Goal: Task Accomplishment & Management: Contribute content

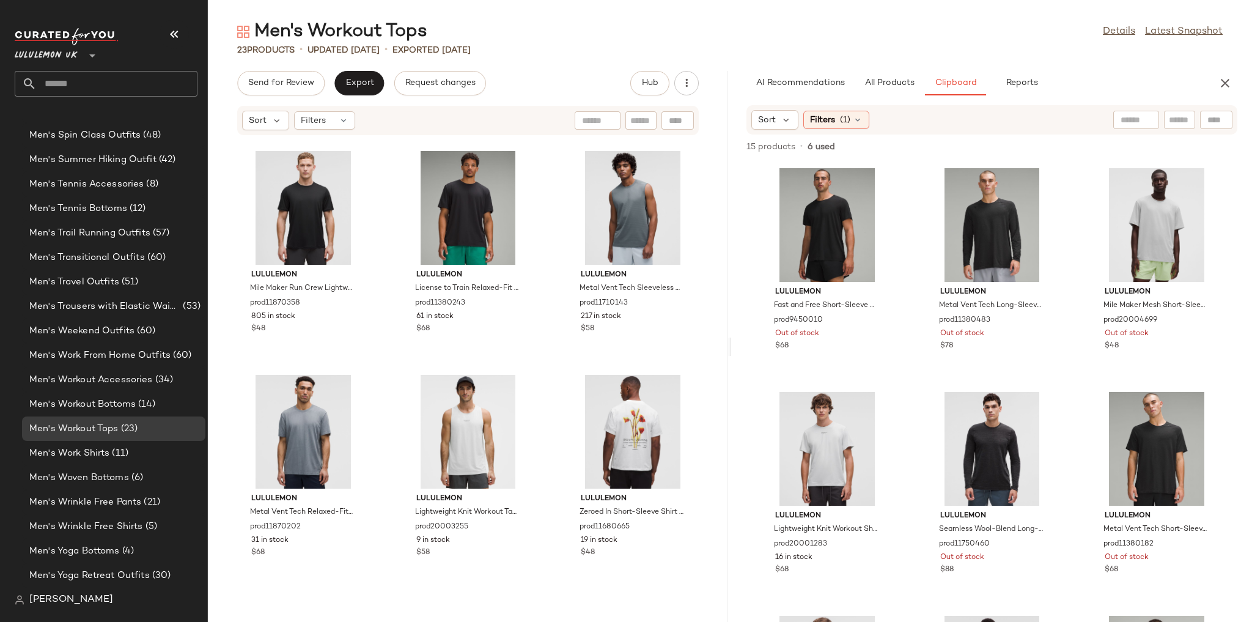
scroll to position [1134, 0]
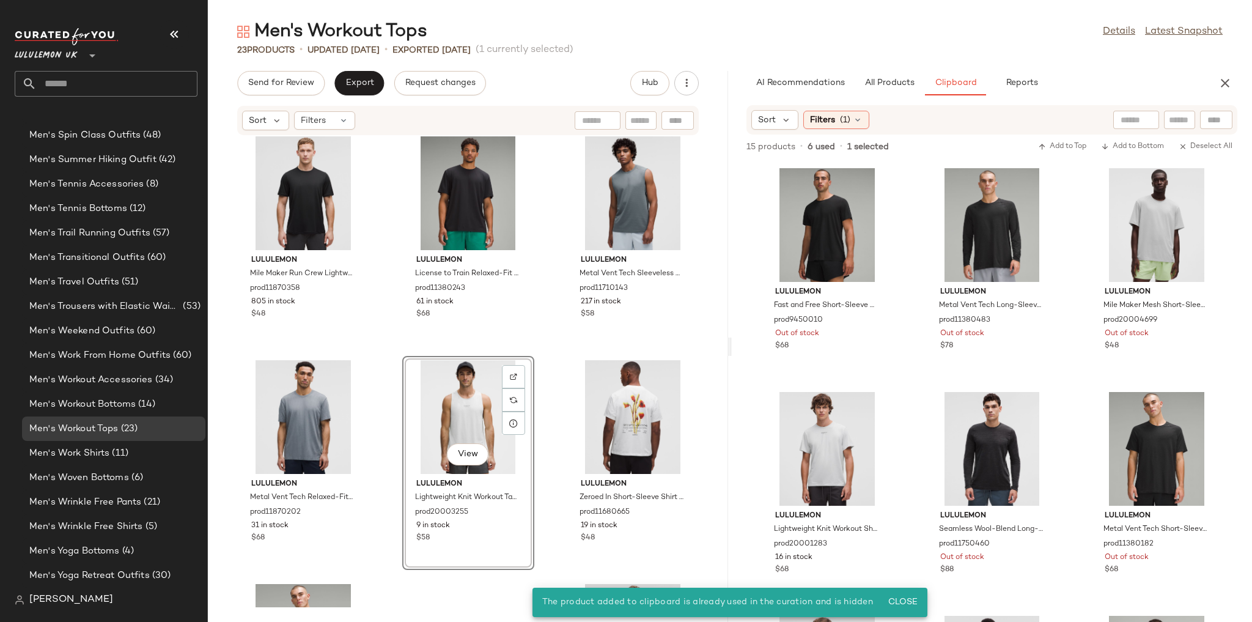
click at [549, 358] on div "lululemon EasySet Training Sleeveless Shirt prod11870621 79 in stock $58 lulule…" at bounding box center [468, 371] width 520 height 471
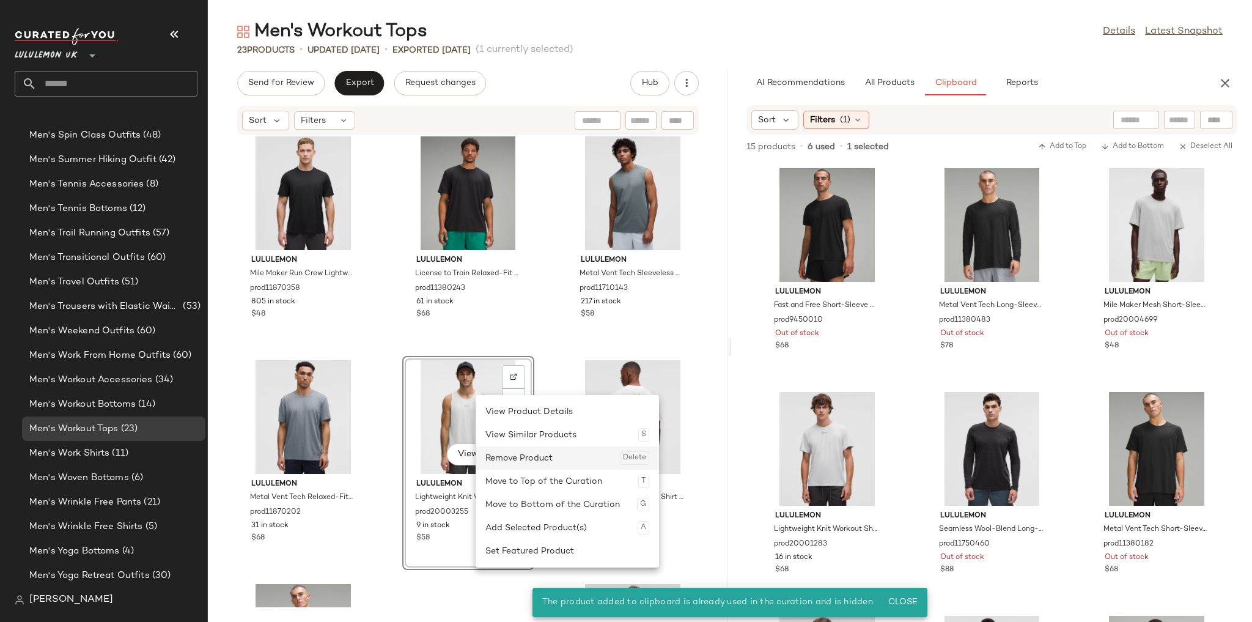
click at [512, 452] on div "Remove Product Delete" at bounding box center [567, 457] width 164 height 23
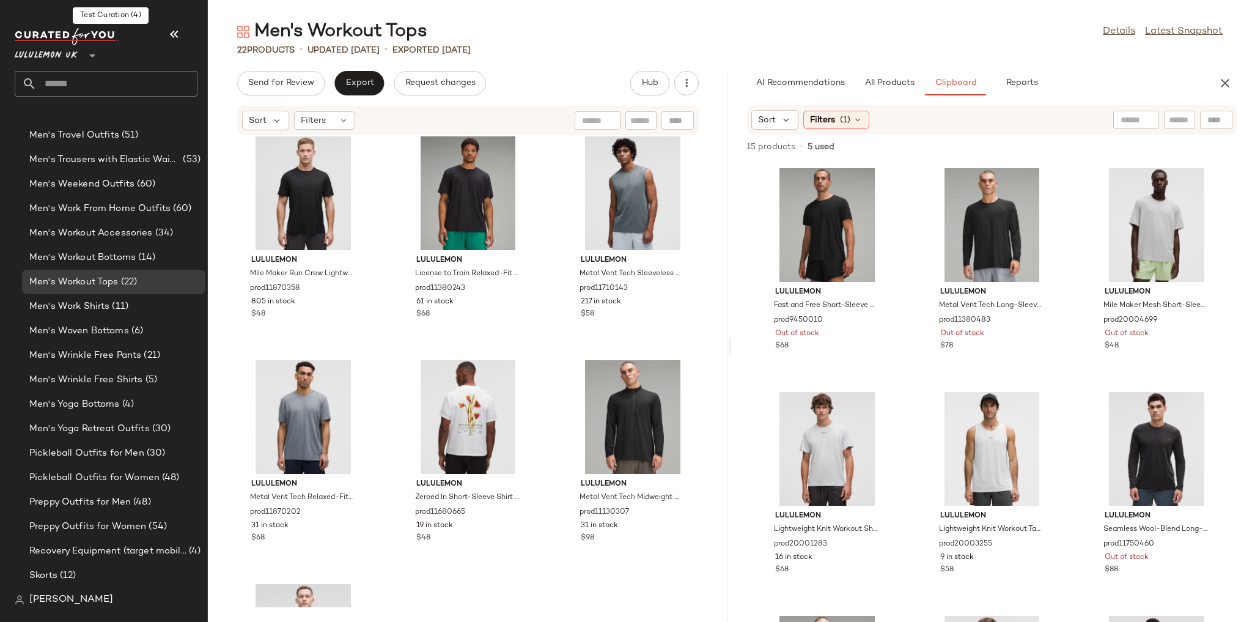
scroll to position [4515, 0]
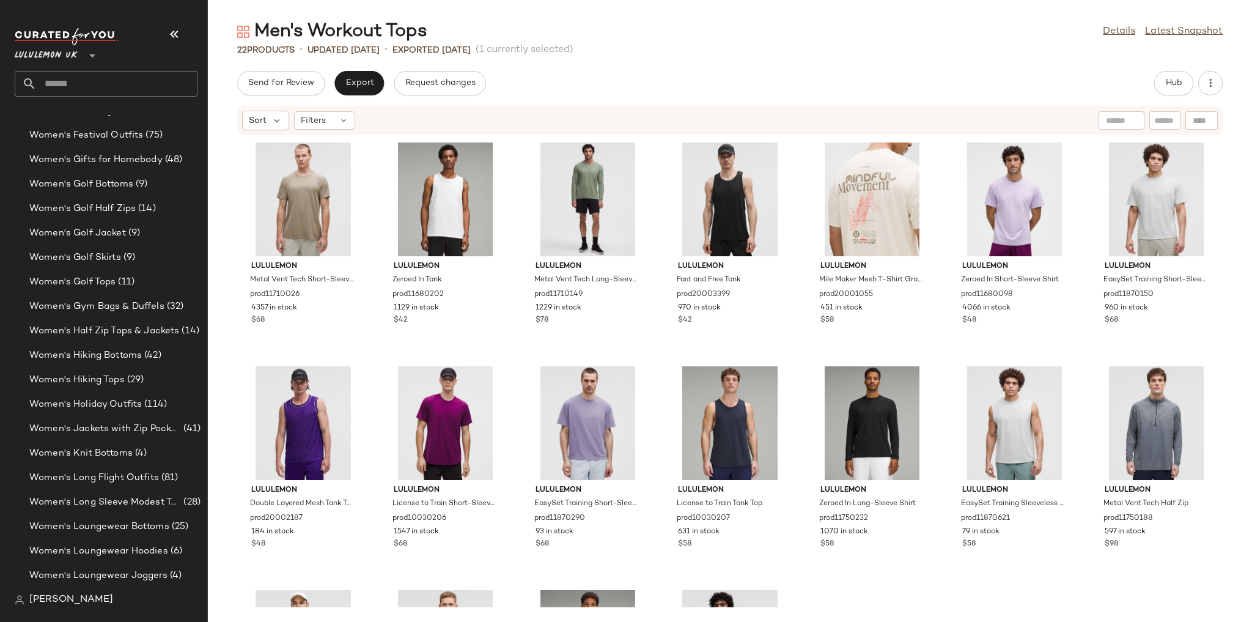
scroll to position [4466, 0]
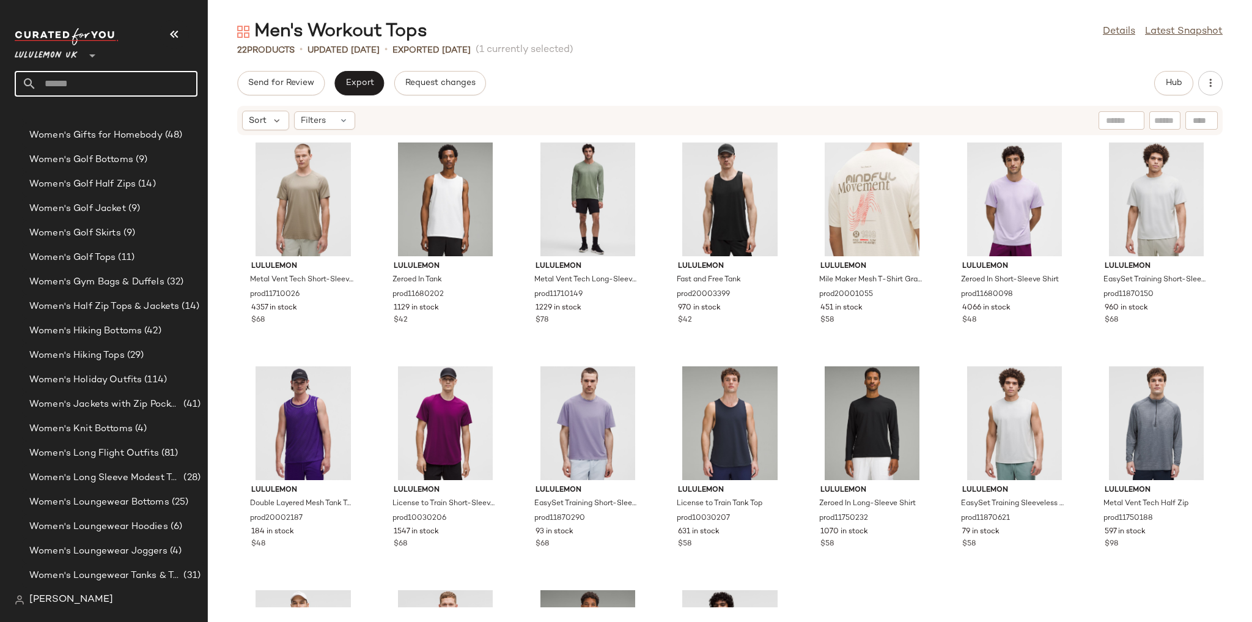
click at [86, 81] on input "text" at bounding box center [117, 84] width 161 height 26
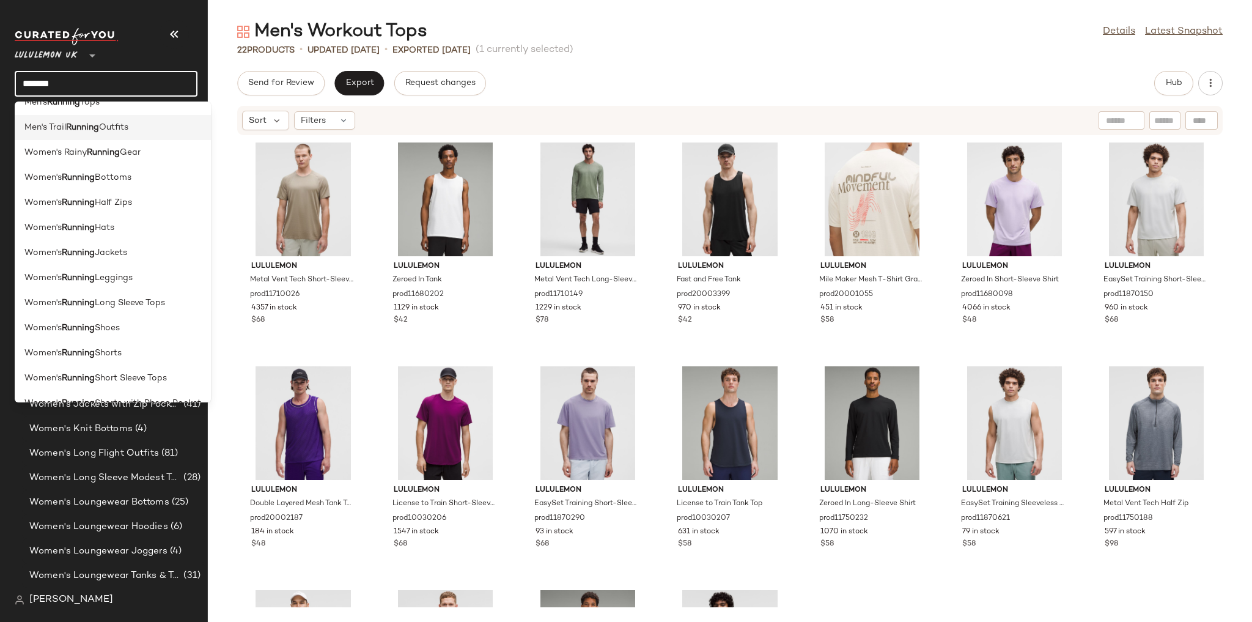
scroll to position [244, 0]
type input "*******"
click at [125, 213] on div "Women's Running Bottoms" at bounding box center [113, 225] width 196 height 25
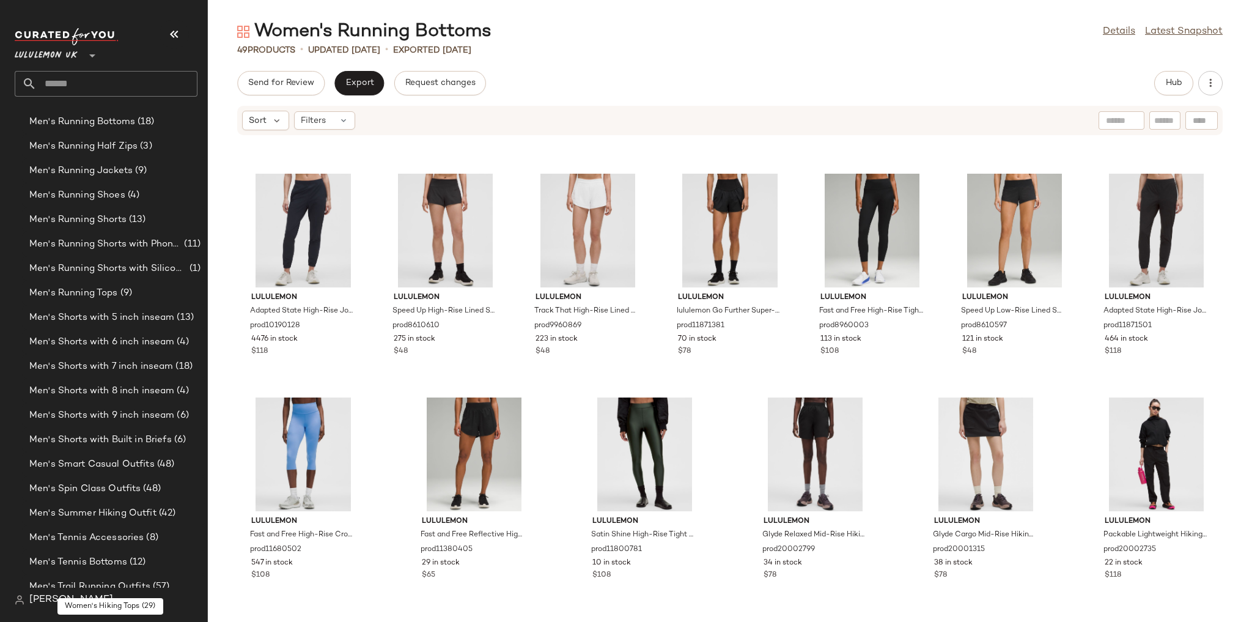
scroll to position [2608, 0]
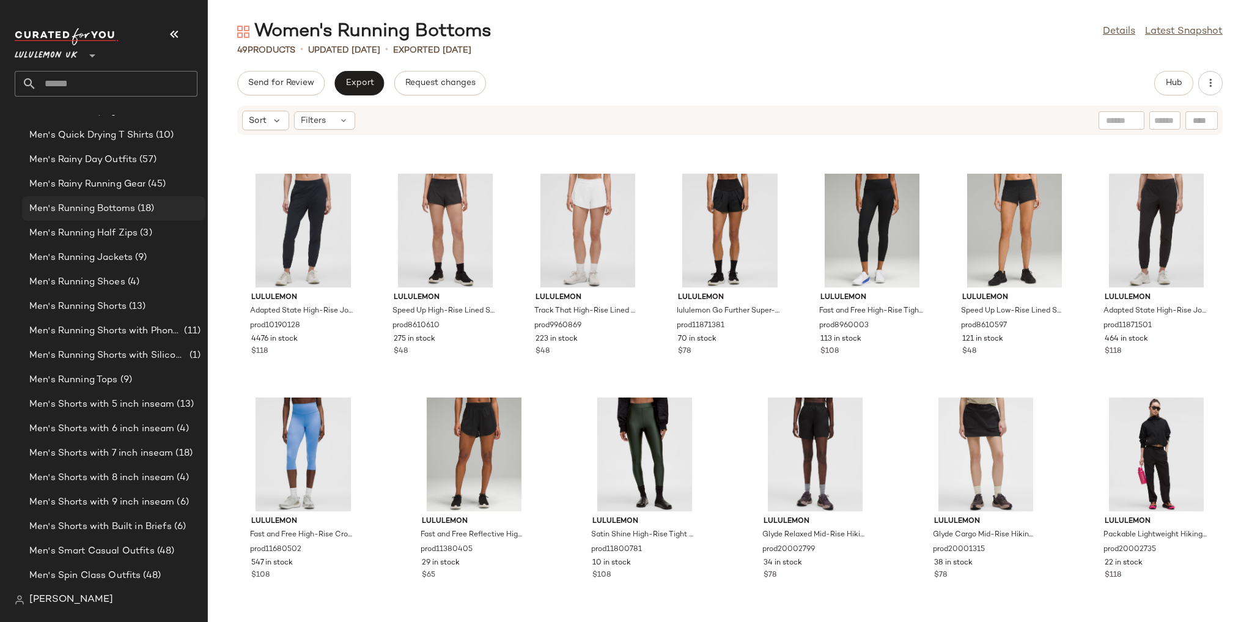
click at [101, 208] on span "Men's Running Bottoms" at bounding box center [82, 209] width 106 height 14
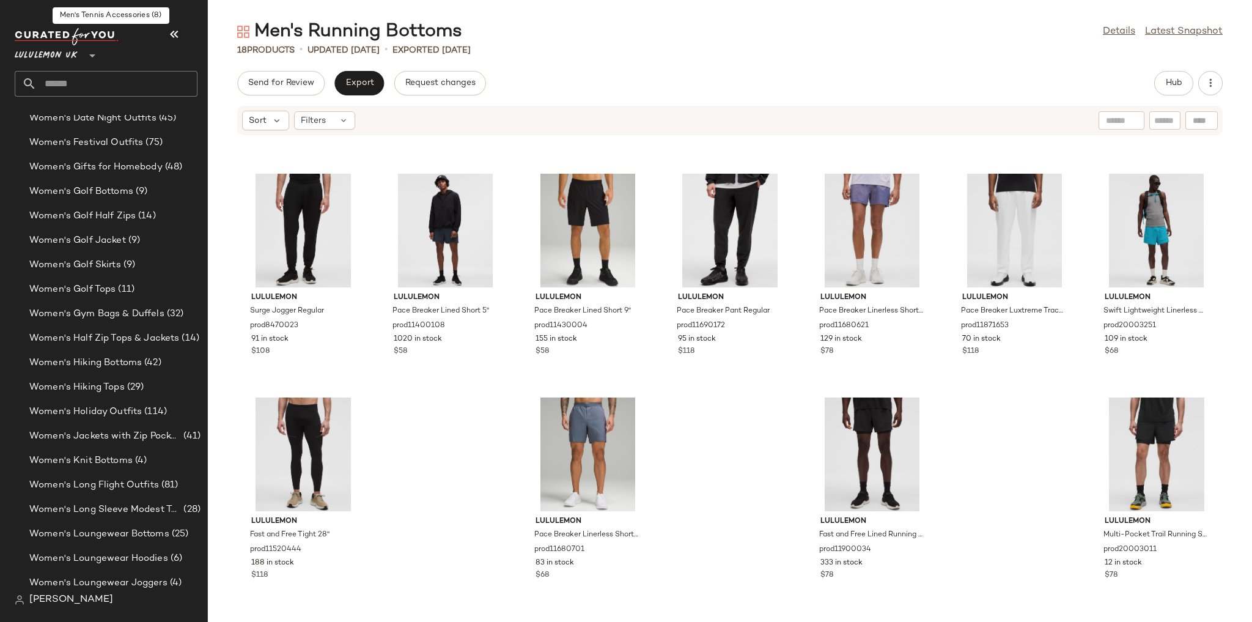
scroll to position [4466, 0]
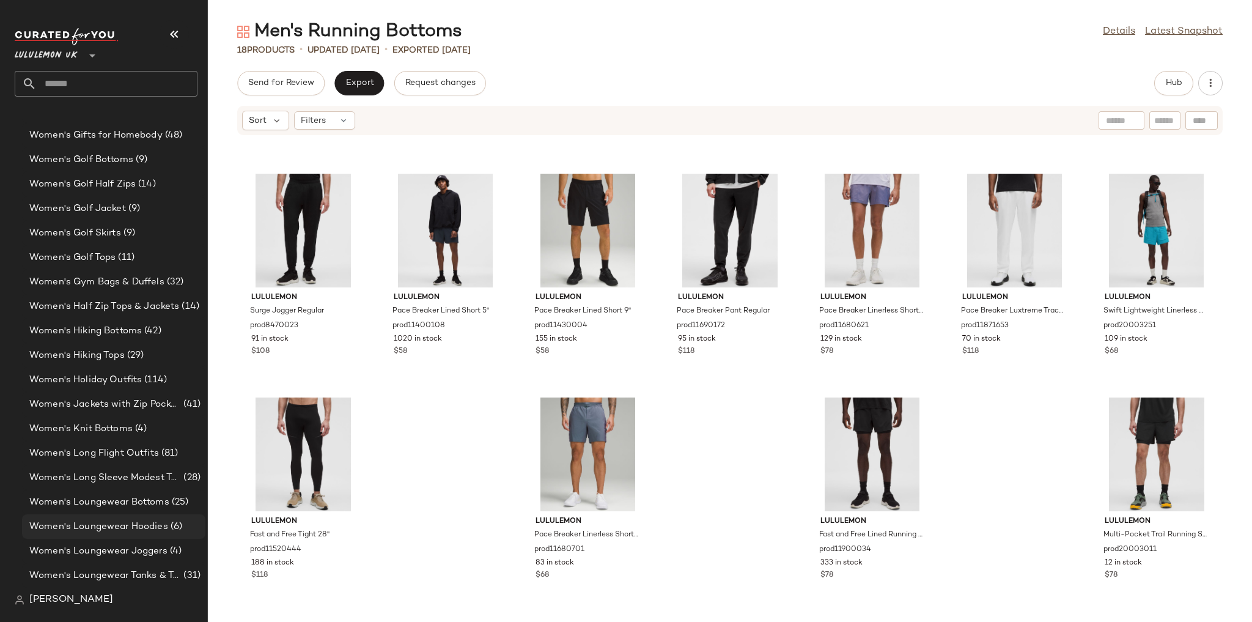
click at [148, 523] on span "Women's Loungewear Hoodies" at bounding box center [98, 527] width 139 height 14
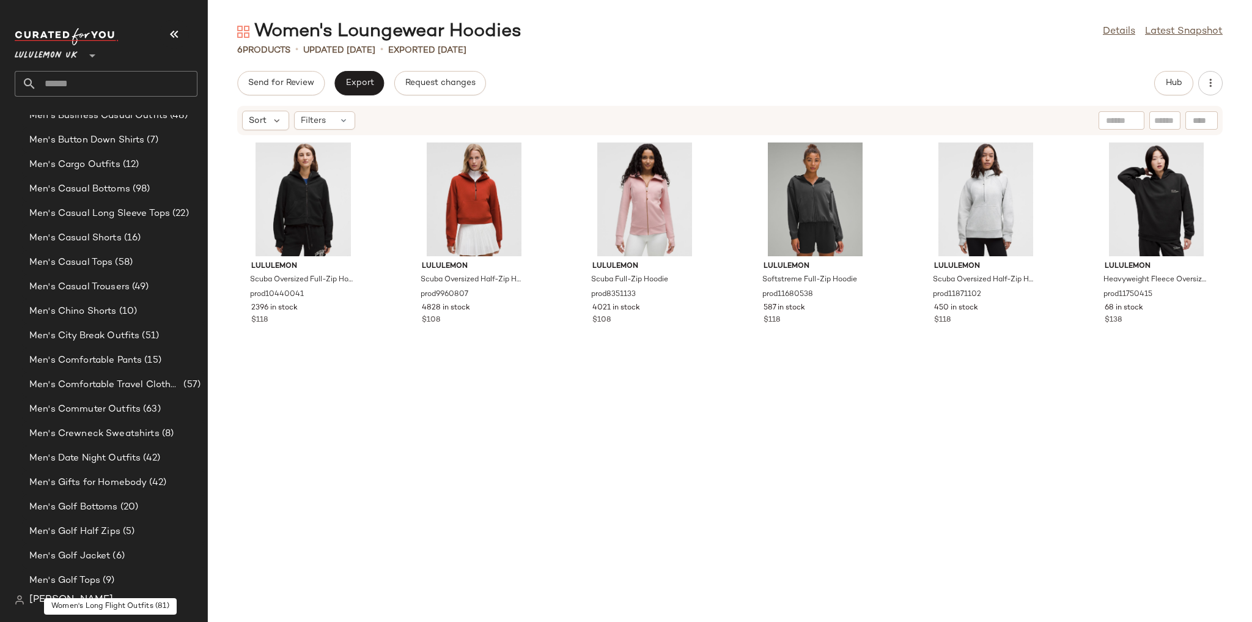
scroll to position [505, 0]
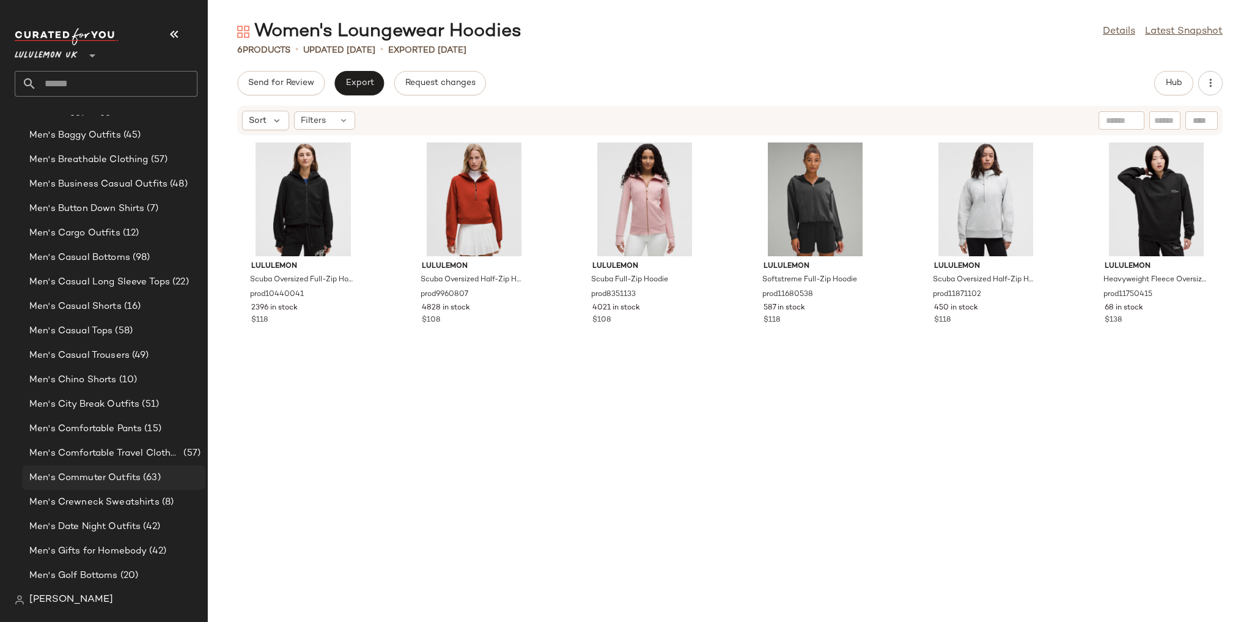
click at [118, 471] on span "Men's Commuter Outfits" at bounding box center [84, 478] width 111 height 14
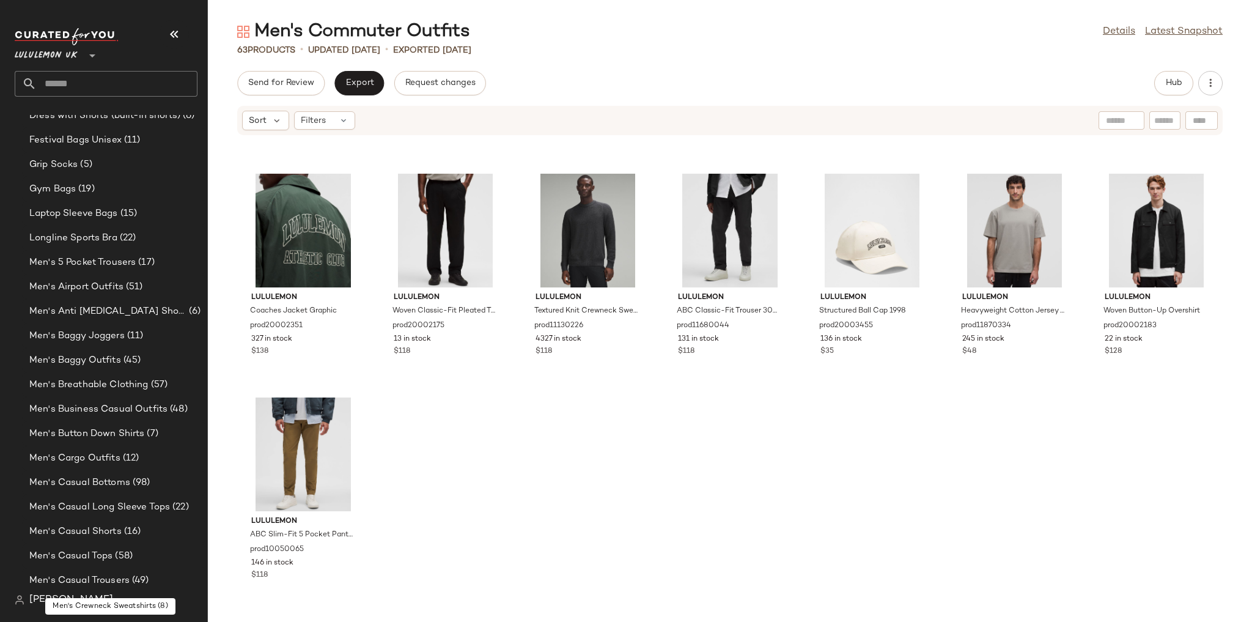
scroll to position [261, 0]
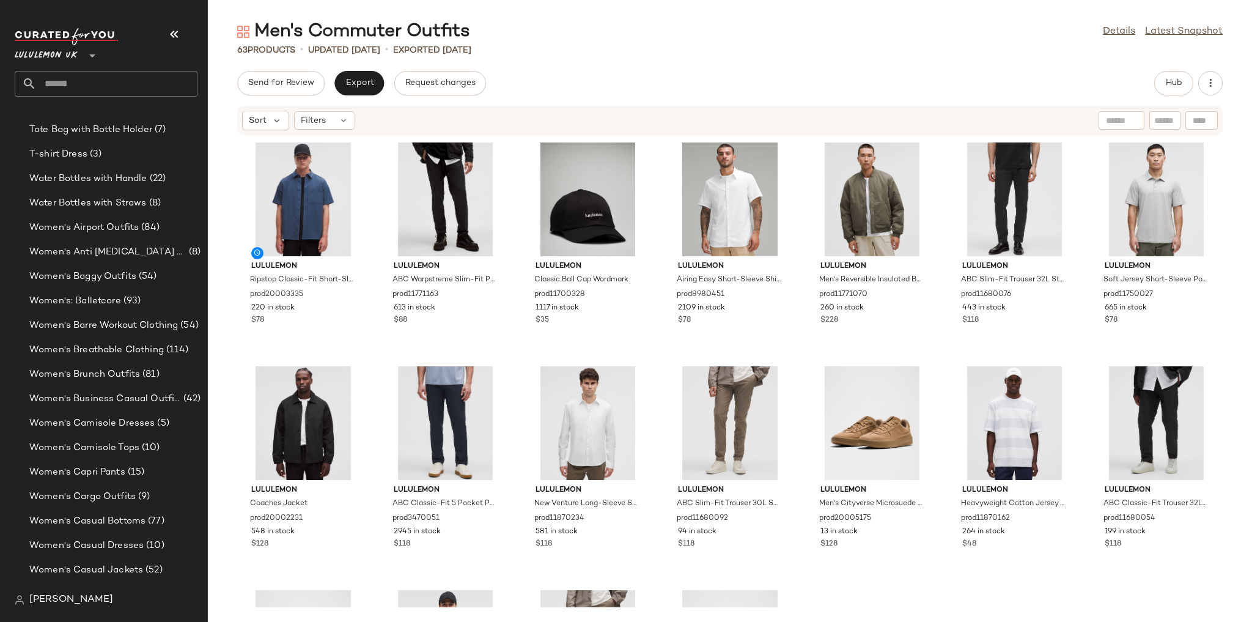
scroll to position [2574, 0]
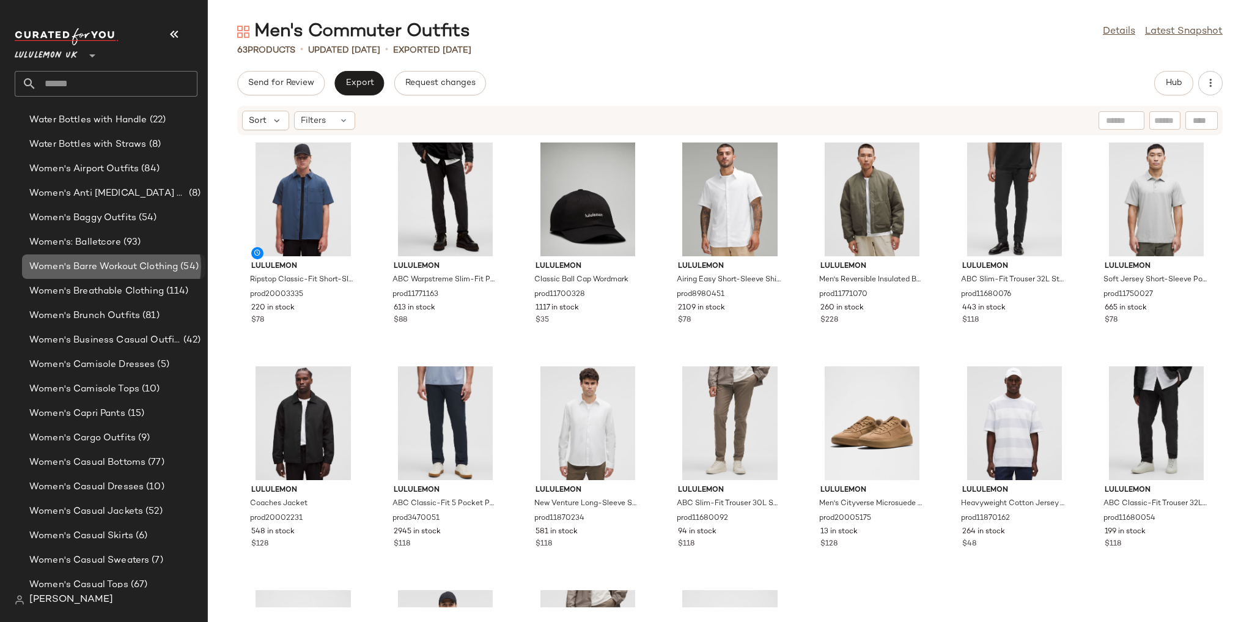
click at [122, 268] on span "Women's Barre Workout Clothing" at bounding box center [103, 267] width 149 height 14
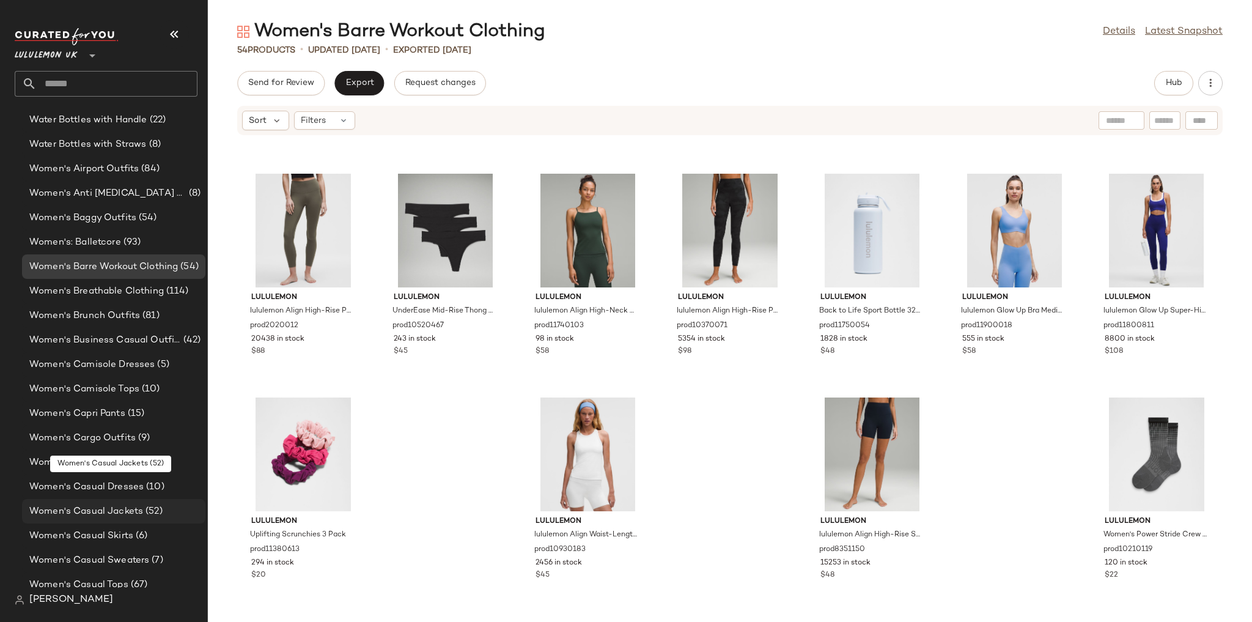
scroll to position [2623, 0]
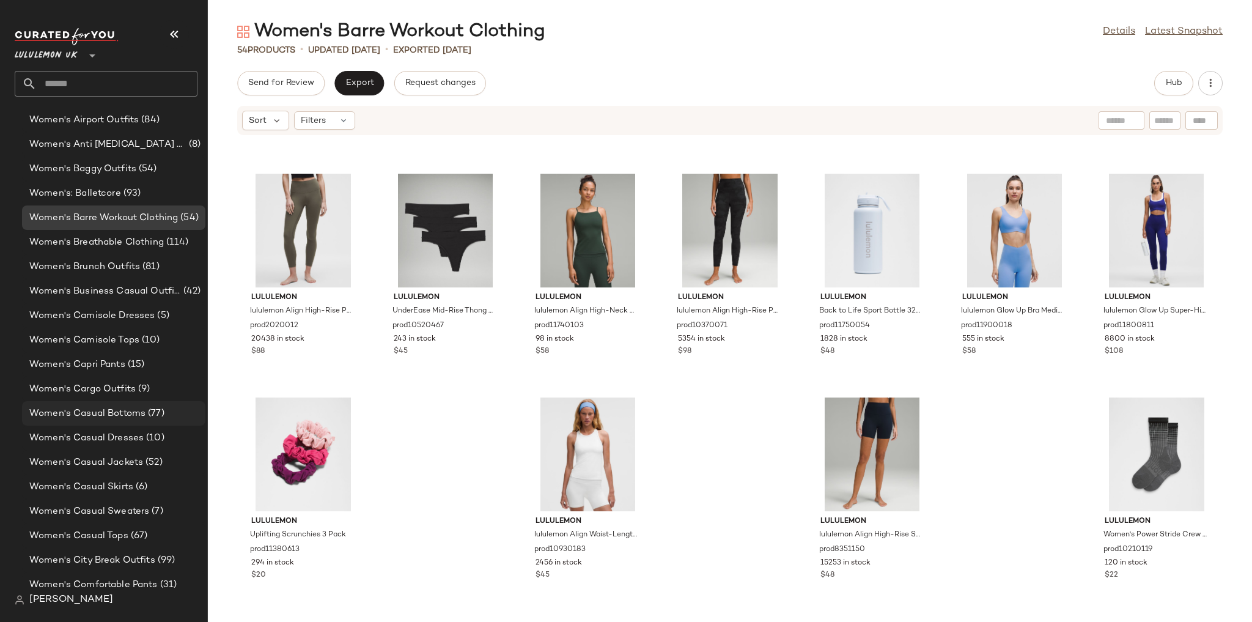
click at [139, 410] on span "Women's Casual Bottoms" at bounding box center [87, 413] width 116 height 14
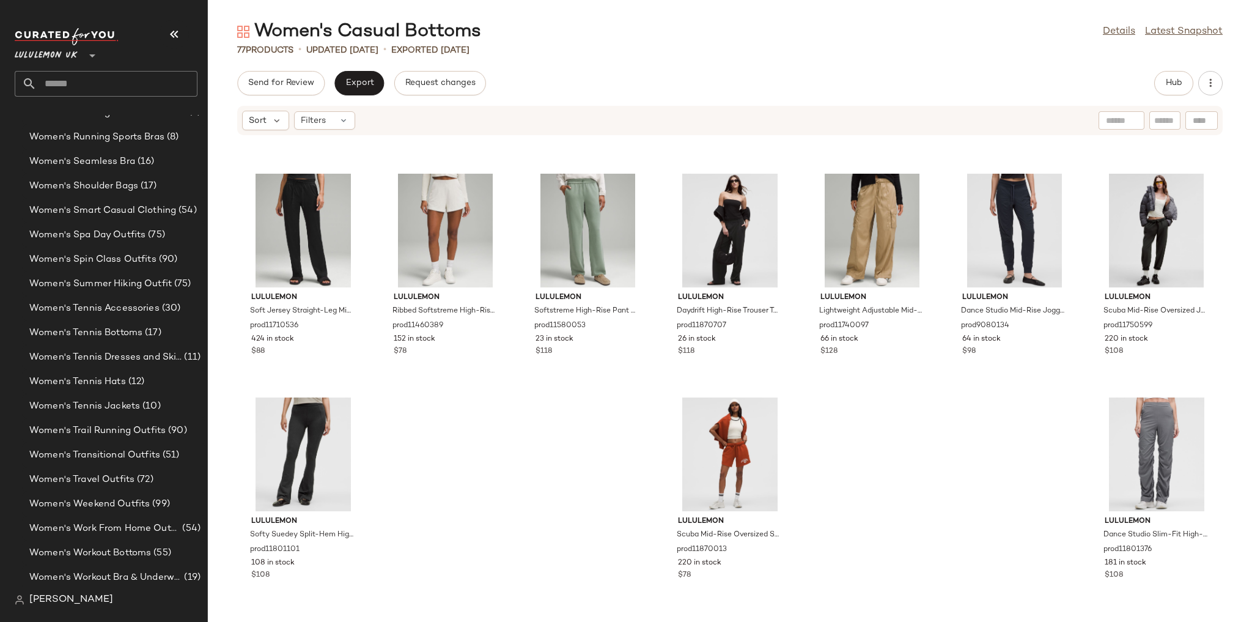
scroll to position [1818, 0]
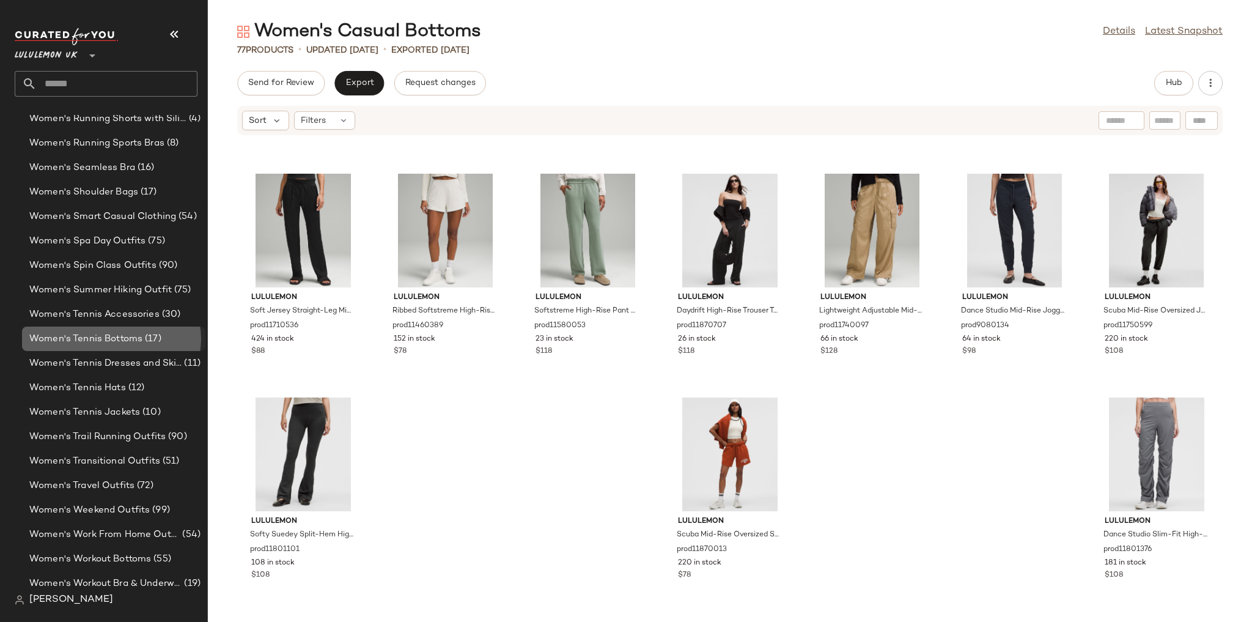
click at [125, 339] on span "Women's Tennis Bottoms" at bounding box center [85, 339] width 113 height 14
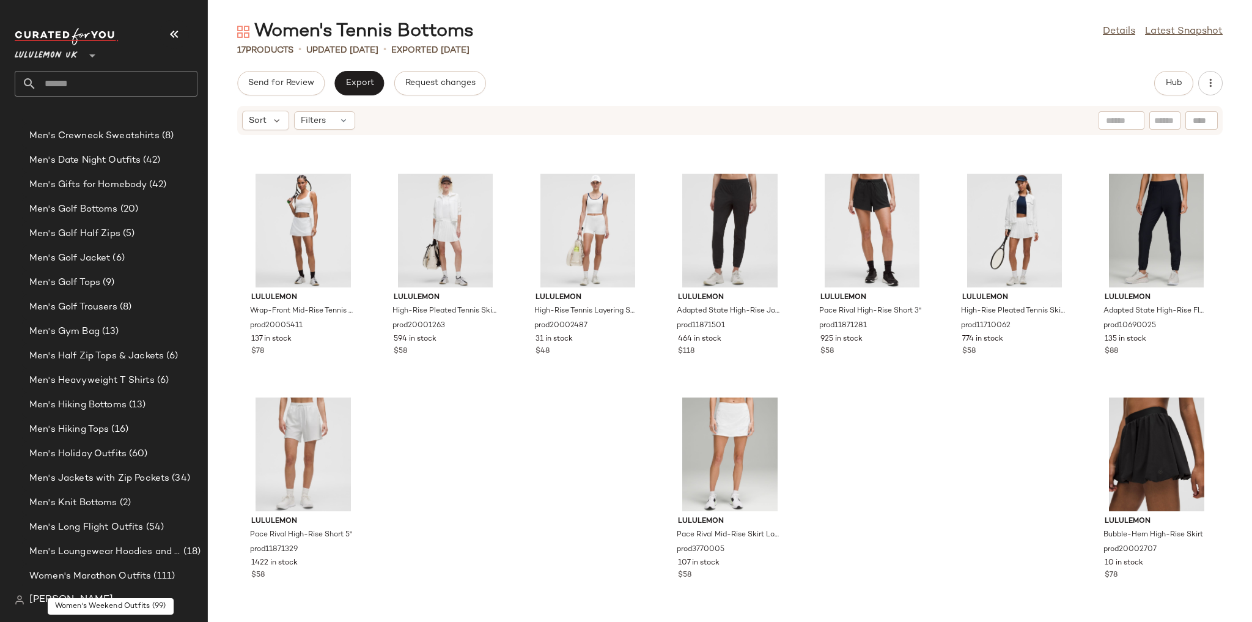
scroll to position [889, 0]
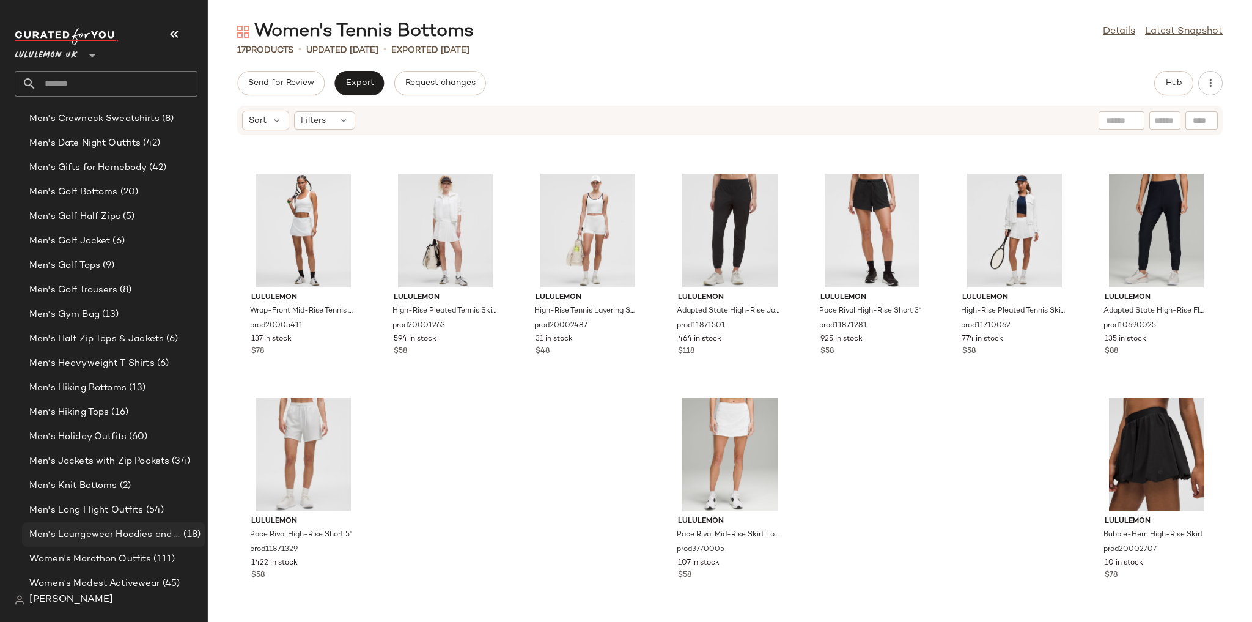
click at [126, 538] on span "Men's Loungewear Hoodies and Sweatshirts" at bounding box center [105, 534] width 152 height 14
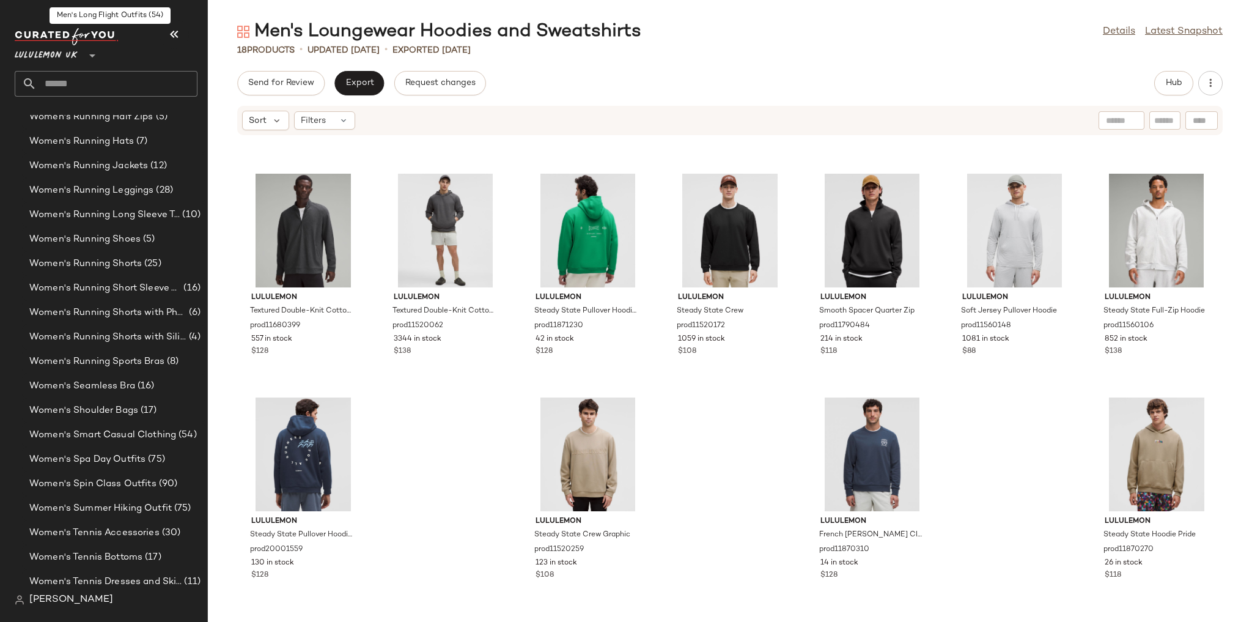
scroll to position [1622, 0]
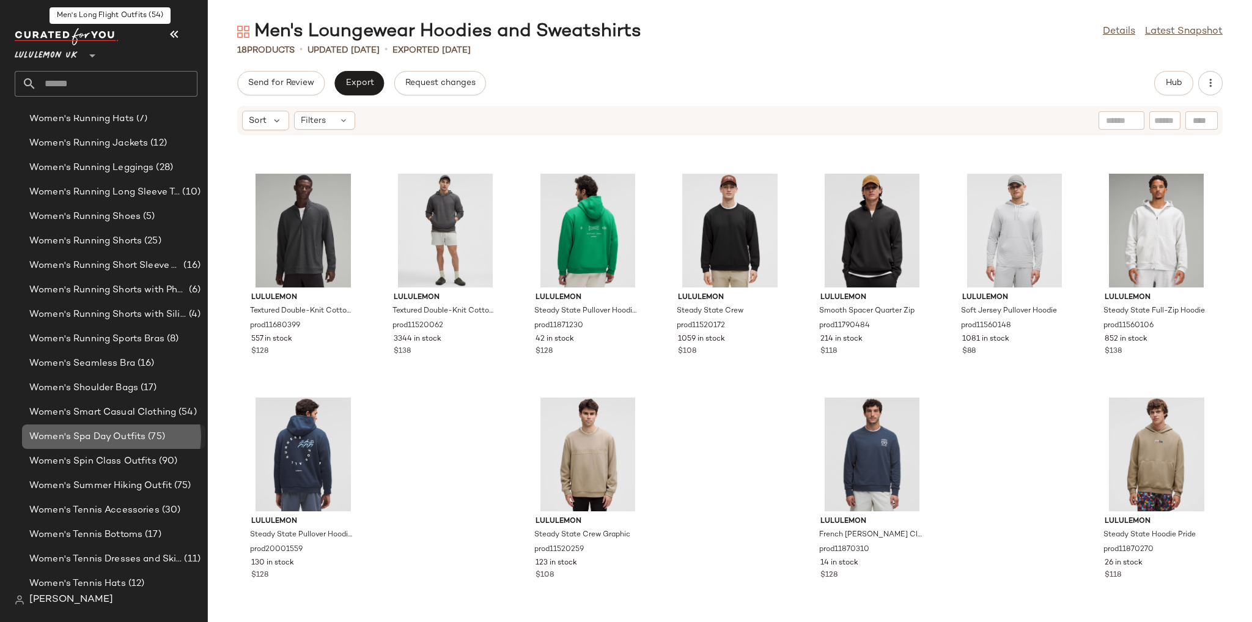
click at [147, 444] on div "Women's Spa Day Outfits (75)" at bounding box center [113, 436] width 183 height 24
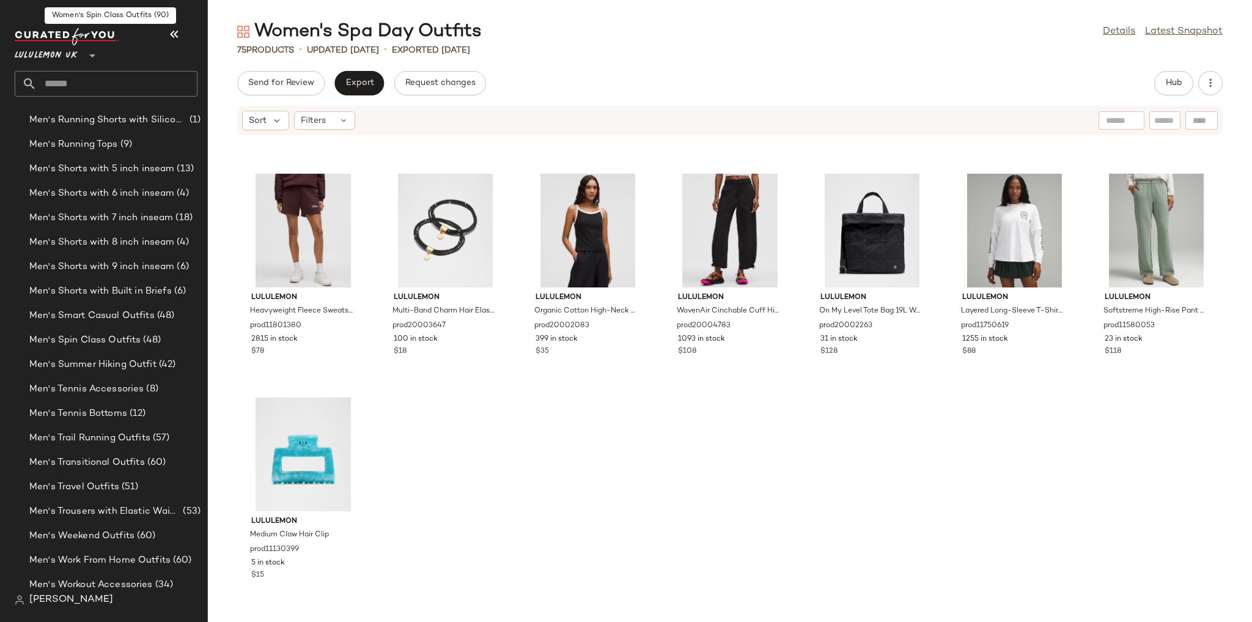
scroll to position [2845, 0]
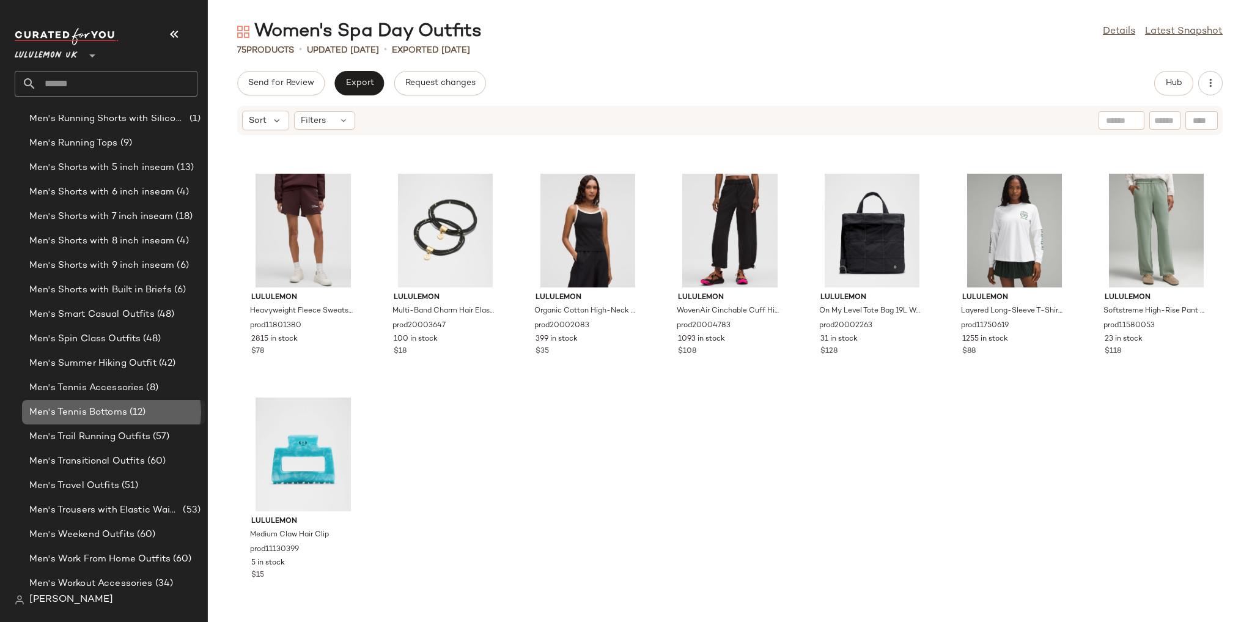
click at [113, 406] on span "Men's Tennis Bottoms" at bounding box center [78, 412] width 98 height 14
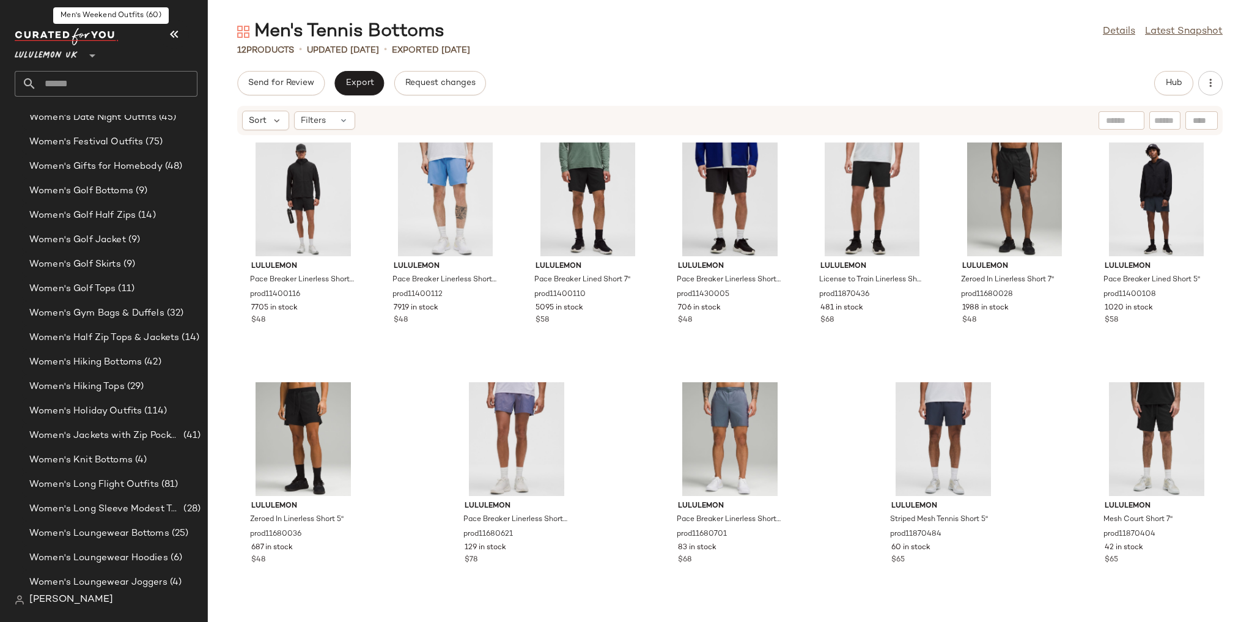
scroll to position [4458, 0]
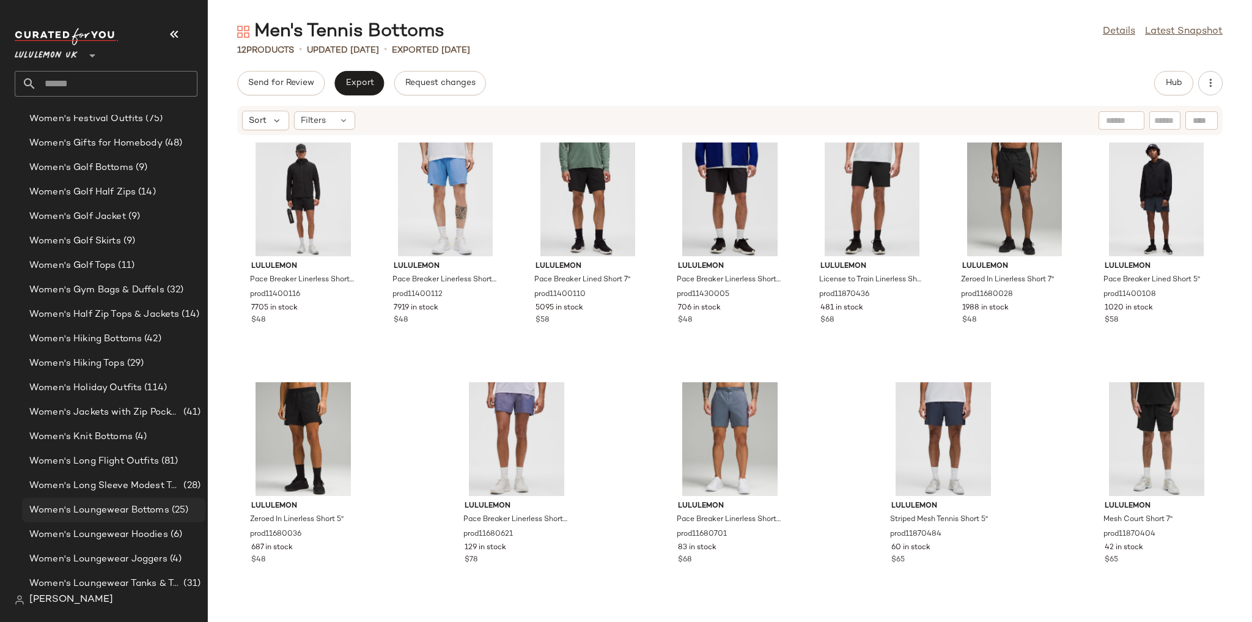
click at [152, 515] on span "Women's Loungewear Bottoms" at bounding box center [99, 510] width 140 height 14
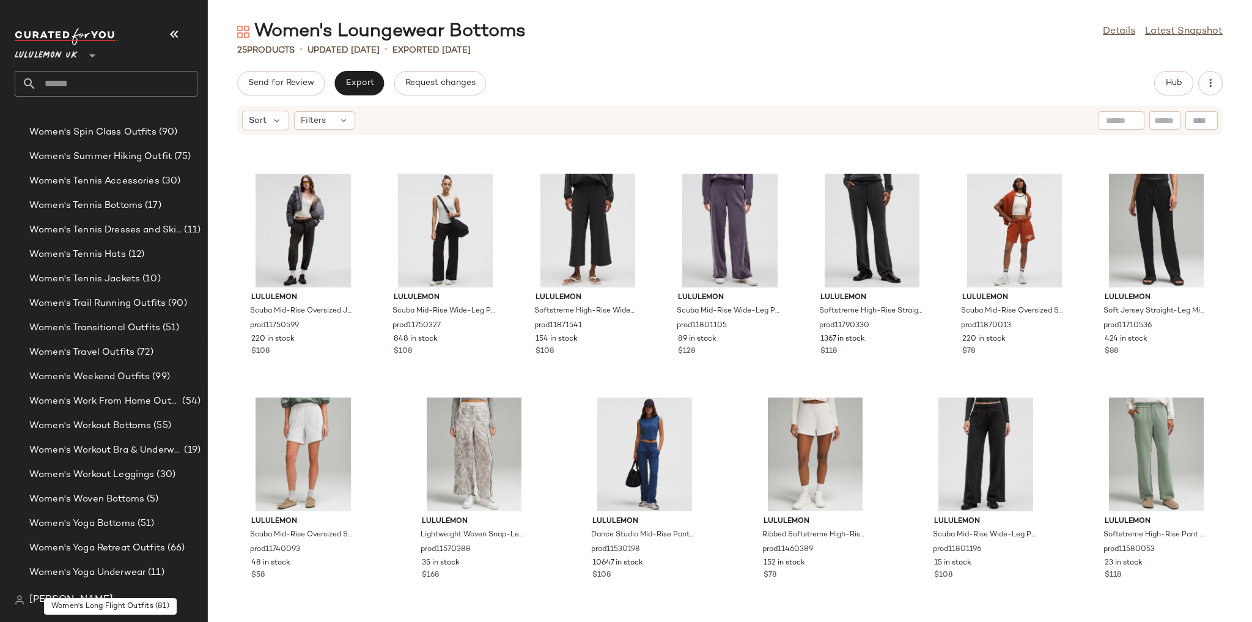
scroll to position [1915, 0]
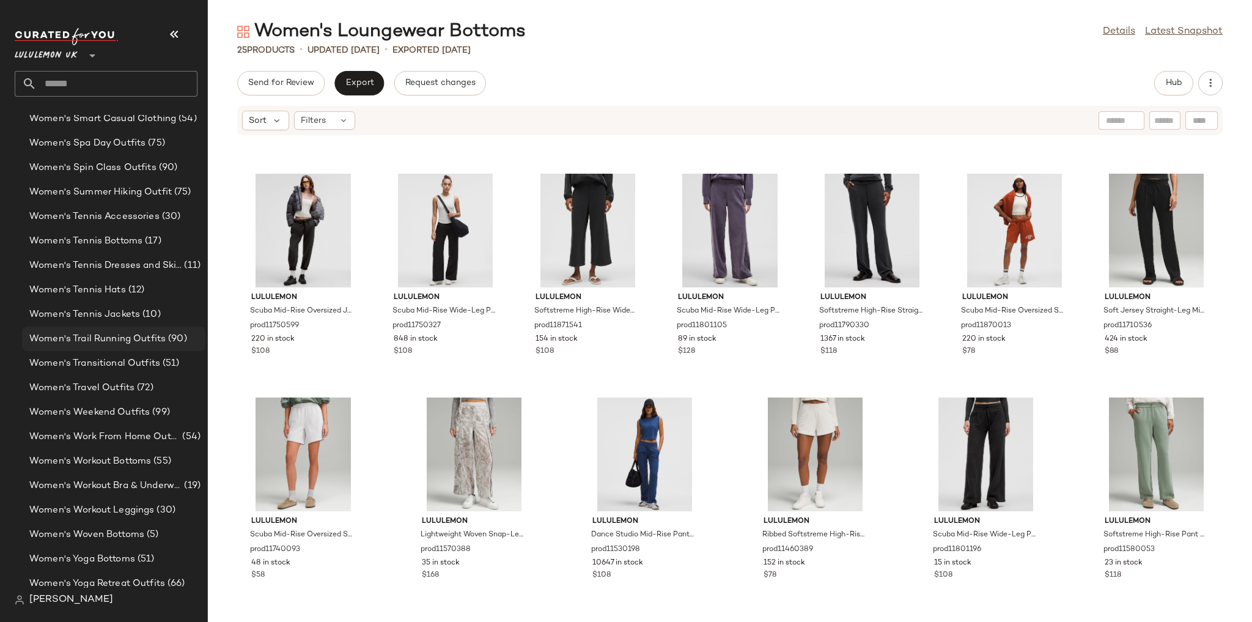
click at [138, 340] on span "Women's Trail Running Outfits" at bounding box center [97, 339] width 136 height 14
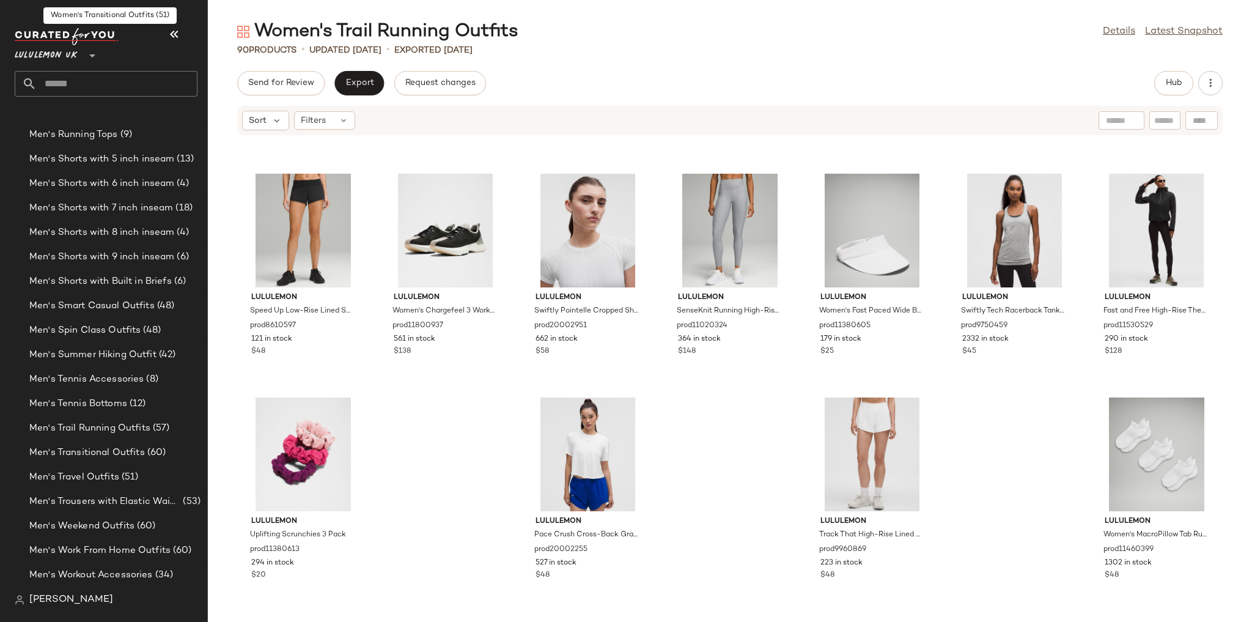
scroll to position [2893, 0]
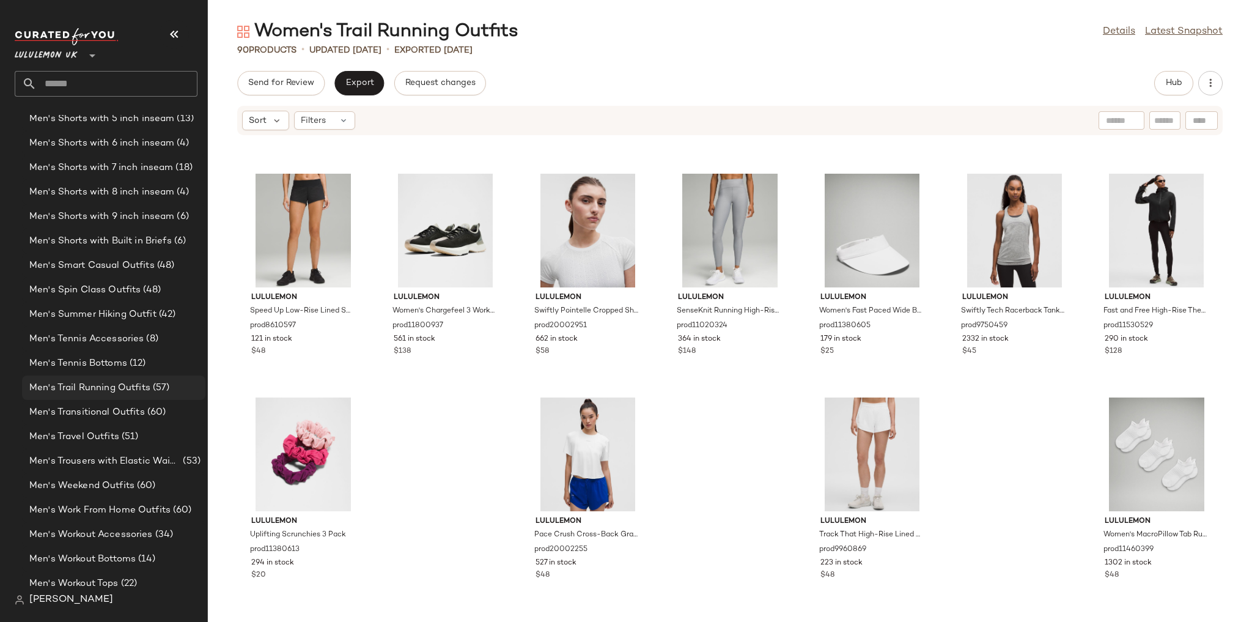
click at [98, 386] on span "Men's Trail Running Outfits" at bounding box center [89, 388] width 121 height 14
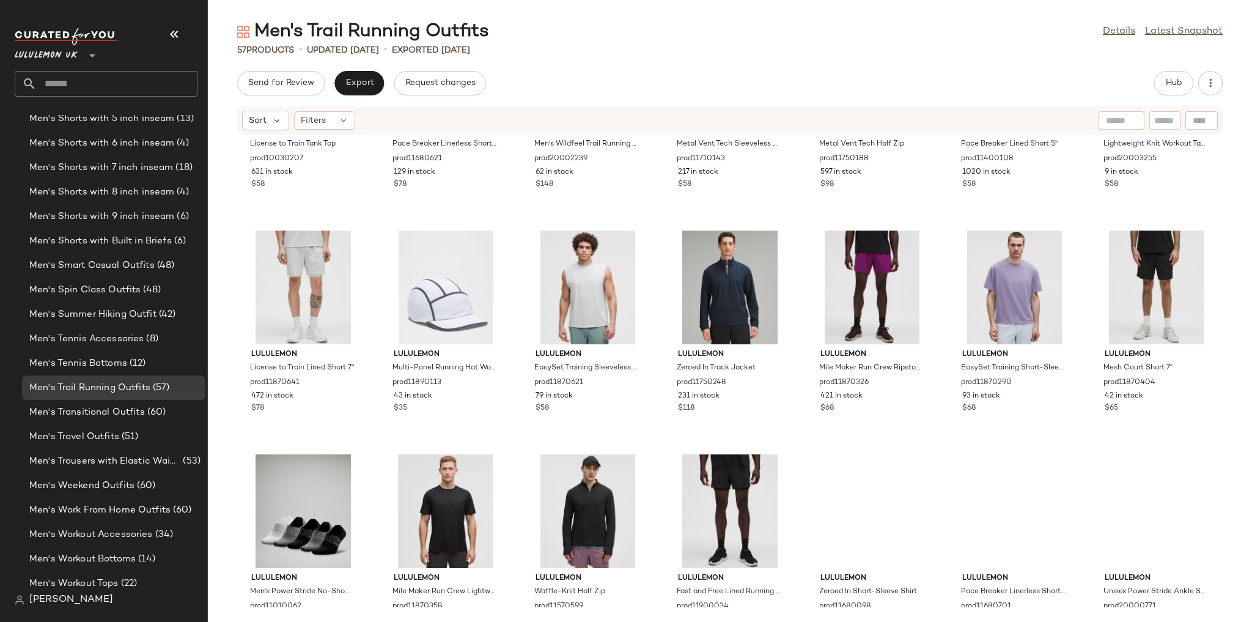
scroll to position [841, 0]
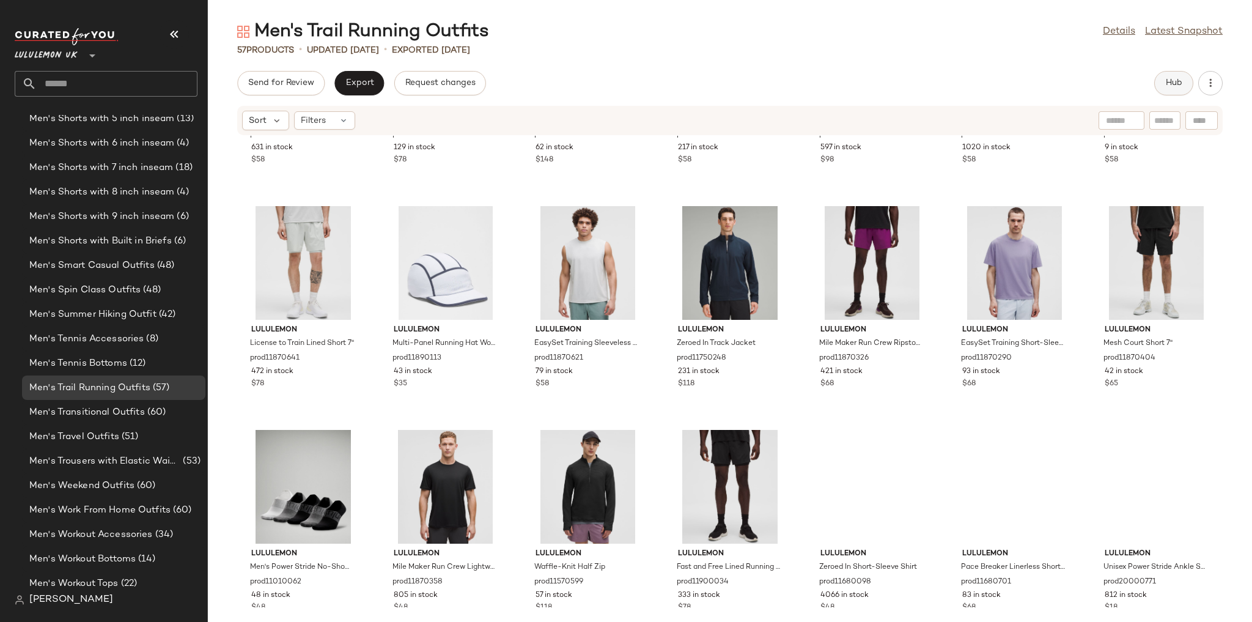
click at [1185, 89] on button "Hub" at bounding box center [1173, 83] width 39 height 24
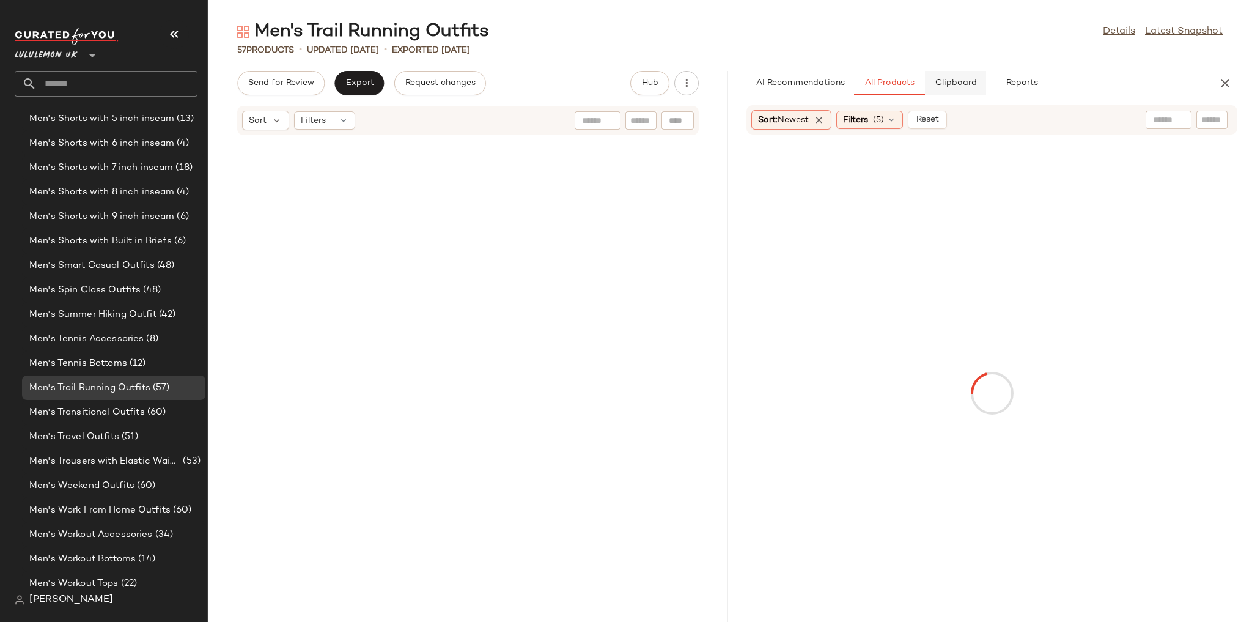
scroll to position [1566, 0]
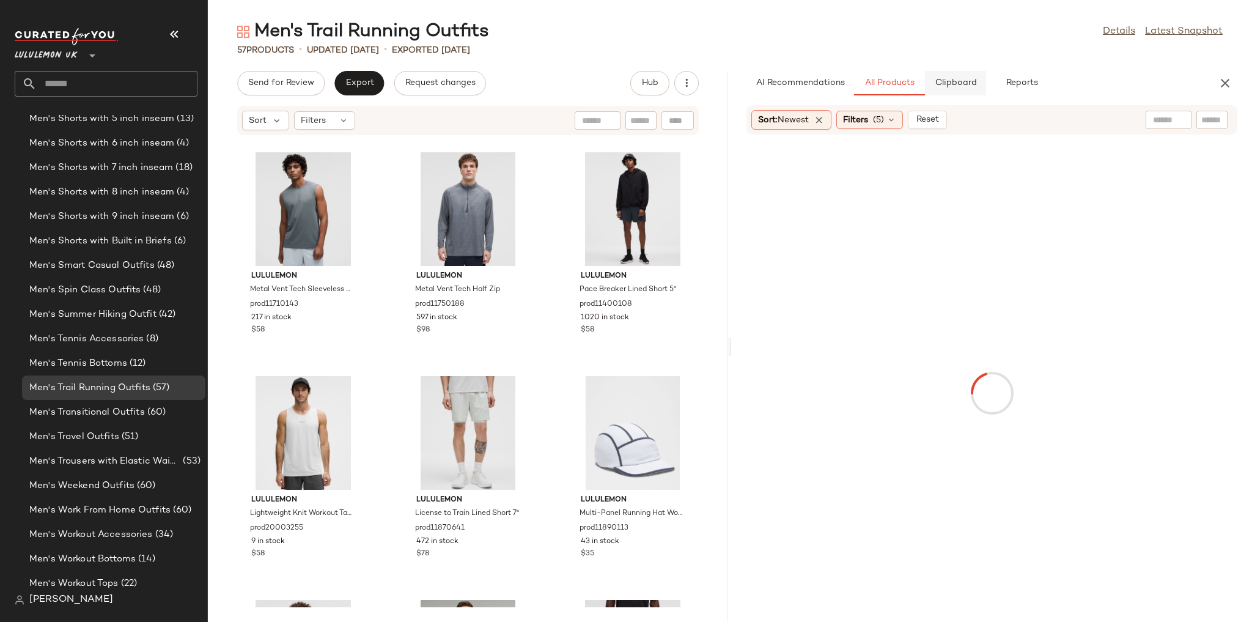
click at [966, 83] on span "Clipboard" at bounding box center [955, 83] width 42 height 10
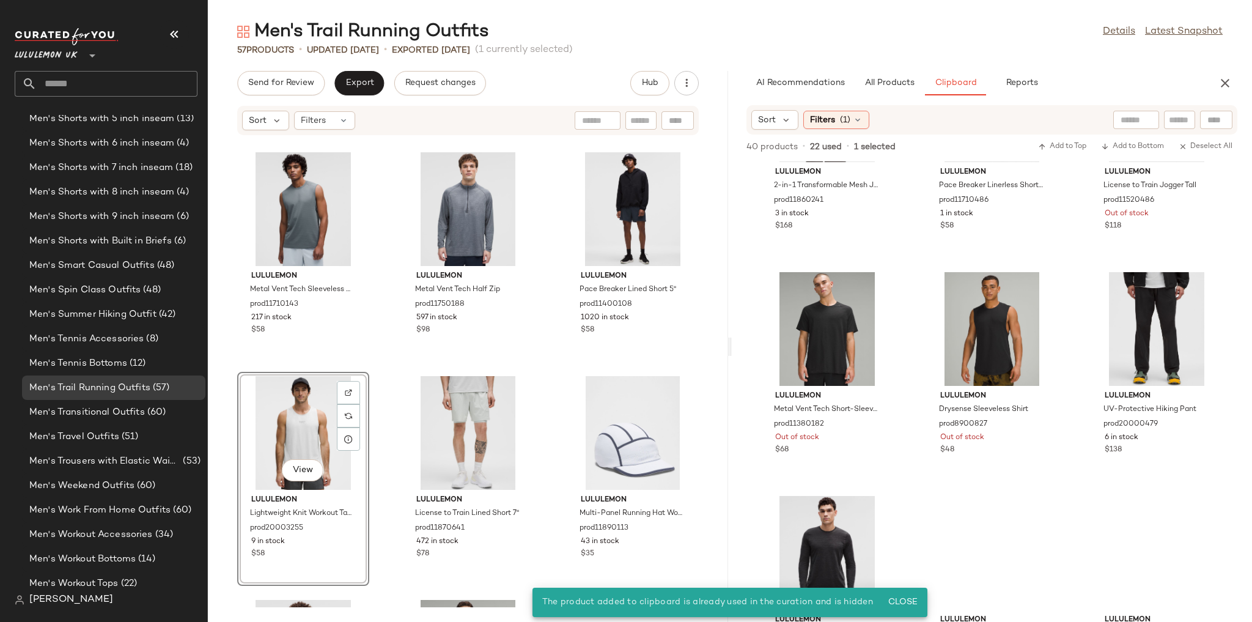
scroll to position [884, 0]
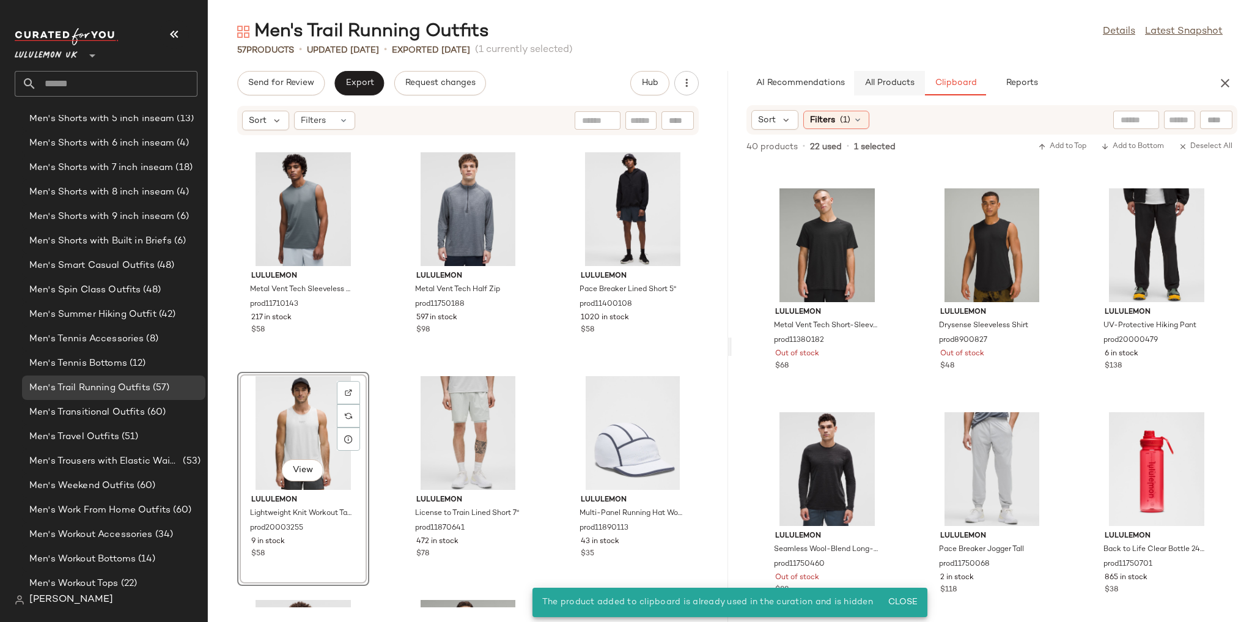
click at [900, 87] on span "All Products" at bounding box center [889, 83] width 50 height 10
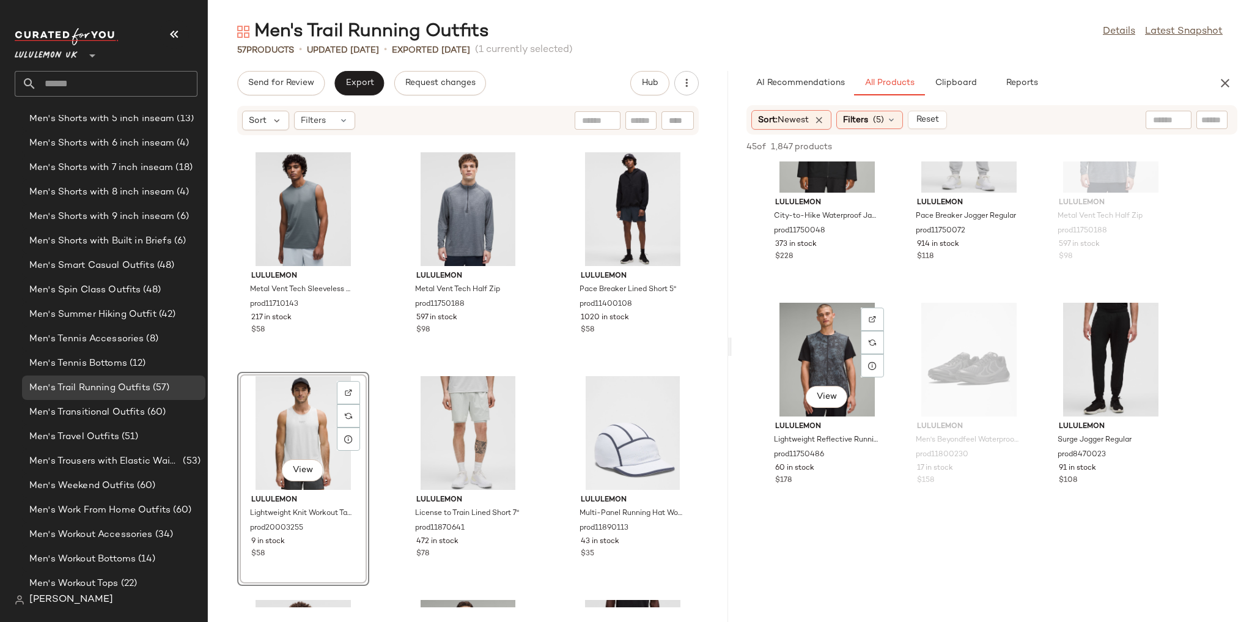
scroll to position [2787, 0]
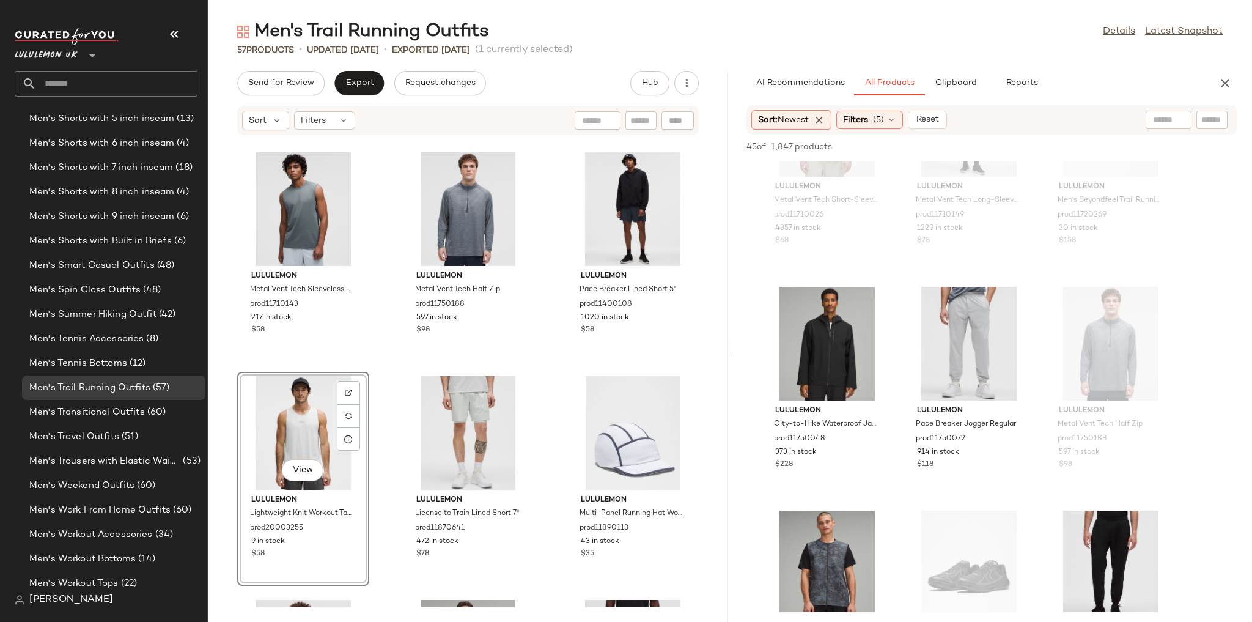
click at [361, 412] on div "View" at bounding box center [302, 433] width 123 height 114
click at [345, 414] on img at bounding box center [348, 415] width 7 height 7
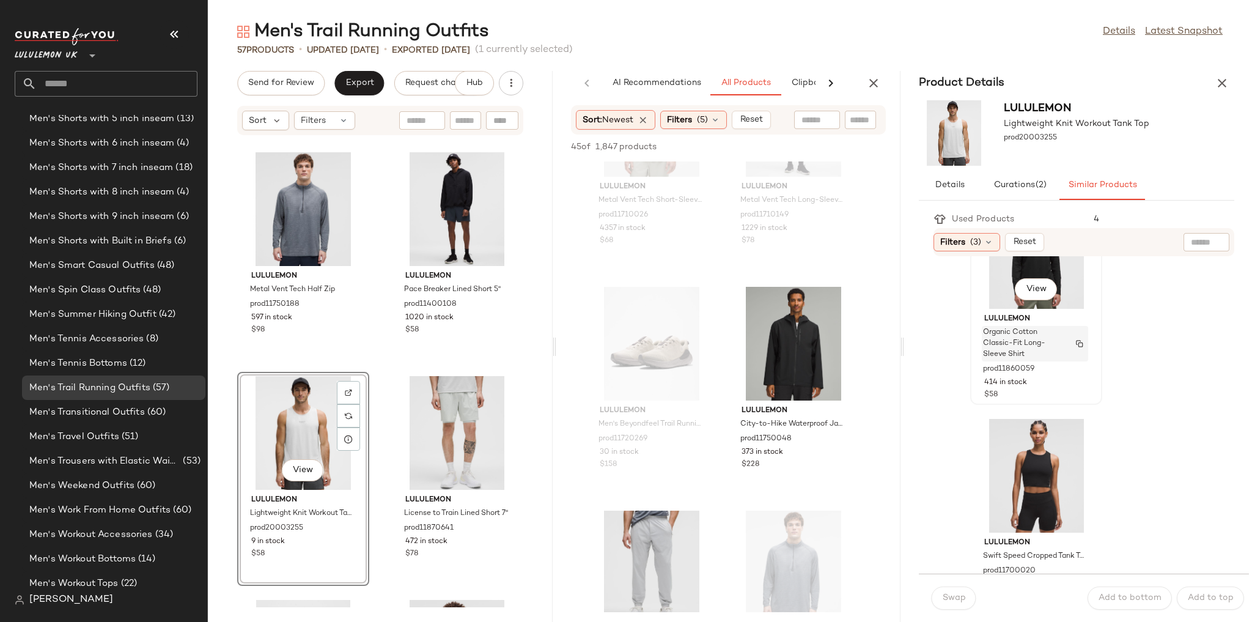
scroll to position [1385, 0]
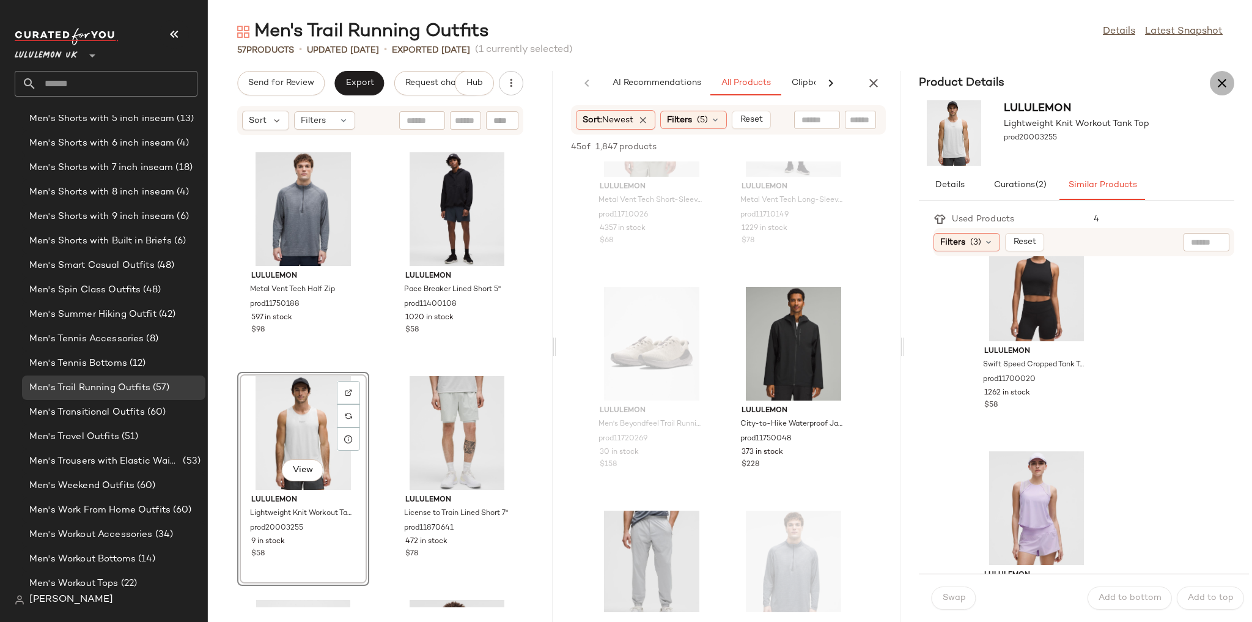
click at [1215, 87] on icon "button" at bounding box center [1221, 83] width 15 height 15
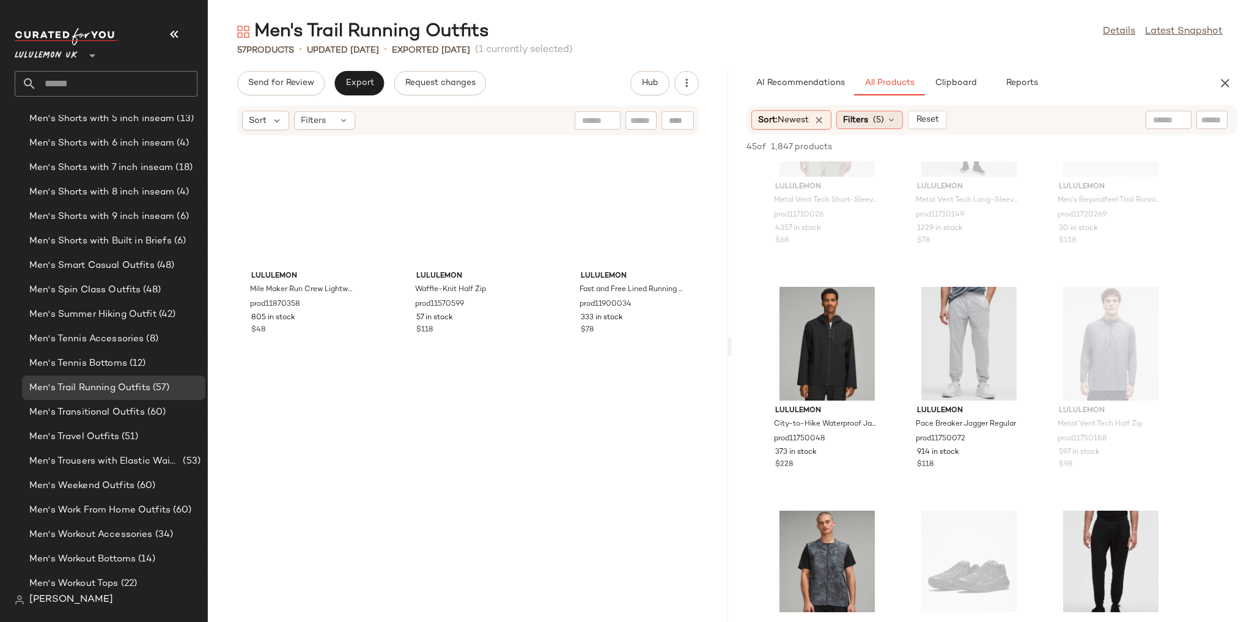
scroll to position [1566, 0]
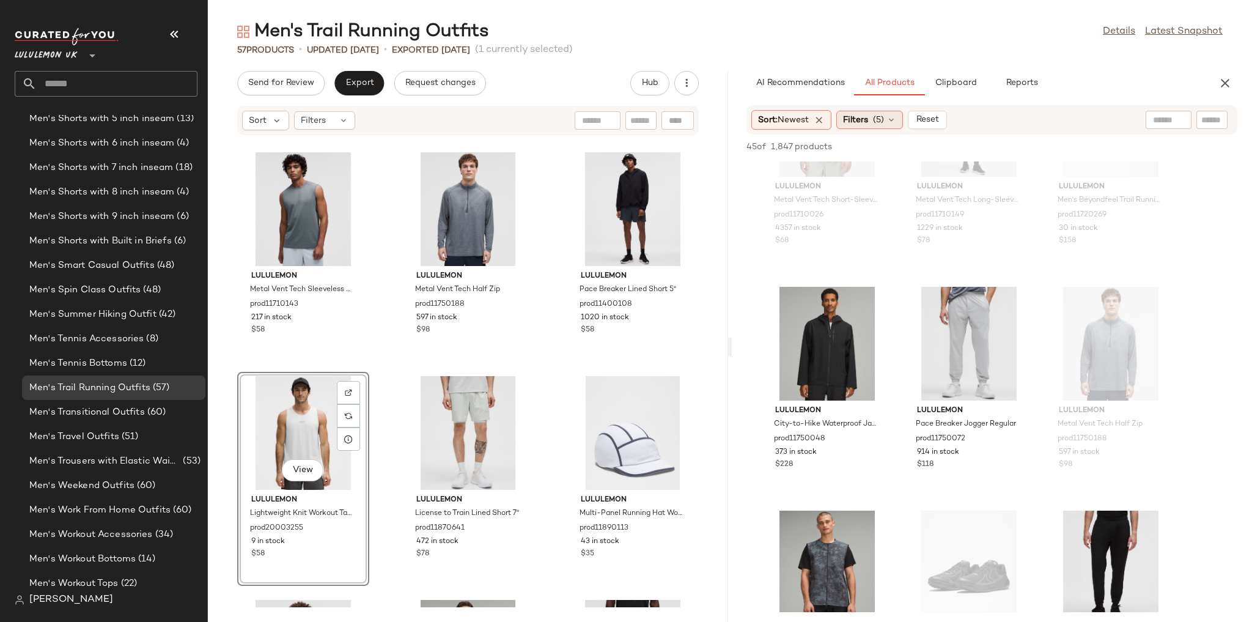
click at [876, 119] on span "(5)" at bounding box center [878, 120] width 11 height 13
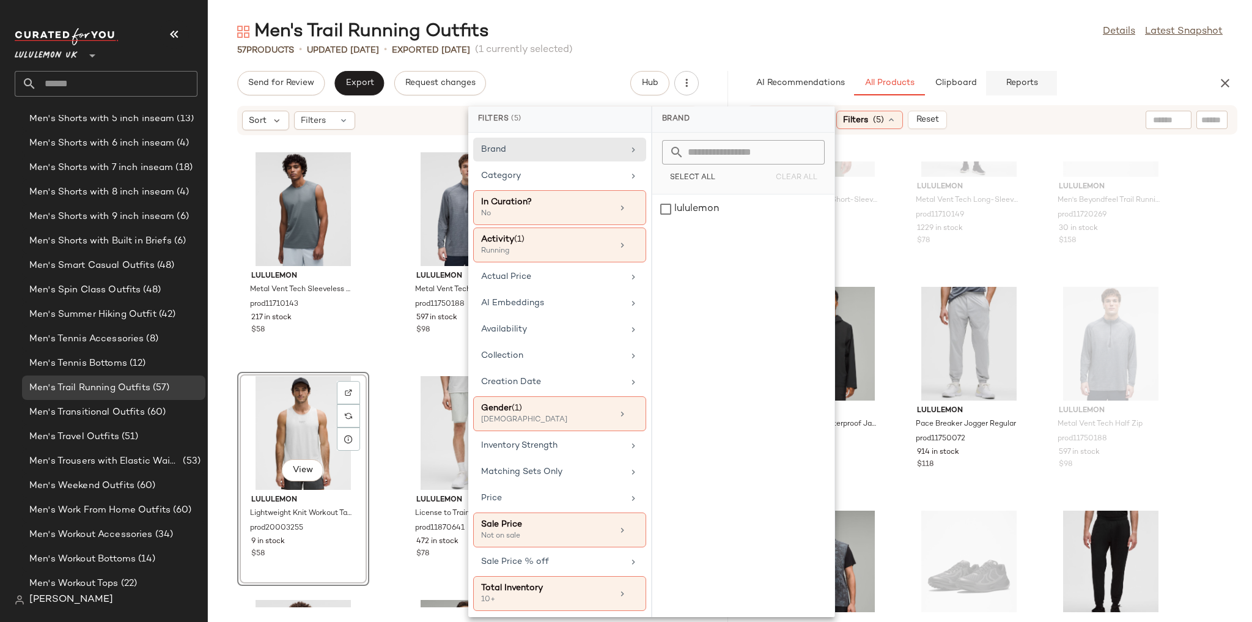
click at [1002, 93] on button "Reports" at bounding box center [1021, 83] width 71 height 24
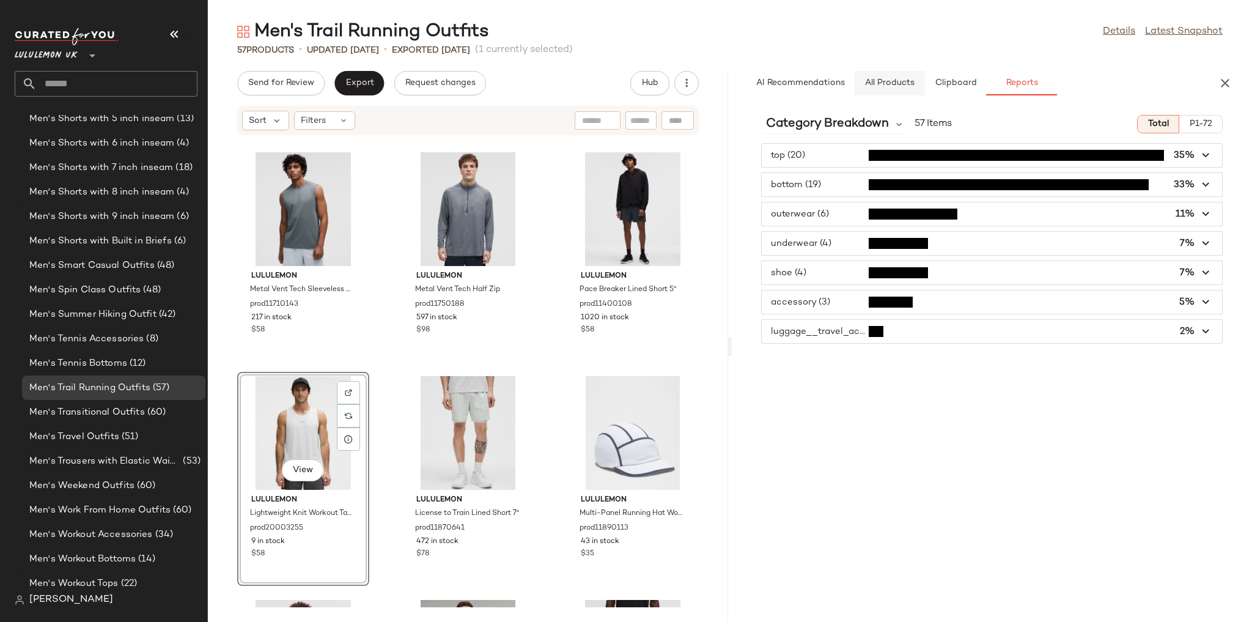
click at [903, 78] on span "All Products" at bounding box center [889, 83] width 50 height 10
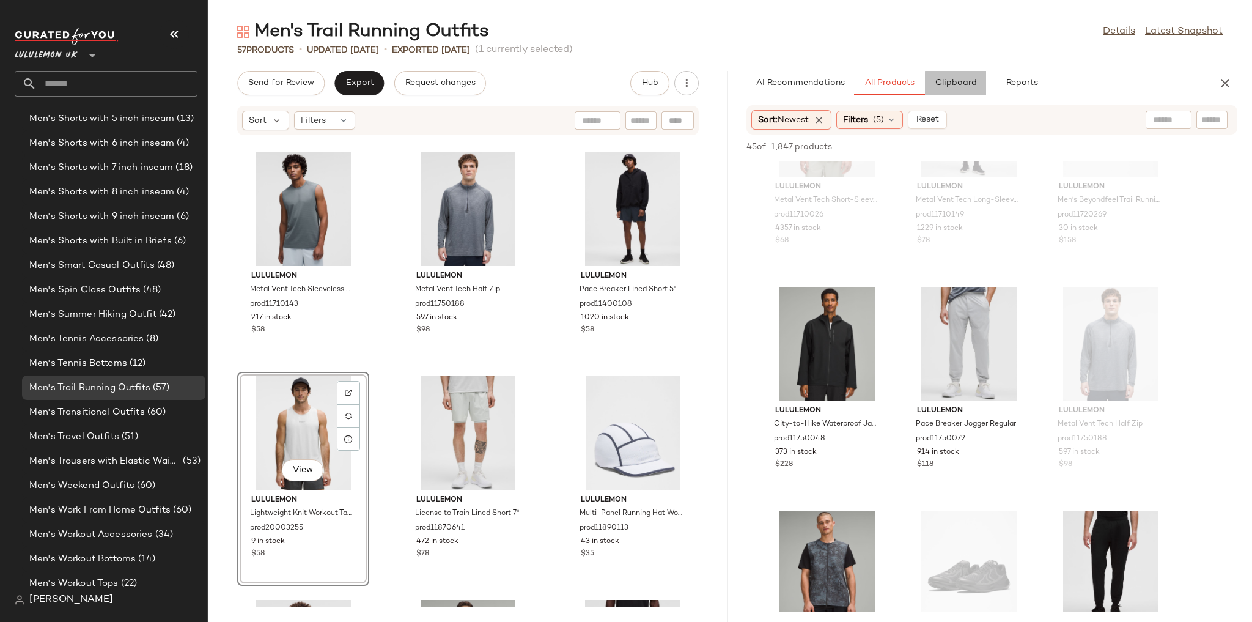
click at [930, 87] on button "Clipboard" at bounding box center [955, 83] width 61 height 24
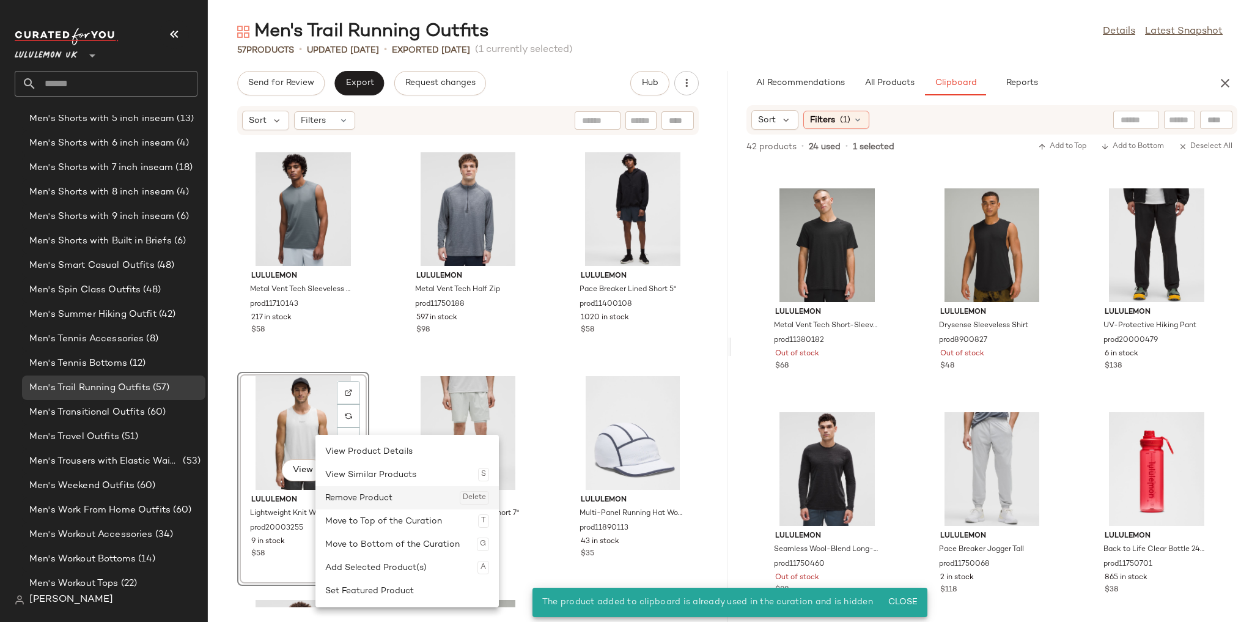
click at [359, 501] on div "Remove Product Delete" at bounding box center [407, 497] width 164 height 23
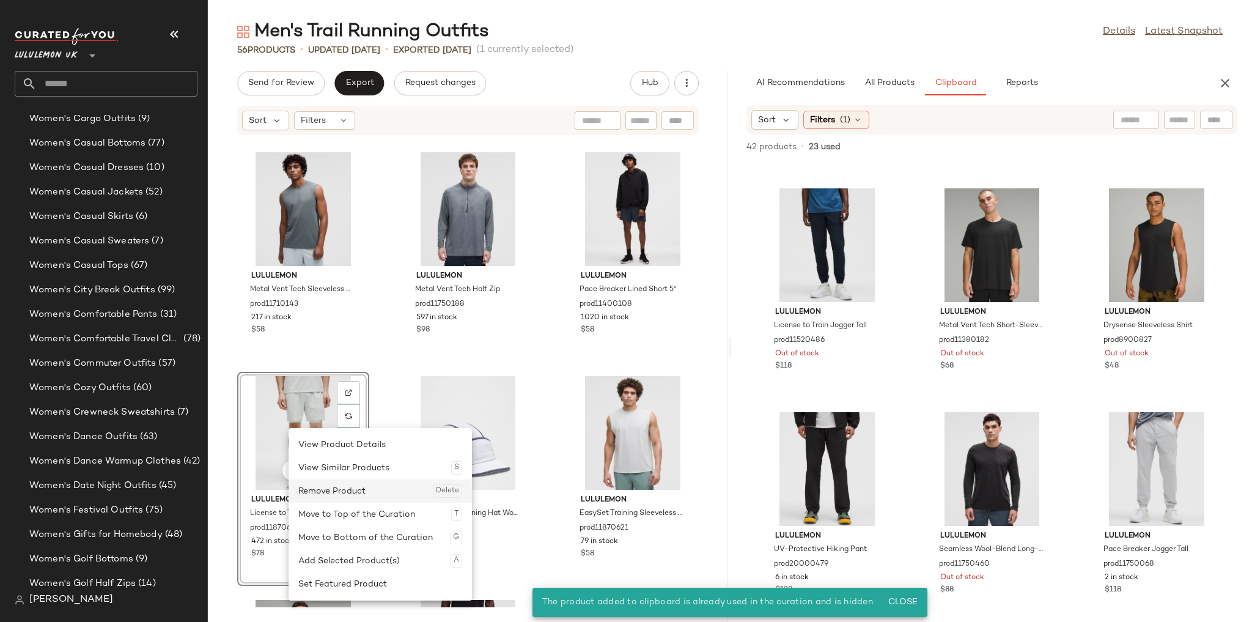
click at [319, 489] on div "Remove Product Delete" at bounding box center [380, 490] width 164 height 23
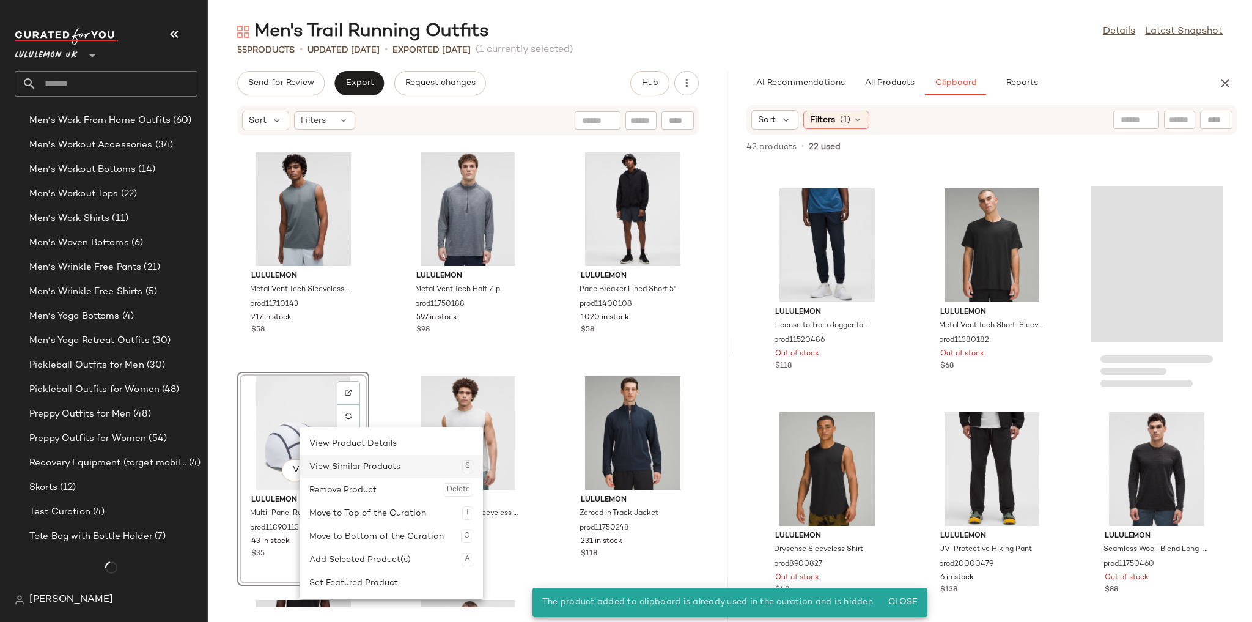
scroll to position [2893, 0]
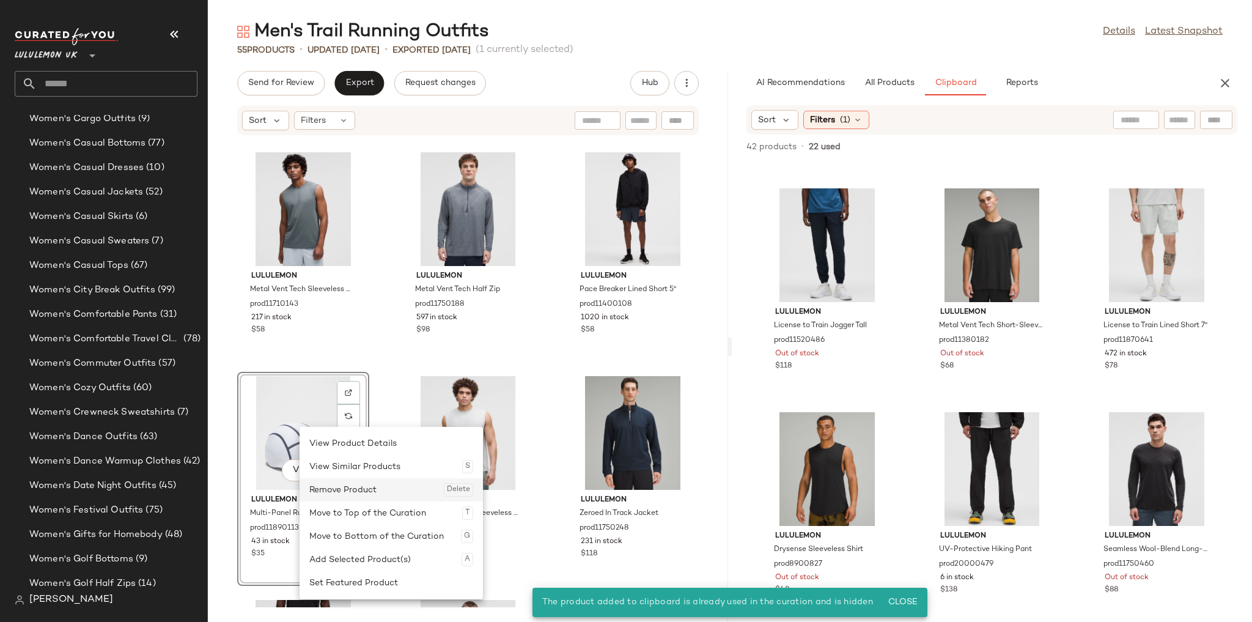
click at [340, 482] on div "Remove Product Delete" at bounding box center [391, 489] width 164 height 23
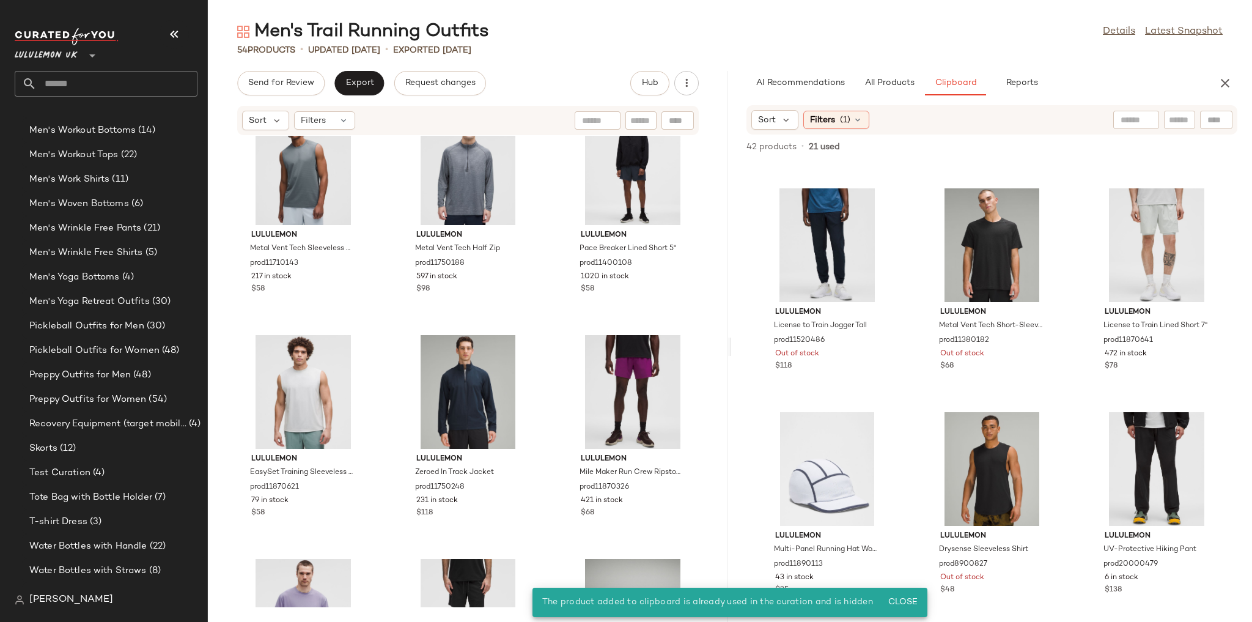
scroll to position [1615, 0]
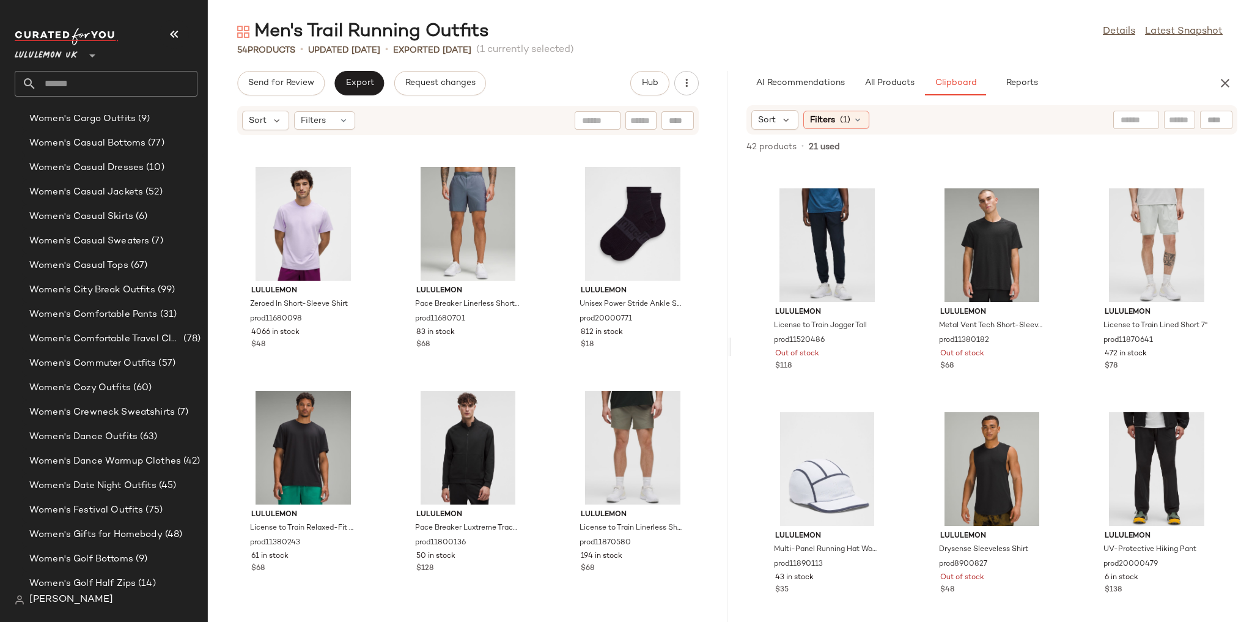
click at [532, 376] on div "lululemon Mile Maker Run Crew Lightweight Short-Sleeve Shirt prod11870358 805 i…" at bounding box center [468, 371] width 520 height 471
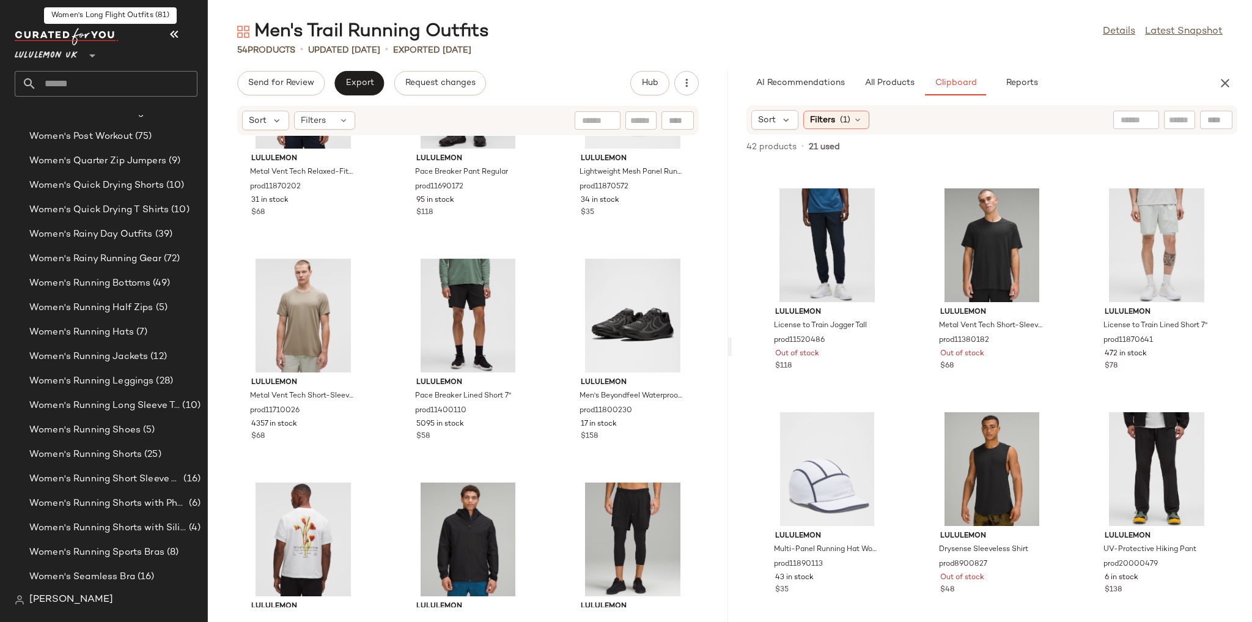
scroll to position [3918, 0]
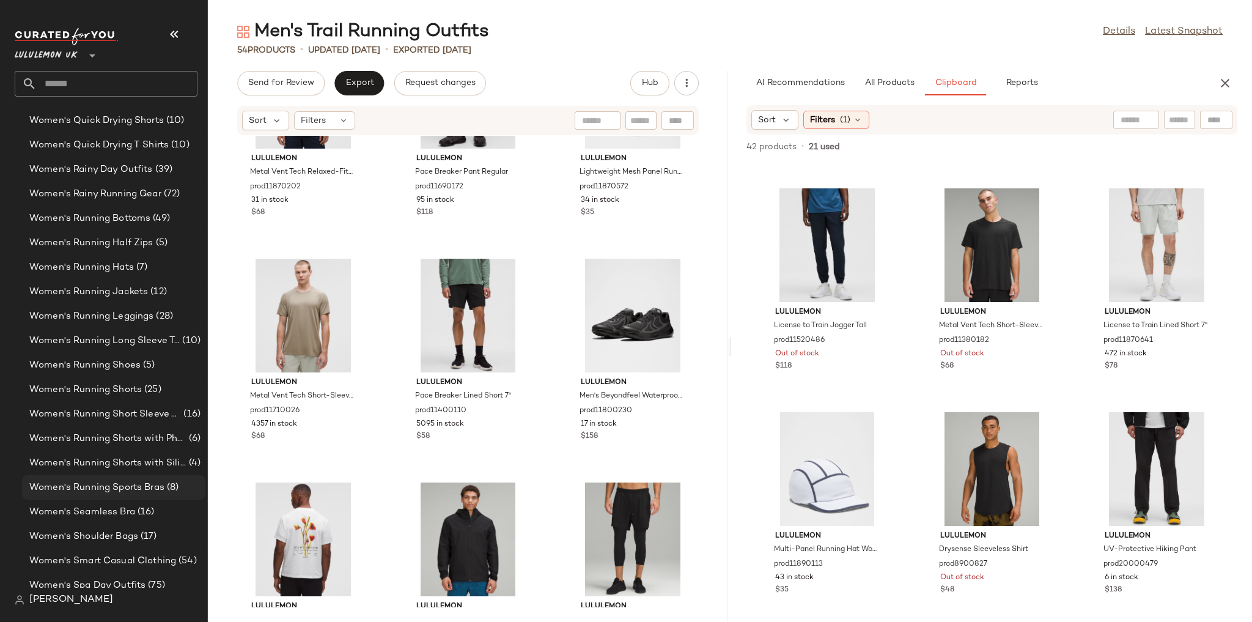
click at [128, 484] on span "Women's Running Sports Bras" at bounding box center [96, 487] width 135 height 14
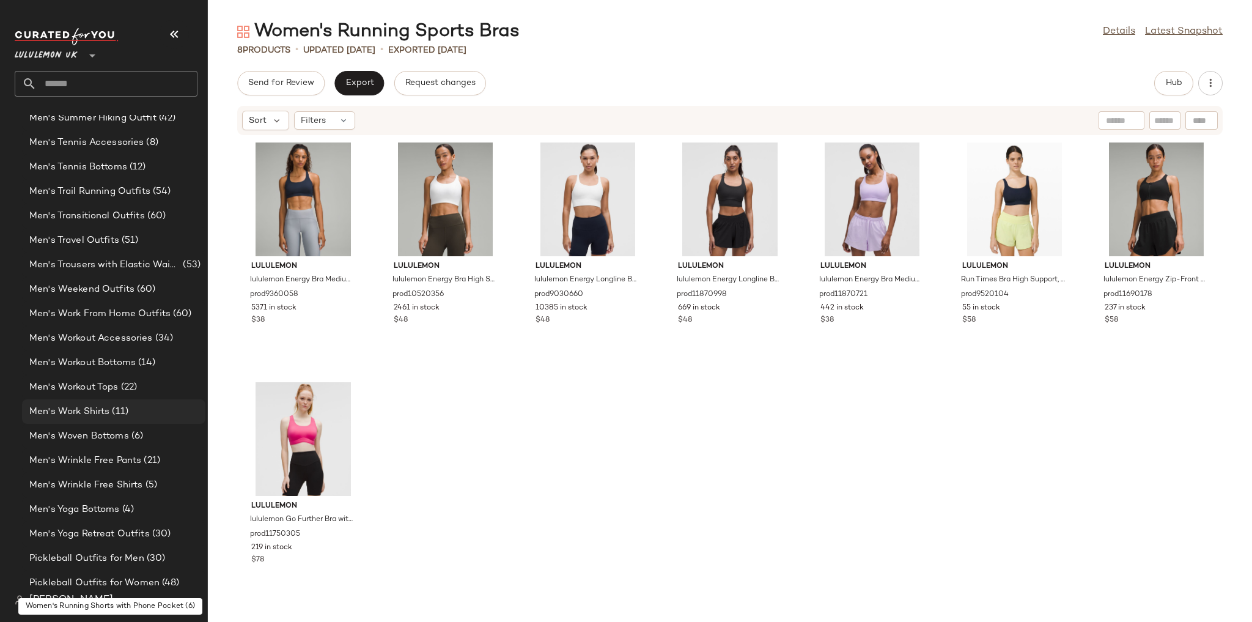
scroll to position [1914, 0]
click at [117, 345] on span "Men's Workout Accessories" at bounding box center [90, 341] width 123 height 14
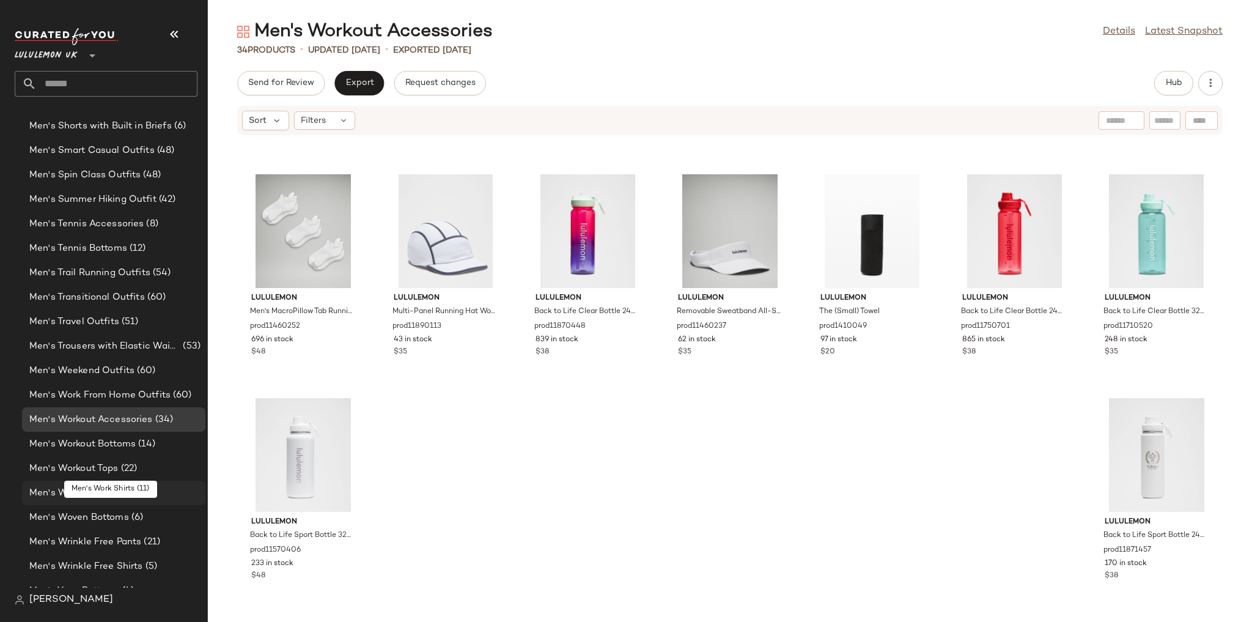
scroll to position [1767, 0]
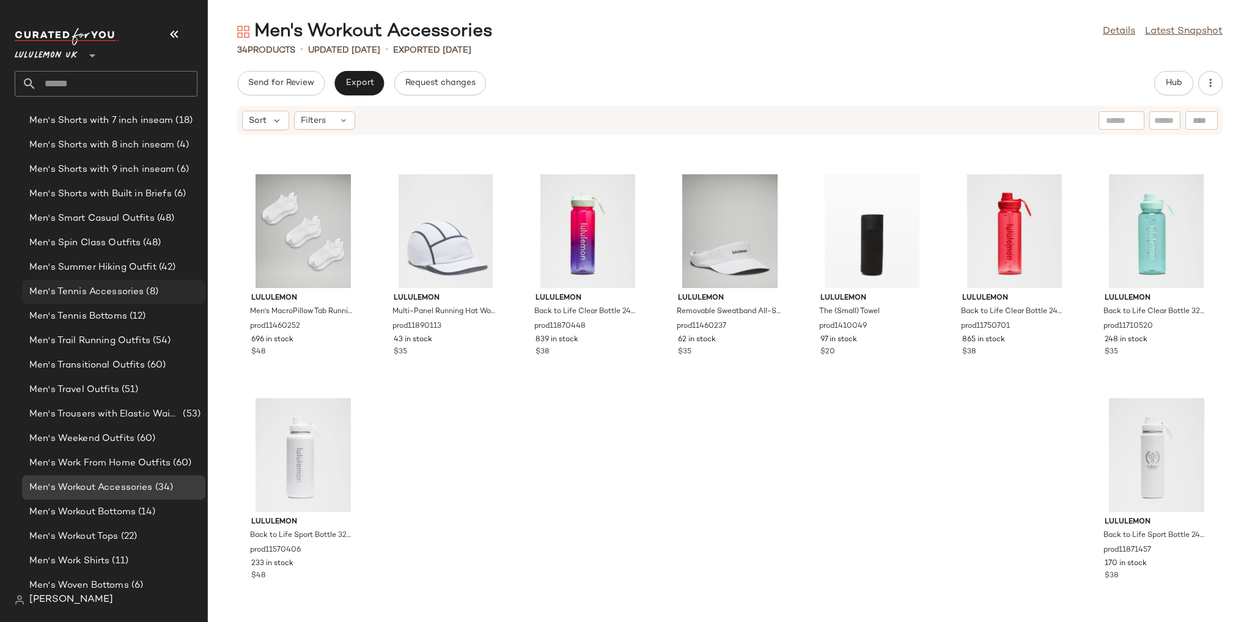
click at [93, 296] on span "Men's Tennis Accessories" at bounding box center [86, 292] width 114 height 14
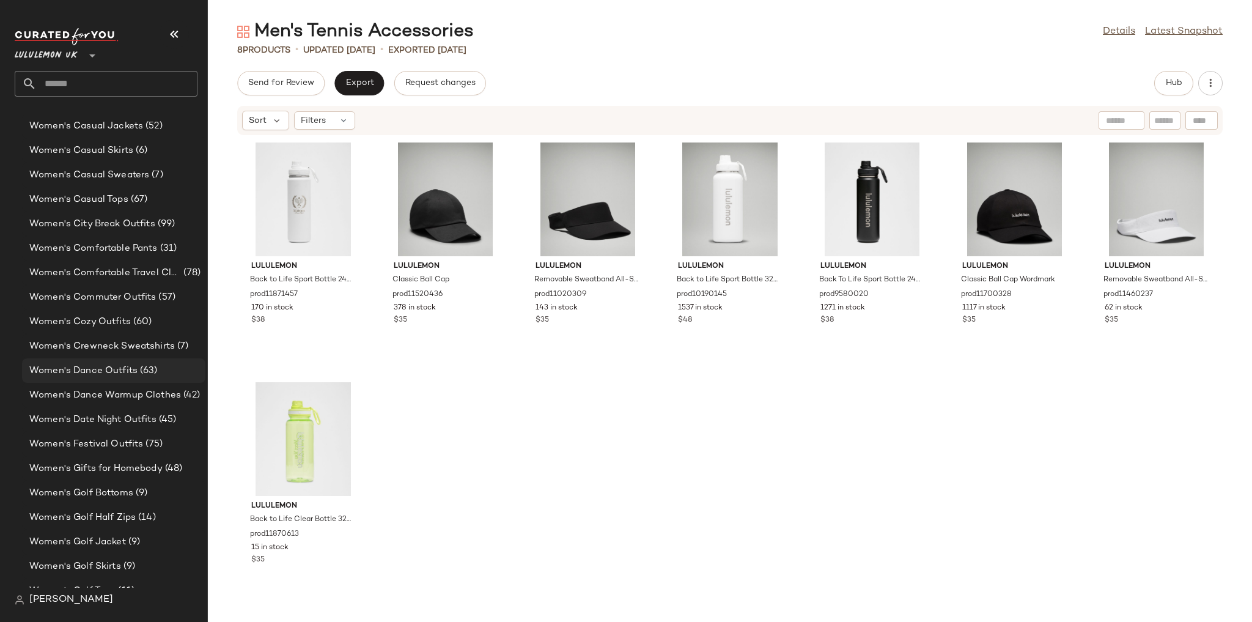
scroll to position [3087, 0]
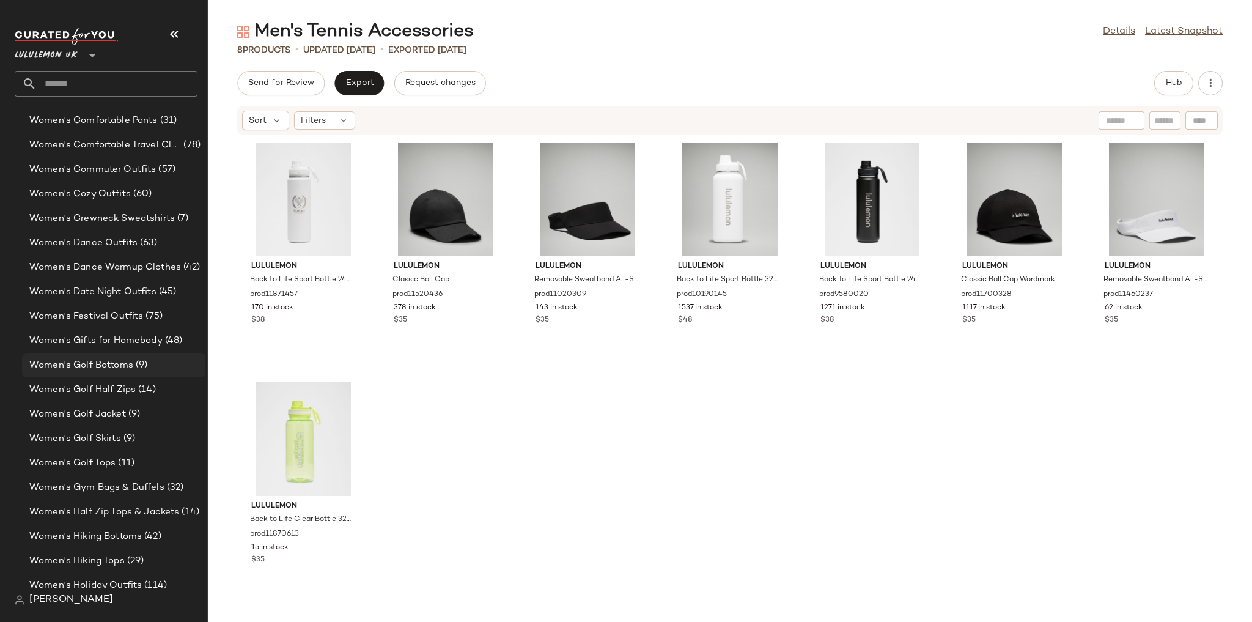
click at [125, 367] on span "Women's Golf Bottoms" at bounding box center [81, 365] width 104 height 14
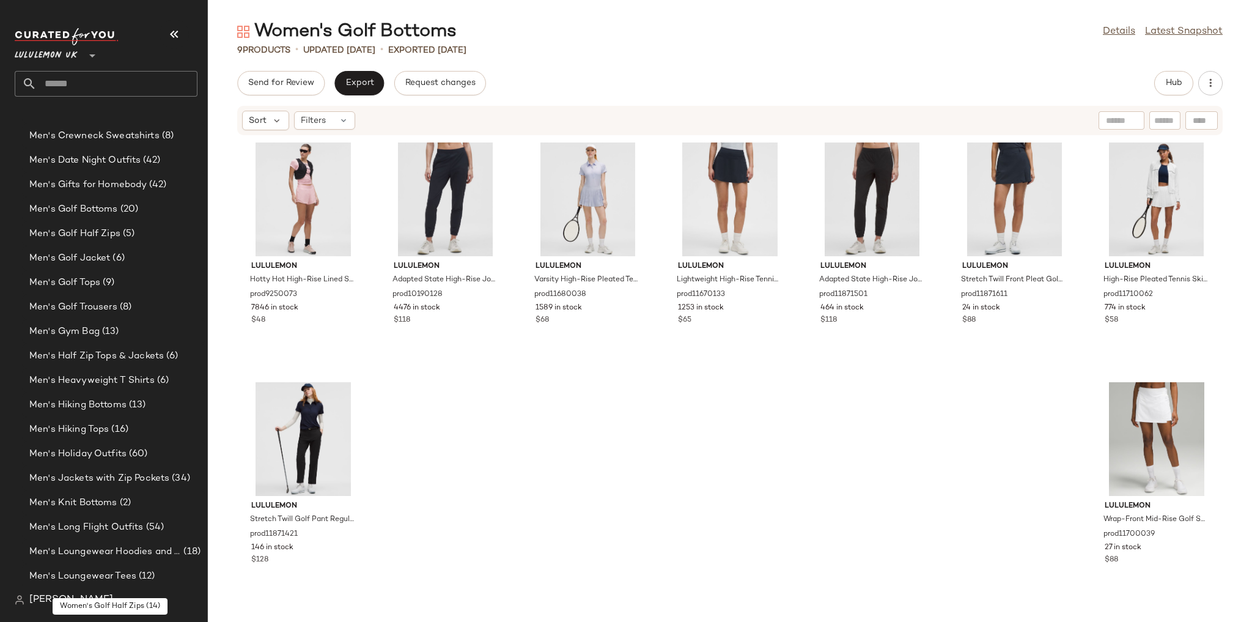
scroll to position [789, 0]
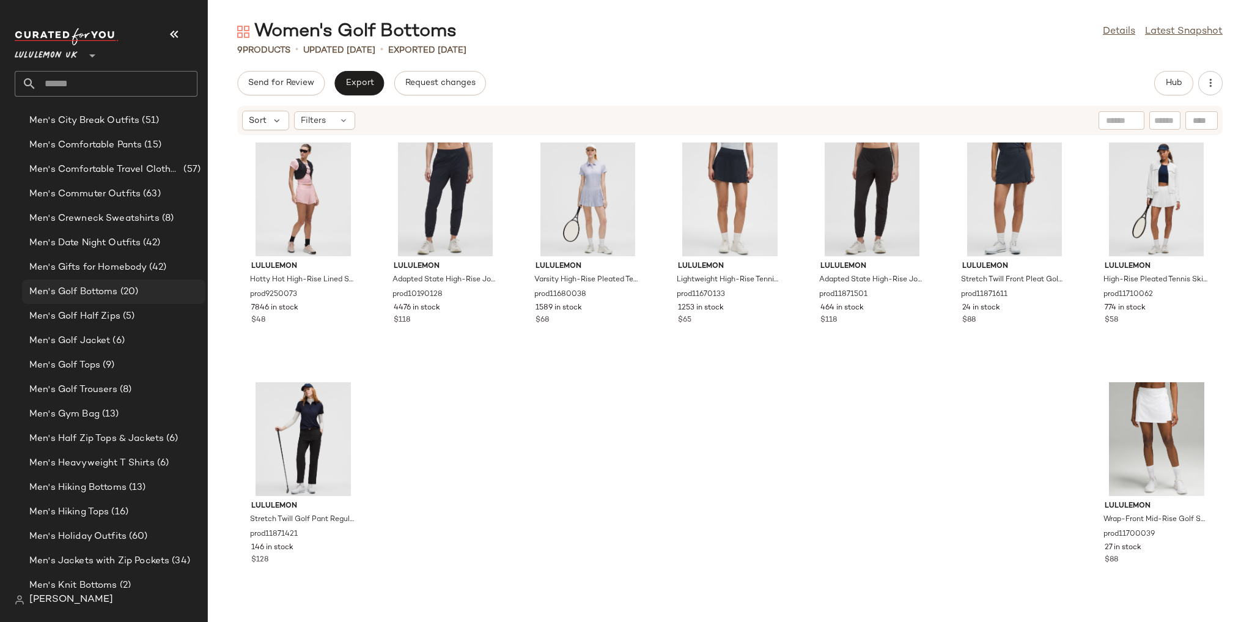
click at [118, 286] on span "(20)" at bounding box center [128, 292] width 21 height 14
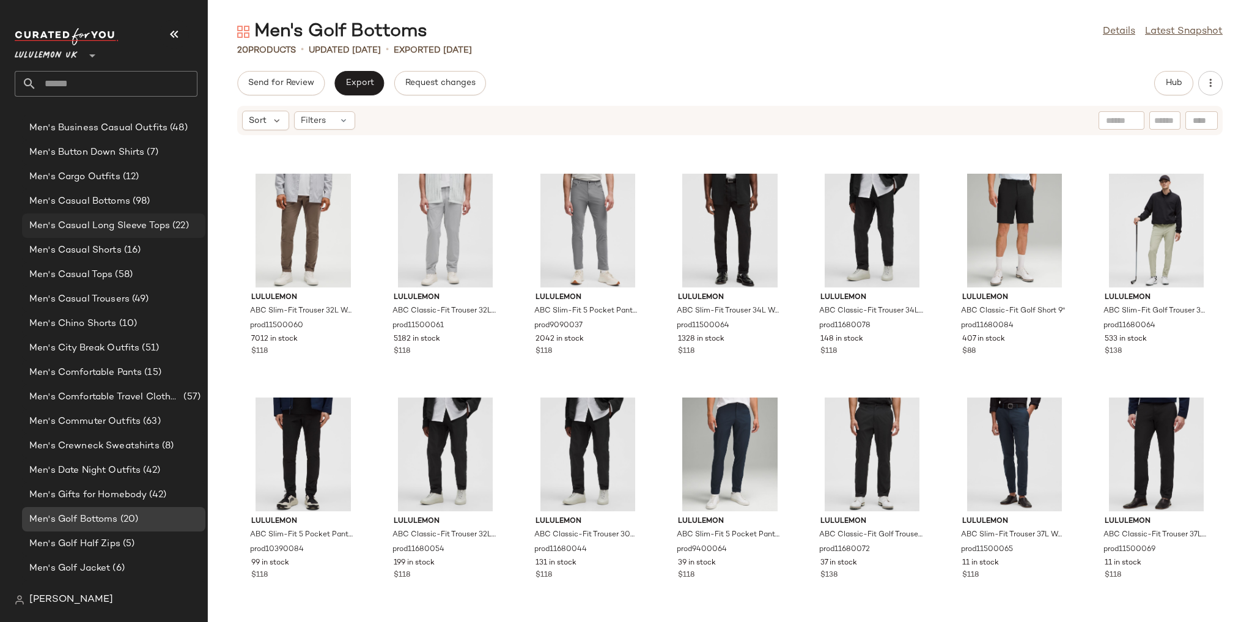
scroll to position [545, 0]
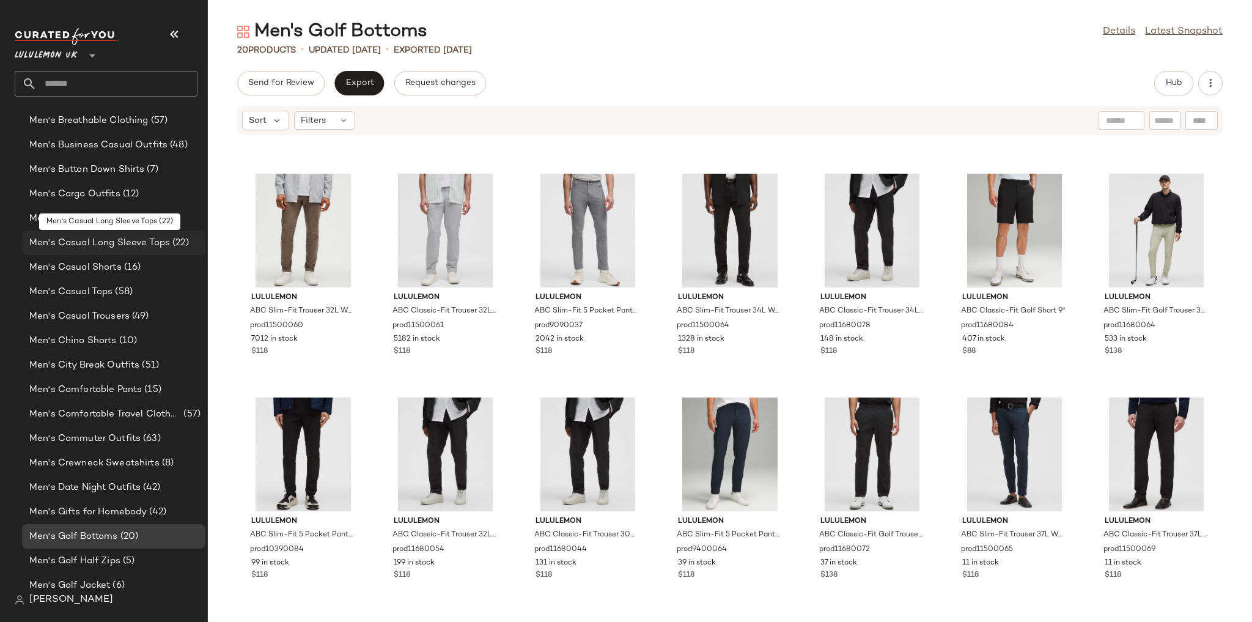
click at [145, 241] on span "Men's Casual Long Sleeve Tops" at bounding box center [99, 243] width 141 height 14
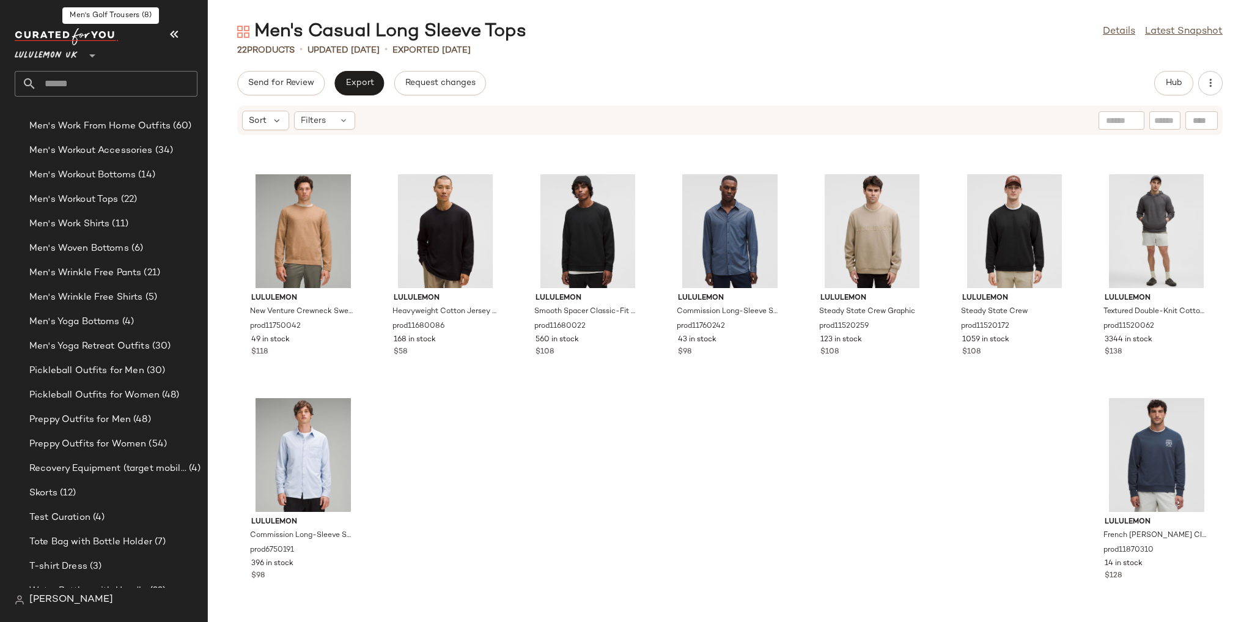
scroll to position [2109, 0]
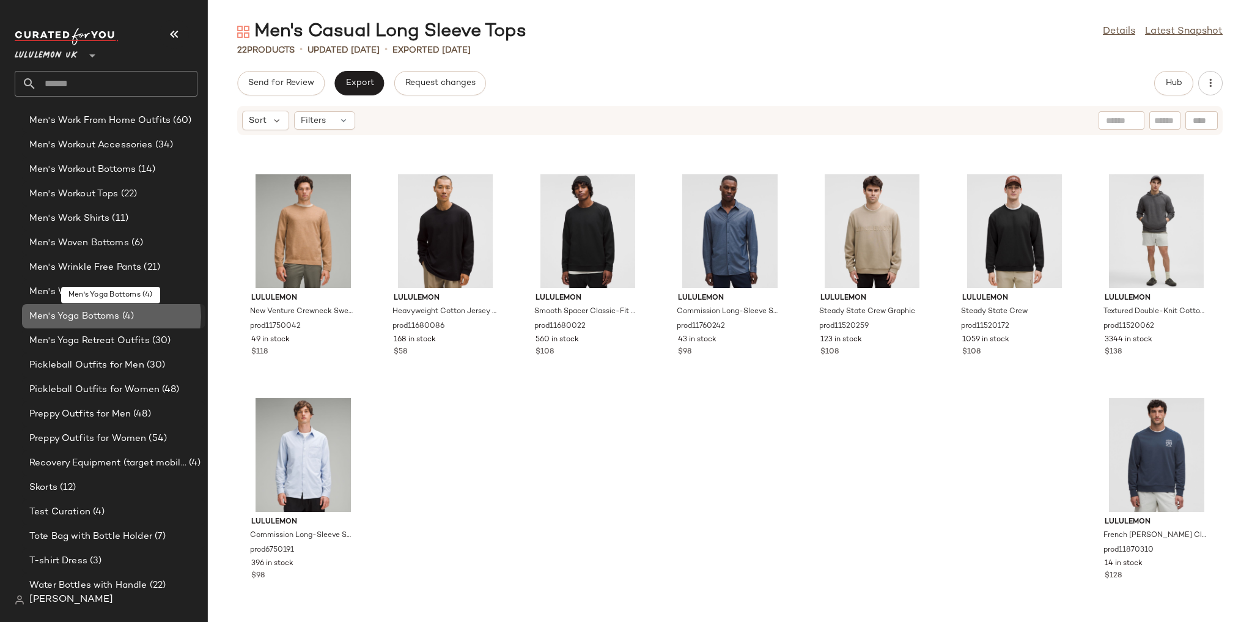
click at [114, 320] on span "Men's Yoga Bottoms" at bounding box center [74, 316] width 90 height 14
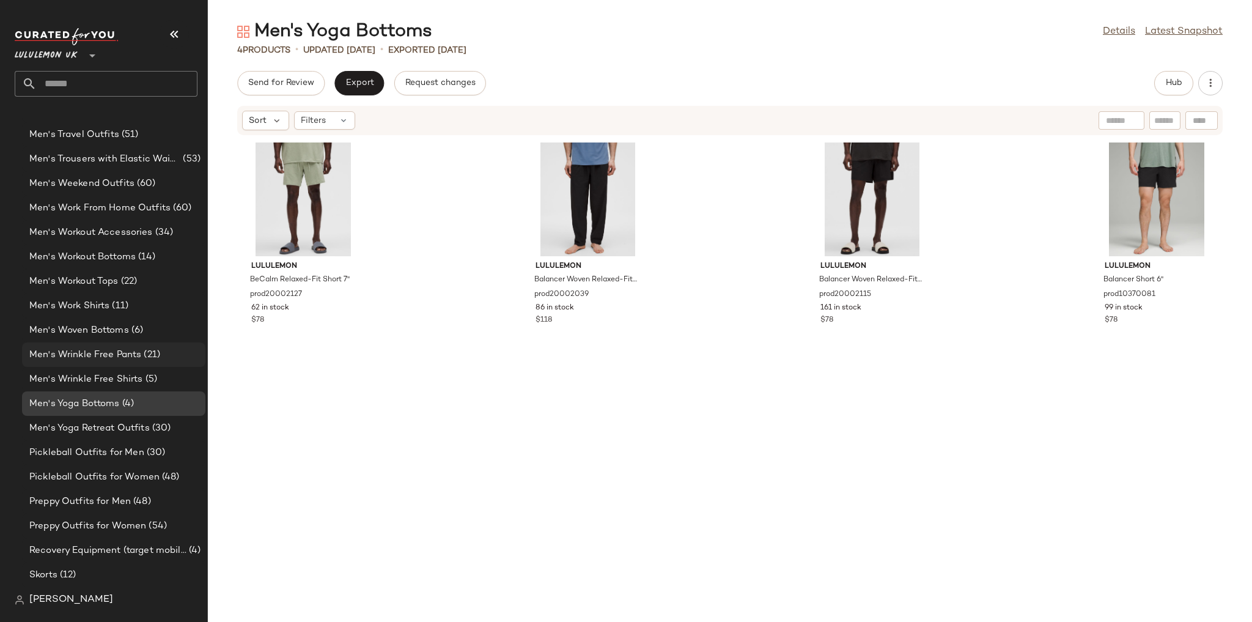
scroll to position [2011, 0]
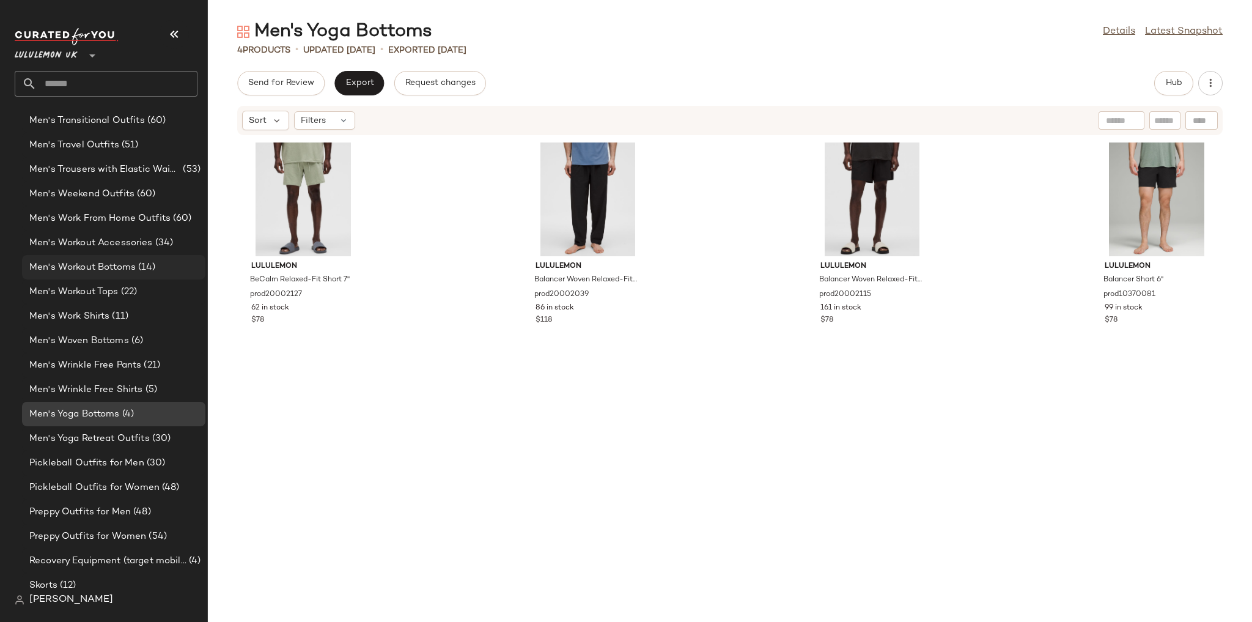
click at [147, 262] on span "(14)" at bounding box center [146, 267] width 20 height 14
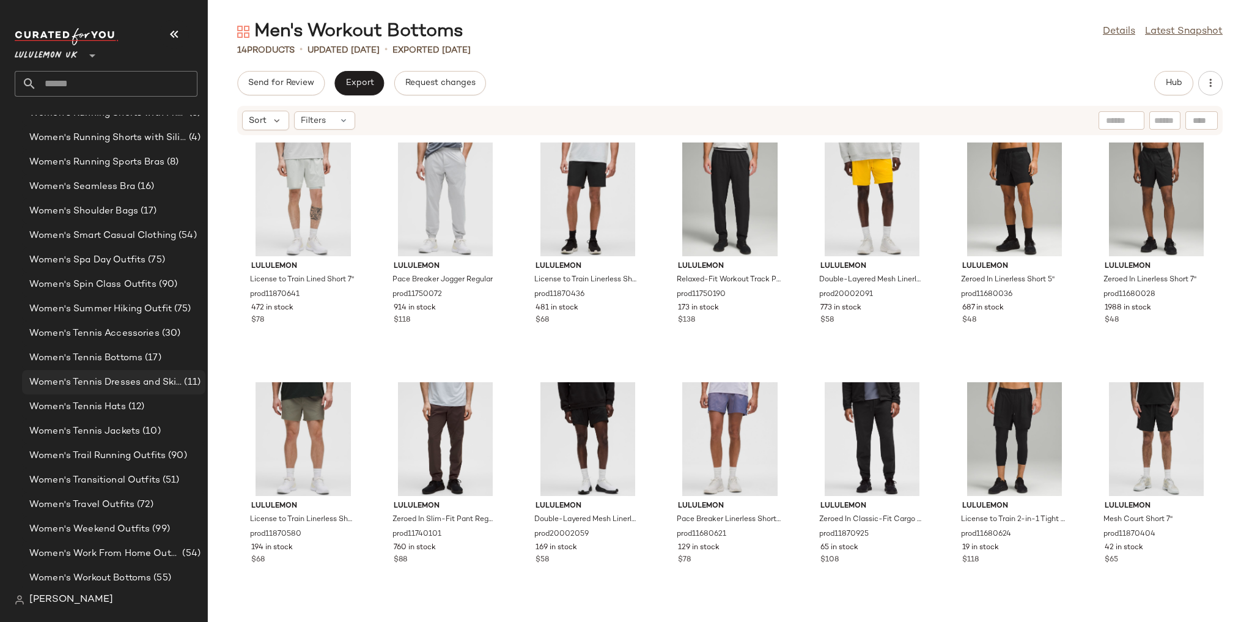
scroll to position [4310, 0]
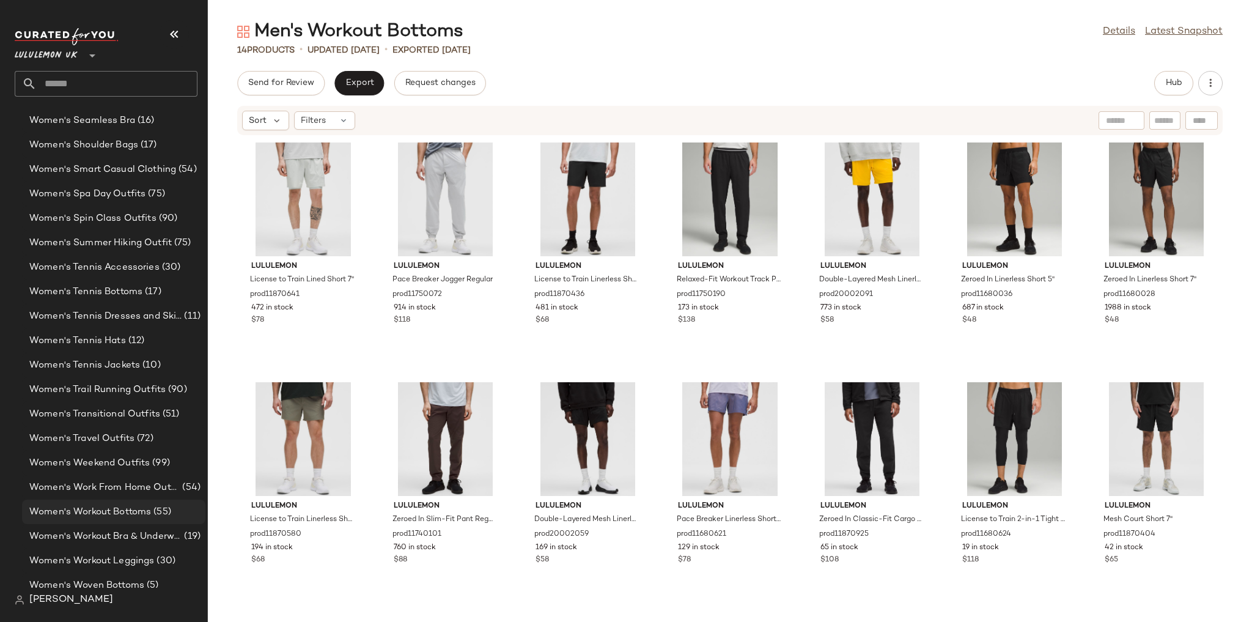
click at [132, 503] on div "Women's Workout Bottoms (55)" at bounding box center [113, 511] width 183 height 24
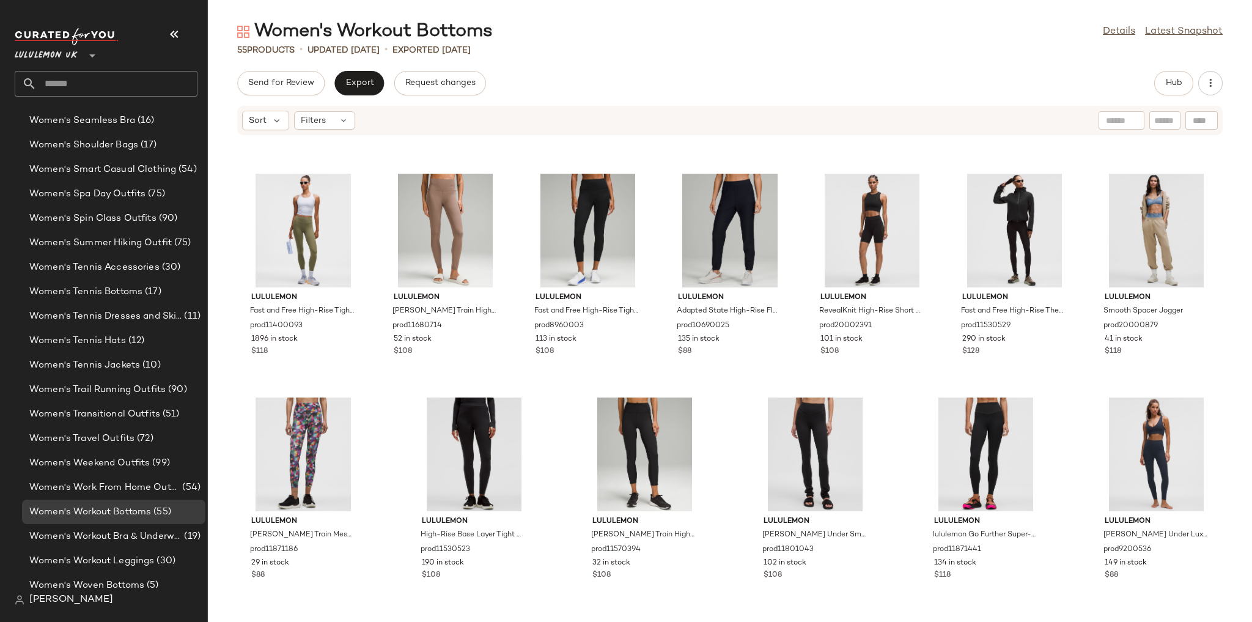
scroll to position [1768, 0]
click at [109, 280] on div "Women's Tennis Bottoms (17)" at bounding box center [113, 291] width 183 height 24
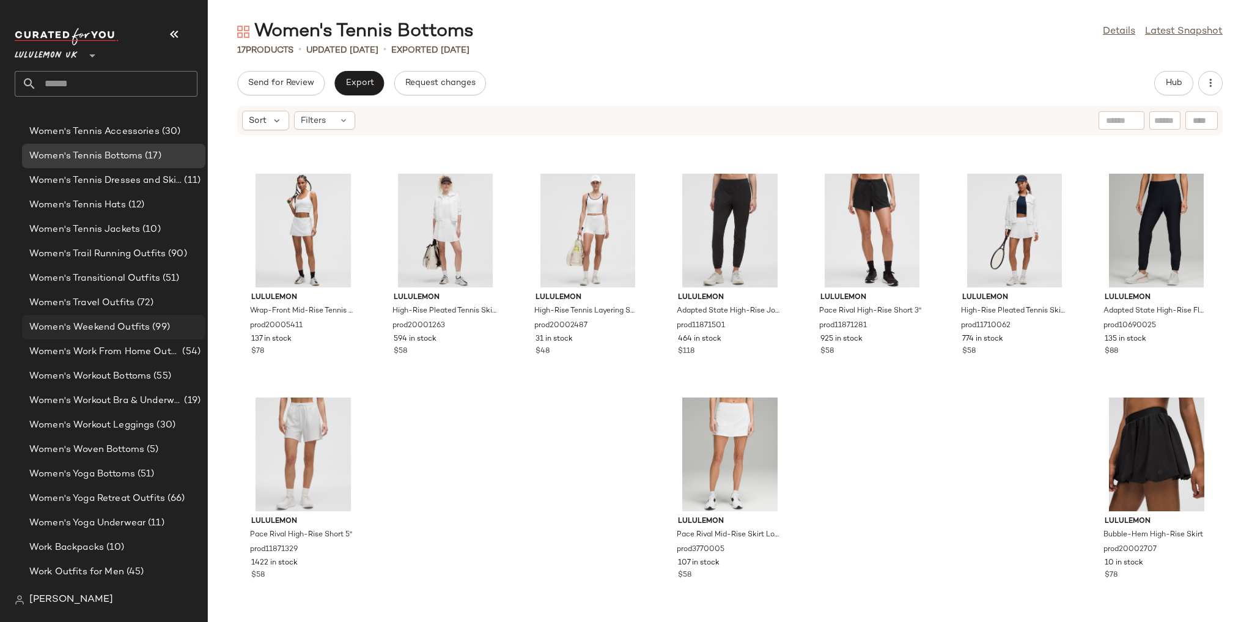
scroll to position [4466, 0]
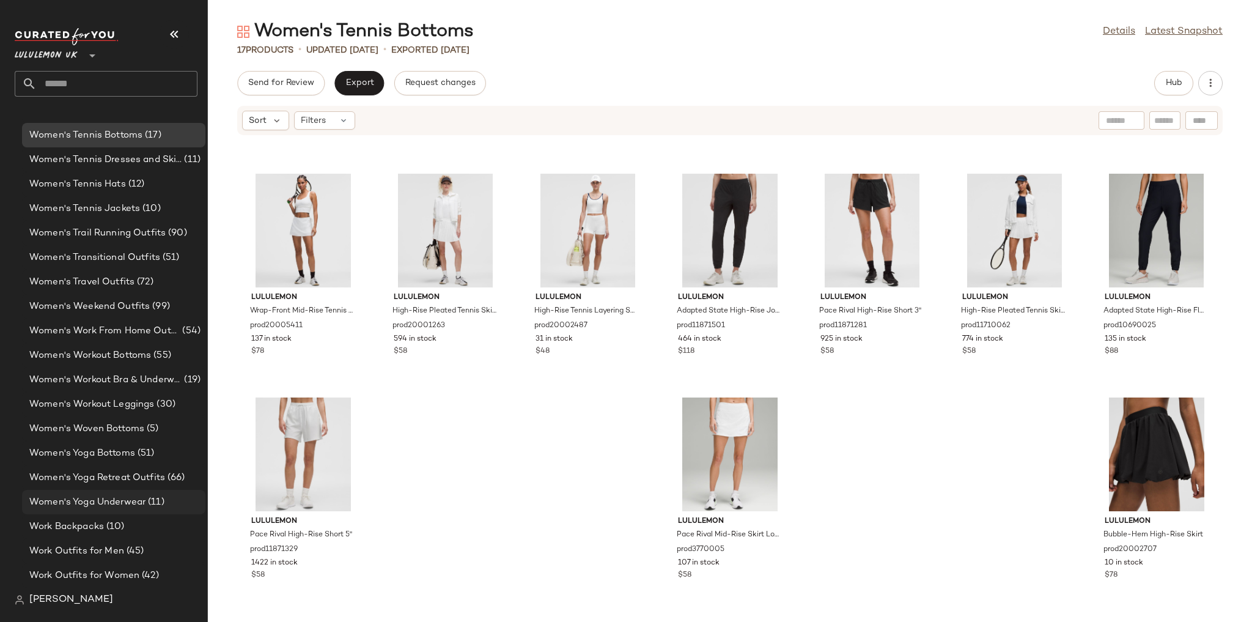
click at [141, 500] on span "Women's Yoga Underwear" at bounding box center [87, 502] width 116 height 14
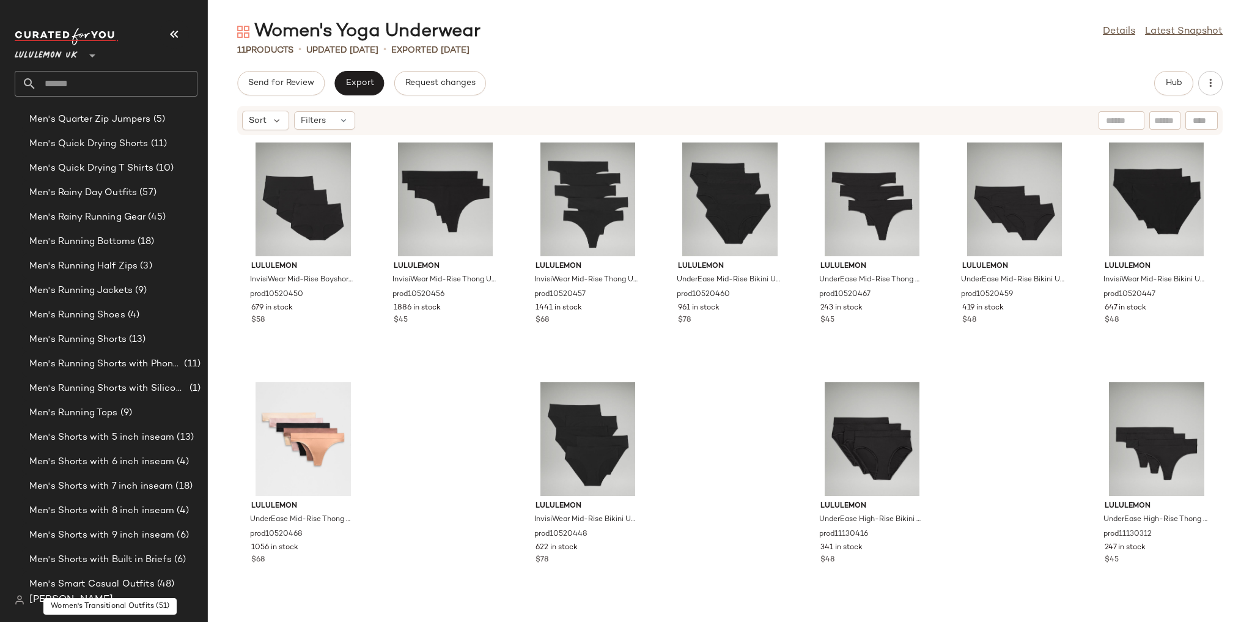
scroll to position [1337, 0]
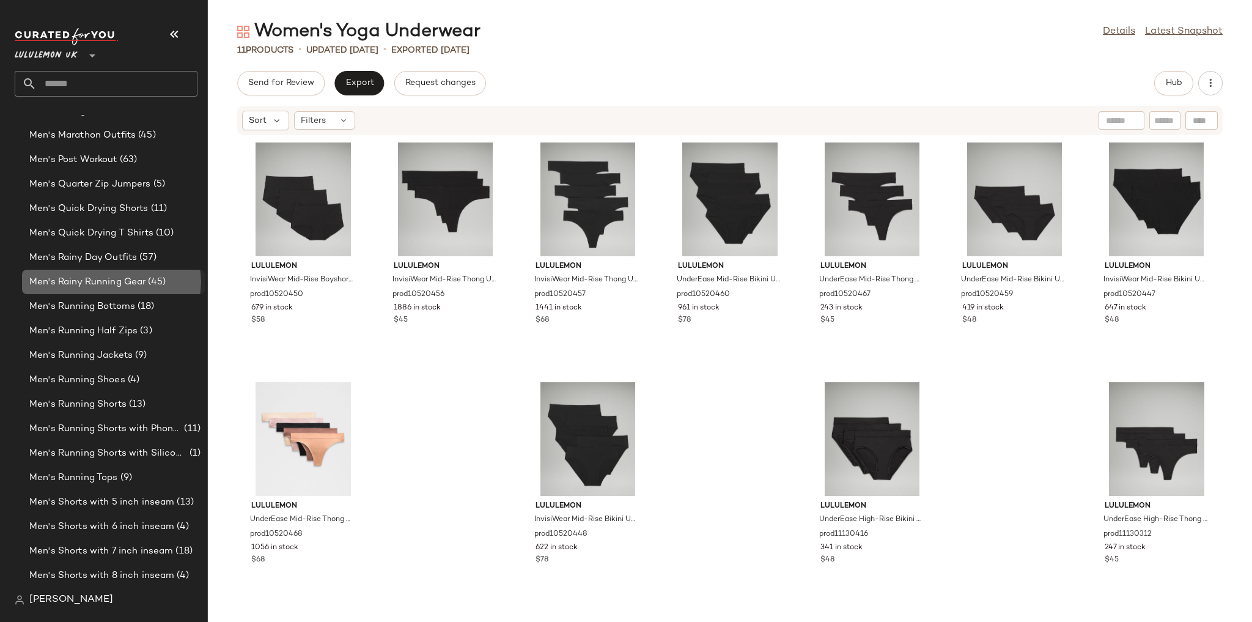
click at [121, 288] on div "Men's Rainy Running Gear (45)" at bounding box center [113, 282] width 183 height 24
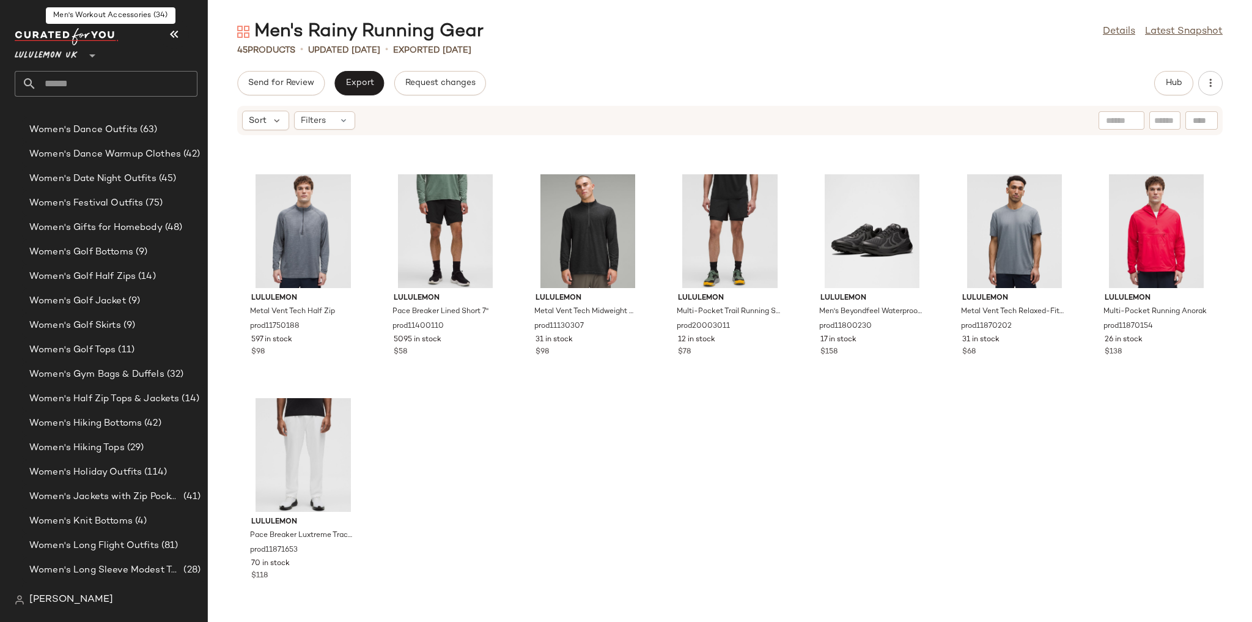
scroll to position [3341, 0]
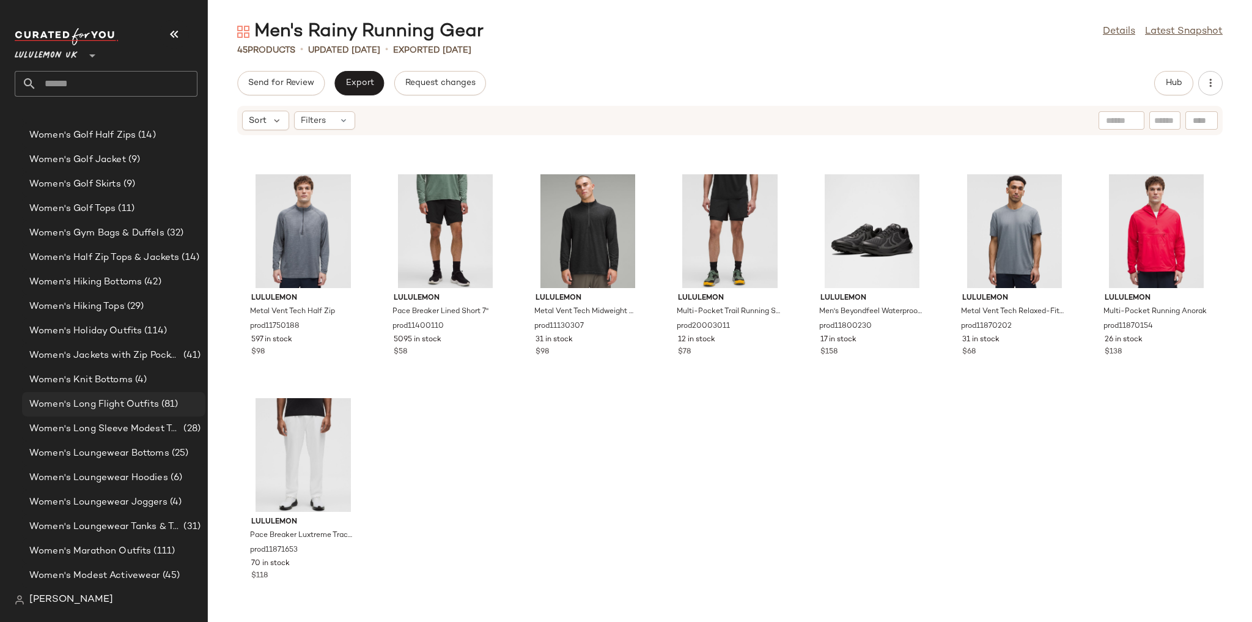
click at [120, 405] on span "Women's Long Flight Outfits" at bounding box center [94, 404] width 130 height 14
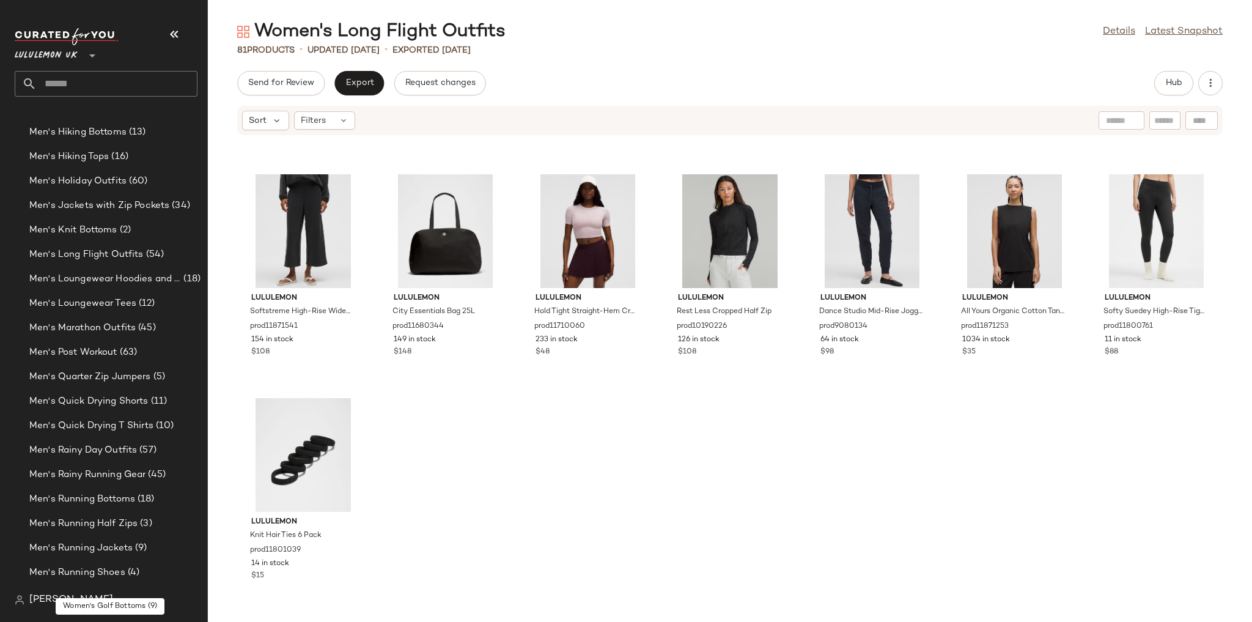
scroll to position [1092, 0]
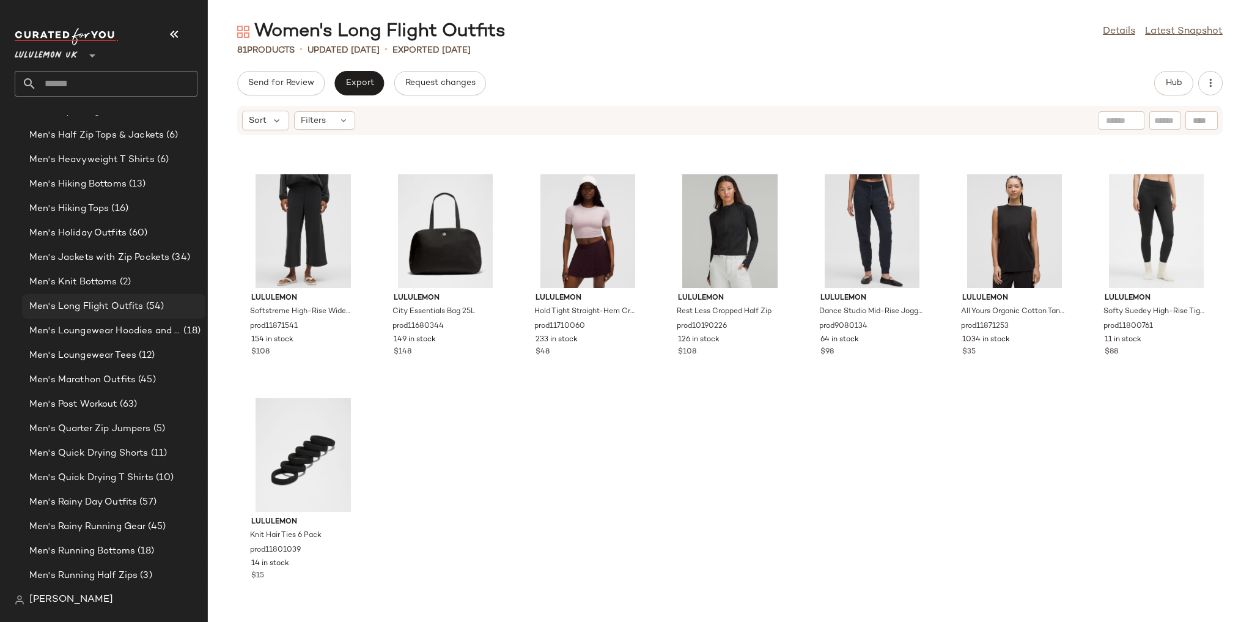
click at [139, 303] on span "Men's Long Flight Outfits" at bounding box center [86, 306] width 114 height 14
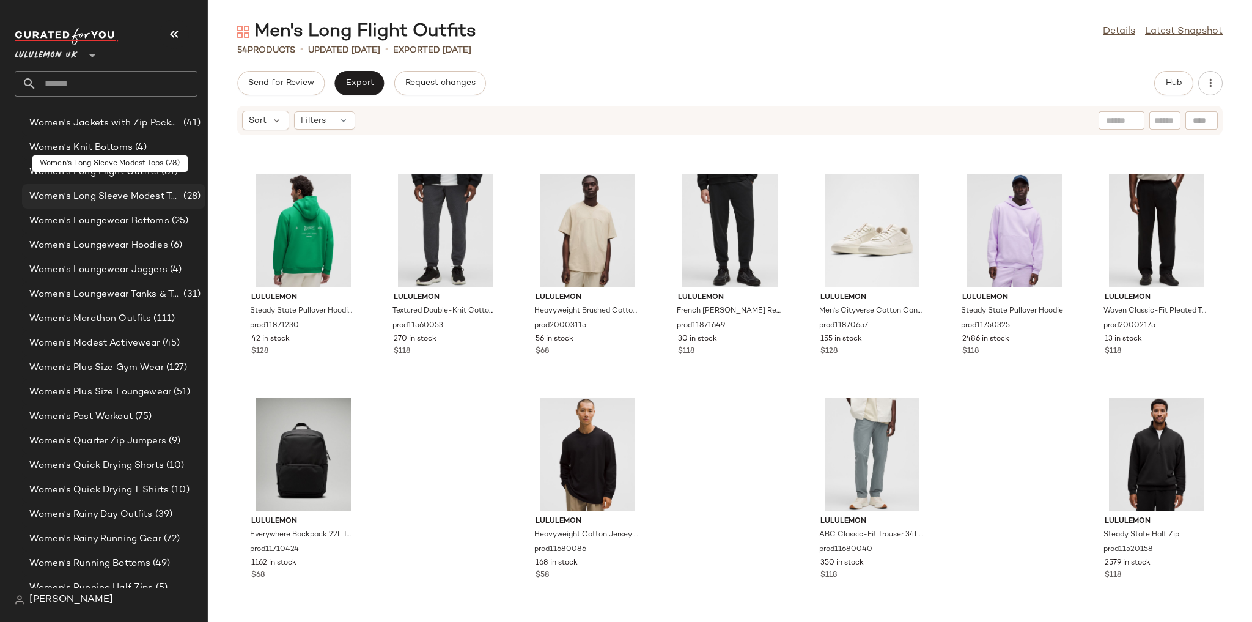
scroll to position [3586, 0]
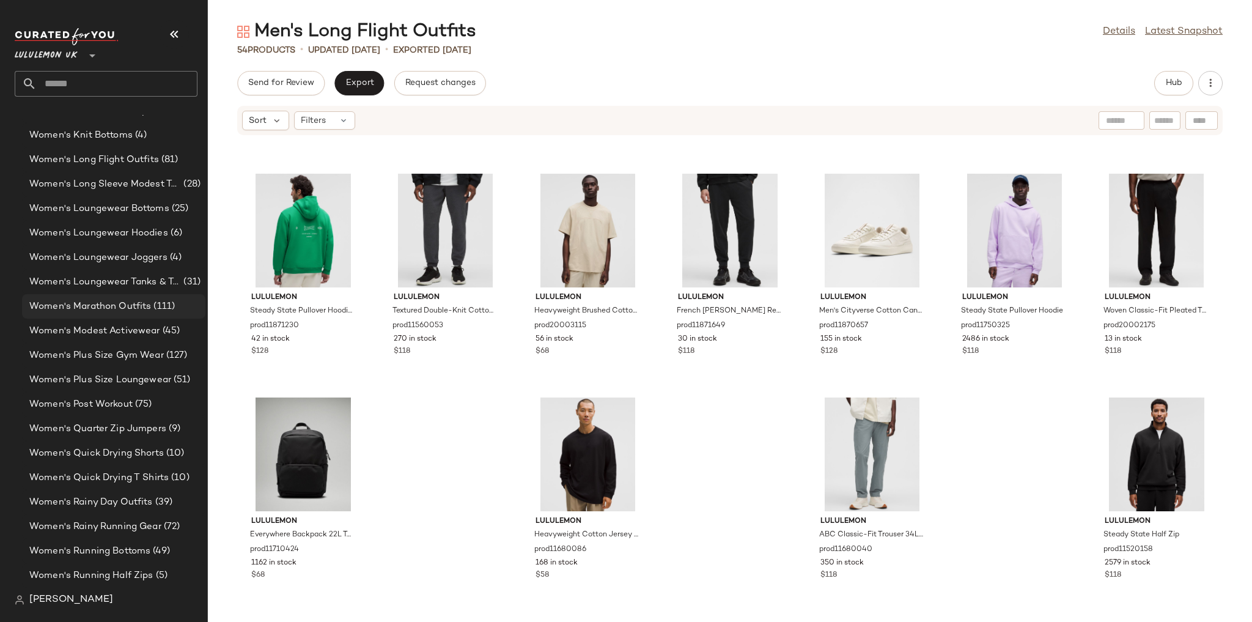
click at [125, 303] on span "Women's Marathon Outfits" at bounding box center [90, 306] width 122 height 14
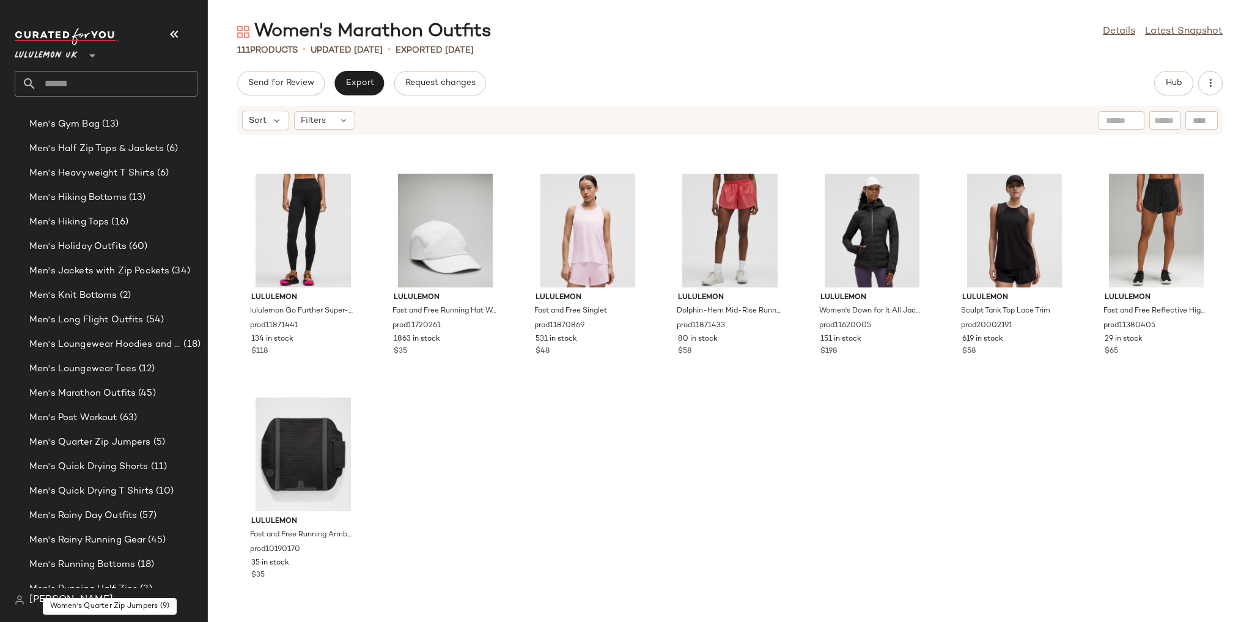
scroll to position [1092, 0]
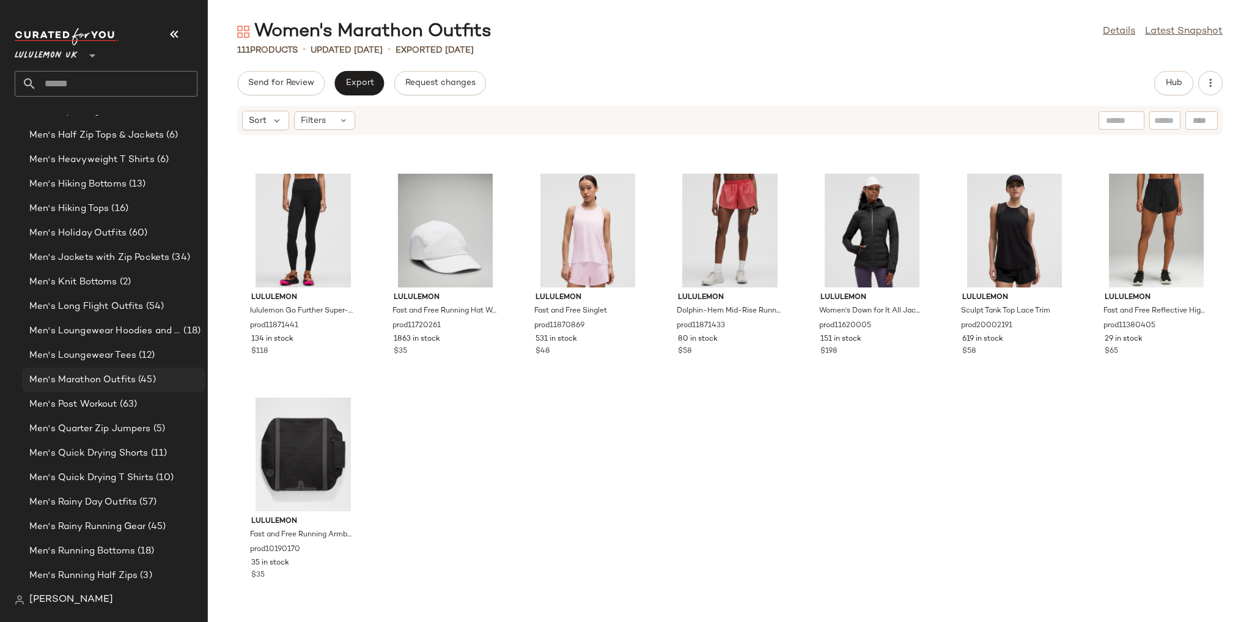
click at [156, 381] on div "Men's Marathon Outfits (45)" at bounding box center [113, 380] width 175 height 14
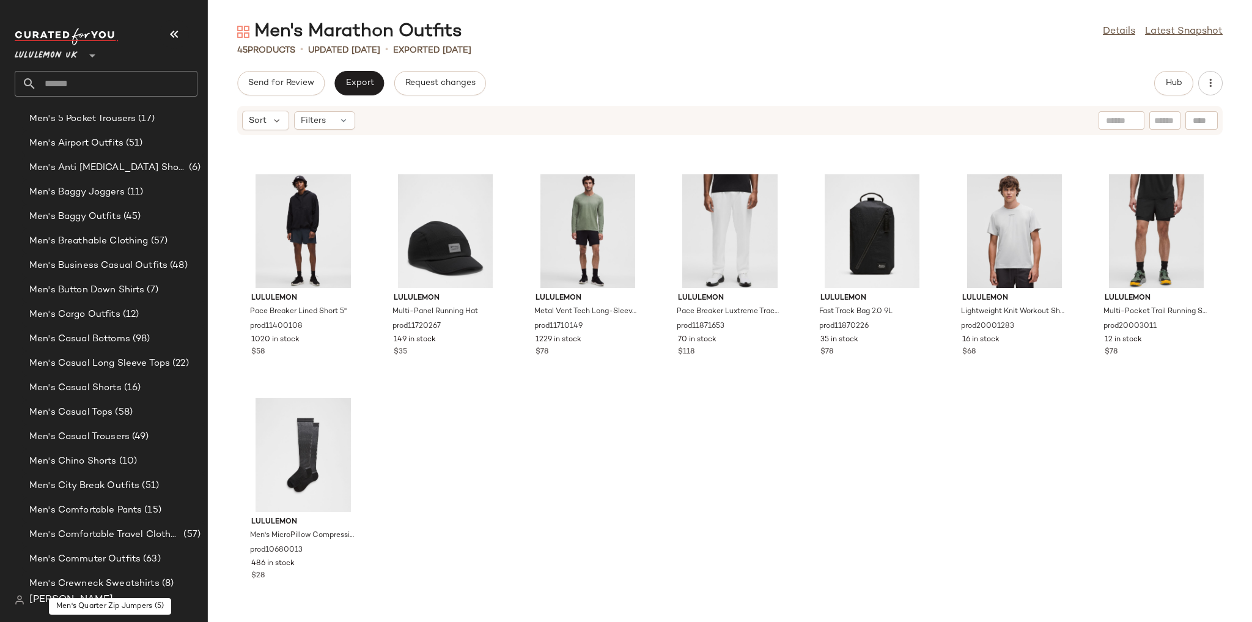
scroll to position [408, 0]
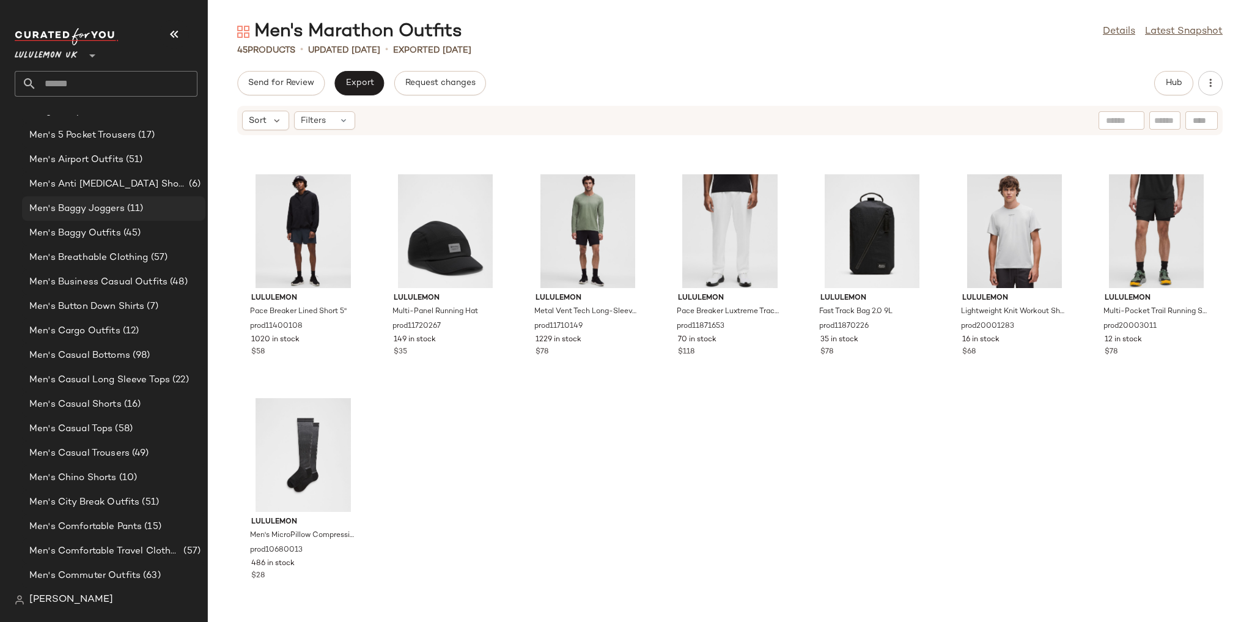
click at [131, 197] on div "Men's Baggy Joggers (11)" at bounding box center [113, 208] width 183 height 24
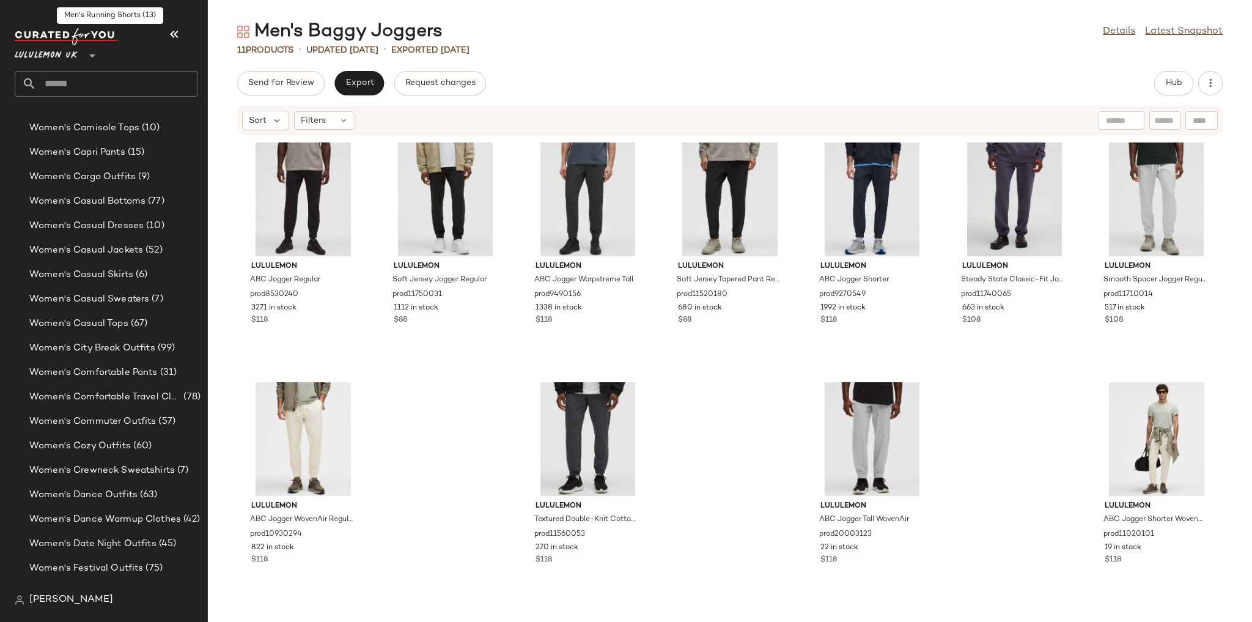
scroll to position [2852, 0]
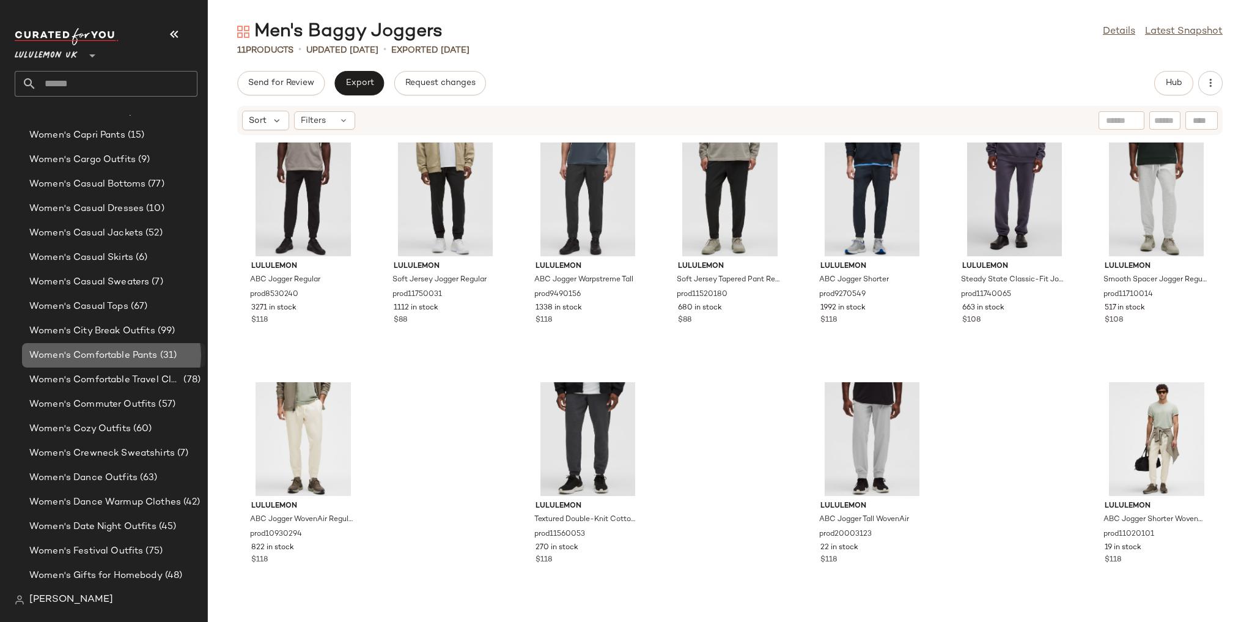
click at [138, 363] on div "Women's Comfortable Pants (31)" at bounding box center [113, 355] width 183 height 24
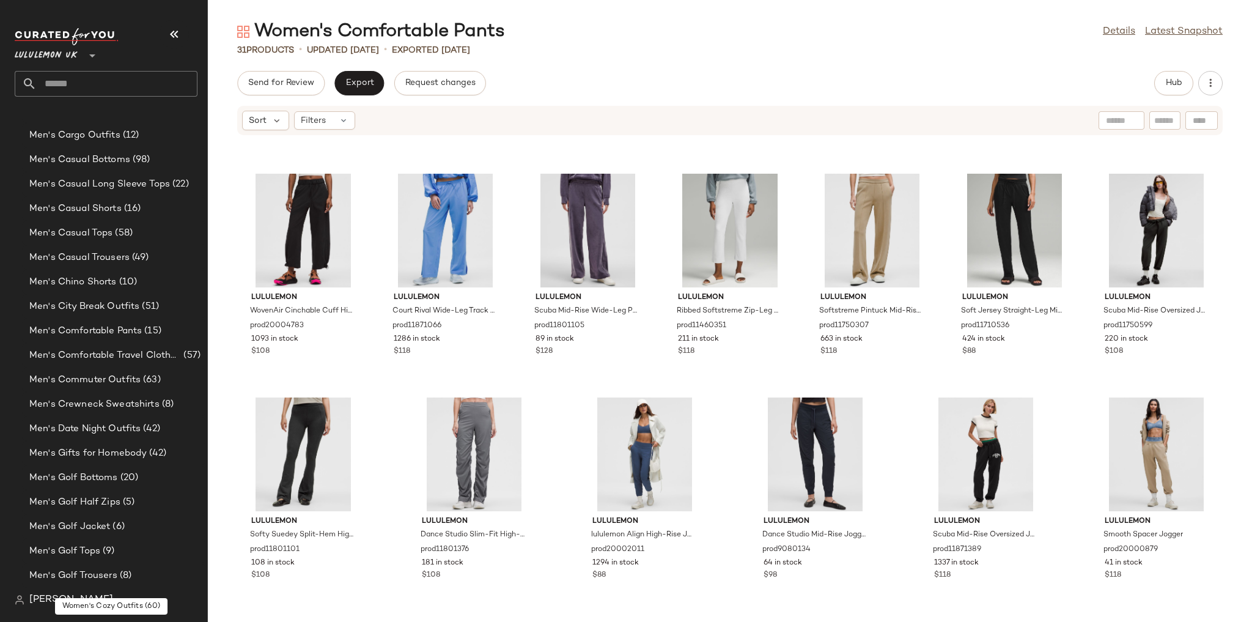
scroll to position [554, 0]
click at [134, 389] on div "Men's Comfortable Pants (15)" at bounding box center [113, 379] width 183 height 24
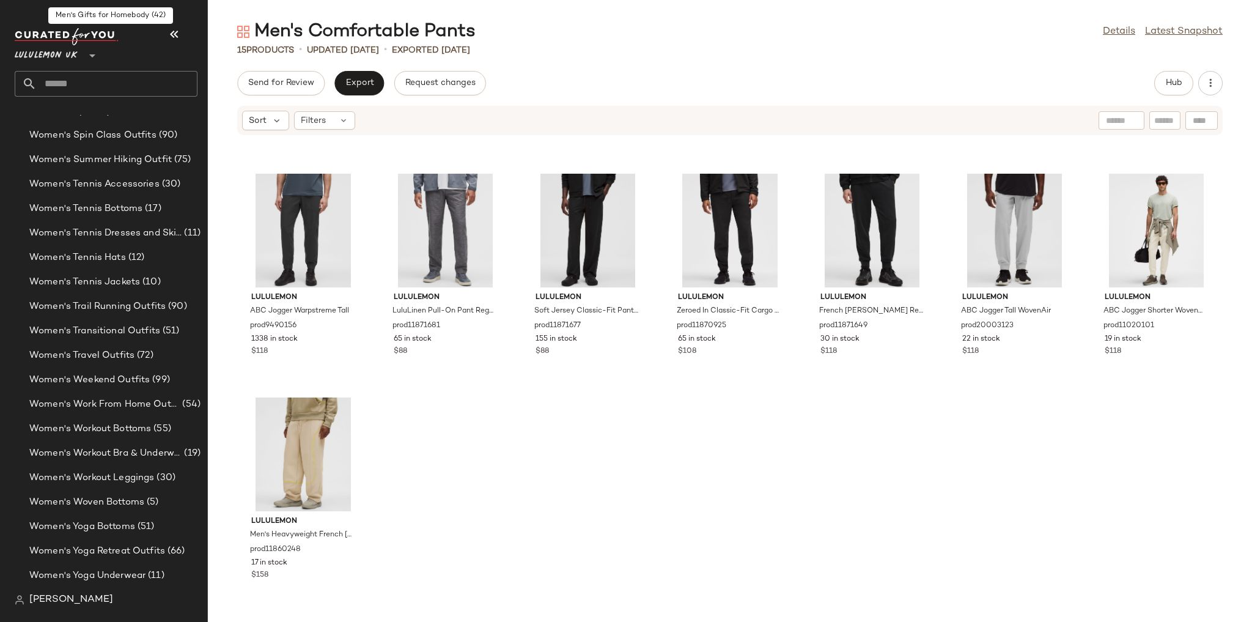
scroll to position [4417, 0]
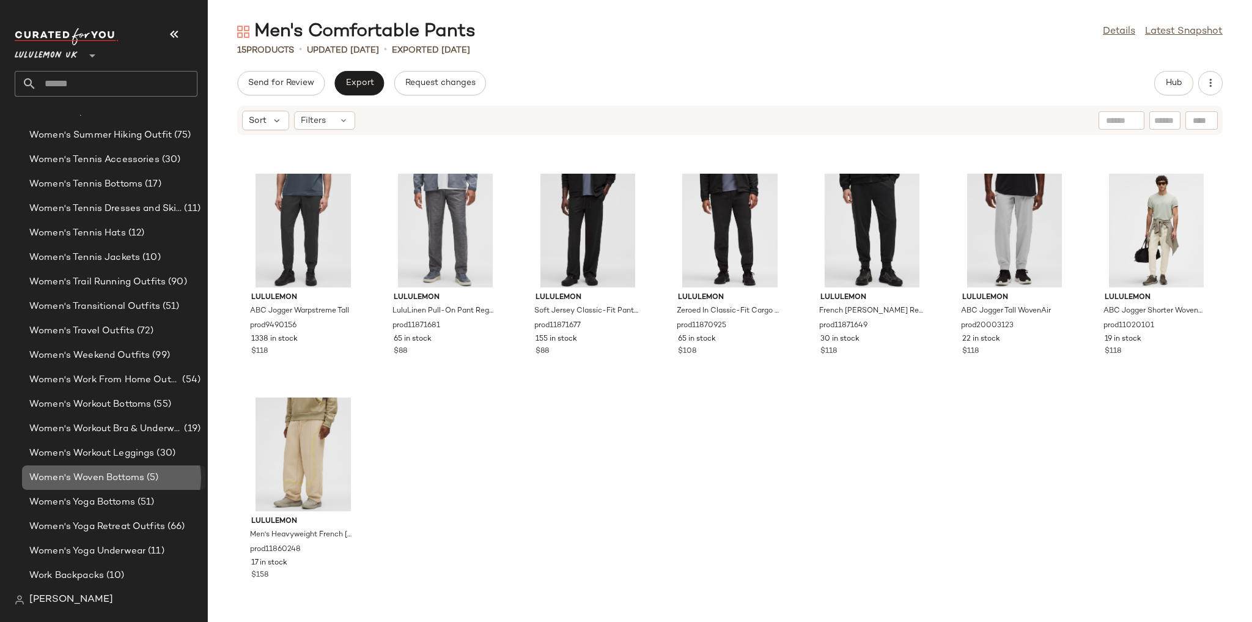
click at [130, 471] on span "Women's Woven Bottoms" at bounding box center [86, 478] width 115 height 14
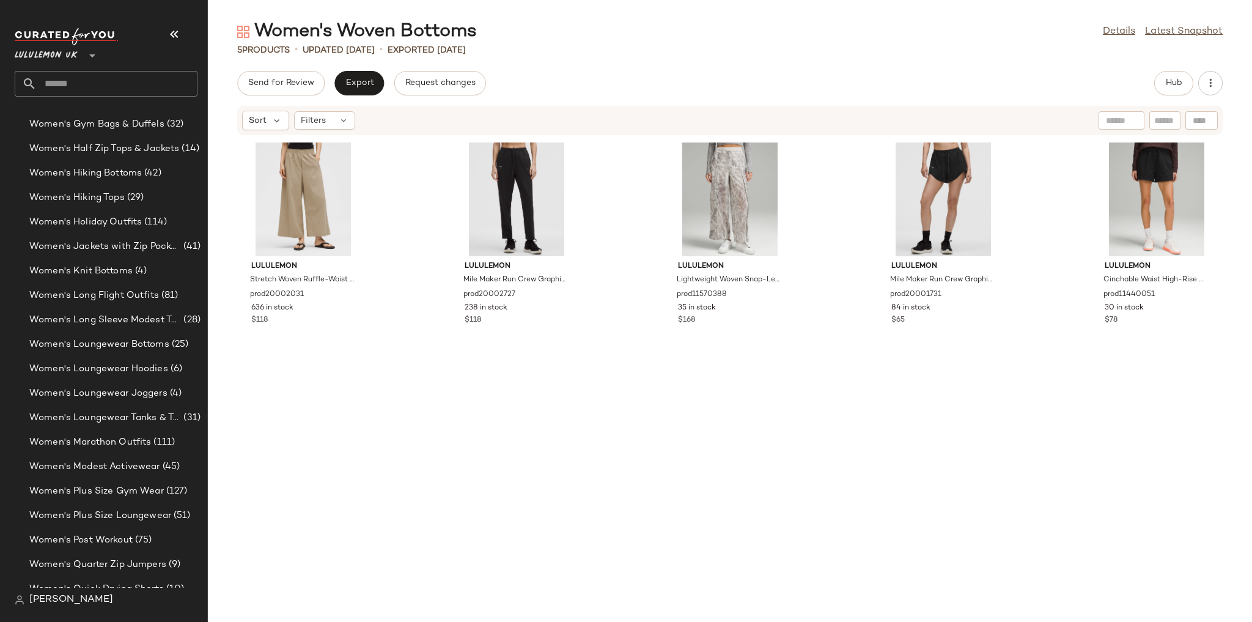
scroll to position [3390, 0]
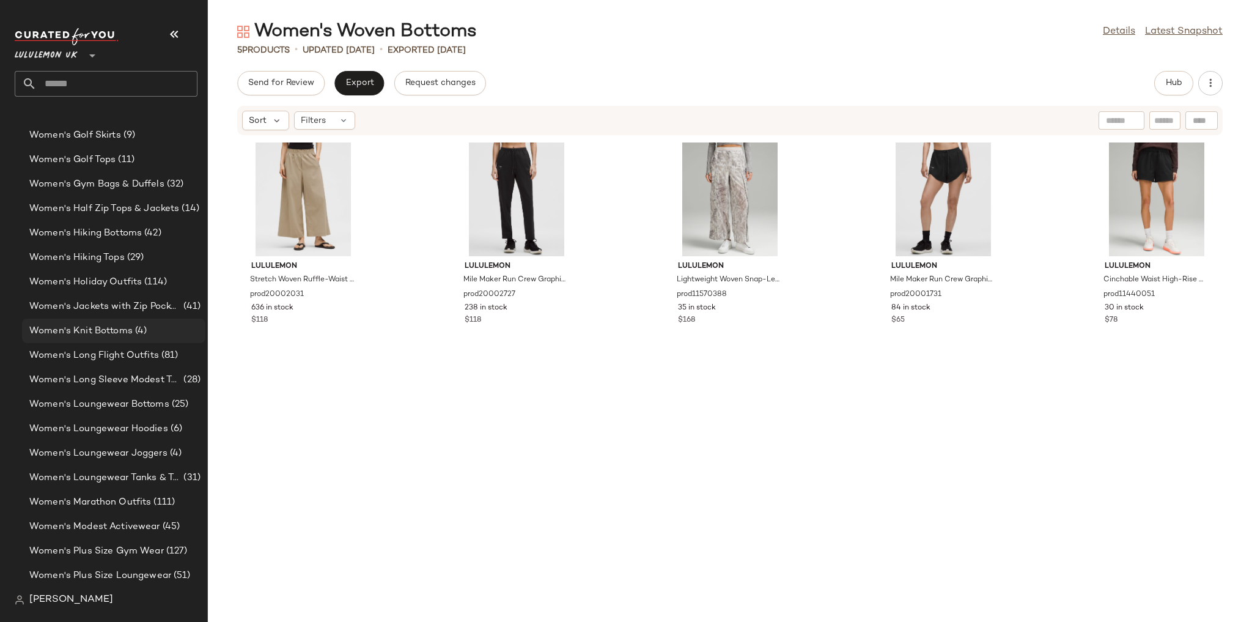
click at [149, 334] on div "Women's Knit Bottoms (4)" at bounding box center [113, 331] width 175 height 14
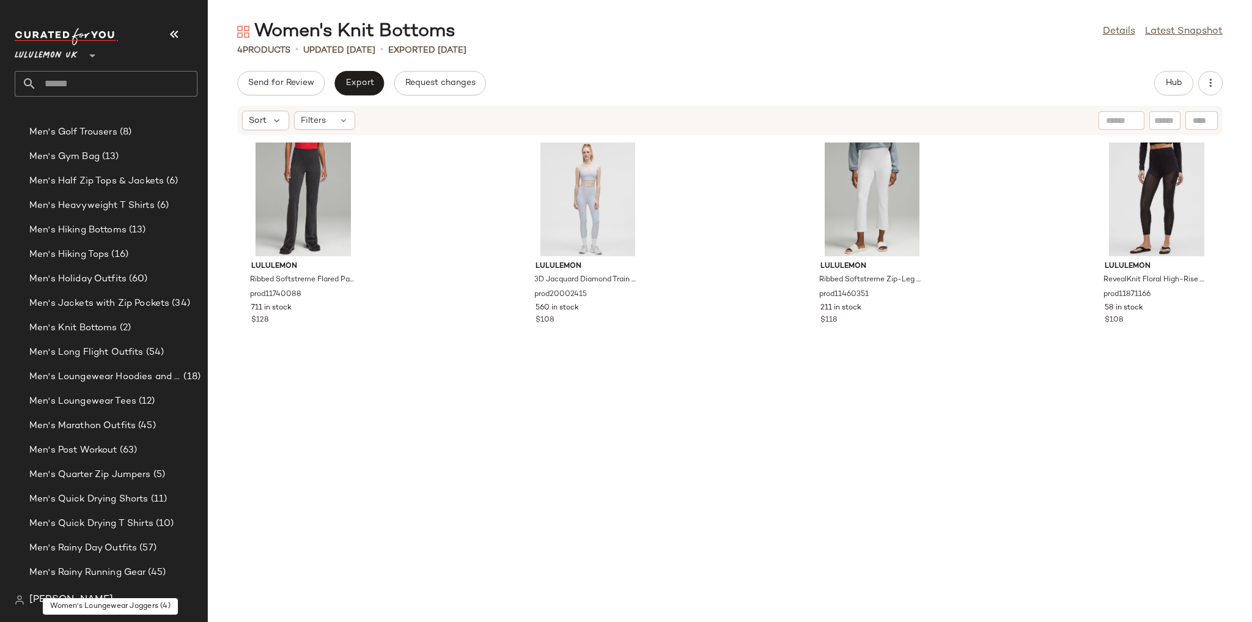
scroll to position [1043, 0]
click at [110, 329] on span "Men's Knit Bottoms" at bounding box center [73, 331] width 88 height 14
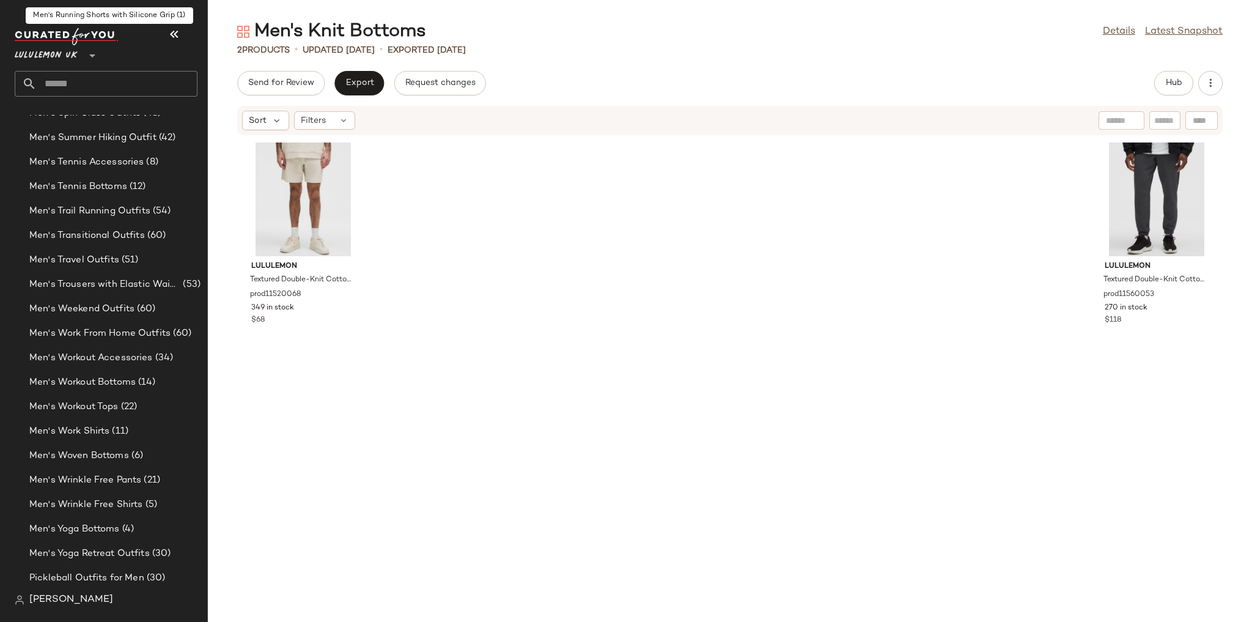
scroll to position [1923, 0]
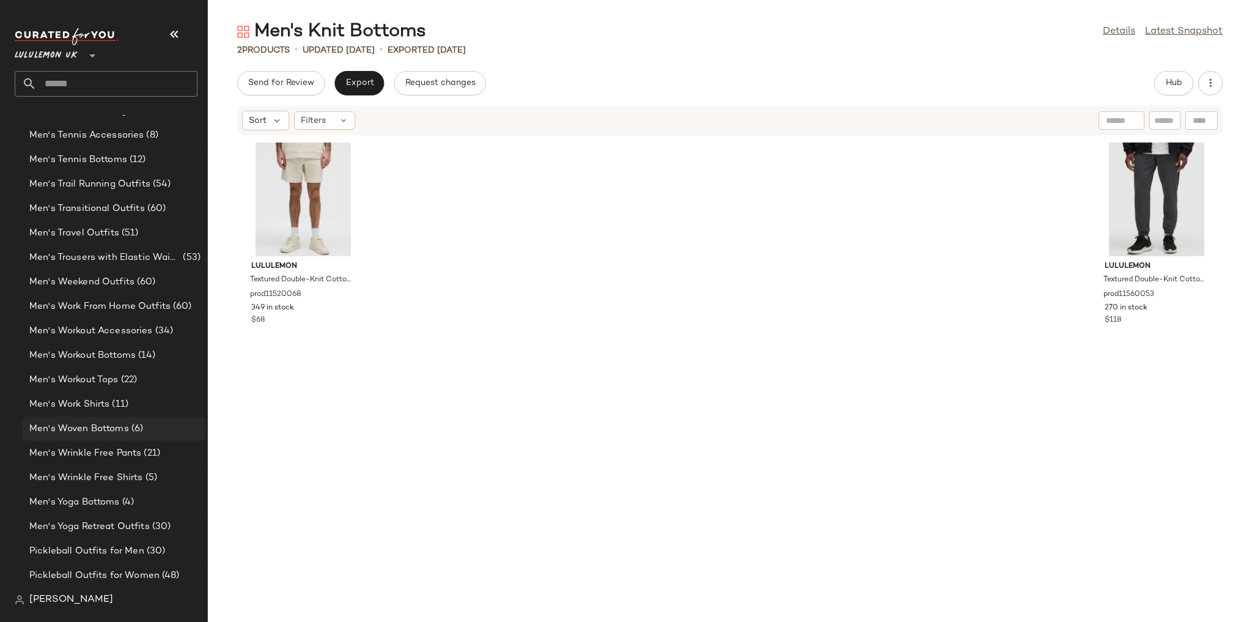
click at [123, 423] on span "Men's Woven Bottoms" at bounding box center [79, 429] width 100 height 14
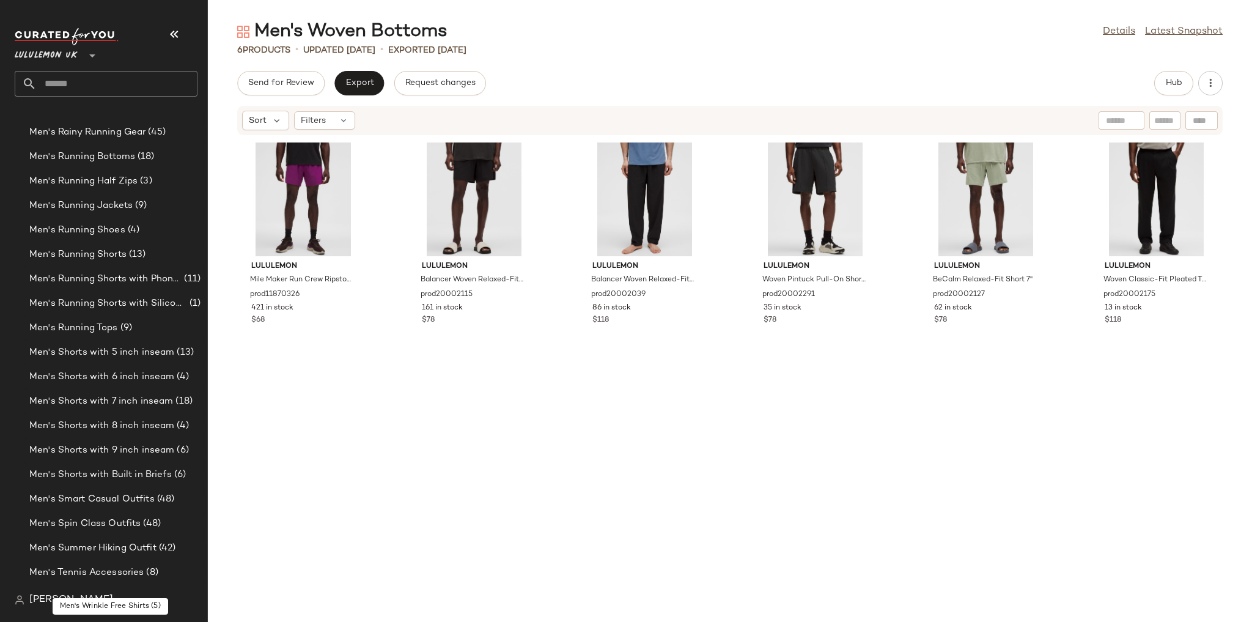
scroll to position [1483, 0]
click at [145, 174] on div "Men's Running Half Zips (3)" at bounding box center [113, 184] width 183 height 24
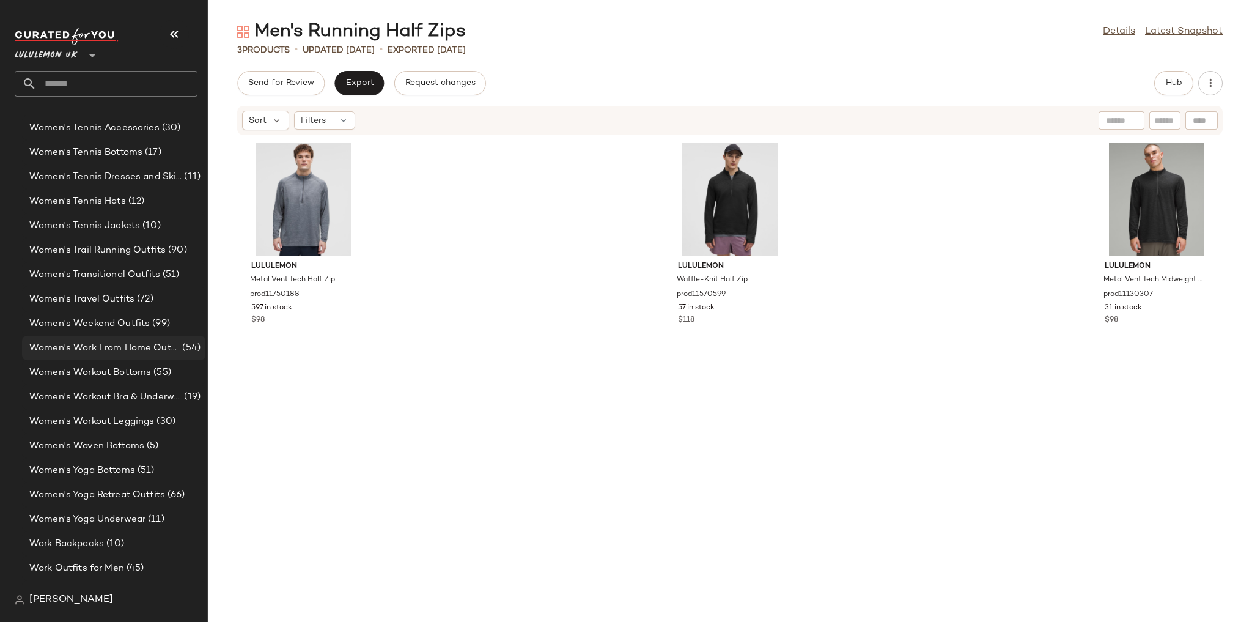
scroll to position [4466, 0]
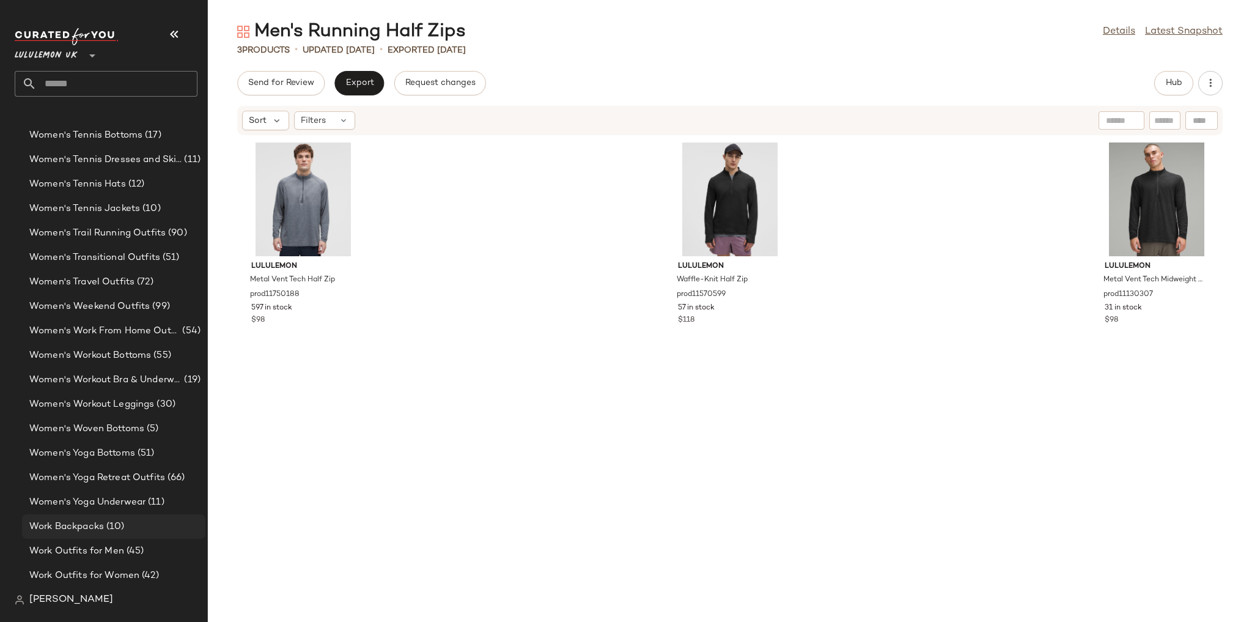
click at [130, 524] on div "Work Backpacks (10)" at bounding box center [113, 527] width 175 height 14
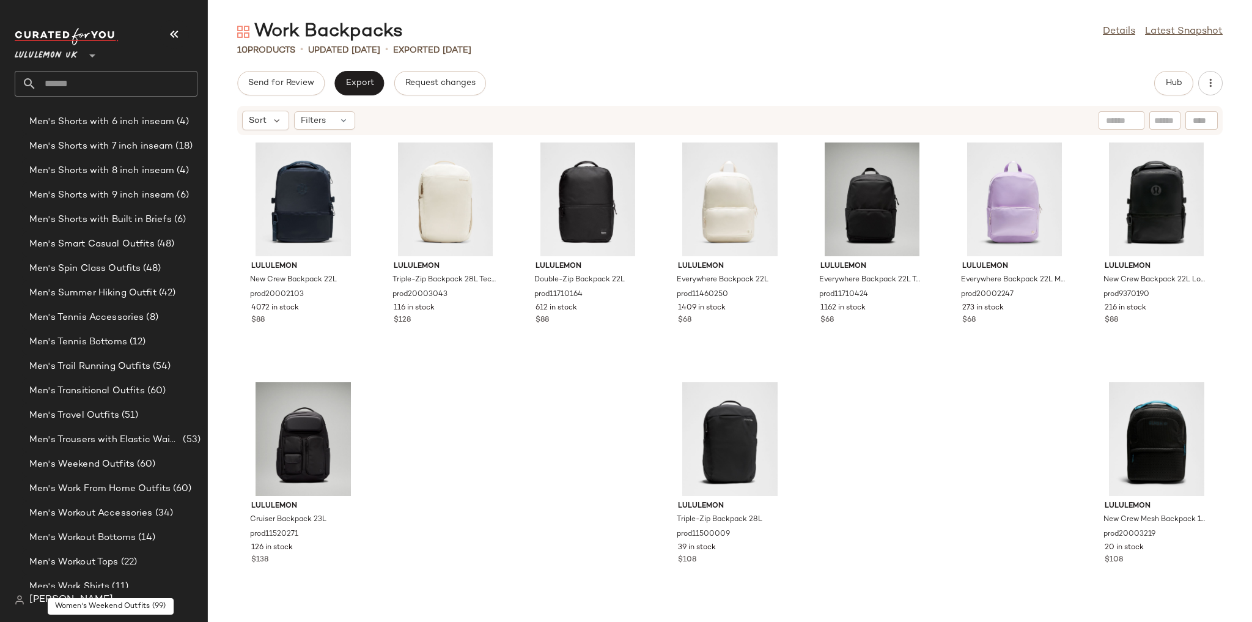
scroll to position [1728, 0]
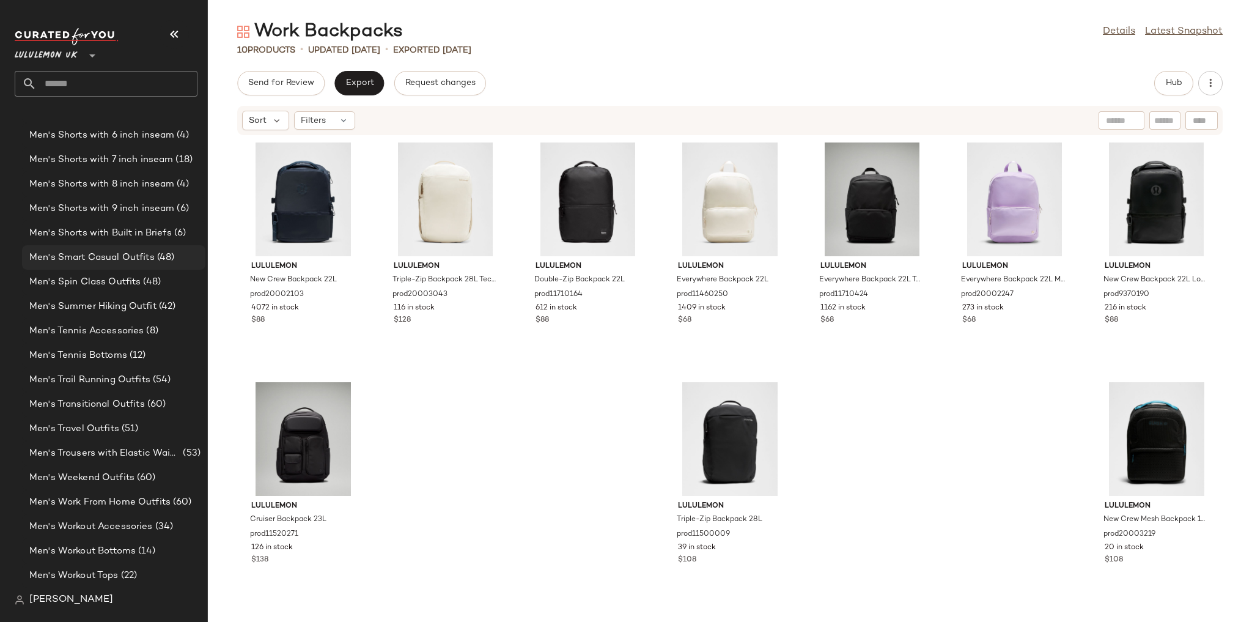
click at [130, 253] on span "Men's Smart Casual Outfits" at bounding box center [91, 258] width 125 height 14
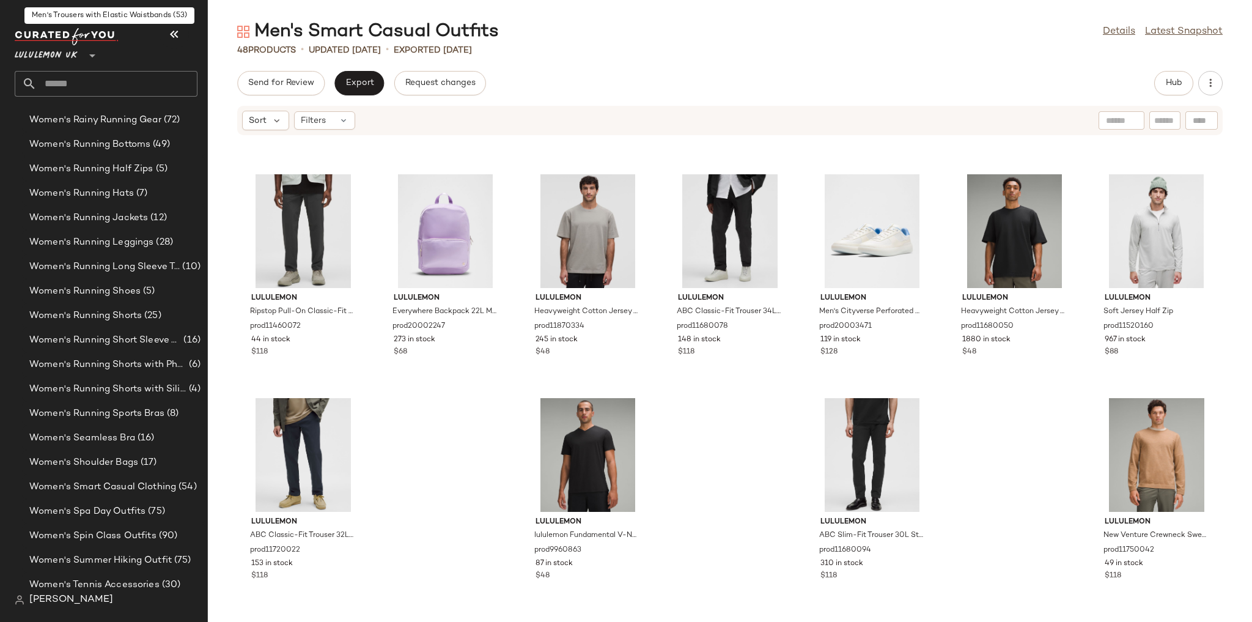
scroll to position [4026, 0]
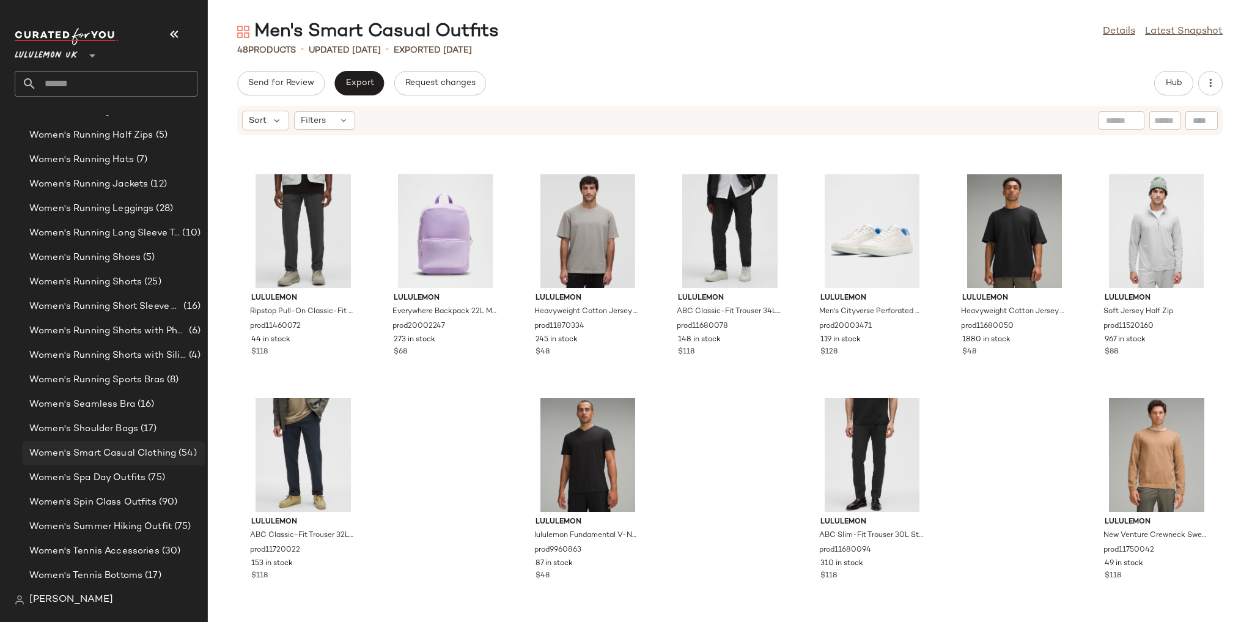
click at [116, 455] on span "Women's Smart Casual Clothing" at bounding box center [102, 453] width 147 height 14
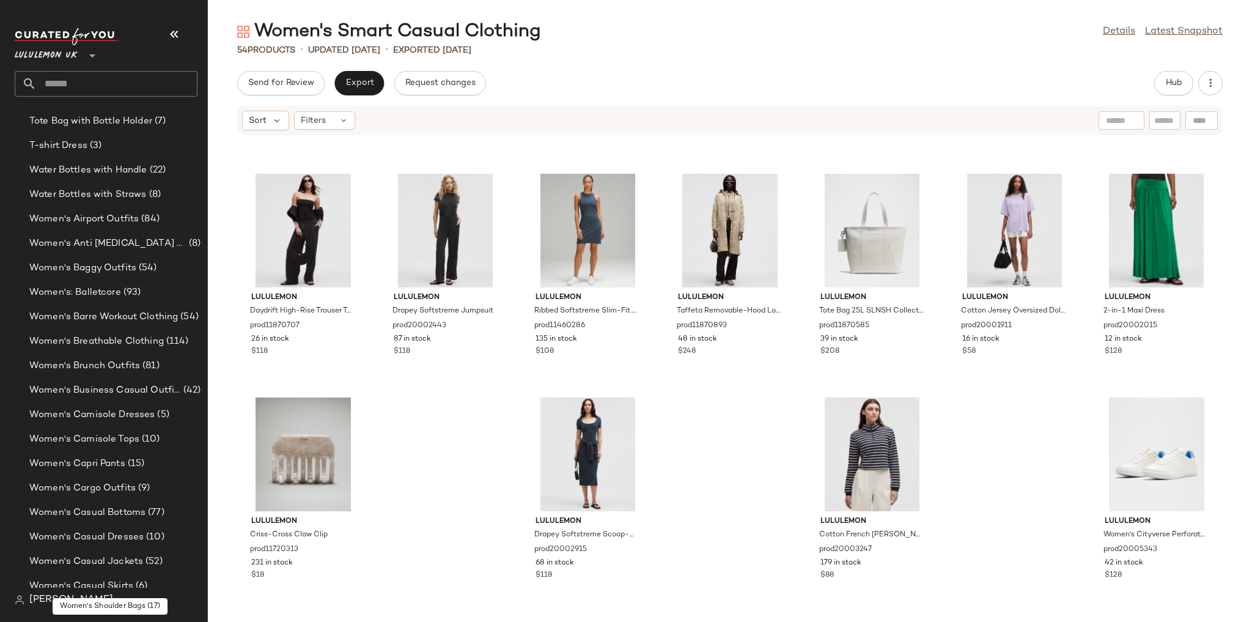
scroll to position [2510, 0]
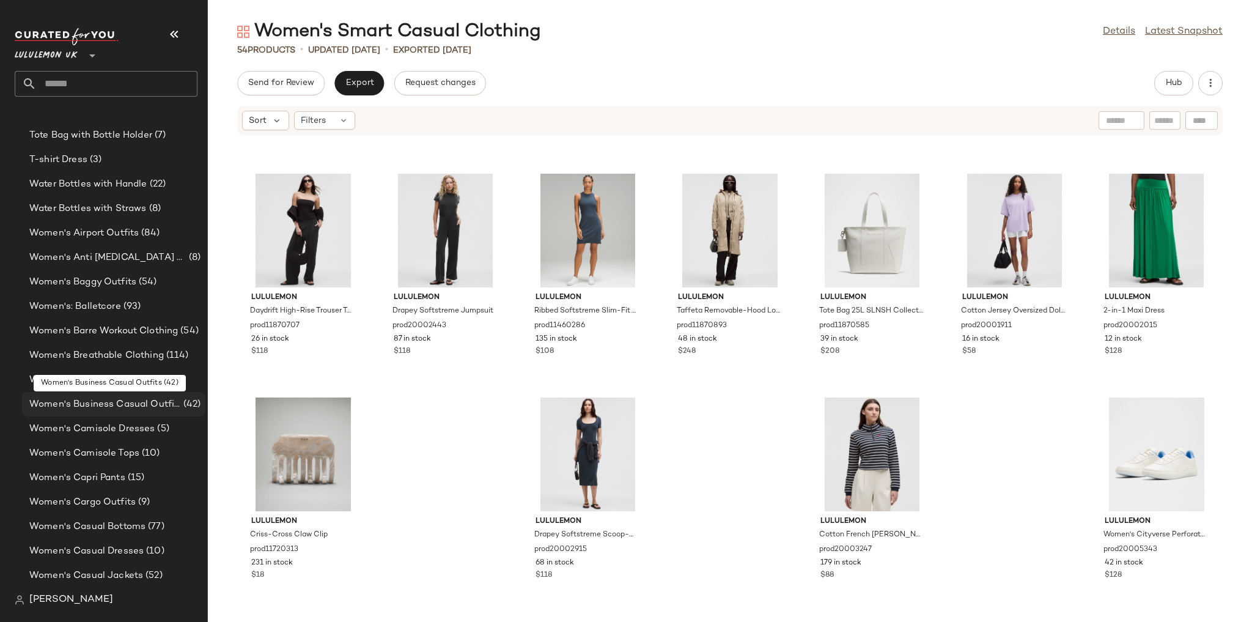
click at [146, 403] on span "Women's Business Casual Outfits" at bounding box center [105, 404] width 152 height 14
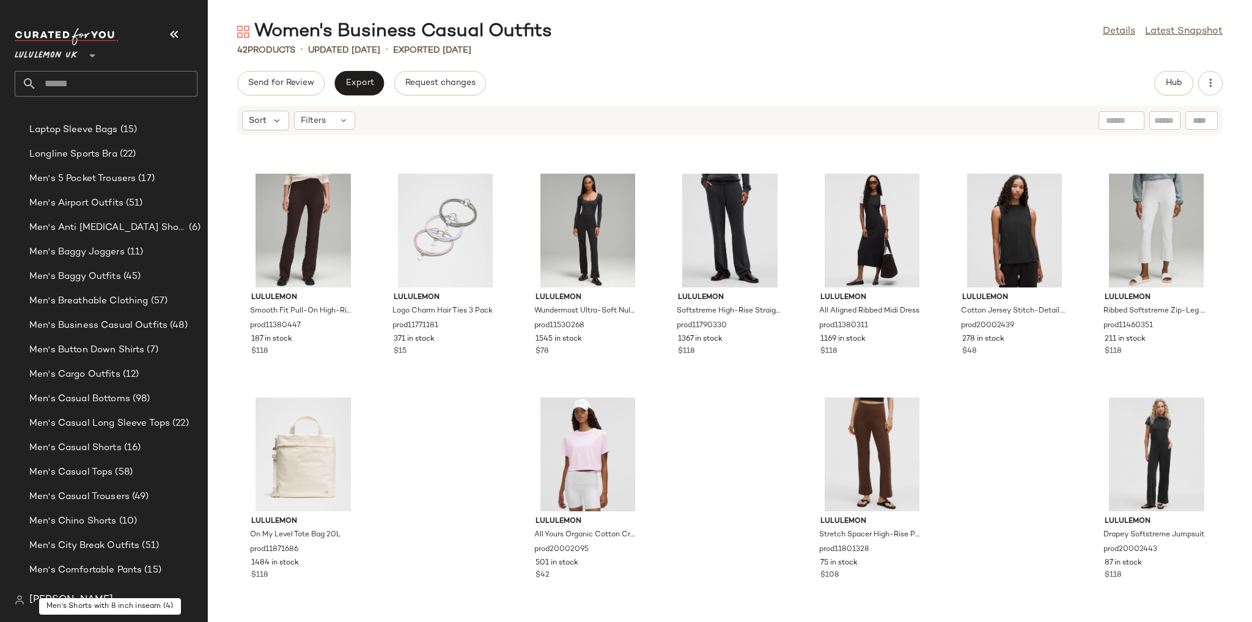
scroll to position [359, 0]
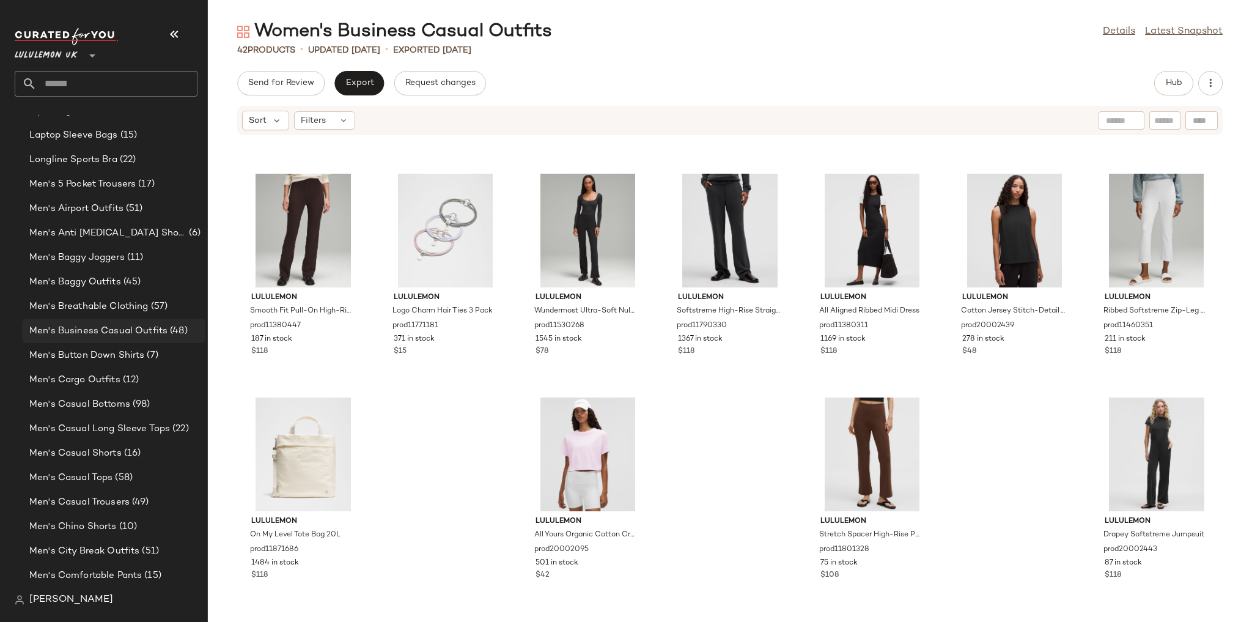
click at [120, 329] on span "Men's Business Casual Outfits" at bounding box center [98, 331] width 138 height 14
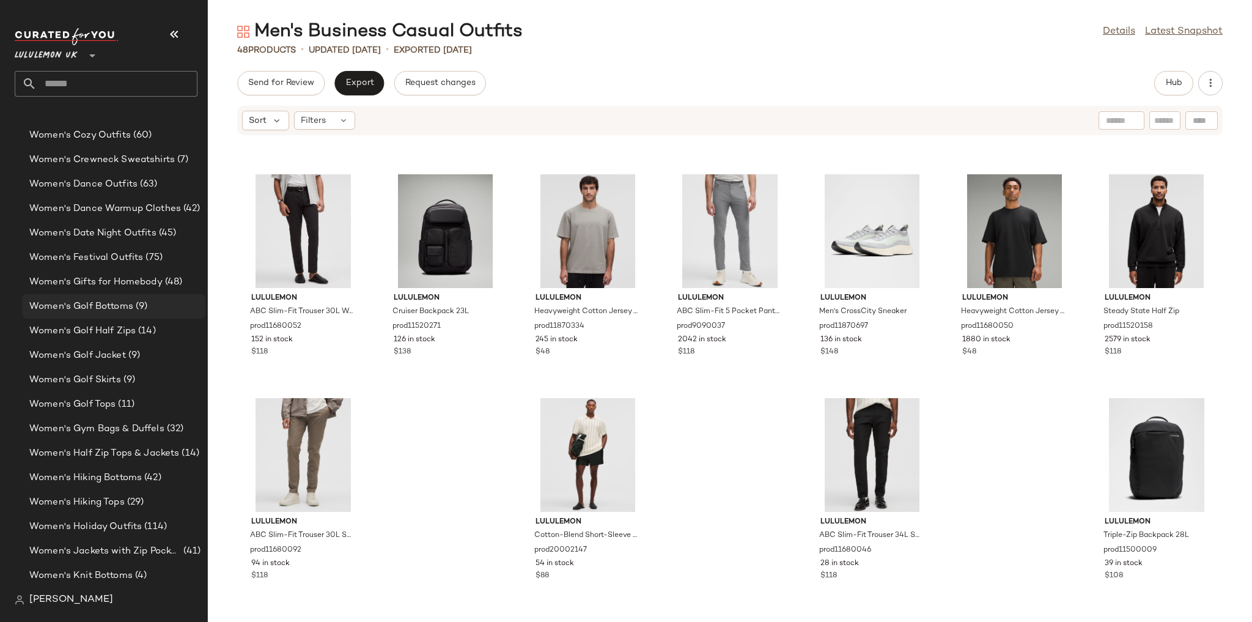
scroll to position [3195, 0]
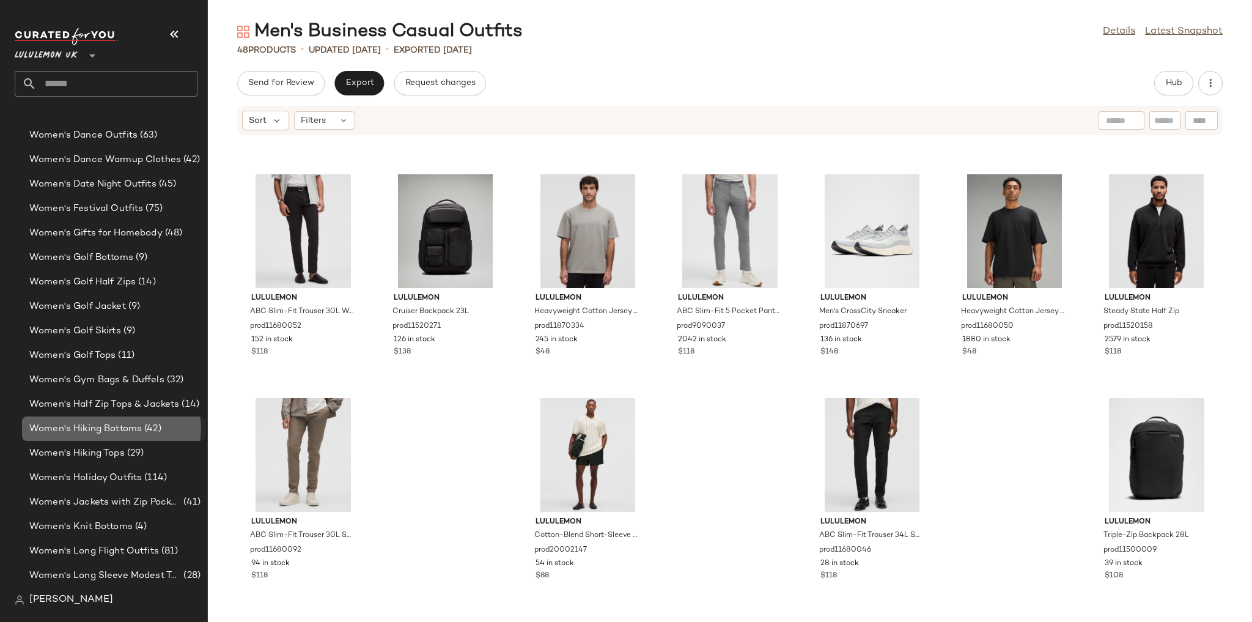
click at [129, 428] on span "Women's Hiking Bottoms" at bounding box center [85, 429] width 112 height 14
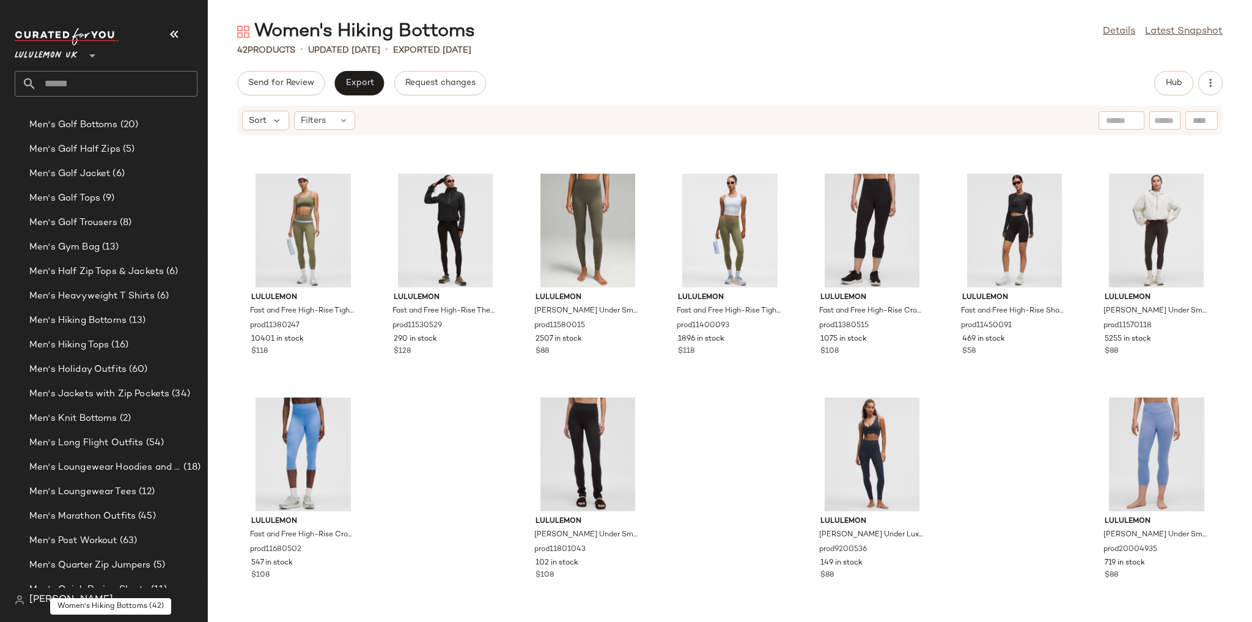
scroll to position [946, 0]
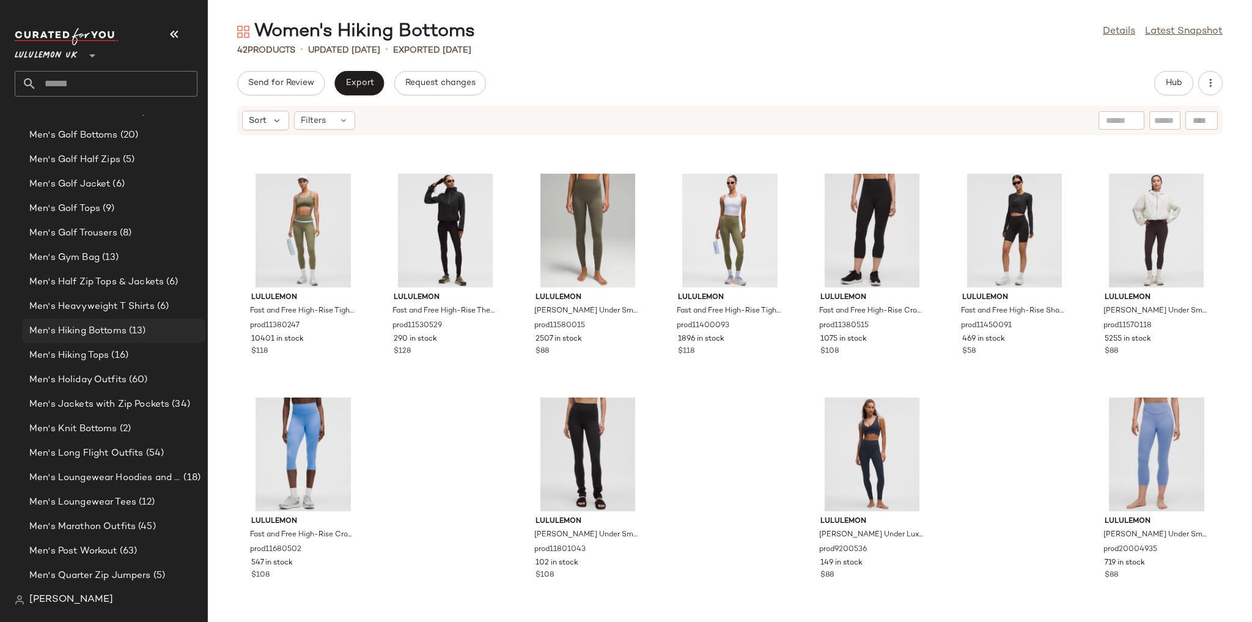
click at [124, 323] on div "Men's Hiking Bottoms (13)" at bounding box center [113, 330] width 183 height 24
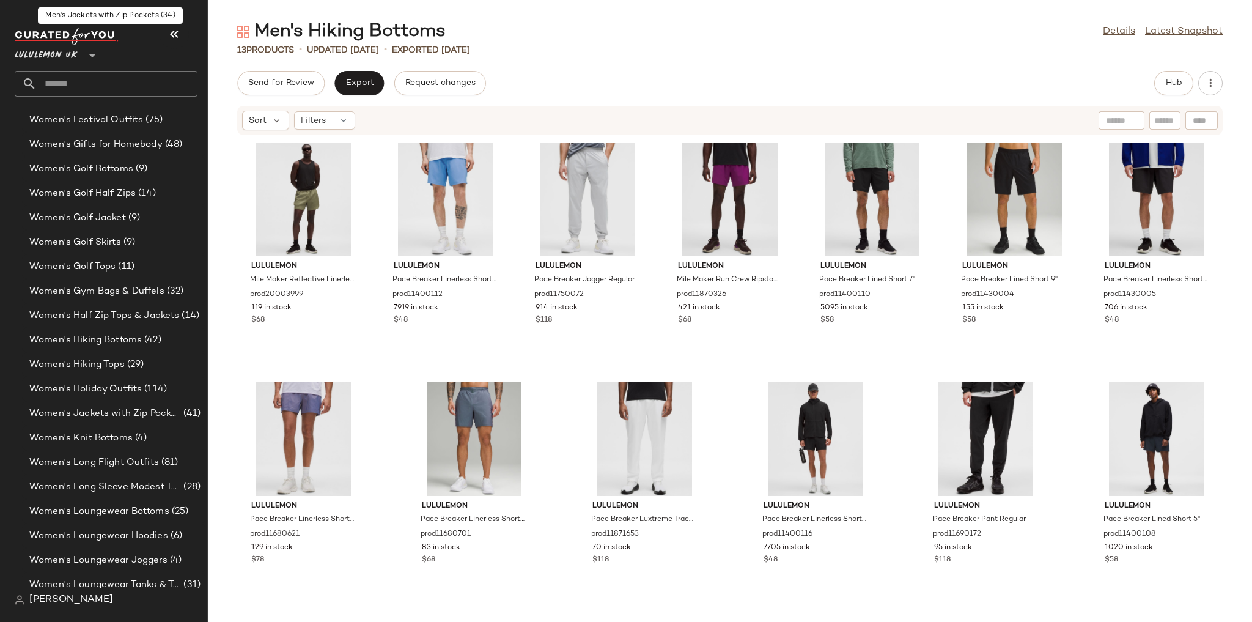
scroll to position [3293, 0]
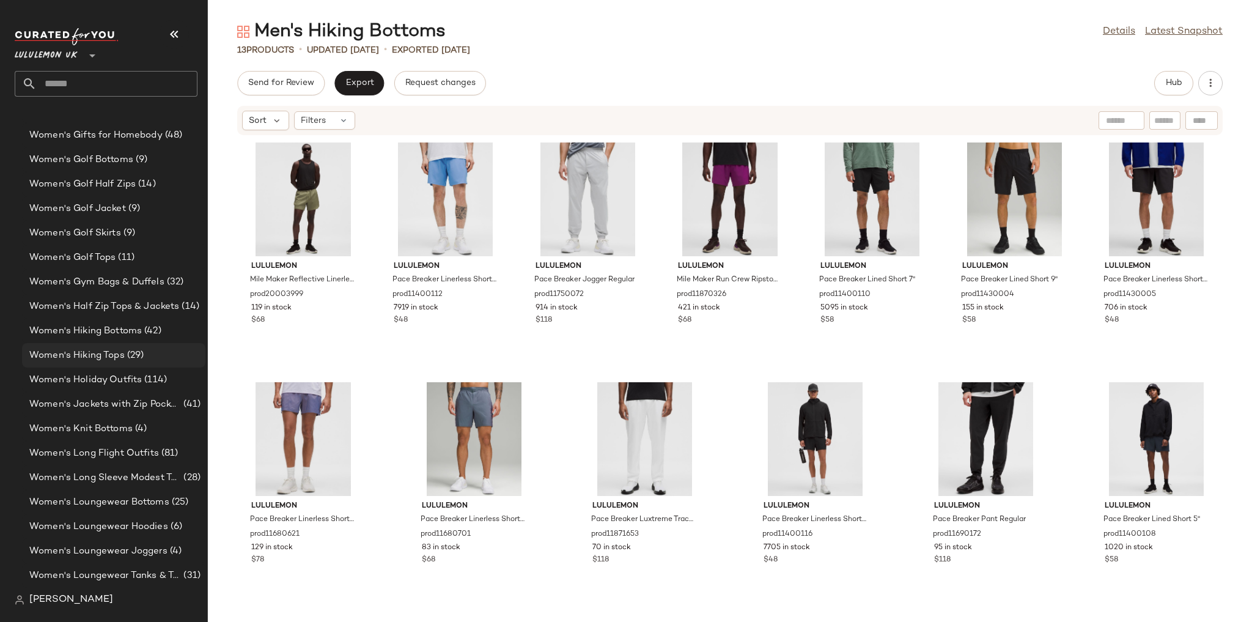
click at [120, 361] on span "Women's Hiking Tops" at bounding box center [76, 355] width 95 height 14
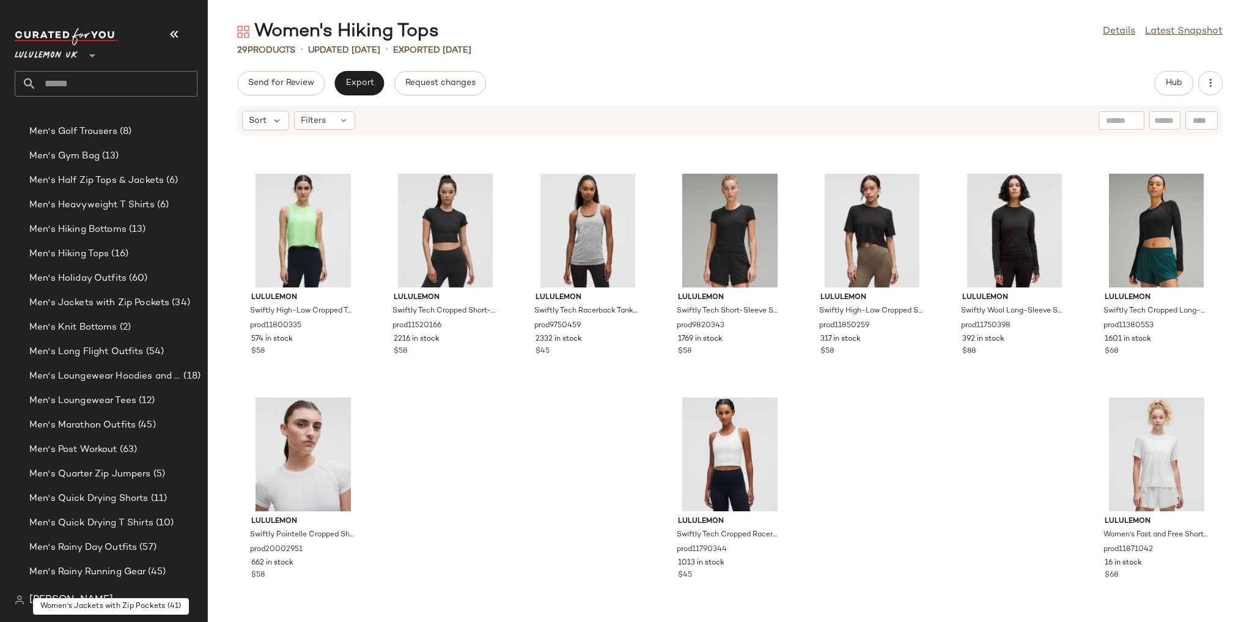
scroll to position [1043, 0]
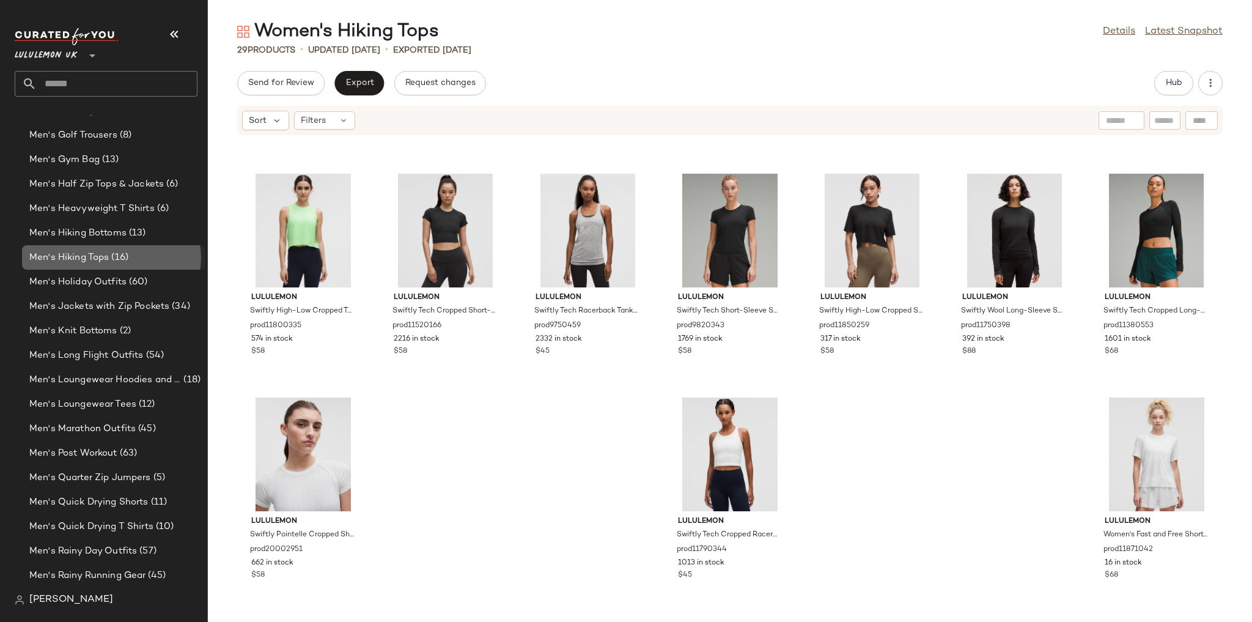
click at [122, 264] on span "(16)" at bounding box center [119, 258] width 20 height 14
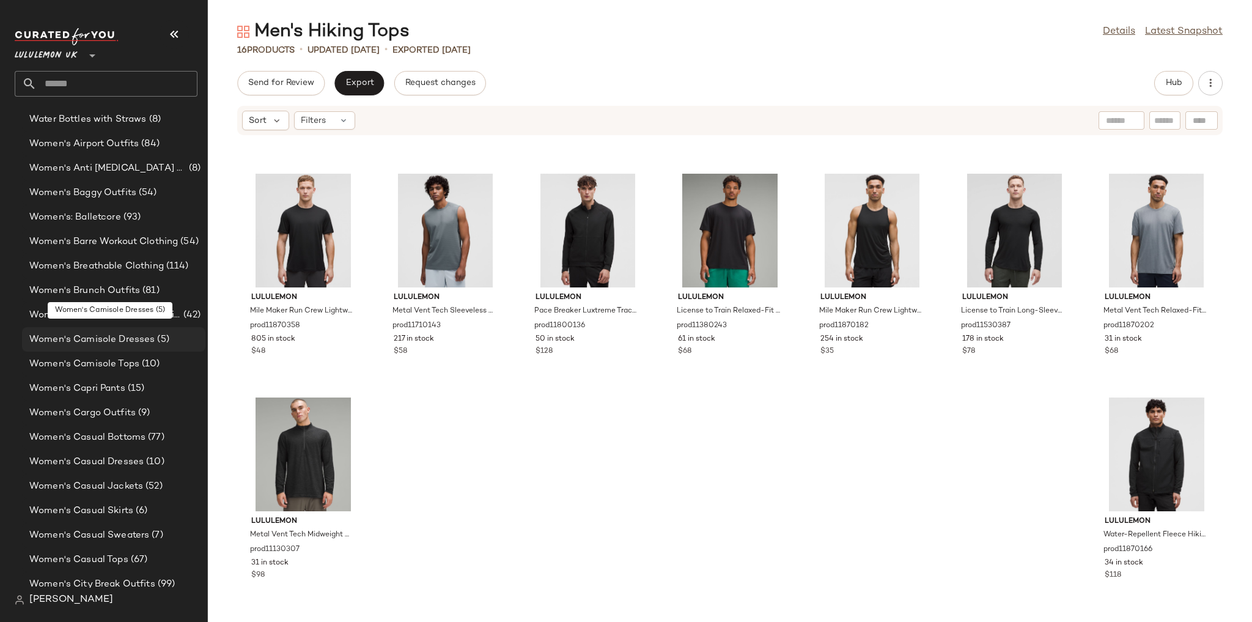
scroll to position [2608, 0]
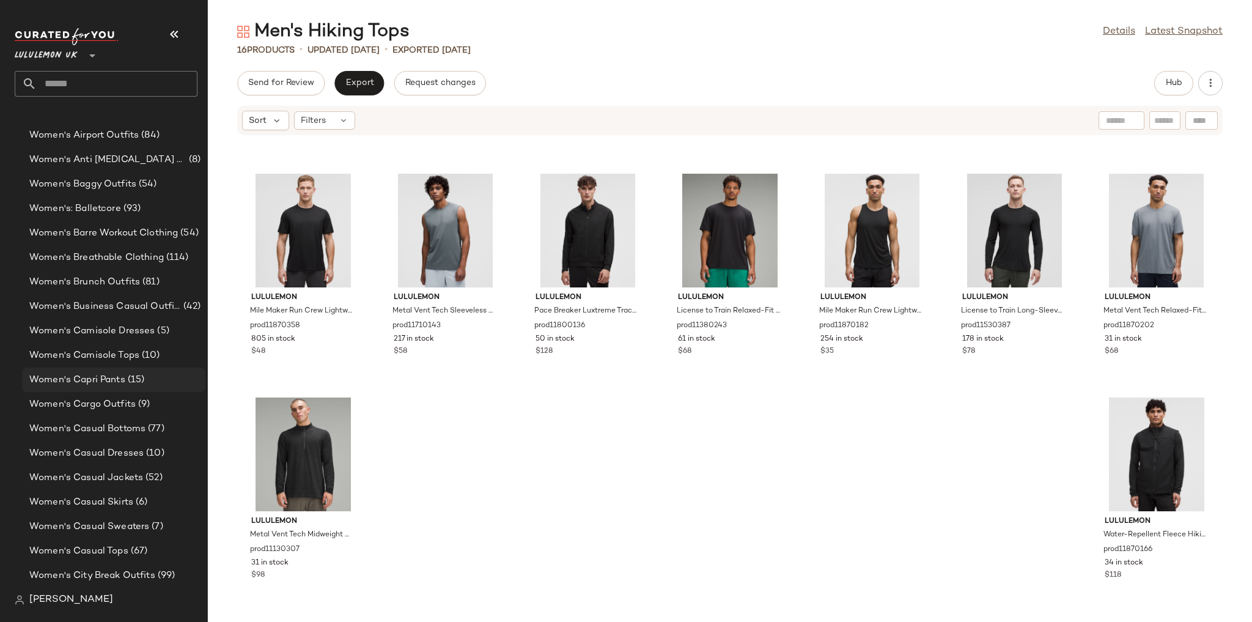
click at [111, 386] on span "Women's Capri Pants" at bounding box center [77, 380] width 96 height 14
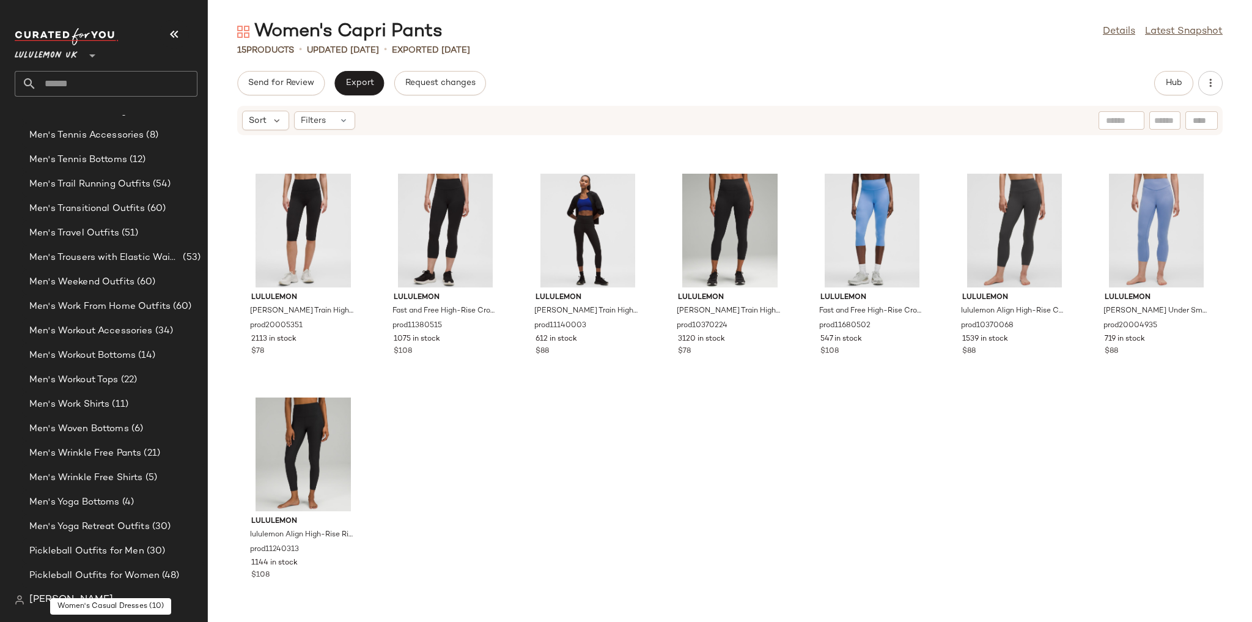
scroll to position [1972, 0]
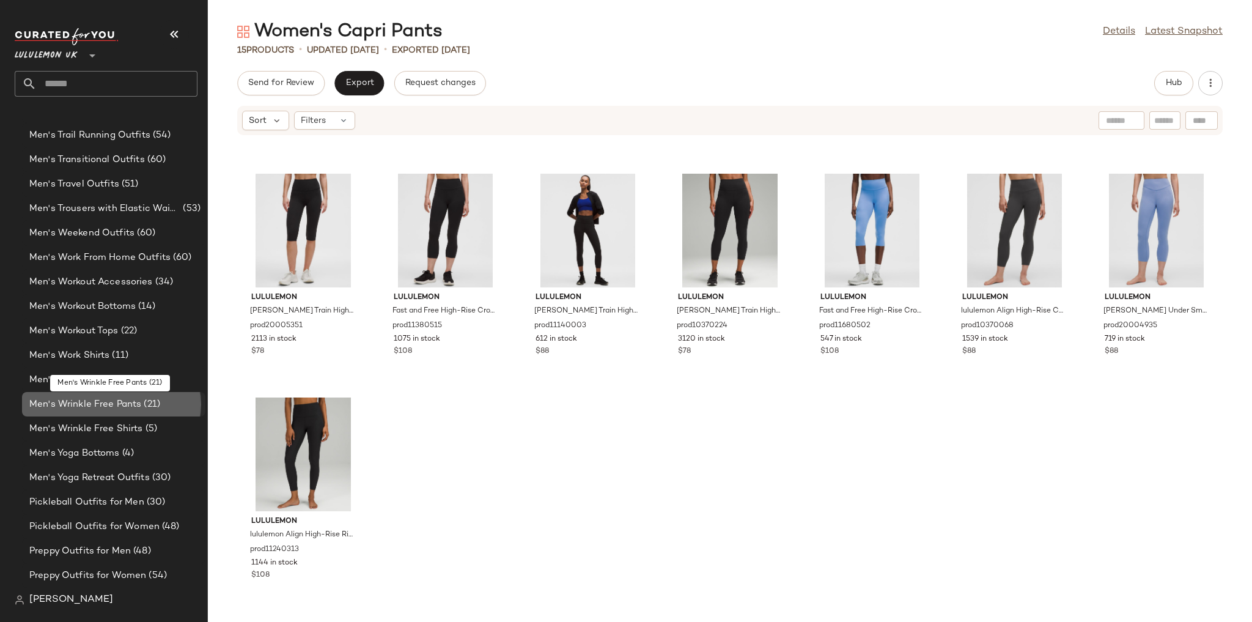
click at [129, 407] on span "Men's Wrinkle Free Pants" at bounding box center [85, 404] width 112 height 14
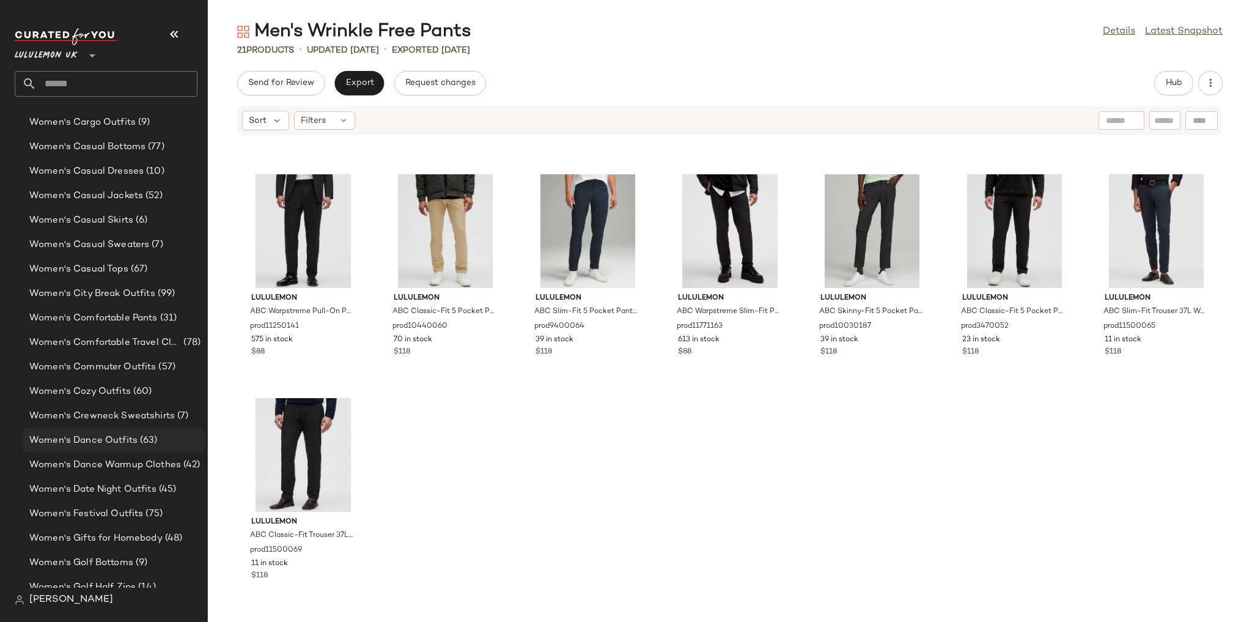
scroll to position [3048, 0]
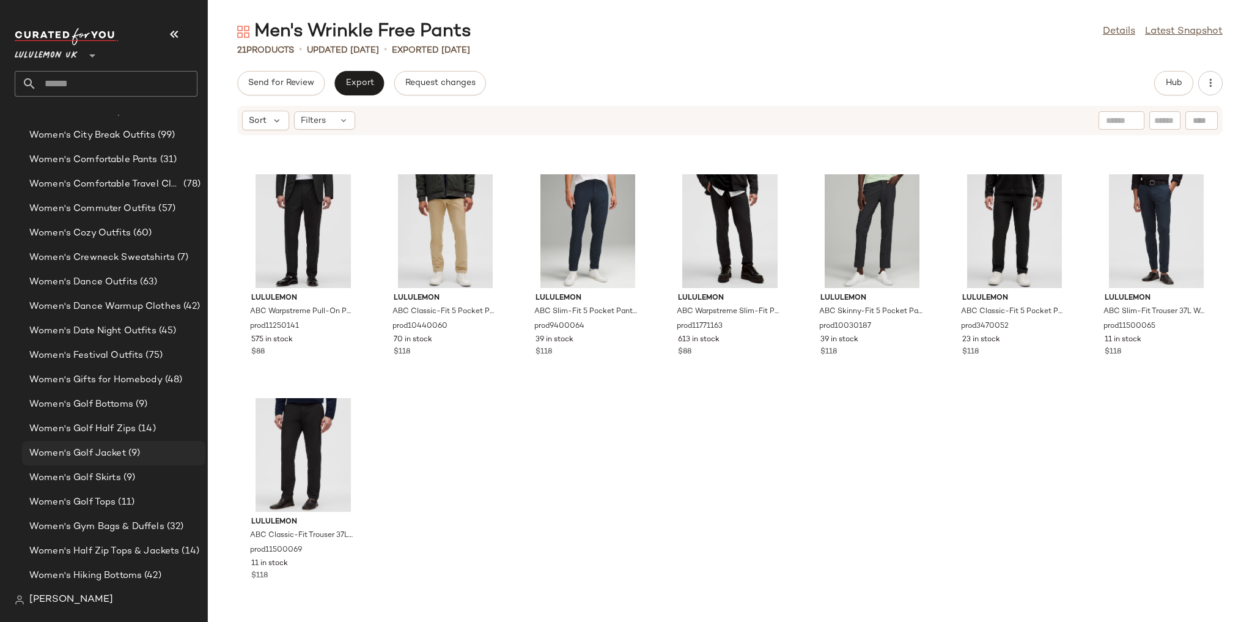
click at [139, 449] on span "(9)" at bounding box center [133, 453] width 14 height 14
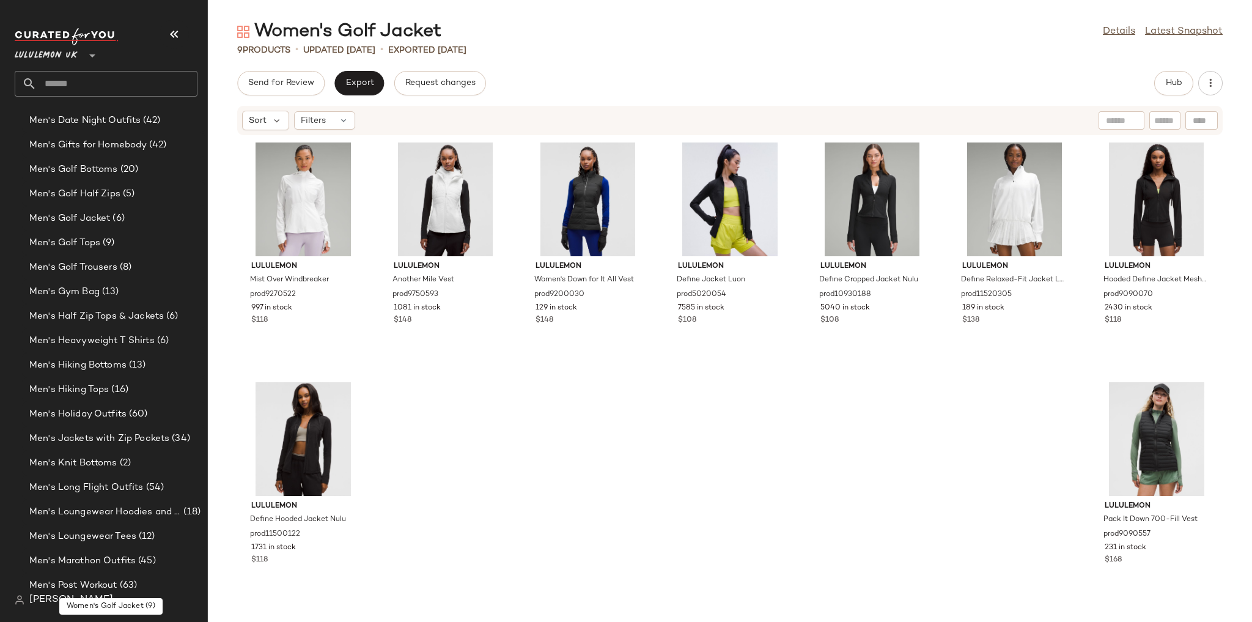
scroll to position [897, 0]
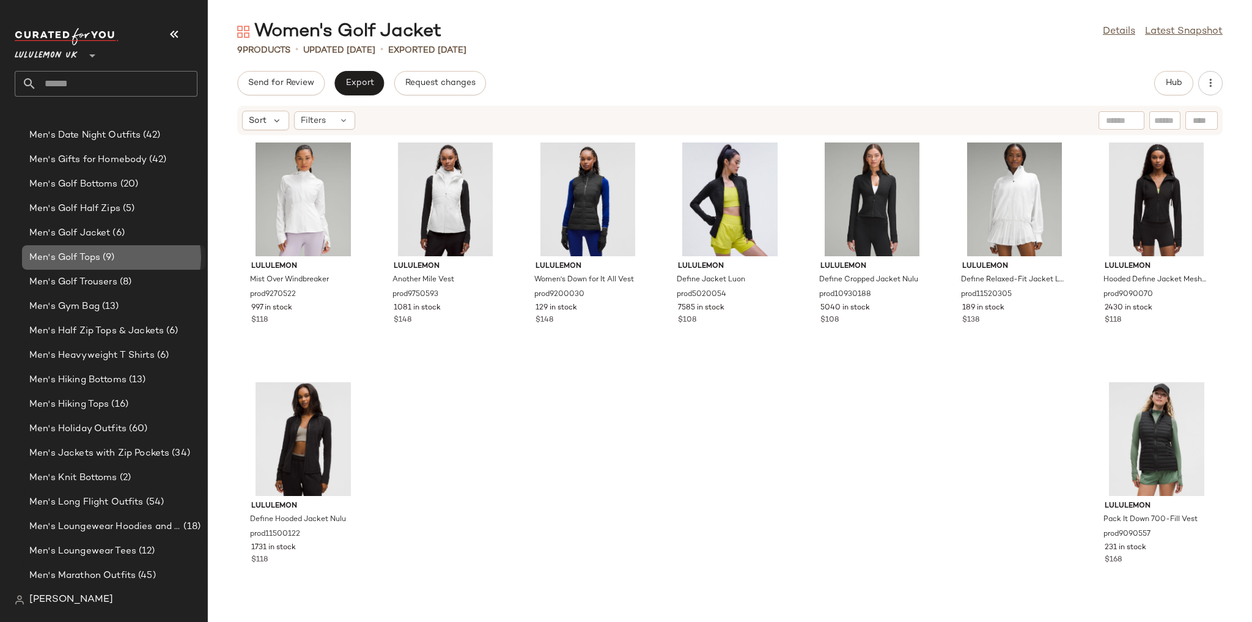
click at [144, 263] on div "Men's Golf Tops (9)" at bounding box center [113, 258] width 175 height 14
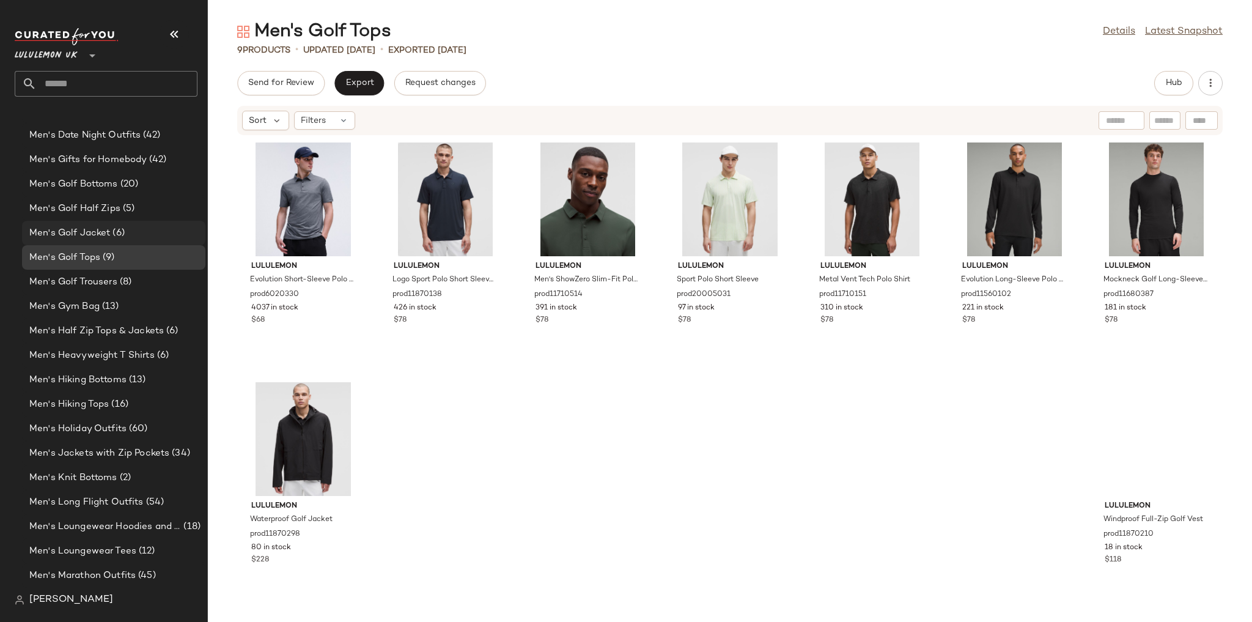
click at [106, 234] on span "Men's Golf Jacket" at bounding box center [69, 233] width 81 height 14
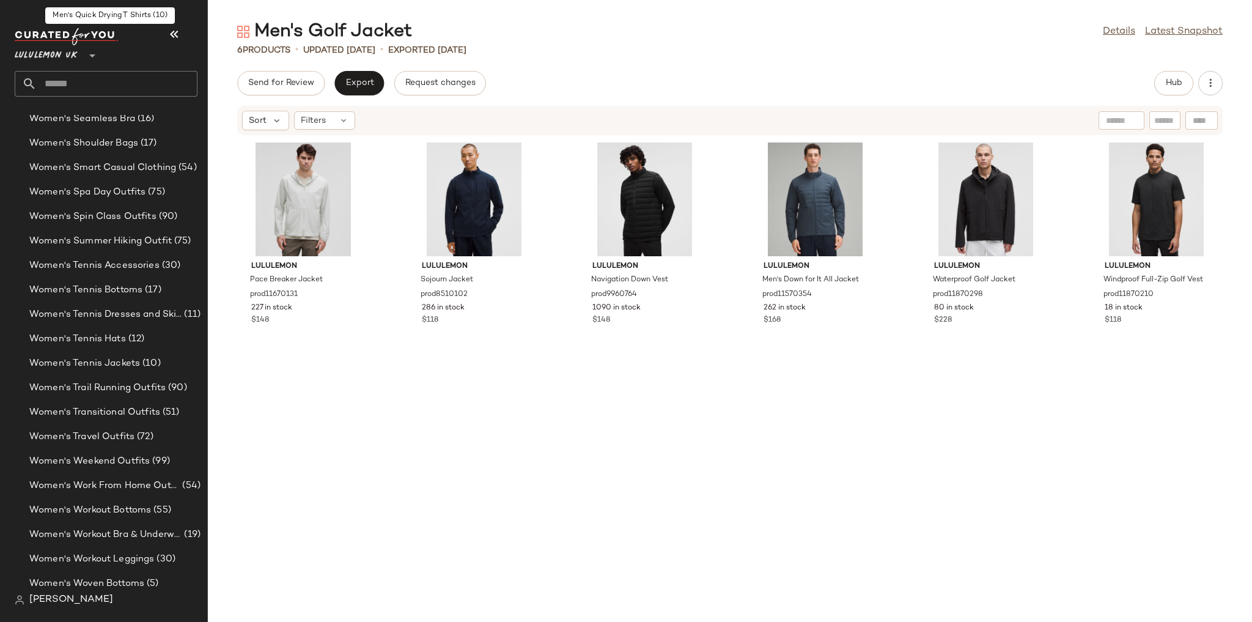
scroll to position [4466, 0]
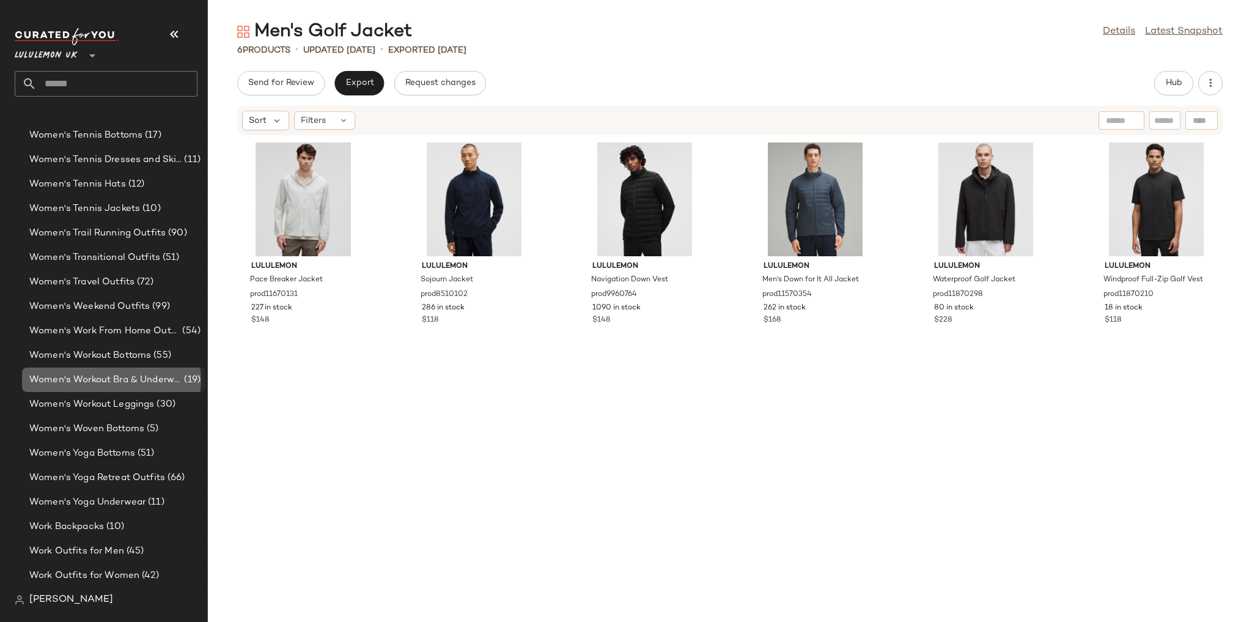
click at [137, 381] on span "Women's Workout Bra & Underwear" at bounding box center [105, 380] width 152 height 14
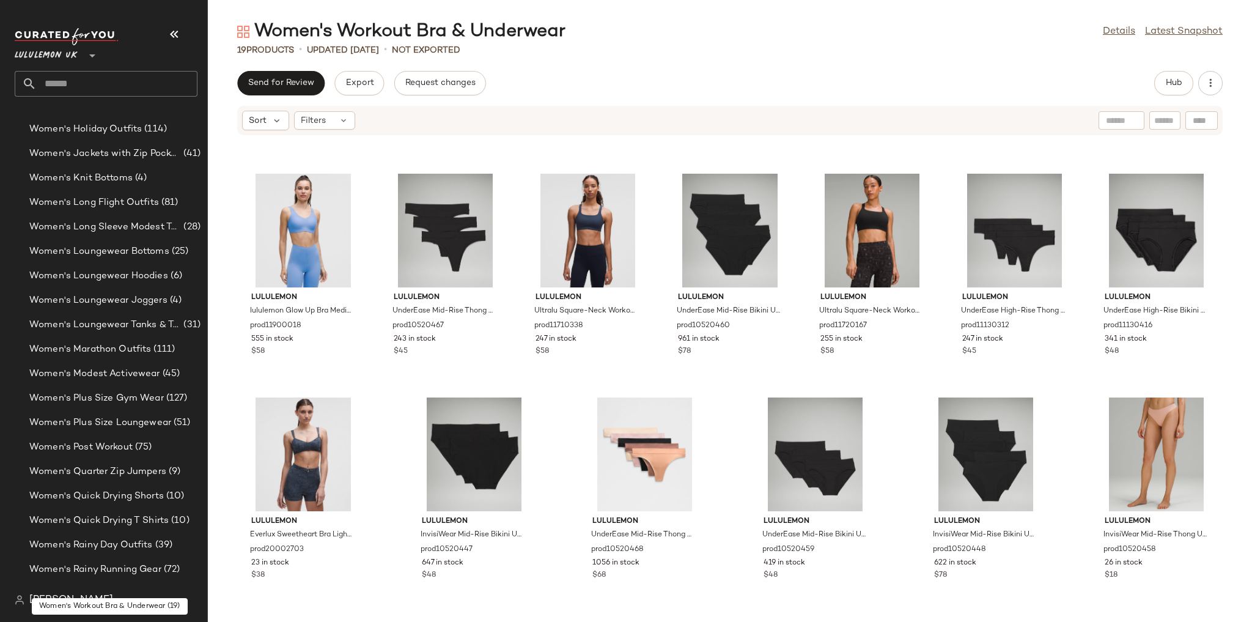
scroll to position [3488, 0]
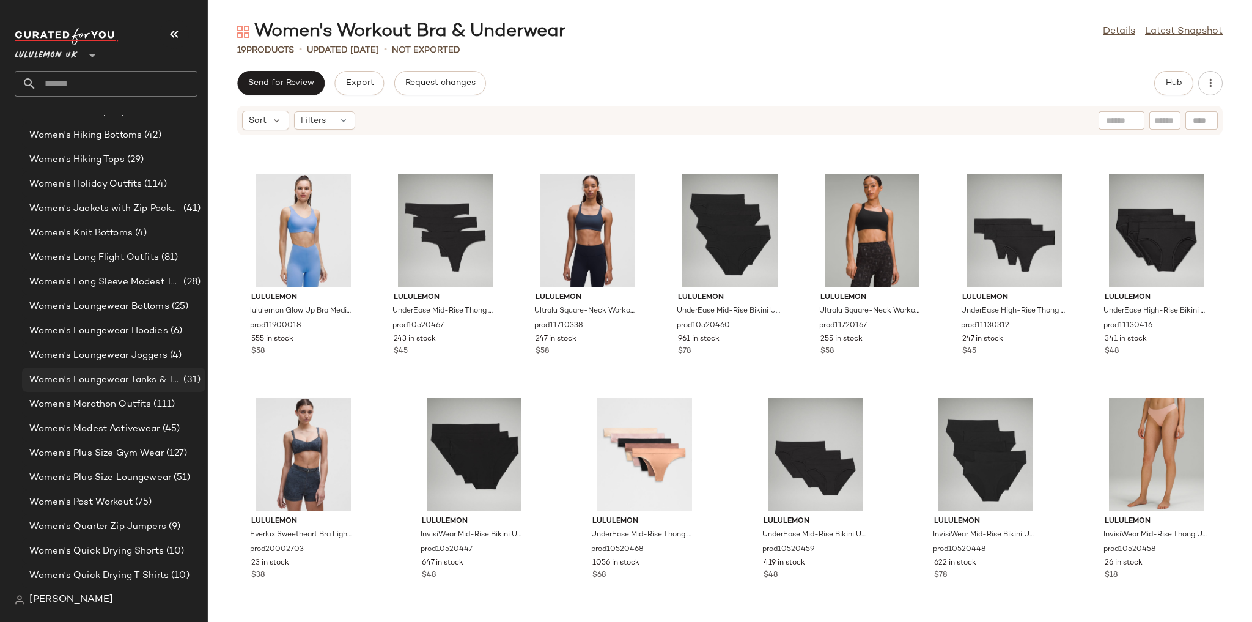
click at [127, 381] on span "Women's Loungewear Tanks & Tees" at bounding box center [105, 380] width 152 height 14
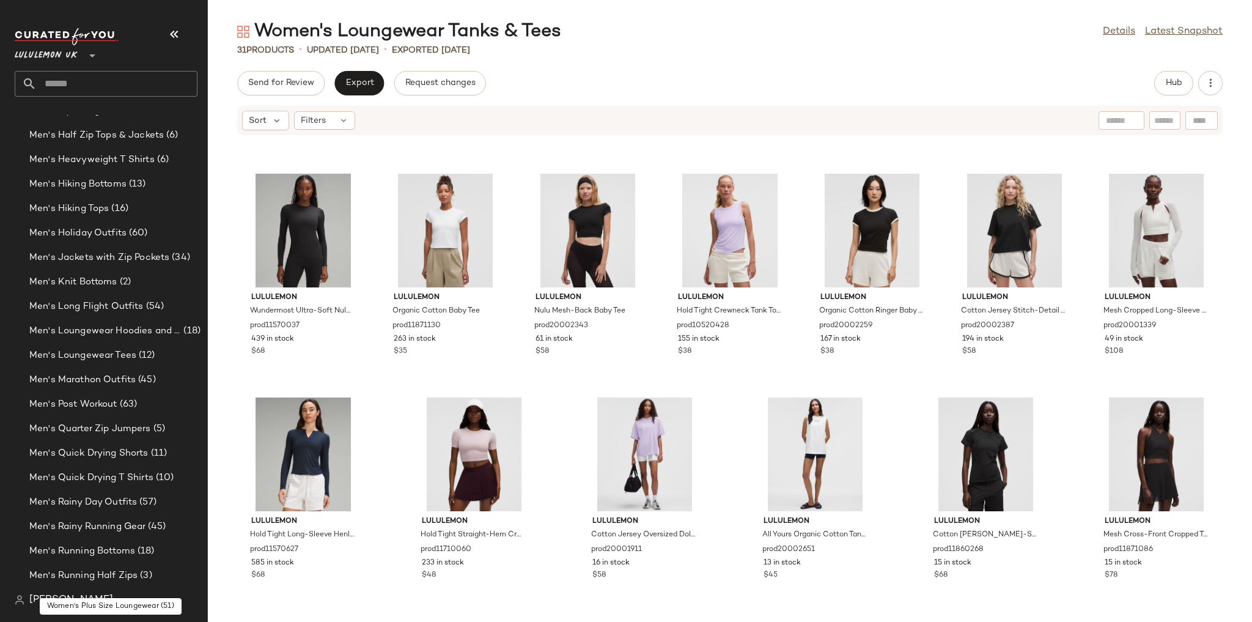
scroll to position [1043, 0]
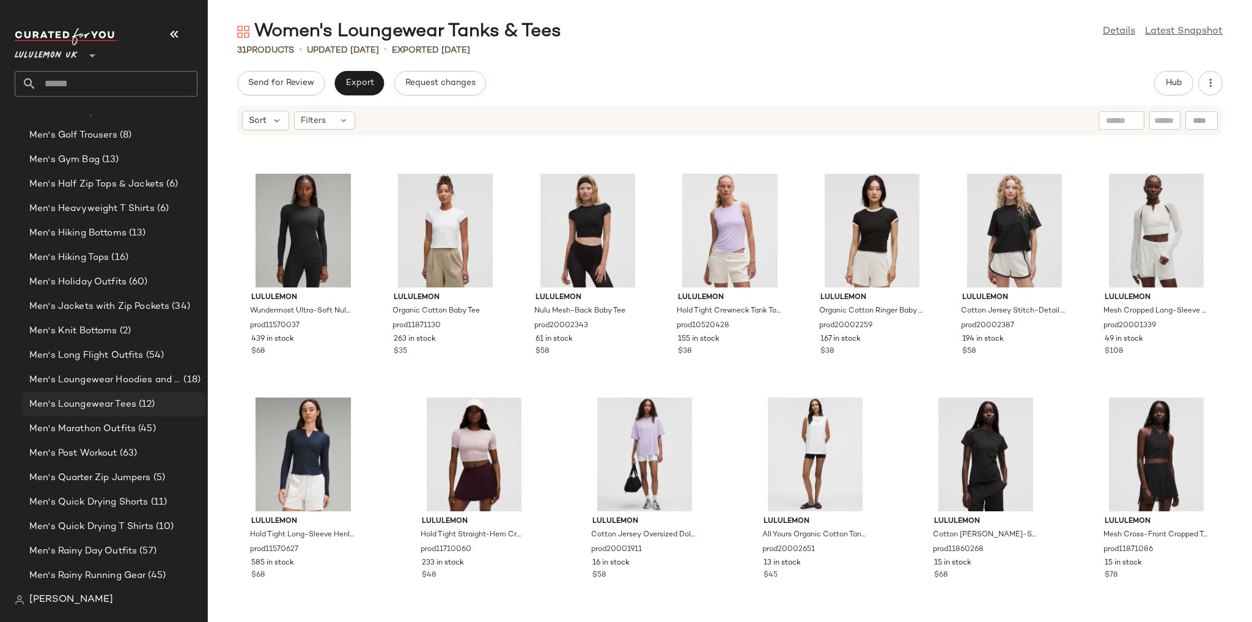
click at [106, 408] on span "Men's Loungewear Tees" at bounding box center [82, 404] width 107 height 14
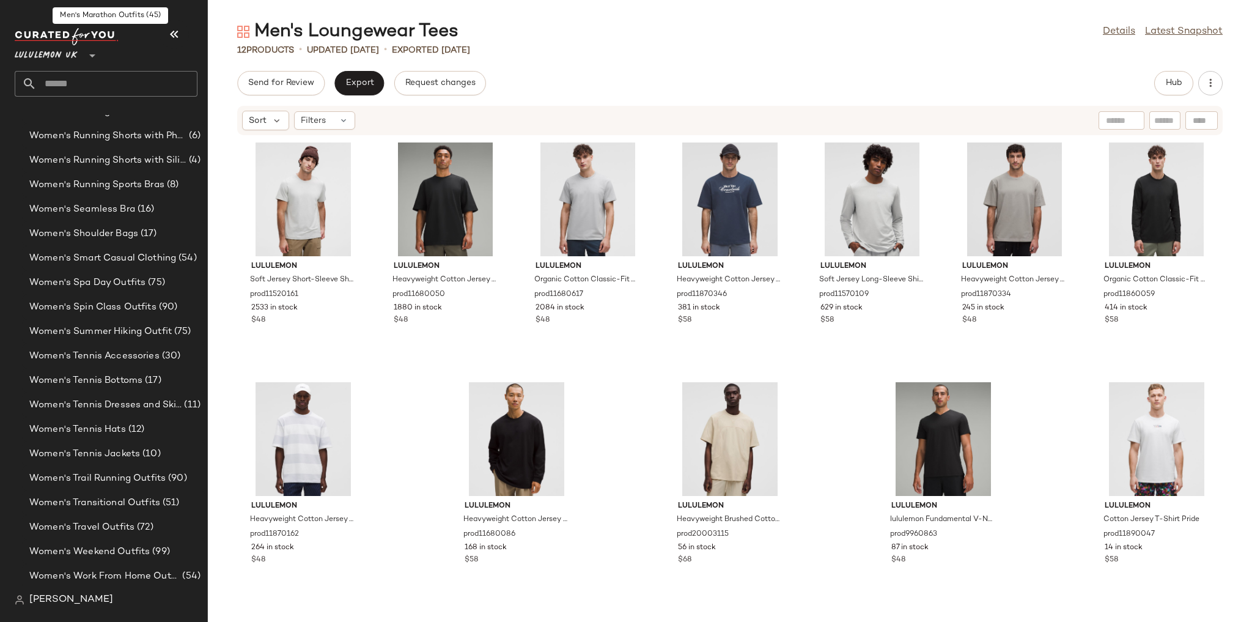
scroll to position [4222, 0]
click at [144, 406] on span "Women's Tennis Dresses and Skirts" at bounding box center [105, 404] width 152 height 14
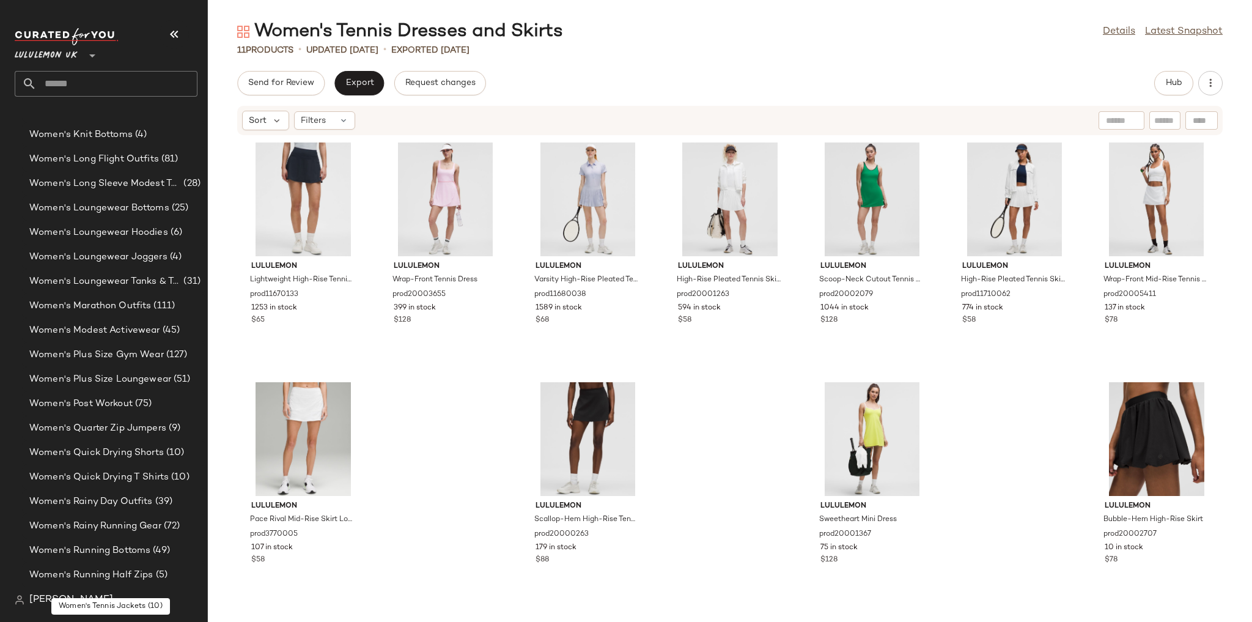
scroll to position [3586, 0]
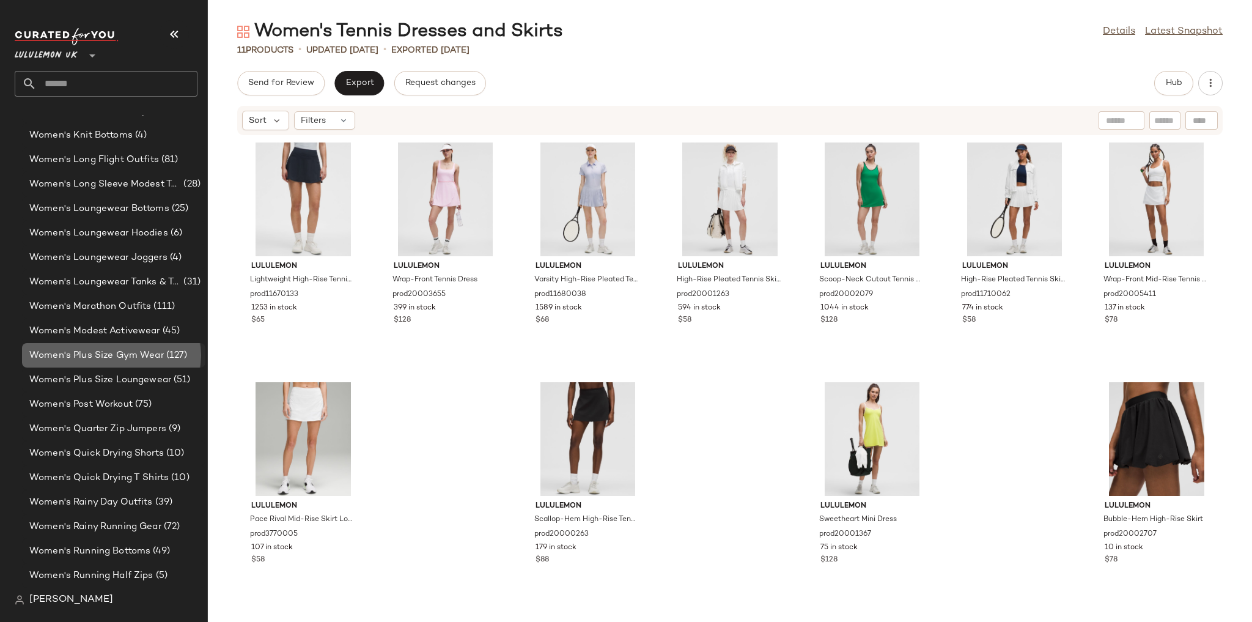
click at [138, 353] on span "Women's Plus Size Gym Wear" at bounding box center [96, 355] width 134 height 14
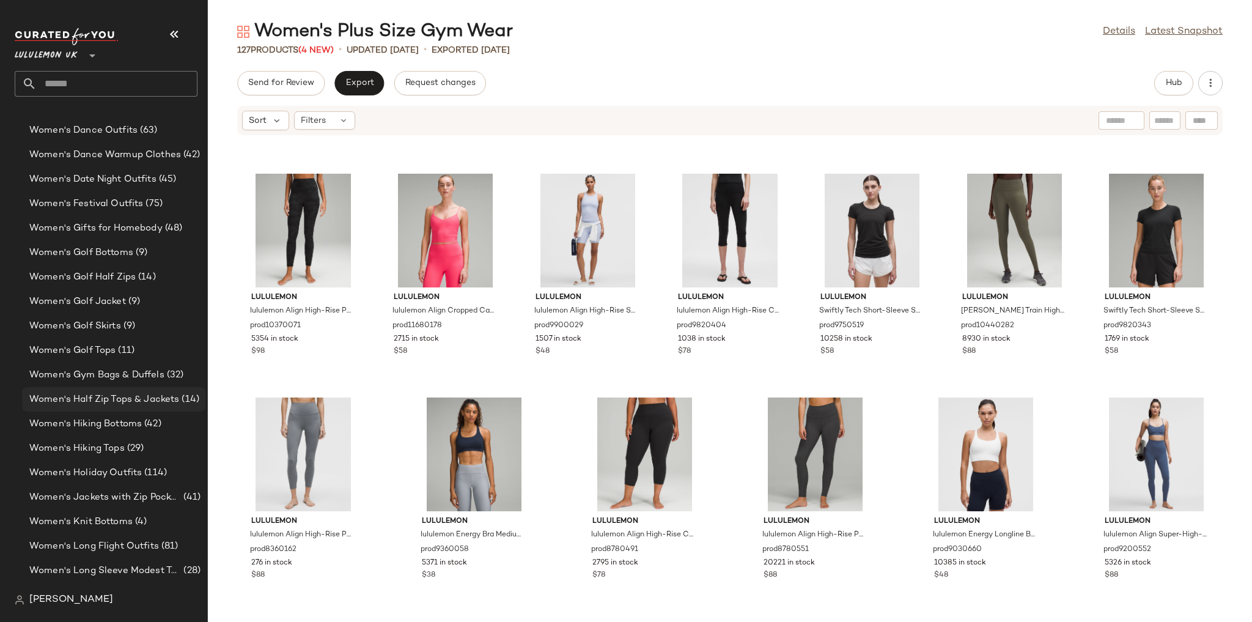
scroll to position [3195, 0]
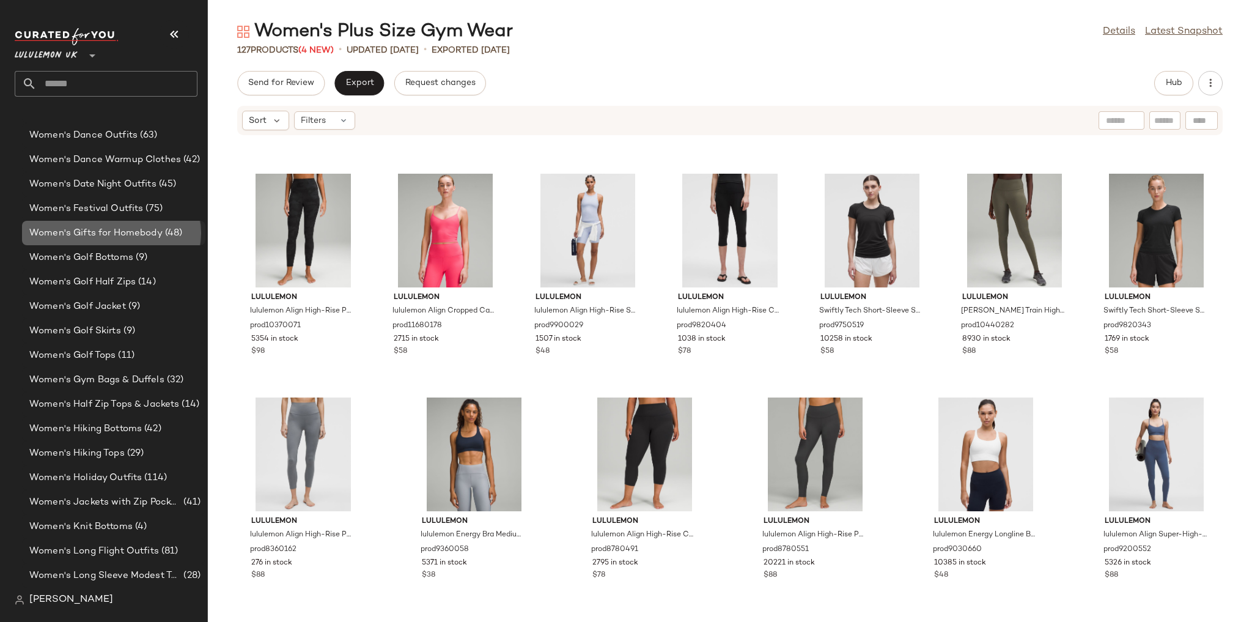
click at [149, 226] on span "Women's Gifts for Homebody" at bounding box center [95, 233] width 133 height 14
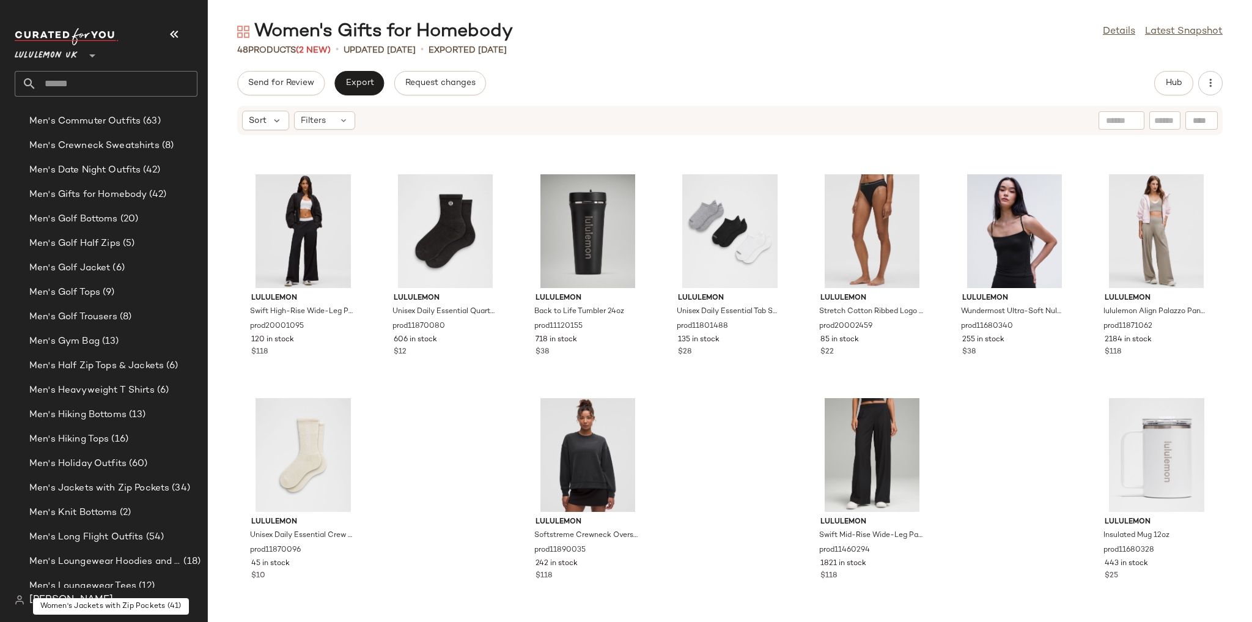
scroll to position [848, 0]
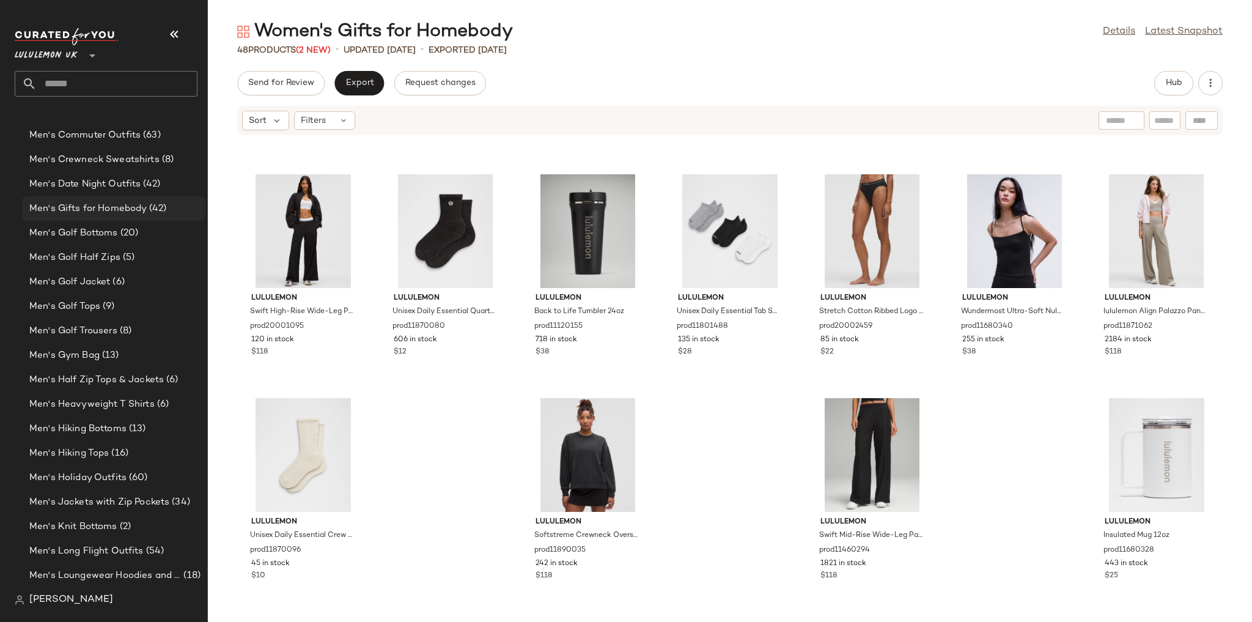
click at [167, 202] on div "Men's Gifts for Homebody (42)" at bounding box center [113, 209] width 175 height 14
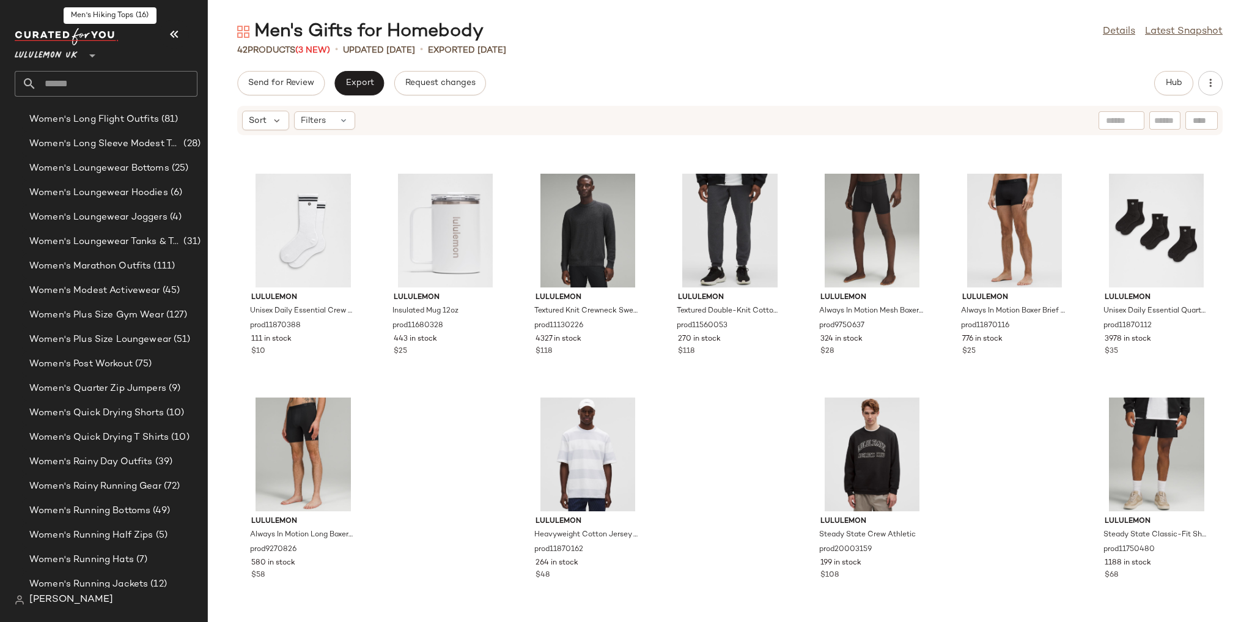
scroll to position [3635, 0]
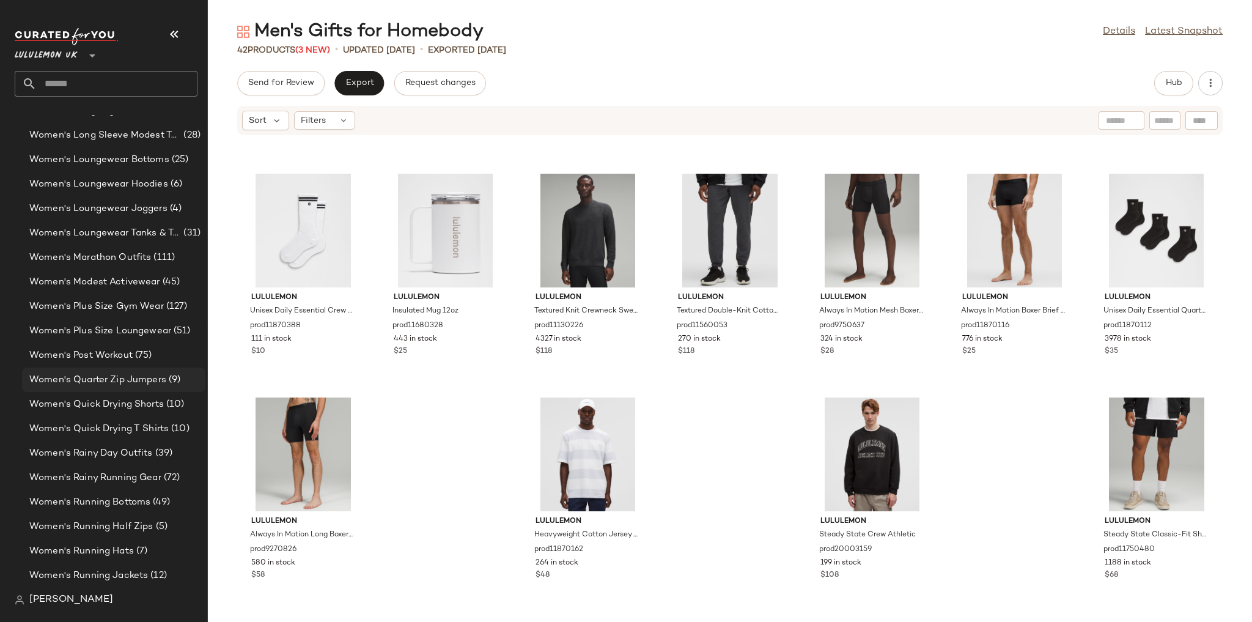
click at [142, 379] on span "Women's Quarter Zip Jumpers" at bounding box center [97, 380] width 137 height 14
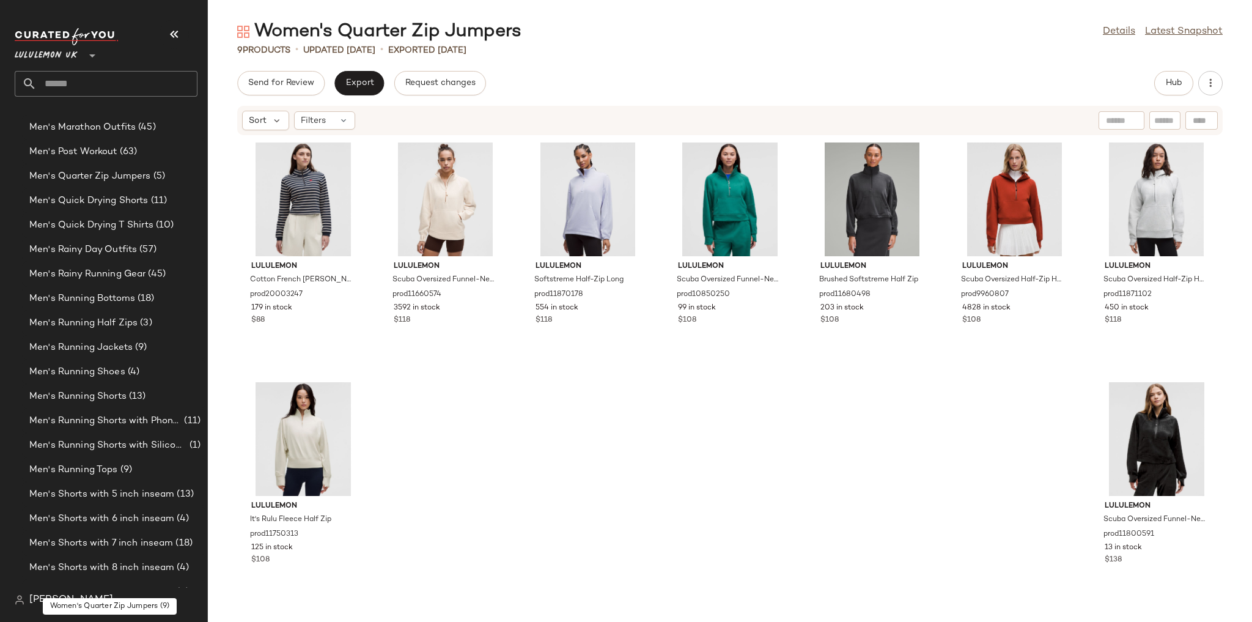
scroll to position [1337, 0]
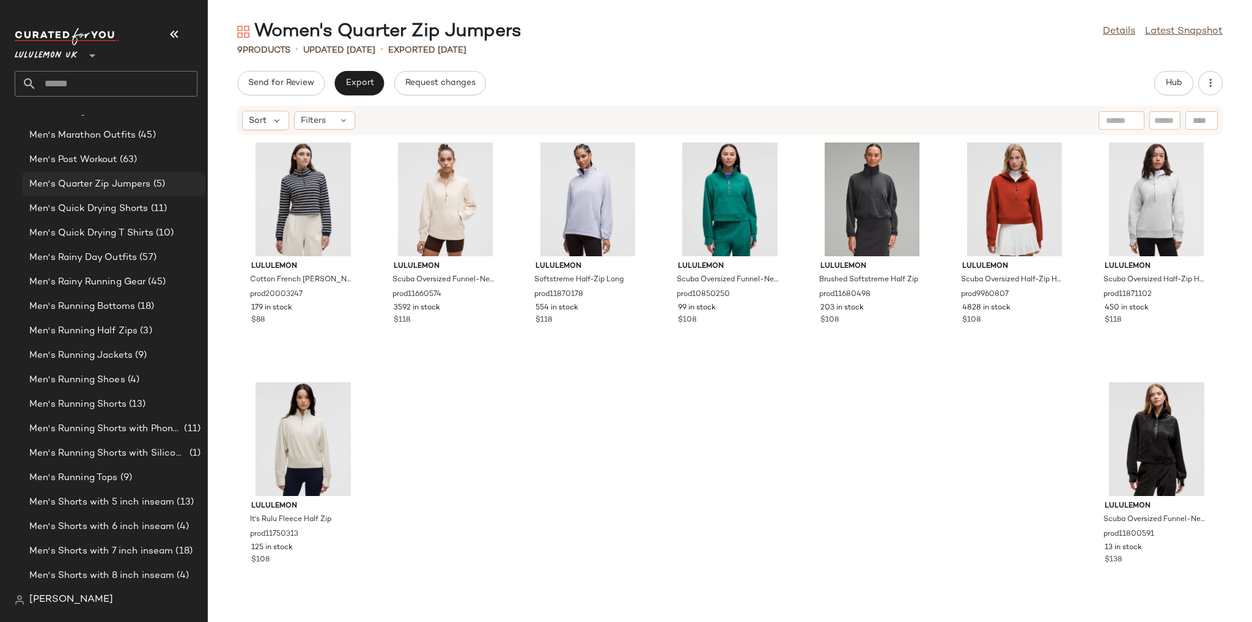
click at [134, 188] on span "Men's Quarter Zip Jumpers" at bounding box center [90, 184] width 122 height 14
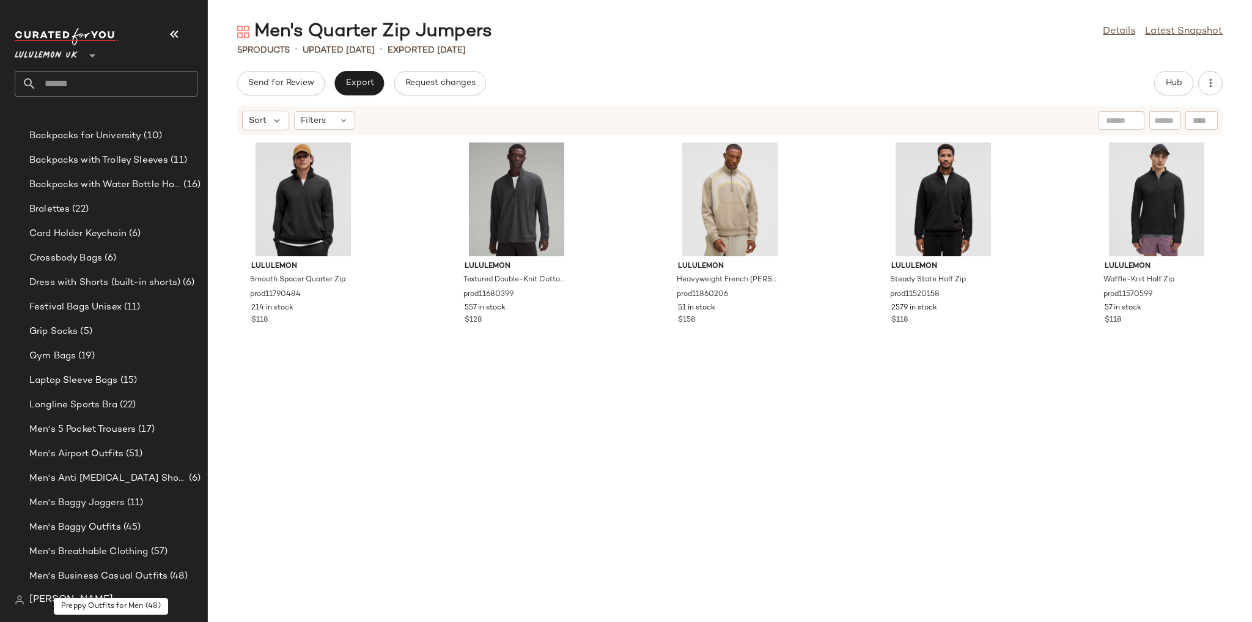
scroll to position [114, 0]
click at [127, 404] on span "(22)" at bounding box center [126, 404] width 19 height 14
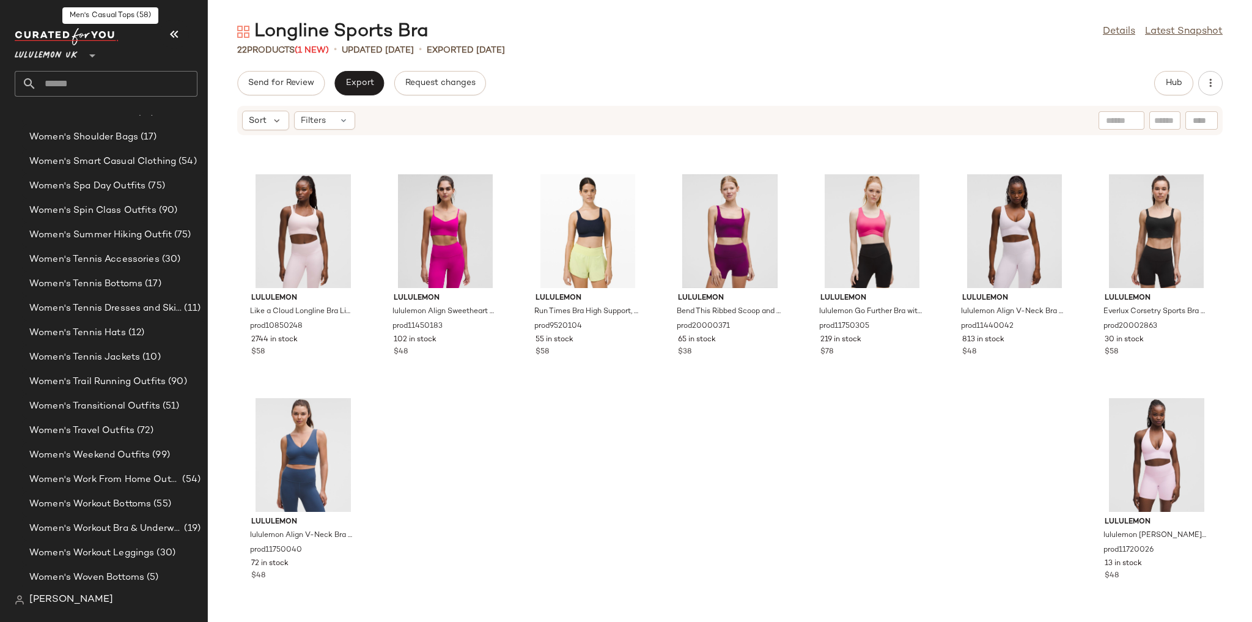
scroll to position [4368, 0]
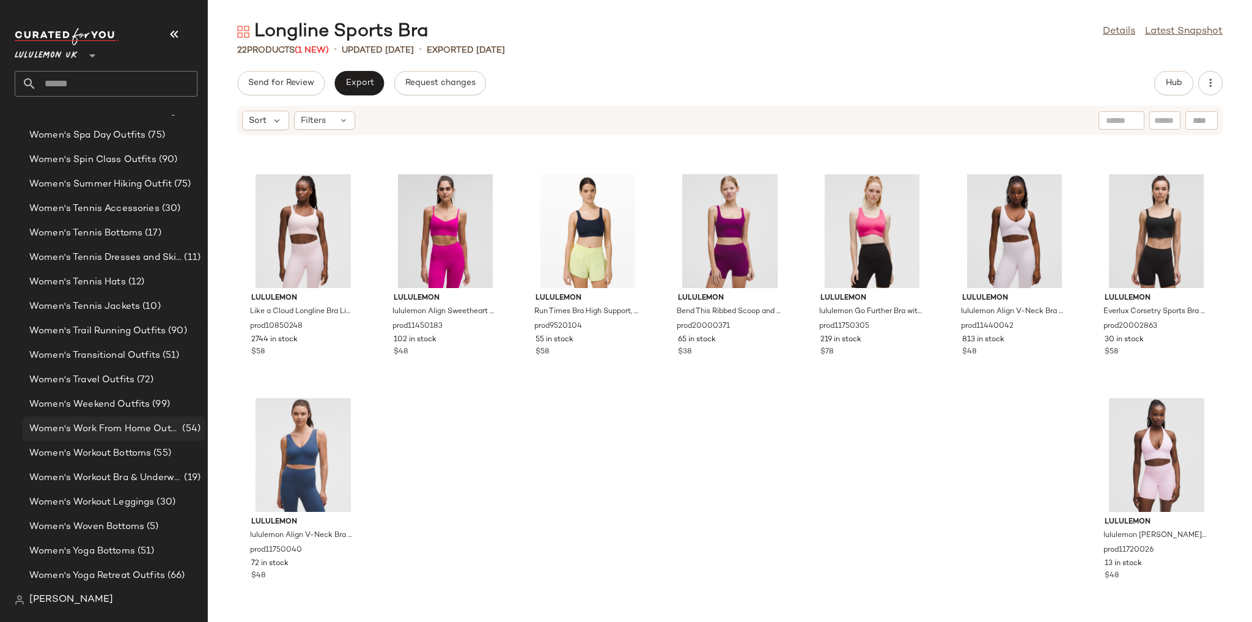
click at [141, 427] on span "Women's Work From Home Outfits" at bounding box center [104, 429] width 150 height 14
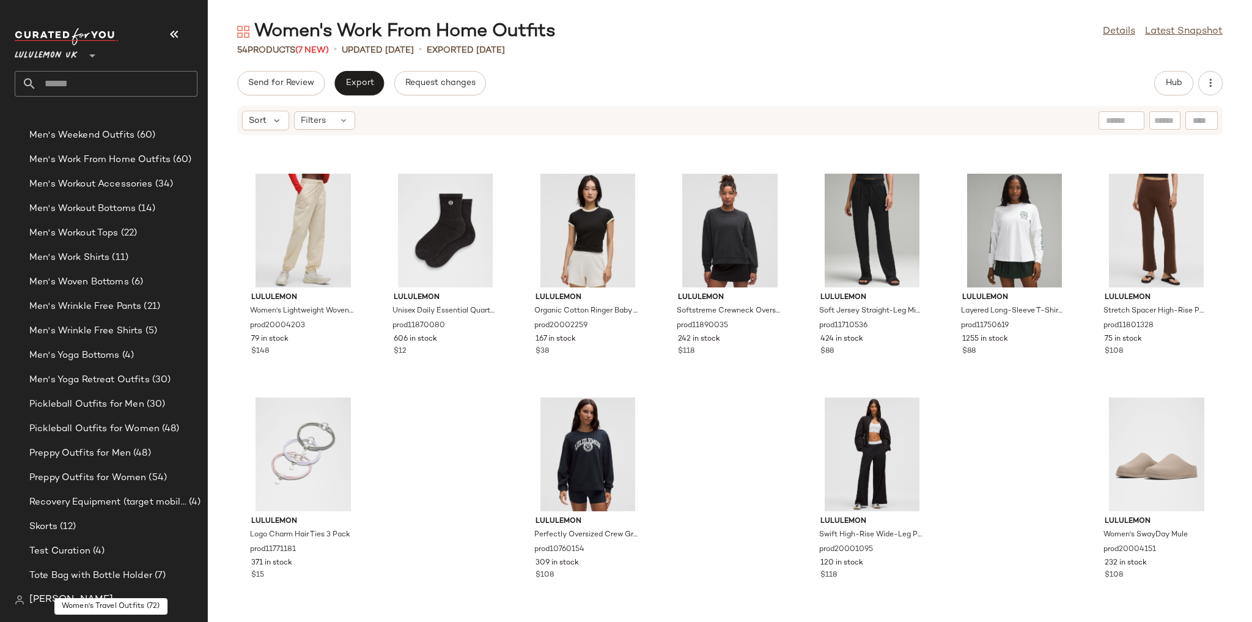
scroll to position [2021, 0]
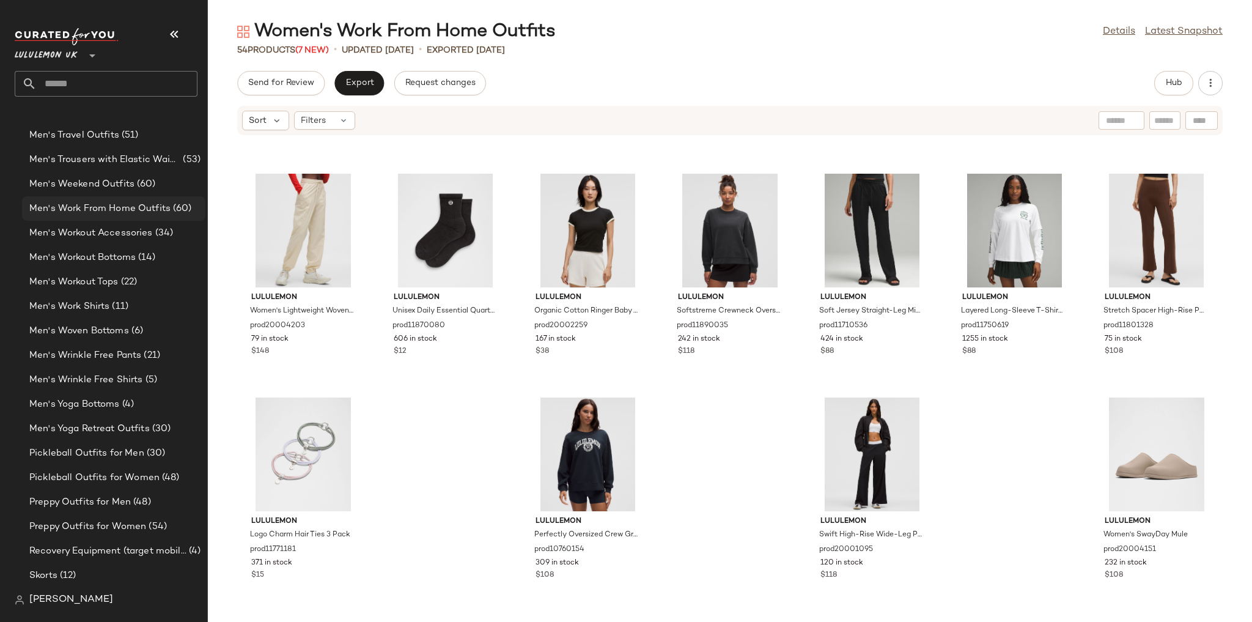
click at [146, 214] on span "Men's Work From Home Outfits" at bounding box center [99, 209] width 141 height 14
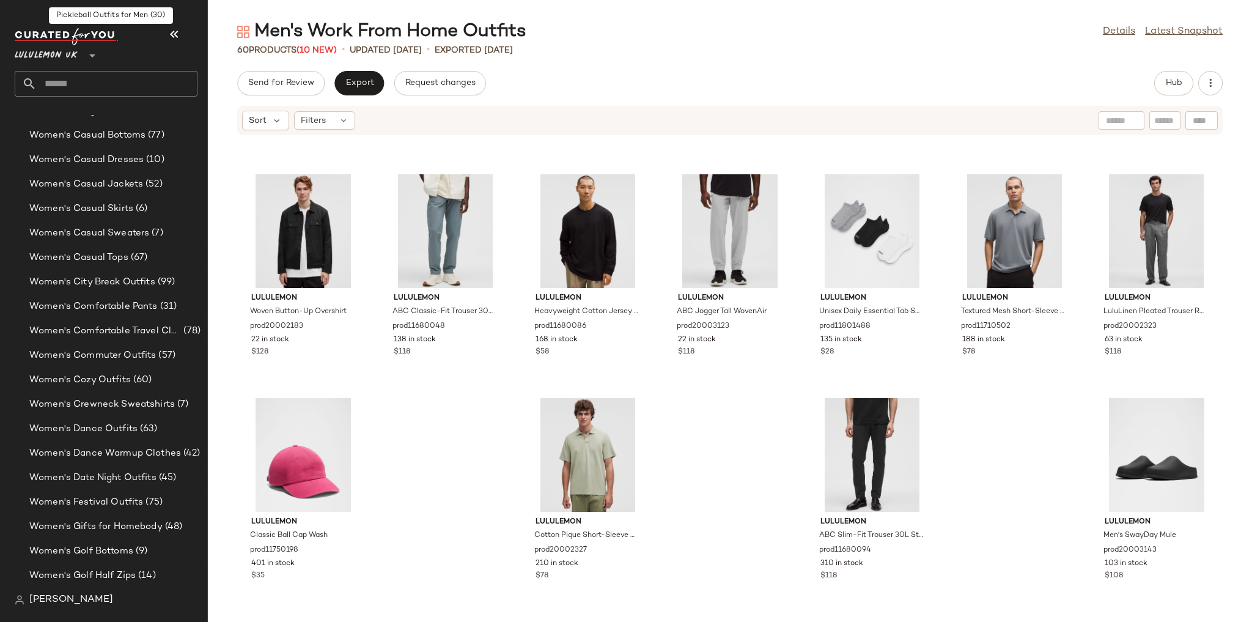
scroll to position [2950, 0]
click at [122, 427] on span "Women's Date Night Outfits" at bounding box center [92, 429] width 127 height 14
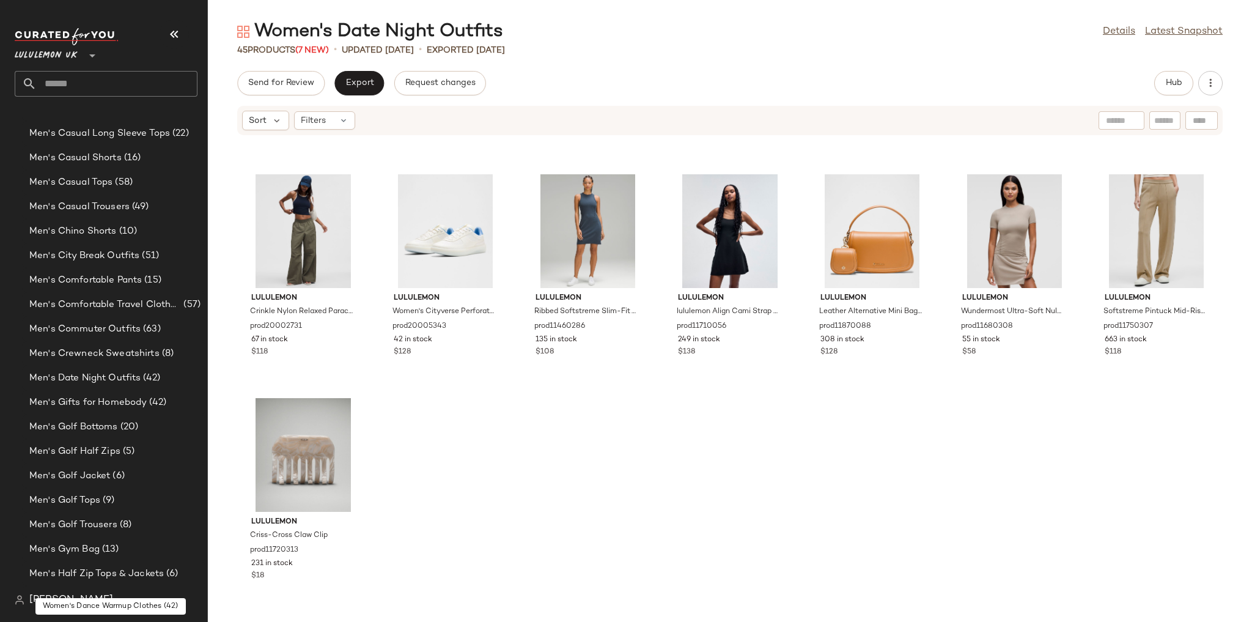
scroll to position [652, 0]
click at [119, 381] on span "Men's Date Night Outfits" at bounding box center [84, 380] width 111 height 14
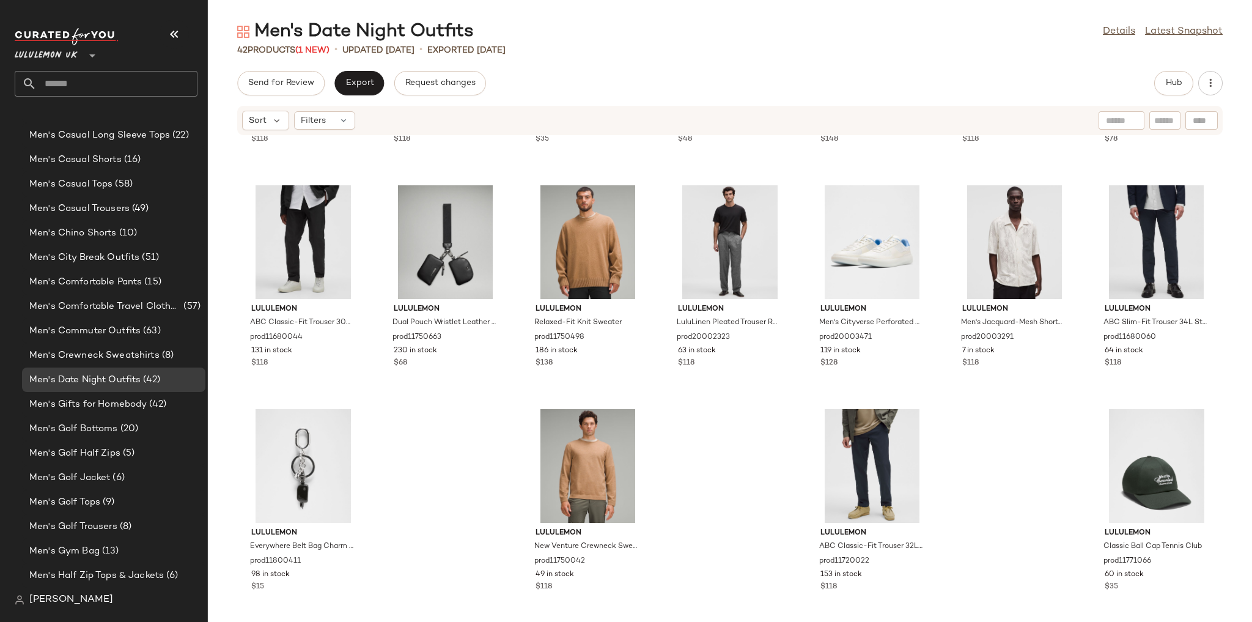
scroll to position [1097, 0]
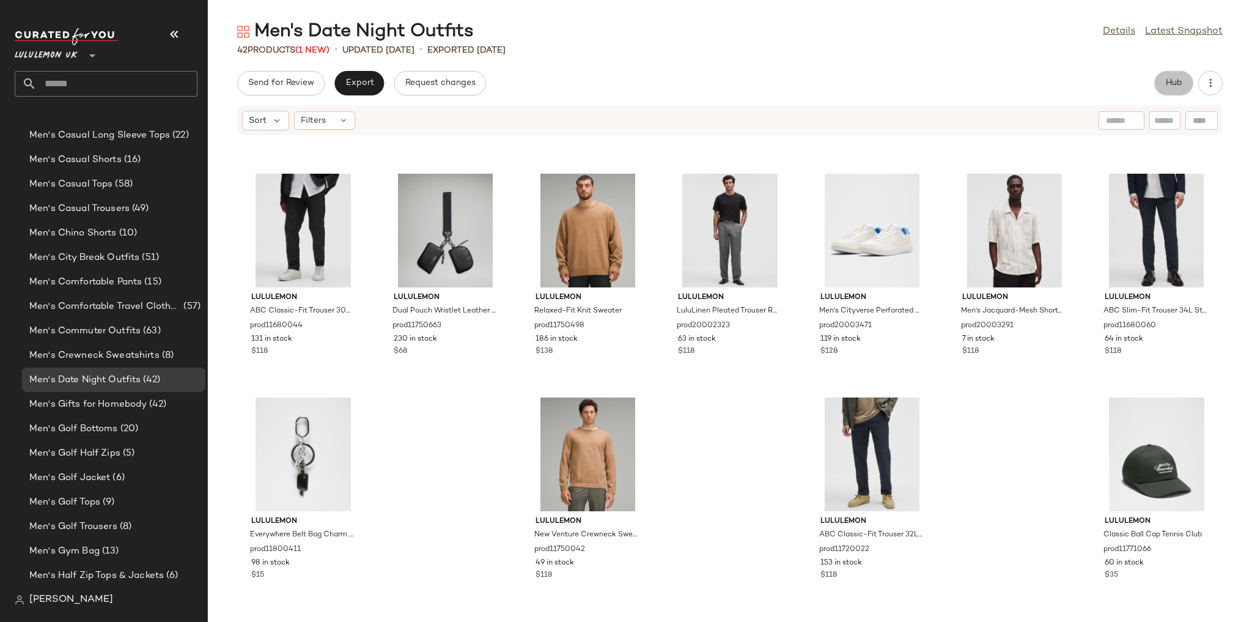
click at [1163, 86] on button "Hub" at bounding box center [1173, 83] width 39 height 24
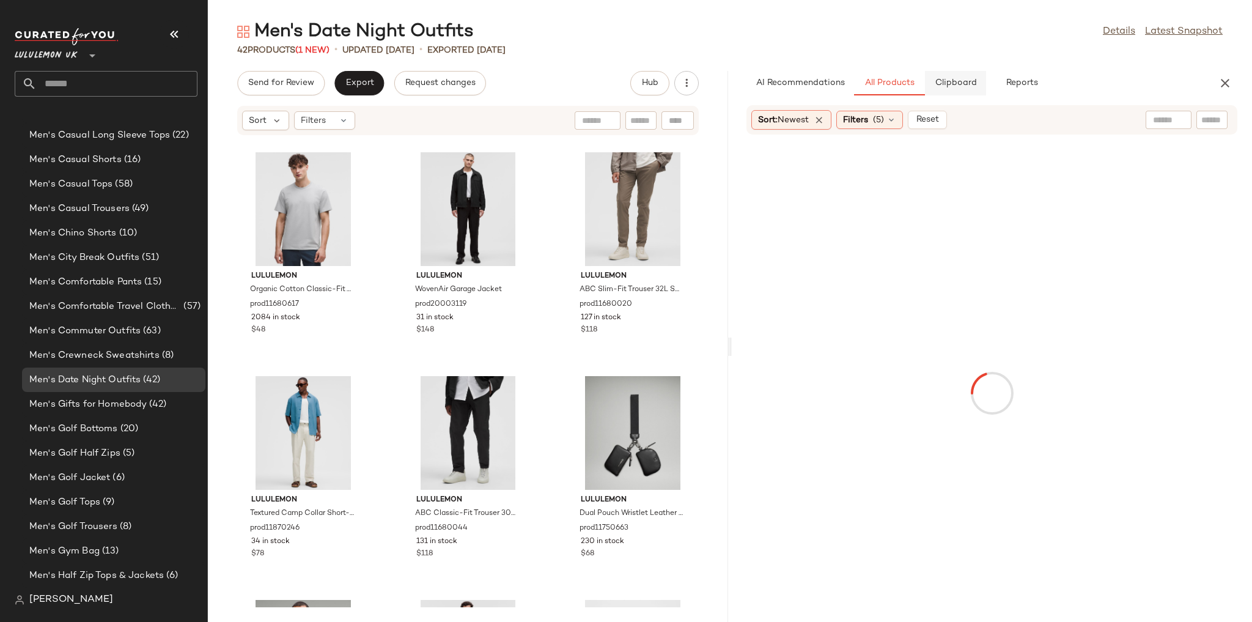
click at [972, 88] on span "Clipboard" at bounding box center [955, 83] width 42 height 10
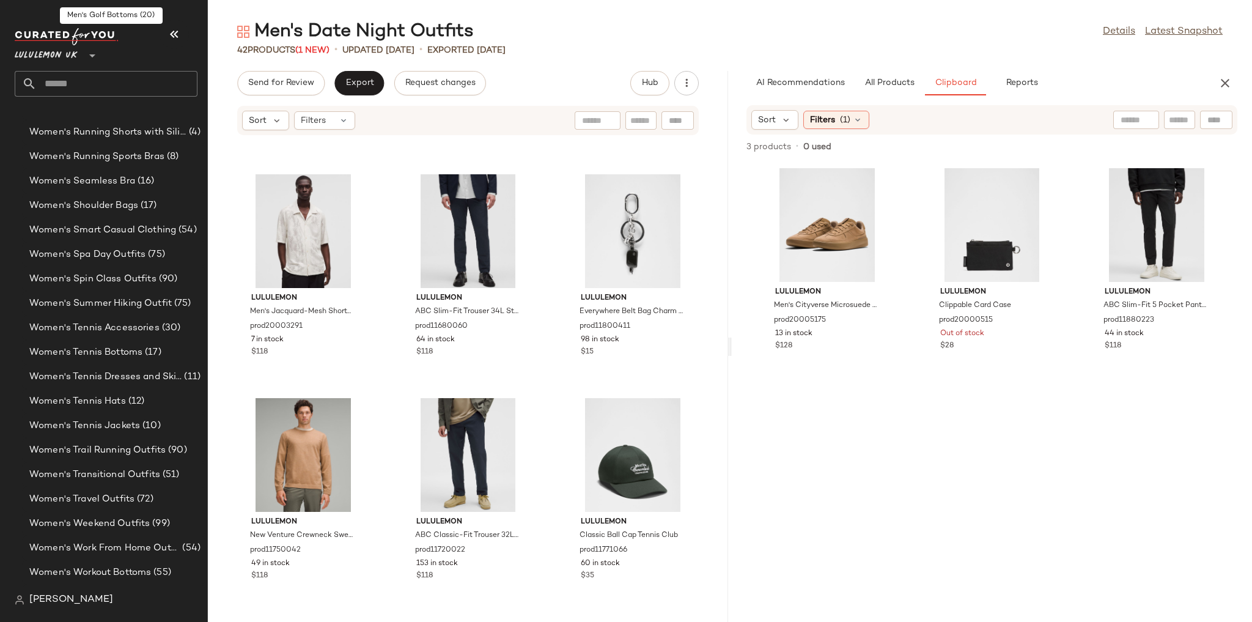
scroll to position [4319, 0]
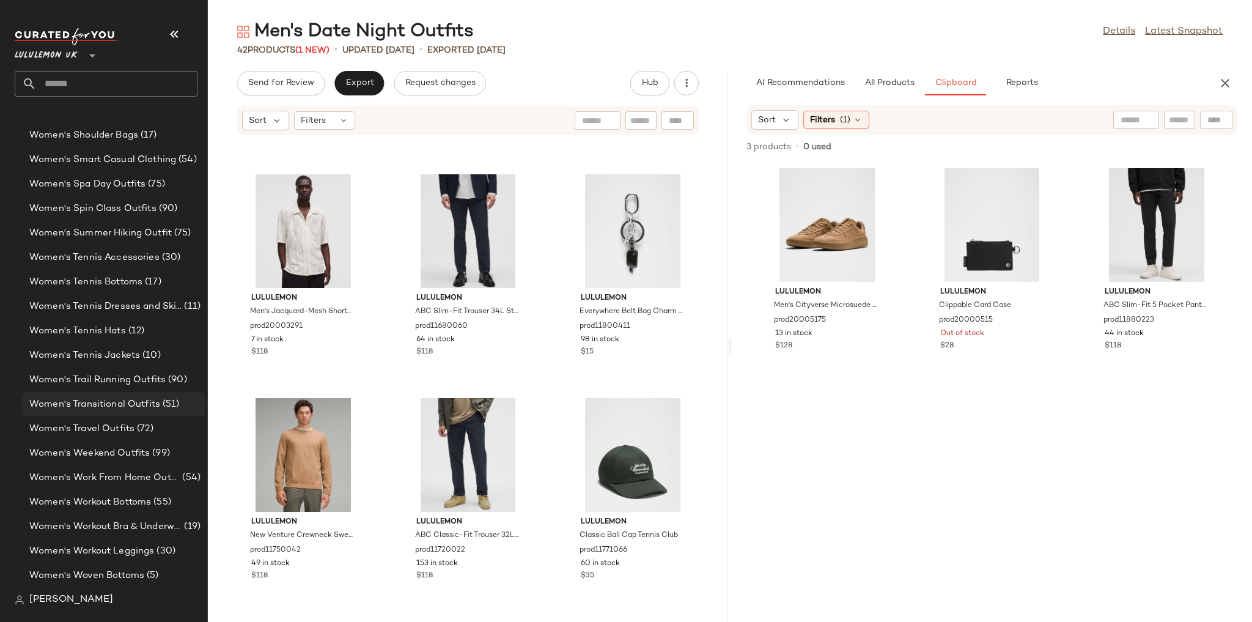
click at [129, 411] on span "Women's Transitional Outfits" at bounding box center [94, 404] width 131 height 14
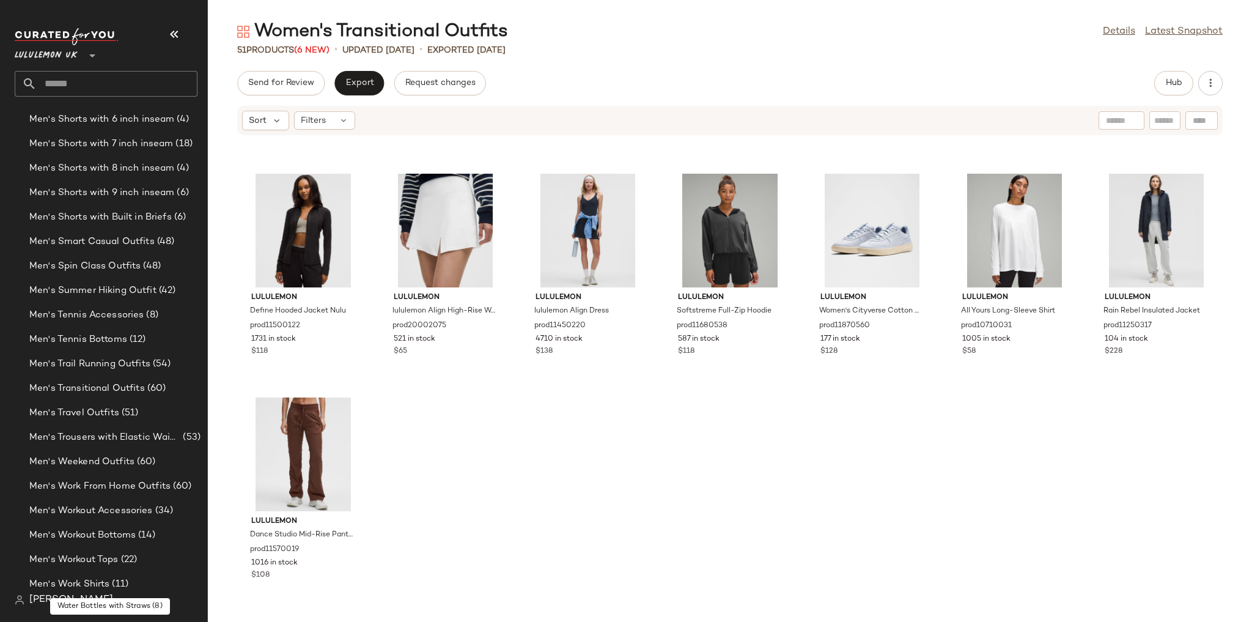
scroll to position [1728, 0]
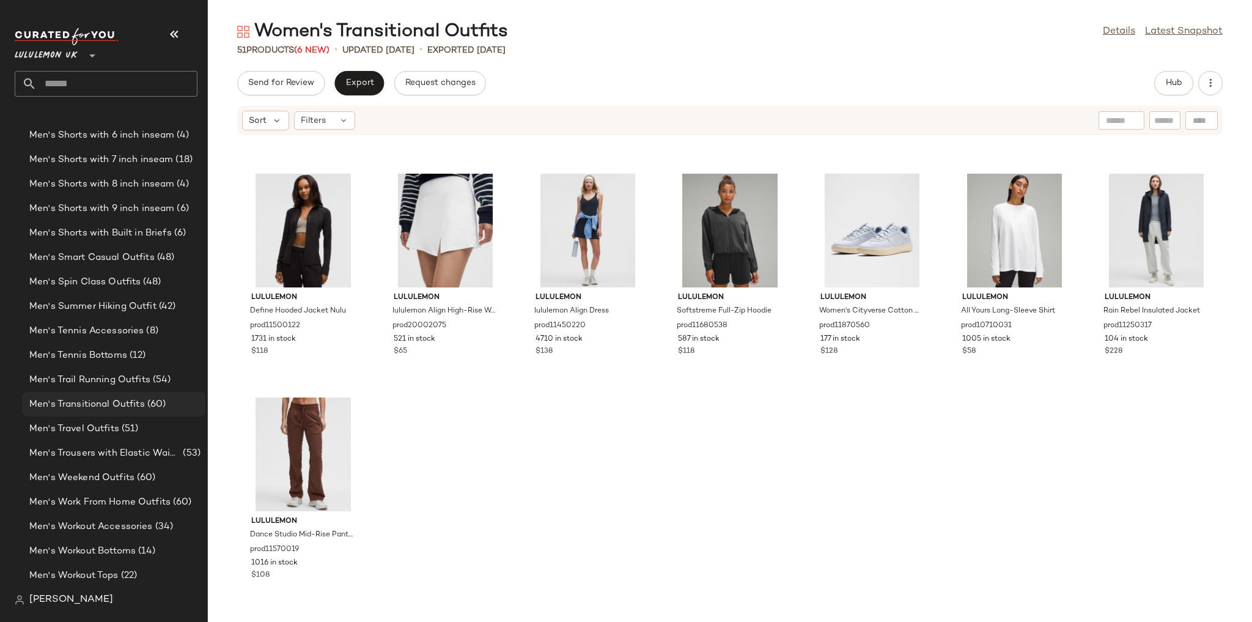
click at [119, 406] on span "Men's Transitional Outfits" at bounding box center [87, 404] width 116 height 14
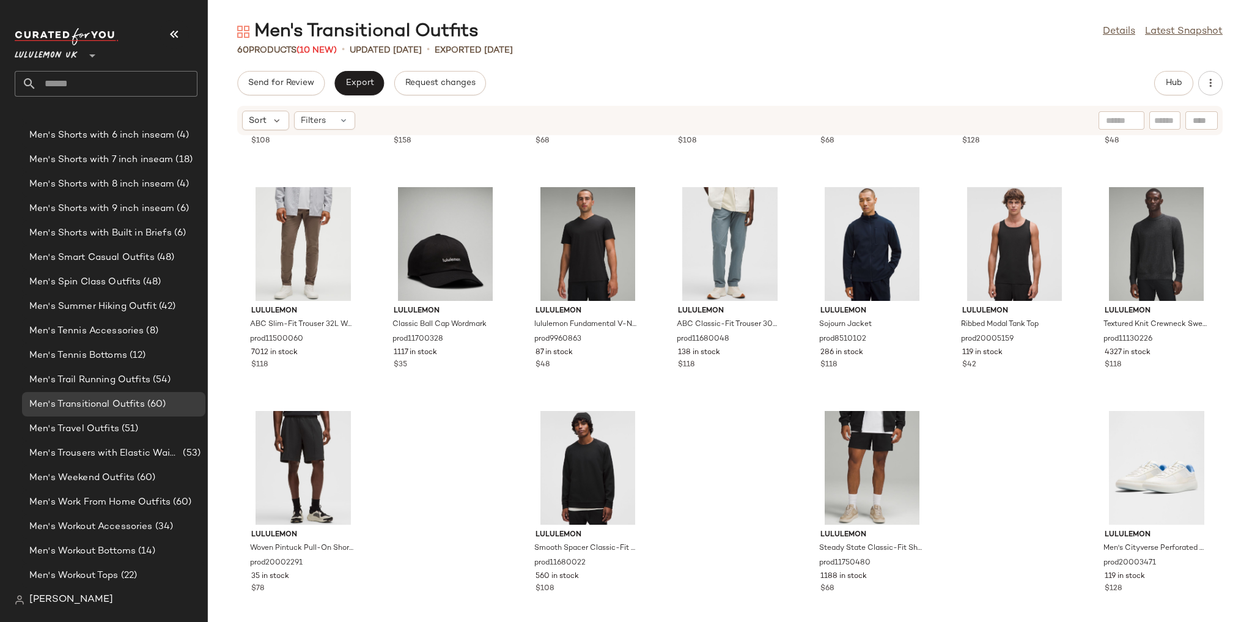
scroll to position [1768, 0]
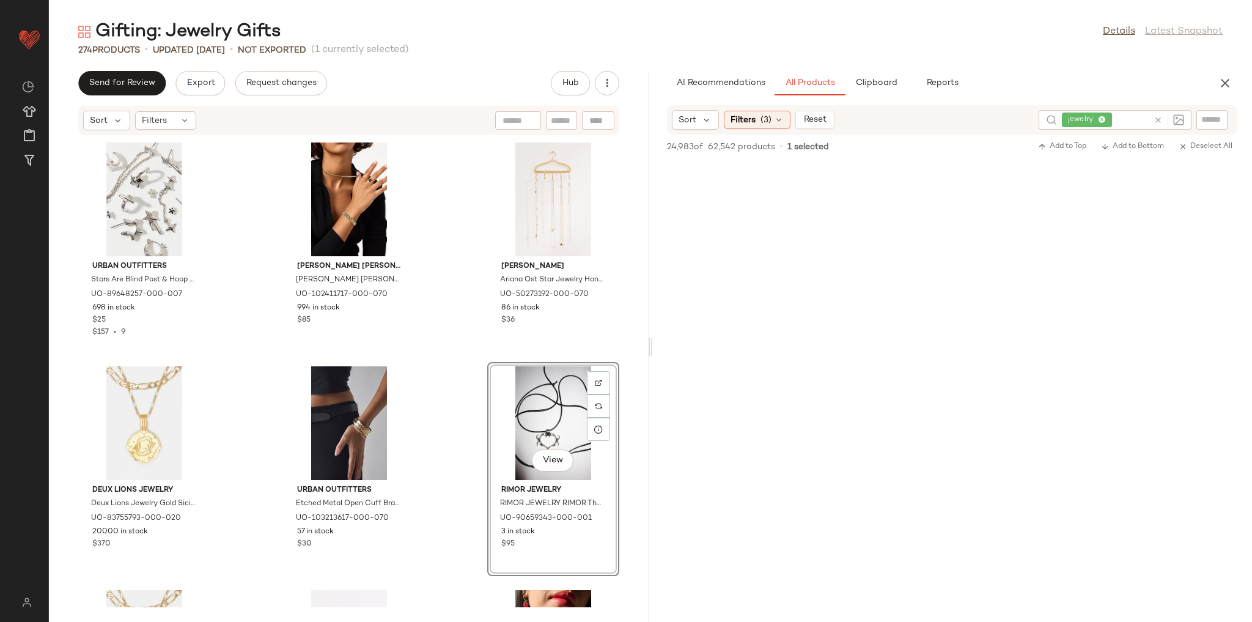
scroll to position [55101, 0]
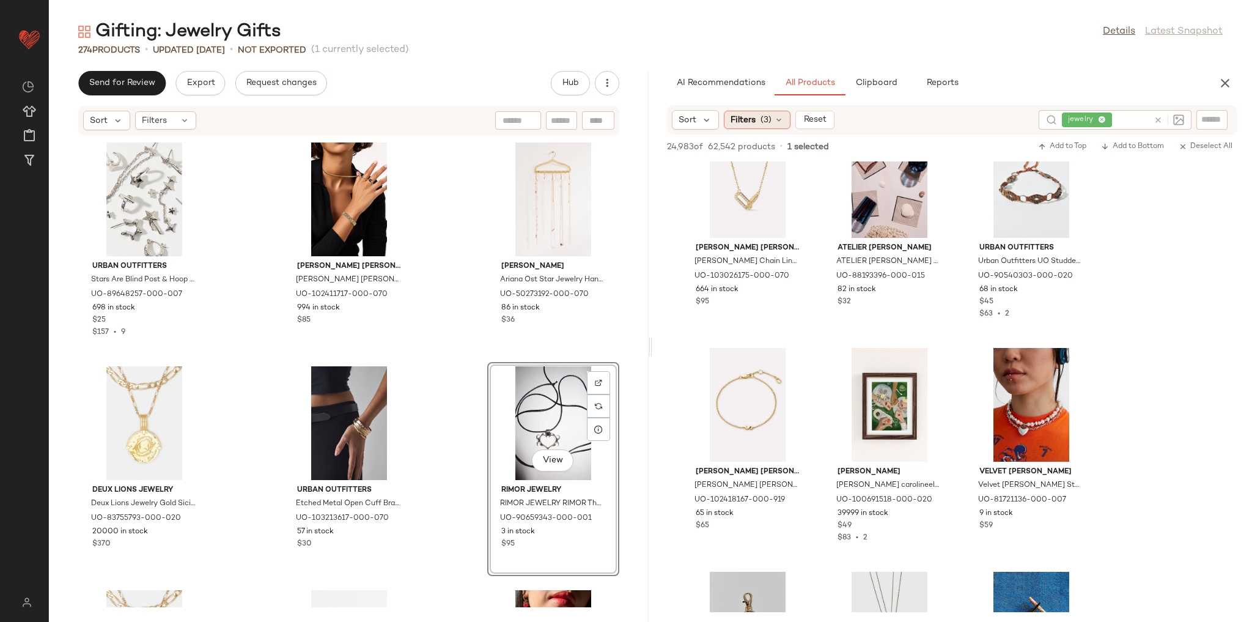
click at [770, 125] on div "Filters (3)" at bounding box center [757, 120] width 67 height 18
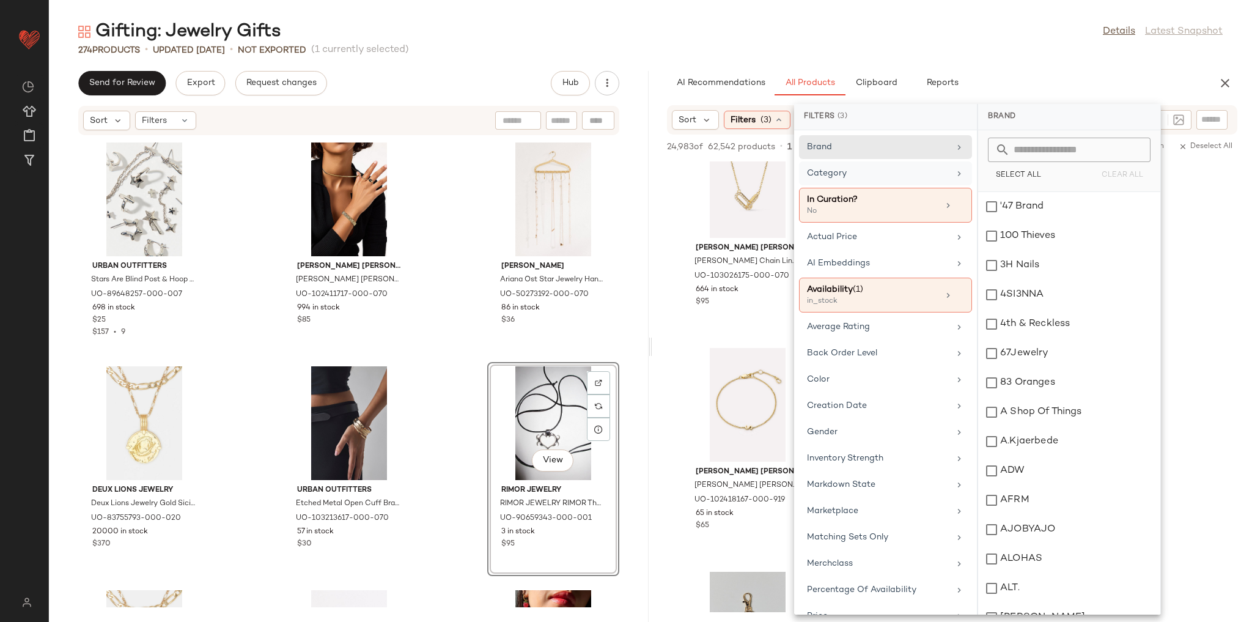
click at [880, 188] on div "Category" at bounding box center [885, 205] width 173 height 35
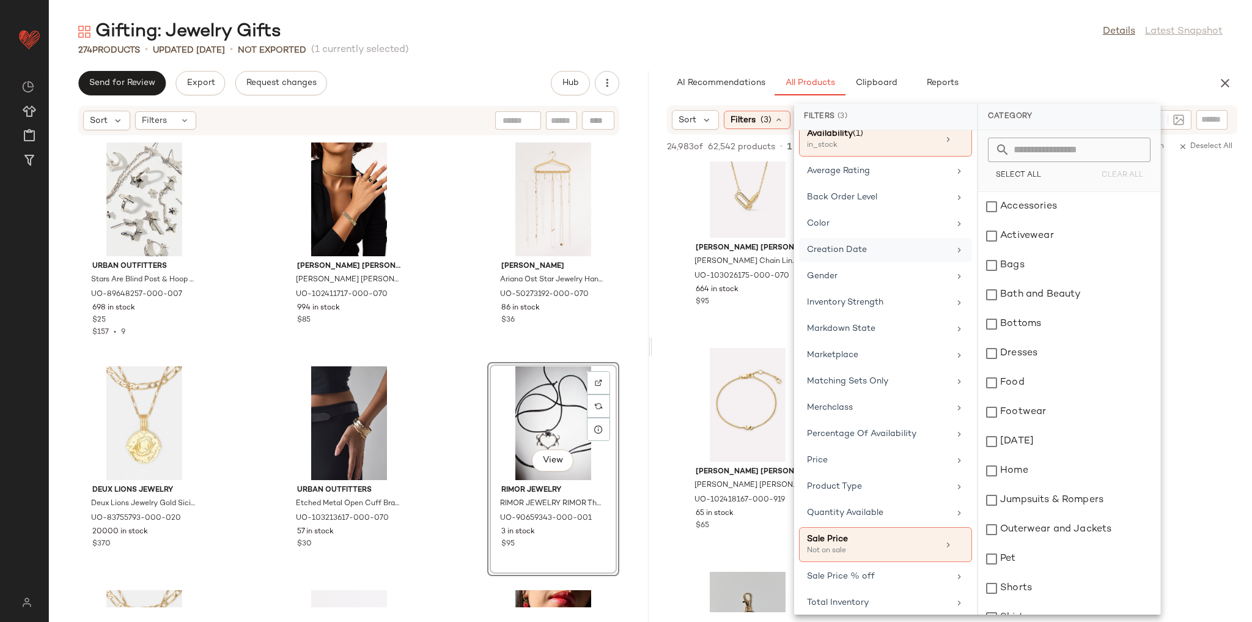
scroll to position [235, 0]
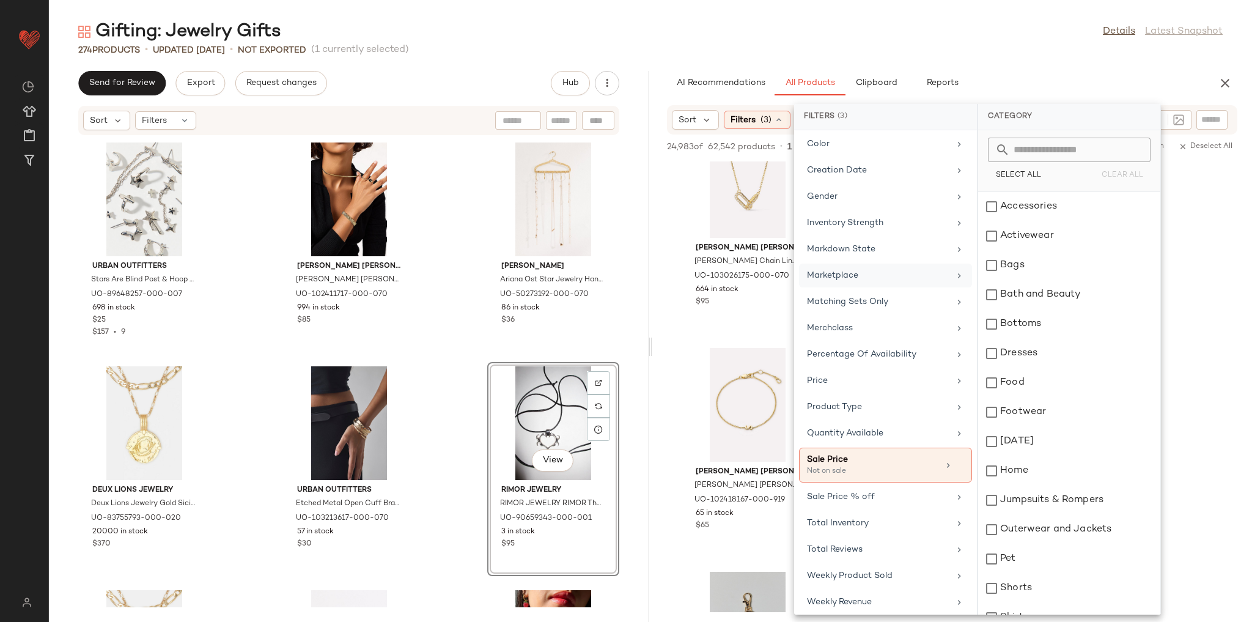
click at [864, 270] on div "Marketplace" at bounding box center [878, 275] width 142 height 13
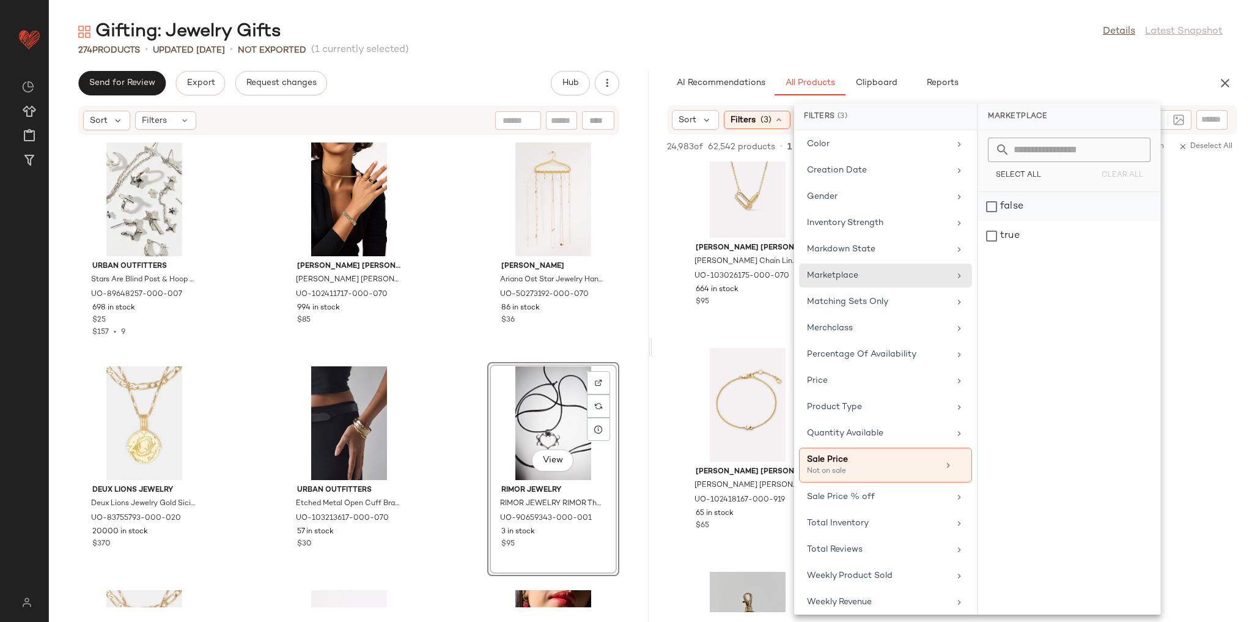
click at [1010, 221] on div "false" at bounding box center [1069, 235] width 182 height 29
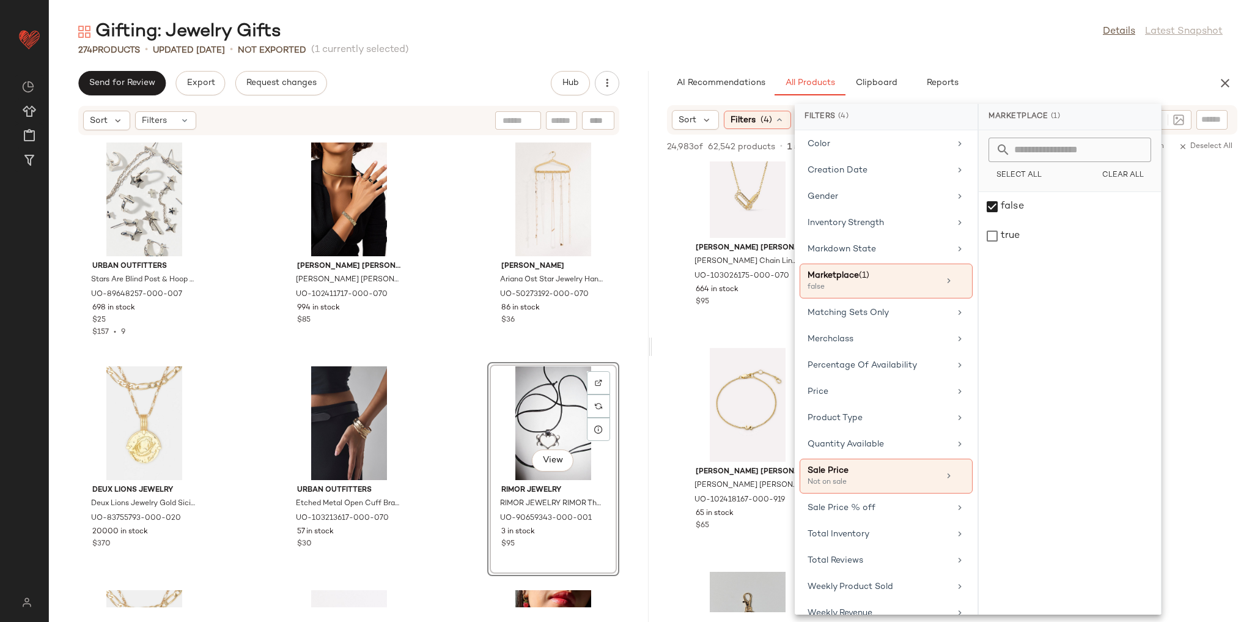
click at [990, 13] on main "Gifting: Jewelry Gifts Details Latest Snapshot 274 Products • updated Aug 13th …" at bounding box center [626, 311] width 1252 height 622
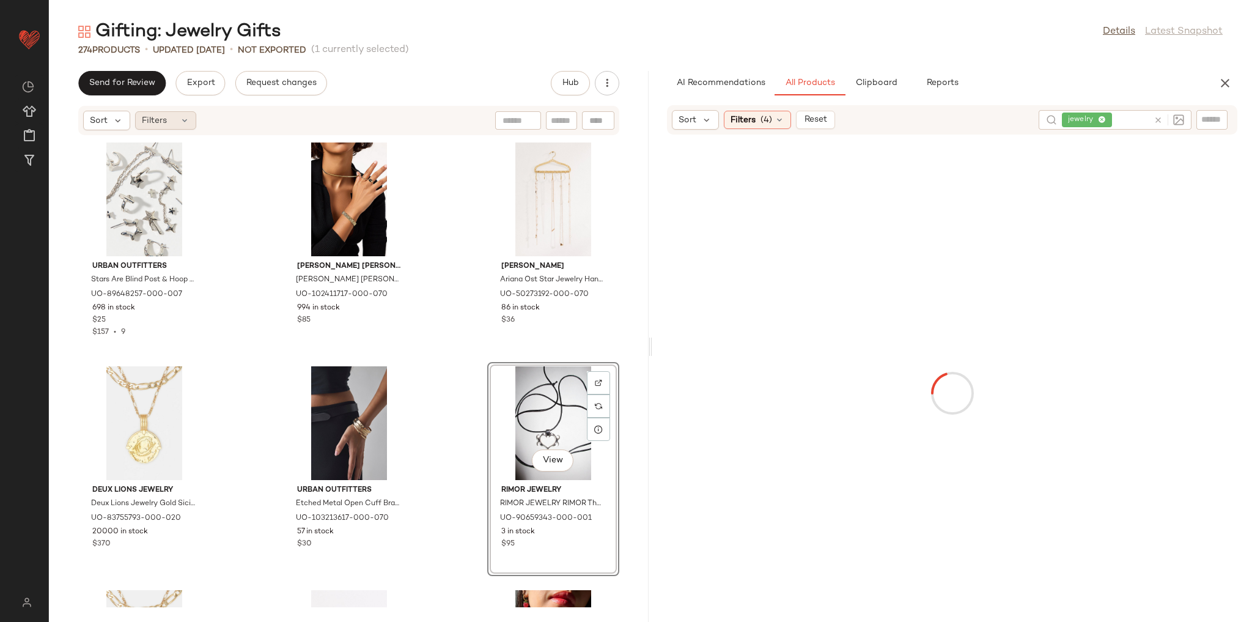
click at [161, 105] on div "Send for Review Export Request changes Hub Sort Filters Urban Outfitters Stars …" at bounding box center [349, 346] width 600 height 551
click at [163, 119] on span "Filters" at bounding box center [154, 120] width 25 height 13
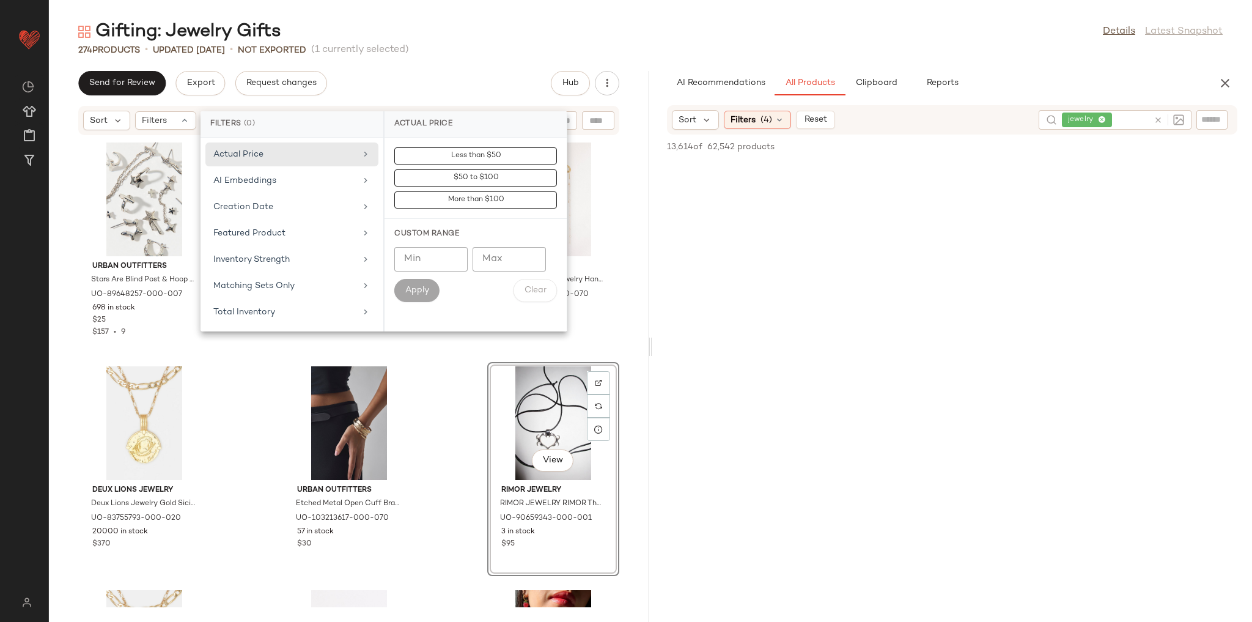
click at [229, 375] on div "Urban Outfitters Stars Are Blind Post & Hoop Earring Set in Silver, Women's at …" at bounding box center [349, 371] width 600 height 471
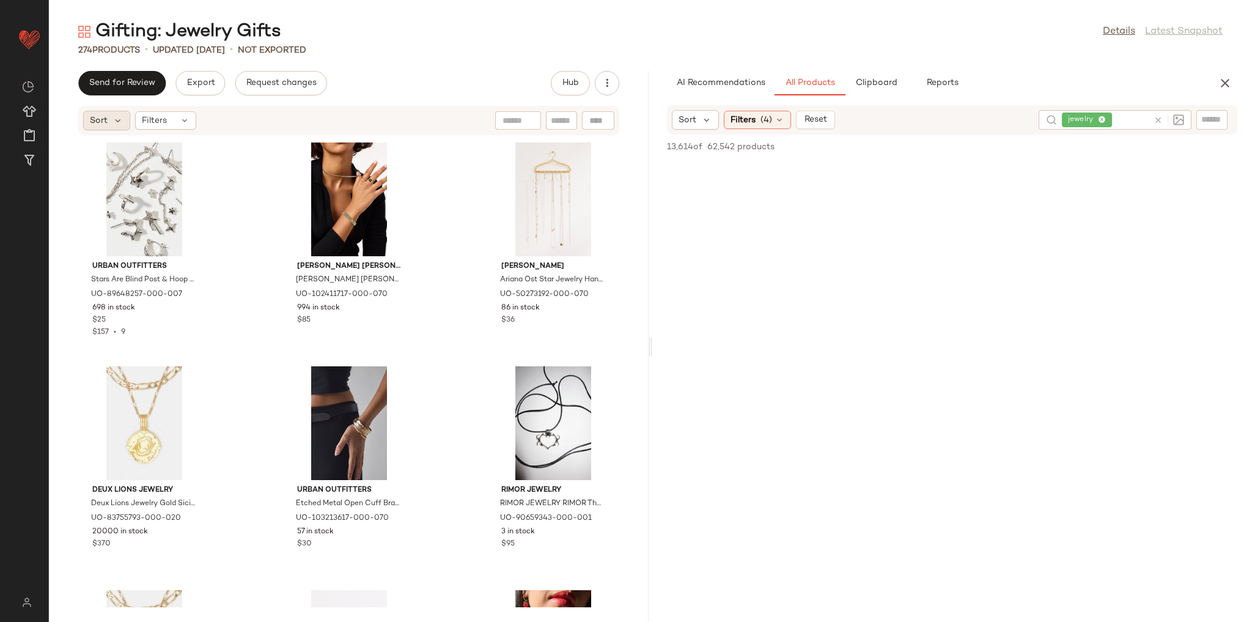
click at [92, 119] on span "Sort" at bounding box center [99, 120] width 18 height 13
click at [231, 112] on div "Sort Filters" at bounding box center [269, 121] width 372 height 20
click at [193, 117] on div "Filters" at bounding box center [165, 120] width 61 height 18
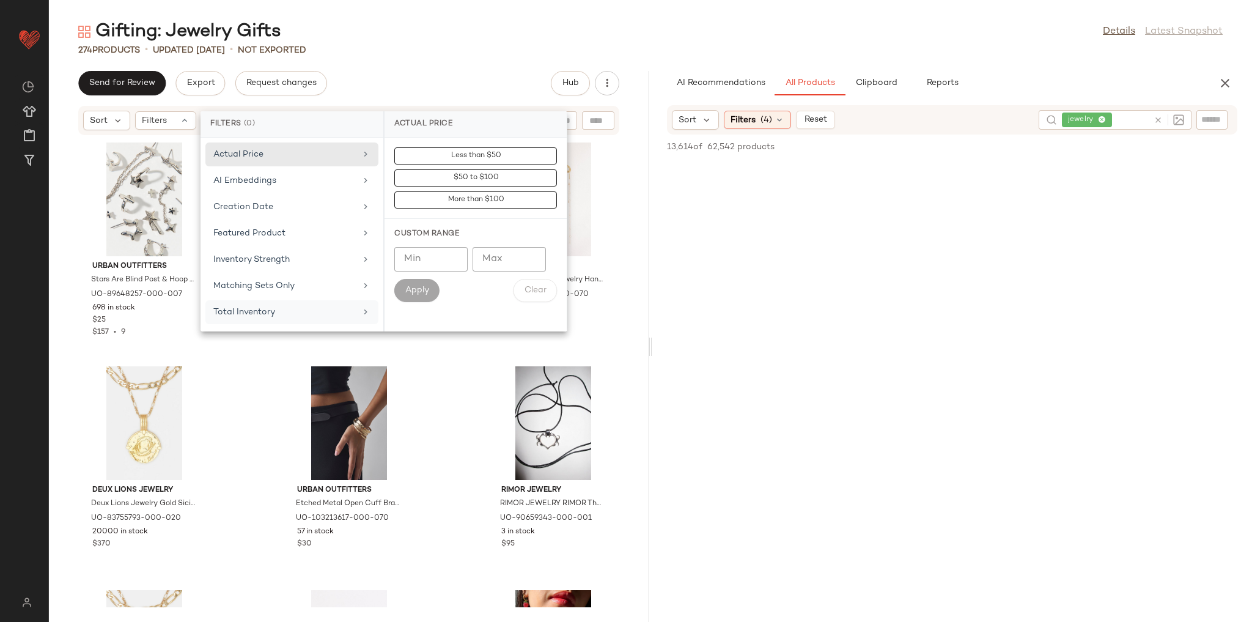
click at [290, 312] on div "Total Inventory" at bounding box center [284, 312] width 142 height 13
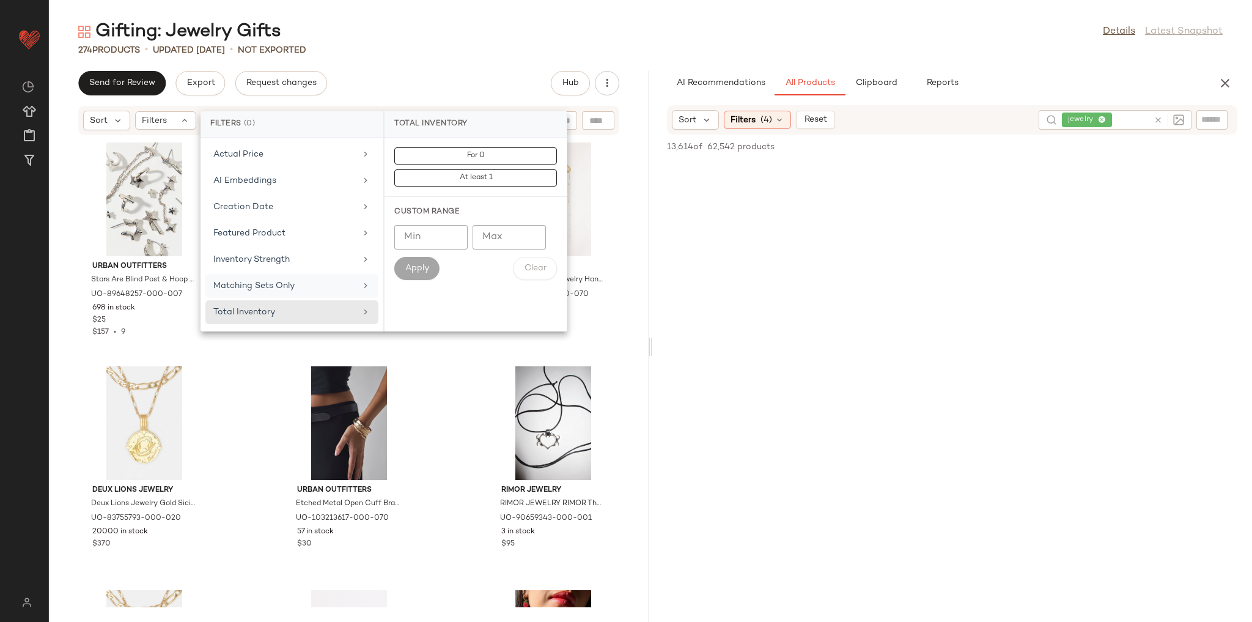
click at [293, 300] on div "Matching Sets Only" at bounding box center [291, 312] width 173 height 24
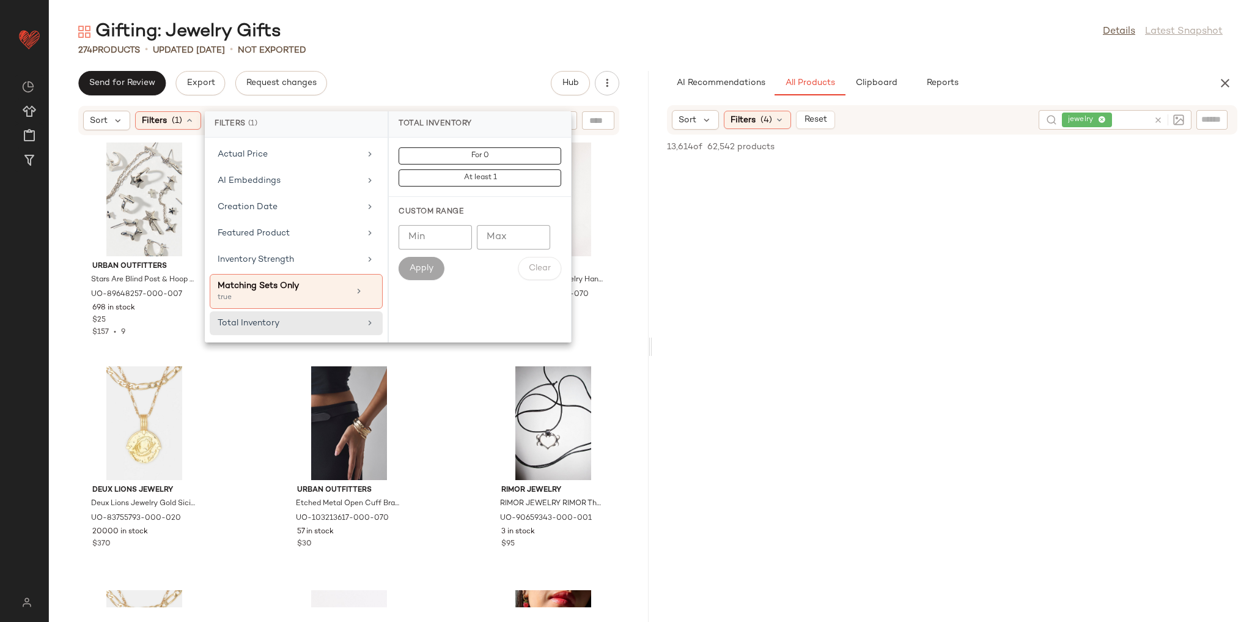
click at [421, 79] on div "Send for Review Export Request changes Hub" at bounding box center [348, 83] width 541 height 24
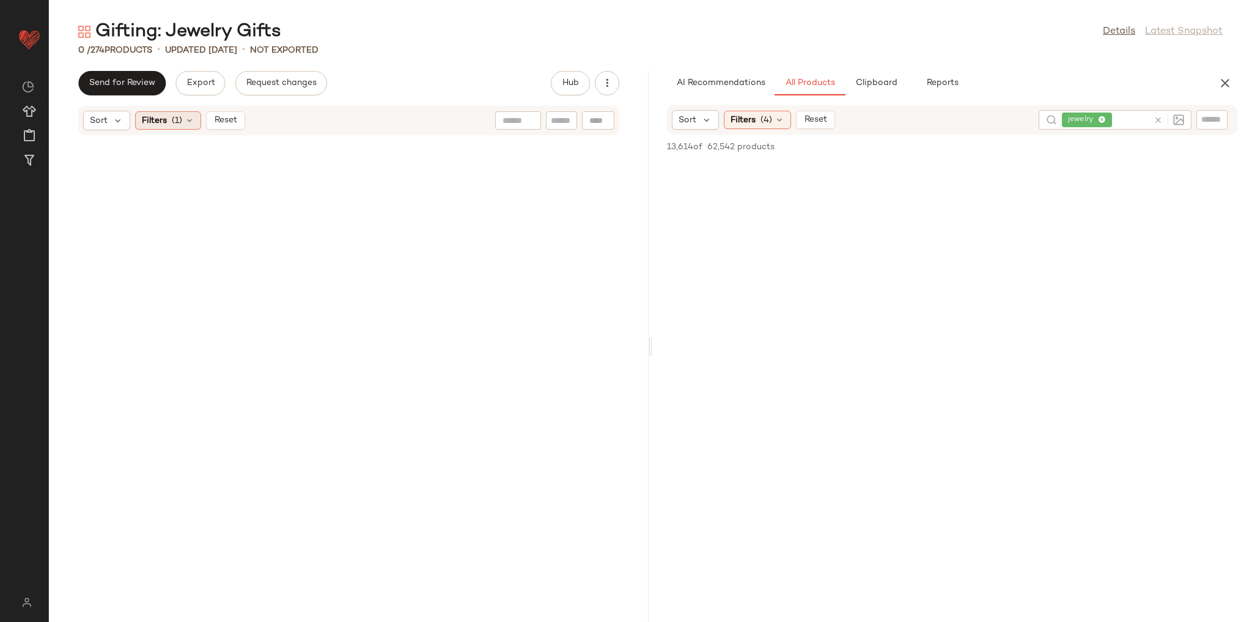
click at [181, 123] on div "Filters (1)" at bounding box center [168, 120] width 66 height 18
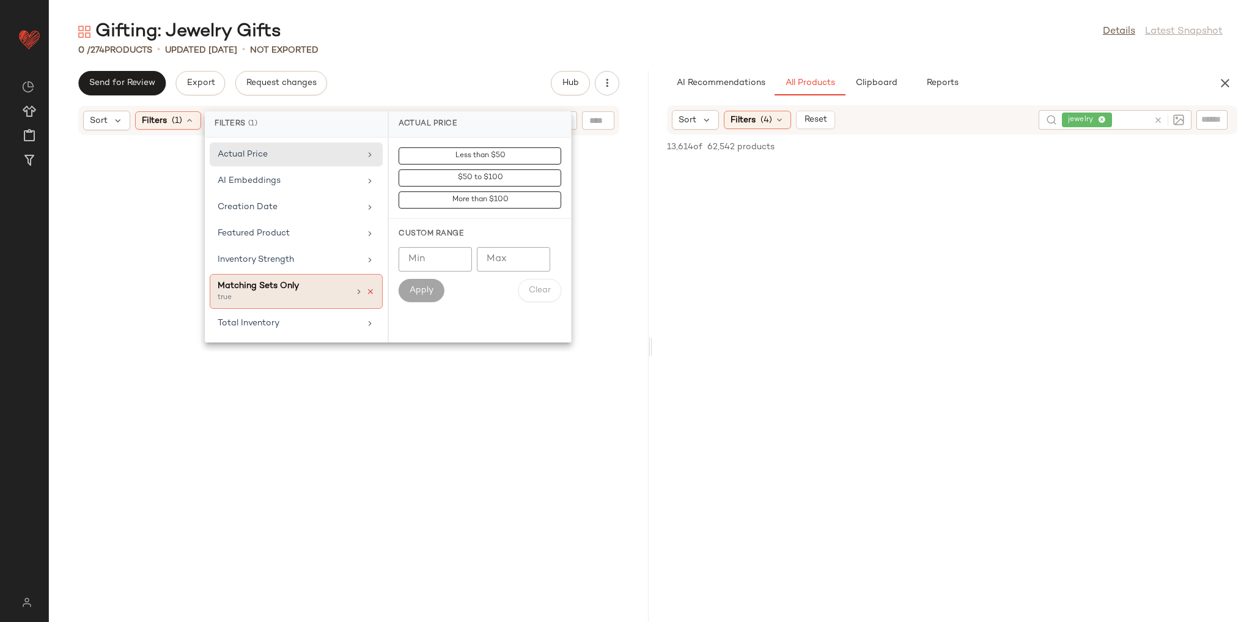
click at [367, 290] on icon at bounding box center [370, 291] width 9 height 9
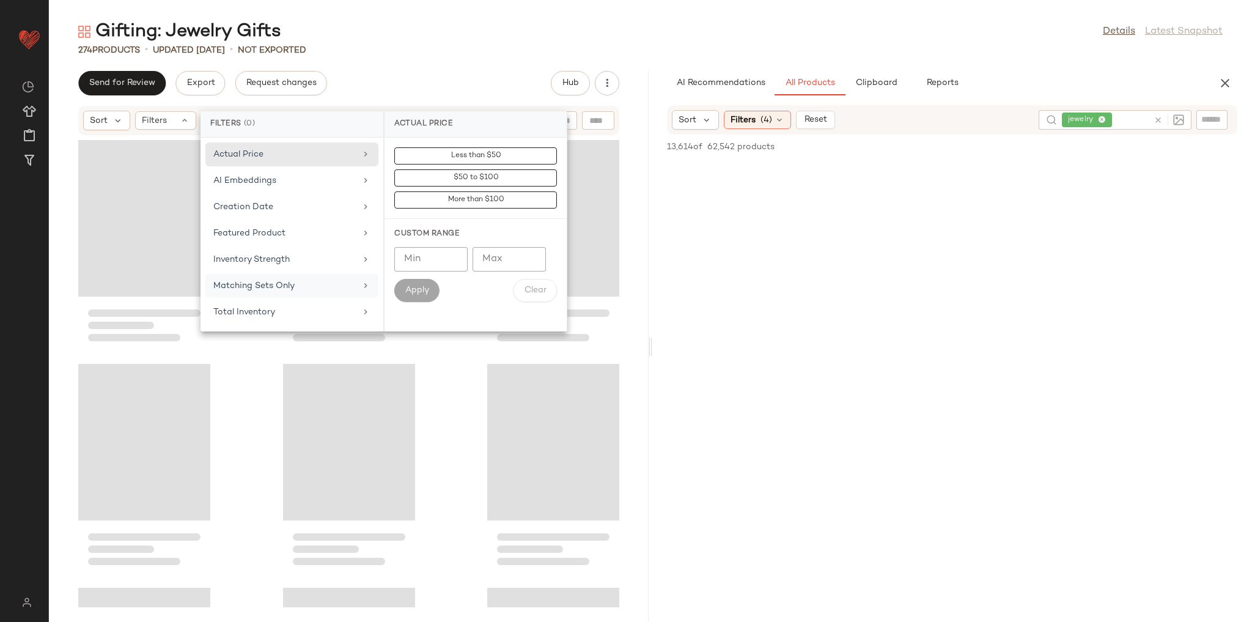
click at [415, 86] on div "Send for Review Export Request changes Hub" at bounding box center [348, 83] width 541 height 24
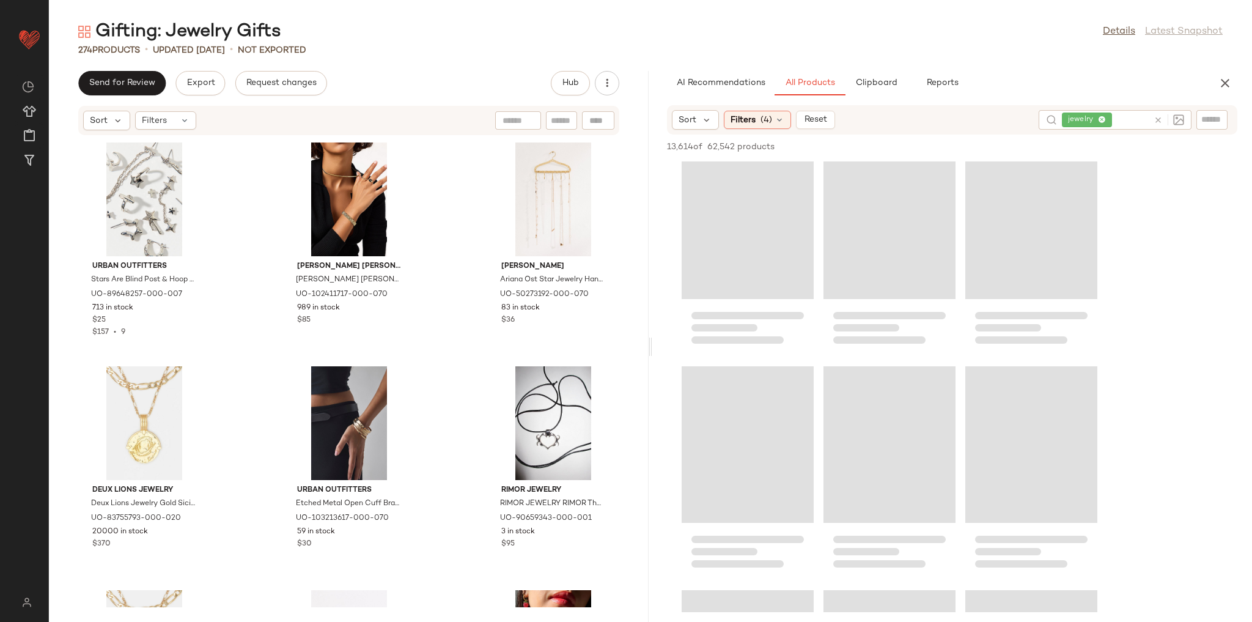
scroll to position [0, 0]
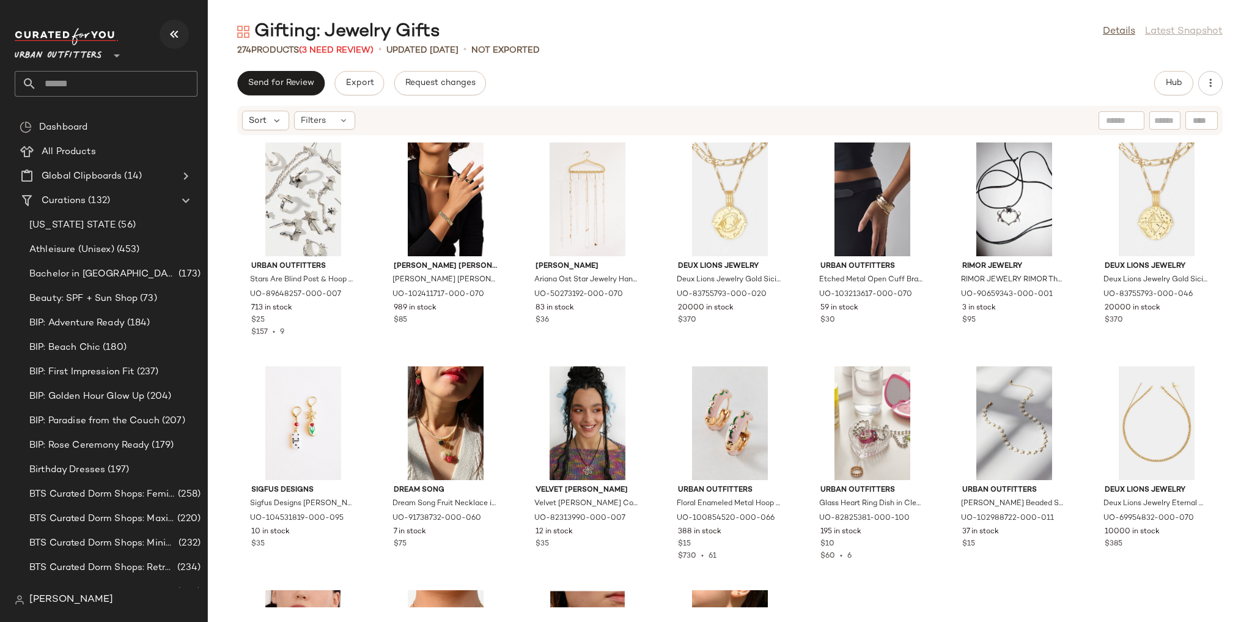
click at [166, 29] on button "button" at bounding box center [174, 34] width 29 height 29
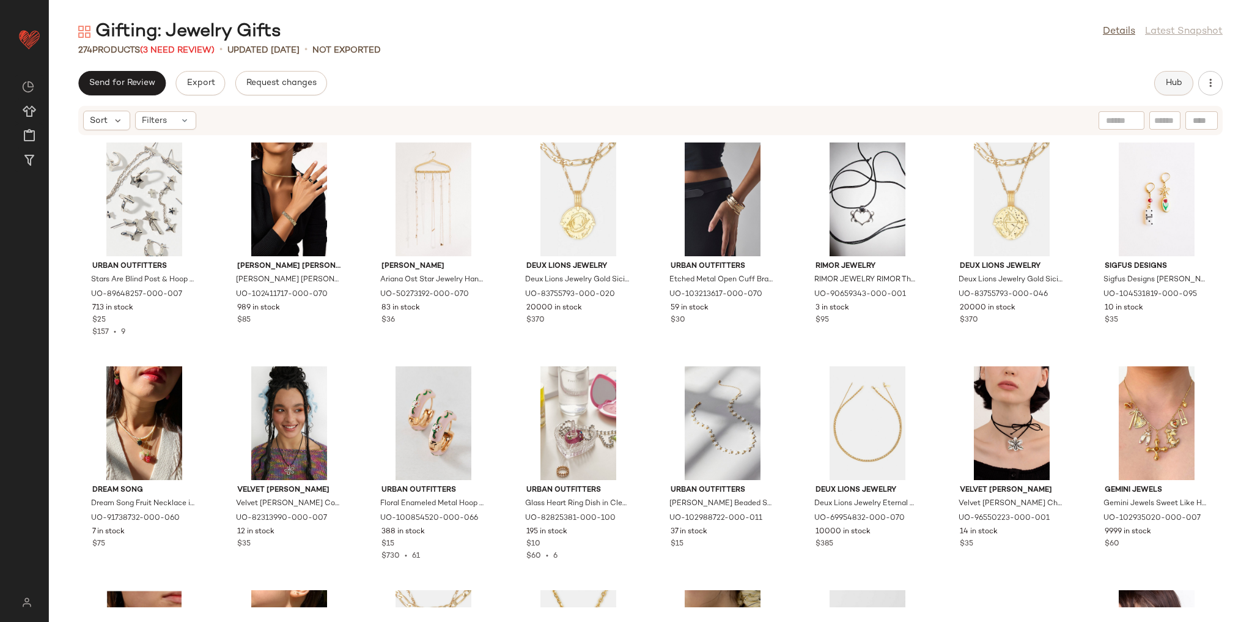
click at [1173, 88] on span "Hub" at bounding box center [1173, 83] width 17 height 10
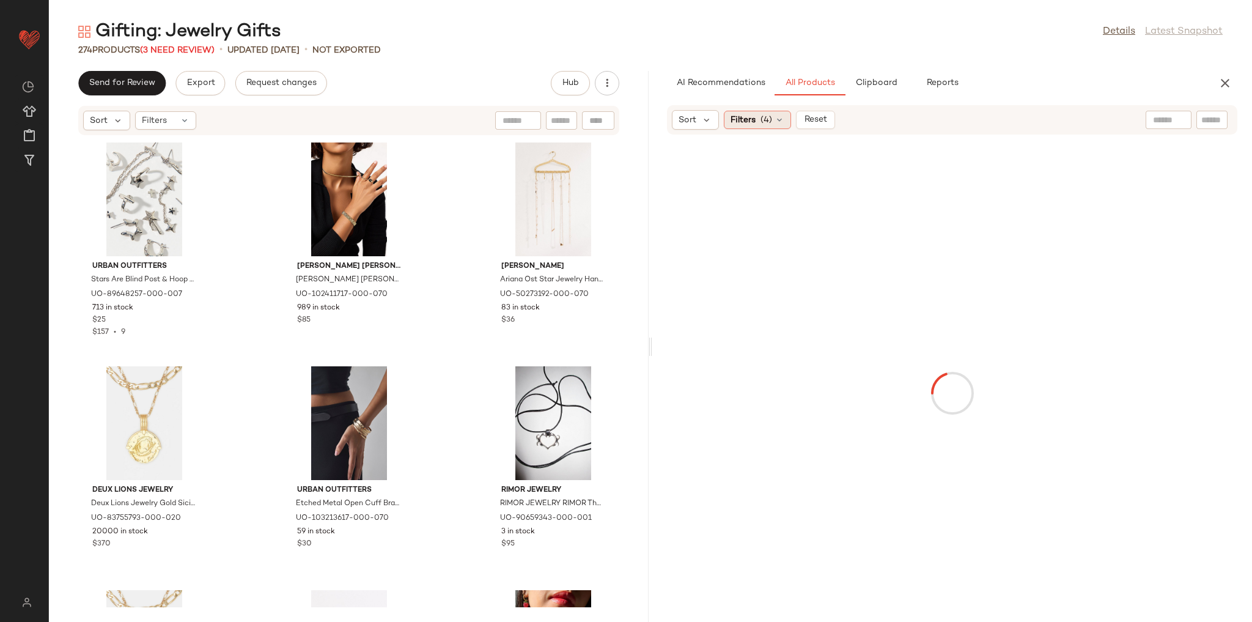
click at [777, 122] on icon at bounding box center [779, 120] width 10 height 10
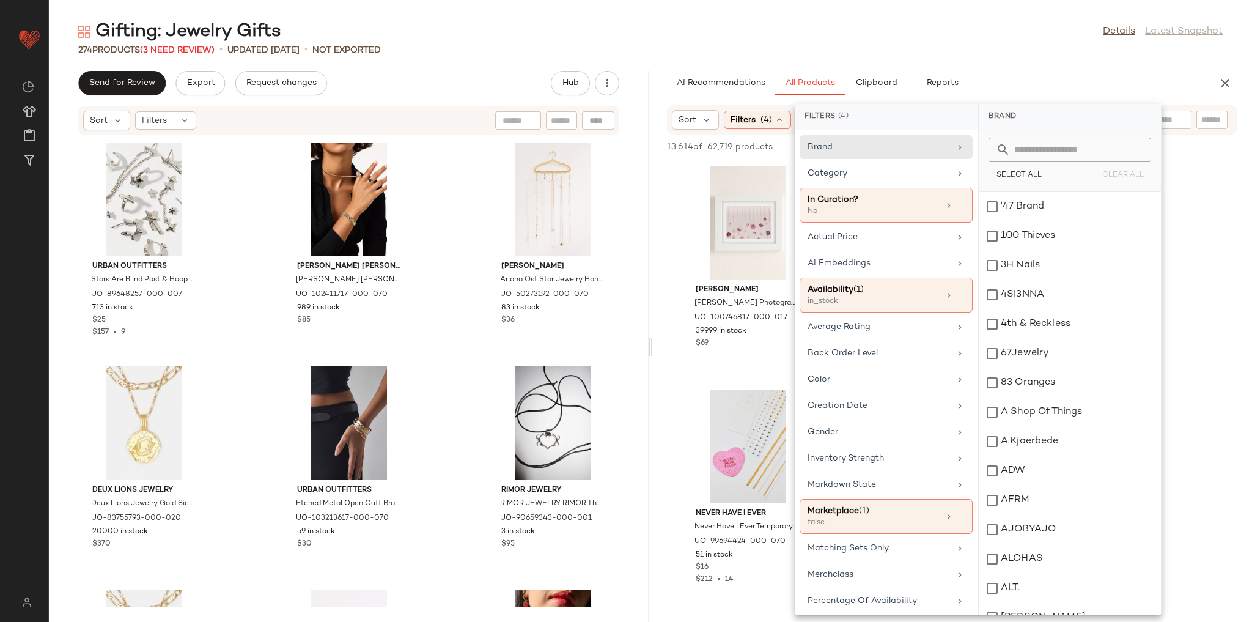
click at [998, 68] on div "Gifting: Jewelry Gifts Details Latest Snapshot 274 Products (3 Need Review) • u…" at bounding box center [650, 321] width 1203 height 602
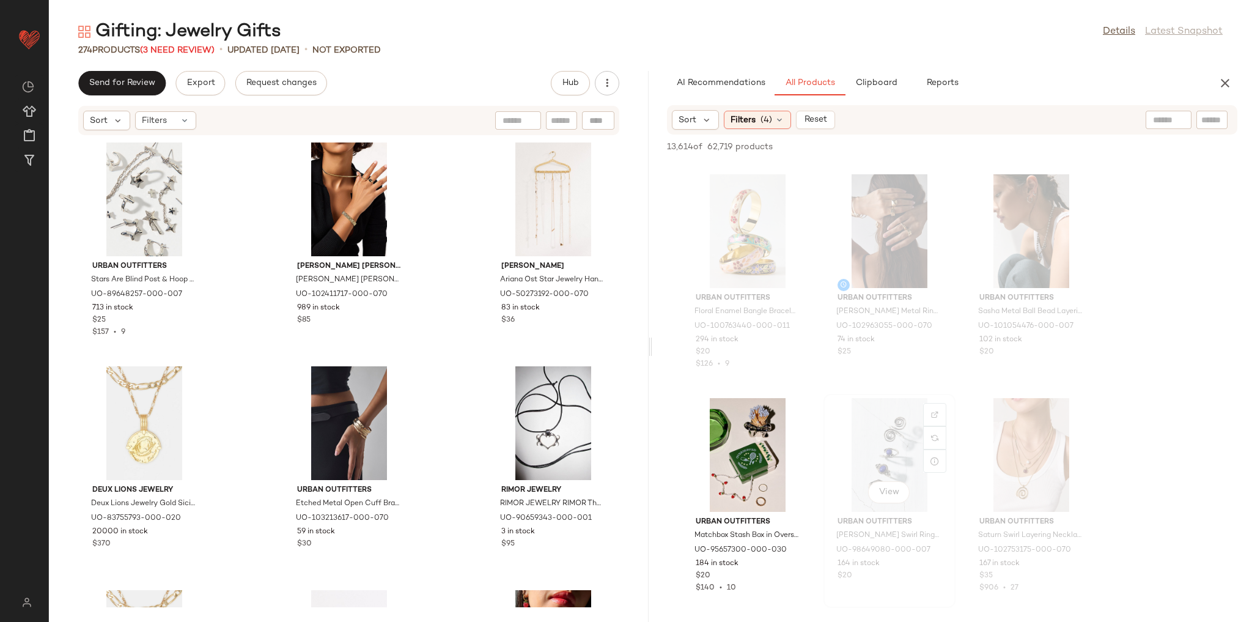
scroll to position [2103, 0]
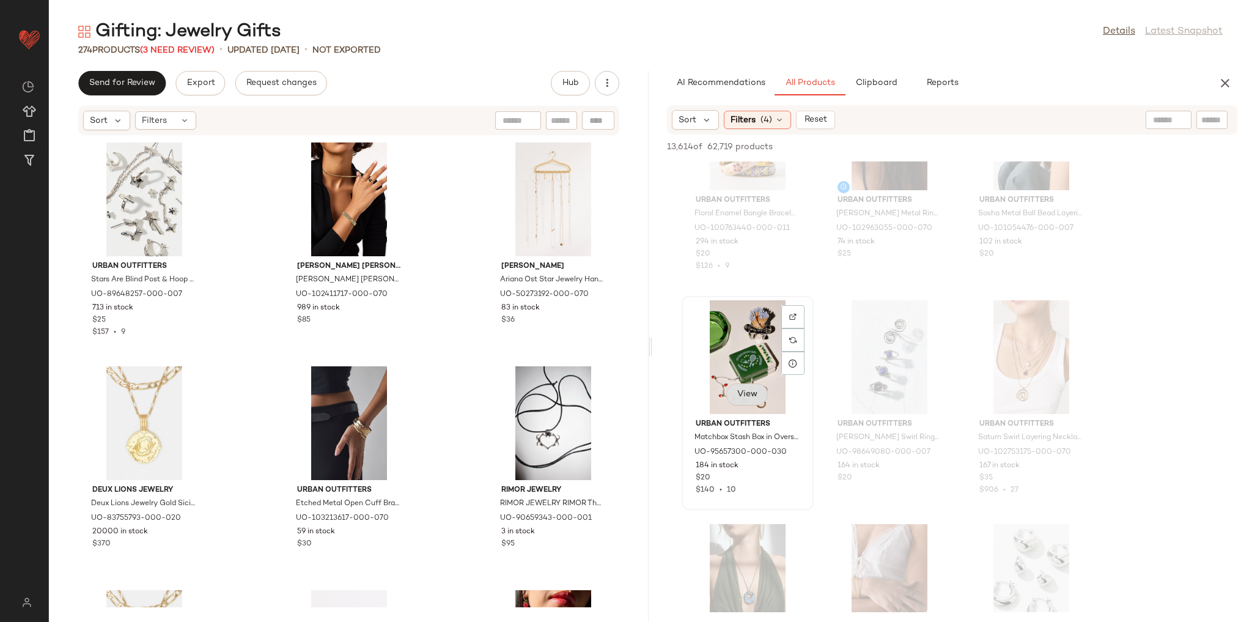
click at [755, 400] on button "View" at bounding box center [747, 394] width 42 height 22
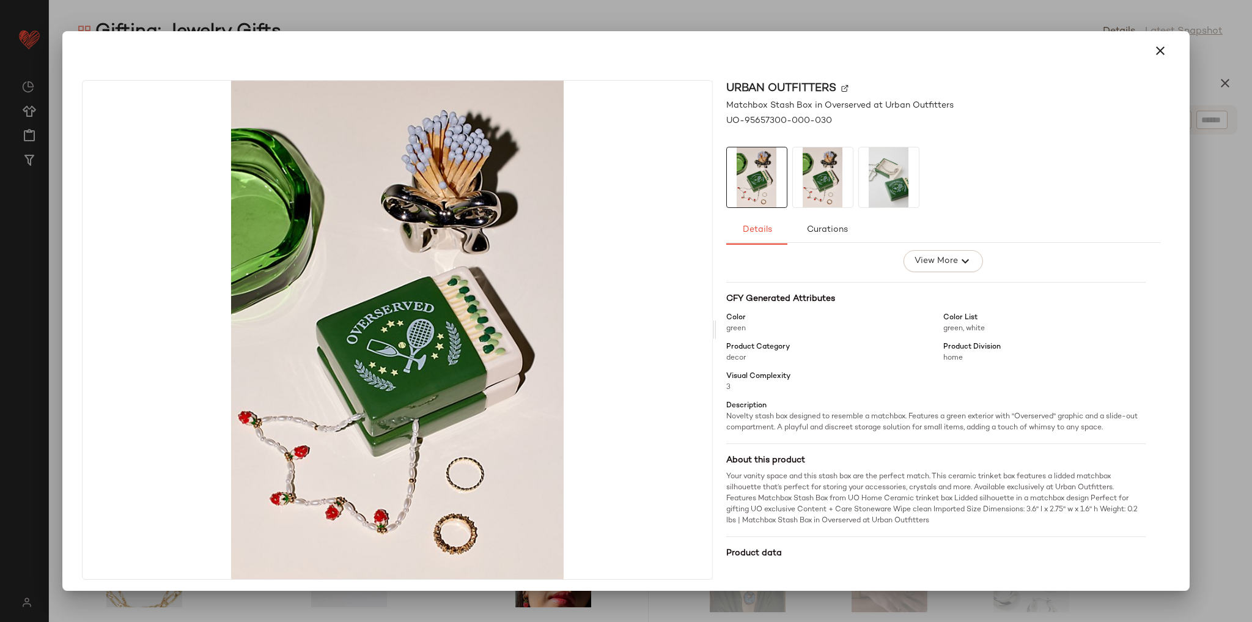
scroll to position [145, 0]
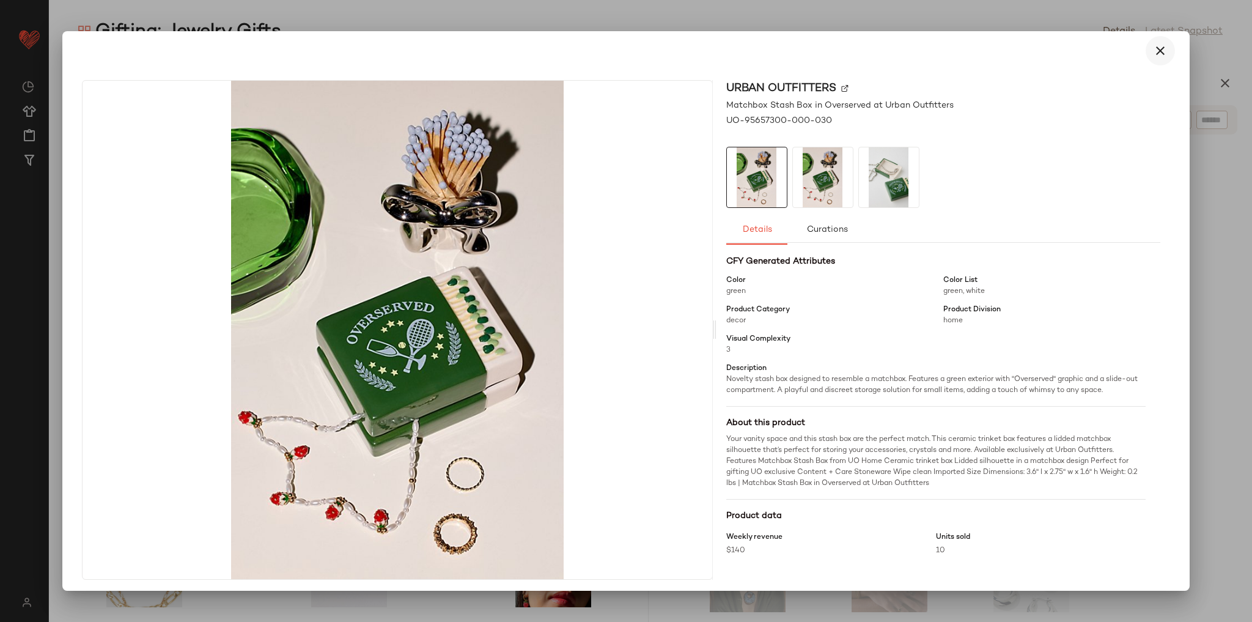
click at [1153, 45] on icon "button" at bounding box center [1160, 50] width 15 height 15
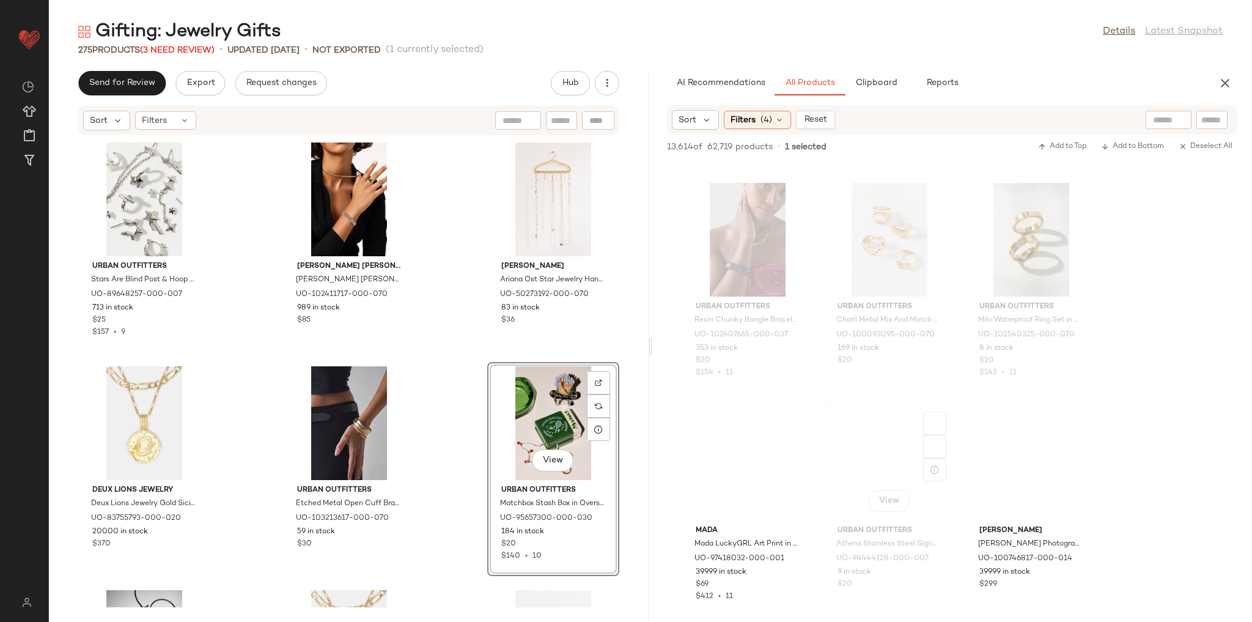
scroll to position [4156, 0]
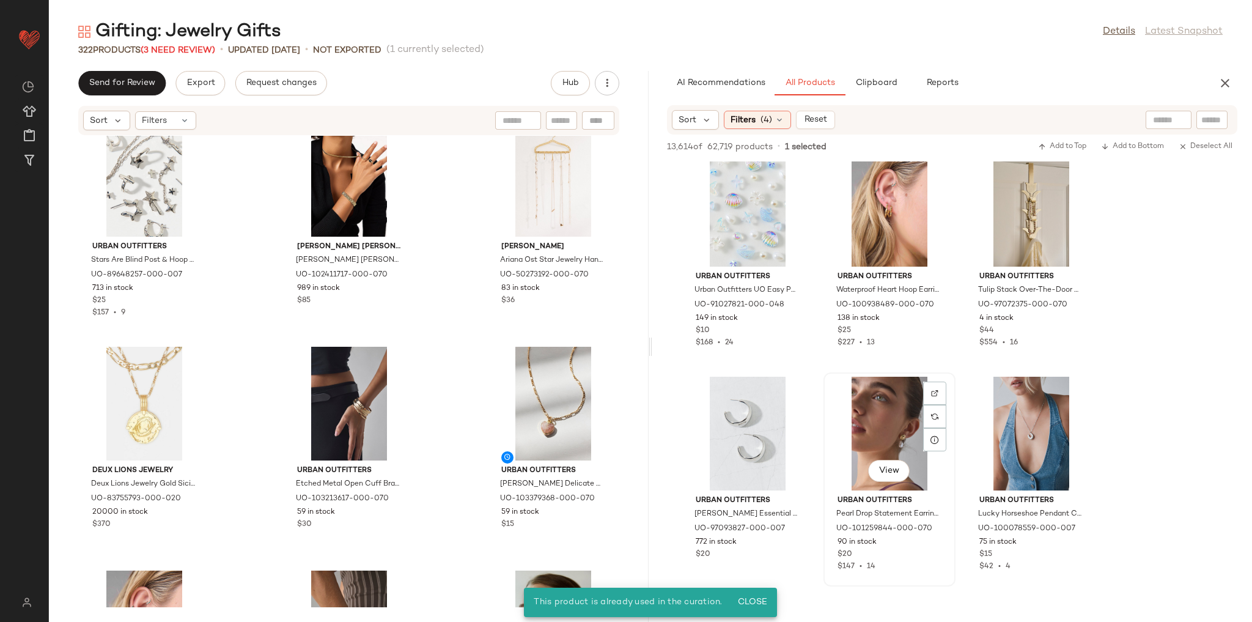
scroll to position [21221, 0]
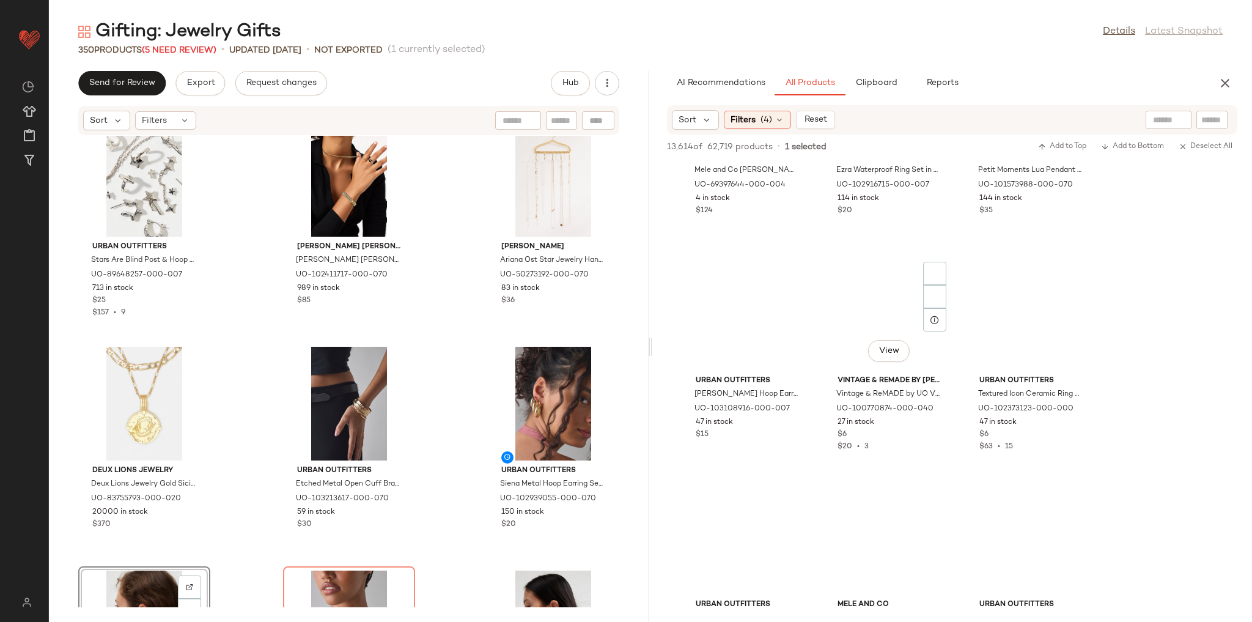
scroll to position [25103, 0]
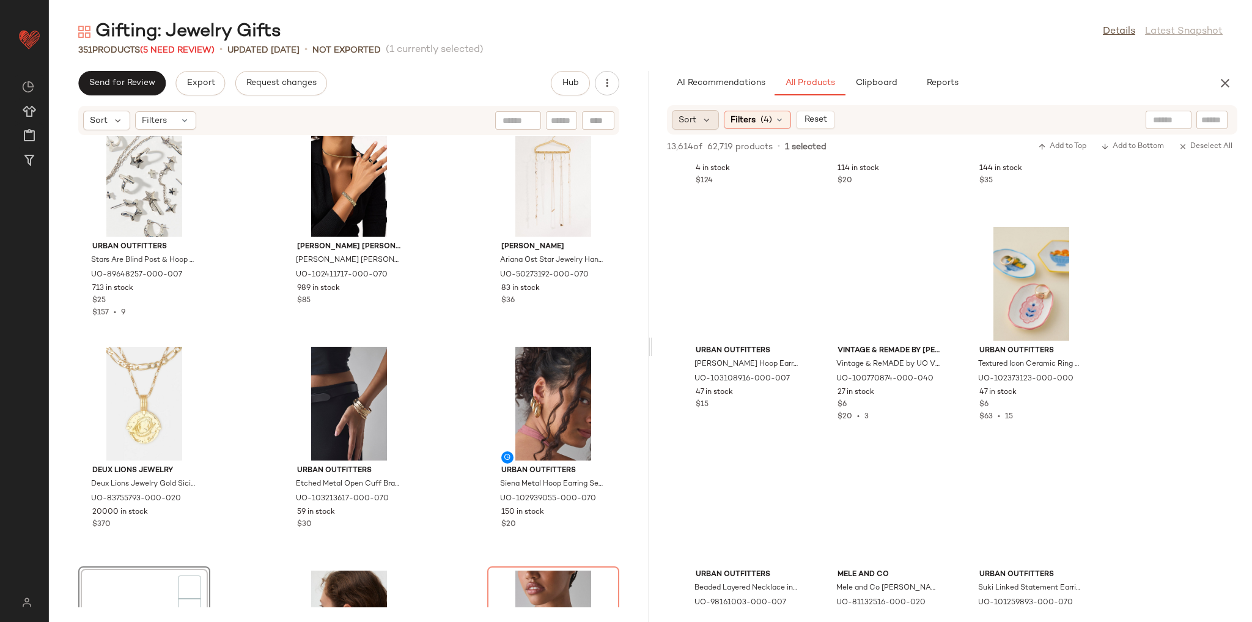
click at [696, 117] on div "Sort" at bounding box center [695, 120] width 47 height 20
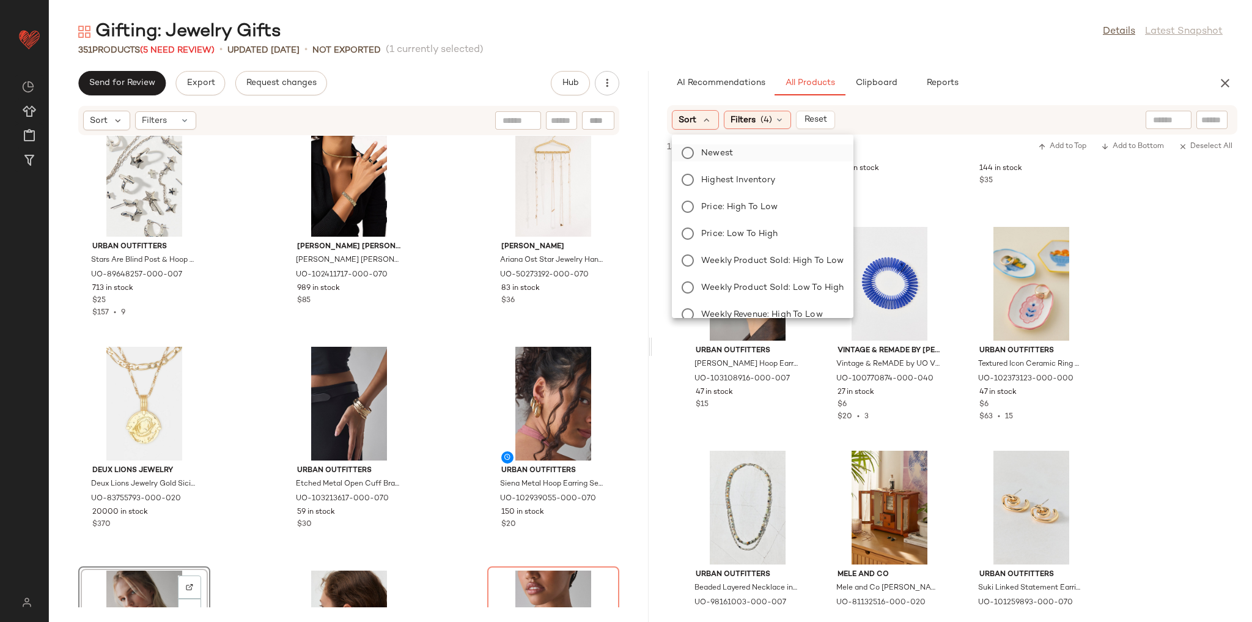
click at [718, 154] on span "Newest" at bounding box center [717, 153] width 32 height 13
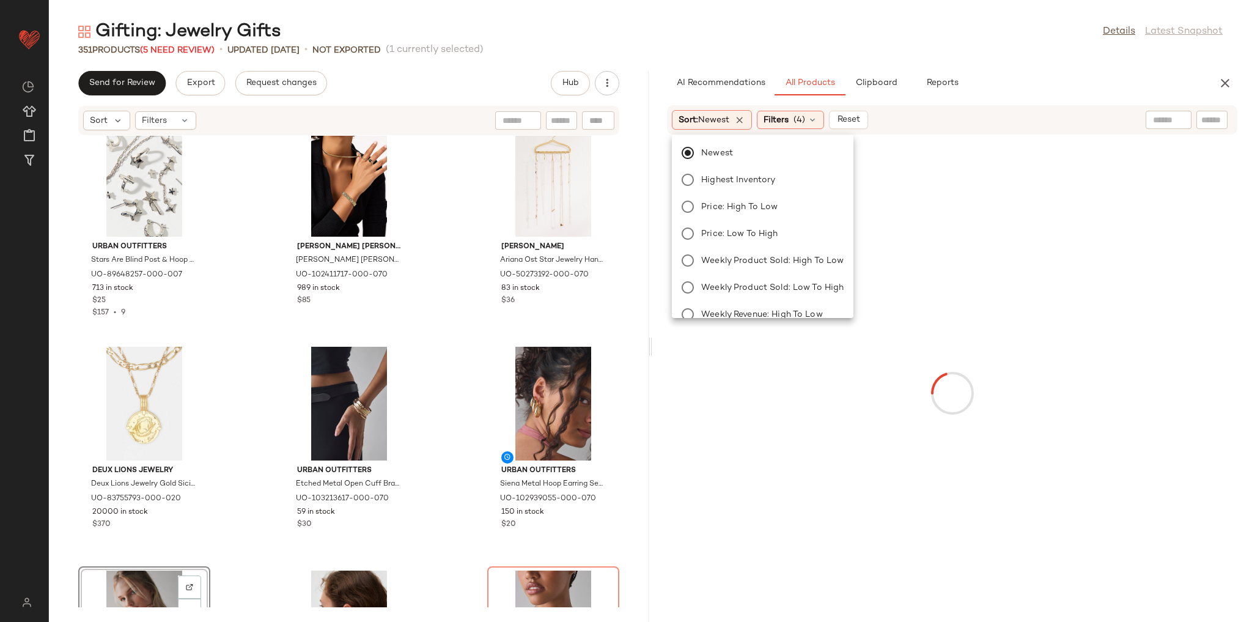
click at [813, 54] on div "351 Products (5 Need Review) • updated Aug 14th • Not Exported (1 currently sel…" at bounding box center [650, 50] width 1203 height 12
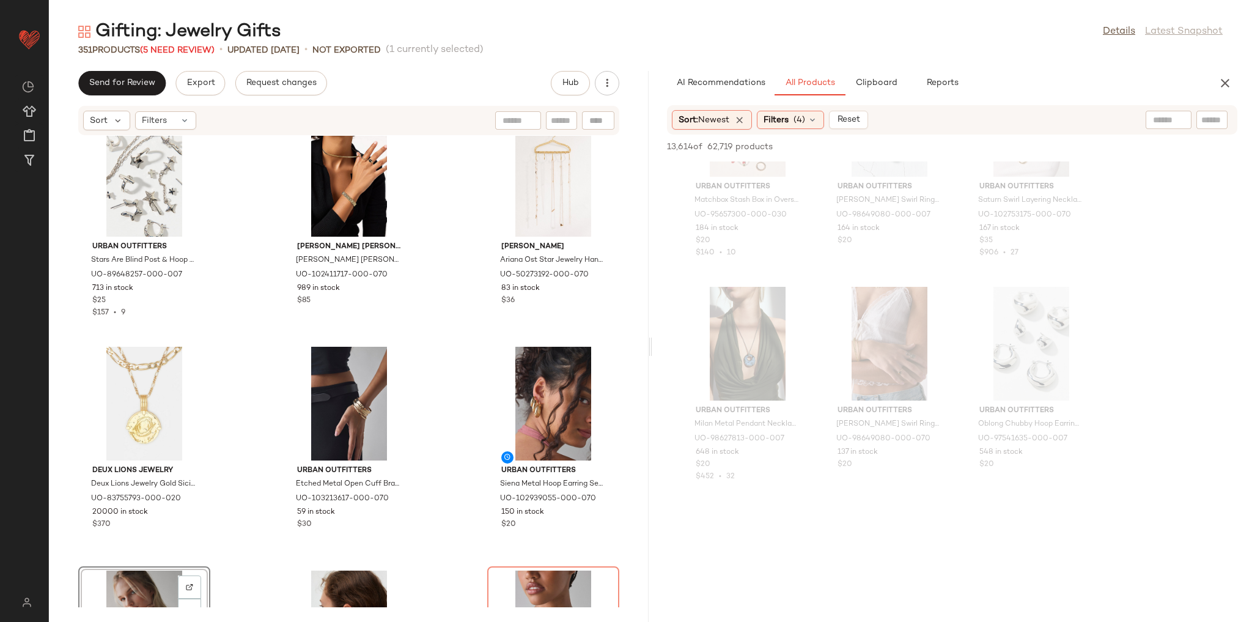
scroll to position [2396, 0]
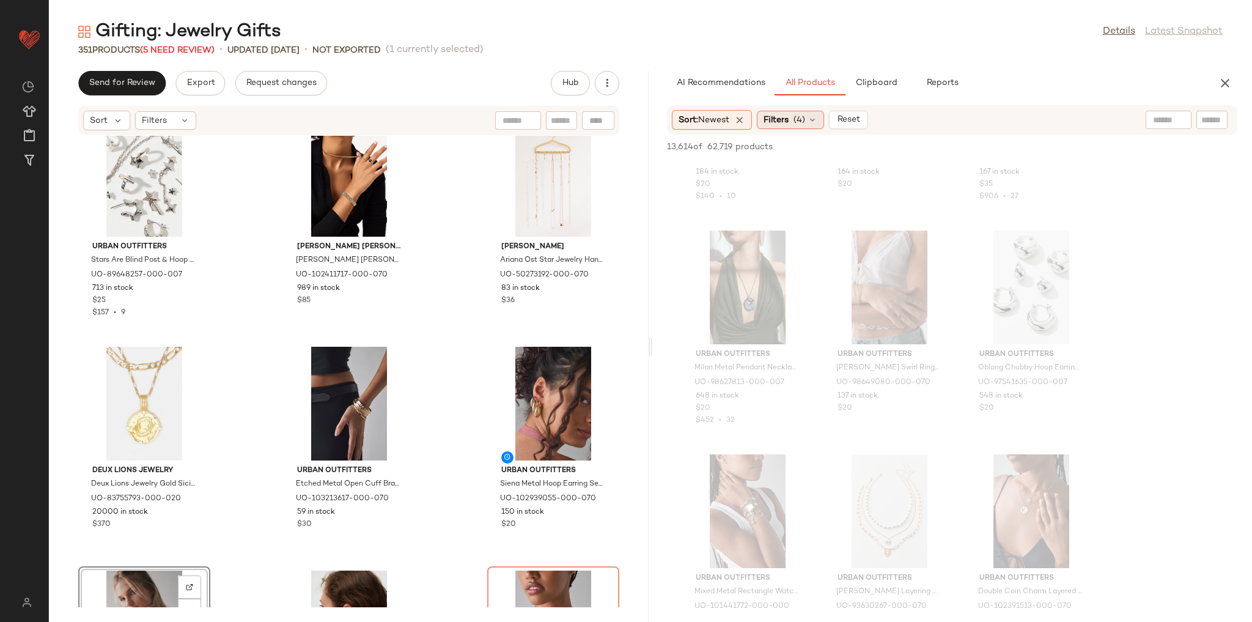
click at [788, 120] on span "Filters" at bounding box center [775, 120] width 25 height 13
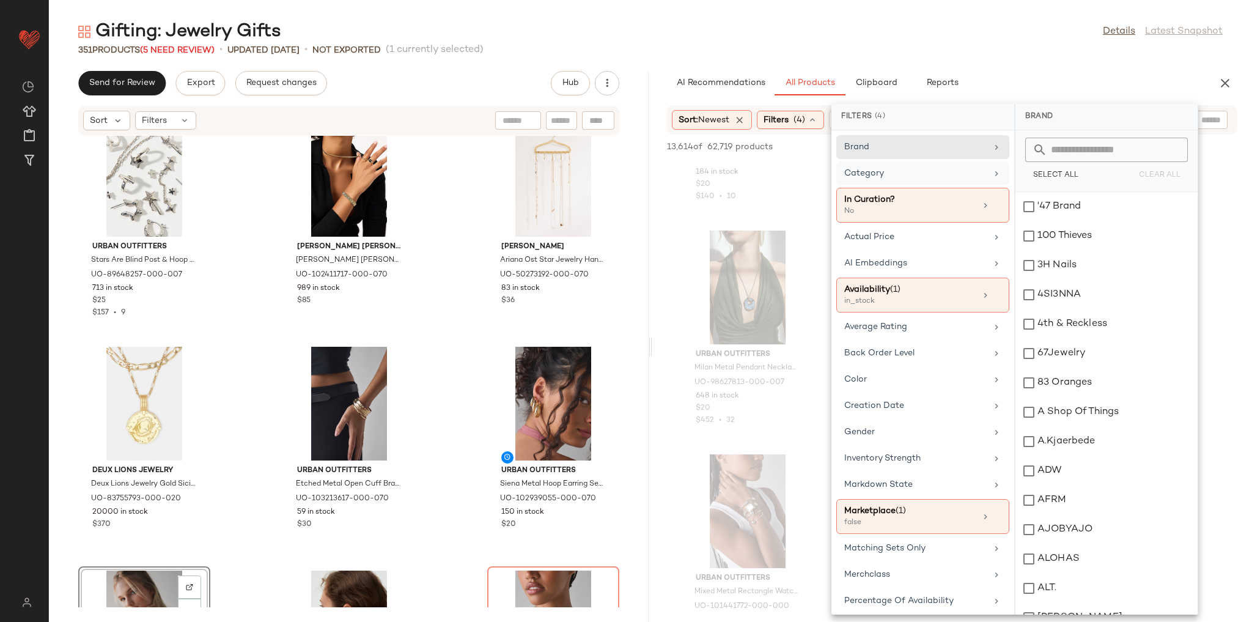
click at [894, 169] on div "Category" at bounding box center [915, 173] width 142 height 13
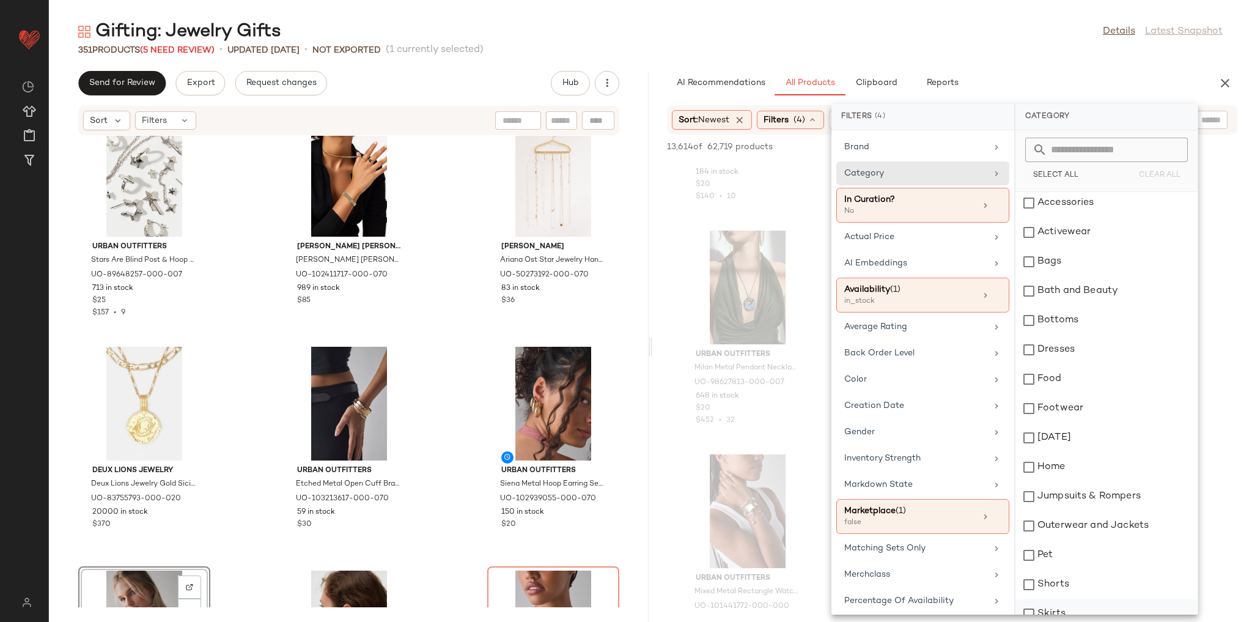
scroll to position [0, 0]
click at [1058, 201] on div "Accessories" at bounding box center [1106, 206] width 182 height 29
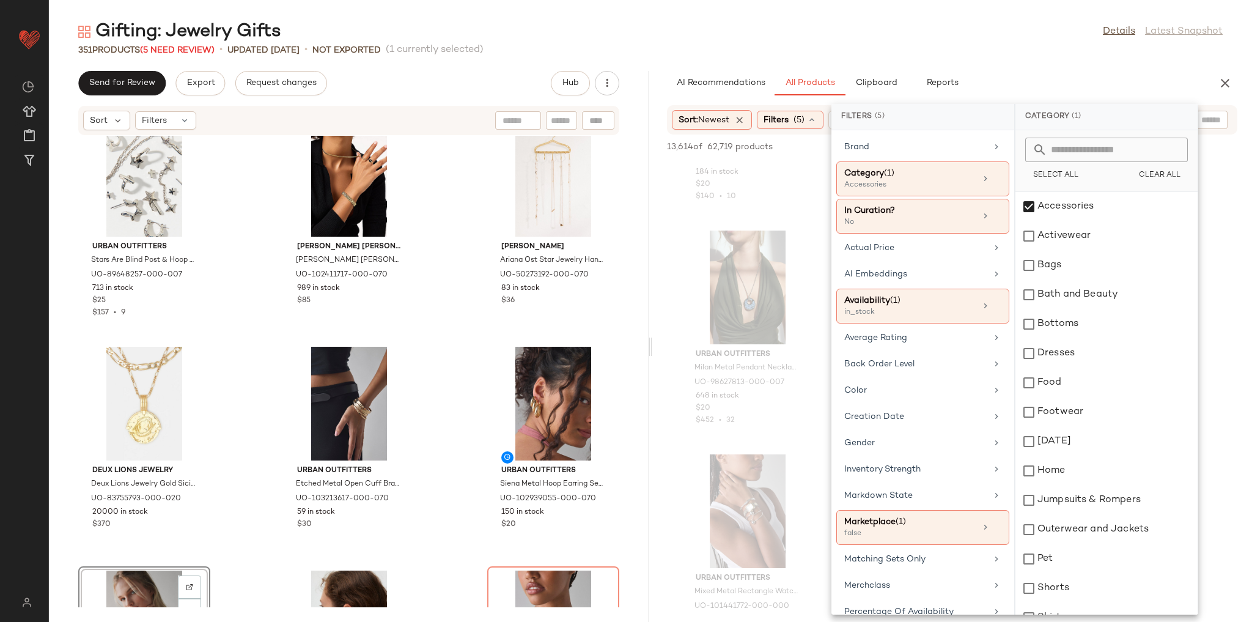
click at [1032, 70] on div "Gifting: Jewelry Gifts Details Latest Snapshot 351 Products (5 Need Review) • u…" at bounding box center [650, 321] width 1203 height 602
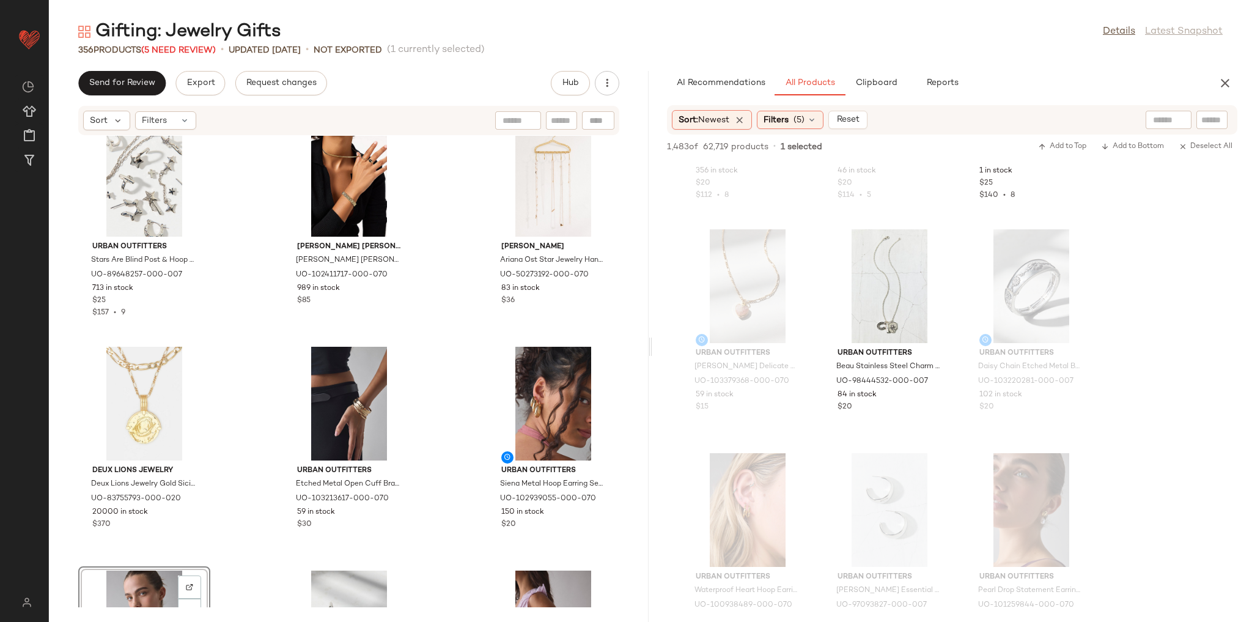
scroll to position [16273, 0]
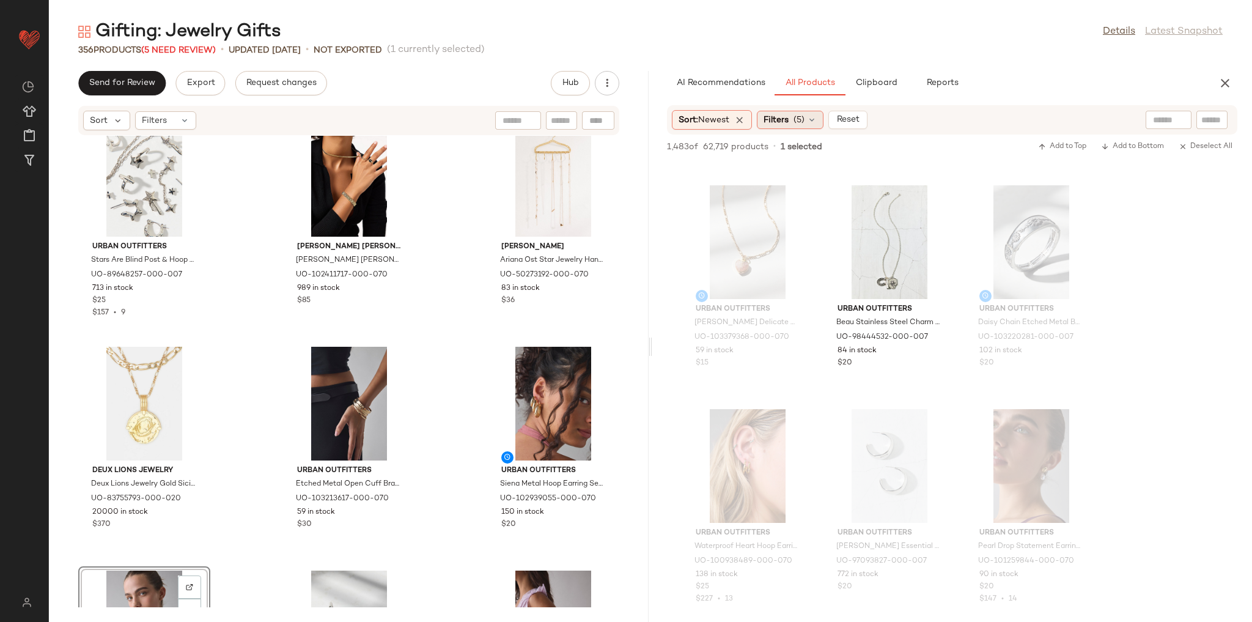
click at [777, 123] on span "Filters" at bounding box center [775, 120] width 25 height 13
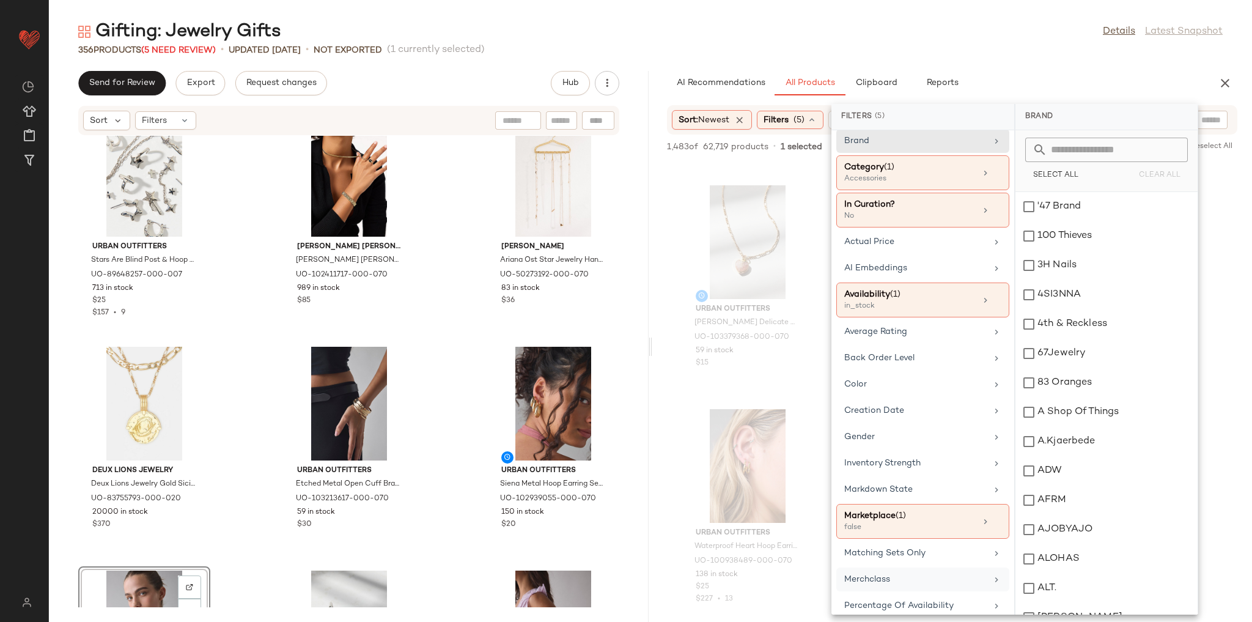
scroll to position [0, 0]
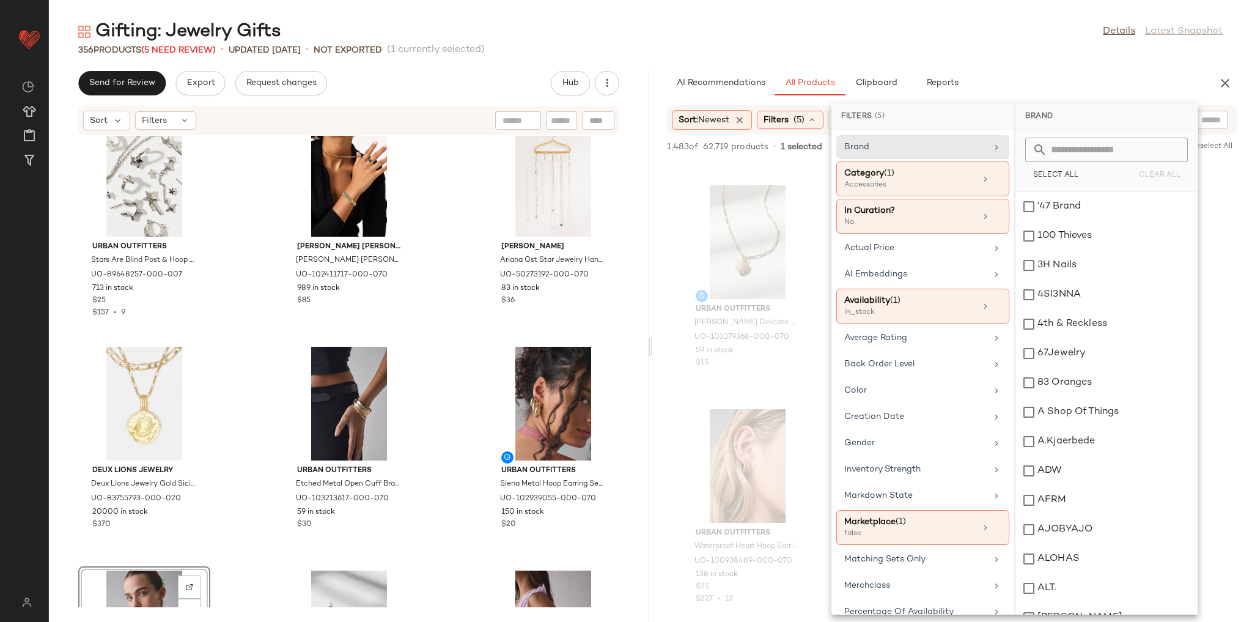
click at [881, 24] on div "Gifting: Jewelry Gifts Details Latest Snapshot" at bounding box center [650, 32] width 1203 height 24
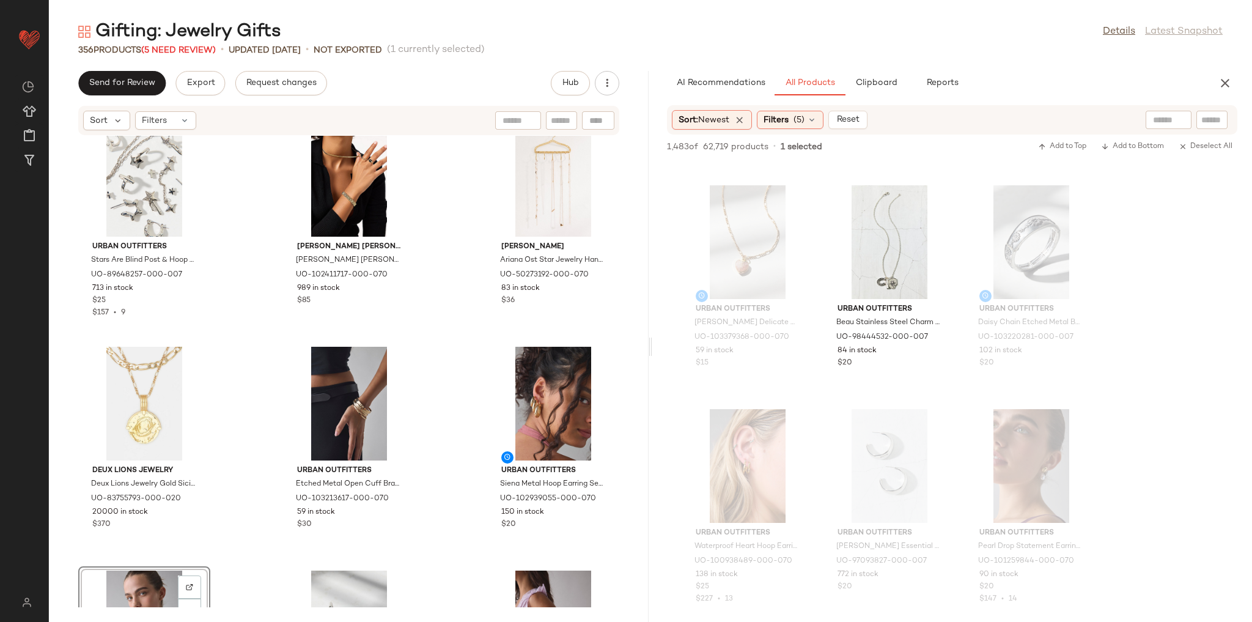
click at [724, 144] on span "62,719 products" at bounding box center [735, 147] width 65 height 13
click at [700, 111] on div "Sort: Newest" at bounding box center [712, 120] width 80 height 20
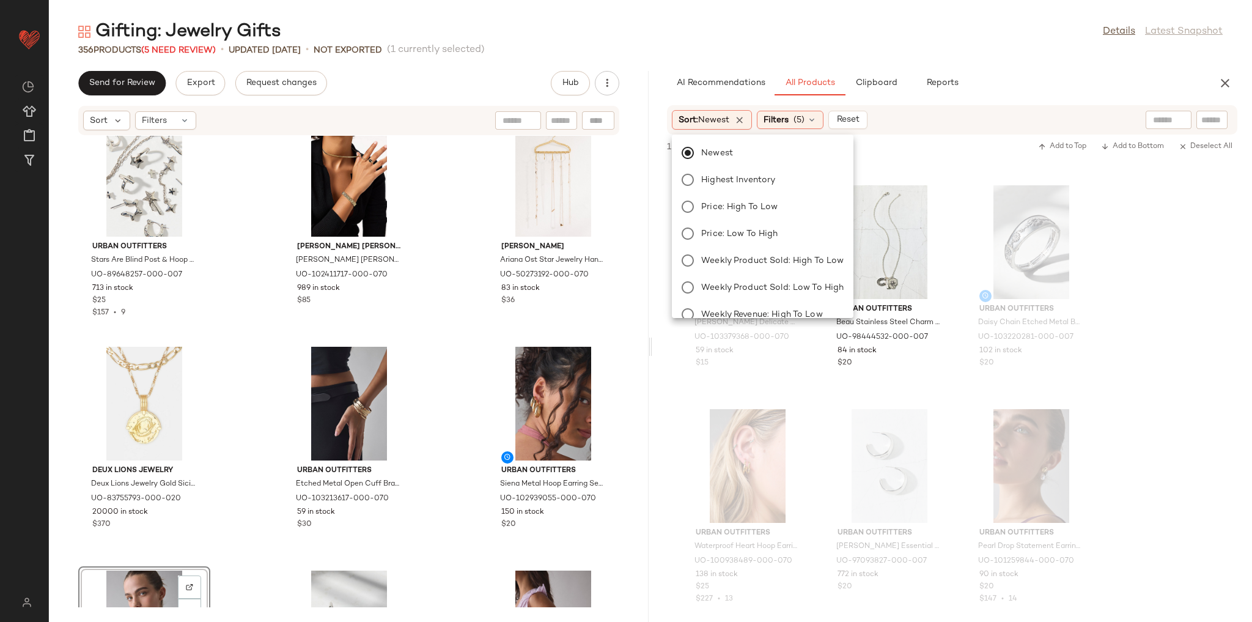
click at [798, 59] on div "Gifting: Jewelry Gifts Details Latest Snapshot 356 Products (5 Need Review) • u…" at bounding box center [650, 321] width 1203 height 602
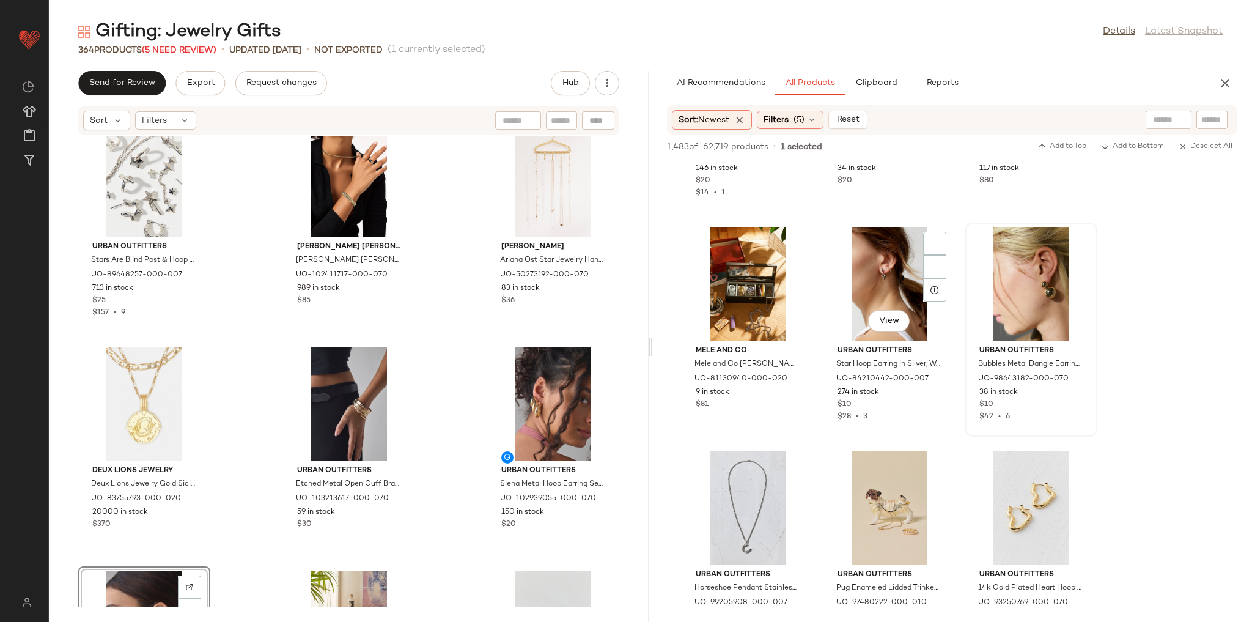
scroll to position [21377, 0]
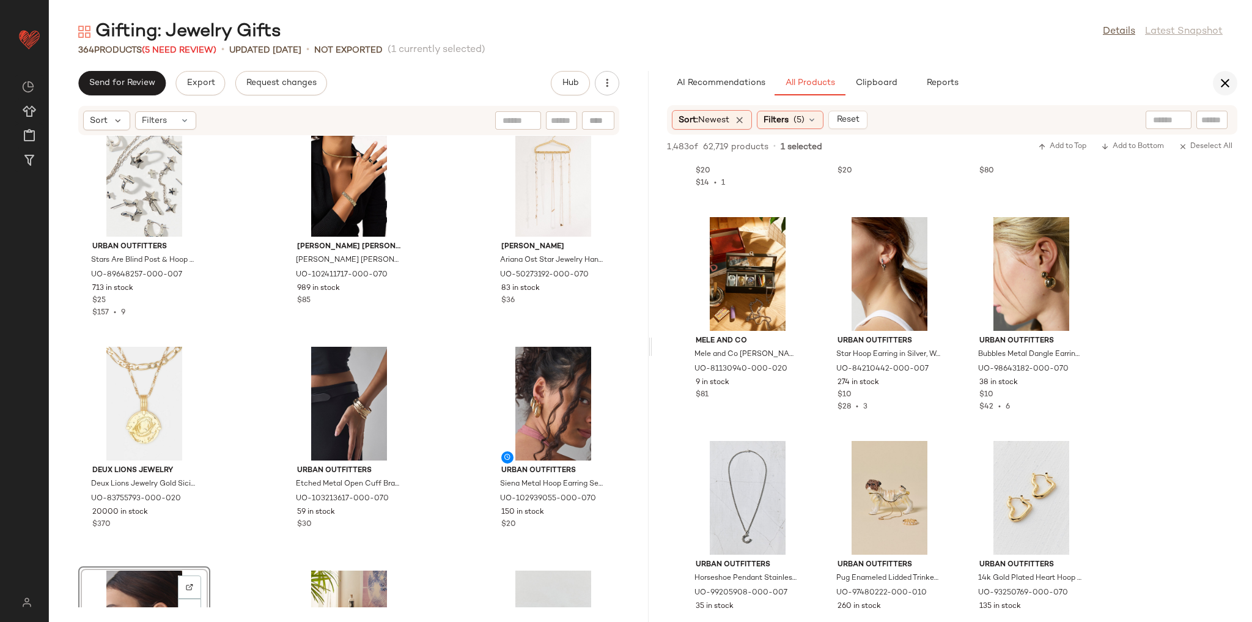
click at [1216, 92] on button "button" at bounding box center [1225, 83] width 24 height 24
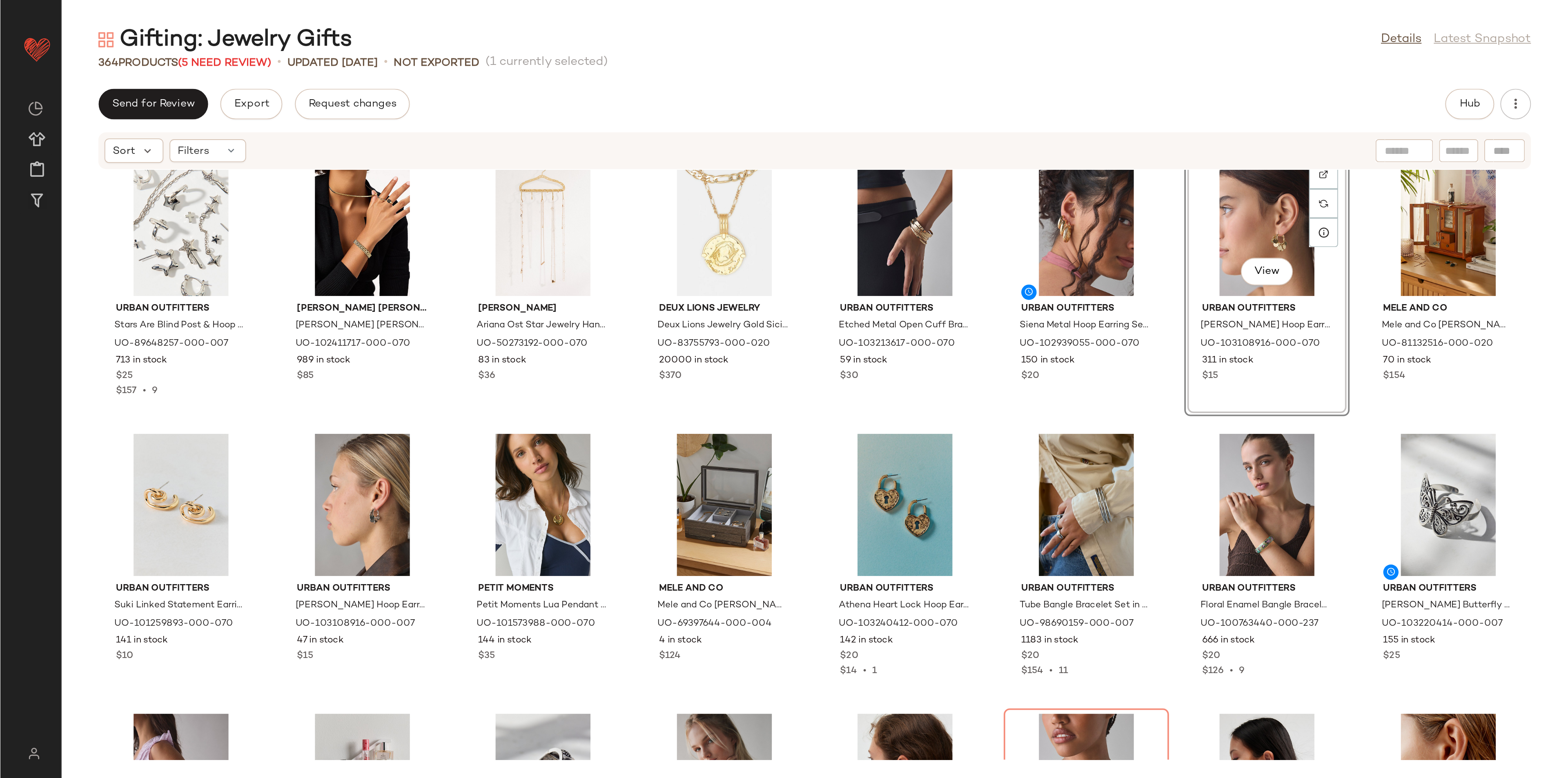
scroll to position [0, 0]
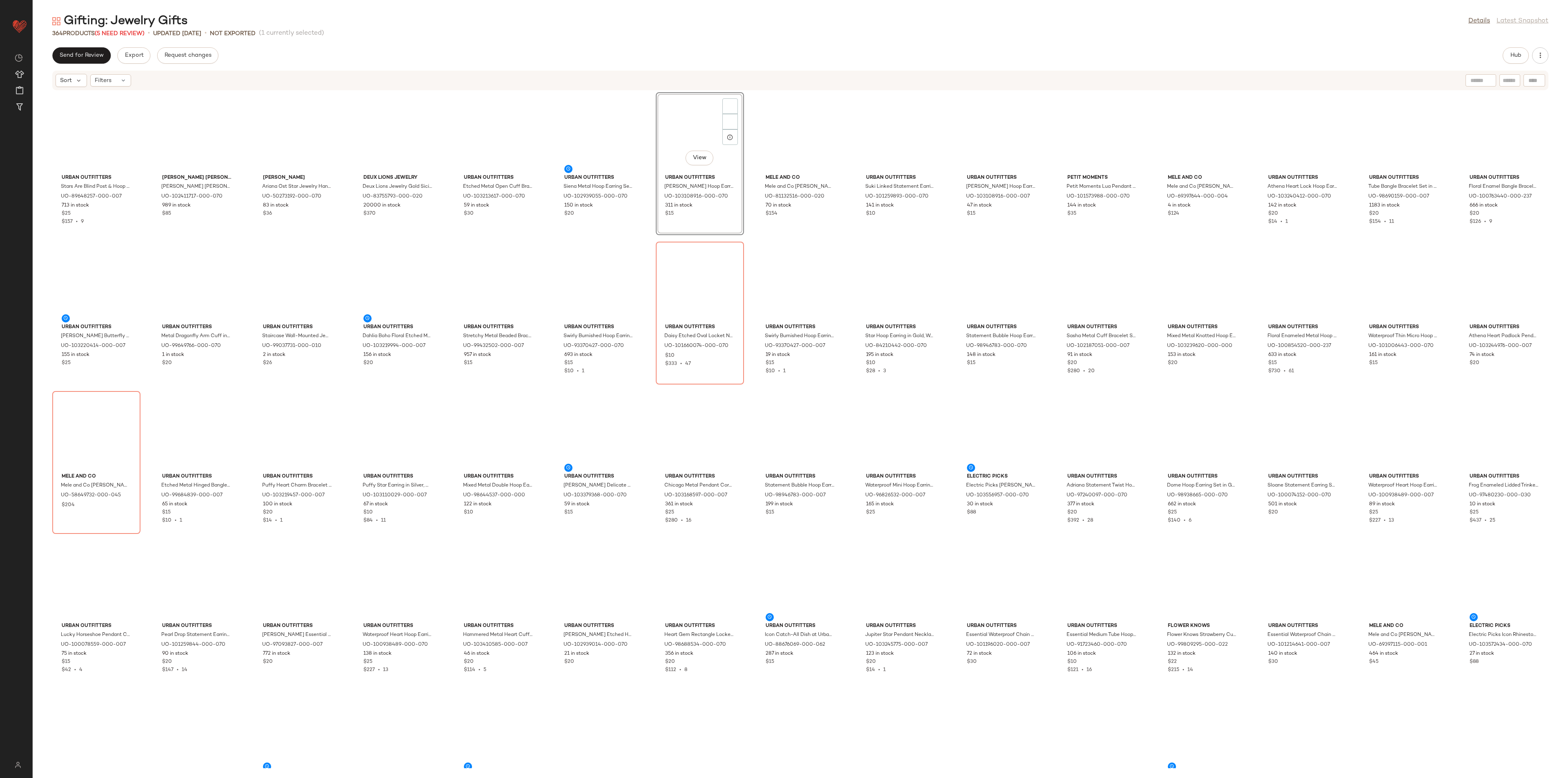
drag, startPoint x: 815, startPoint y: 1, endPoint x: 911, endPoint y: 35, distance: 101.8
click at [836, 35] on div "364 Products (5 Need Review) • updated Aug 14th • Not Exported (1 currently sel…" at bounding box center [800, 33] width 1535 height 8
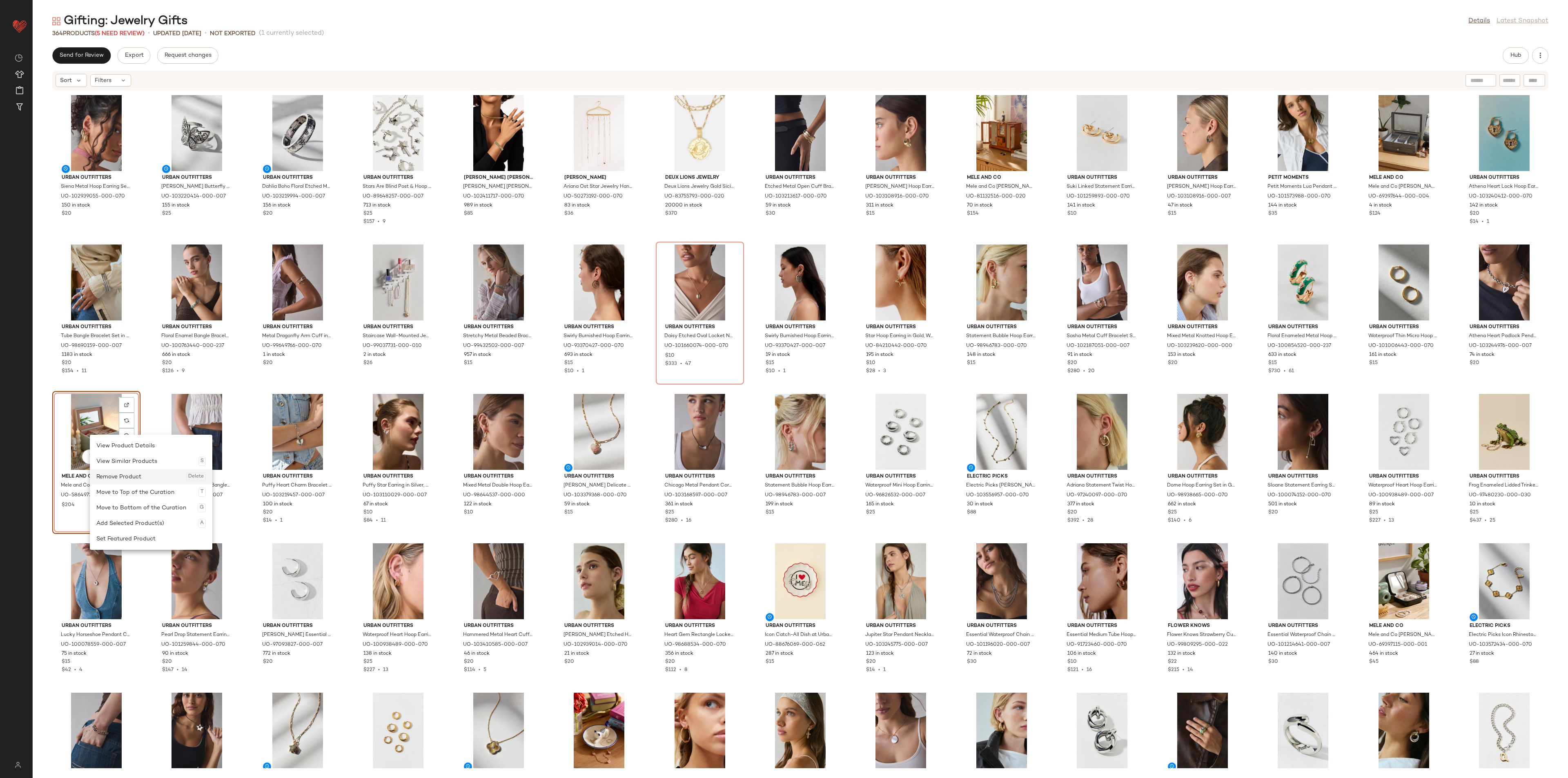
click at [116, 415] on div "Remove Product Delete" at bounding box center [151, 476] width 110 height 15
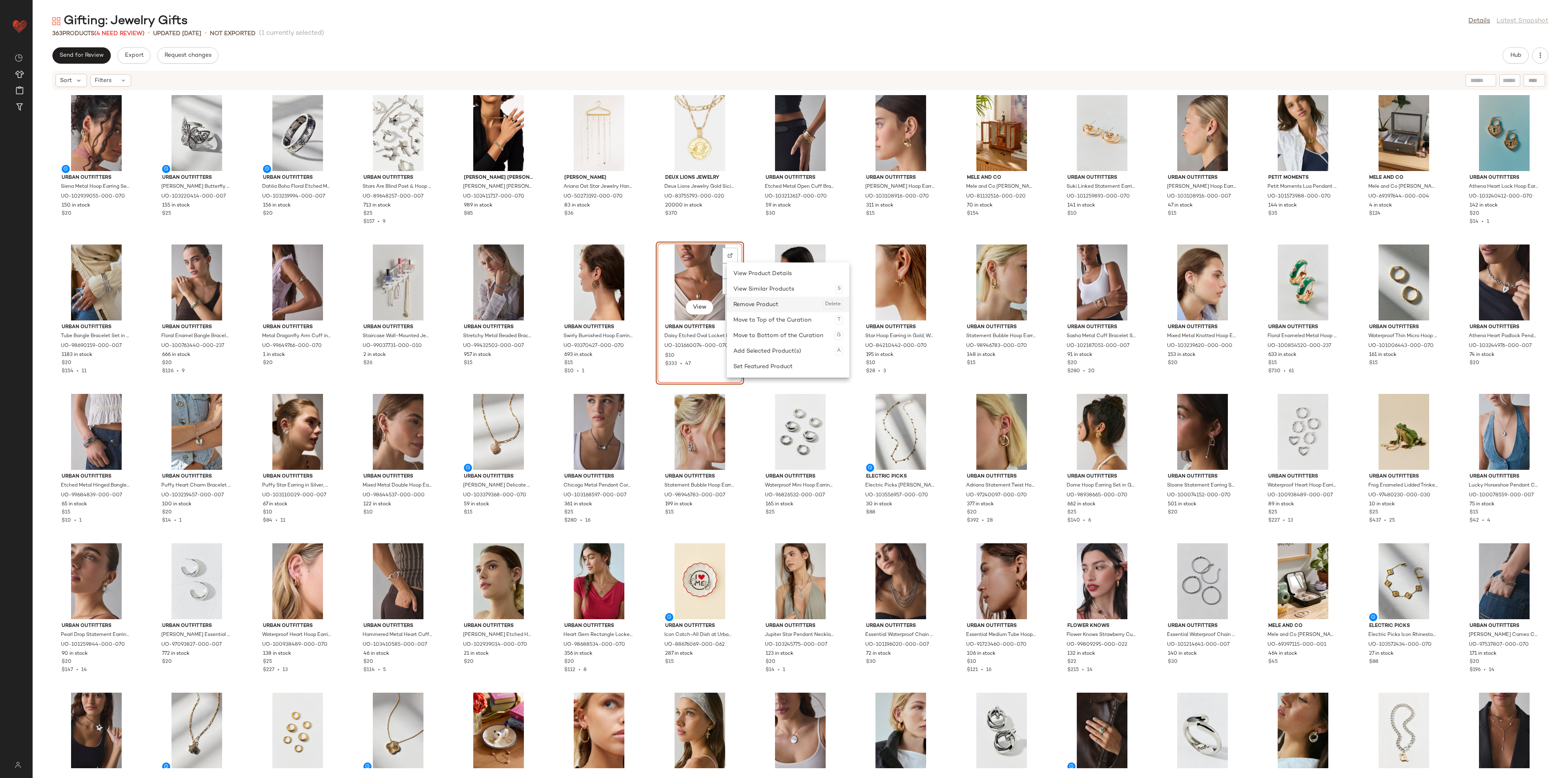
click at [742, 308] on div "Remove Product Delete" at bounding box center [788, 304] width 110 height 15
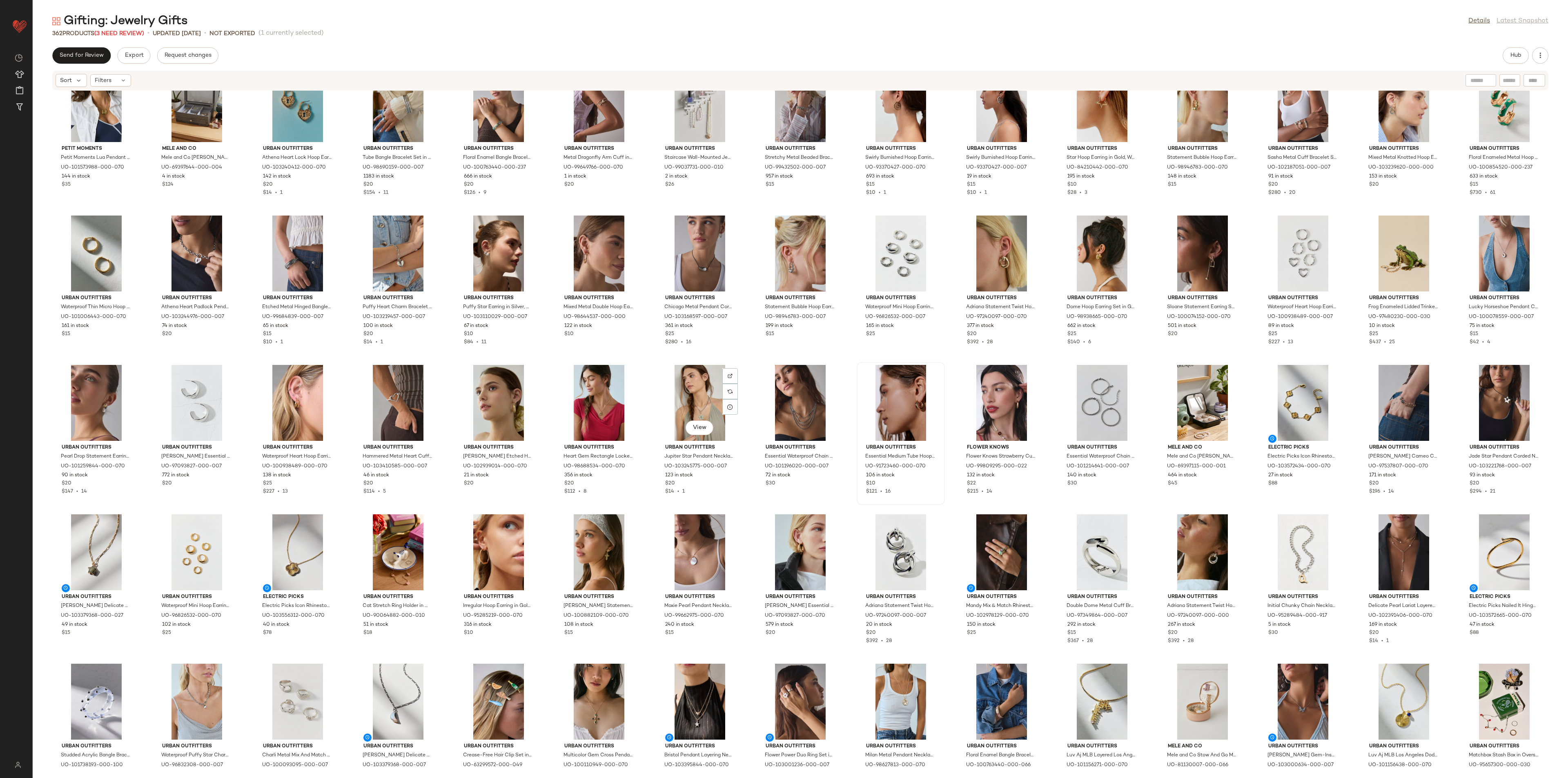
scroll to position [190, 0]
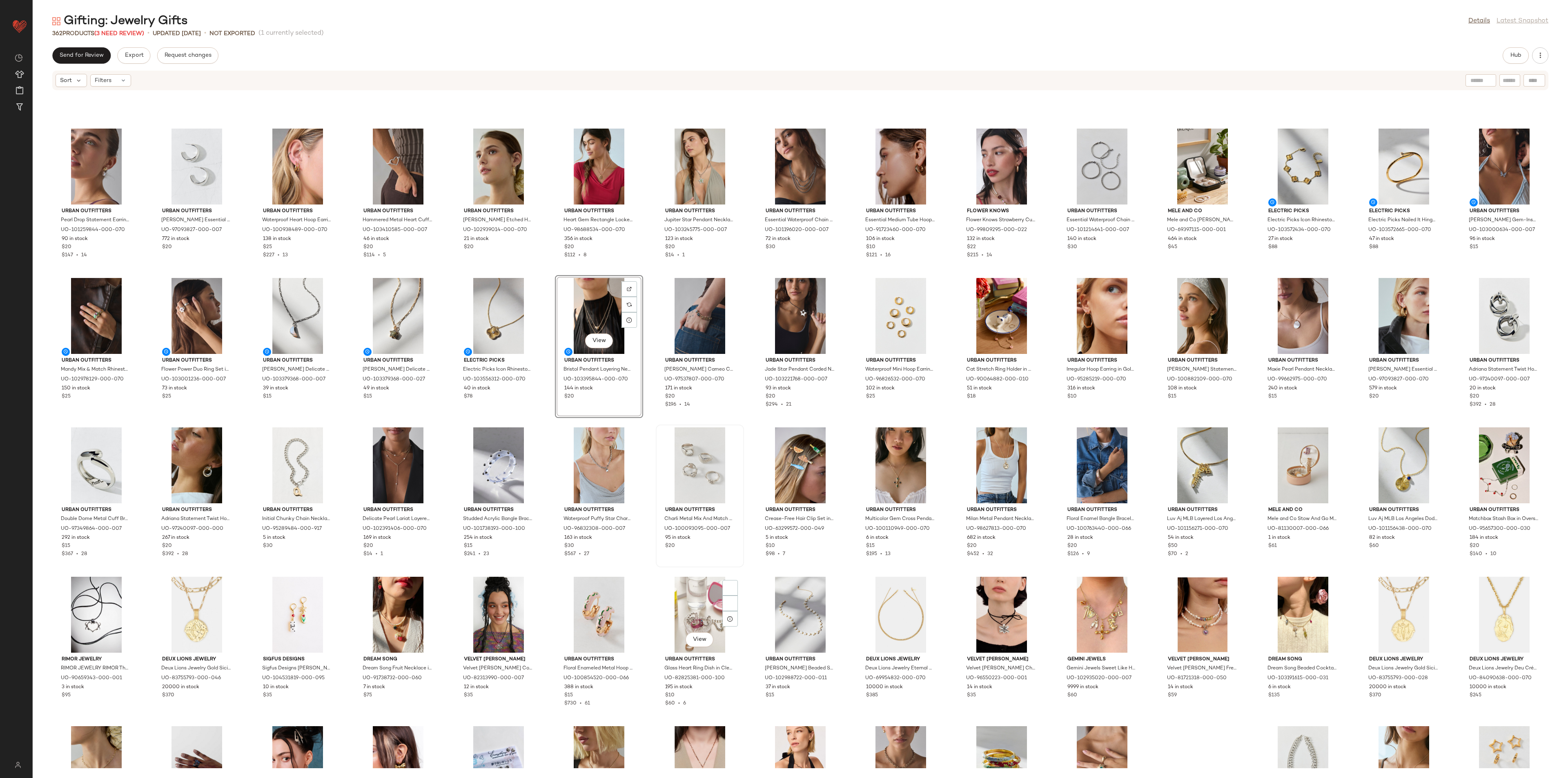
scroll to position [558, 0]
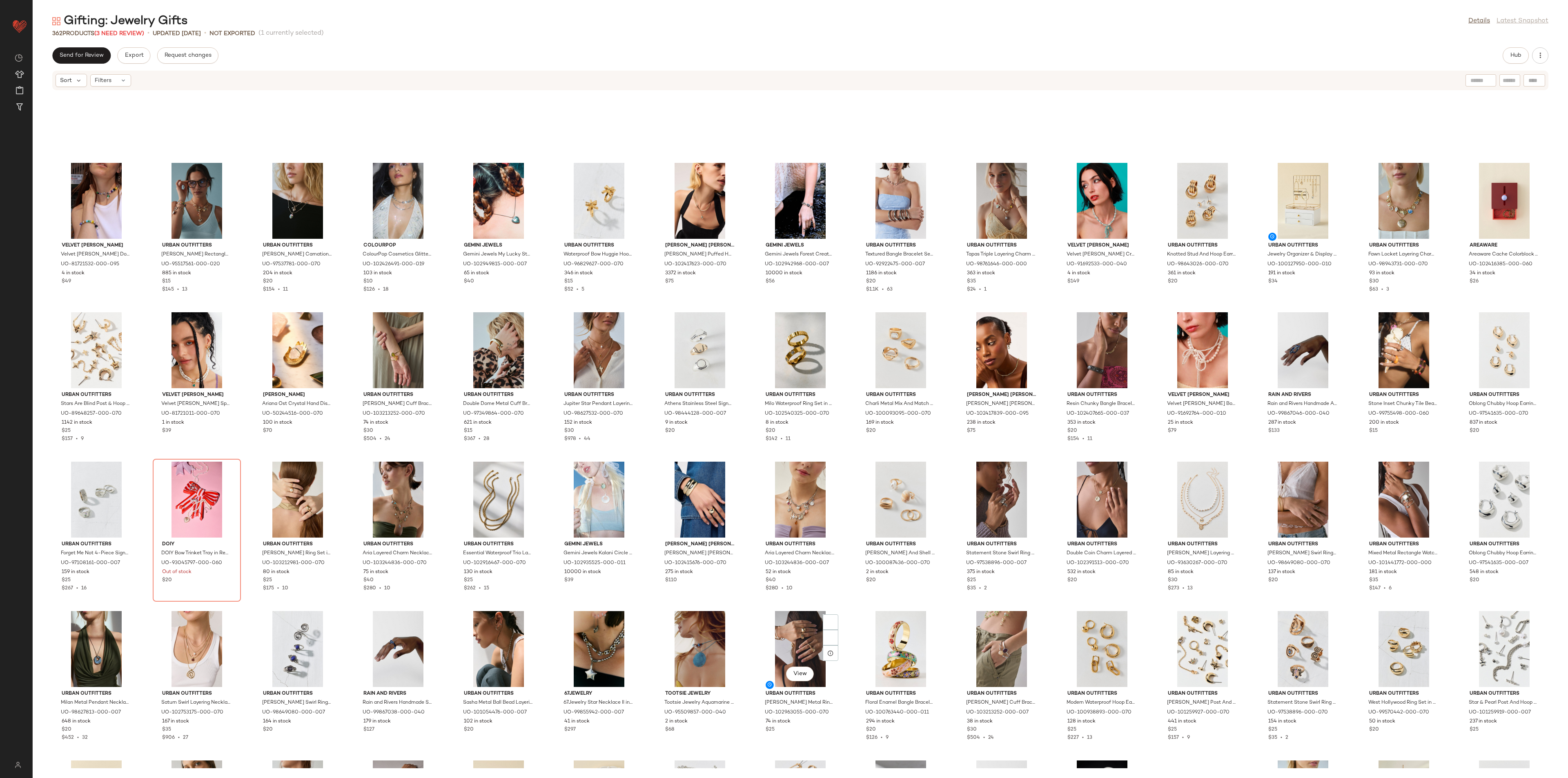
scroll to position [3059, 0]
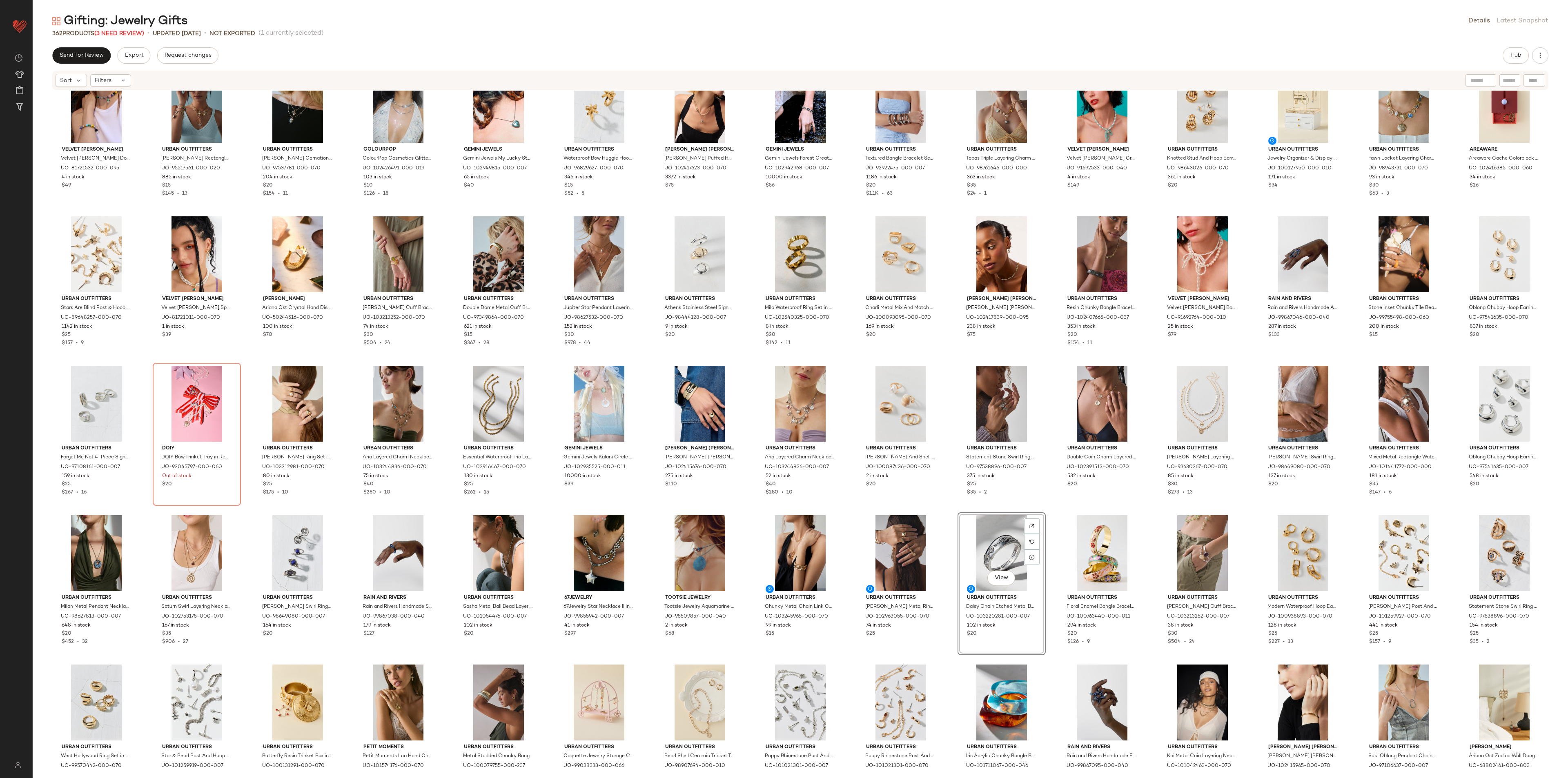
scroll to position [2814, 0]
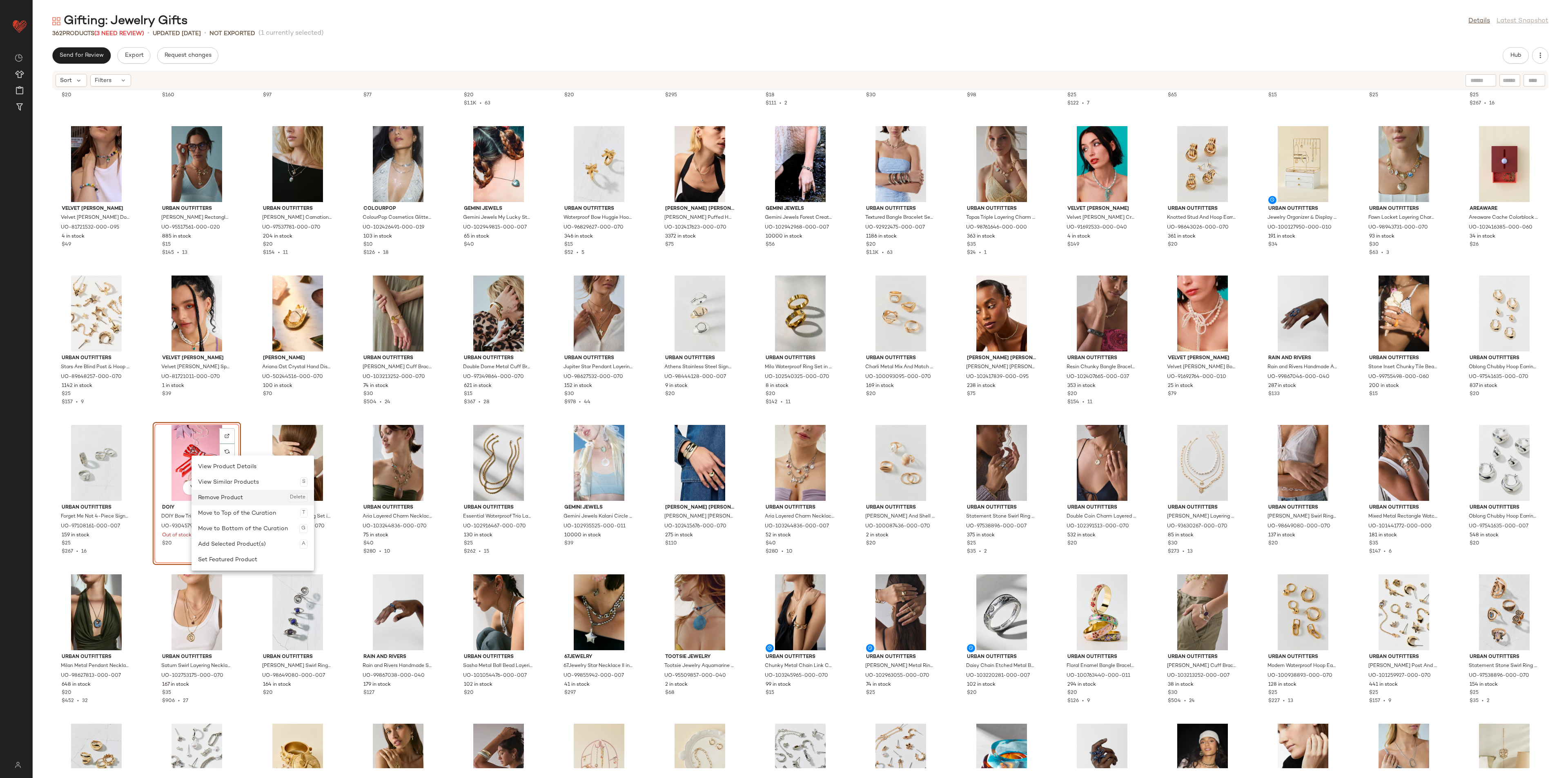
click at [222, 496] on div "Remove Product Delete" at bounding box center [253, 497] width 110 height 15
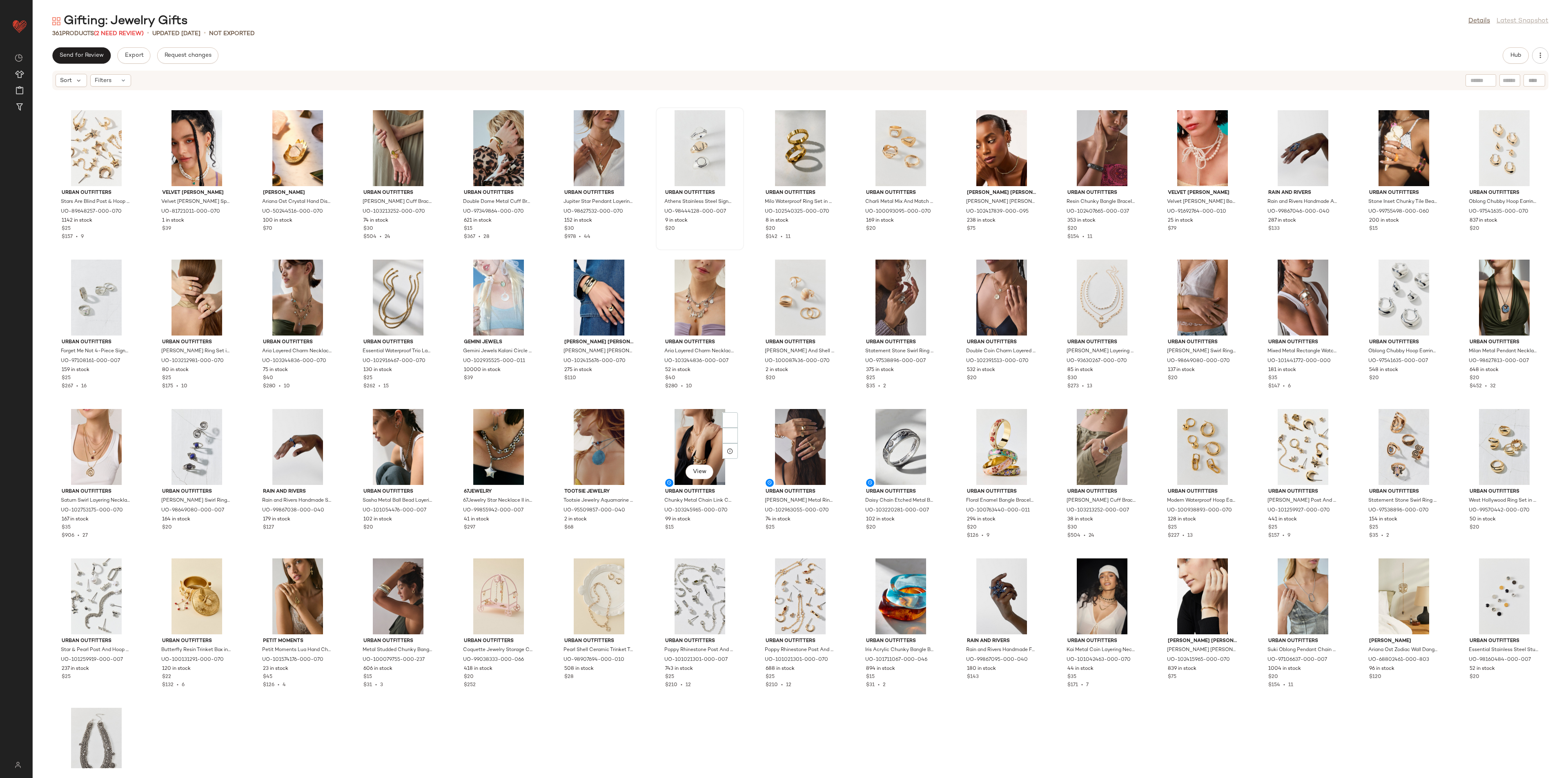
scroll to position [2998, 0]
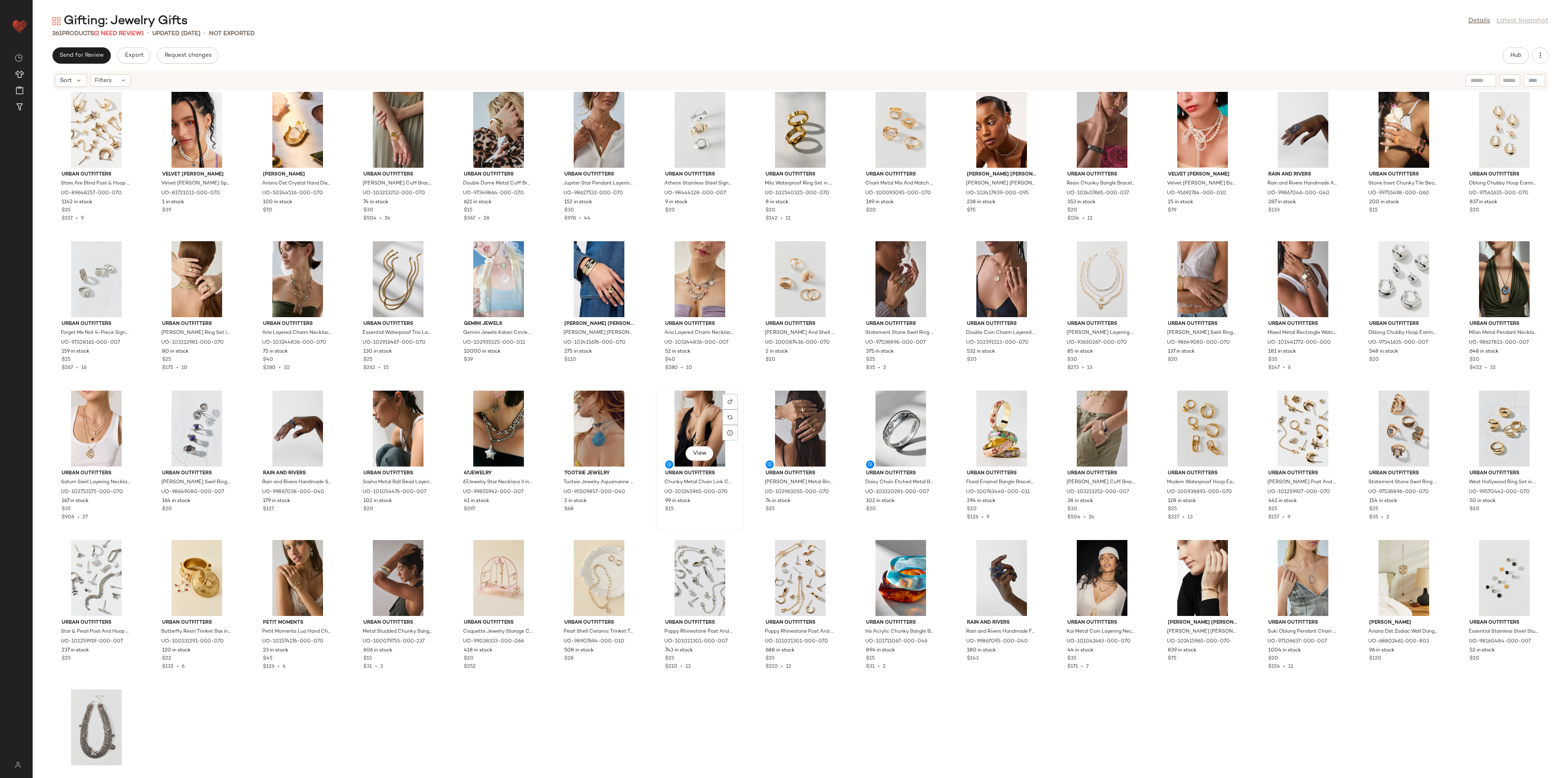
click at [677, 431] on div "View" at bounding box center [699, 429] width 82 height 76
click at [883, 421] on div "View" at bounding box center [901, 429] width 82 height 76
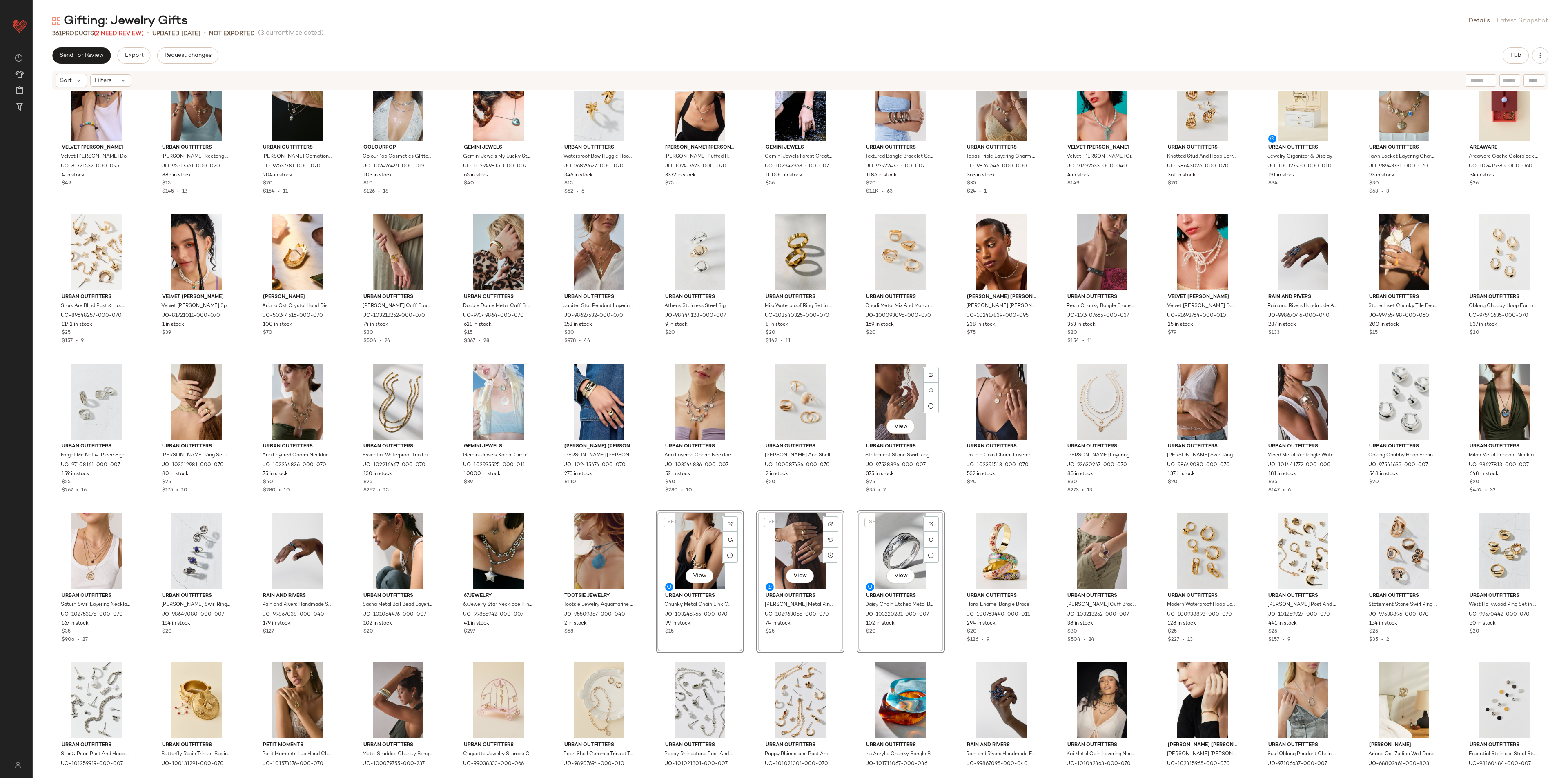
scroll to position [2814, 0]
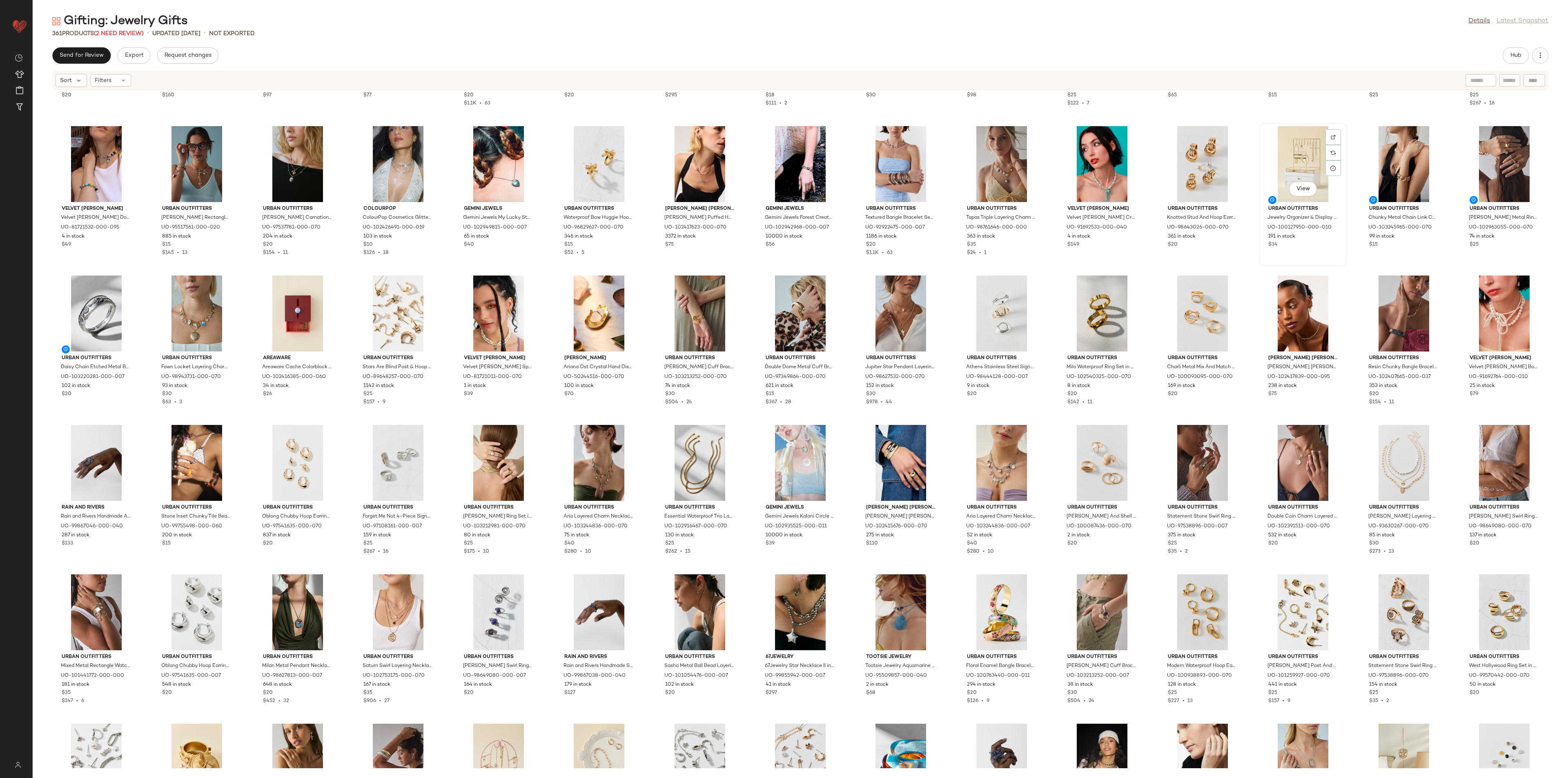
click at [1293, 164] on div "View" at bounding box center [1303, 164] width 82 height 76
click at [104, 315] on div "View" at bounding box center [96, 314] width 82 height 76
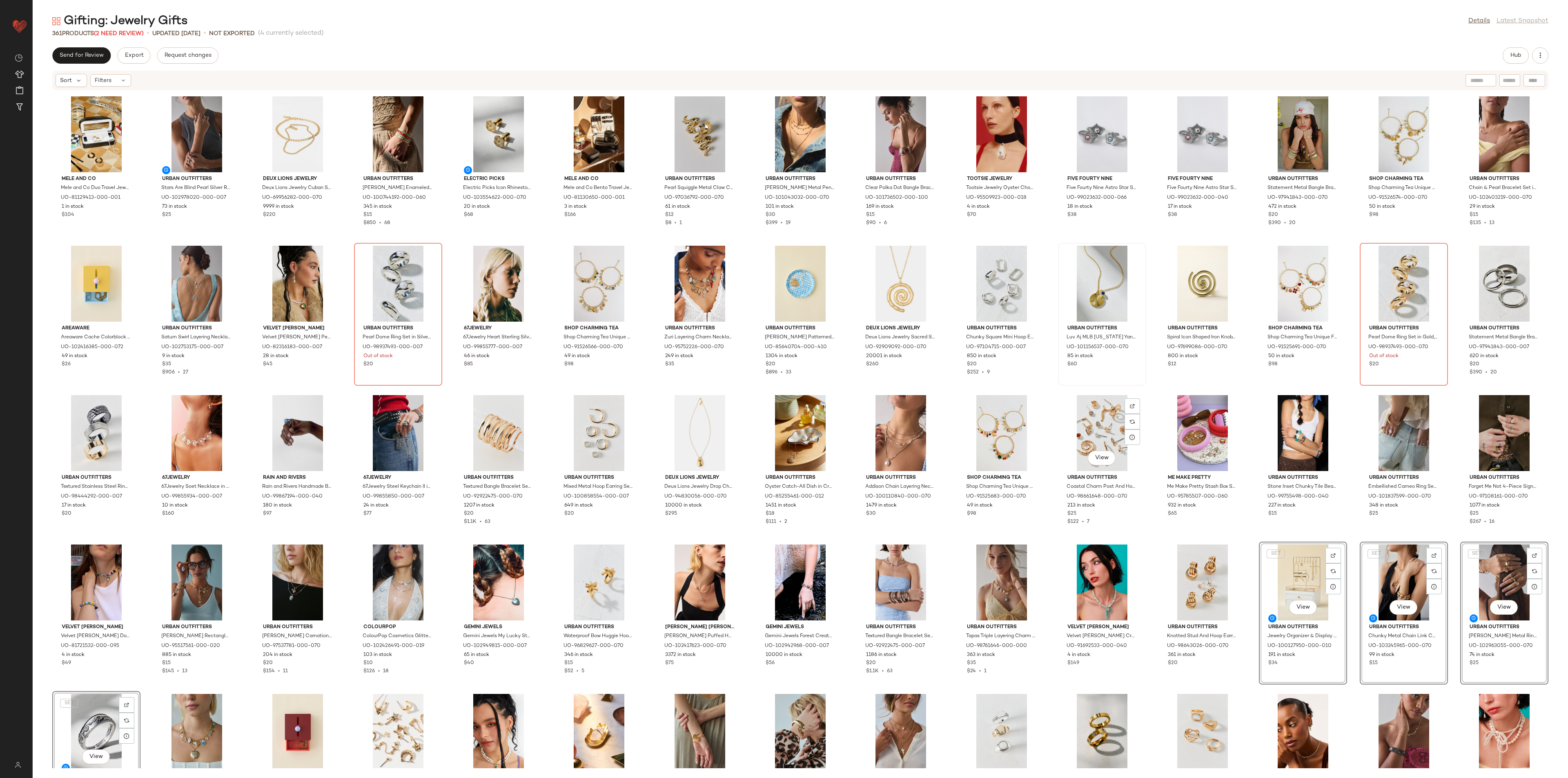
scroll to position [2385, 0]
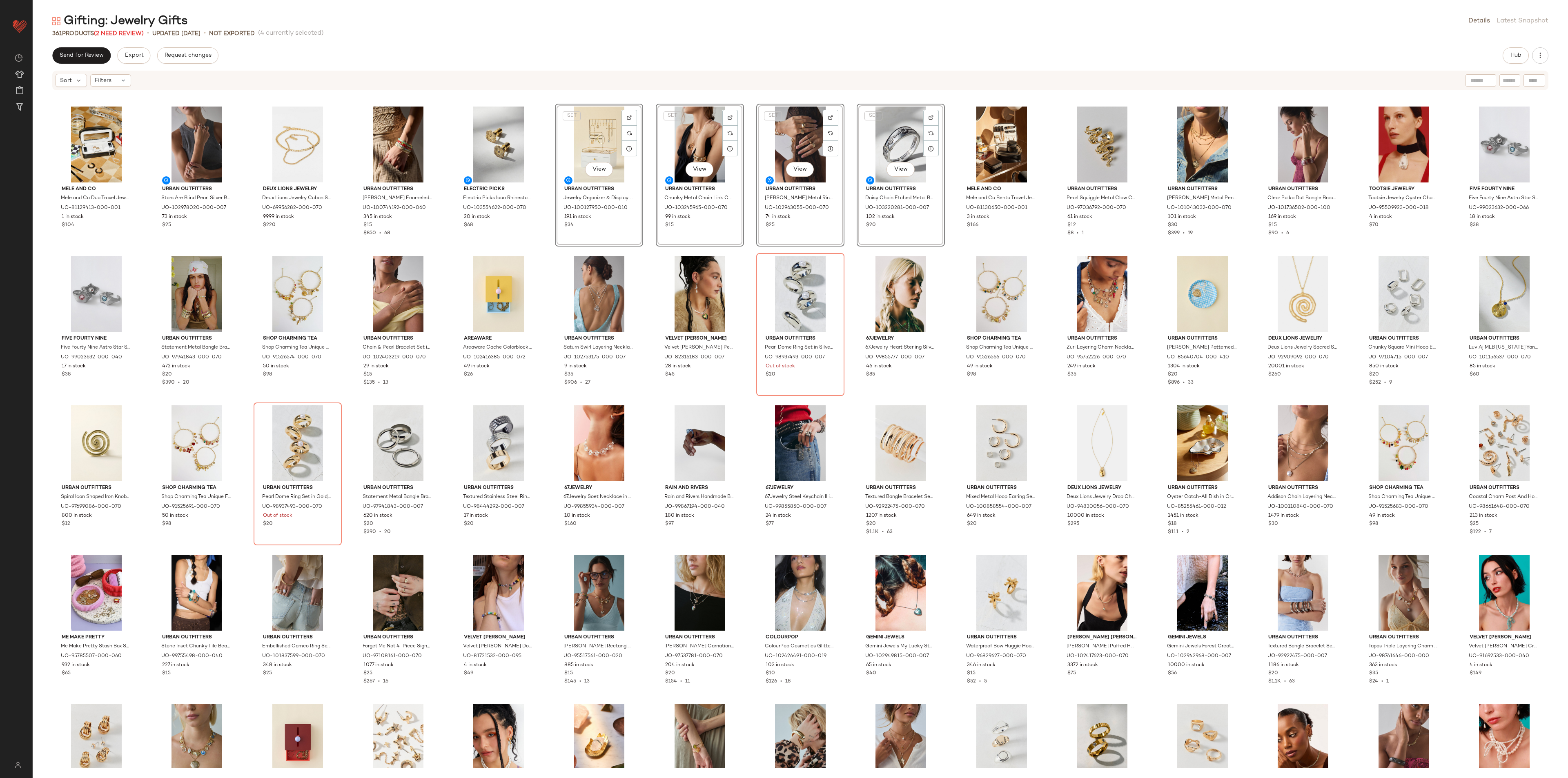
click at [641, 395] on div "Urban Outfitters Saturn Swirl Layering Necklace Set in Silver, Women's at Urban…" at bounding box center [599, 325] width 88 height 143
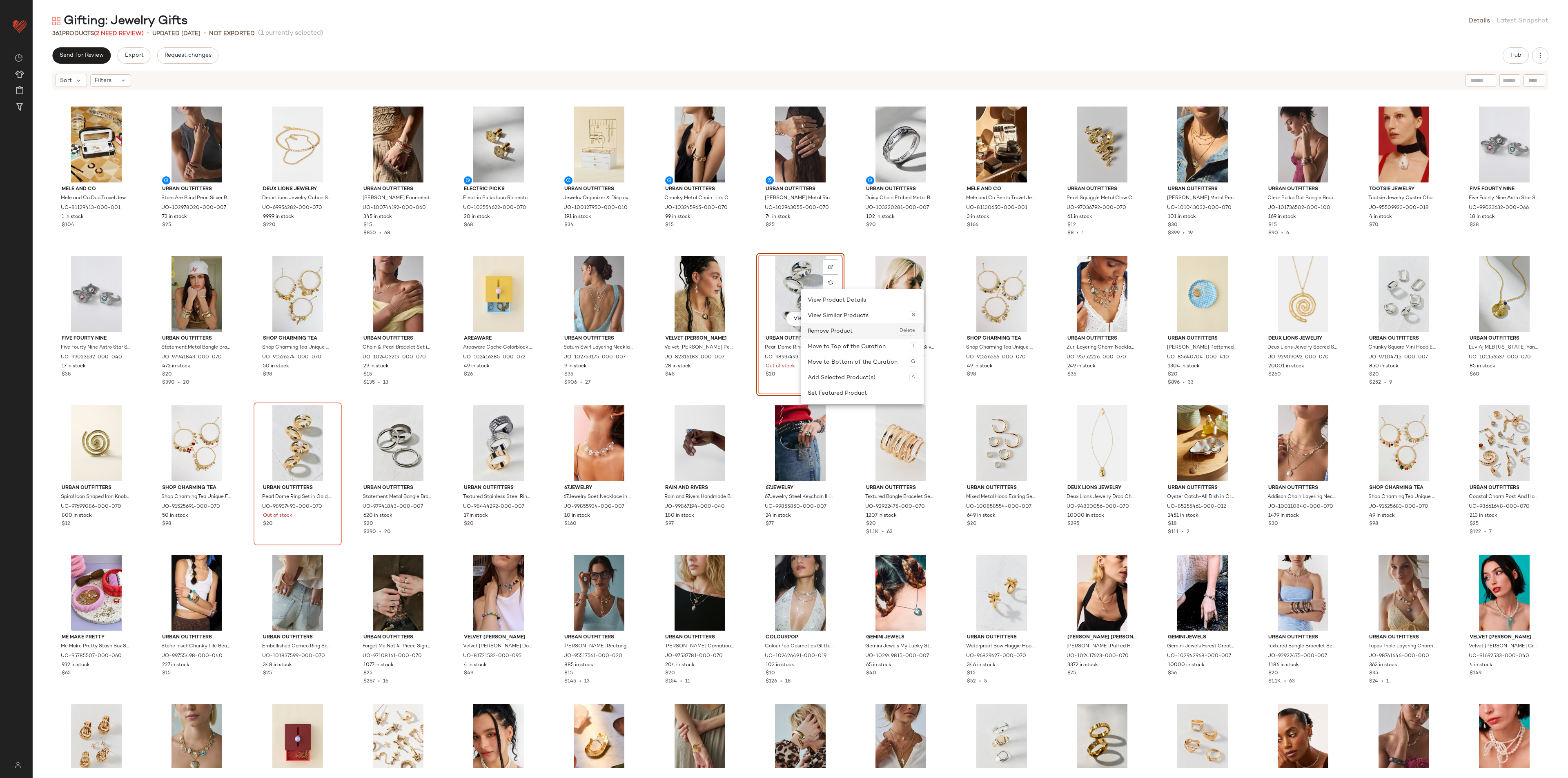
click at [832, 331] on div "Remove Product Delete" at bounding box center [863, 331] width 110 height 15
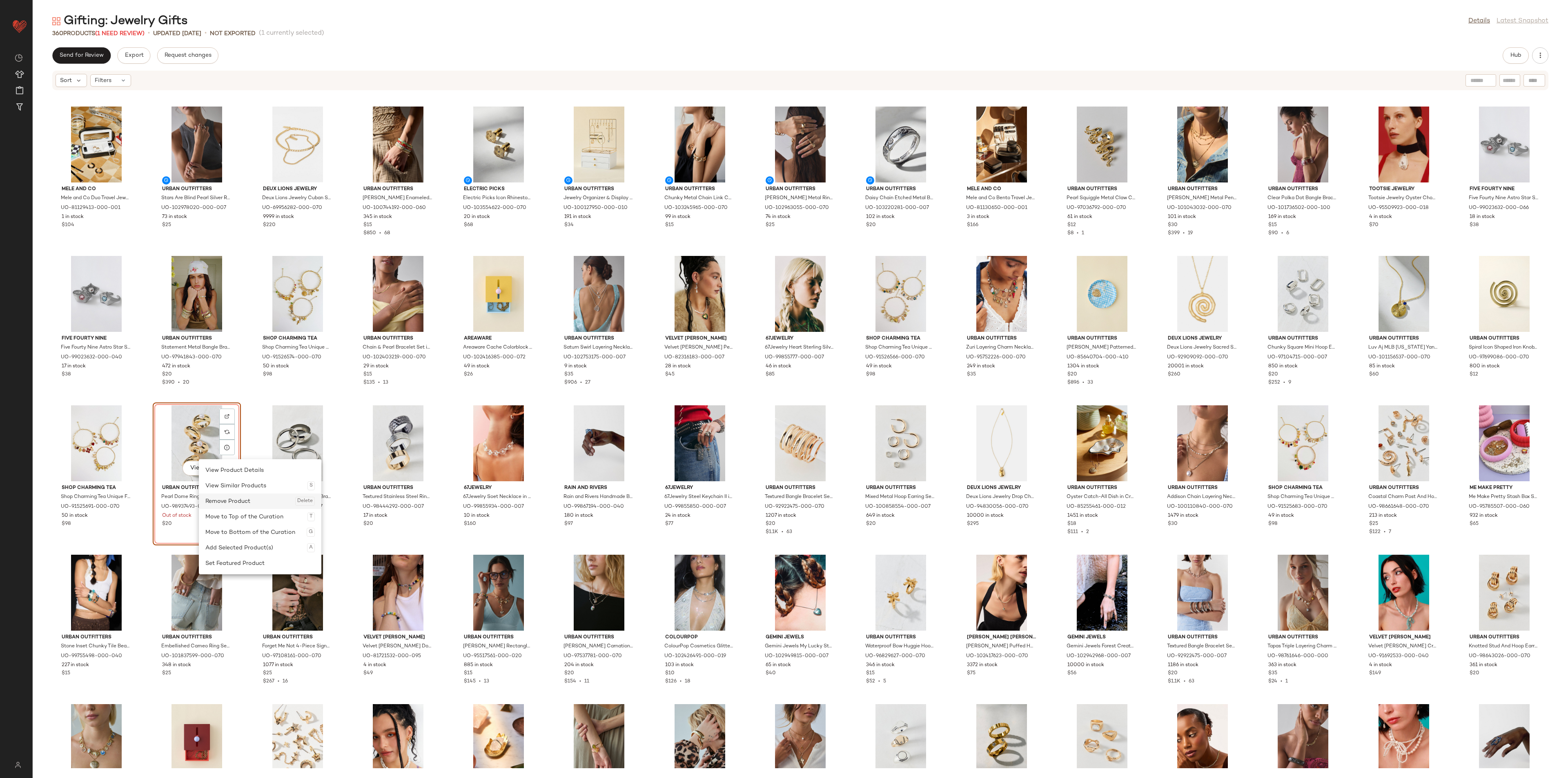
click at [228, 498] on div "Remove Product Delete" at bounding box center [260, 501] width 110 height 15
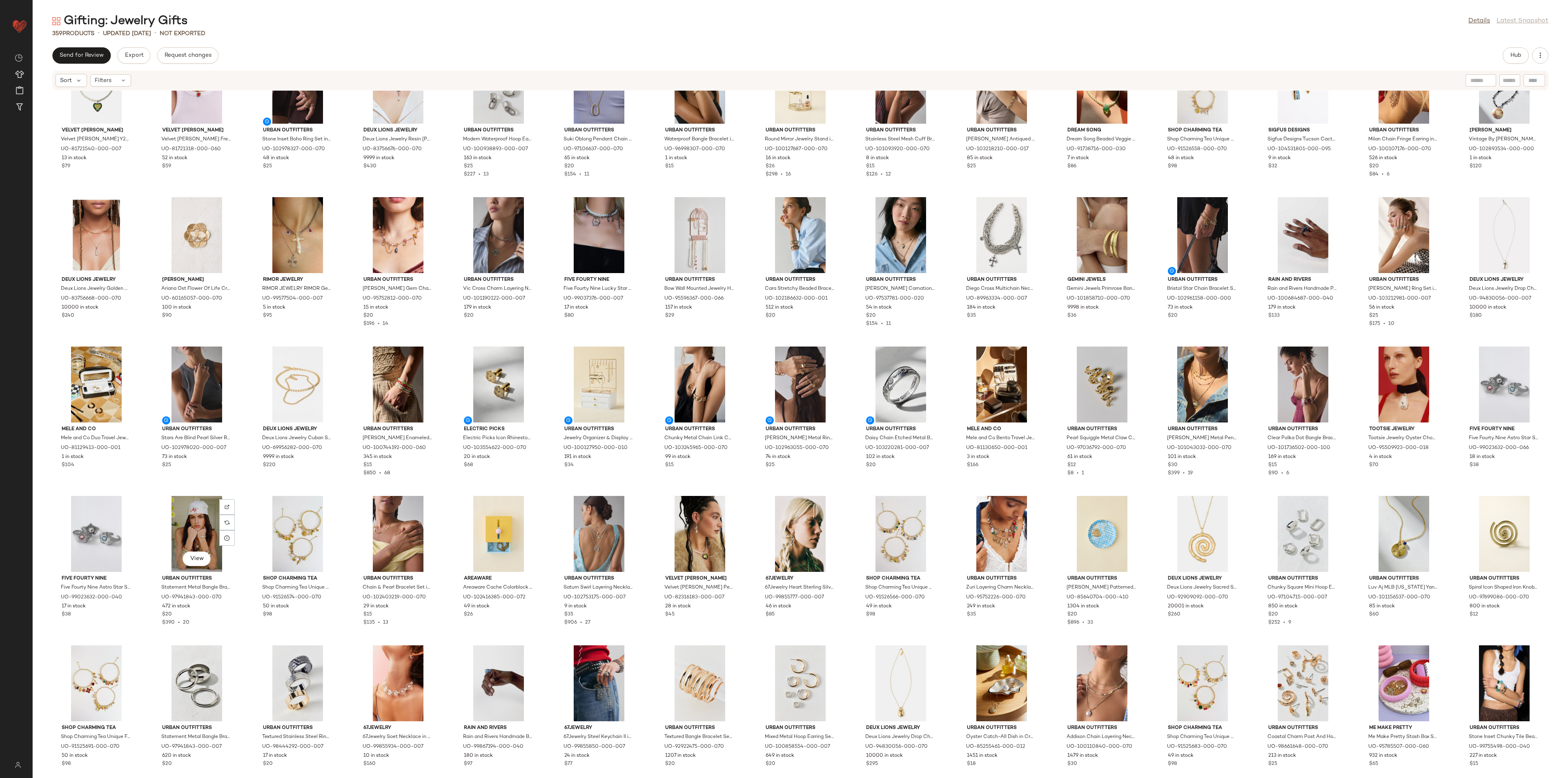
scroll to position [2140, 0]
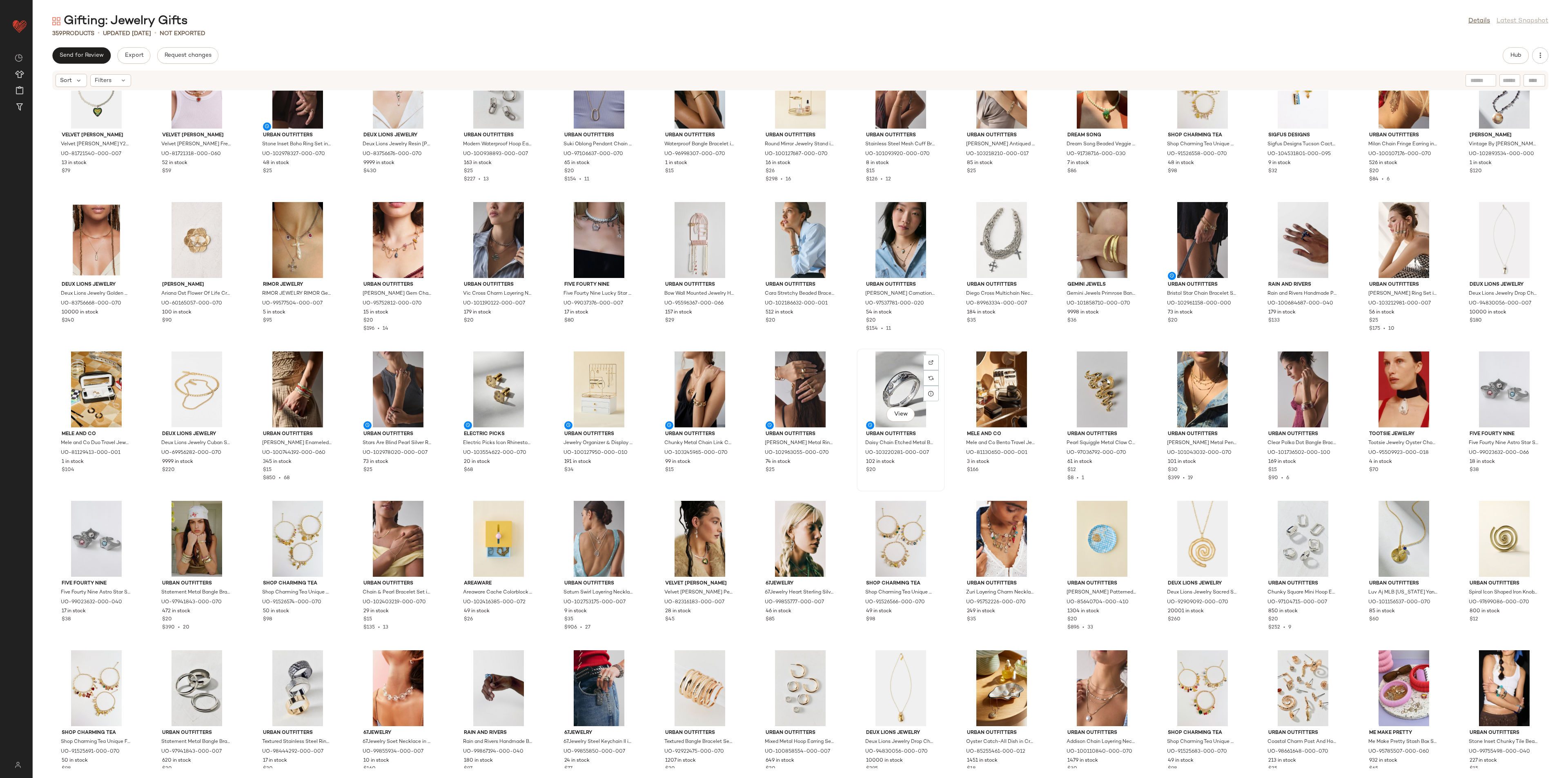
click at [899, 370] on div "View" at bounding box center [901, 389] width 82 height 76
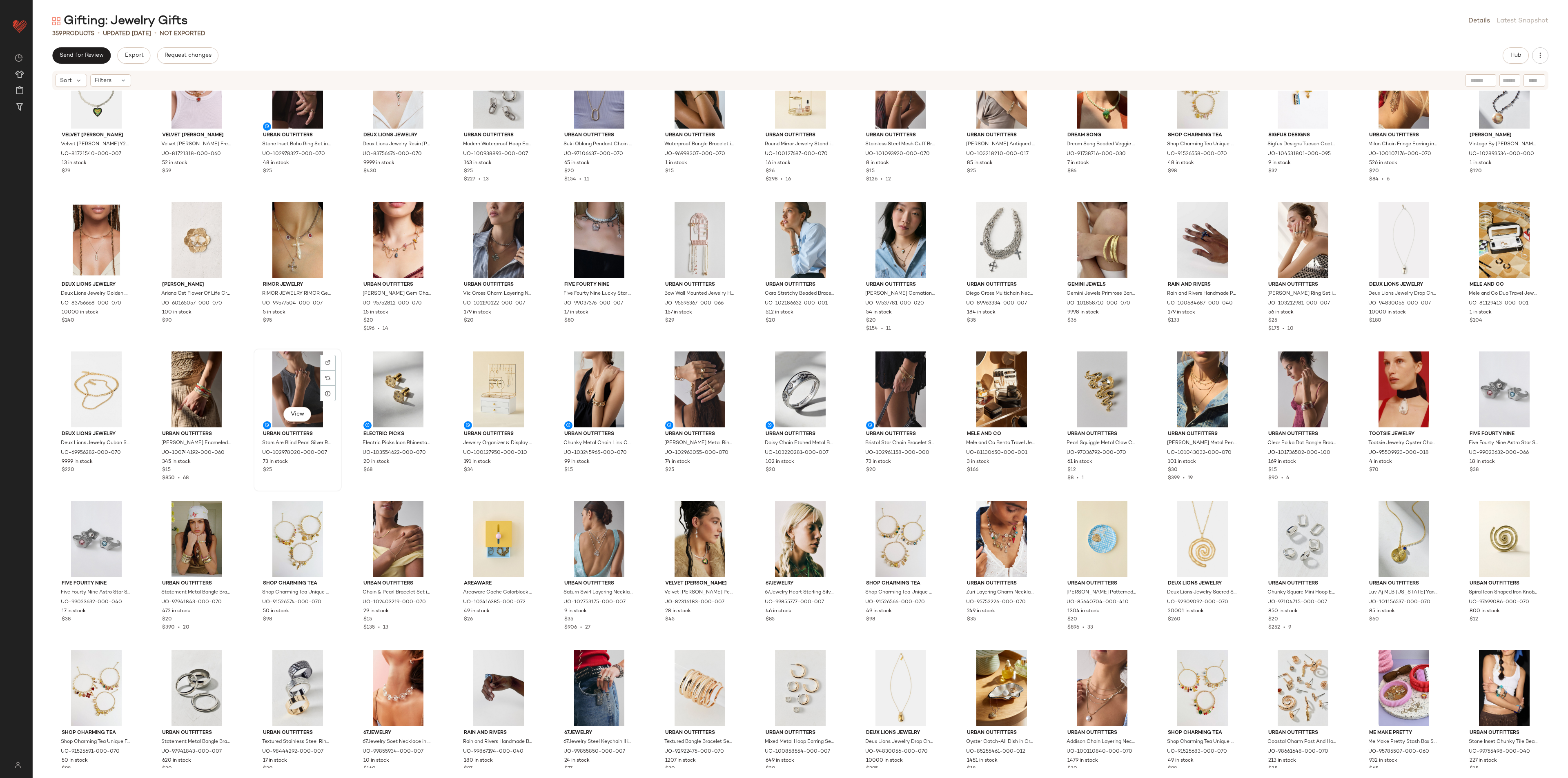
click at [285, 387] on div "View" at bounding box center [297, 389] width 82 height 76
click at [896, 357] on div "View" at bounding box center [901, 389] width 82 height 76
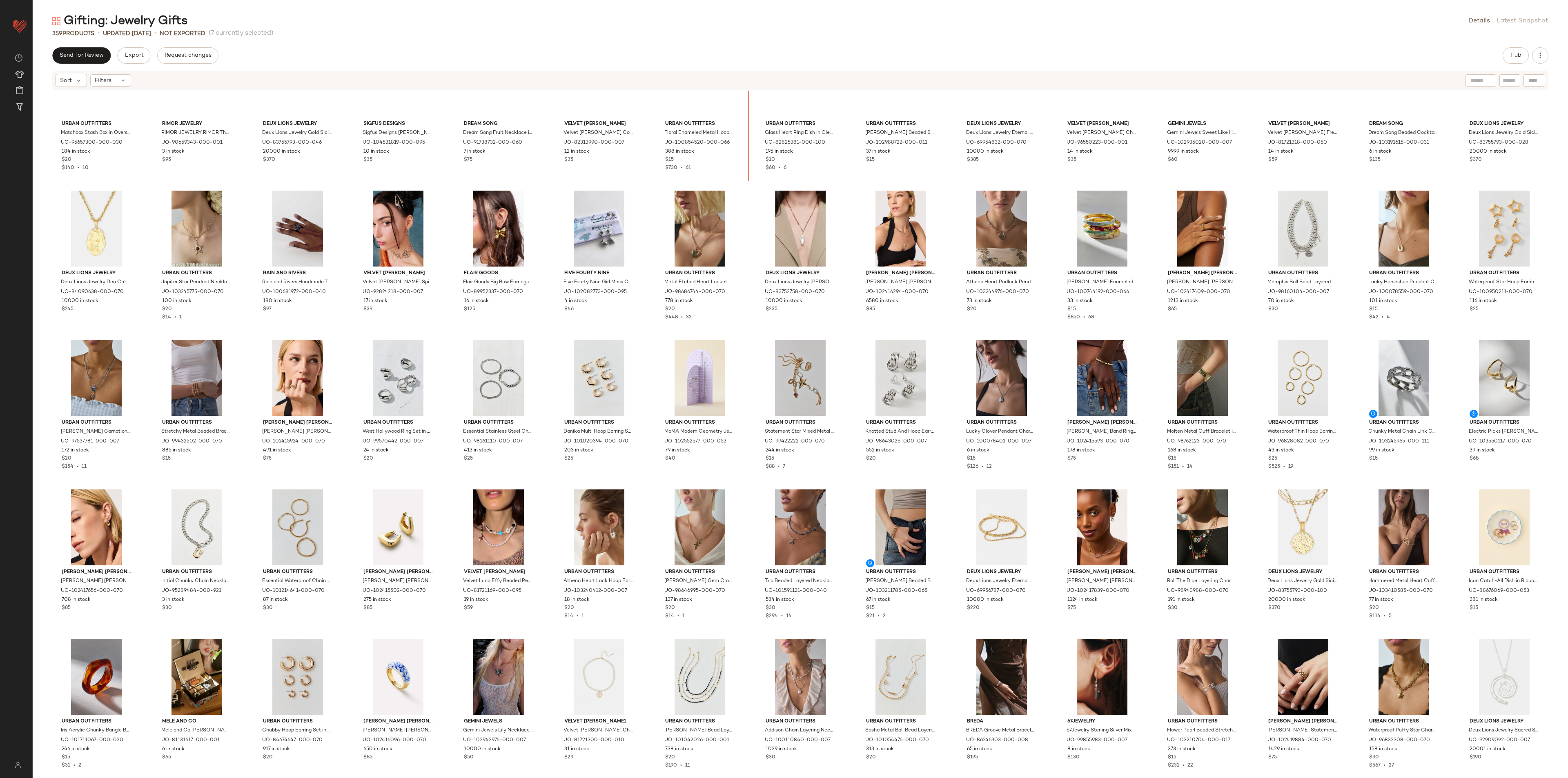
scroll to position [955, 0]
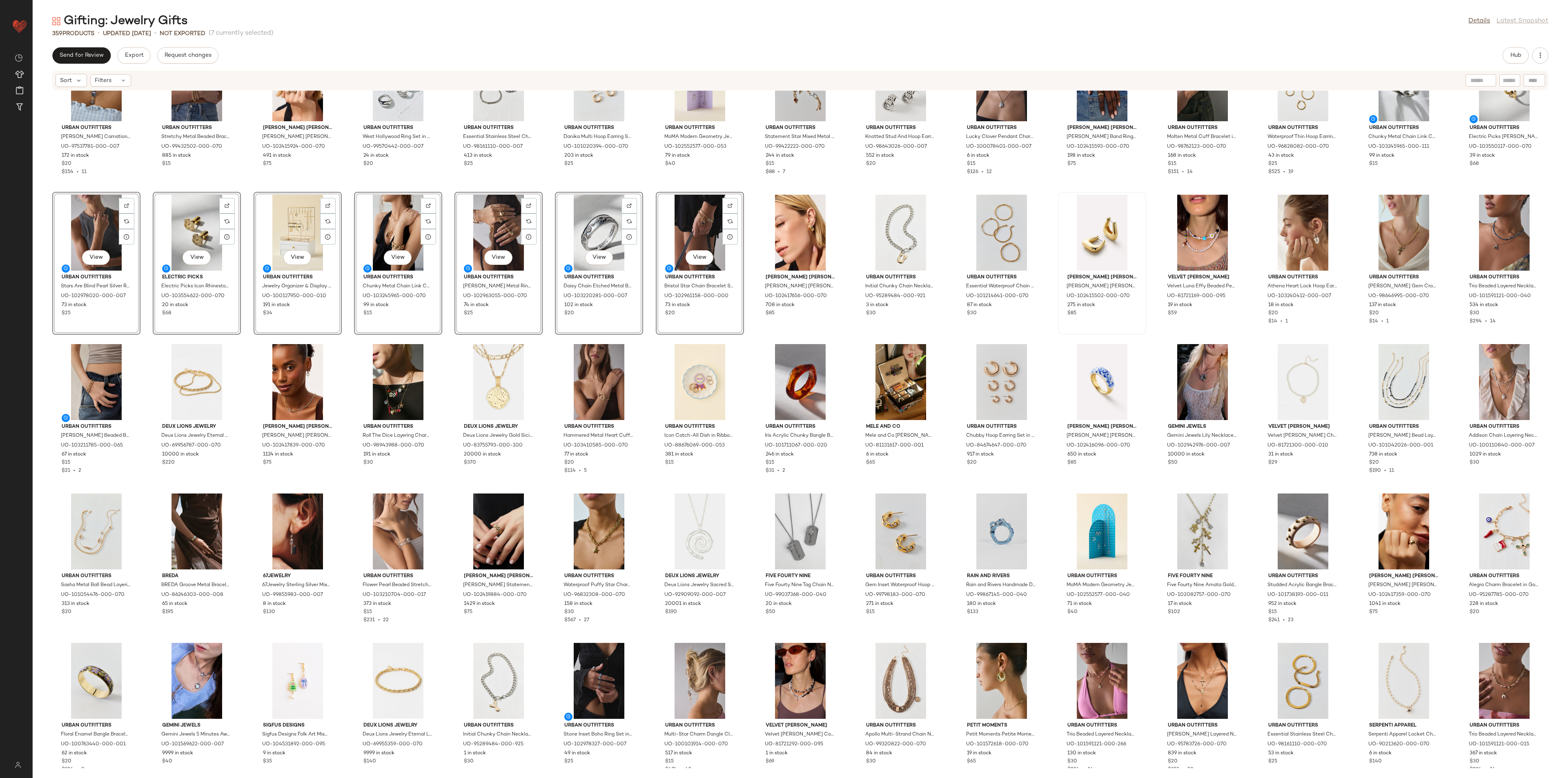
scroll to position [1261, 0]
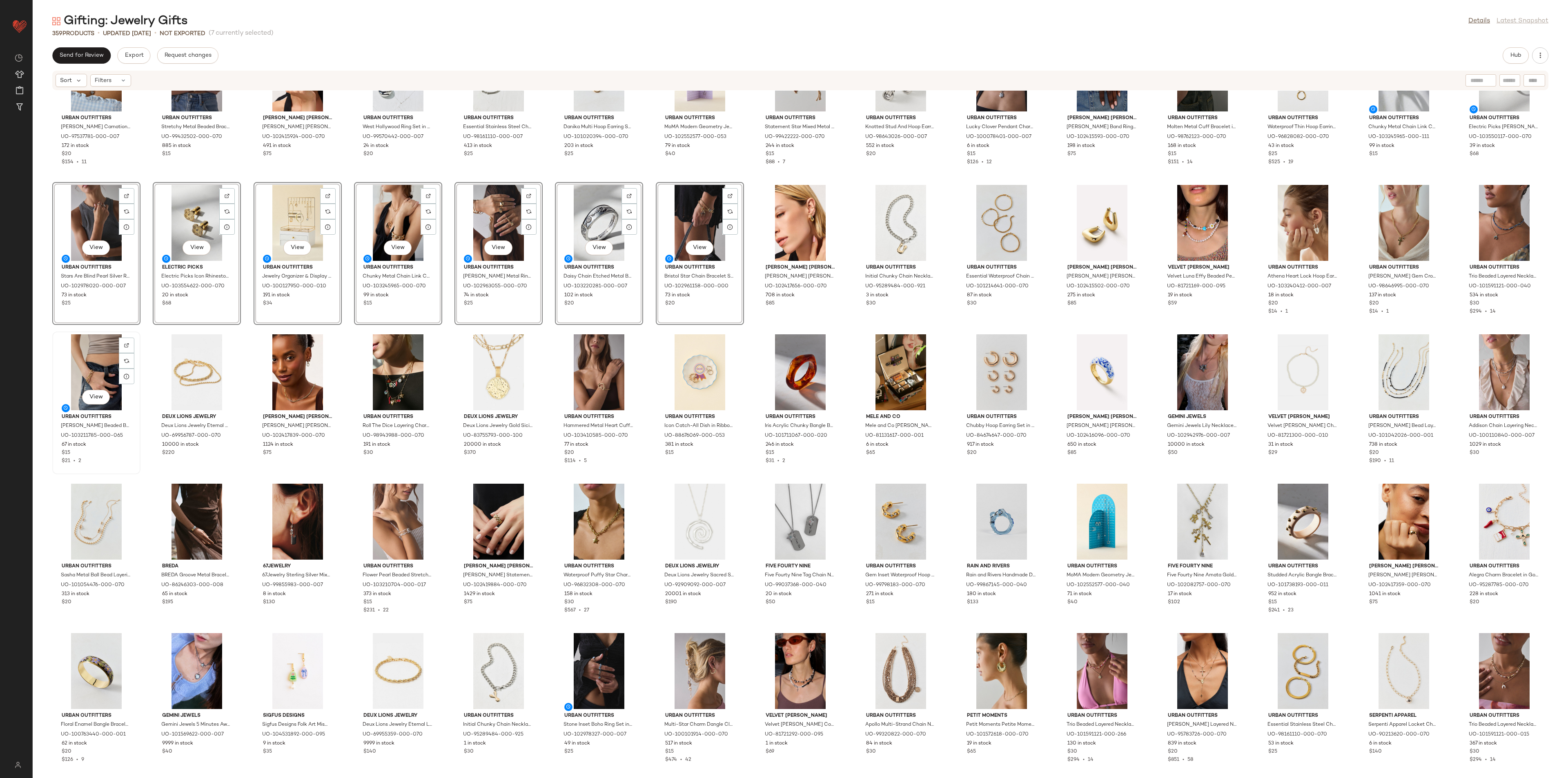
click at [139, 393] on div "View Urban Outfitters Sophia Stretch Beaded Bracelet Set in Rose, Women's at Ur…" at bounding box center [96, 403] width 87 height 141
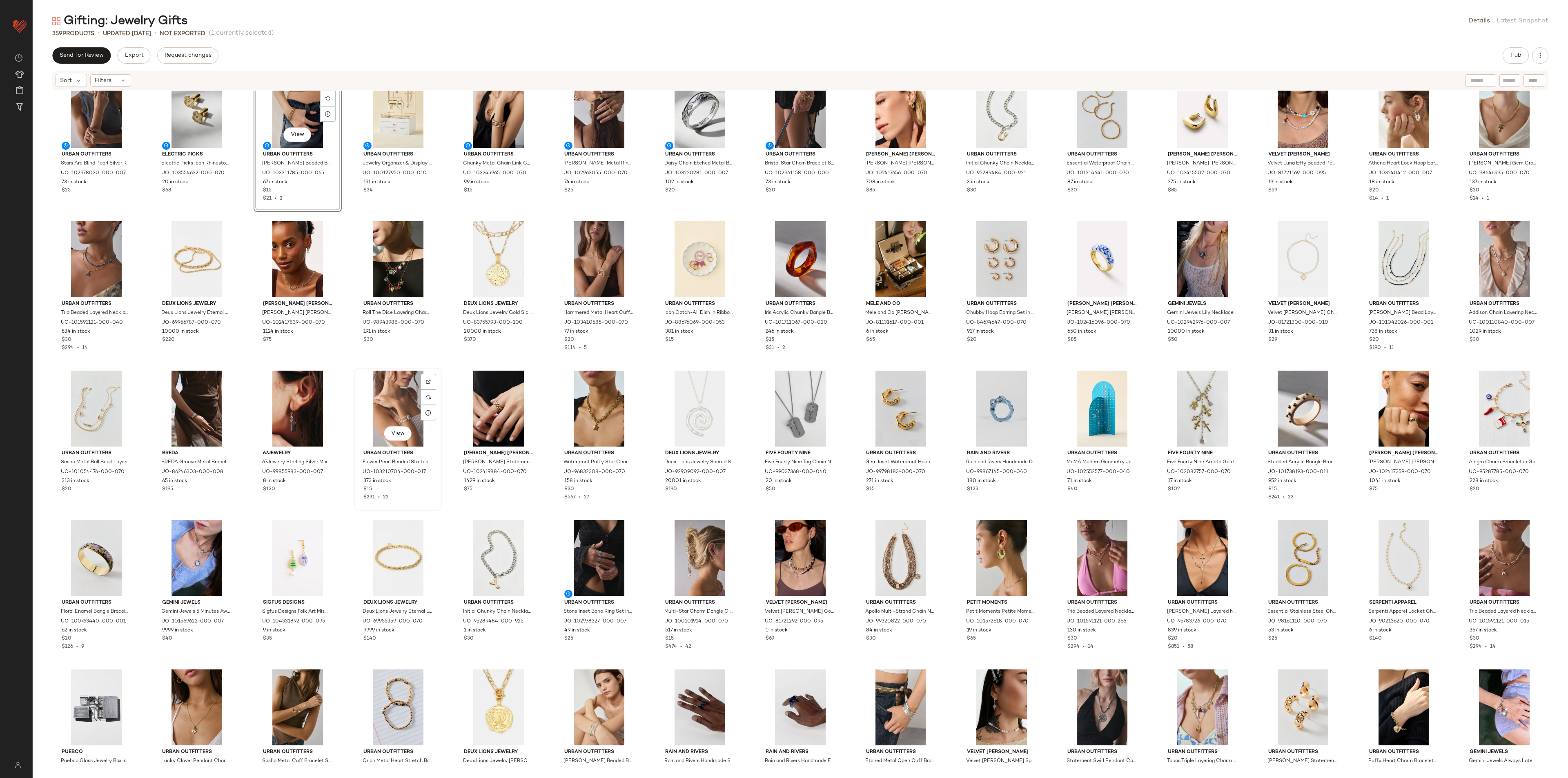
scroll to position [1384, 0]
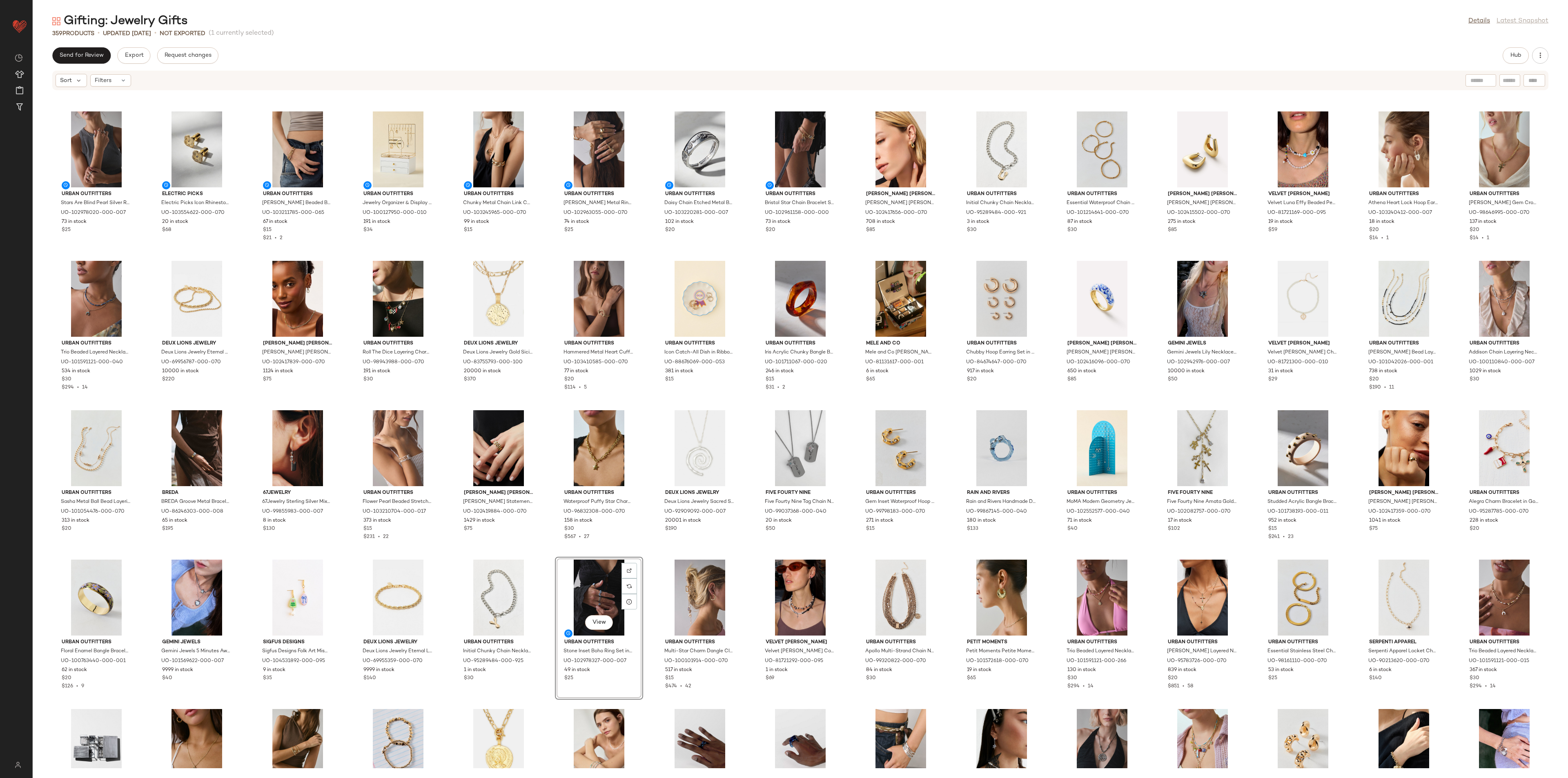
scroll to position [1304, 0]
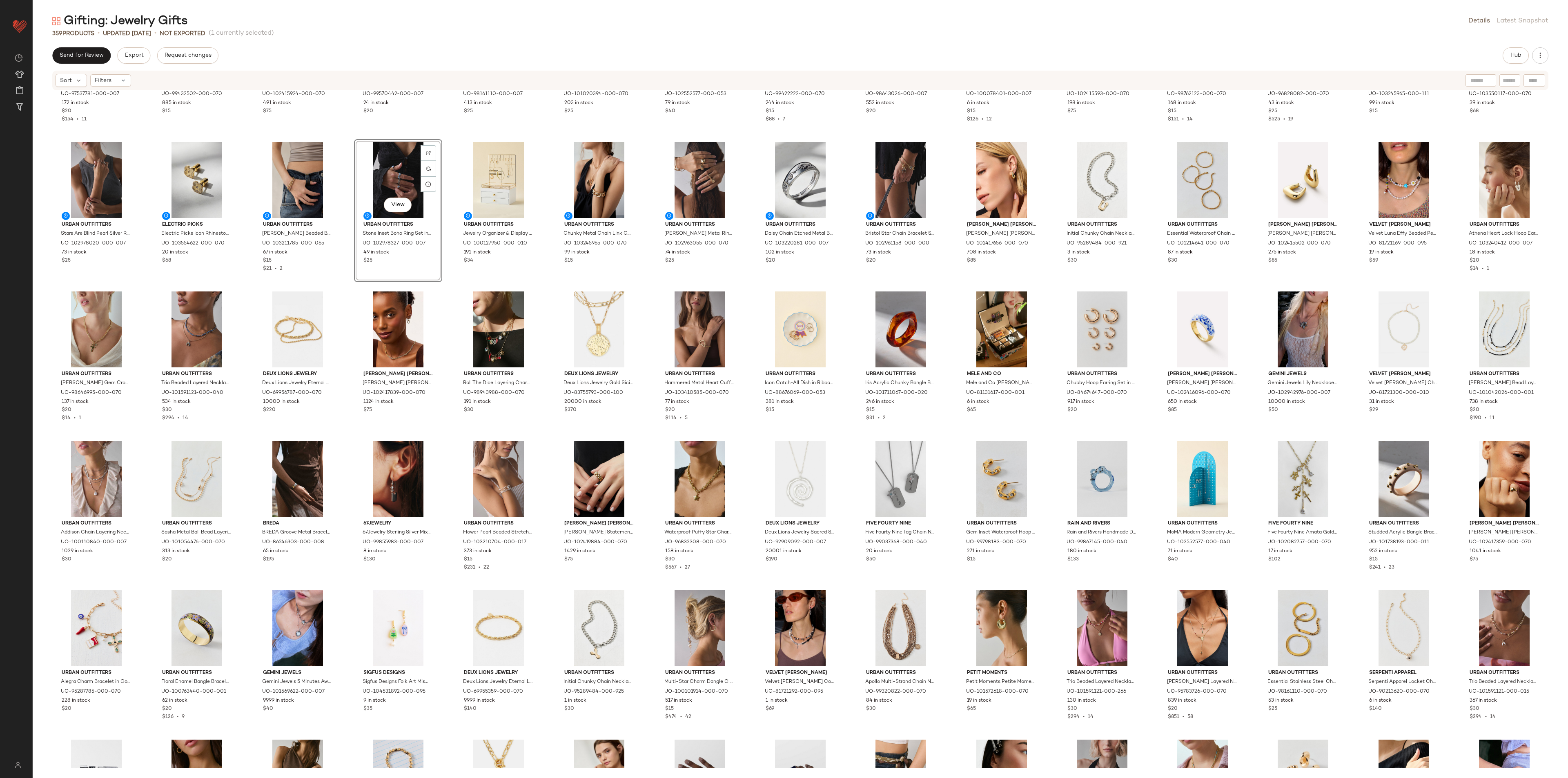
click at [446, 288] on div "Urban Outfitters Jane Carnation Flower Pendant Layering Necklace Set in Silver,…" at bounding box center [800, 429] width 1535 height 678
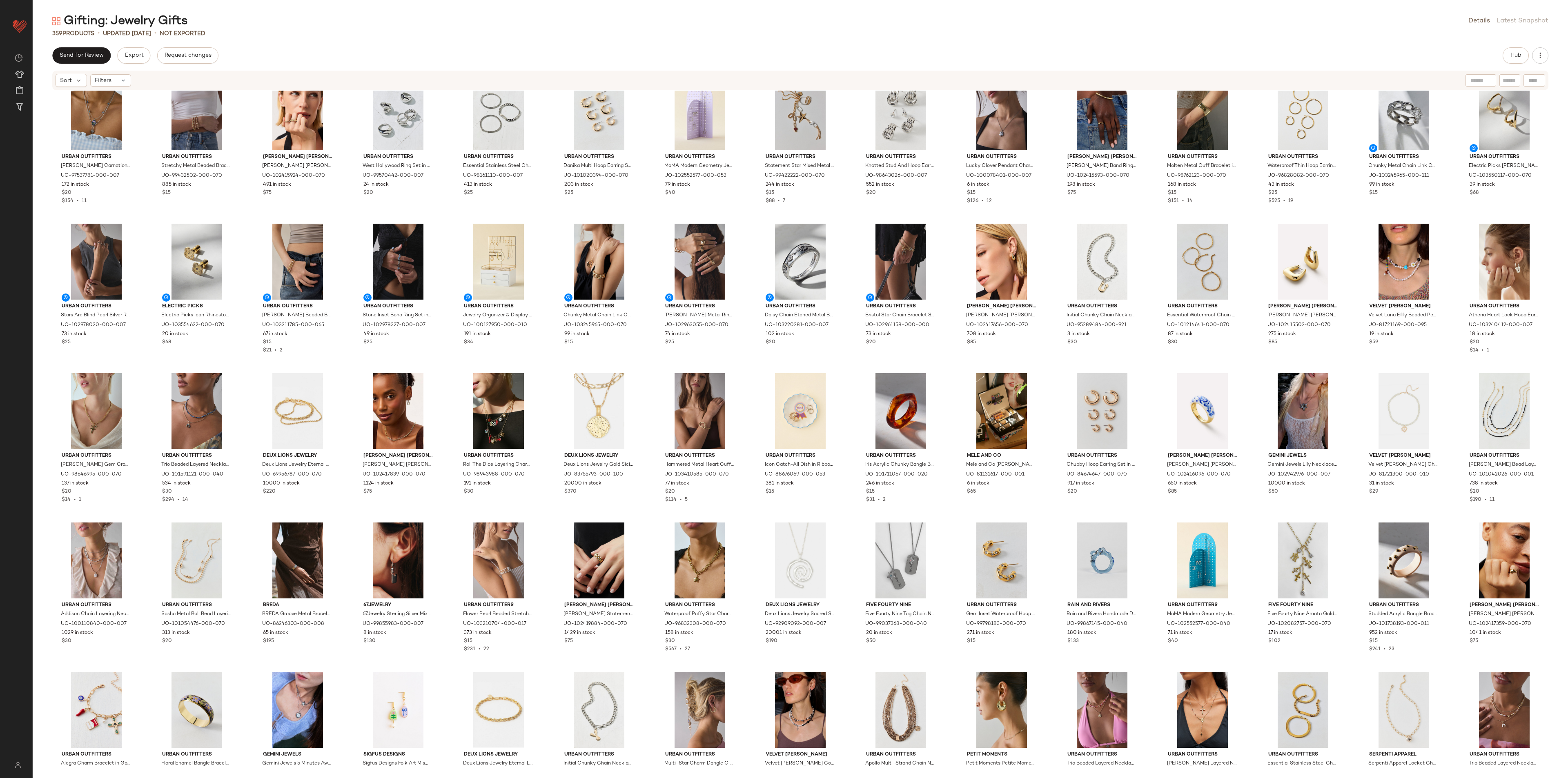
scroll to position [1121, 0]
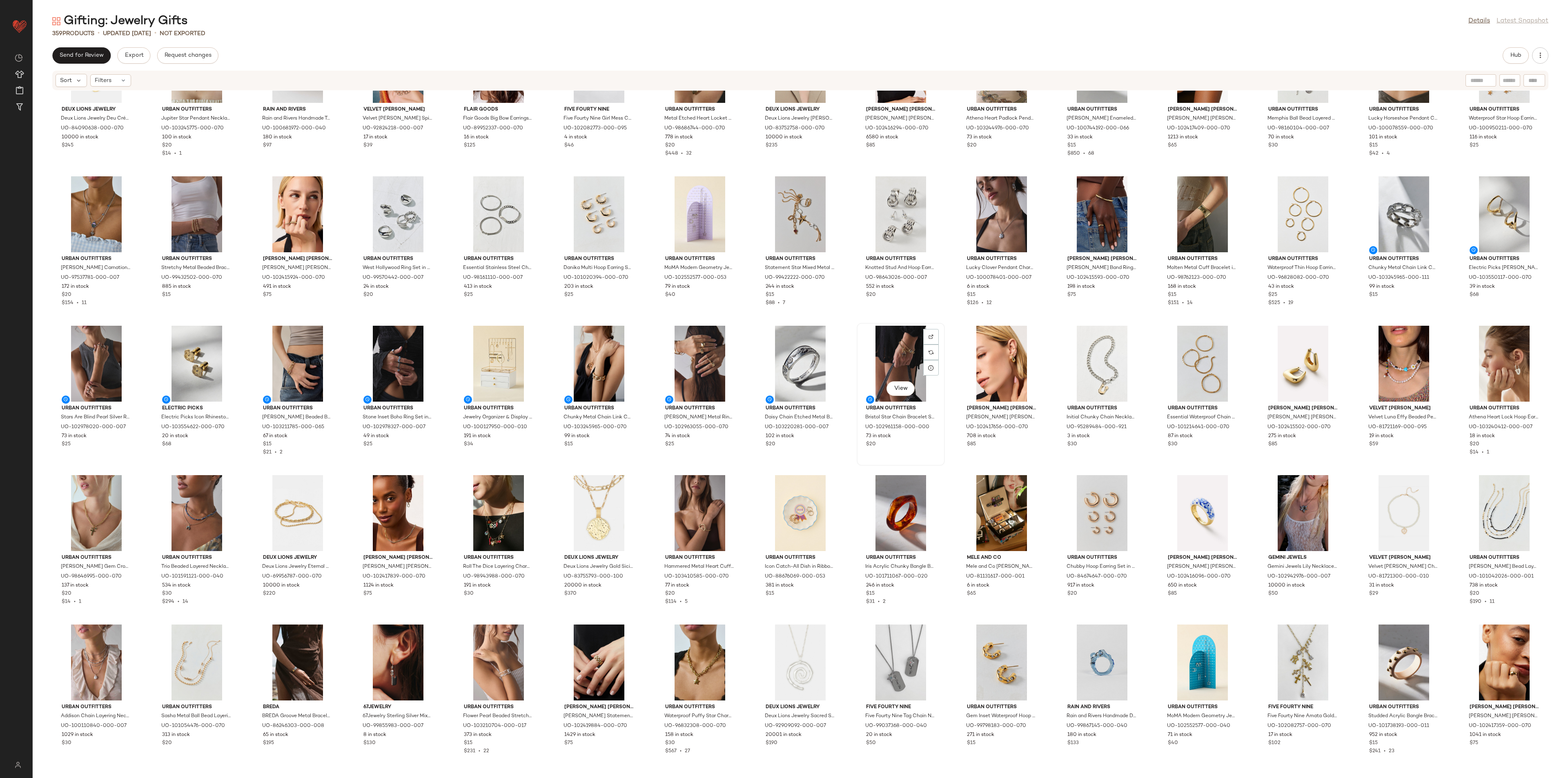
click at [887, 355] on div "View" at bounding box center [901, 364] width 82 height 76
click at [1404, 218] on div "View" at bounding box center [1404, 214] width 82 height 76
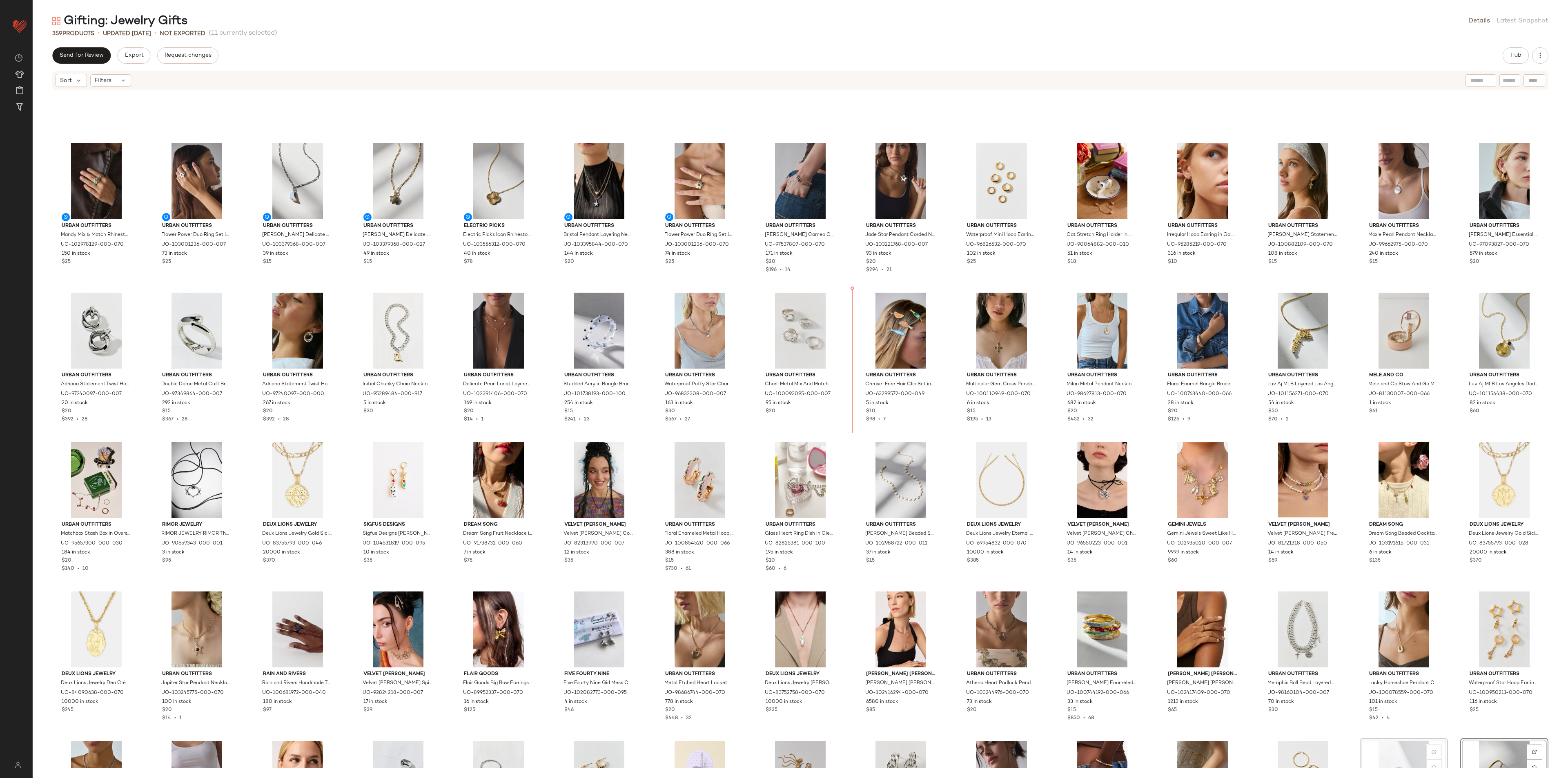
scroll to position [530, 0]
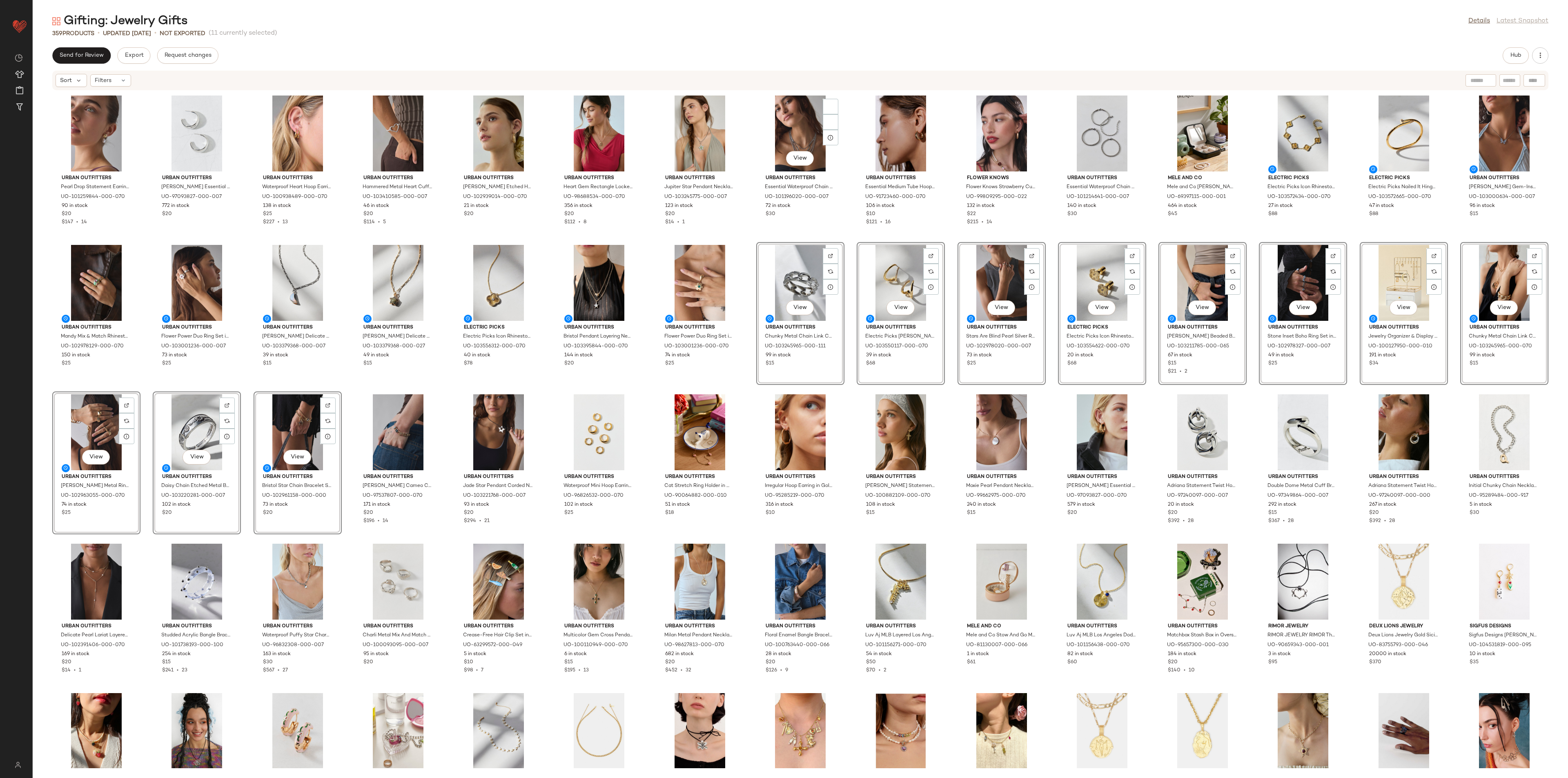
scroll to position [285, 0]
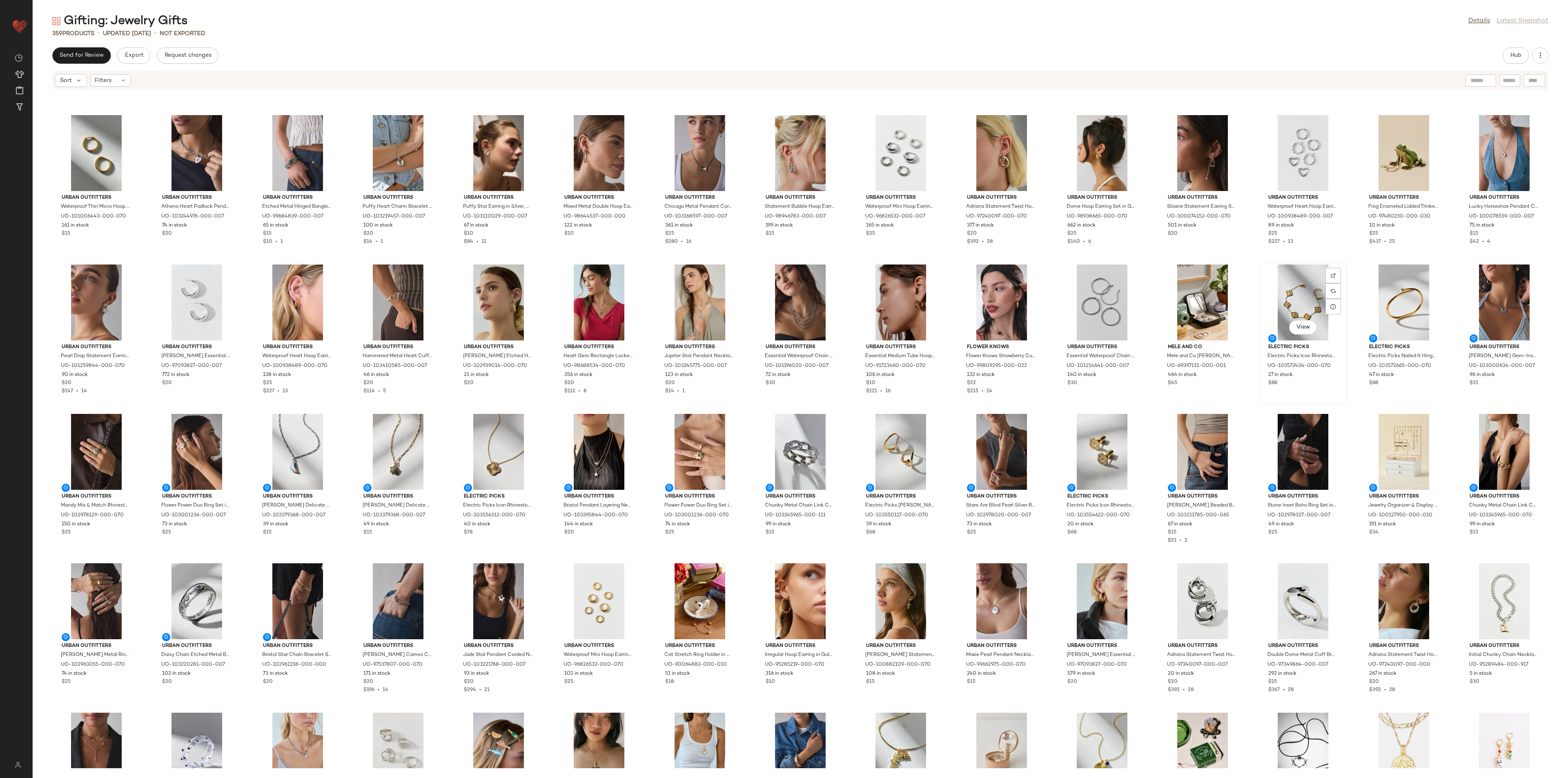
click at [1304, 289] on div "View" at bounding box center [1303, 303] width 82 height 76
click at [295, 587] on div "View" at bounding box center [297, 601] width 82 height 76
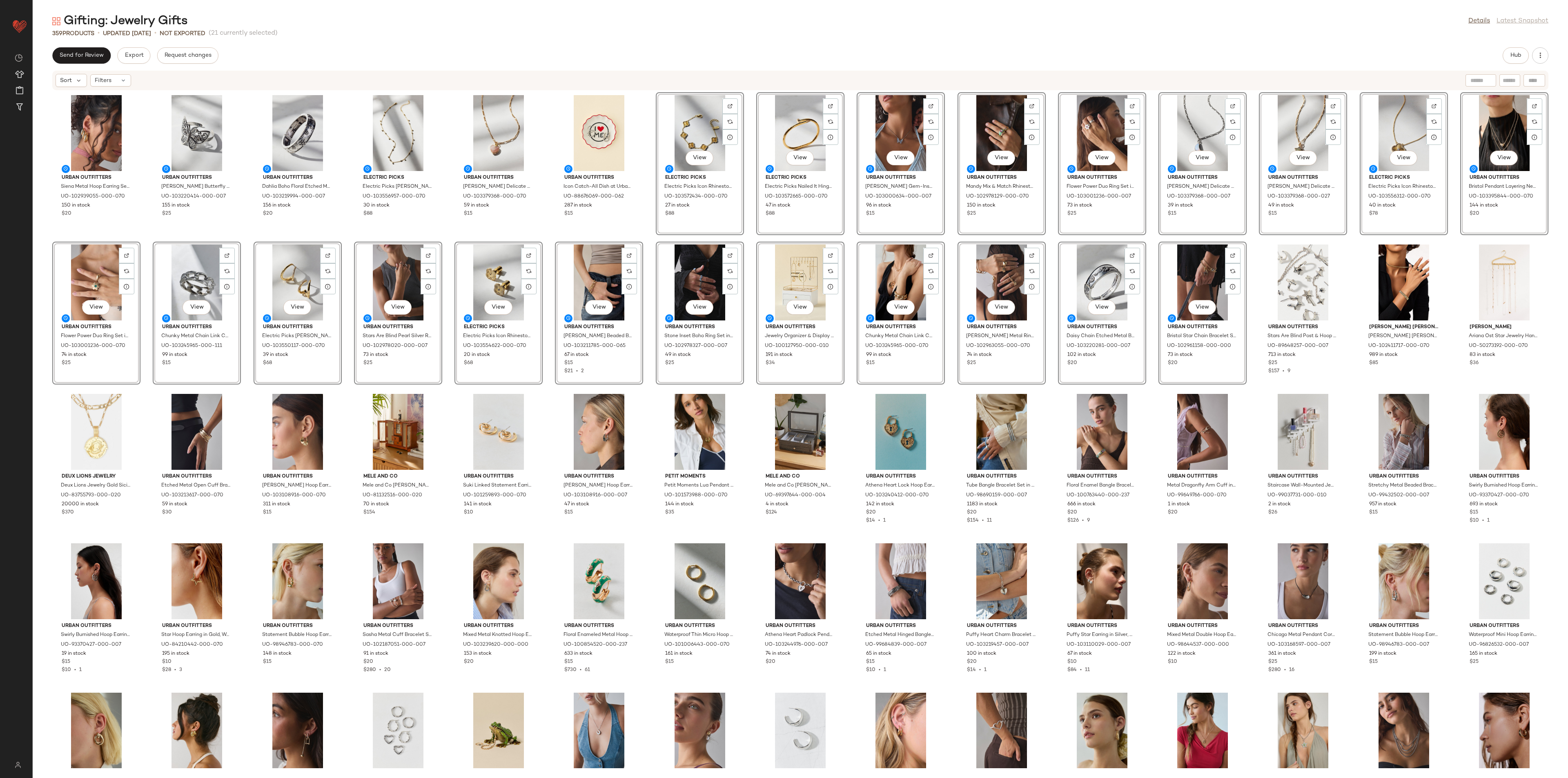
click at [649, 230] on div "Urban Outfitters Siena Metal Hoop Earring Set in Gold, Women's at Urban Outfitt…" at bounding box center [800, 429] width 1535 height 678
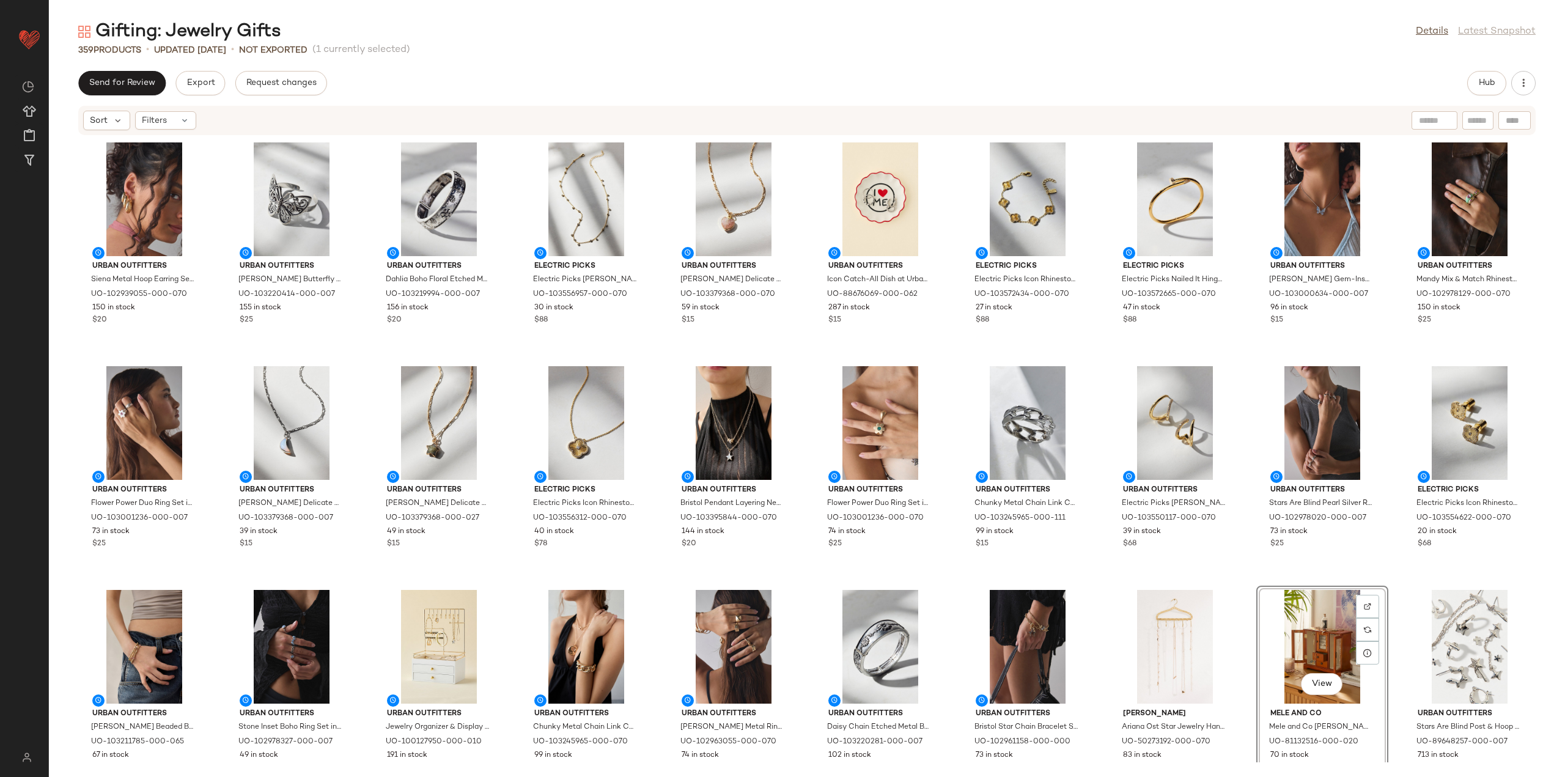
drag, startPoint x: 2103, startPoint y: 7, endPoint x: 983, endPoint y: 16, distance: 1119.7
click at [983, 16] on main "Gifting: Jewelry Gifts Details Latest Snapshot 359 Products • updated Aug 14th …" at bounding box center [782, 388] width 1565 height 777
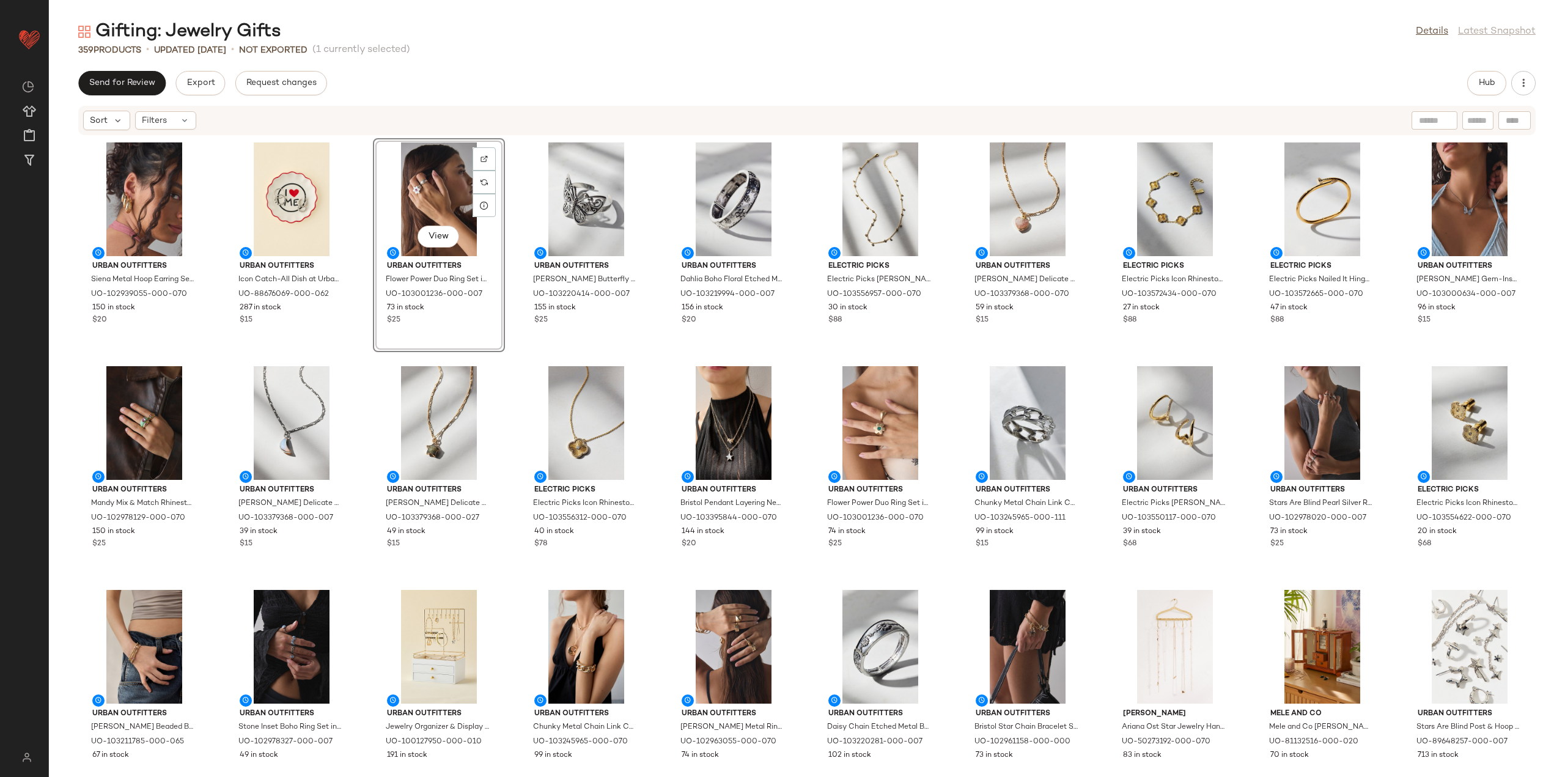
click at [362, 367] on div "Urban Outfitters Siena Metal Hoop Earring Set in Gold, Women's at Urban Outfitt…" at bounding box center [807, 449] width 1516 height 626
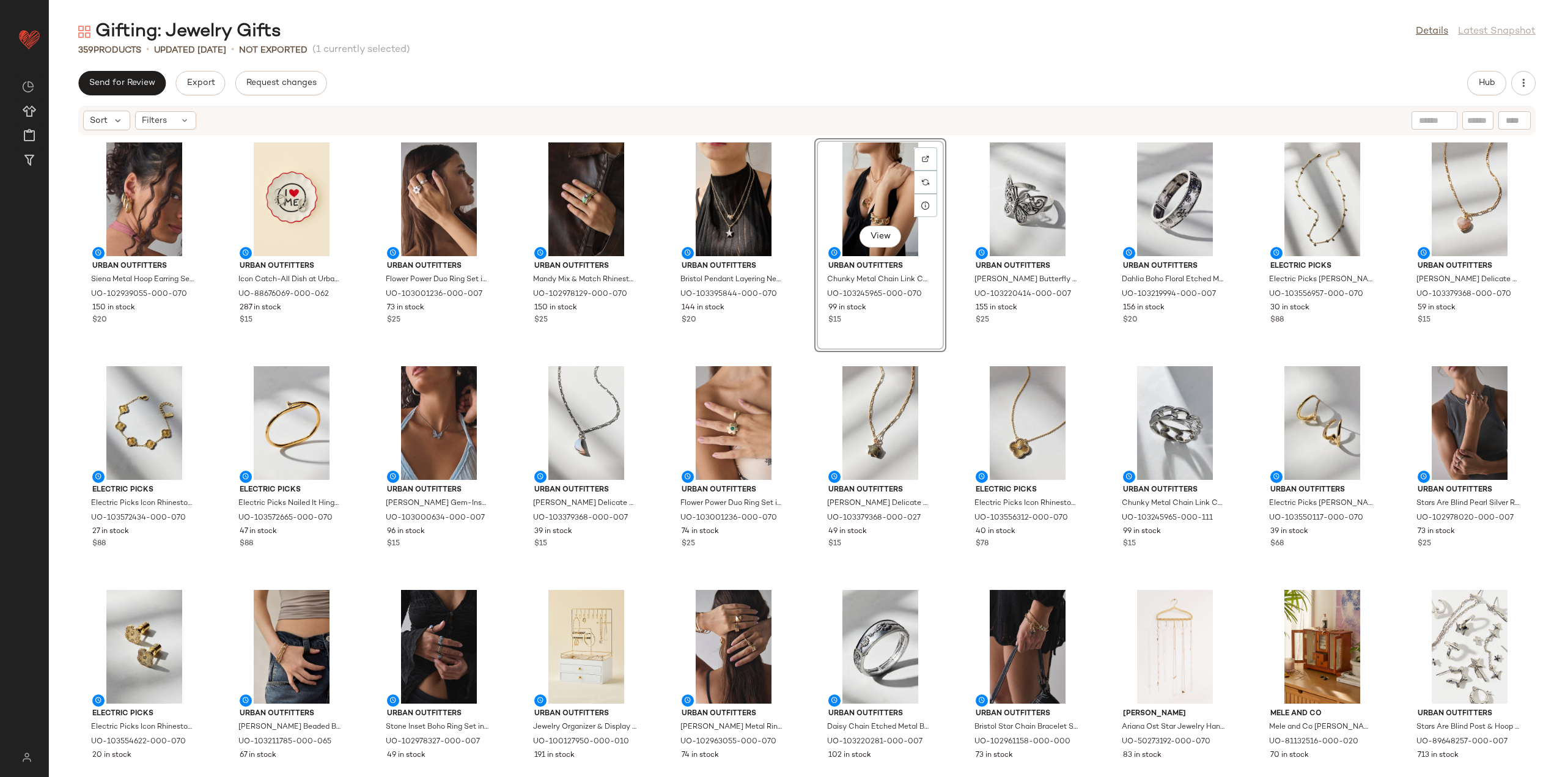
click at [796, 358] on div "Urban Outfitters Siena Metal Hoop Earring Set in Gold, Women's at Urban Outfitt…" at bounding box center [807, 449] width 1516 height 626
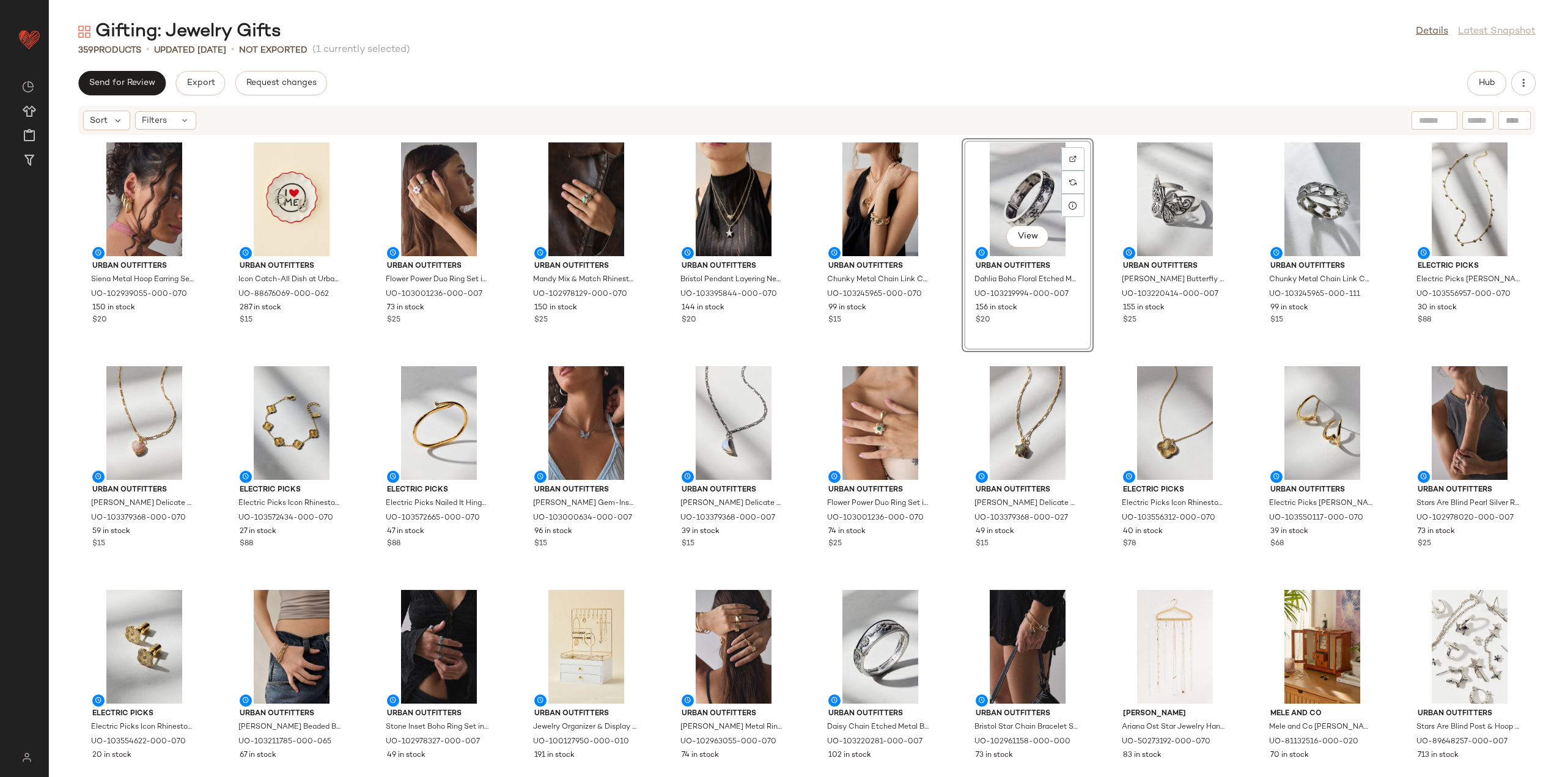
click at [1093, 361] on div "Urban Outfitters Siena Metal Hoop Earring Set in Gold, Women's at Urban Outfitt…" at bounding box center [807, 449] width 1516 height 626
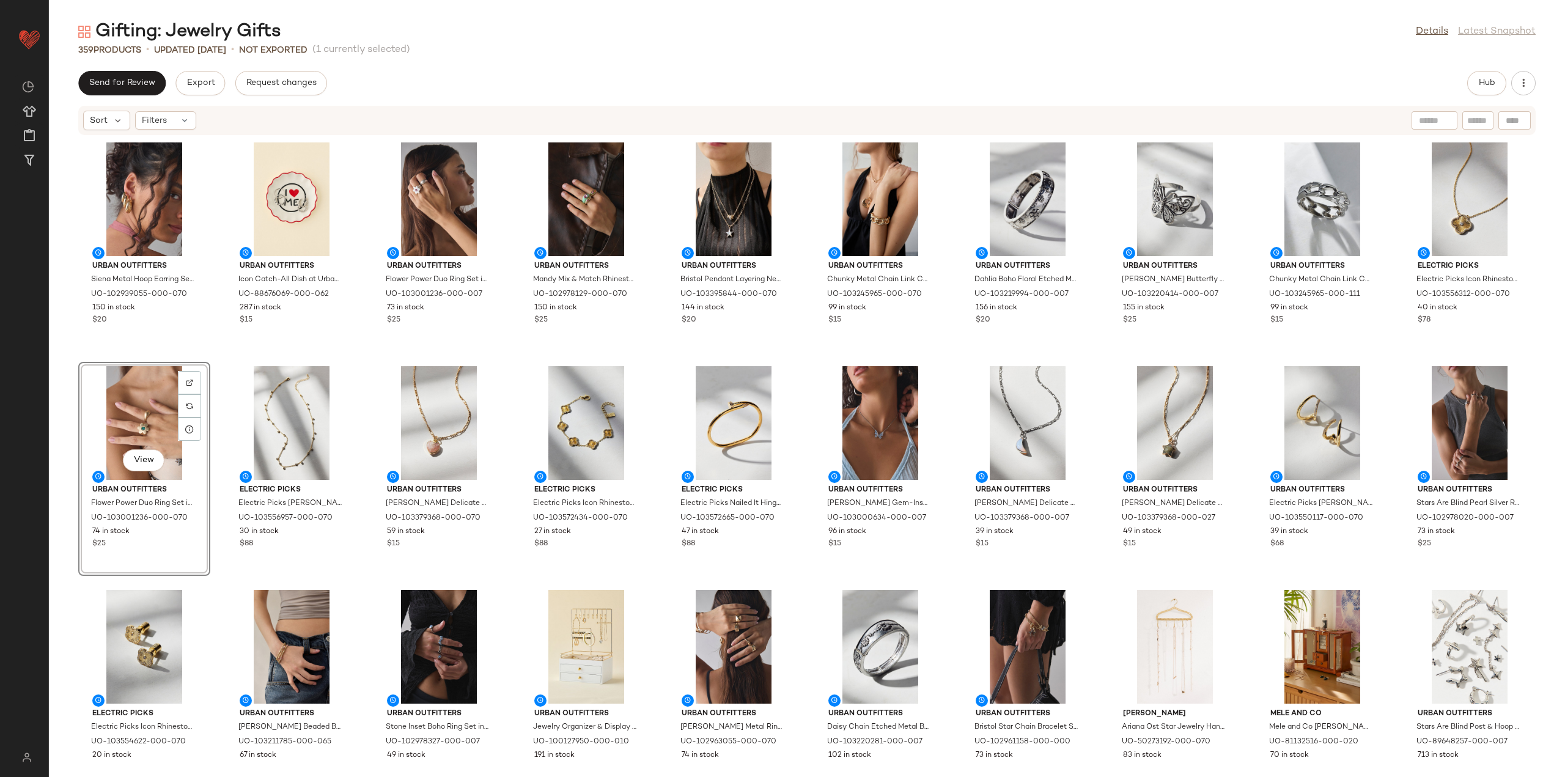
click at [366, 358] on div "Urban Outfitters Siena Metal Hoop Earring Set in Gold, Women's at Urban Outfitt…" at bounding box center [807, 449] width 1516 height 626
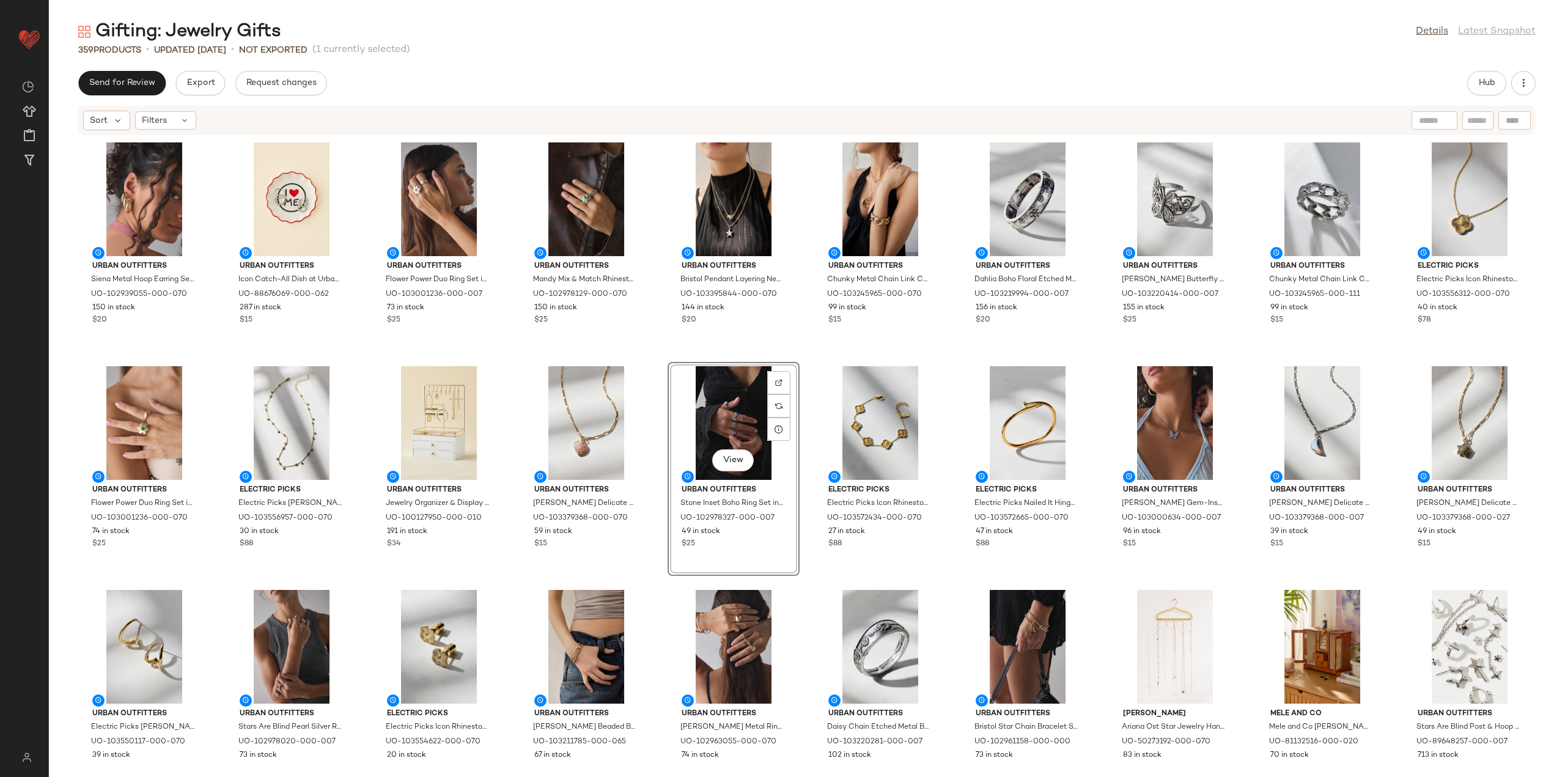
click at [659, 585] on div "Urban Outfitters Siena Metal Hoop Earring Set in Gold, Women's at Urban Outfitt…" at bounding box center [807, 449] width 1516 height 626
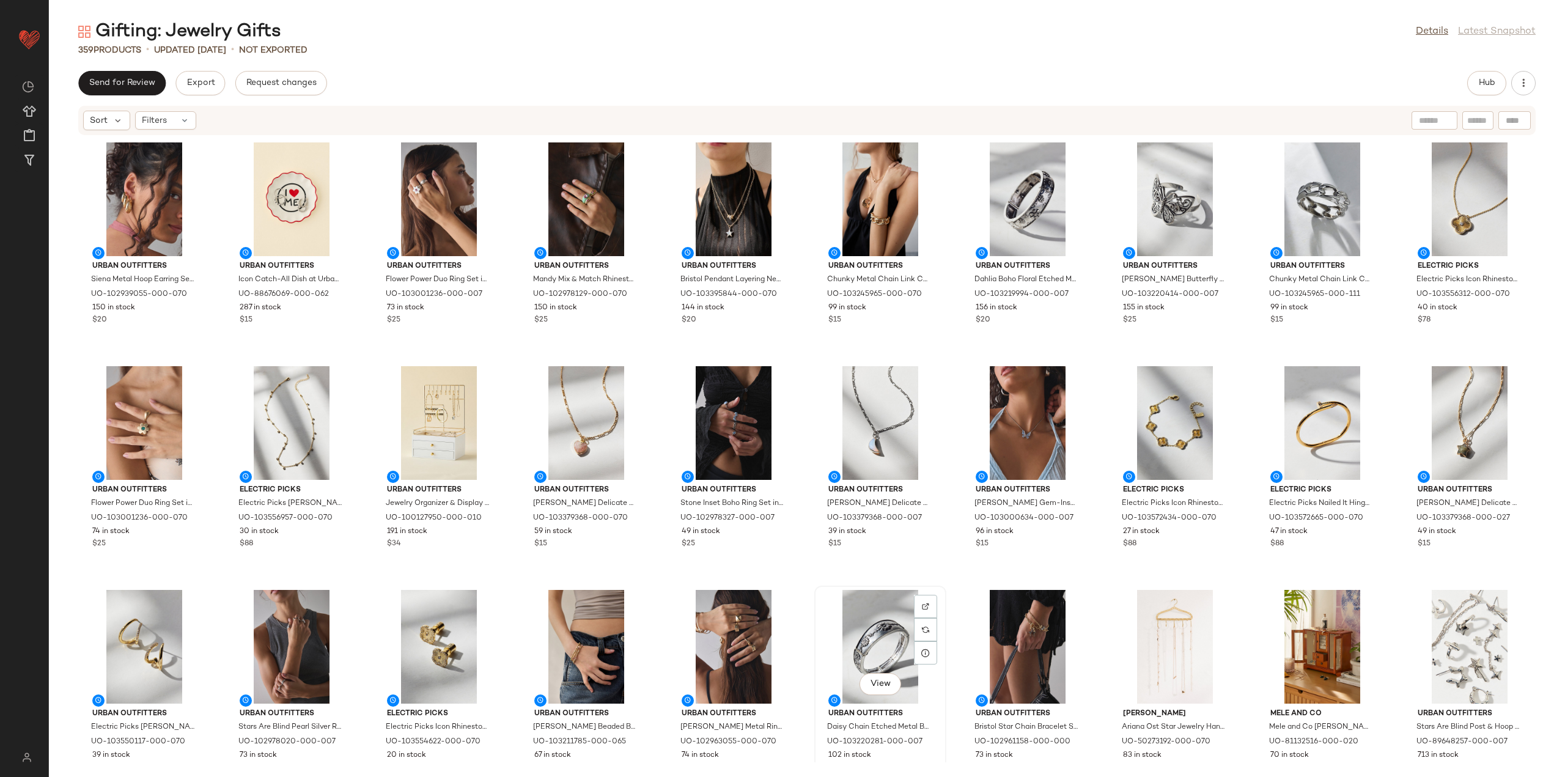
click at [940, 589] on div "View Urban Outfitters Daisy Chain Etched Metal Bangle Bracelet in Silver, Women…" at bounding box center [880, 692] width 130 height 211
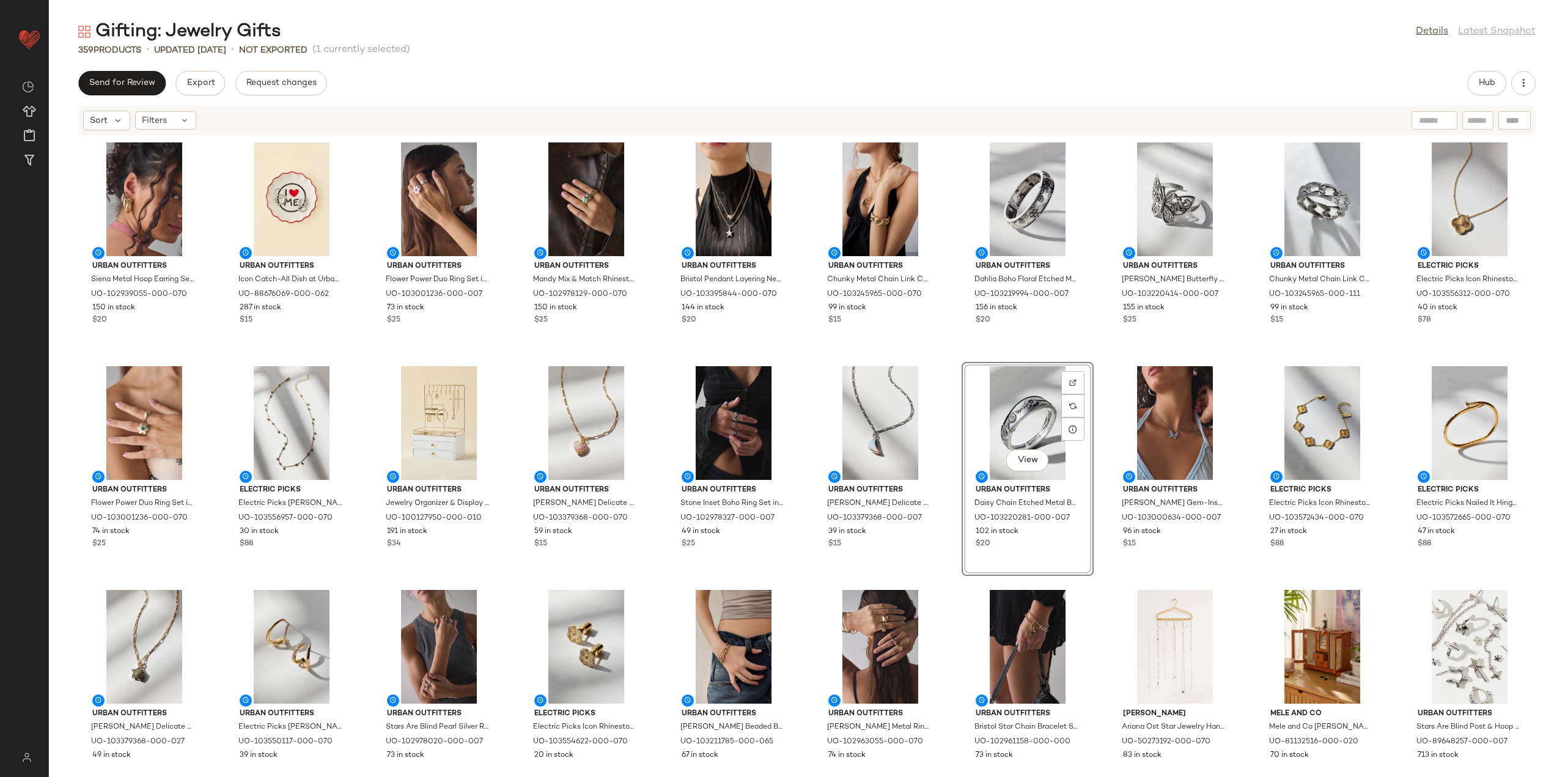
click at [961, 568] on div "View Urban Outfitters Daisy Chain Etched Metal Bangle Bracelet in Silver, Women…" at bounding box center [1027, 469] width 132 height 214
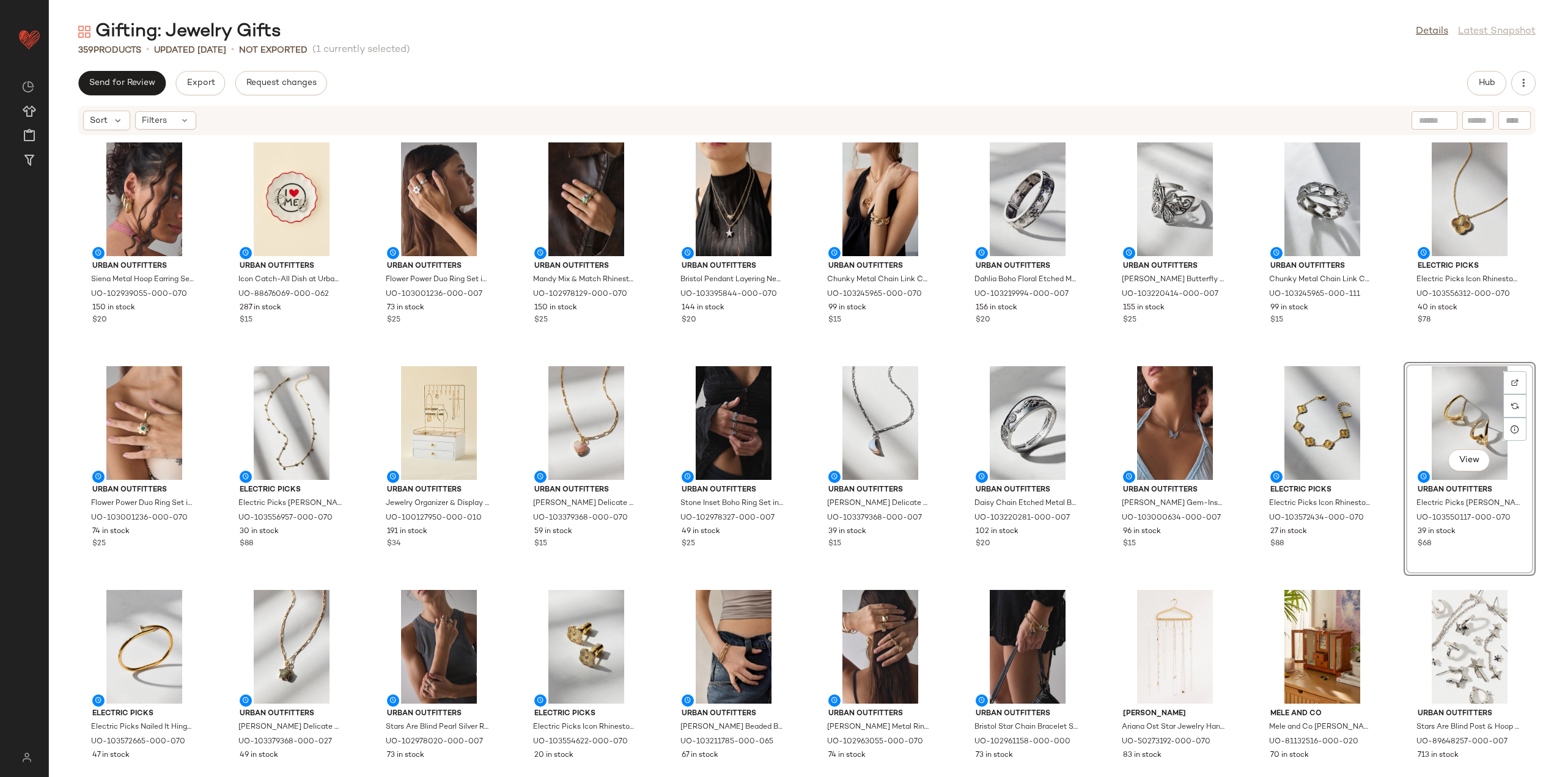
click at [656, 578] on div "Urban Outfitters Siena Metal Hoop Earring Set in Gold, Women's at Urban Outfitt…" at bounding box center [807, 449] width 1516 height 626
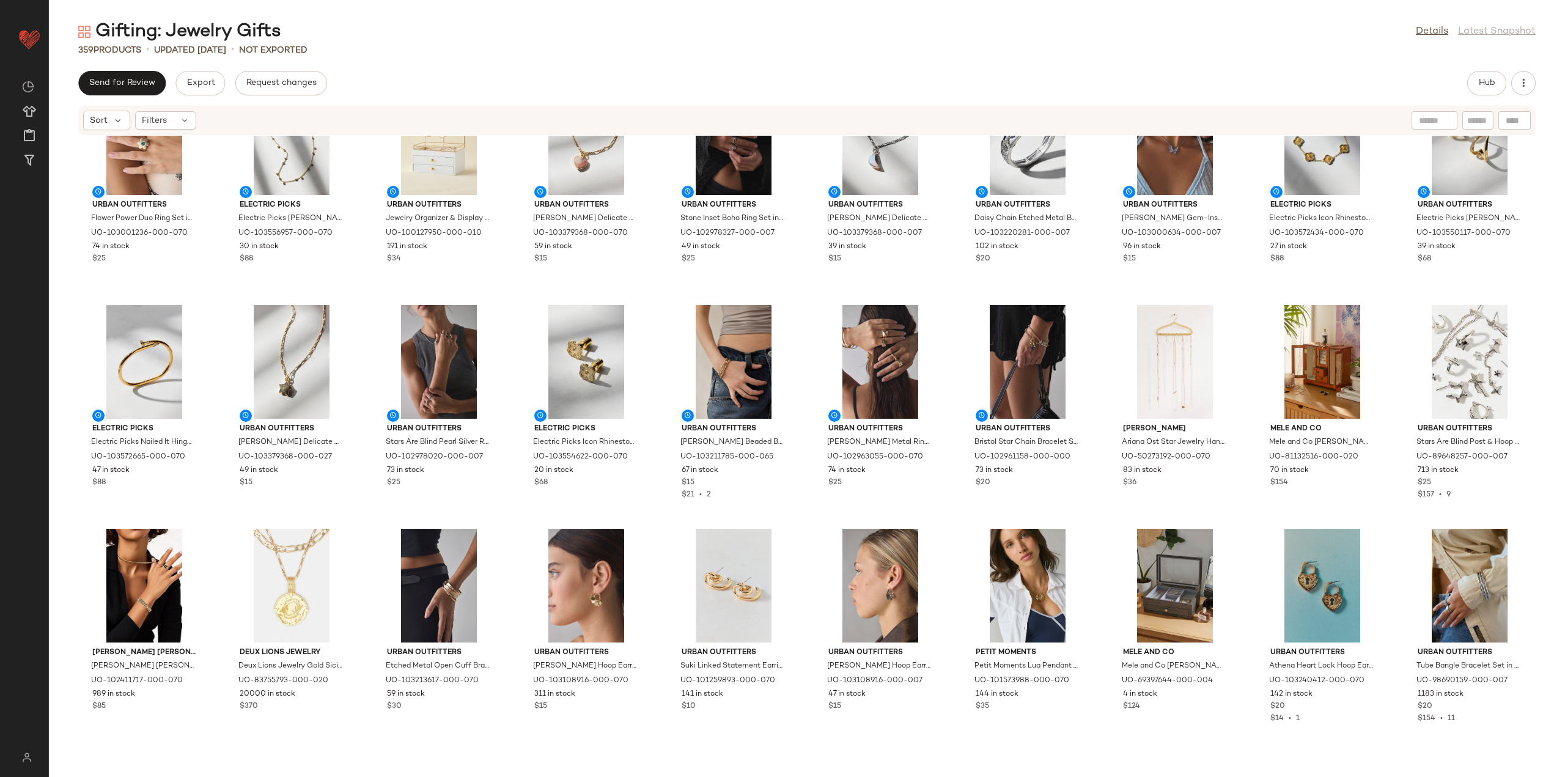
scroll to position [315, 0]
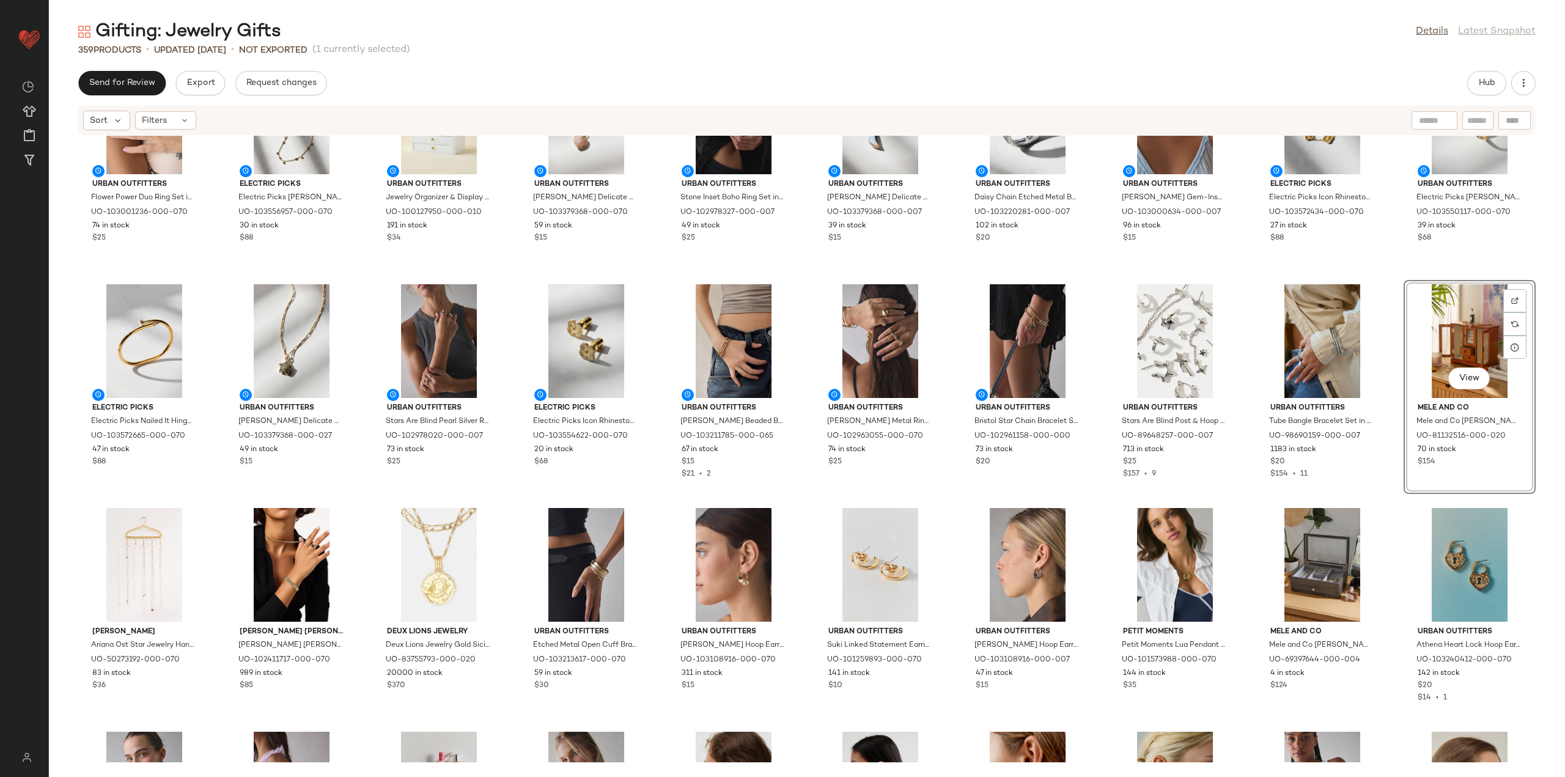
click at [1397, 498] on div "Urban Outfitters Flower Power Duo Ring Set in Gold, Women's at Urban Outfitters…" at bounding box center [807, 449] width 1516 height 626
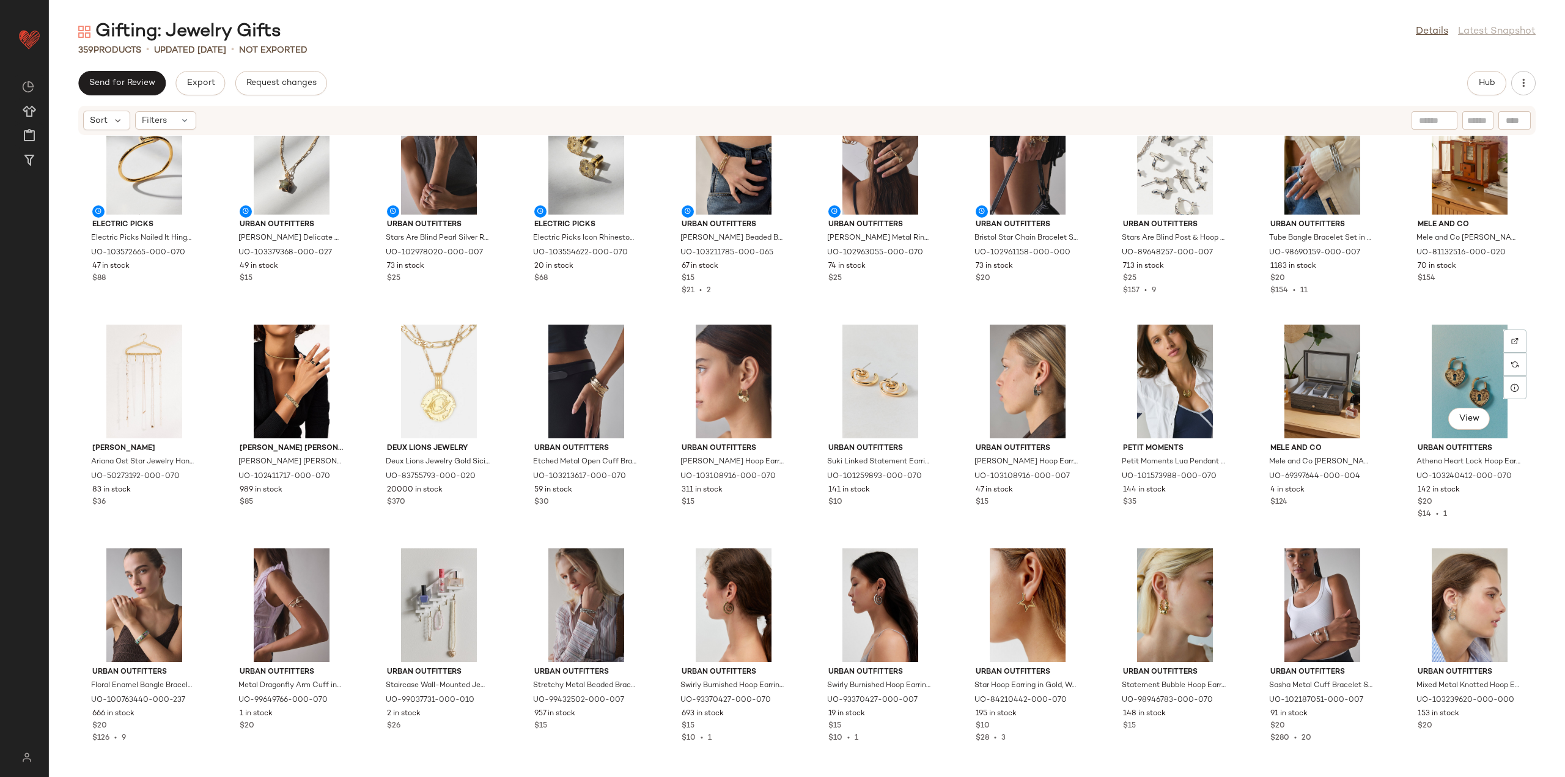
scroll to position [560, 0]
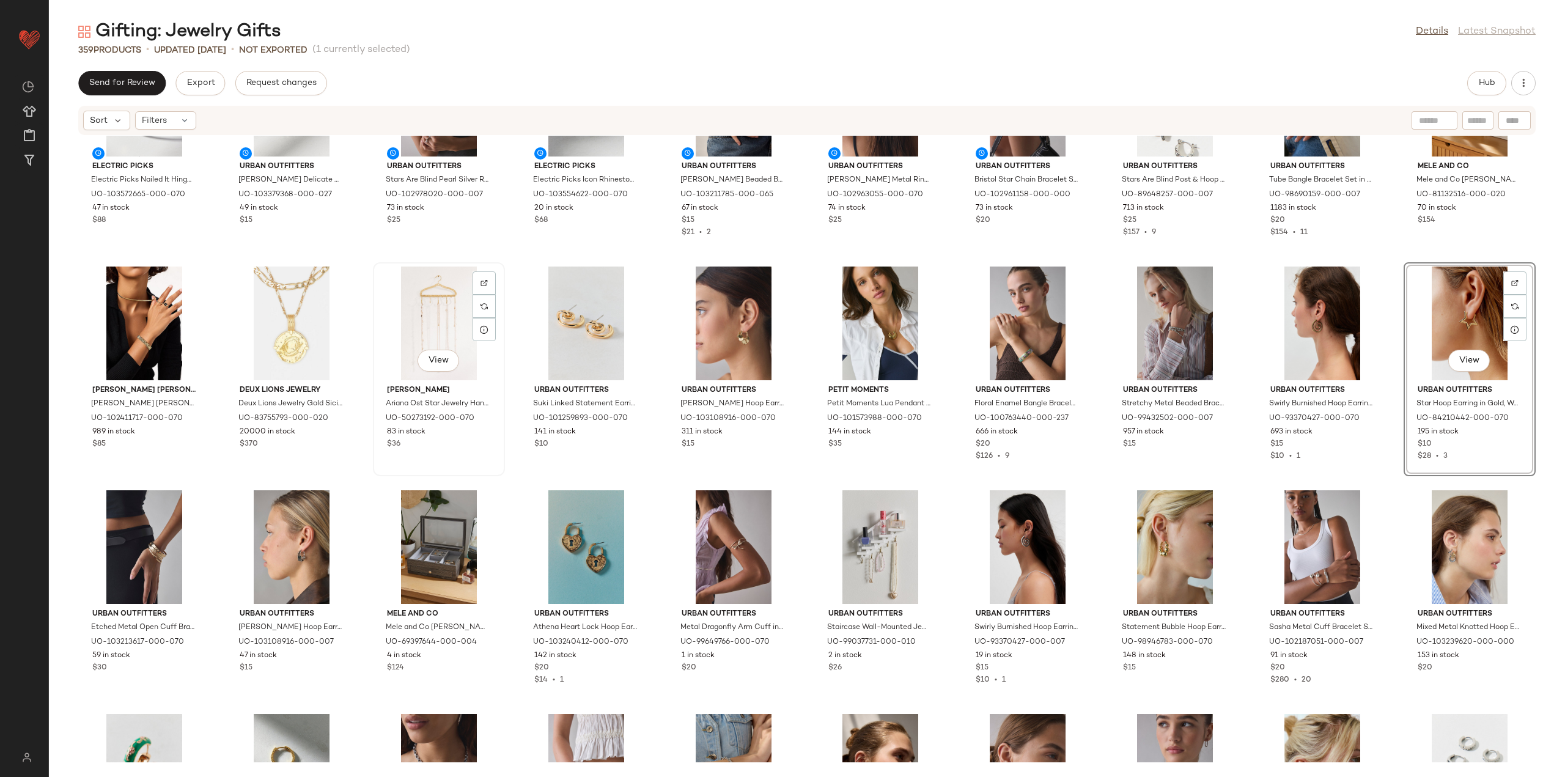
scroll to position [560, 0]
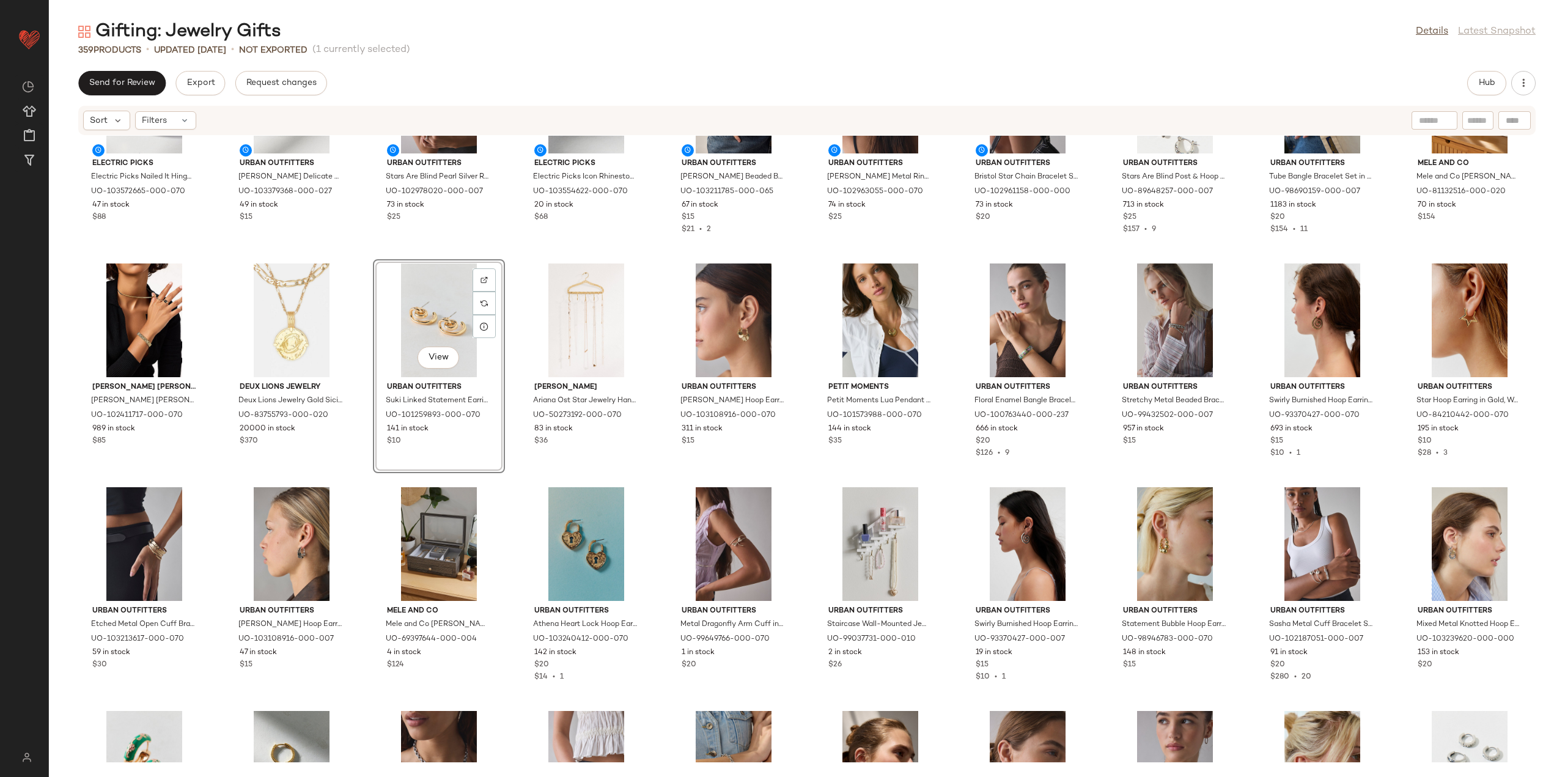
click at [358, 485] on div "Electric Picks Electric Picks Nailed It Hinged Bracelet in Gold, Women's at Urb…" at bounding box center [807, 449] width 1516 height 626
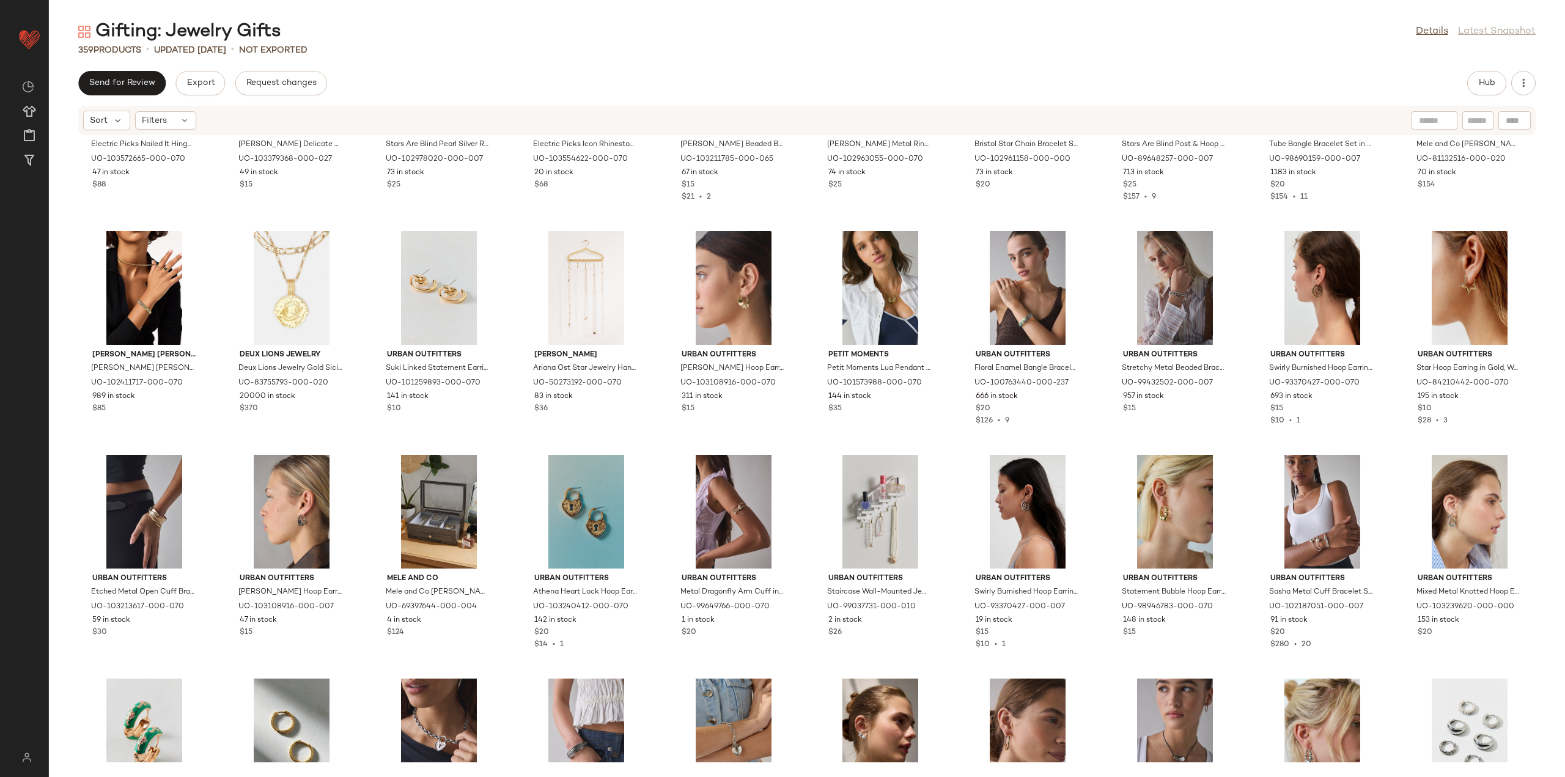
scroll to position [621, 0]
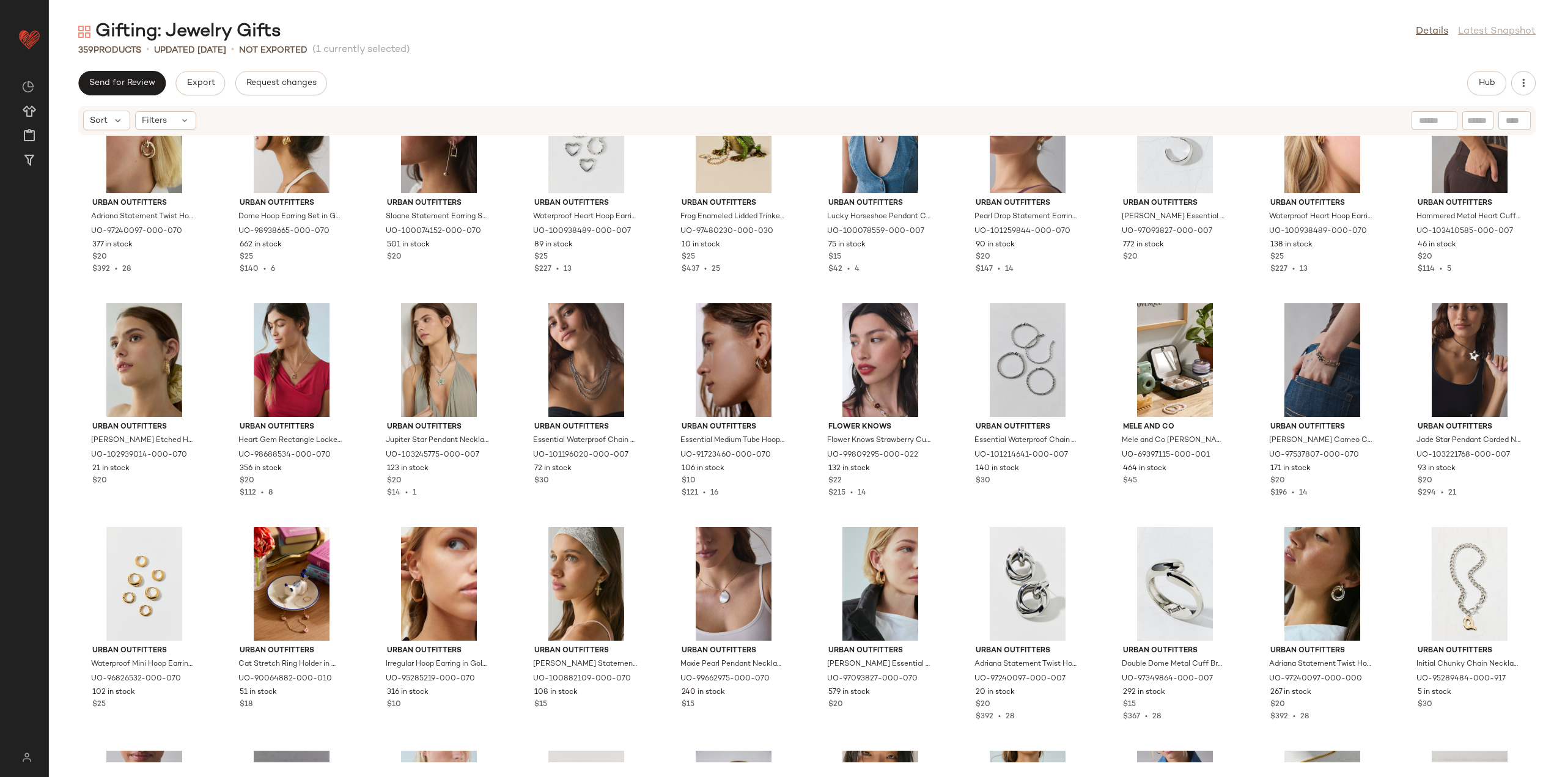
scroll to position [1416, 0]
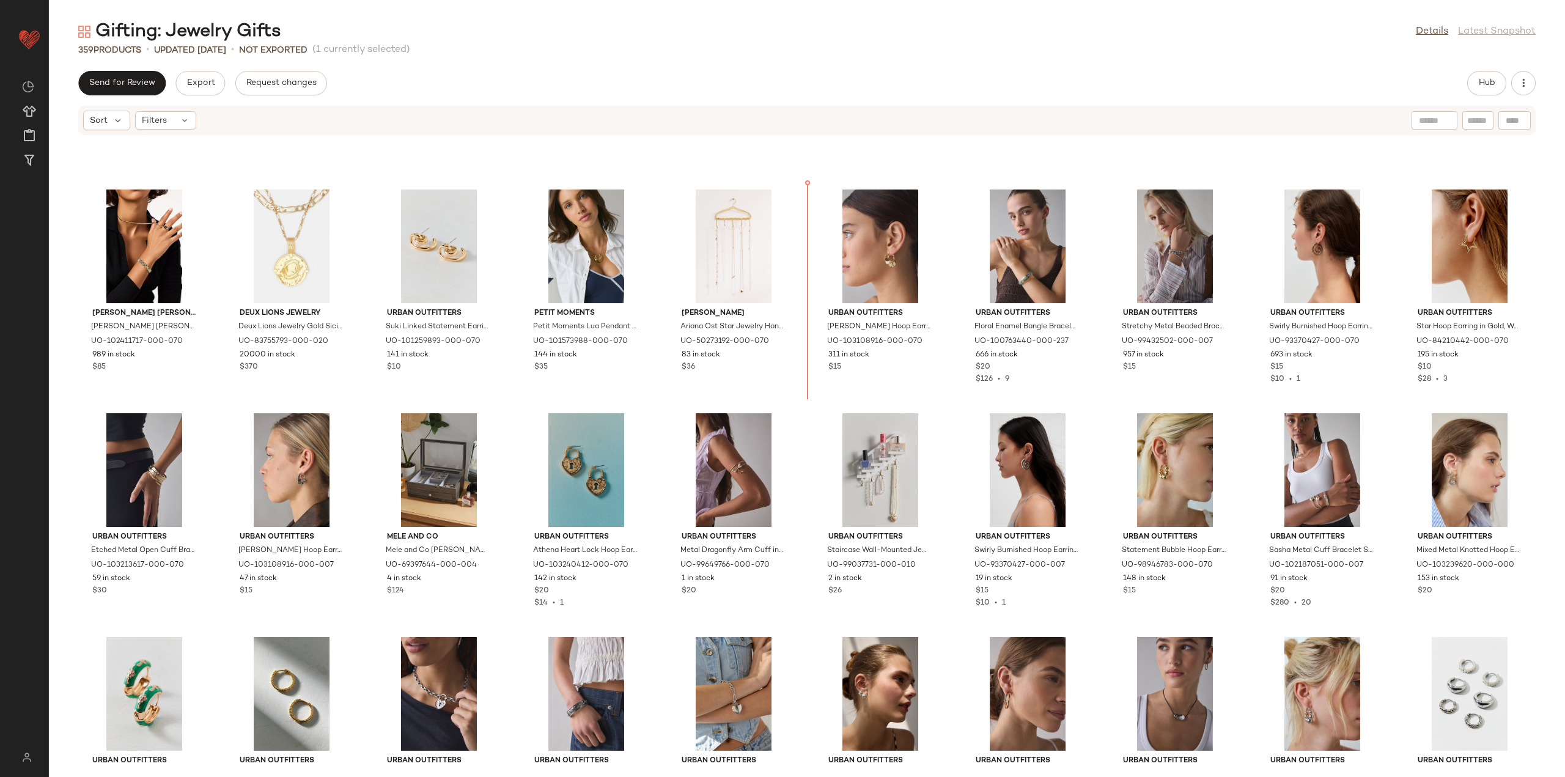
scroll to position [630, 0]
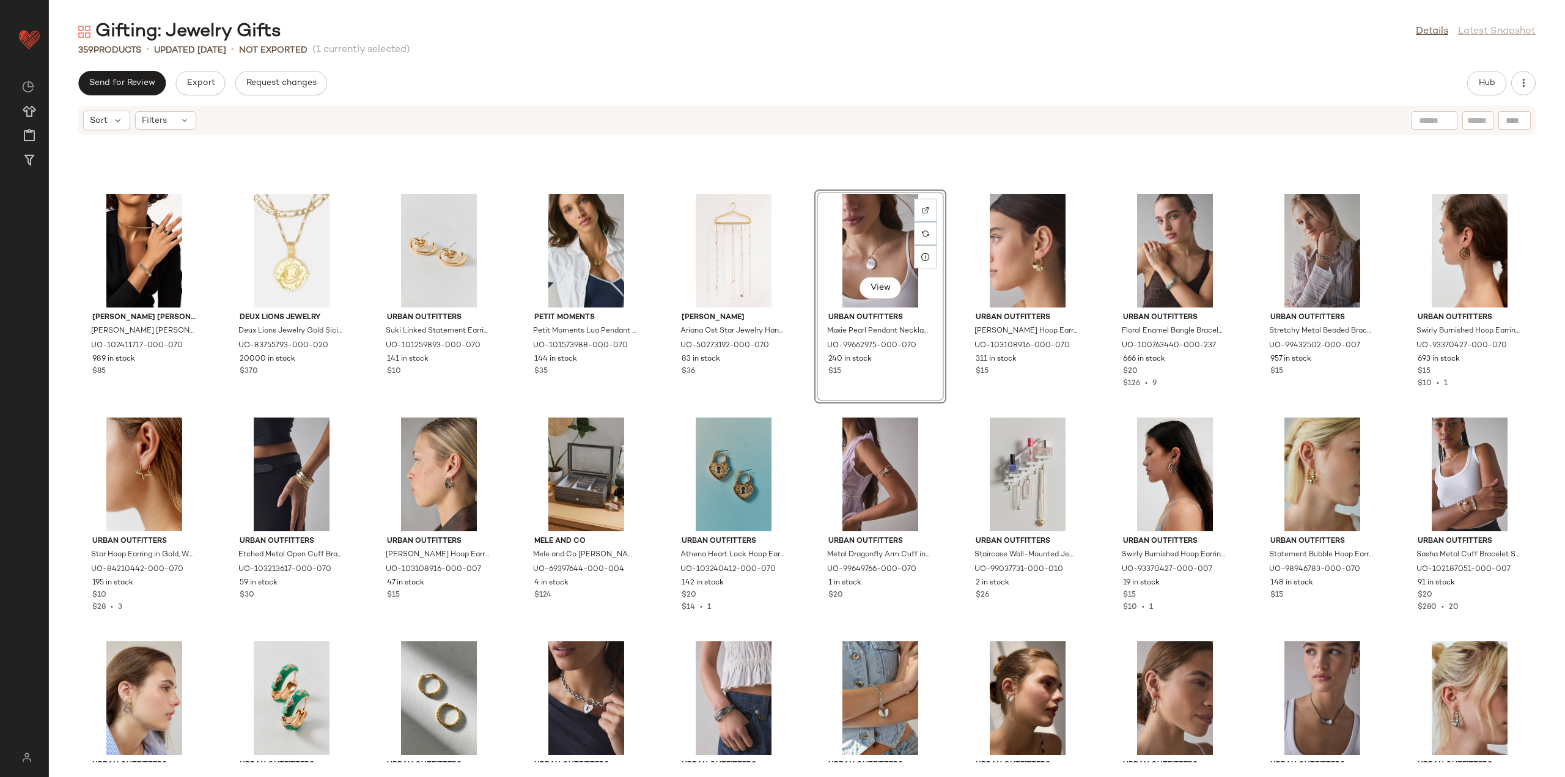
click at [814, 405] on div "Ana Luisa Ana Luisa Ora Watch Strap Bracelet in Gold, Women's at Urban Outfitte…" at bounding box center [807, 449] width 1516 height 626
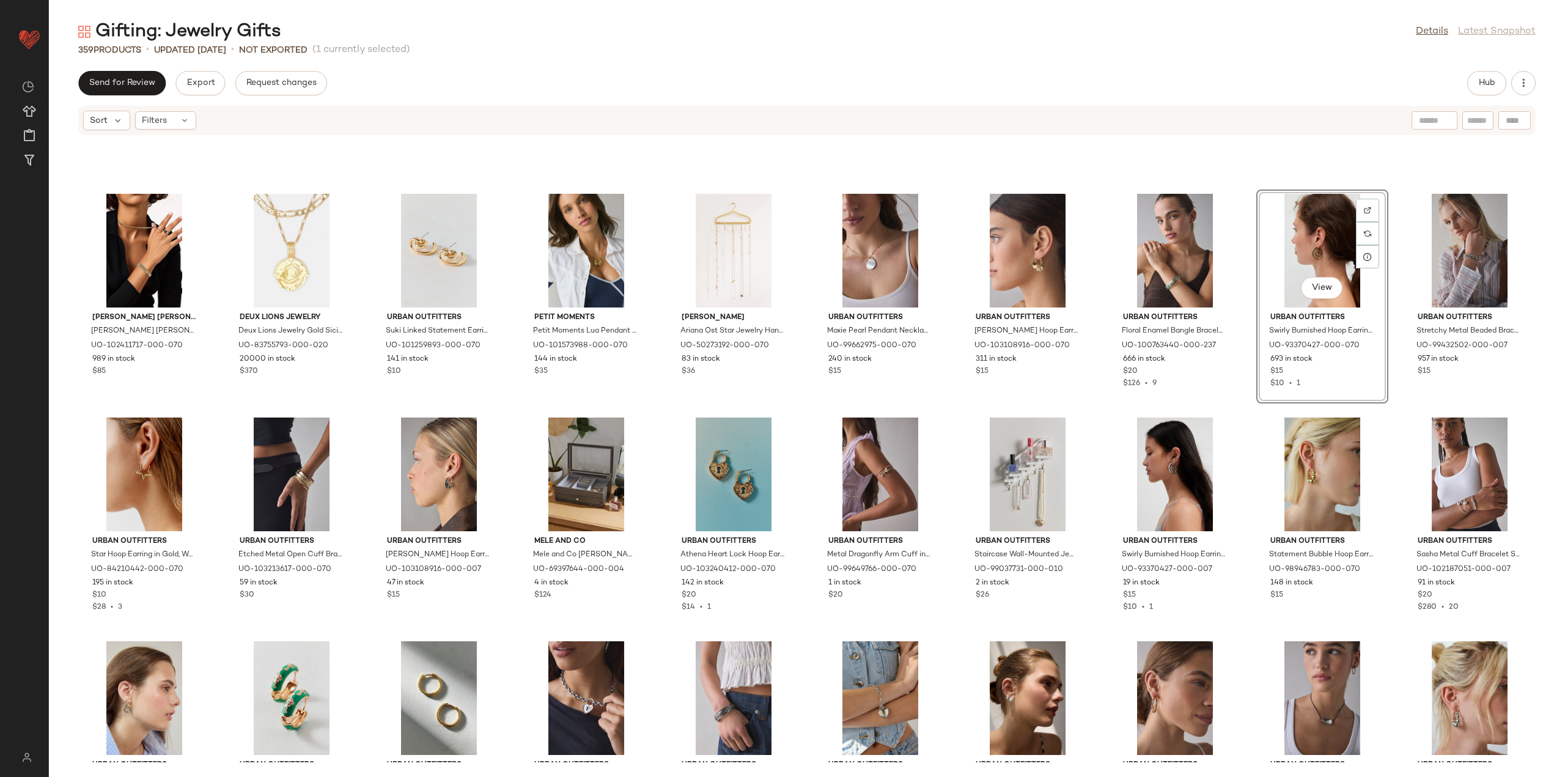
click at [1224, 406] on div "Ana Luisa Ana Luisa Ora Watch Strap Bracelet in Gold, Women's at Urban Outfitte…" at bounding box center [807, 449] width 1516 height 626
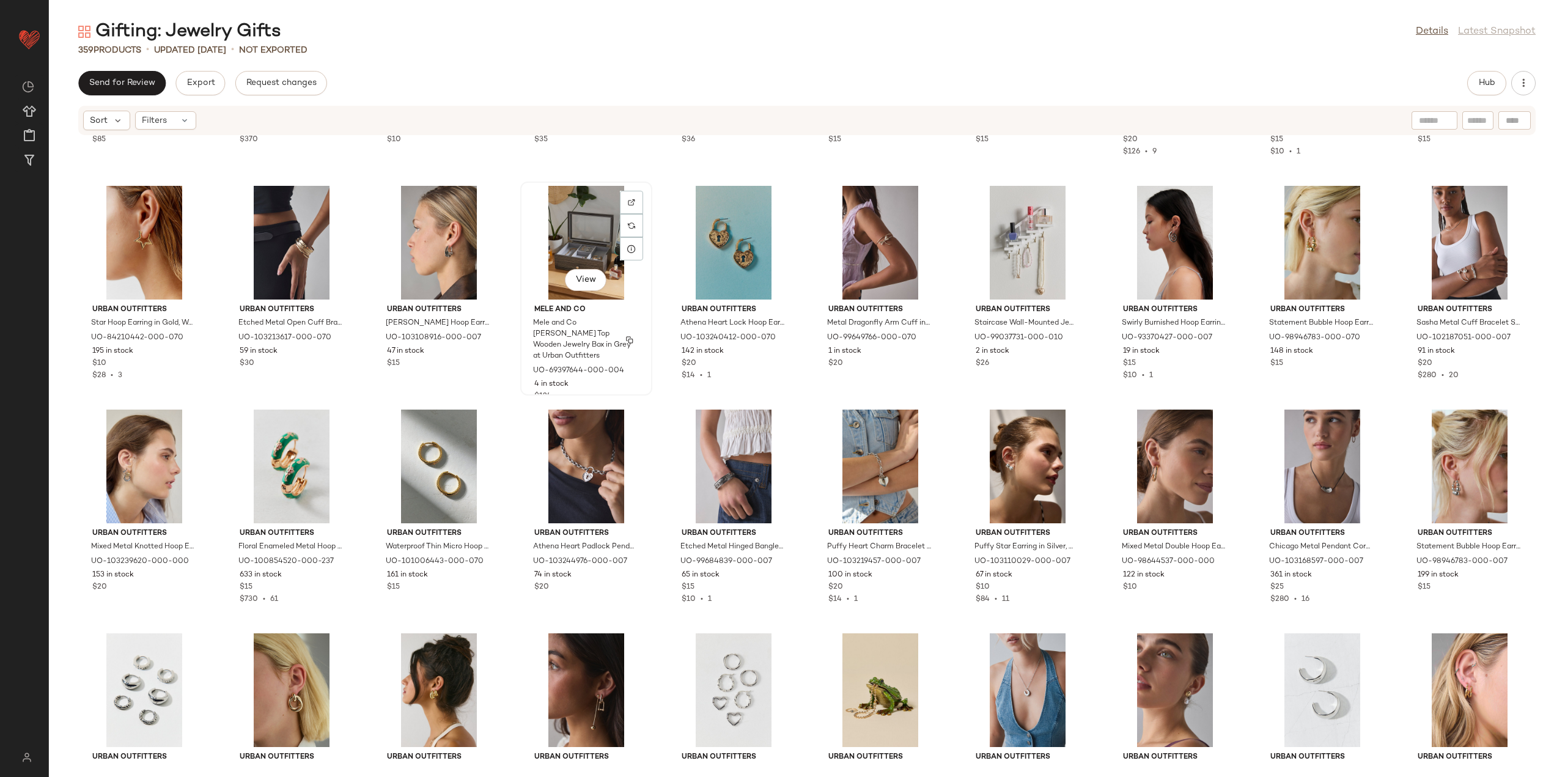
scroll to position [874, 0]
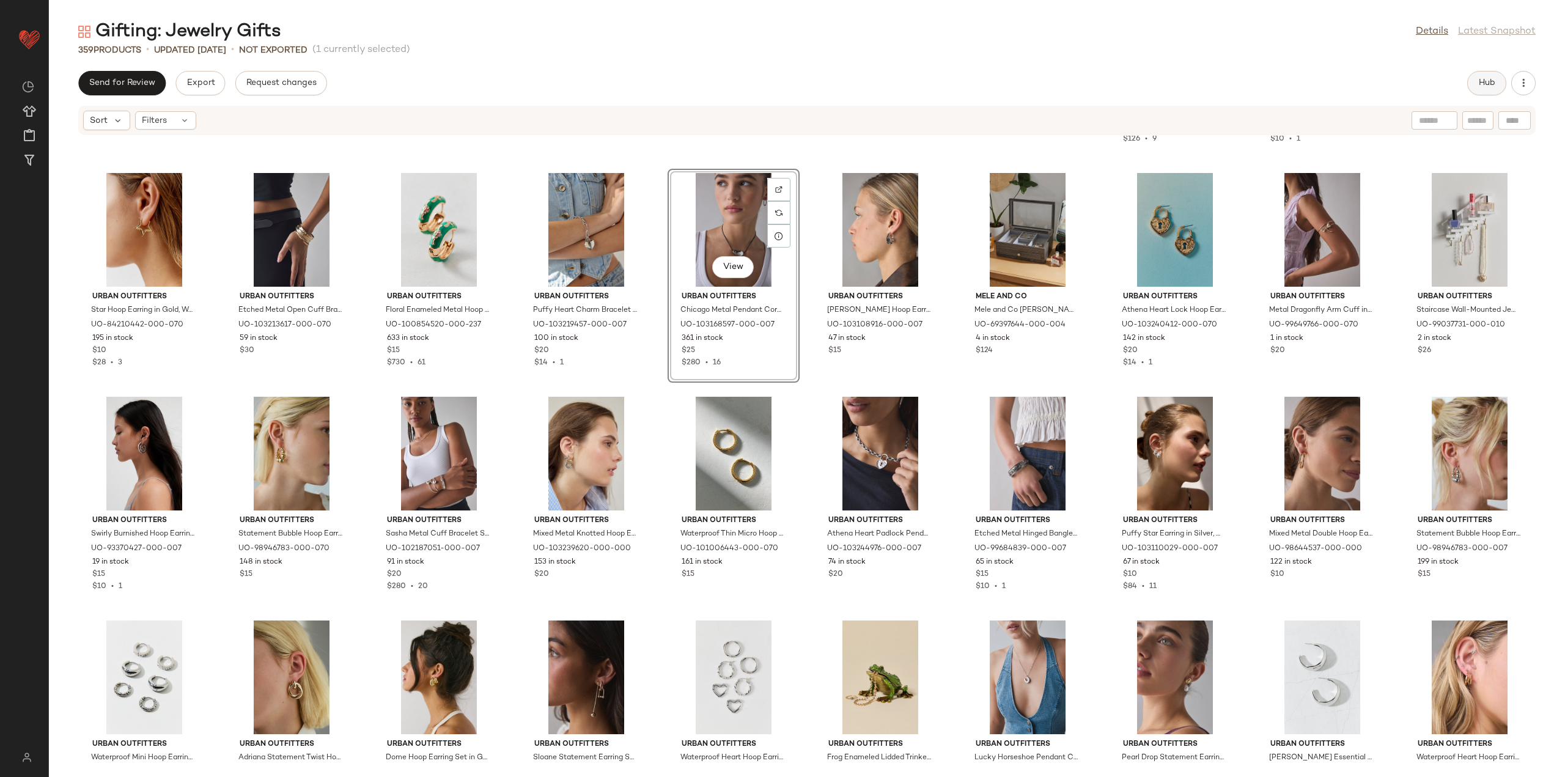
click at [1477, 88] on button "Hub" at bounding box center [1486, 83] width 39 height 24
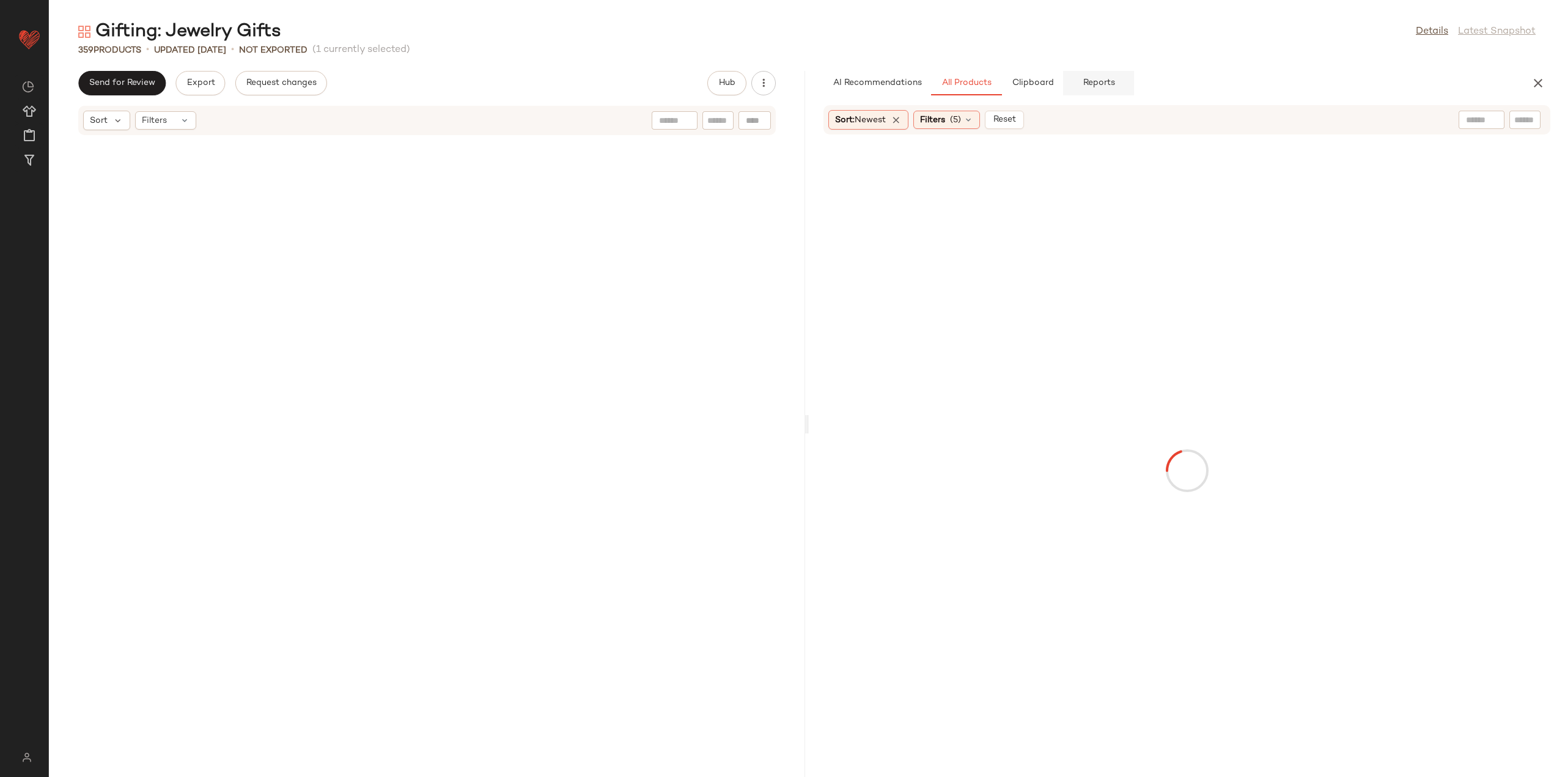
scroll to position [2013, 0]
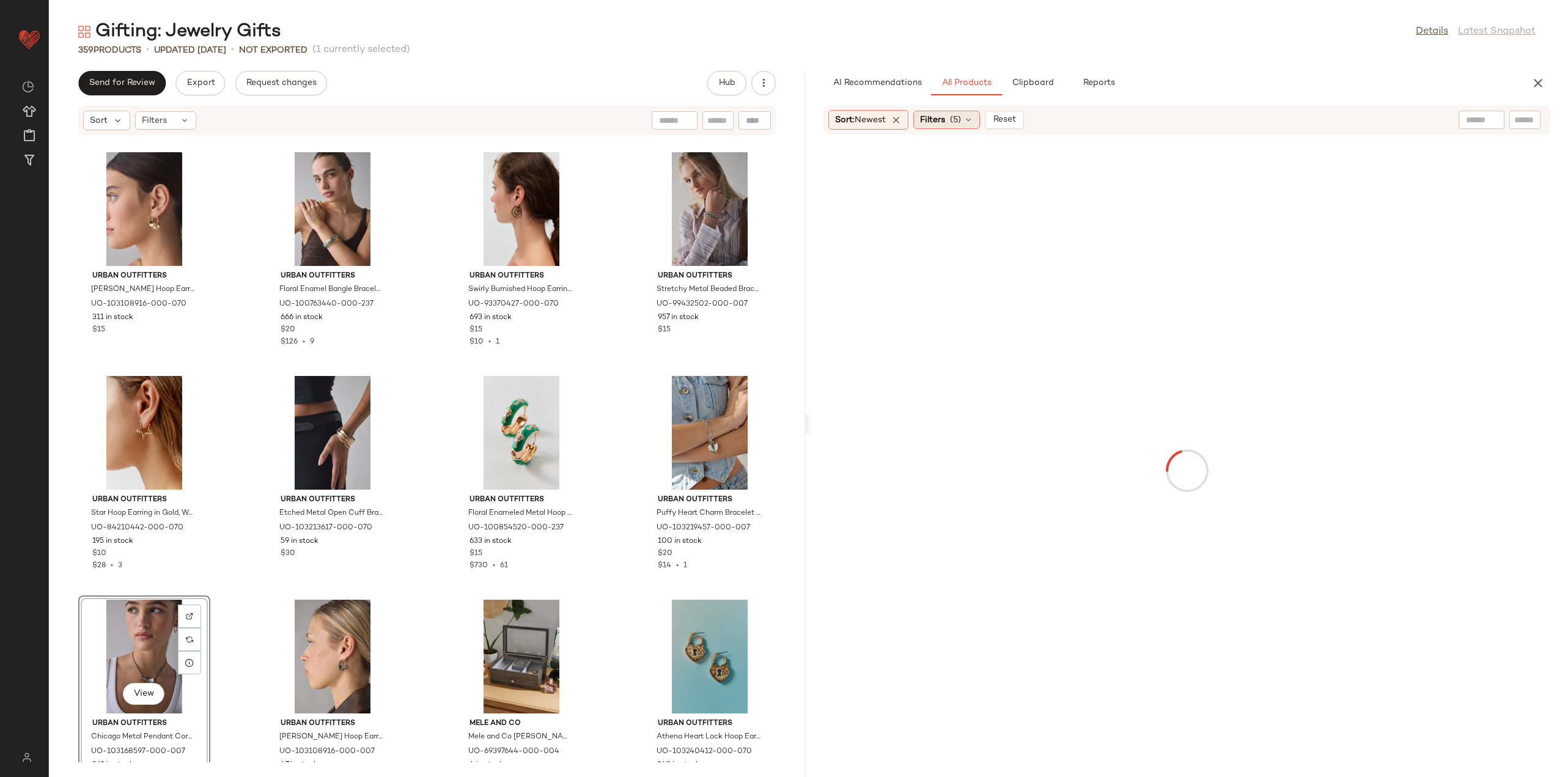
click at [973, 119] on icon at bounding box center [968, 120] width 10 height 10
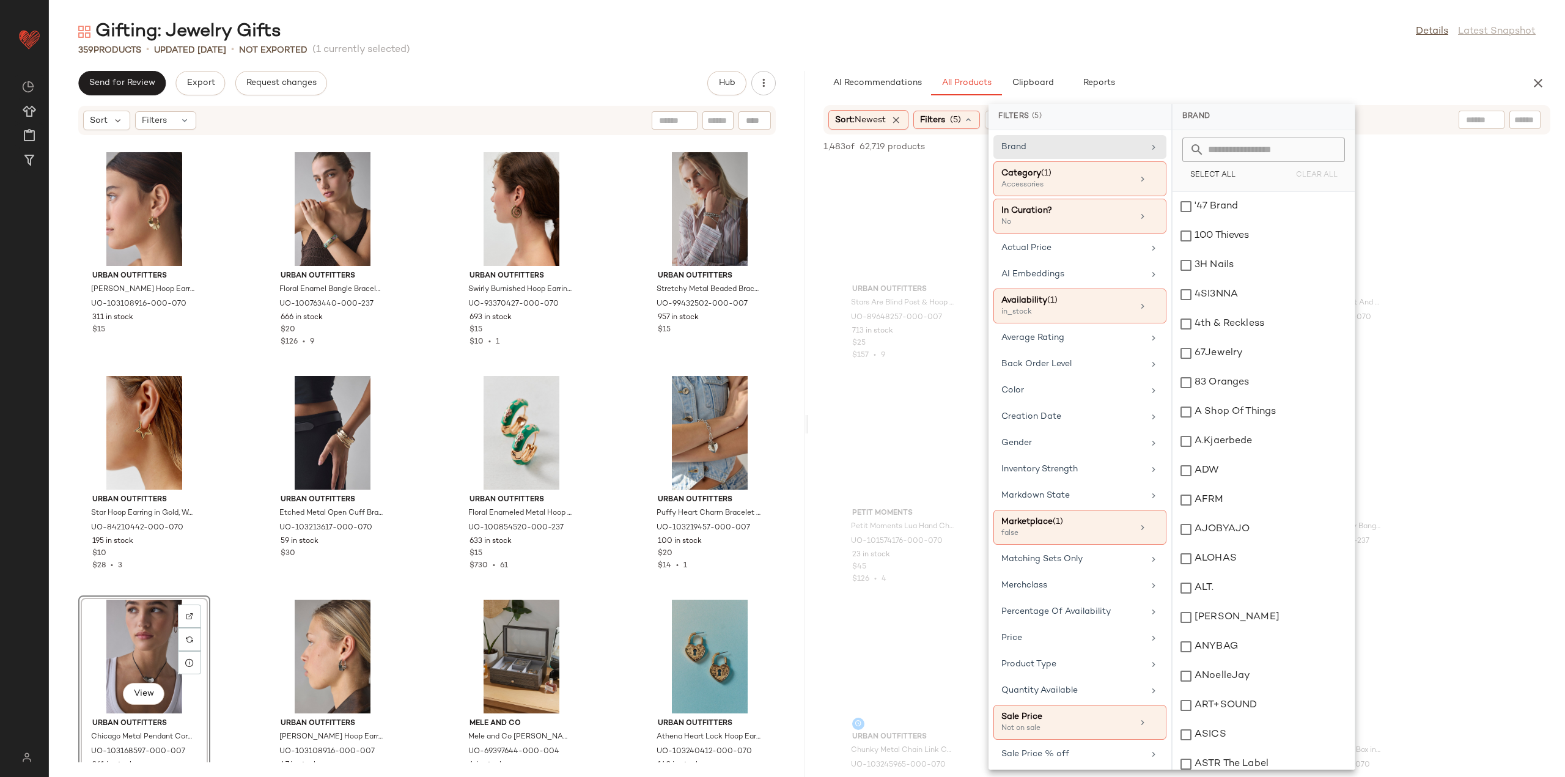
click at [1213, 76] on div "AI Recommendations All Products Clipboard Reports" at bounding box center [1167, 83] width 688 height 24
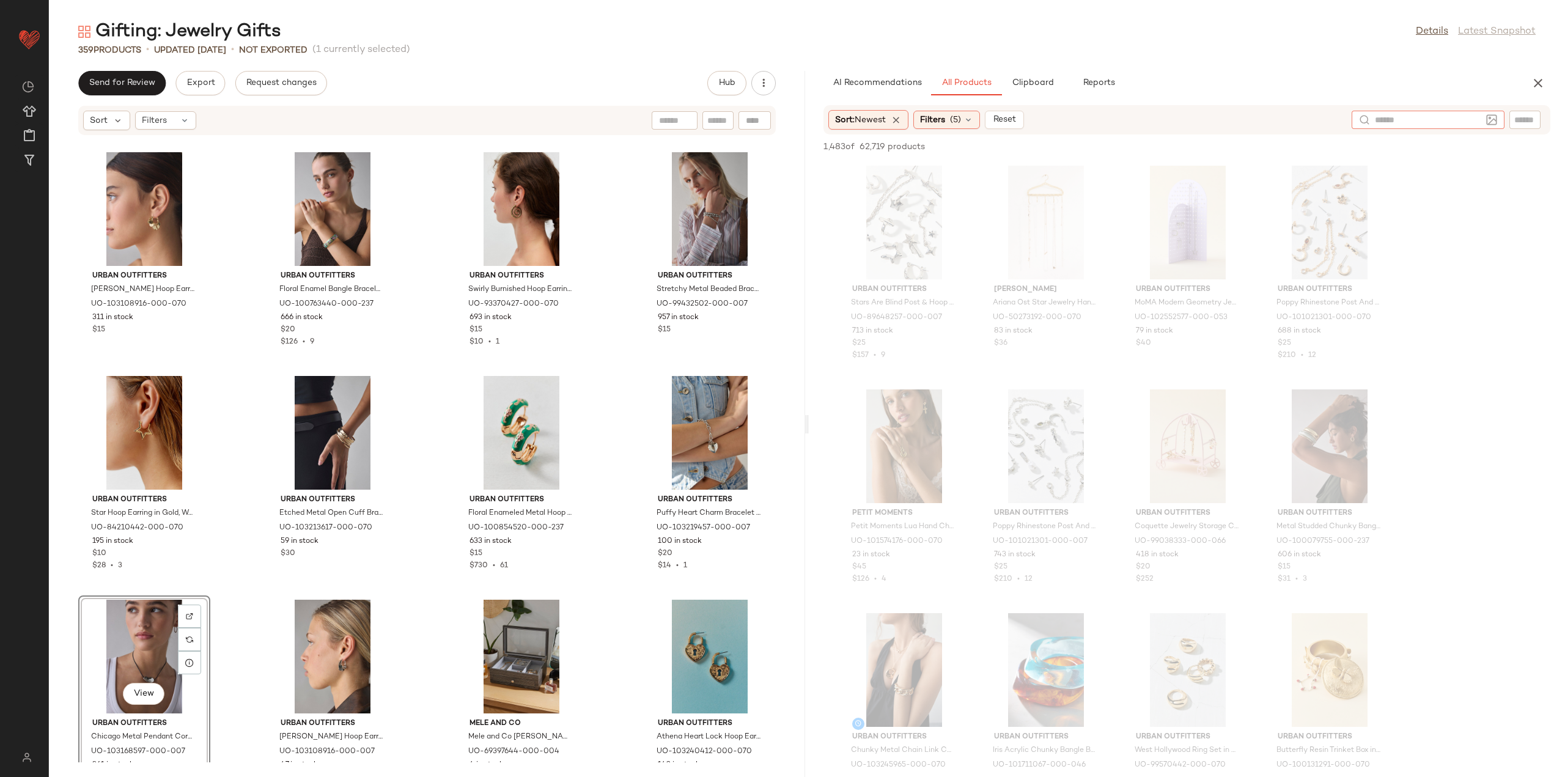
click at [1475, 119] on input "text" at bounding box center [1428, 120] width 106 height 13
type input "**********"
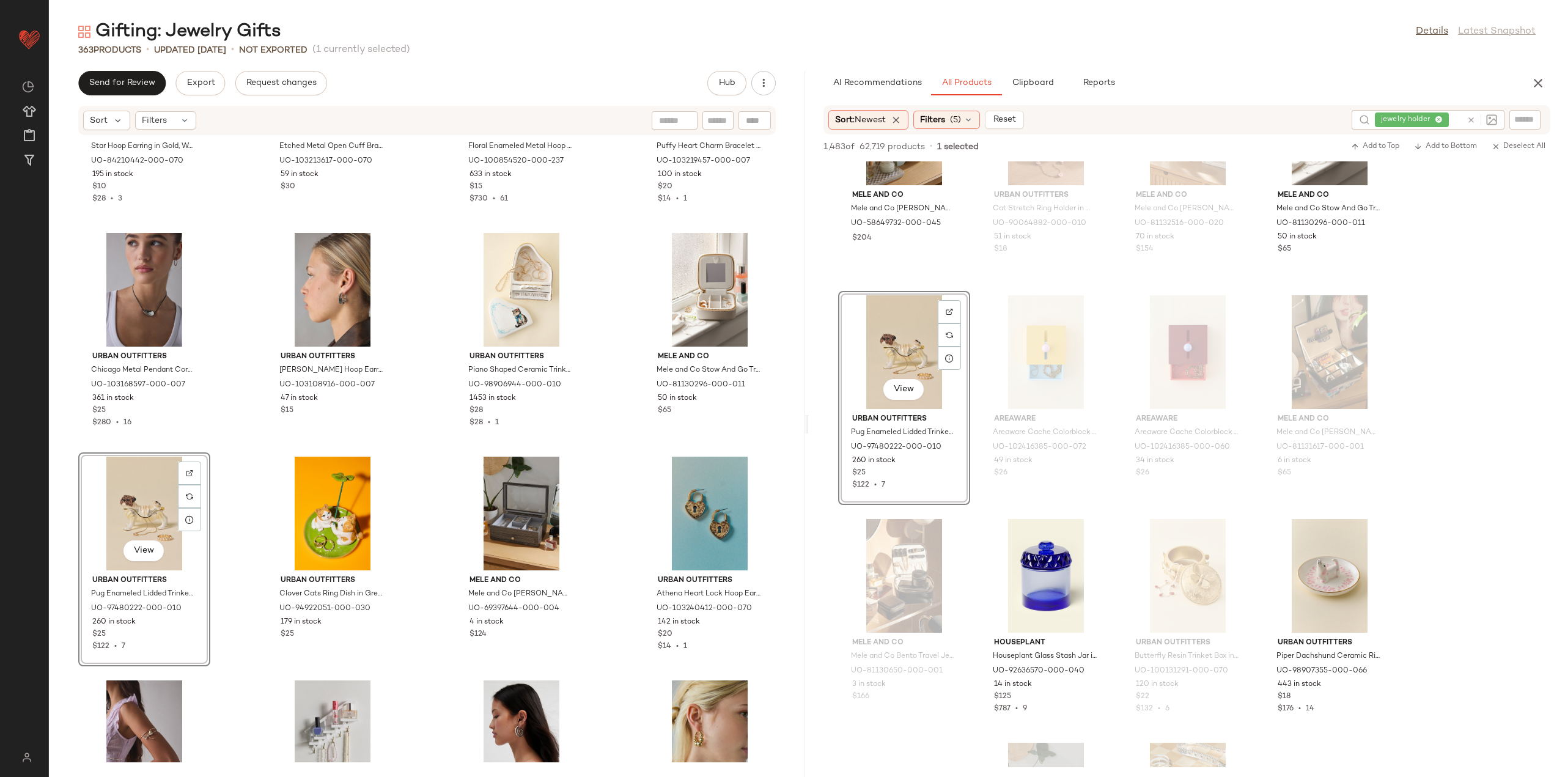
scroll to position [795, 0]
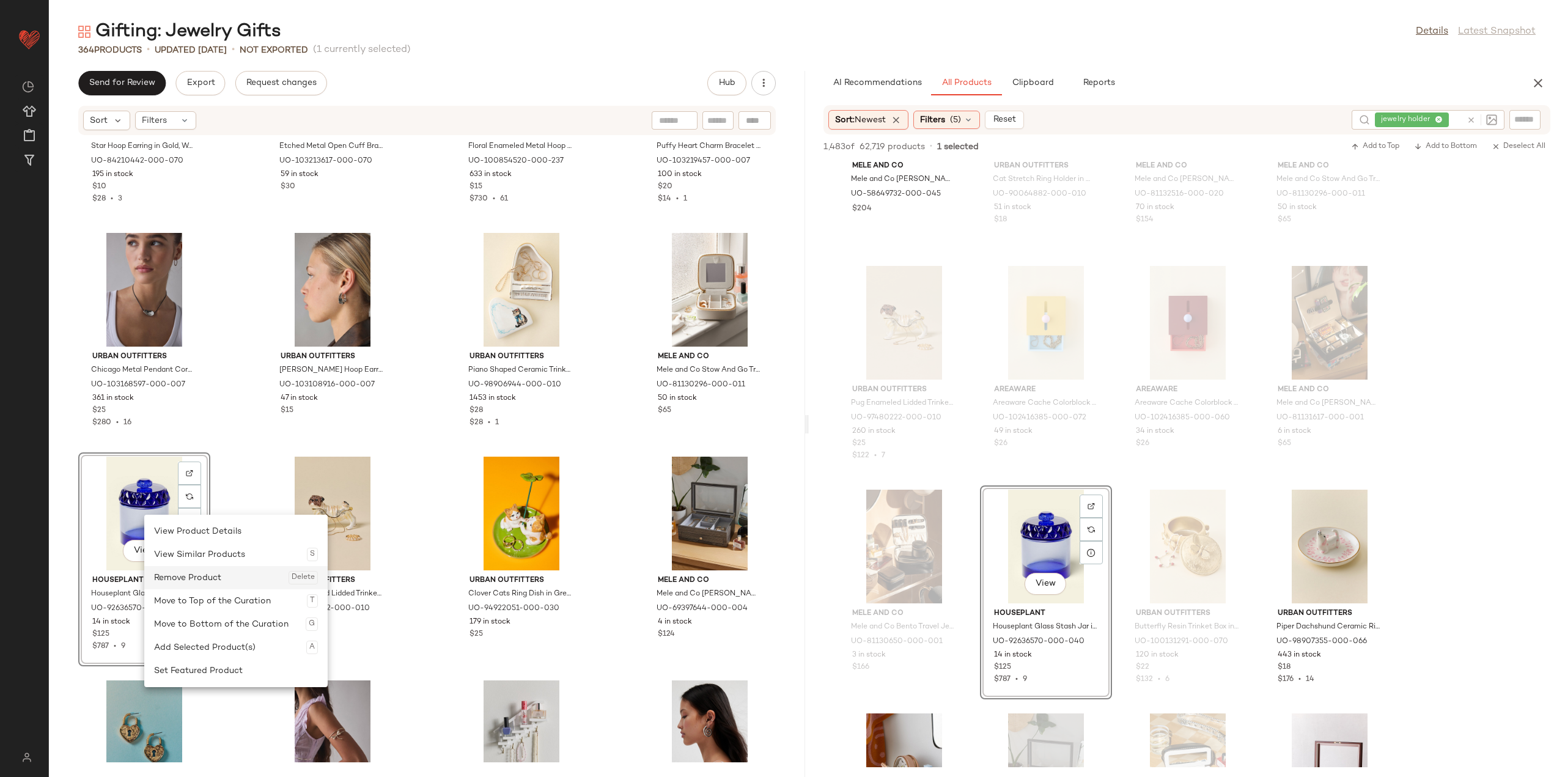
click at [206, 572] on div "Remove Product Delete" at bounding box center [236, 577] width 164 height 23
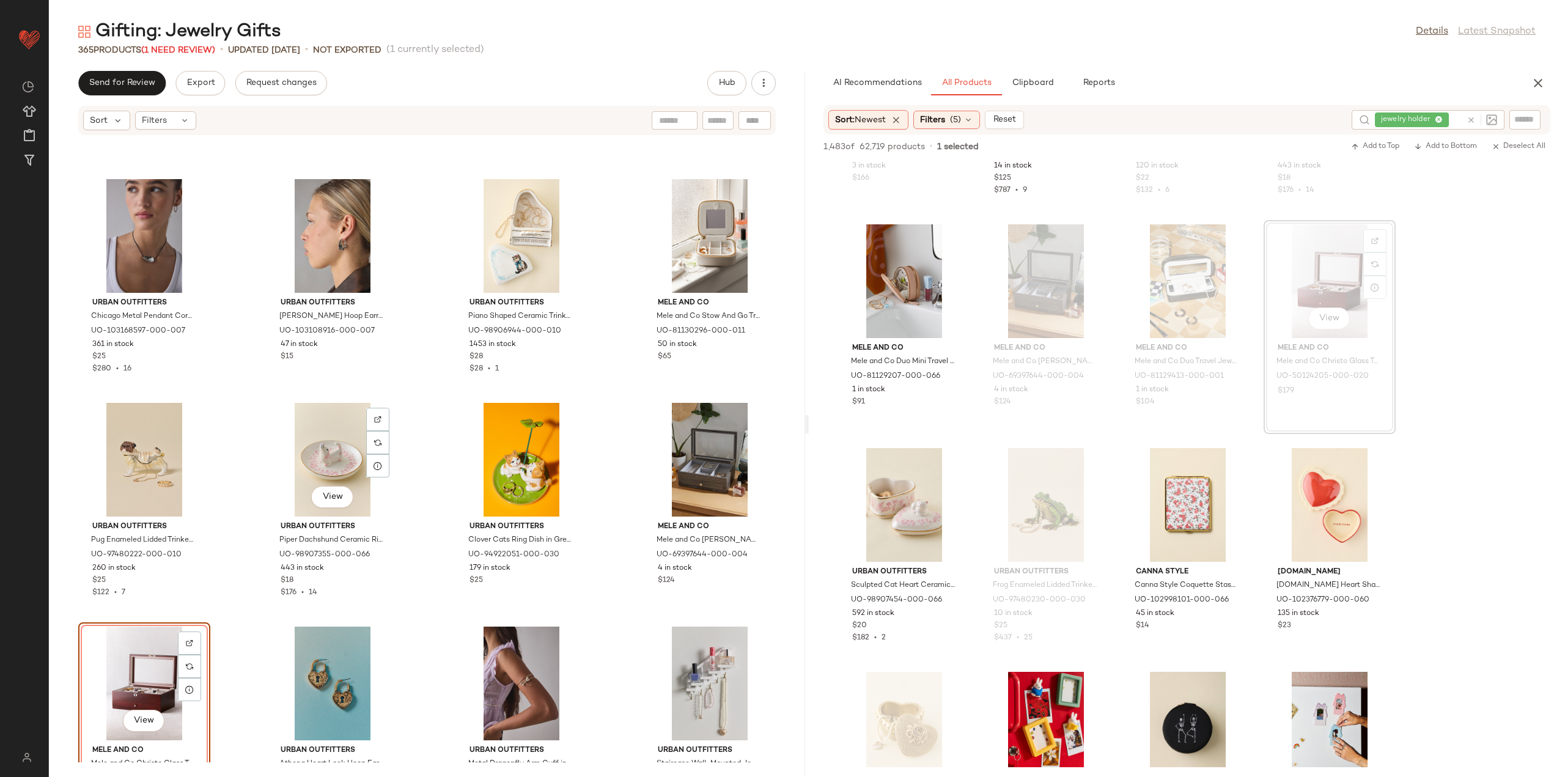
scroll to position [2563, 0]
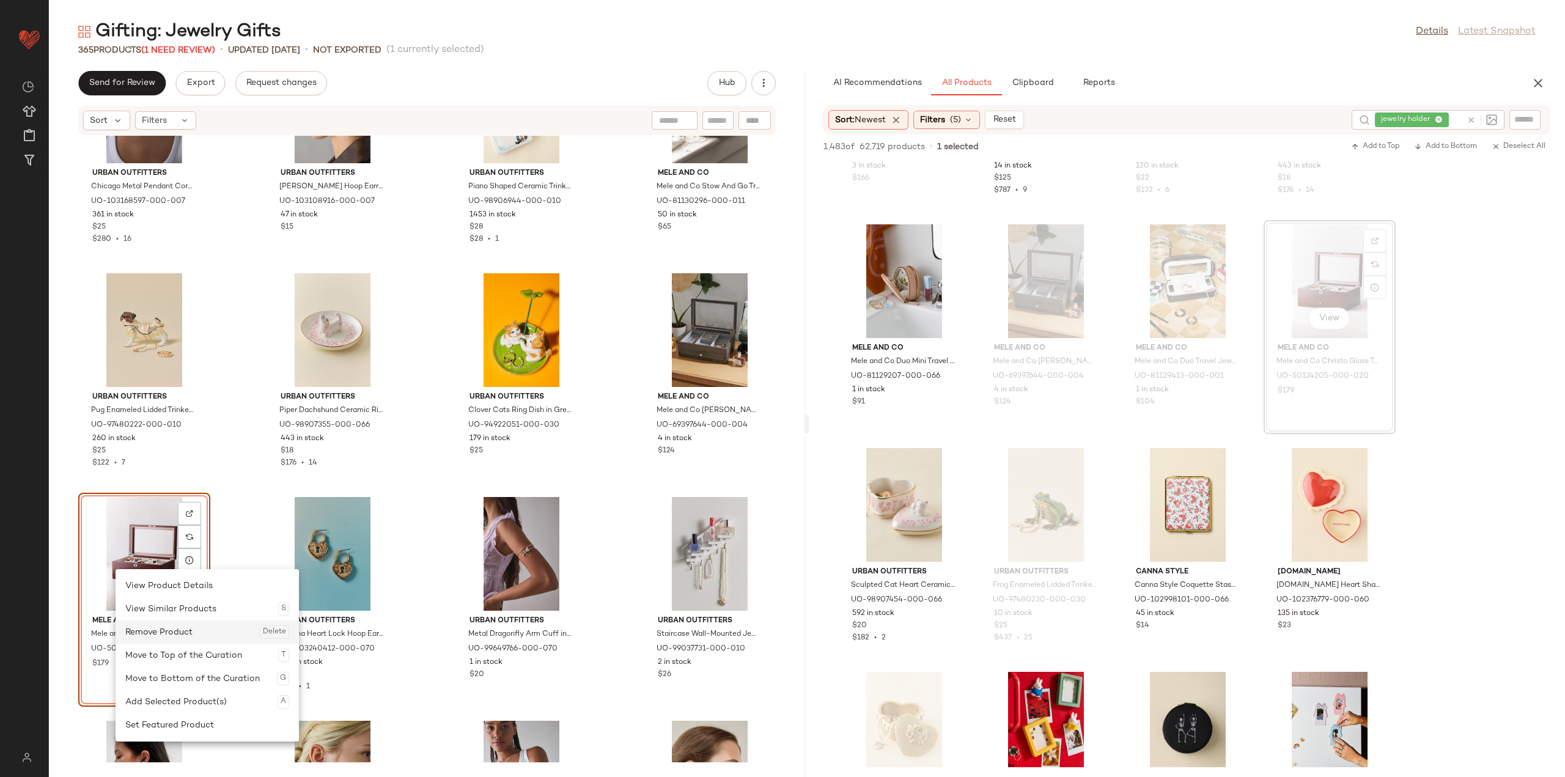
click at [173, 631] on div "Remove Product Delete" at bounding box center [207, 631] width 164 height 23
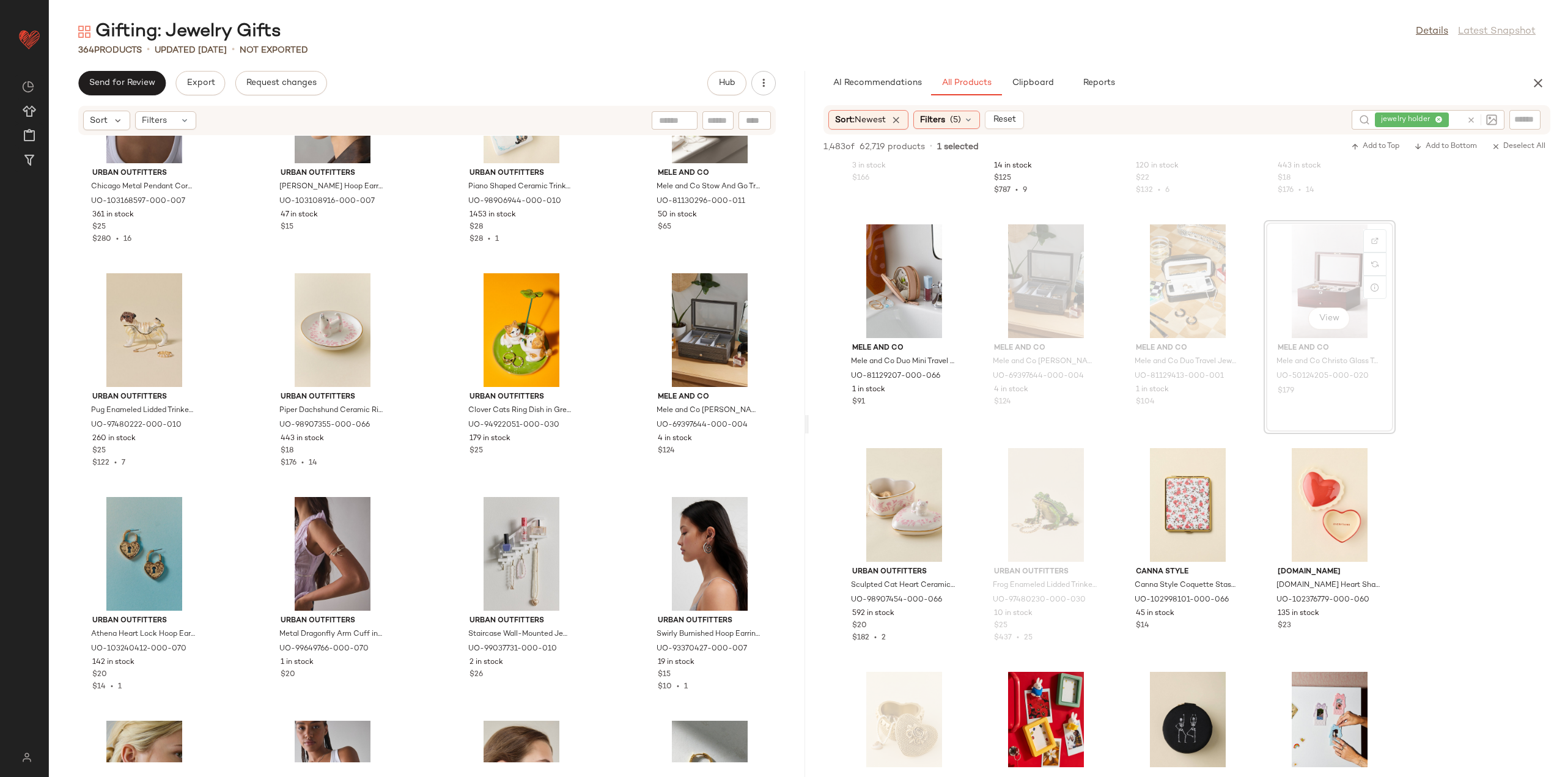
click at [960, 109] on div "Sort: Newest Filters (5) Reset jewelry holder" at bounding box center [1186, 119] width 727 height 29
click at [958, 121] on span "(5)" at bounding box center [955, 120] width 11 height 13
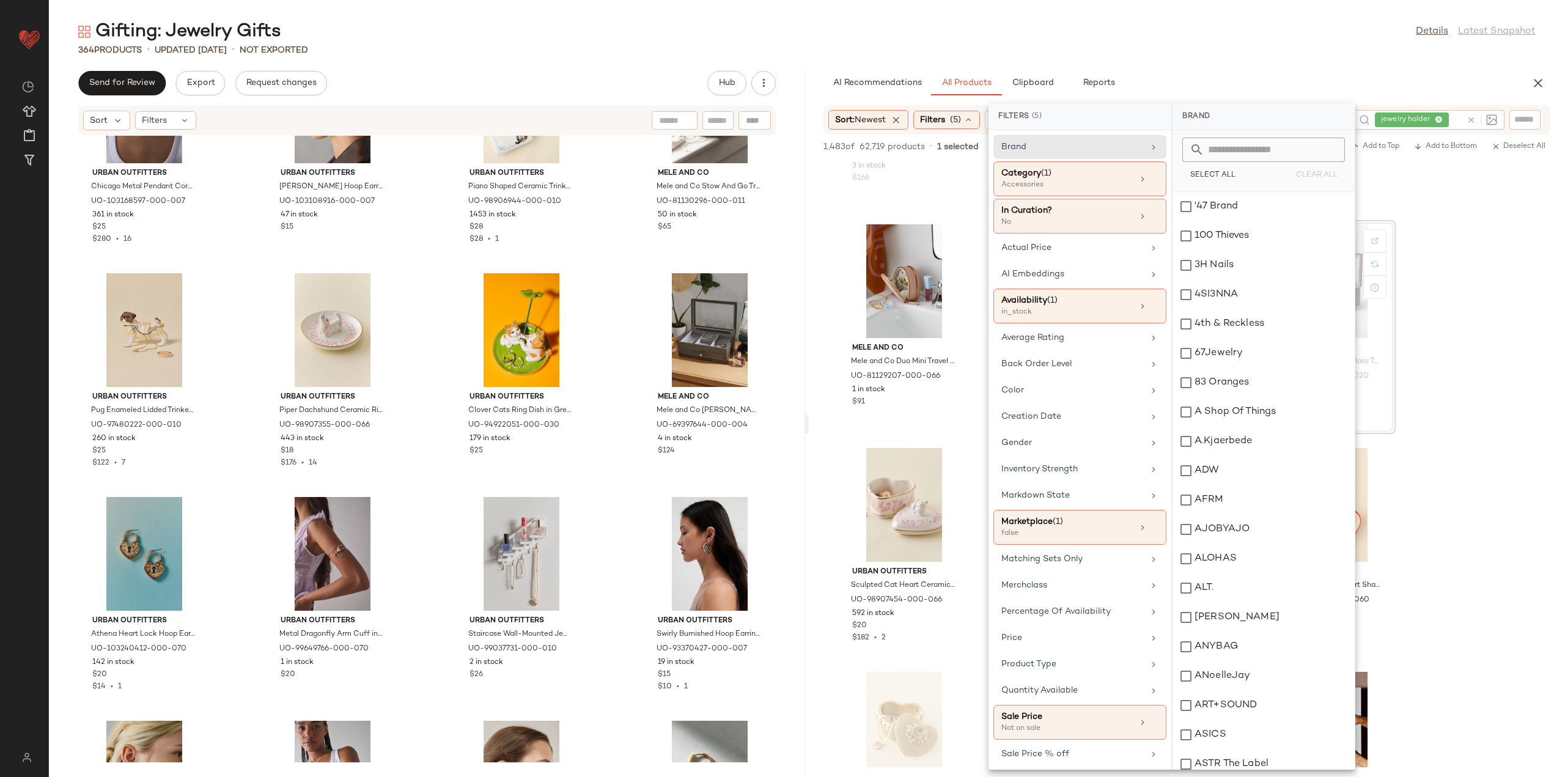
click at [1202, 68] on div "Gifting: Jewelry Gifts Details Latest Snapshot 364 Products • updated Aug 14th …" at bounding box center [807, 398] width 1516 height 757
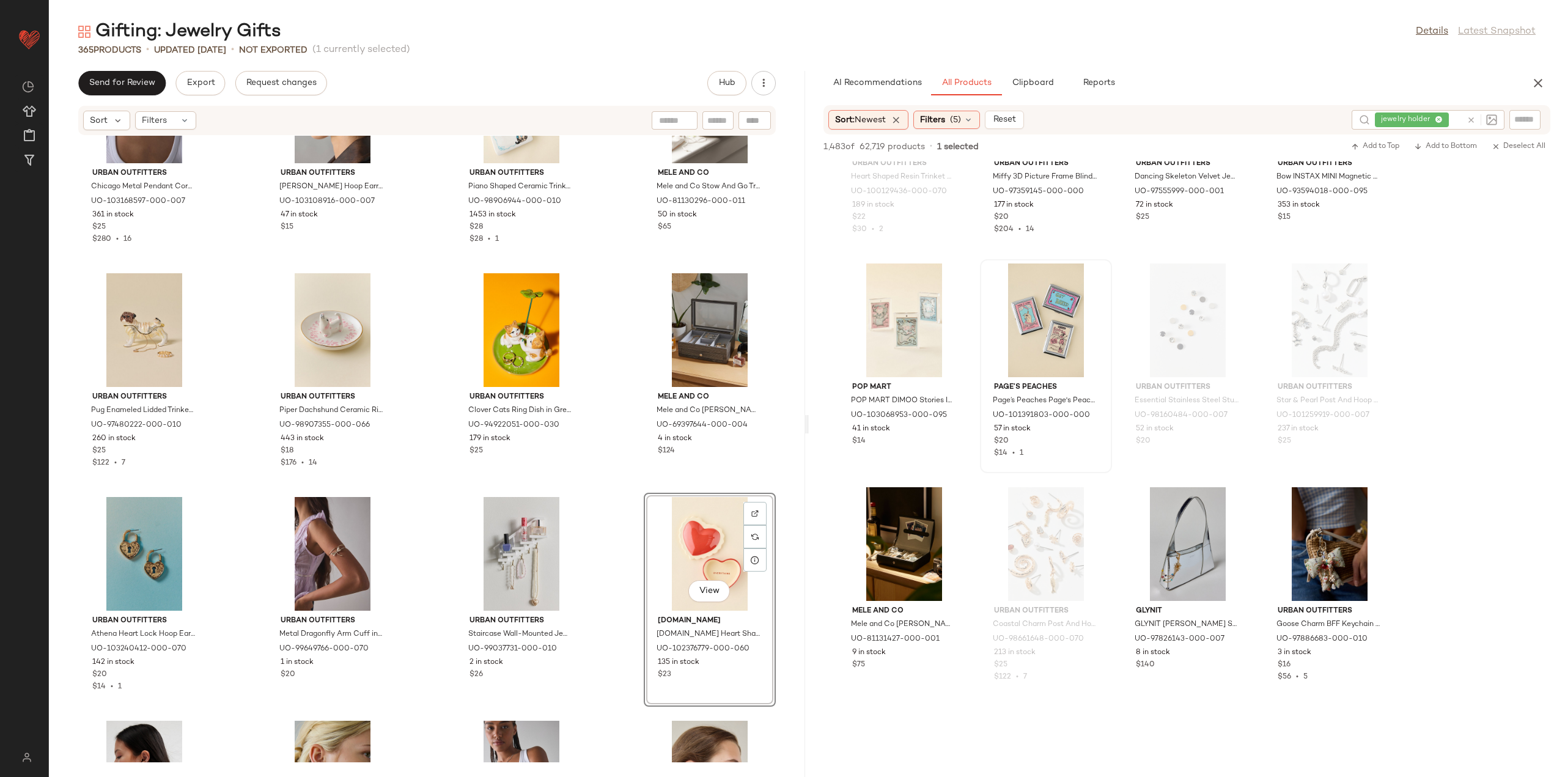
scroll to position [1956, 0]
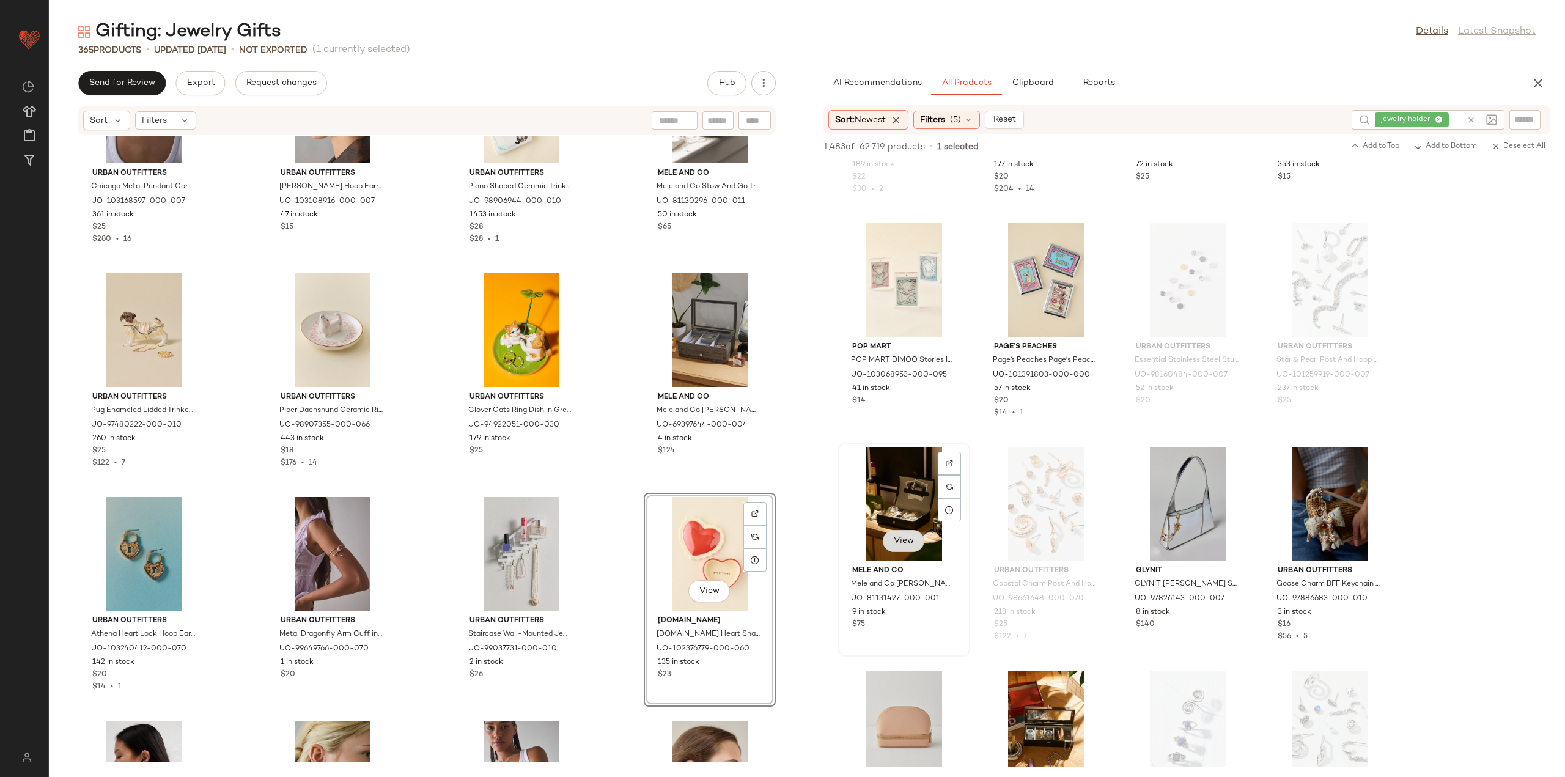
click at [898, 546] on button "View" at bounding box center [904, 541] width 42 height 22
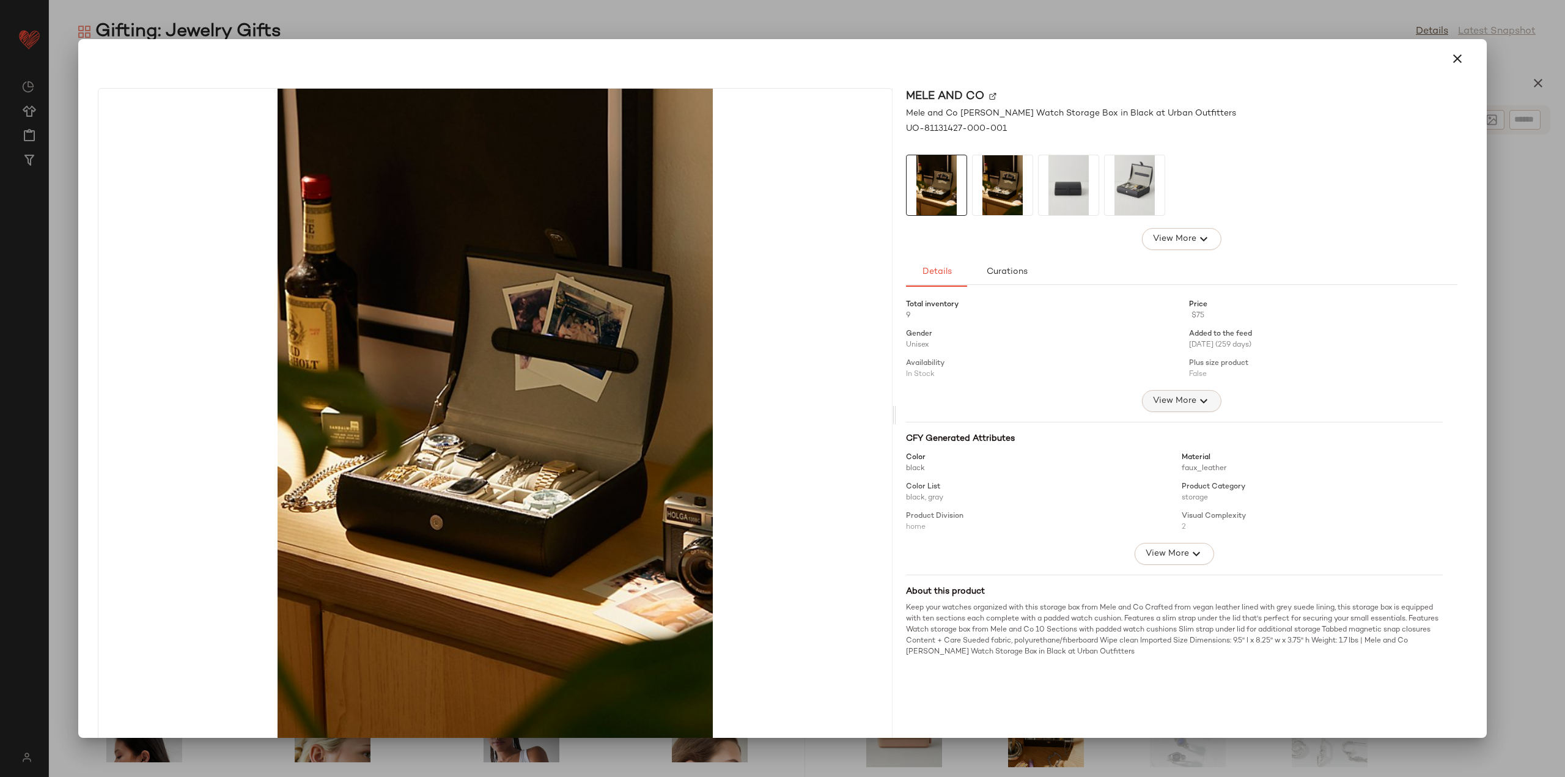
click at [1153, 402] on span "View More" at bounding box center [1174, 401] width 44 height 15
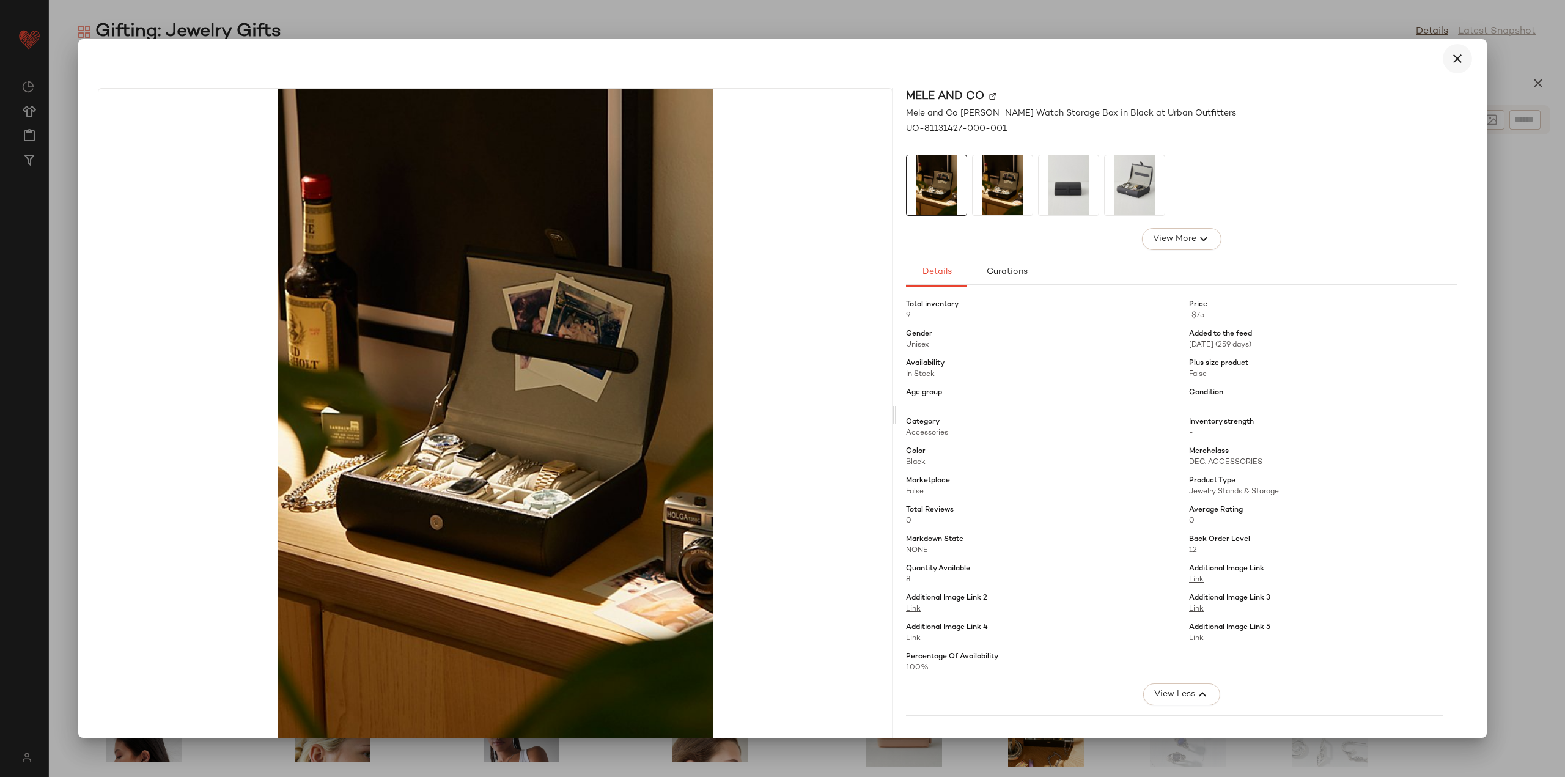
click at [1450, 57] on icon "button" at bounding box center [1457, 58] width 15 height 15
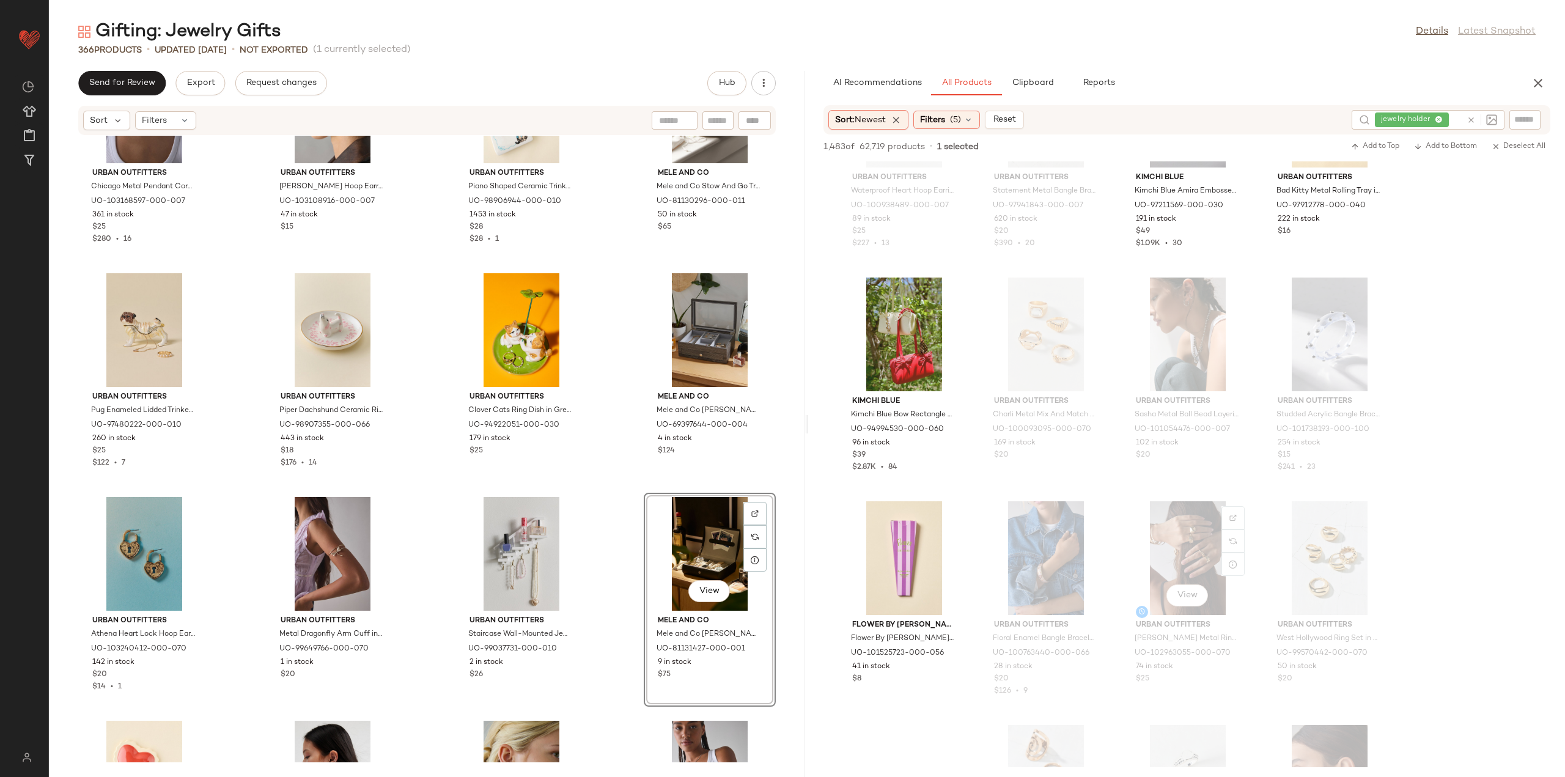
scroll to position [7029, 0]
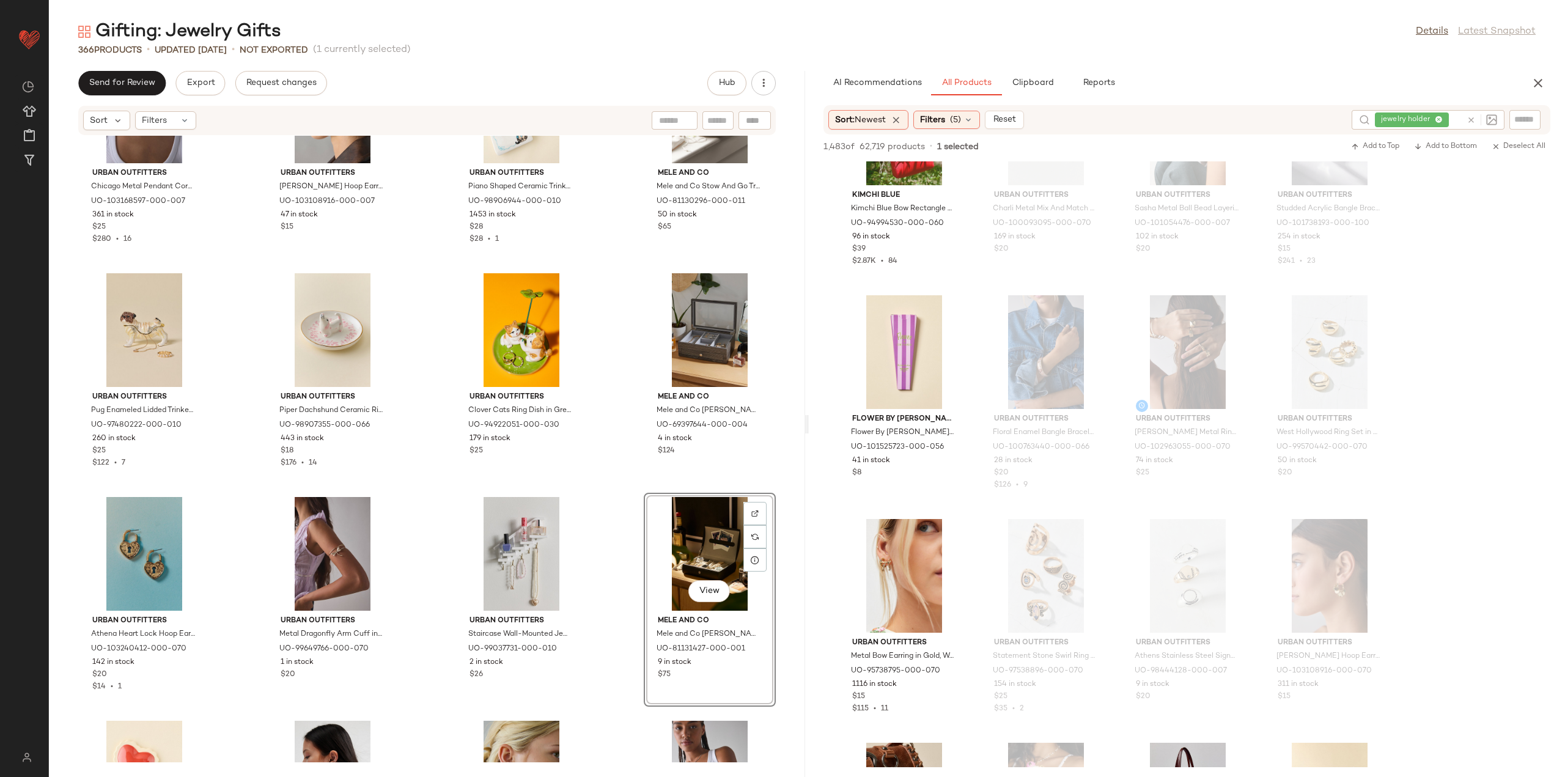
click at [1469, 120] on icon at bounding box center [1470, 120] width 9 height 9
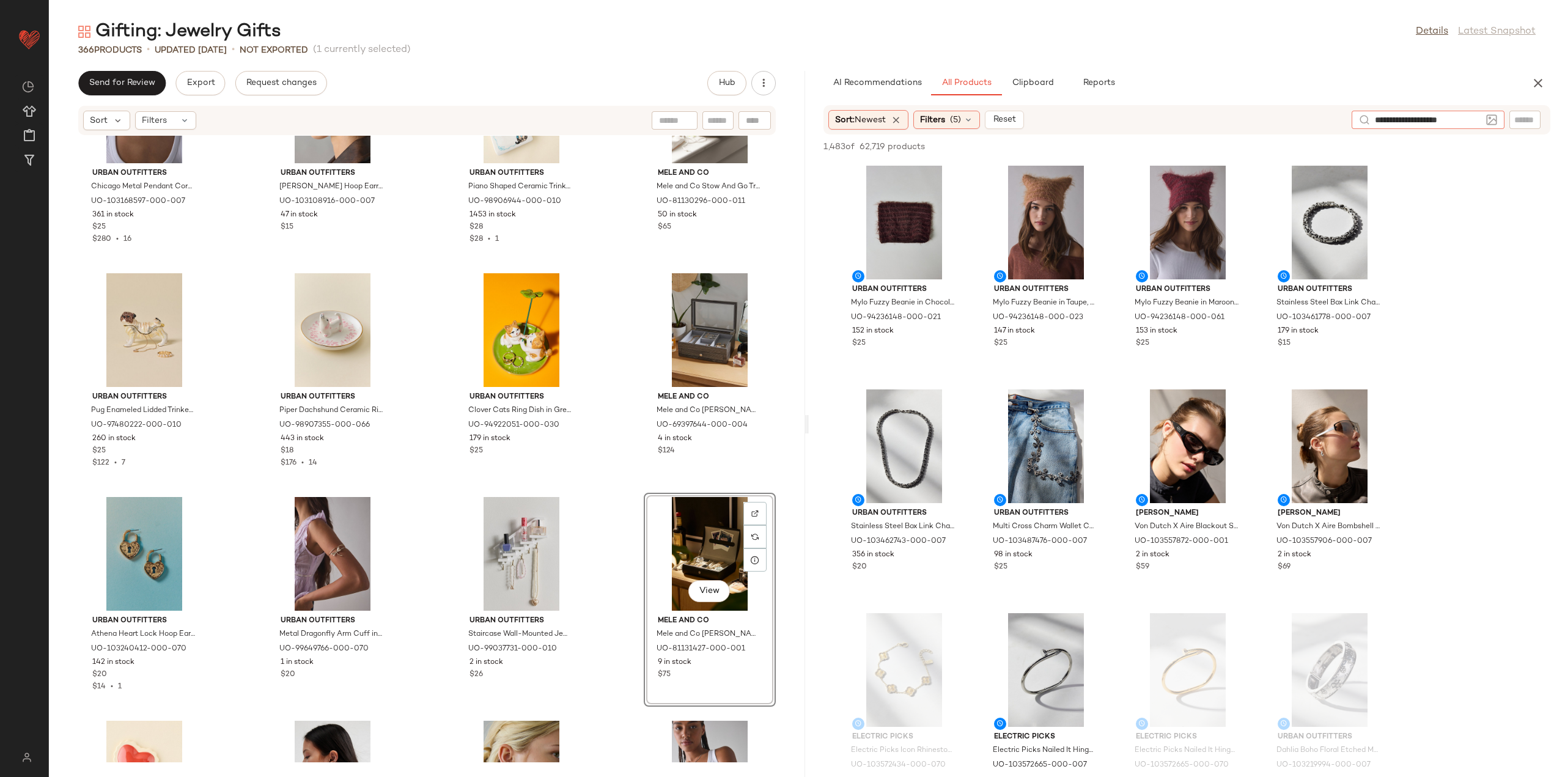
type input "**********"
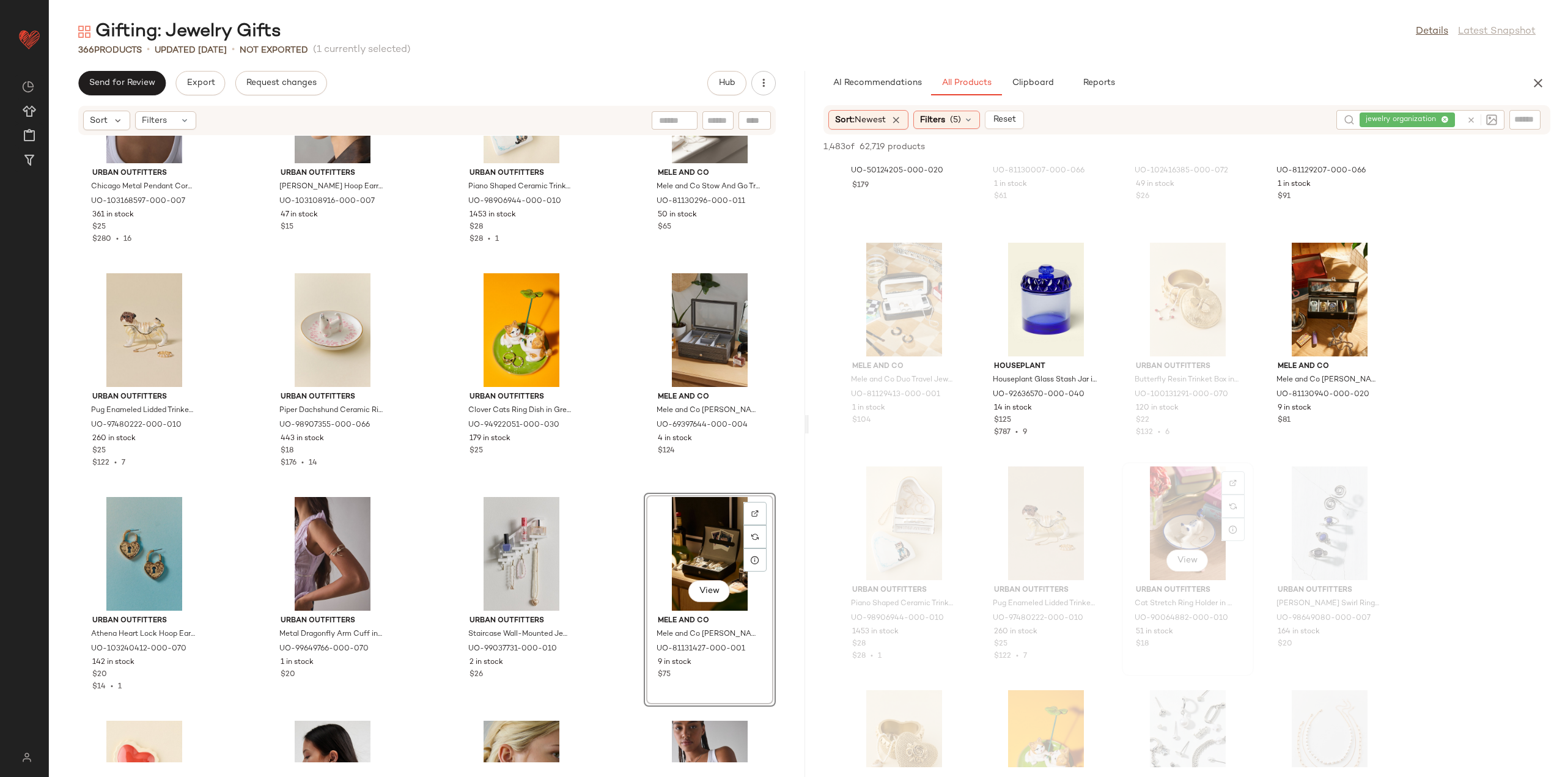
scroll to position [1039, 0]
click at [1326, 339] on span "View" at bounding box center [1328, 339] width 21 height 10
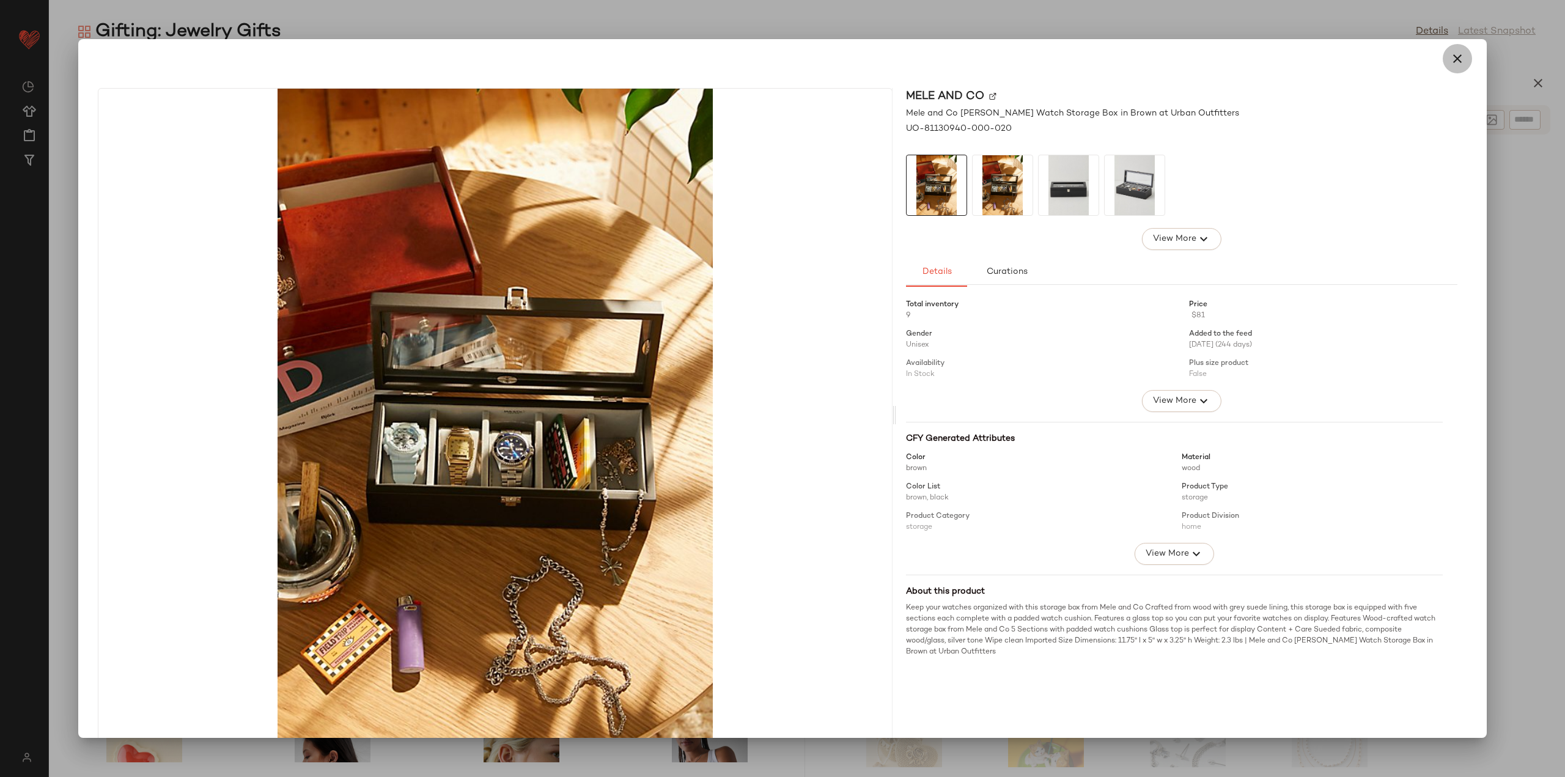
click at [1450, 64] on icon "button" at bounding box center [1457, 58] width 15 height 15
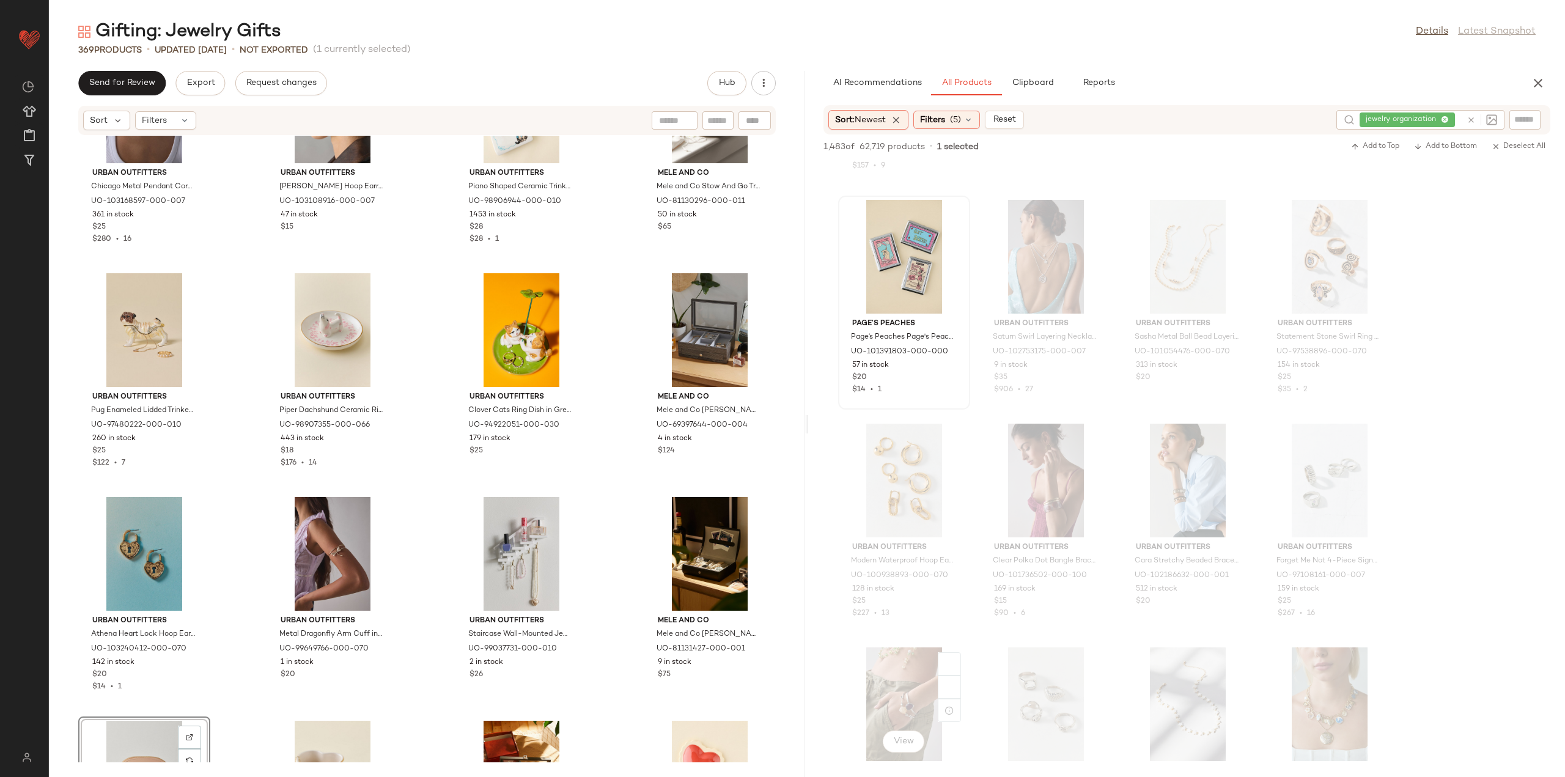
scroll to position [3789, 0]
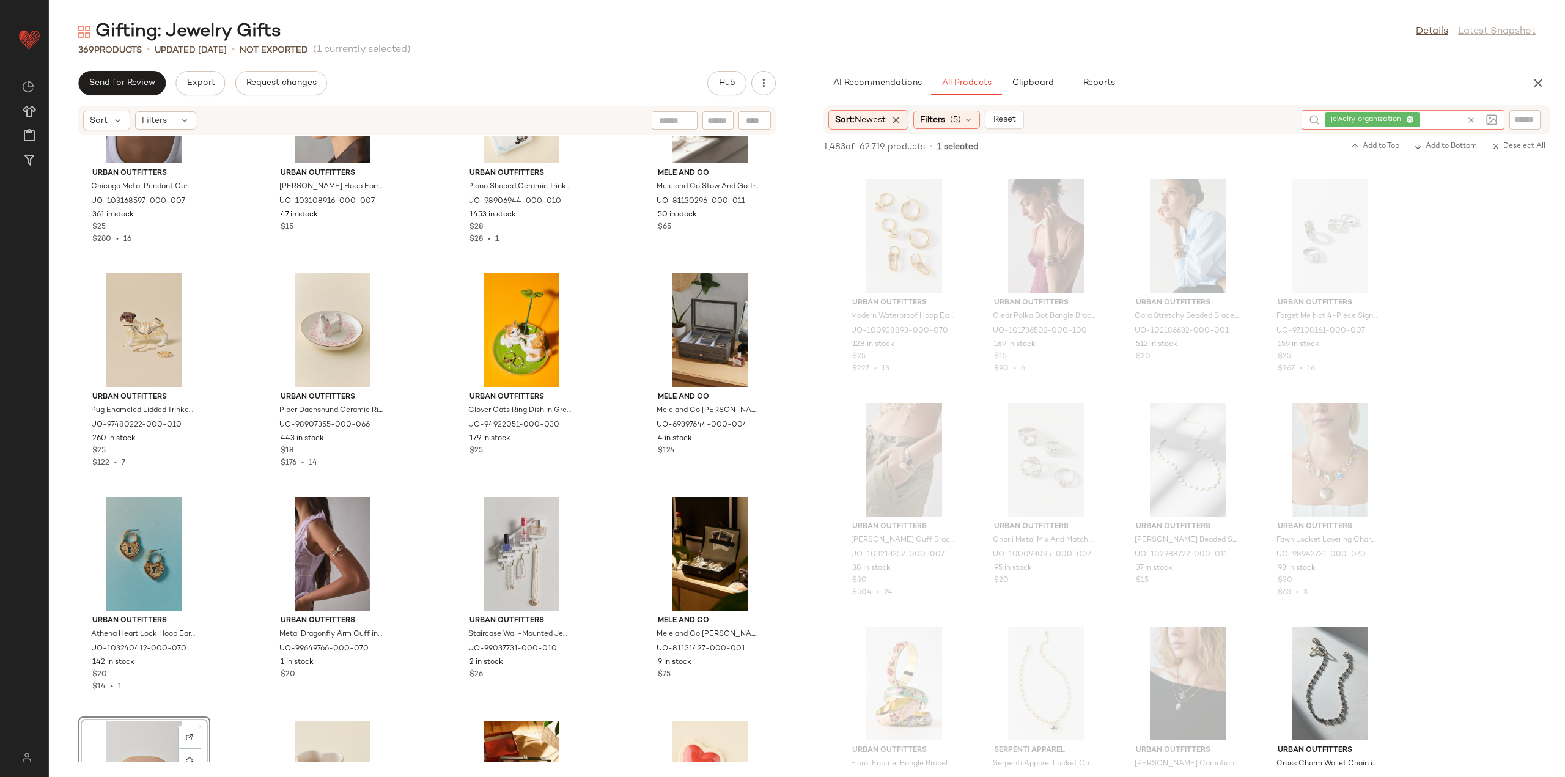
click at [1471, 125] on div at bounding box center [1478, 120] width 35 height 20
click at [1471, 120] on icon at bounding box center [1470, 120] width 9 height 9
click at [1531, 87] on icon "button" at bounding box center [1537, 83] width 15 height 15
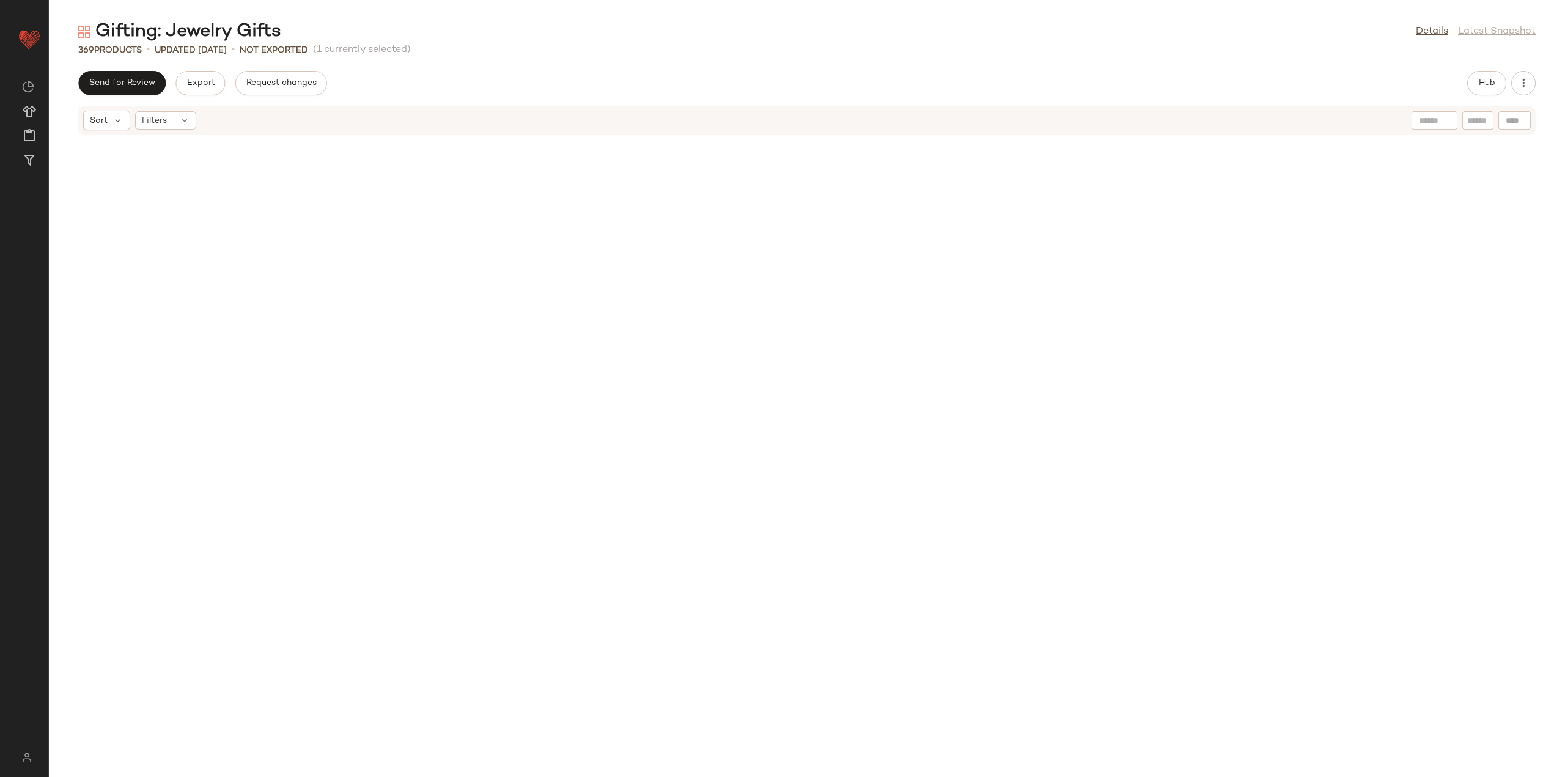
scroll to position [681, 0]
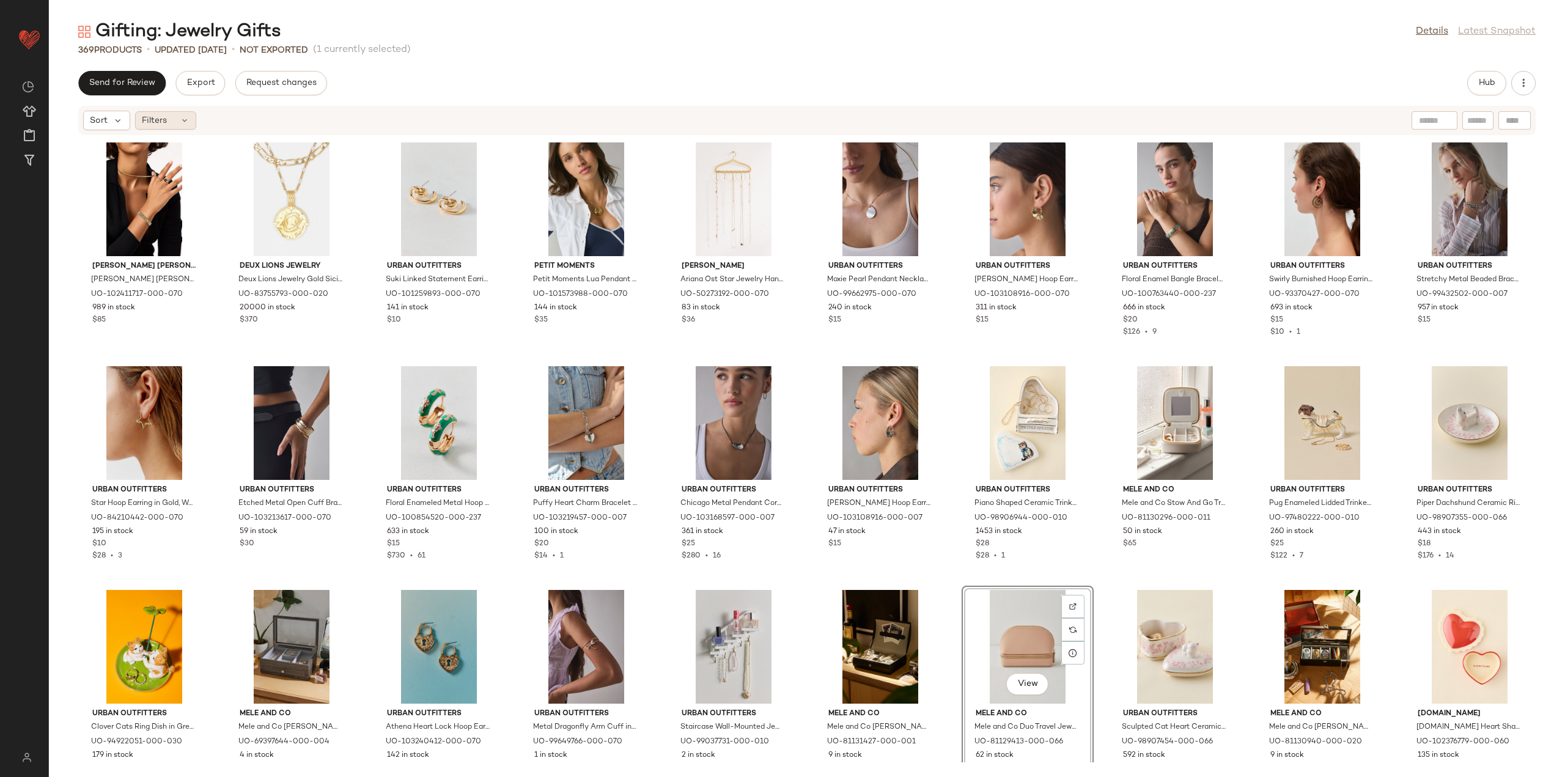
click at [180, 125] on div "Filters" at bounding box center [165, 120] width 61 height 18
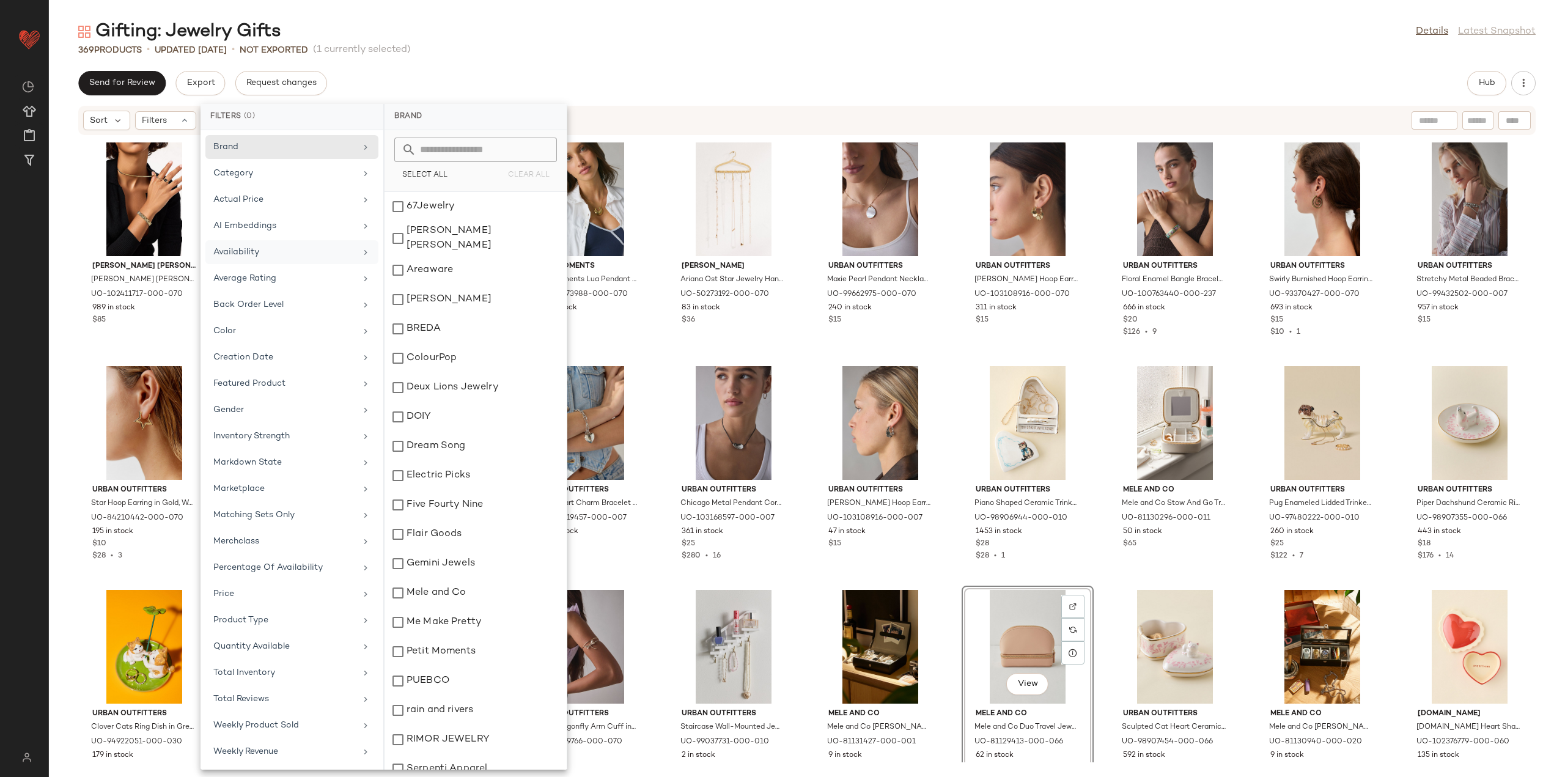
click at [282, 250] on div "Availability" at bounding box center [284, 252] width 142 height 13
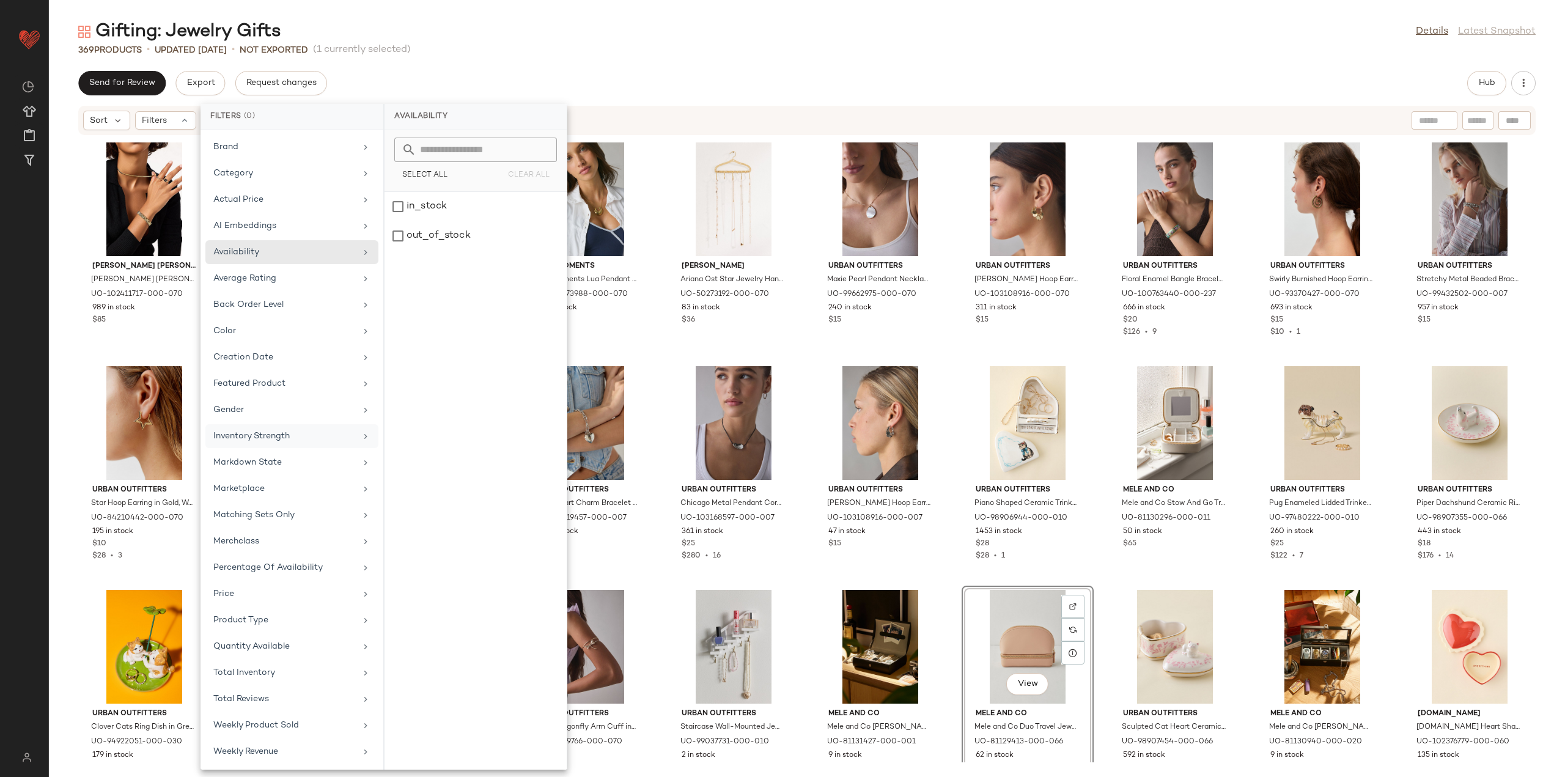
click at [275, 435] on div "Inventory Strength" at bounding box center [284, 436] width 142 height 13
click at [488, 226] on input "Max" at bounding box center [508, 230] width 73 height 24
type input "*"
click at [400, 265] on button "Apply" at bounding box center [416, 260] width 45 height 23
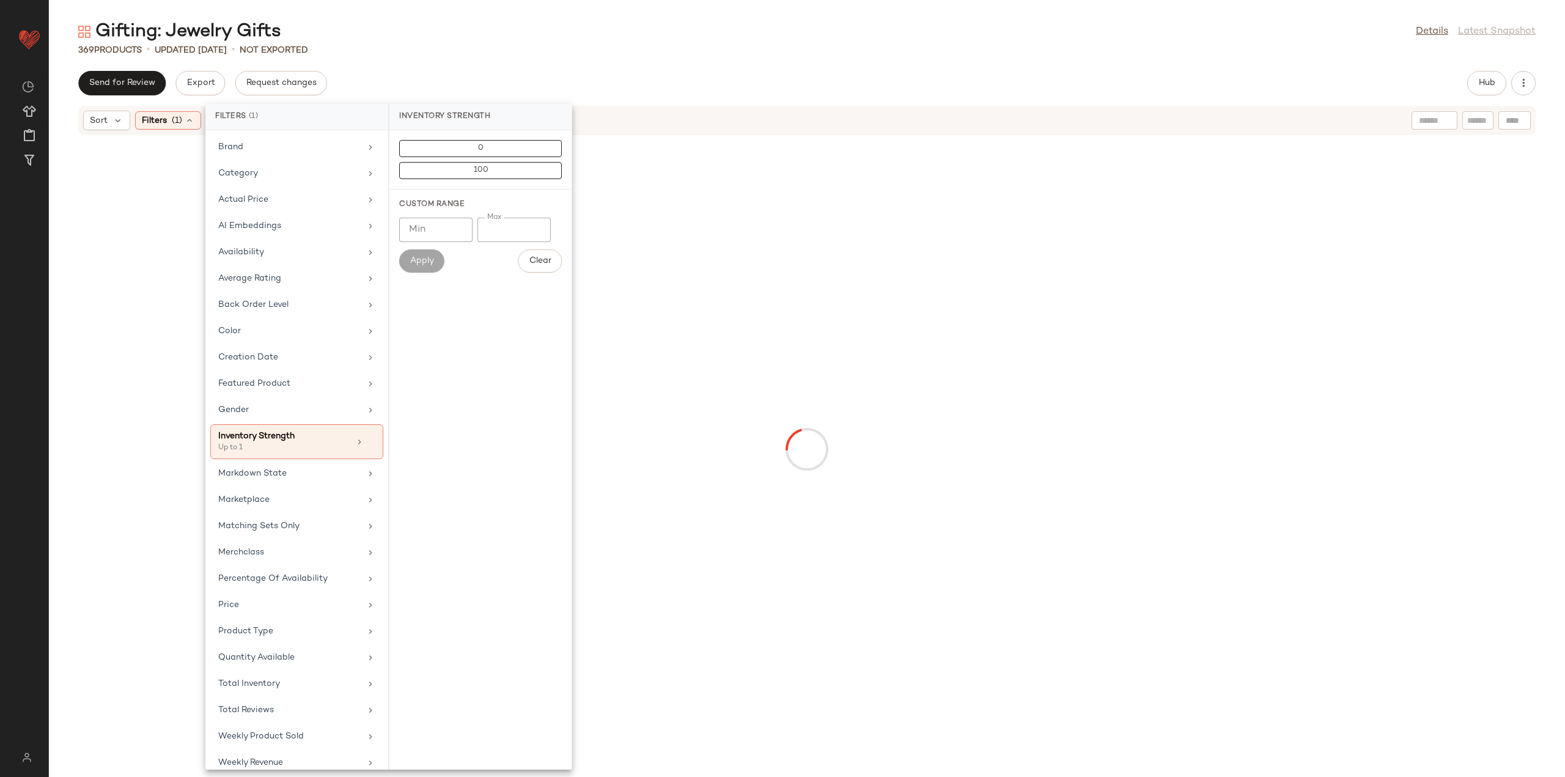
click at [644, 75] on div "Send for Review Export Request changes Hub" at bounding box center [806, 83] width 1457 height 24
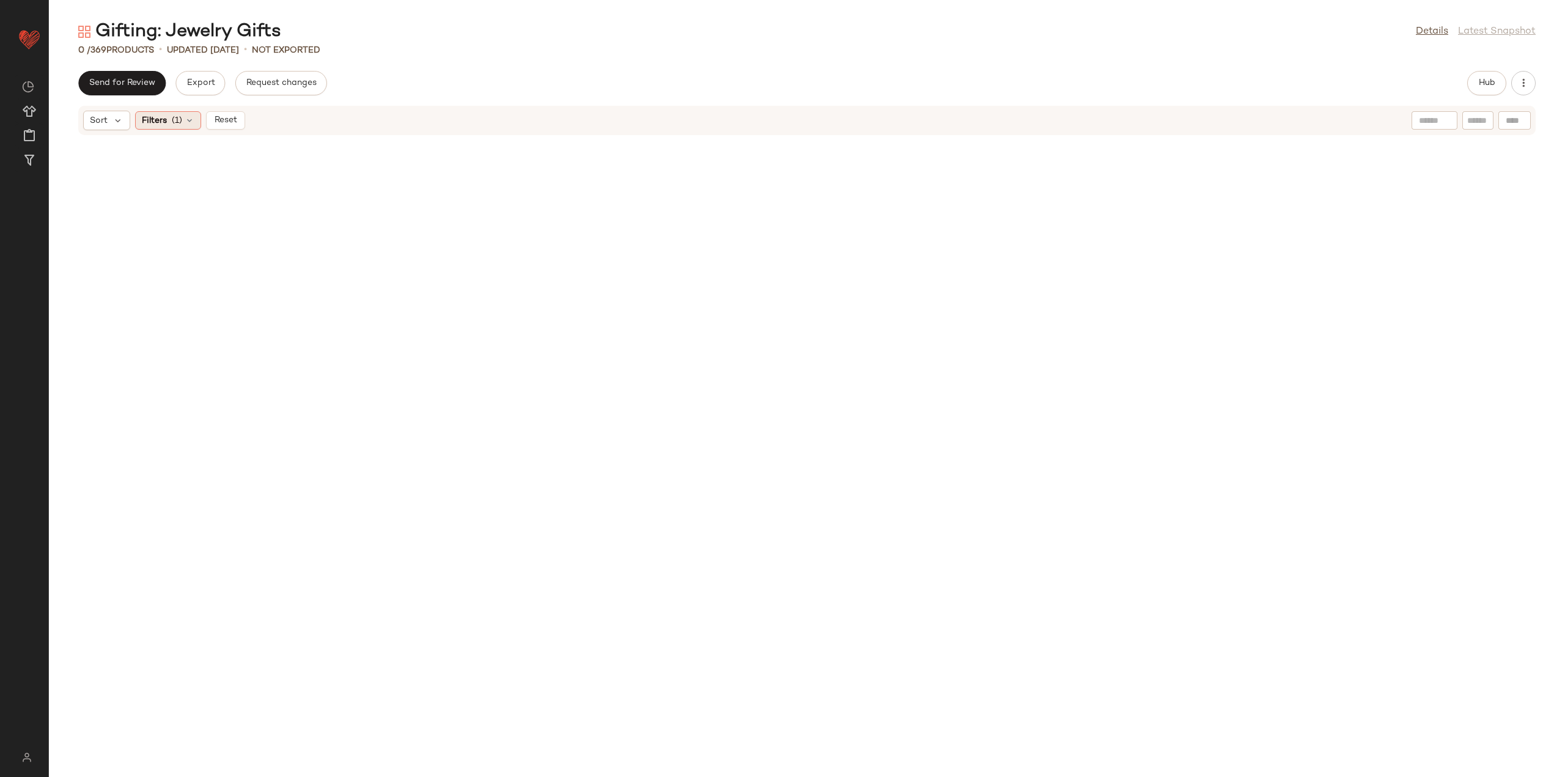
click at [182, 116] on span "(1)" at bounding box center [177, 120] width 10 height 13
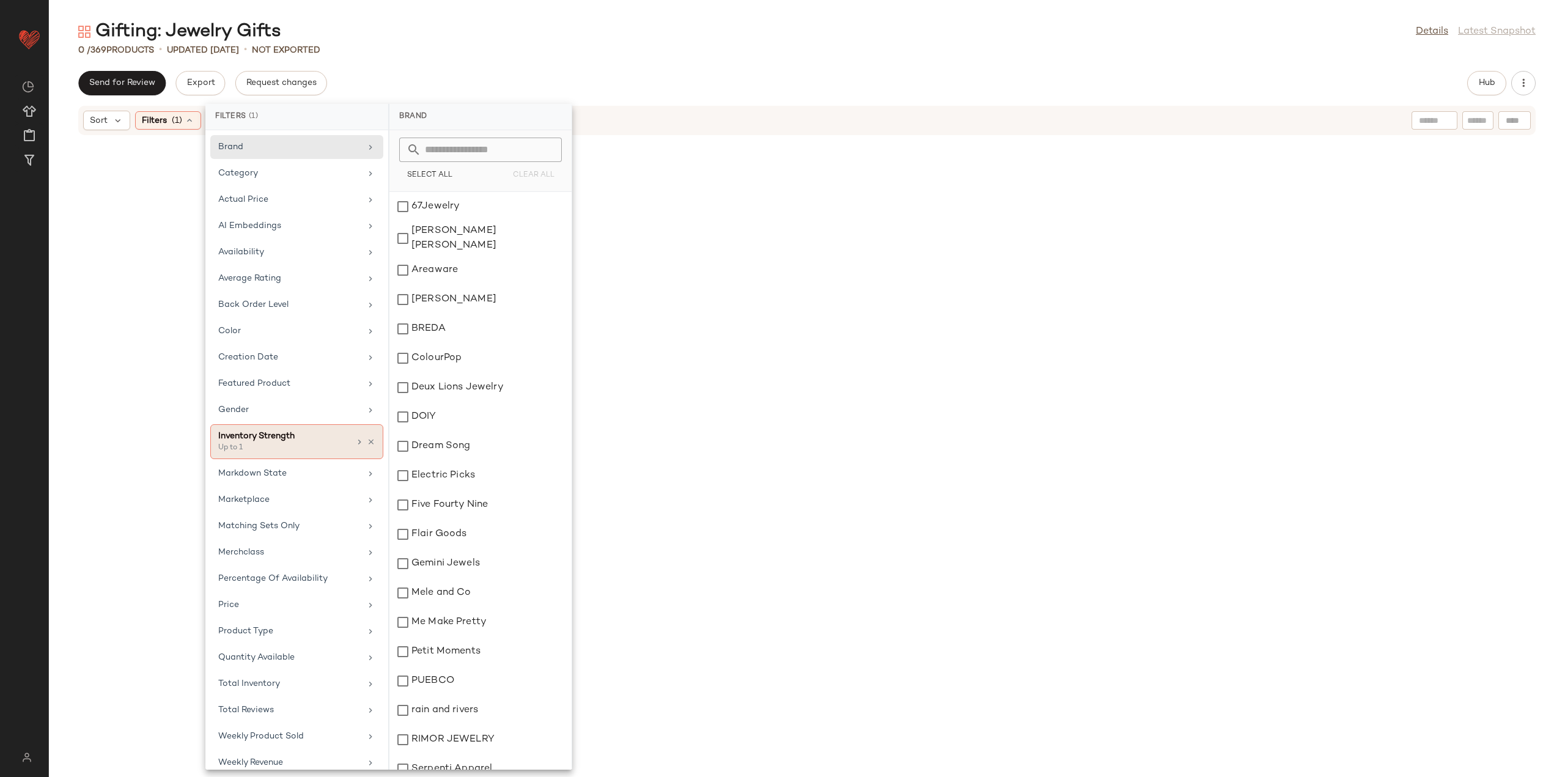
click at [296, 447] on div "Up to 1" at bounding box center [279, 448] width 122 height 11
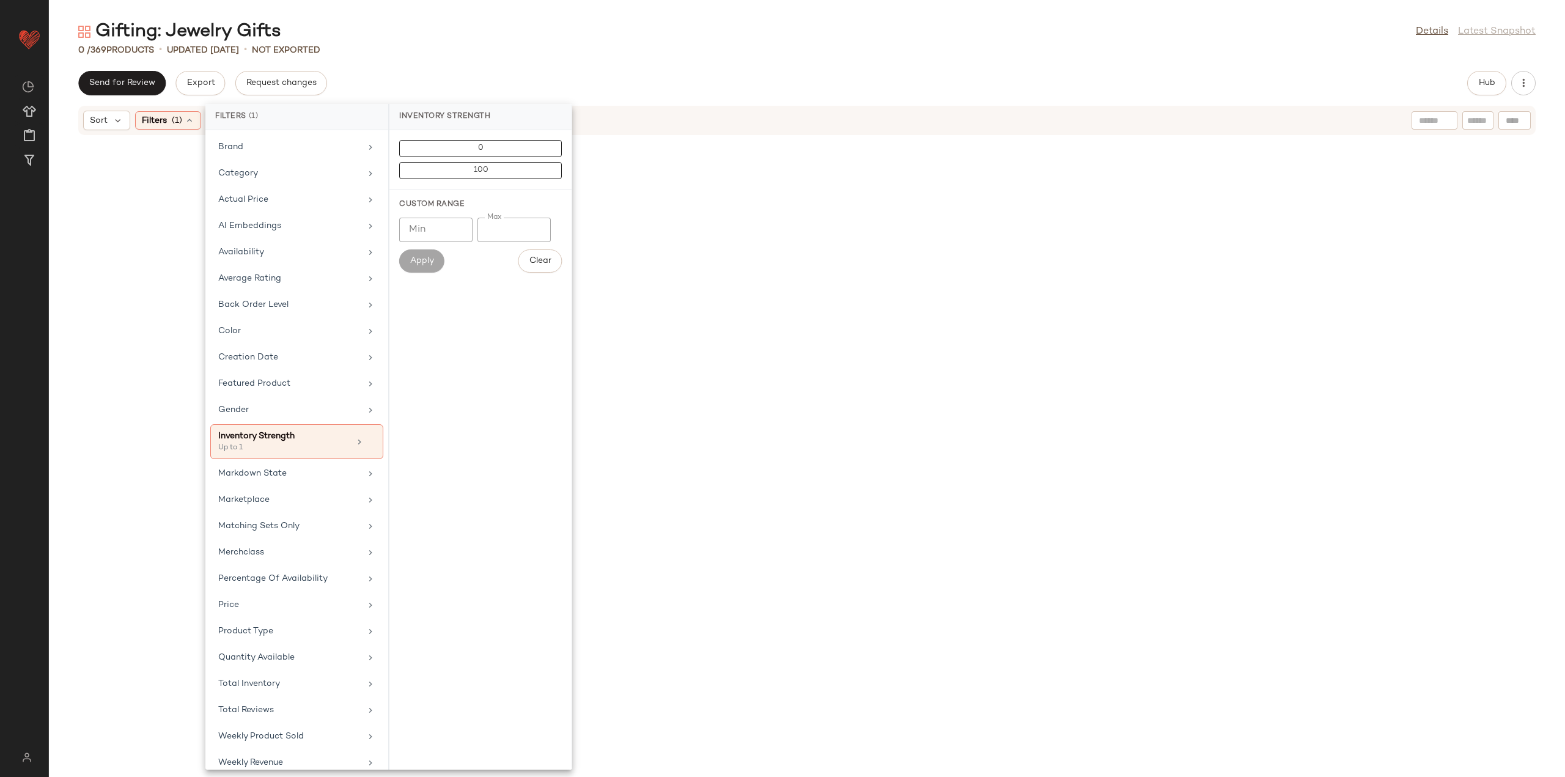
click at [520, 222] on input "*" at bounding box center [513, 230] width 73 height 24
click at [535, 229] on input "*" at bounding box center [513, 230] width 73 height 24
click at [534, 226] on input "*" at bounding box center [513, 230] width 73 height 24
type input "*"
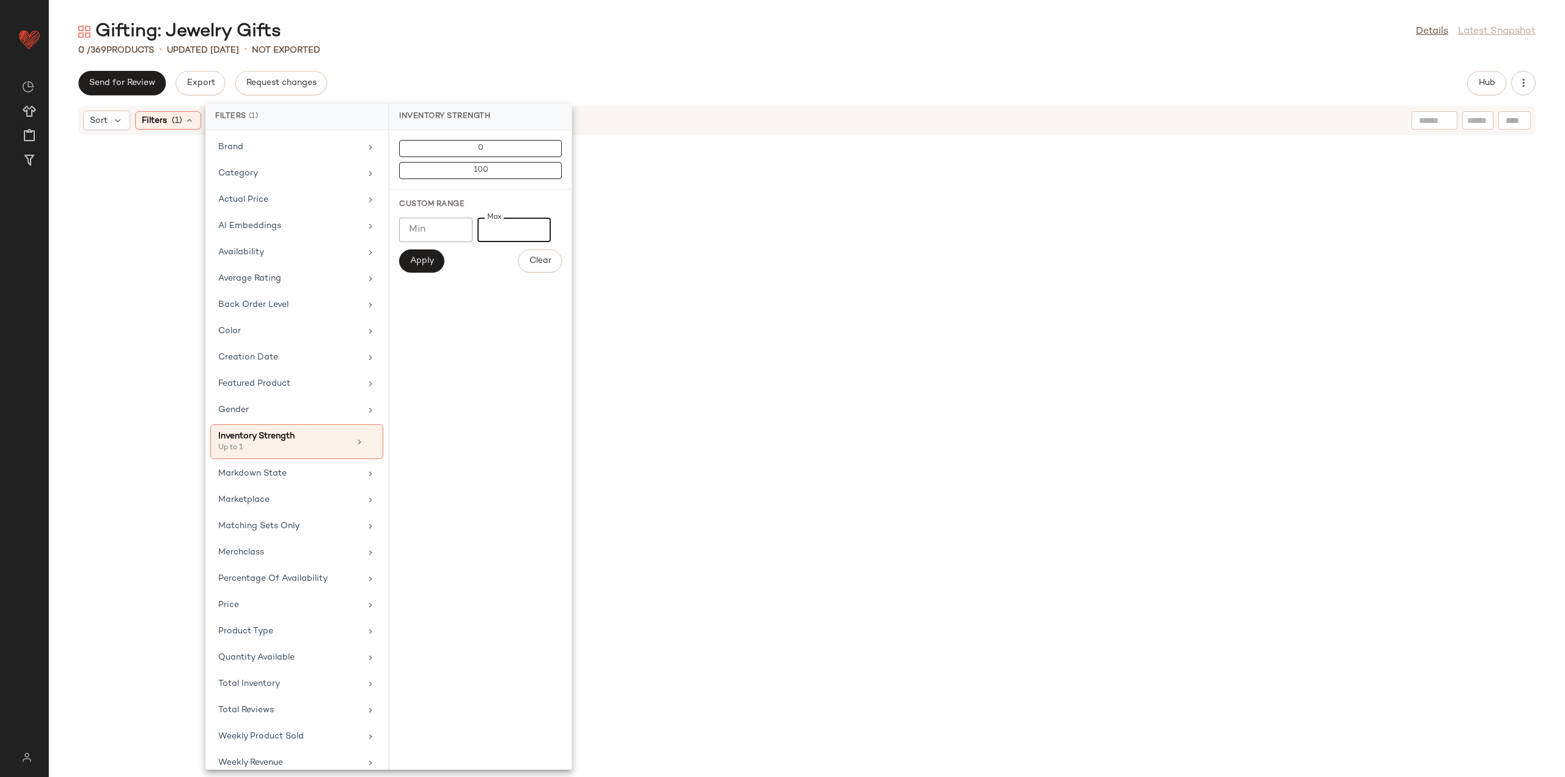
click at [534, 226] on input "*" at bounding box center [513, 230] width 73 height 24
click at [408, 271] on button "Apply" at bounding box center [421, 260] width 45 height 23
drag, startPoint x: 509, startPoint y: 229, endPoint x: 474, endPoint y: 236, distance: 35.6
click at [474, 236] on div "Min Min Max * Max" at bounding box center [480, 230] width 163 height 24
click at [526, 262] on button "Clear" at bounding box center [539, 260] width 43 height 23
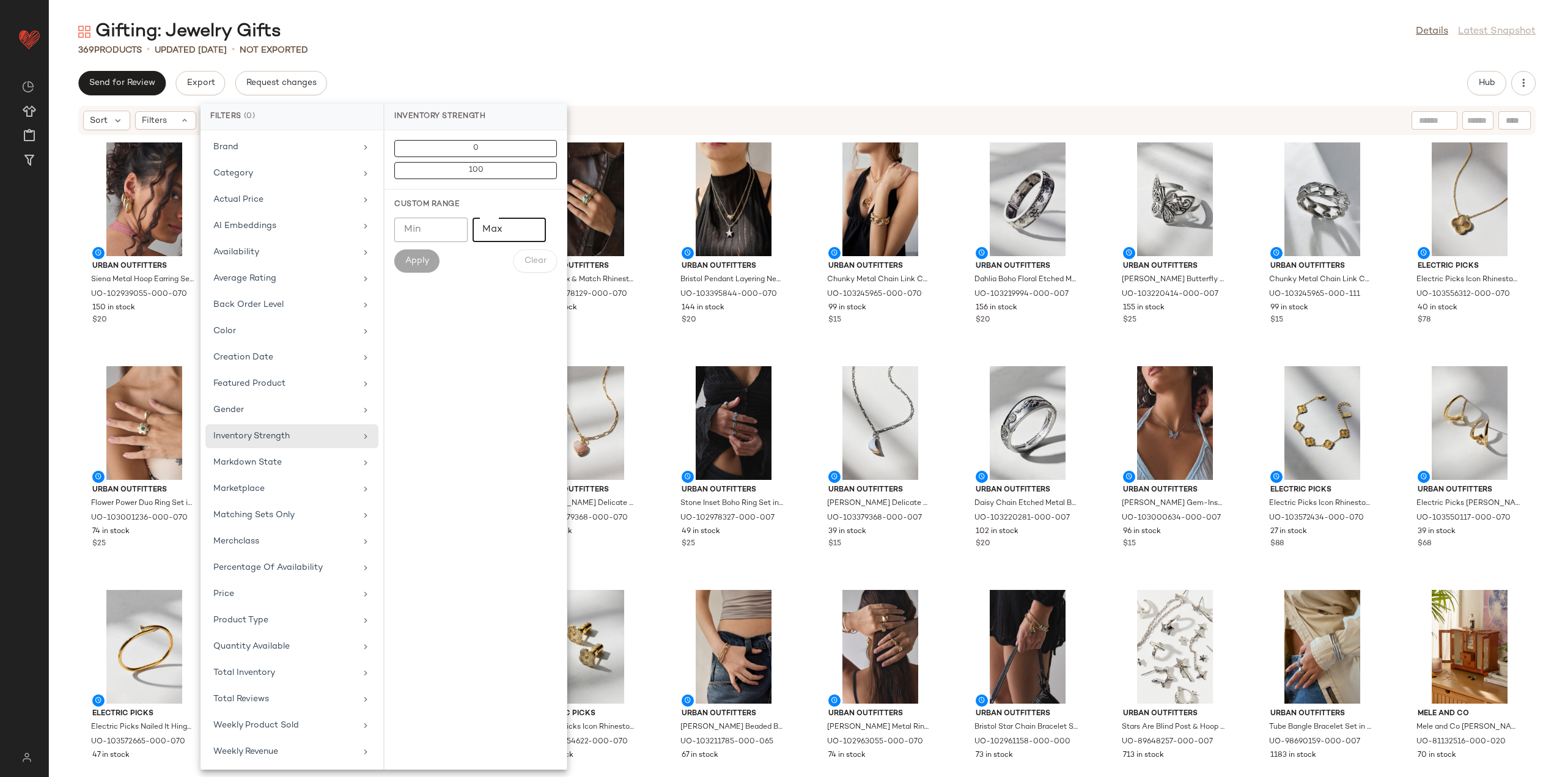
click at [522, 230] on input "Max" at bounding box center [508, 230] width 73 height 24
click at [531, 227] on input "*" at bounding box center [508, 230] width 73 height 24
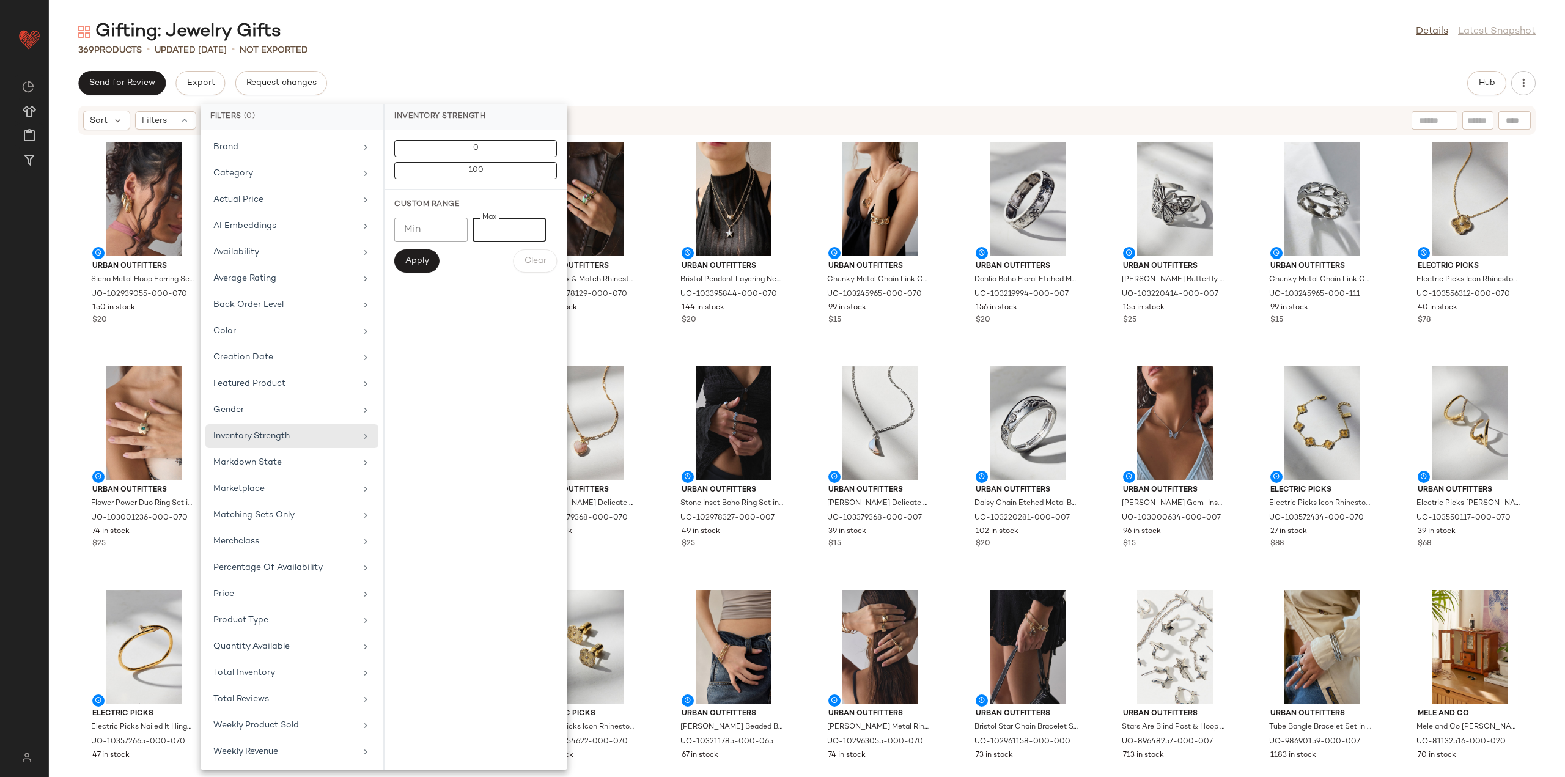
click at [531, 227] on input "*" at bounding box center [508, 230] width 73 height 24
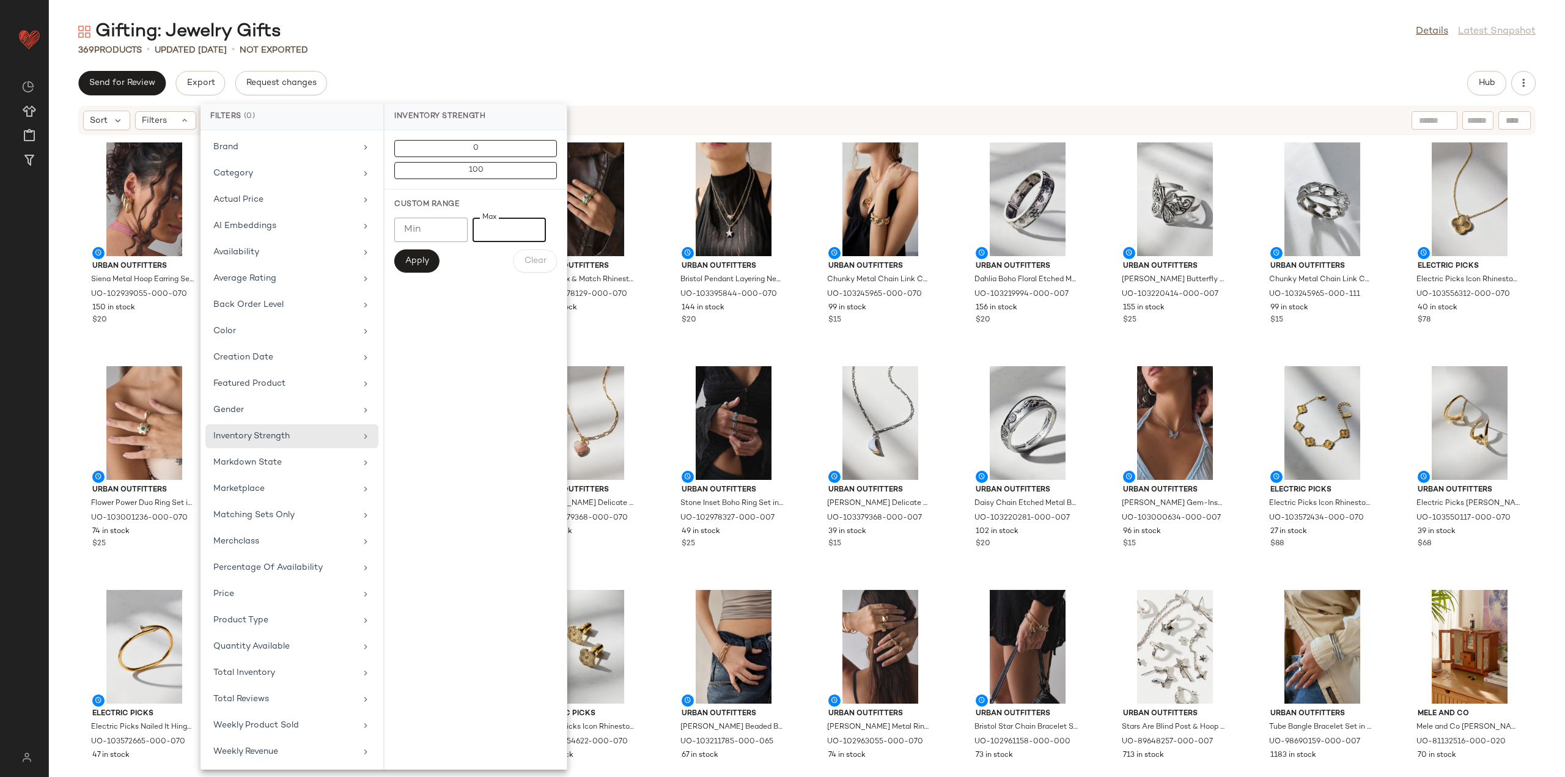
click at [531, 227] on input "**" at bounding box center [508, 230] width 73 height 24
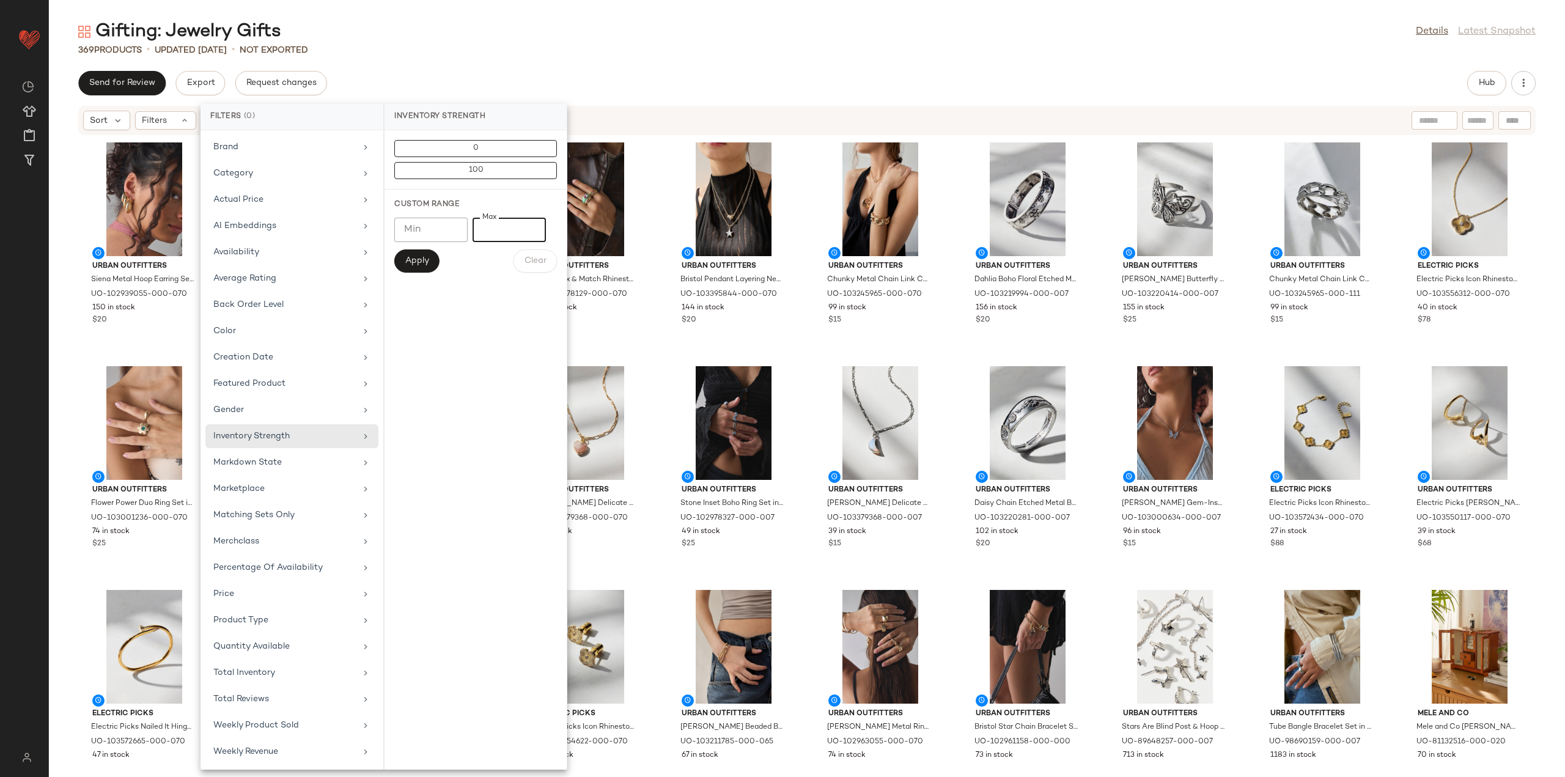
type input "**"
click at [531, 227] on input "**" at bounding box center [508, 230] width 73 height 24
click at [408, 262] on span "Apply" at bounding box center [417, 261] width 24 height 10
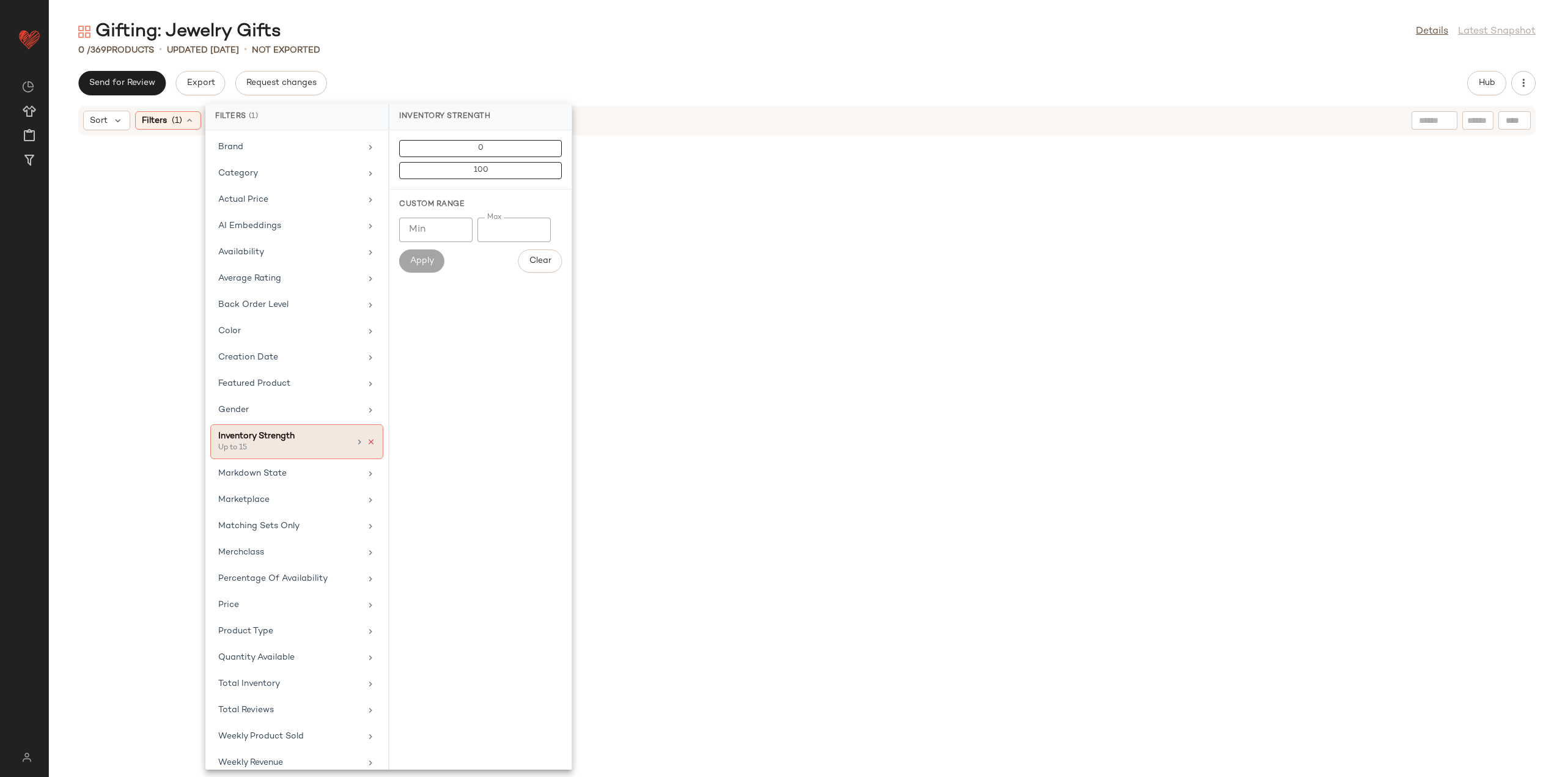
click at [368, 439] on icon at bounding box center [371, 442] width 9 height 9
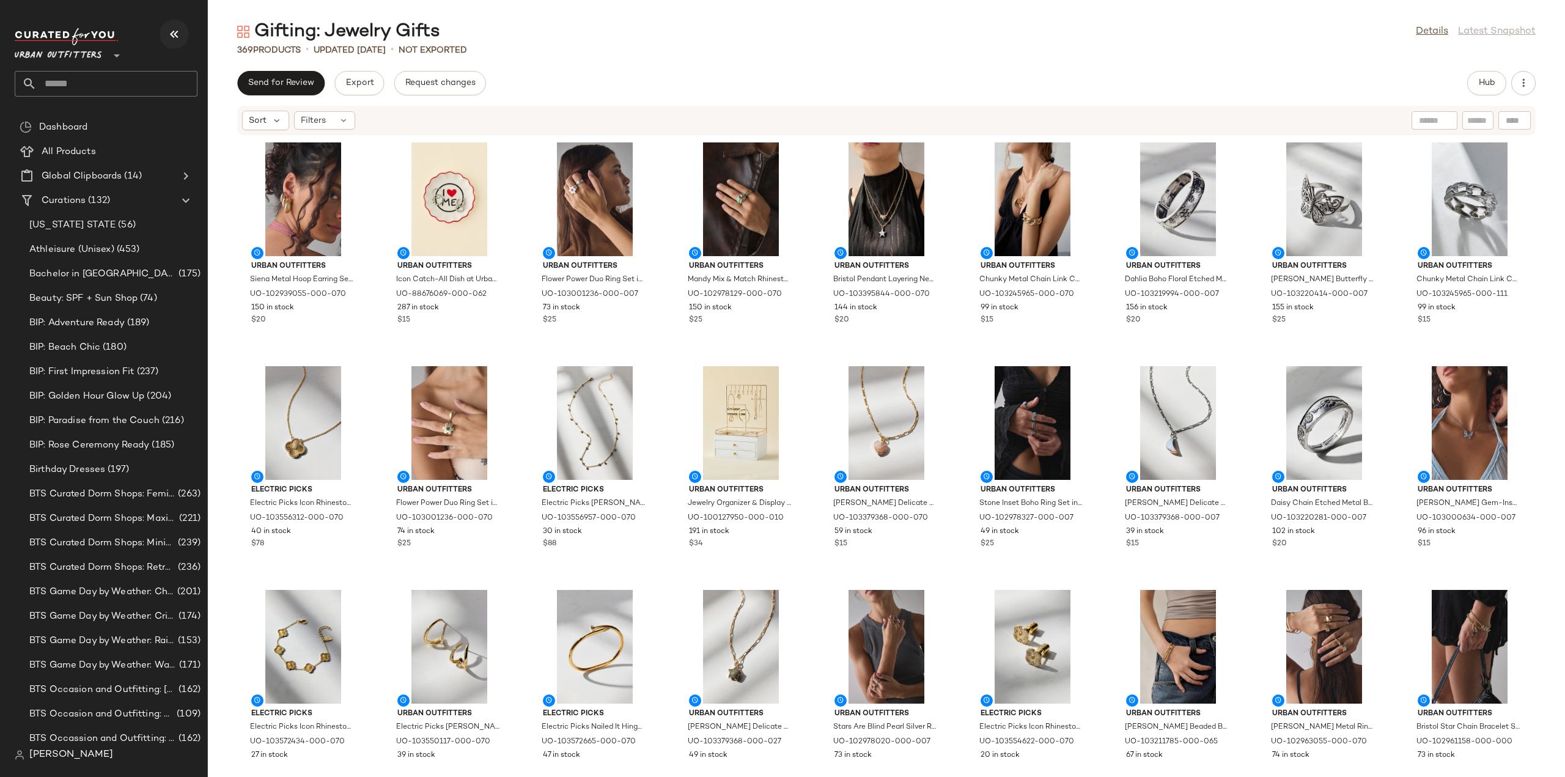
click at [174, 31] on icon "button" at bounding box center [174, 34] width 15 height 15
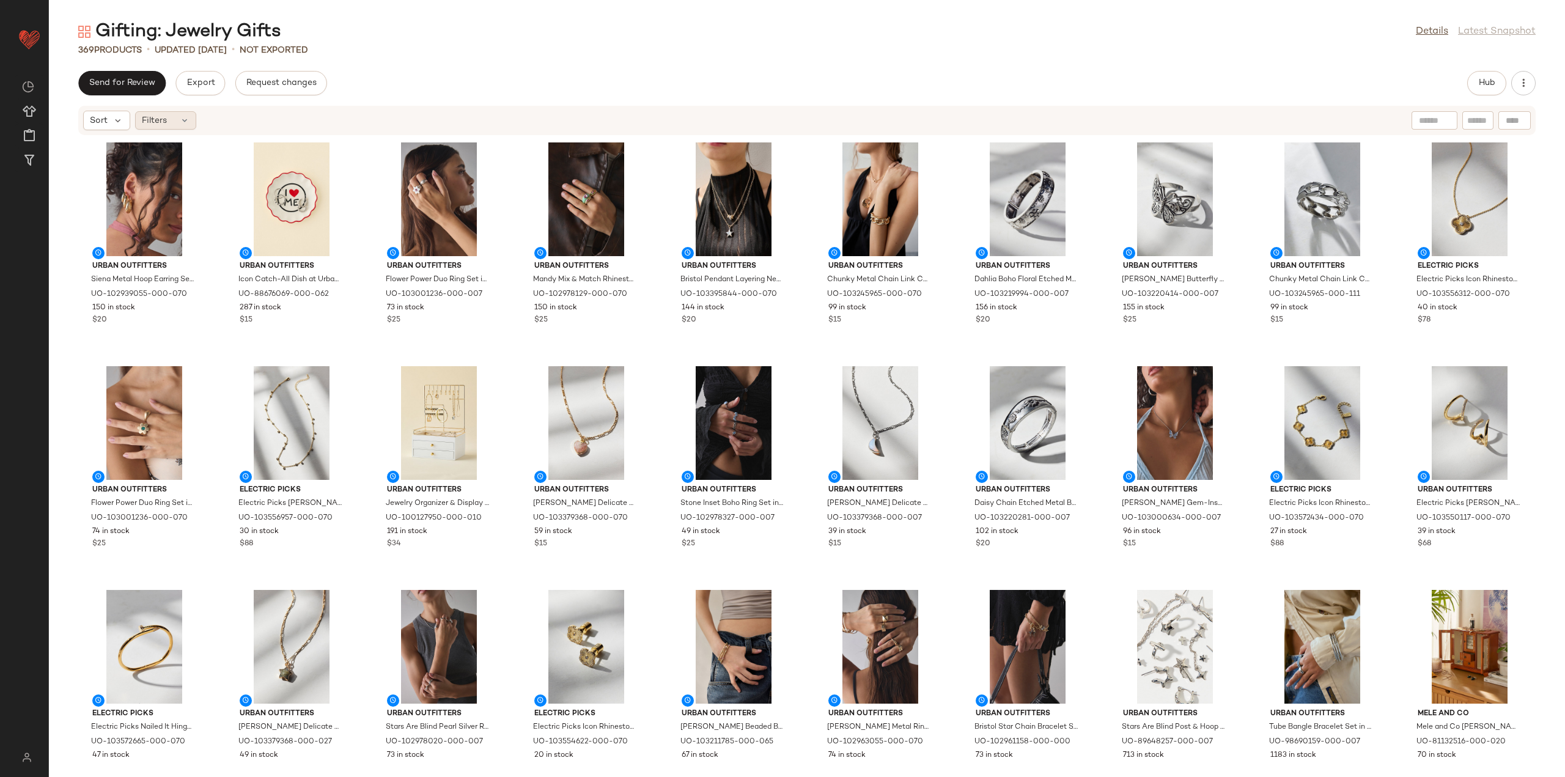
click at [180, 122] on icon at bounding box center [185, 121] width 10 height 10
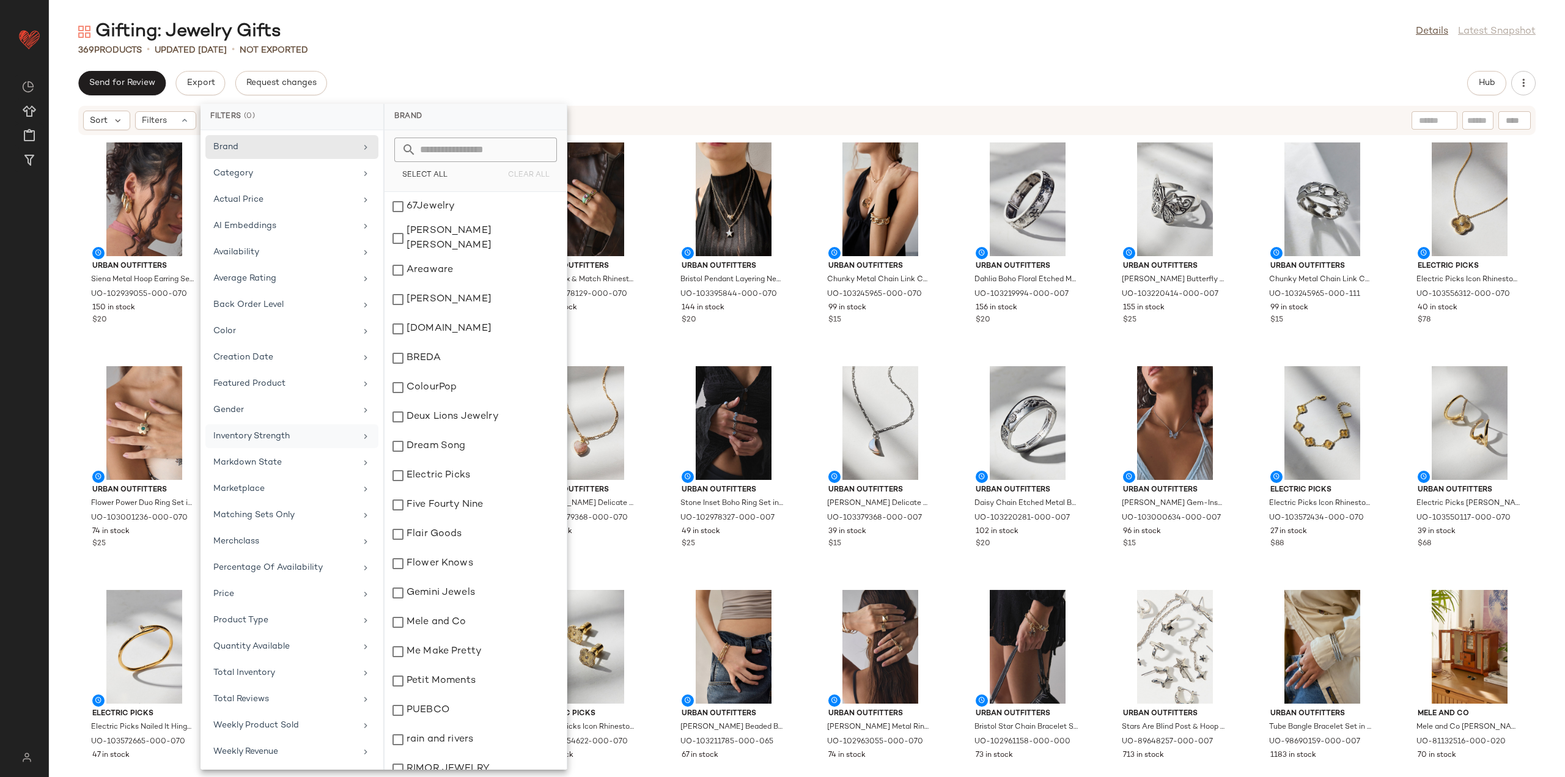
click at [297, 430] on div "Inventory Strength" at bounding box center [284, 436] width 142 height 13
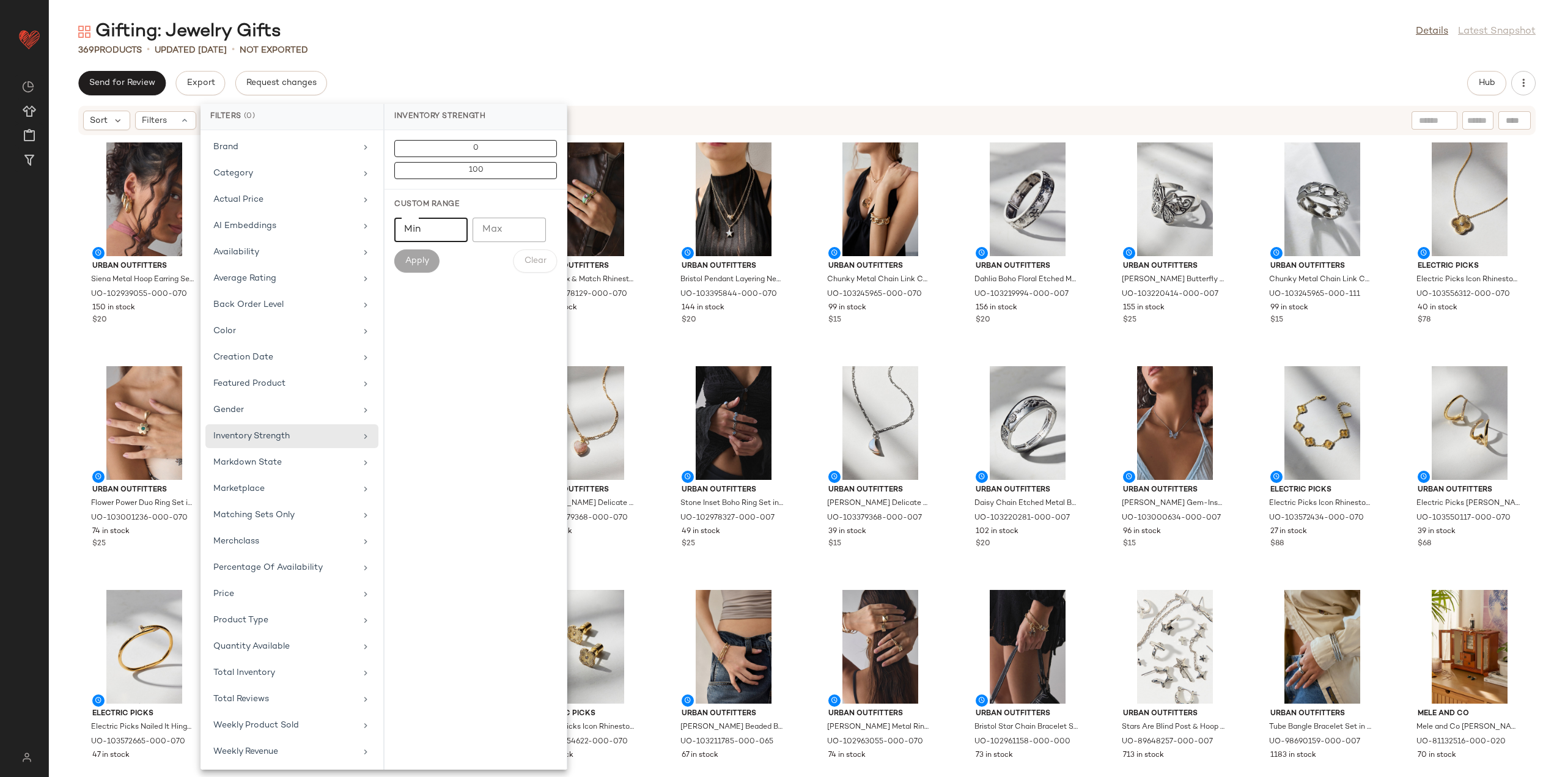
click at [424, 229] on input "Min" at bounding box center [430, 230] width 73 height 24
type input "*"
click at [454, 226] on input "*" at bounding box center [430, 230] width 73 height 24
click at [494, 229] on input "Max" at bounding box center [508, 230] width 73 height 24
click at [532, 226] on input "*" at bounding box center [508, 230] width 73 height 24
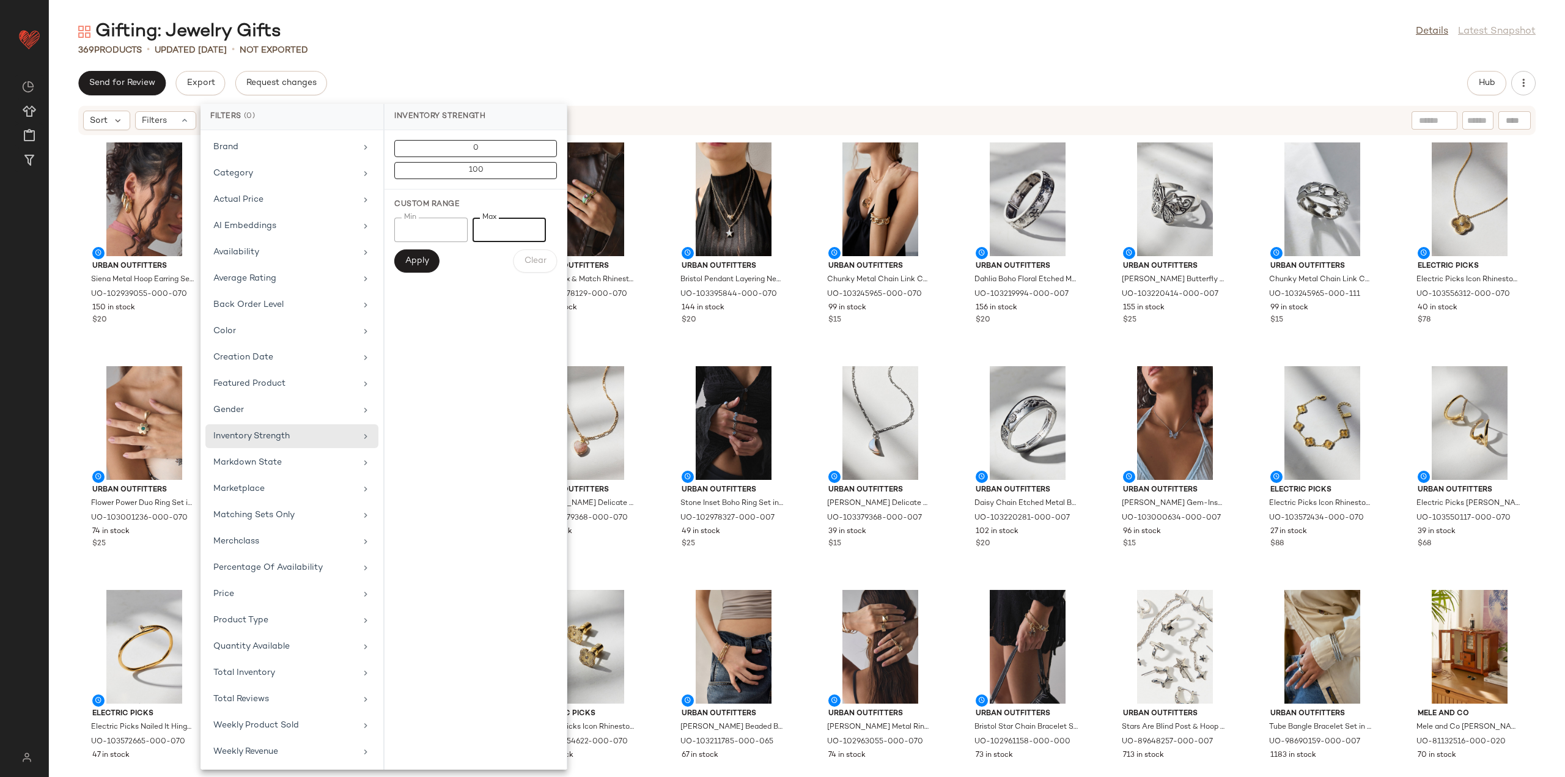
click at [532, 226] on input "*" at bounding box center [508, 230] width 73 height 24
type input "*"
click at [532, 226] on input "*" at bounding box center [508, 230] width 73 height 24
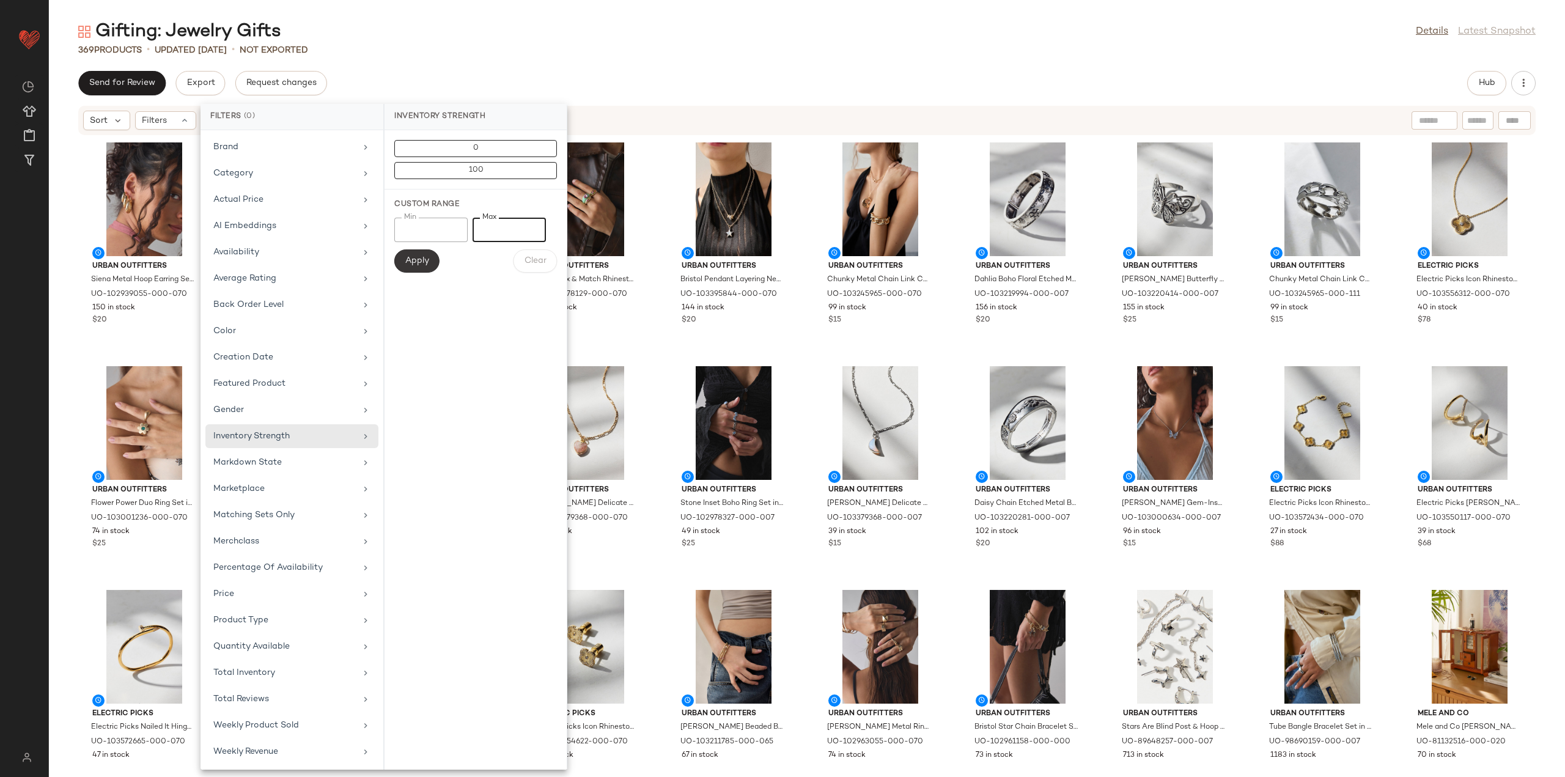
click at [423, 263] on span "Apply" at bounding box center [417, 261] width 24 height 10
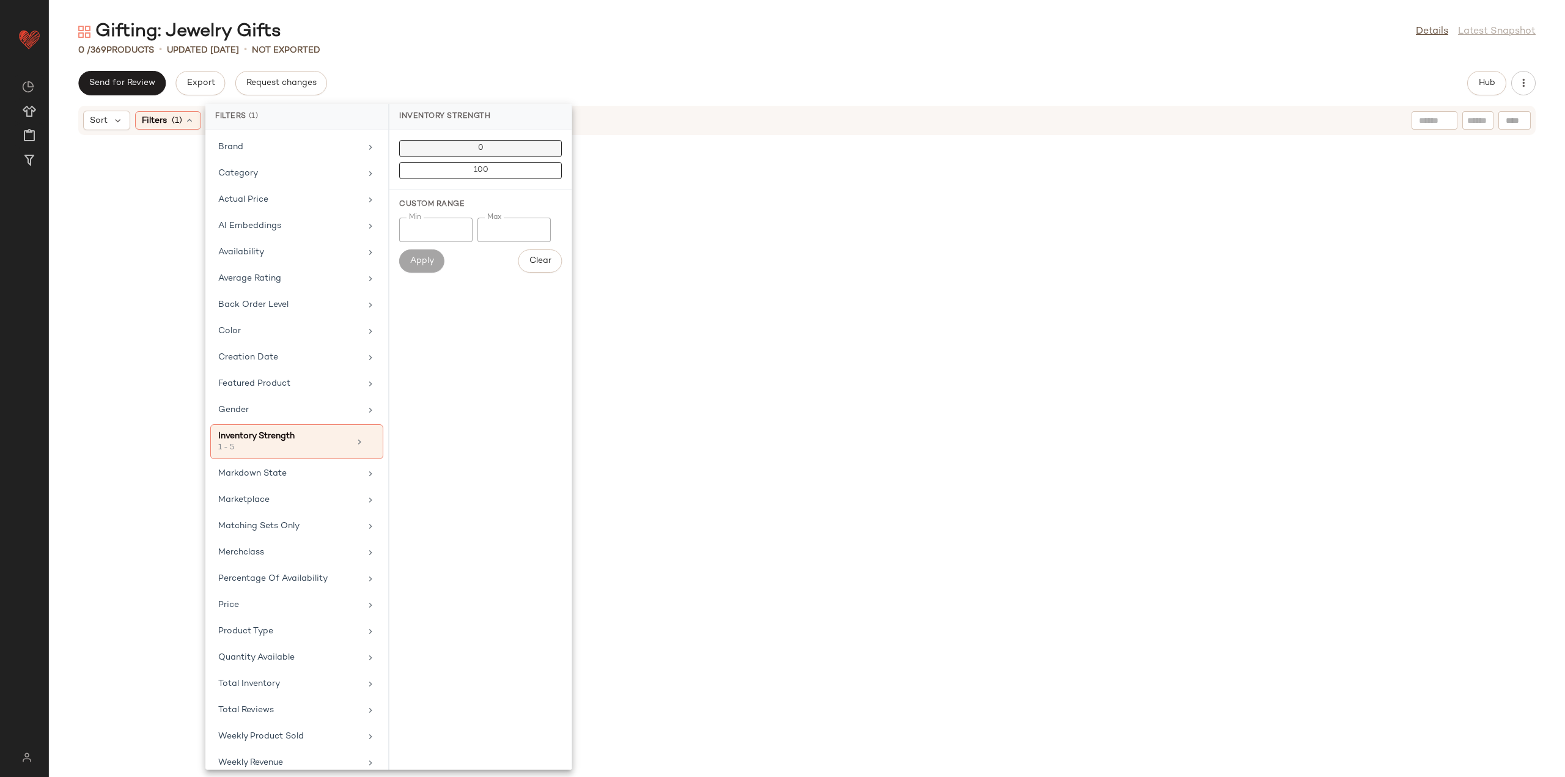
click at [466, 162] on button "0" at bounding box center [480, 170] width 163 height 17
click at [466, 172] on button "100" at bounding box center [480, 170] width 163 height 17
click at [531, 265] on span "Clear" at bounding box center [540, 261] width 23 height 10
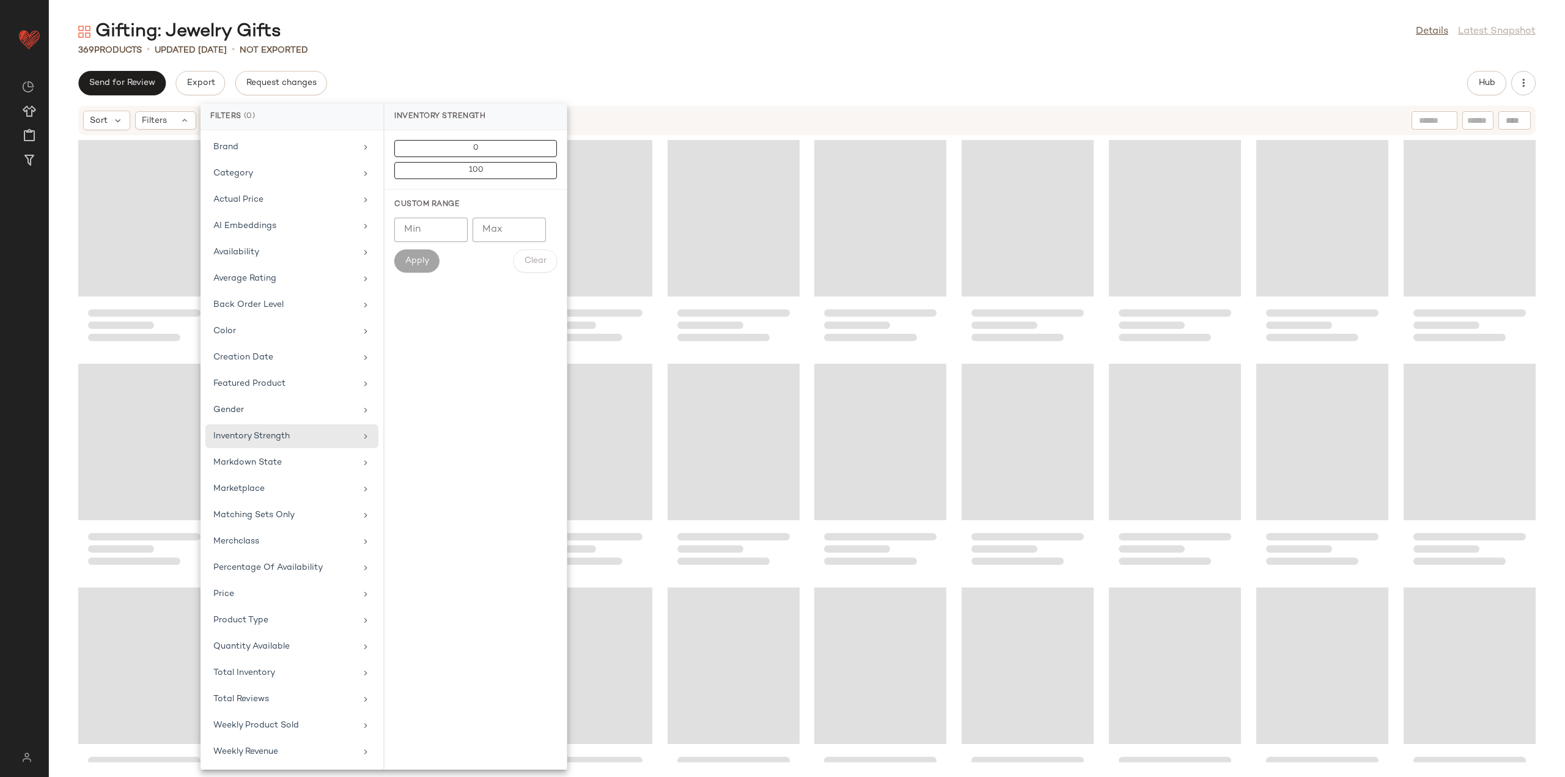
click at [604, 76] on div "Send for Review Export Request changes Hub" at bounding box center [806, 83] width 1457 height 24
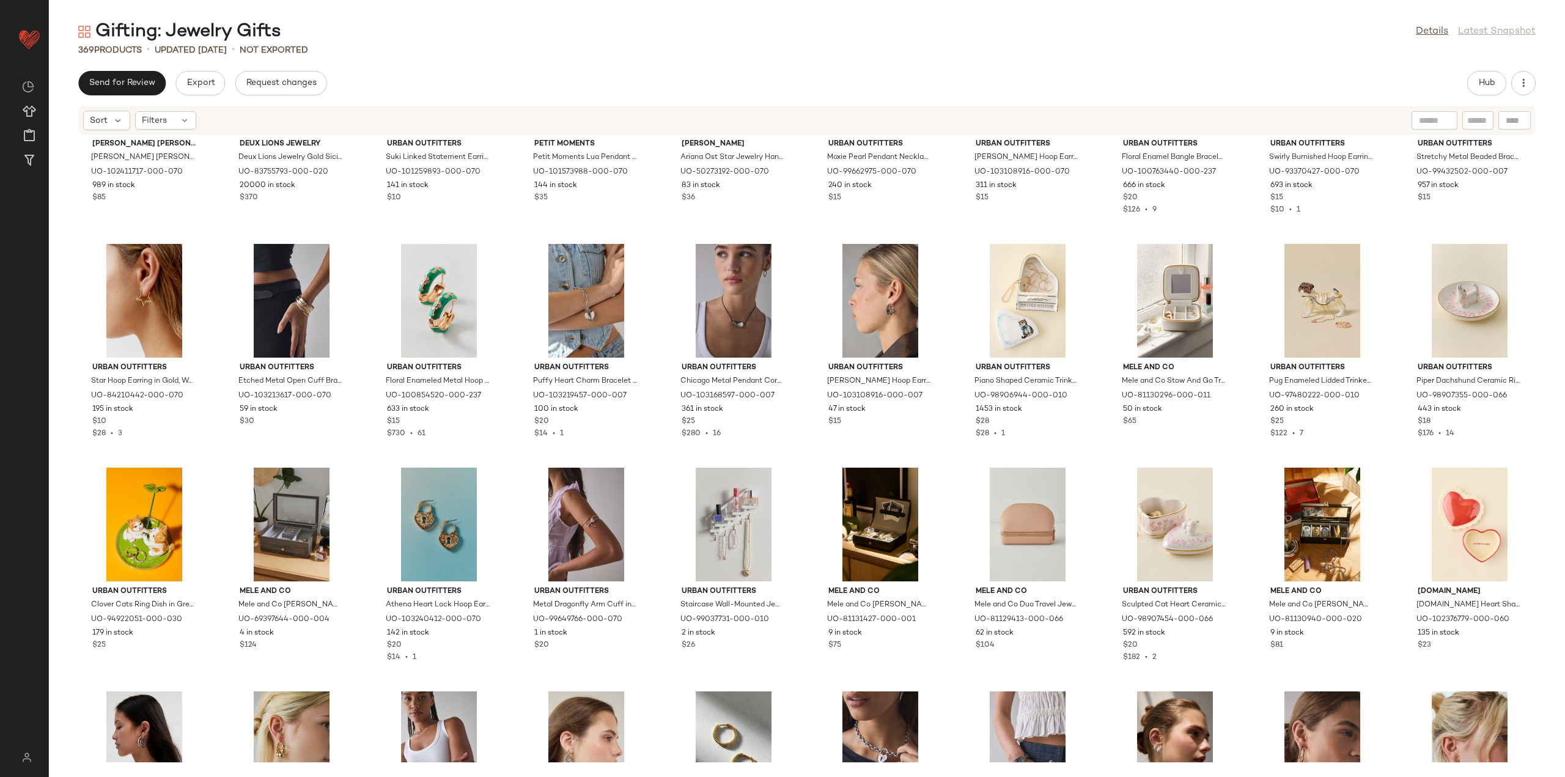
scroll to position [804, 0]
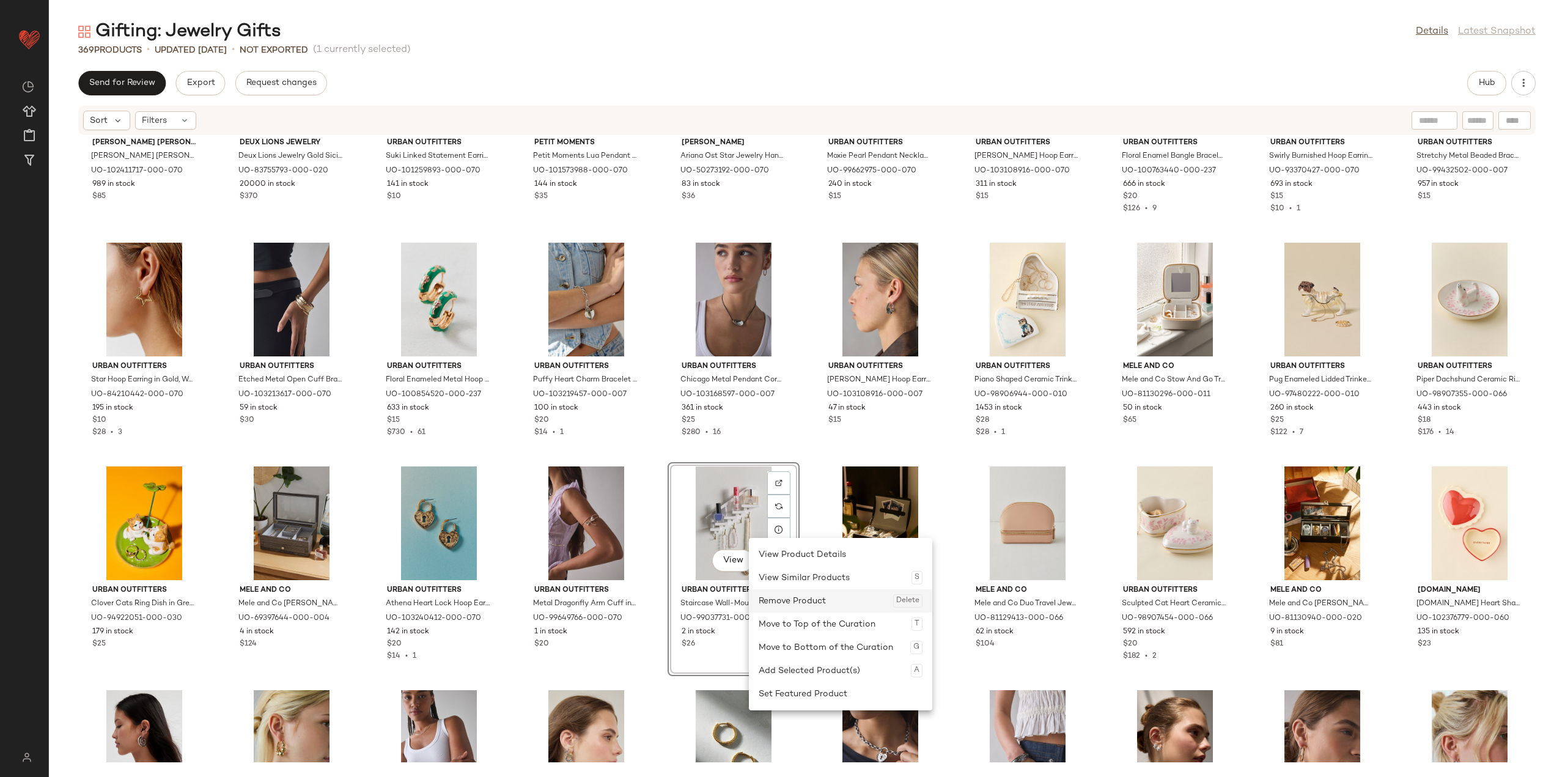
click at [782, 600] on div "Remove Product Delete" at bounding box center [840, 600] width 164 height 23
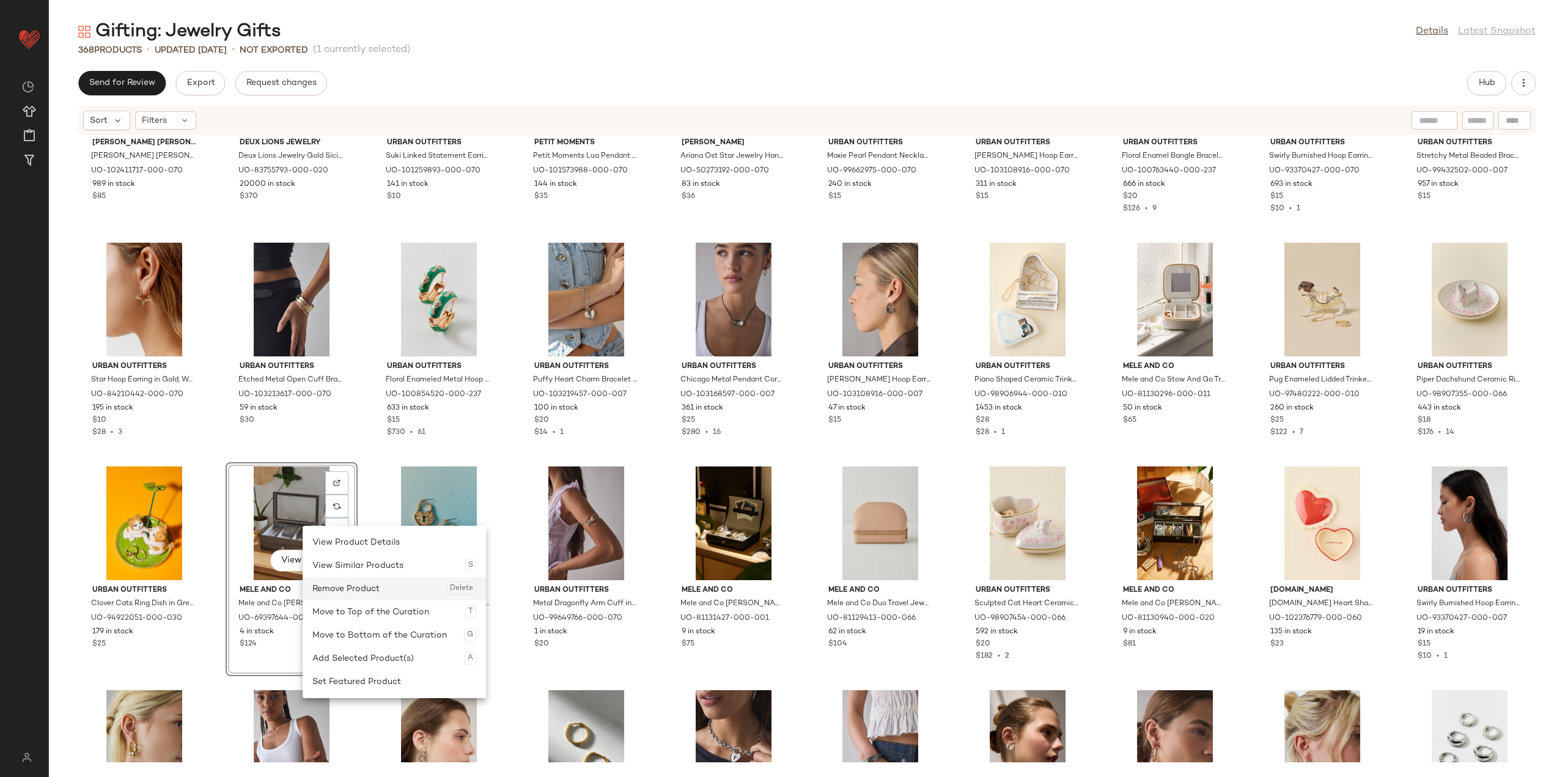
click at [352, 592] on div "Remove Product Delete" at bounding box center [394, 588] width 164 height 23
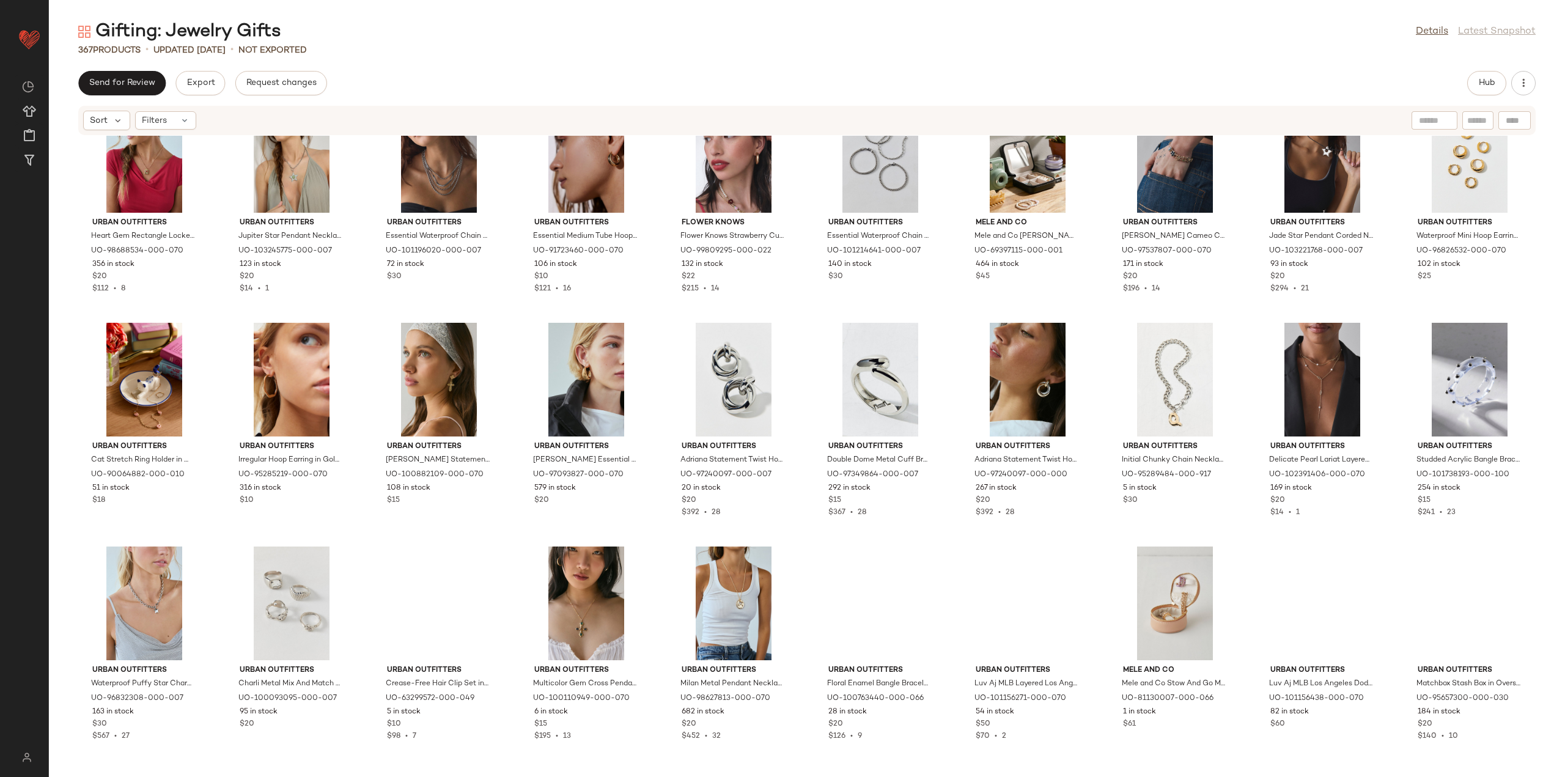
scroll to position [1843, 0]
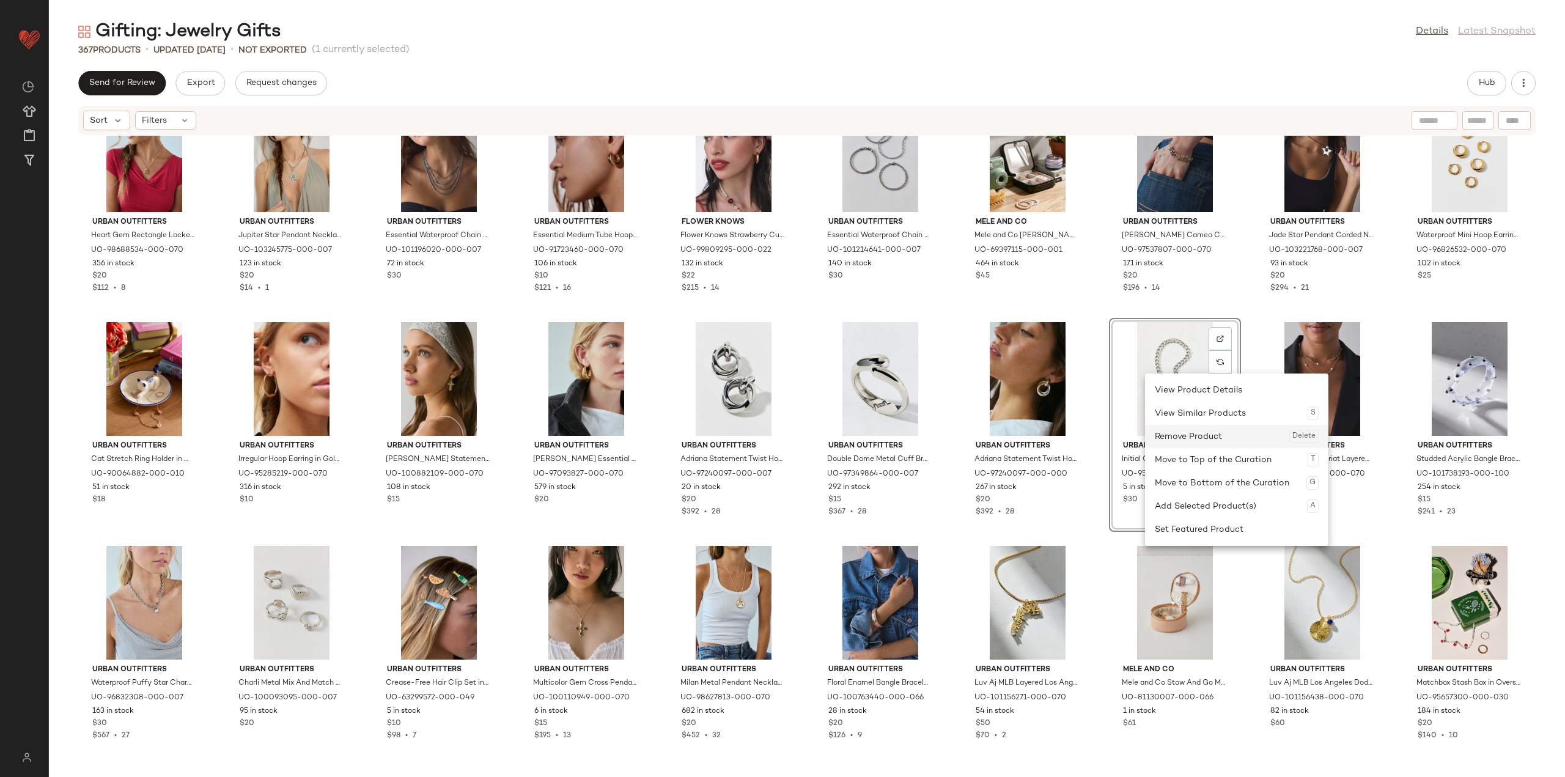
click at [1163, 432] on div "Remove Product Delete" at bounding box center [1237, 436] width 164 height 23
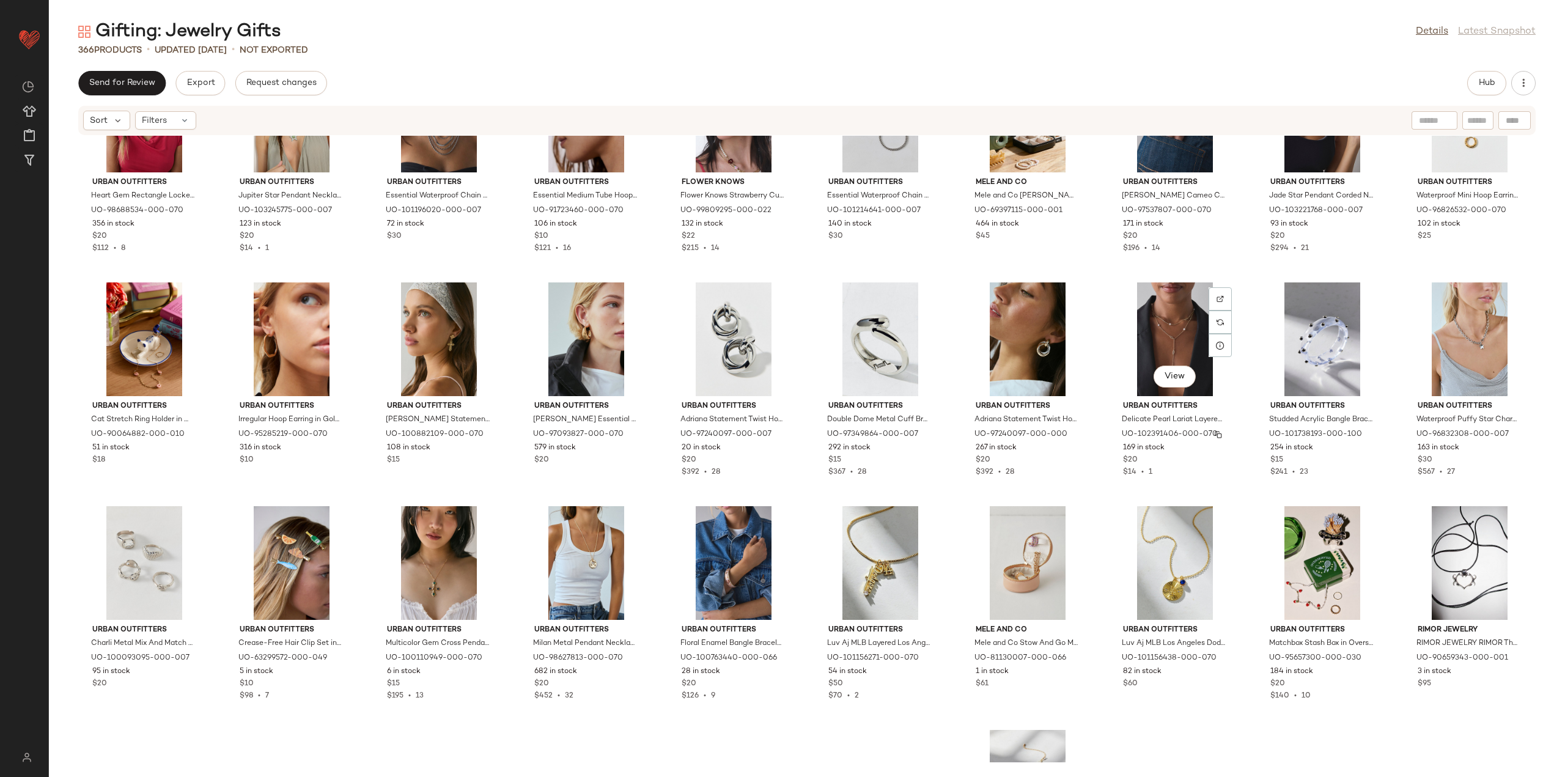
scroll to position [1904, 0]
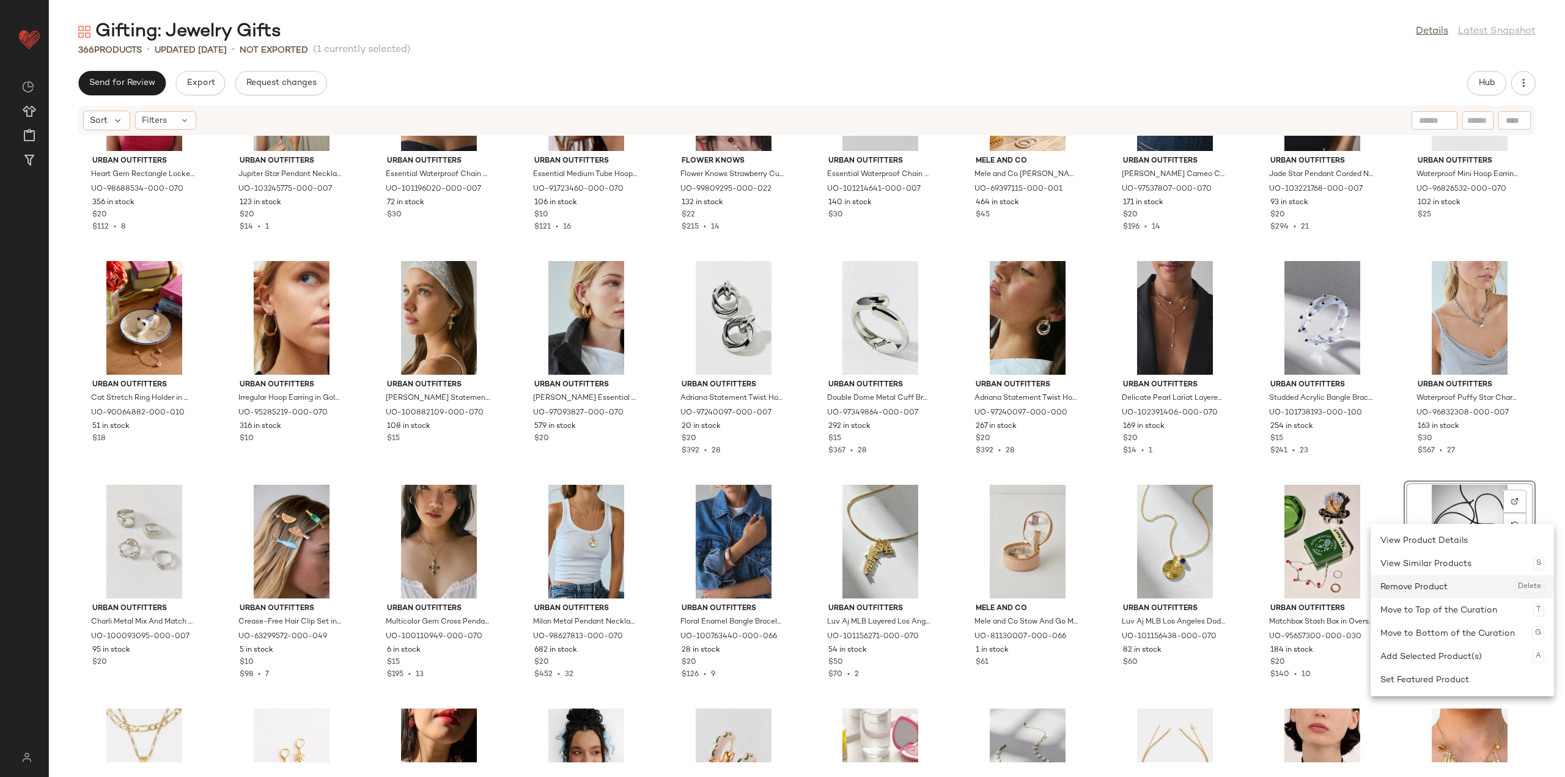
click at [1456, 581] on div "Remove Product Delete" at bounding box center [1462, 586] width 164 height 23
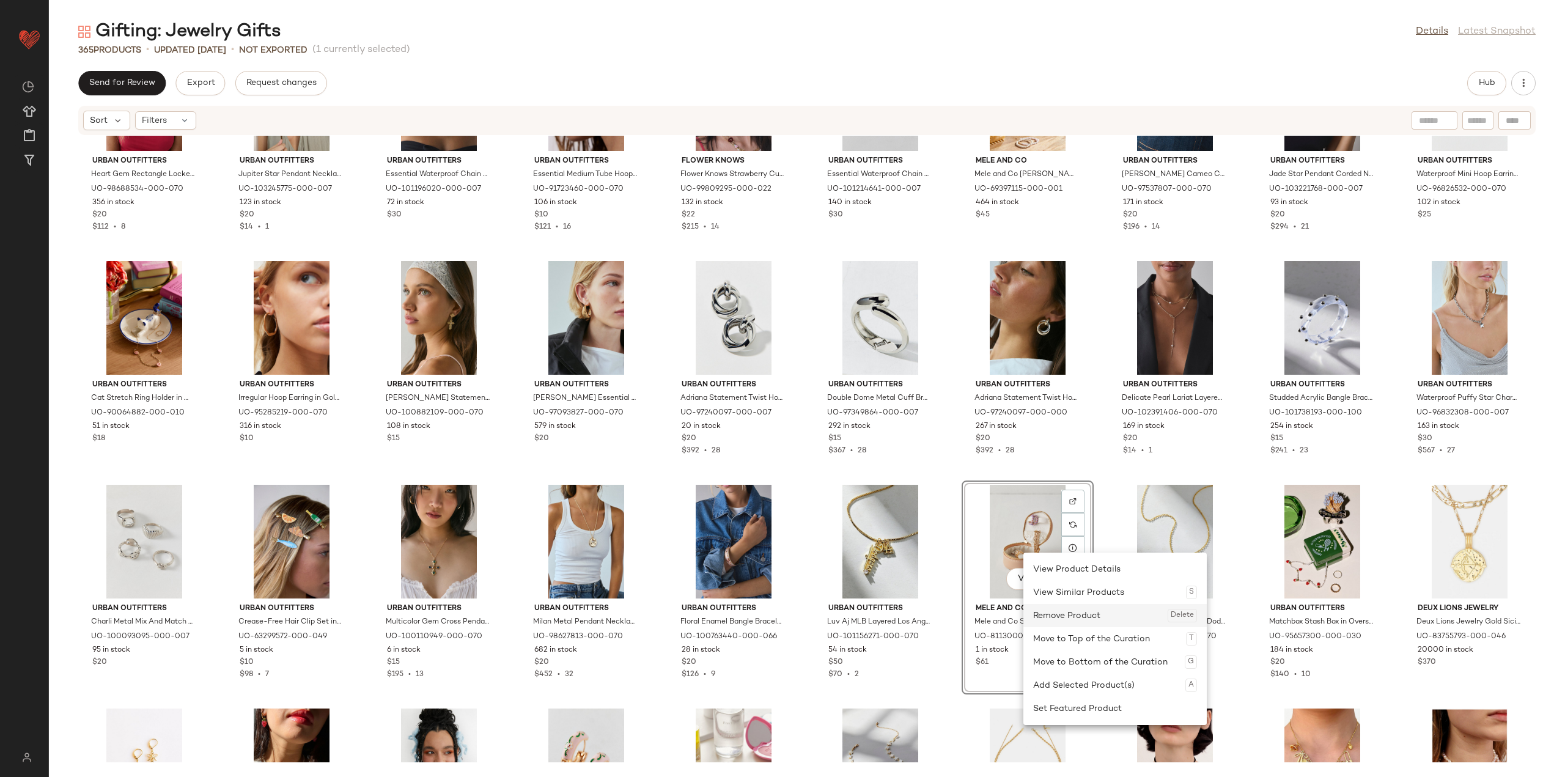
click at [1060, 617] on div "Remove Product Delete" at bounding box center [1115, 615] width 164 height 23
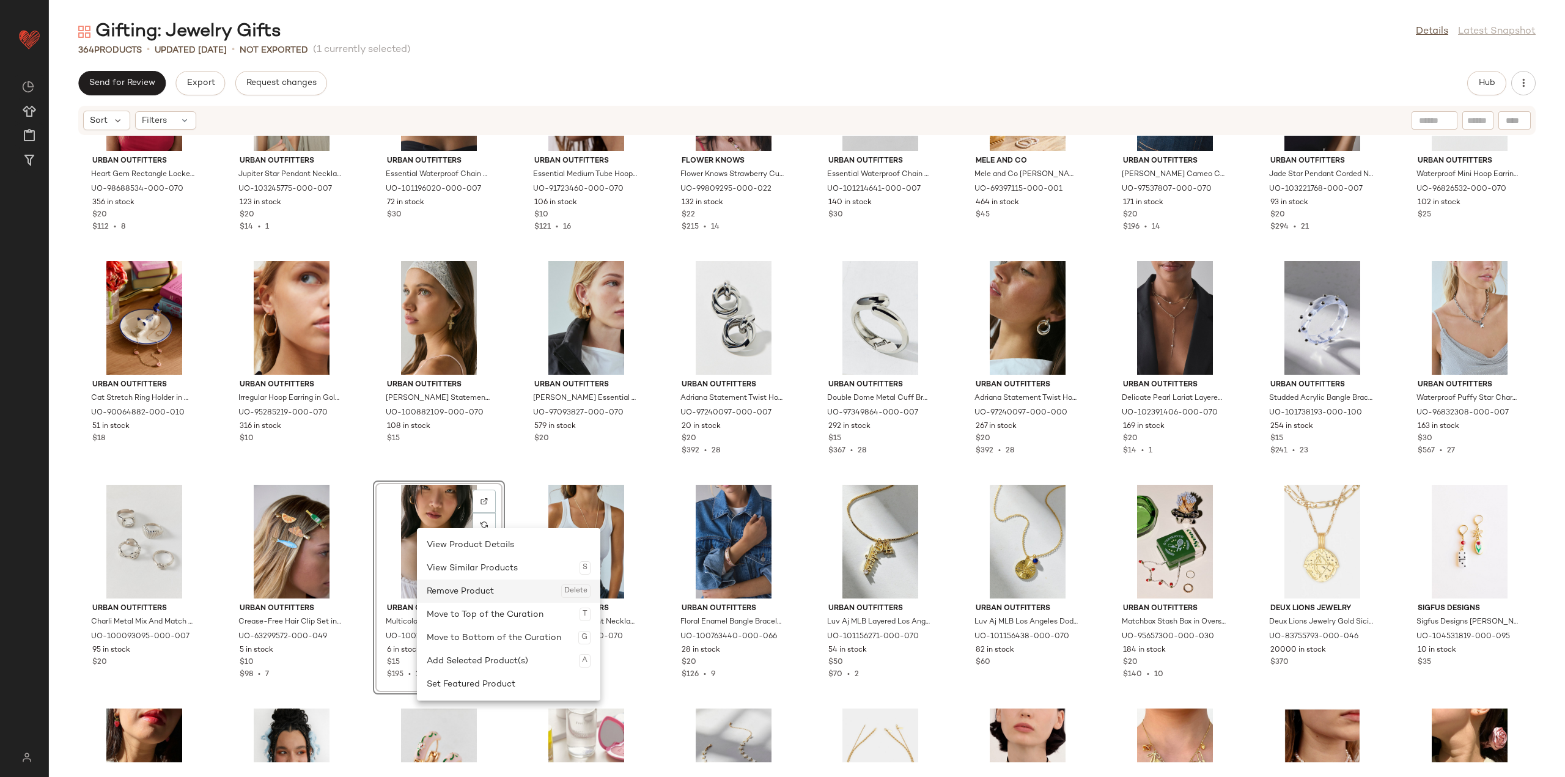
click at [449, 594] on div "Remove Product Delete" at bounding box center [509, 590] width 164 height 23
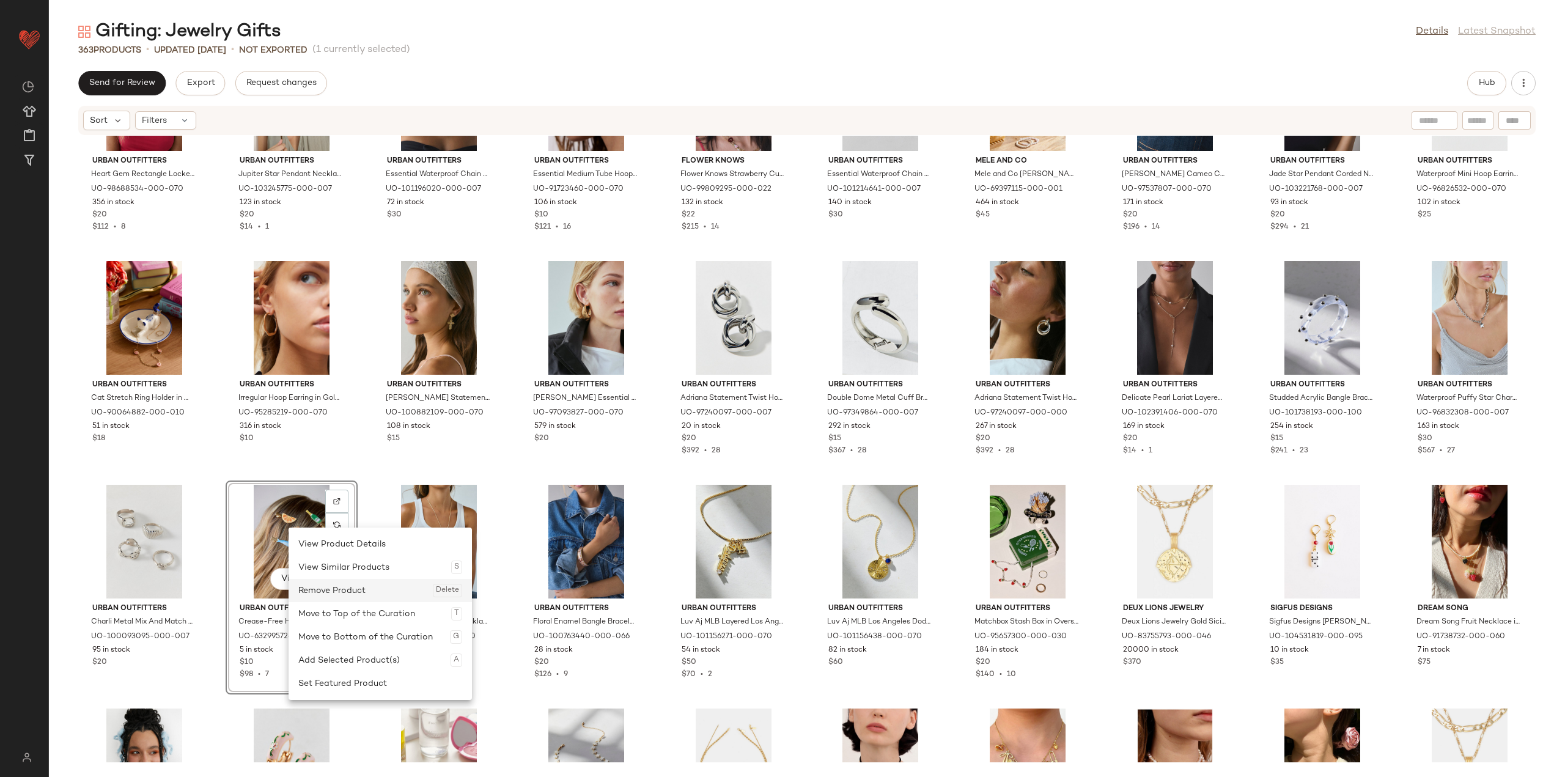
click at [339, 592] on div "Remove Product Delete" at bounding box center [380, 590] width 164 height 23
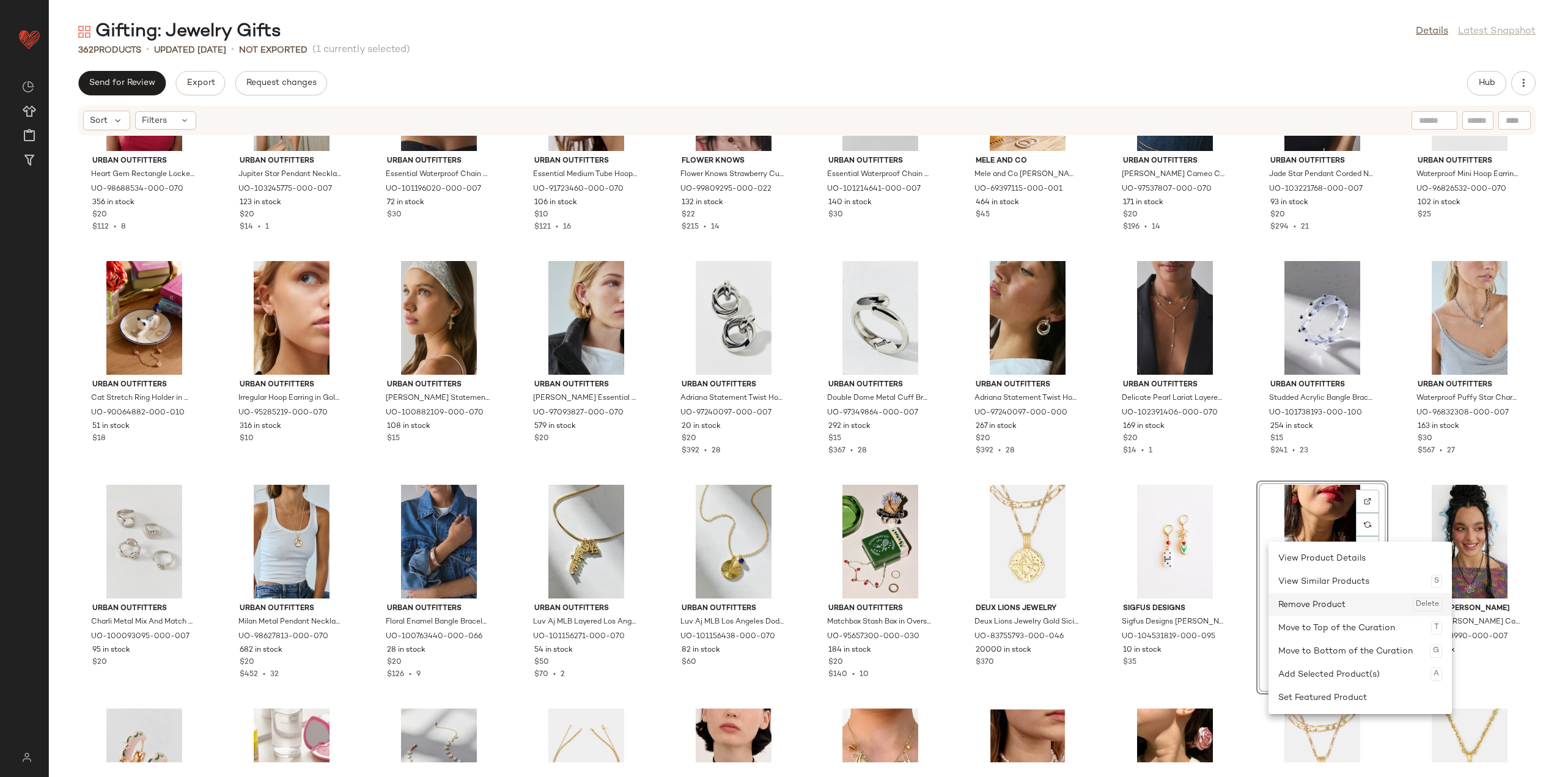
click at [1347, 611] on div "Remove Product Delete" at bounding box center [1360, 604] width 164 height 23
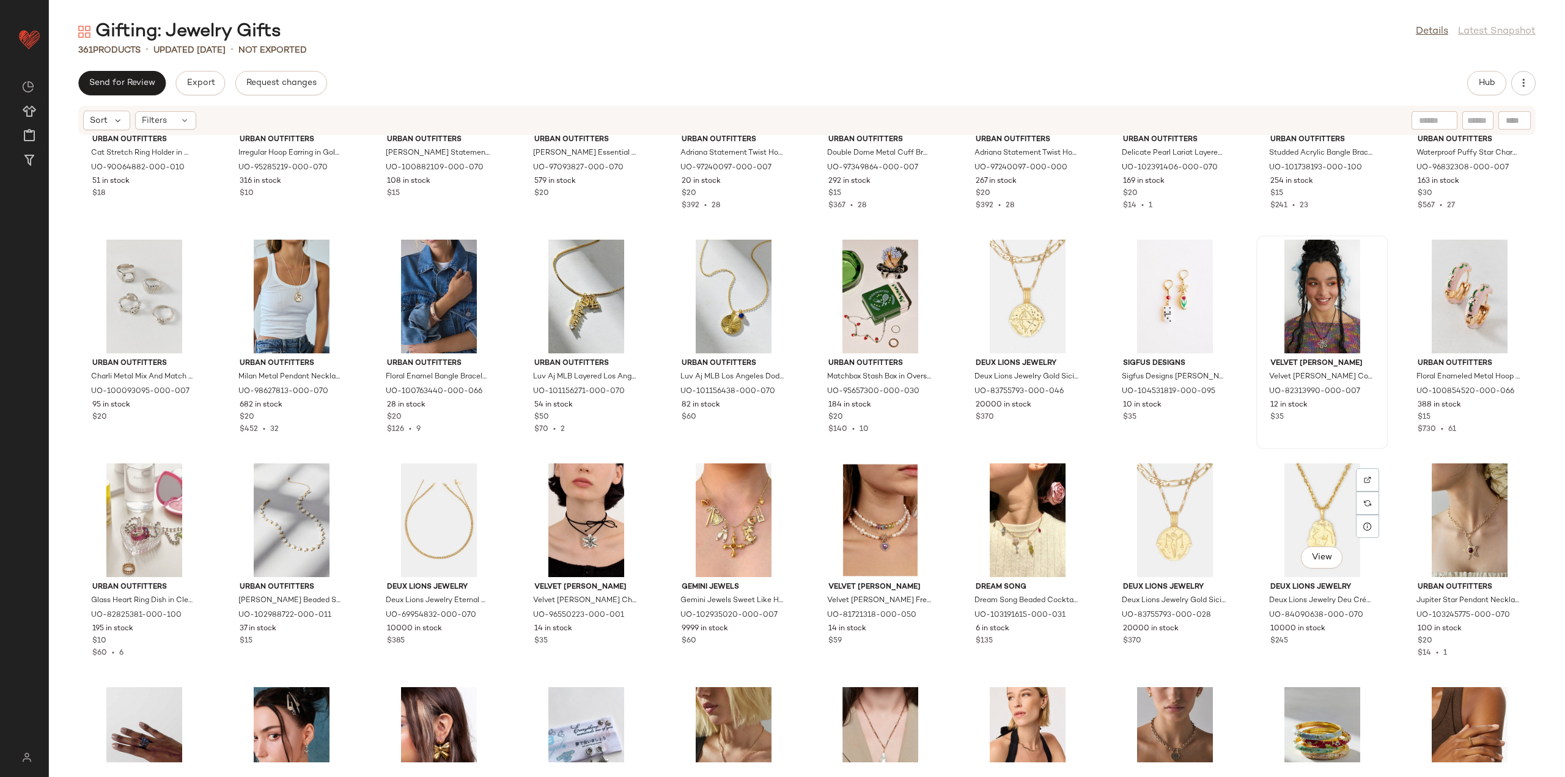
scroll to position [2149, 0]
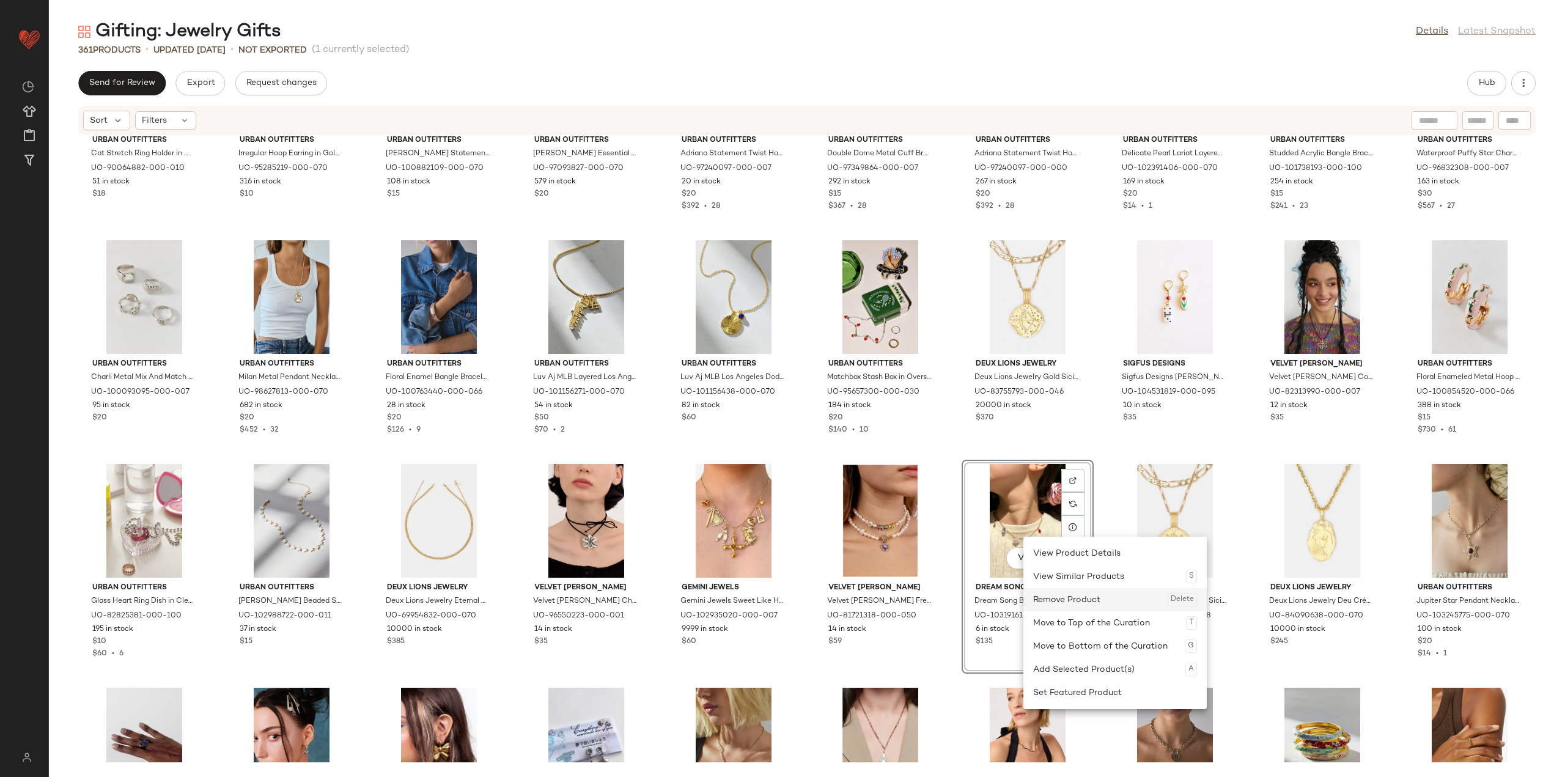
click at [1052, 595] on div "Remove Product Delete" at bounding box center [1115, 599] width 164 height 23
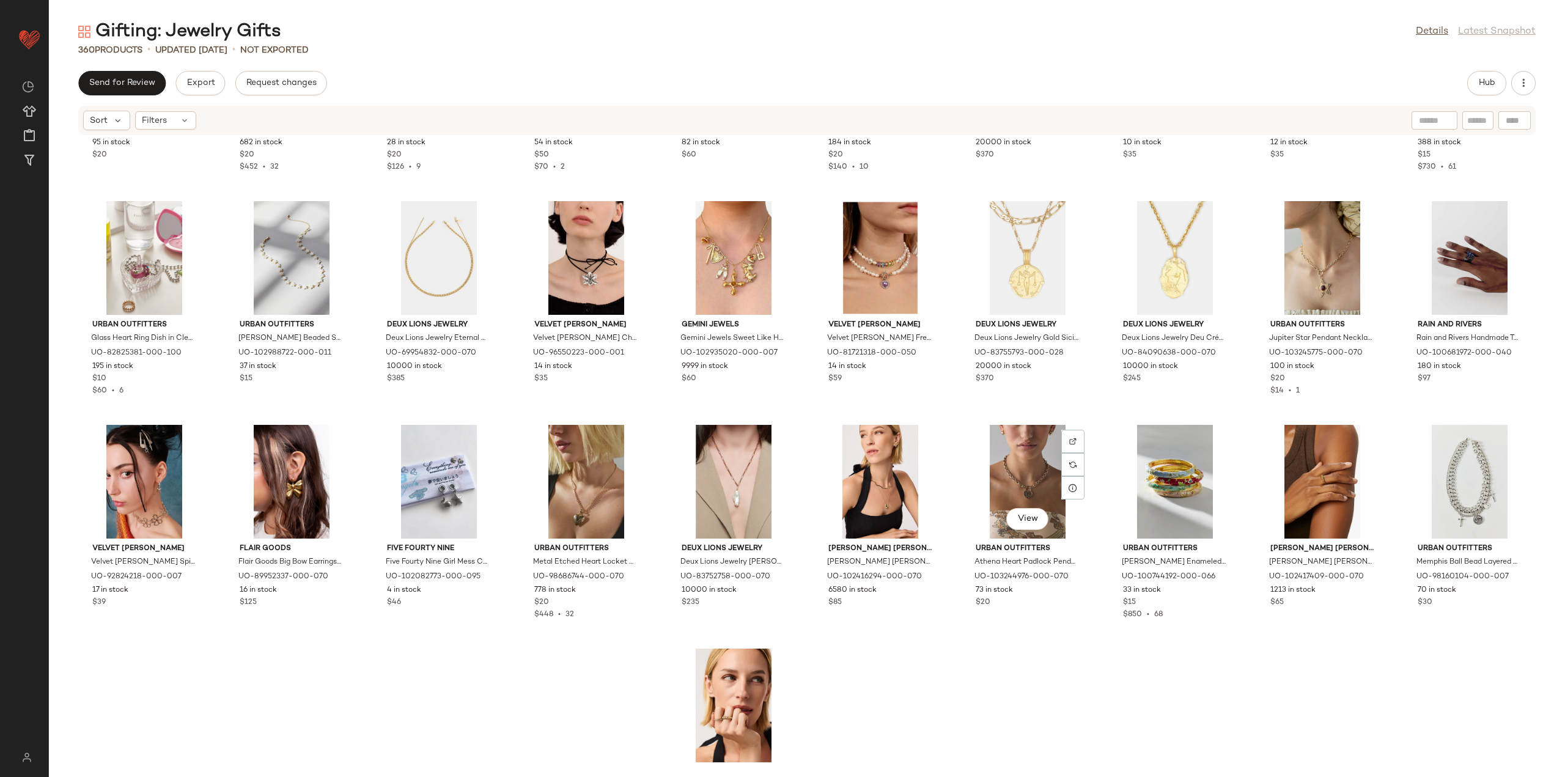
scroll to position [2455, 0]
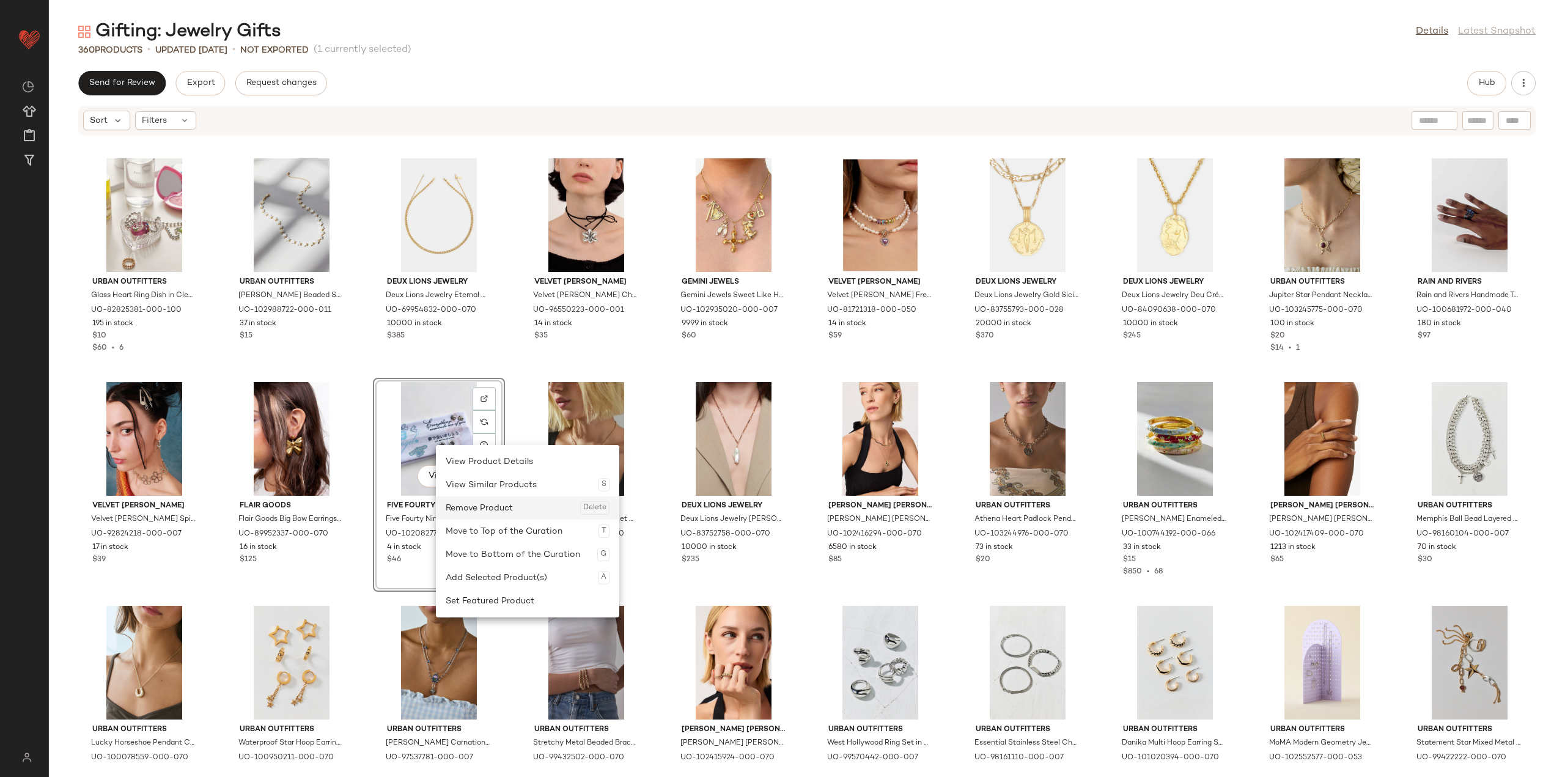
click at [475, 502] on div "Remove Product Delete" at bounding box center [528, 507] width 164 height 23
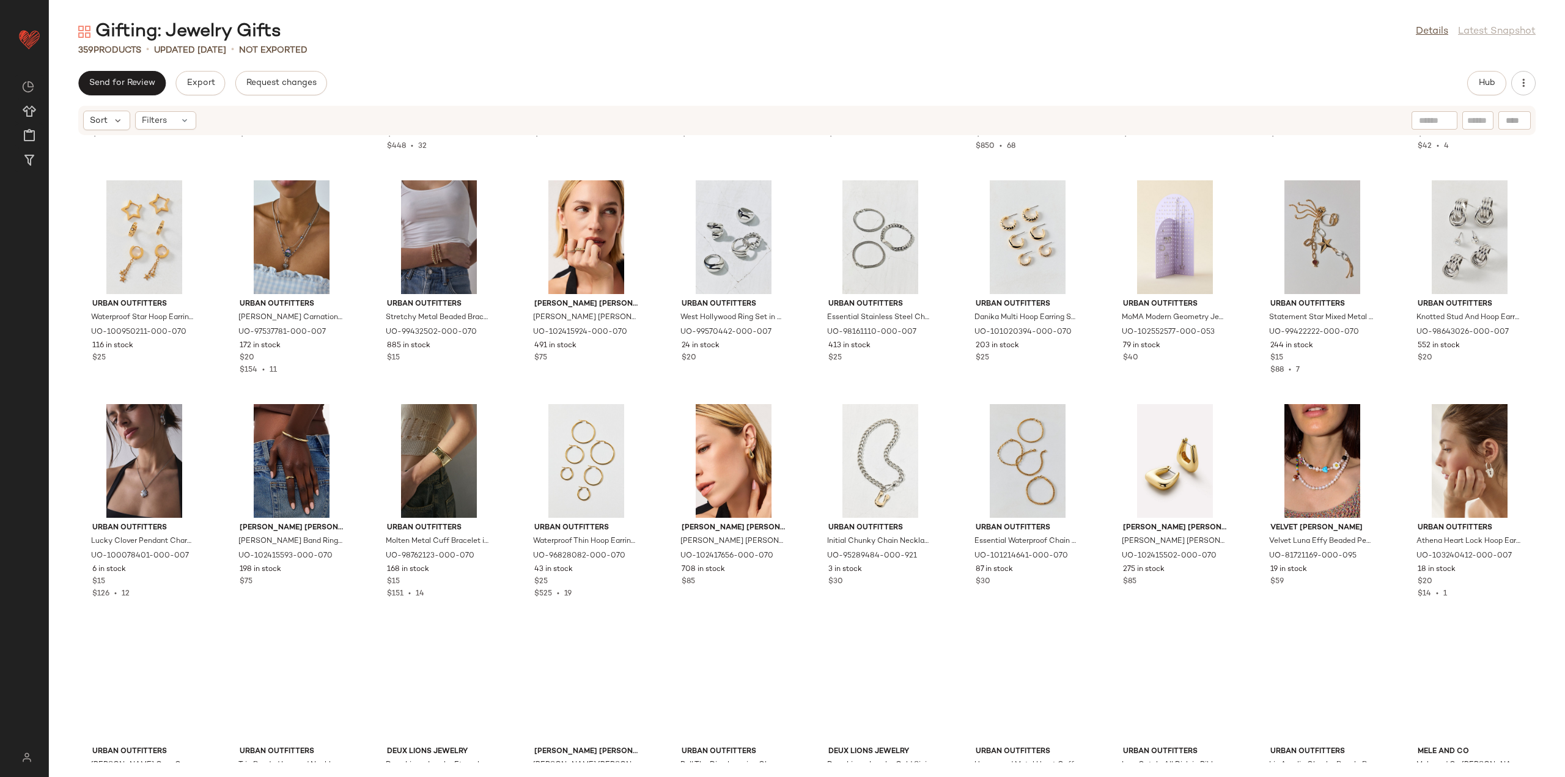
scroll to position [2882, 0]
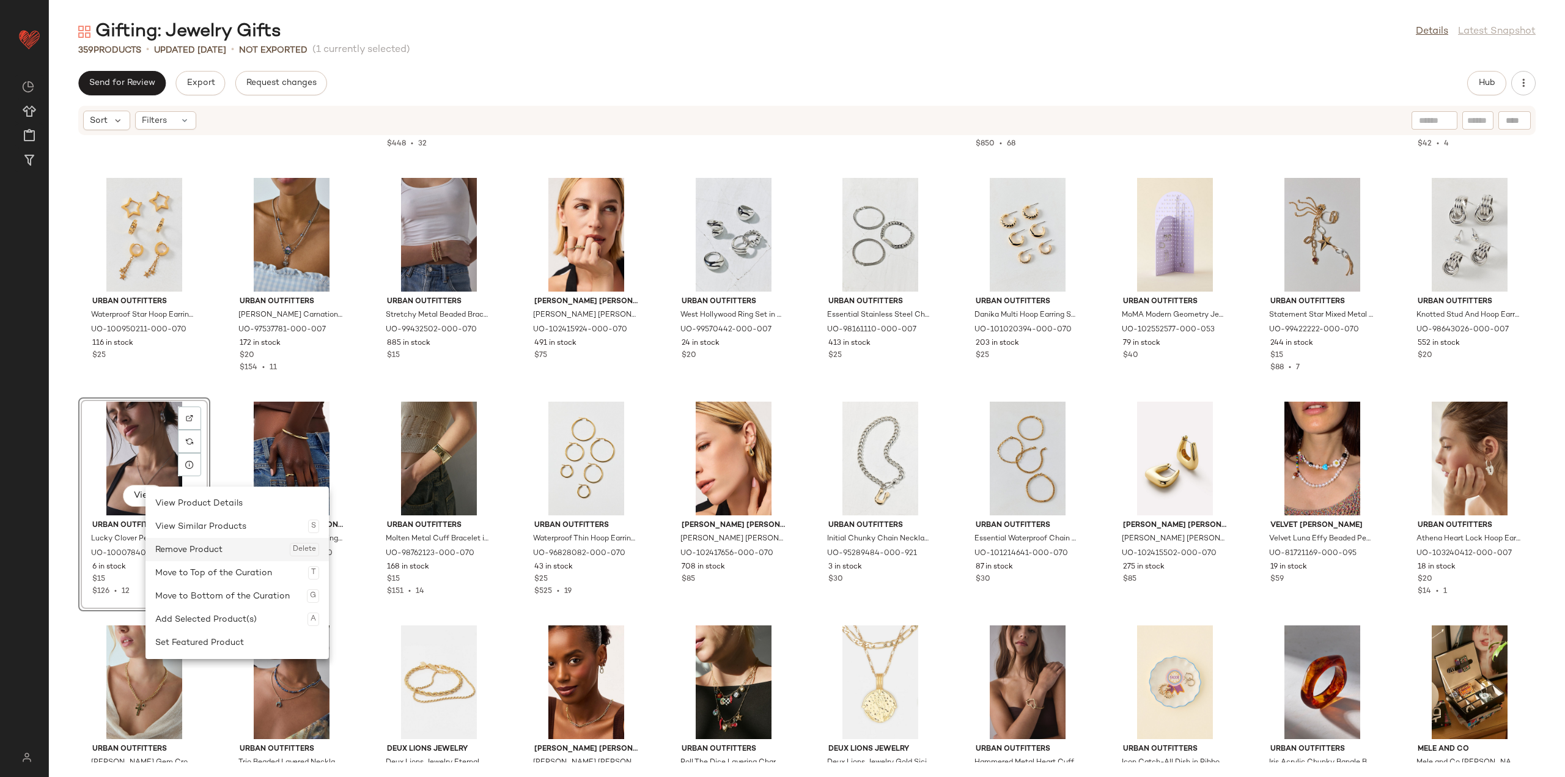
click at [210, 554] on div "Remove Product Delete" at bounding box center [237, 549] width 164 height 23
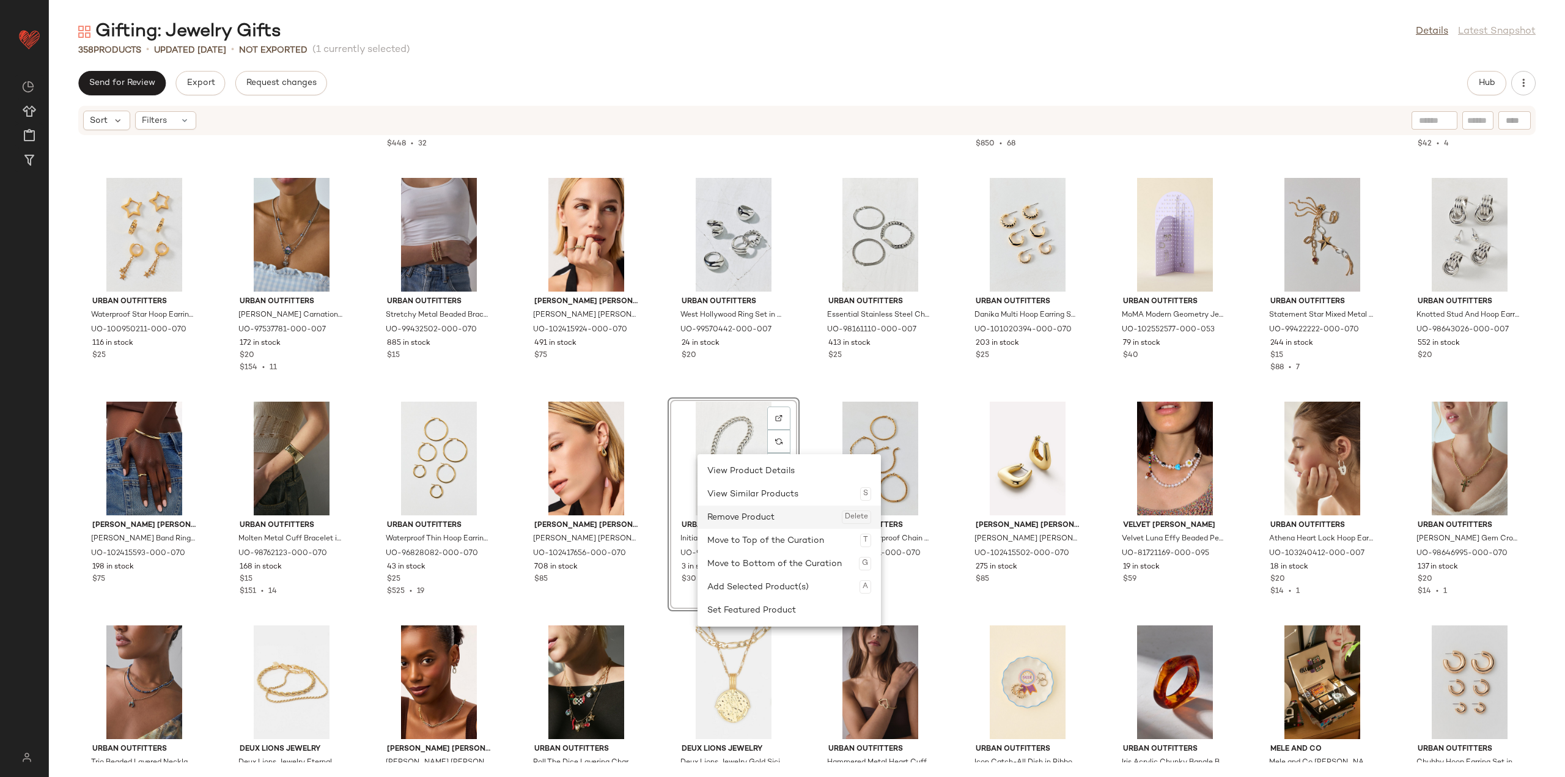
click at [738, 505] on div "Remove Product Delete" at bounding box center [789, 516] width 164 height 23
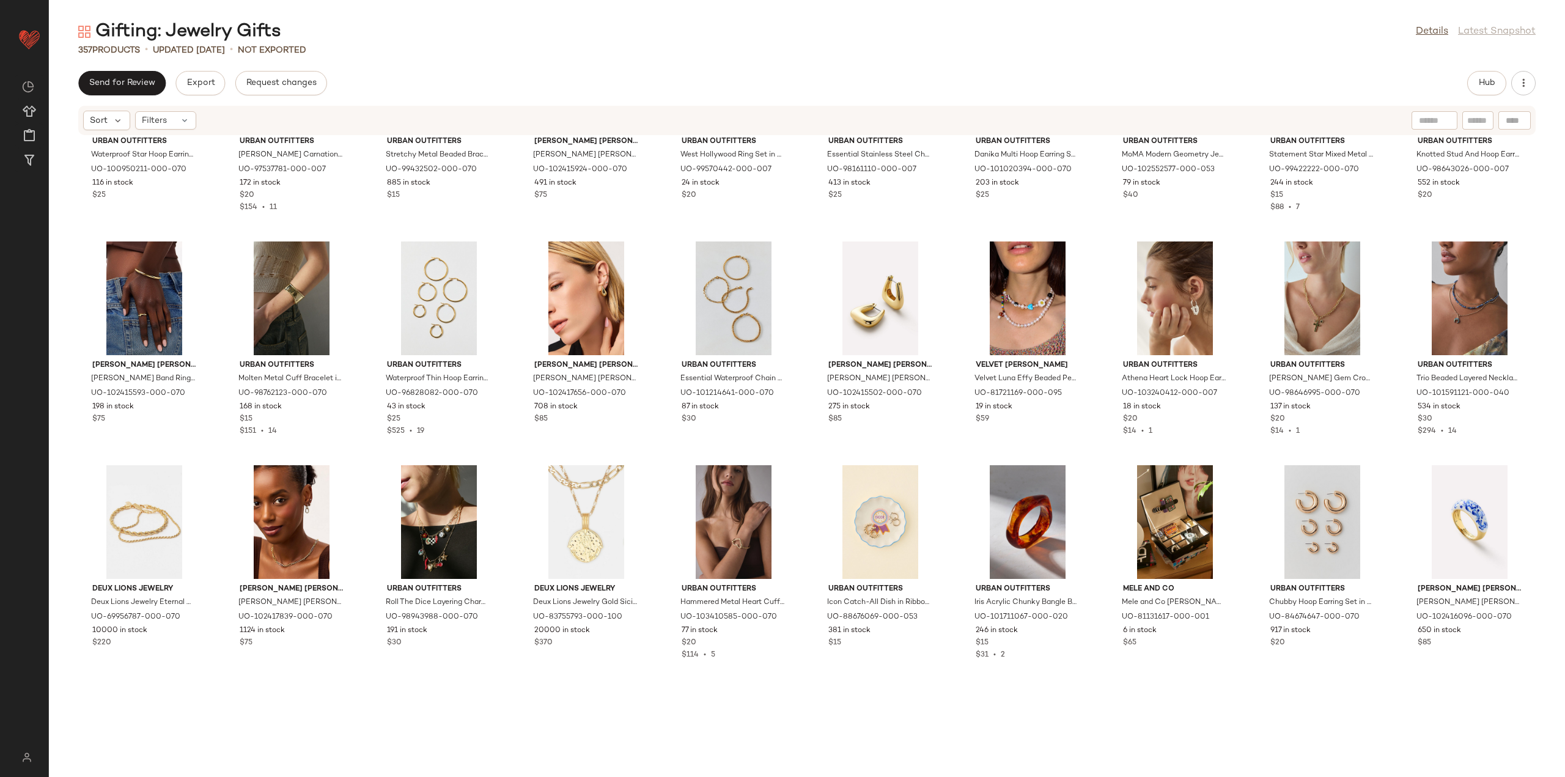
scroll to position [3066, 0]
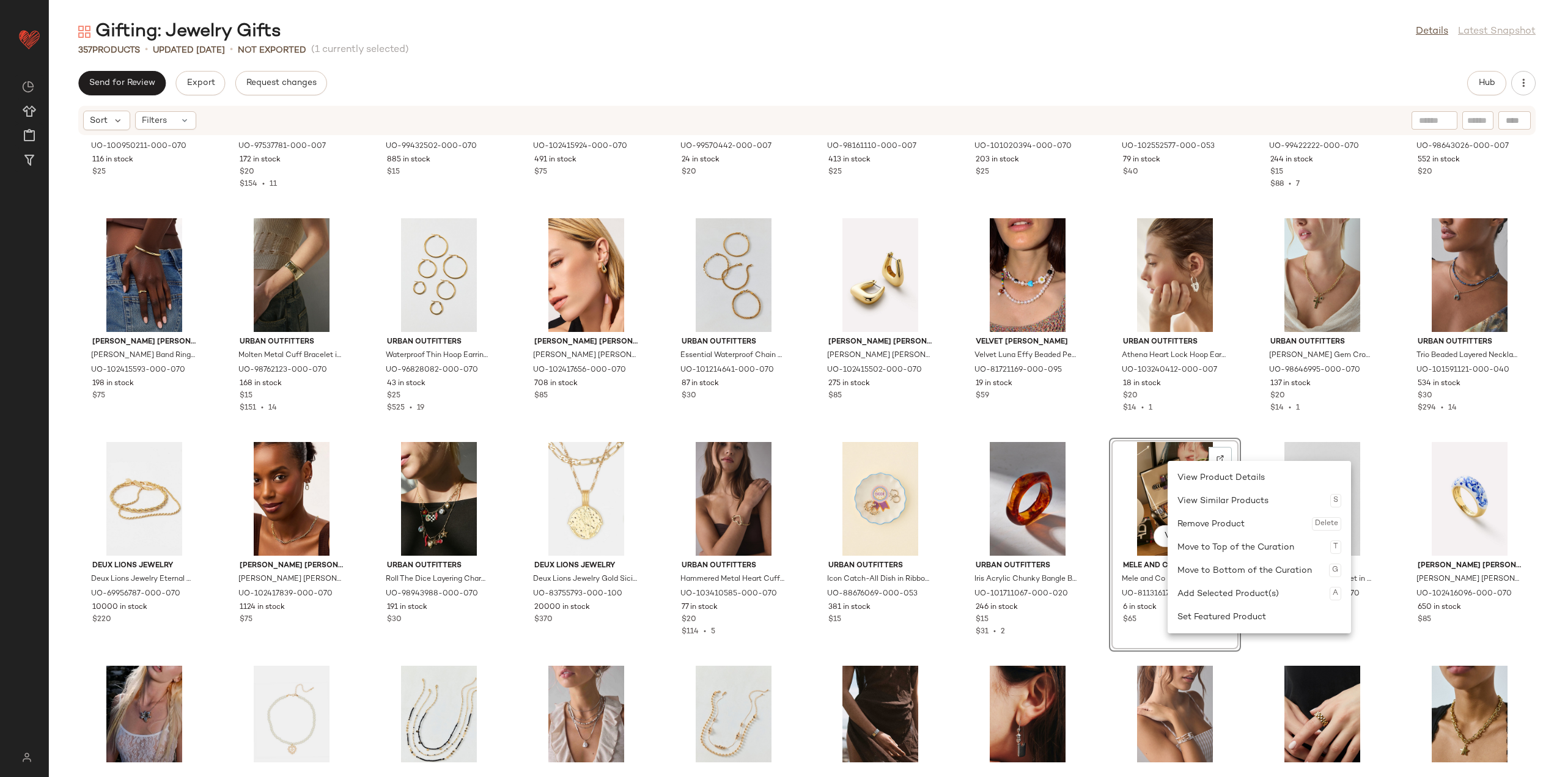
click at [1200, 524] on div "Remove Product Delete" at bounding box center [1259, 523] width 164 height 23
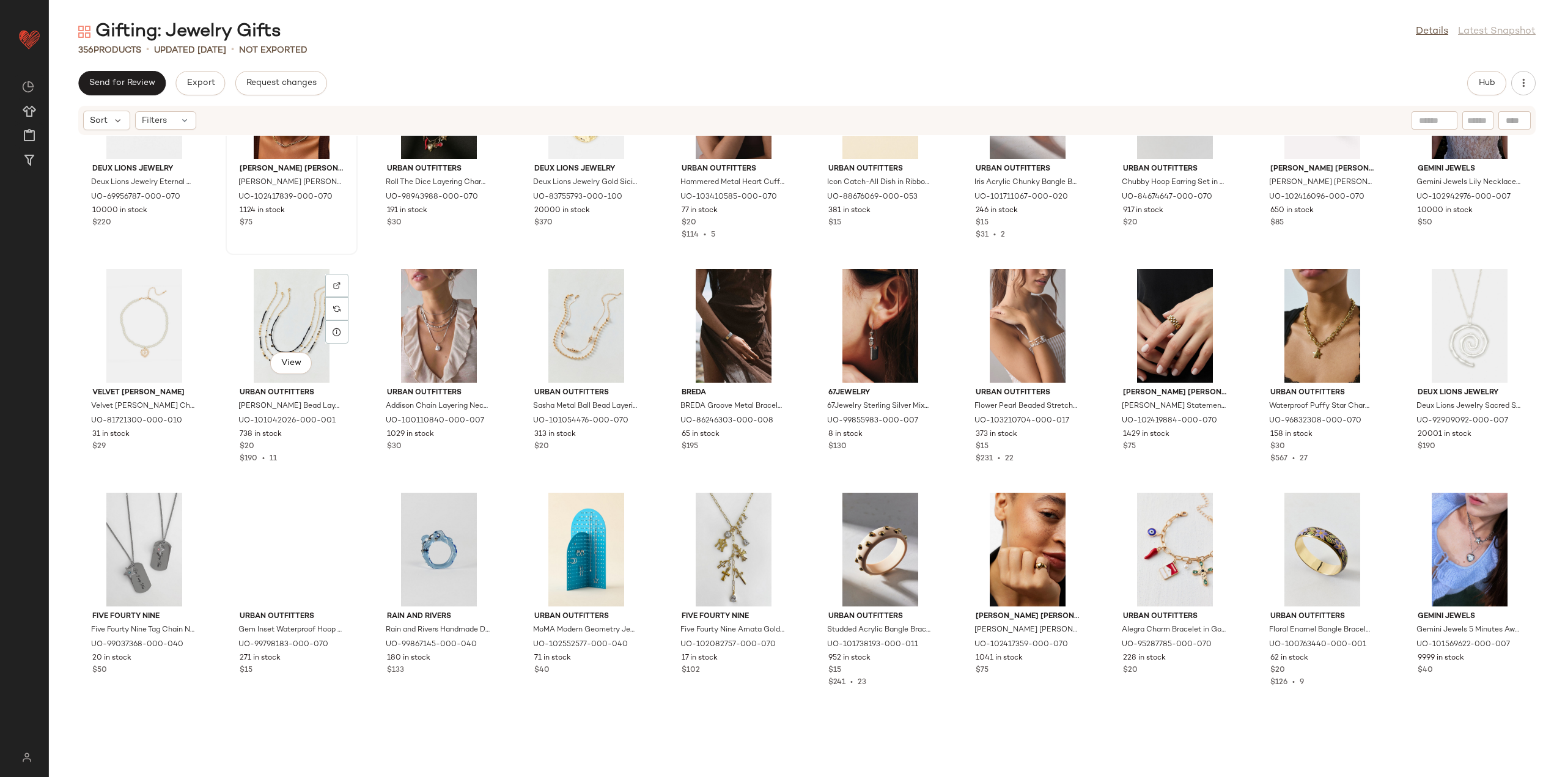
scroll to position [3494, 0]
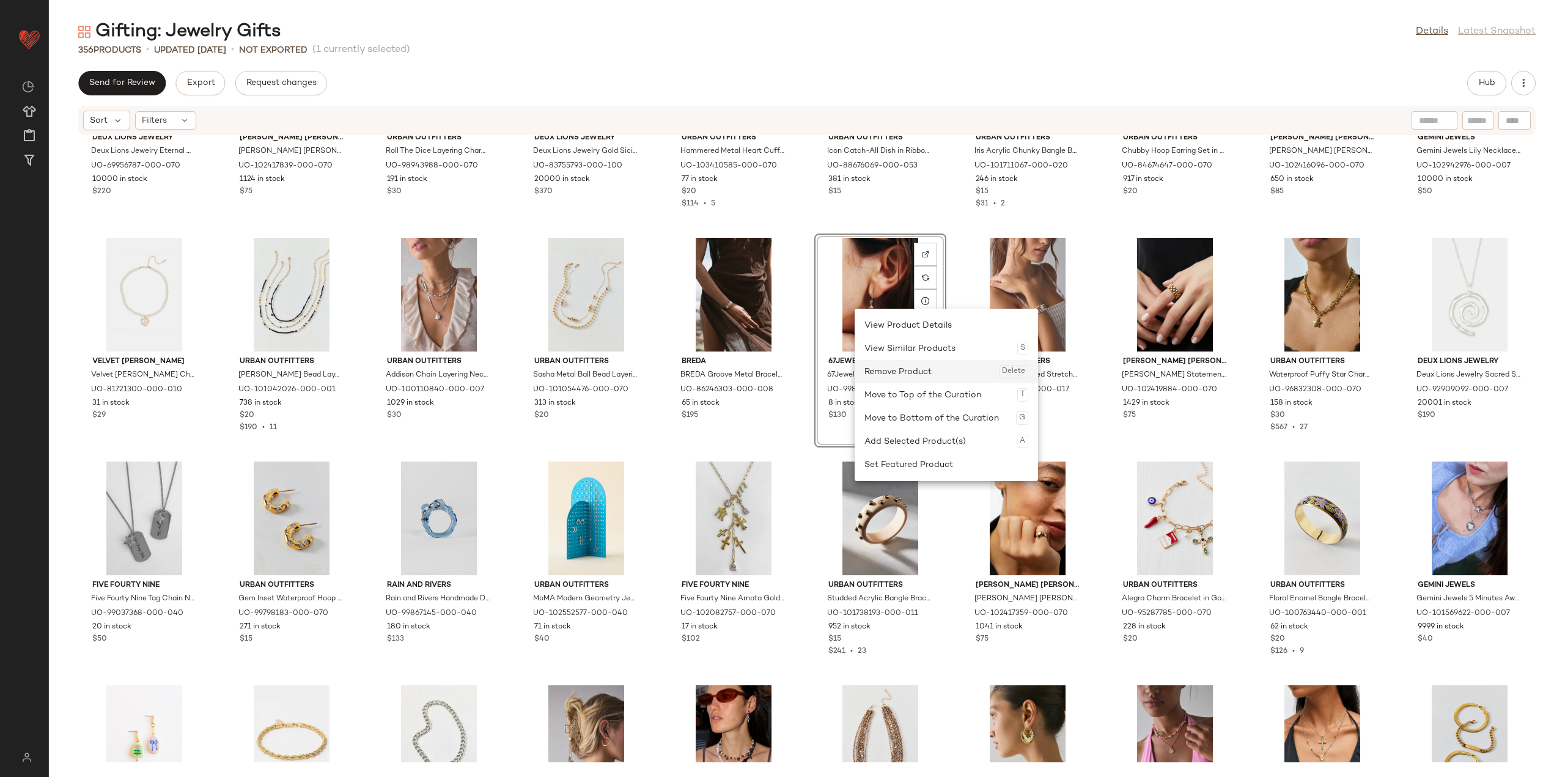
click at [895, 369] on div "Remove Product Delete" at bounding box center [946, 371] width 164 height 23
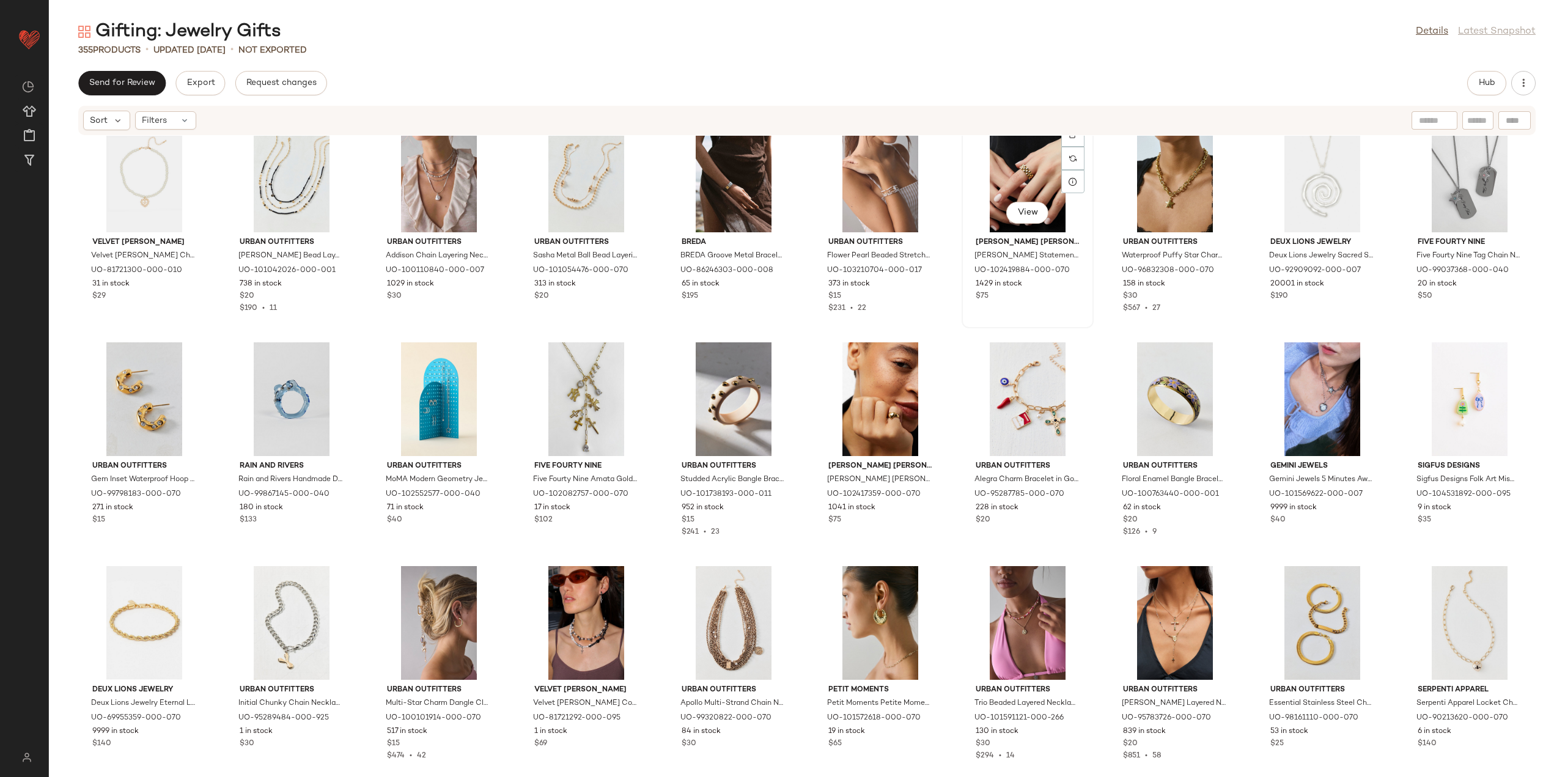
scroll to position [3616, 0]
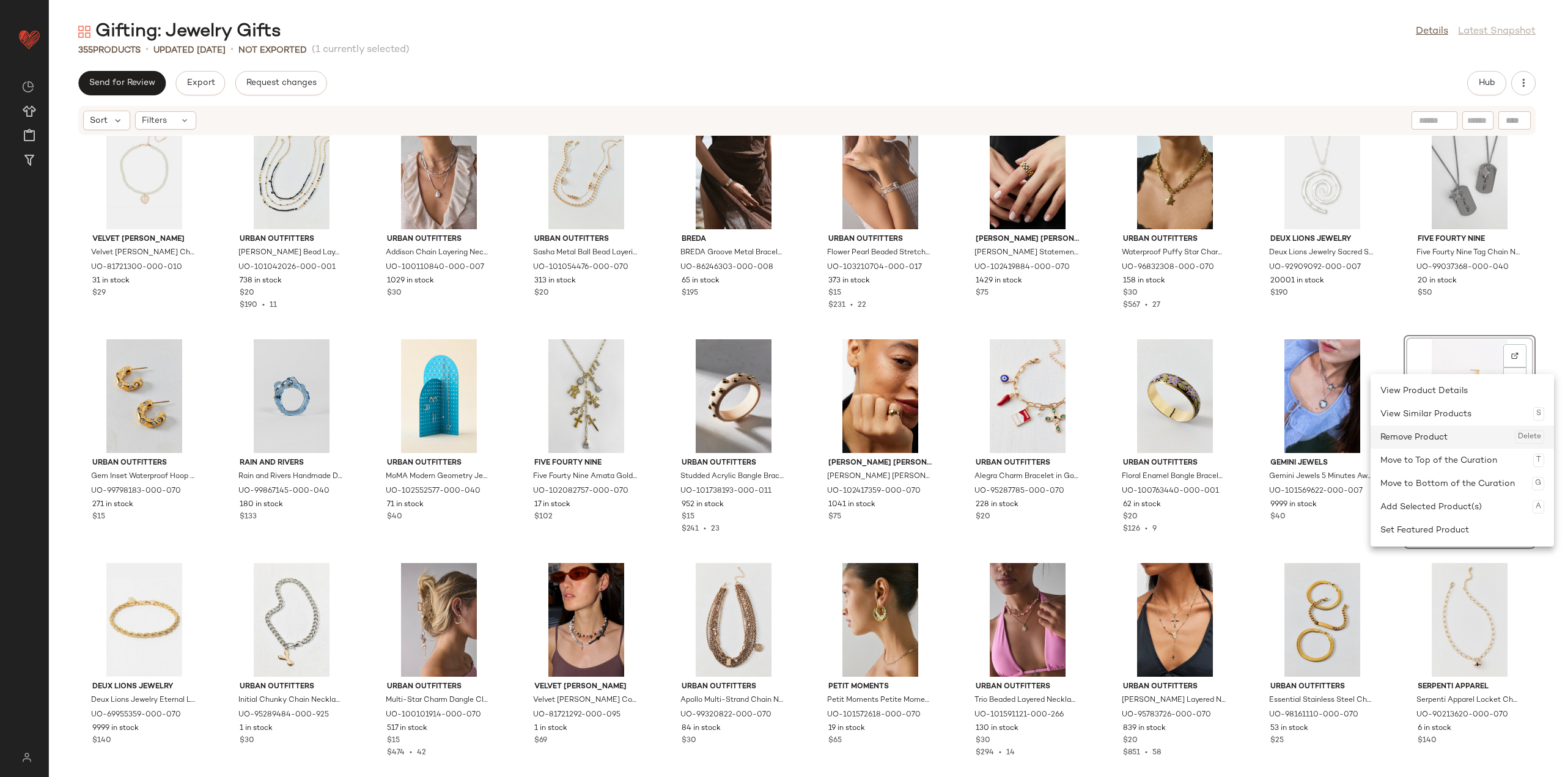
click at [1467, 434] on div "Remove Product Delete" at bounding box center [1462, 436] width 164 height 23
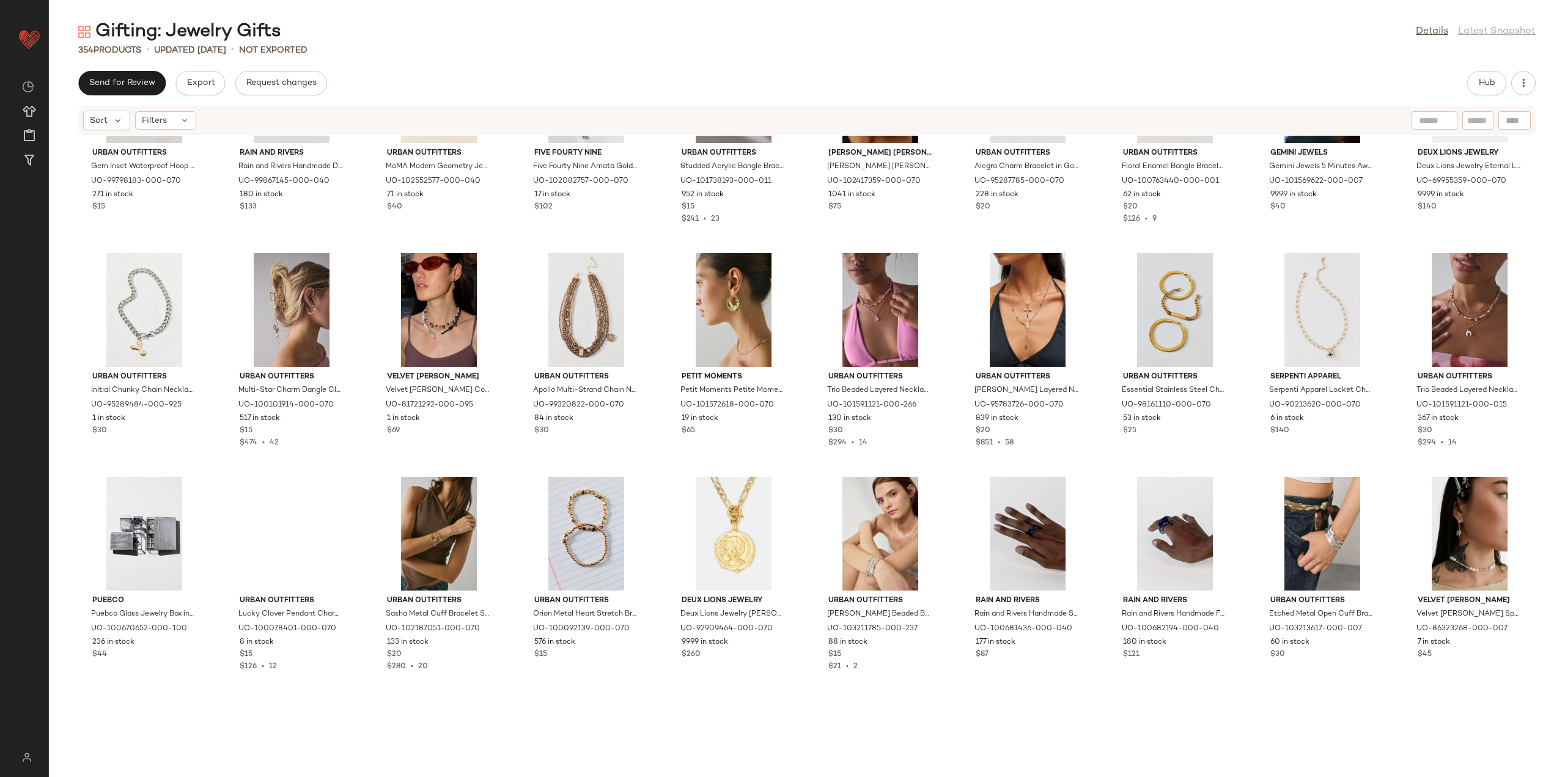
scroll to position [3983, 0]
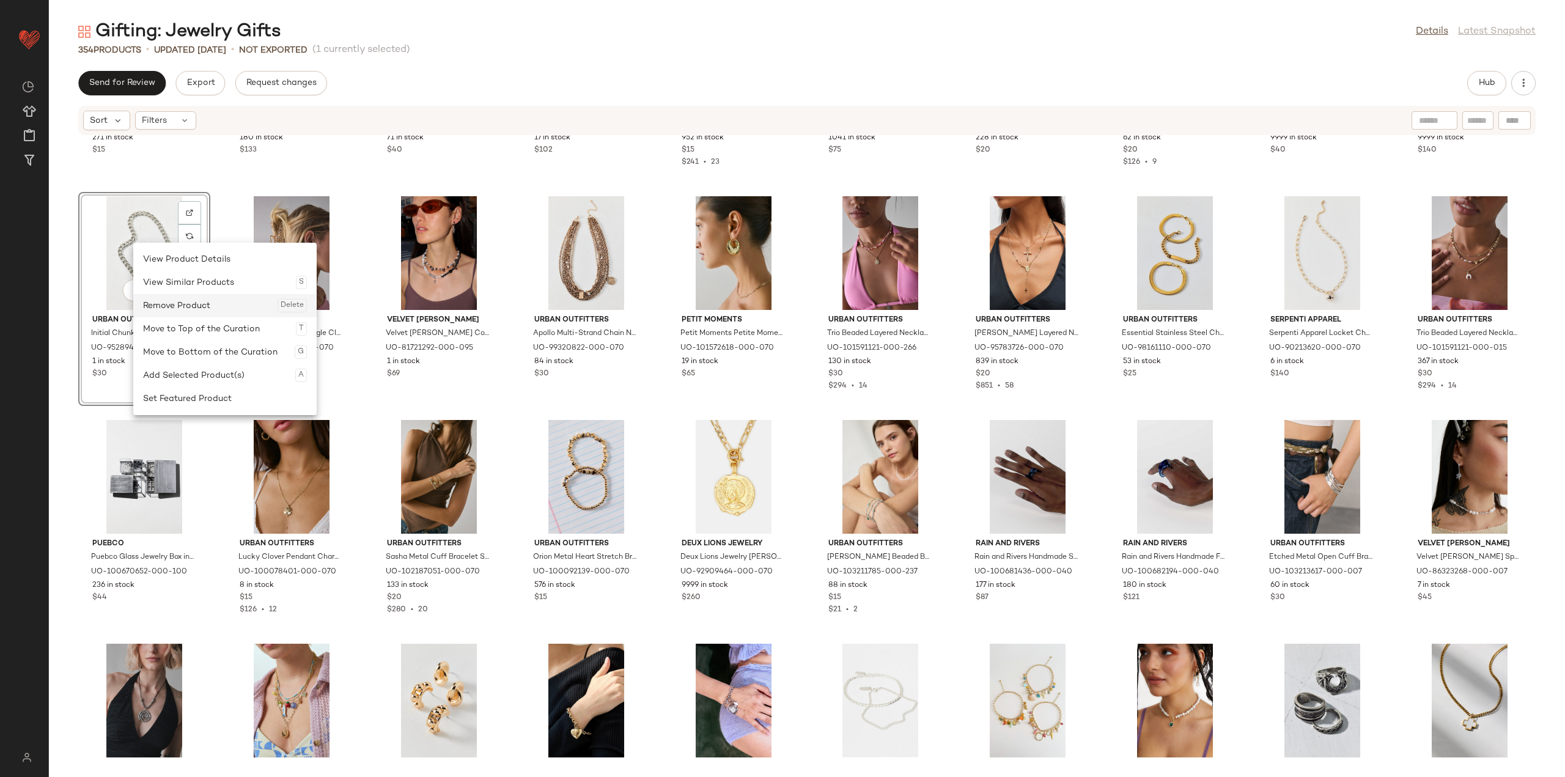
click at [176, 304] on div "Remove Product Delete" at bounding box center [225, 305] width 164 height 23
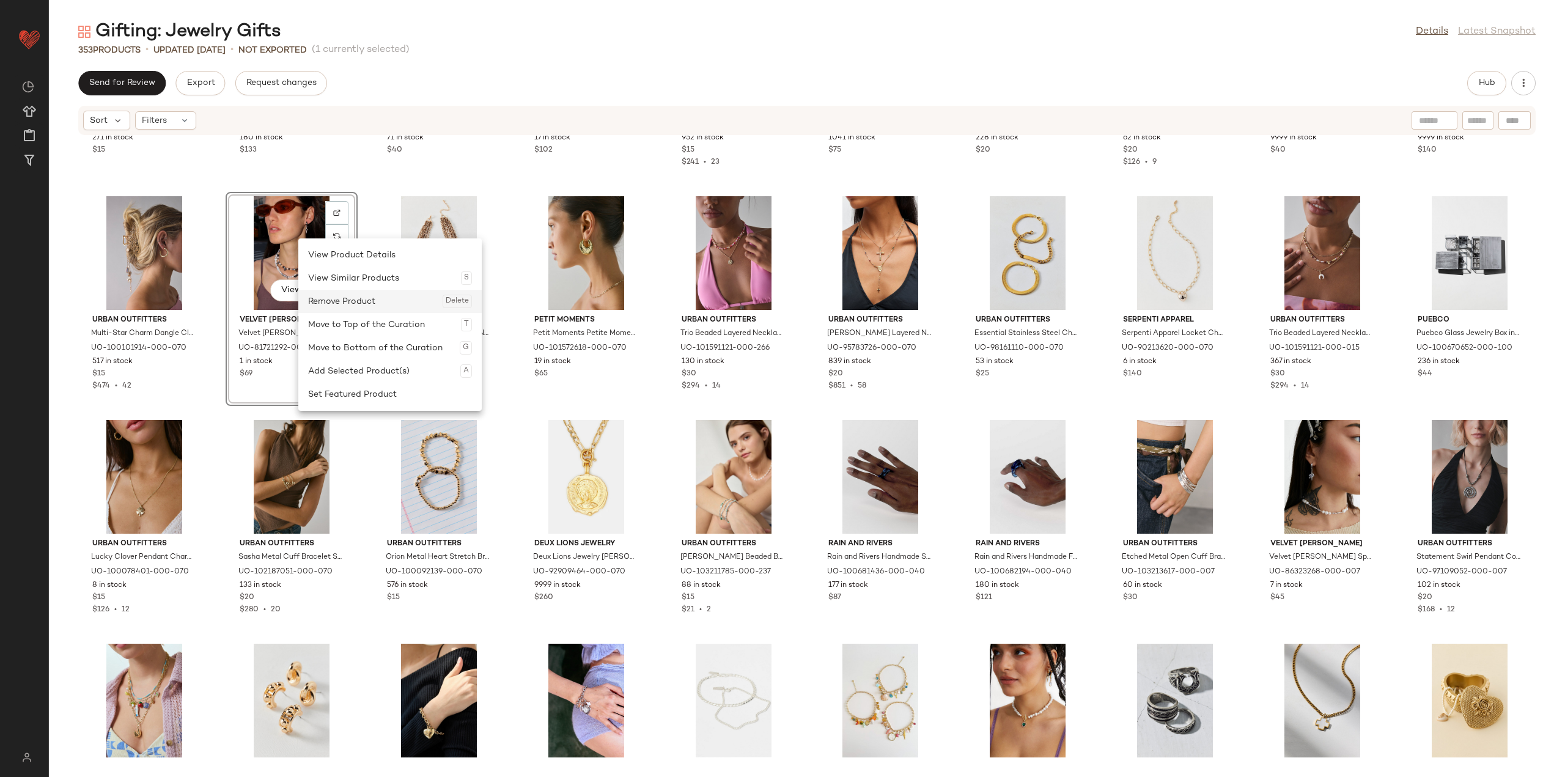
click at [317, 306] on div "Remove Product Delete" at bounding box center [390, 301] width 164 height 23
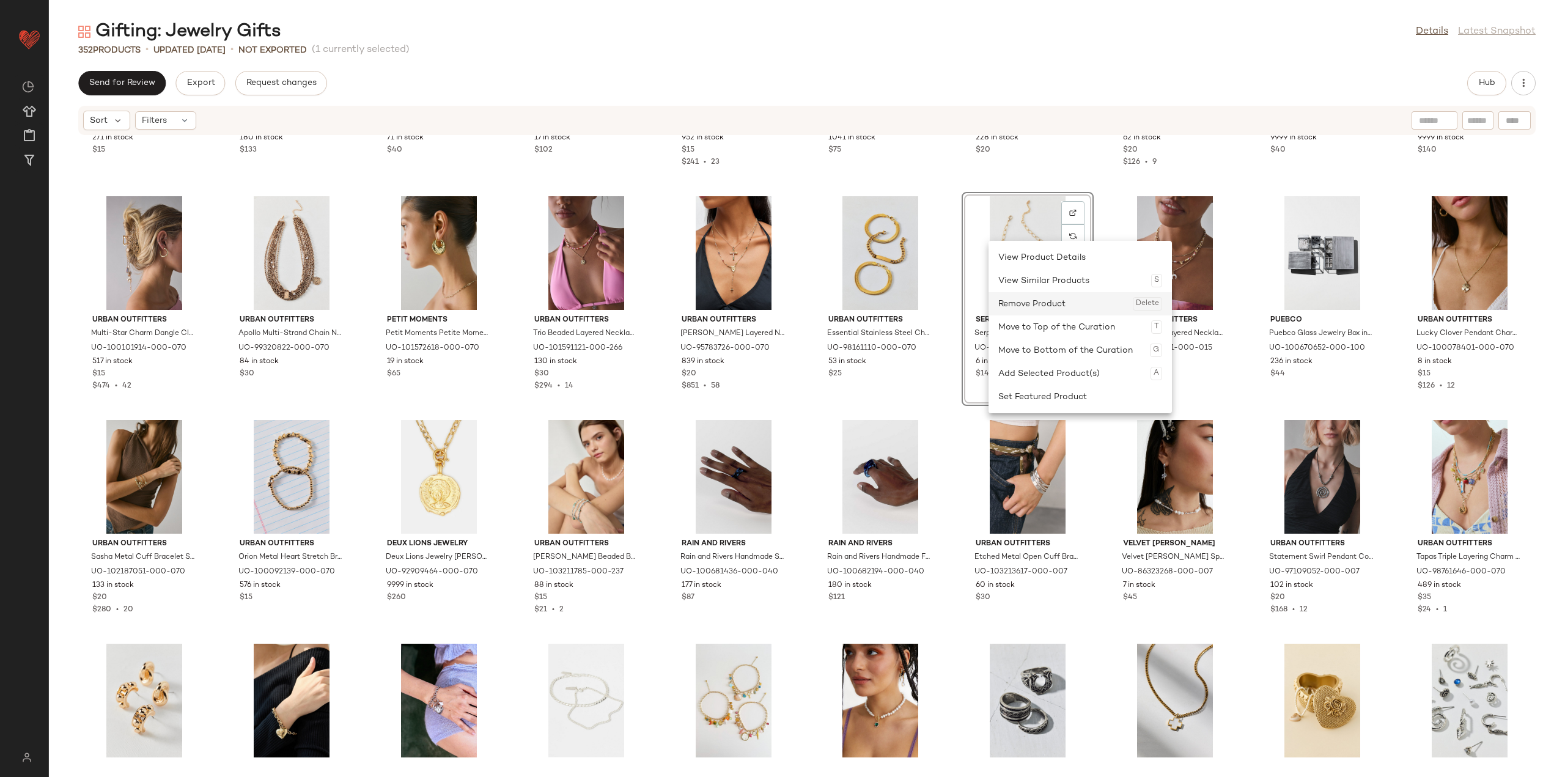
click at [1005, 298] on div "Remove Product Delete" at bounding box center [1080, 303] width 164 height 23
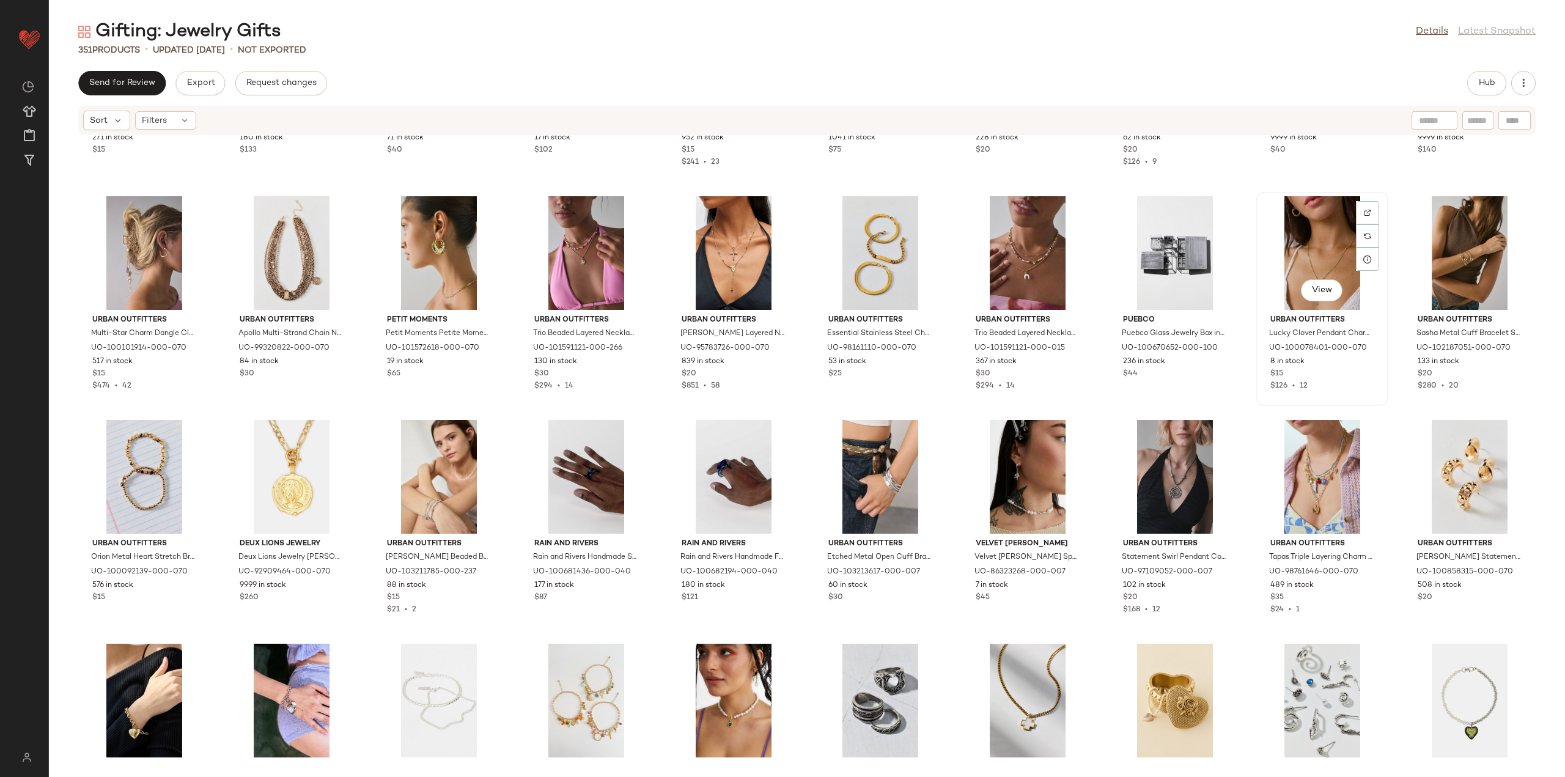
drag, startPoint x: 1244, startPoint y: 252, endPoint x: 1284, endPoint y: 244, distance: 39.9
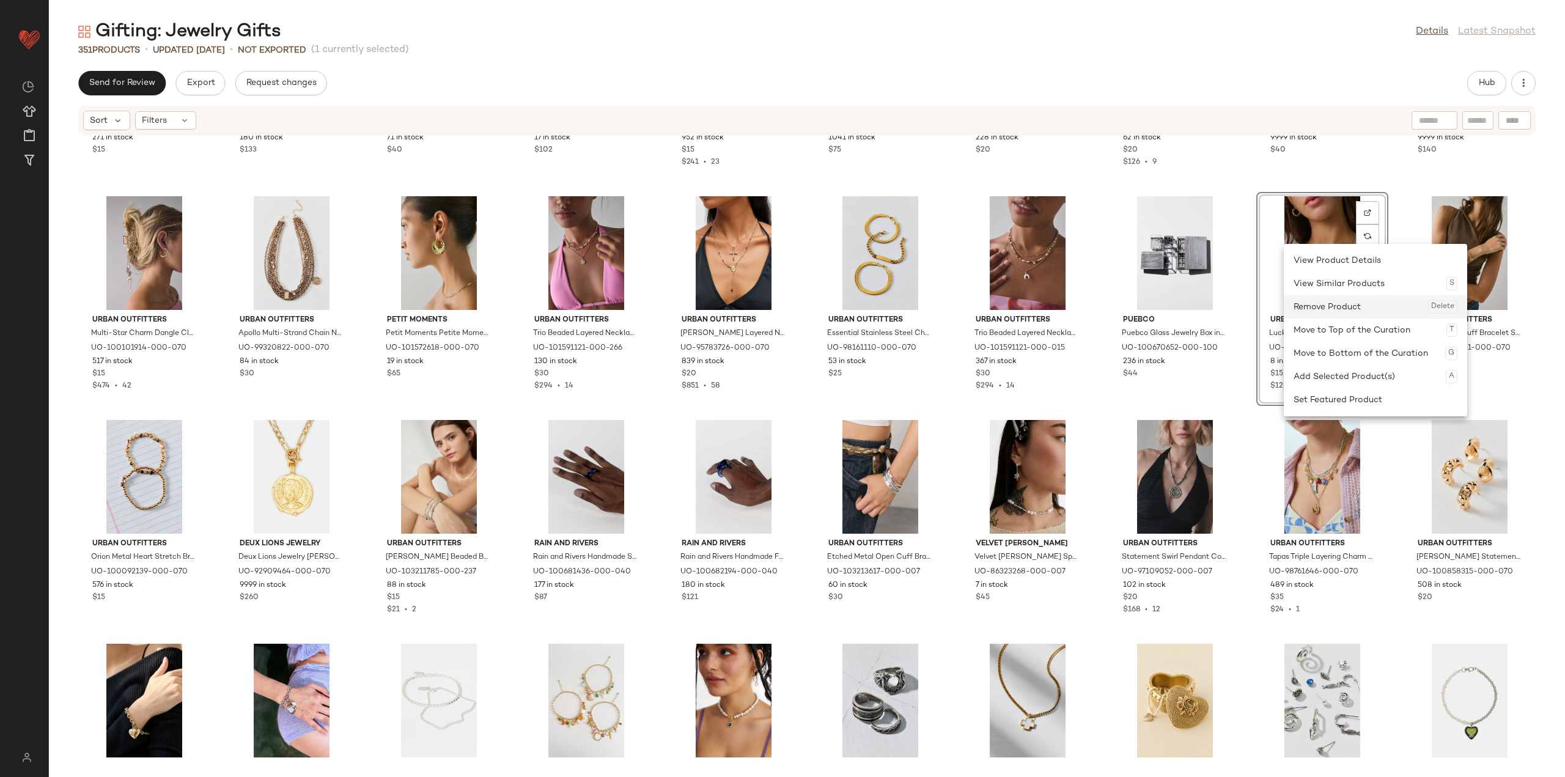
click at [1323, 312] on div "Remove Product Delete" at bounding box center [1375, 306] width 164 height 23
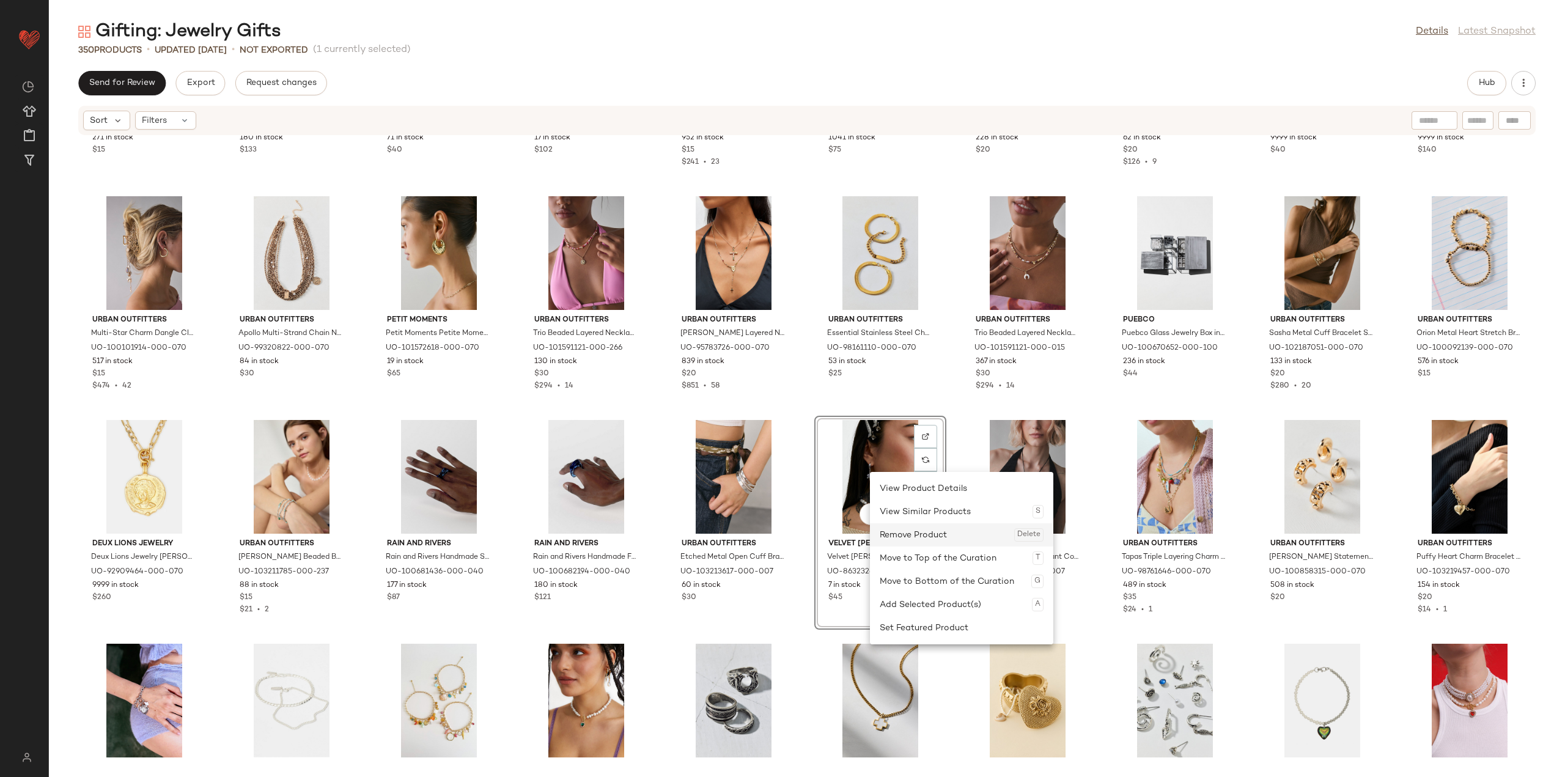
click at [930, 530] on div "Remove Product Delete" at bounding box center [962, 534] width 164 height 23
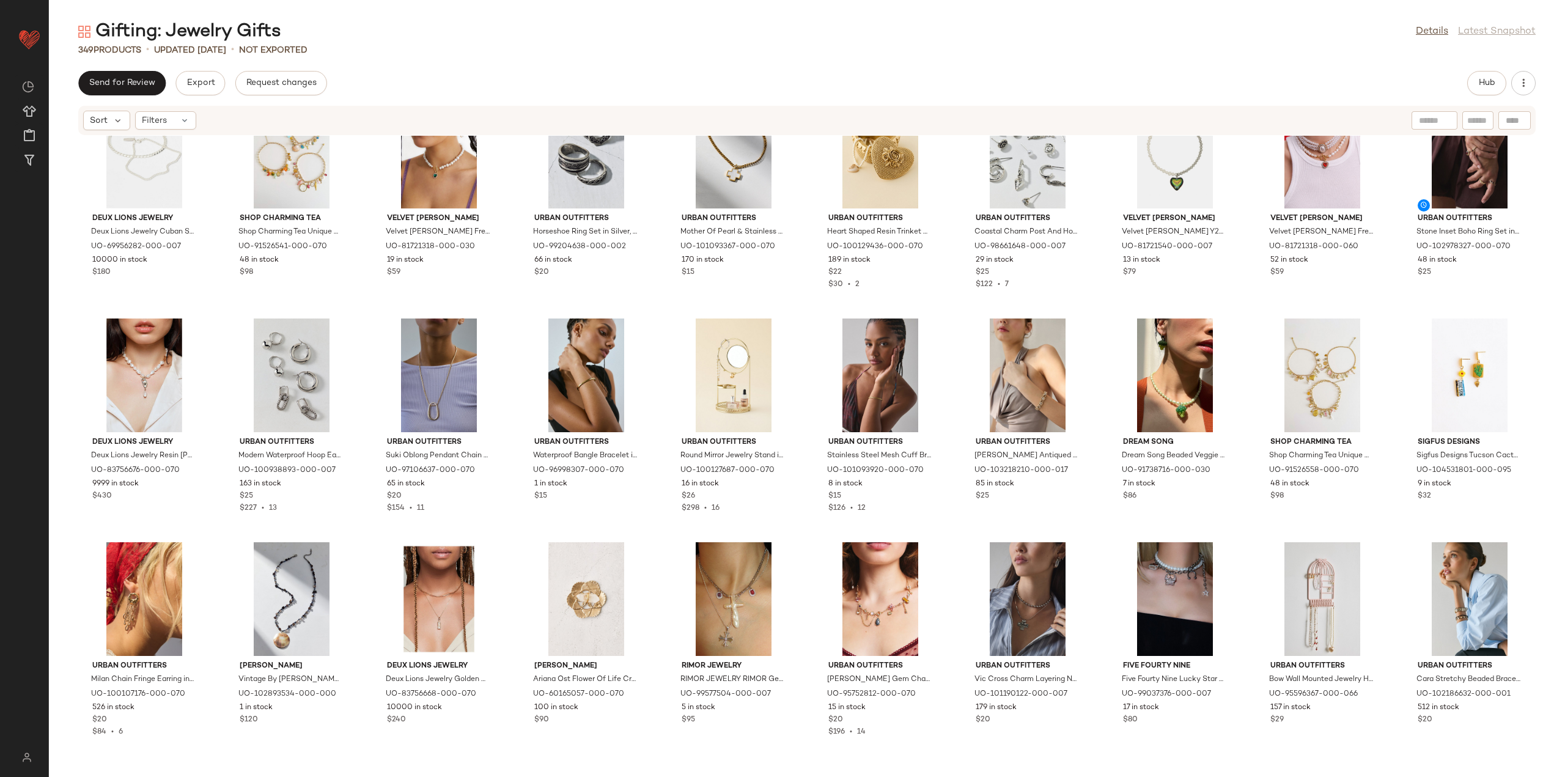
scroll to position [4533, 0]
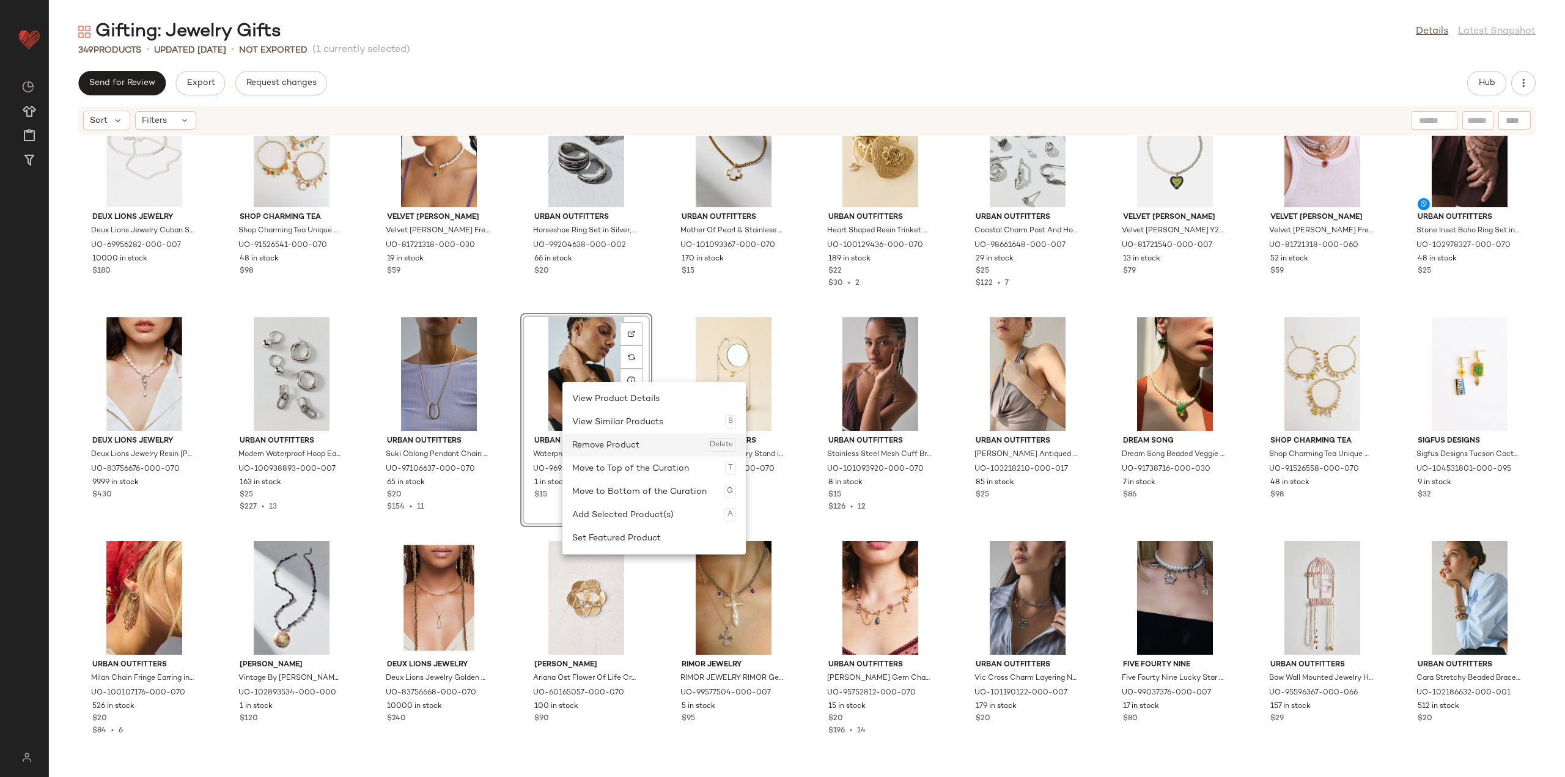
click at [598, 440] on div "Remove Product Delete" at bounding box center [654, 444] width 164 height 23
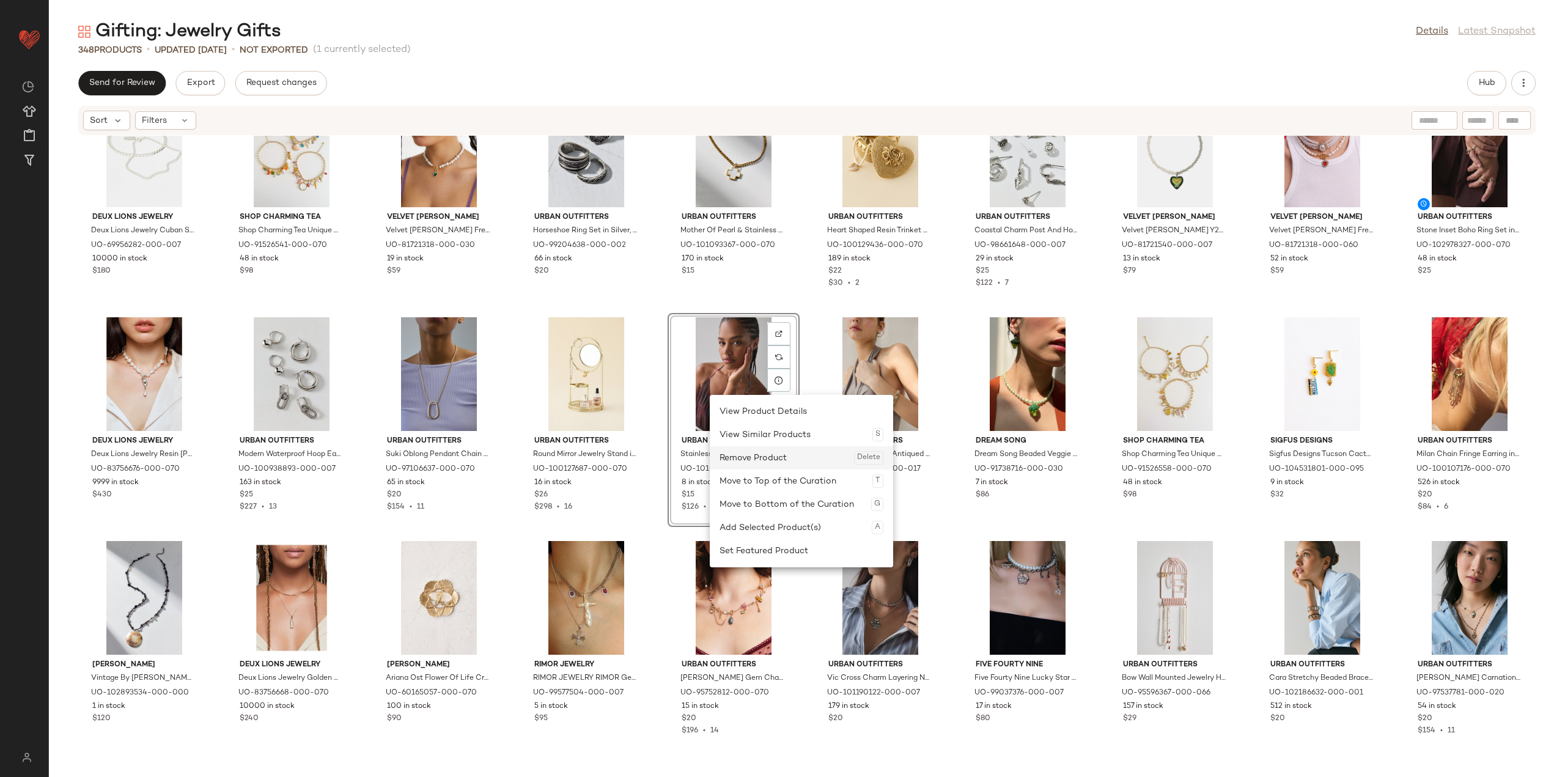
click at [751, 456] on div "Remove Product Delete" at bounding box center [801, 457] width 164 height 23
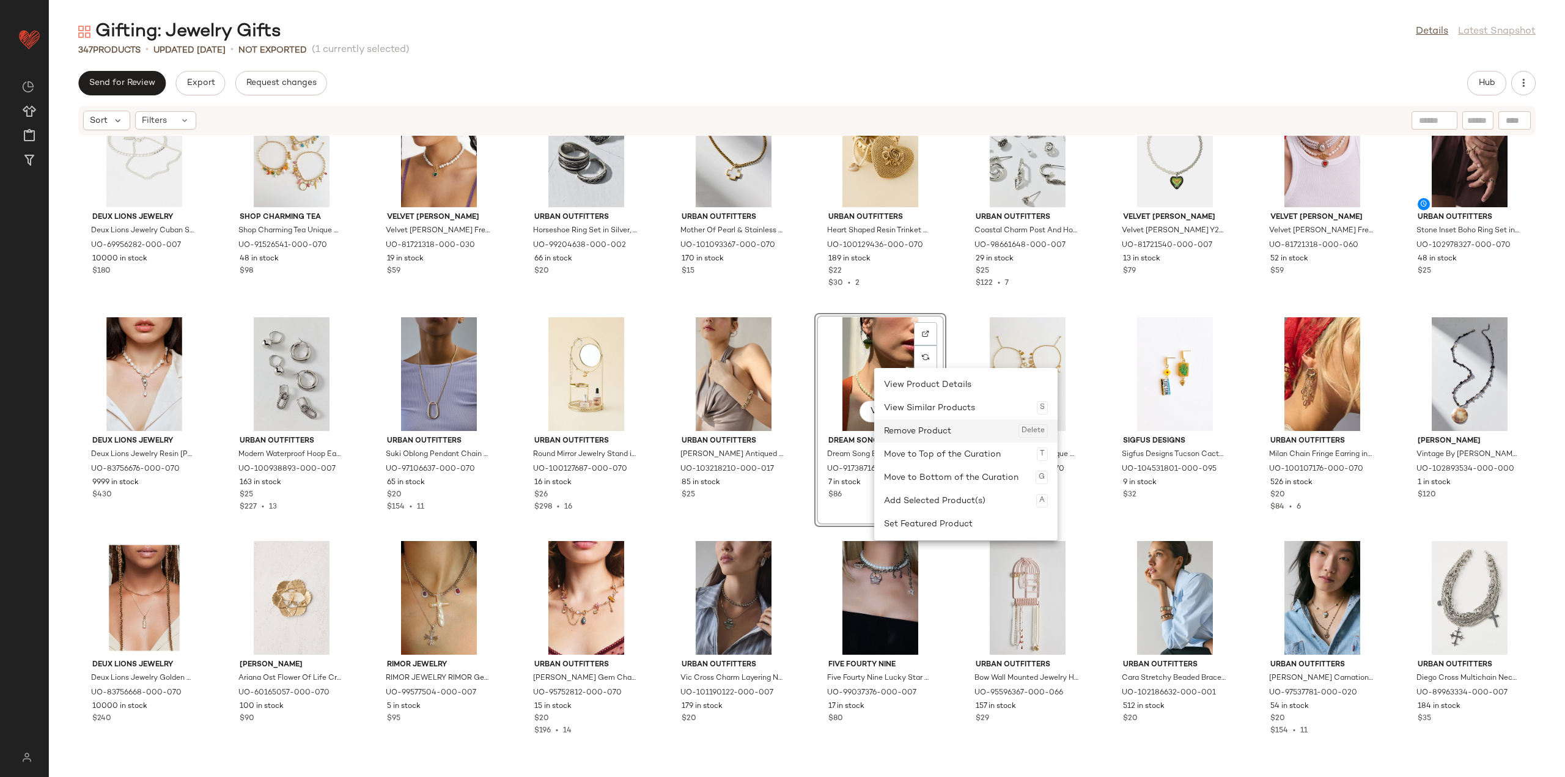
click at [901, 430] on div "Remove Product Delete" at bounding box center [966, 430] width 164 height 23
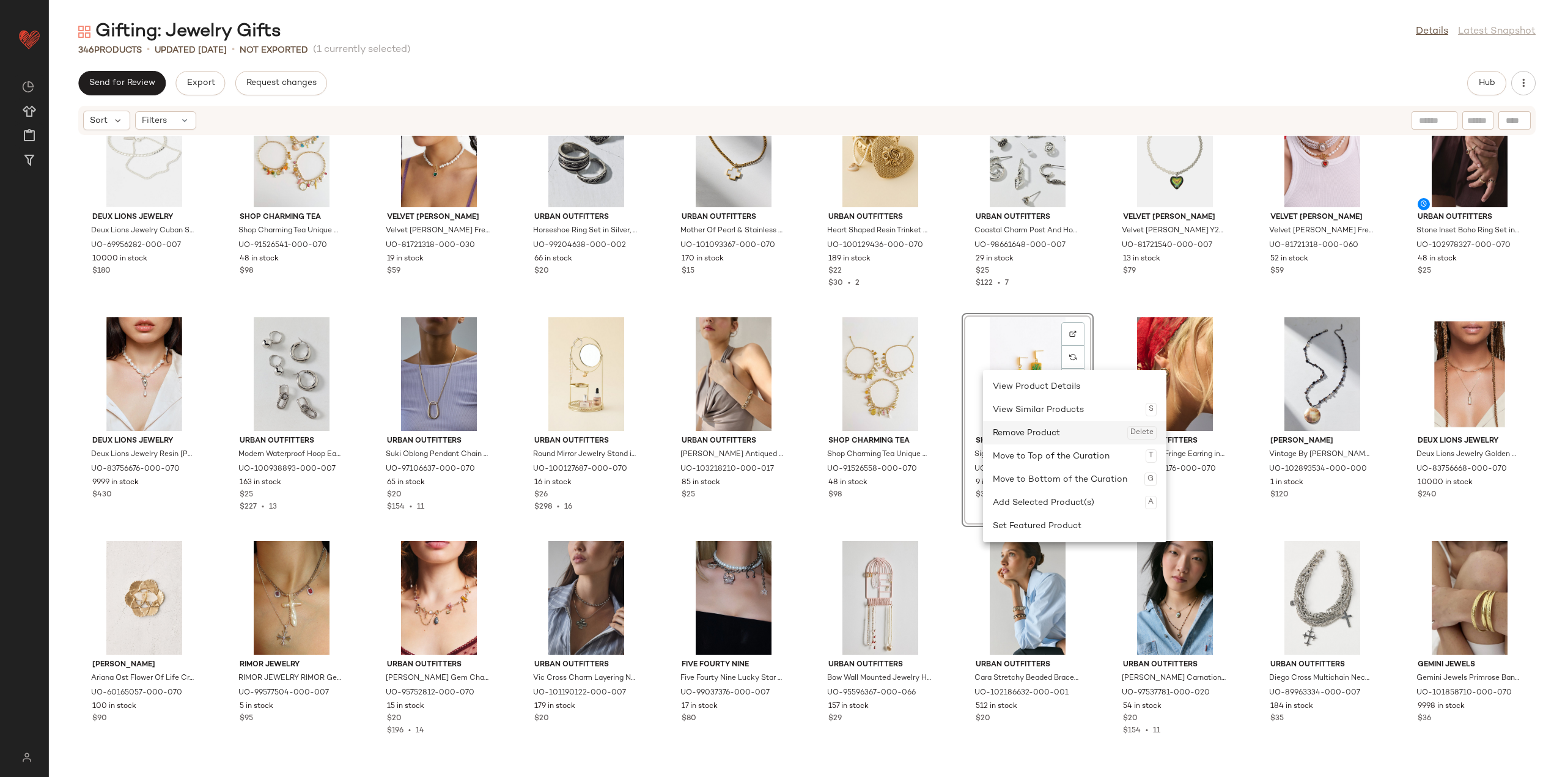
click at [1012, 431] on div "Remove Product Delete" at bounding box center [1075, 432] width 164 height 23
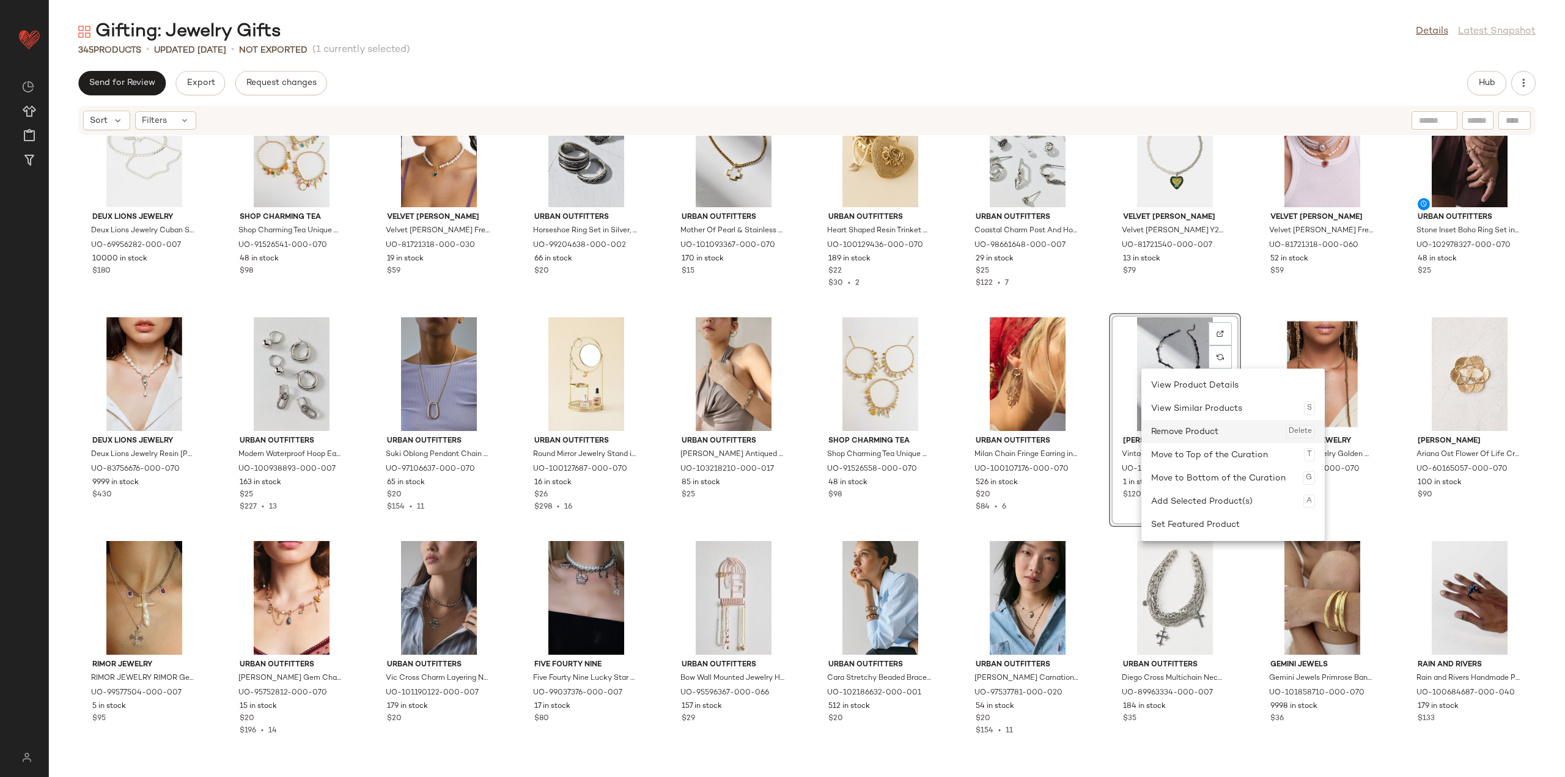
click at [1168, 435] on div "Remove Product Delete" at bounding box center [1233, 431] width 164 height 23
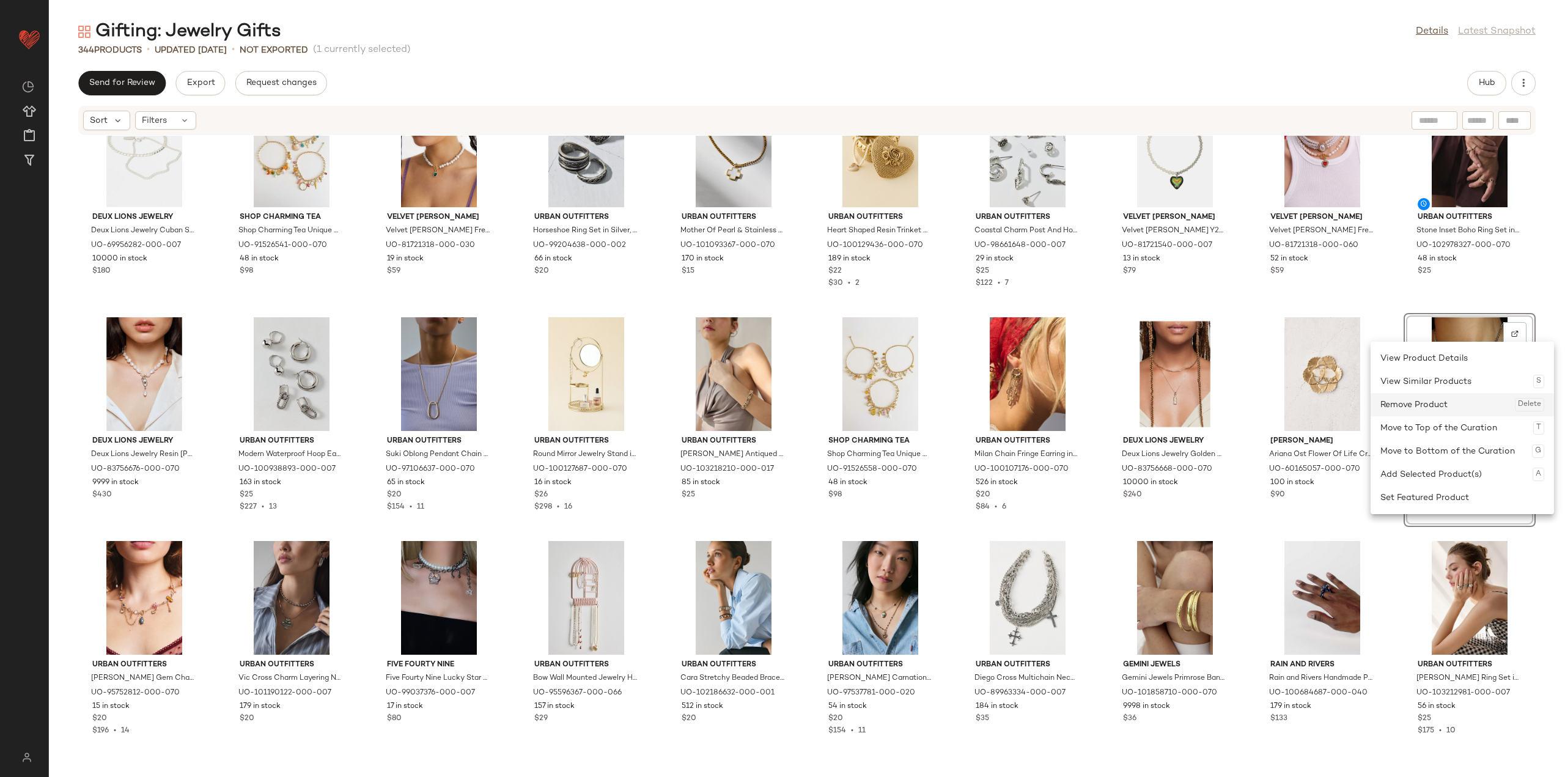
click at [1490, 405] on div "Remove Product Delete" at bounding box center [1462, 404] width 164 height 23
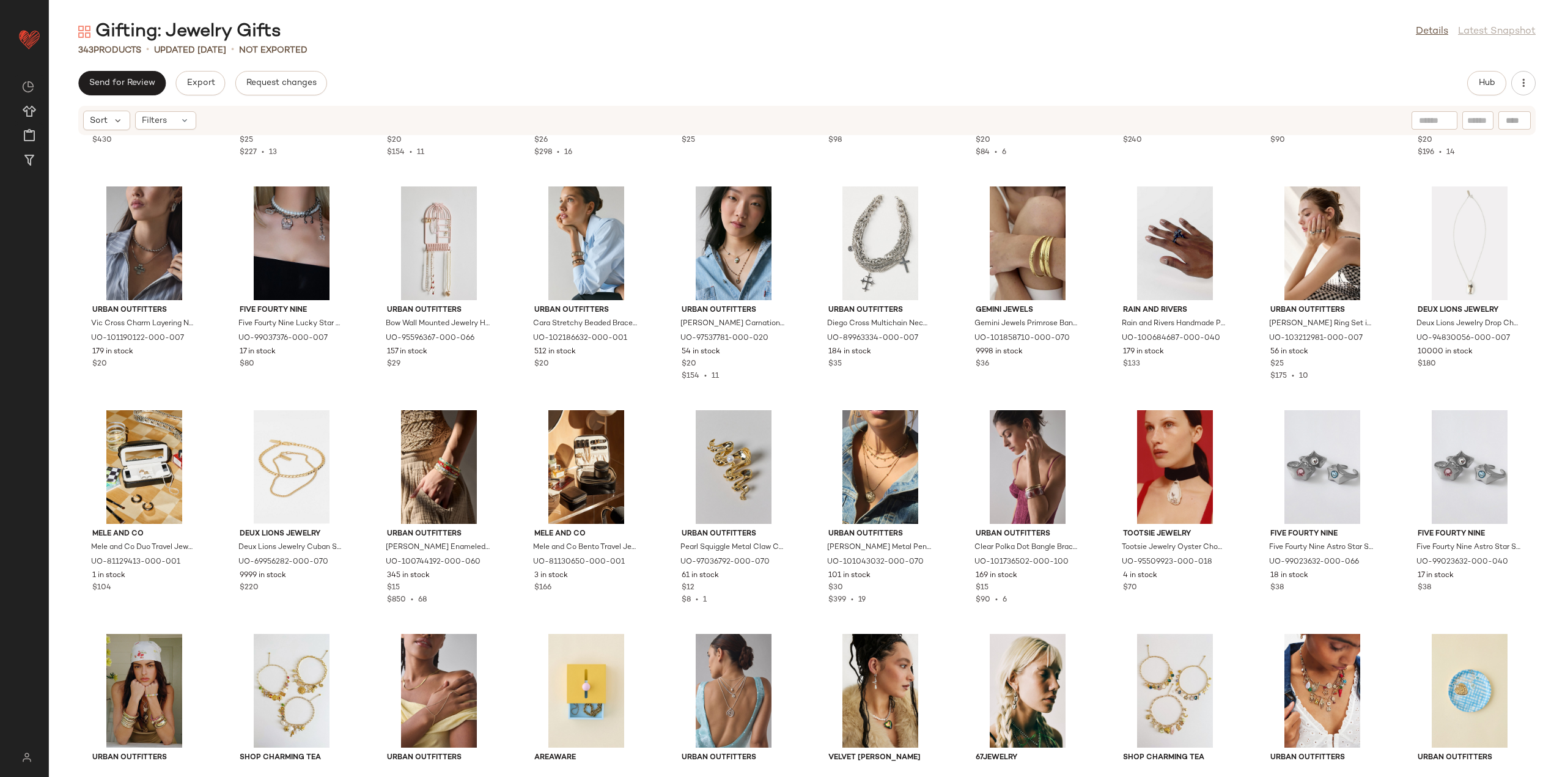
scroll to position [4899, 0]
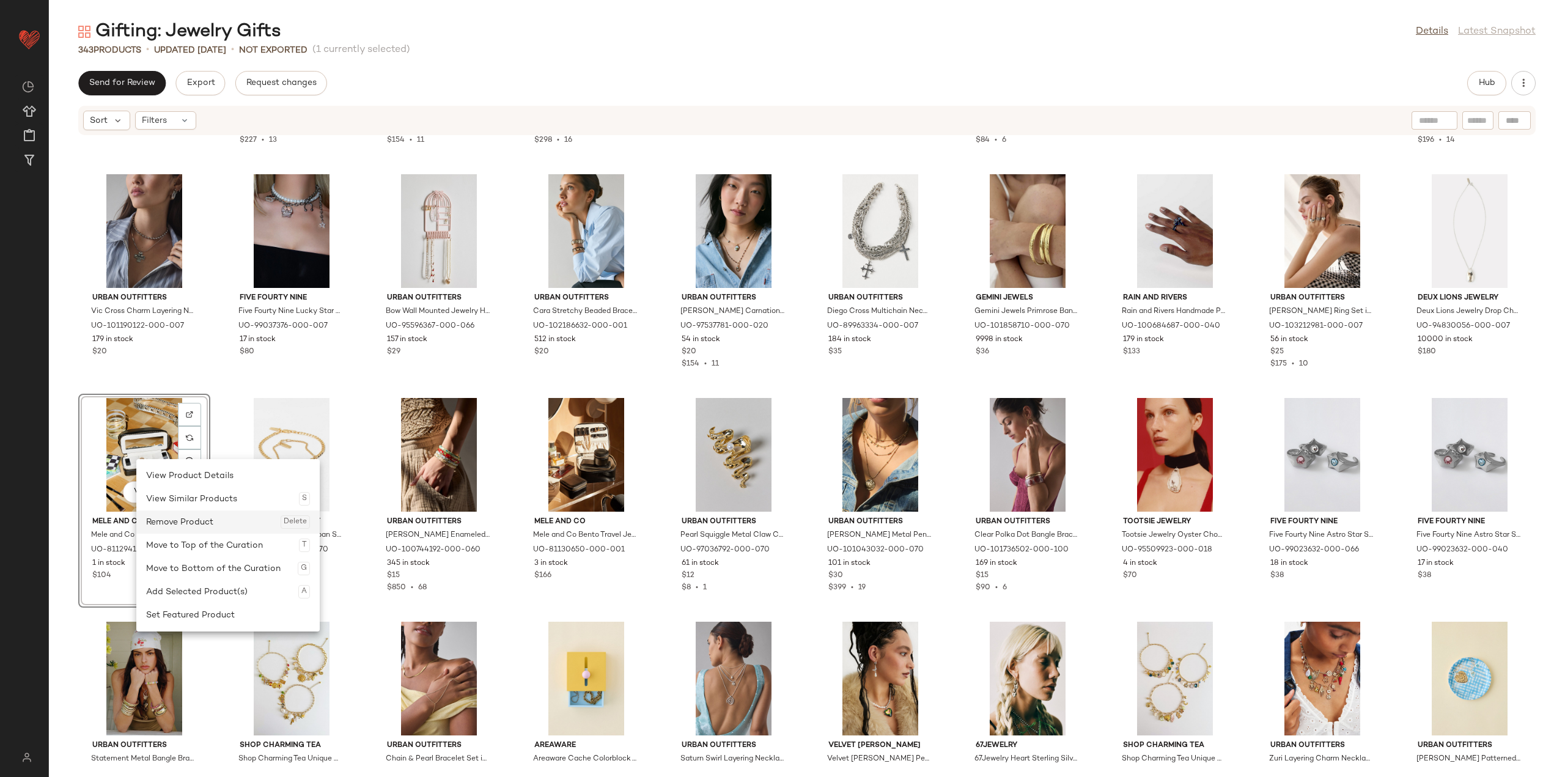
click at [178, 516] on div "Remove Product Delete" at bounding box center [228, 521] width 164 height 23
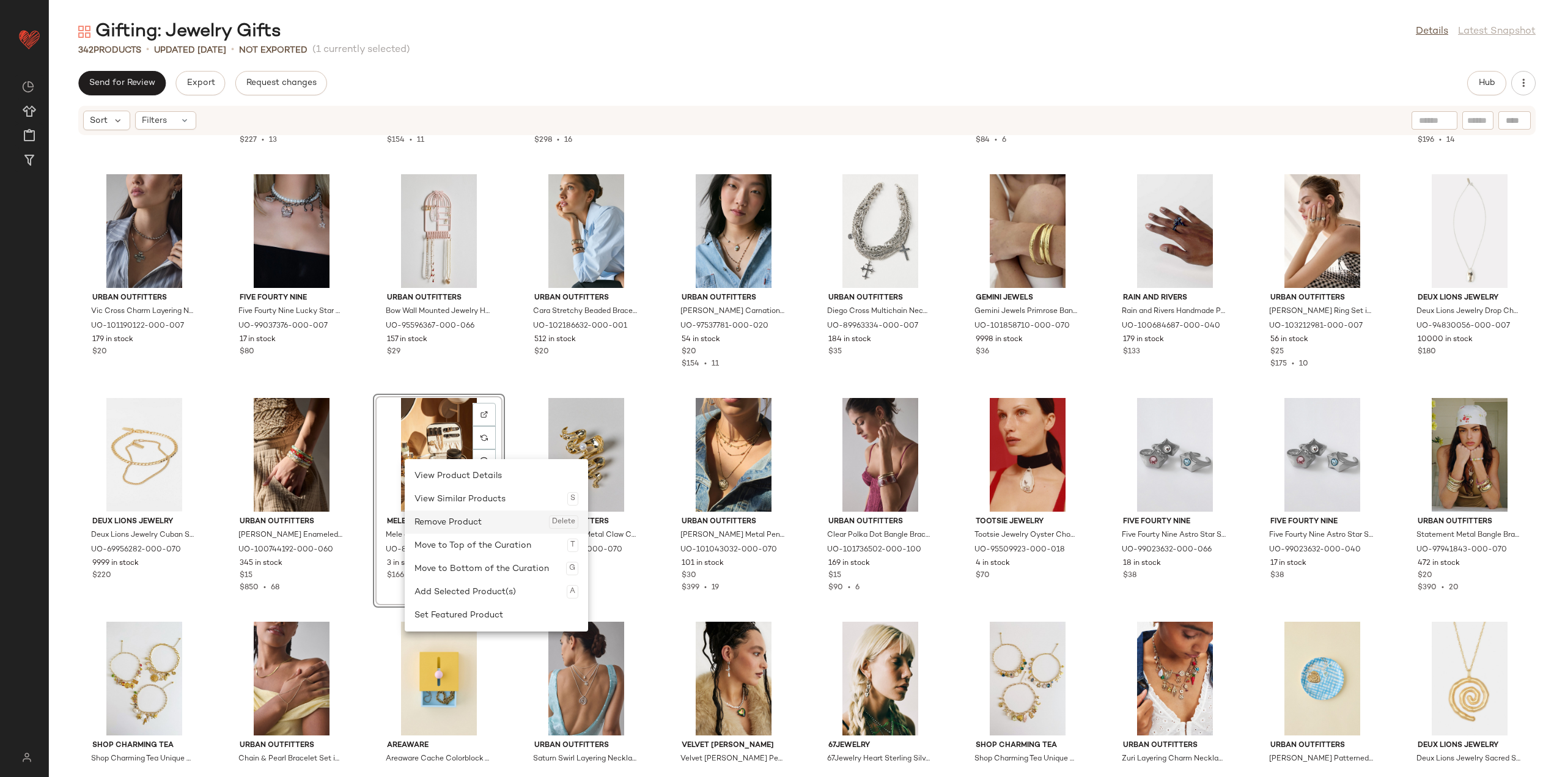
click at [441, 527] on div "Remove Product Delete" at bounding box center [496, 521] width 164 height 23
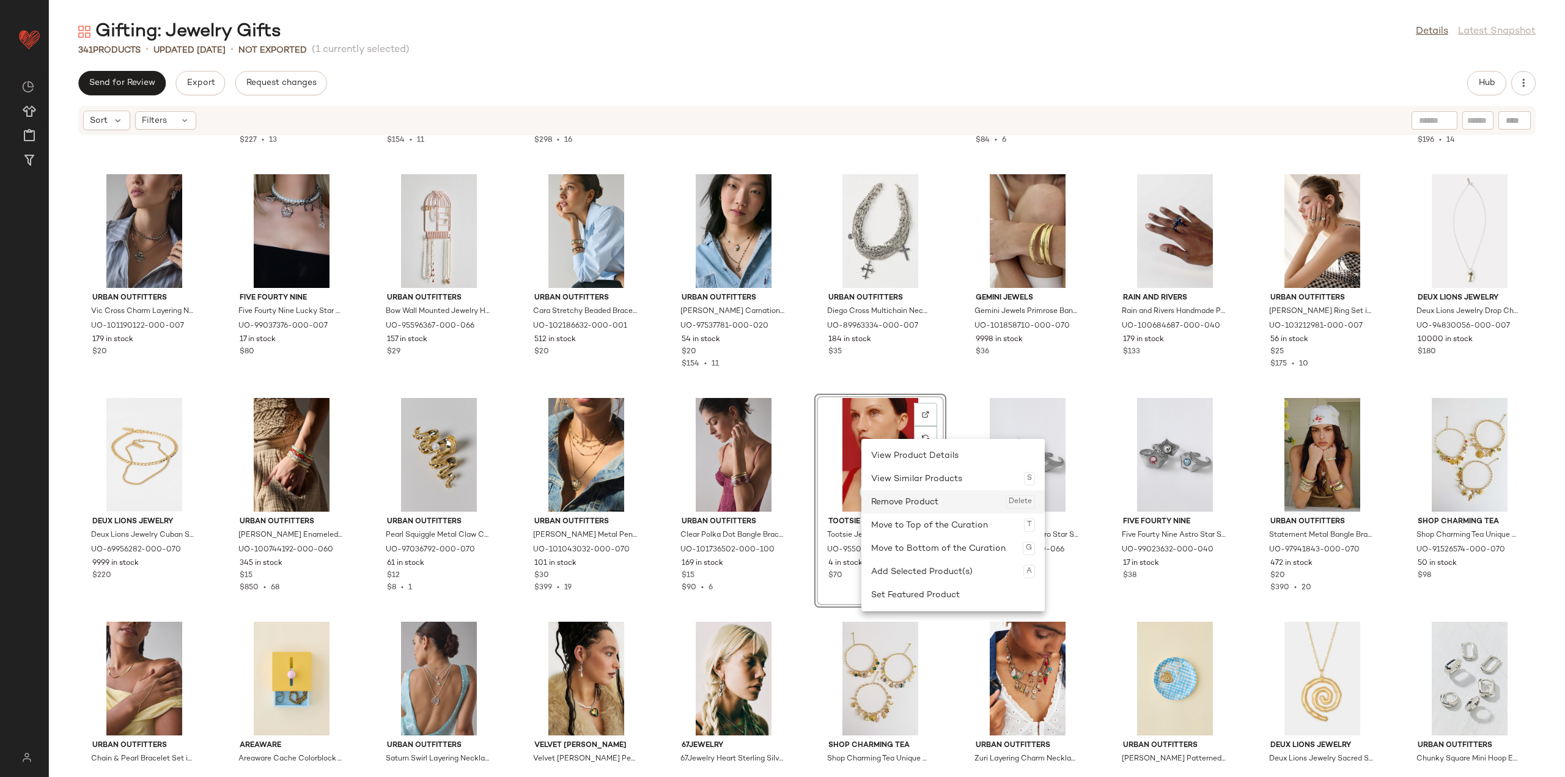
click at [906, 504] on div "Remove Product Delete" at bounding box center [953, 501] width 164 height 23
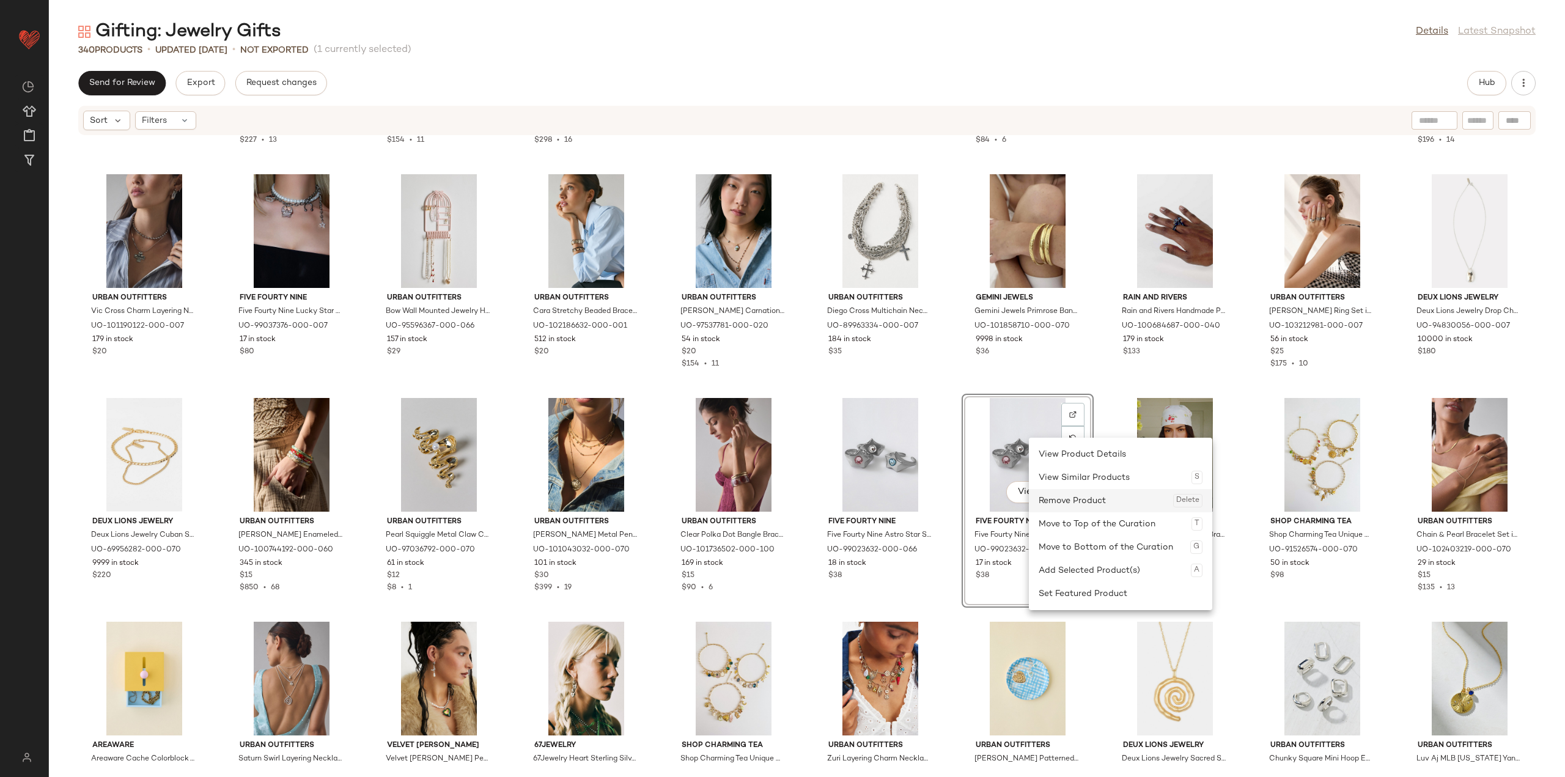
click at [1077, 499] on div "Remove Product Delete" at bounding box center [1120, 500] width 164 height 23
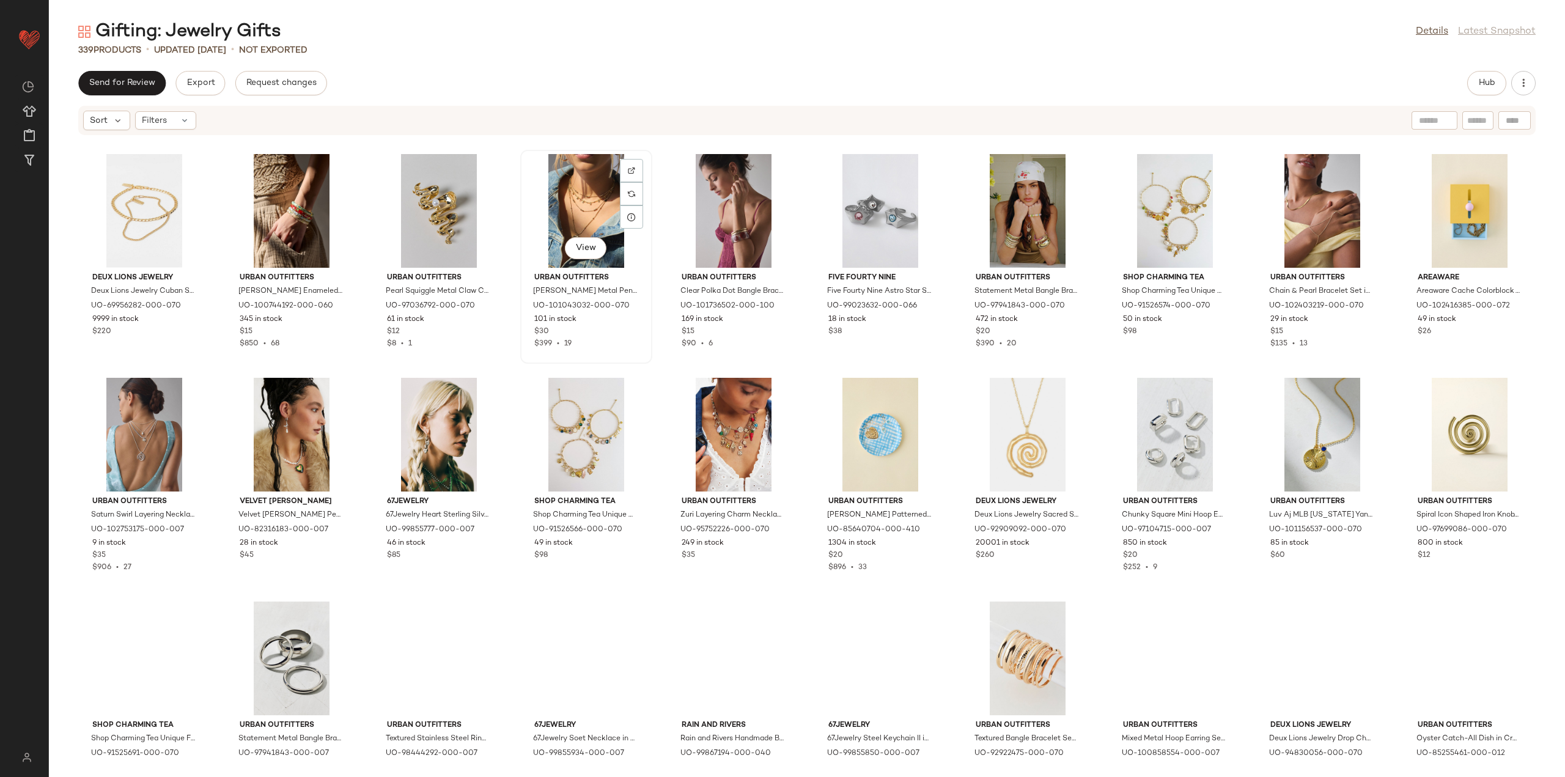
scroll to position [5144, 0]
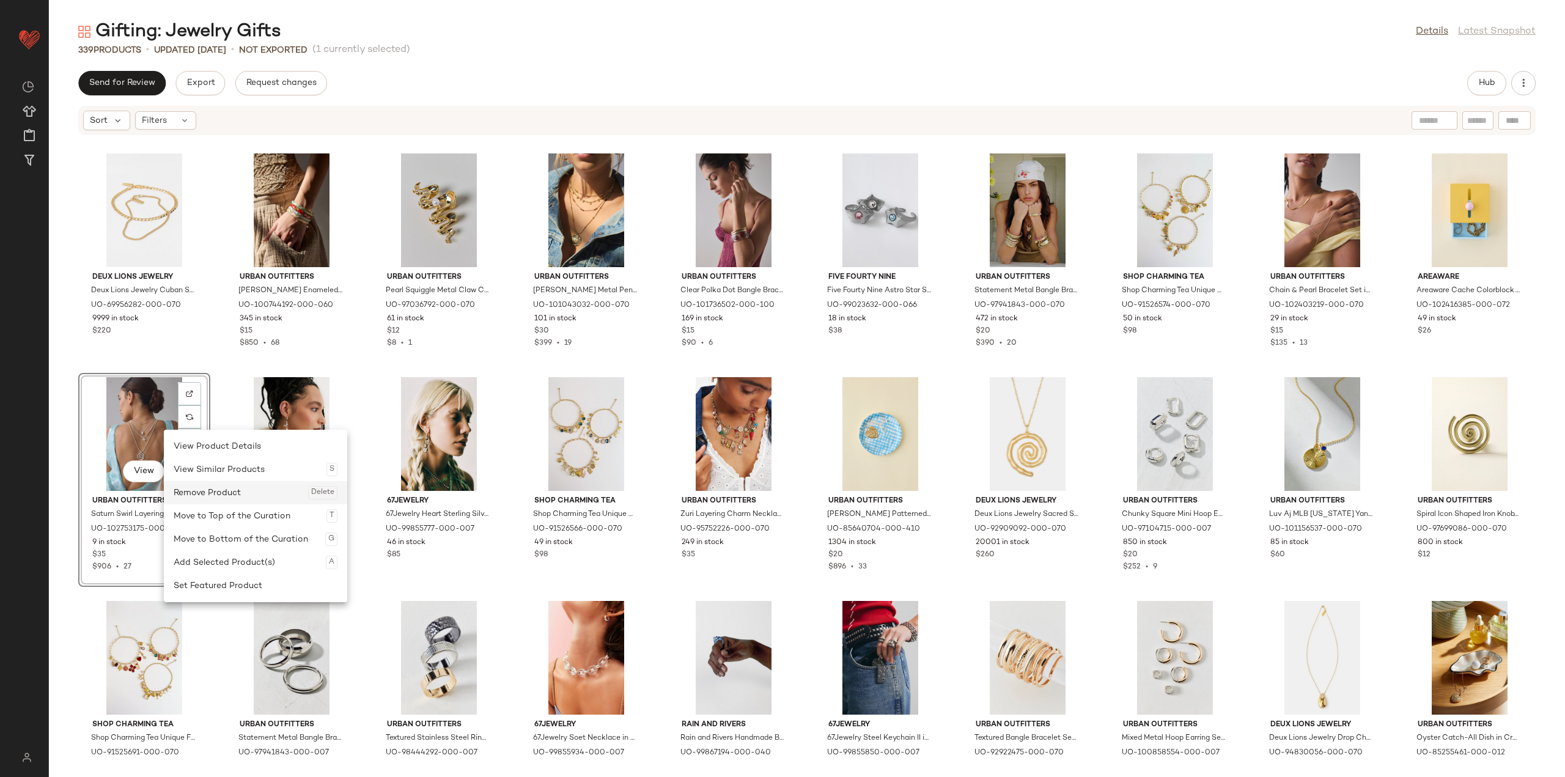
click at [203, 496] on div "Remove Product Delete" at bounding box center [256, 492] width 164 height 23
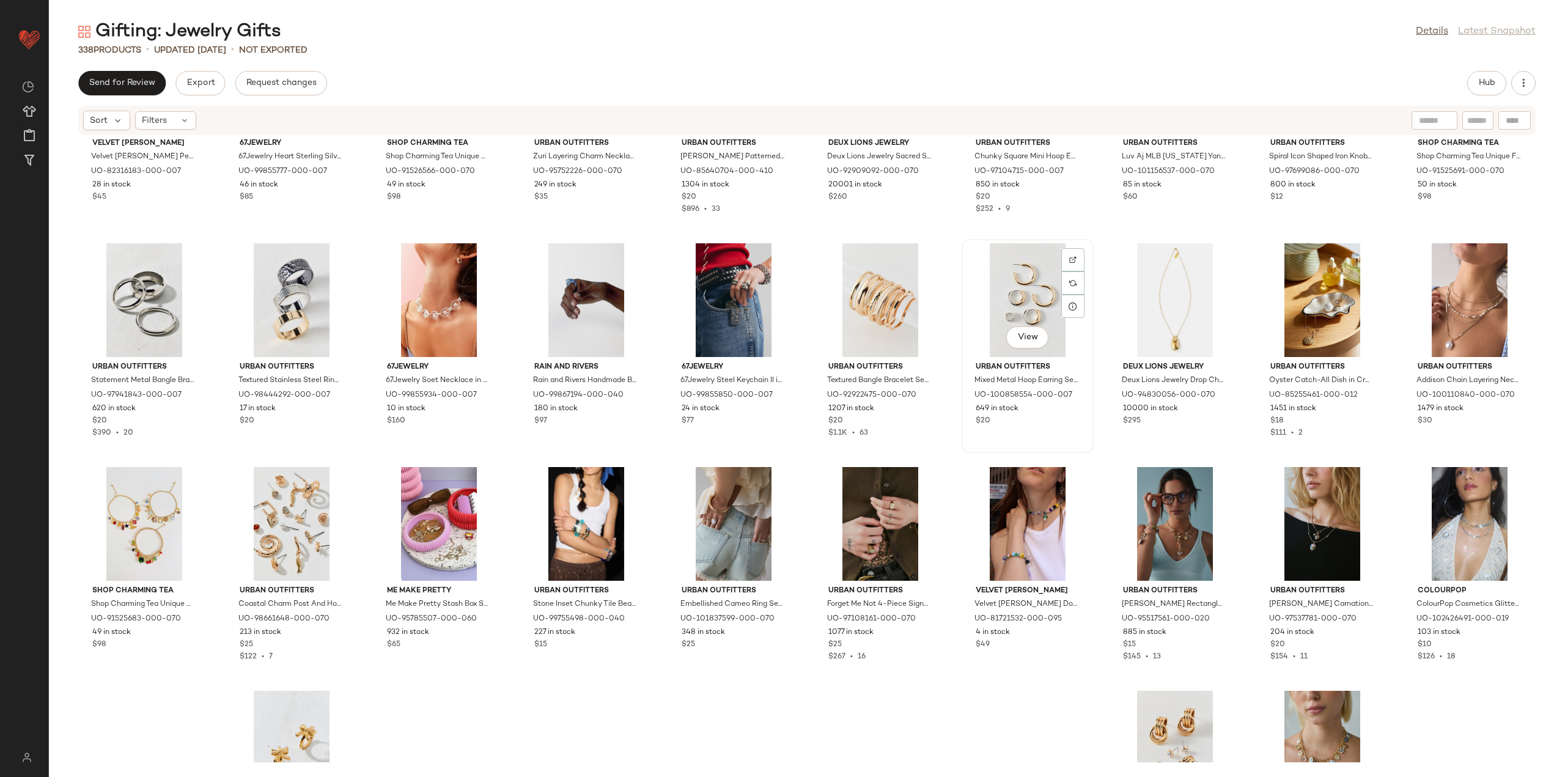
scroll to position [5511, 0]
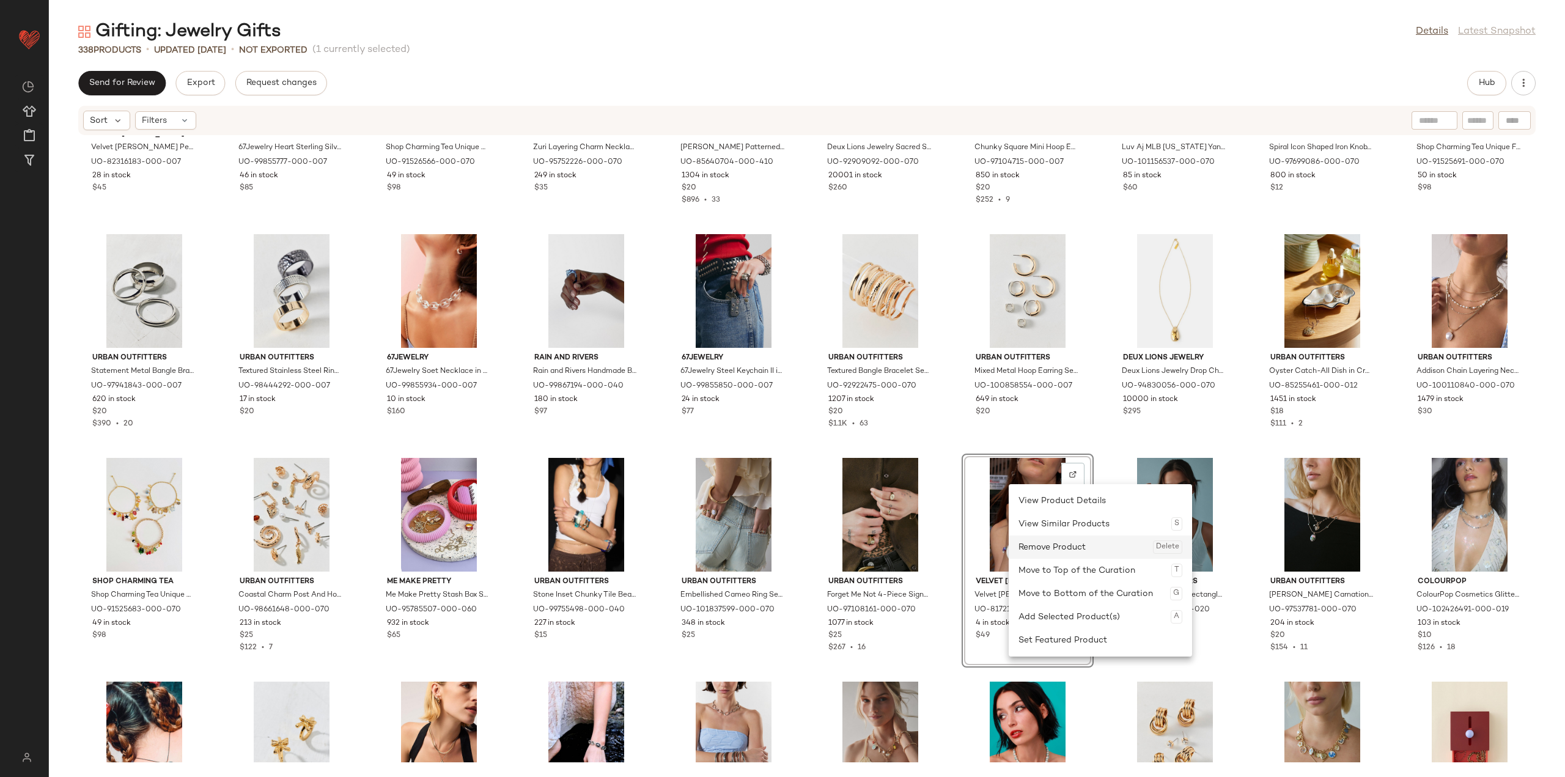
click at [1042, 555] on div "Remove Product Delete" at bounding box center [1100, 546] width 164 height 23
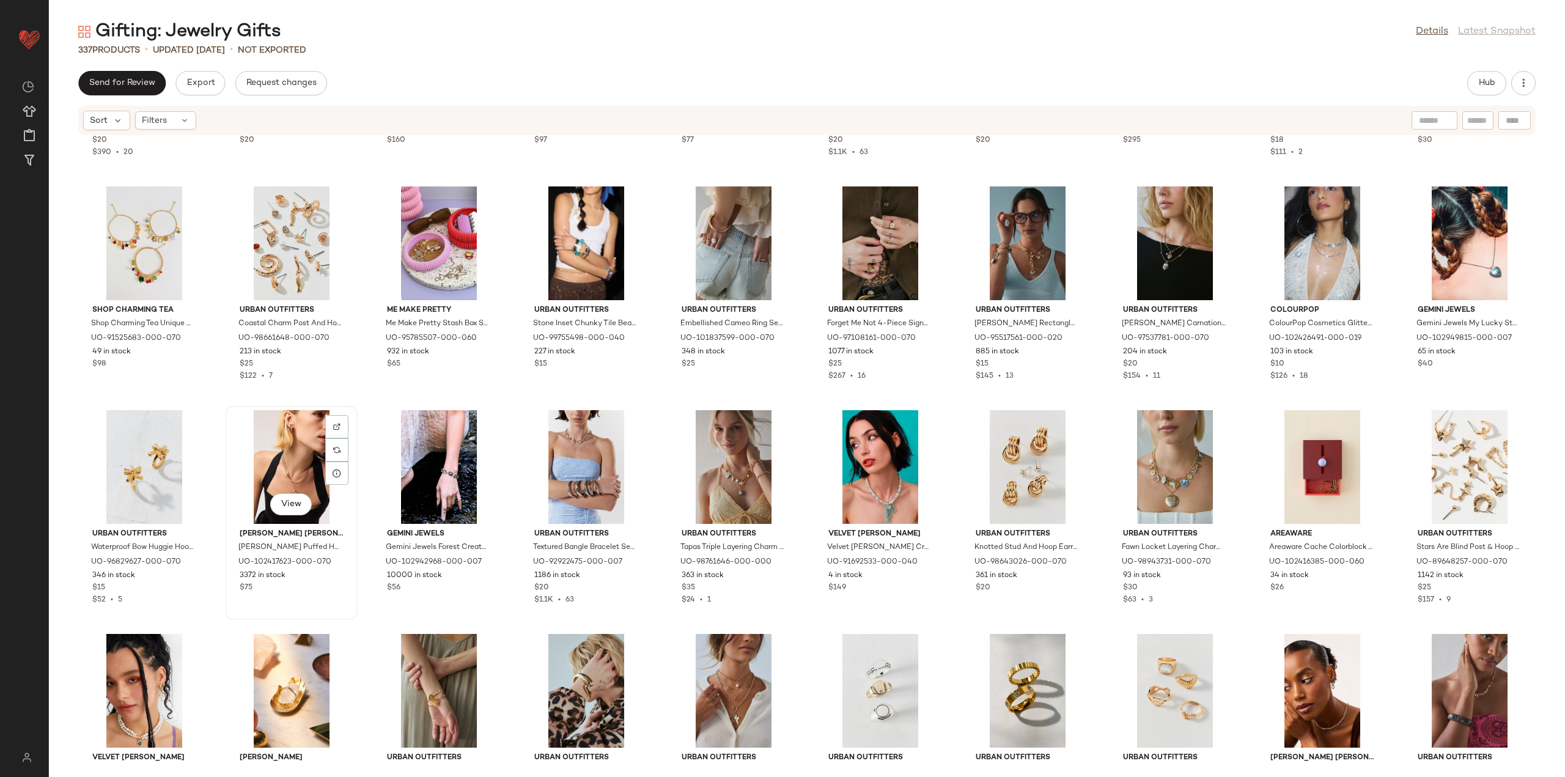
scroll to position [5816, 0]
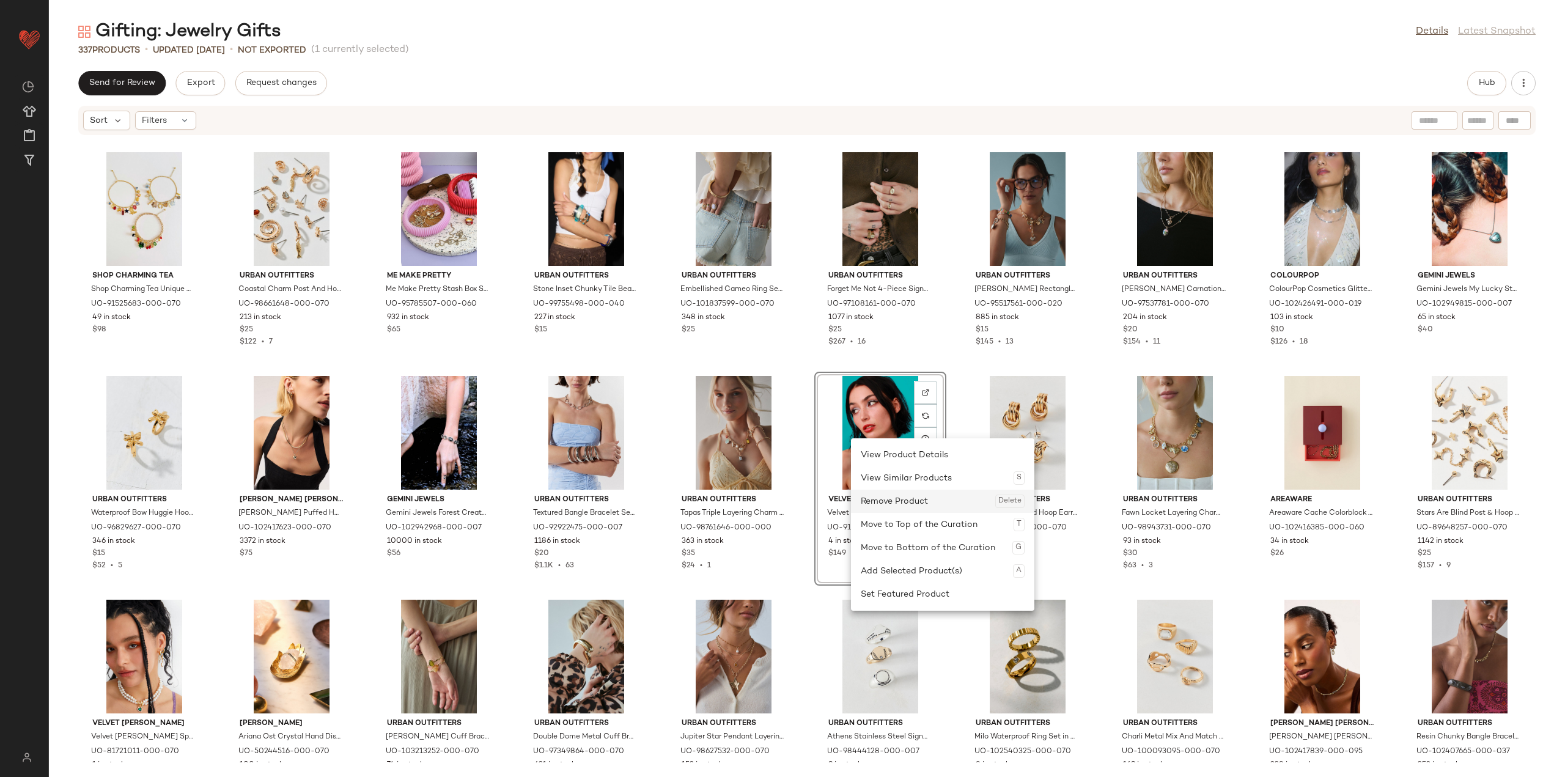
click at [900, 494] on div "Remove Product Delete" at bounding box center [943, 501] width 164 height 23
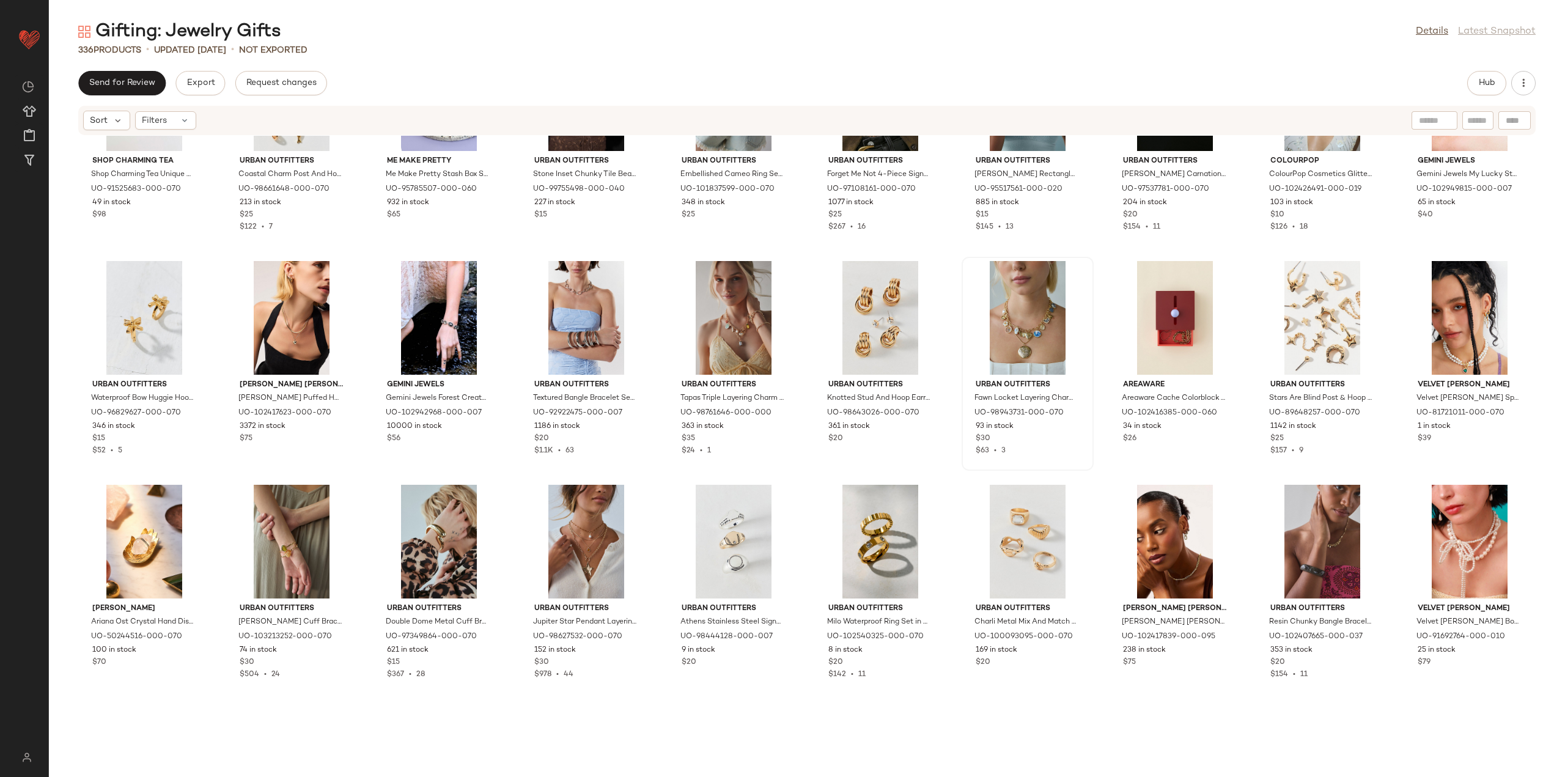
scroll to position [5938, 0]
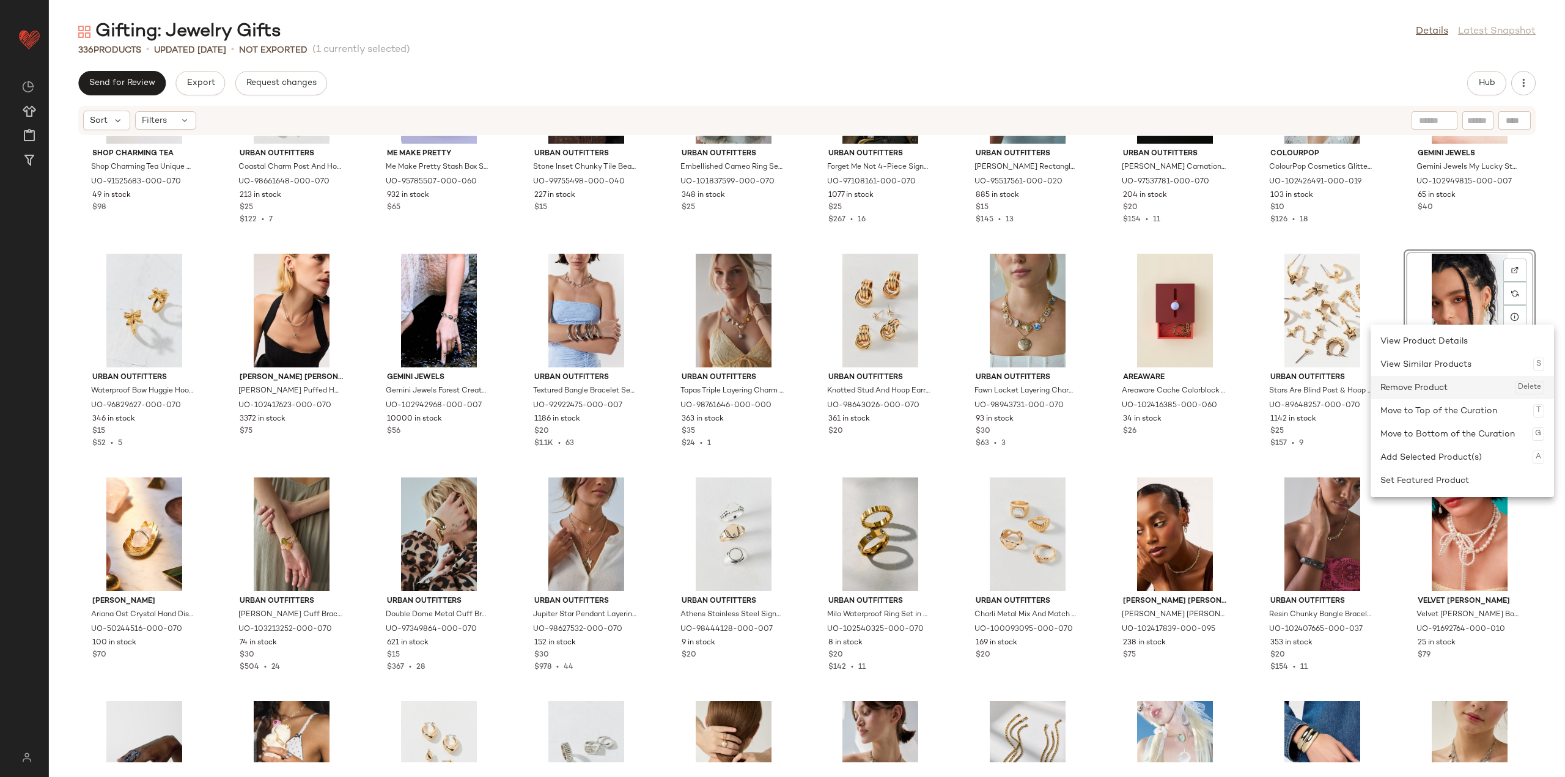
click at [1433, 388] on div "Remove Product Delete" at bounding box center [1462, 387] width 164 height 23
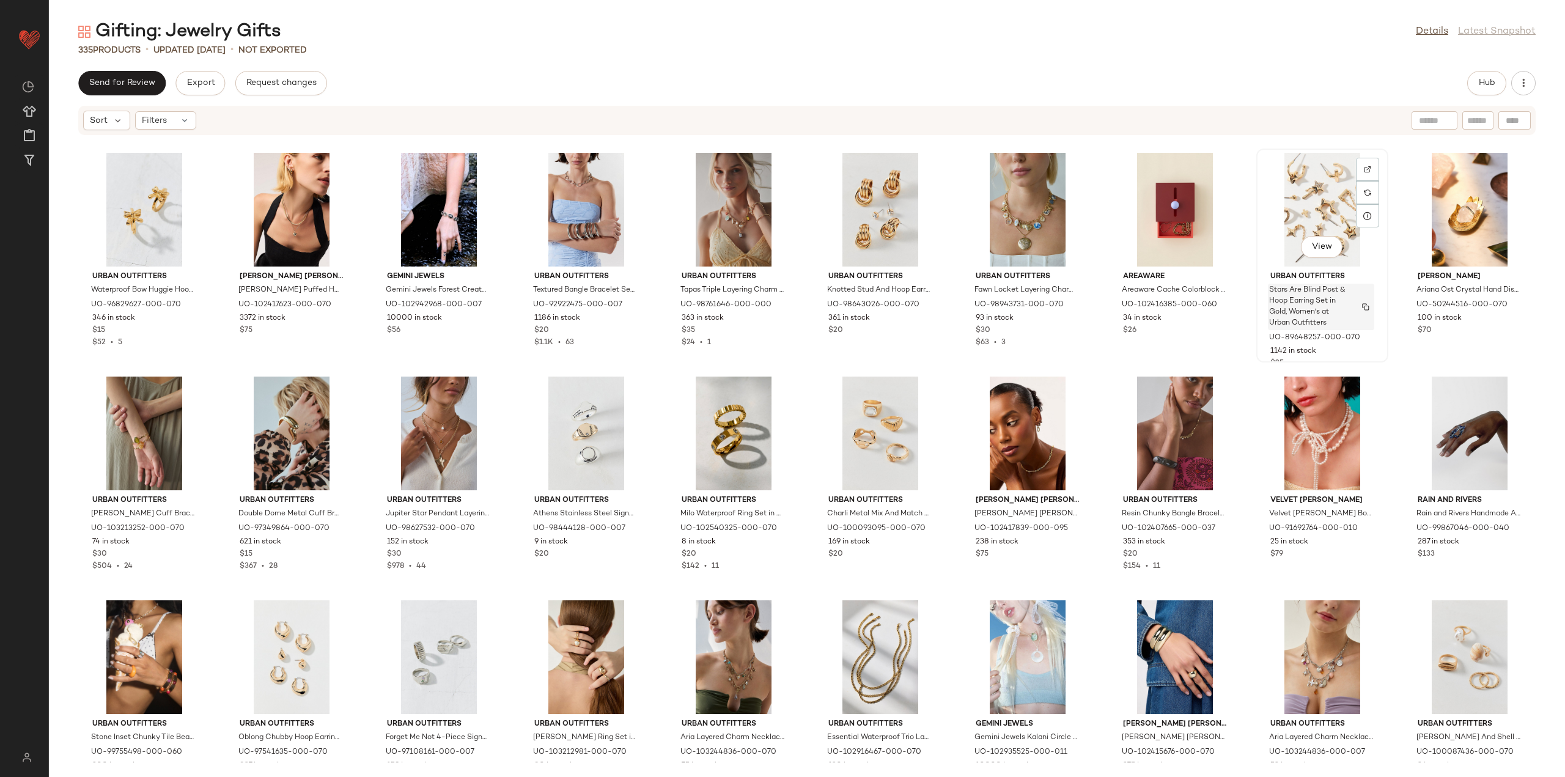
scroll to position [6061, 0]
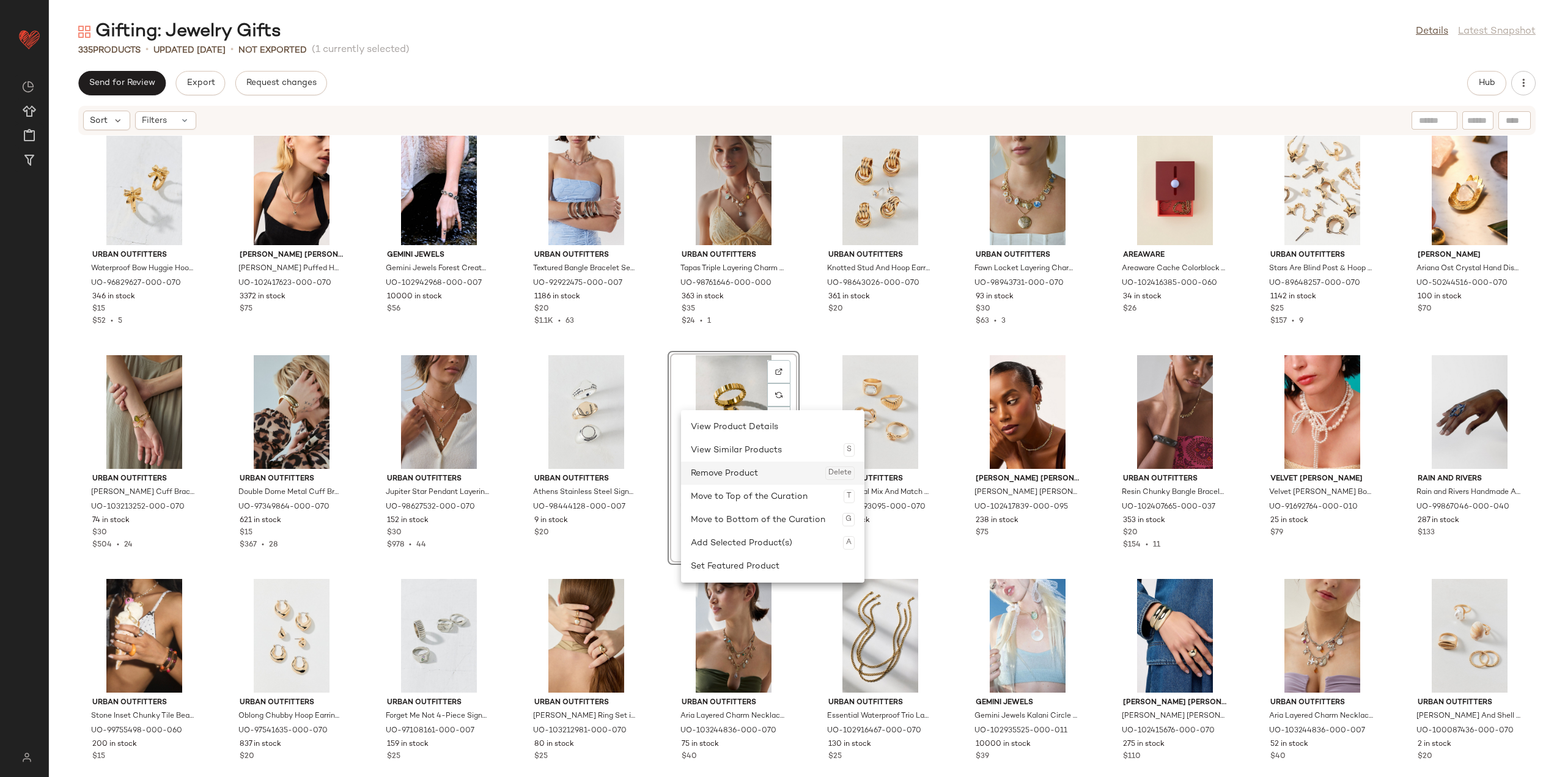
click at [719, 472] on div "Remove Product Delete" at bounding box center [773, 472] width 164 height 23
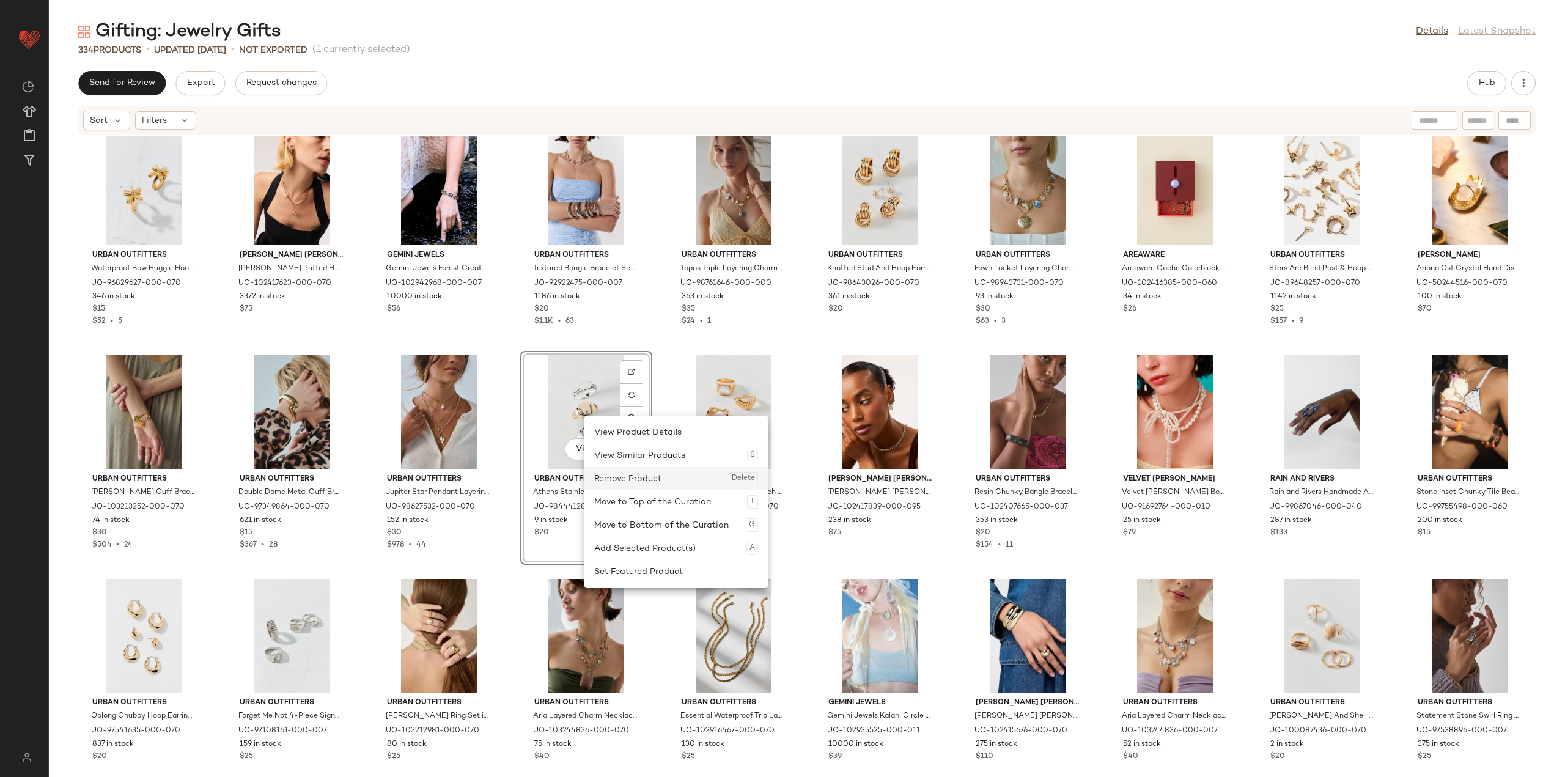
click at [604, 476] on div "Remove Product Delete" at bounding box center [676, 478] width 164 height 23
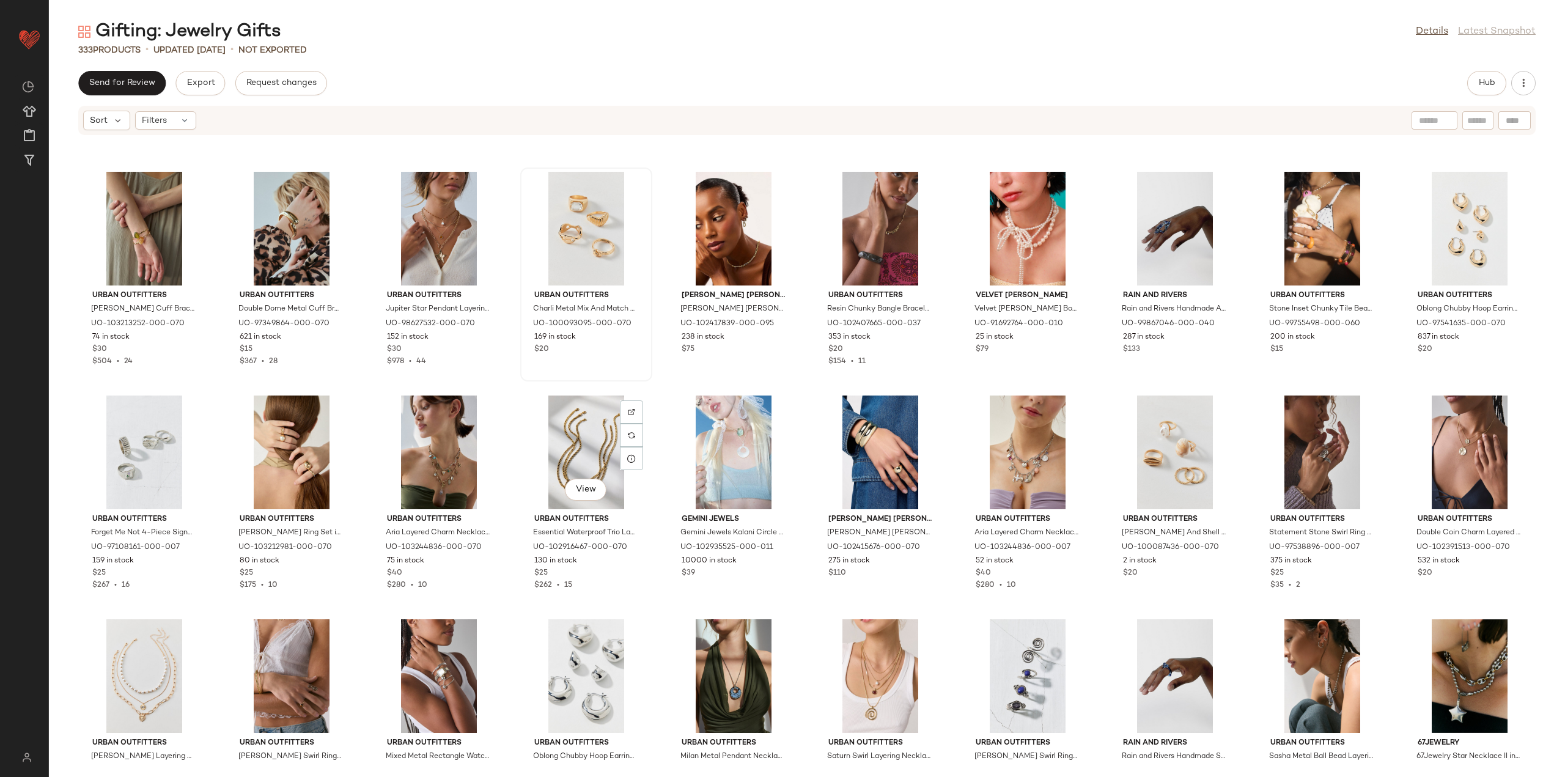
scroll to position [6305, 0]
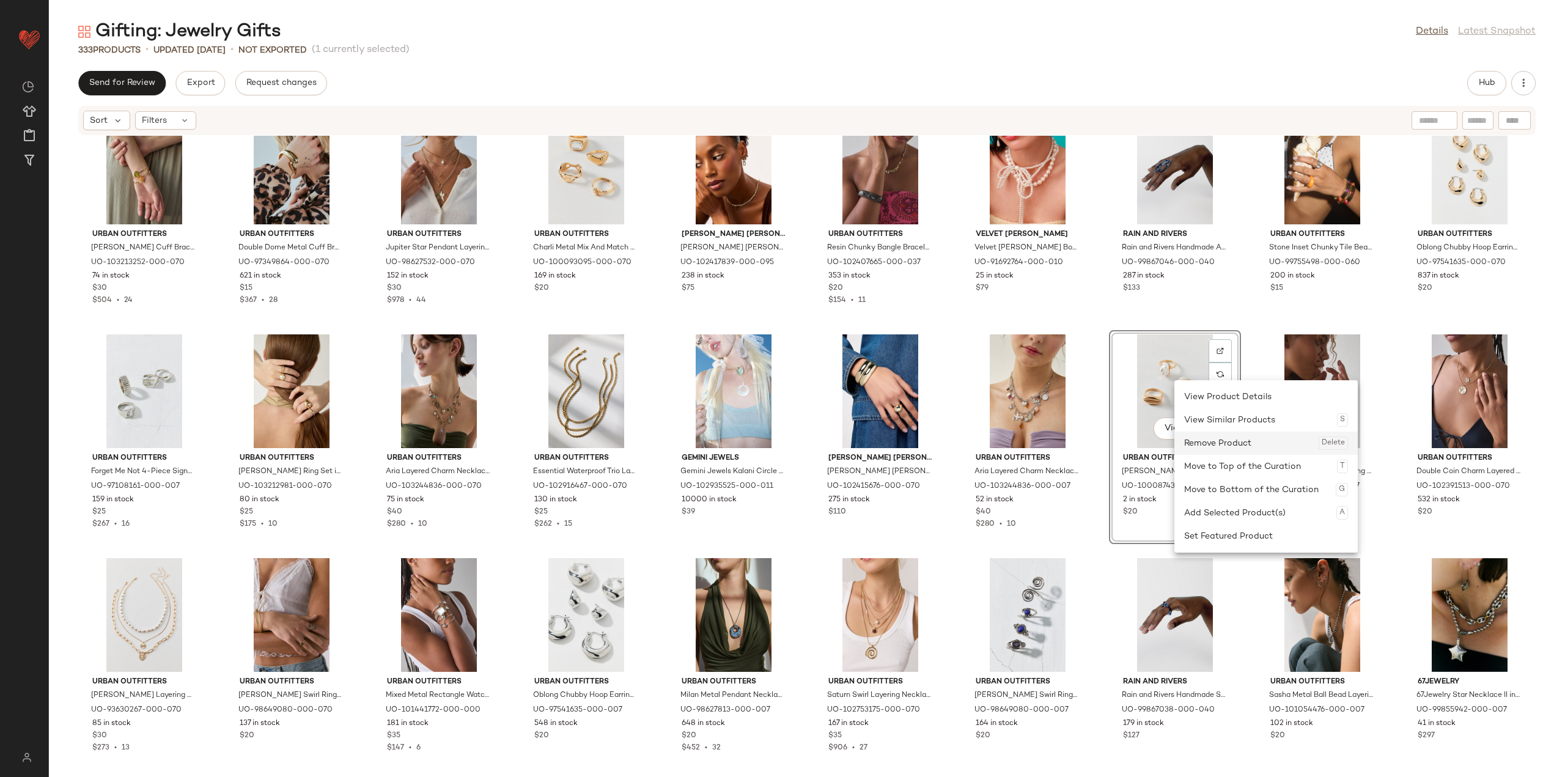
click at [1191, 449] on div "Remove Product Delete" at bounding box center [1266, 443] width 164 height 23
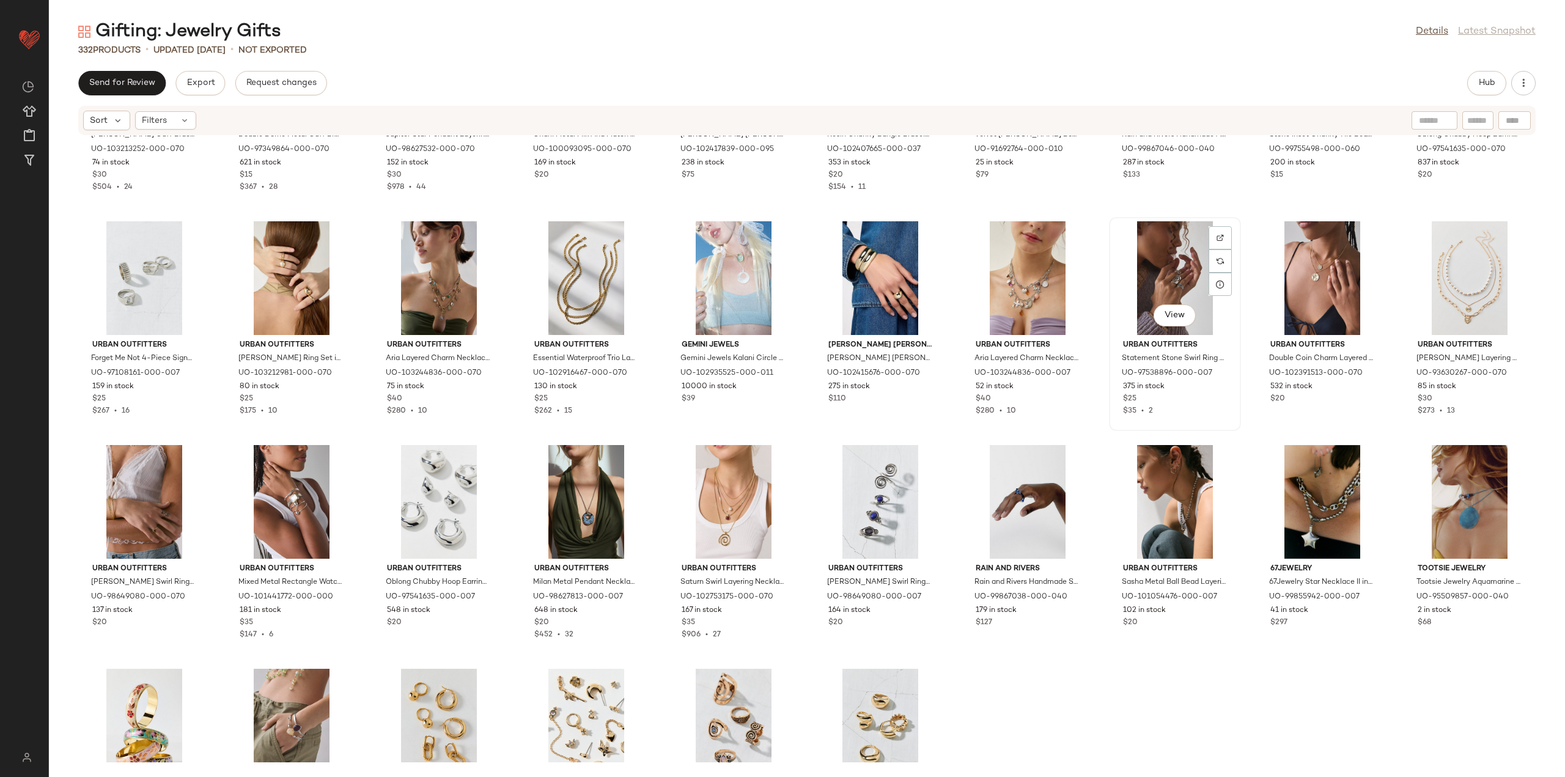
scroll to position [6427, 0]
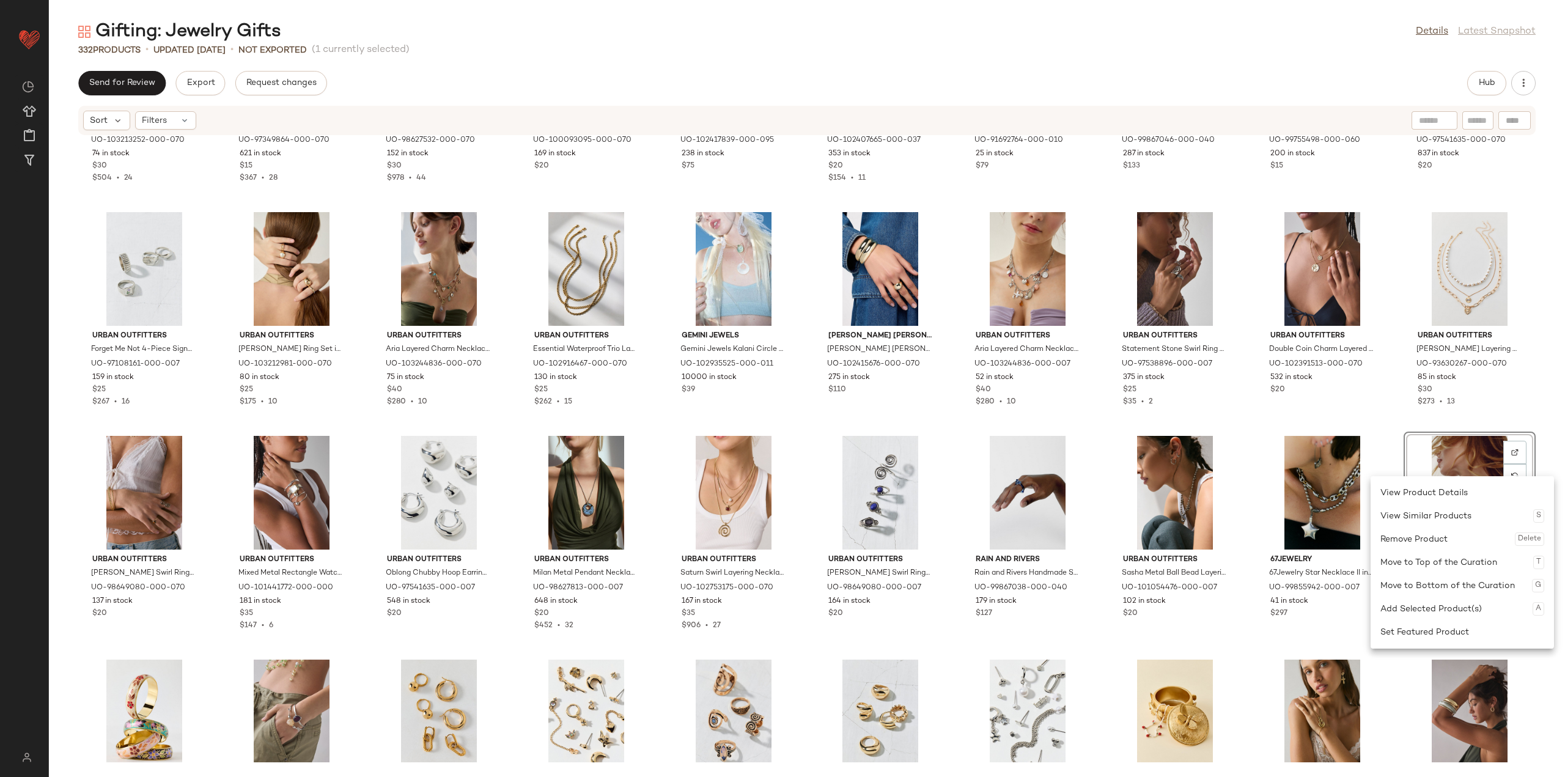
click at [1448, 542] on div "Remove Product Delete" at bounding box center [1462, 538] width 164 height 23
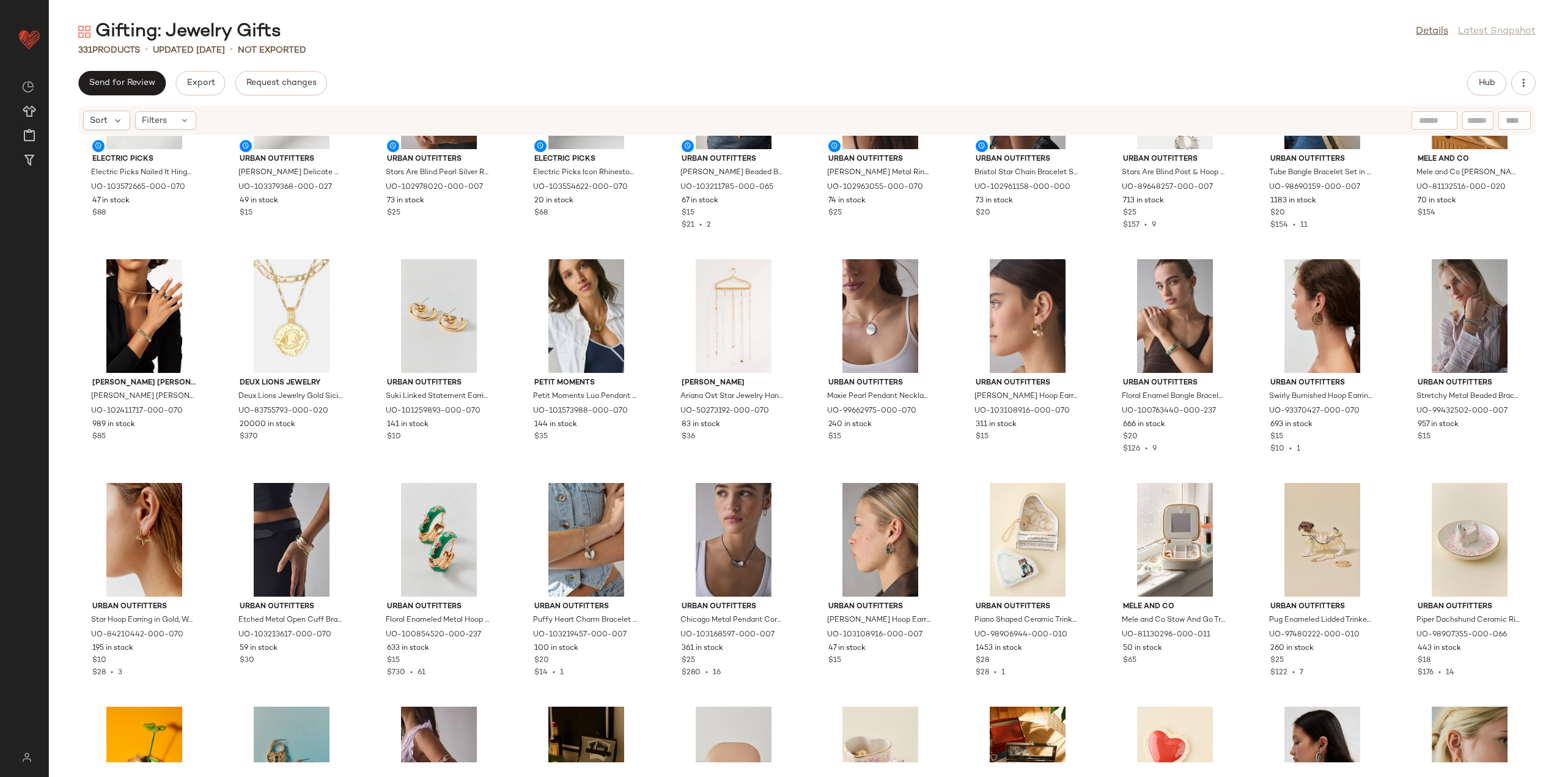
scroll to position [625, 0]
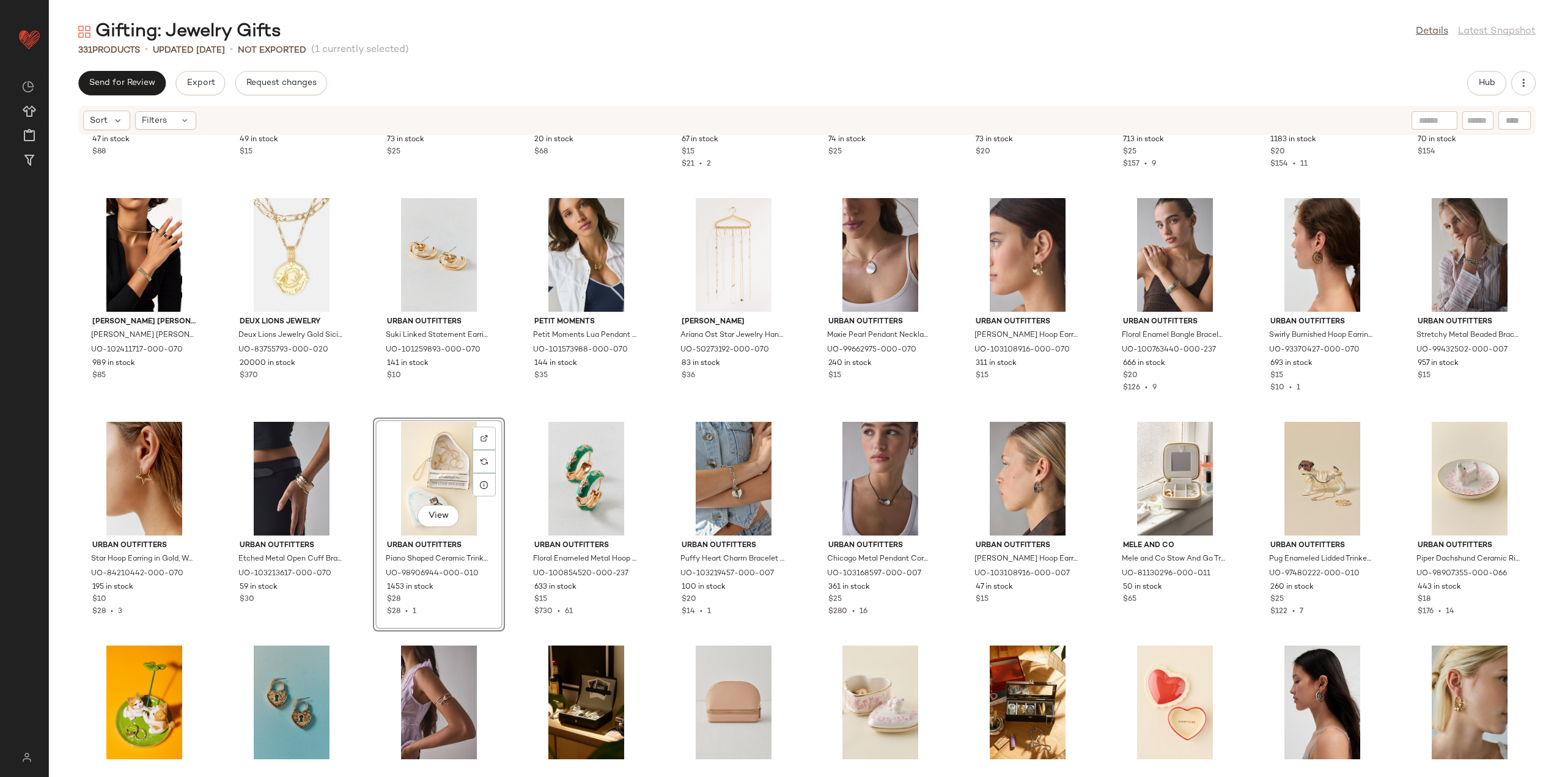
click at [507, 617] on div "Electric Picks Electric Picks Nailed It Hinged Bracelet in Gold, Women's at Urb…" at bounding box center [807, 449] width 1516 height 626
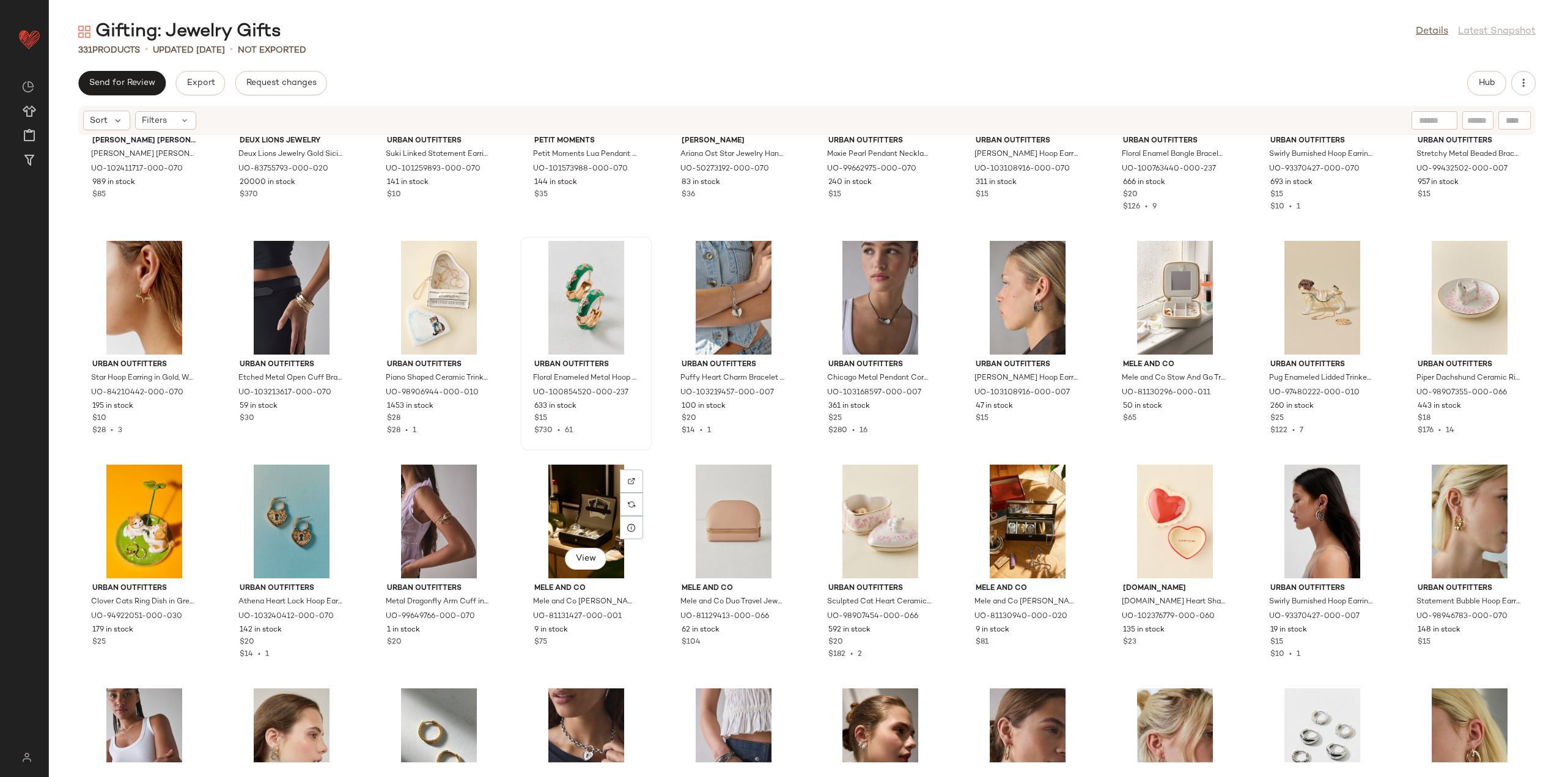
scroll to position [809, 0]
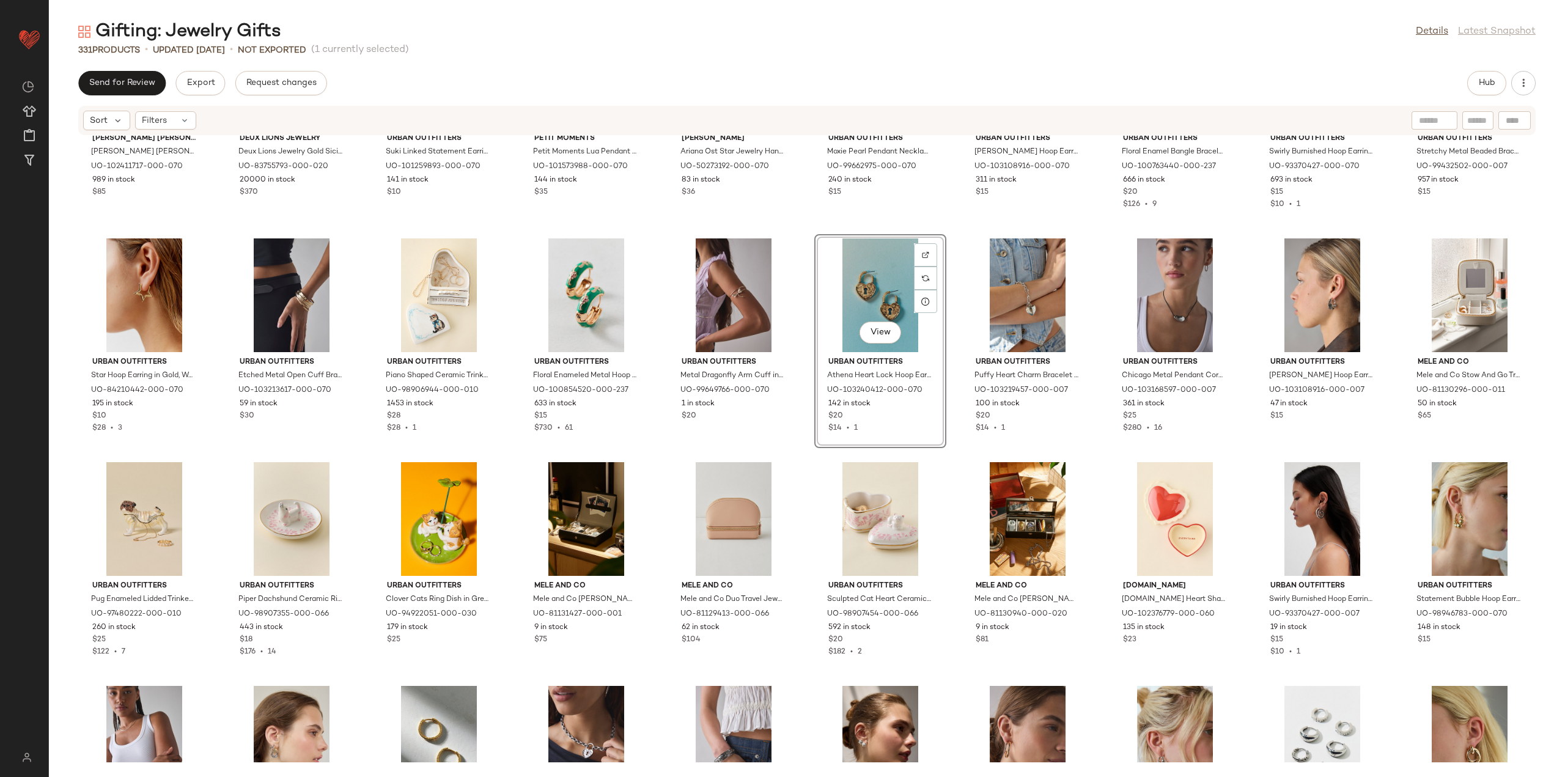
click at [795, 452] on div "[PERSON_NAME] [PERSON_NAME] [PERSON_NAME] [PERSON_NAME] [PERSON_NAME] Watch Str…" at bounding box center [807, 449] width 1516 height 626
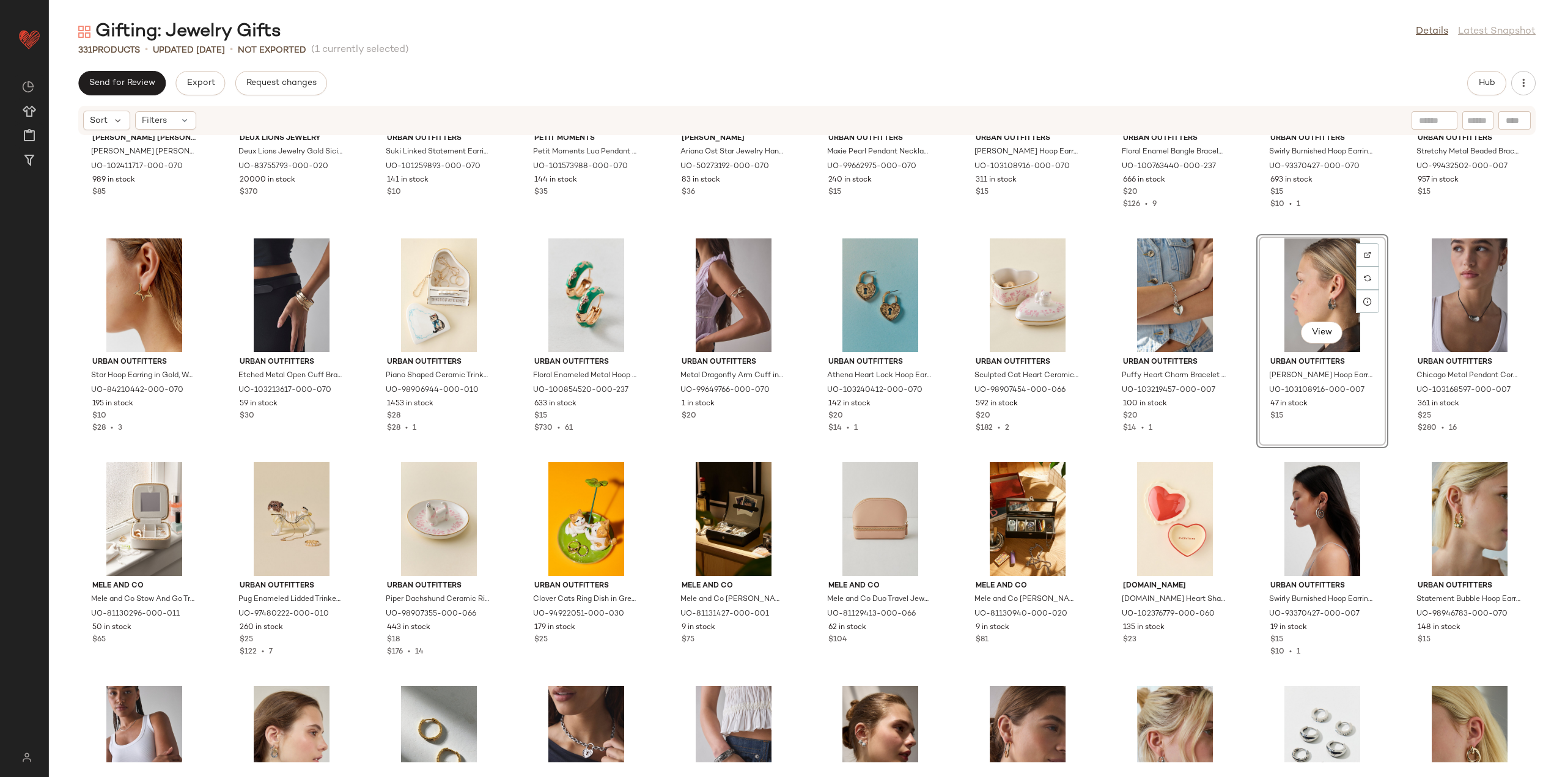
click at [1243, 442] on div "[PERSON_NAME] [PERSON_NAME] [PERSON_NAME] [PERSON_NAME] [PERSON_NAME] Watch Str…" at bounding box center [807, 449] width 1516 height 626
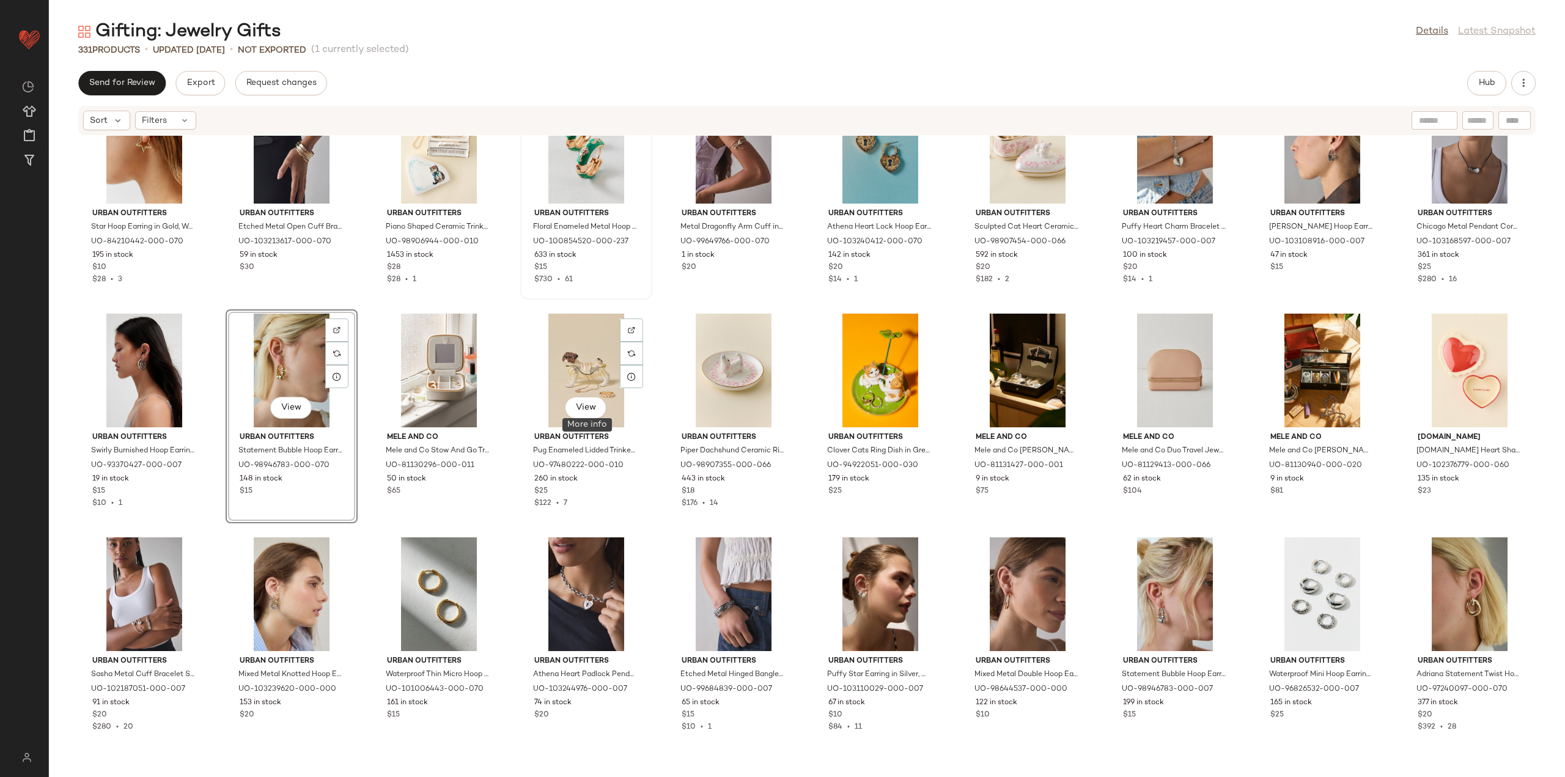
scroll to position [992, 0]
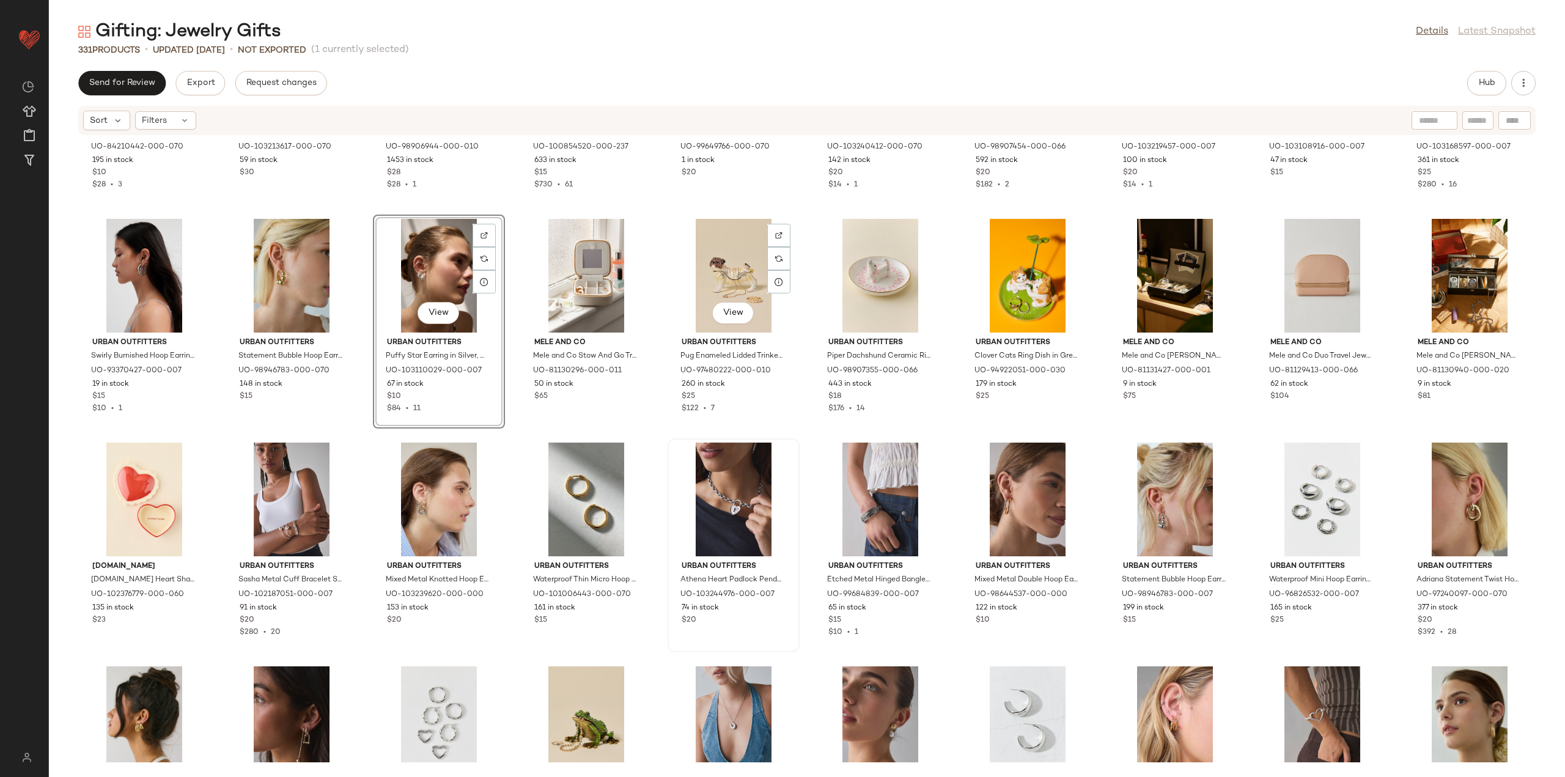
scroll to position [1053, 0]
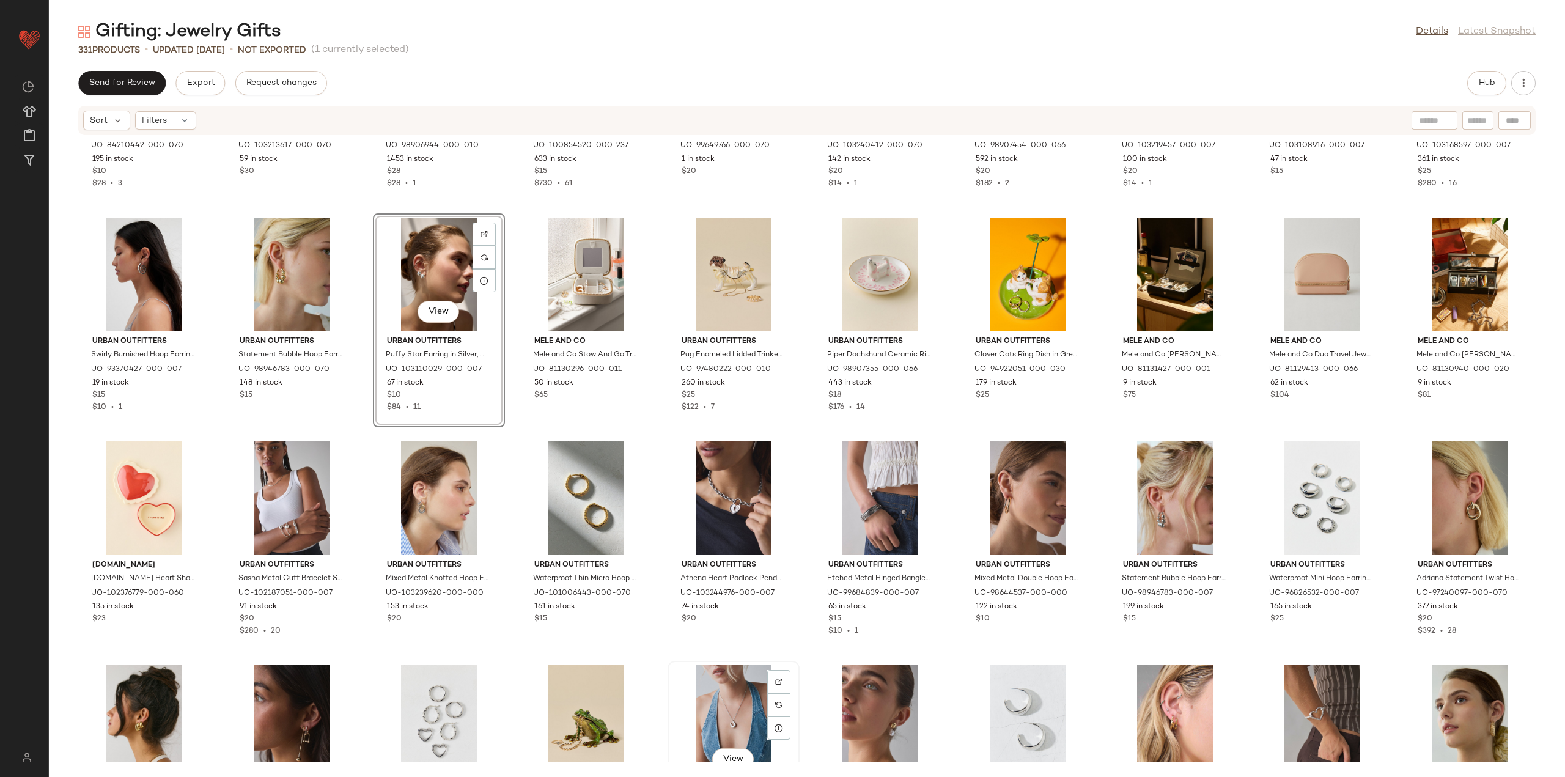
scroll to position [1055, 0]
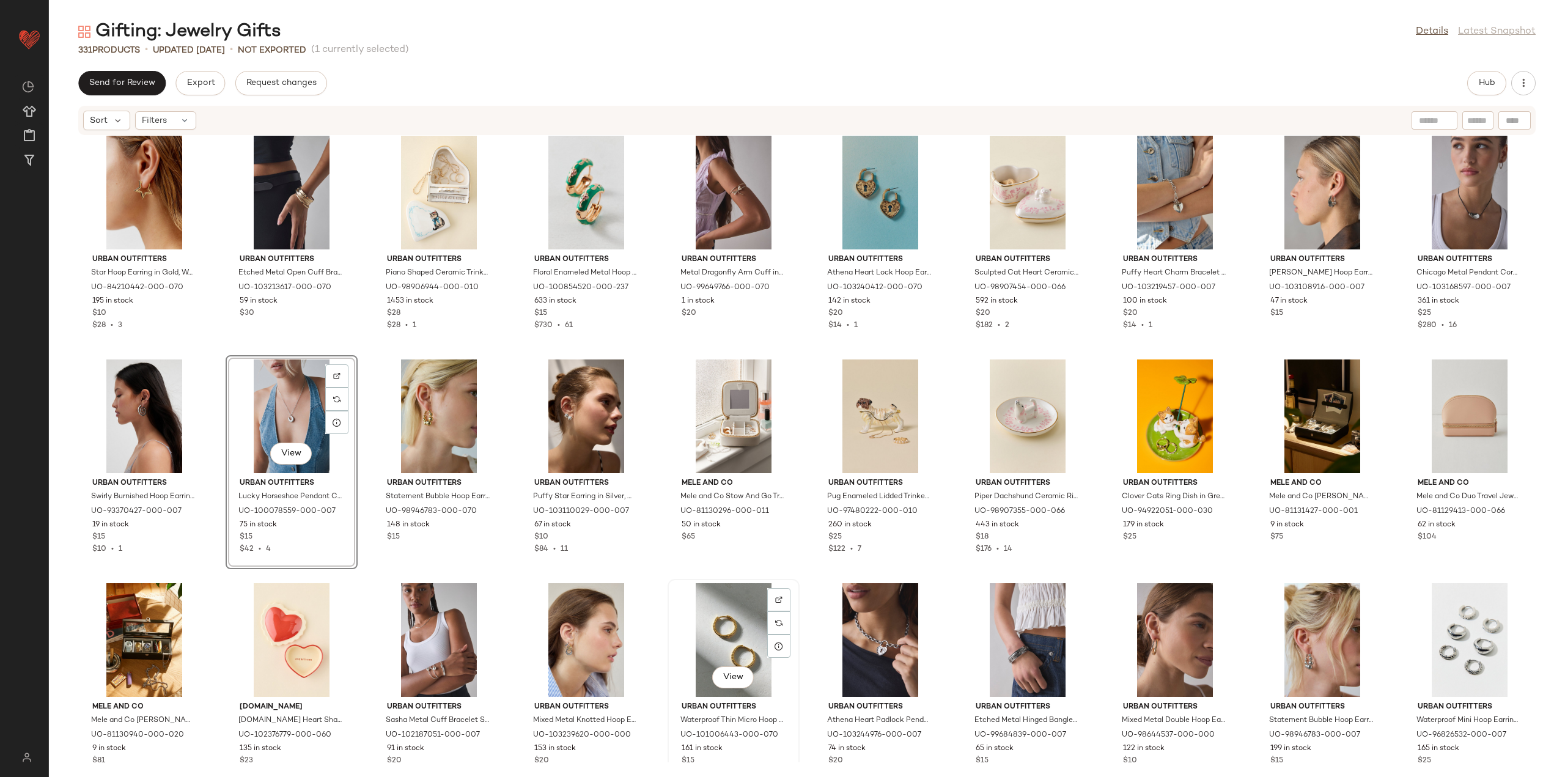
scroll to position [933, 0]
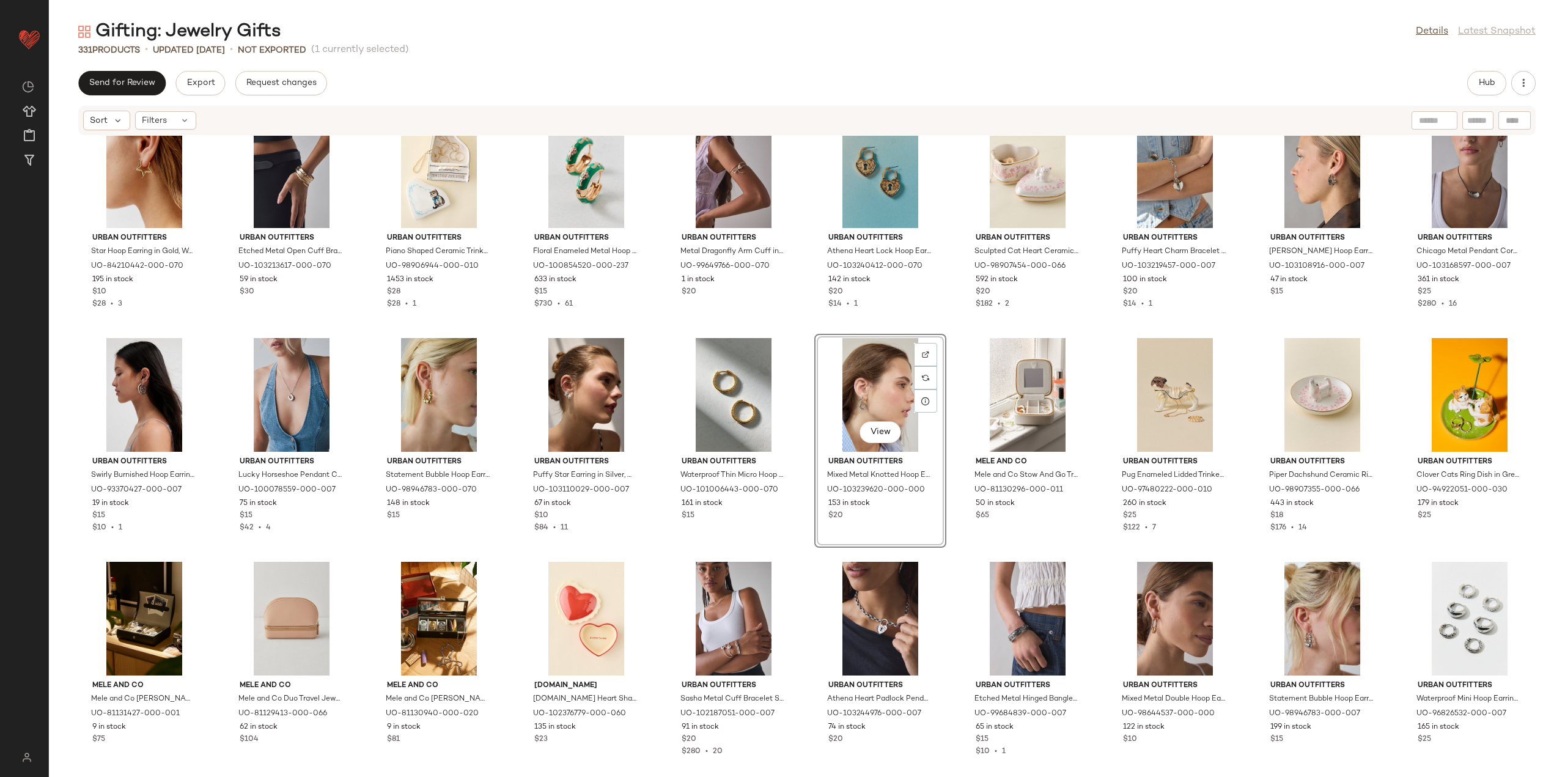
click at [793, 556] on div "Urban Outfitters Star Hoop Earring in Gold, Women's at Urban Outfitters UO-8421…" at bounding box center [807, 449] width 1516 height 626
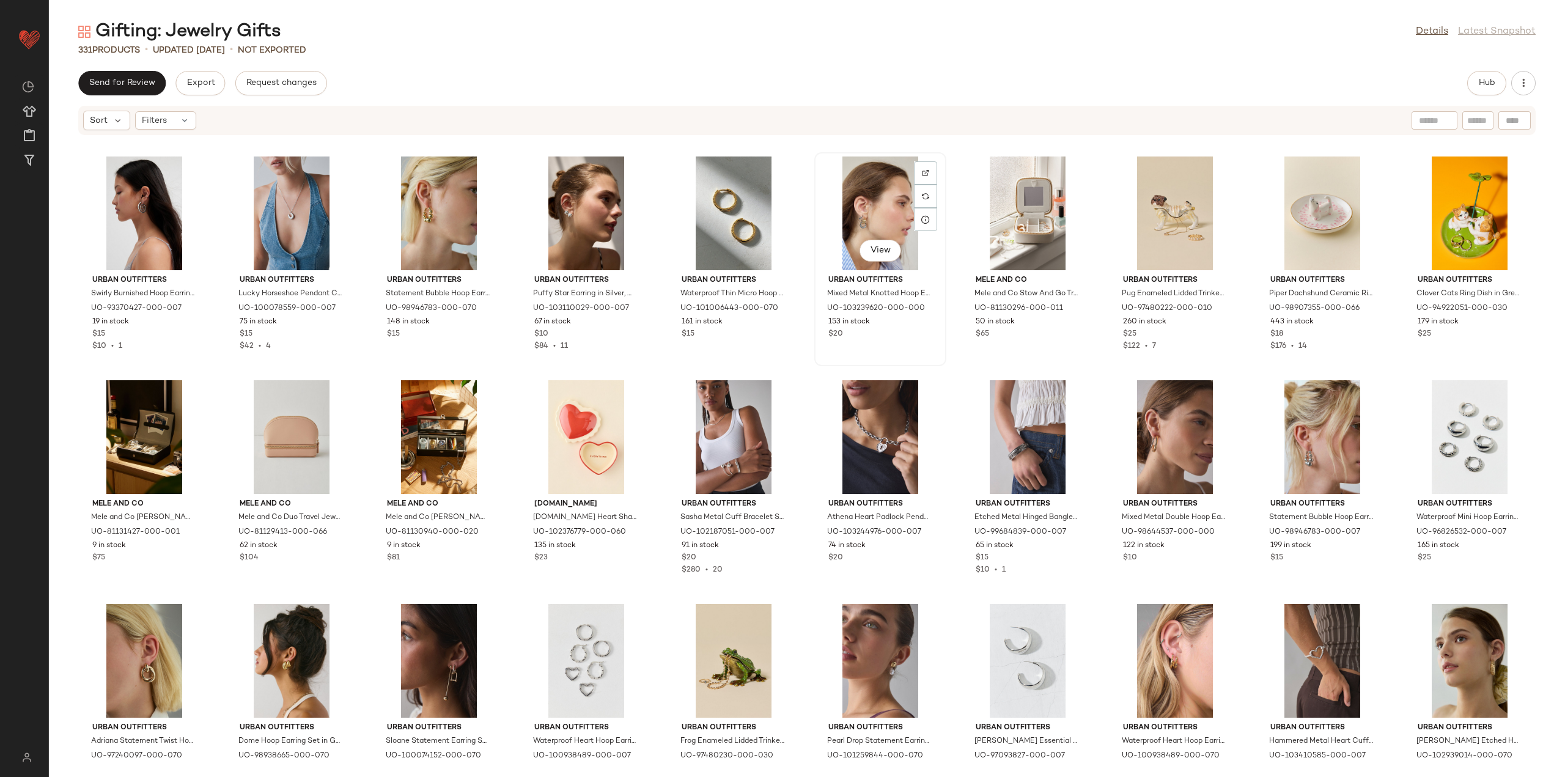
scroll to position [1116, 0]
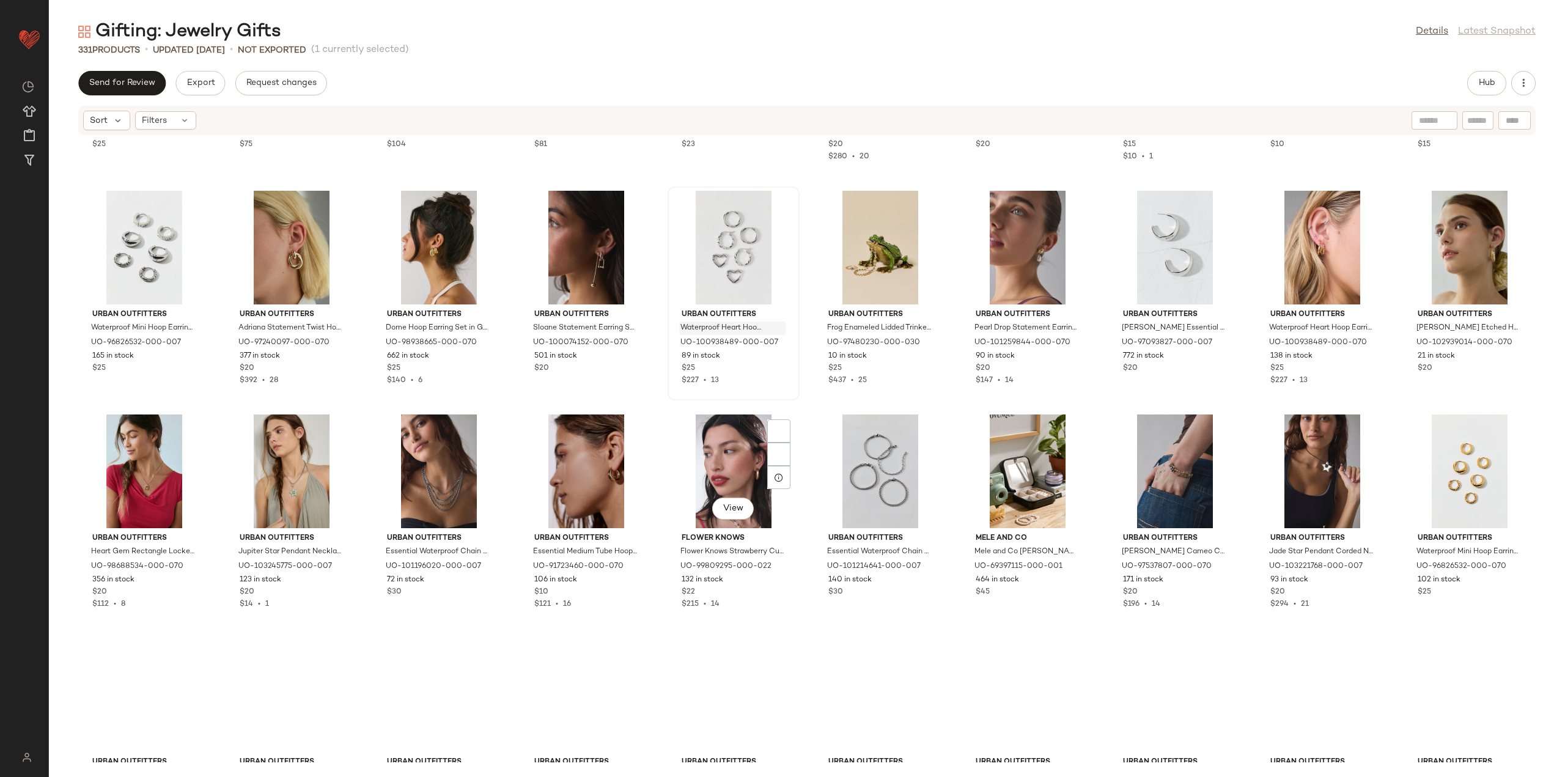
scroll to position [1544, 0]
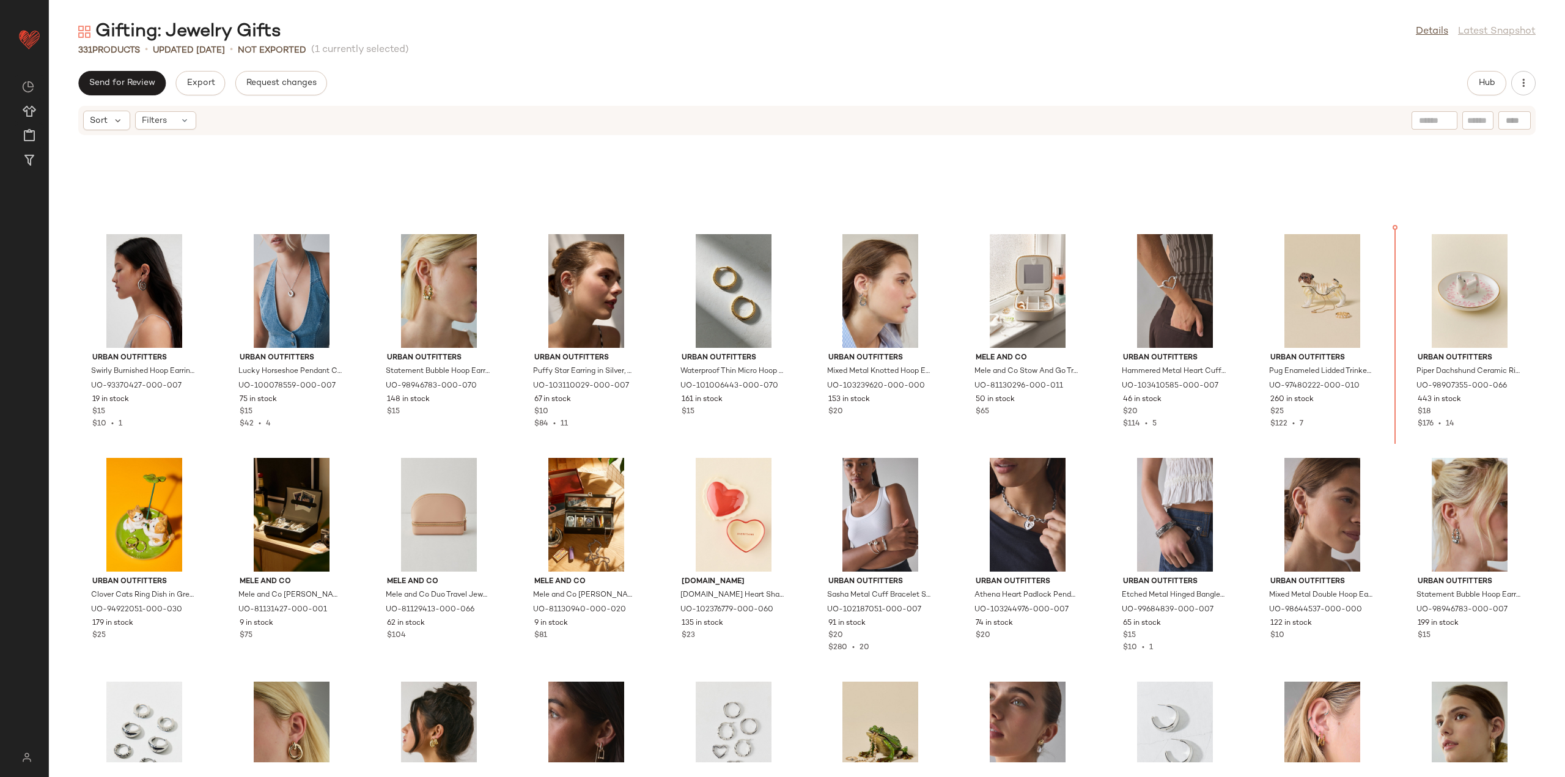
scroll to position [1029, 0]
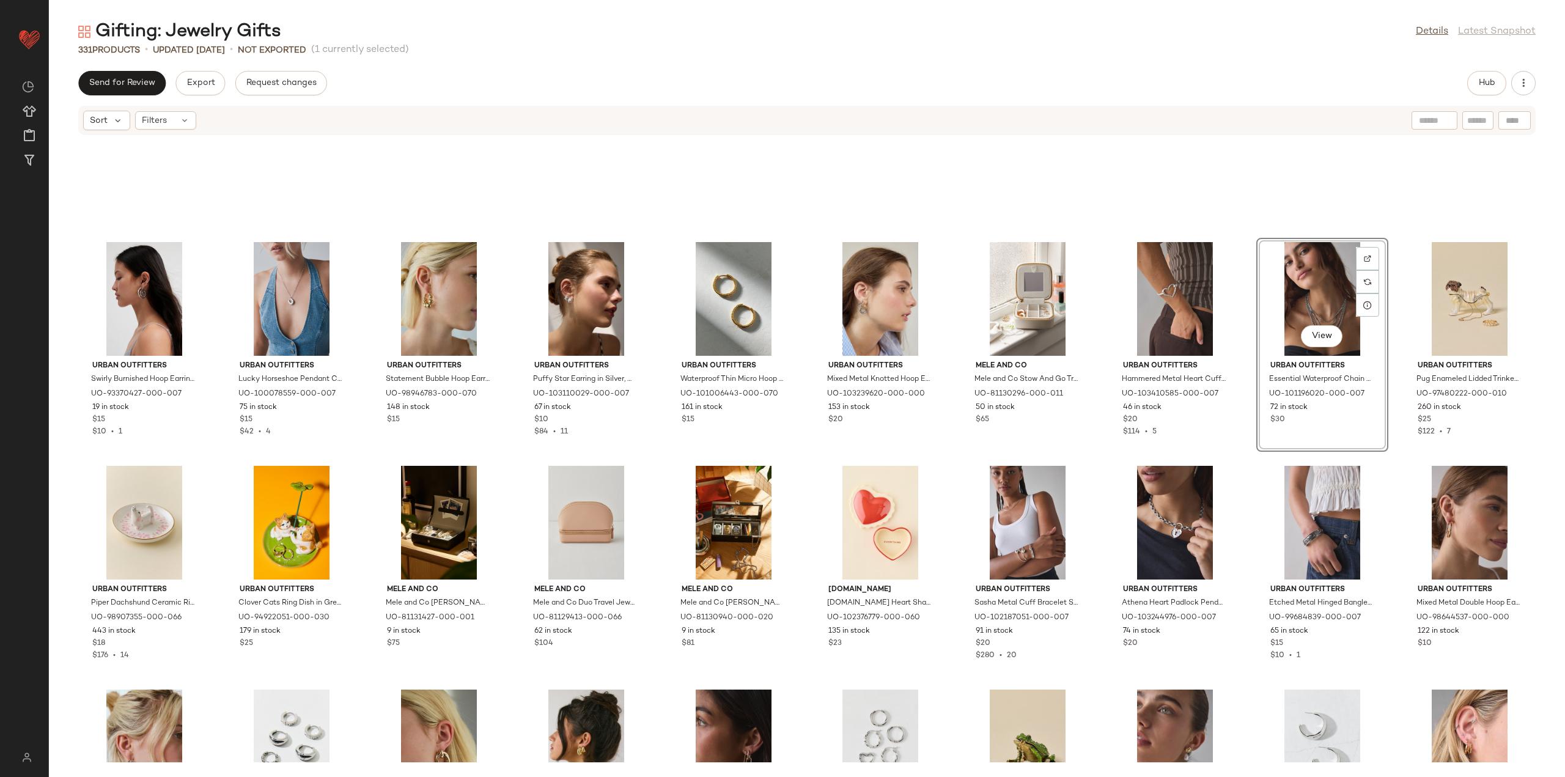
click at [1243, 386] on div "Urban Outfitters Swirly Burnished Hoop Earring in Silver, Women's at Urban Outf…" at bounding box center [807, 449] width 1516 height 626
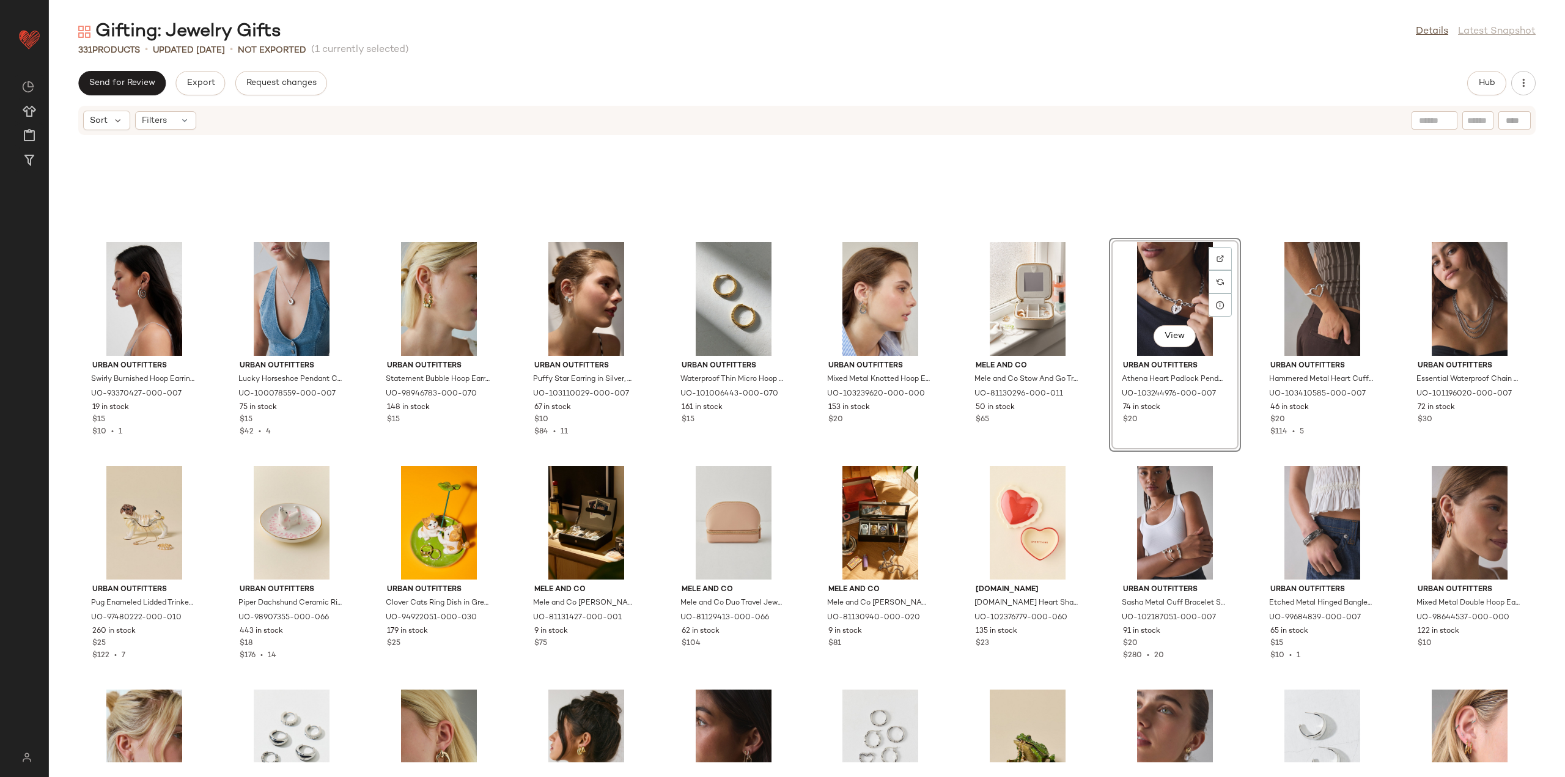
click at [1097, 466] on div "Urban Outfitters Swirly Burnished Hoop Earring in Silver, Women's at Urban Outf…" at bounding box center [807, 449] width 1516 height 626
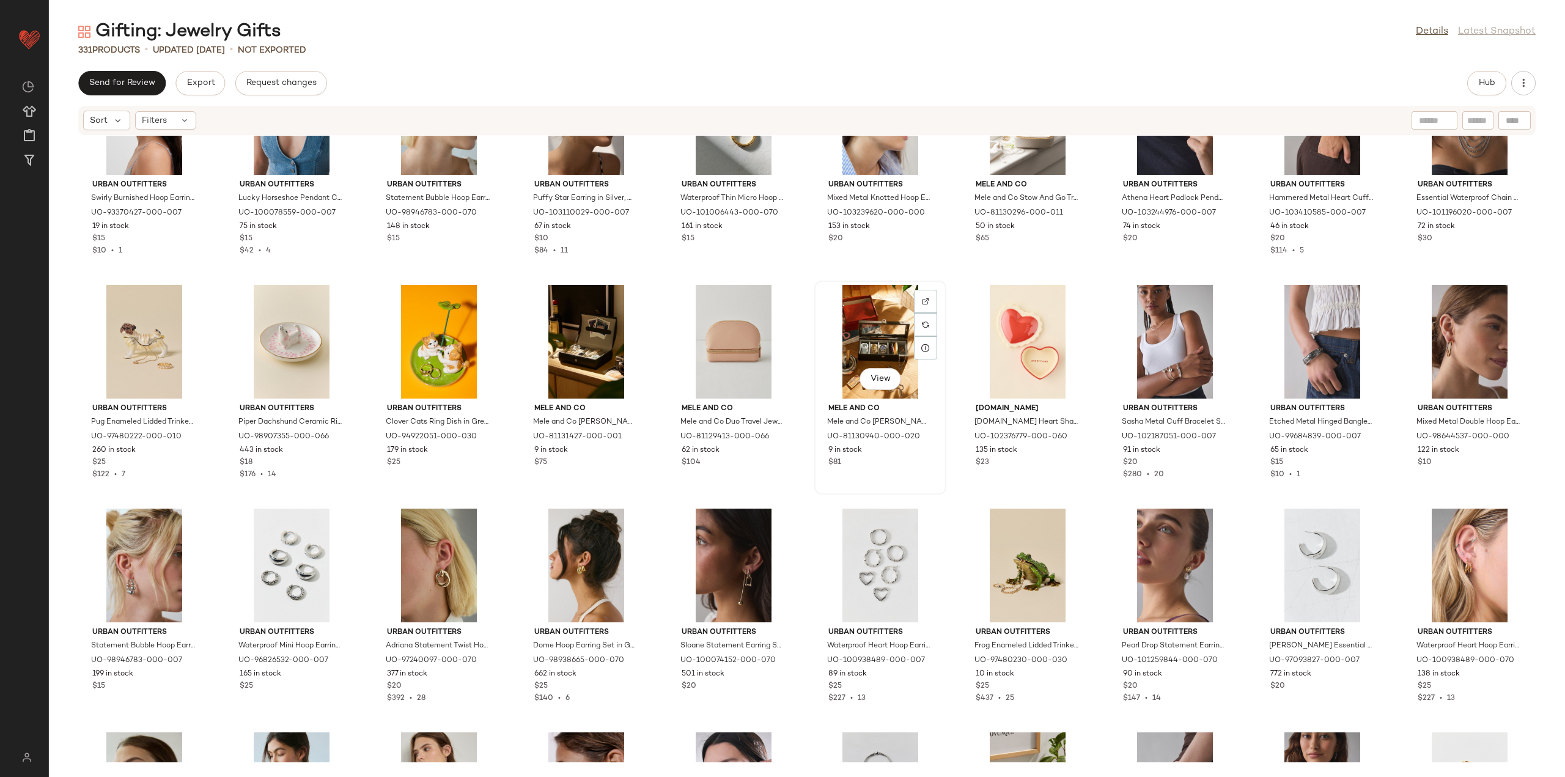
scroll to position [1212, 0]
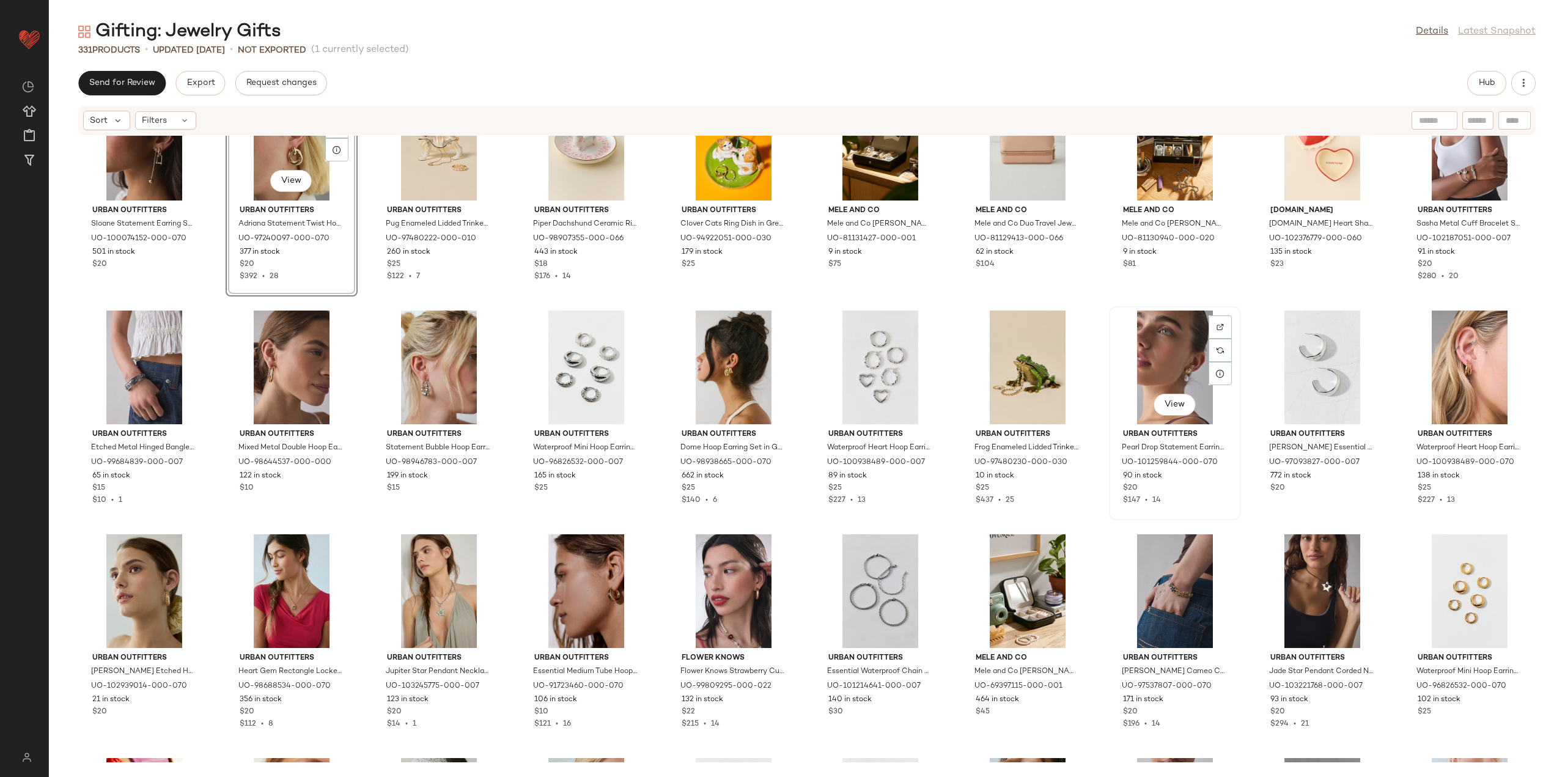
scroll to position [1395, 0]
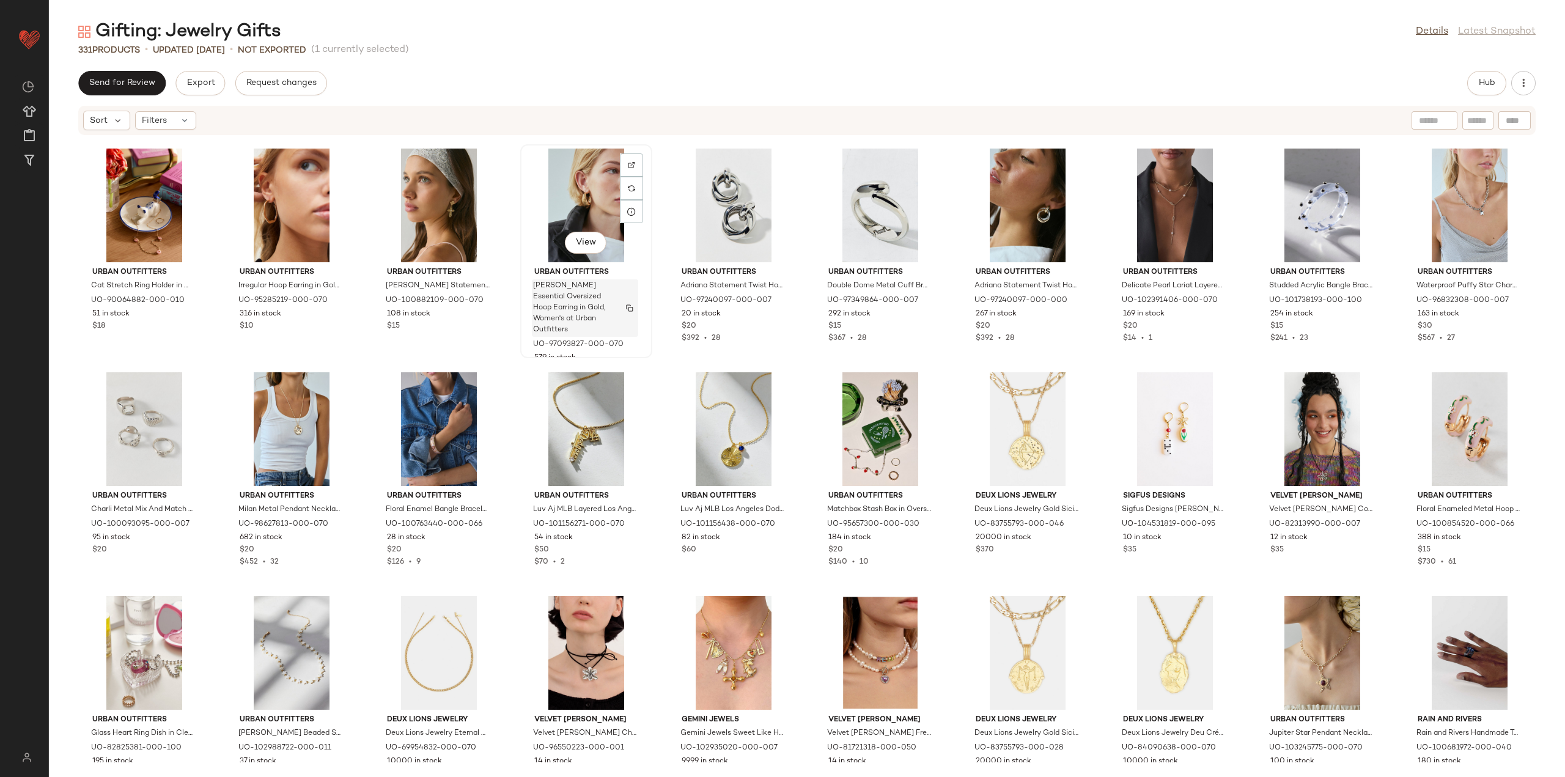
scroll to position [2068, 0]
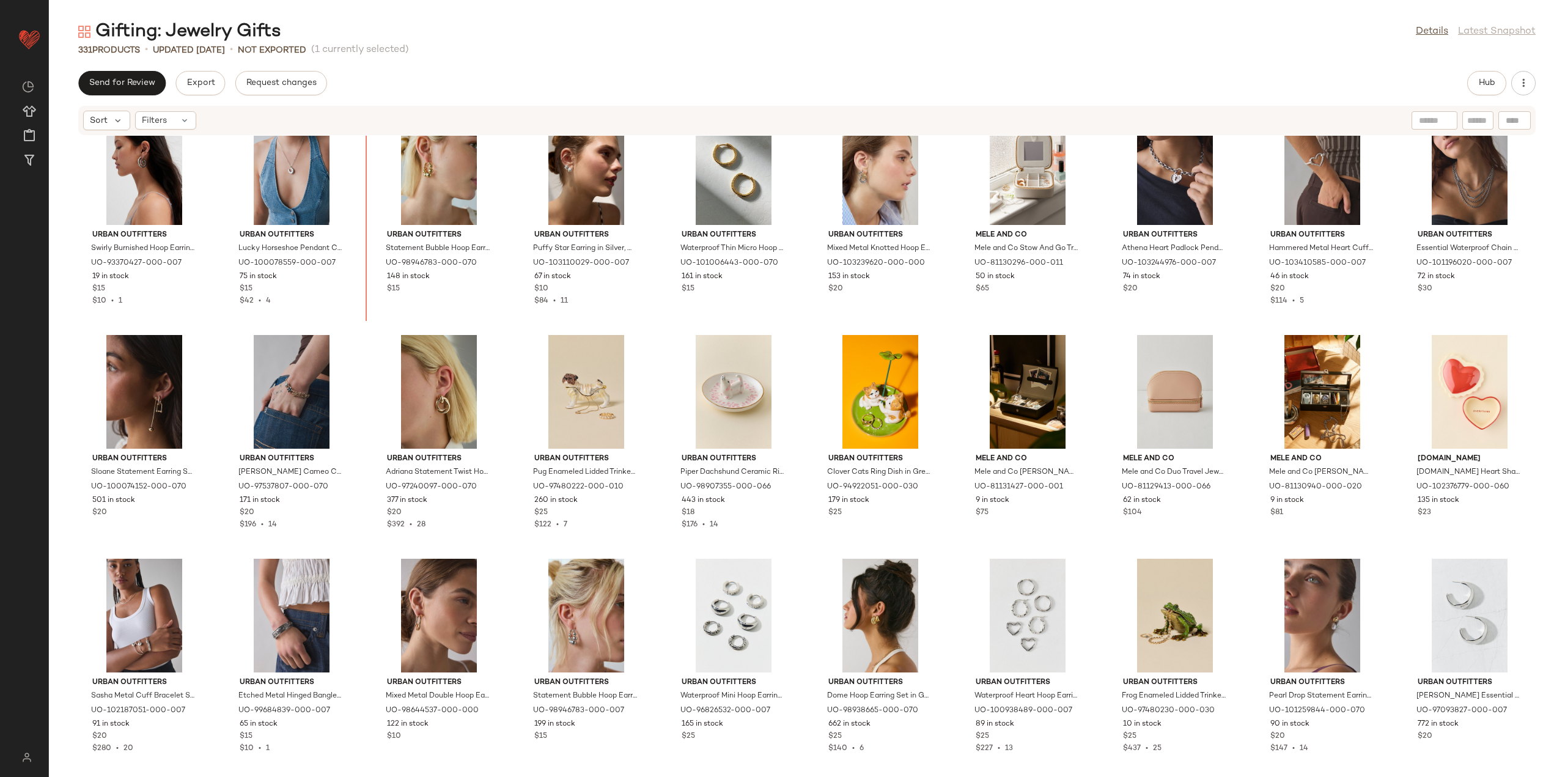
scroll to position [1129, 0]
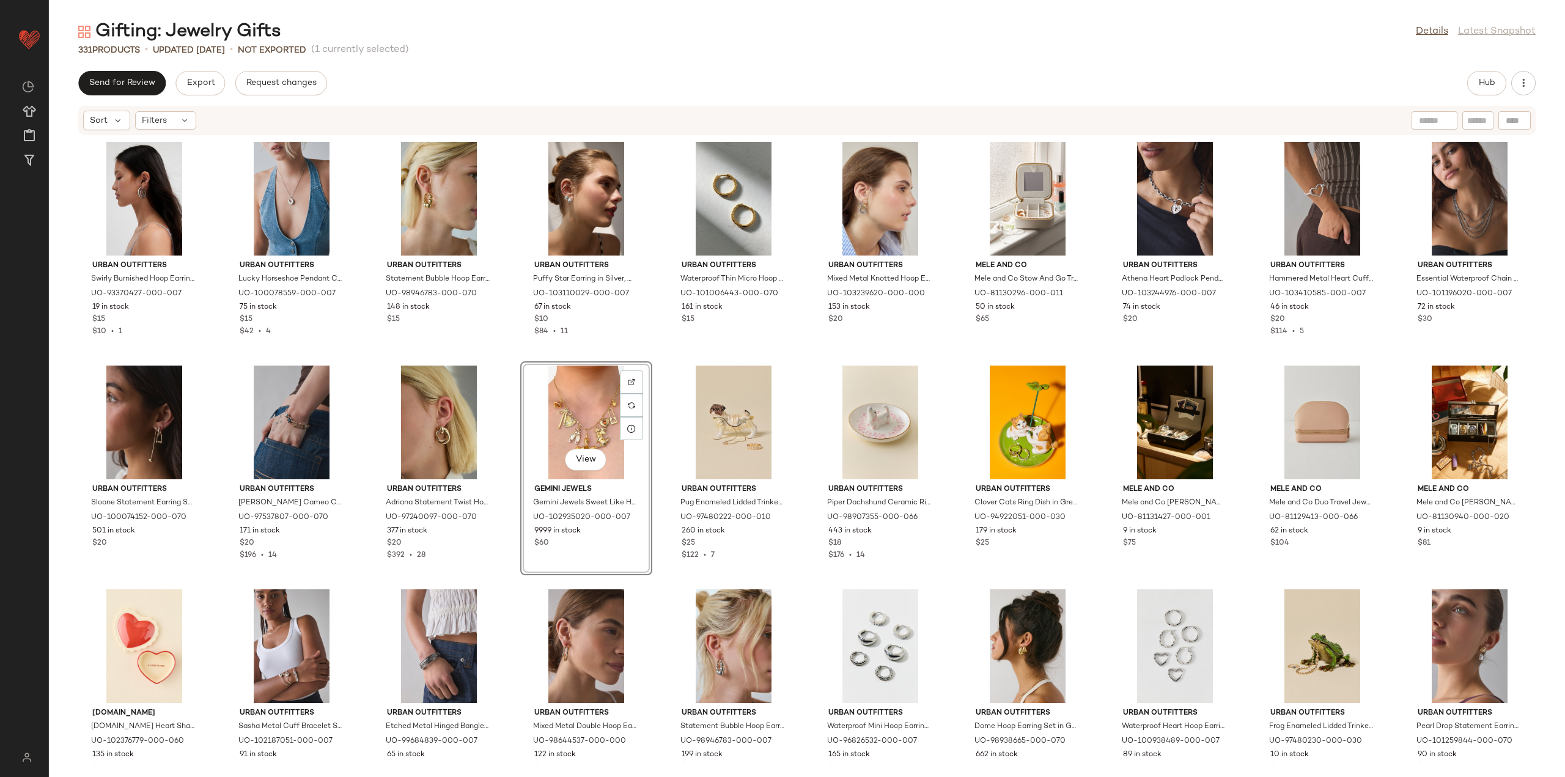
click at [510, 444] on div "Urban Outfitters Swirly Burnished Hoop Earring in Silver, Women's at Urban Outf…" at bounding box center [807, 449] width 1516 height 626
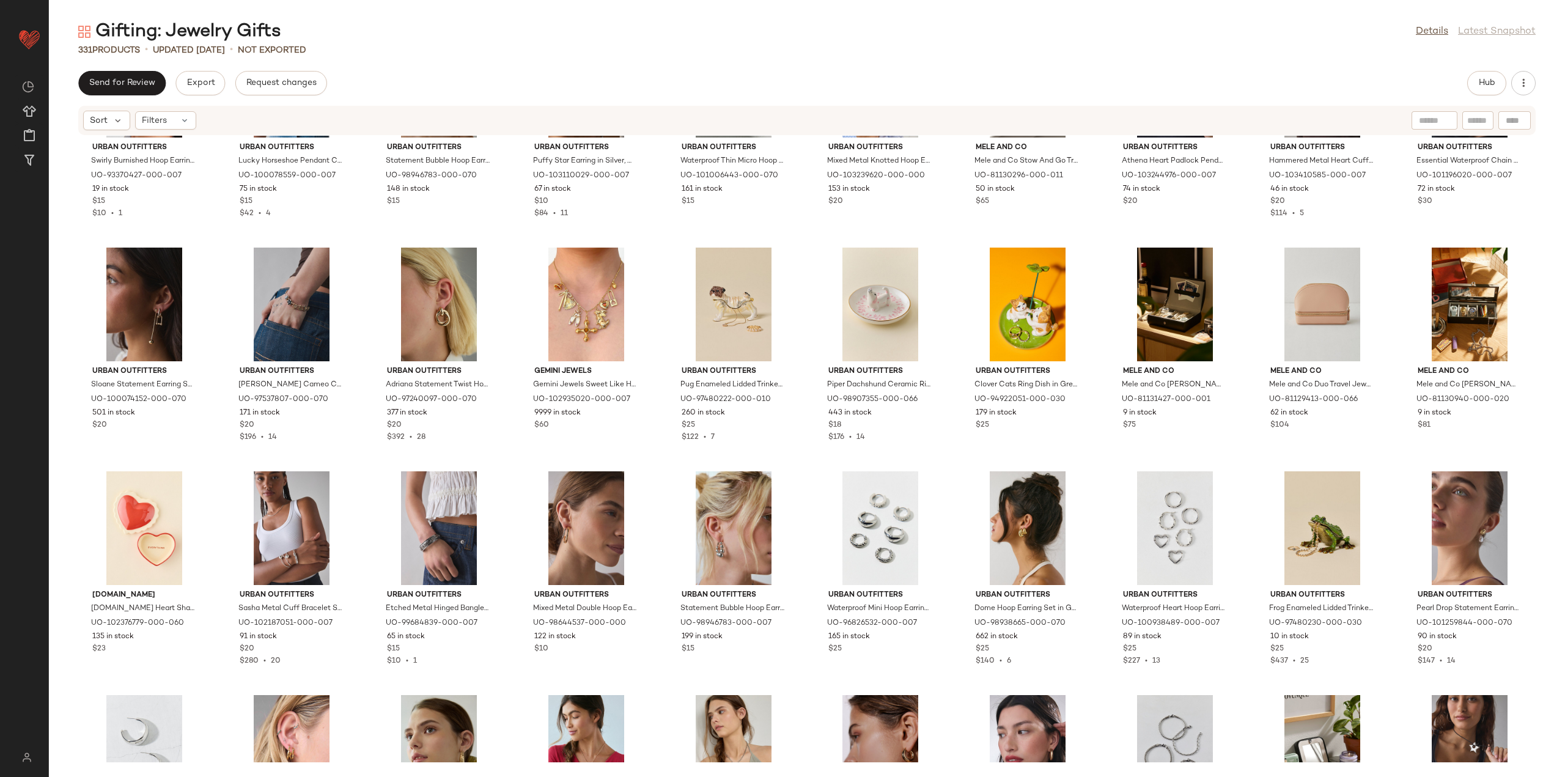
scroll to position [1251, 0]
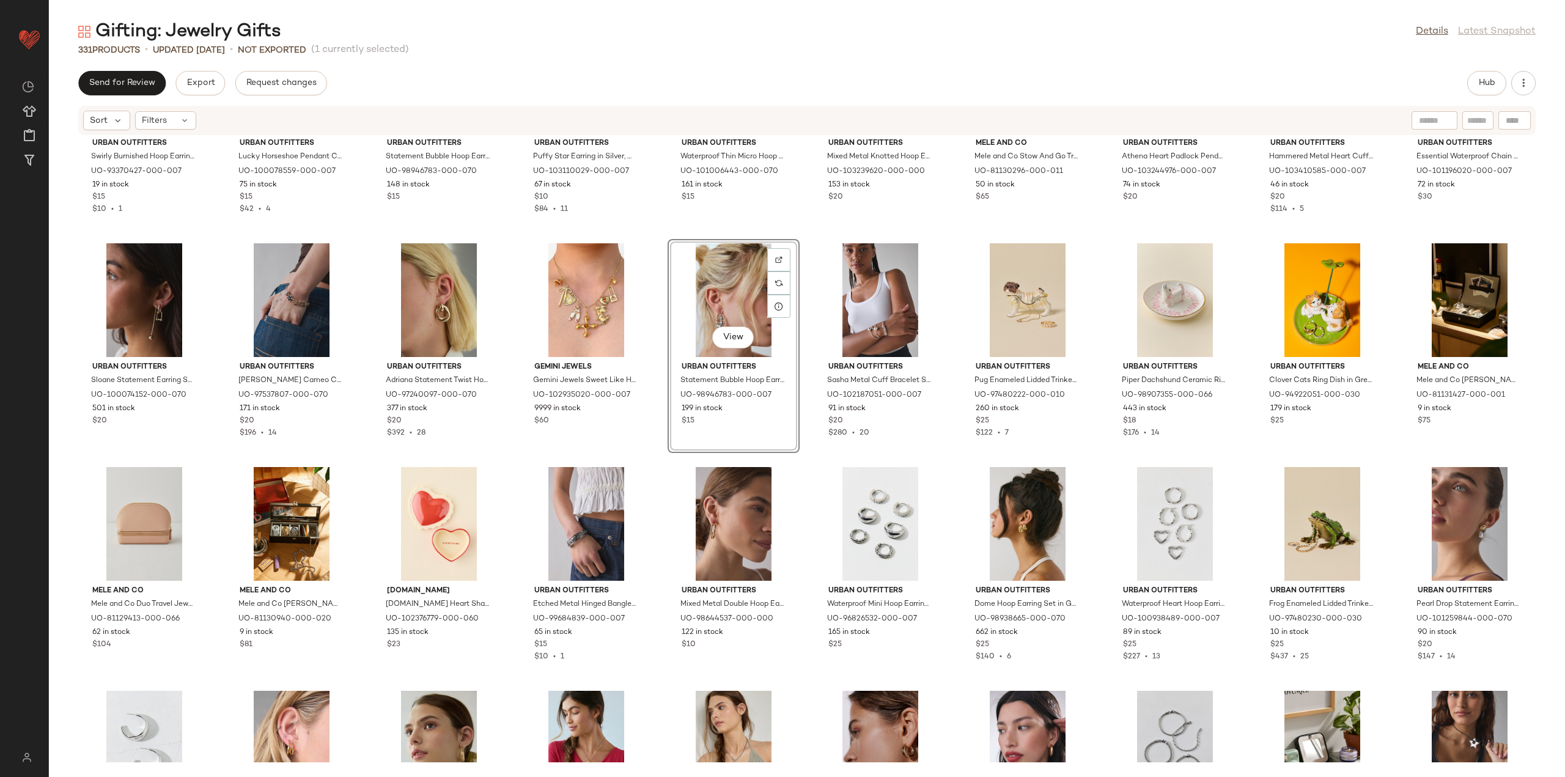
click at [653, 452] on div "Urban Outfitters Swirly Burnished Hoop Earring in Silver, Women's at Urban Outf…" at bounding box center [807, 449] width 1516 height 626
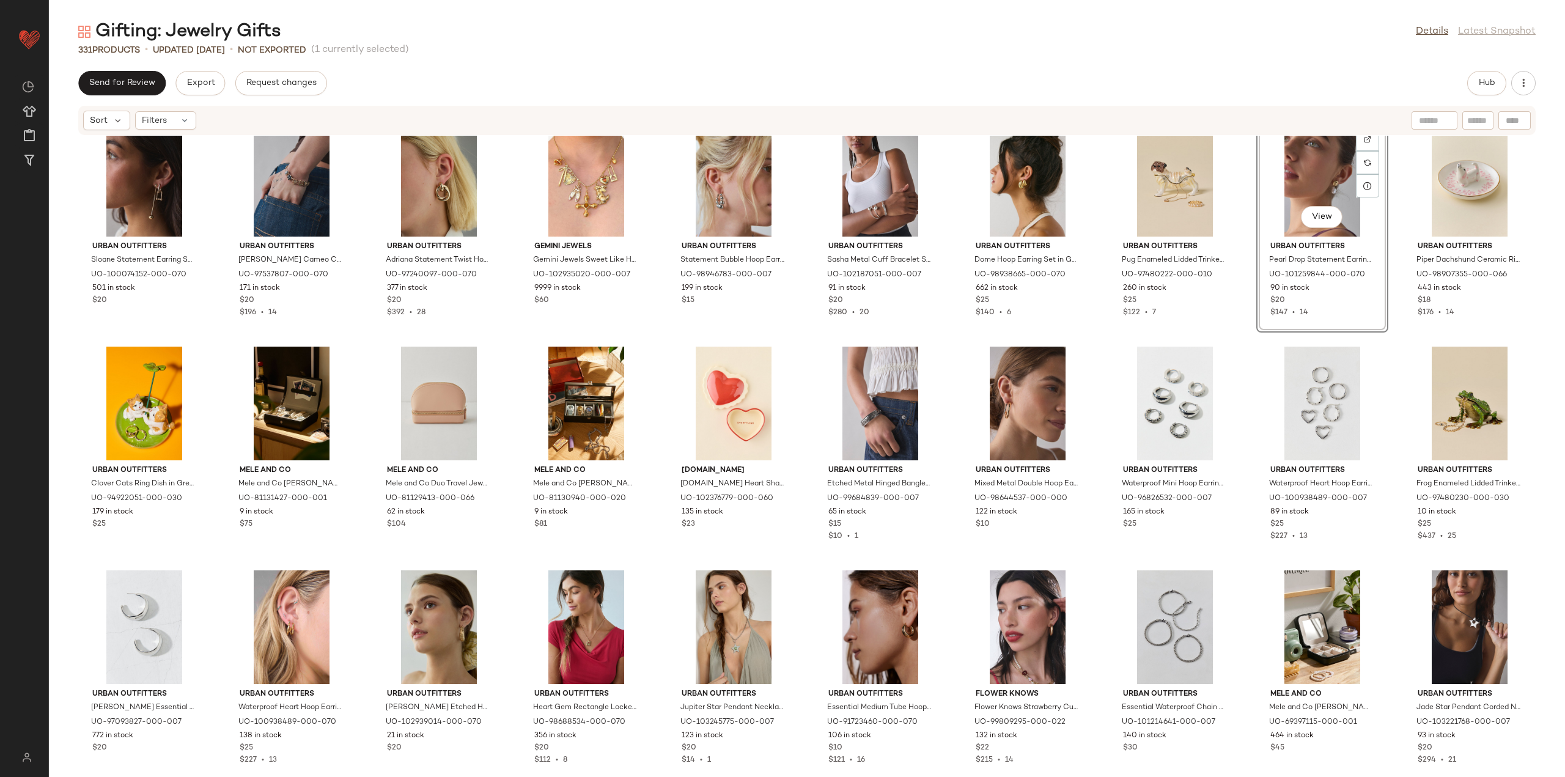
scroll to position [1373, 0]
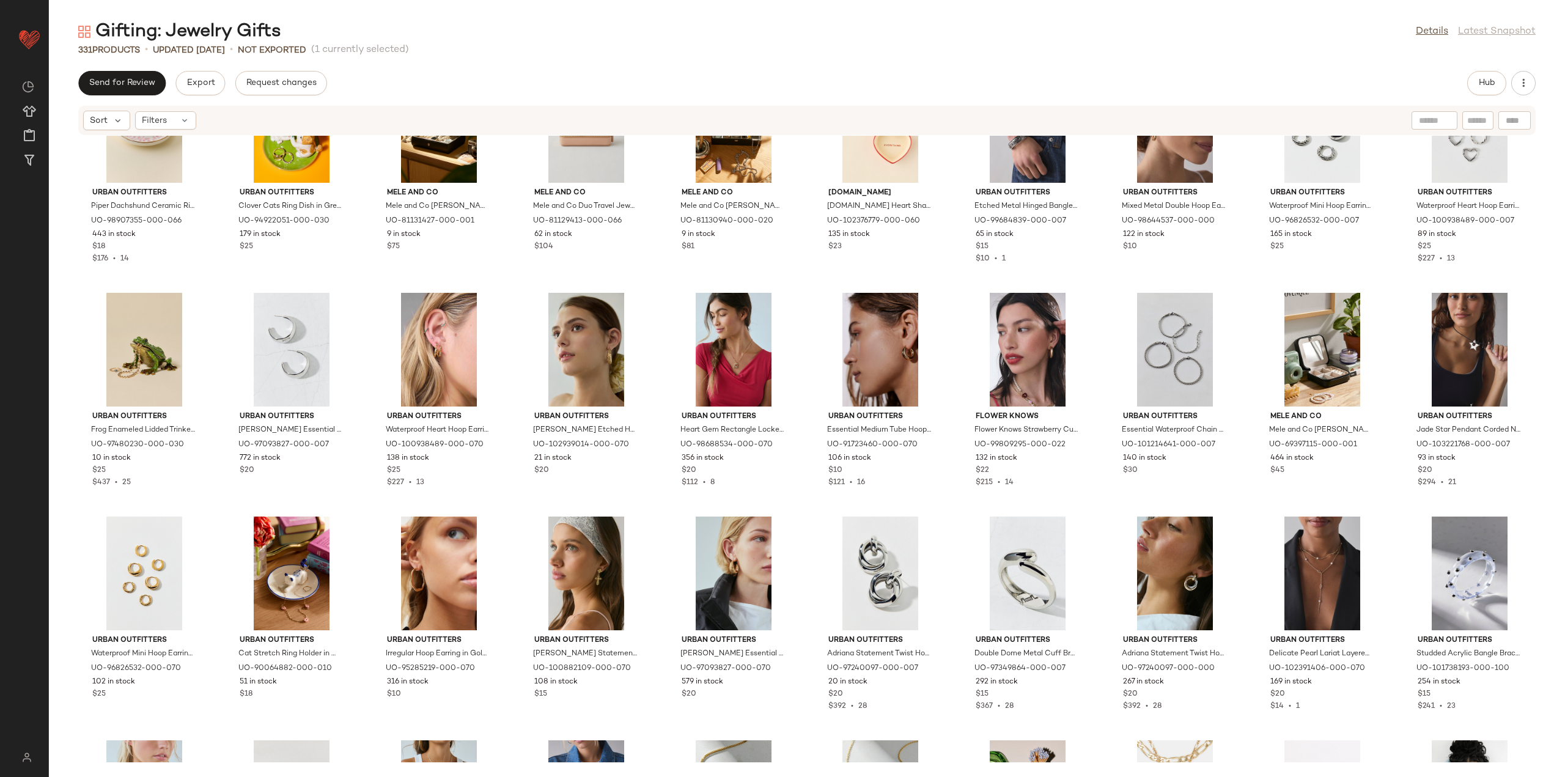
scroll to position [1679, 0]
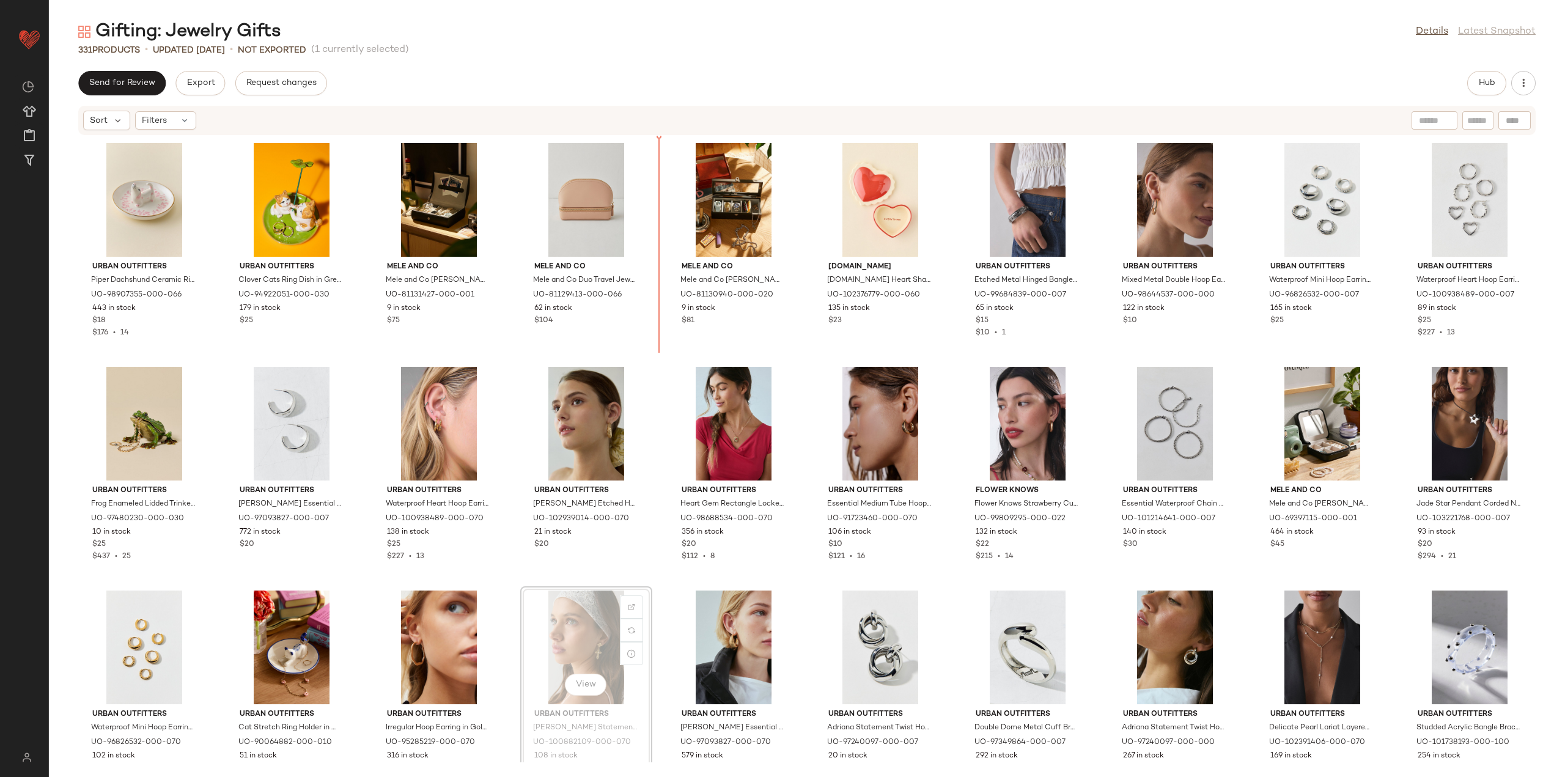
scroll to position [1569, 0]
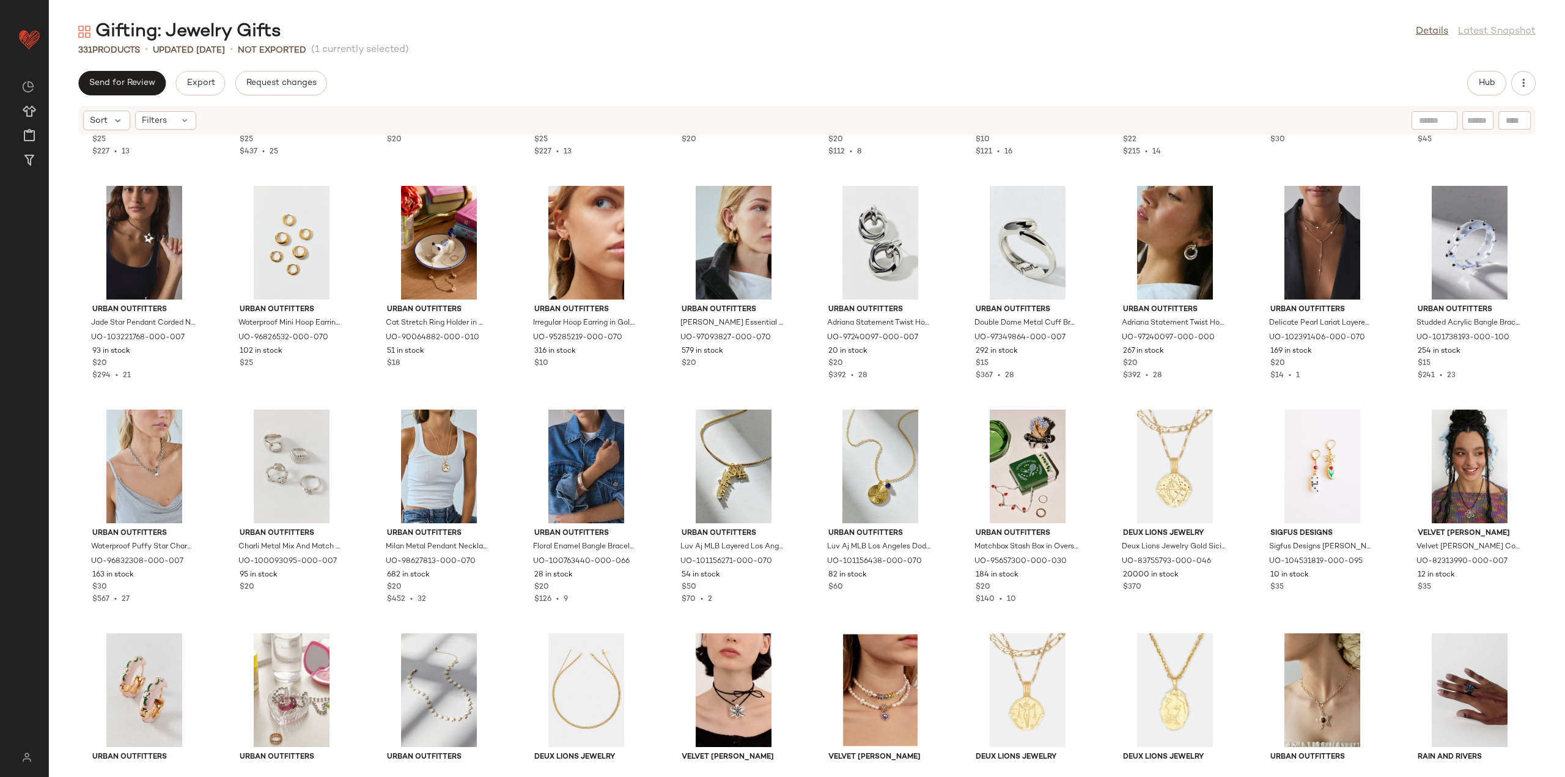
scroll to position [1997, 0]
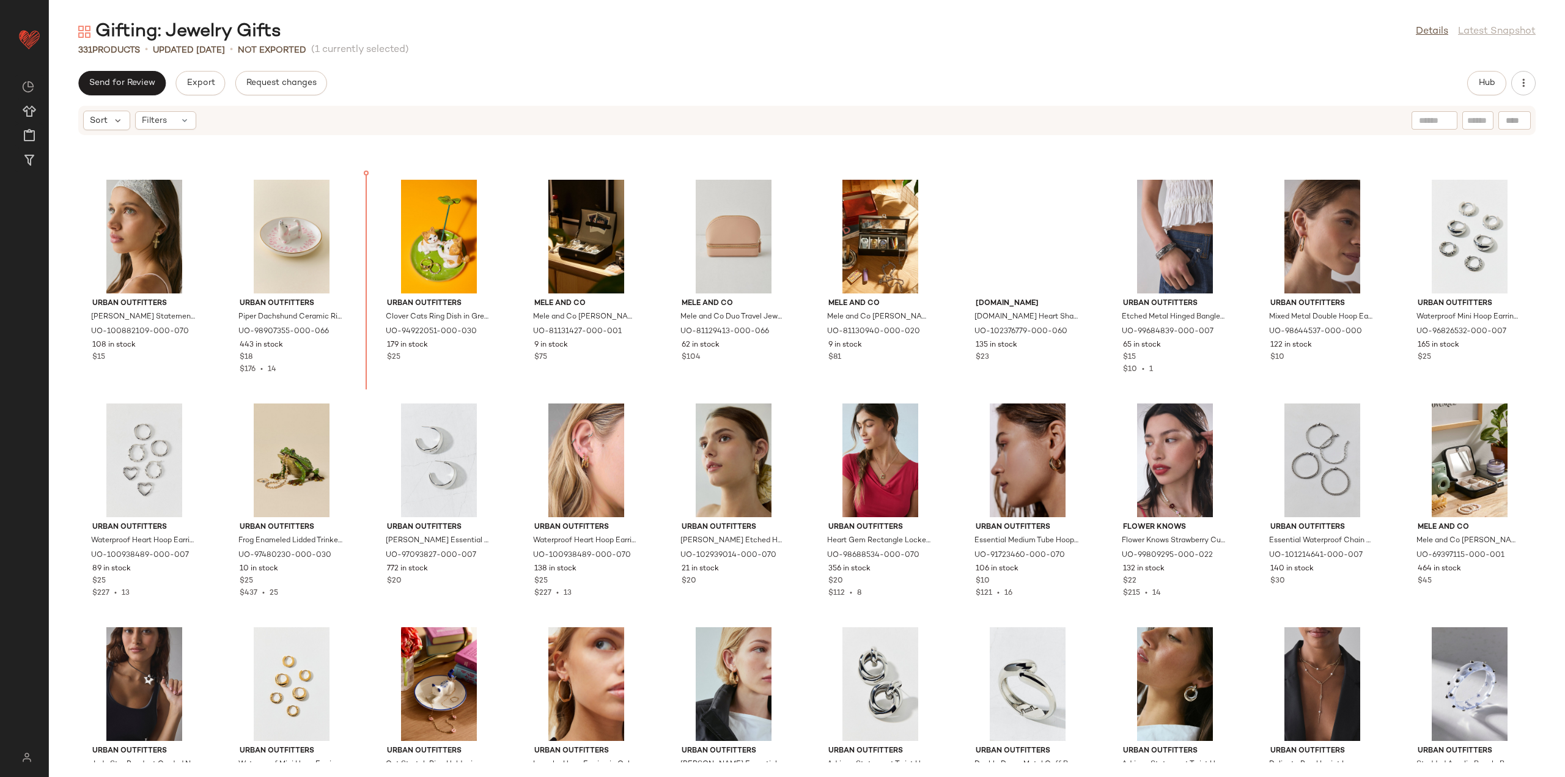
scroll to position [1534, 0]
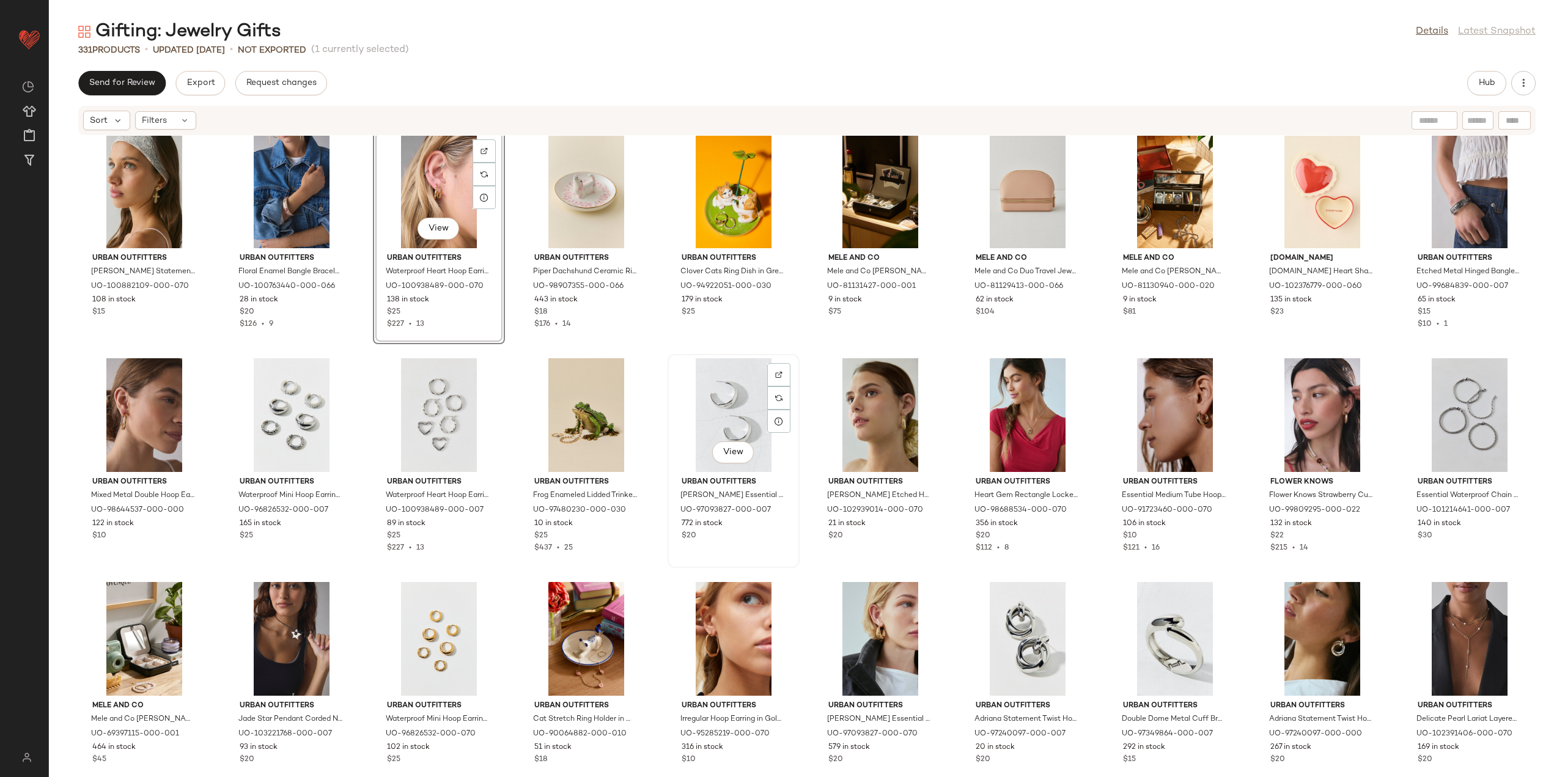
scroll to position [1717, 0]
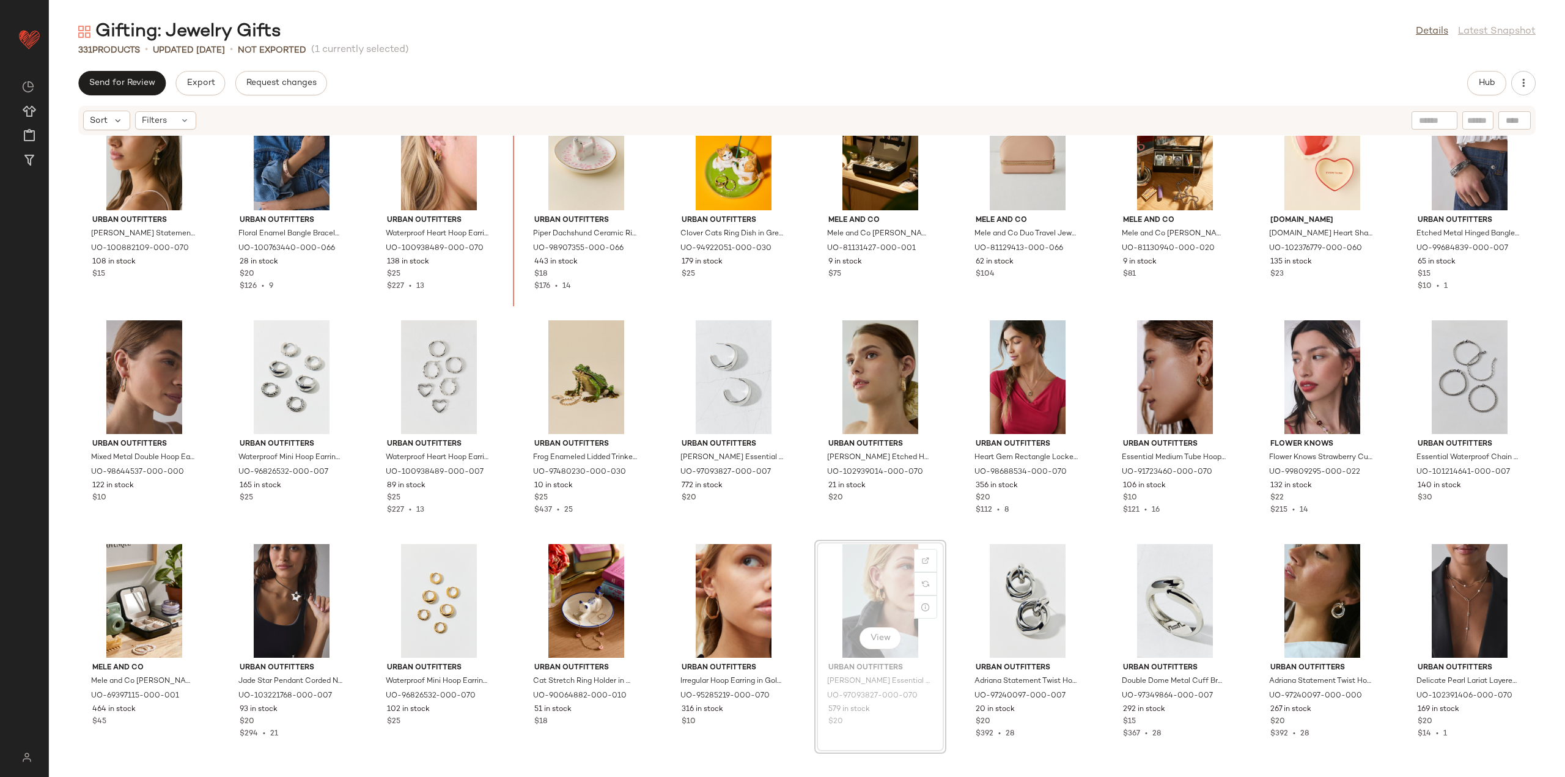
scroll to position [1595, 0]
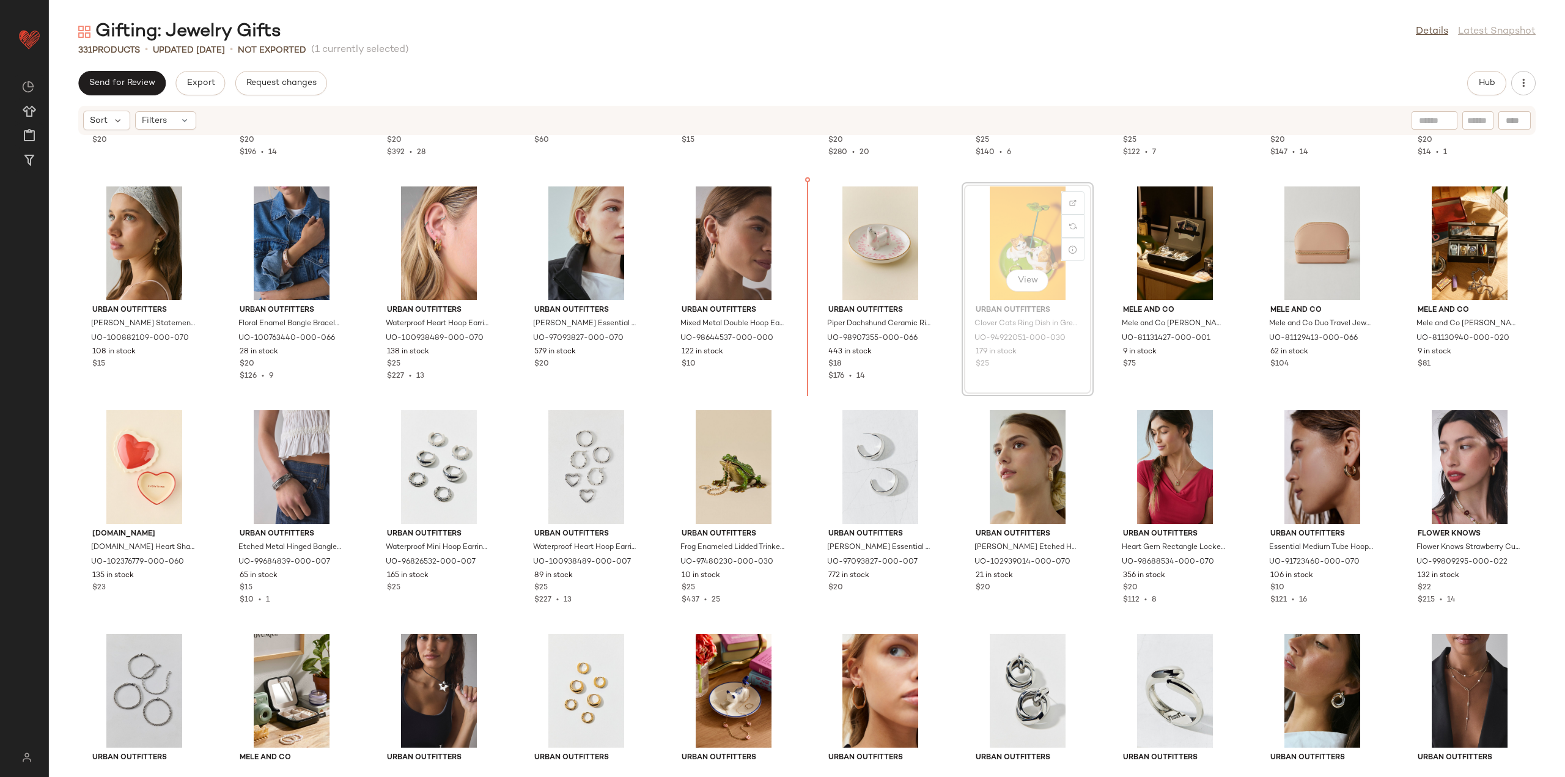
scroll to position [1526, 0]
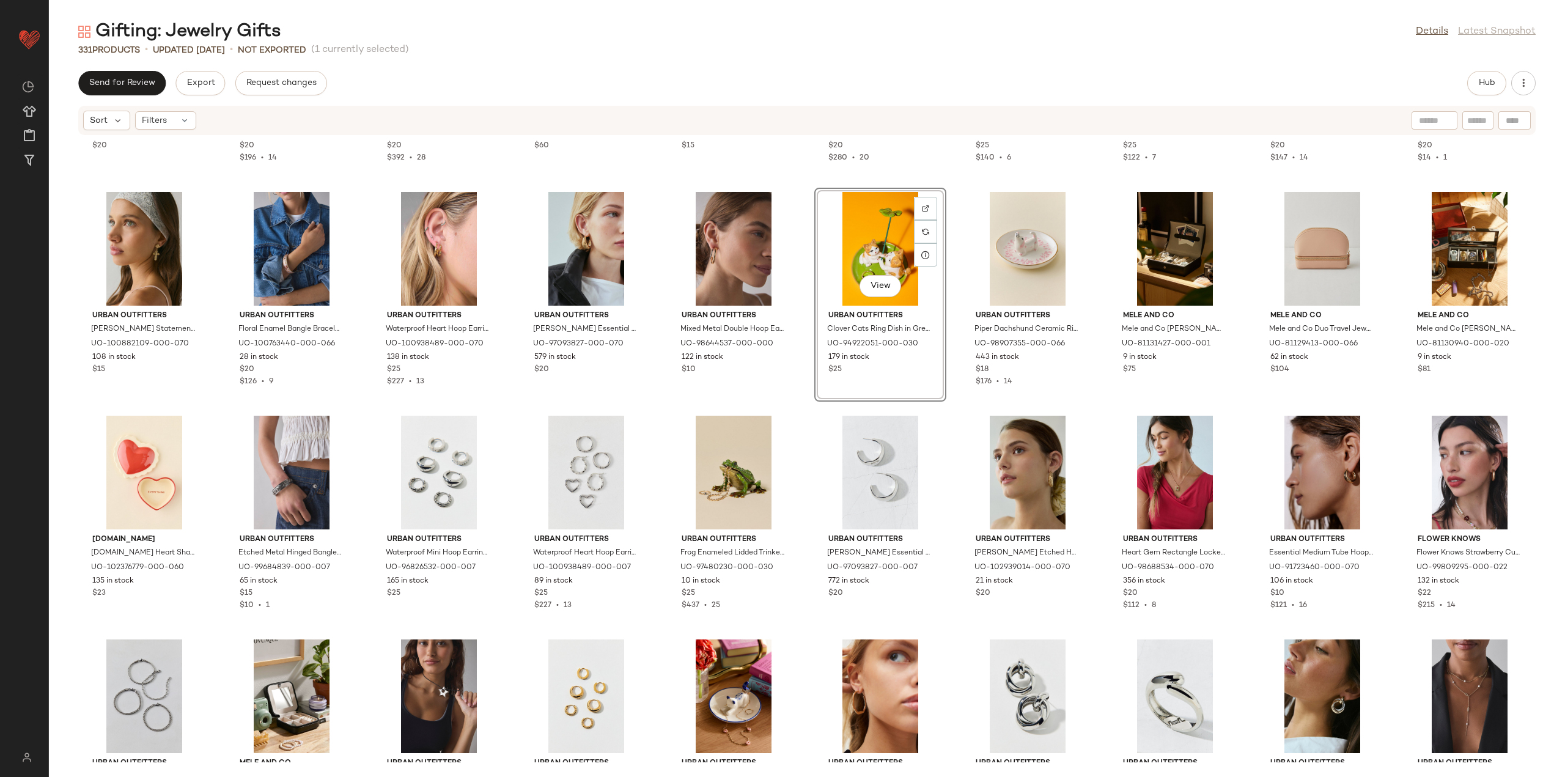
click at [945, 416] on div "Urban Outfitters Sloane Statement Earring Set in Gold, Women's at Urban Outfitt…" at bounding box center [807, 449] width 1516 height 626
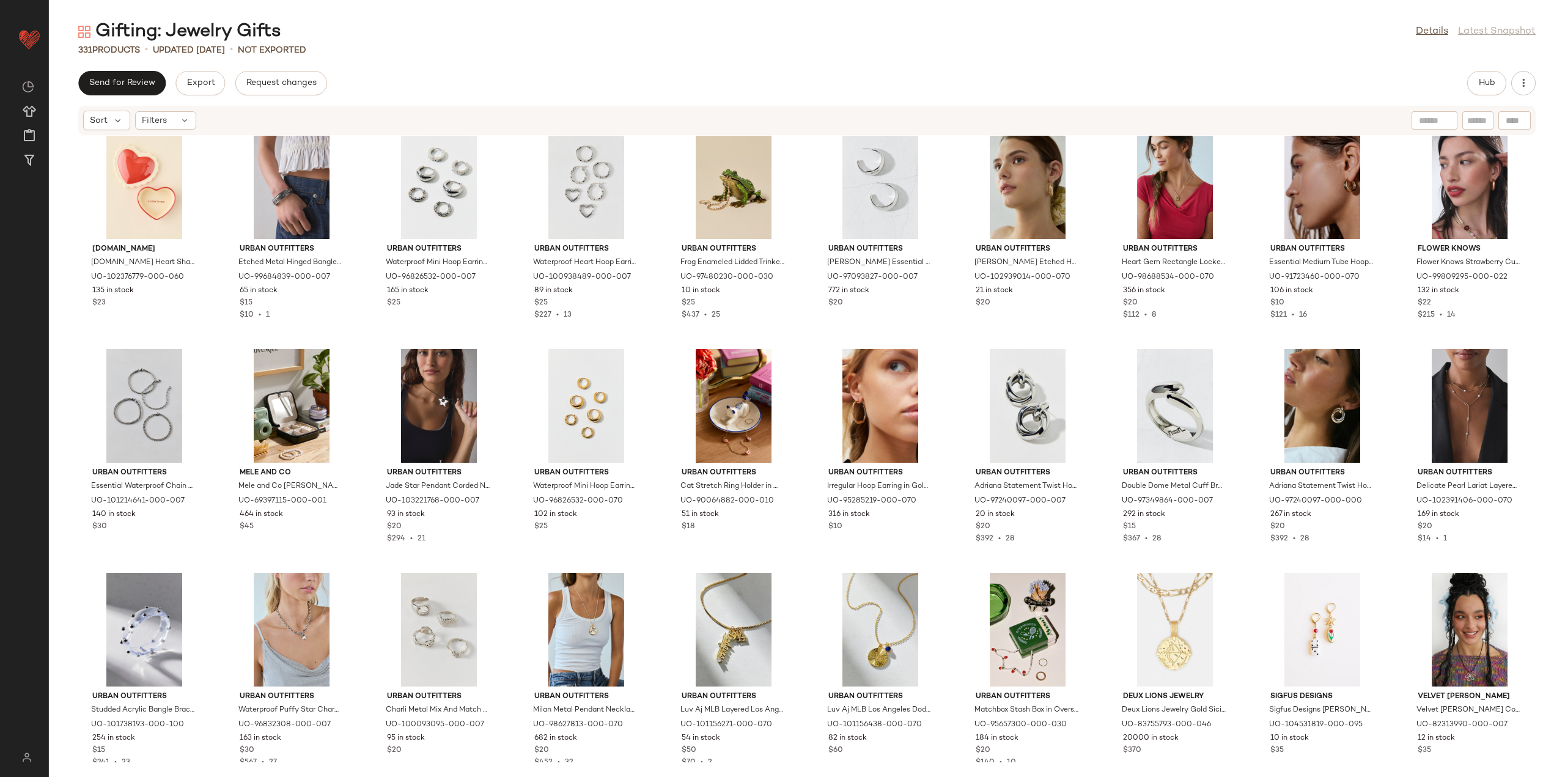
scroll to position [1893, 0]
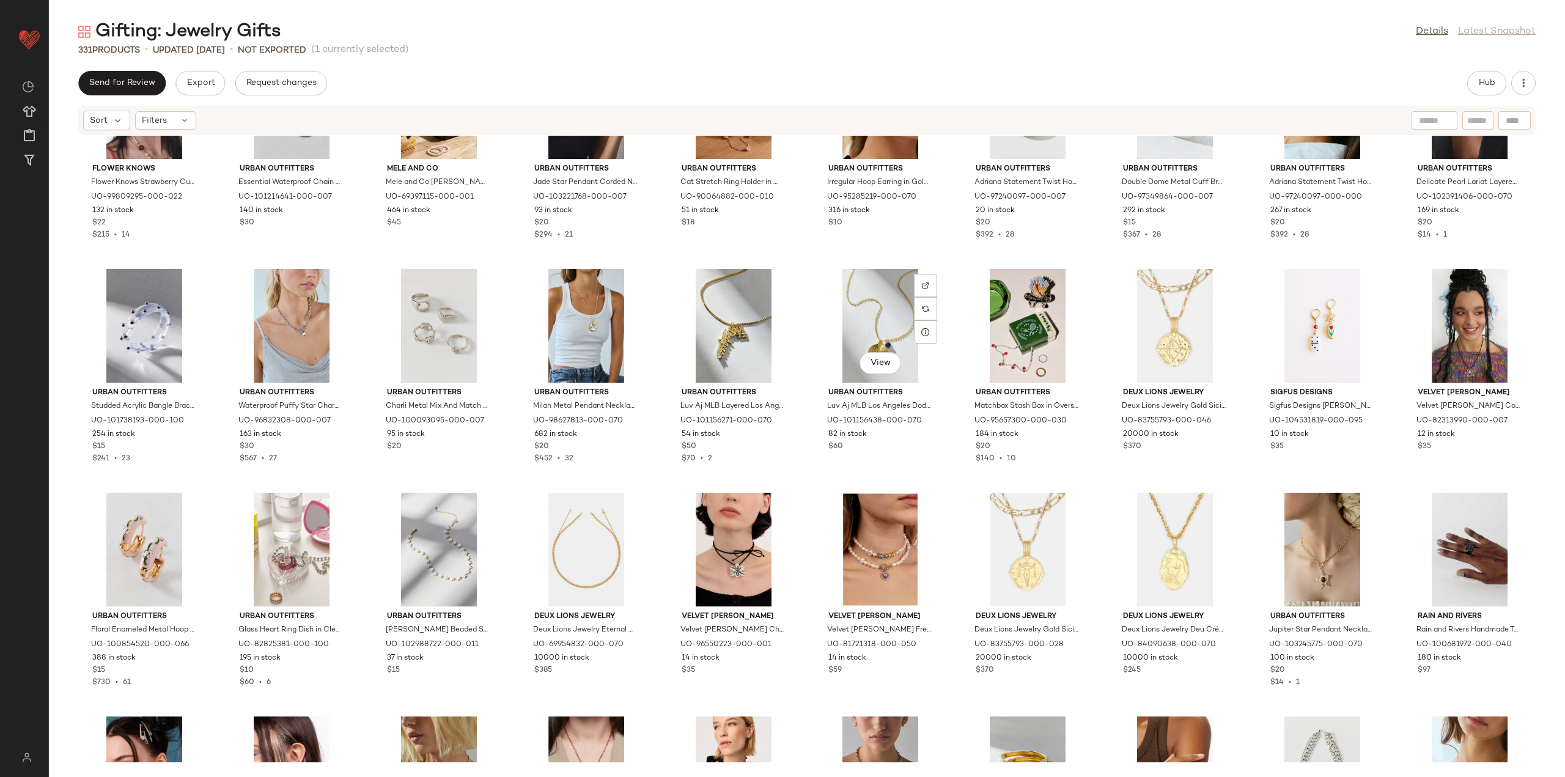
scroll to position [2167, 0]
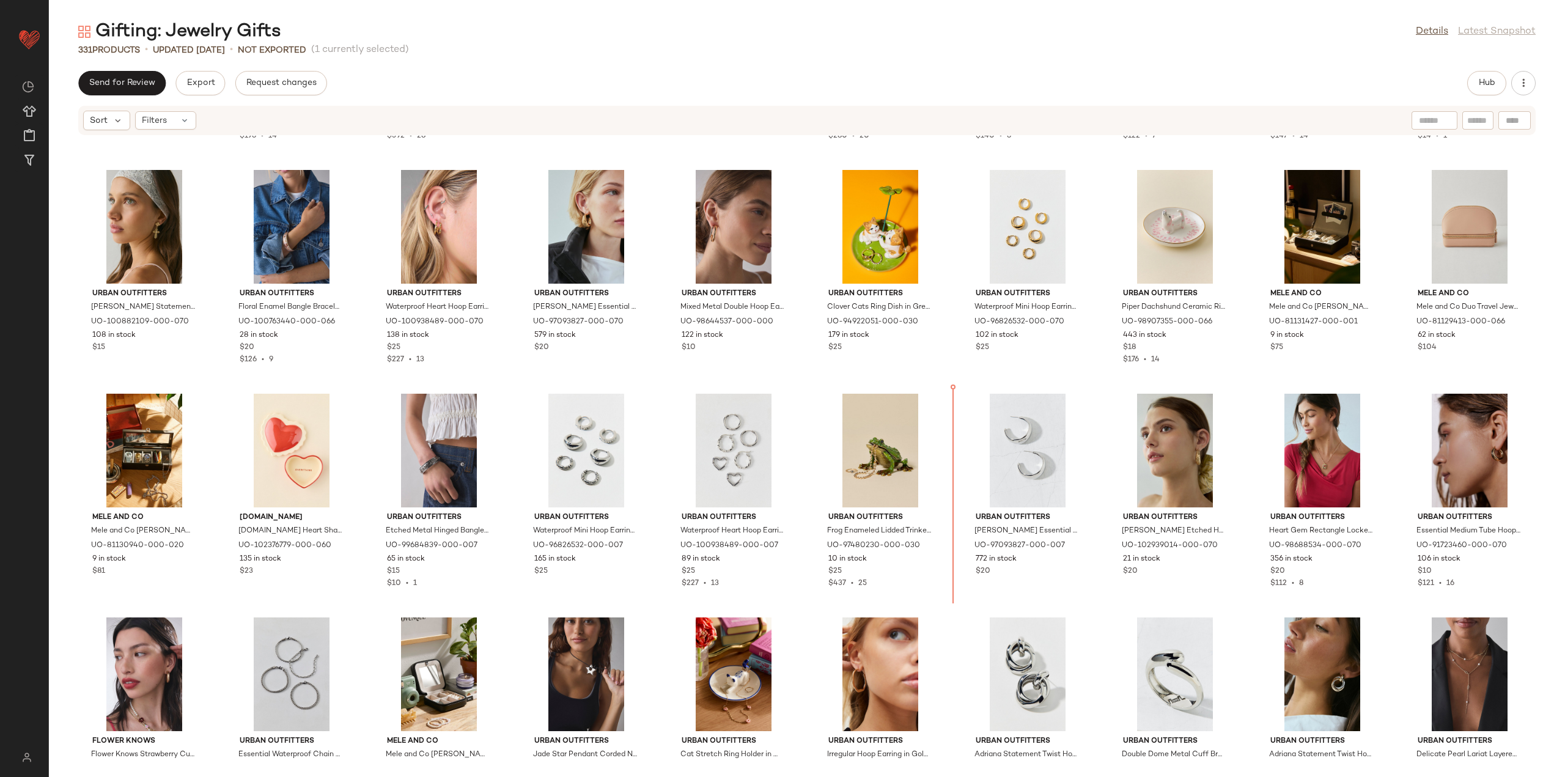
scroll to position [1504, 0]
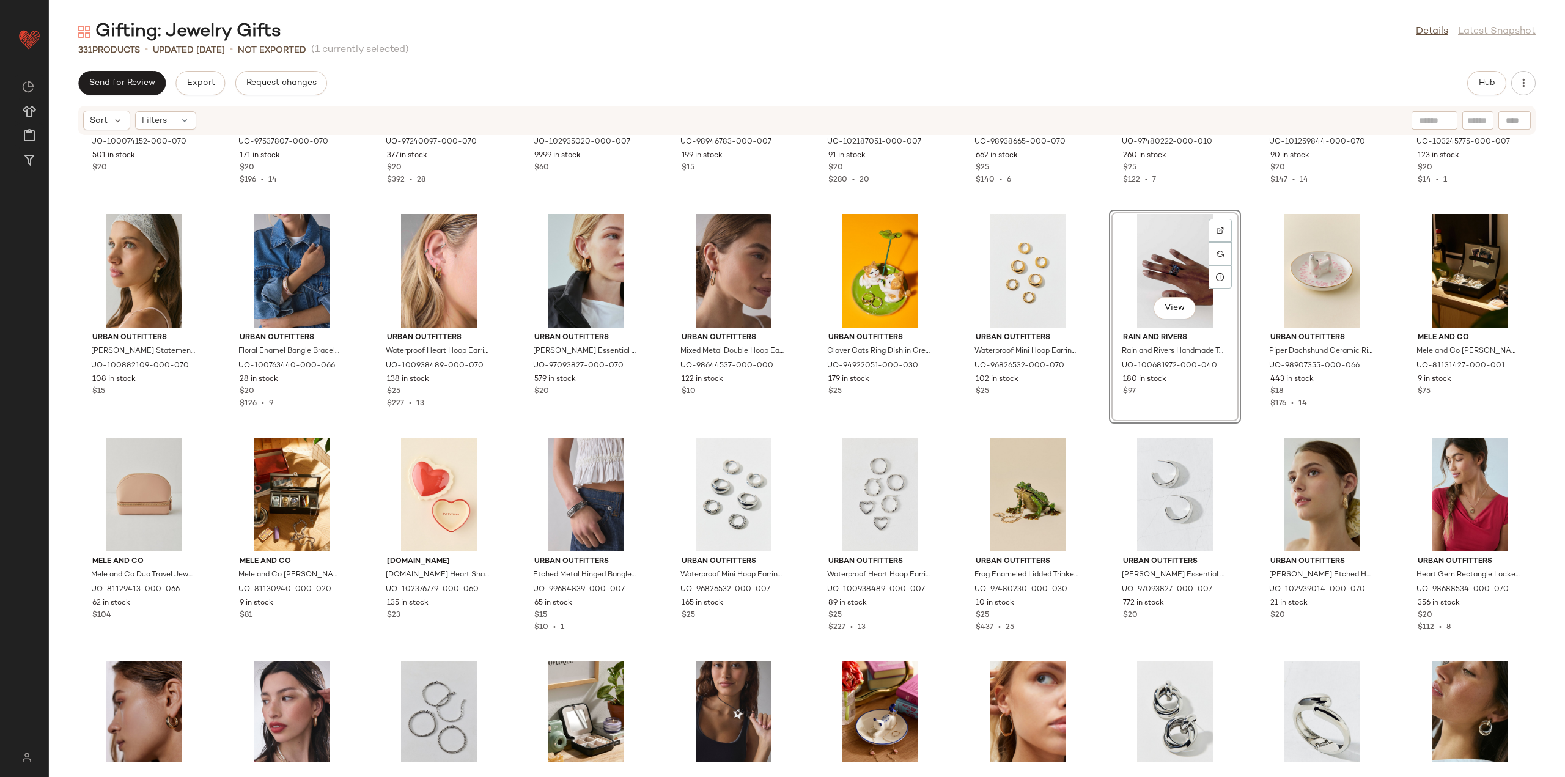
click at [1092, 436] on div "Urban Outfitters Sloane Statement Earring Set in Gold, Women's at Urban Outfitt…" at bounding box center [807, 449] width 1516 height 626
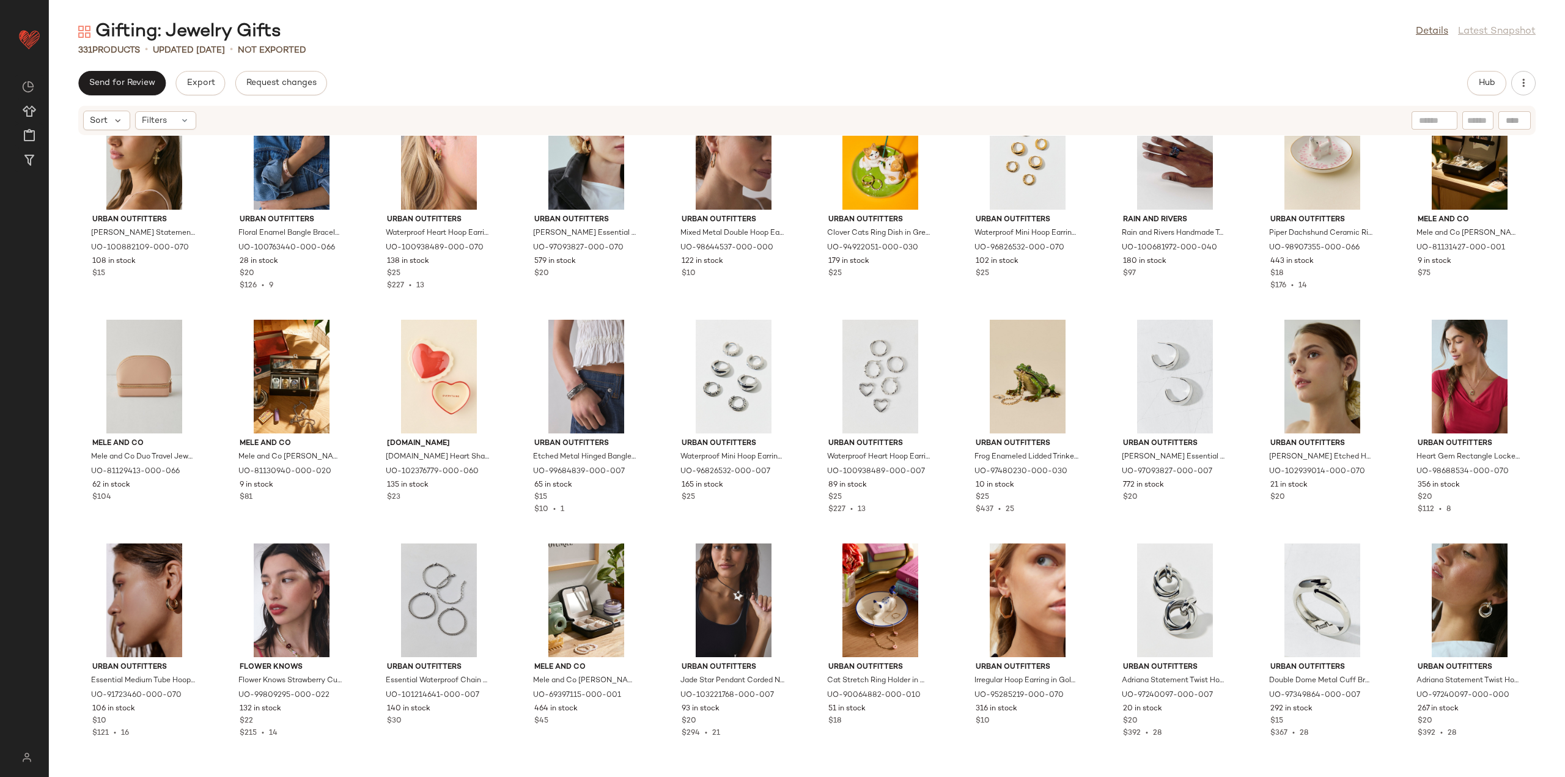
scroll to position [1626, 0]
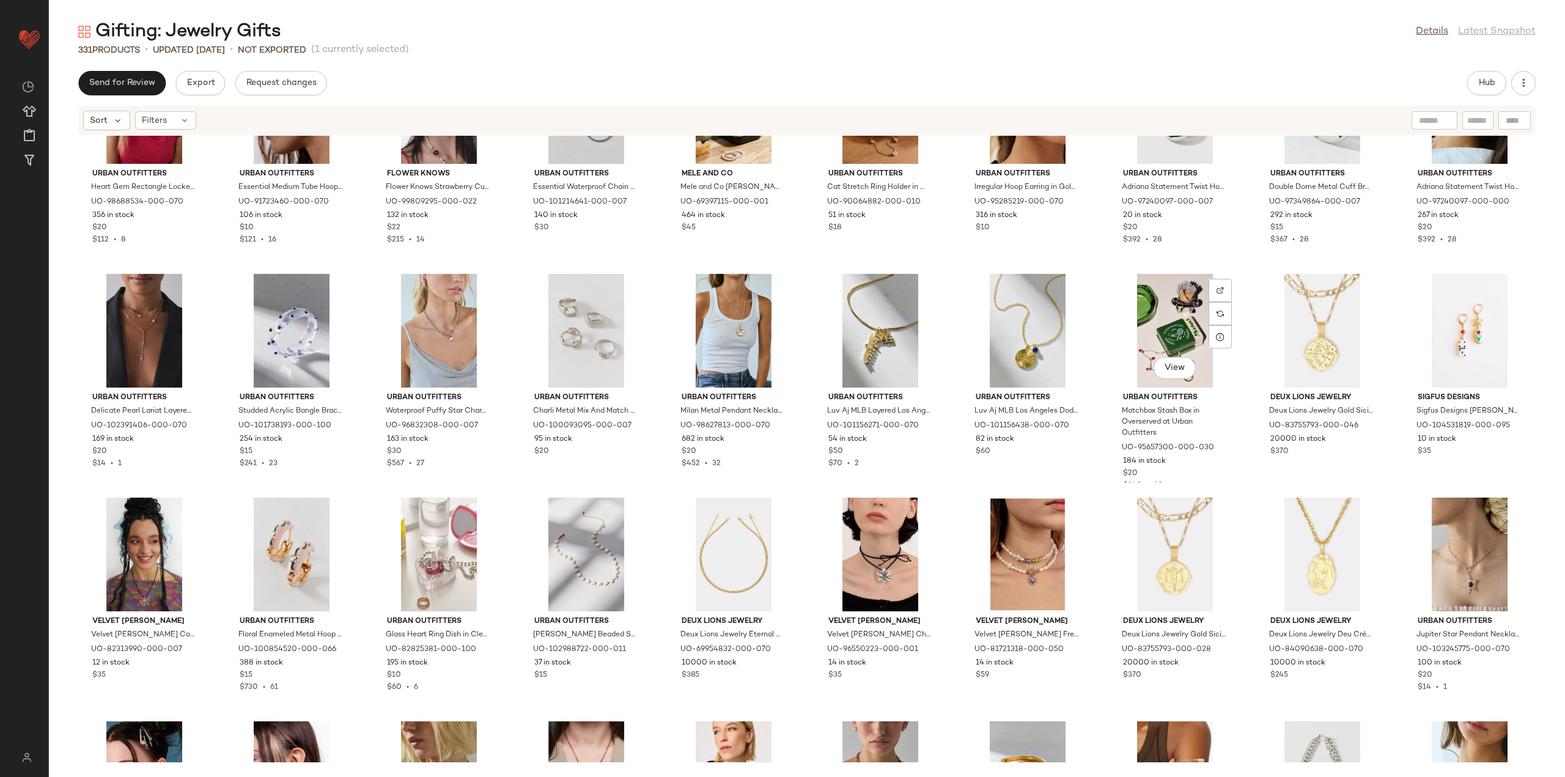
scroll to position [2176, 0]
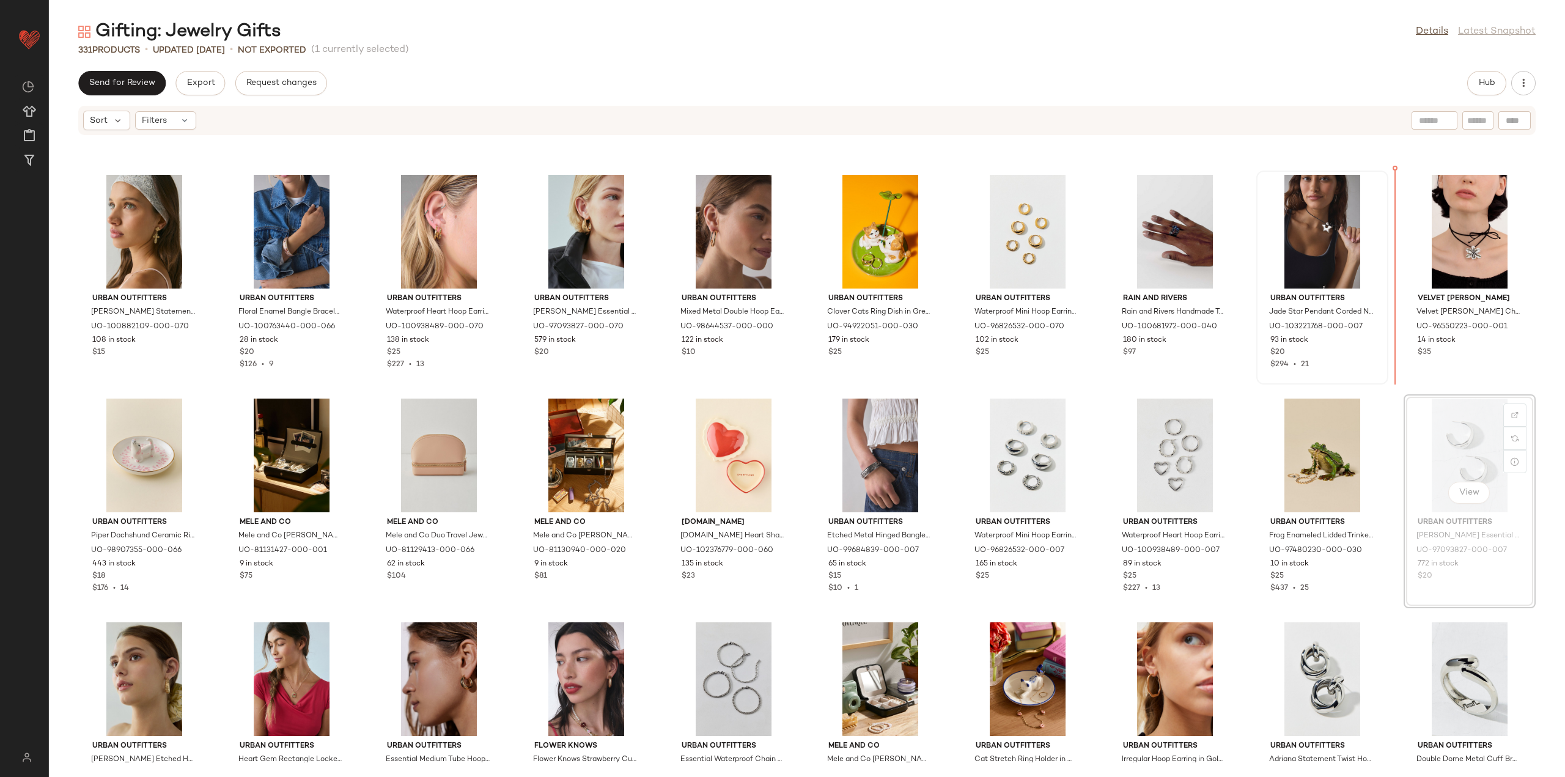
scroll to position [1532, 0]
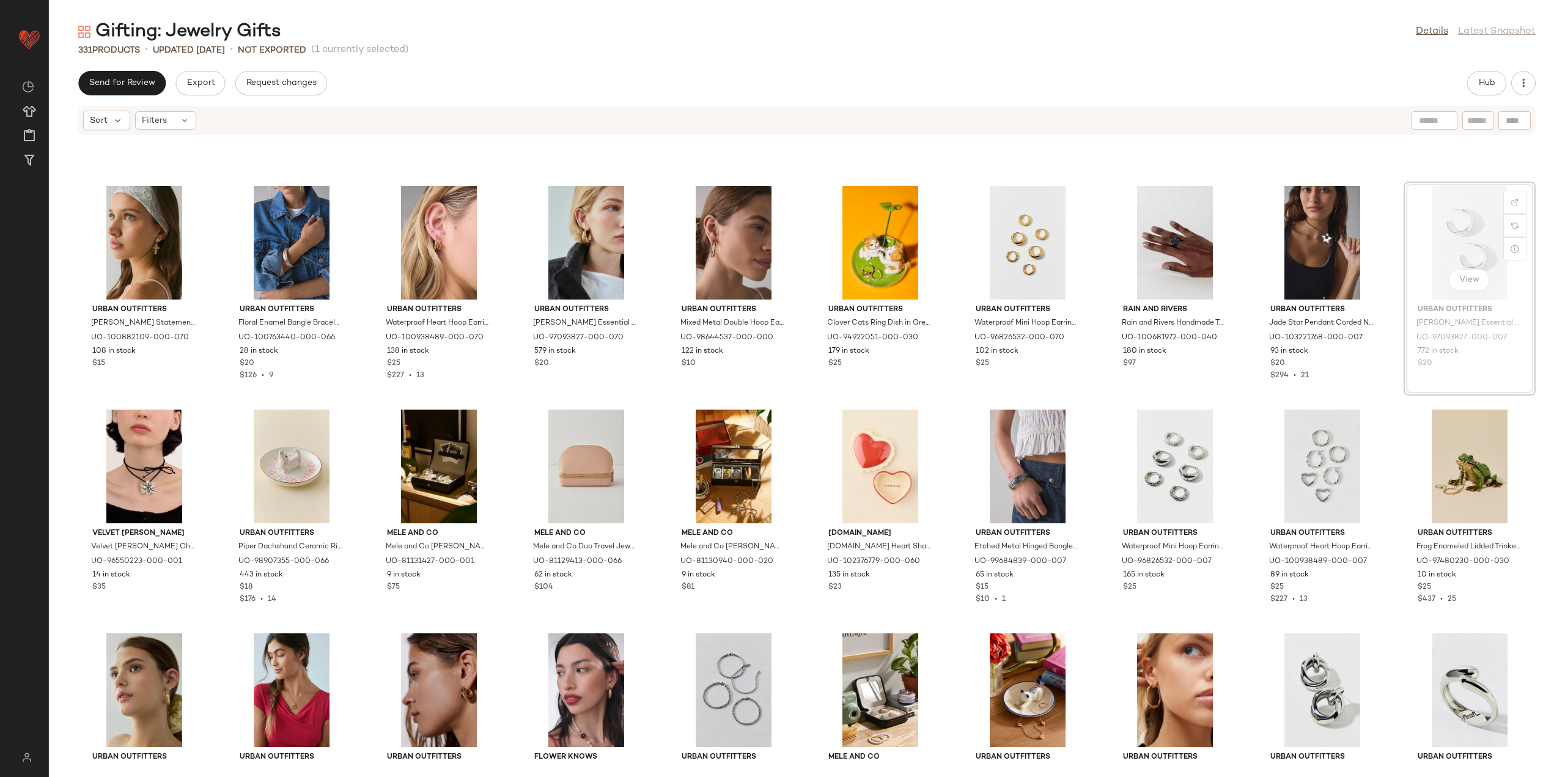
scroll to position [1532, 0]
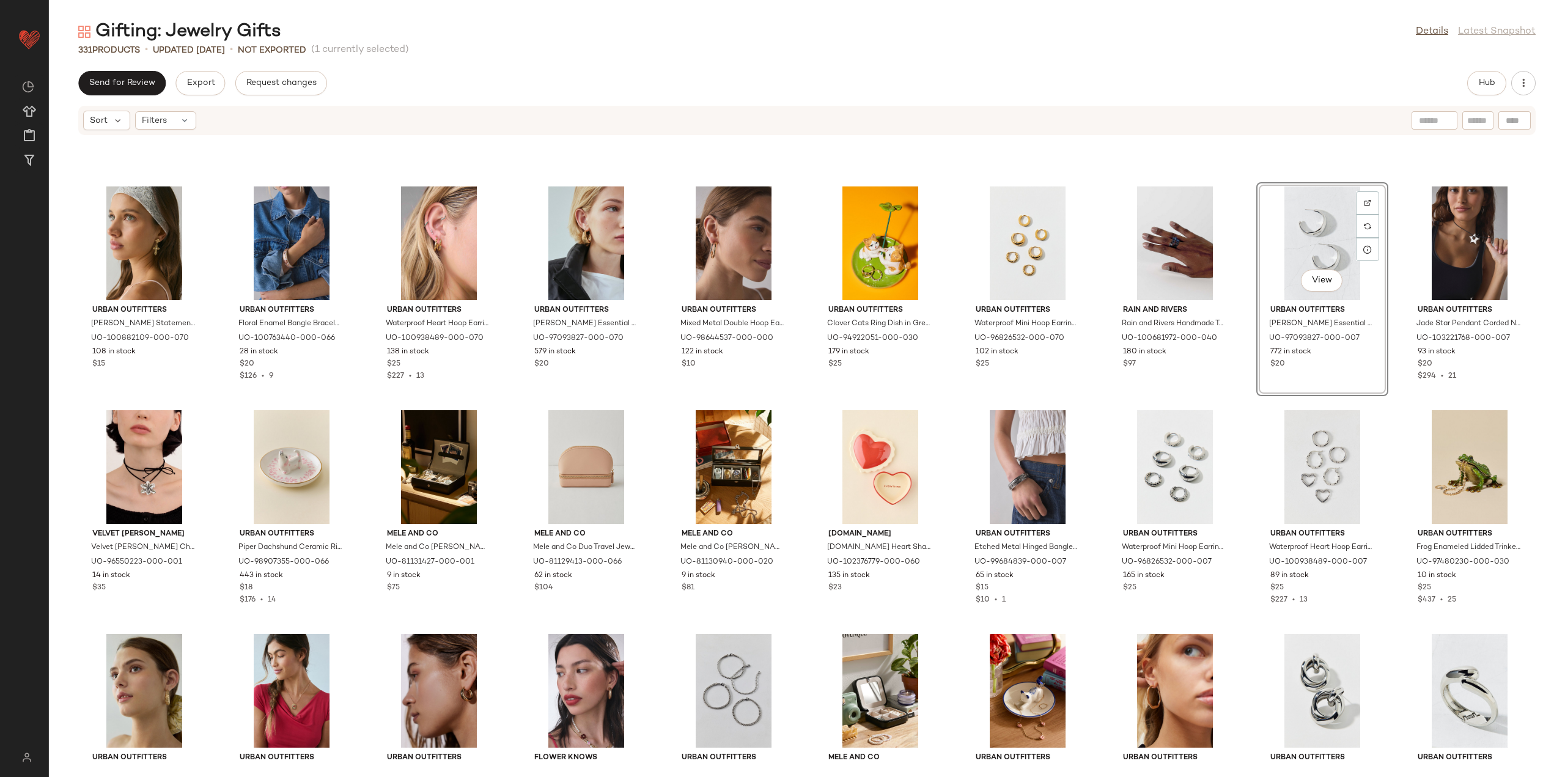
click at [1236, 384] on div "Urban Outfitters Christa Statement Cross Dangle Earring in Gold, Women's at Urb…" at bounding box center [807, 449] width 1516 height 626
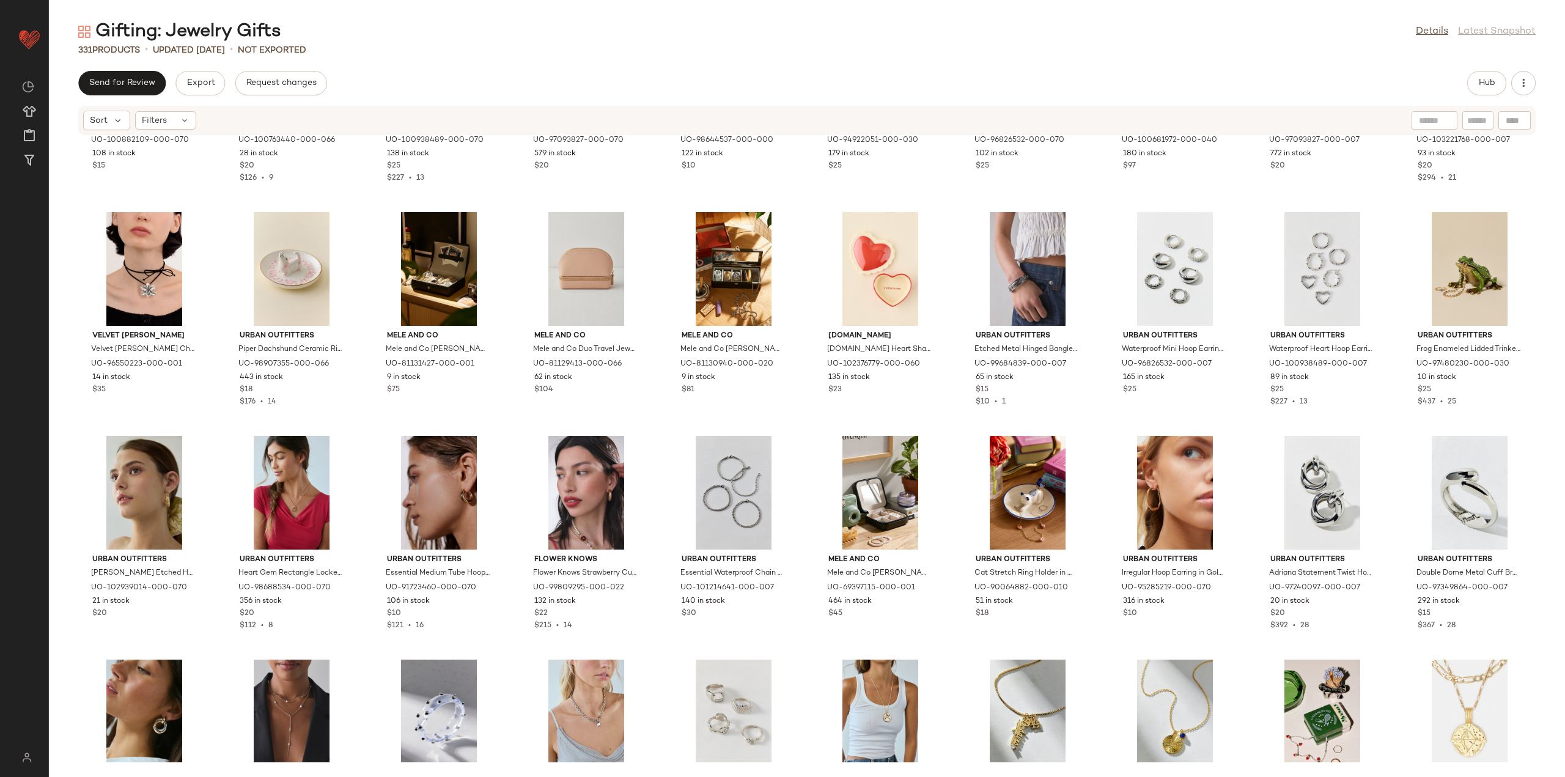
scroll to position [1776, 0]
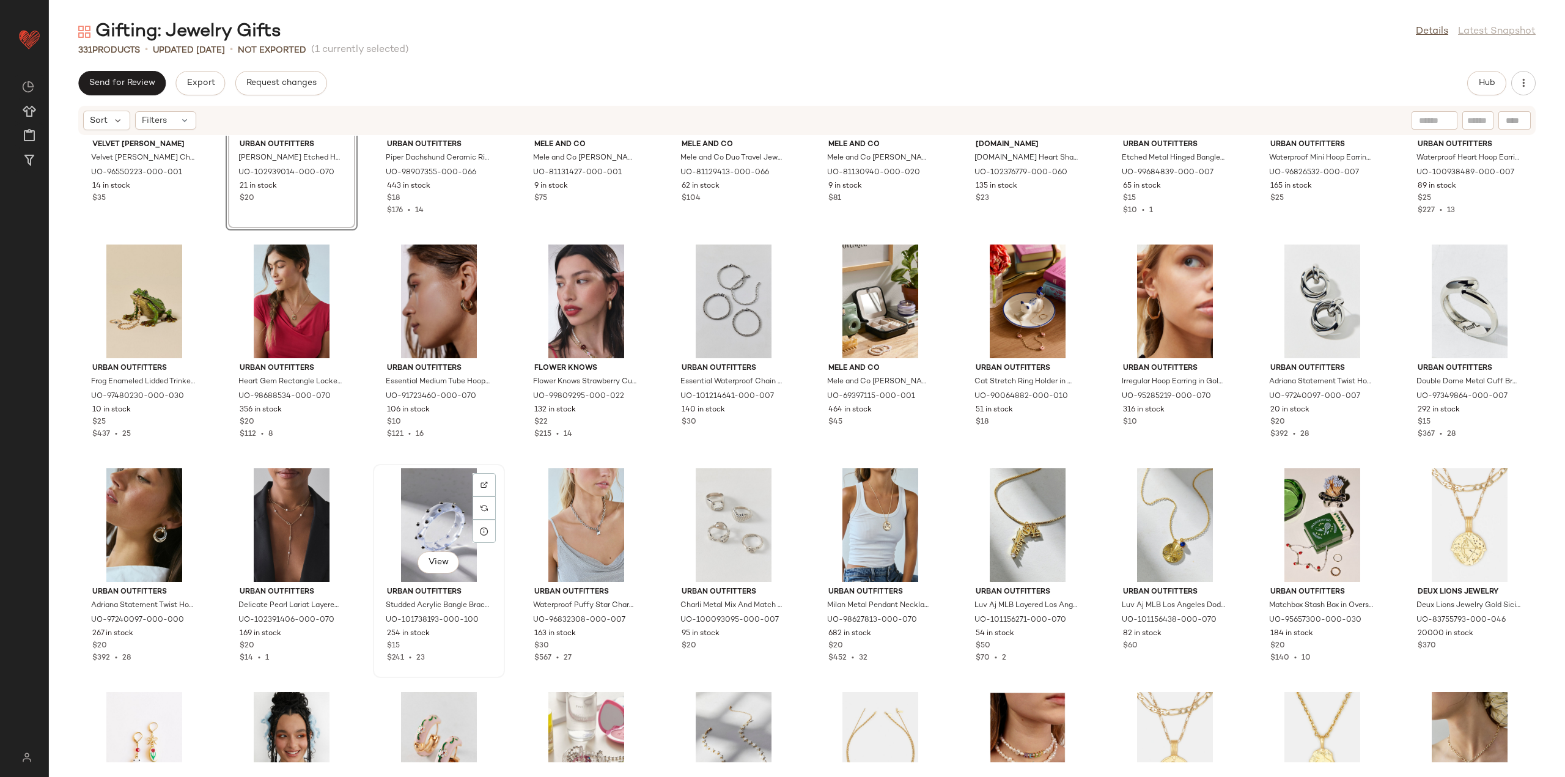
scroll to position [1960, 0]
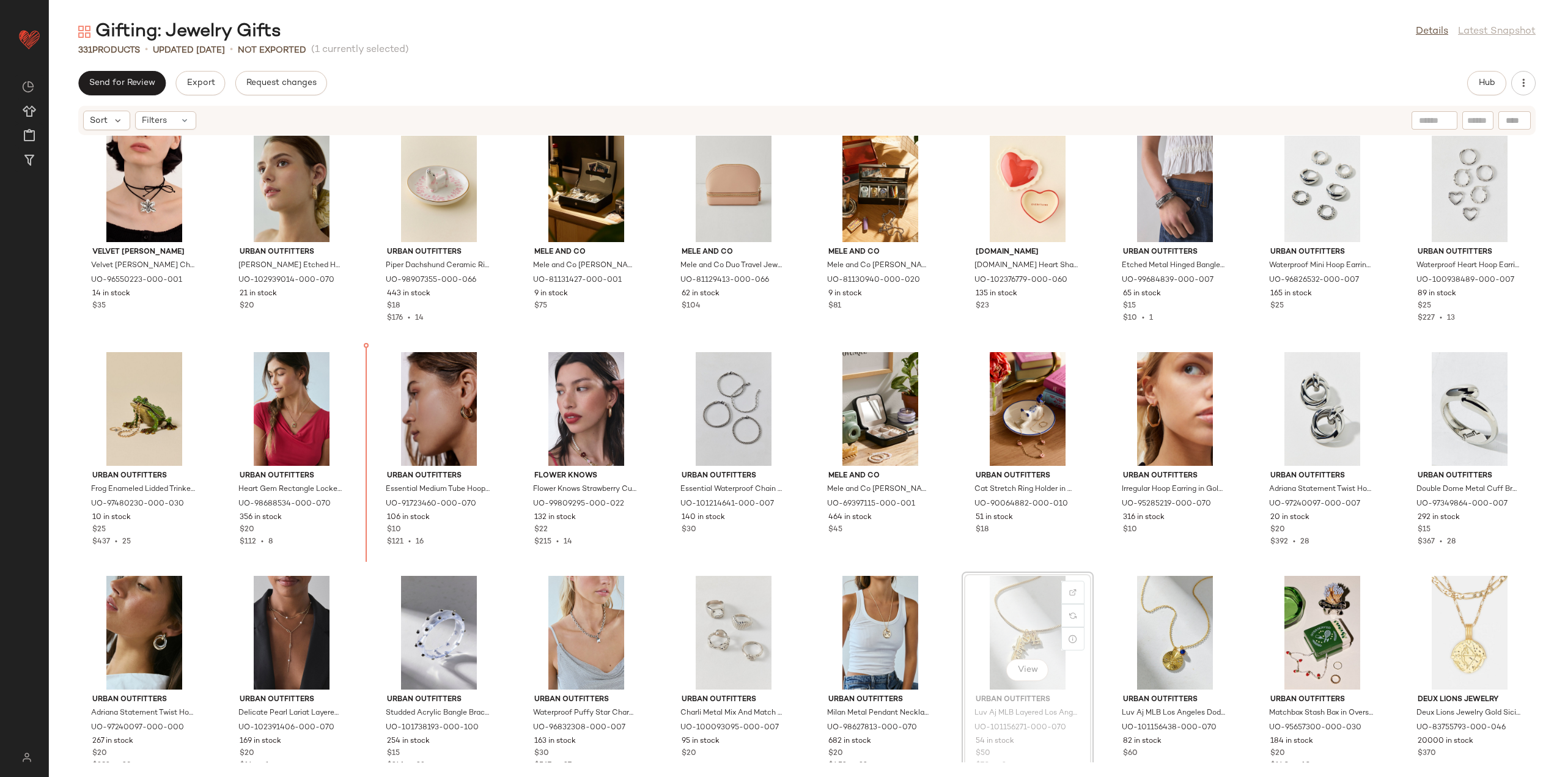
scroll to position [1796, 0]
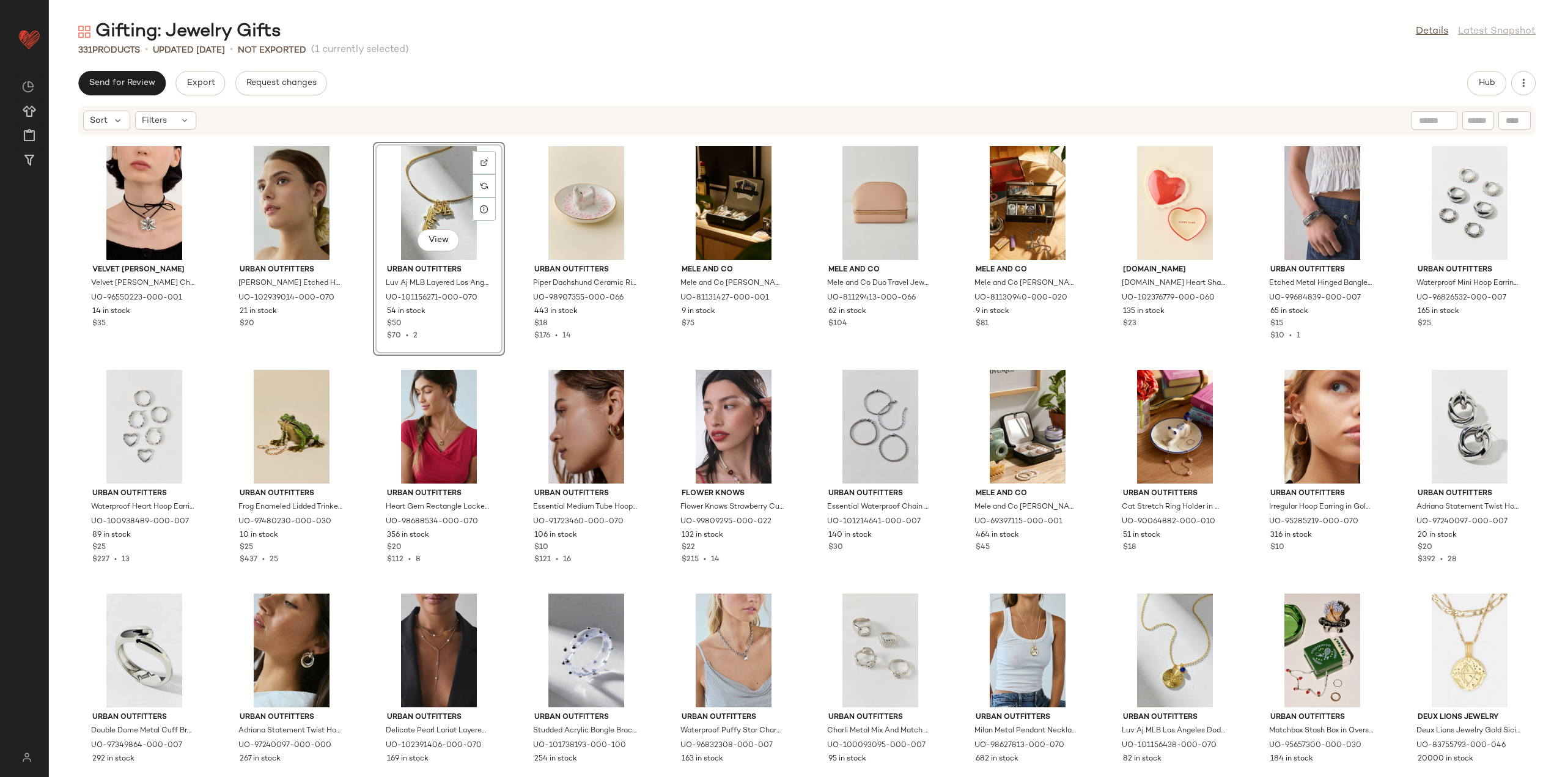
click at [370, 384] on div "Velvet Luna Velvet Luna Lily Suede Choker Necklace in Black, Women's at Urban O…" at bounding box center [807, 449] width 1516 height 626
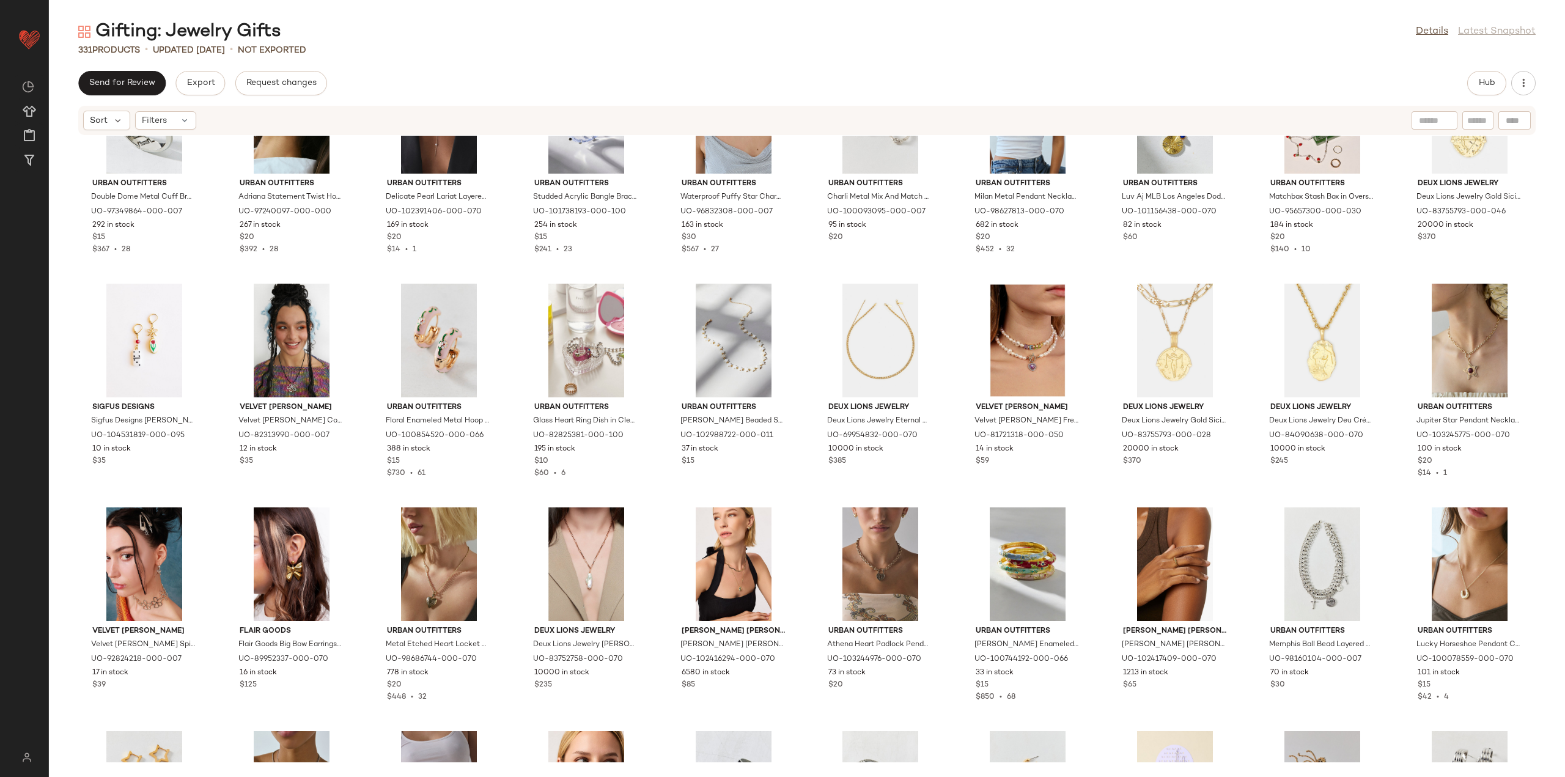
scroll to position [2346, 0]
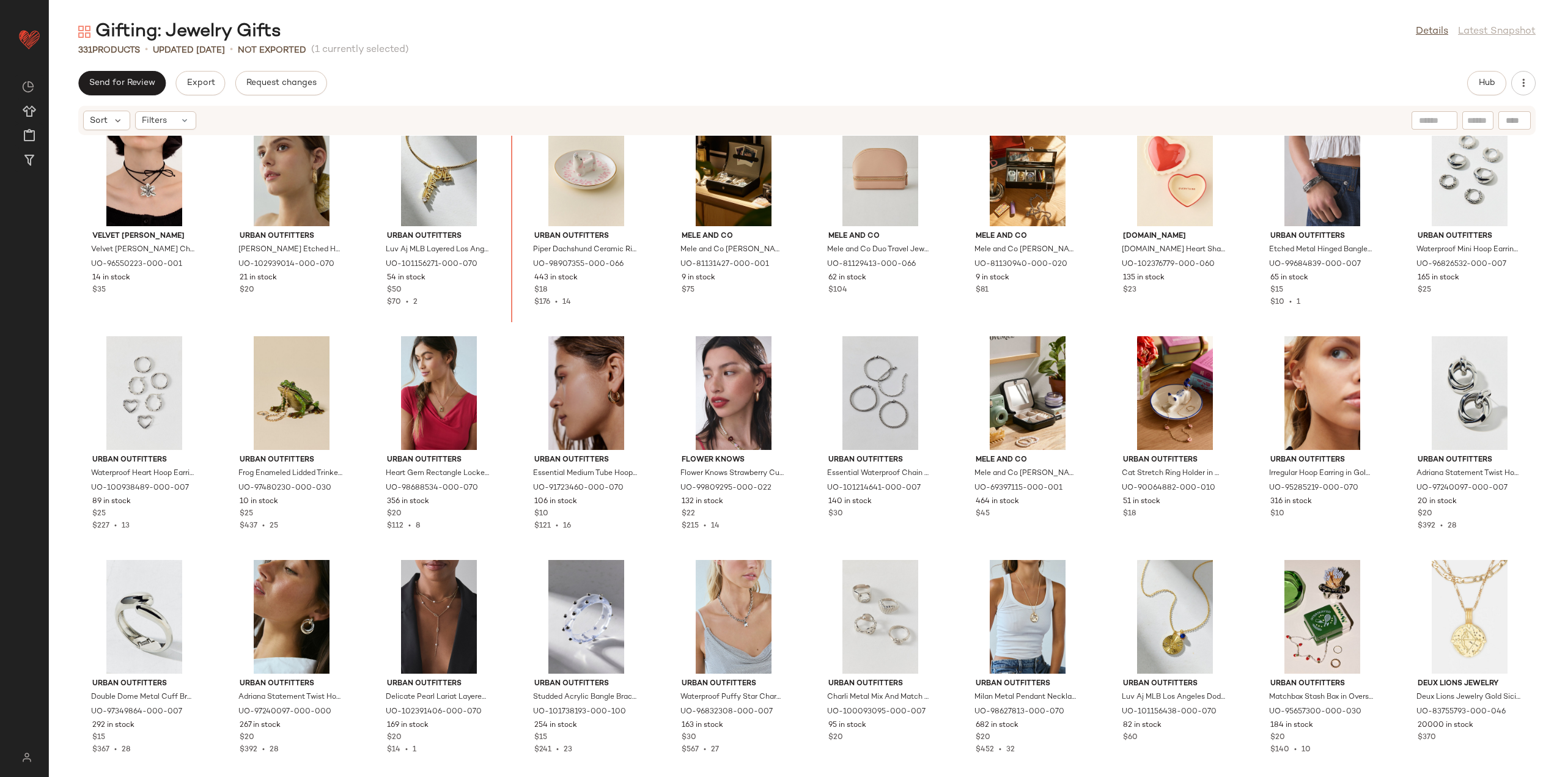
scroll to position [1826, 0]
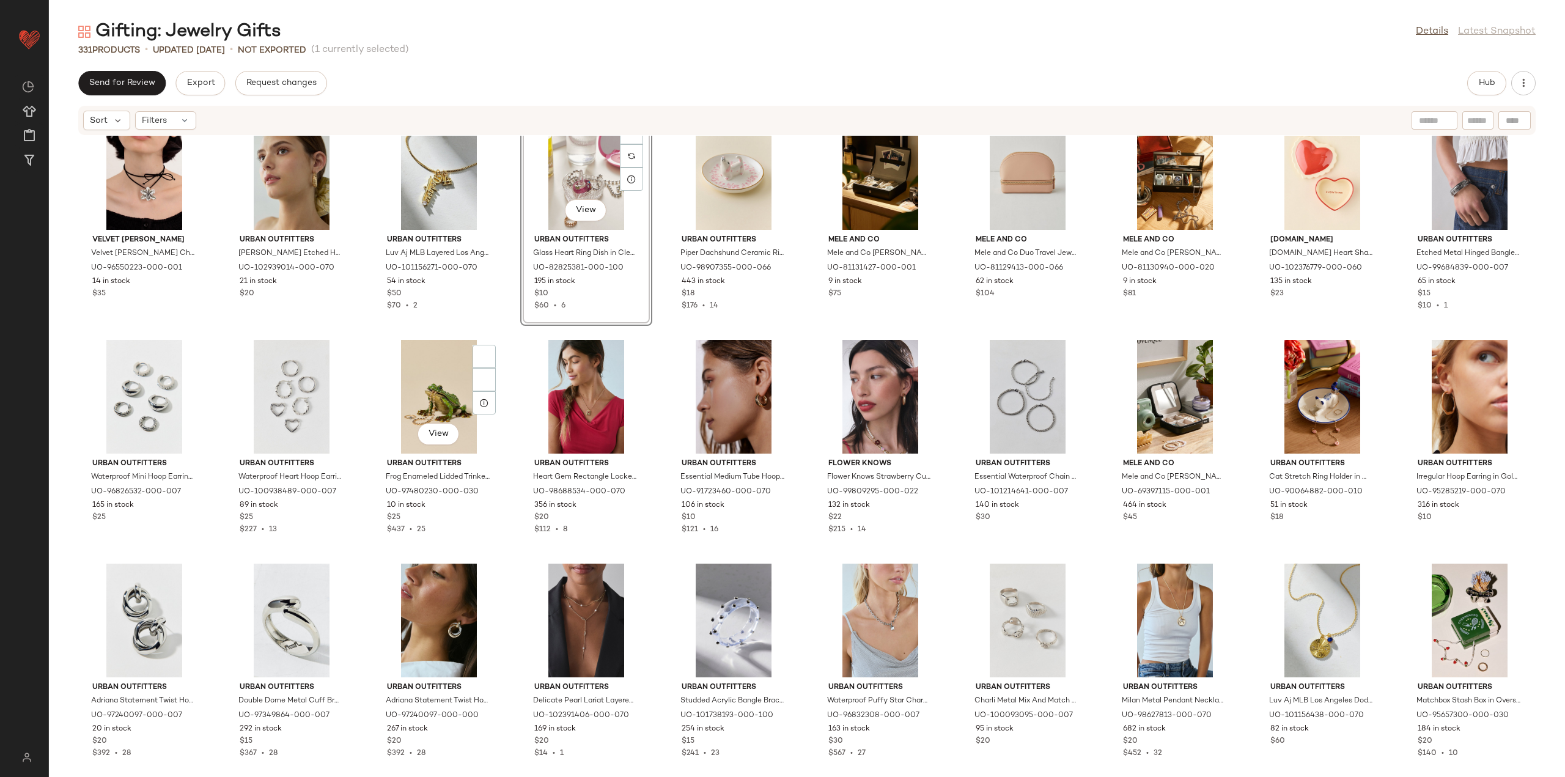
click at [504, 350] on div "Velvet Luna Velvet Luna Lily Suede Choker Necklace in Black, Women's at Urban O…" at bounding box center [807, 449] width 1516 height 626
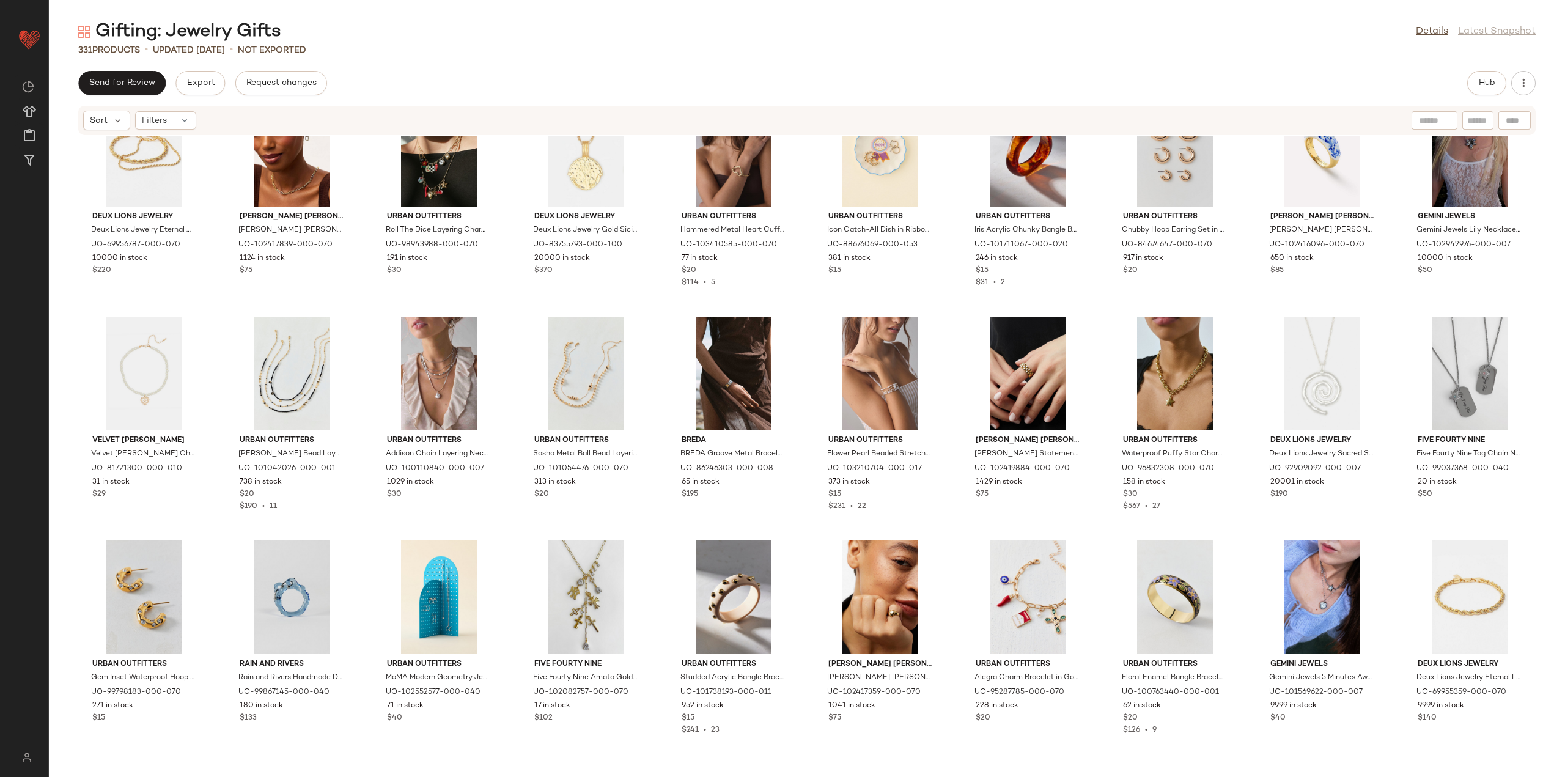
scroll to position [3476, 0]
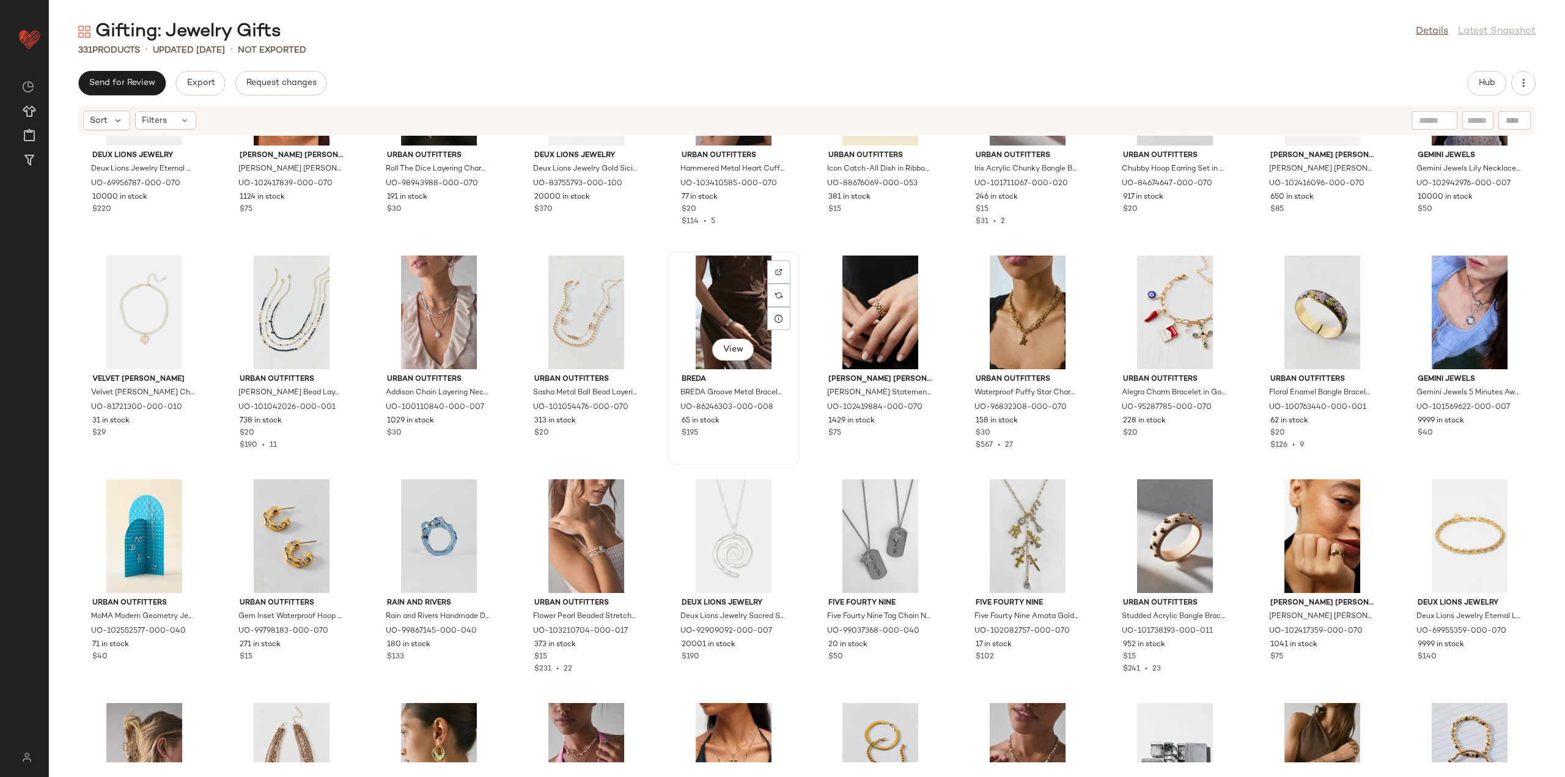
click at [735, 290] on div "View" at bounding box center [733, 312] width 123 height 114
click at [414, 527] on div "View" at bounding box center [438, 536] width 123 height 114
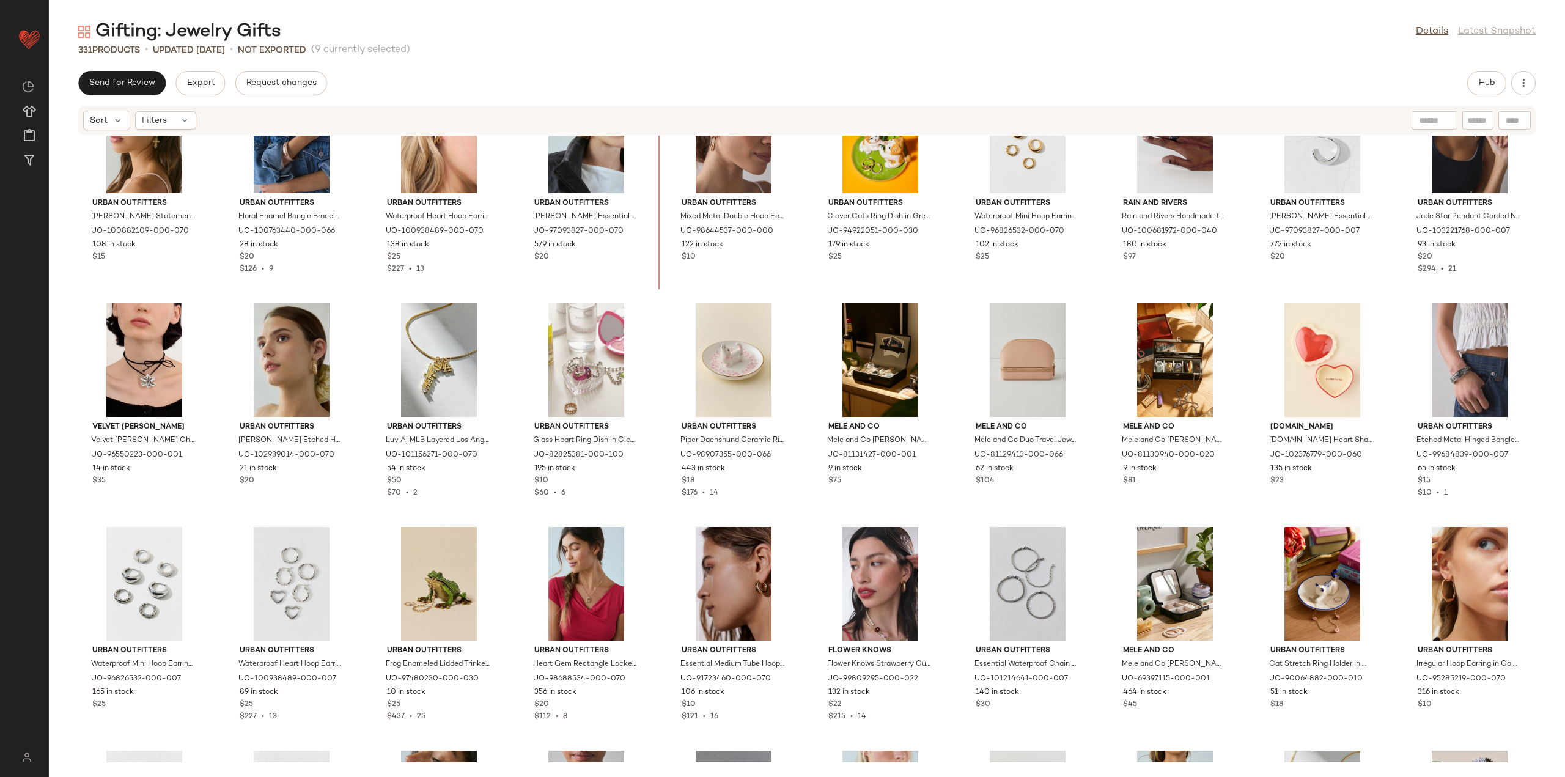
scroll to position [1636, 0]
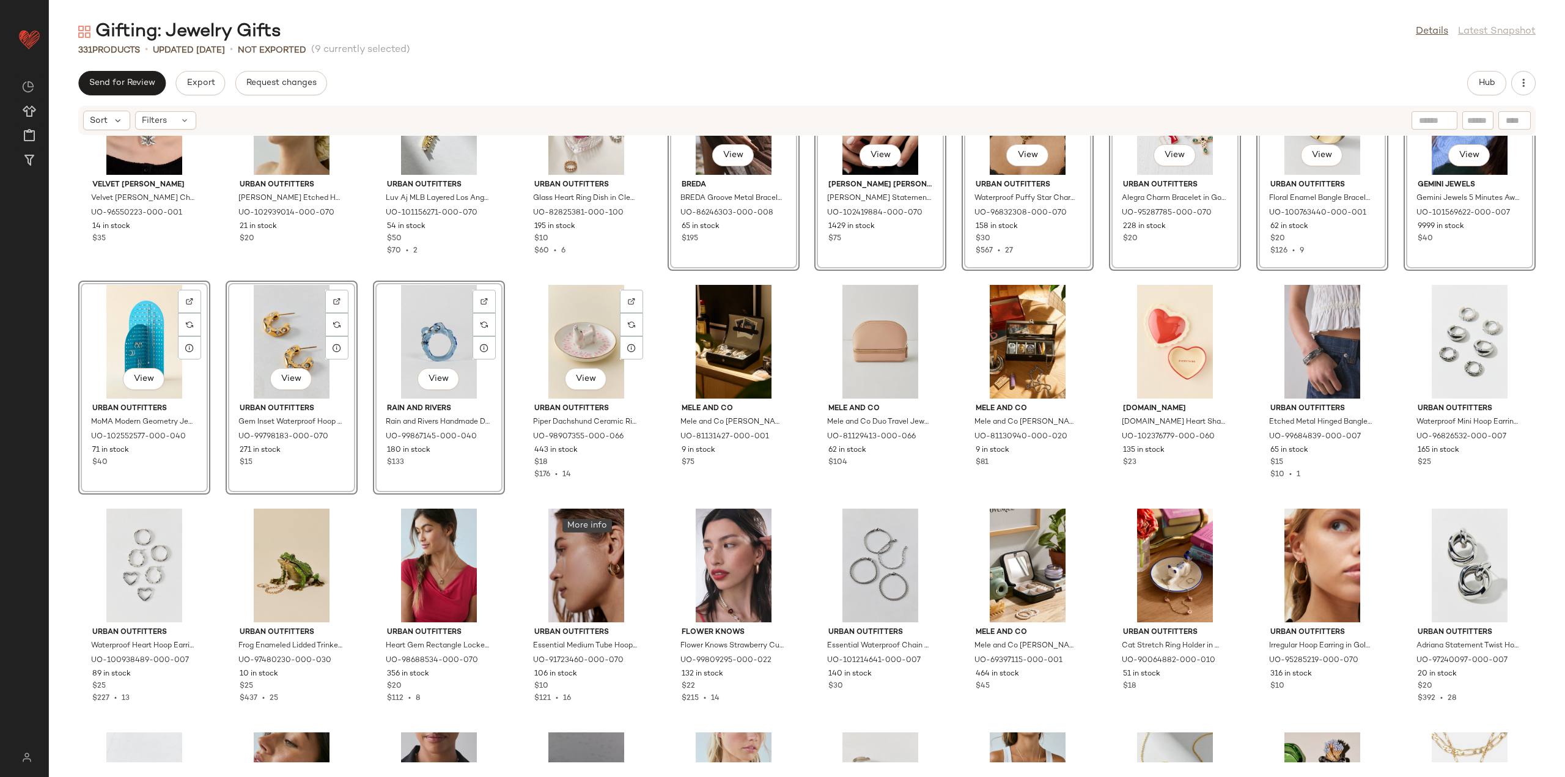
scroll to position [1942, 0]
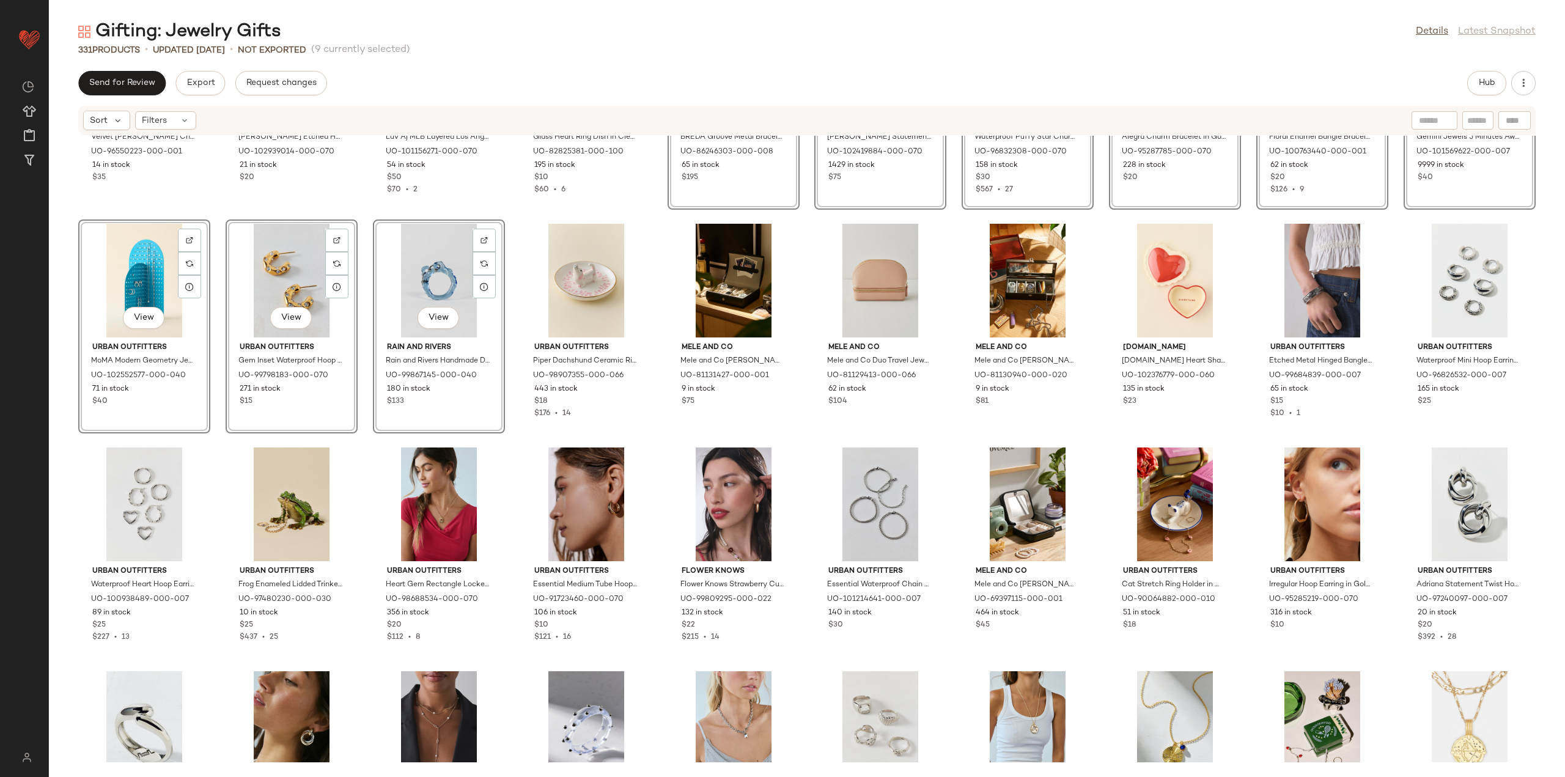
click at [655, 532] on div "Velvet Luna Velvet Luna Lily Suede Choker Necklace in Black, Women's at Urban O…" at bounding box center [807, 449] width 1516 height 626
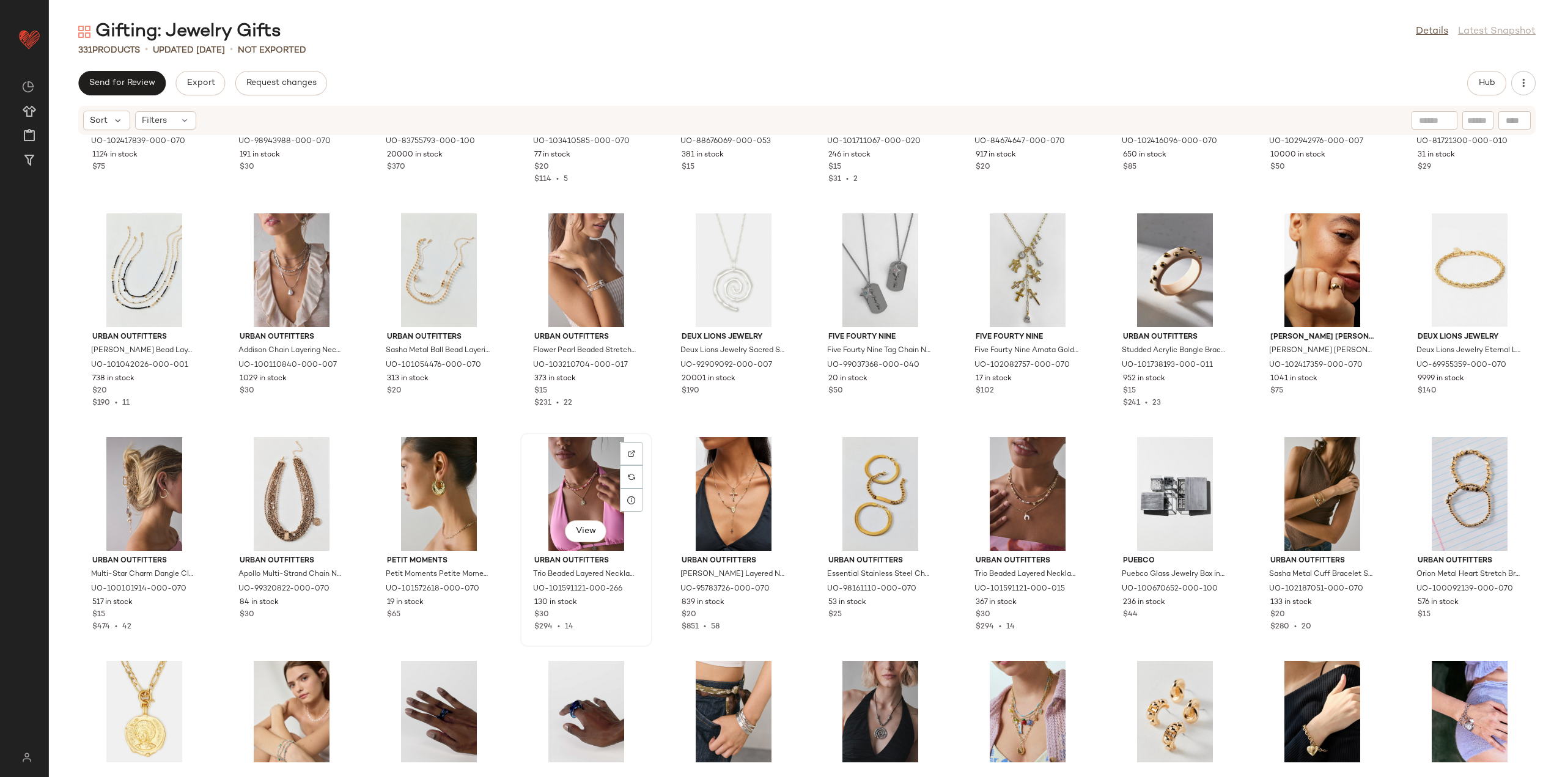
scroll to position [3775, 0]
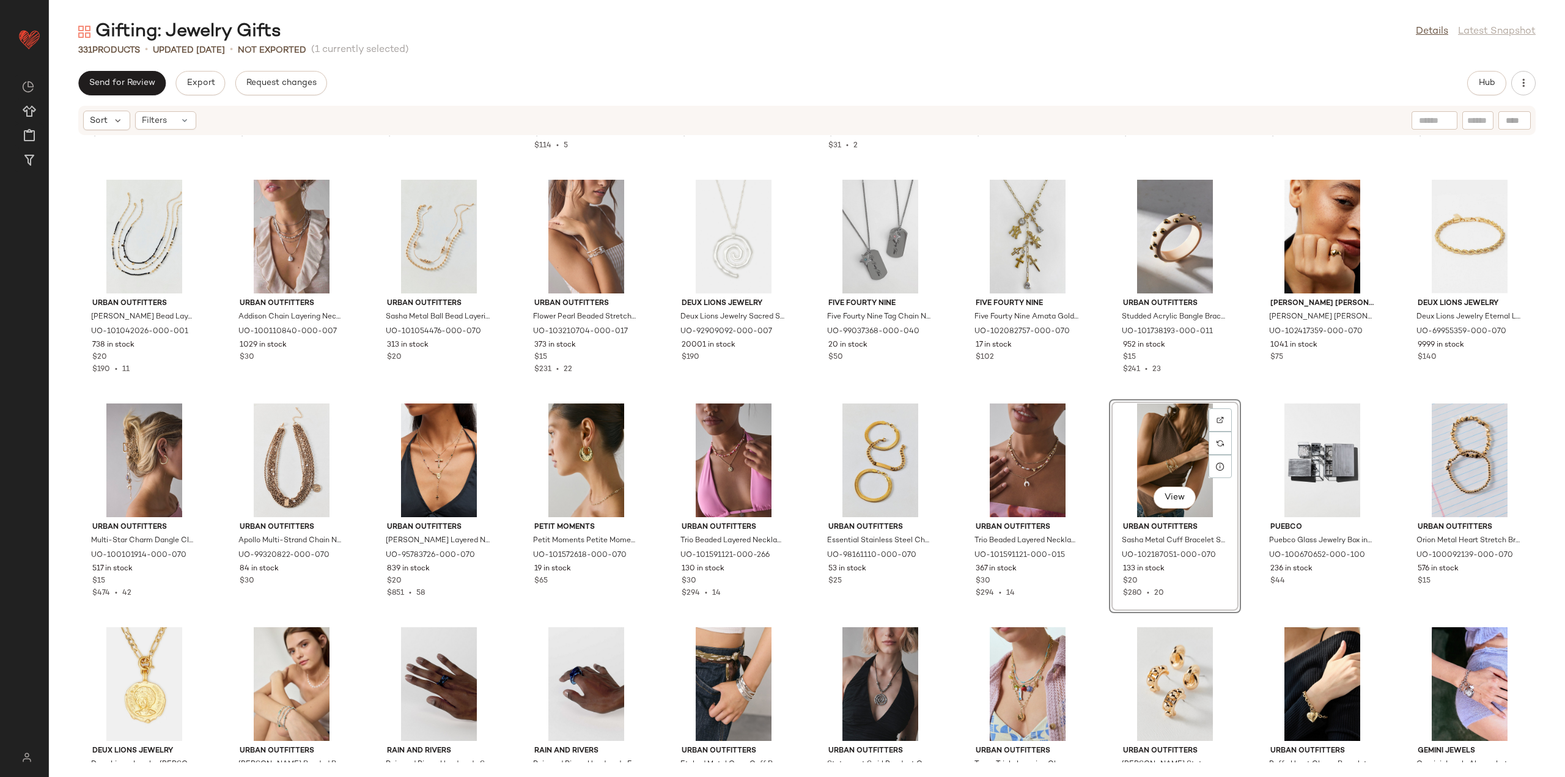
click at [1089, 387] on div "Five Fourty Nine Five Fourty Nine Amata Gold Charm Lariat Necklace in Gold, Wom…" at bounding box center [1027, 282] width 132 height 214
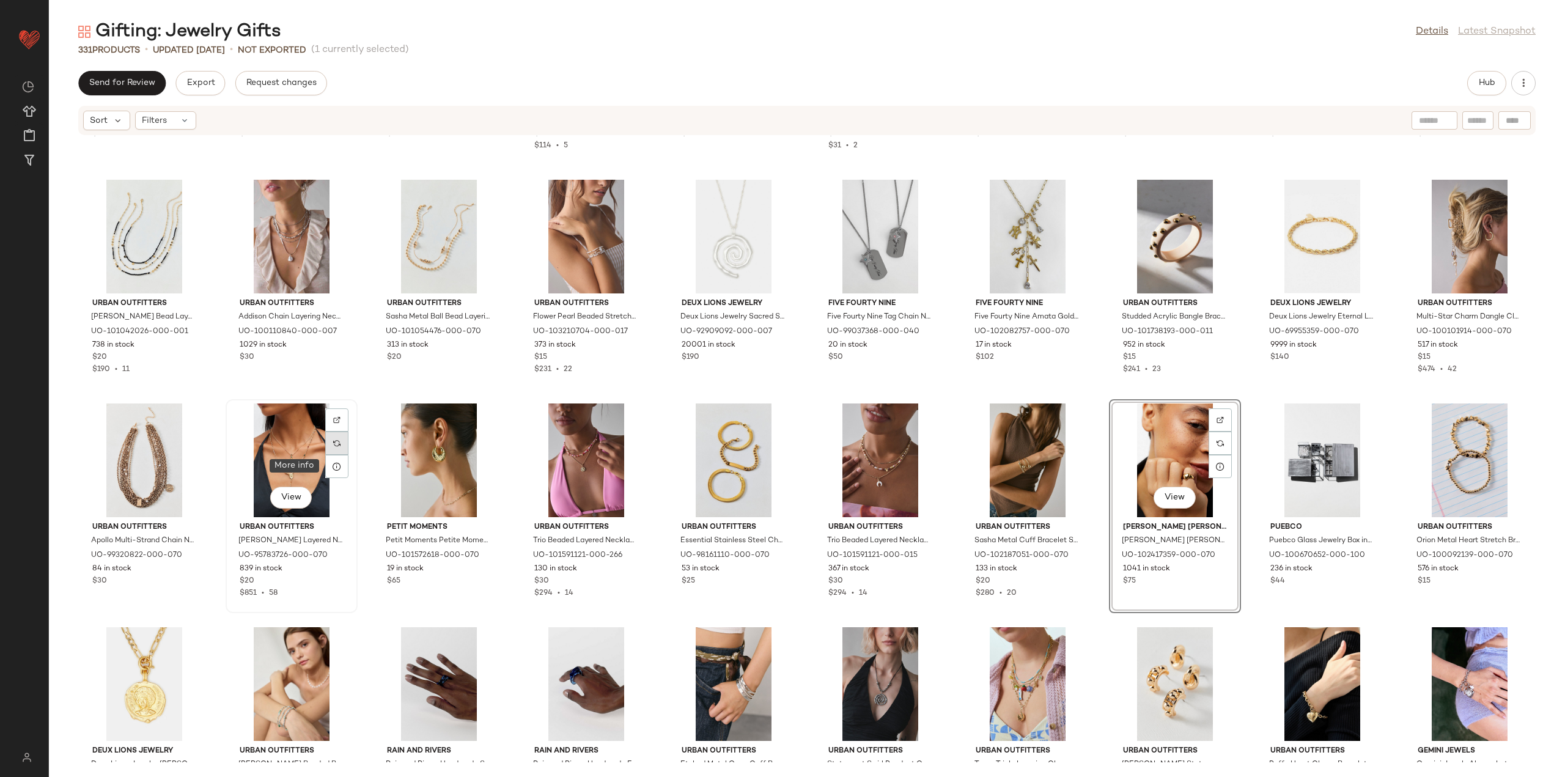
click at [334, 452] on div at bounding box center [336, 443] width 23 height 23
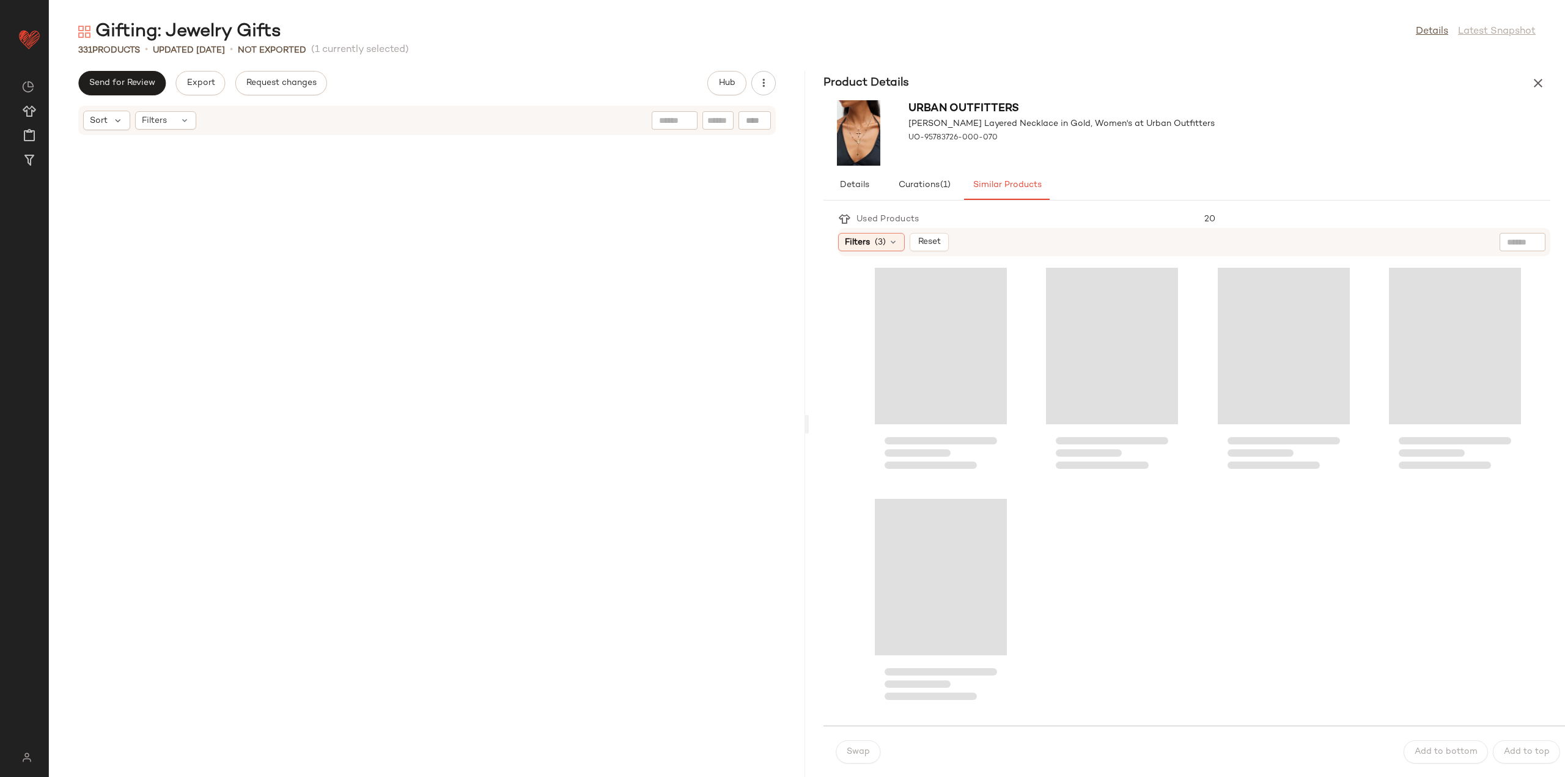
scroll to position [9843, 0]
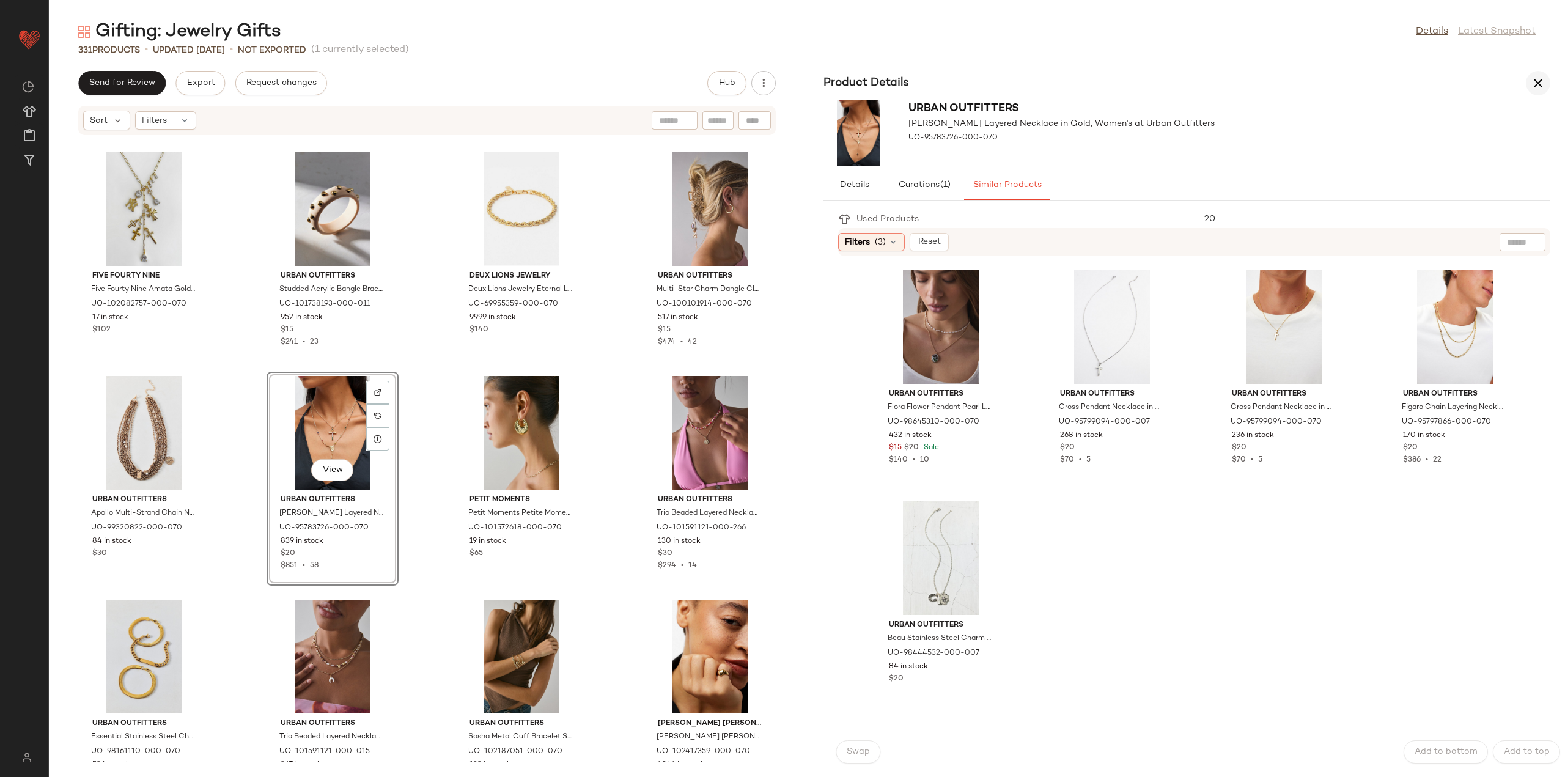
click at [1535, 76] on icon "button" at bounding box center [1537, 83] width 15 height 15
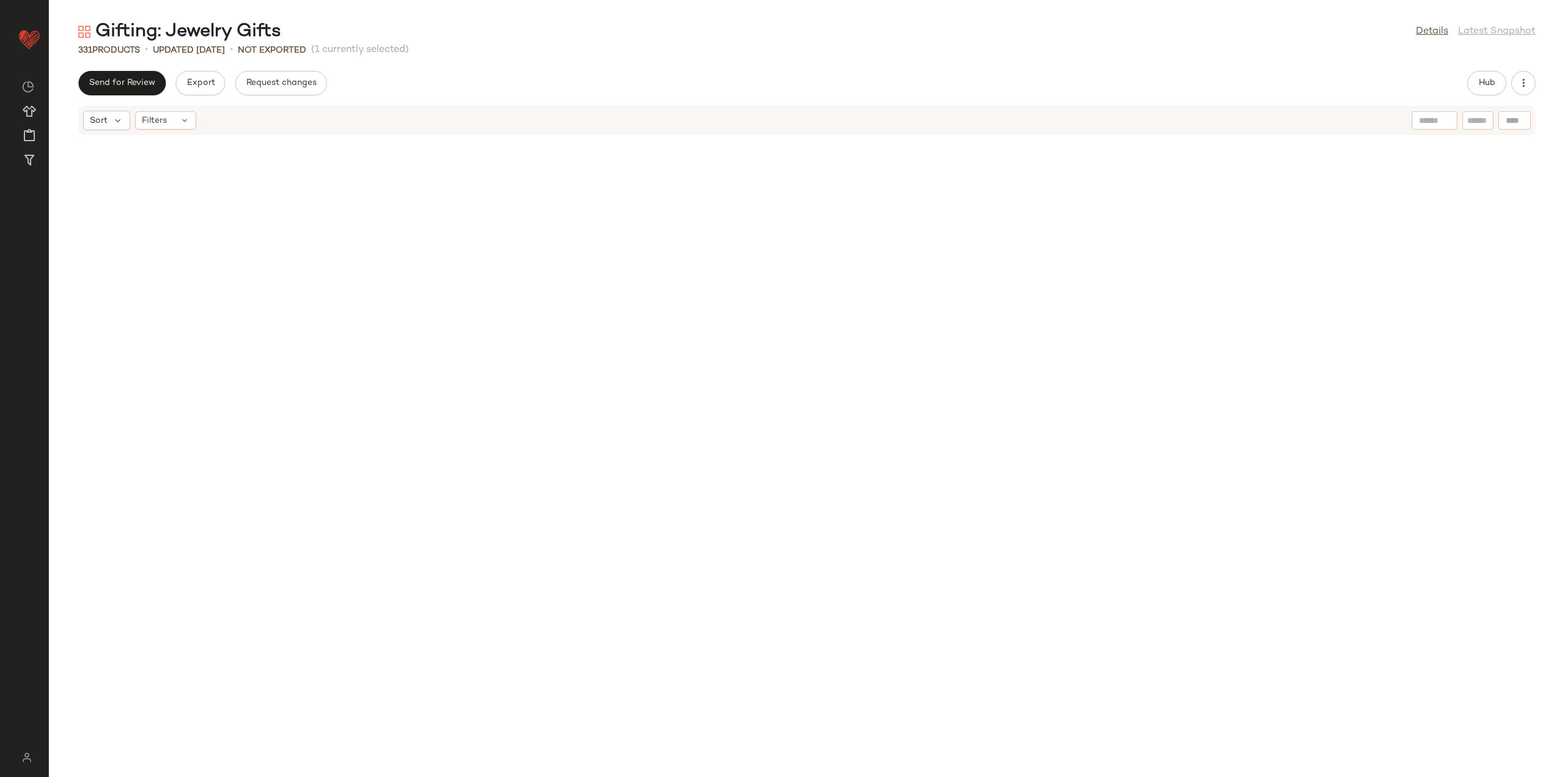
scroll to position [3803, 0]
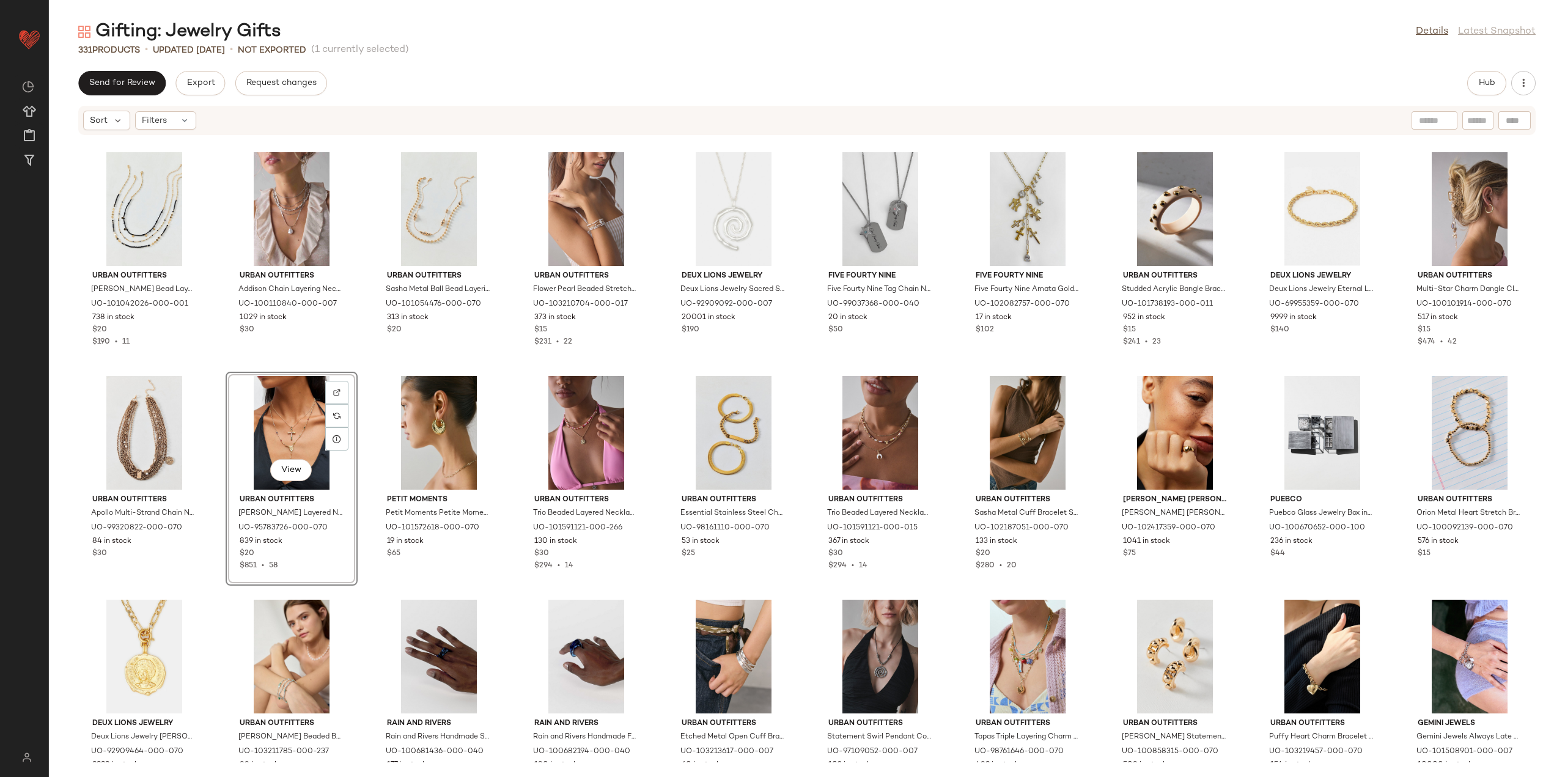
click at [278, 418] on div "View" at bounding box center [291, 433] width 123 height 114
click at [1440, 414] on div "View" at bounding box center [1469, 433] width 123 height 114
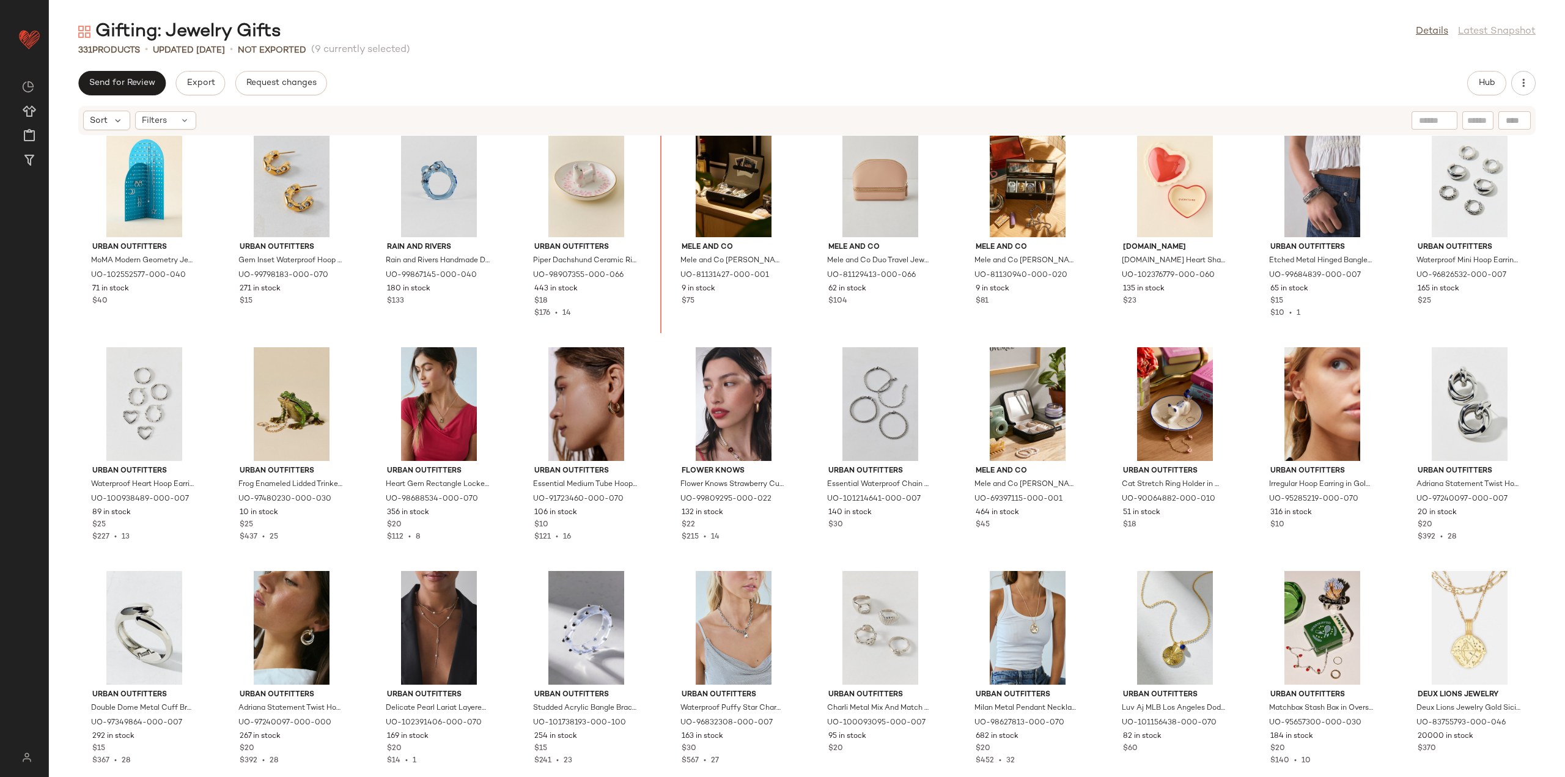
scroll to position [2033, 0]
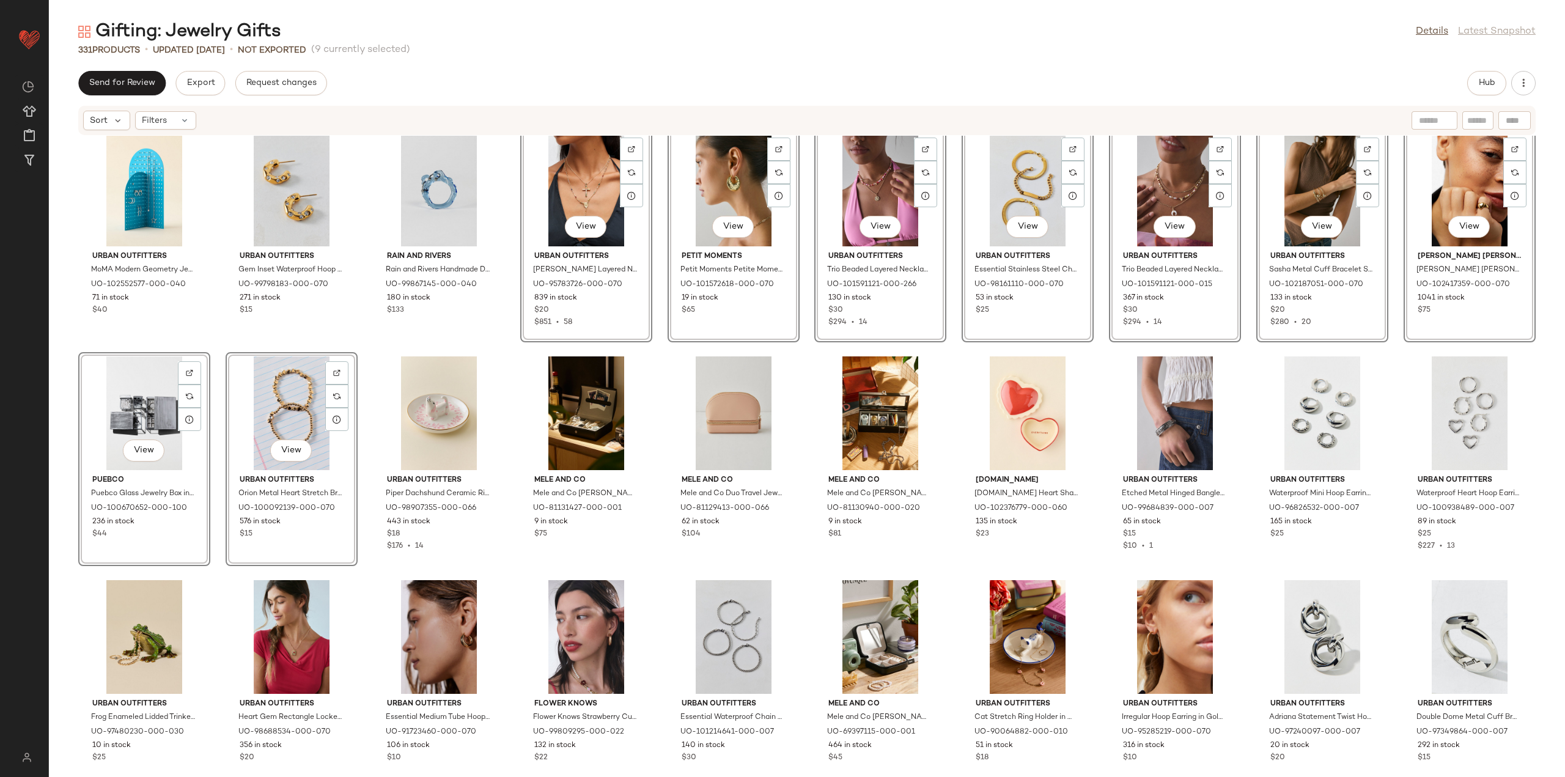
click at [509, 371] on div "Urban Outfitters MoMA Modern Geometry Jewelry Stand in Teal at Urban Outfitters…" at bounding box center [807, 449] width 1516 height 626
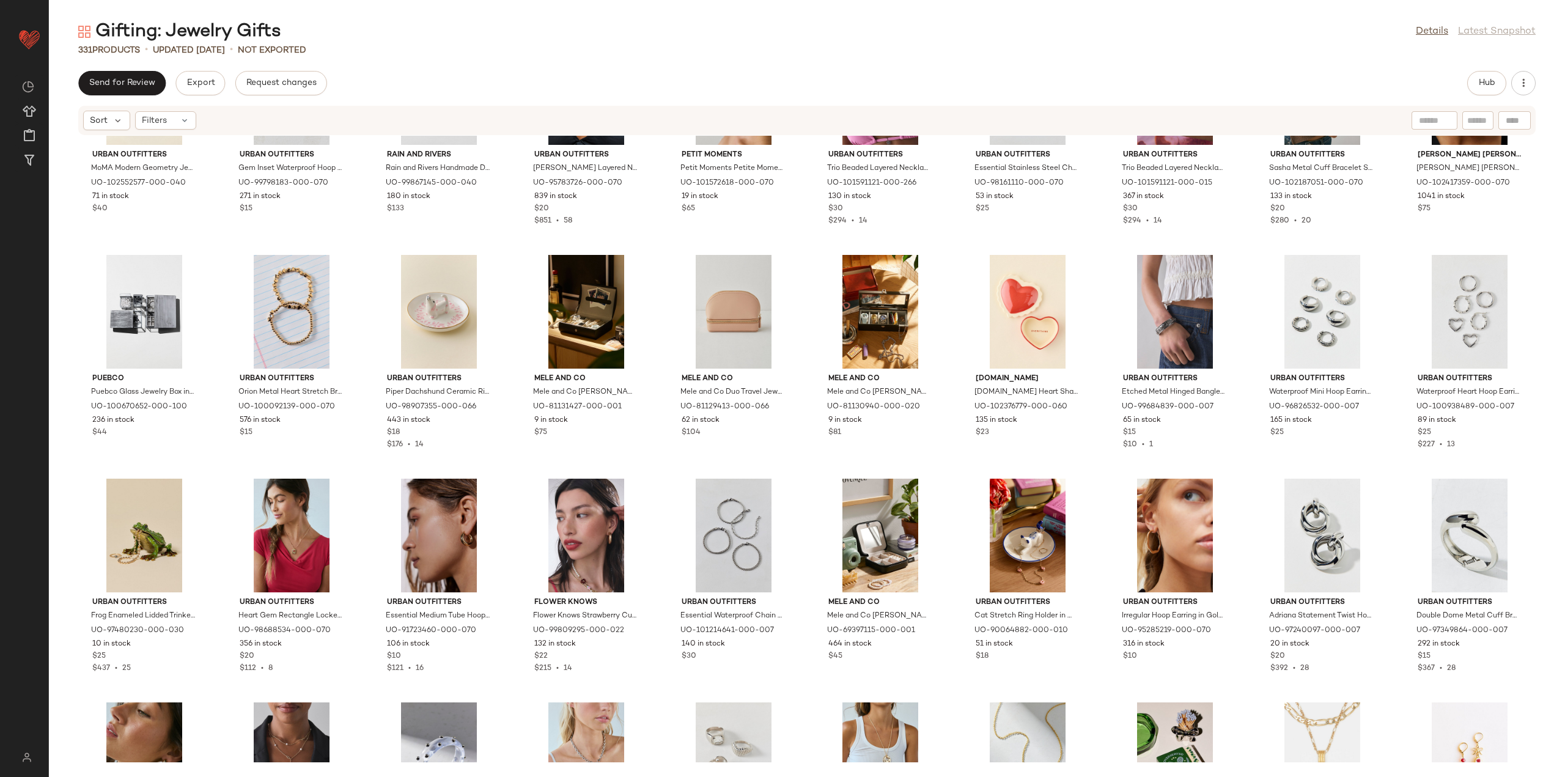
scroll to position [2216, 0]
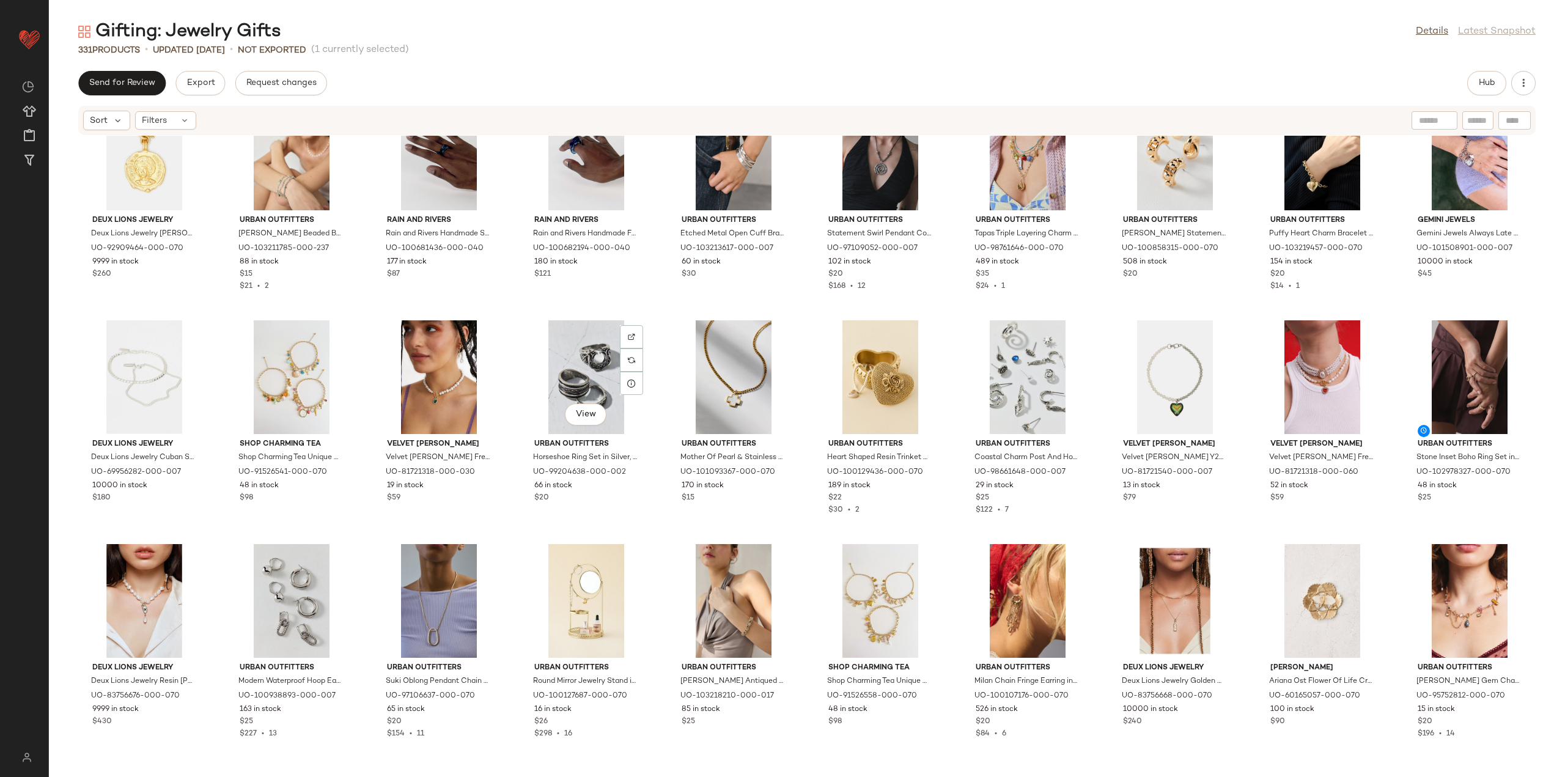
scroll to position [4294, 0]
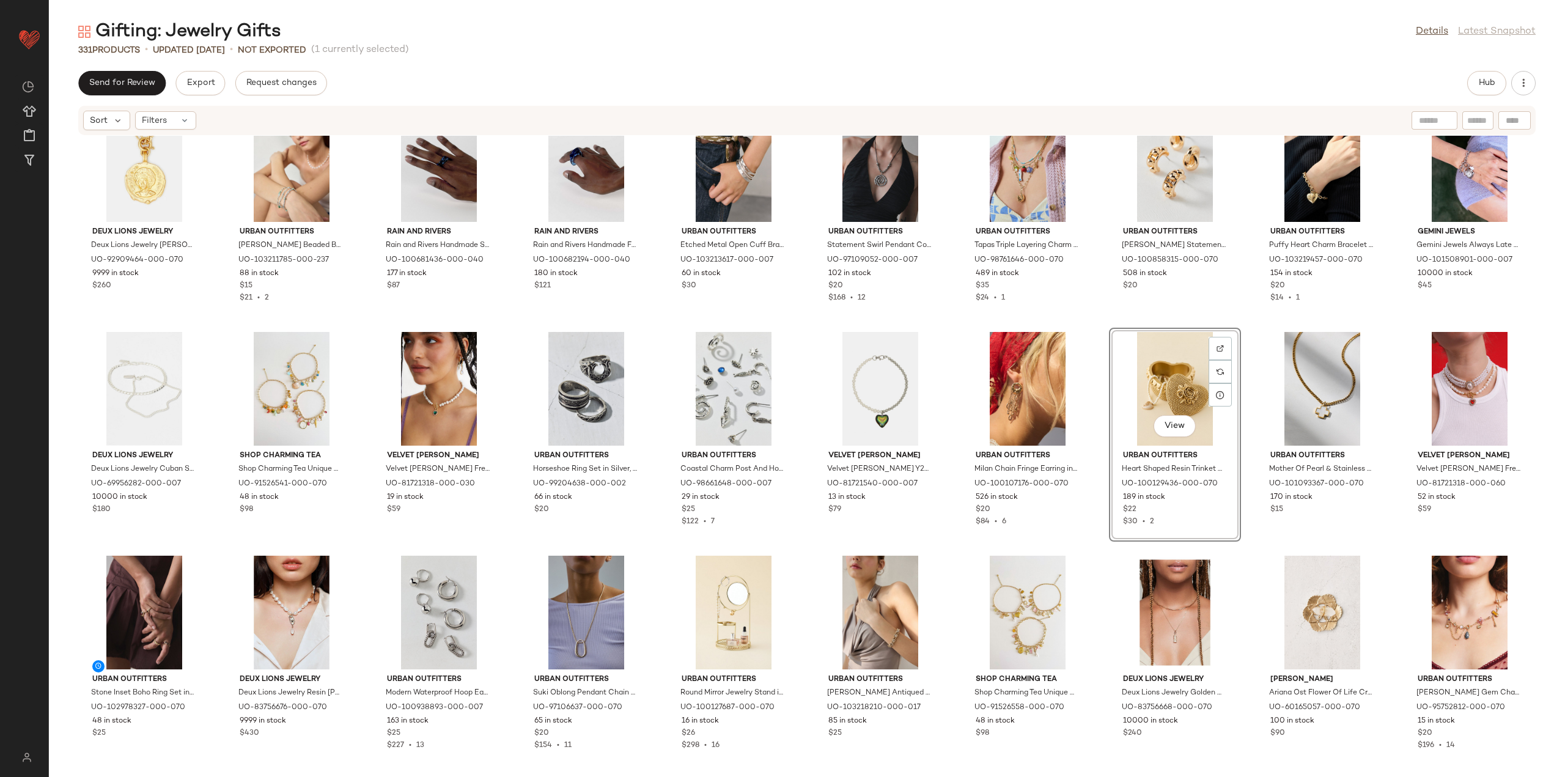
click at [1097, 535] on div "Deux Lions Jewelry Deux Lions Jewelry Sophia Necklace in Gold, Men's at Urban O…" at bounding box center [807, 449] width 1516 height 626
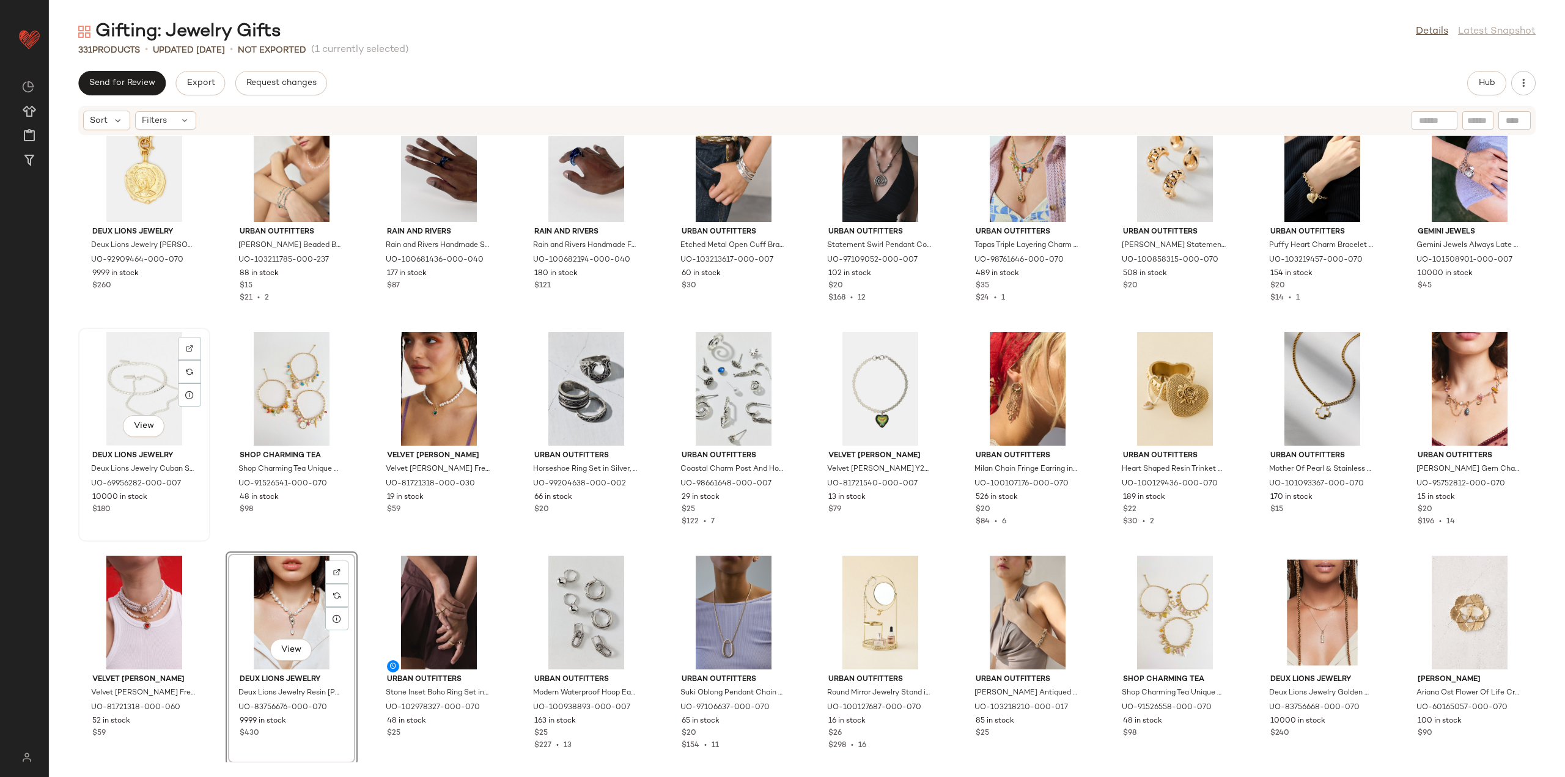
click at [127, 401] on div "View" at bounding box center [144, 389] width 123 height 114
click at [287, 575] on div "View" at bounding box center [291, 613] width 123 height 114
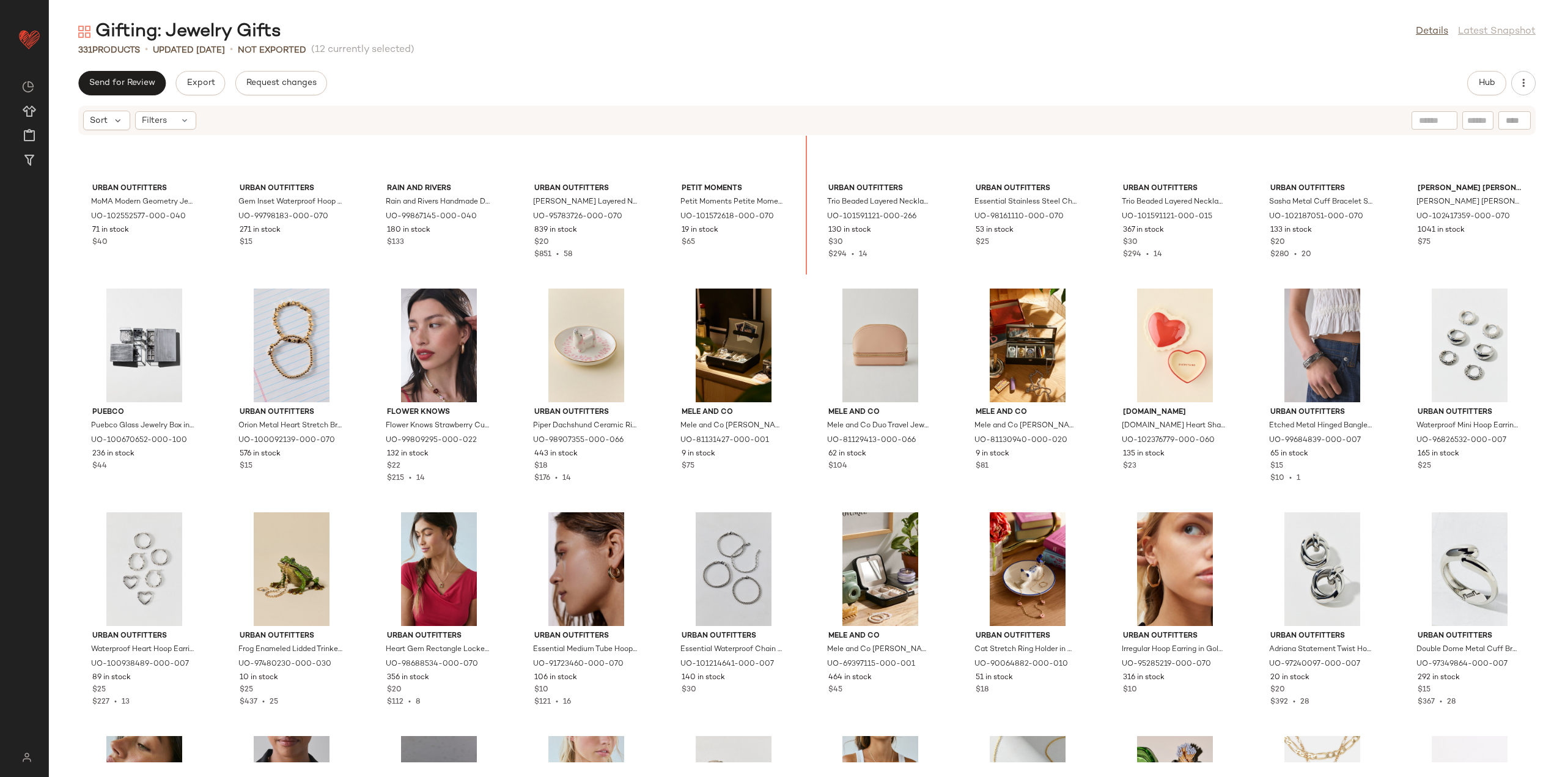
scroll to position [2090, 0]
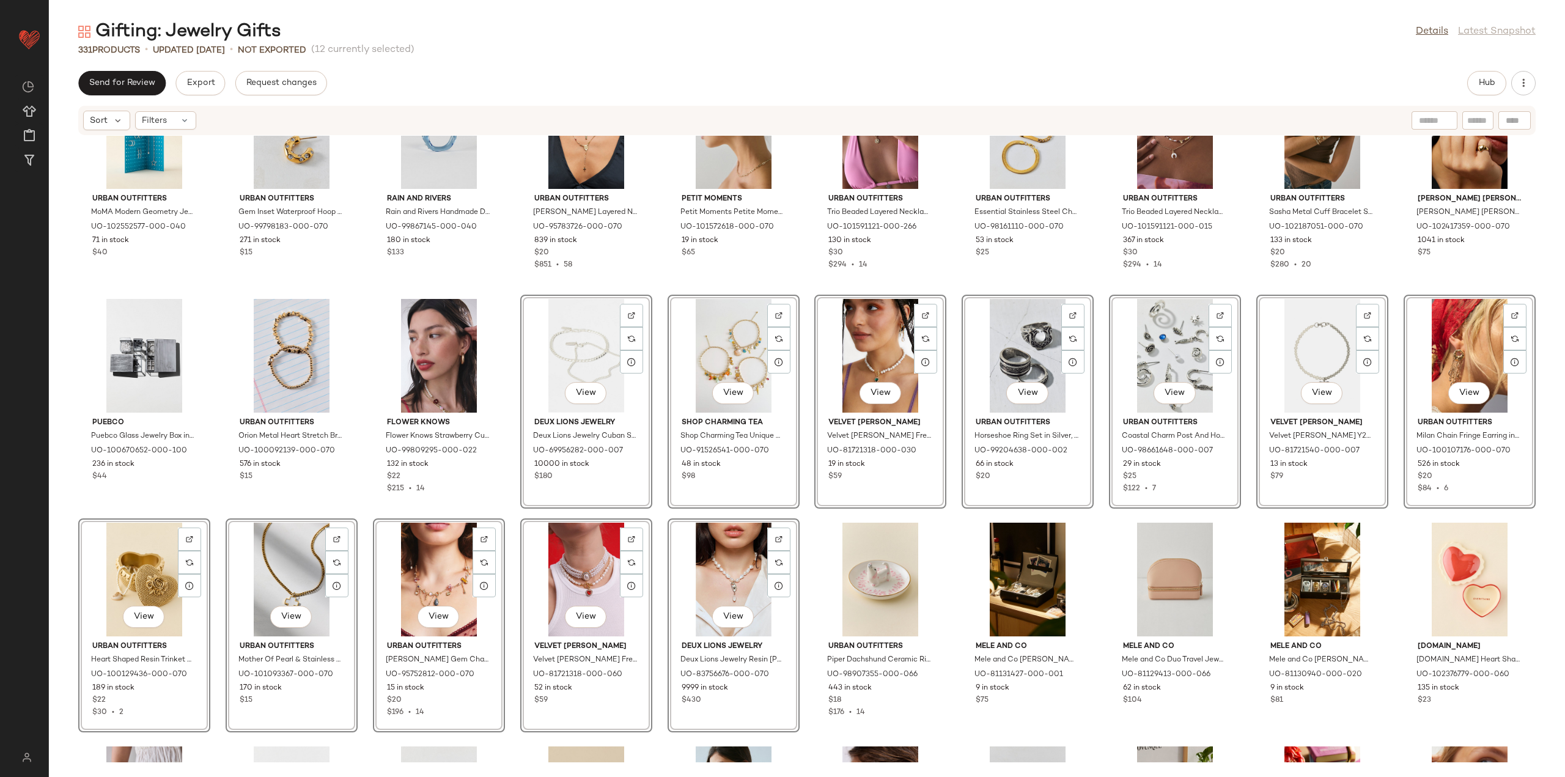
click at [505, 379] on div "Urban Outfitters MoMA Modern Geometry Jewelry Stand in Teal at Urban Outfitters…" at bounding box center [807, 449] width 1516 height 626
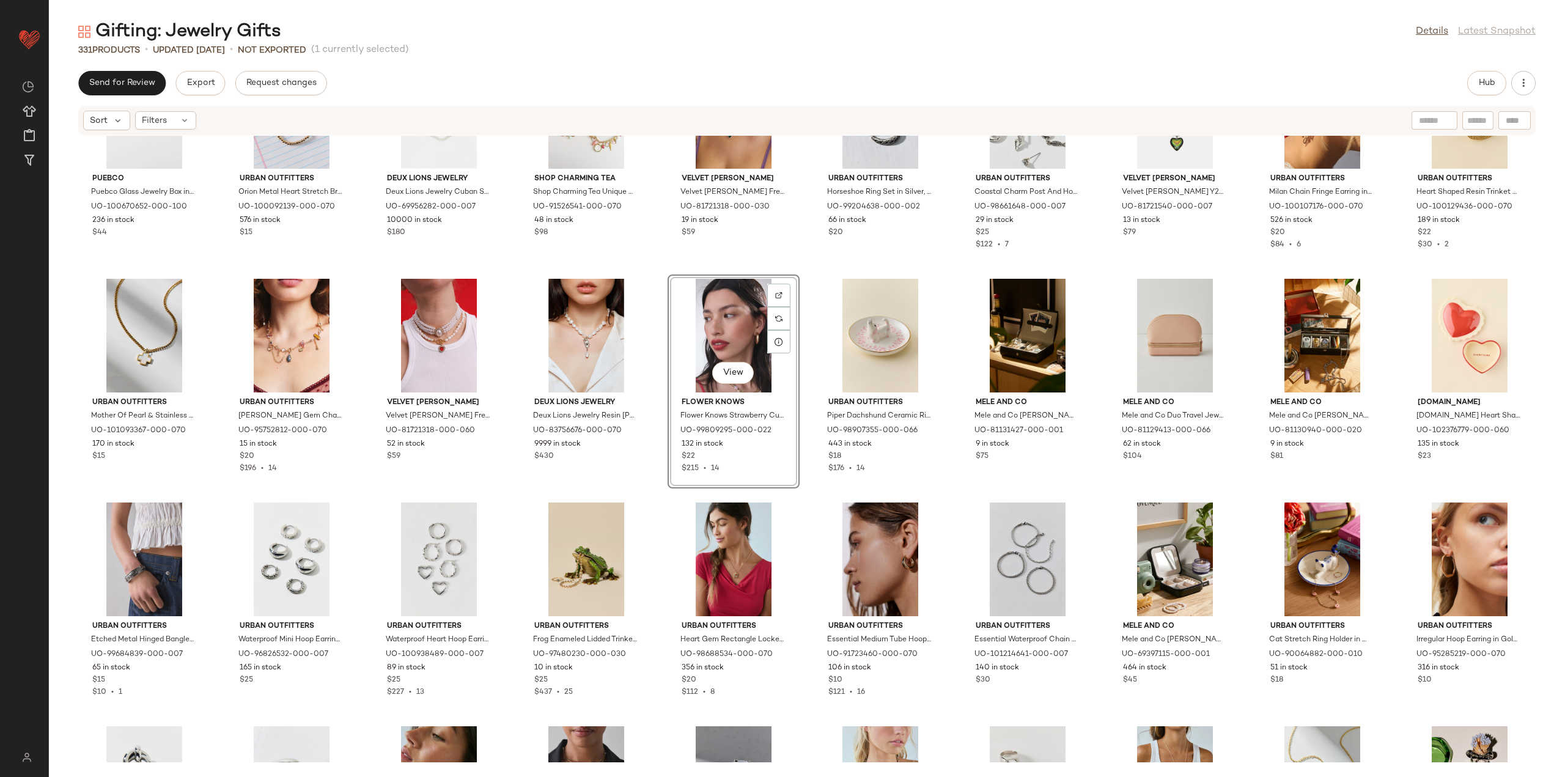
scroll to position [2335, 0]
click at [796, 538] on div "PUEBCO Puebco Glass Jewelry Box in Clear at Urban Outfitters UO-100670652-000-1…" at bounding box center [807, 449] width 1516 height 626
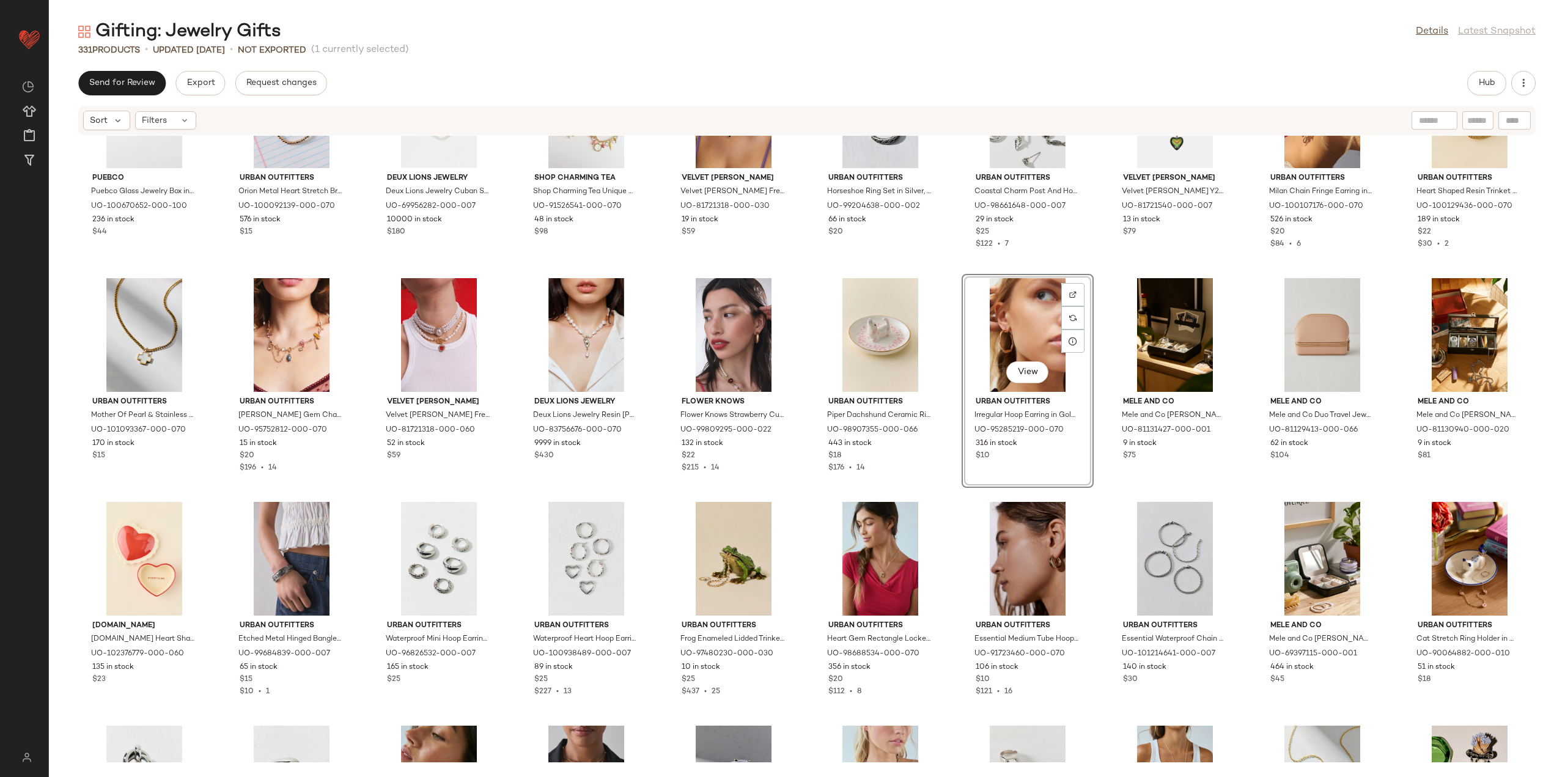
click at [947, 499] on div "PUEBCO Puebco Glass Jewelry Box in Clear at Urban Outfitters UO-100670652-000-1…" at bounding box center [807, 449] width 1516 height 626
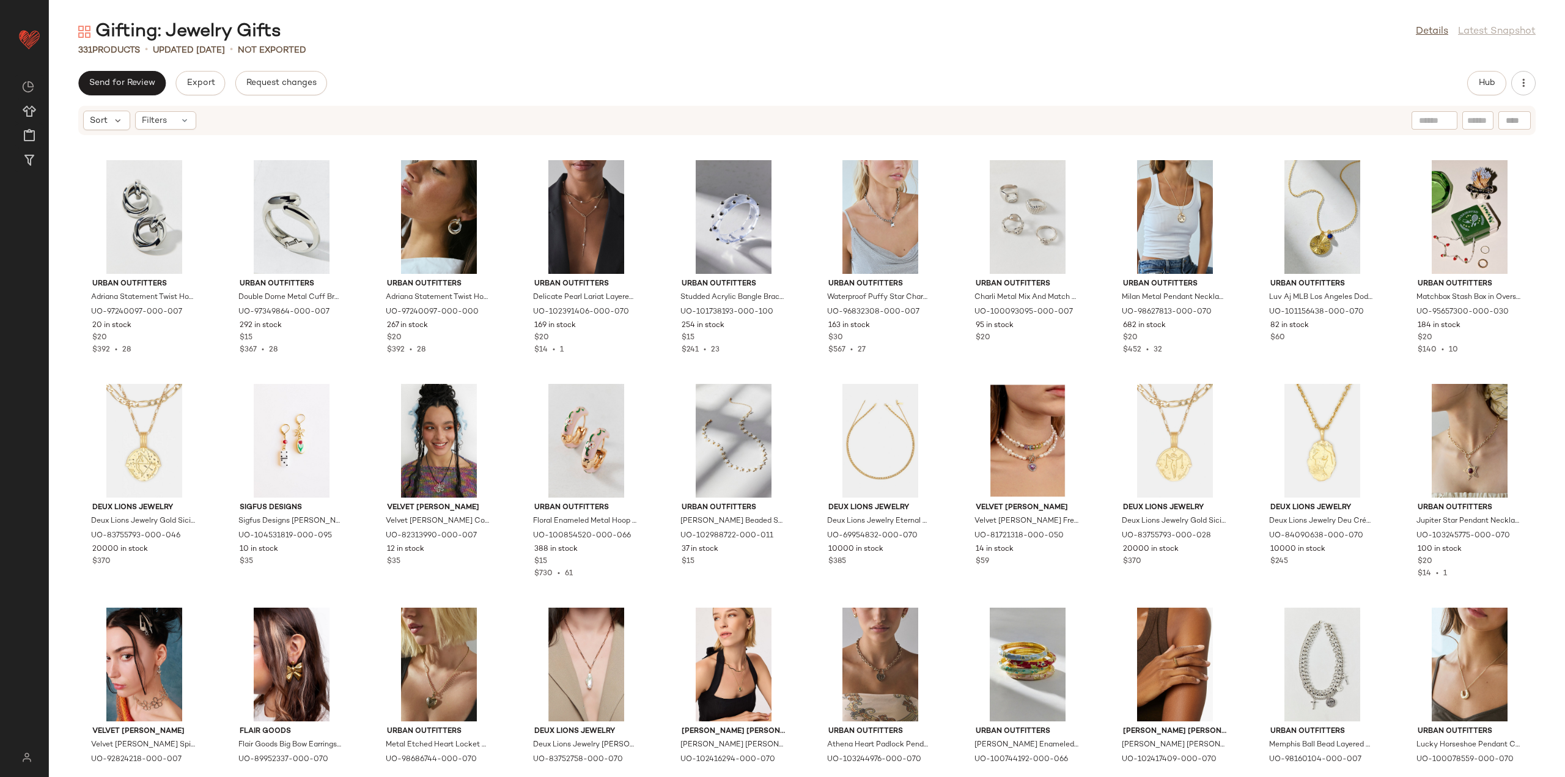
scroll to position [3007, 0]
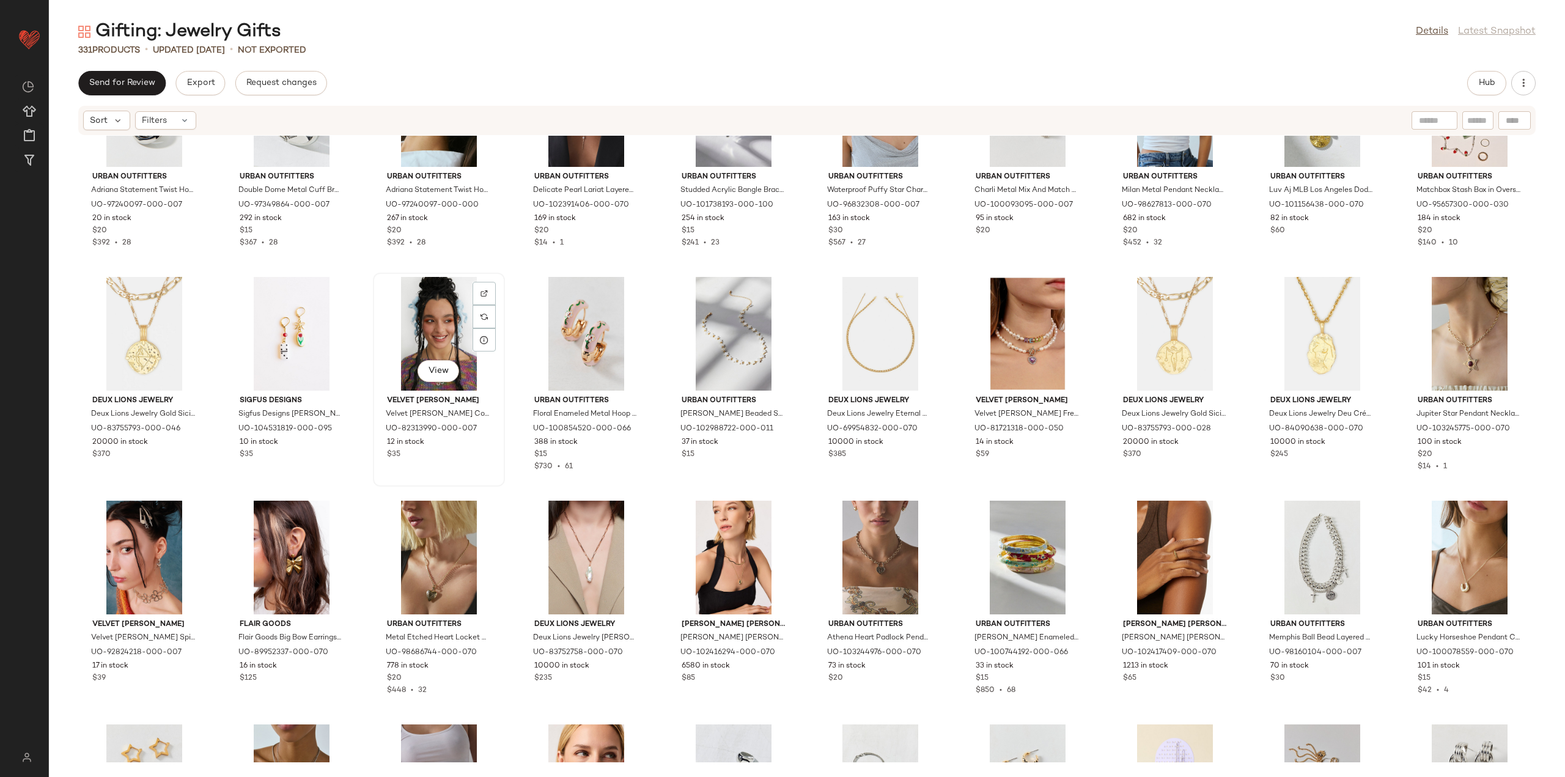
click at [458, 344] on div "View" at bounding box center [438, 334] width 123 height 114
click at [1183, 556] on div "View" at bounding box center [1174, 558] width 123 height 114
click at [452, 328] on div "View" at bounding box center [438, 334] width 123 height 114
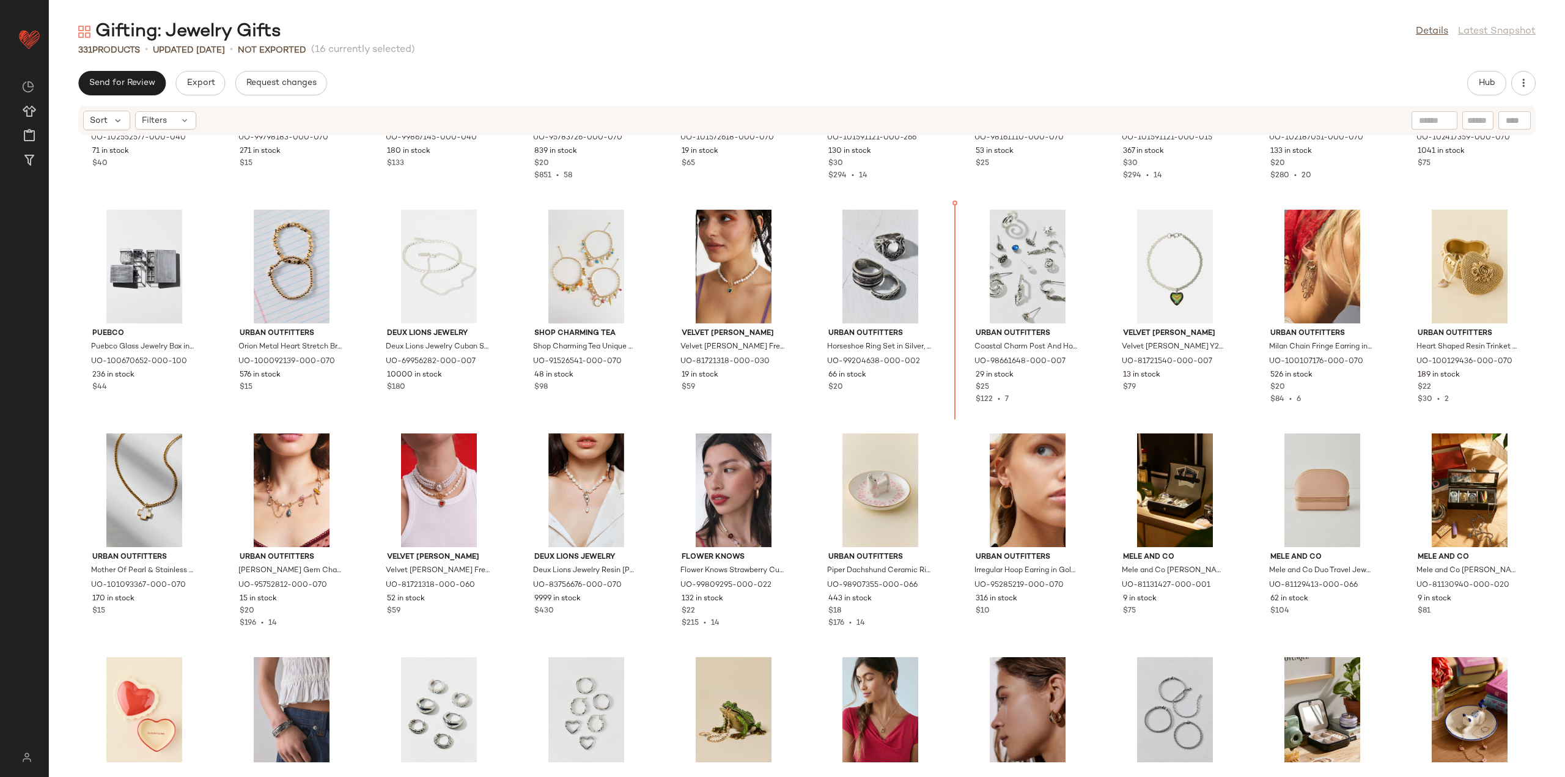
scroll to position [2148, 0]
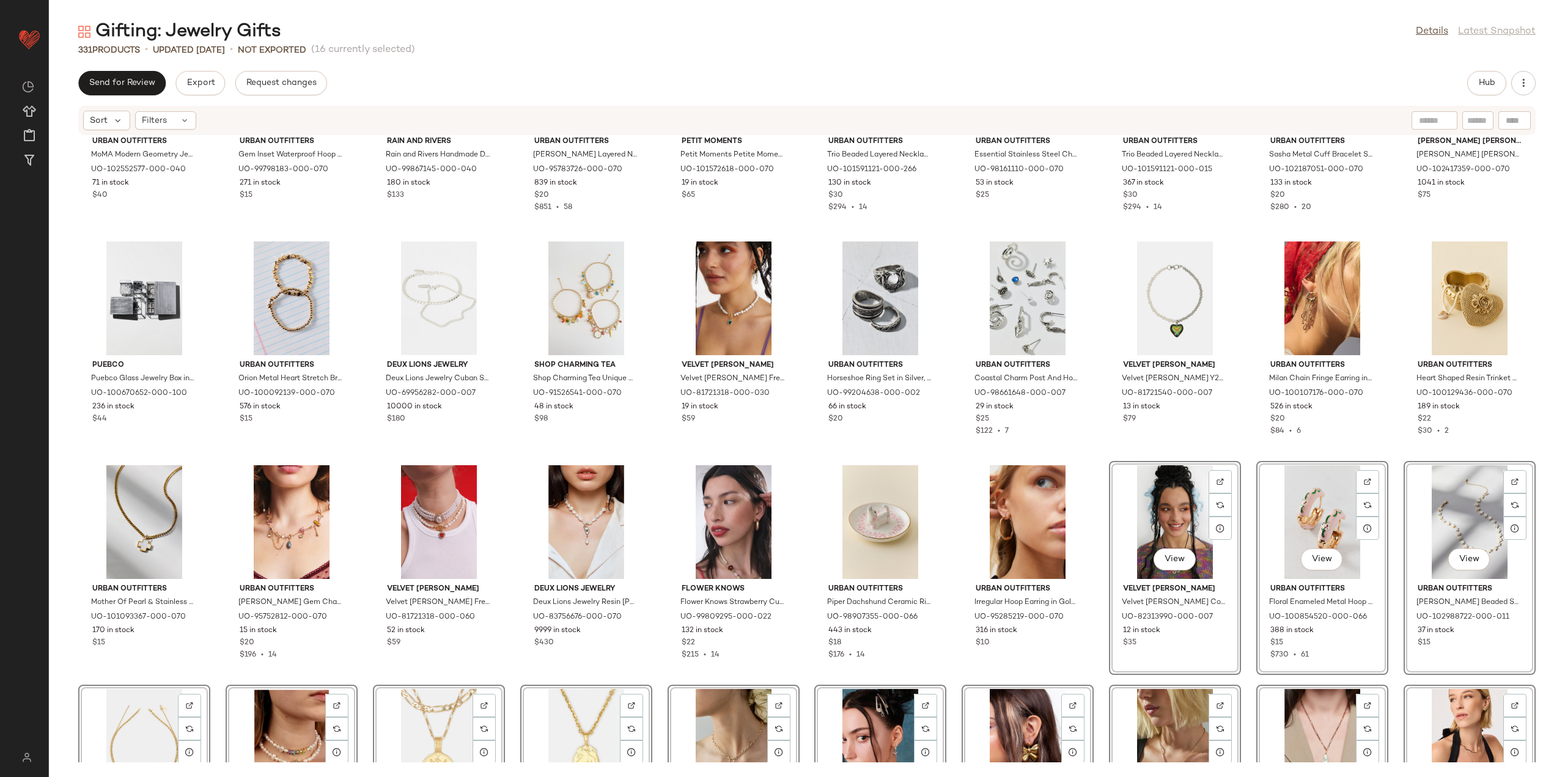
click at [1094, 465] on div "Urban Outfitters MoMA Modern Geometry Jewelry Stand in Teal at Urban Outfitters…" at bounding box center [807, 449] width 1516 height 626
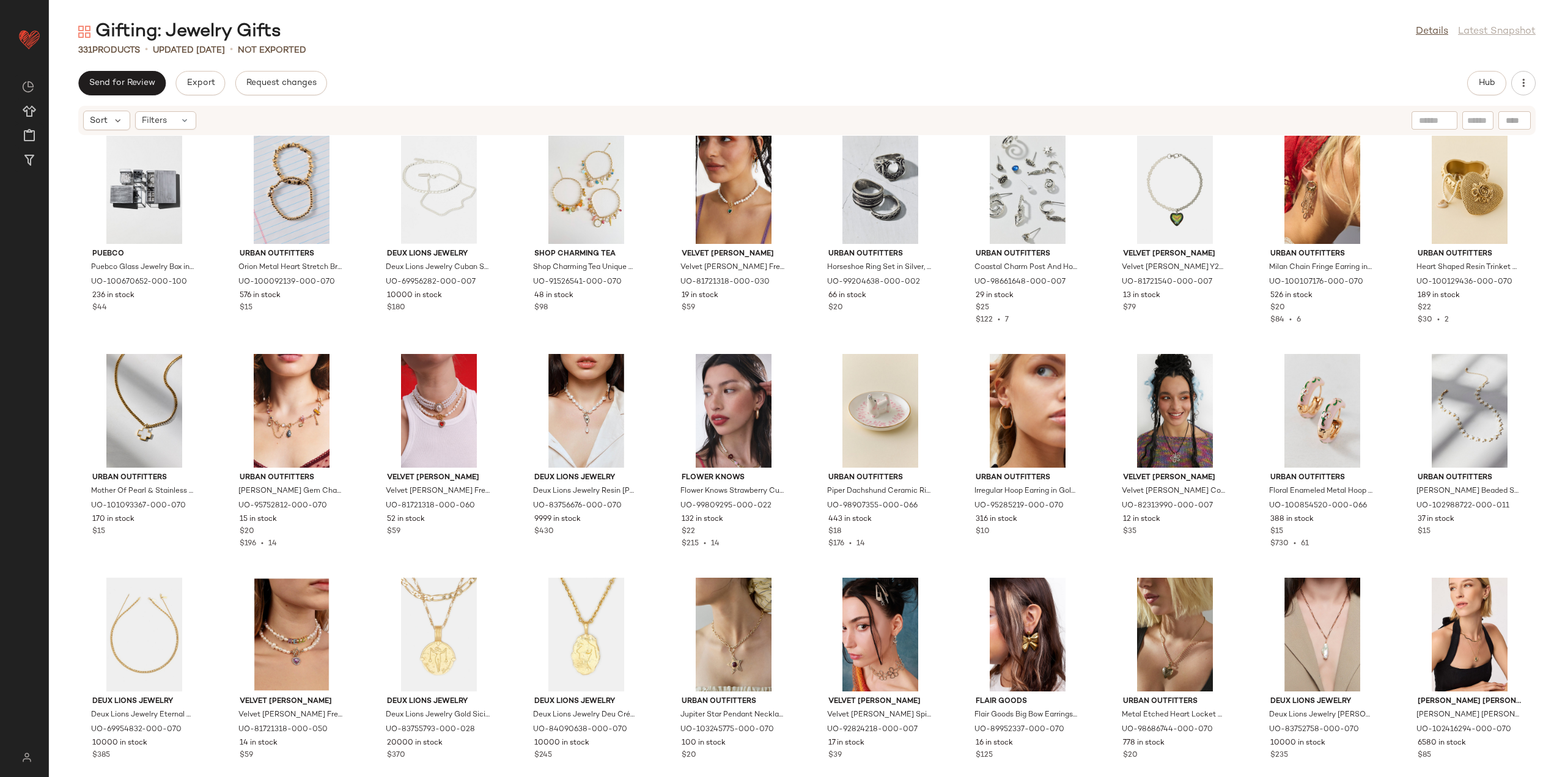
scroll to position [2331, 0]
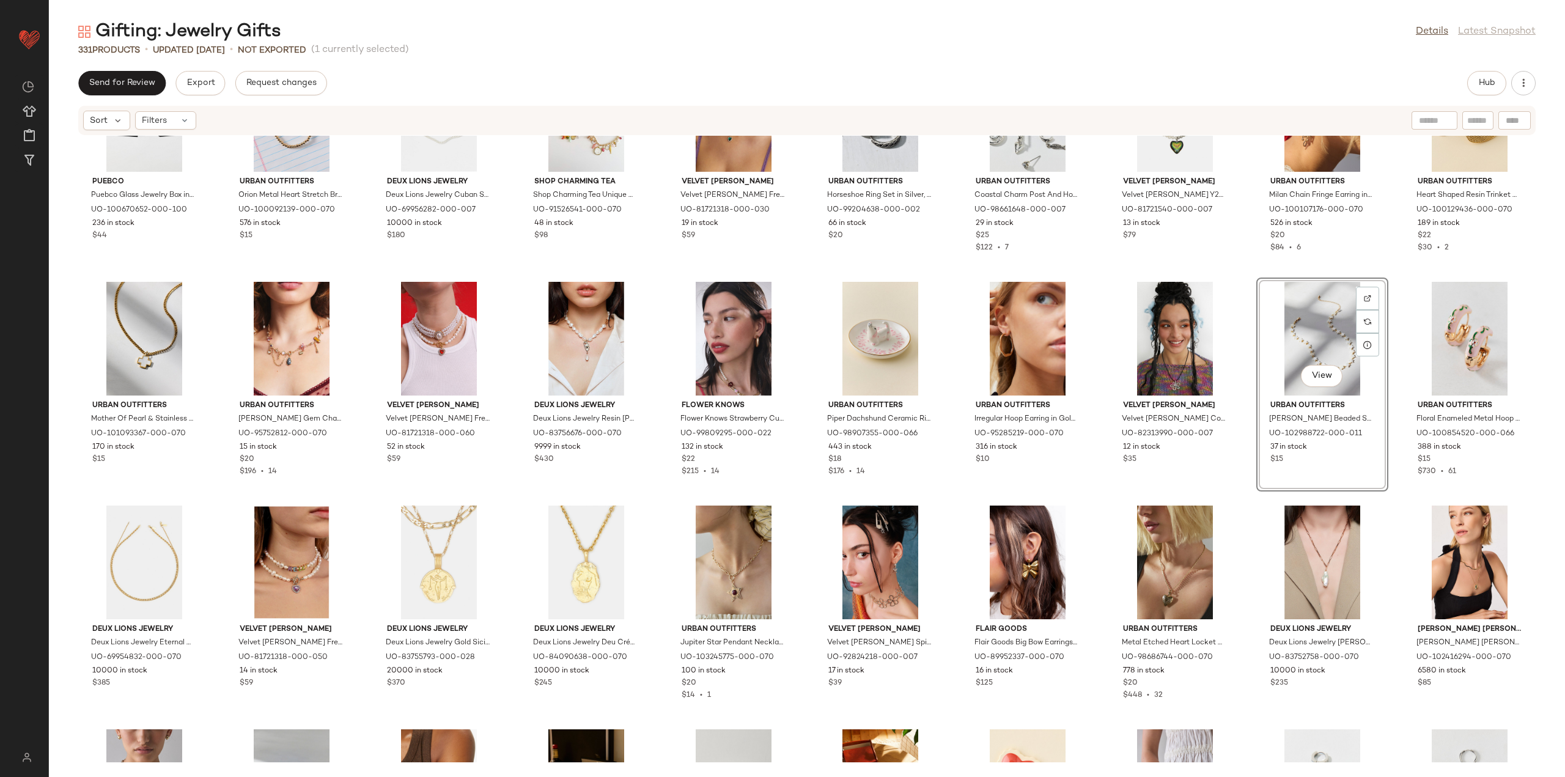
click at [1238, 476] on div "PUEBCO Puebco Glass Jewelry Box in Clear at Urban Outfitters UO-100670652-000-1…" at bounding box center [807, 449] width 1516 height 626
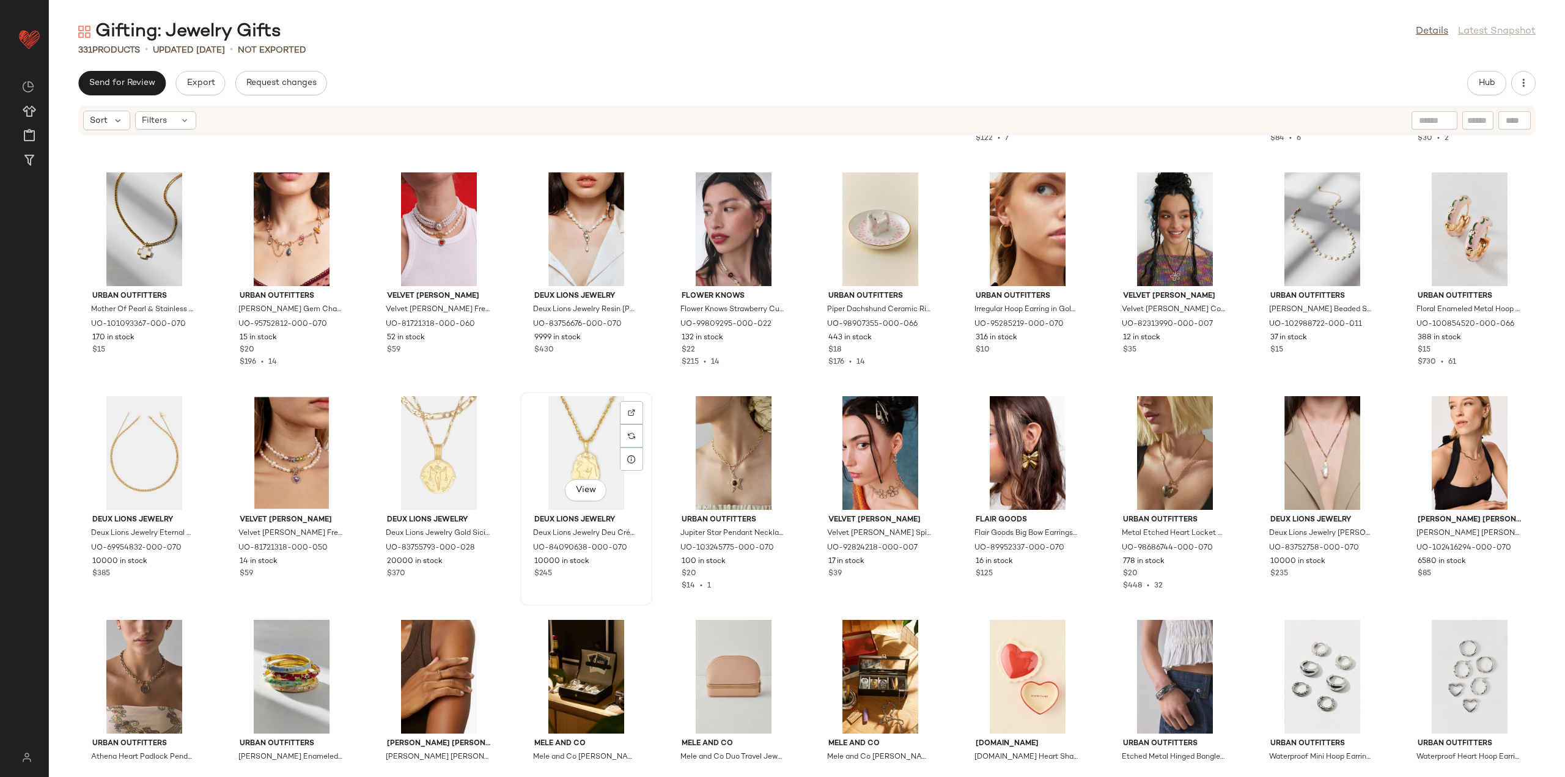
scroll to position [2453, 0]
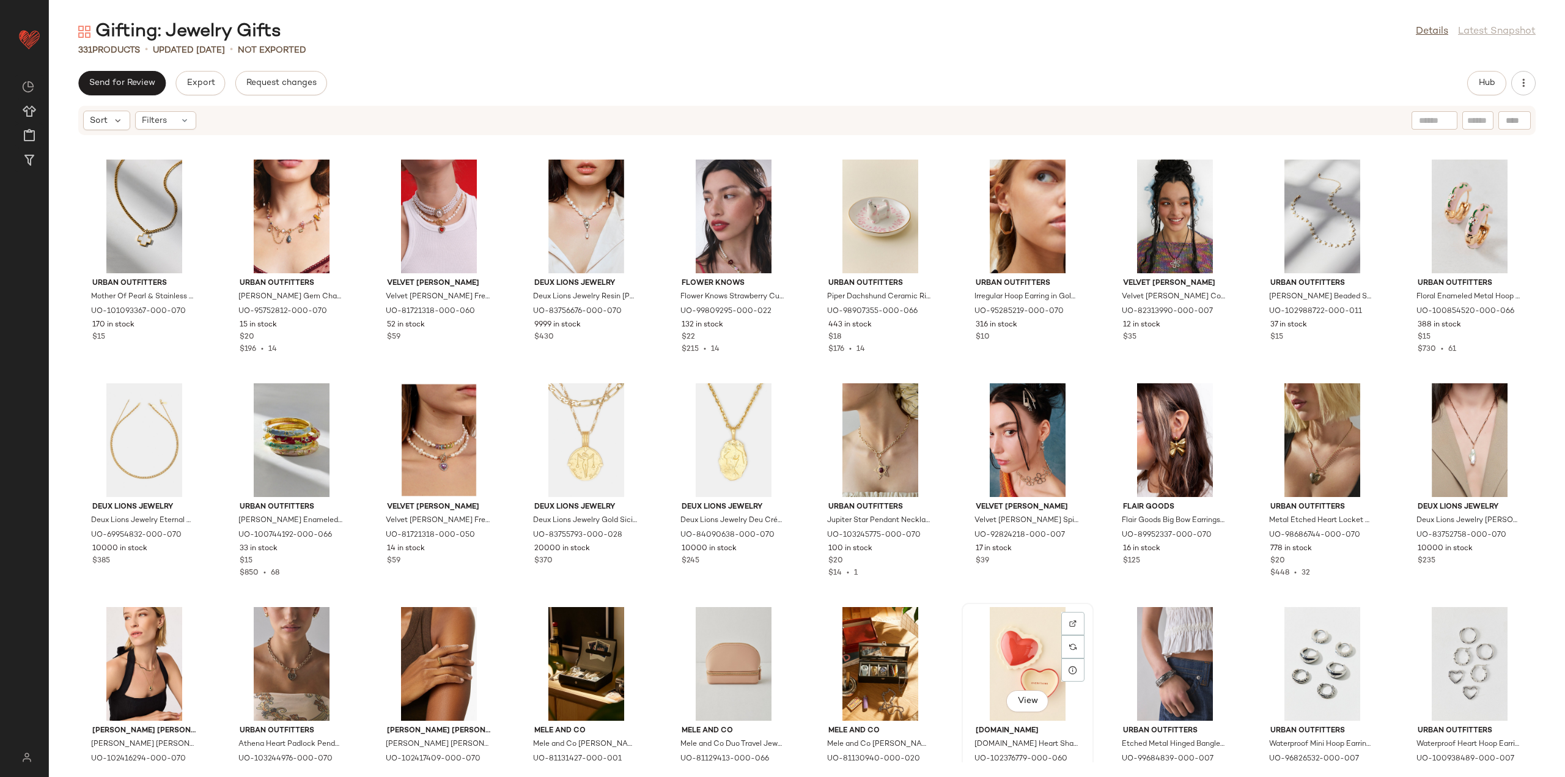
scroll to position [2454, 0]
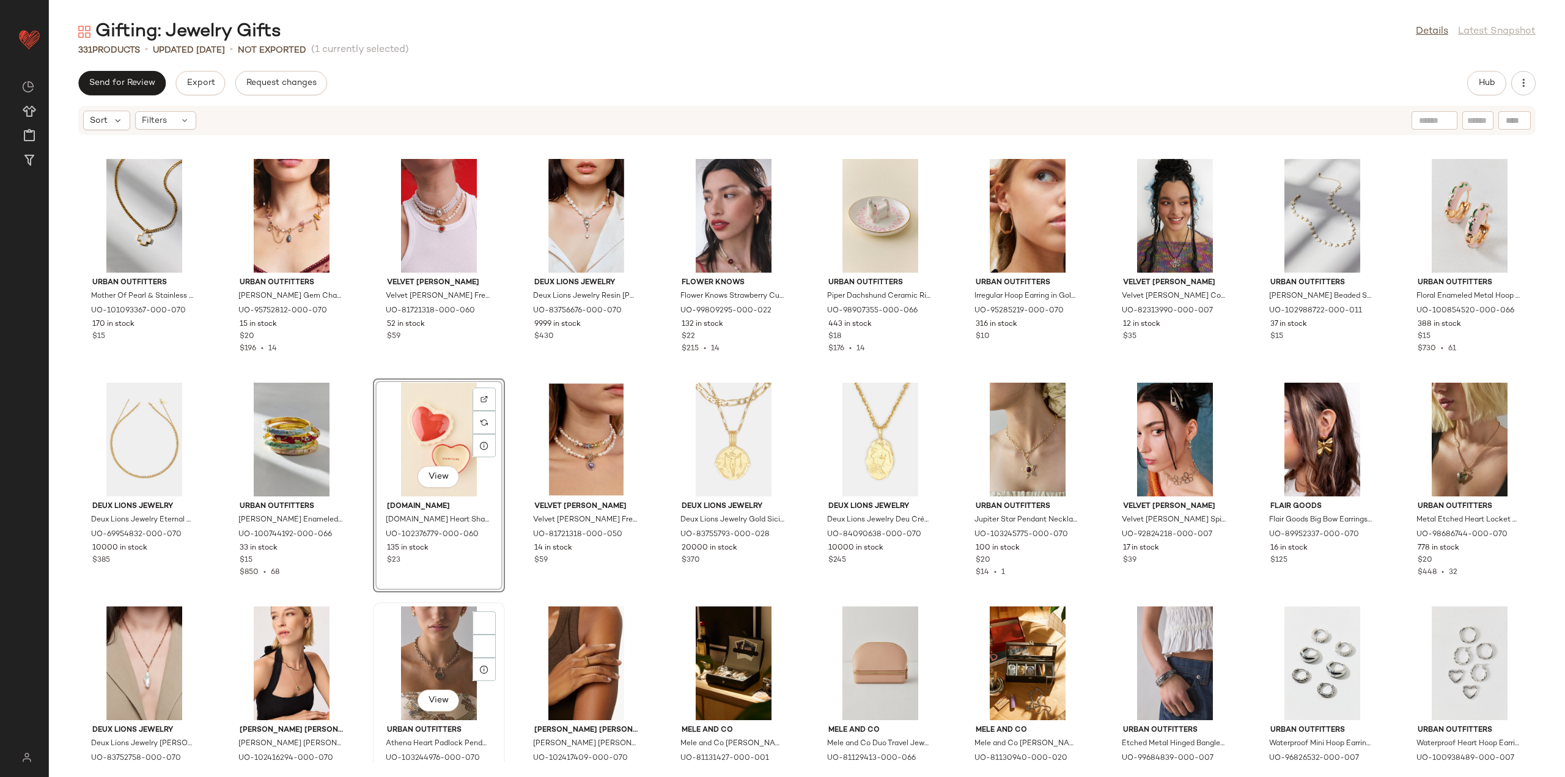
click at [376, 602] on div "View Urban Outfitters Athena Heart Padlock Pendant Necklace in Gold, Women's at…" at bounding box center [439, 709] width 132 height 214
click at [361, 601] on div "PUEBCO Puebco Glass Jewelry Box in Clear at Urban Outfitters UO-100670652-000-1…" at bounding box center [807, 449] width 1516 height 626
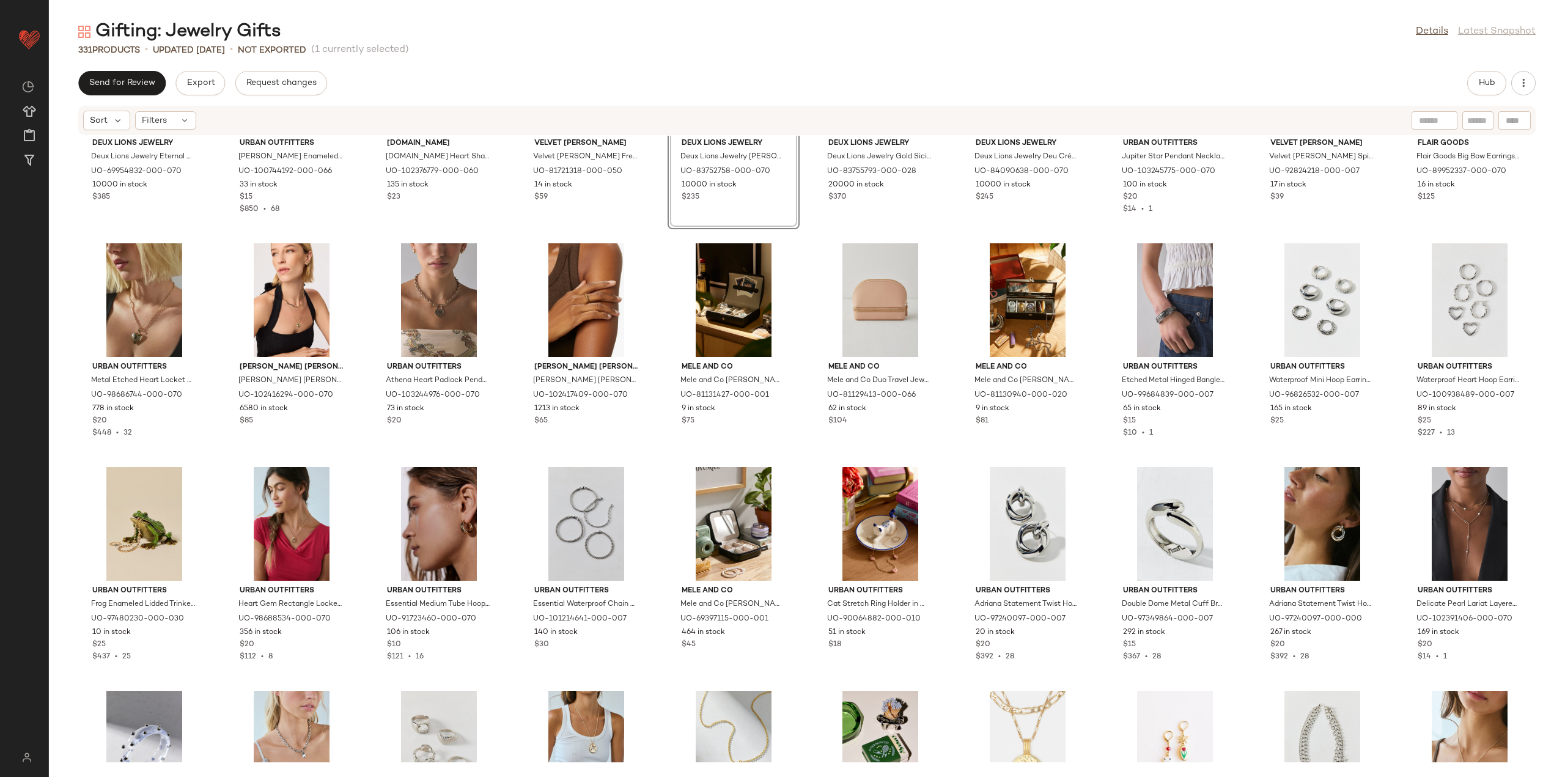
scroll to position [2821, 0]
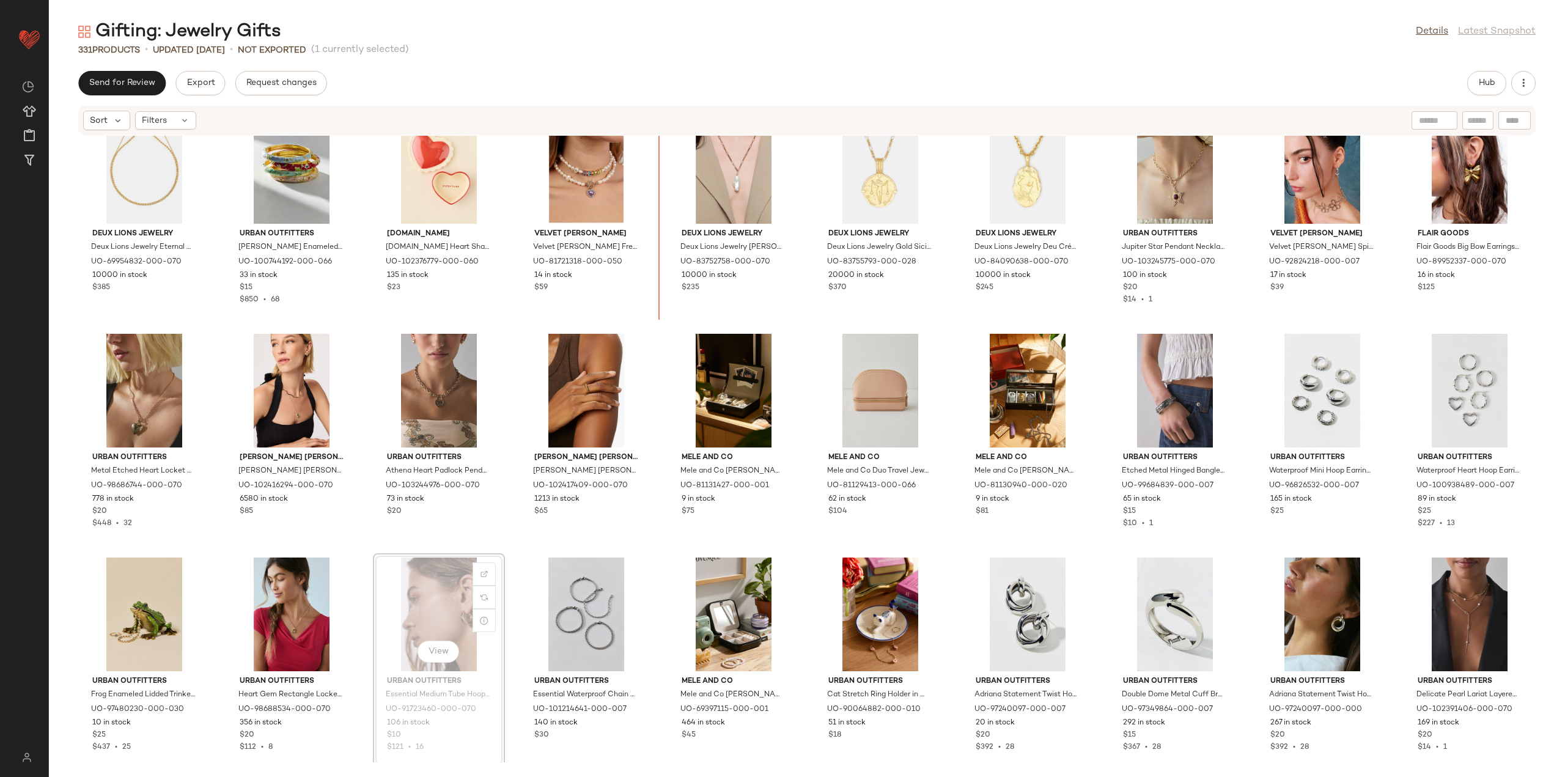
scroll to position [2701, 0]
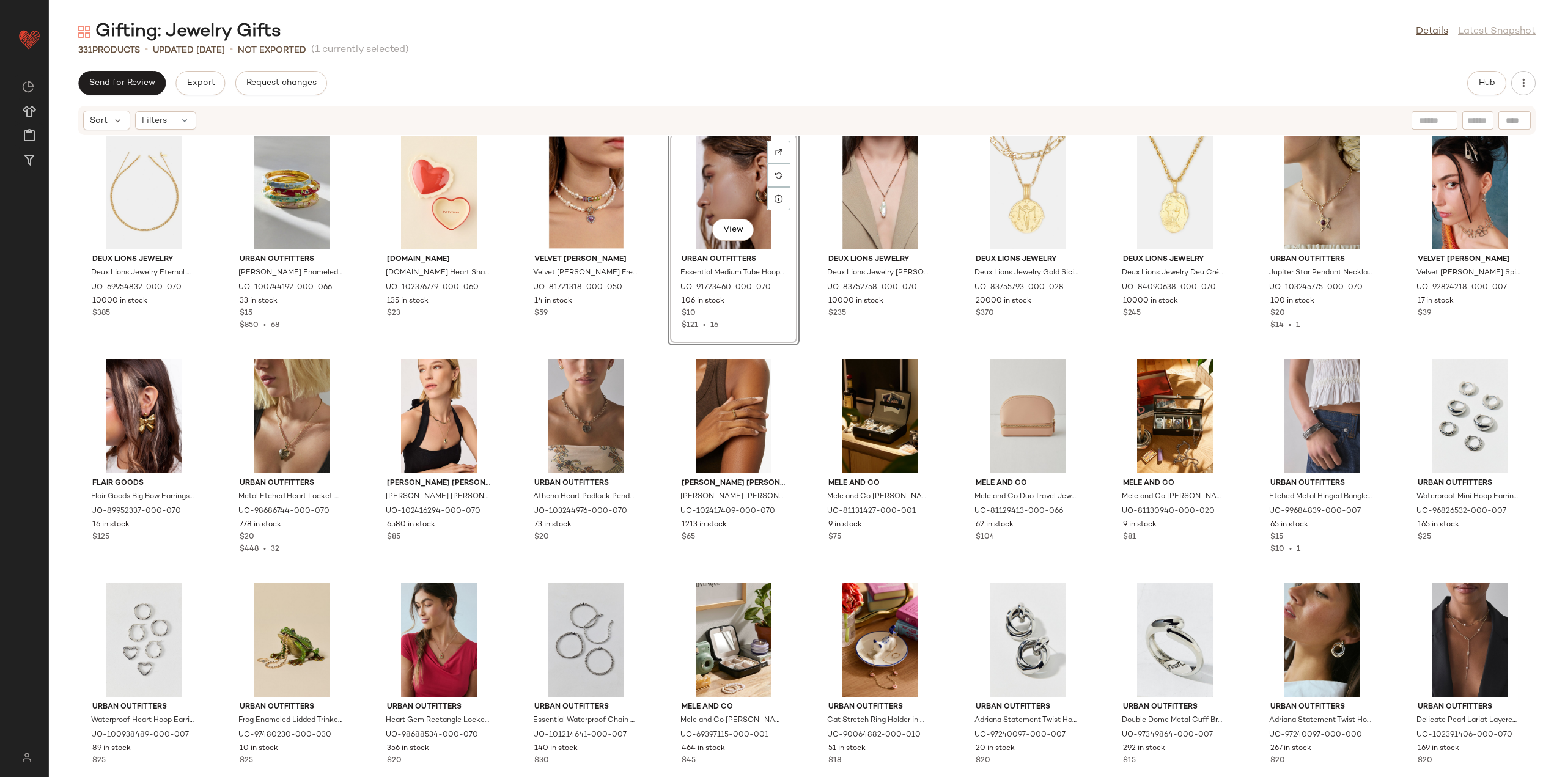
click at [648, 352] on div "Deux Lions Jewelry Deux Lions Jewelry Eternal Stack Chains Necklace in Gold, Me…" at bounding box center [807, 449] width 1516 height 626
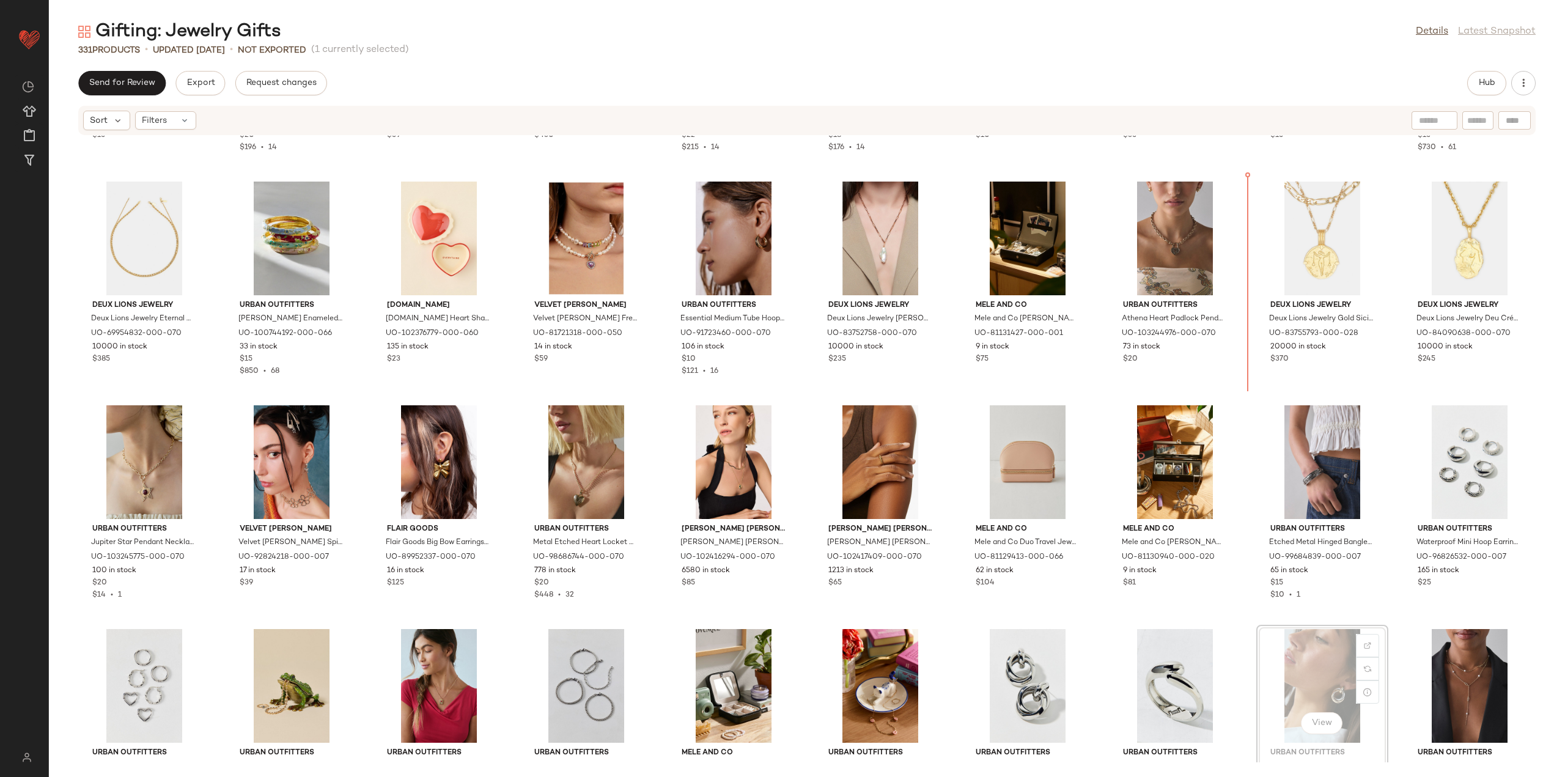
scroll to position [2620, 0]
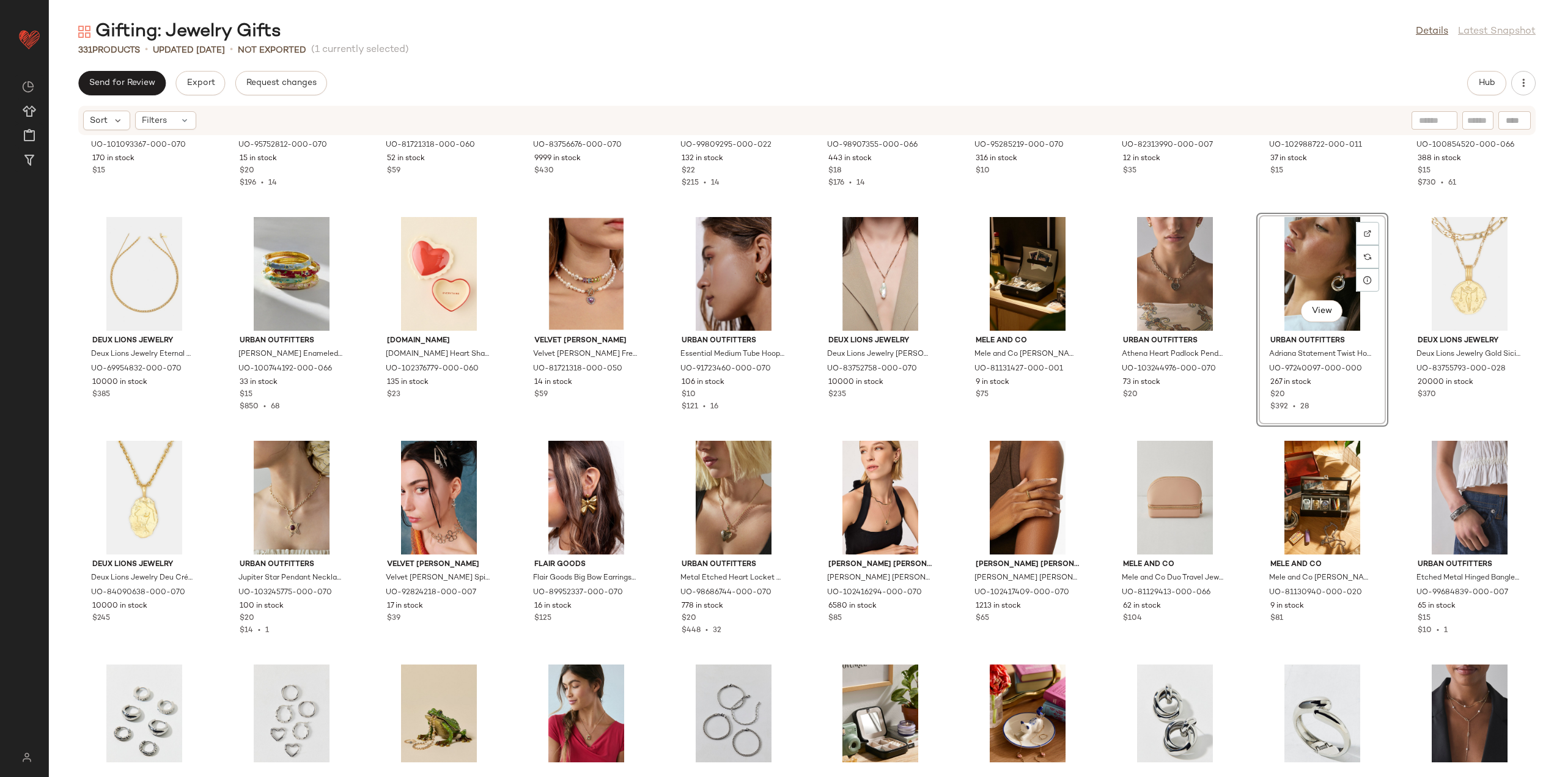
click at [1245, 416] on div "Urban Outfitters Mother Of Pearl & Stainless Steel Cross Pendant Necklace in Go…" at bounding box center [807, 449] width 1516 height 626
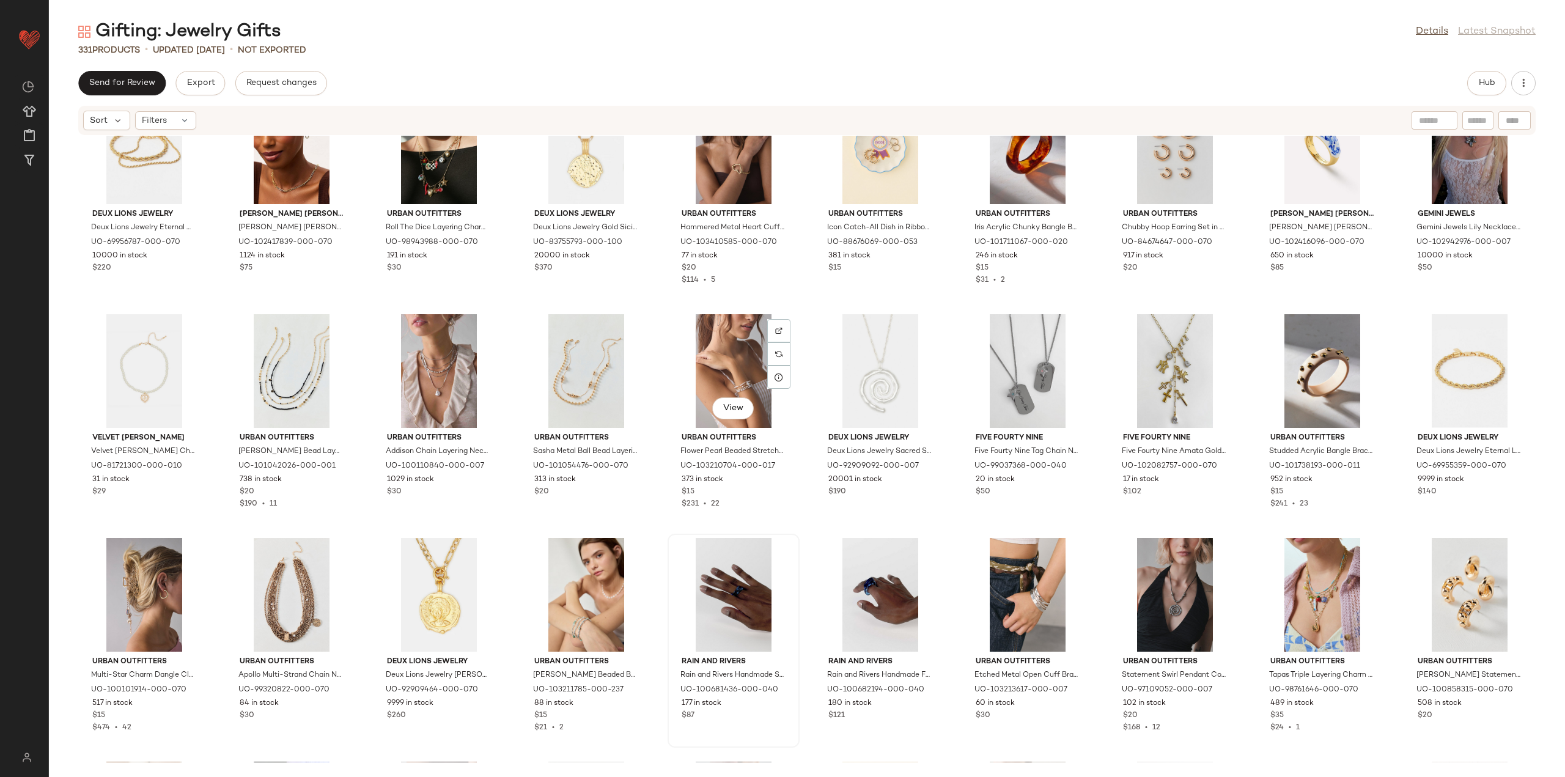
scroll to position [4086, 0]
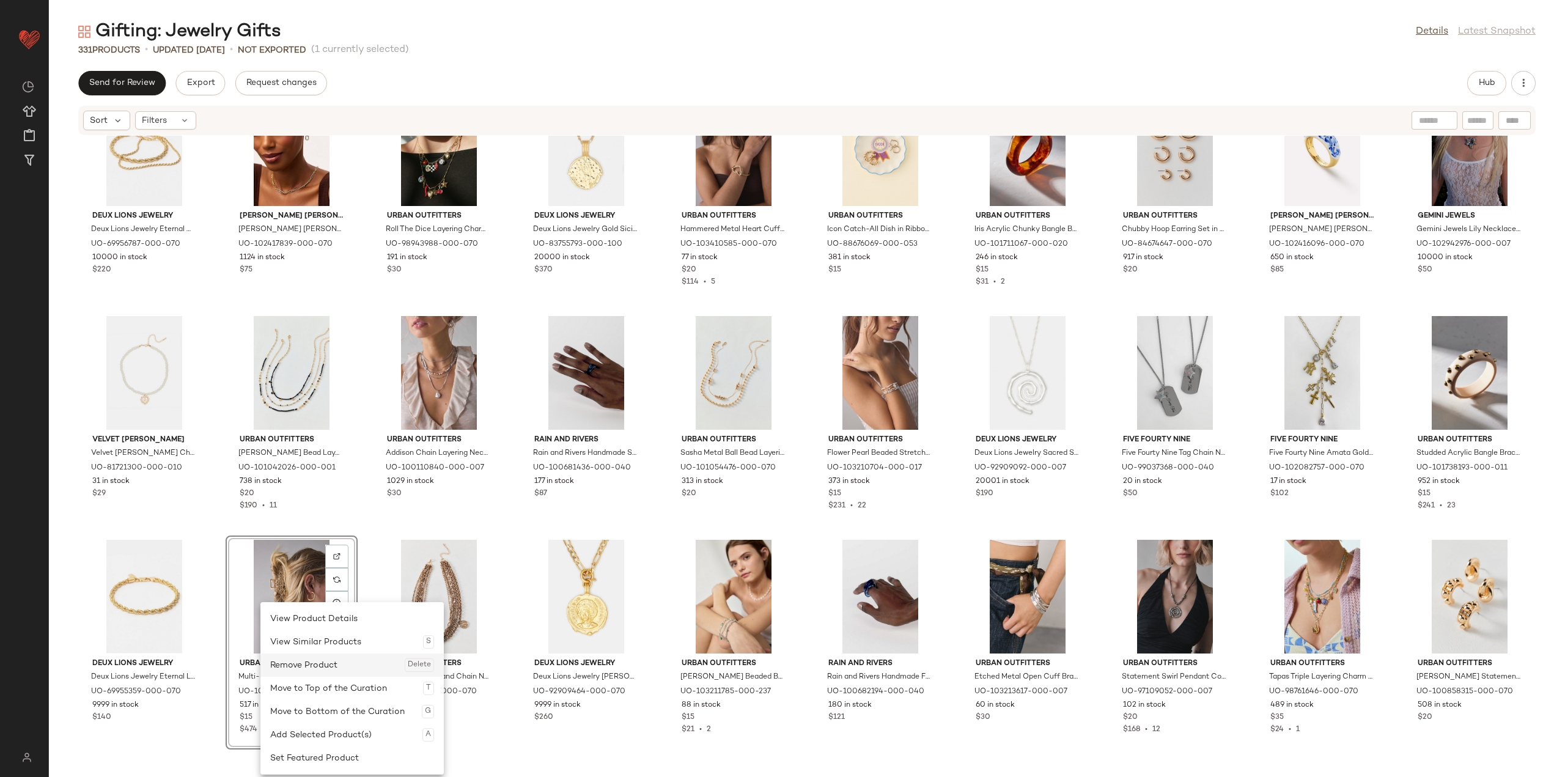
click at [310, 661] on div "Remove Product Delete" at bounding box center [352, 664] width 164 height 23
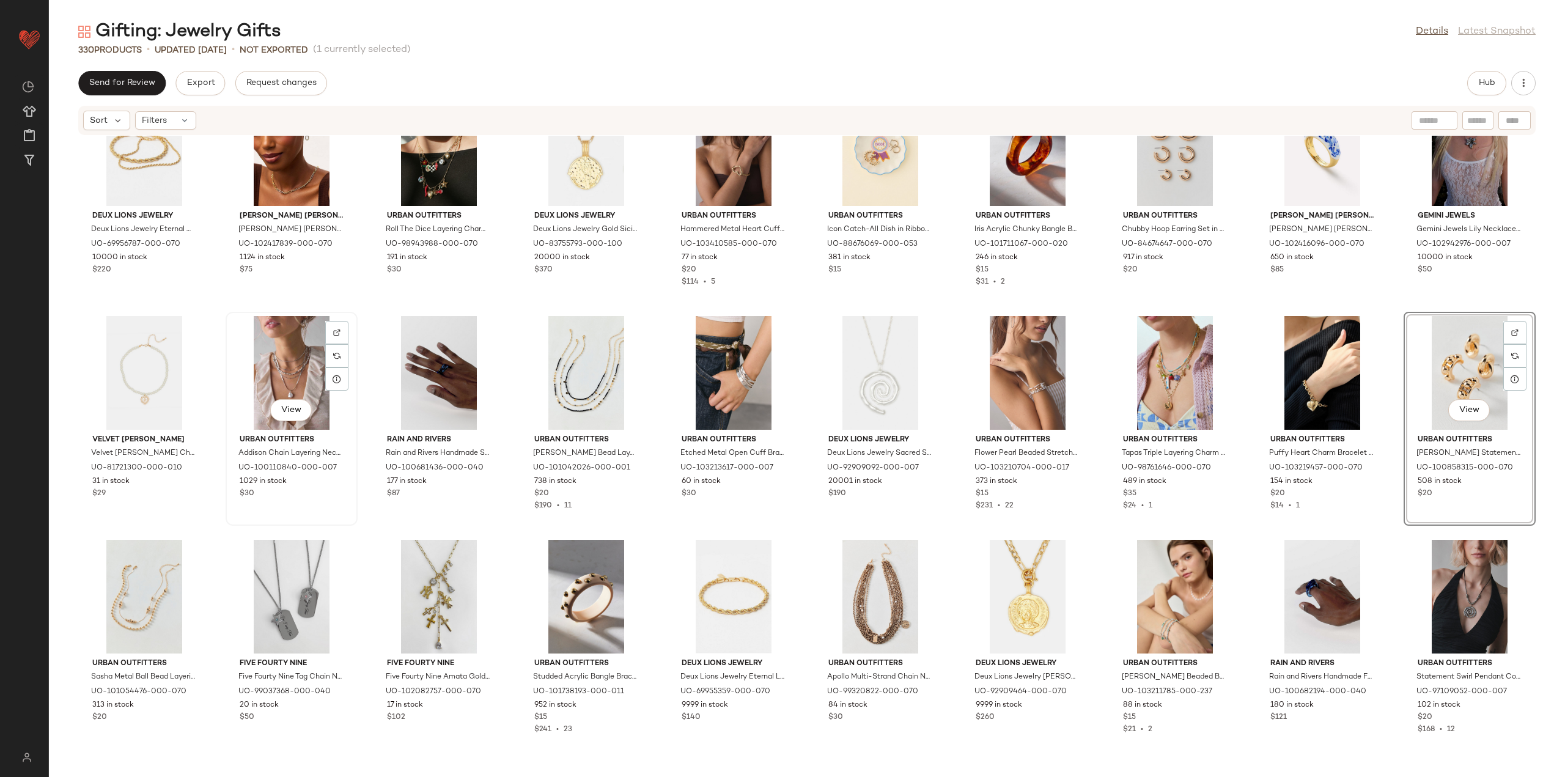
click at [311, 384] on div "View" at bounding box center [291, 373] width 123 height 114
click at [1433, 350] on div "View" at bounding box center [1469, 373] width 123 height 114
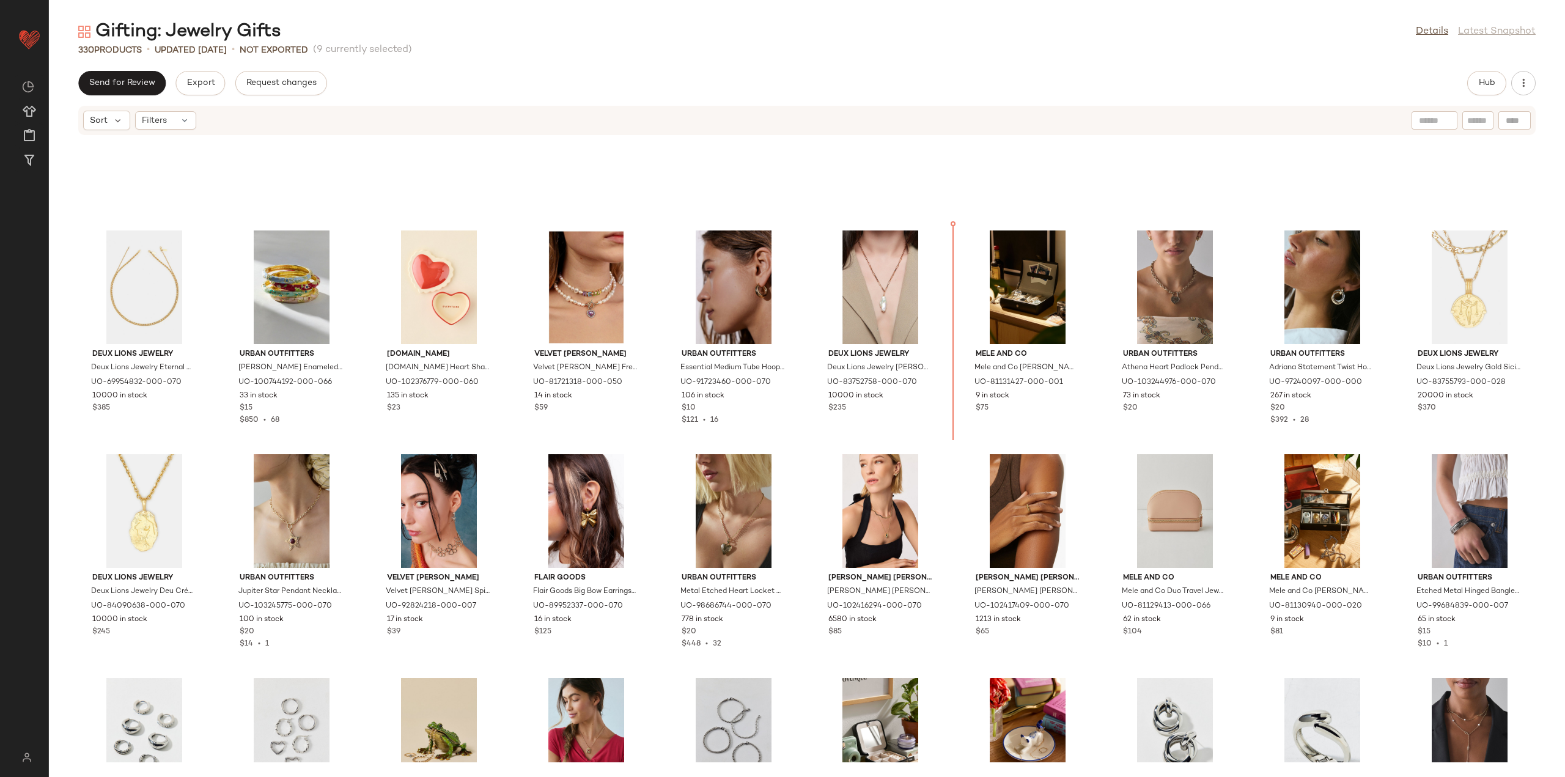
scroll to position [2601, 0]
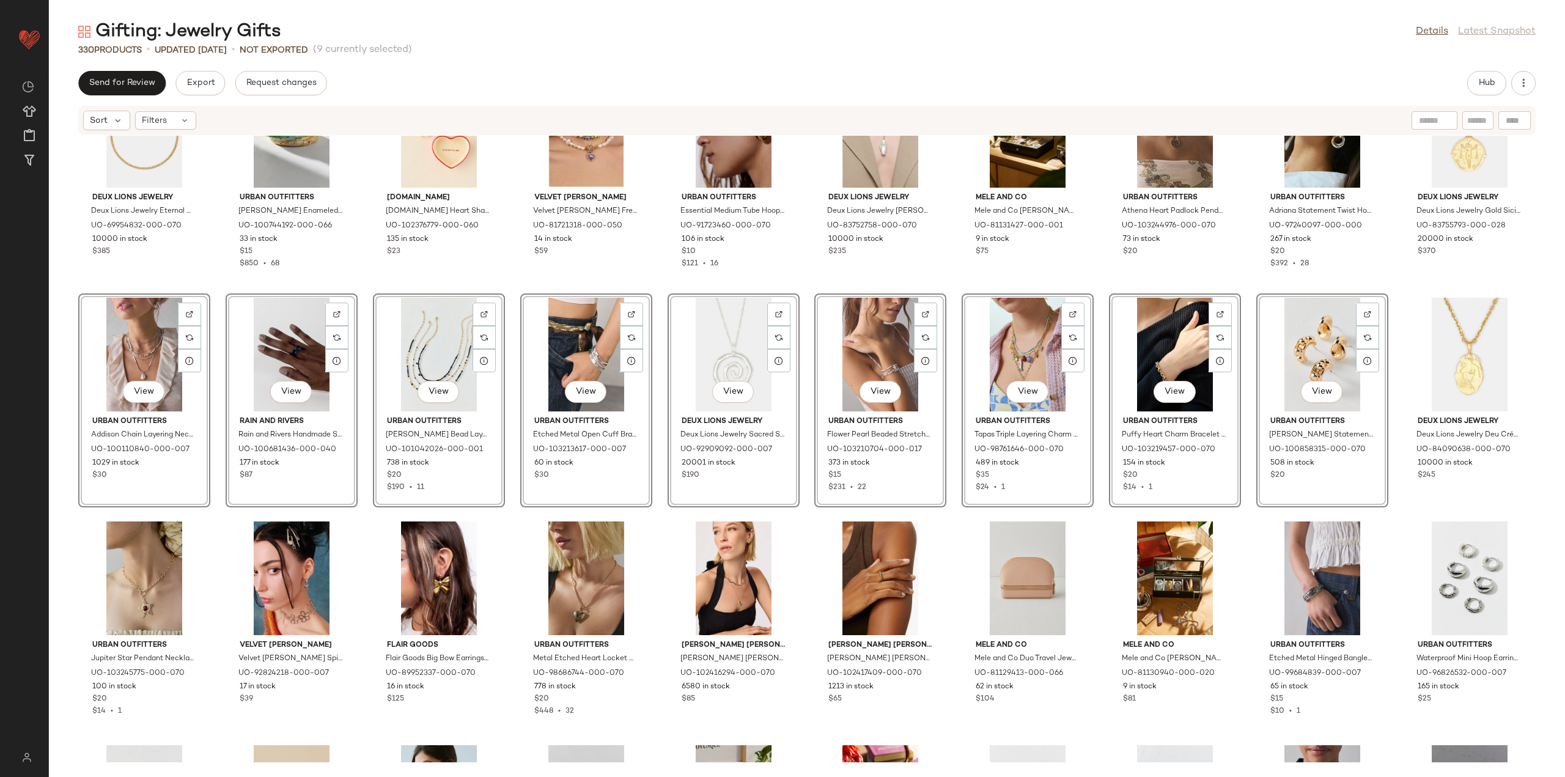
scroll to position [2785, 0]
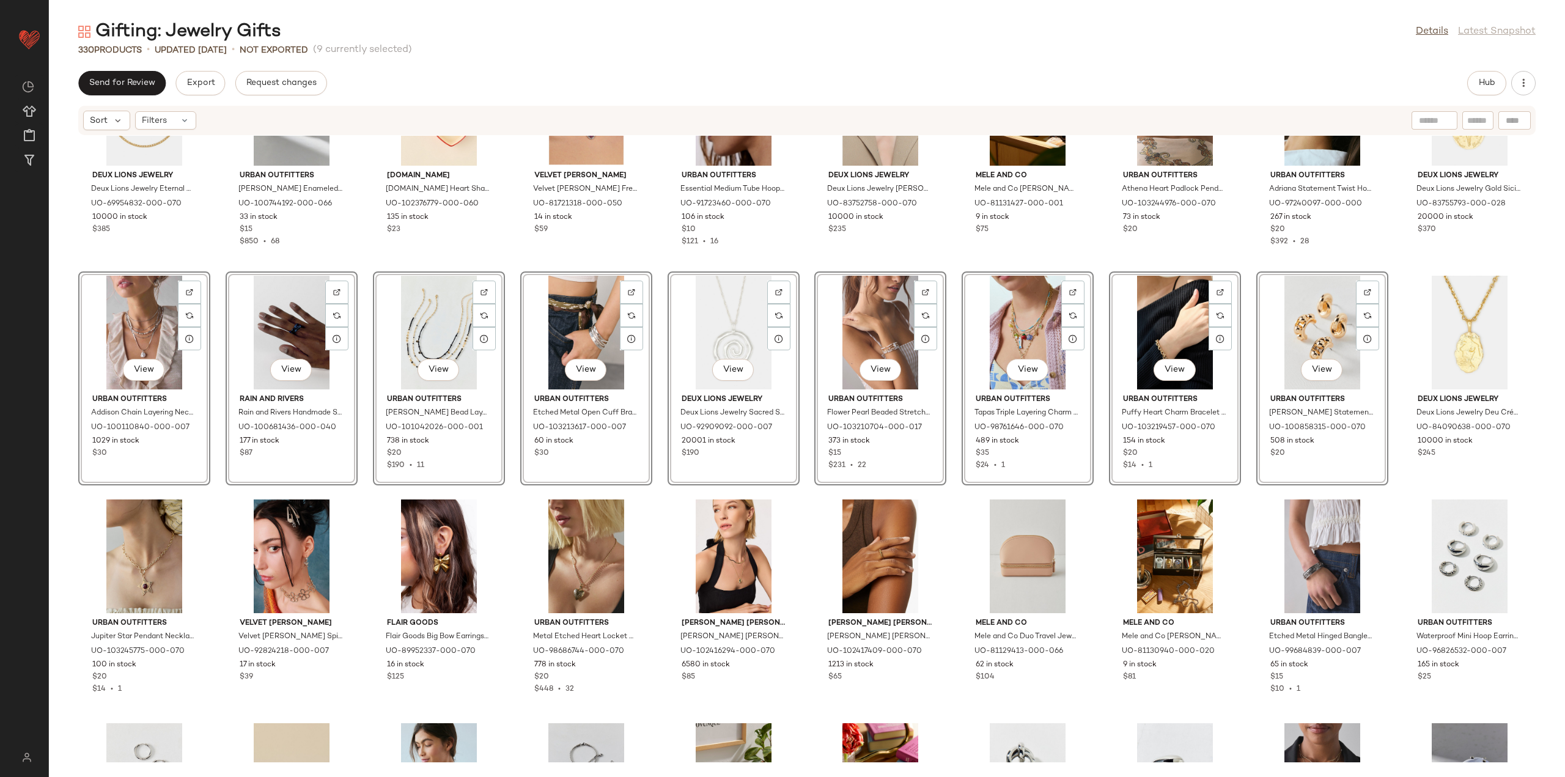
click at [505, 494] on div "Deux Lions Jewelry Deux Lions Jewelry Eternal Stack Chains Necklace in Gold, Me…" at bounding box center [807, 449] width 1516 height 626
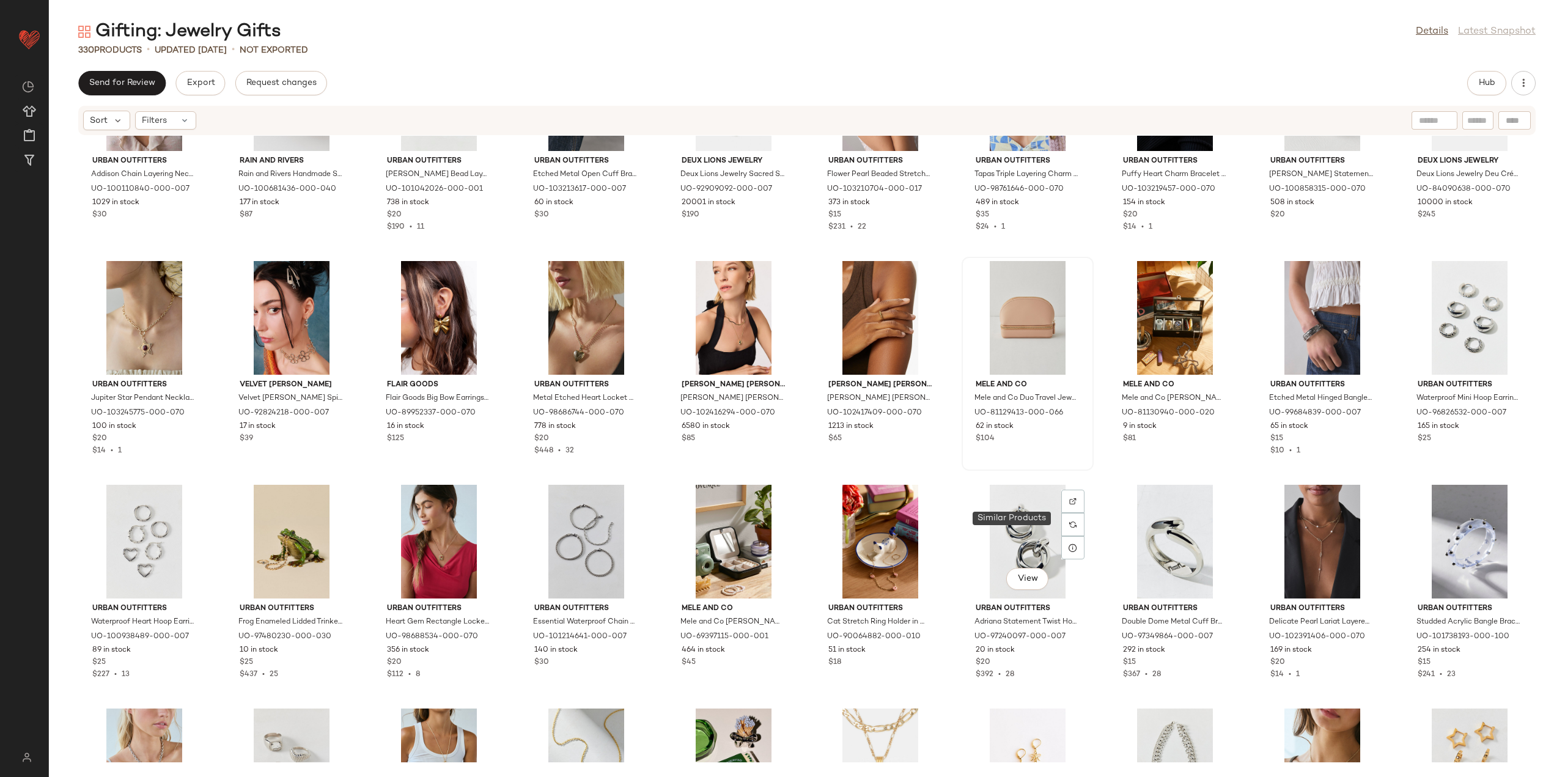
scroll to position [3029, 0]
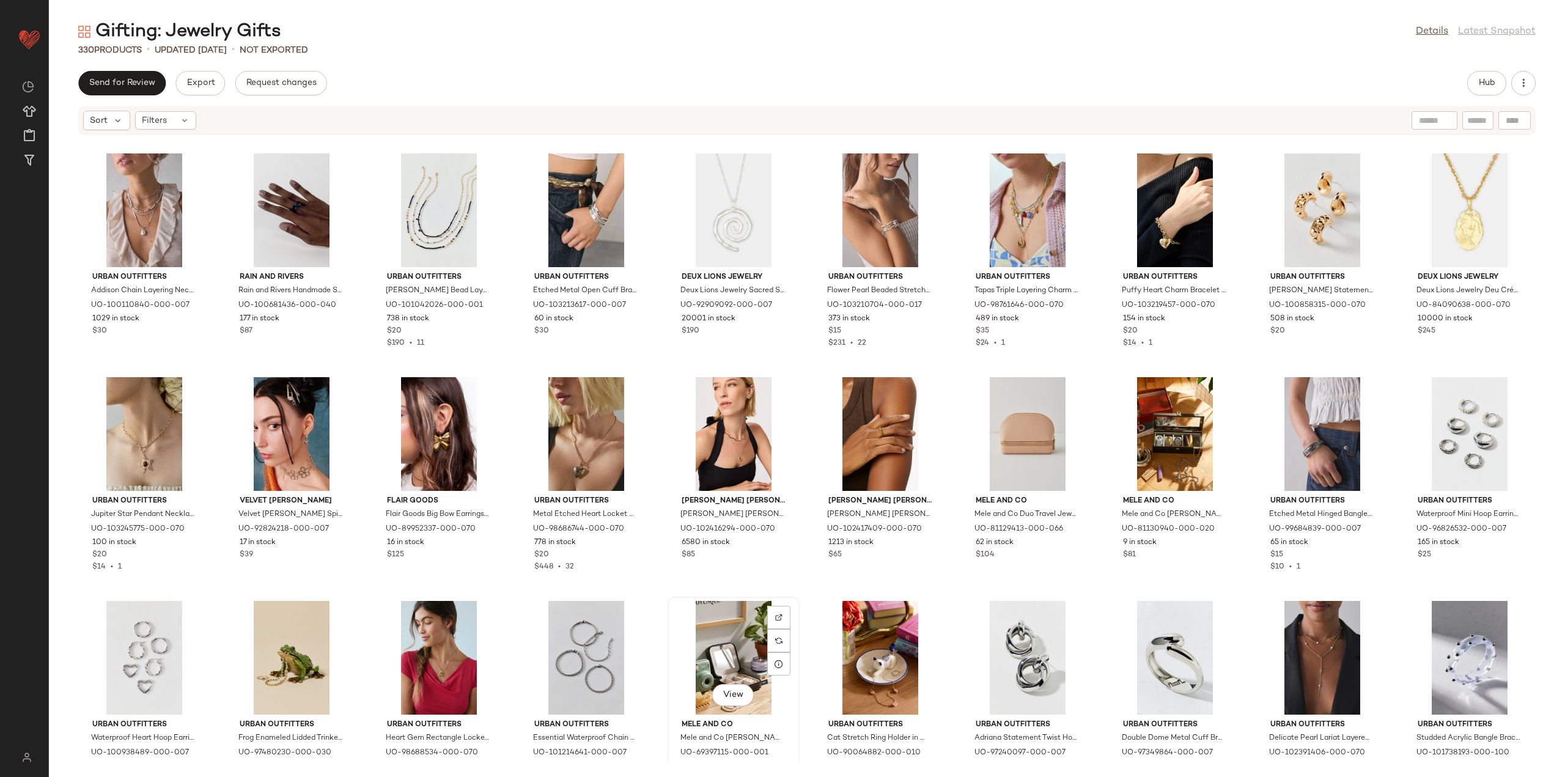
scroll to position [2907, 0]
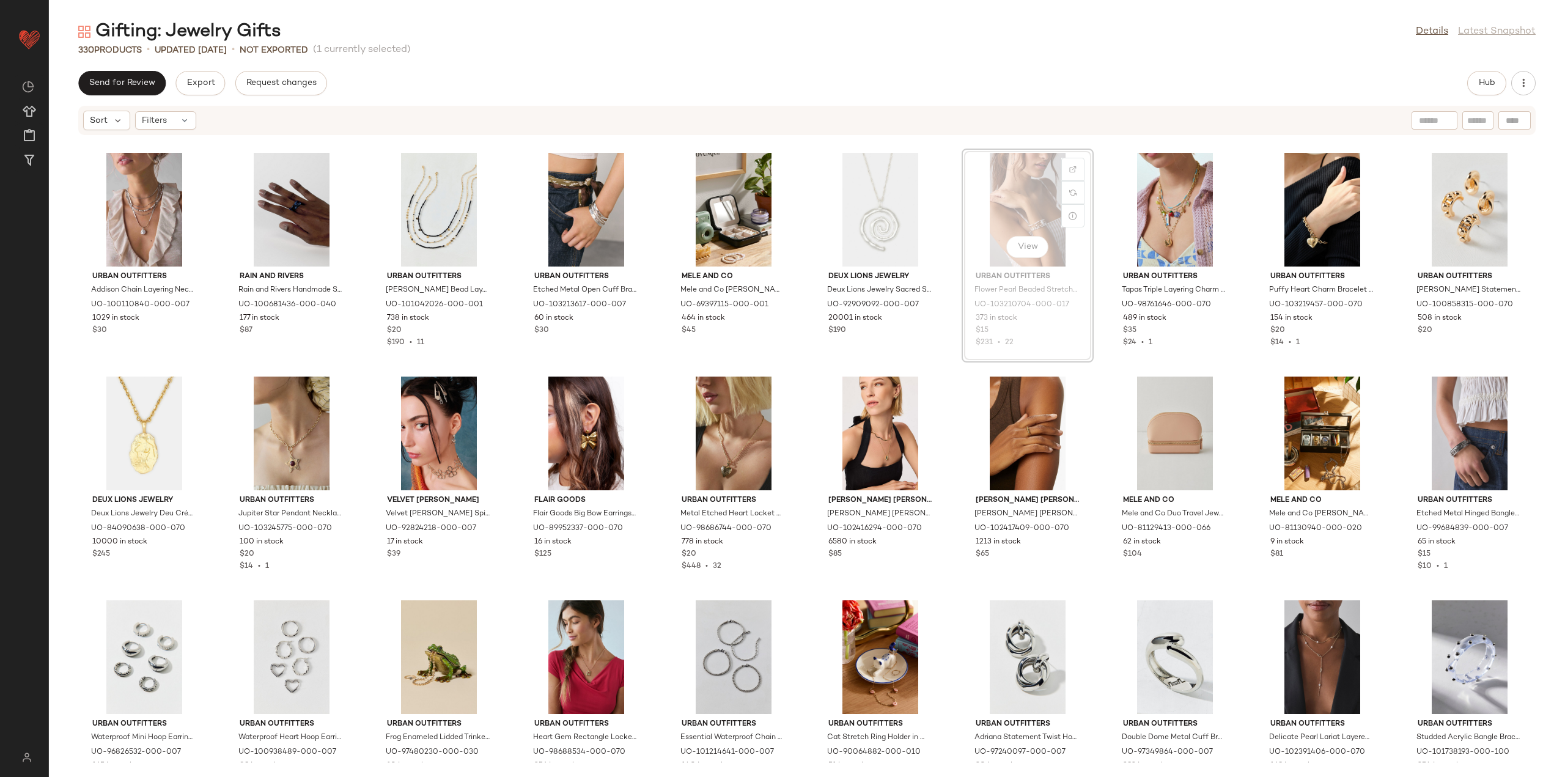
scroll to position [2906, 0]
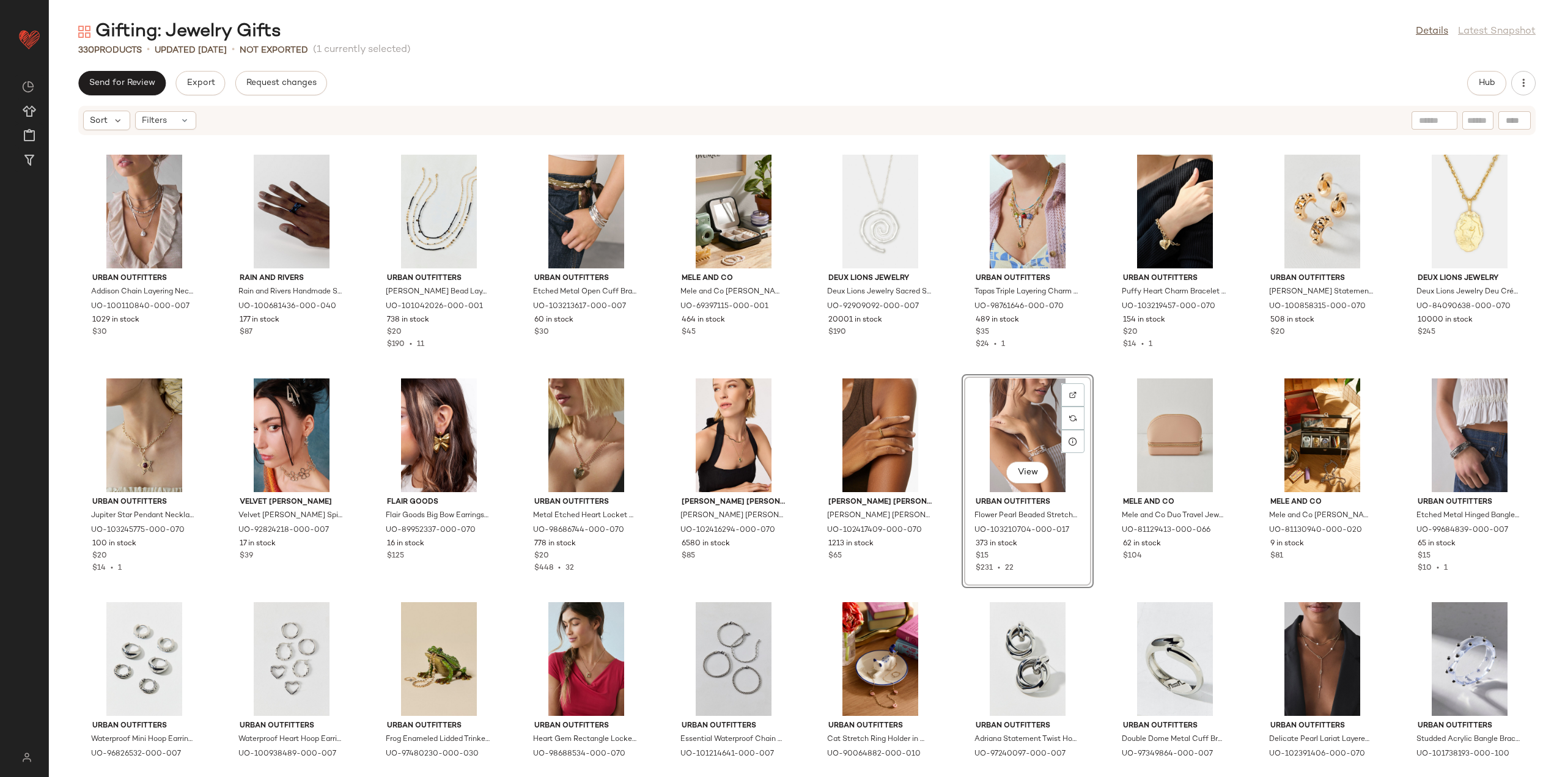
click at [961, 374] on div "View Urban Outfitters Flower Pearl Beaded Stretchy Bracelet Set in Pearl, Women…" at bounding box center [1027, 481] width 132 height 214
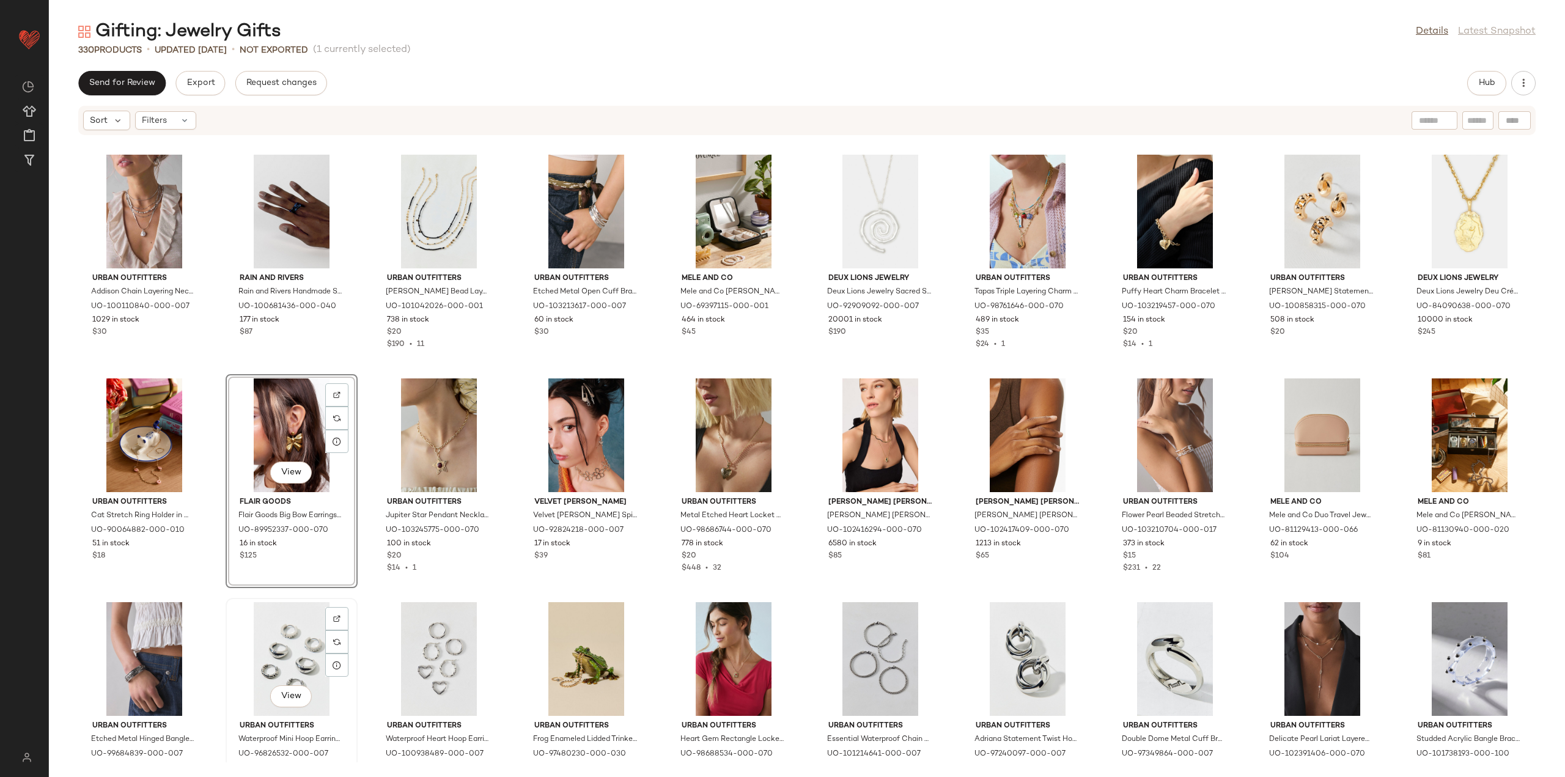
click at [356, 609] on div "View Urban Outfitters Waterproof Mini Hoop Earring Set in Silver, Women's at Ur…" at bounding box center [292, 705] width 132 height 214
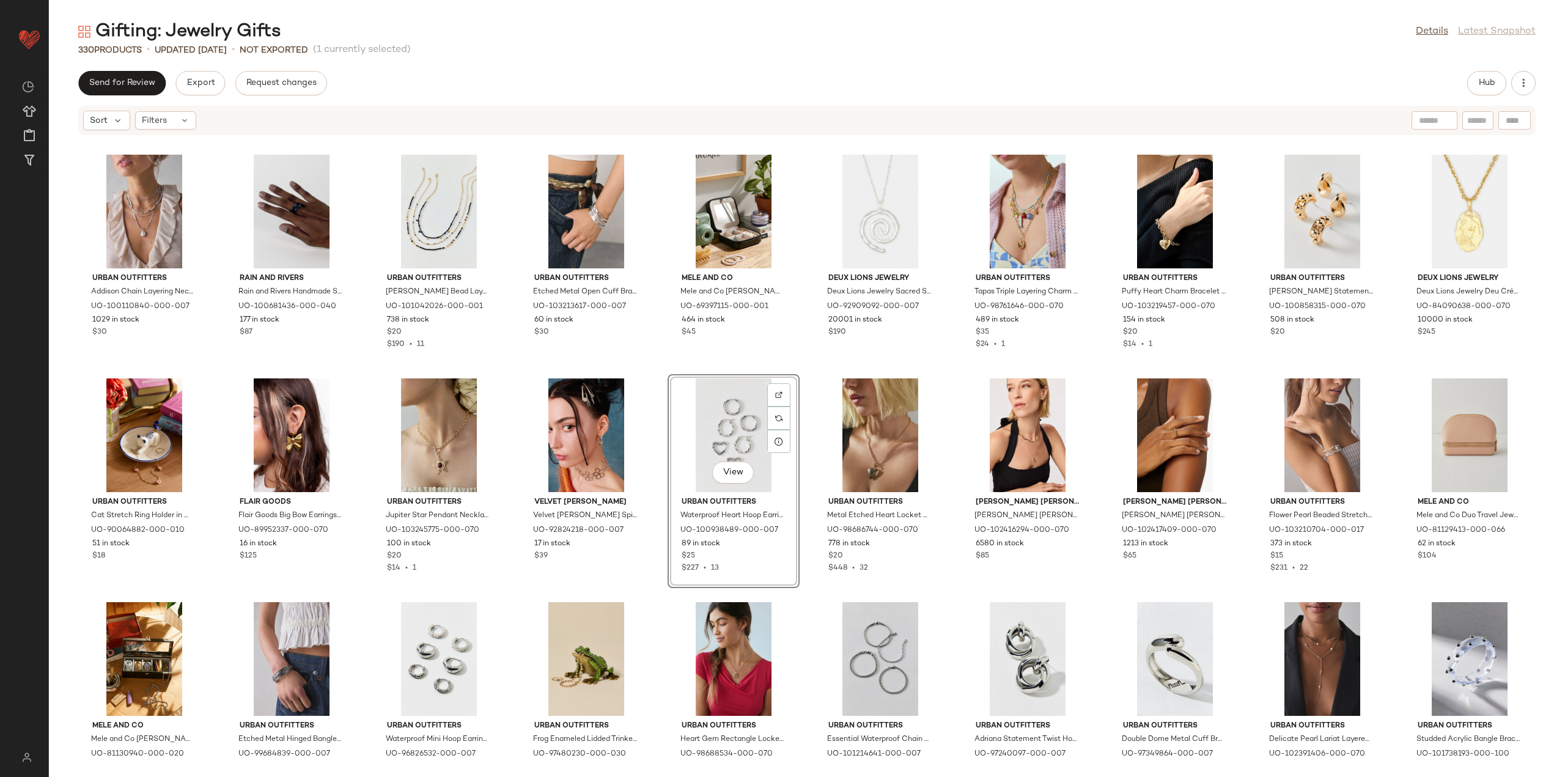
click at [652, 597] on div "Urban Outfitters Addison Chain Layering Necklace Set in Silver, Women's at Urba…" at bounding box center [807, 449] width 1516 height 626
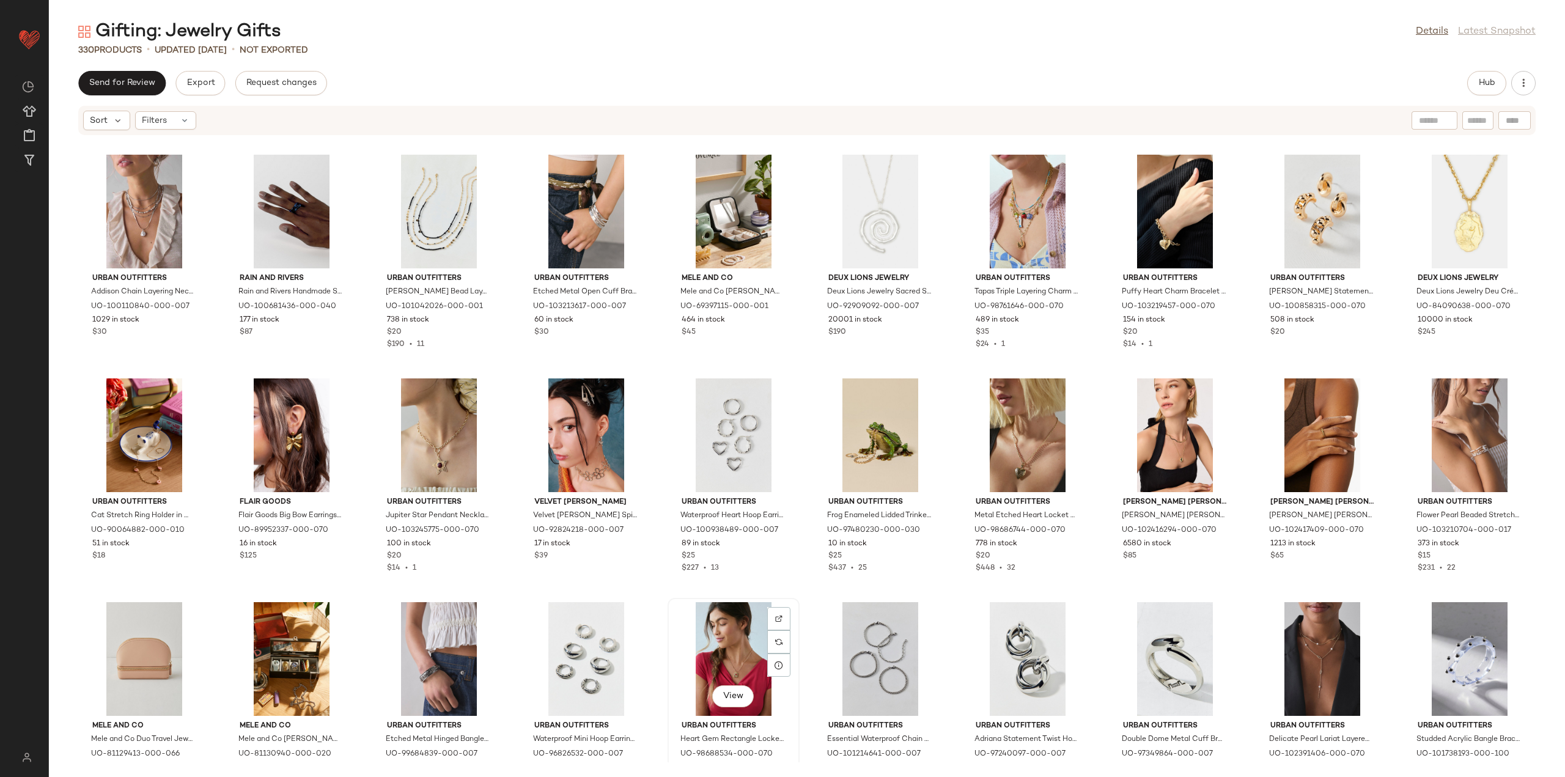
scroll to position [2907, 0]
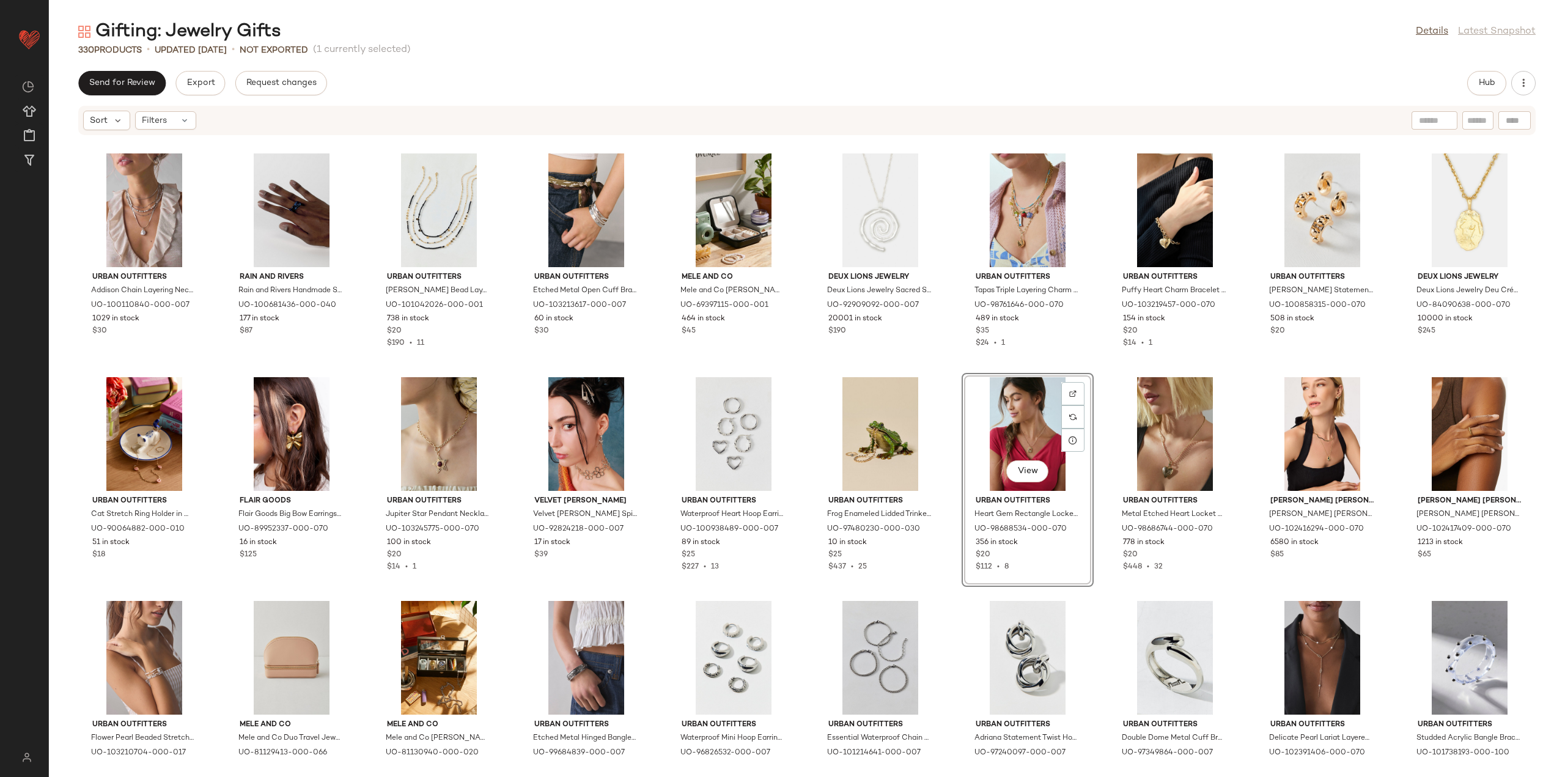
click at [950, 601] on div "Urban Outfitters Addison Chain Layering Necklace Set in Silver, Women's at Urba…" at bounding box center [807, 449] width 1516 height 626
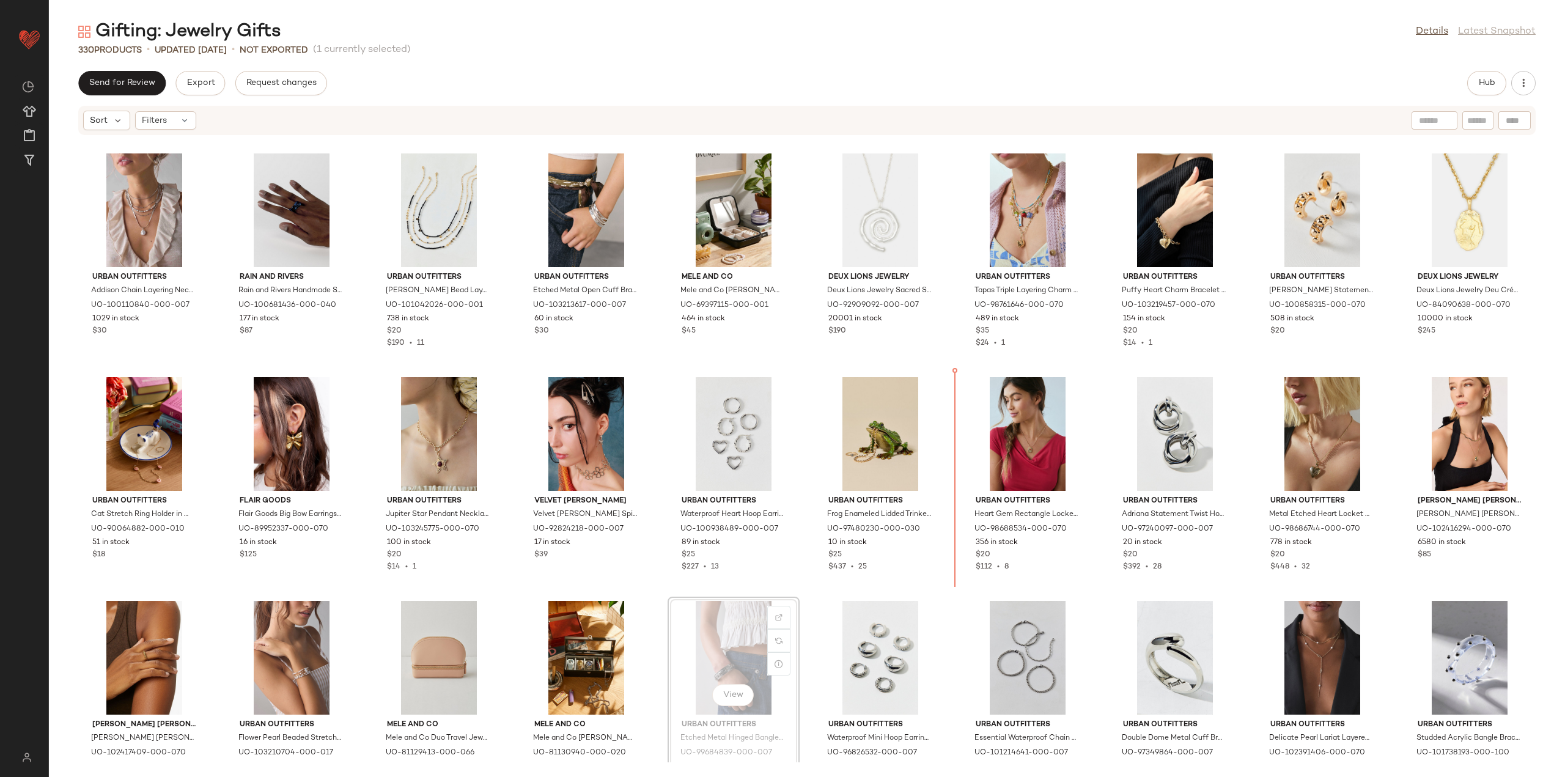
scroll to position [2907, 0]
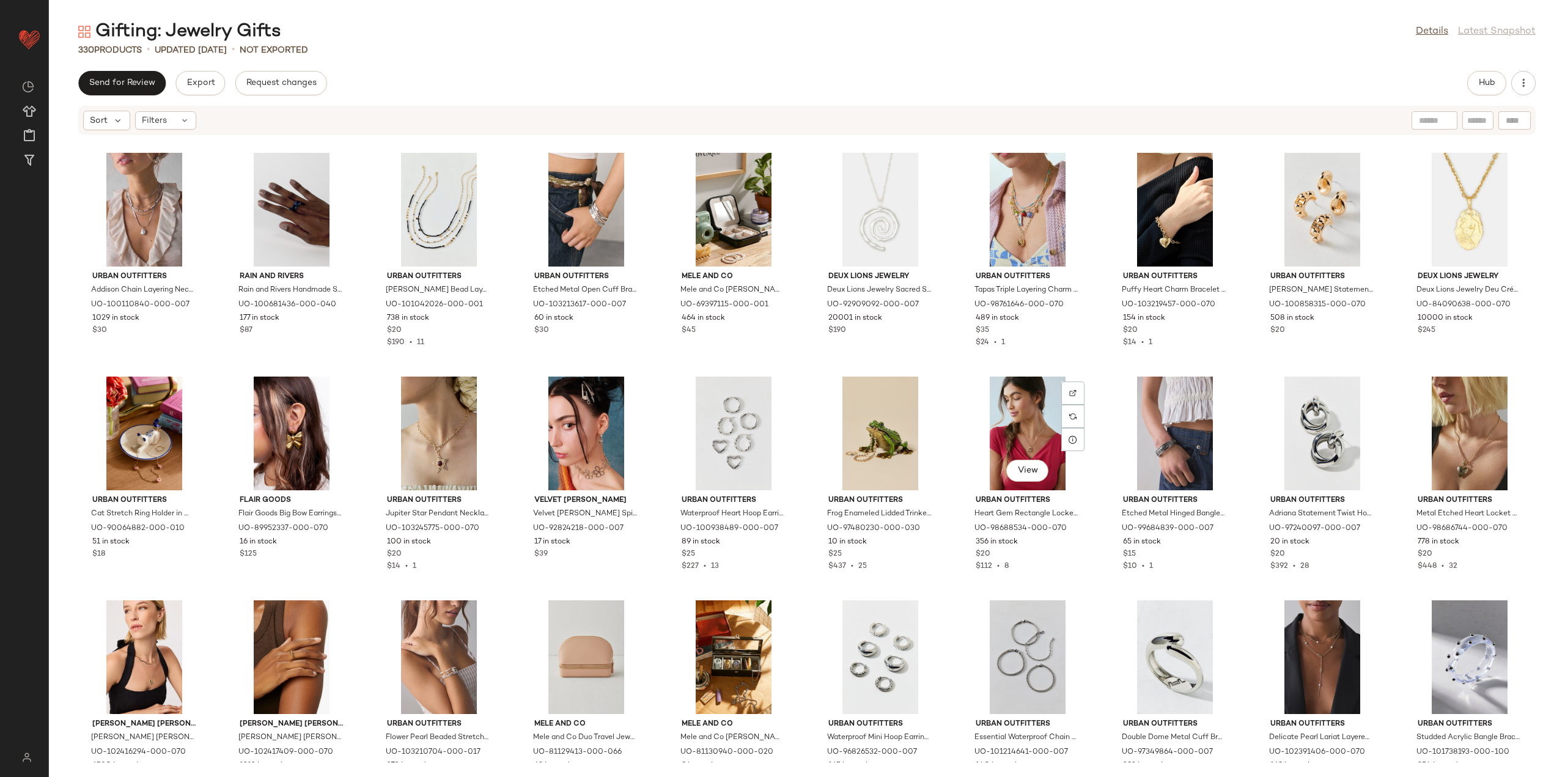
click at [1087, 548] on div "View Urban Outfitters Heart Gem Rectangle Locket Necklace in Gold, Women's at U…" at bounding box center [1028, 478] width 130 height 211
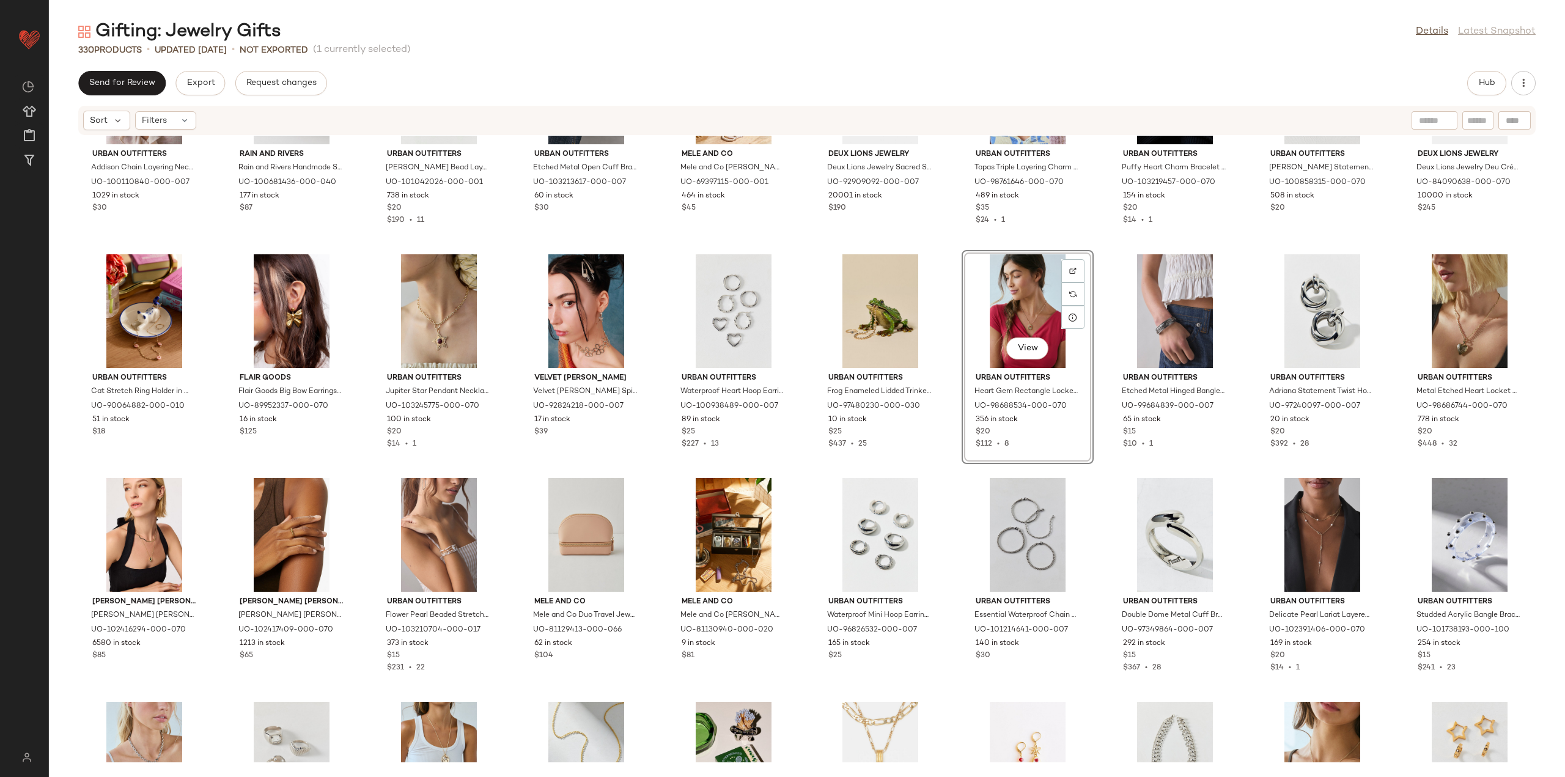
click at [1091, 477] on div "Urban Outfitters Addison Chain Layering Necklace Set in Silver, Women's at Urba…" at bounding box center [807, 449] width 1516 height 626
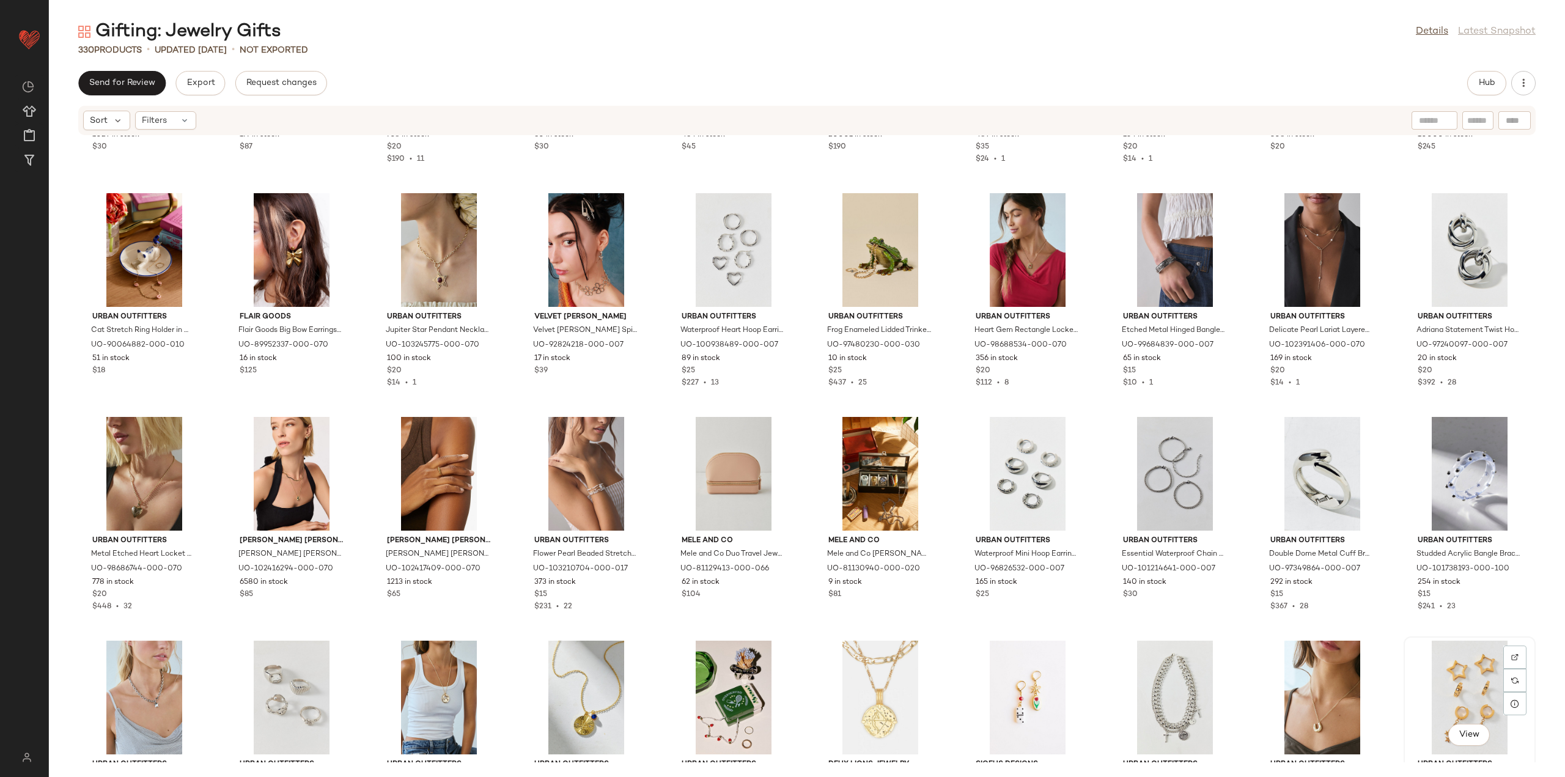
scroll to position [3091, 0]
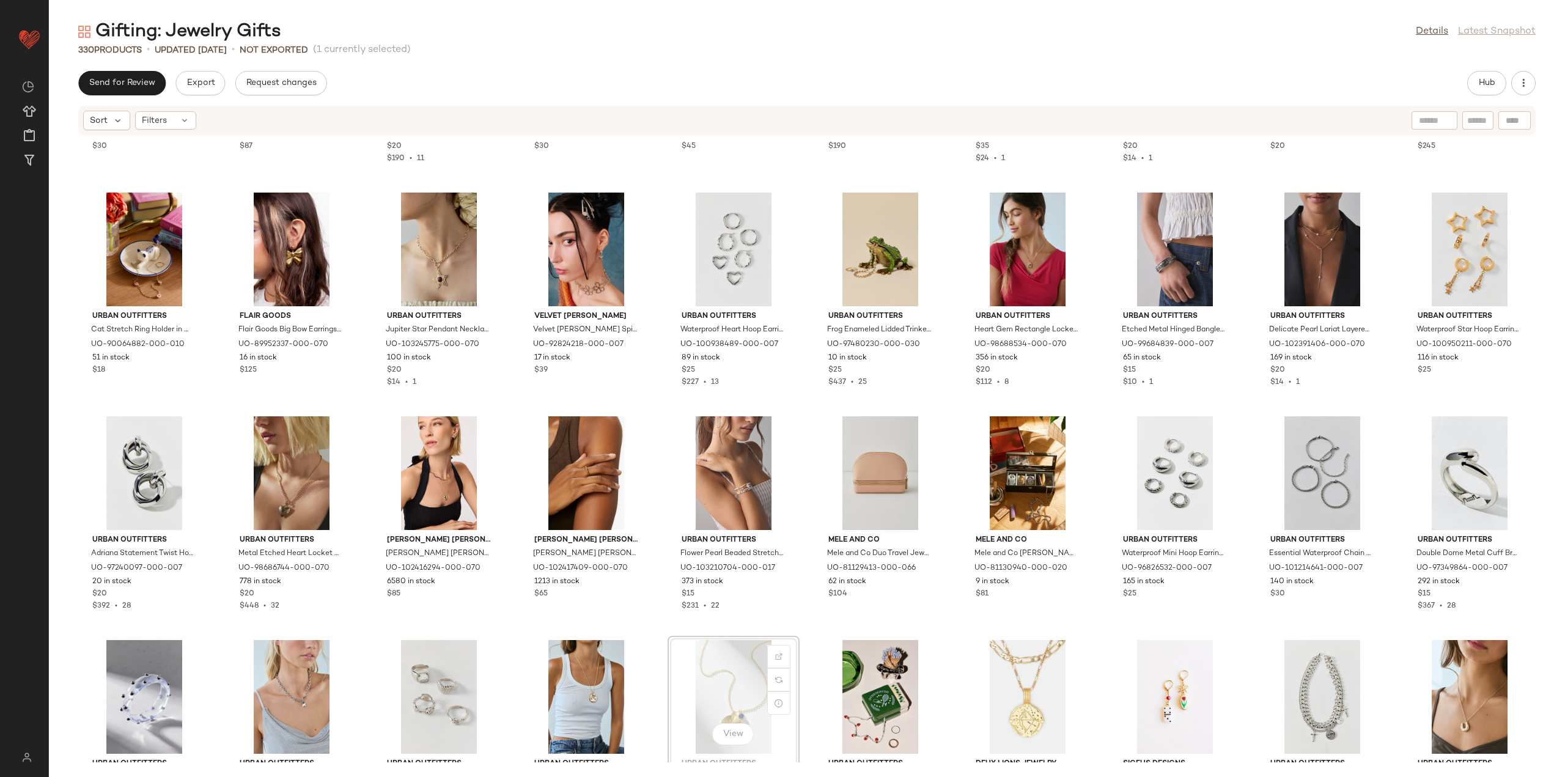
scroll to position [3094, 0]
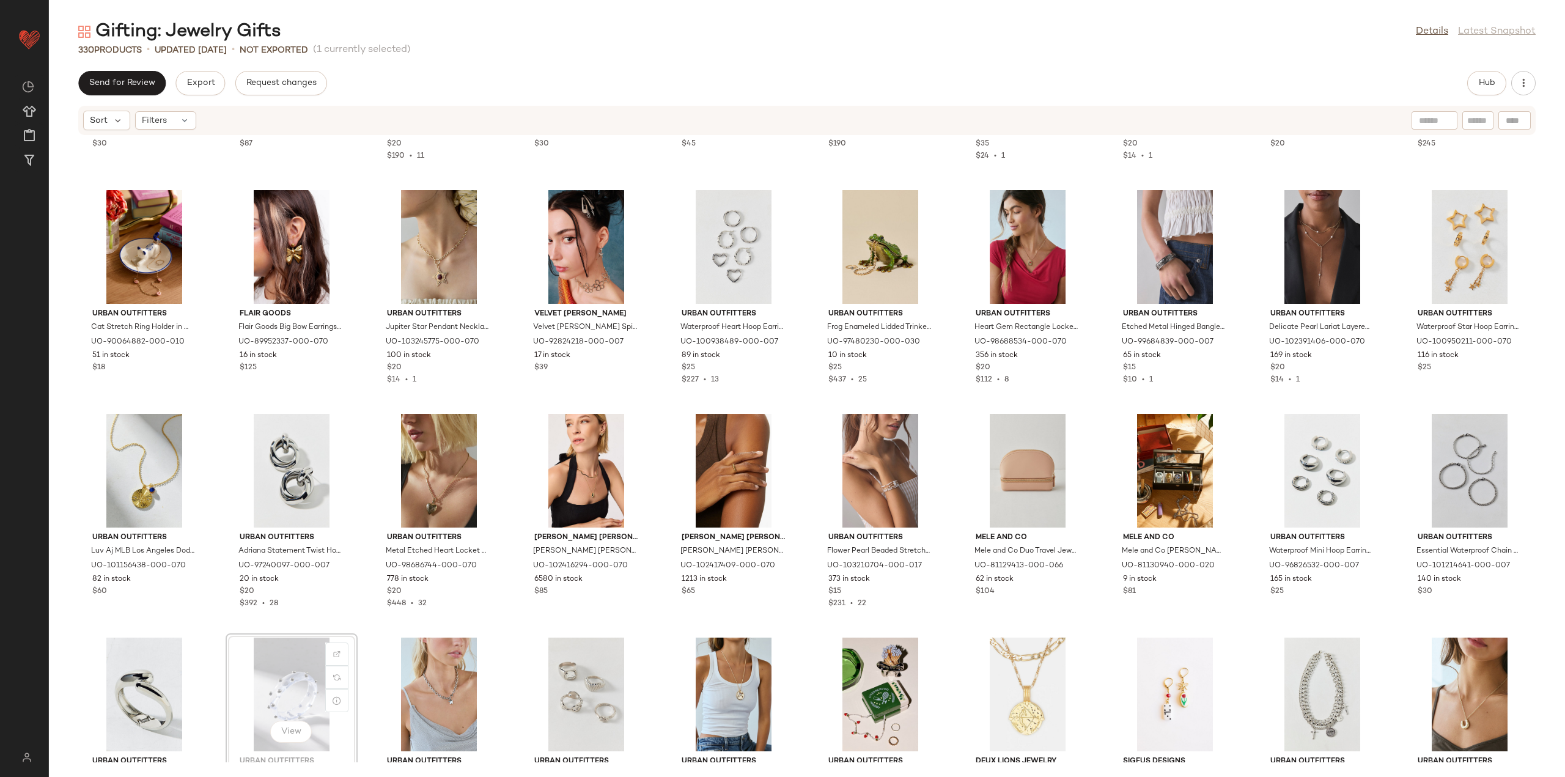
scroll to position [3095, 0]
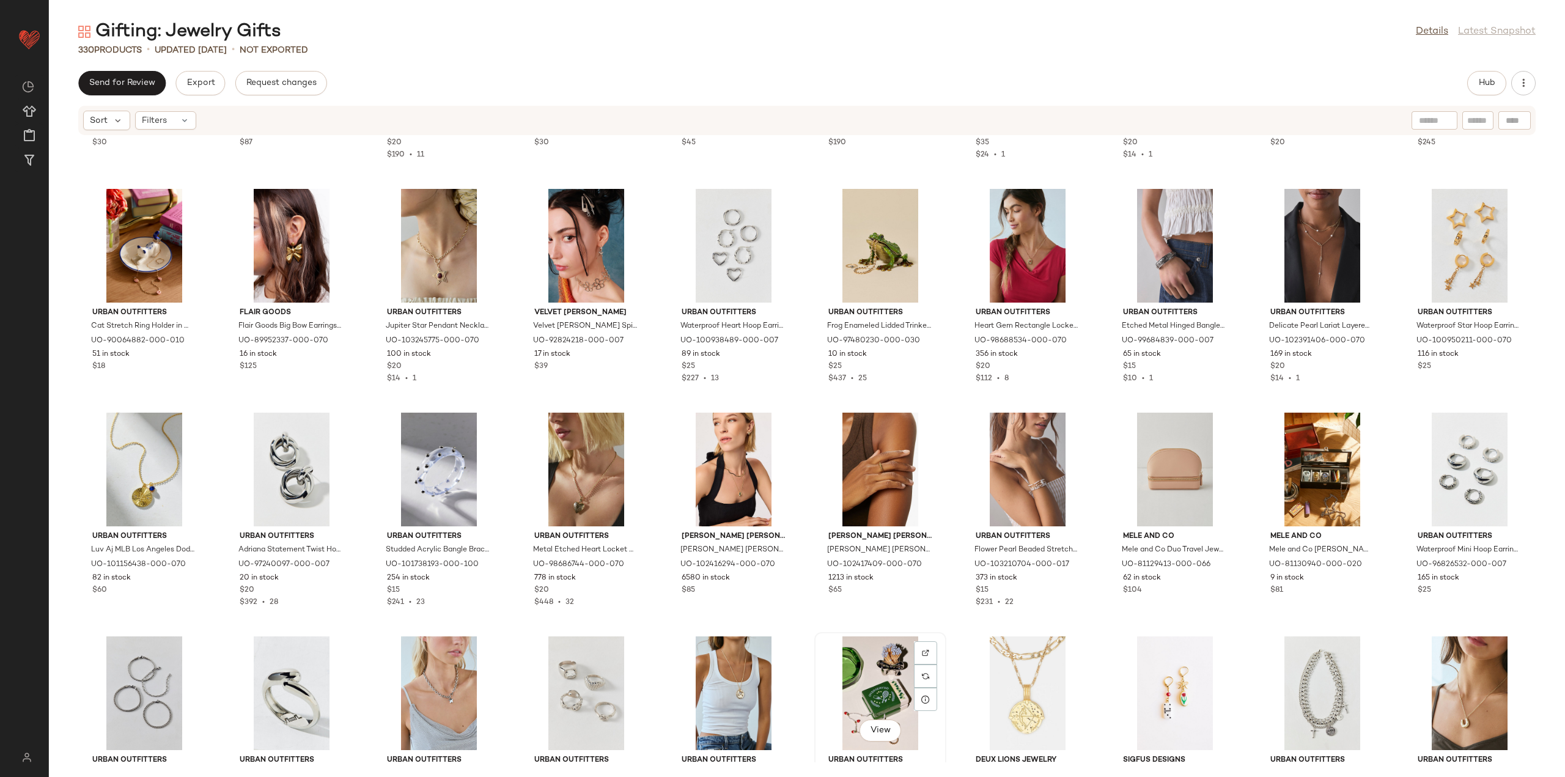
scroll to position [3096, 0]
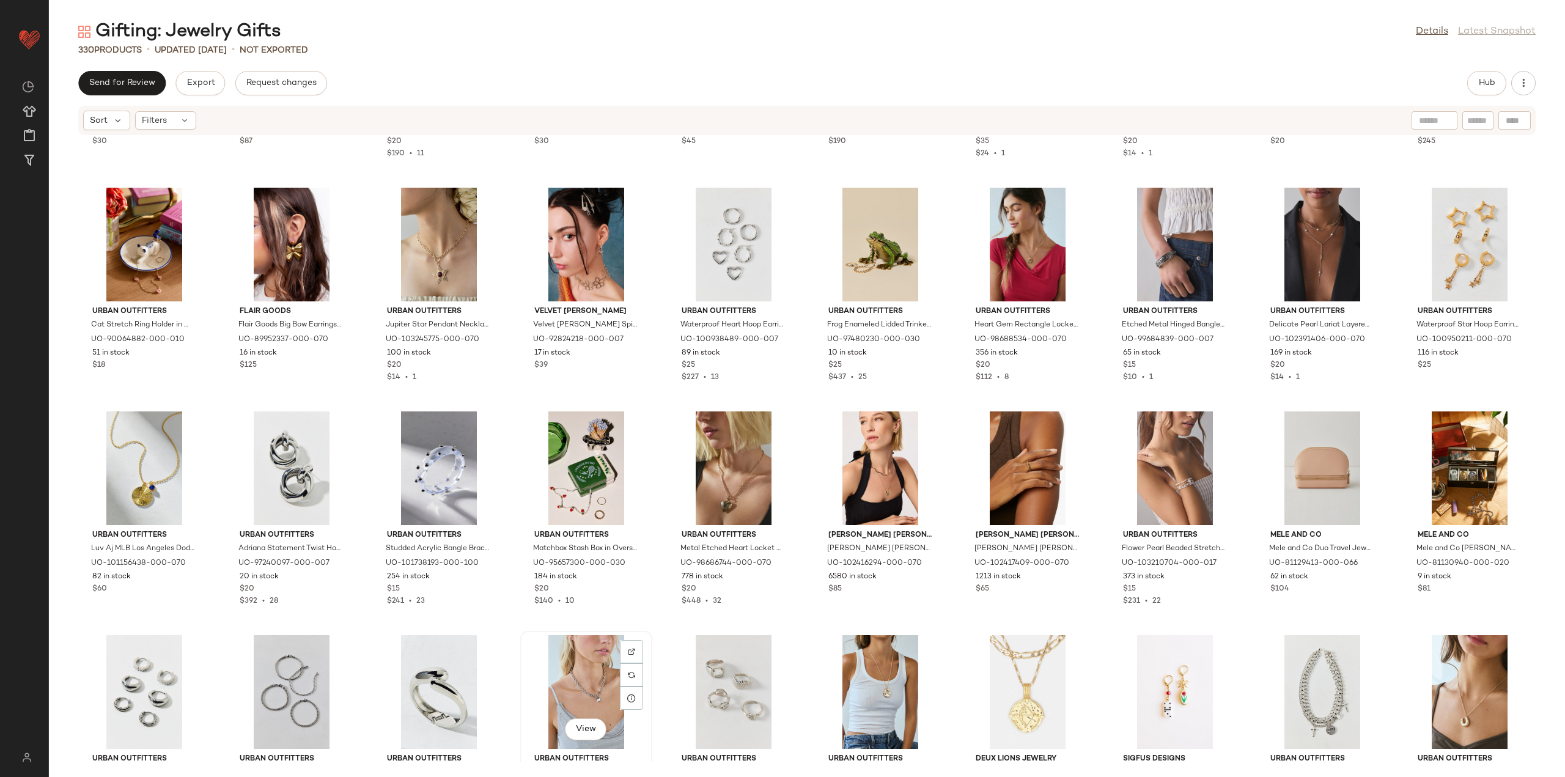
click at [648, 639] on div "View Urban Outfitters Waterproof Puffy Star Charm Necklace in Silver, Women's a…" at bounding box center [586, 738] width 132 height 214
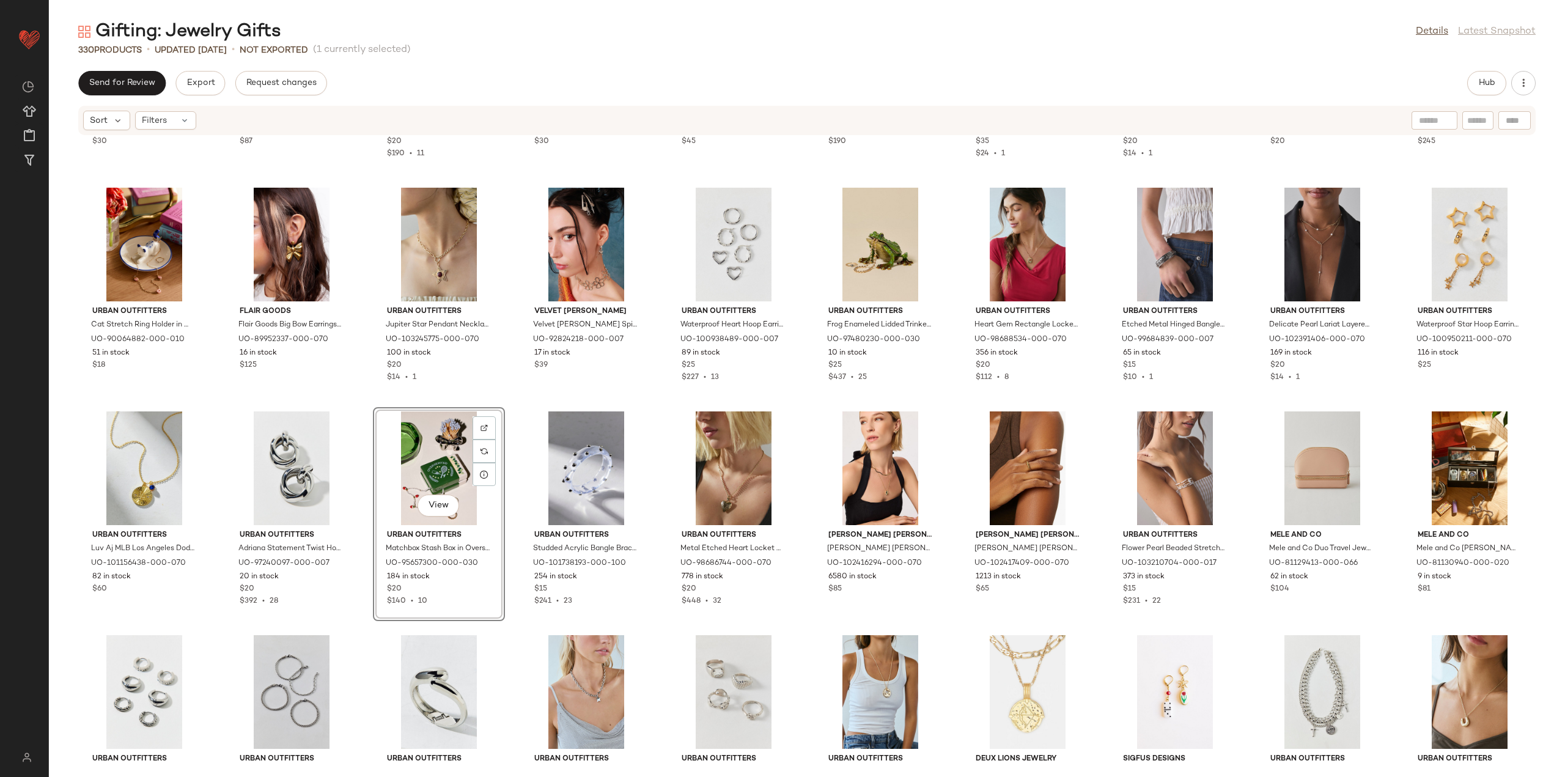
click at [513, 613] on div "Urban Outfitters Addison Chain Layering Necklace Set in Silver, Women's at Urba…" at bounding box center [807, 449] width 1516 height 626
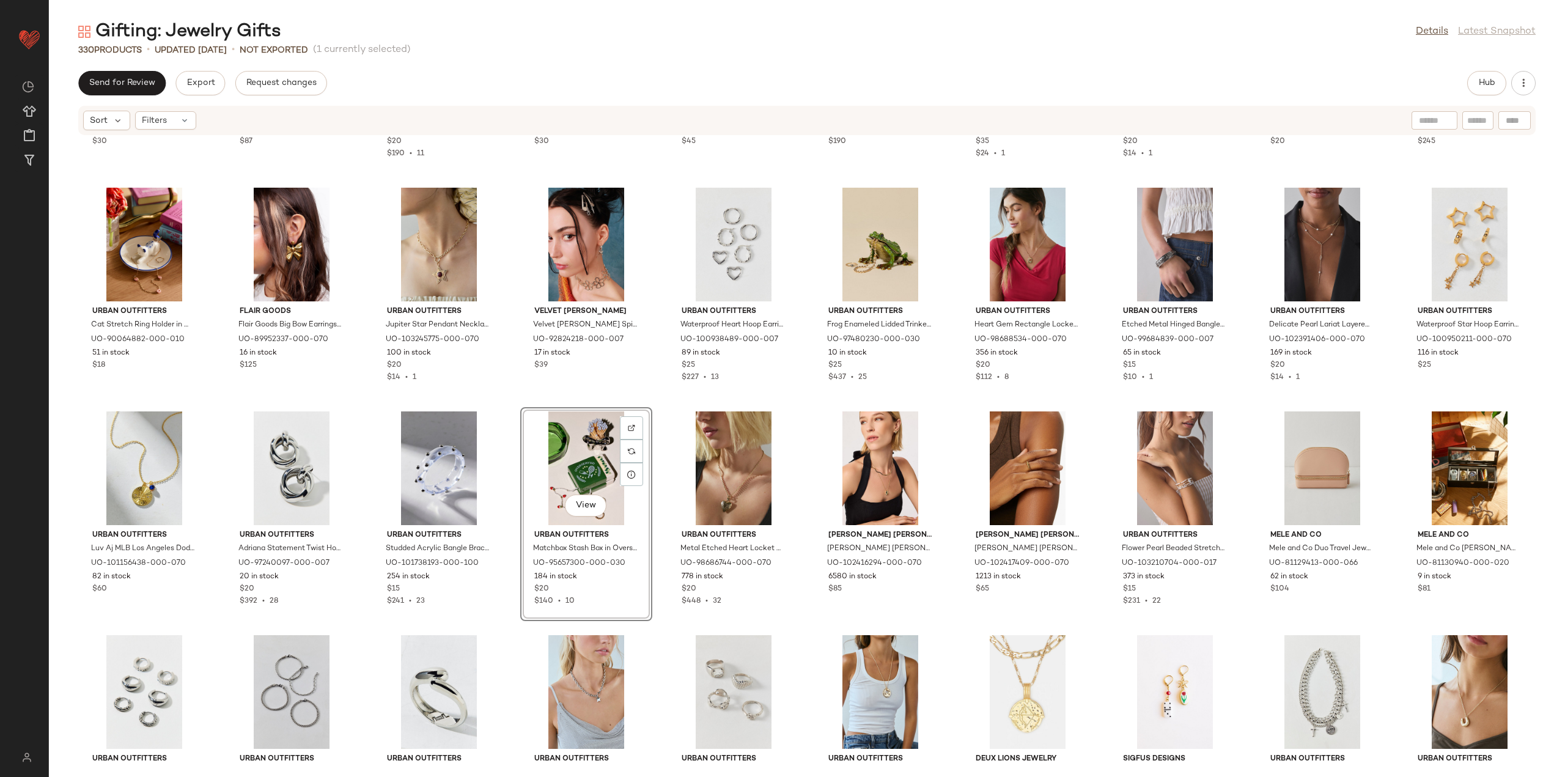
click at [623, 629] on div "Urban Outfitters Addison Chain Layering Necklace Set in Silver, Women's at Urba…" at bounding box center [807, 449] width 1516 height 626
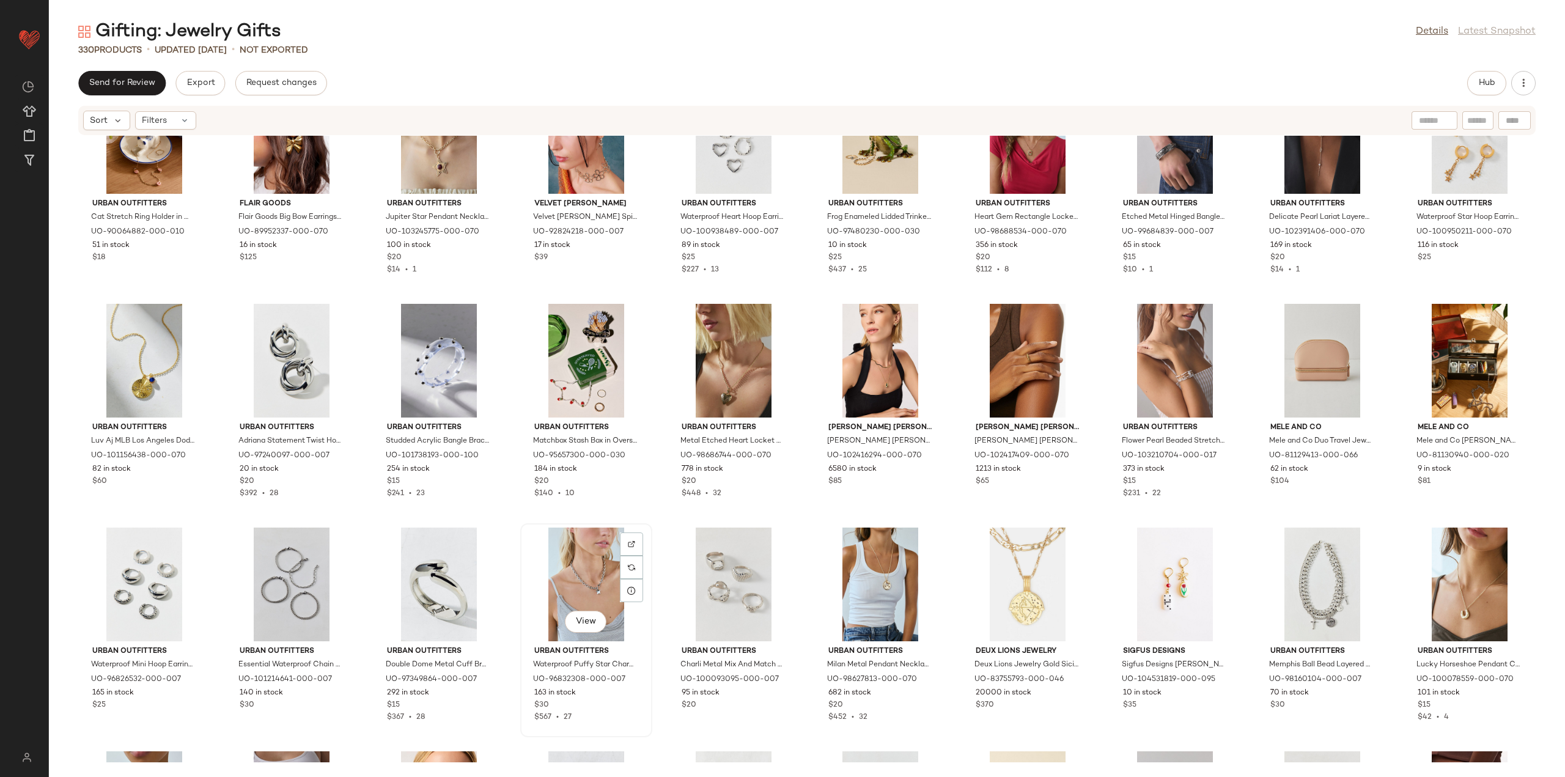
scroll to position [3219, 0]
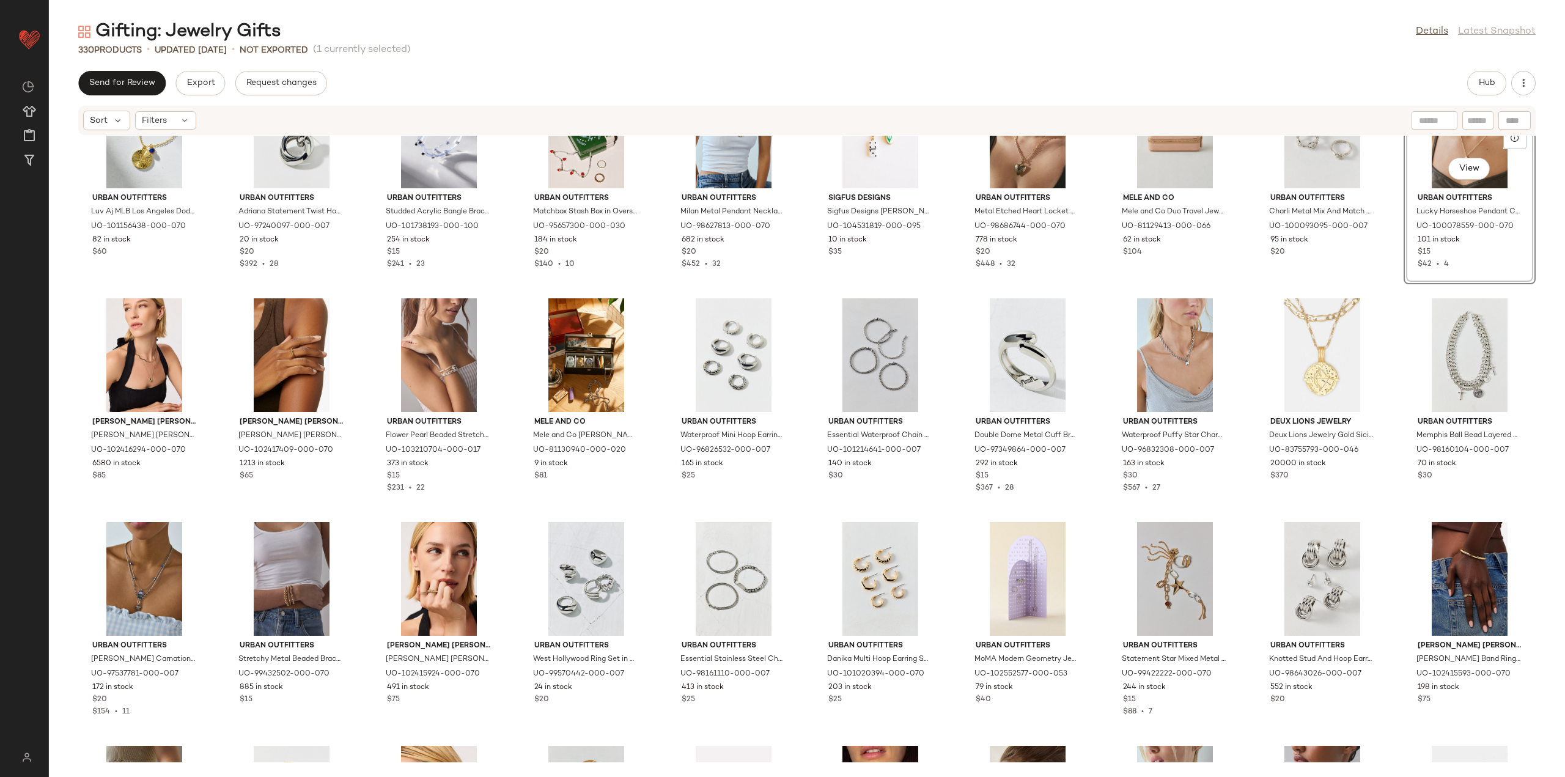
scroll to position [3463, 0]
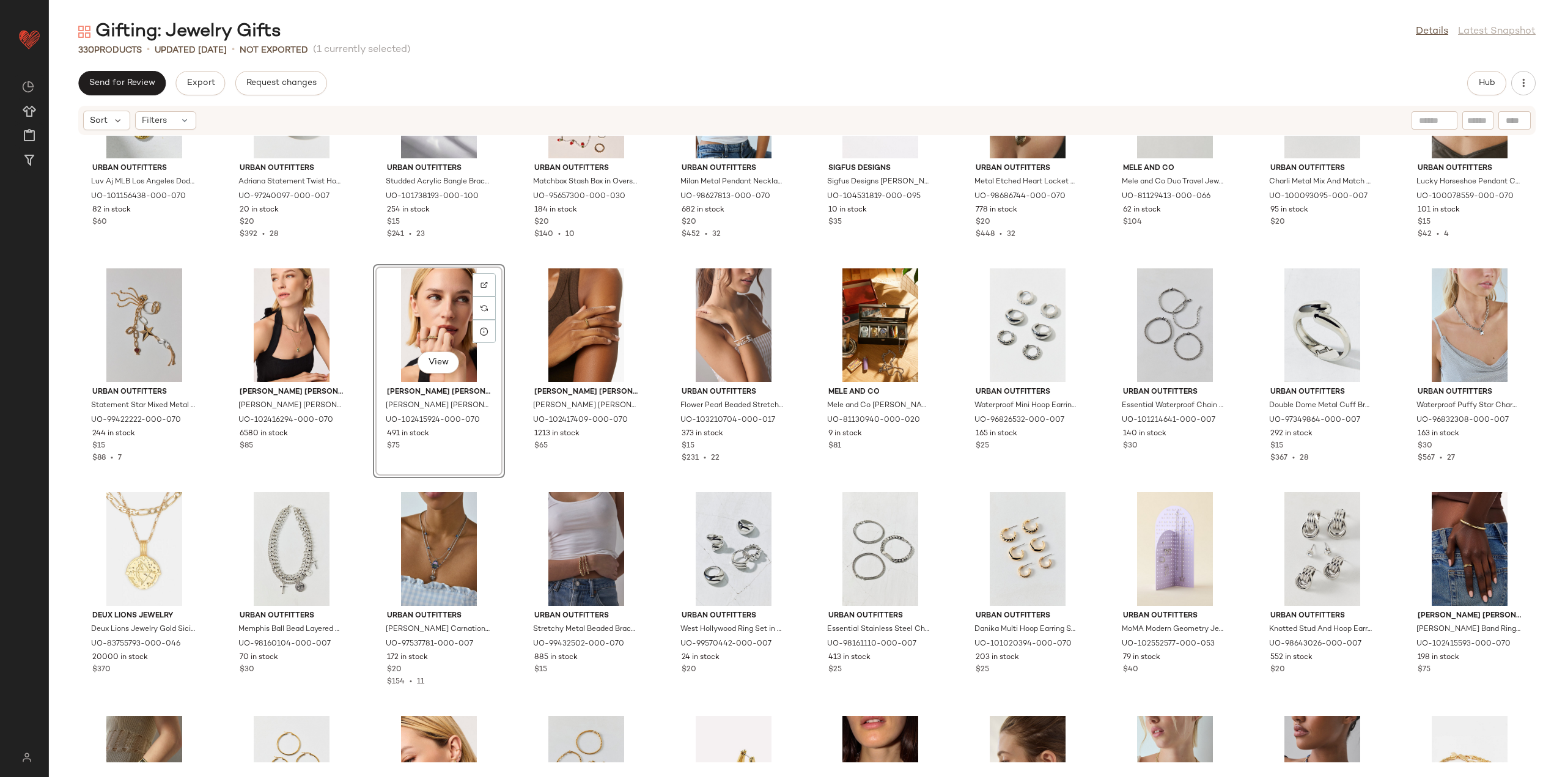
click at [364, 509] on div "Urban Outfitters Luv Aj MLB Los Angeles Dodgers Spiral Charm Necklace in Gold, …" at bounding box center [807, 449] width 1516 height 626
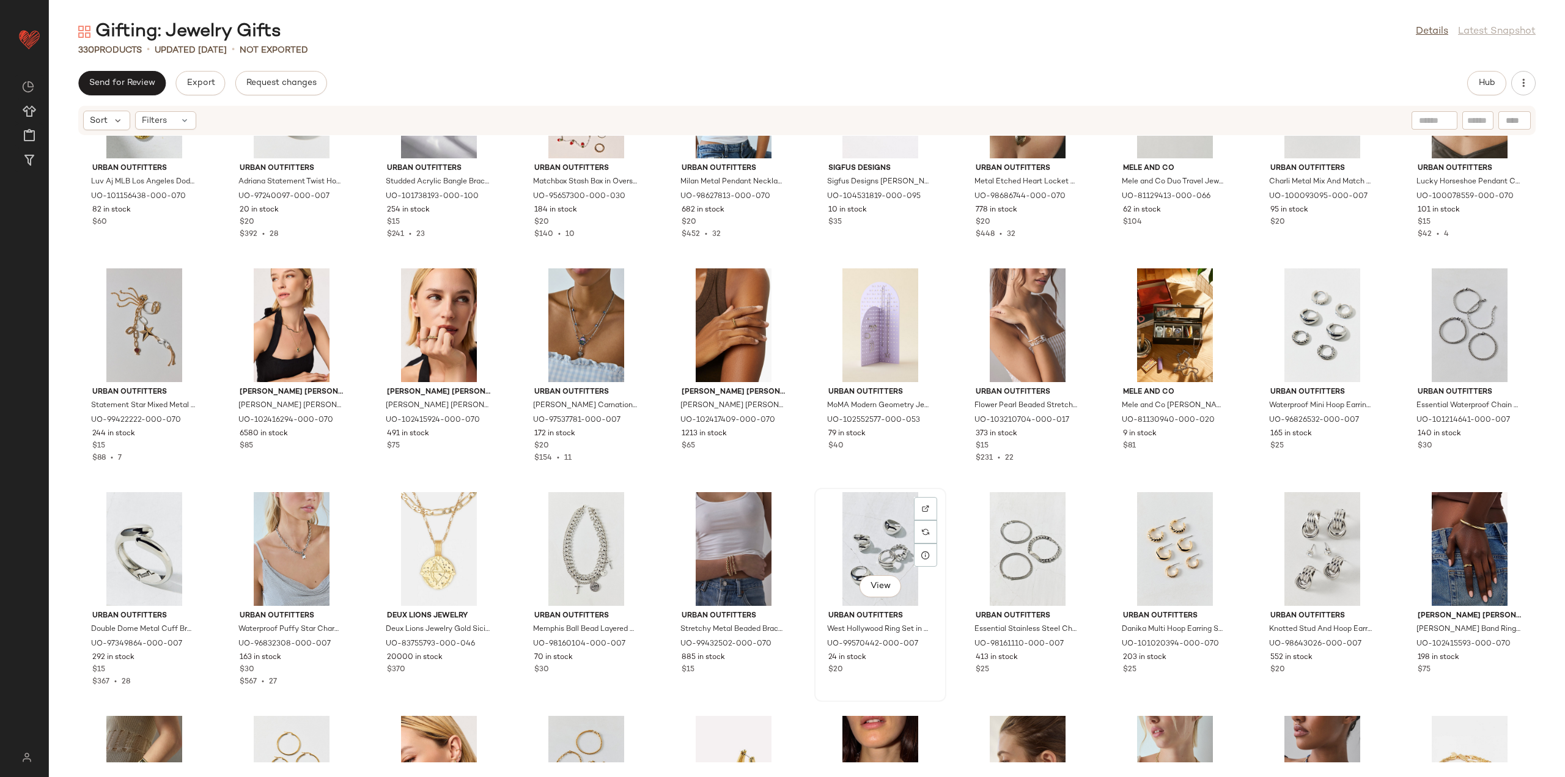
click at [936, 494] on div "View" at bounding box center [879, 549] width 123 height 114
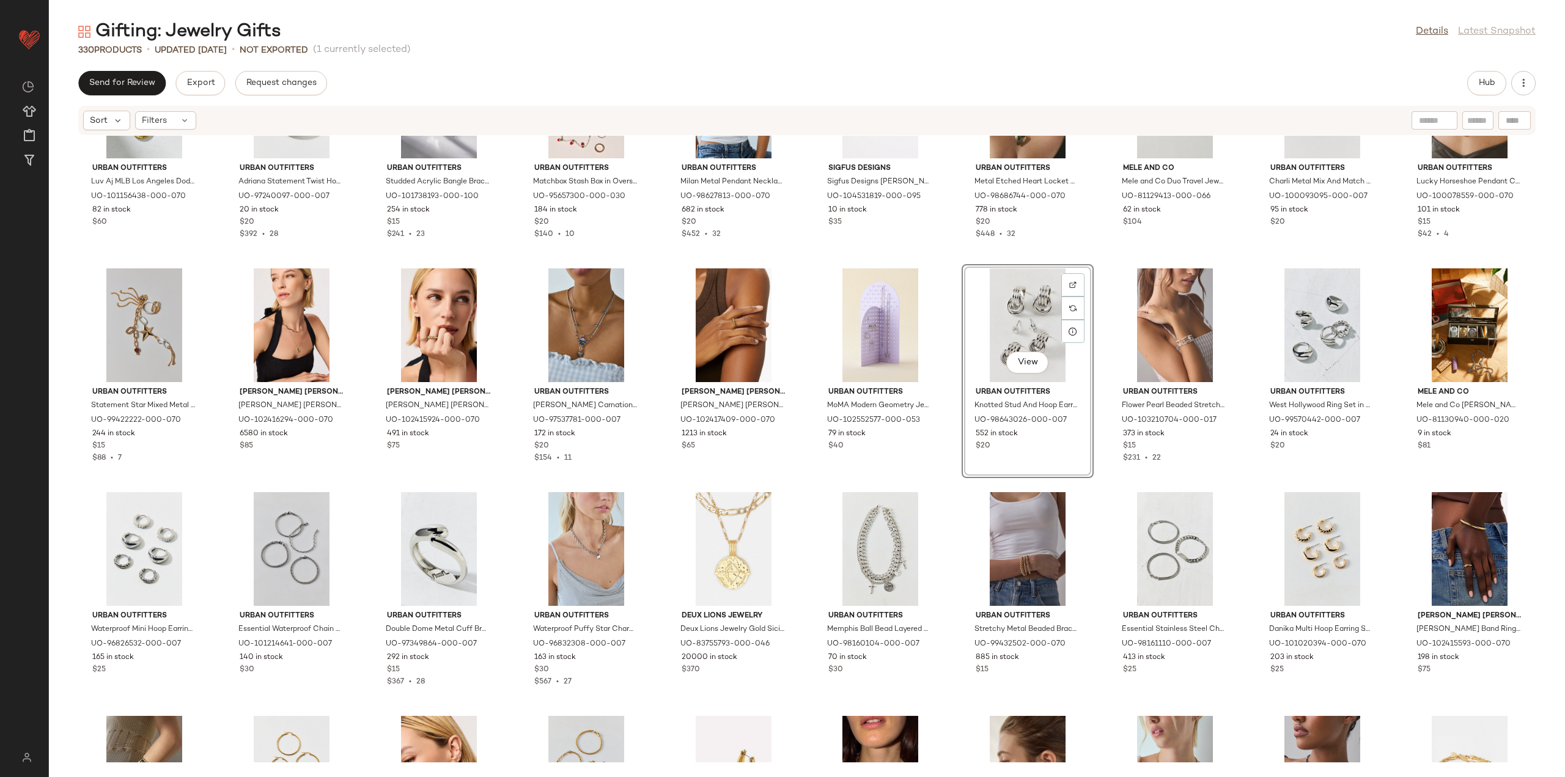
click at [1105, 485] on div "Urban Outfitters Luv Aj MLB Los Angeles Dodgers Spiral Charm Necklace in Gold, …" at bounding box center [807, 449] width 1516 height 626
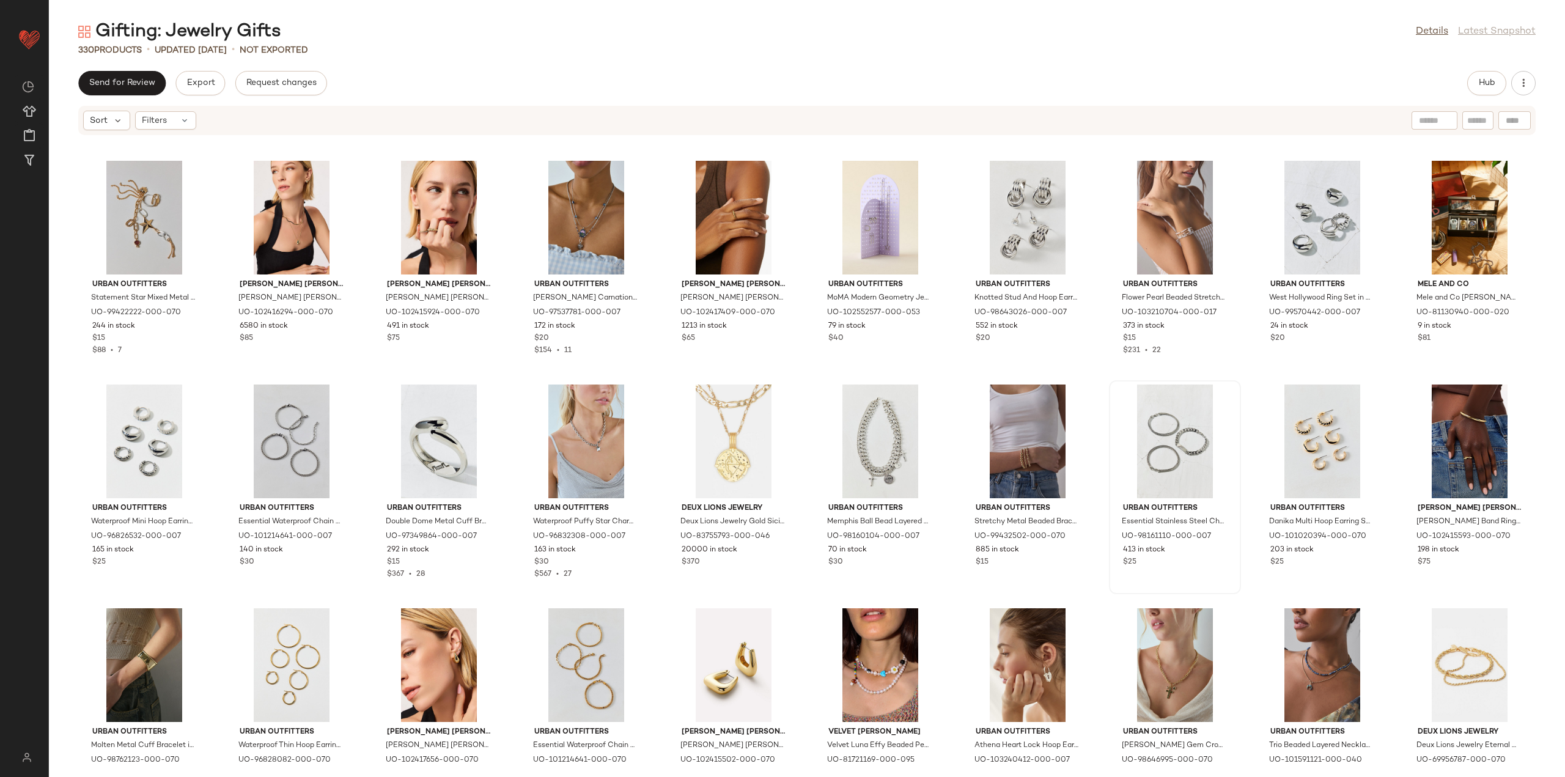
scroll to position [3585, 0]
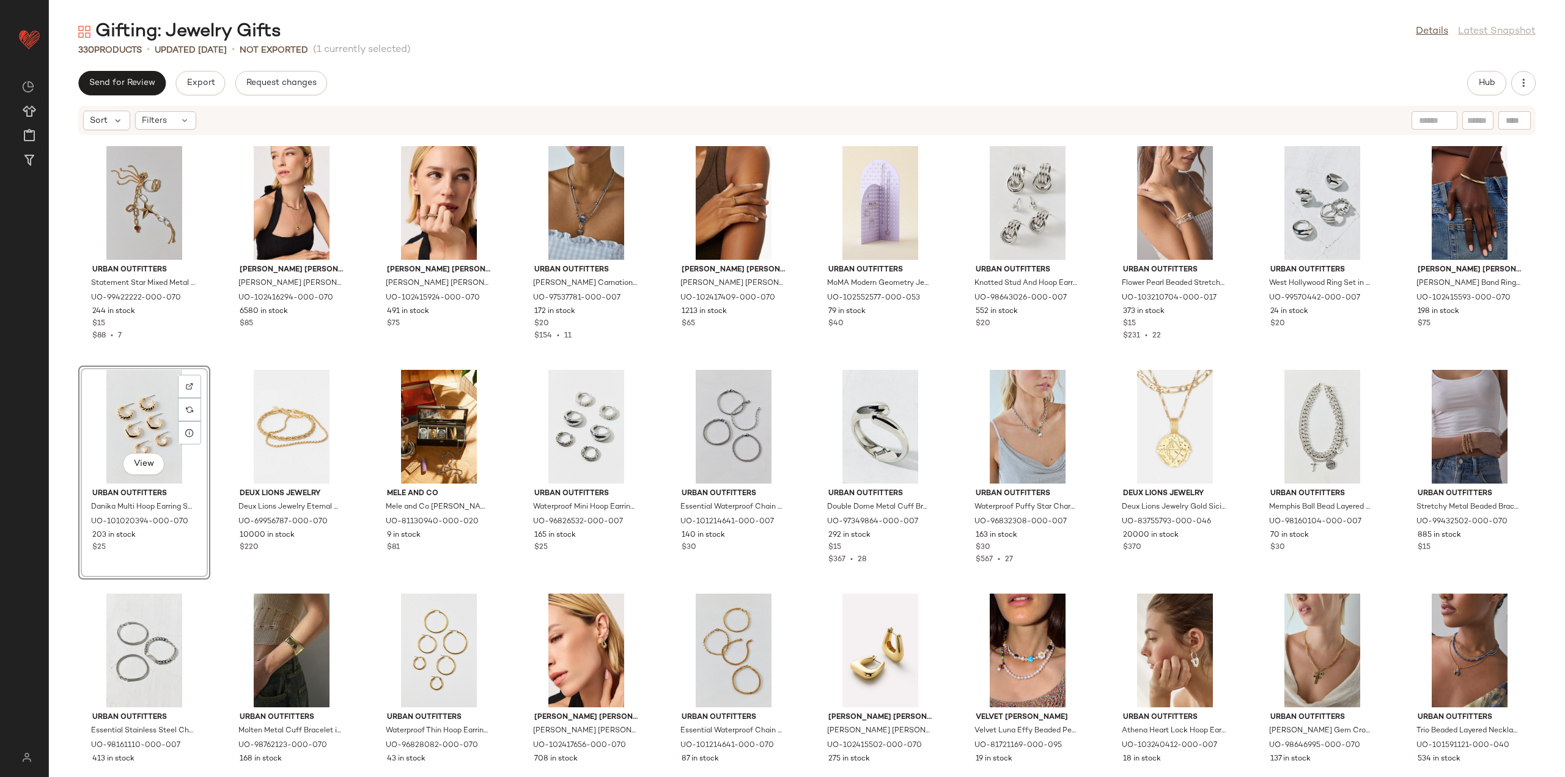
click at [340, 587] on div "Urban Outfitters Luv Aj MLB Los Angeles Dodgers Spiral Charm Necklace in Gold, …" at bounding box center [807, 449] width 1516 height 626
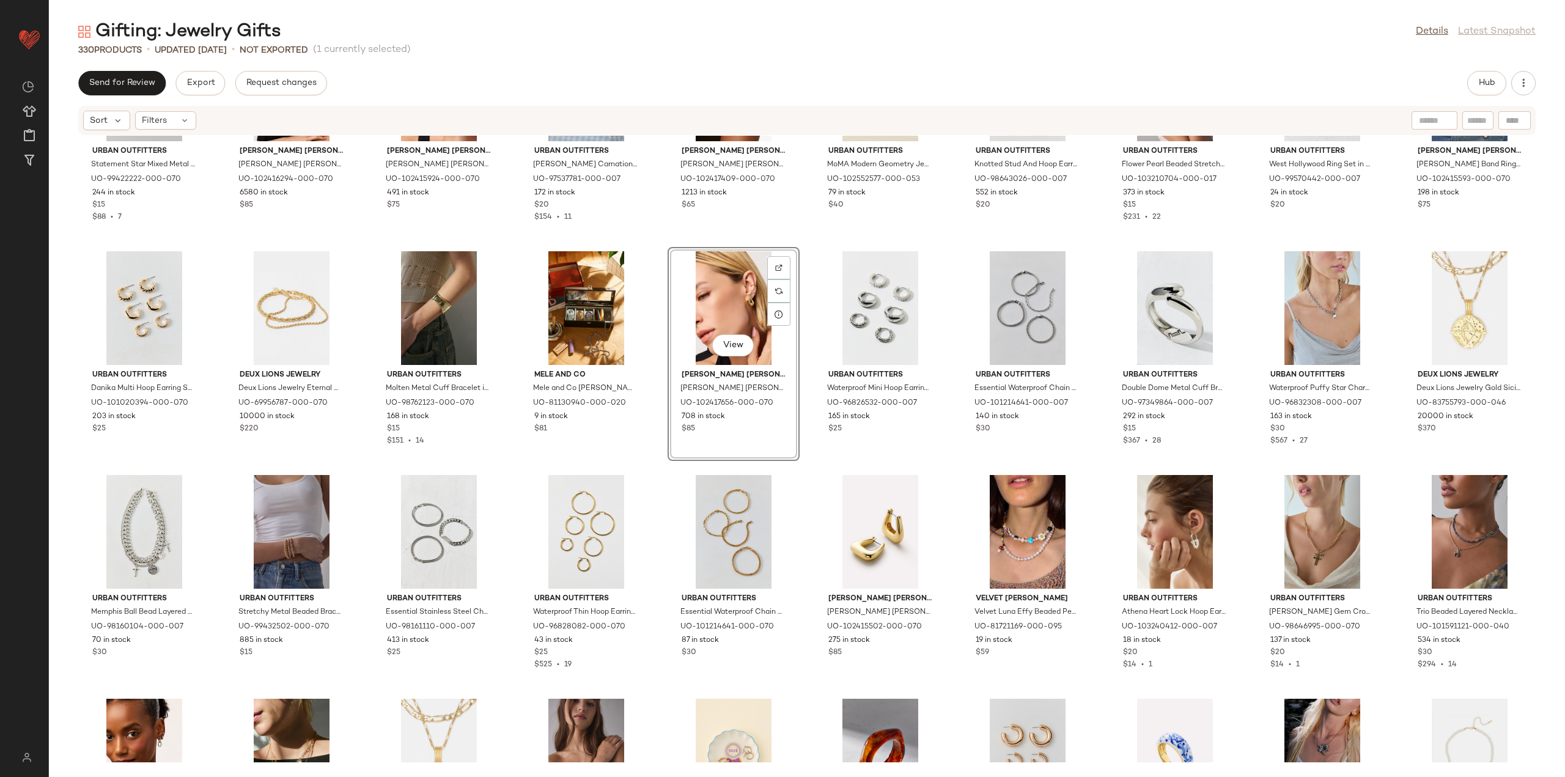
scroll to position [3708, 0]
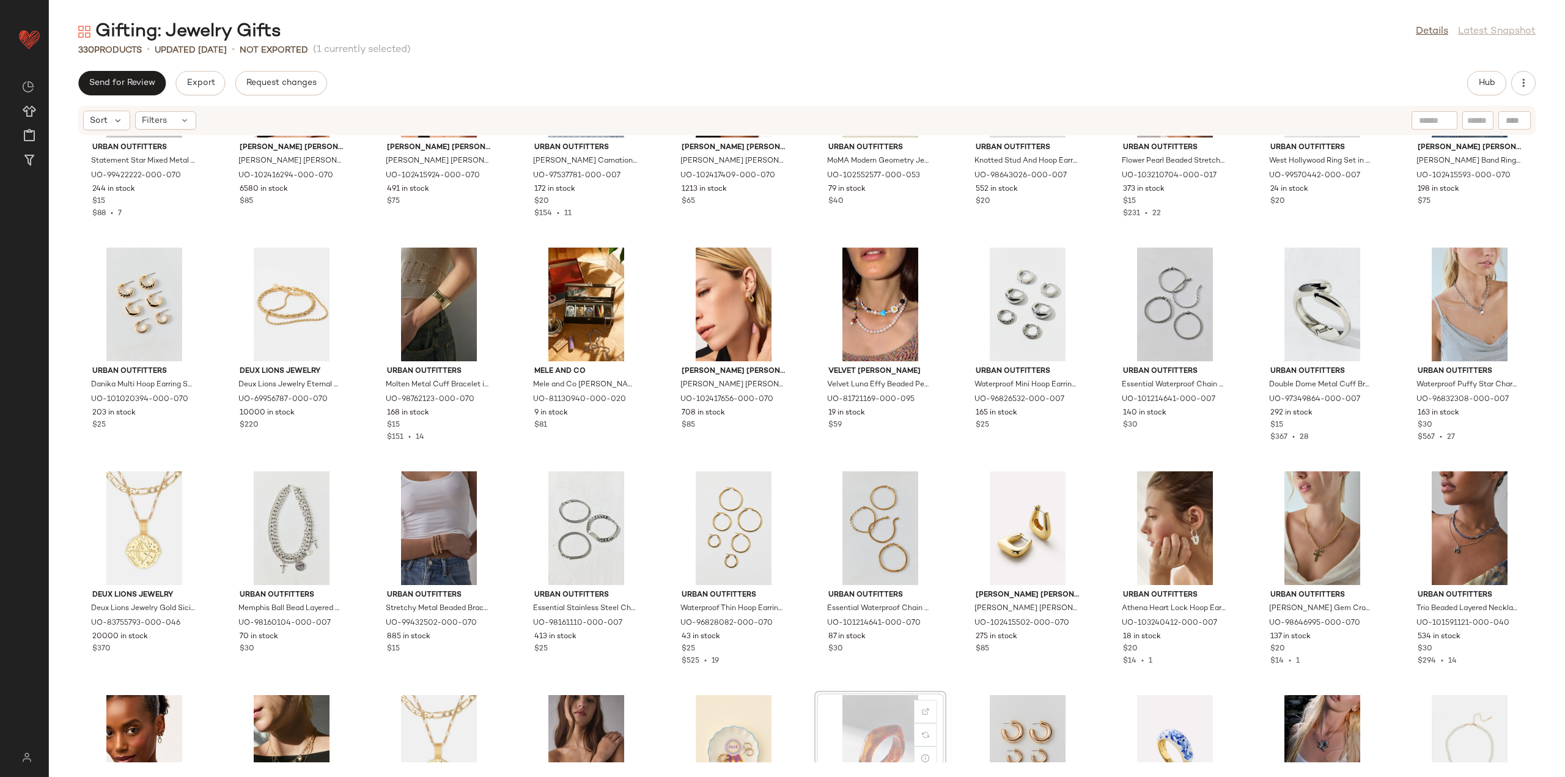
scroll to position [3711, 0]
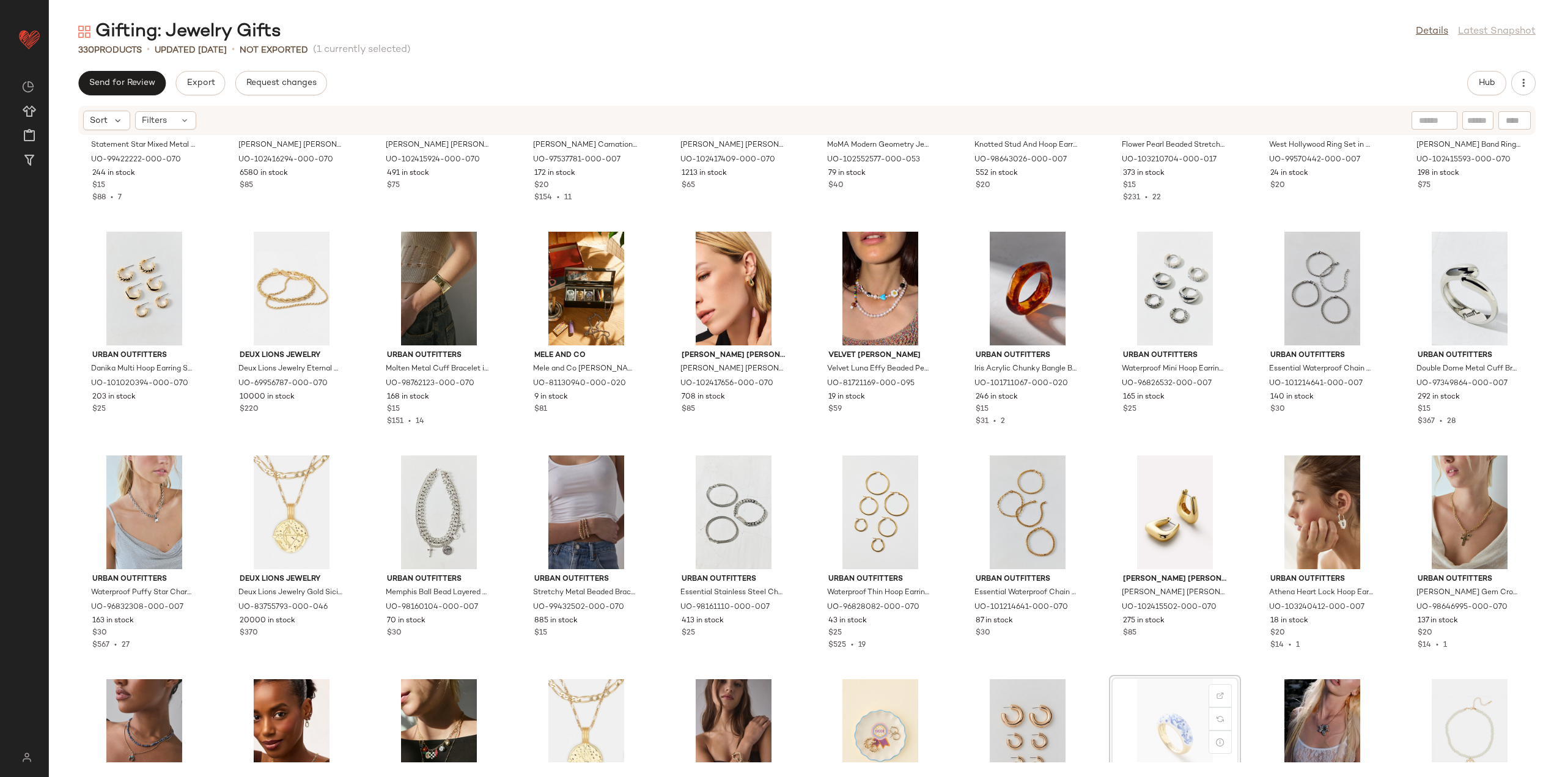
scroll to position [3732, 0]
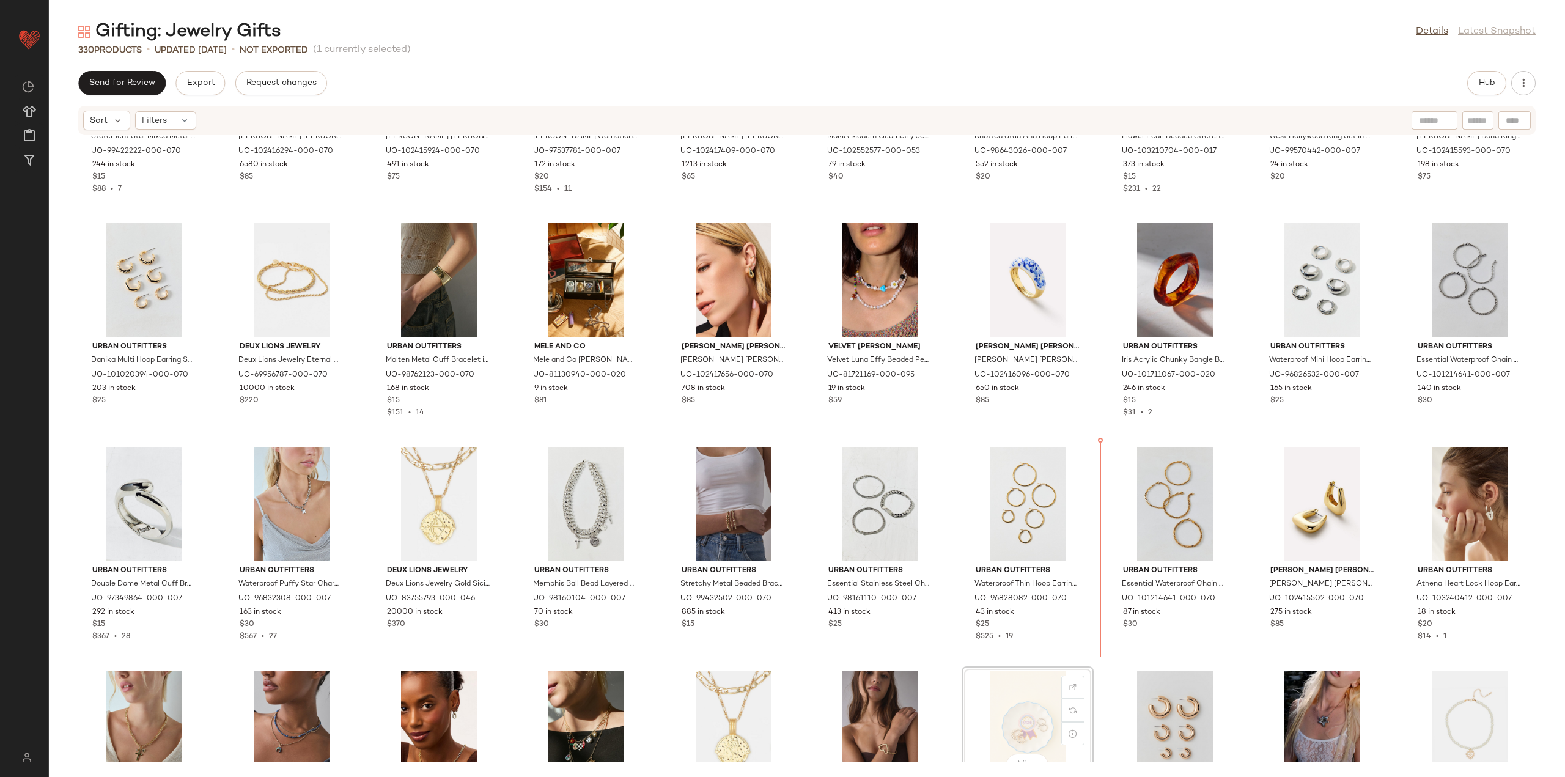
scroll to position [3733, 0]
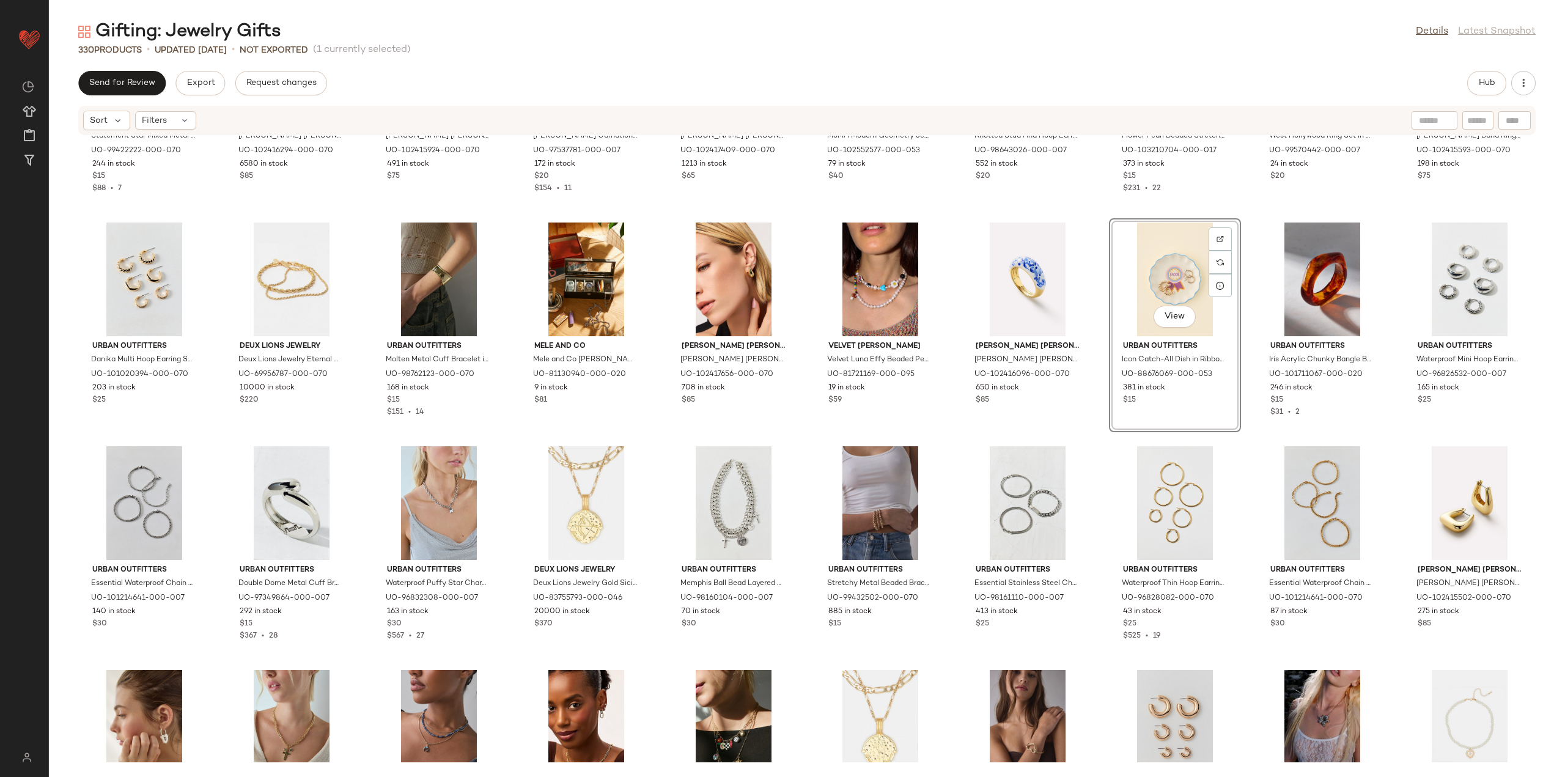
click at [949, 438] on div "Urban Outfitters Statement Star Mixed Metal Bag Charm in Gold, Women's at Urban…" at bounding box center [807, 449] width 1516 height 626
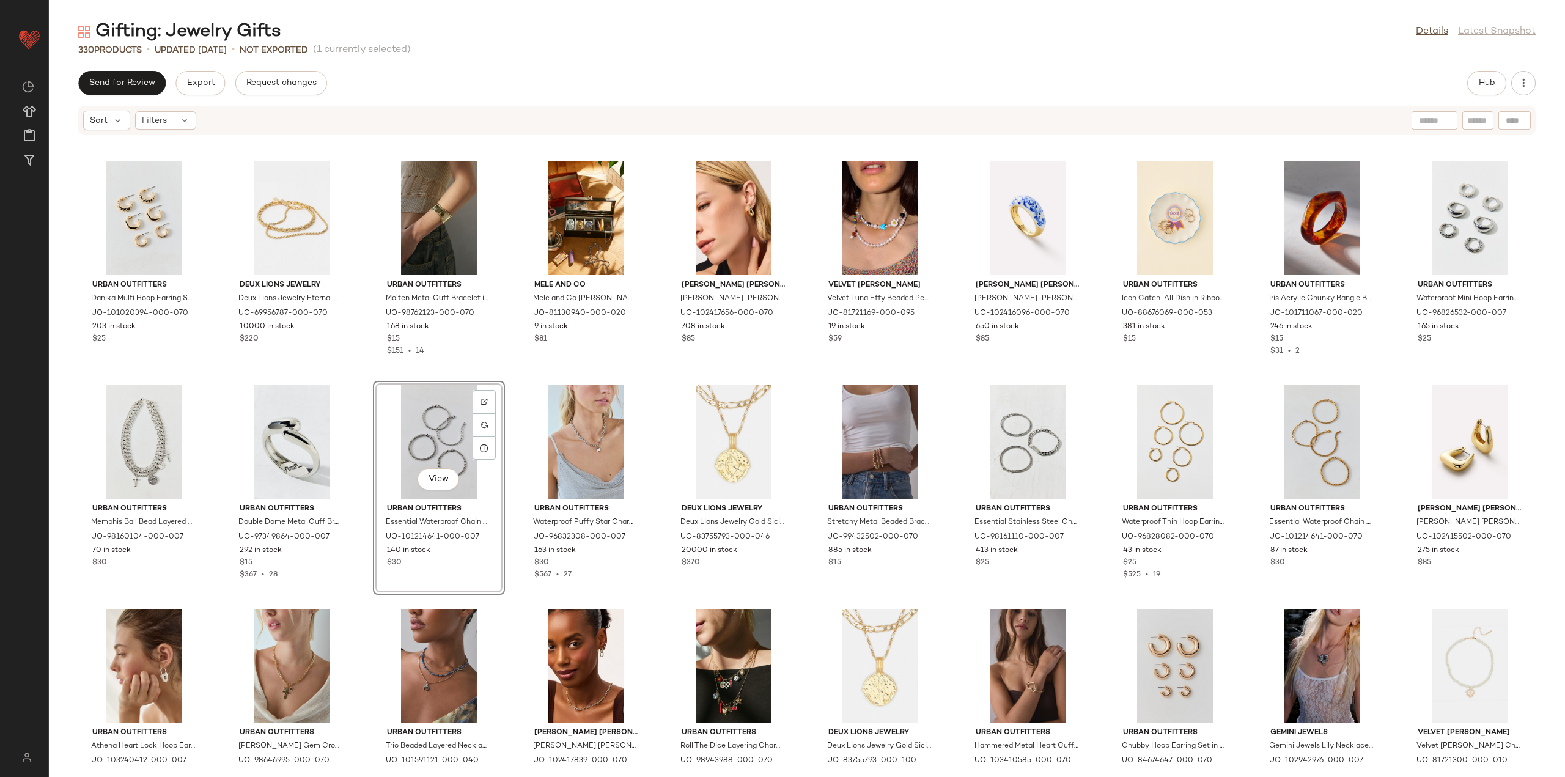
click at [504, 388] on div "Urban Outfitters Statement Star Mixed Metal Bag Charm in Gold, Women's at Urban…" at bounding box center [807, 449] width 1516 height 626
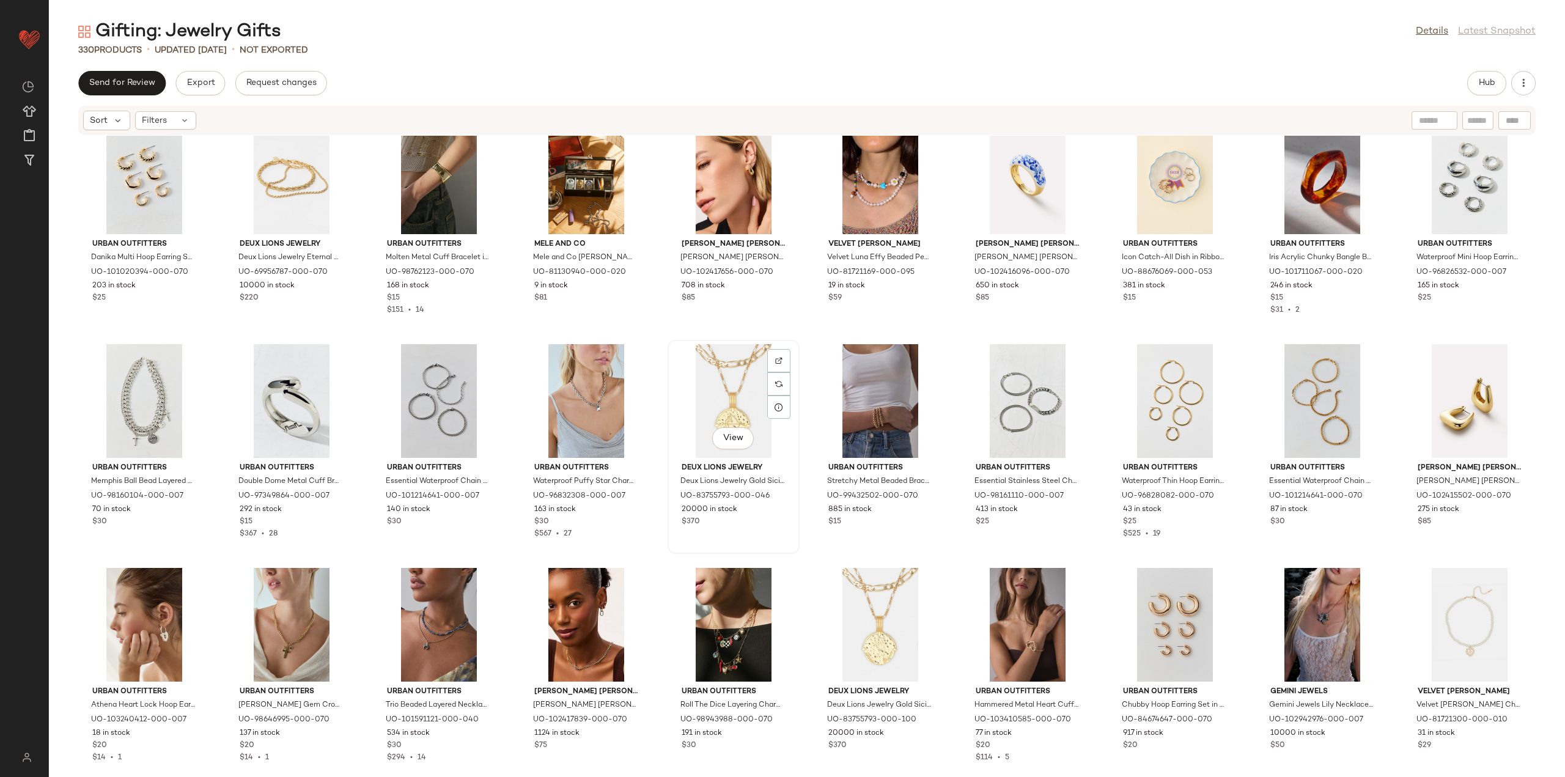
scroll to position [3855, 0]
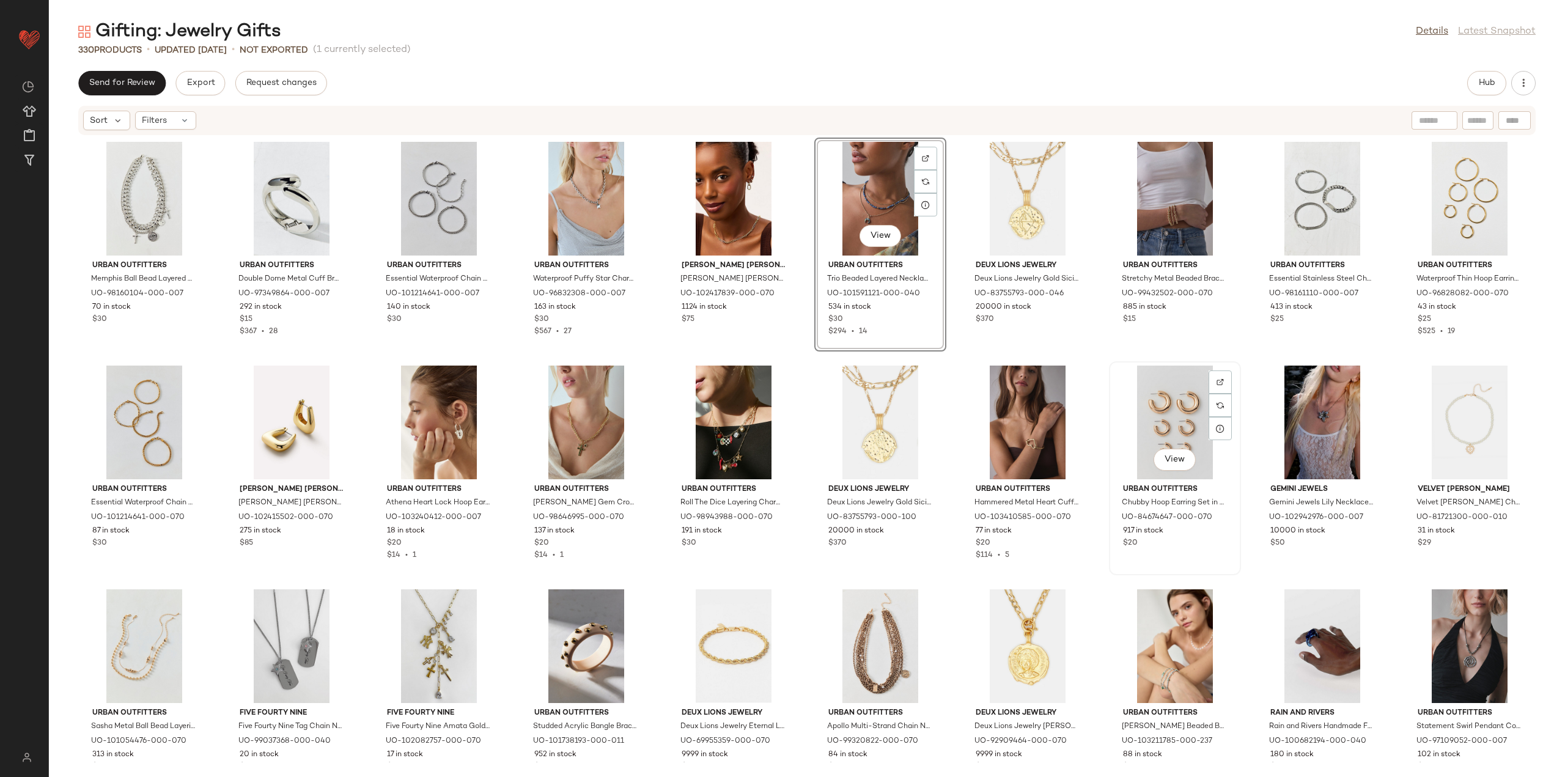
scroll to position [4038, 0]
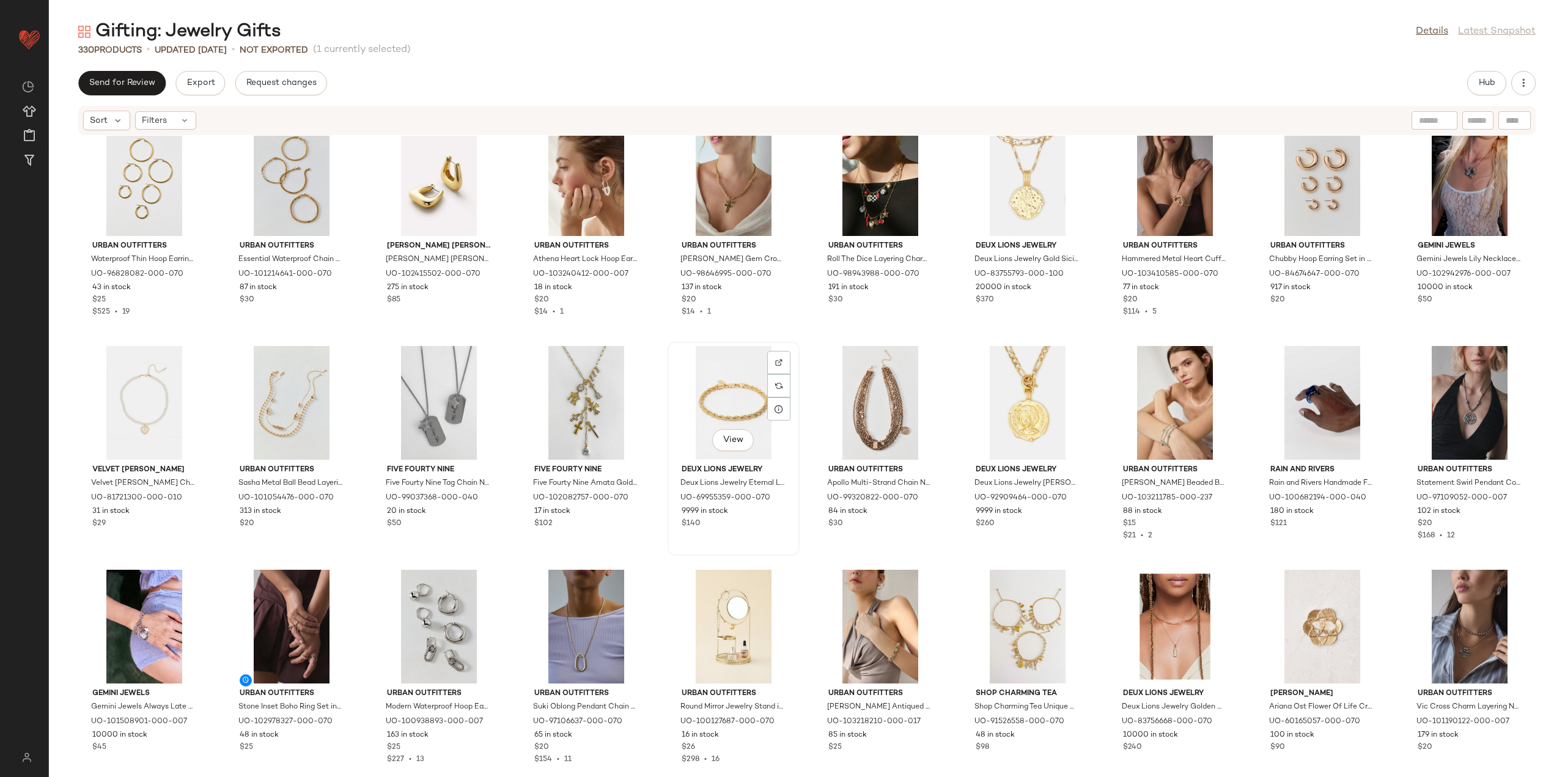
scroll to position [4283, 0]
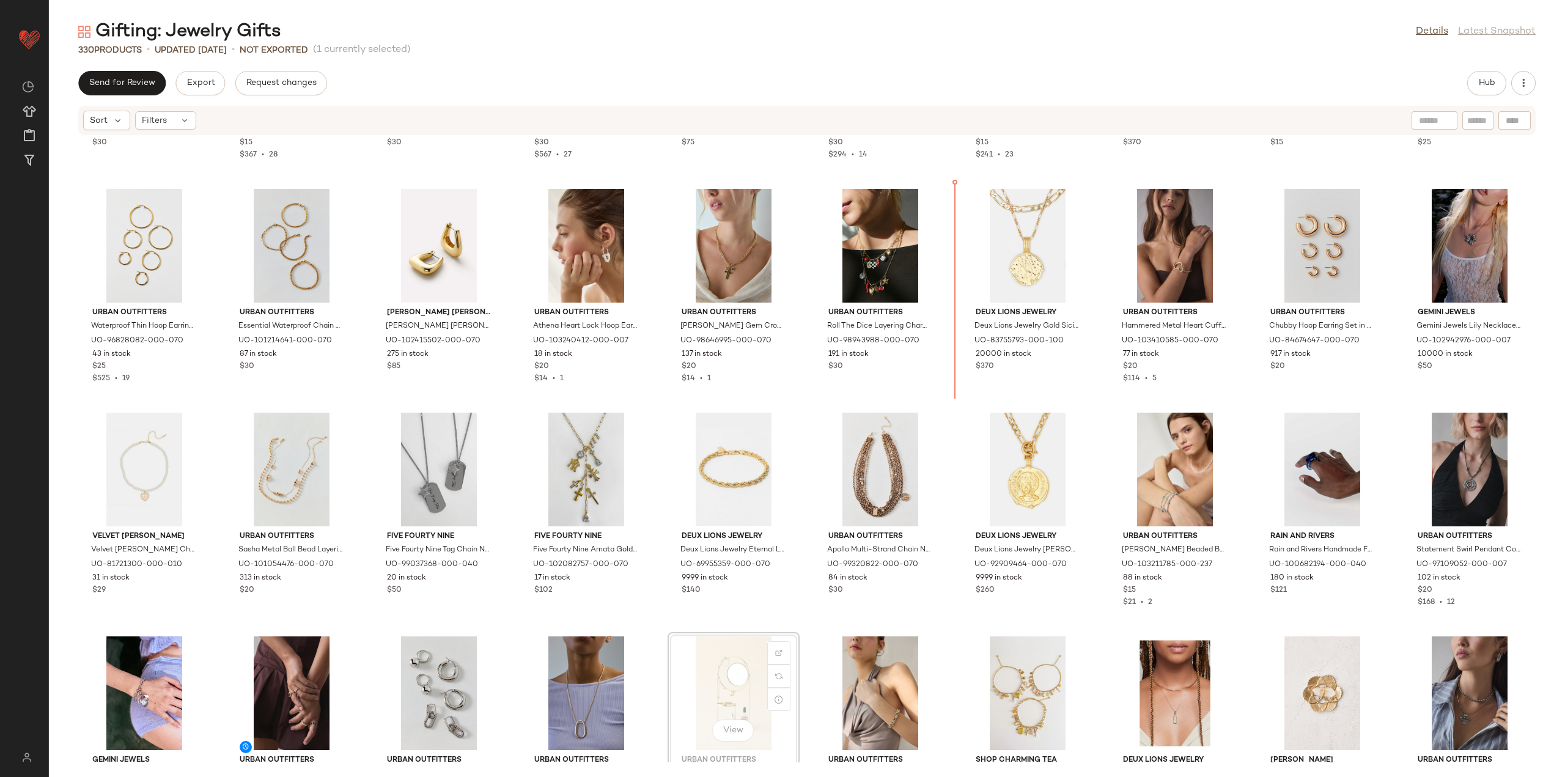
scroll to position [4209, 0]
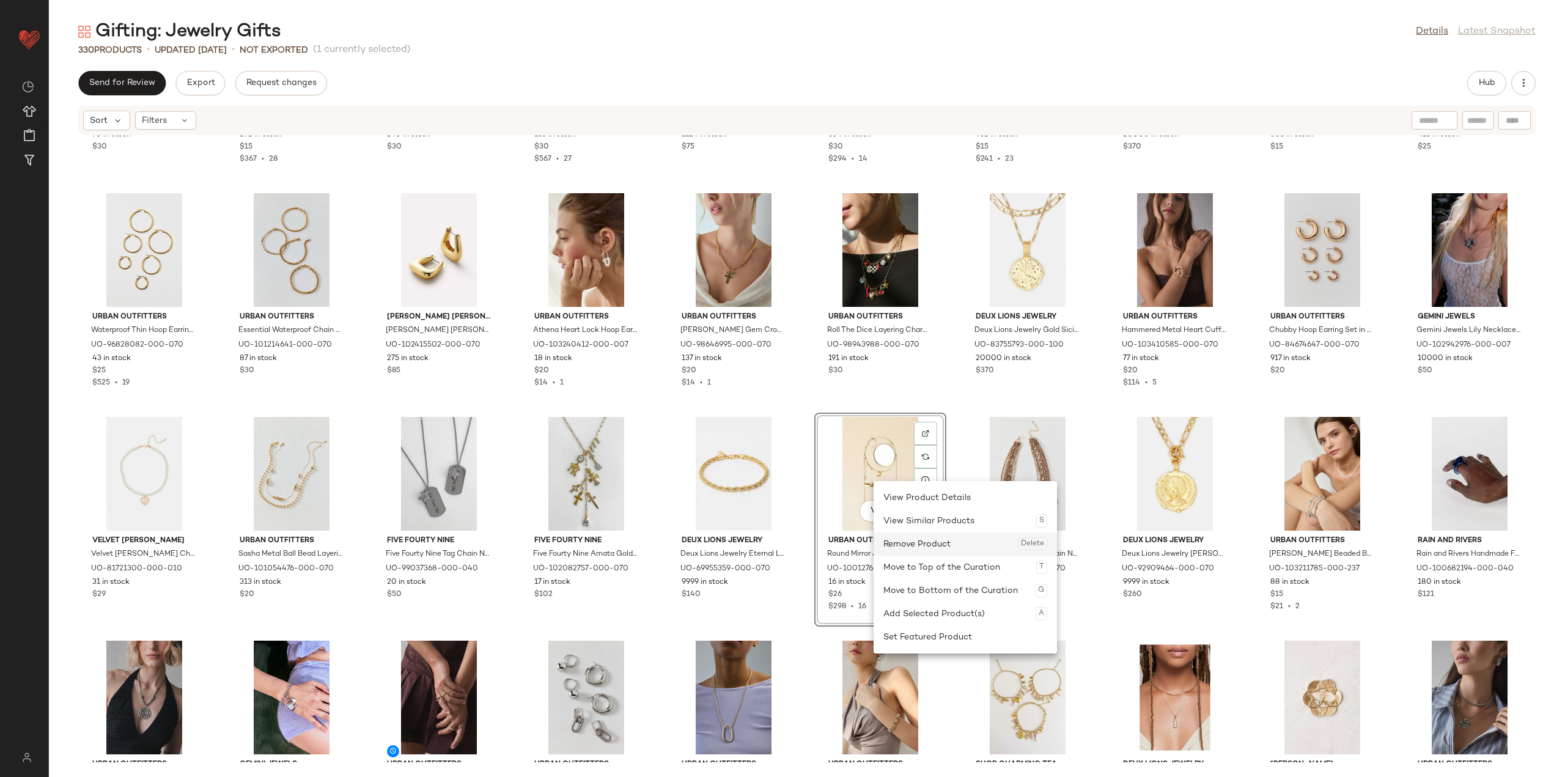
click at [920, 536] on div "Remove Product Delete" at bounding box center [965, 543] width 164 height 23
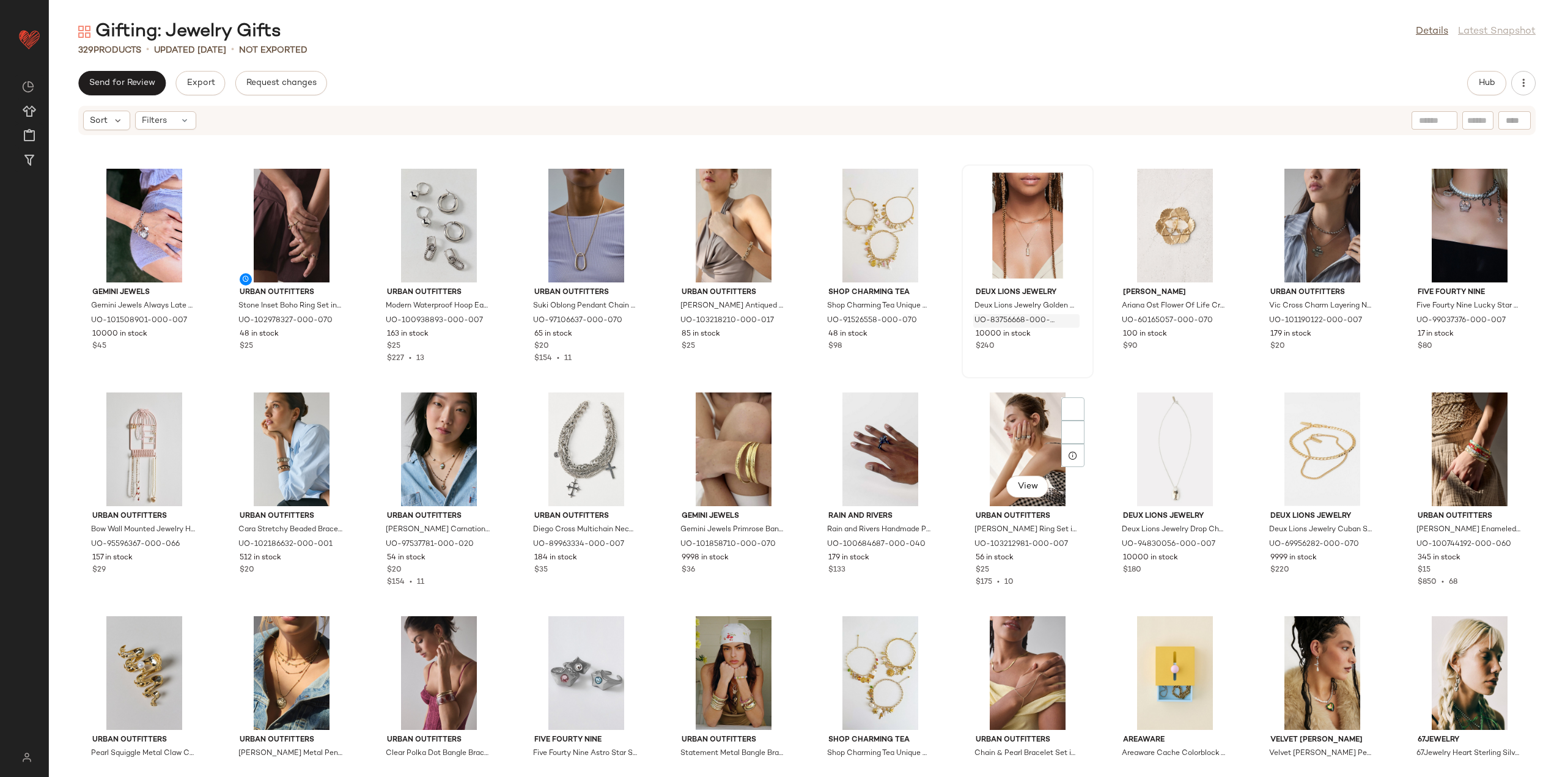
scroll to position [4759, 0]
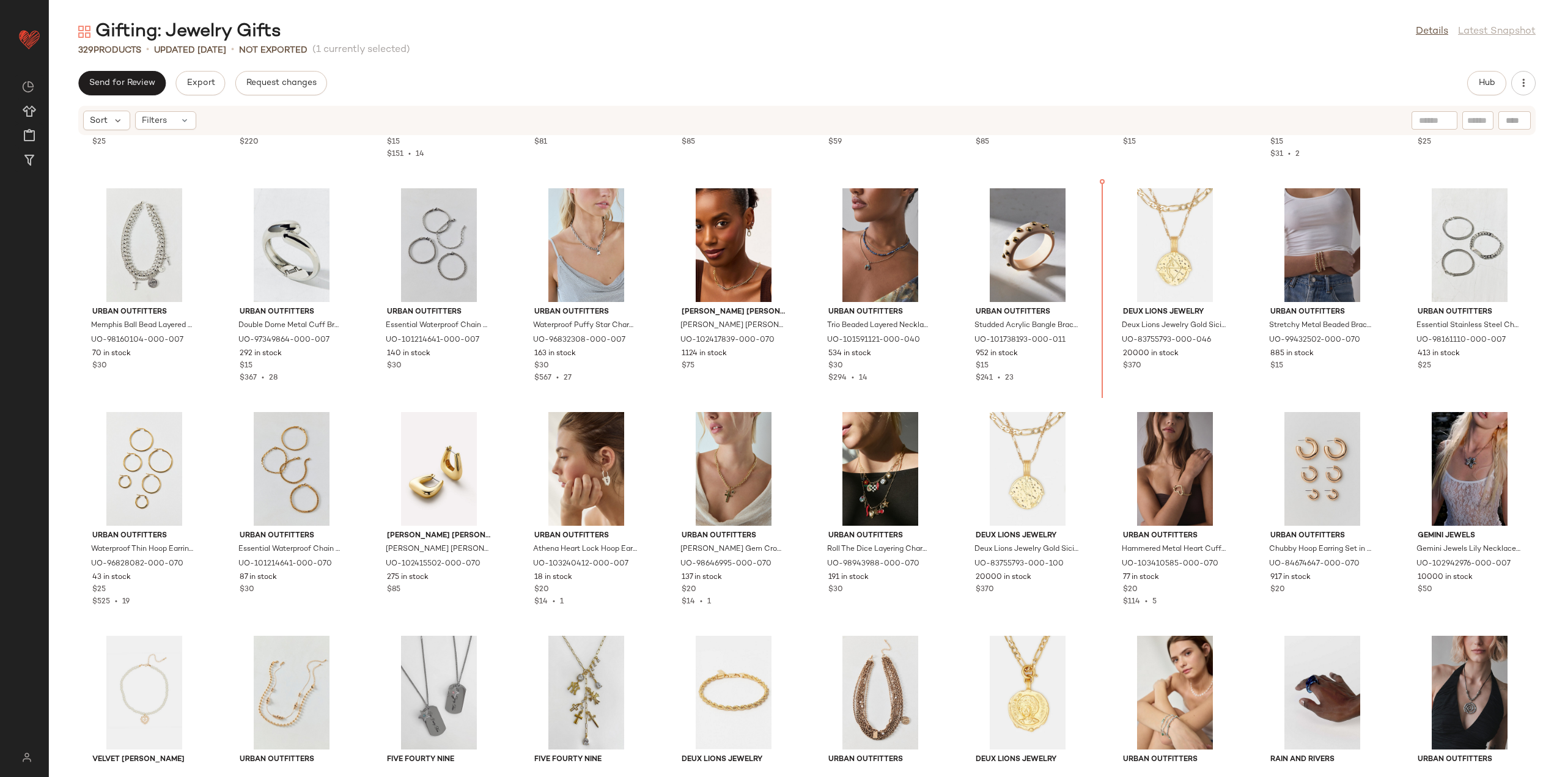
scroll to position [3977, 0]
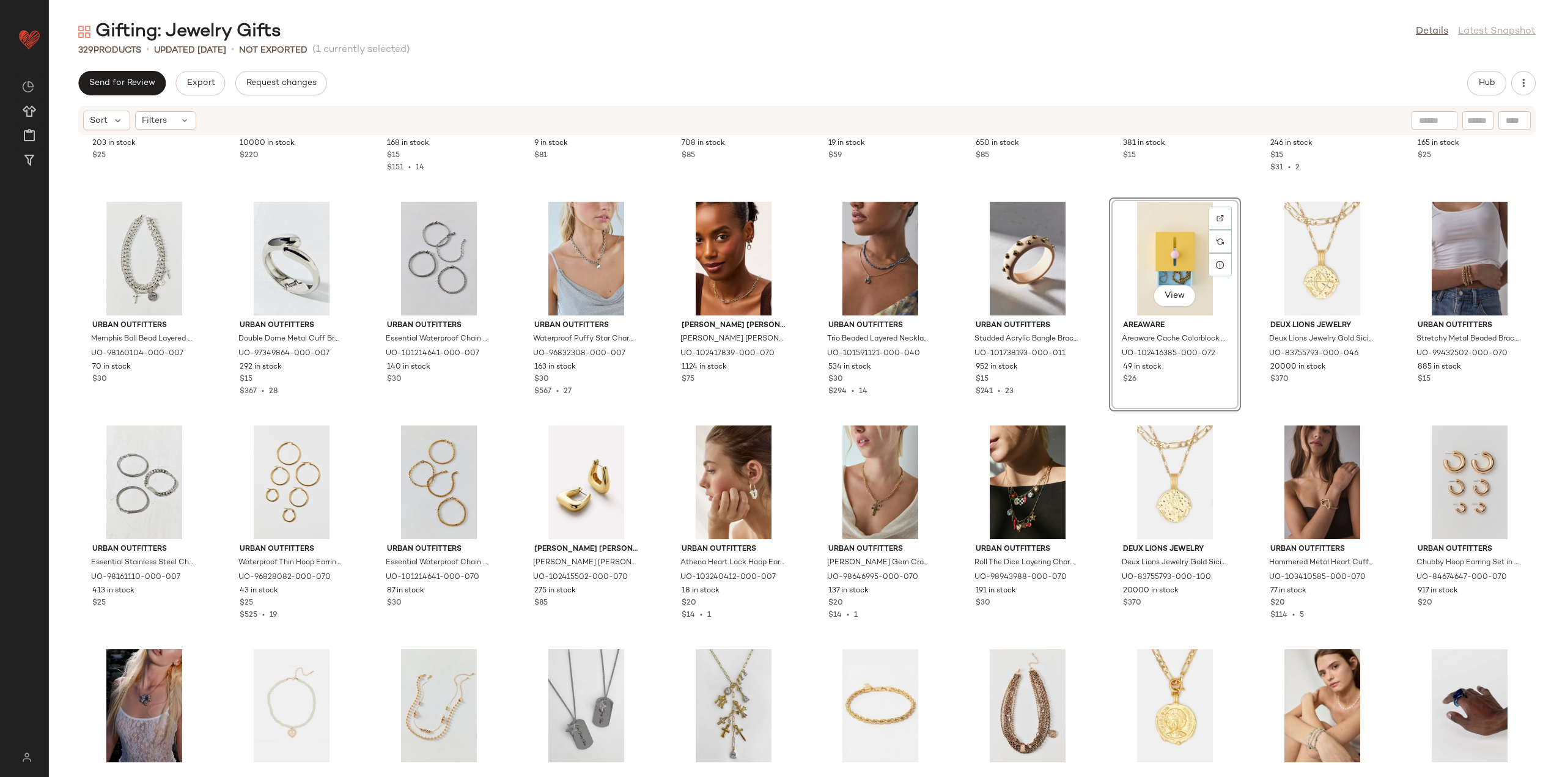
click at [1092, 418] on div "Urban Outfitters Danika Multi Hoop Earring Set in Gold, Women's at Urban Outfit…" at bounding box center [807, 449] width 1516 height 626
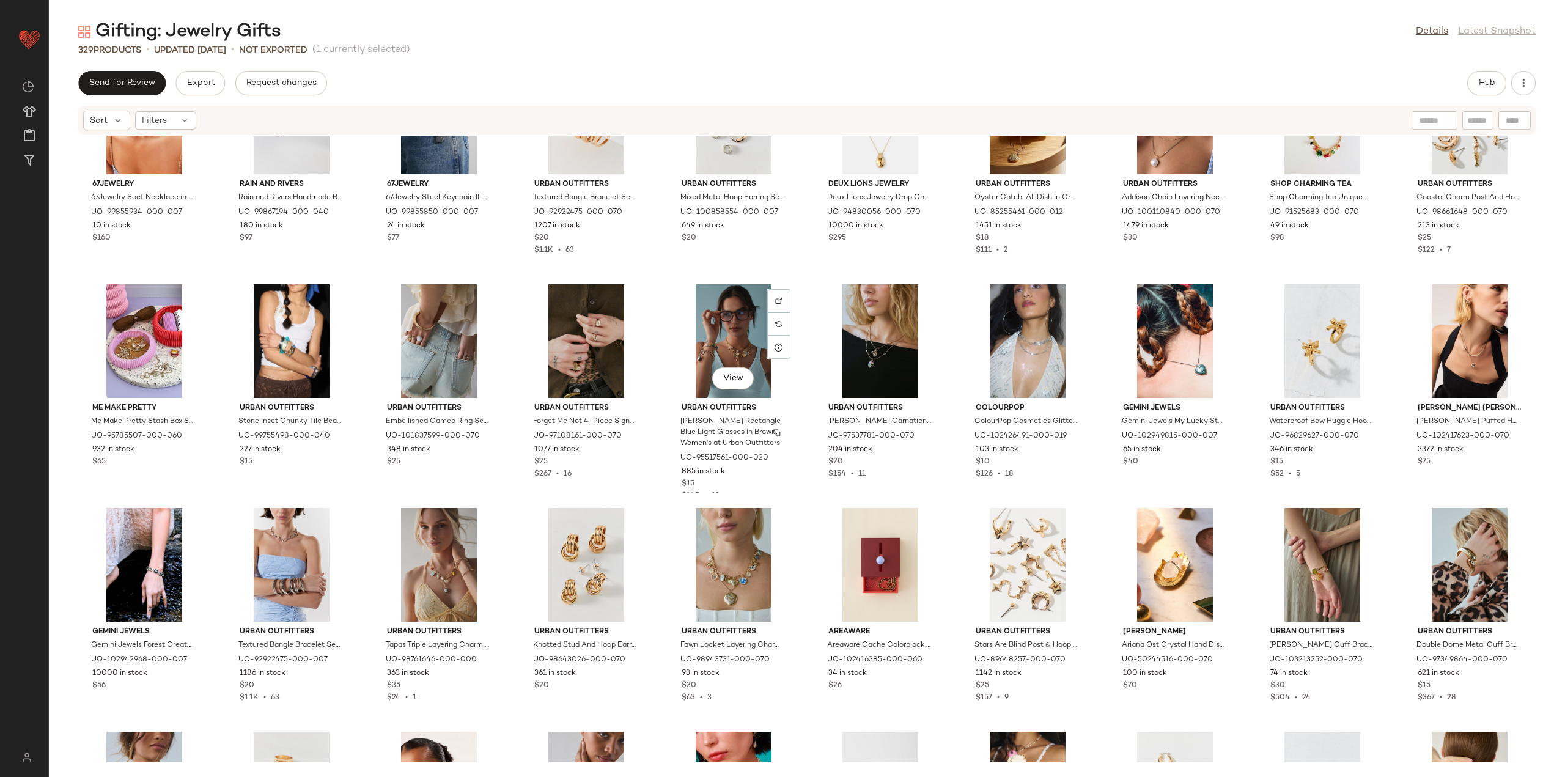
scroll to position [5688, 0]
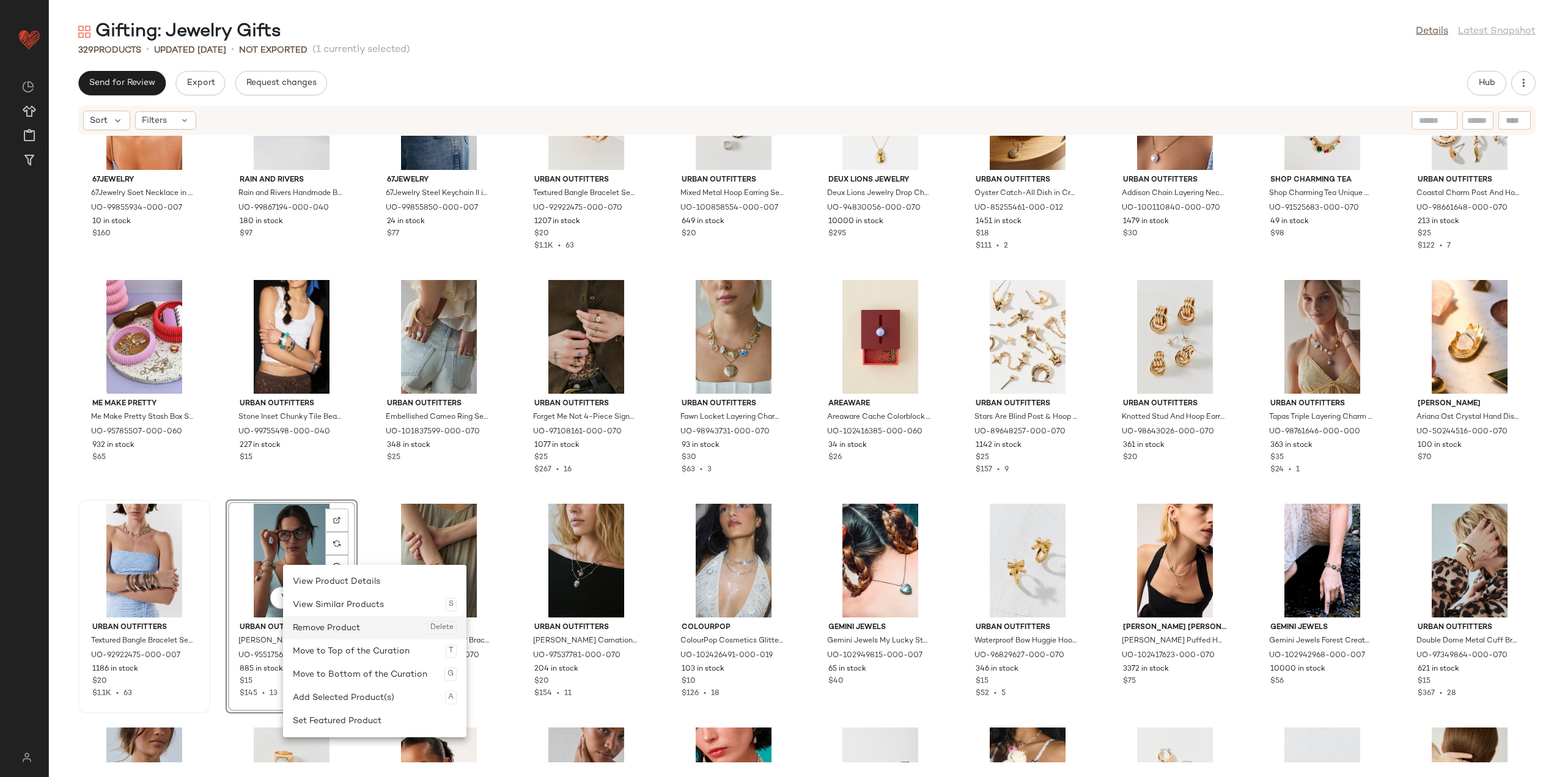
click at [311, 629] on div "Remove Product Delete" at bounding box center [375, 627] width 164 height 23
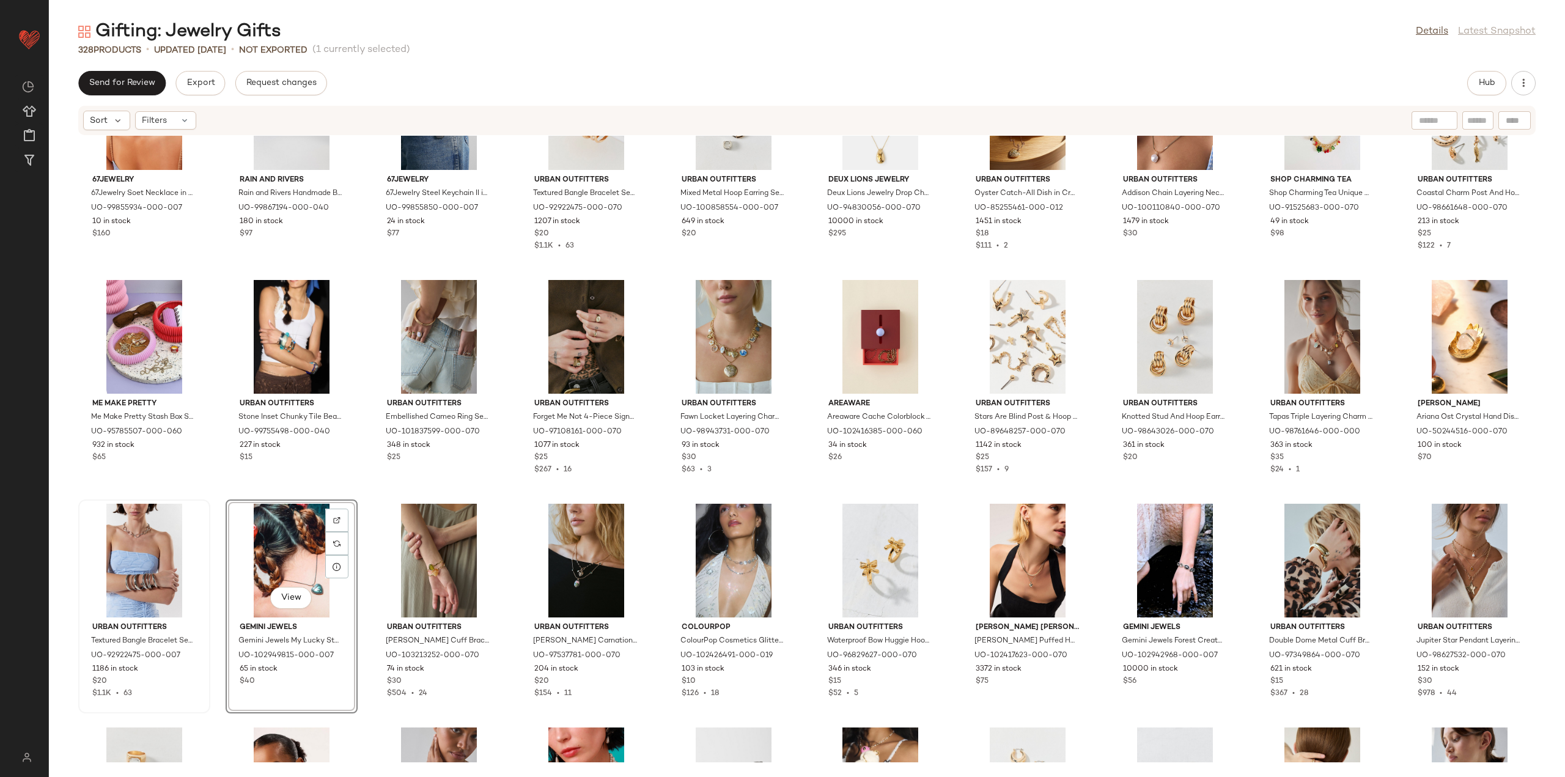
click at [359, 488] on div "67Jewelry 67Jewelry Soet Necklace in Silver at Urban Outfitters UO-99855934-000…" at bounding box center [807, 449] width 1516 height 626
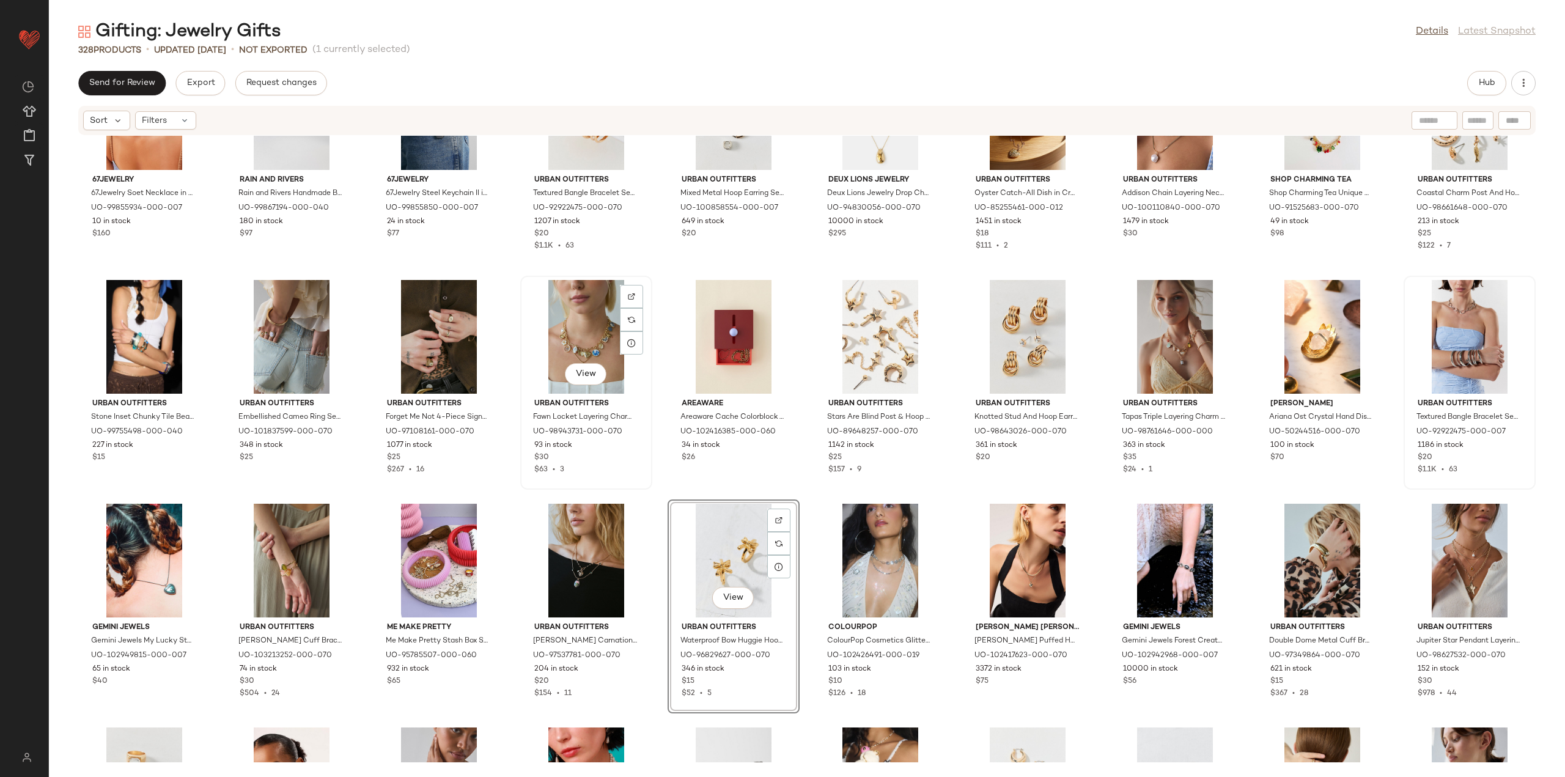
click at [571, 345] on div "View" at bounding box center [585, 337] width 123 height 114
click at [692, 507] on div "View" at bounding box center [733, 561] width 123 height 114
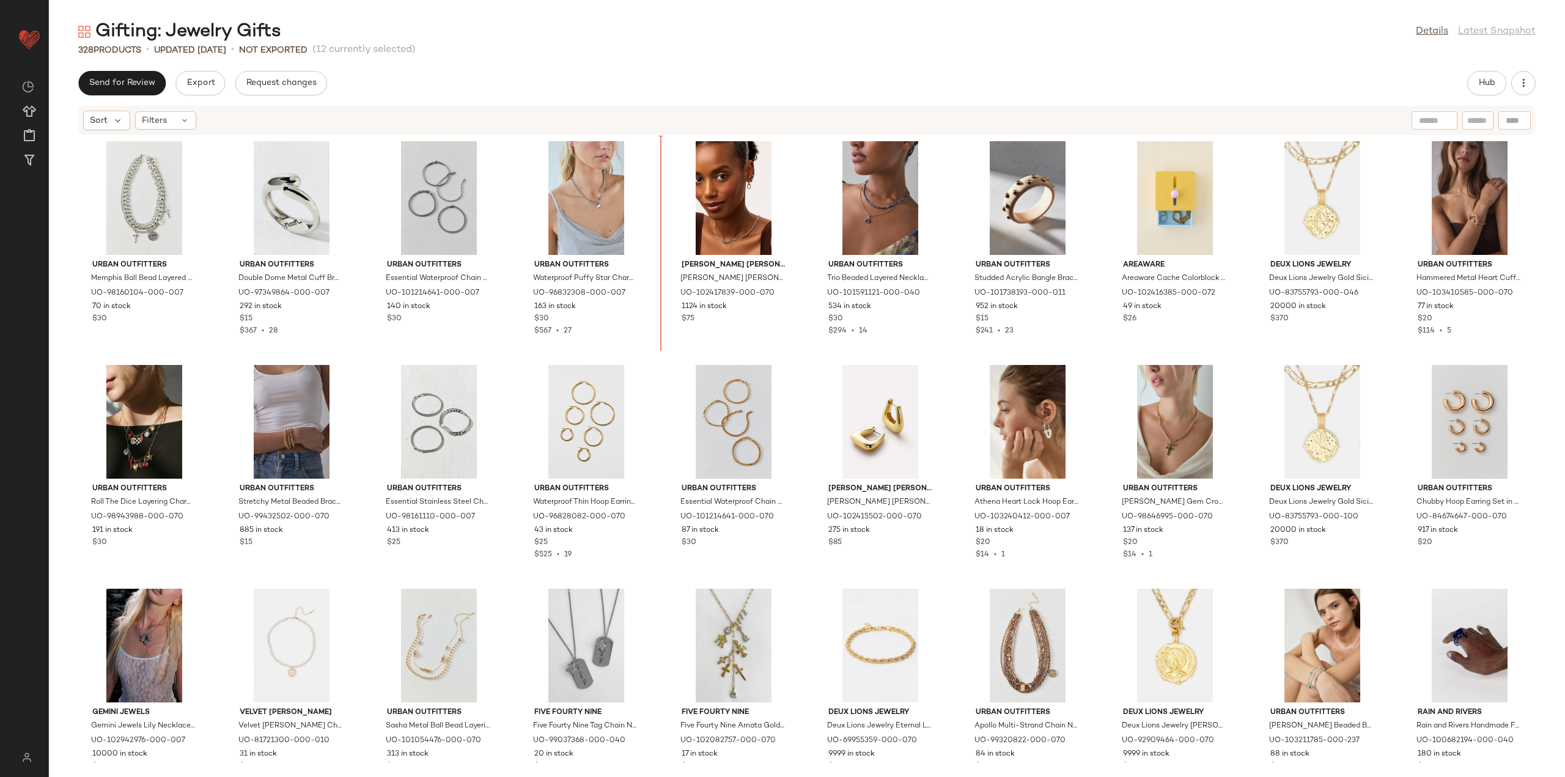
scroll to position [4034, 0]
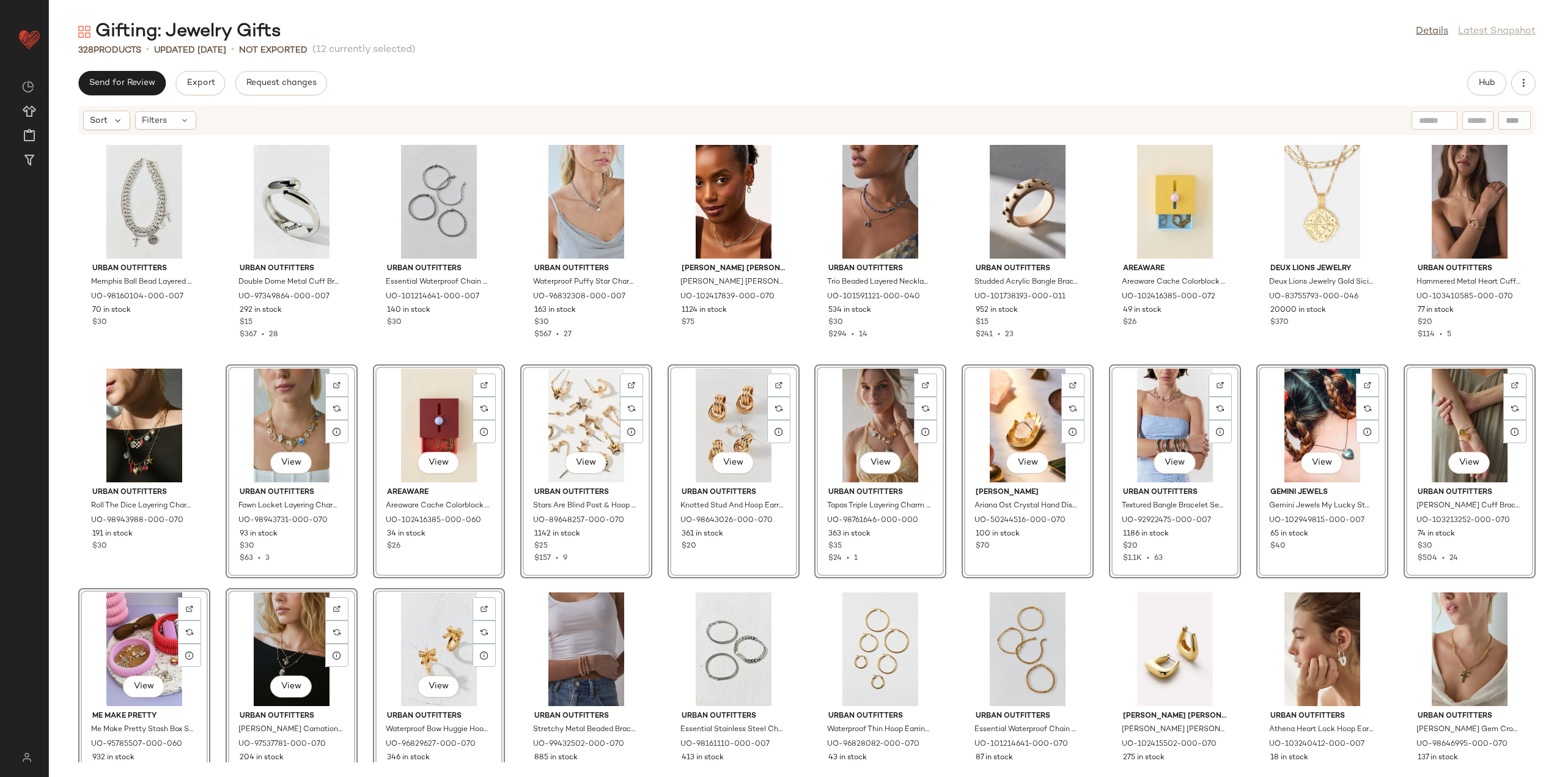
click at [365, 583] on div "Urban Outfitters Memphis Ball Bead Layered Necklace in Silver, Men's at Urban O…" at bounding box center [807, 449] width 1516 height 626
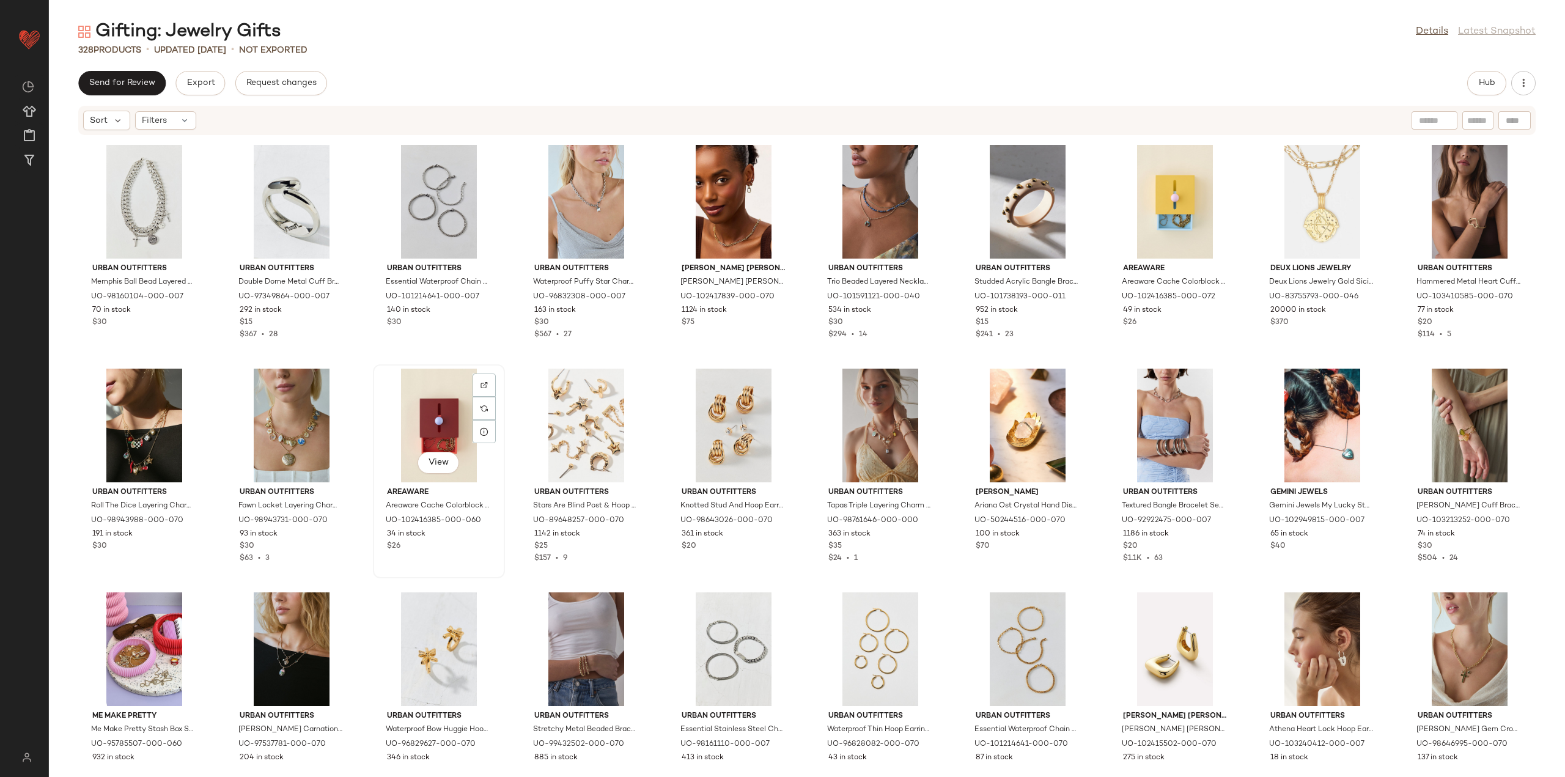
scroll to position [4095, 0]
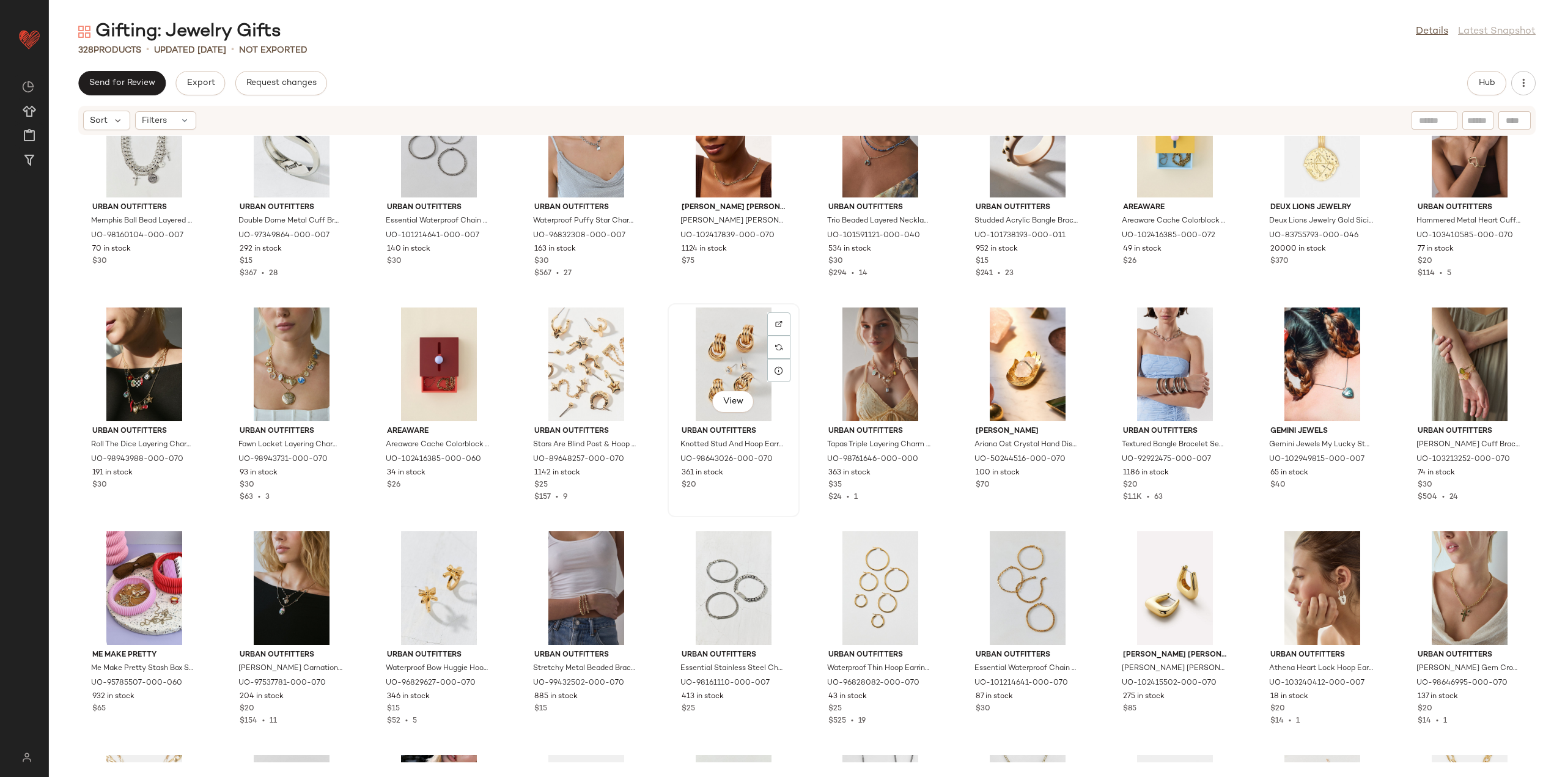
click at [712, 359] on div "View" at bounding box center [733, 364] width 123 height 114
click at [990, 369] on div "View" at bounding box center [1027, 364] width 123 height 114
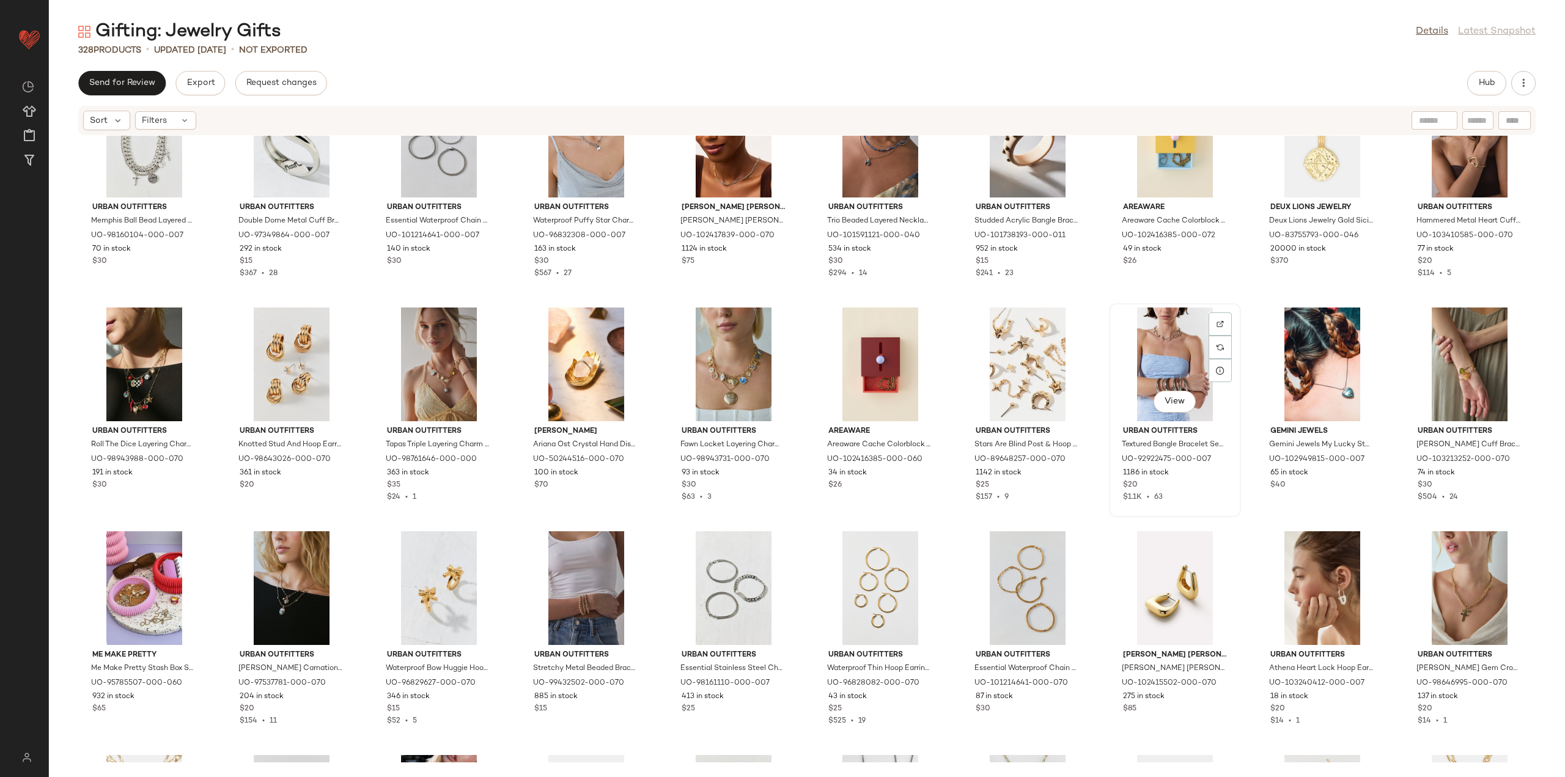
click at [1173, 371] on div "View" at bounding box center [1174, 364] width 123 height 114
click at [299, 575] on div "View" at bounding box center [291, 588] width 123 height 114
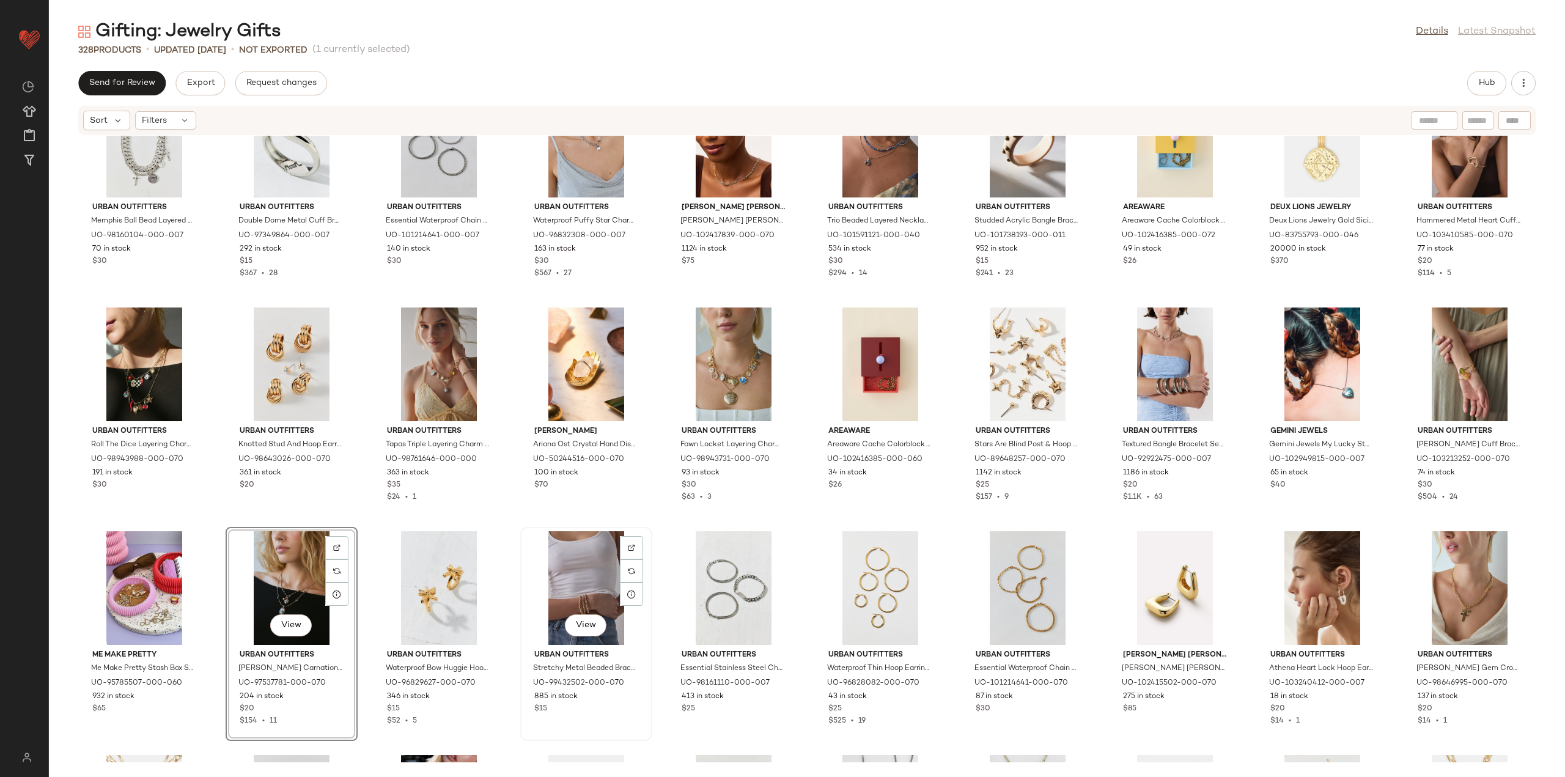
click at [581, 589] on div "View" at bounding box center [585, 588] width 123 height 114
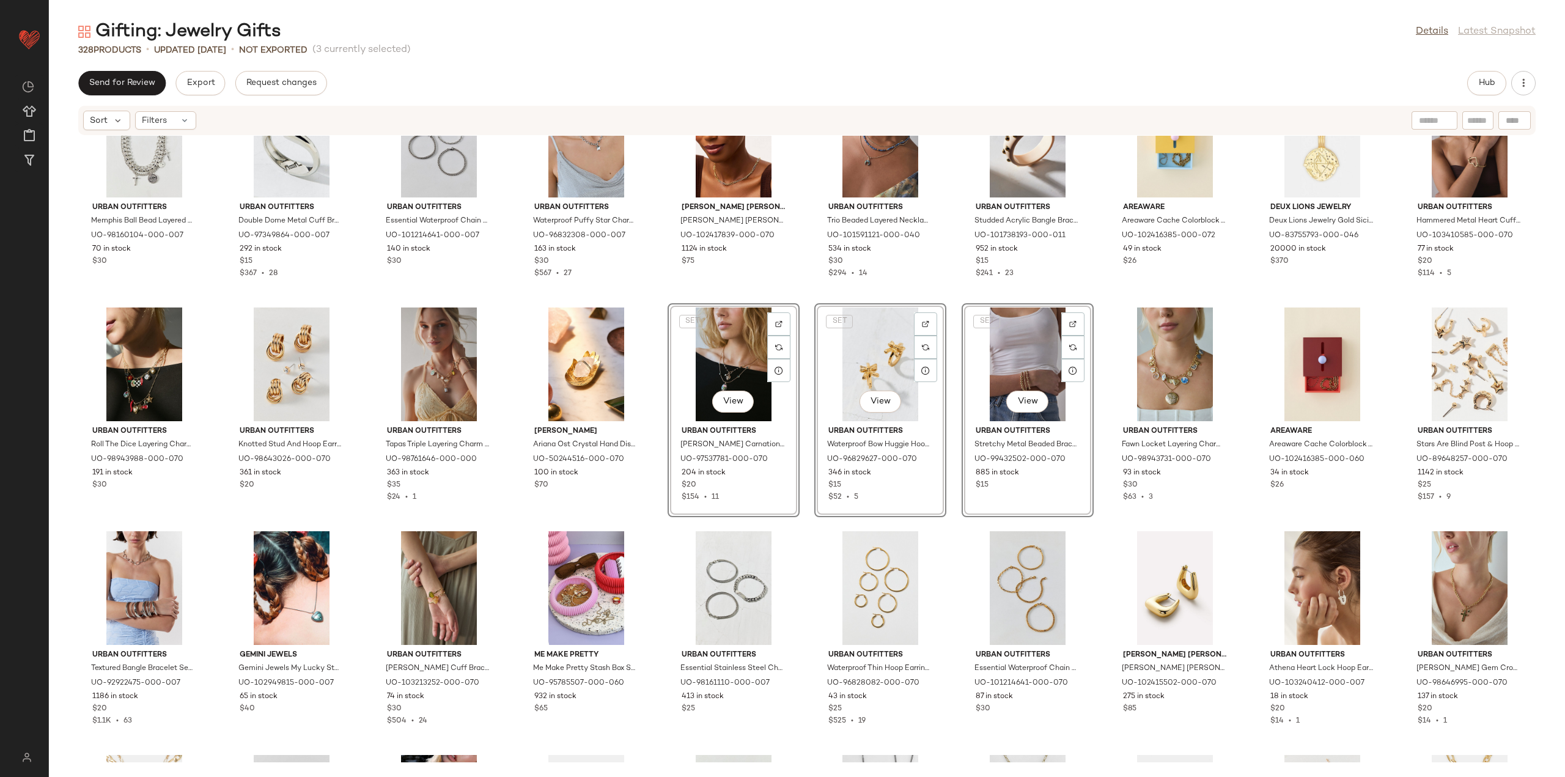
click at [655, 505] on div "Urban Outfitters Memphis Ball Bead Layered Necklace in Silver, Men's at Urban O…" at bounding box center [807, 449] width 1516 height 626
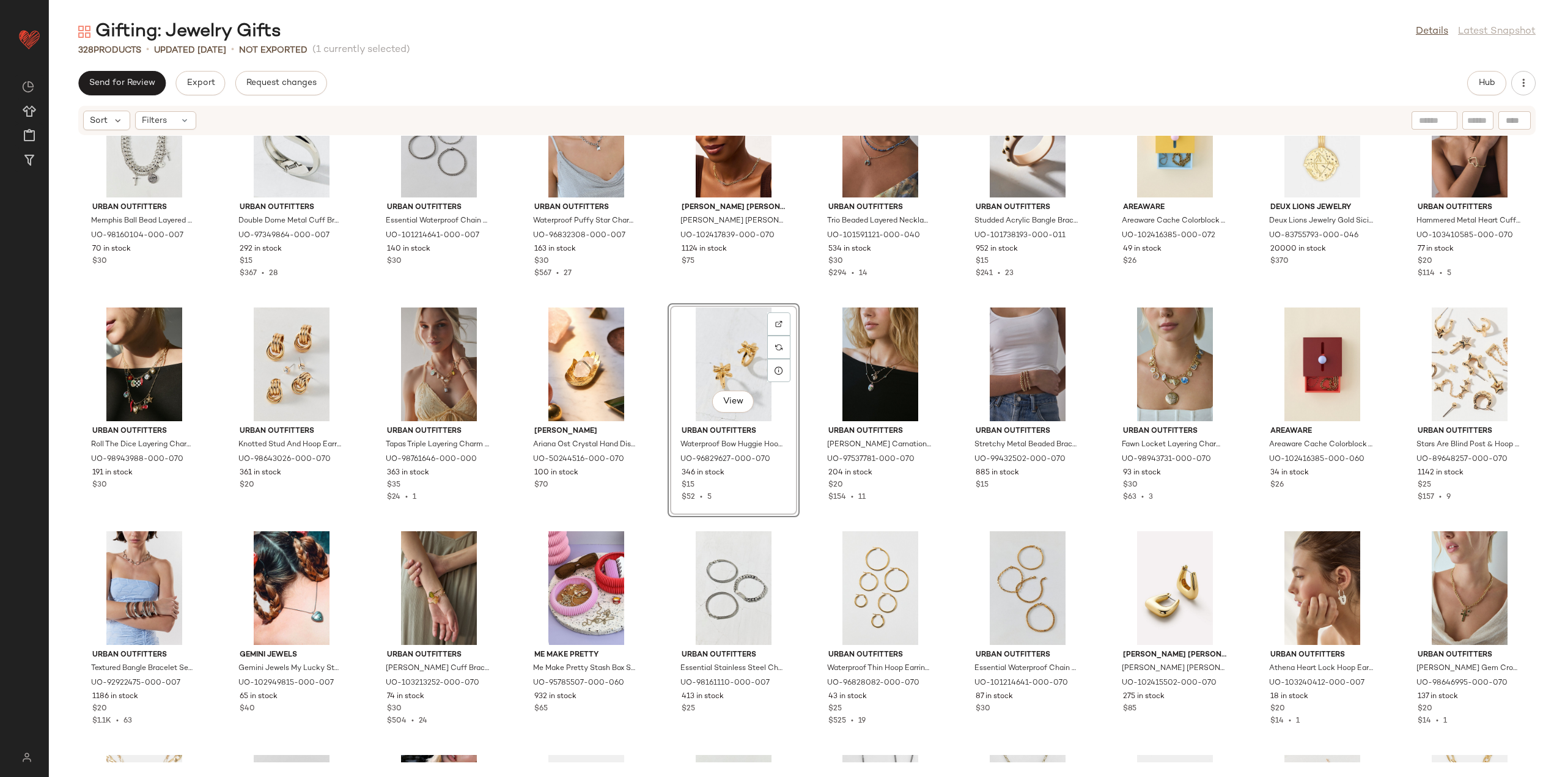
click at [667, 526] on div "Urban Outfitters Memphis Ball Bead Layered Necklace in Silver, Men's at Urban O…" at bounding box center [807, 449] width 1516 height 626
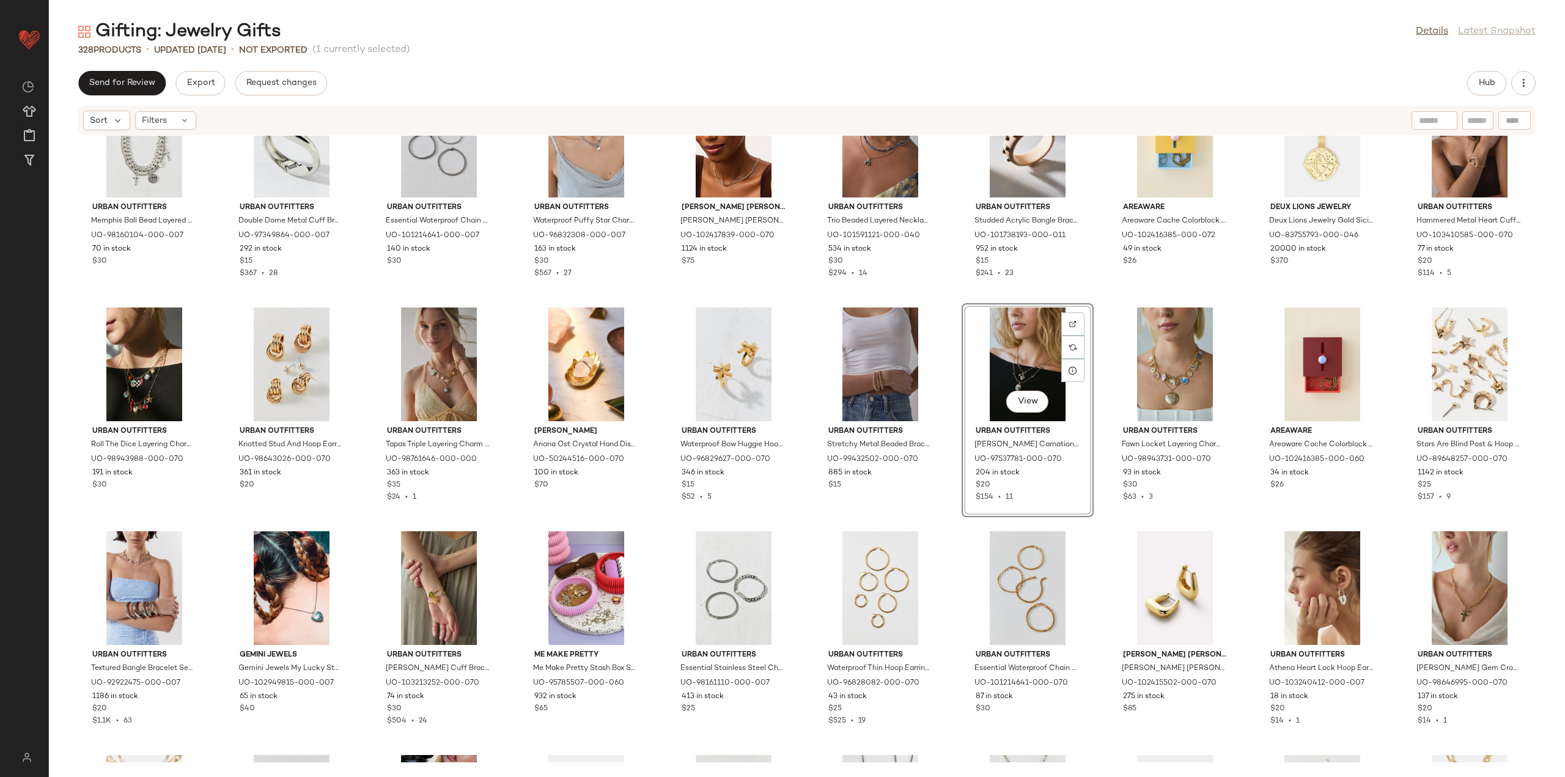
click at [1095, 532] on div "Urban Outfitters Memphis Ball Bead Layered Necklace in Silver, Men's at Urban O…" at bounding box center [807, 449] width 1516 height 626
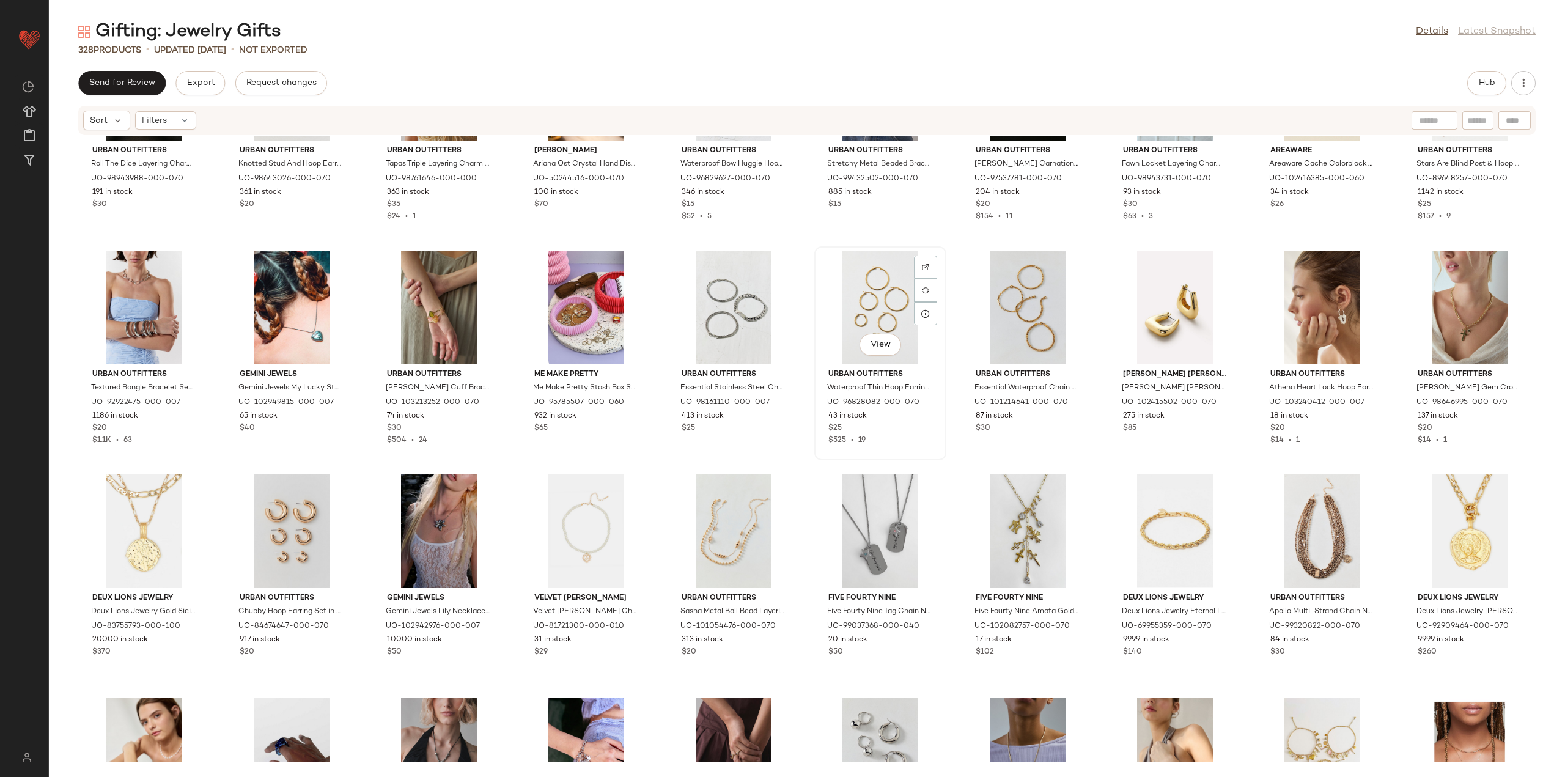
scroll to position [4401, 0]
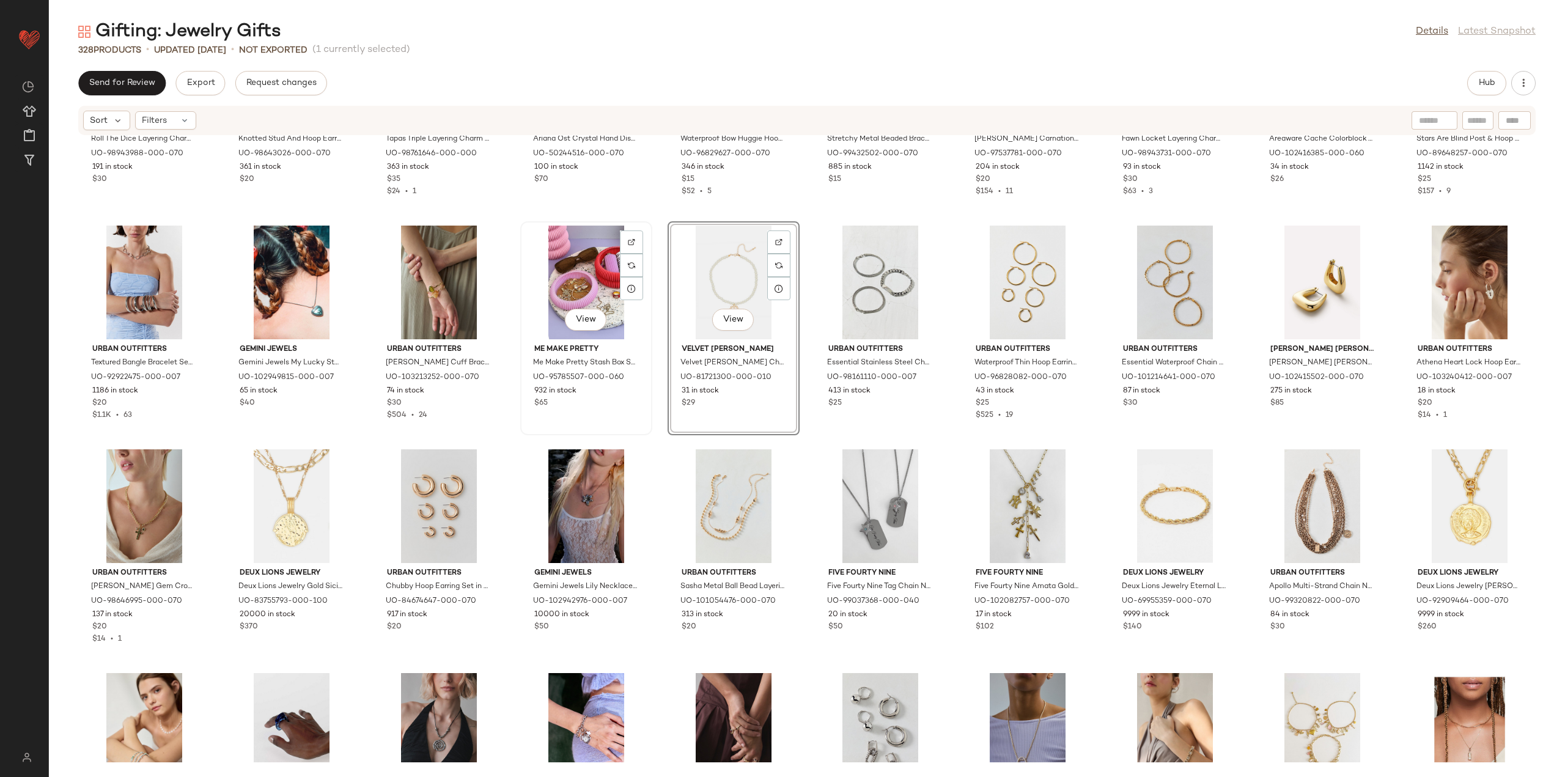
scroll to position [4462, 0]
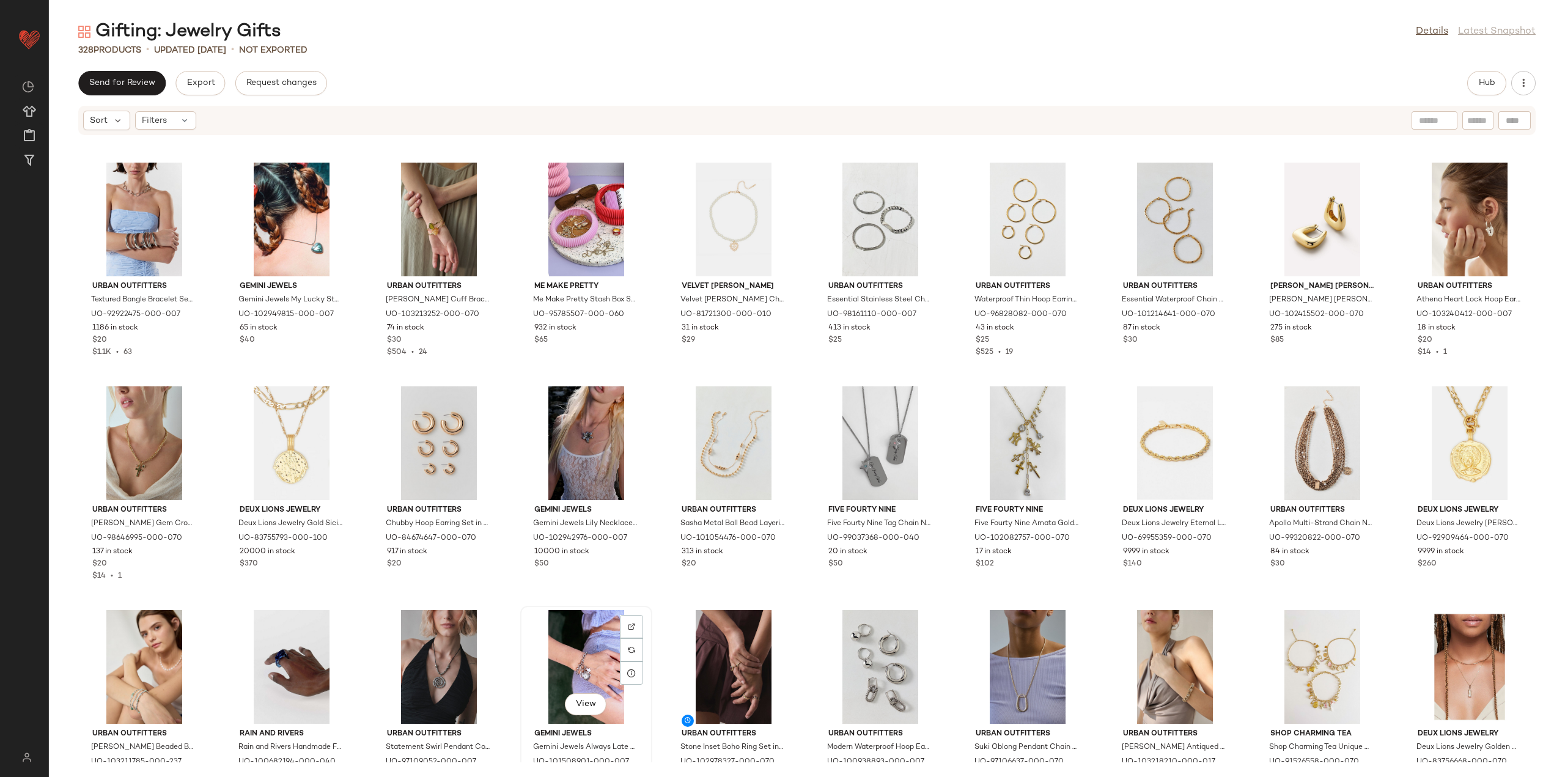
scroll to position [4464, 0]
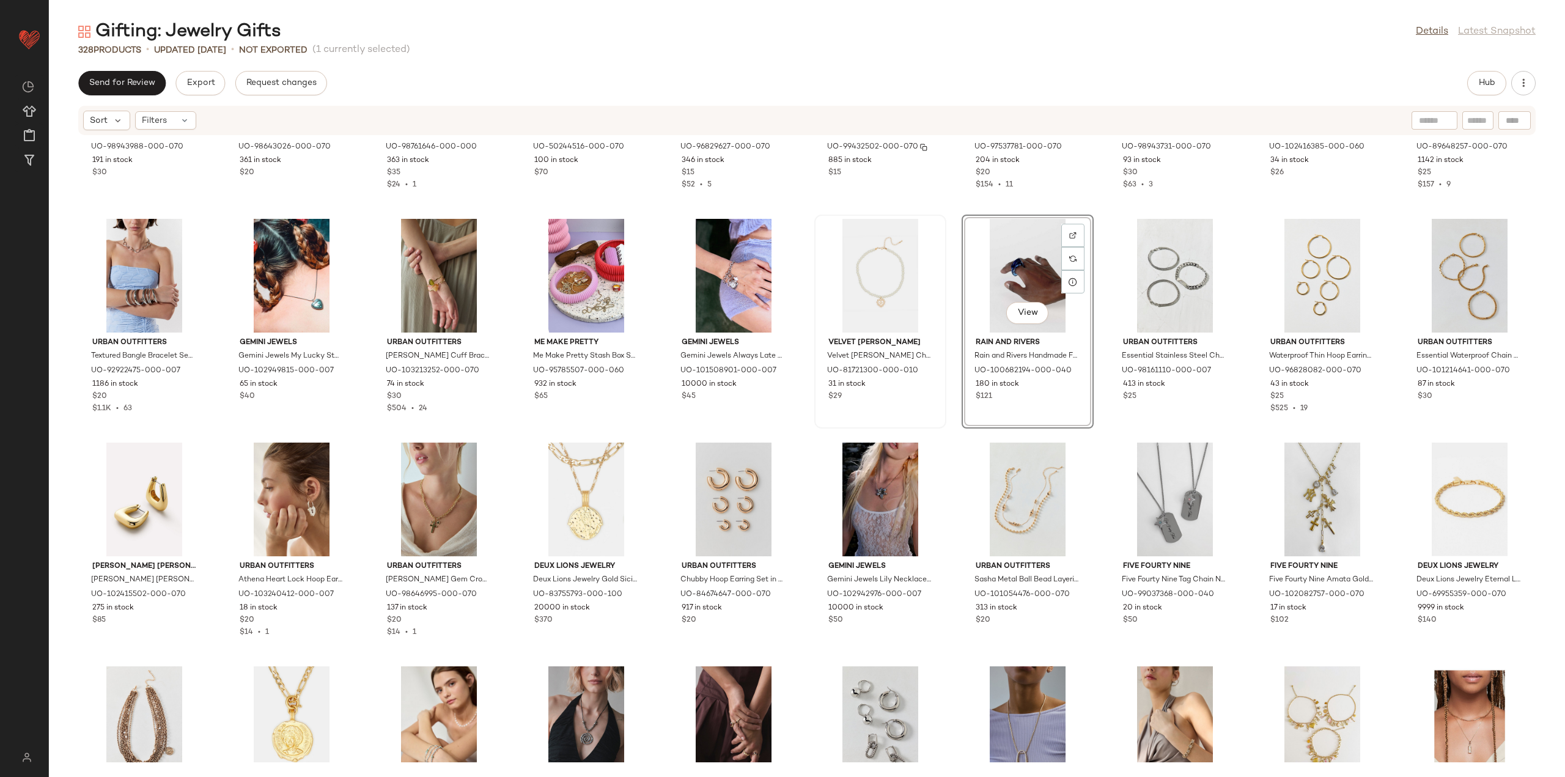
scroll to position [4464, 0]
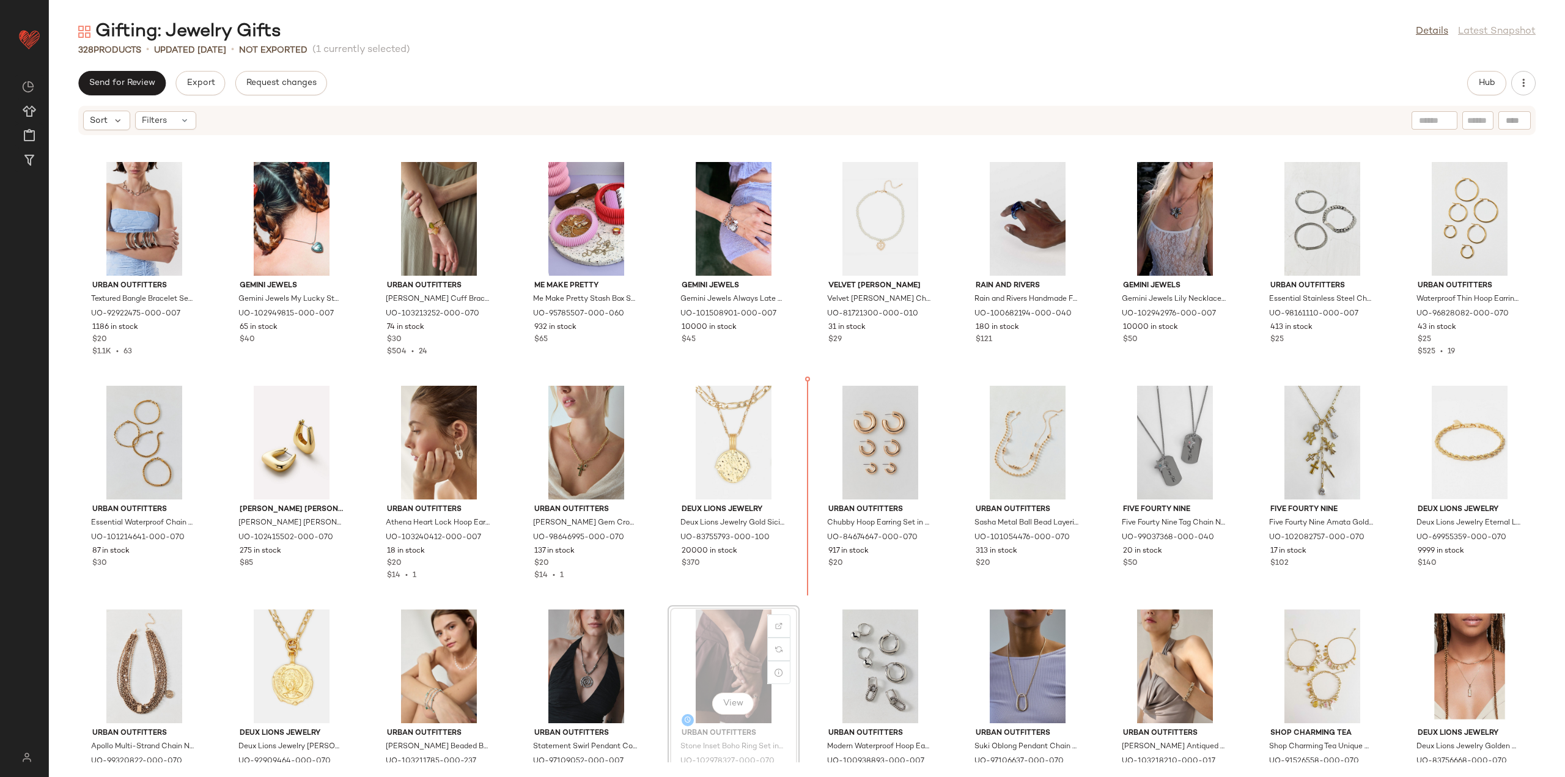
scroll to position [4465, 0]
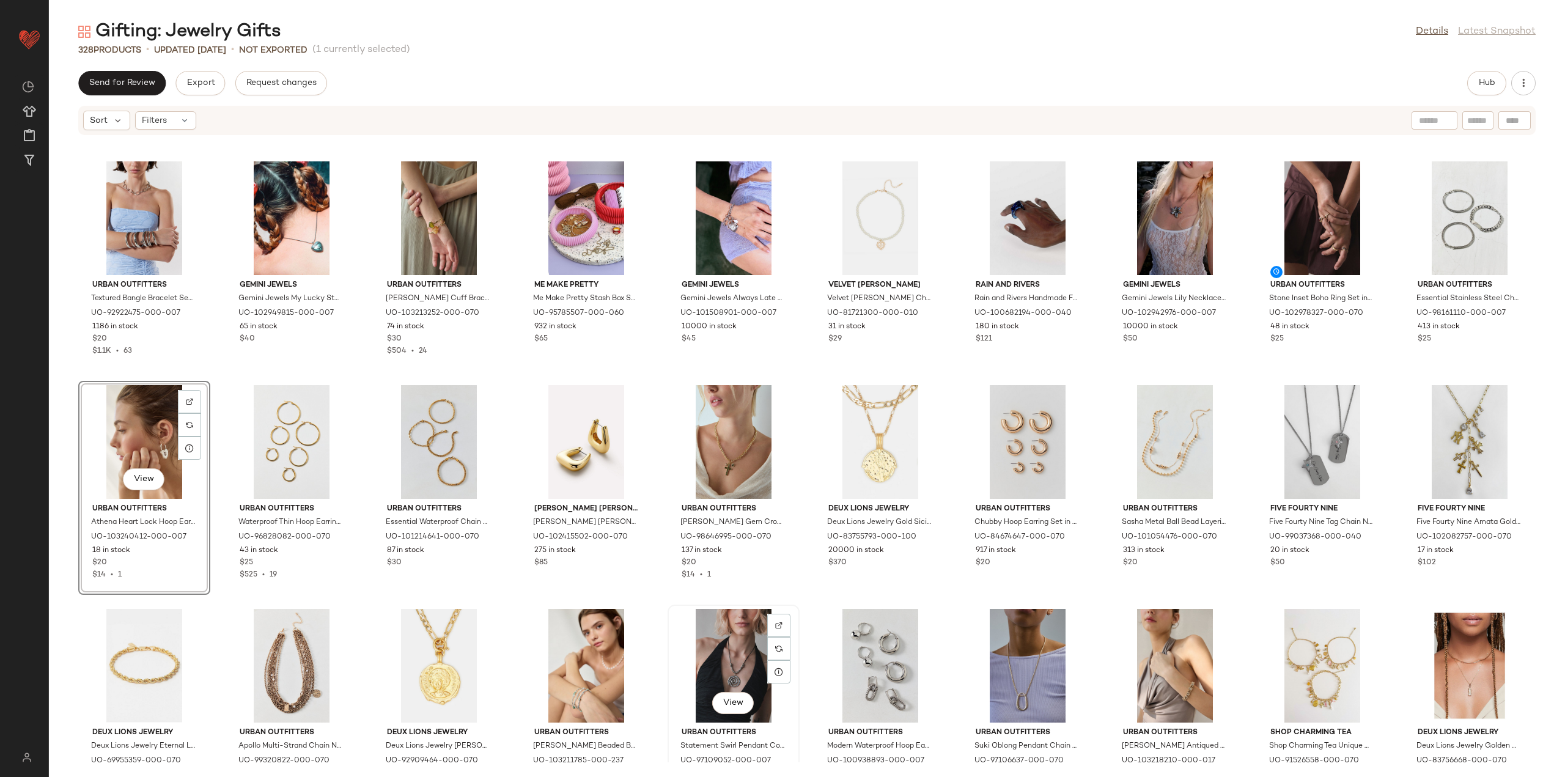
scroll to position [4466, 0]
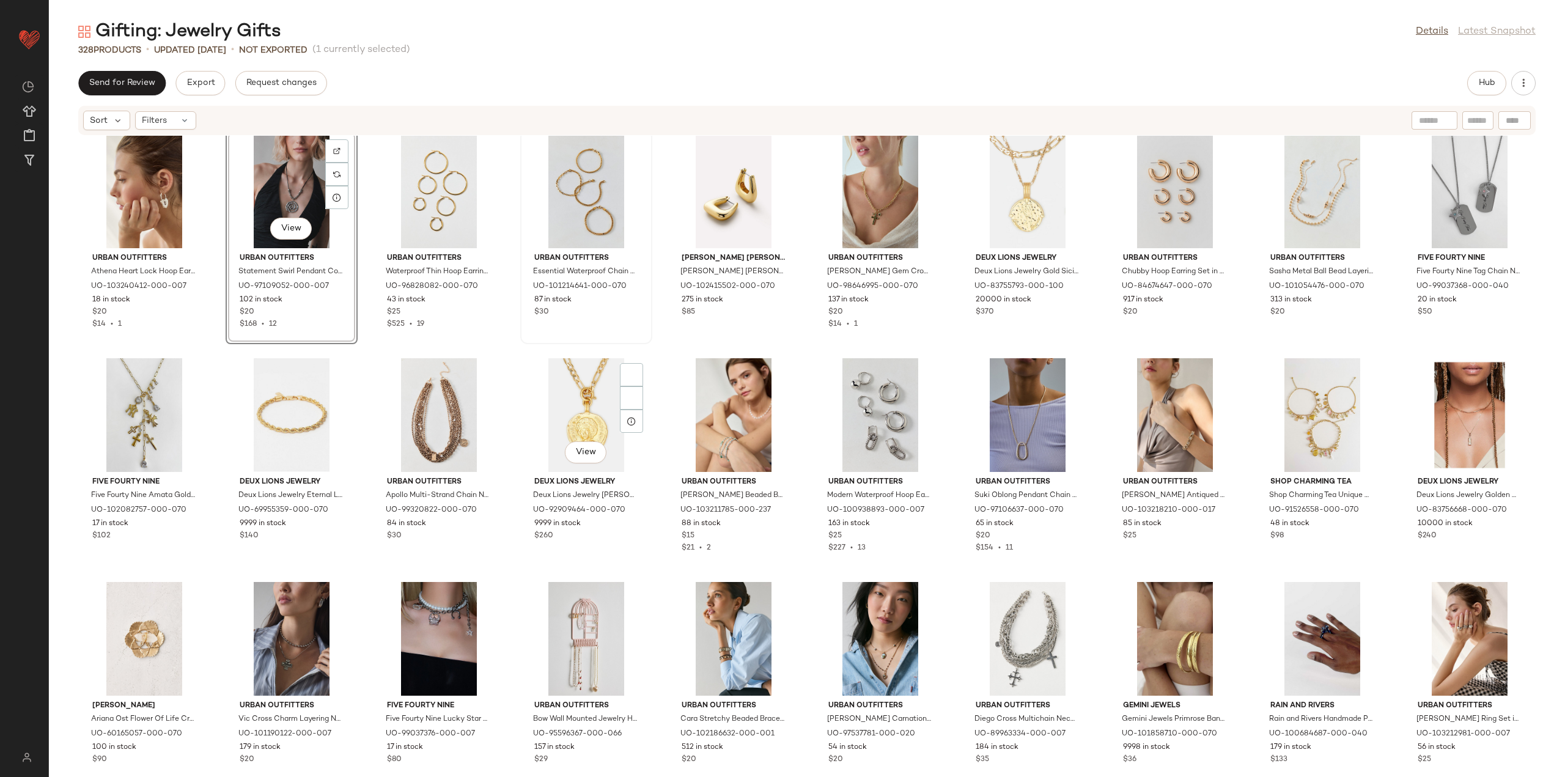
scroll to position [4772, 0]
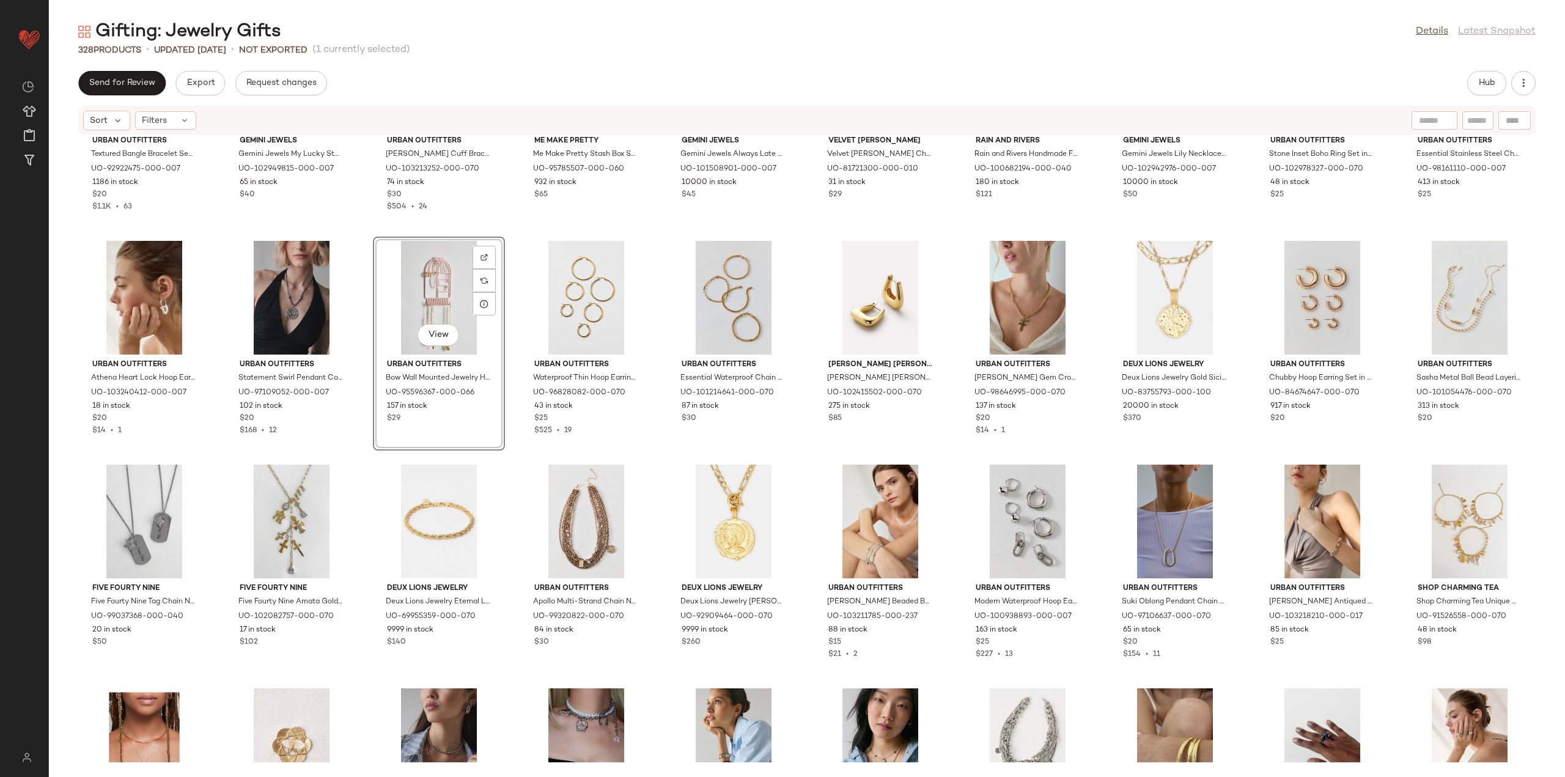
scroll to position [4584, 0]
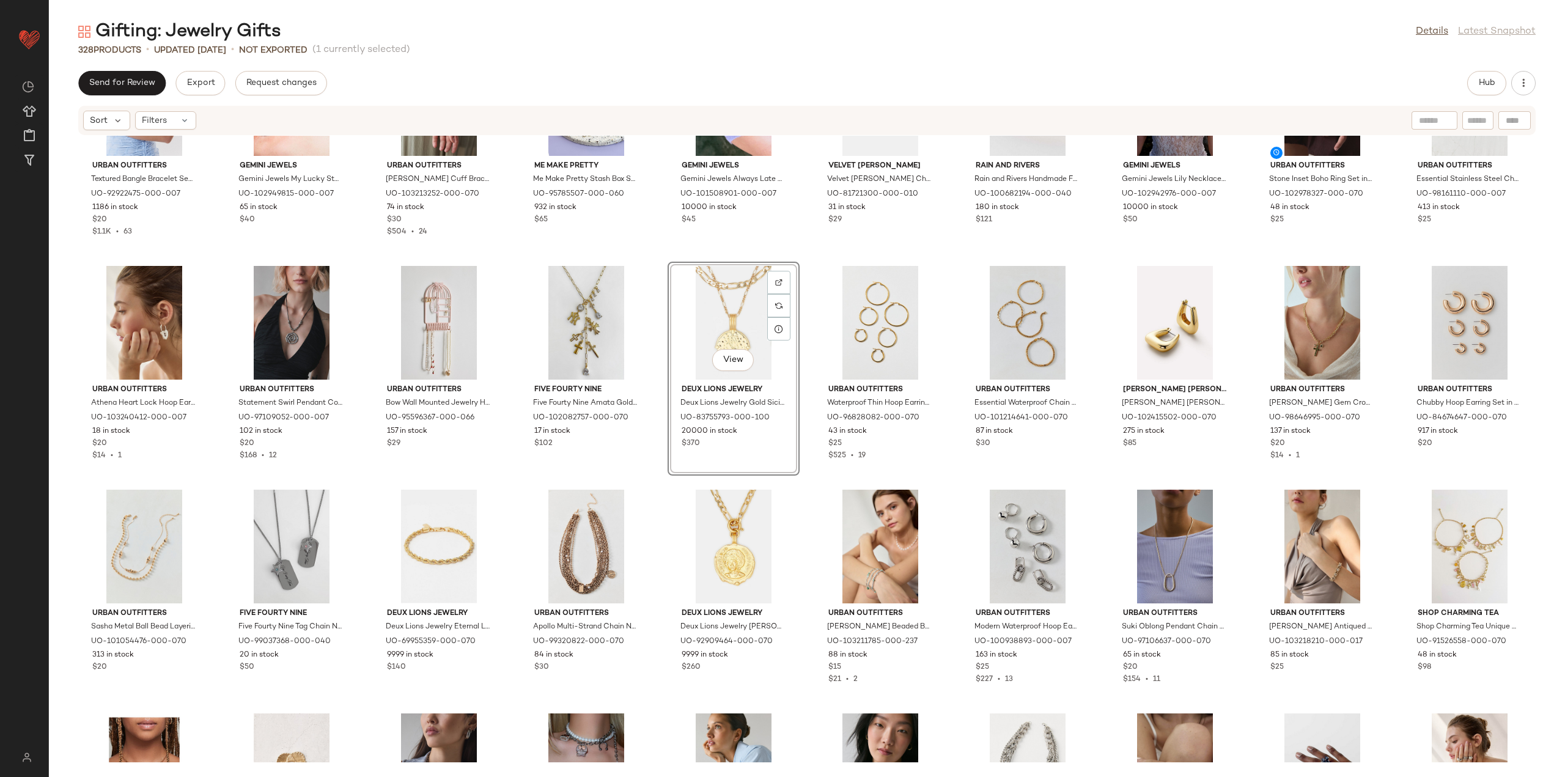
click at [660, 487] on div "Urban Outfitters Textured Bangle Bracelet Set in Silver, Women's at Urban Outfi…" at bounding box center [807, 449] width 1516 height 626
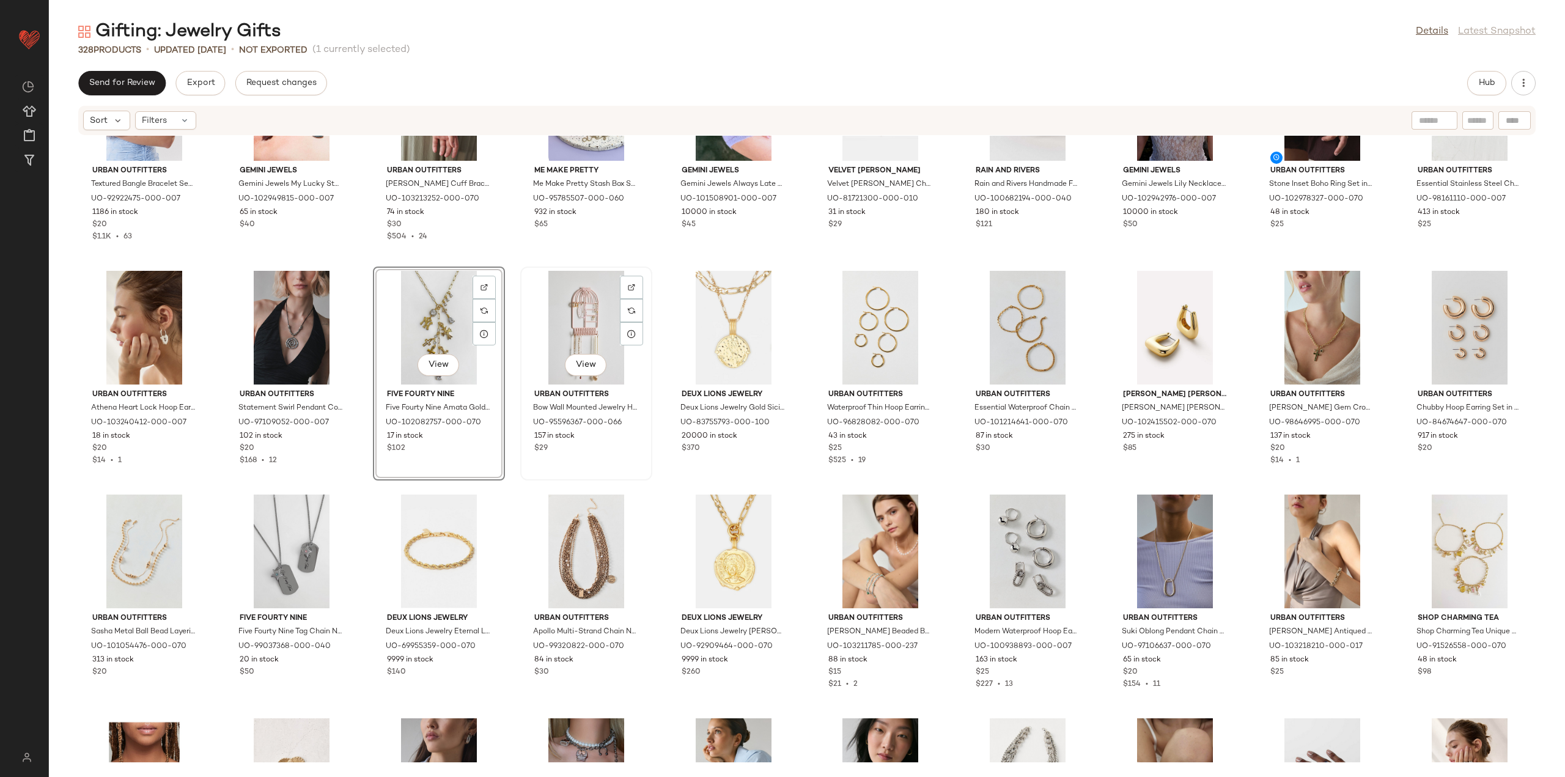
scroll to position [4584, 0]
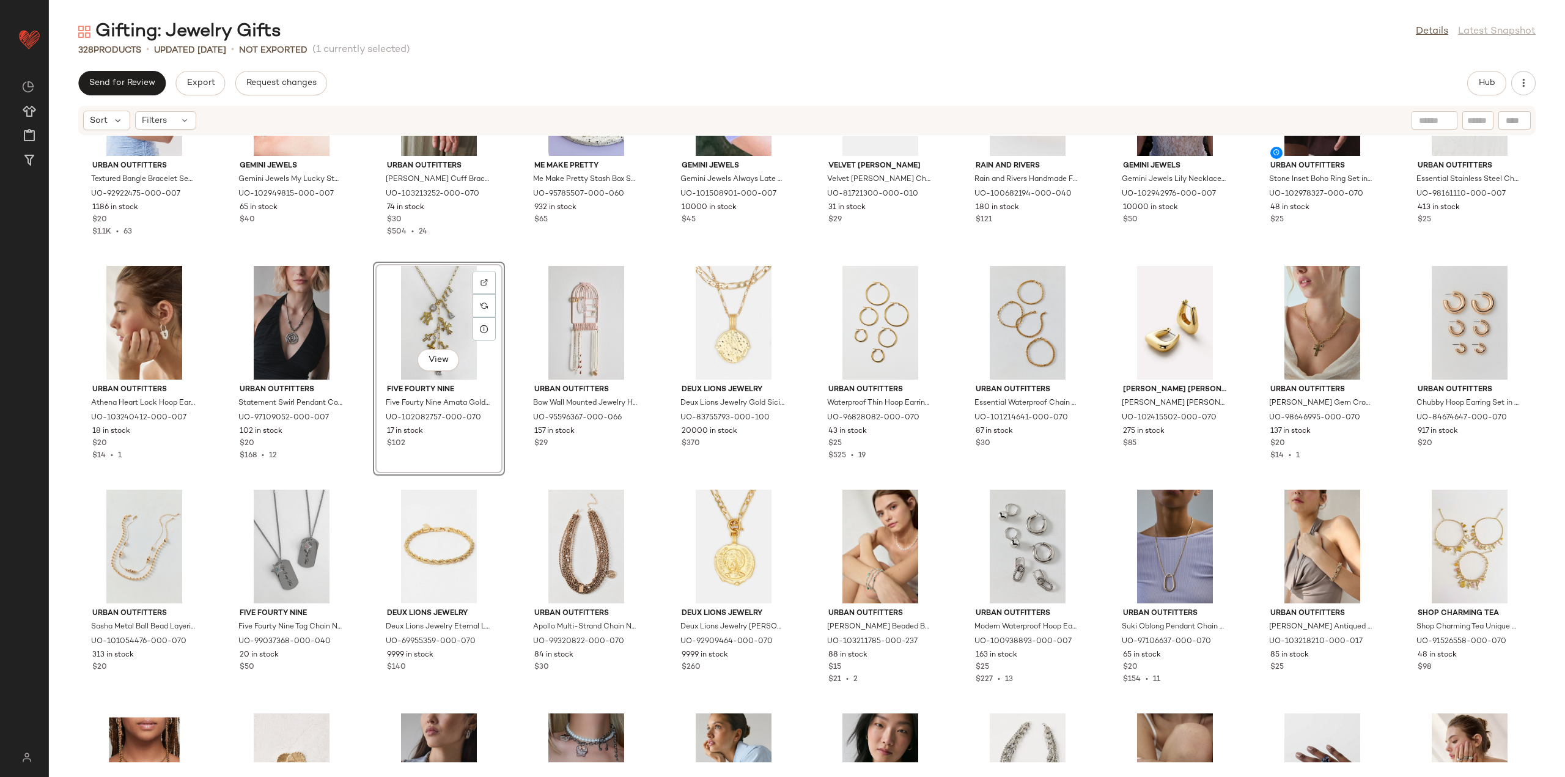
click at [653, 473] on div "Urban Outfitters Textured Bangle Bracelet Set in Silver, Women's at Urban Outfi…" at bounding box center [807, 449] width 1516 height 626
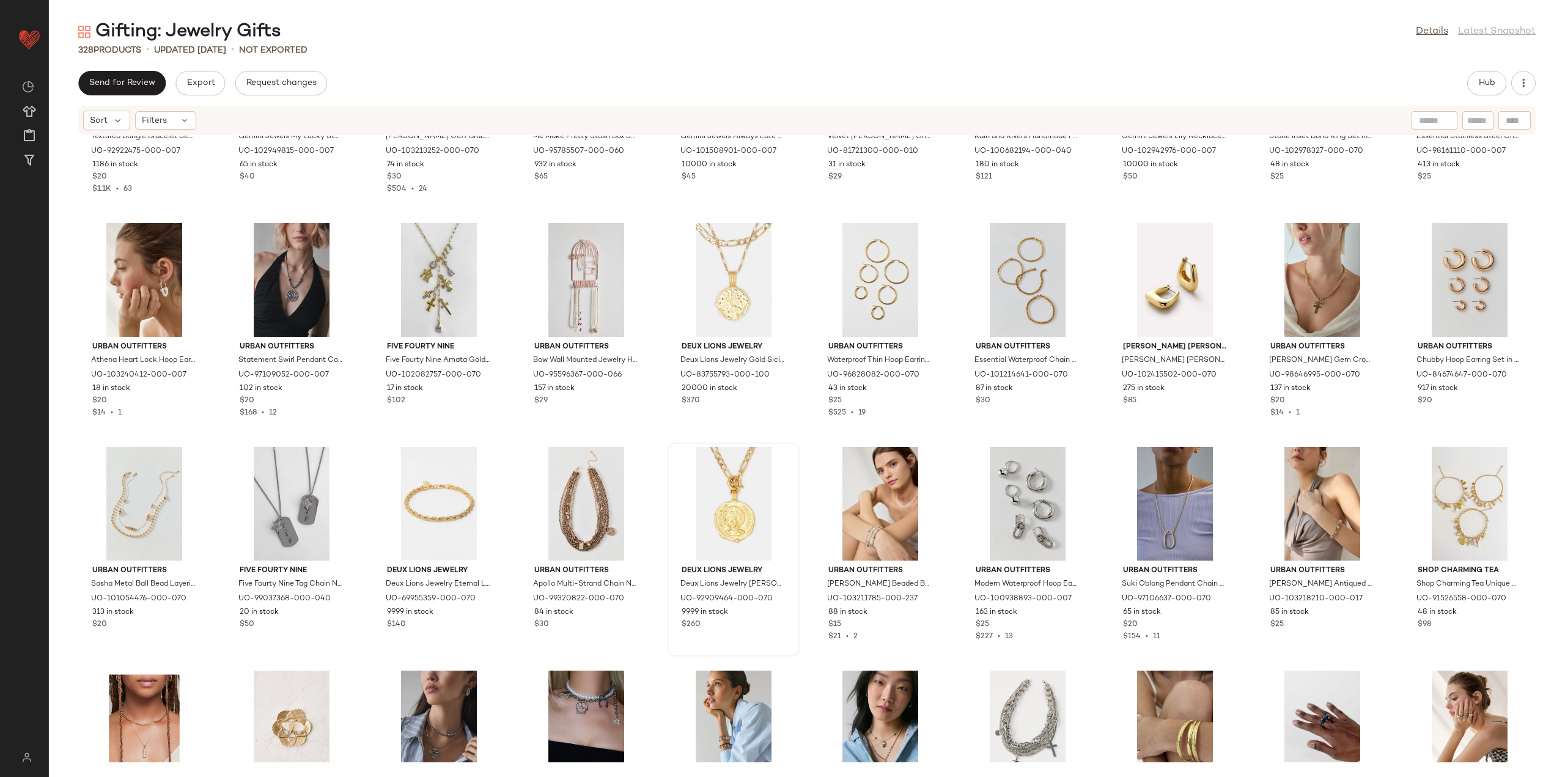
scroll to position [4645, 0]
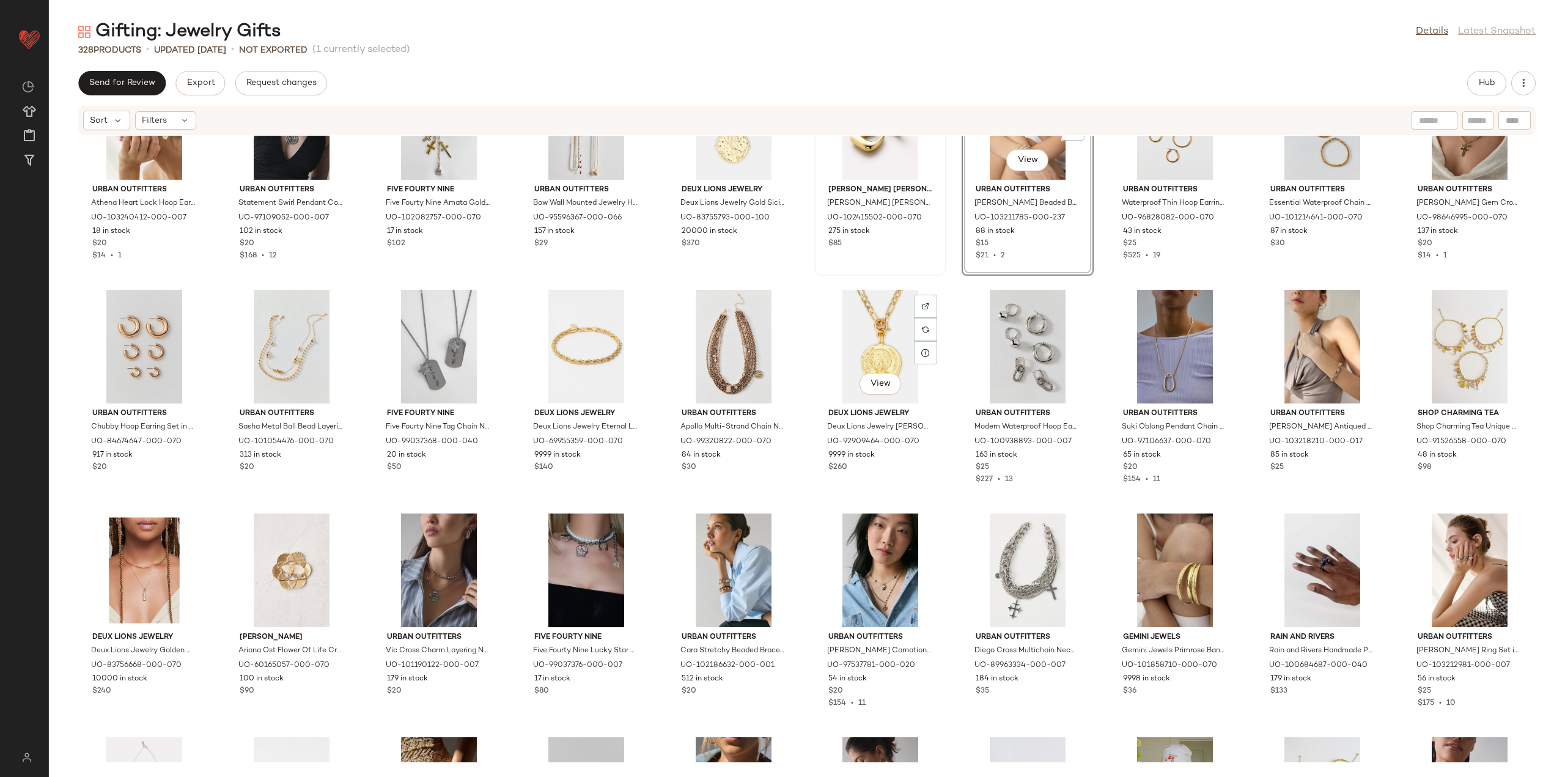
scroll to position [4890, 0]
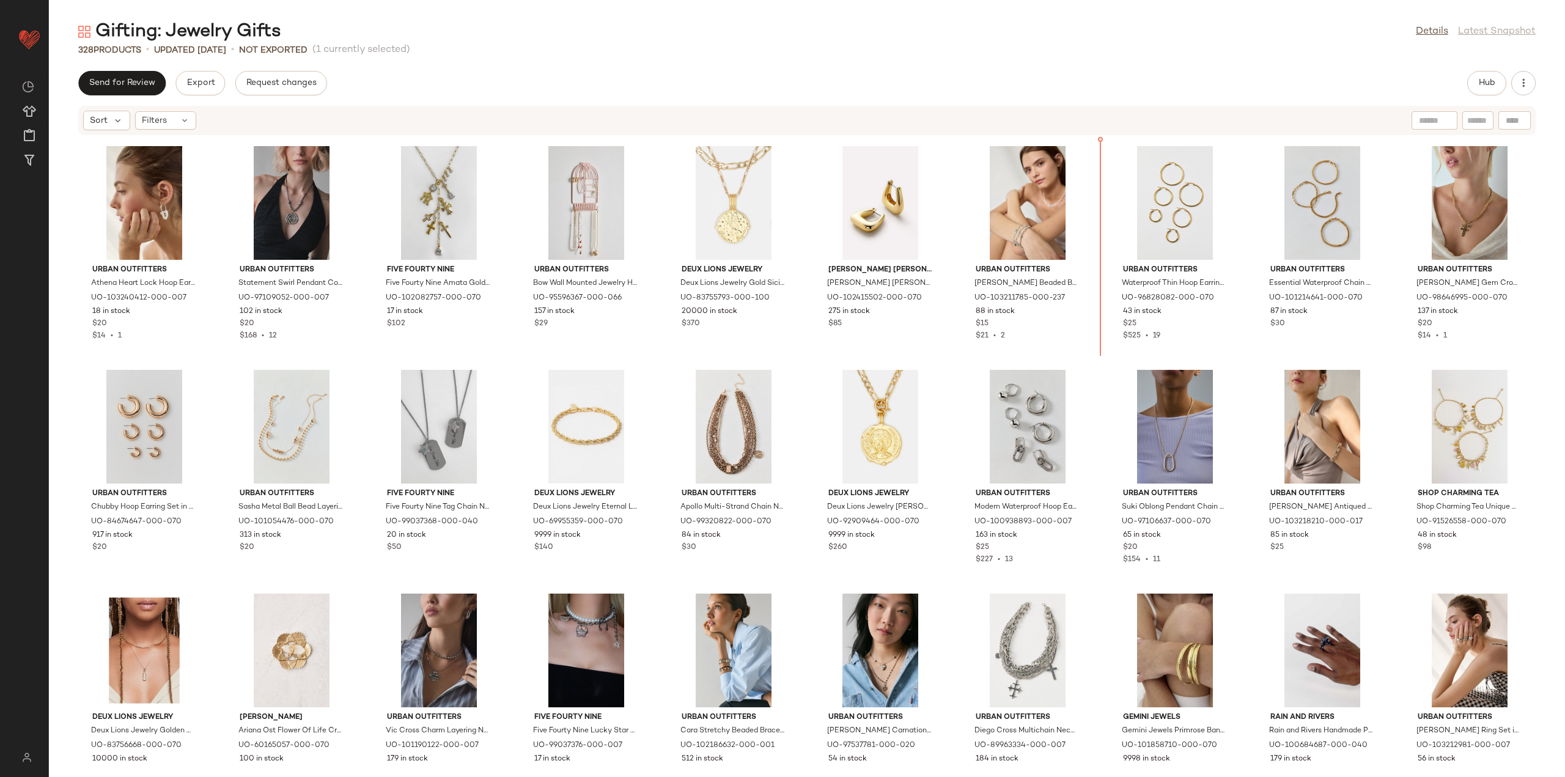
scroll to position [4704, 0]
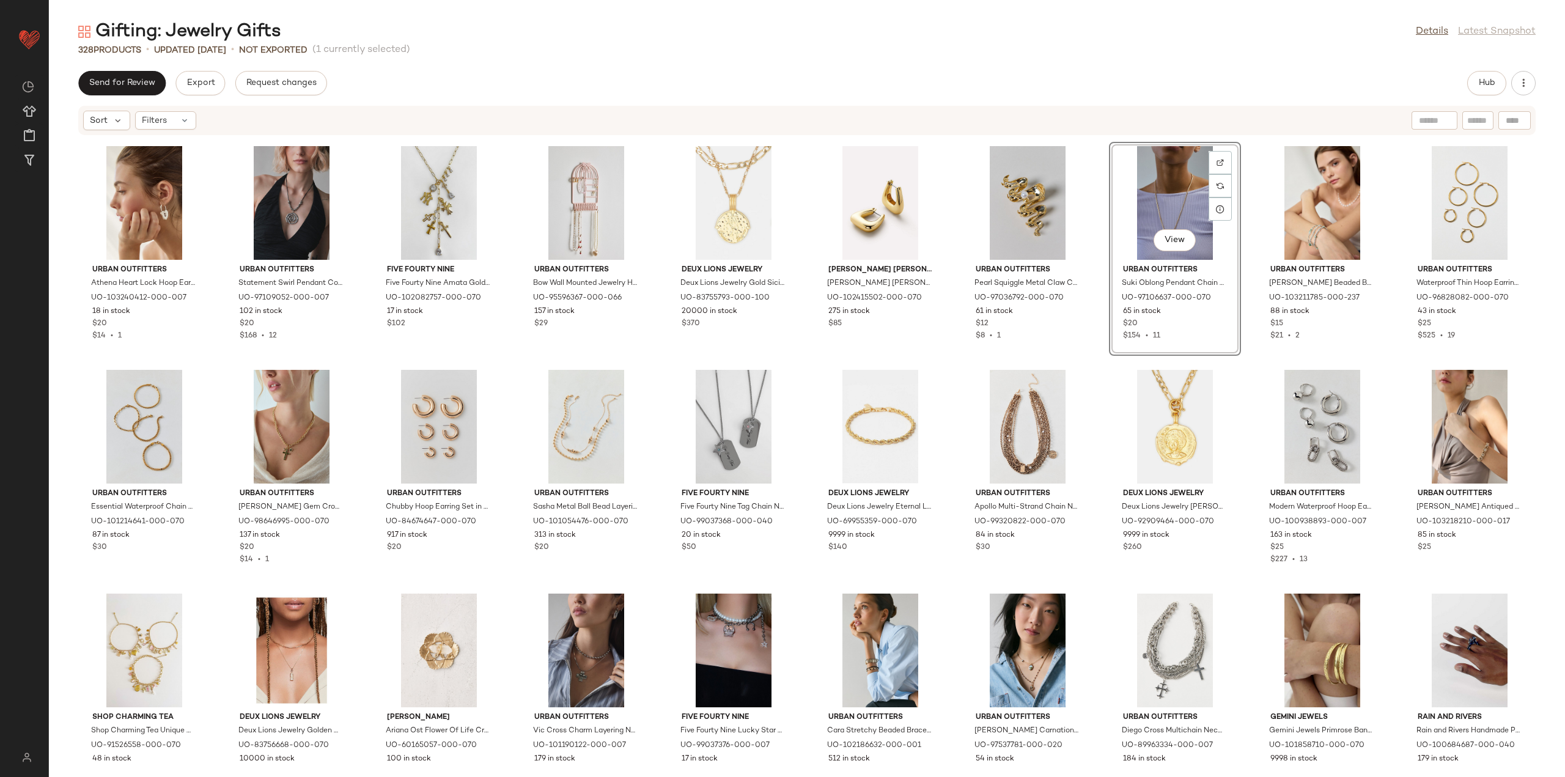
click at [1099, 356] on div "Urban Outfitters Athena Heart Lock Hoop Earring in Silver, Women's at Urban Out…" at bounding box center [807, 449] width 1516 height 626
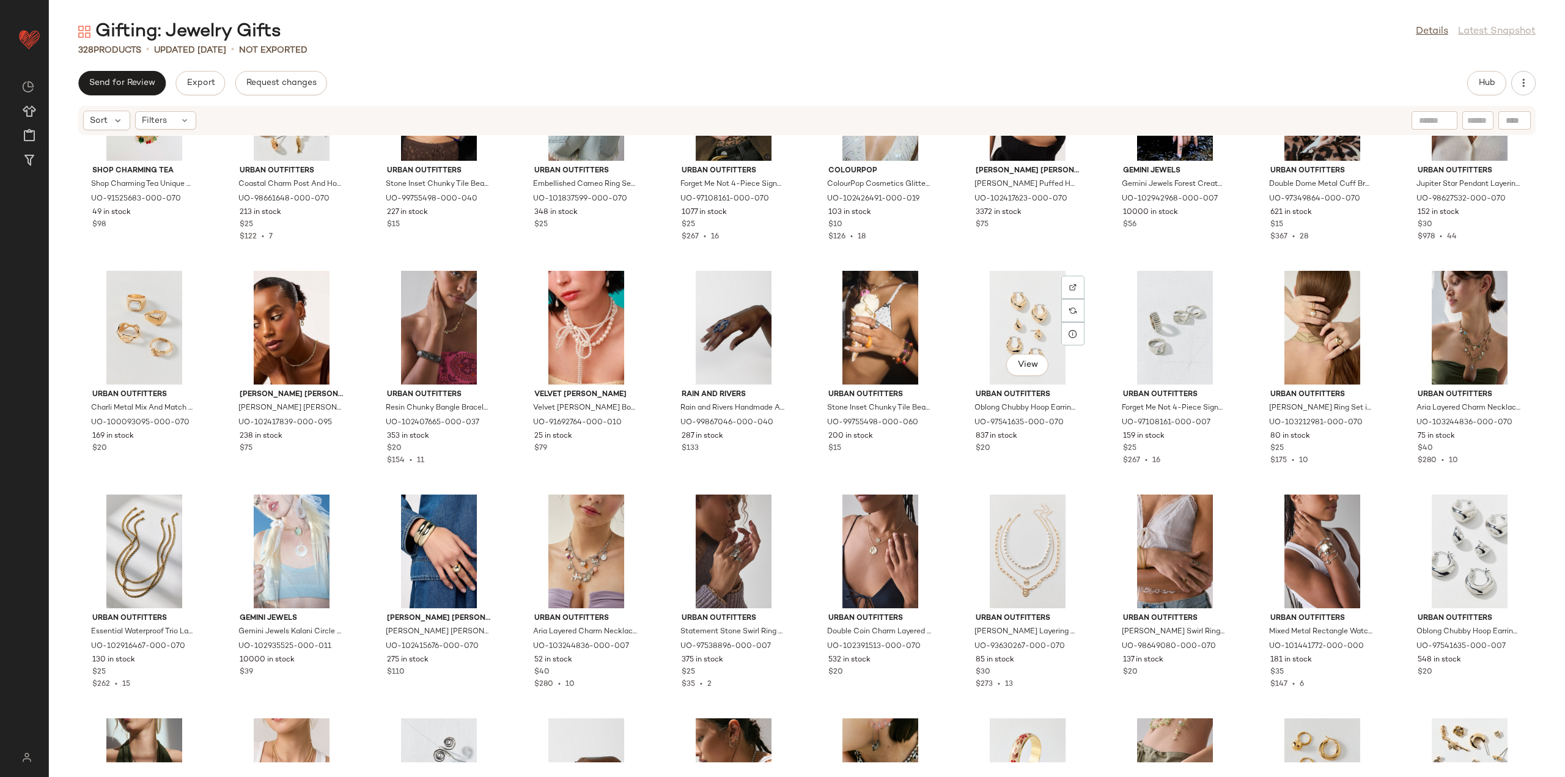
scroll to position [6171, 0]
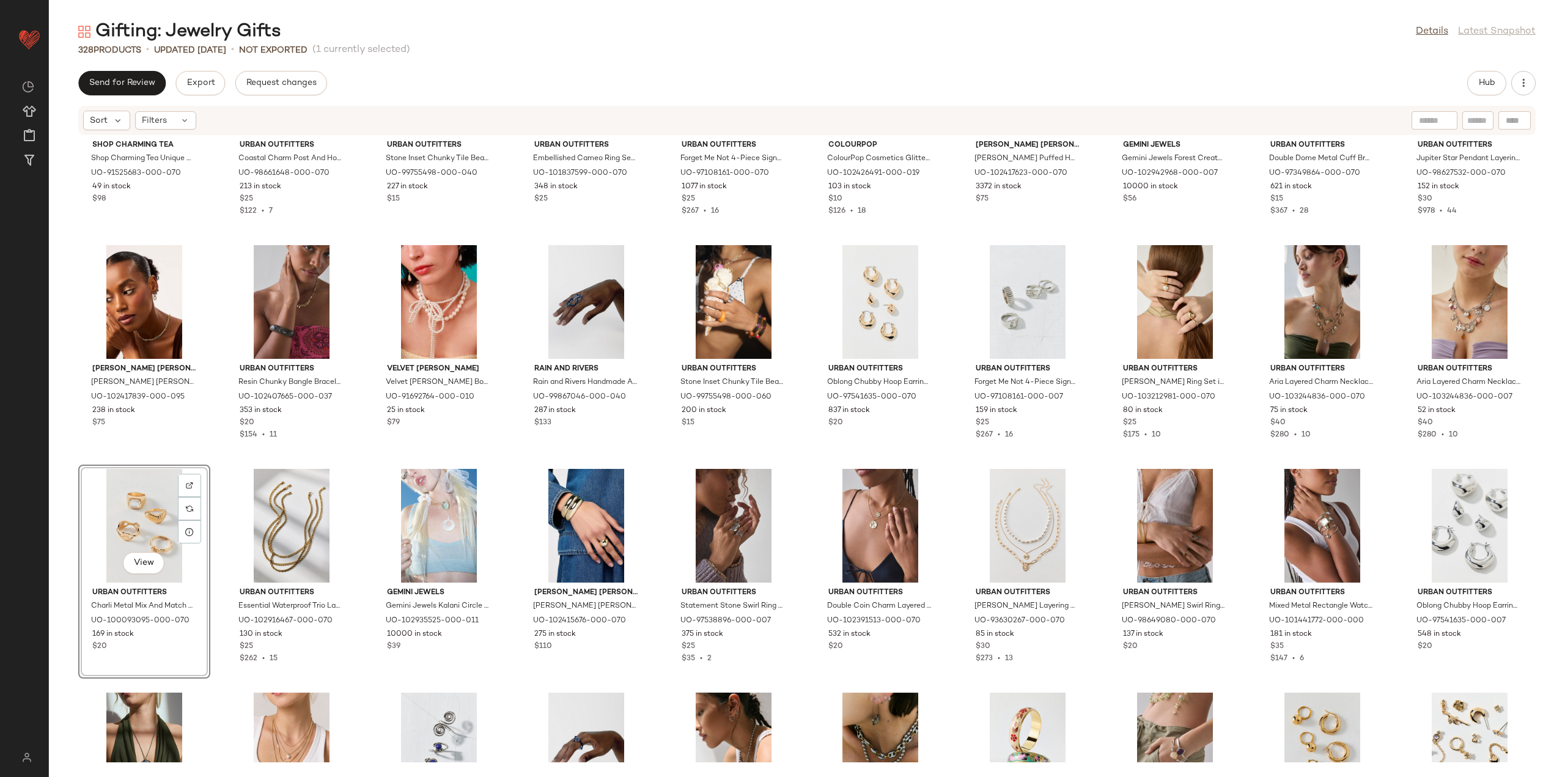
click at [222, 464] on div "Shop Charming Tea Shop Charming Tea Unique Western Charm Necklace in Gold, Wome…" at bounding box center [807, 449] width 1516 height 626
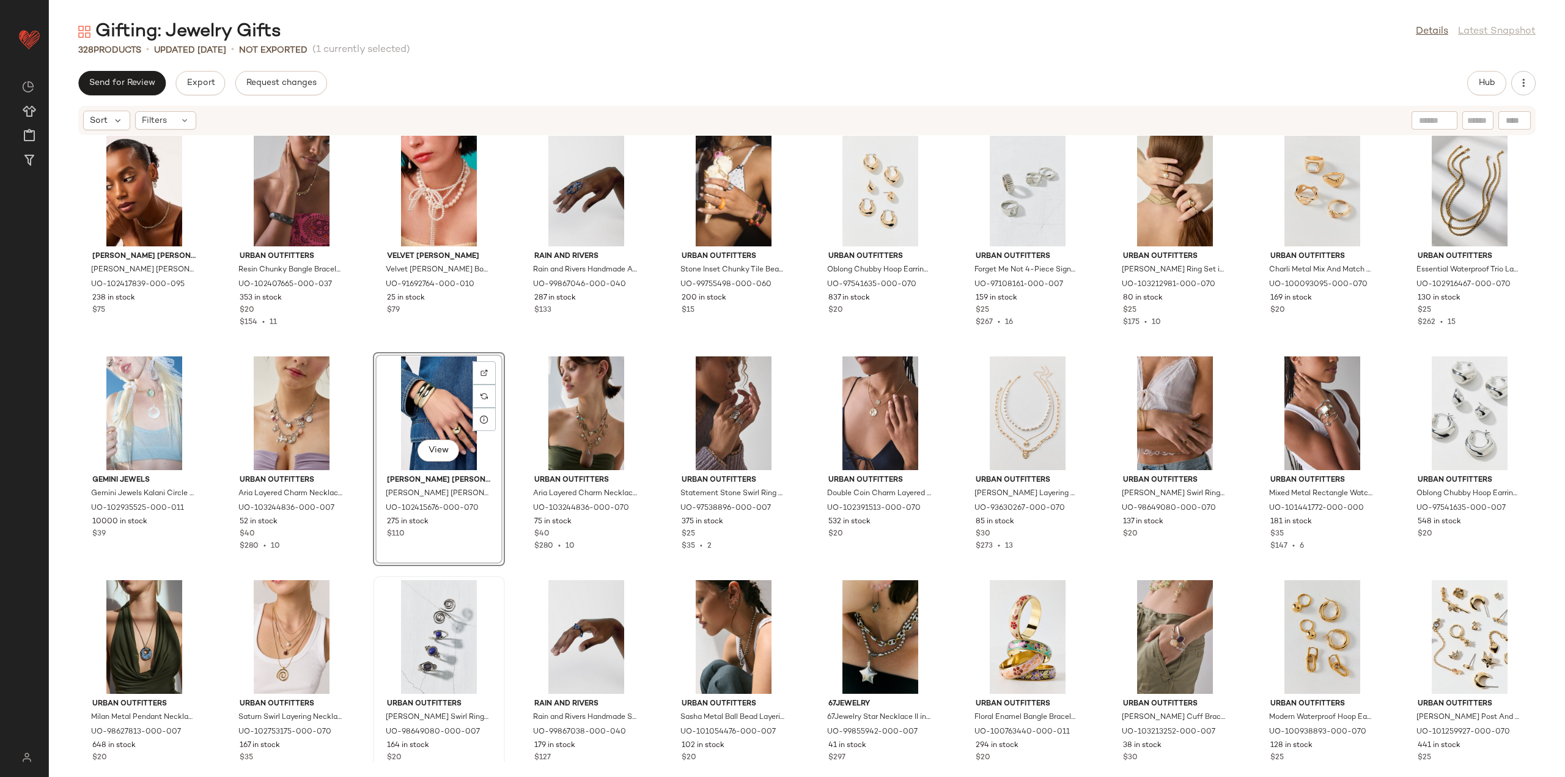
scroll to position [6293, 0]
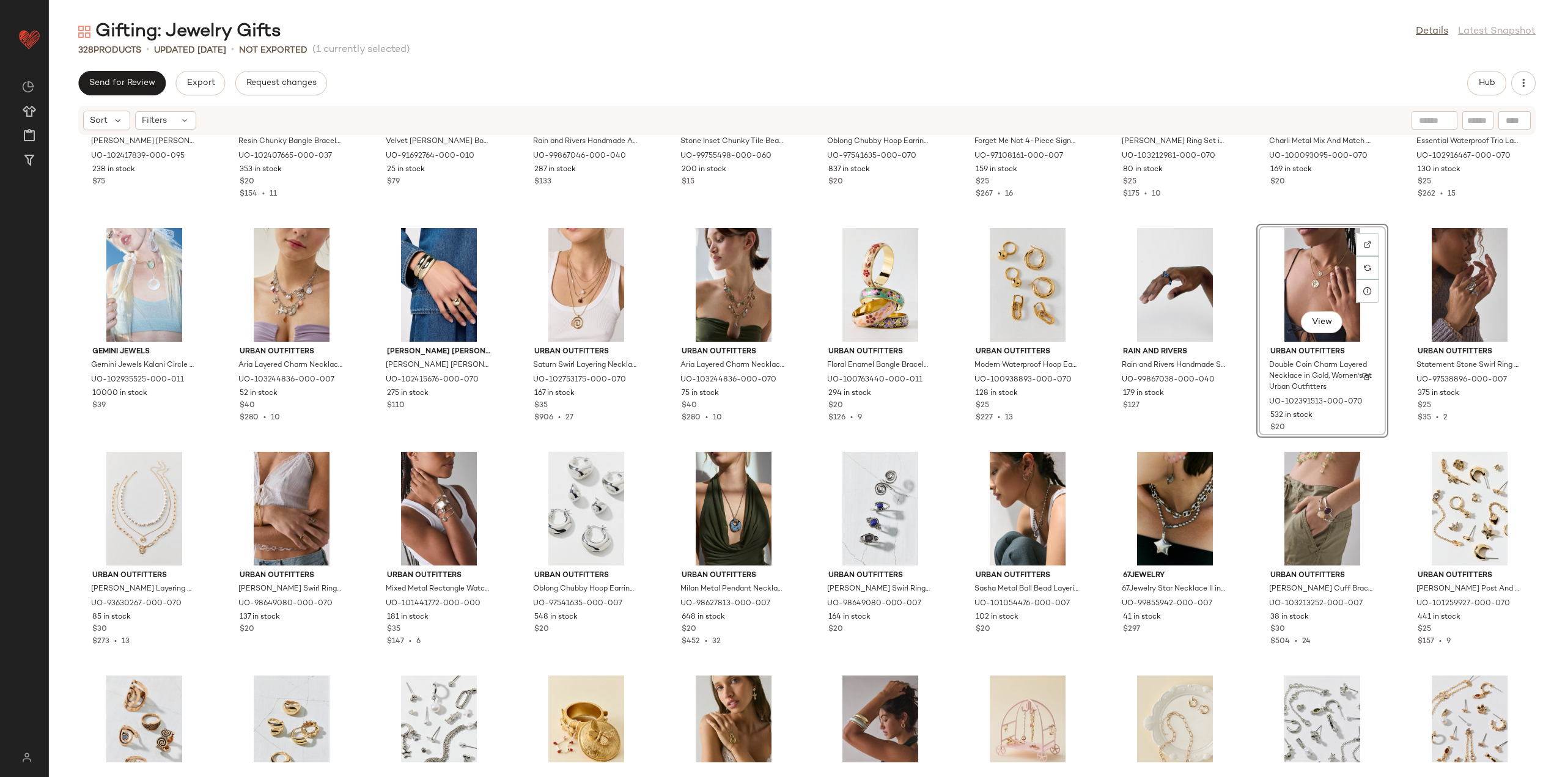
scroll to position [6415, 0]
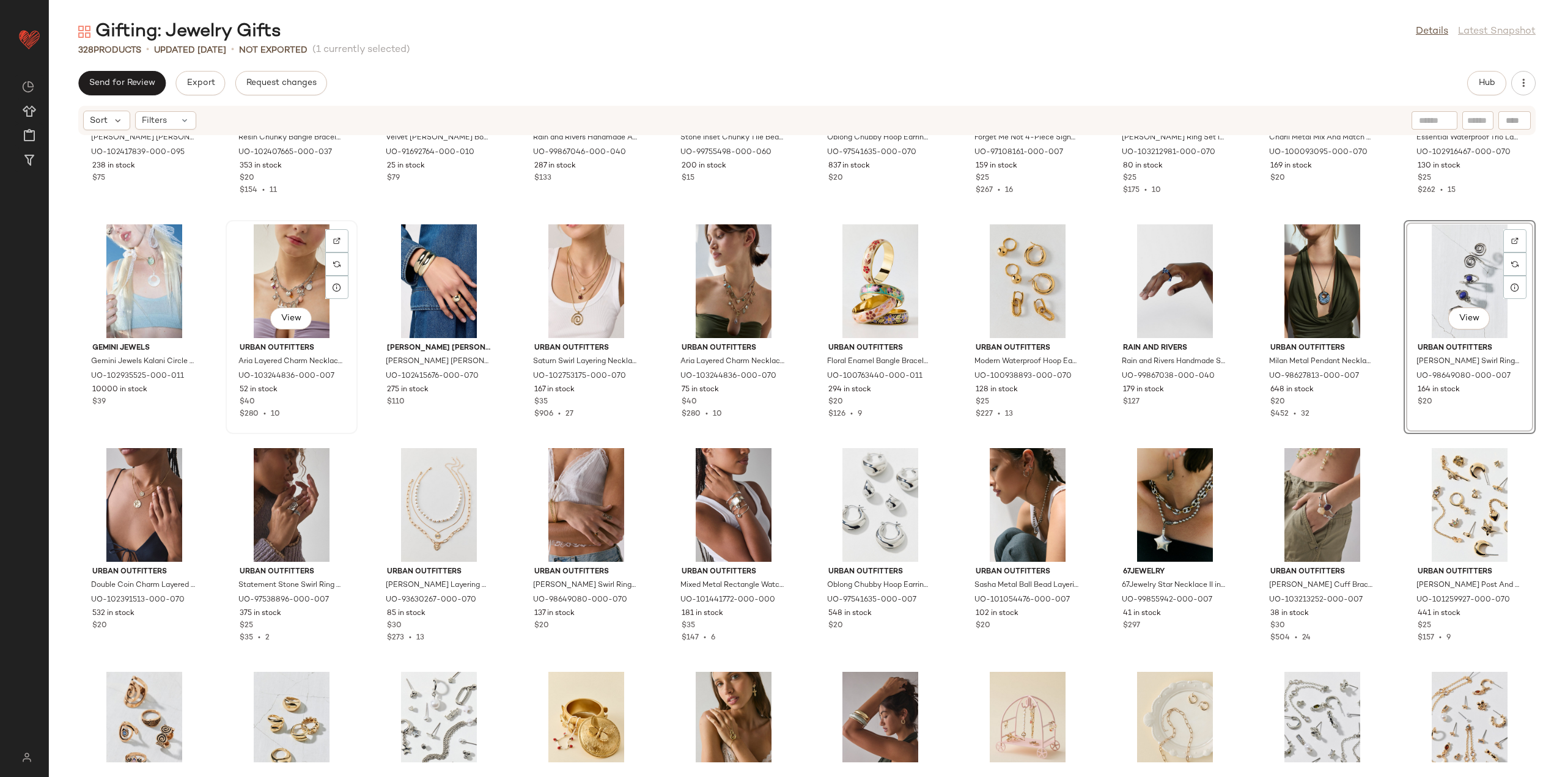
click at [304, 270] on div "View" at bounding box center [291, 281] width 123 height 114
click at [1460, 268] on div "View" at bounding box center [1469, 281] width 123 height 114
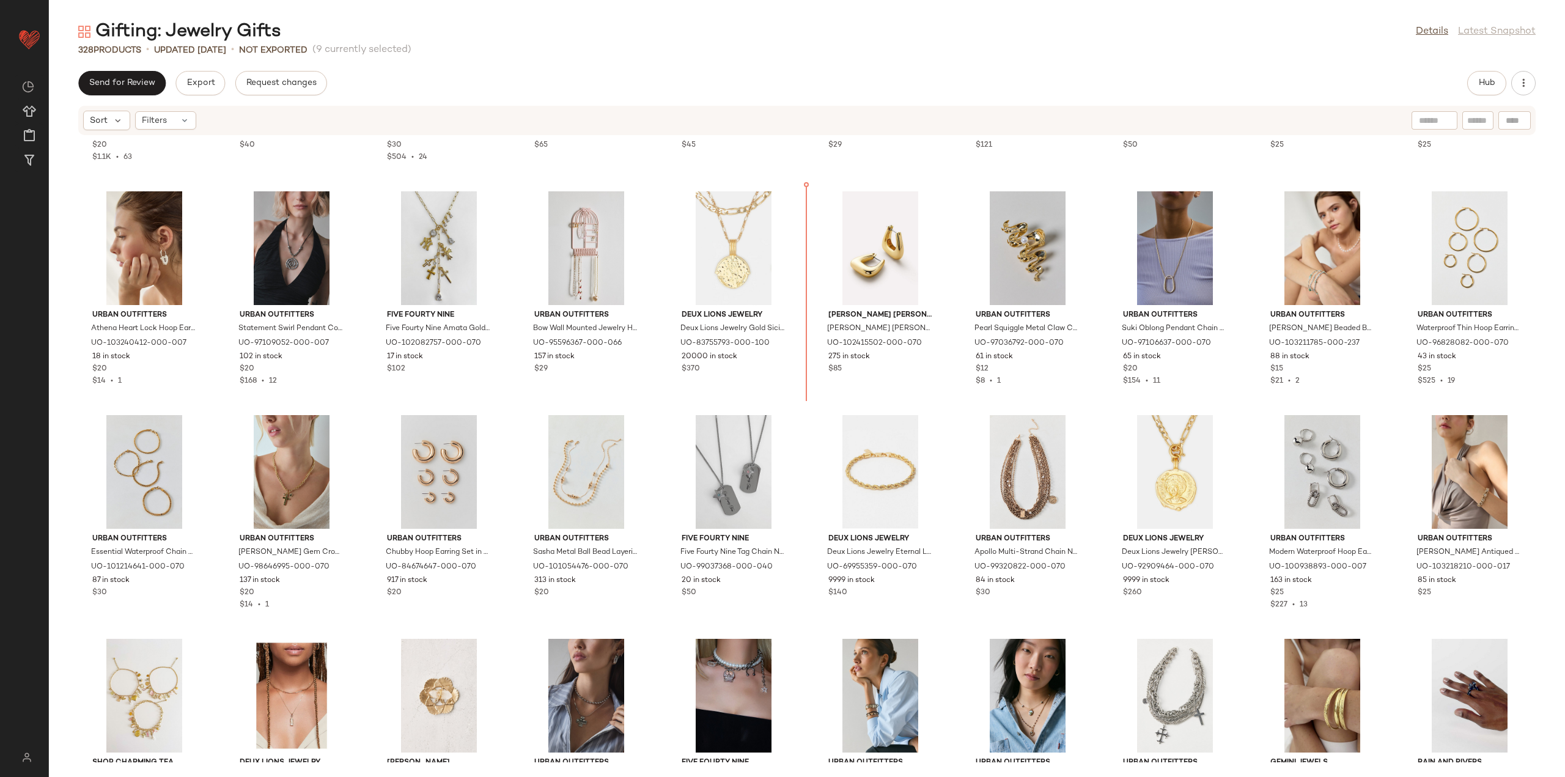
scroll to position [4656, 0]
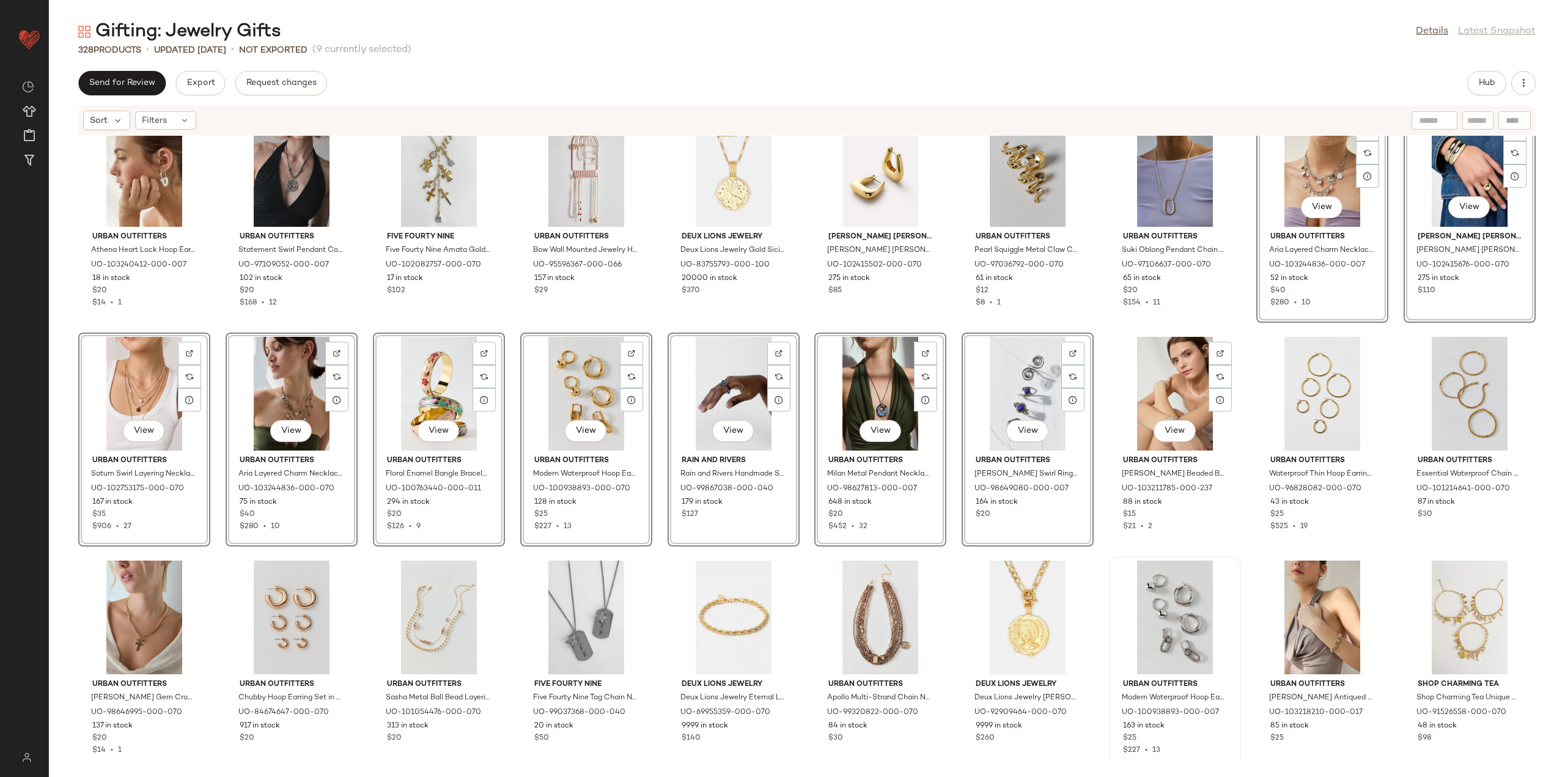
scroll to position [4961, 0]
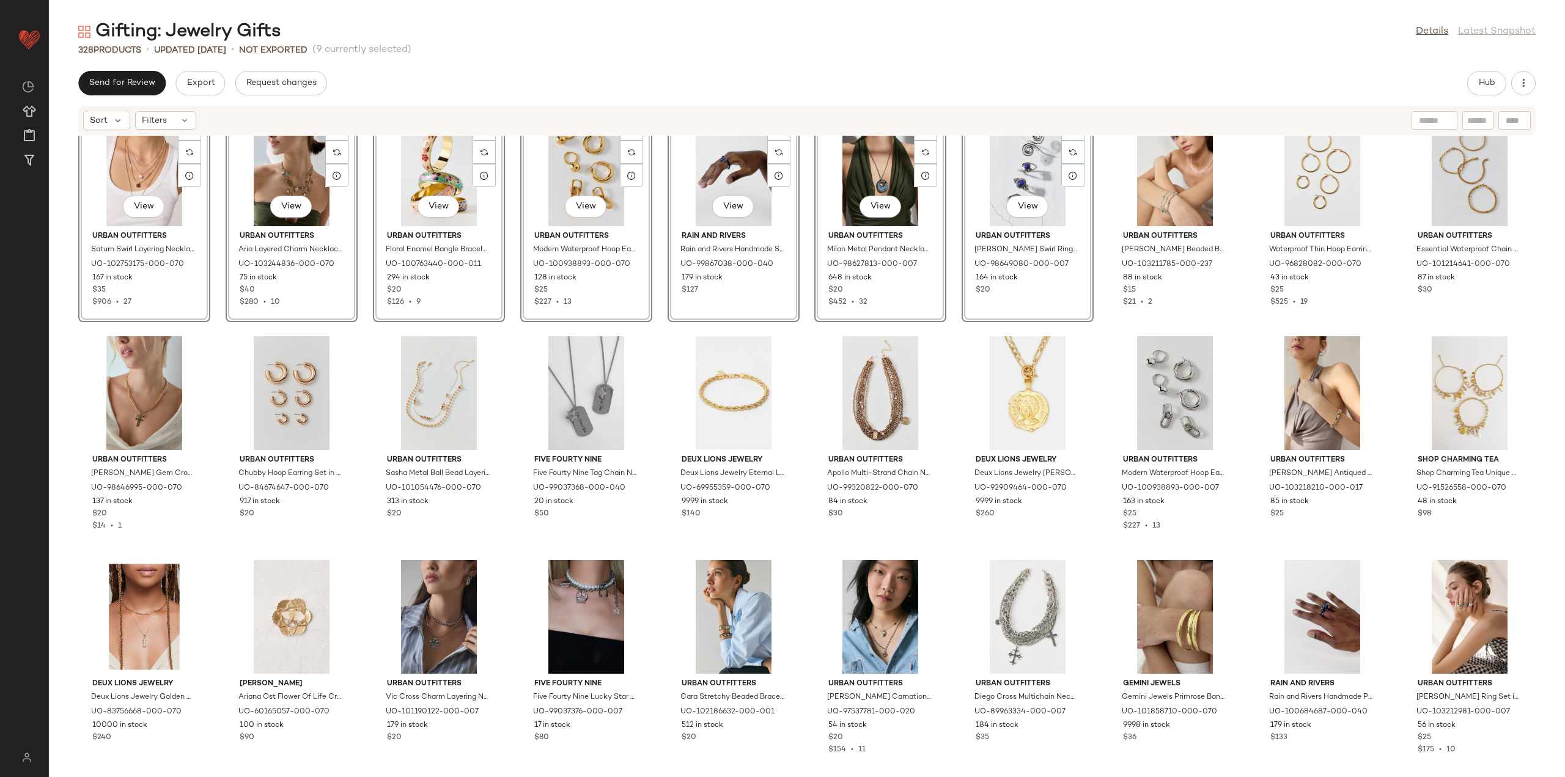
click at [1236, 334] on div "View Urban Outfitters Saturn Swirl Layering Necklace Set in Gold, Women's at Ur…" at bounding box center [807, 449] width 1516 height 626
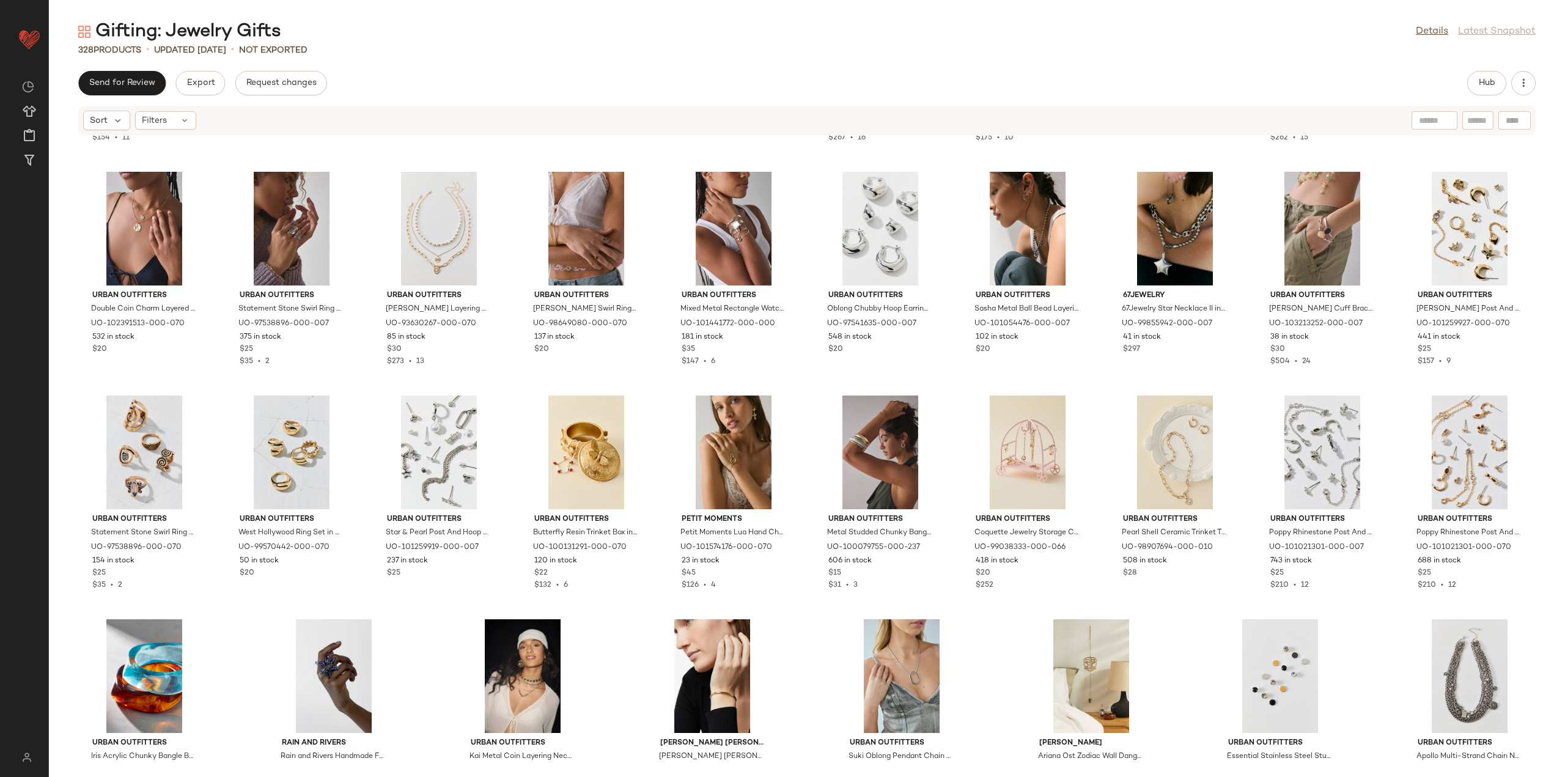
scroll to position [6734, 0]
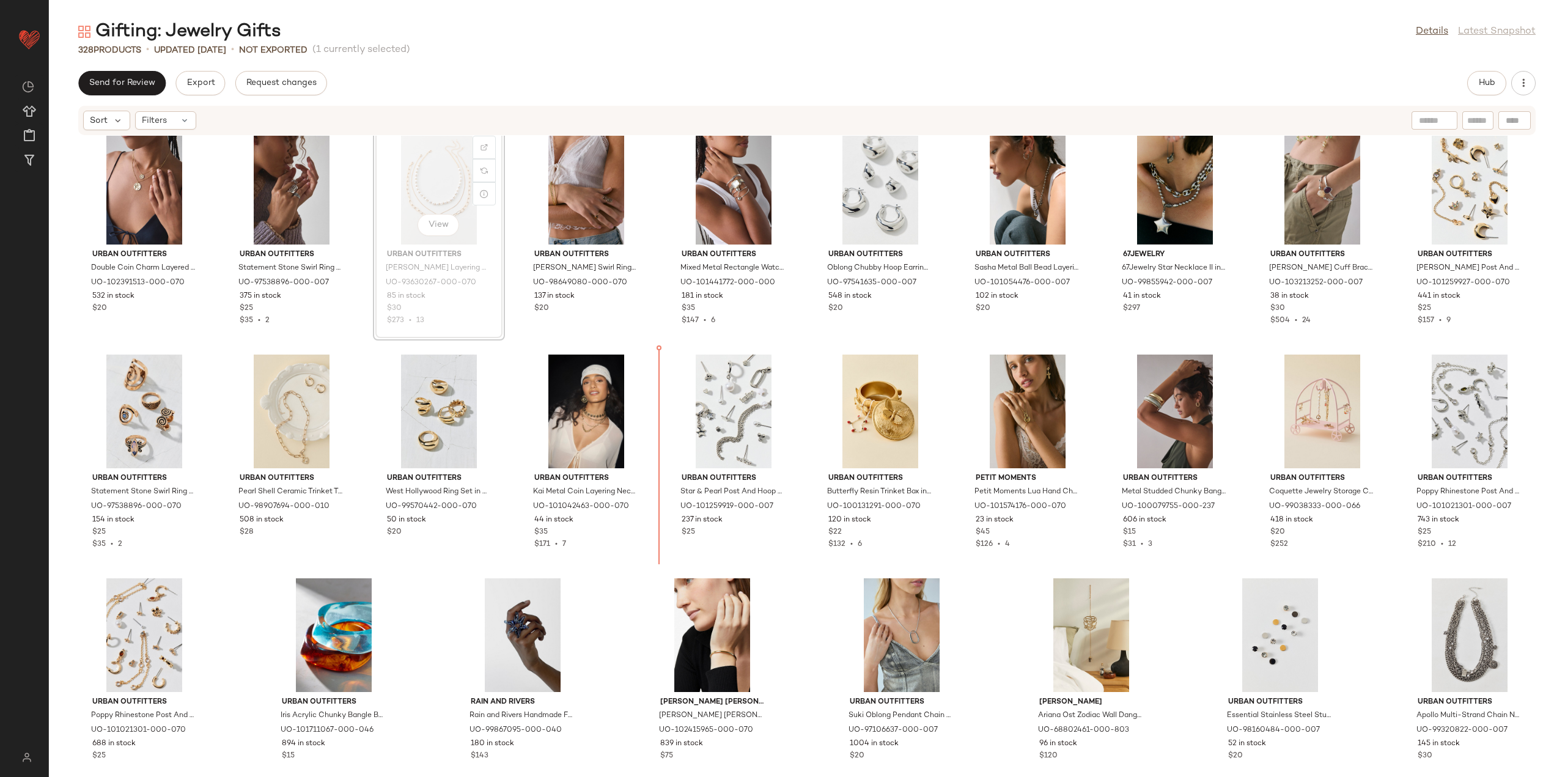
scroll to position [6731, 0]
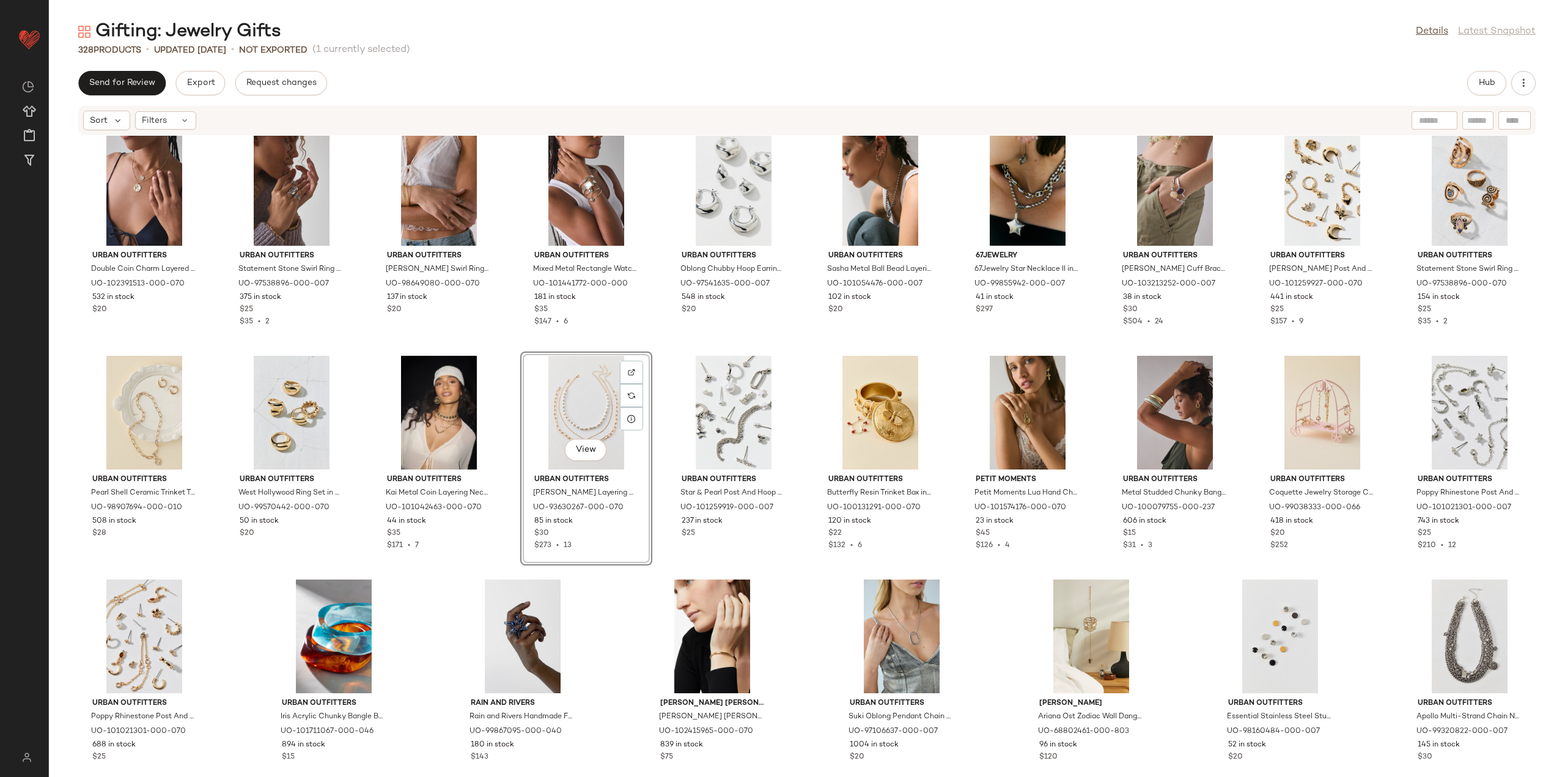
click at [650, 435] on div "Urban Outfitters Resin Chunky Bangle Bracelet in Dark Green, Women's at Urban O…" at bounding box center [807, 449] width 1516 height 626
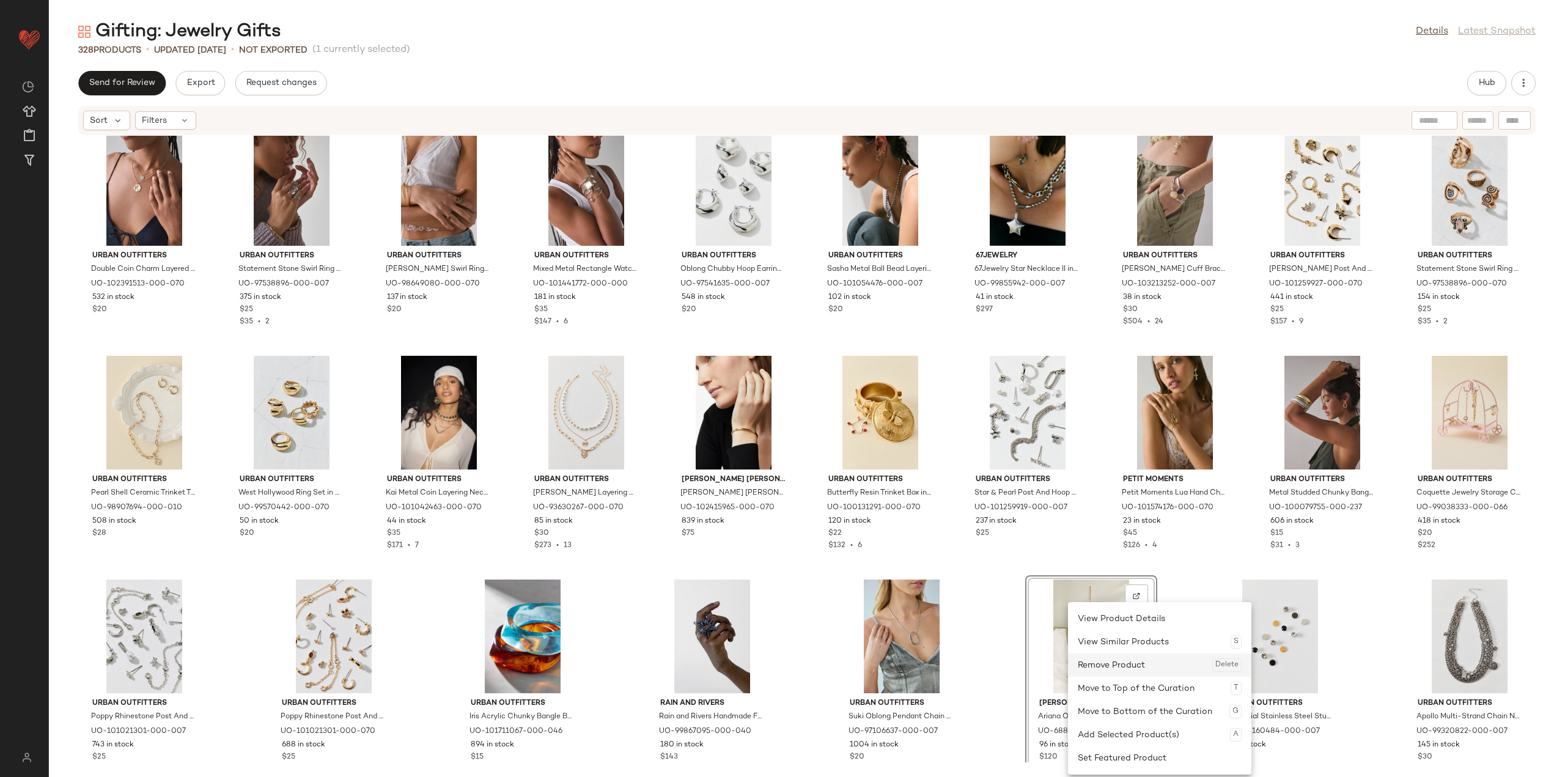
click at [1087, 661] on div "Remove Product Delete" at bounding box center [1160, 664] width 164 height 23
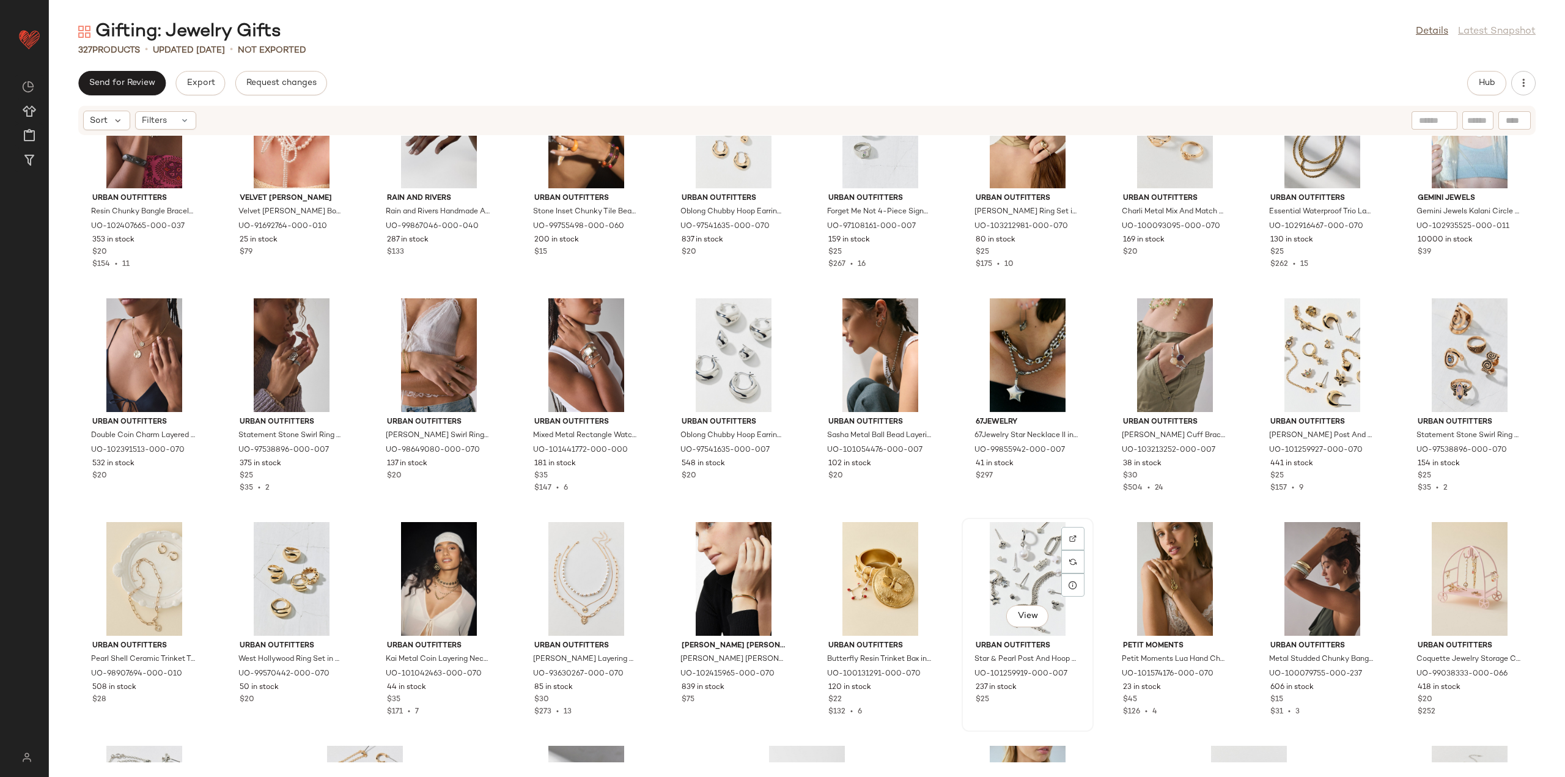
scroll to position [6548, 0]
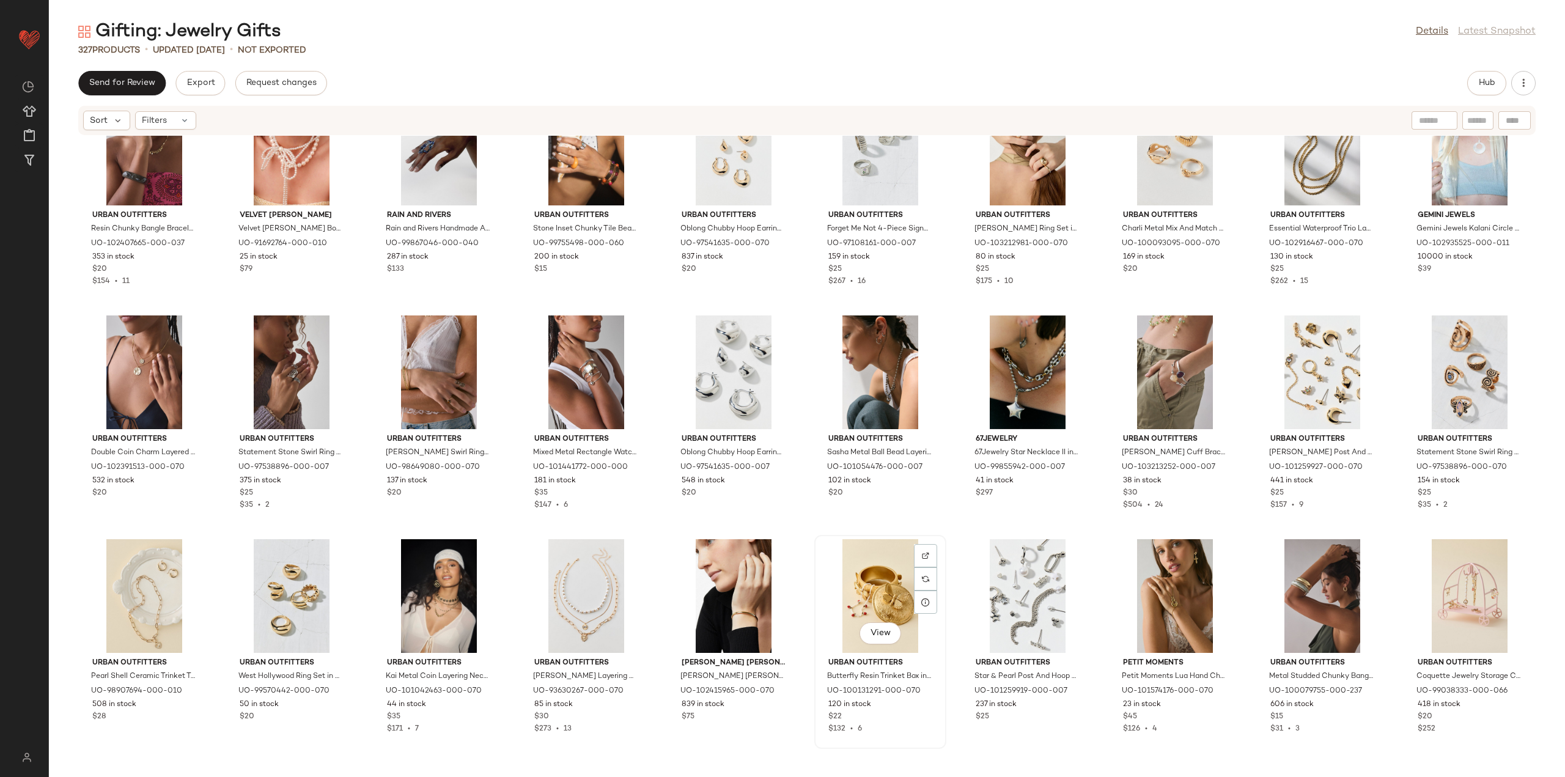
click at [868, 584] on div "View" at bounding box center [879, 596] width 123 height 114
click at [145, 588] on div "View" at bounding box center [144, 596] width 123 height 114
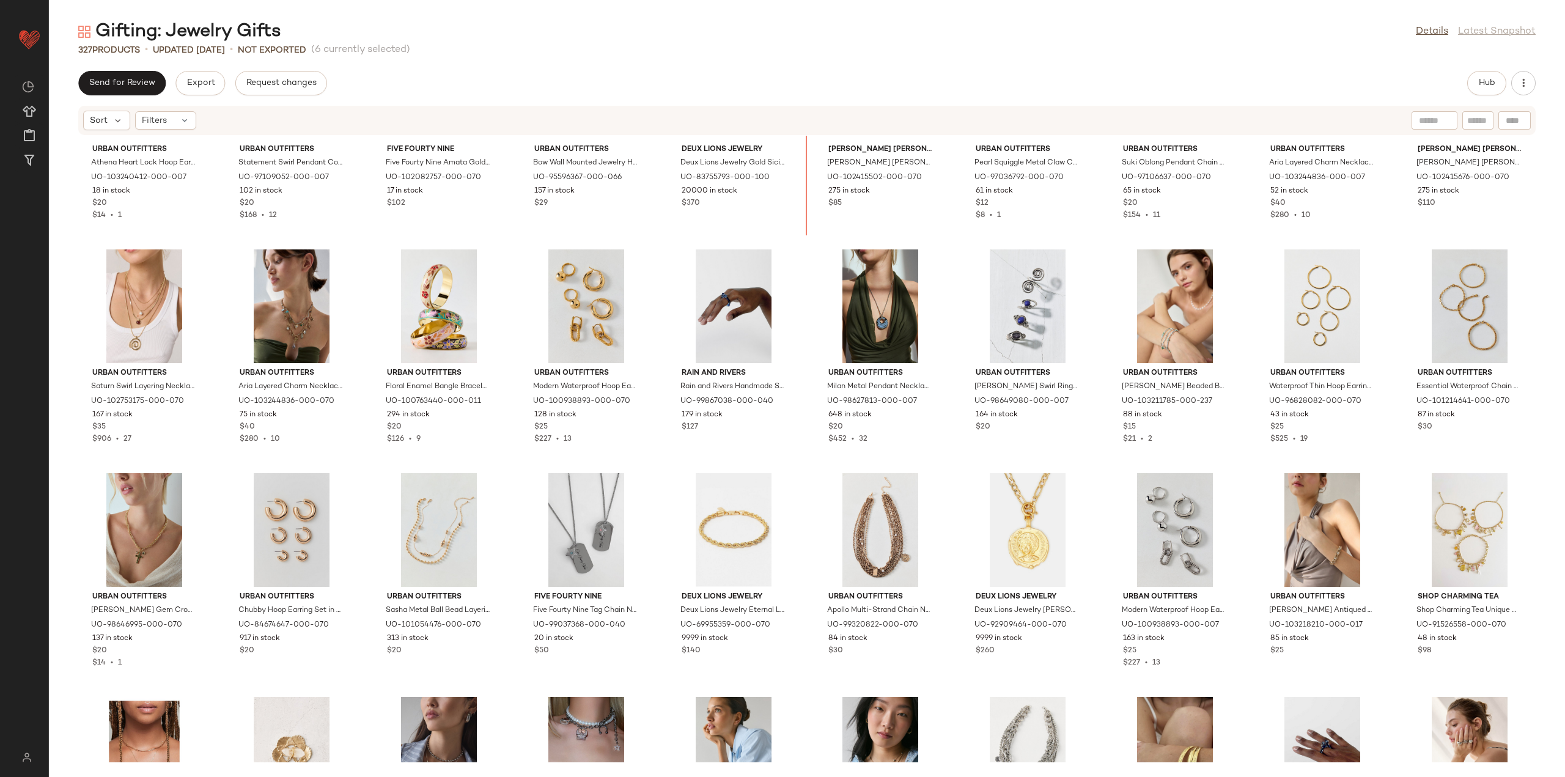
scroll to position [4804, 0]
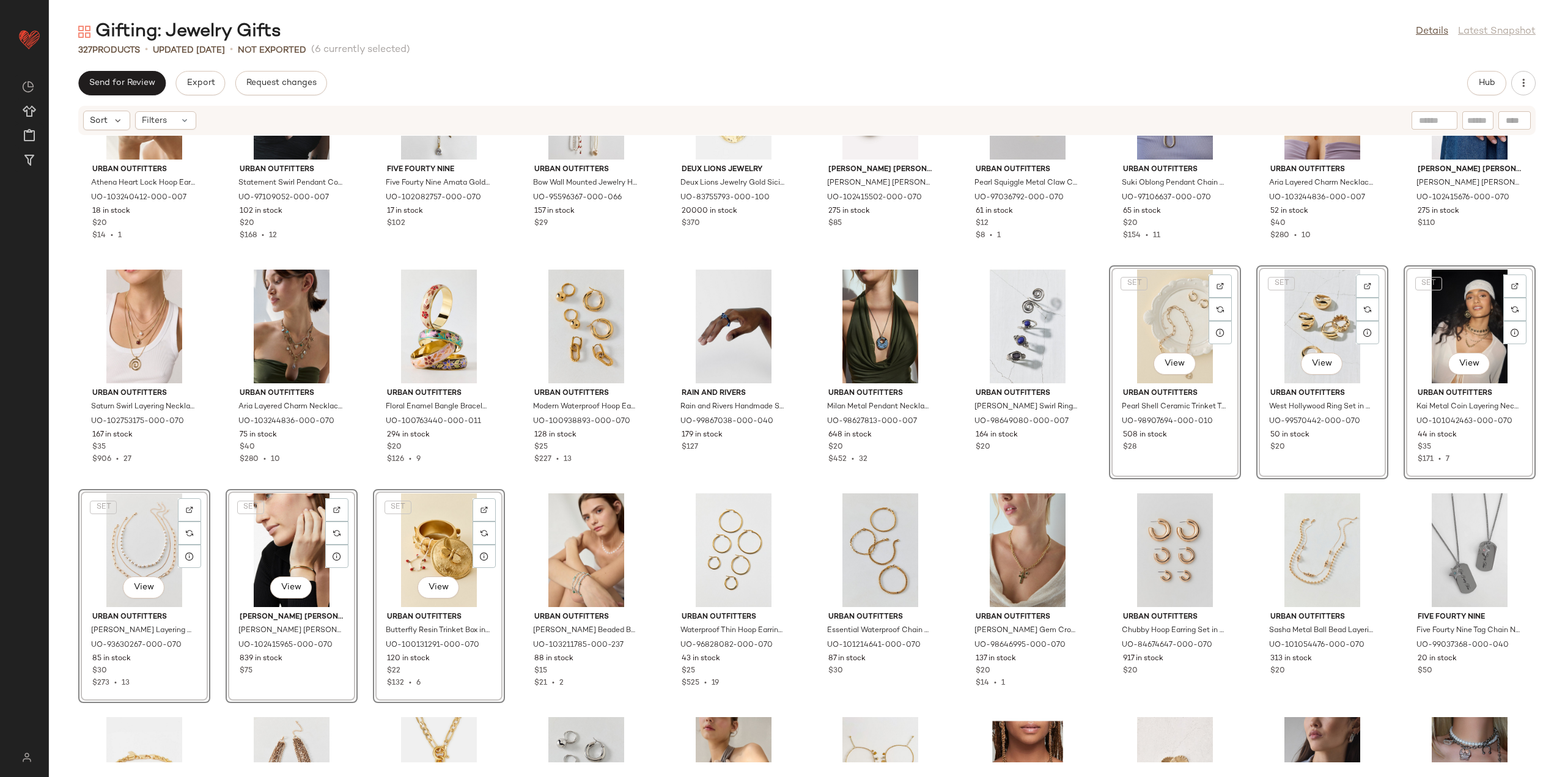
click at [1096, 476] on div "Urban Outfitters Athena Heart Lock Hoop Earring in Silver, Women's at Urban Out…" at bounding box center [807, 449] width 1516 height 626
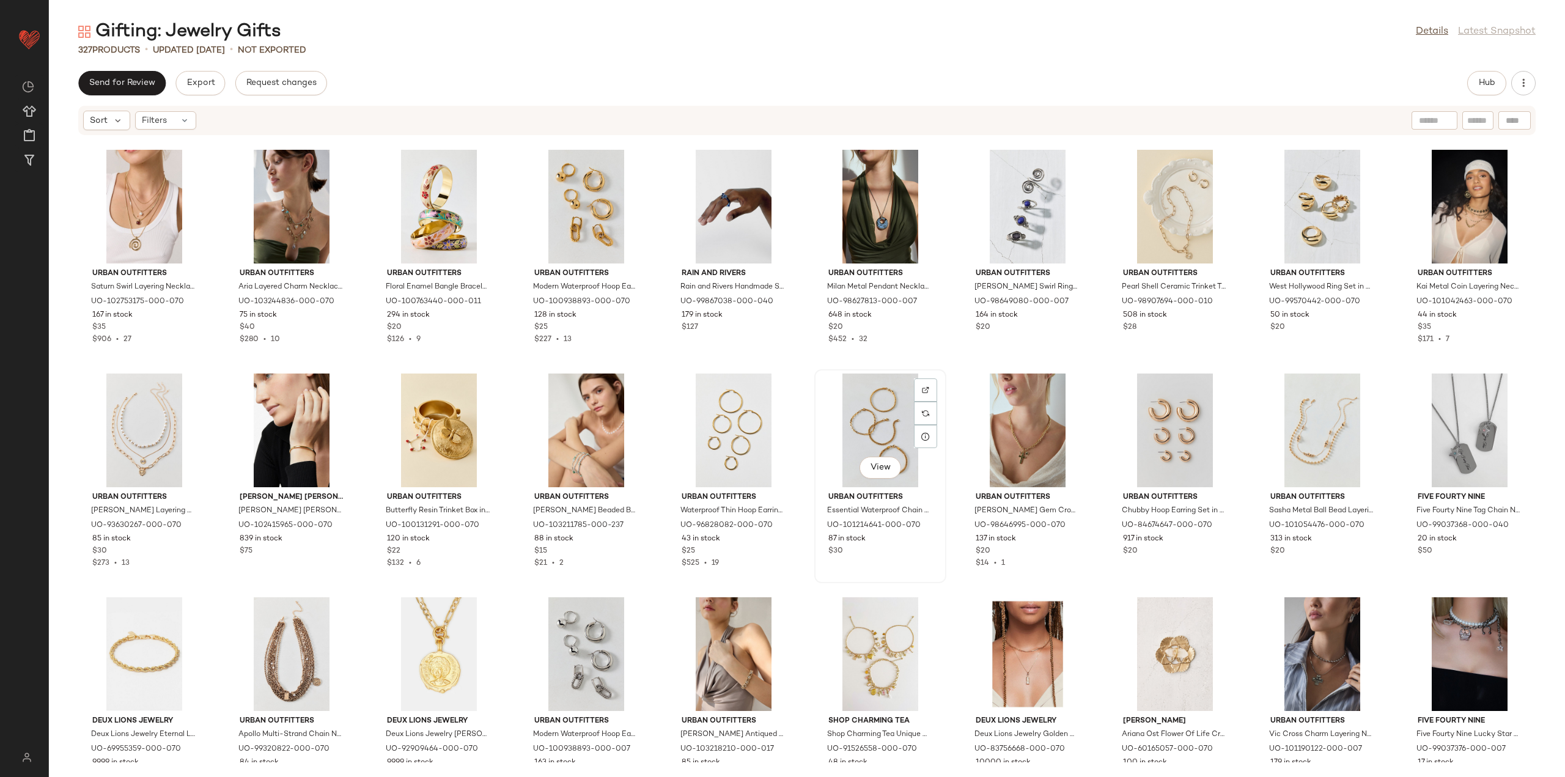
scroll to position [4926, 0]
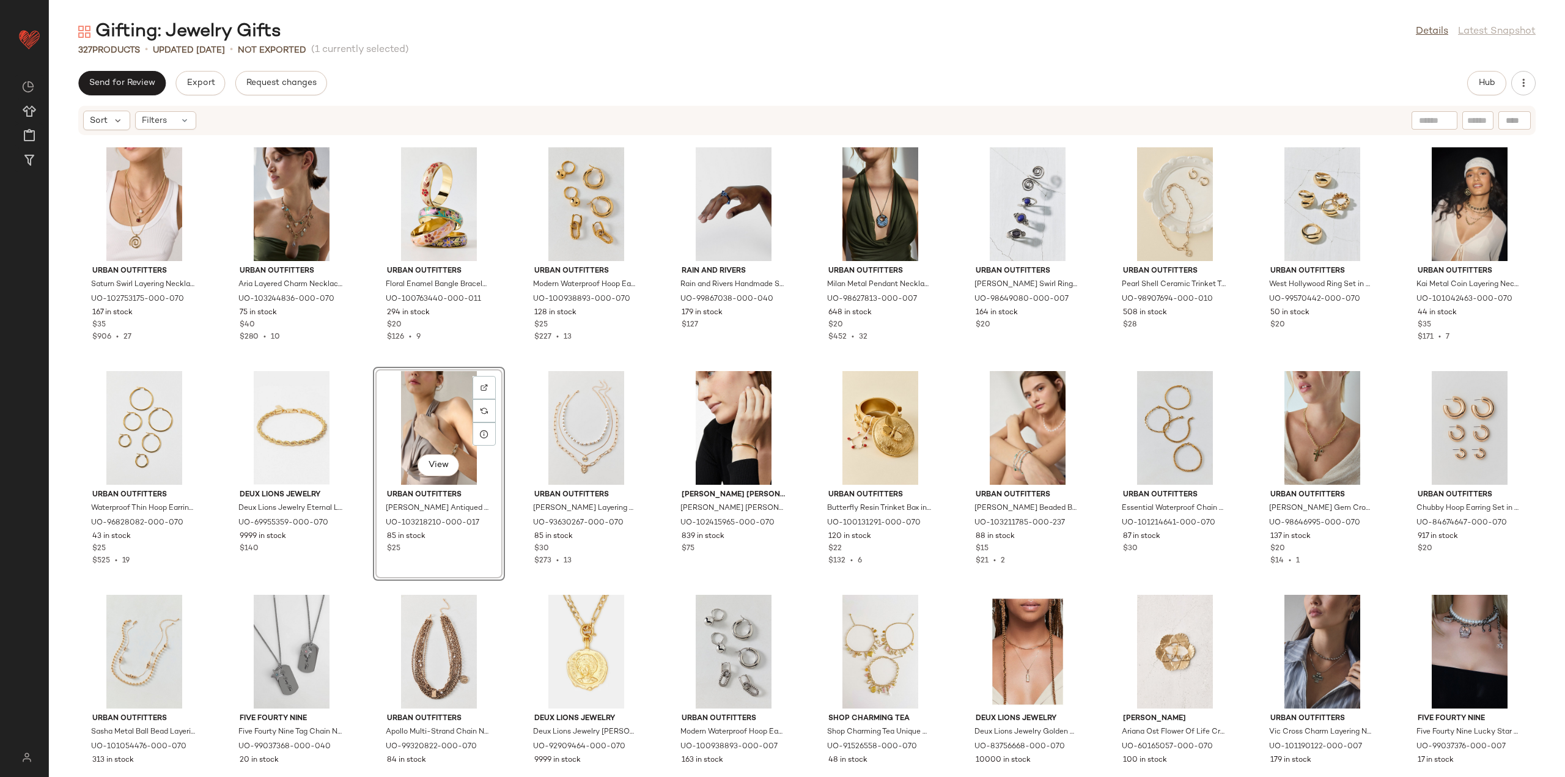
click at [512, 592] on div "Urban Outfitters Athena Heart Lock Hoop Earring in Silver, Women's at Urban Out…" at bounding box center [807, 449] width 1516 height 626
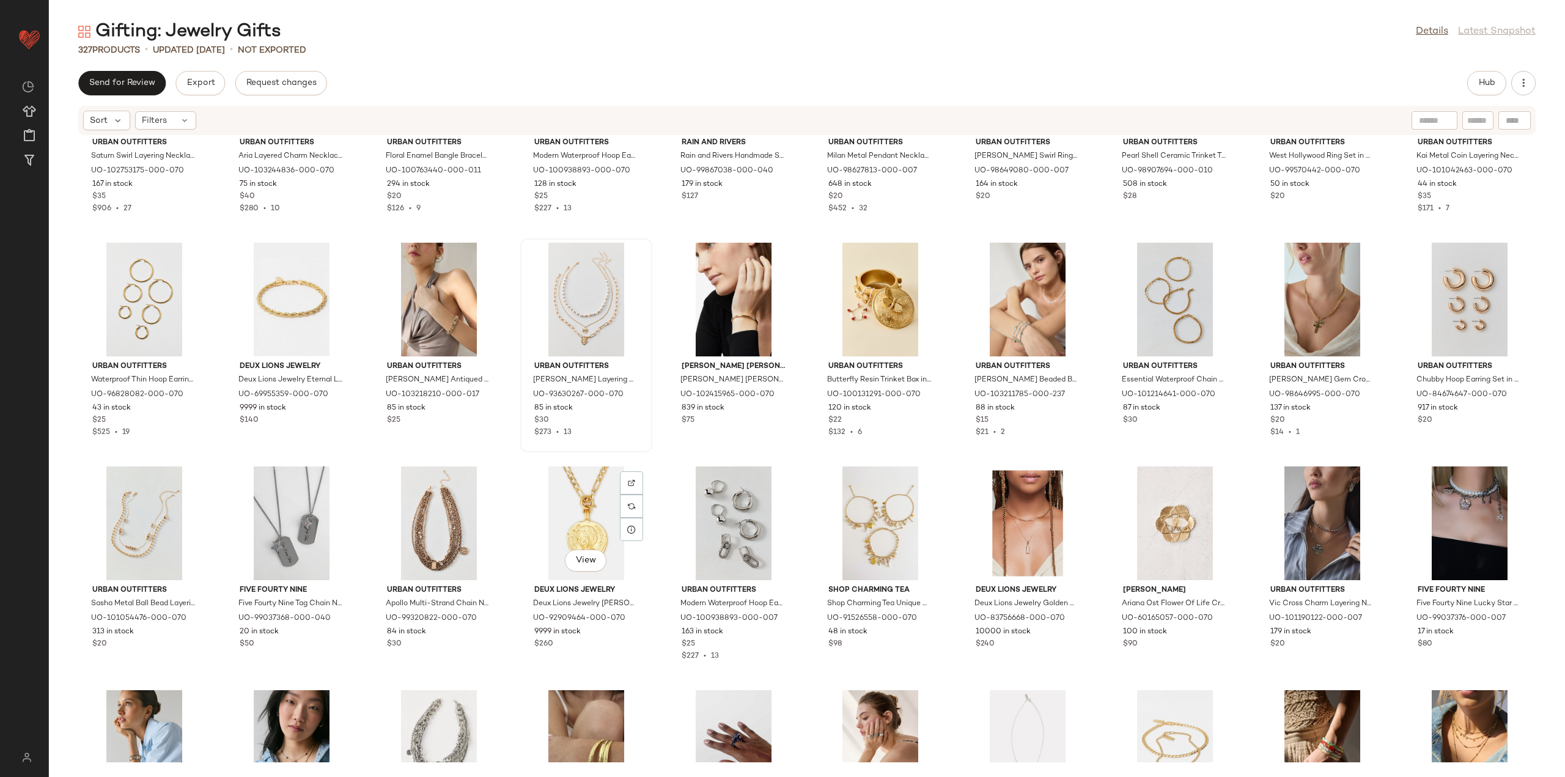
scroll to position [5110, 0]
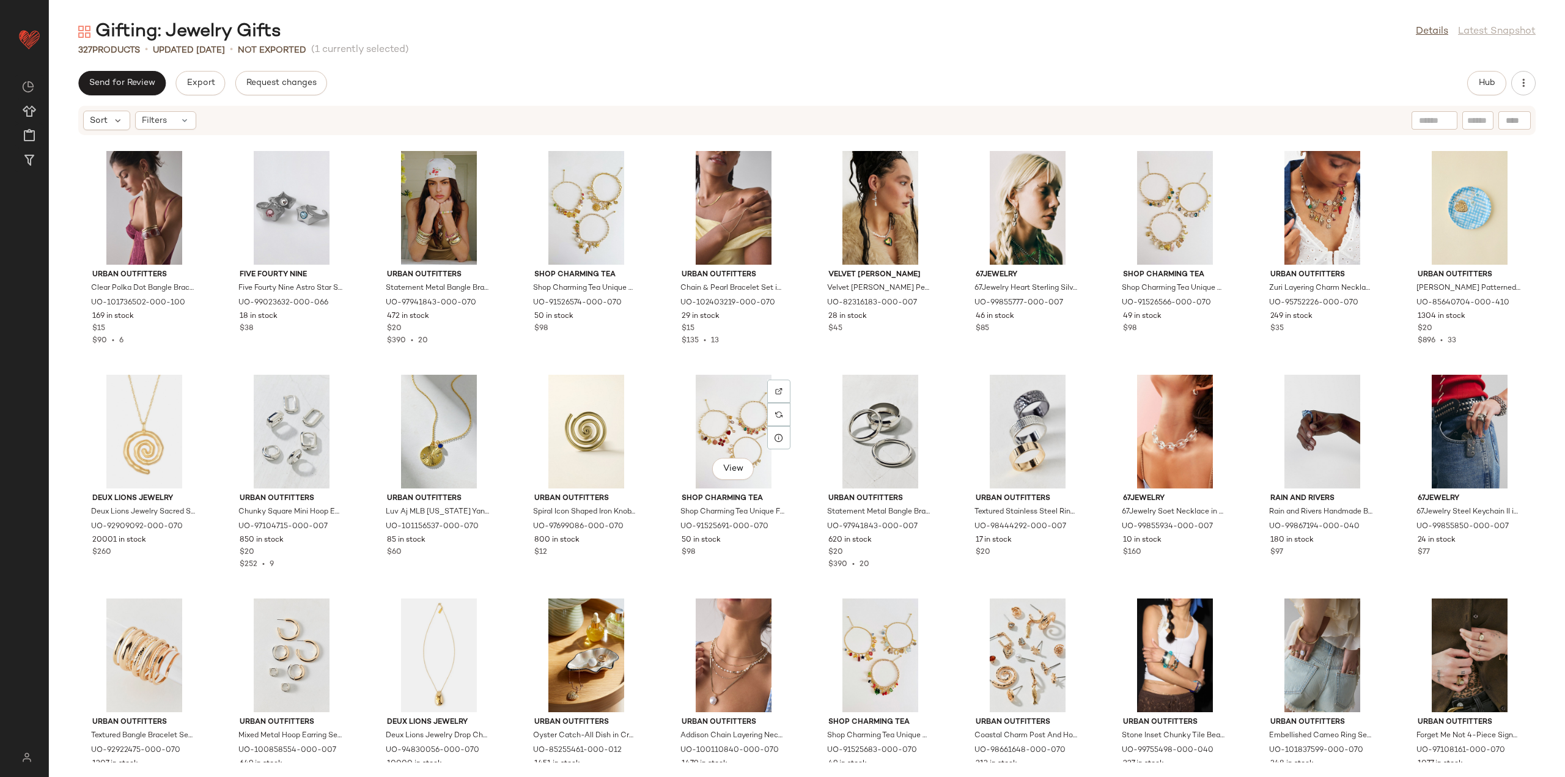
scroll to position [5904, 0]
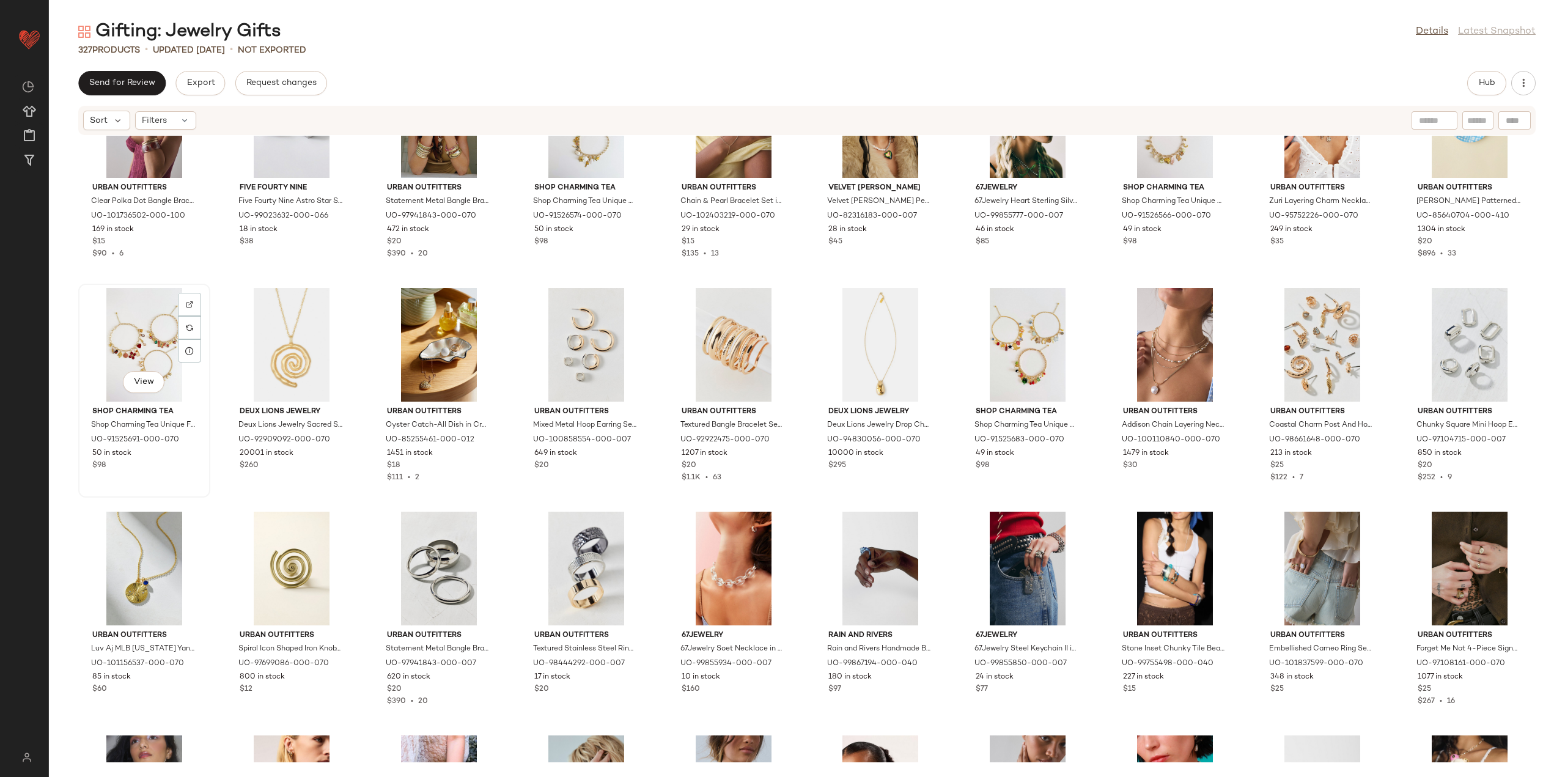
click at [136, 338] on div "View" at bounding box center [144, 345] width 123 height 114
click at [1287, 343] on div "View" at bounding box center [1321, 345] width 123 height 114
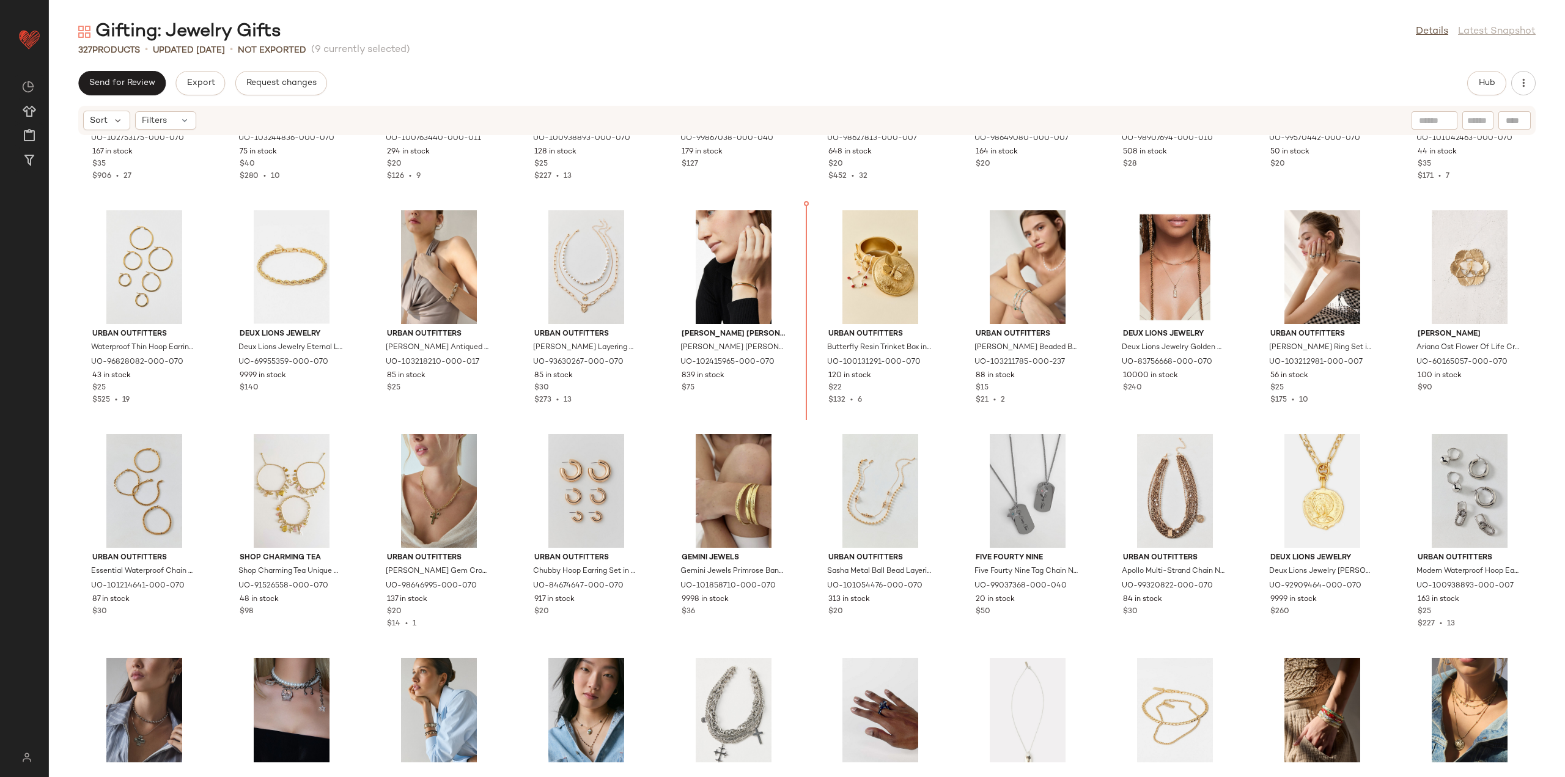
scroll to position [5086, 0]
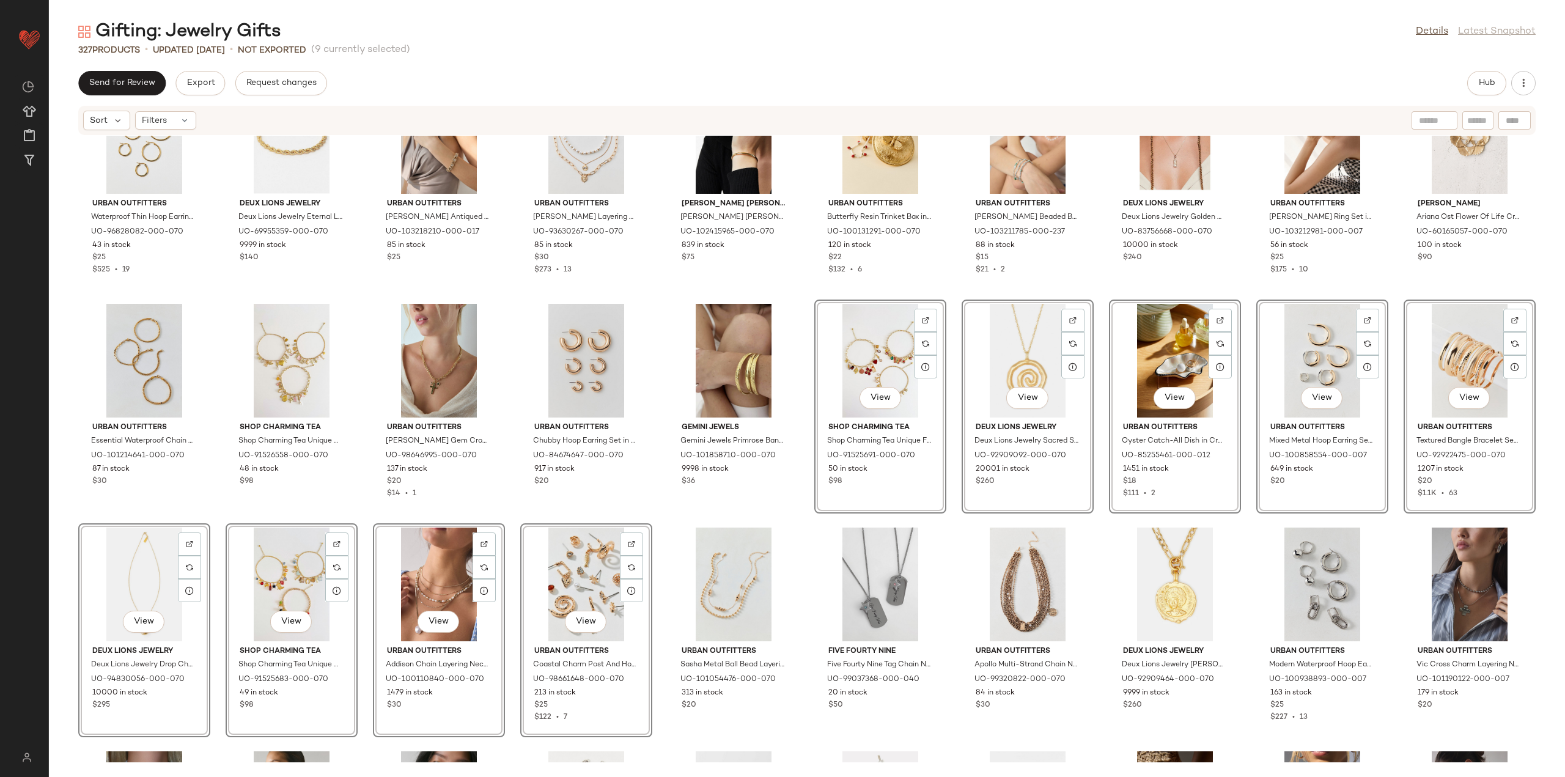
scroll to position [5270, 0]
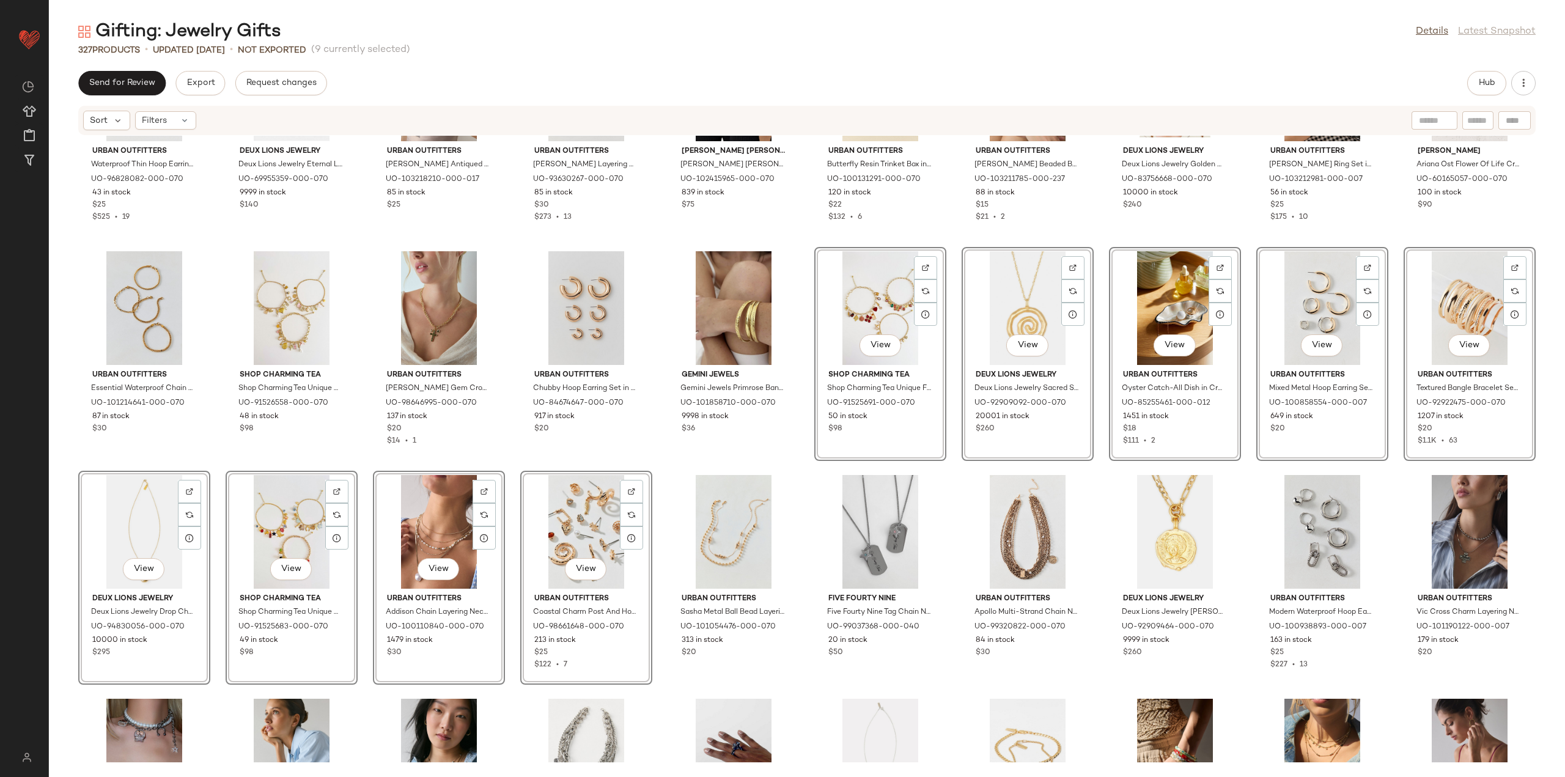
click at [807, 463] on div "Urban Outfitters Waterproof Thin Hoop Earring Set in Gold, Women's at Urban Out…" at bounding box center [807, 449] width 1516 height 626
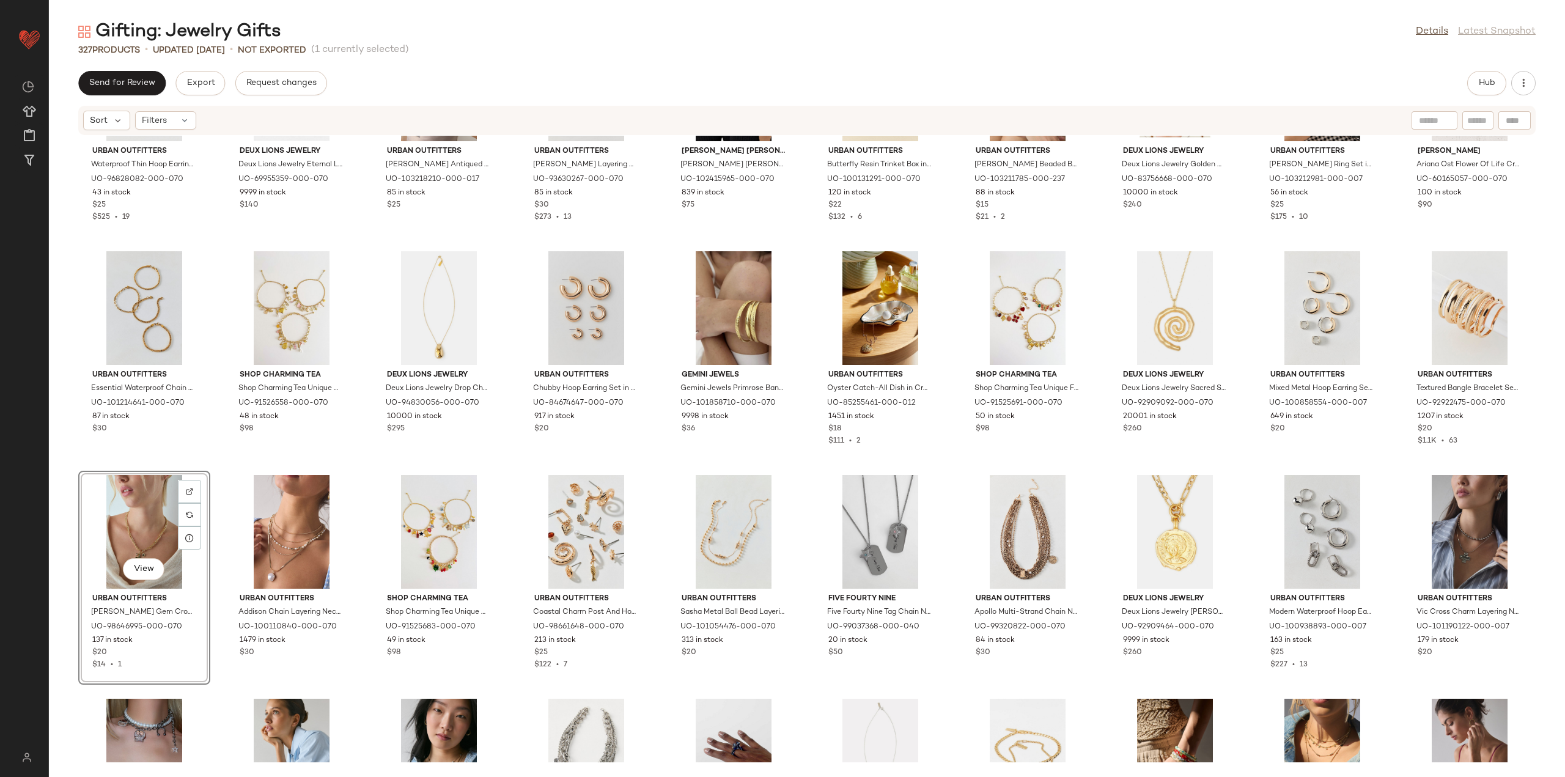
click at [516, 461] on div "Urban Outfitters Waterproof Thin Hoop Earring Set in Gold, Women's at Urban Out…" at bounding box center [807, 449] width 1516 height 626
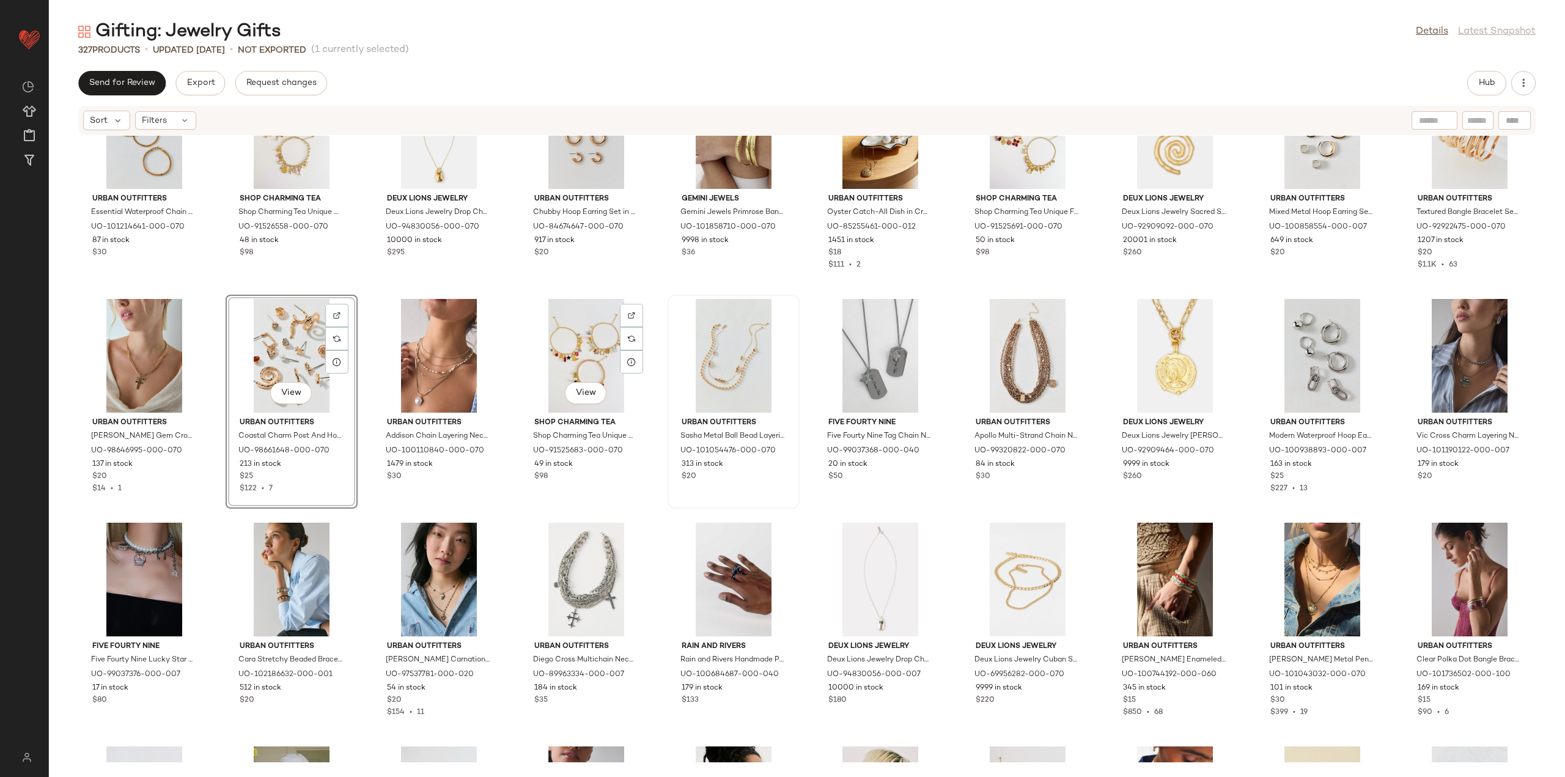
scroll to position [5453, 0]
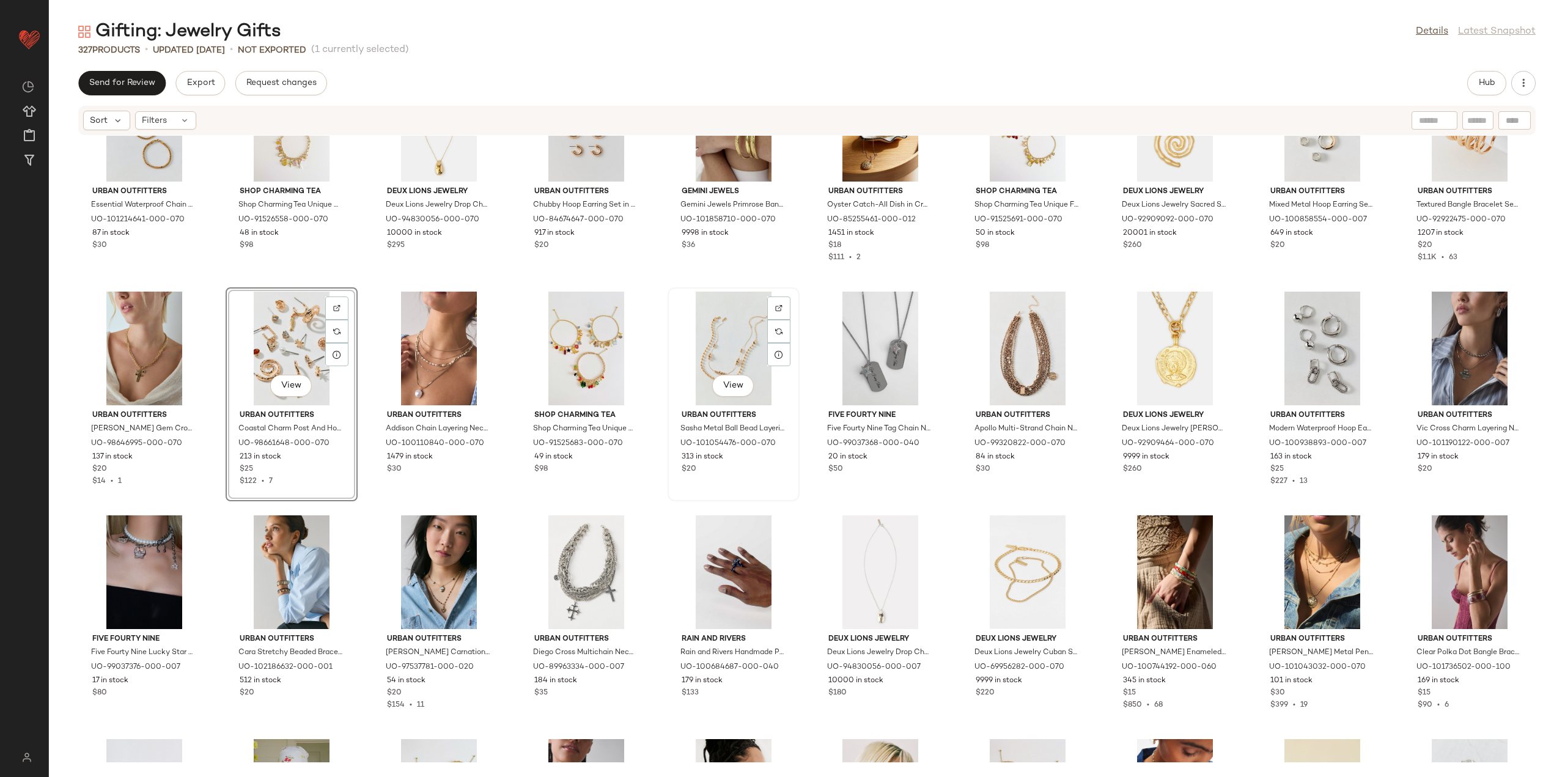
click at [707, 361] on div "View" at bounding box center [733, 349] width 123 height 114
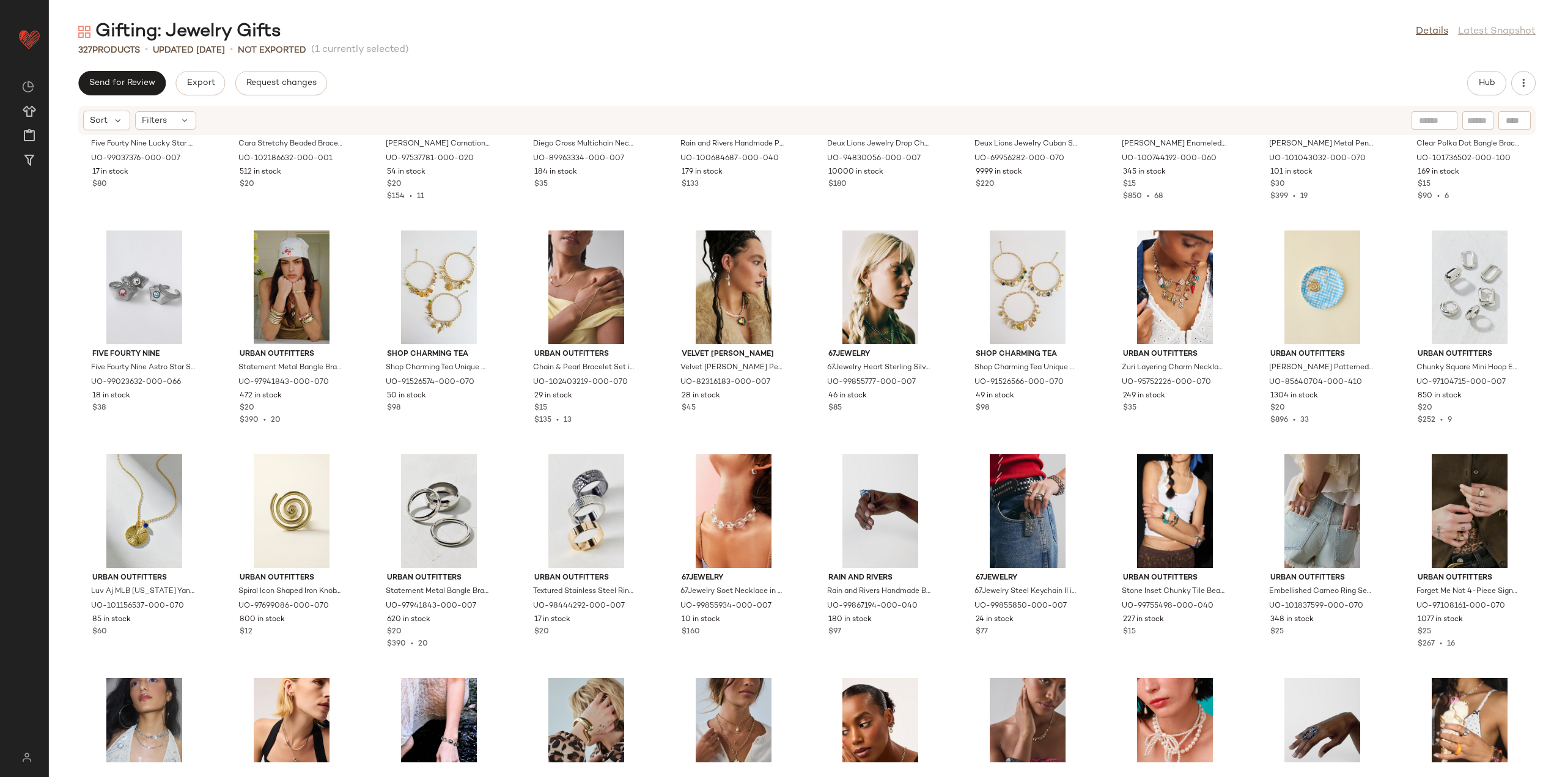
scroll to position [6064, 0]
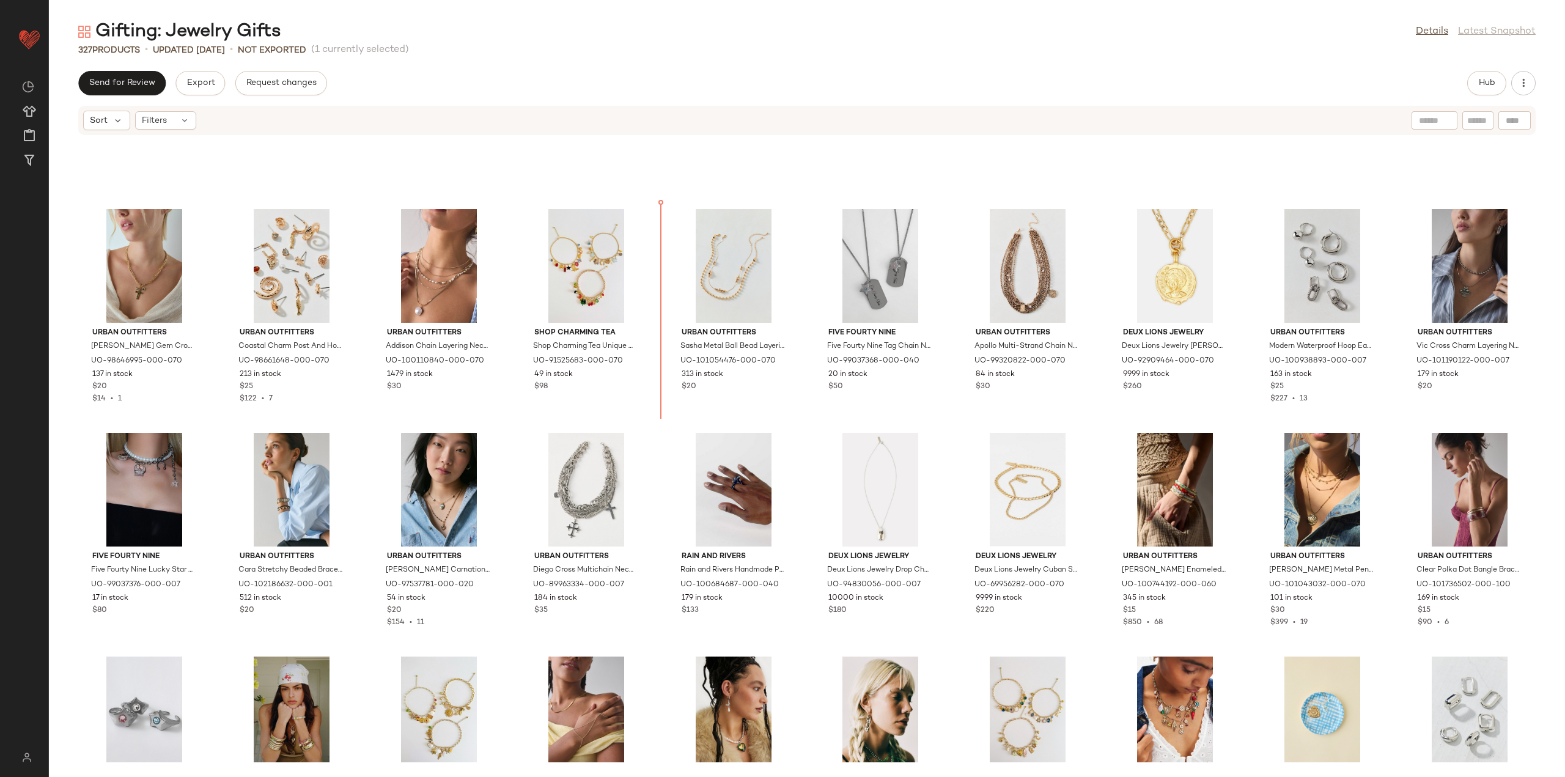
scroll to position [5531, 0]
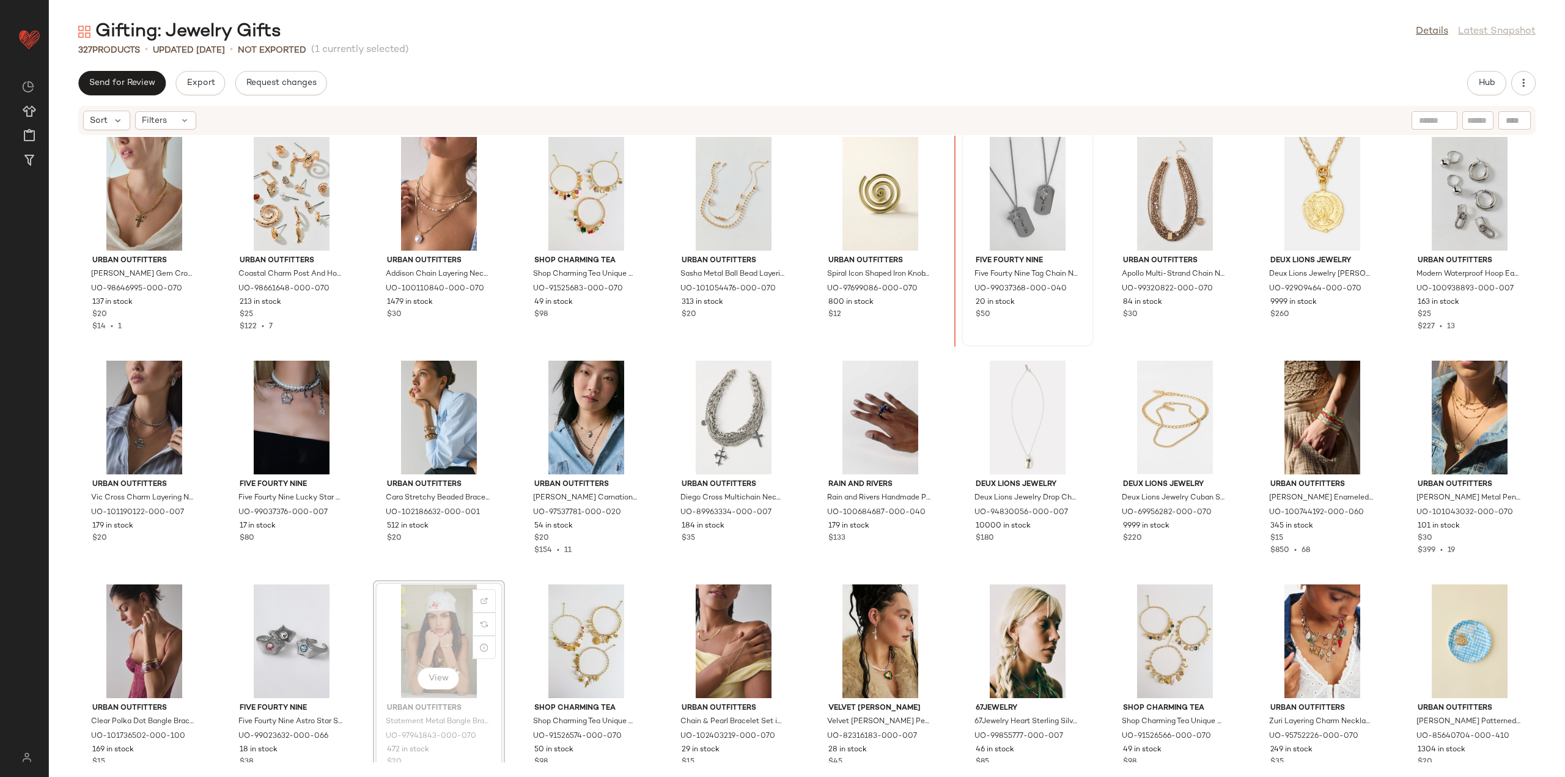
scroll to position [5605, 0]
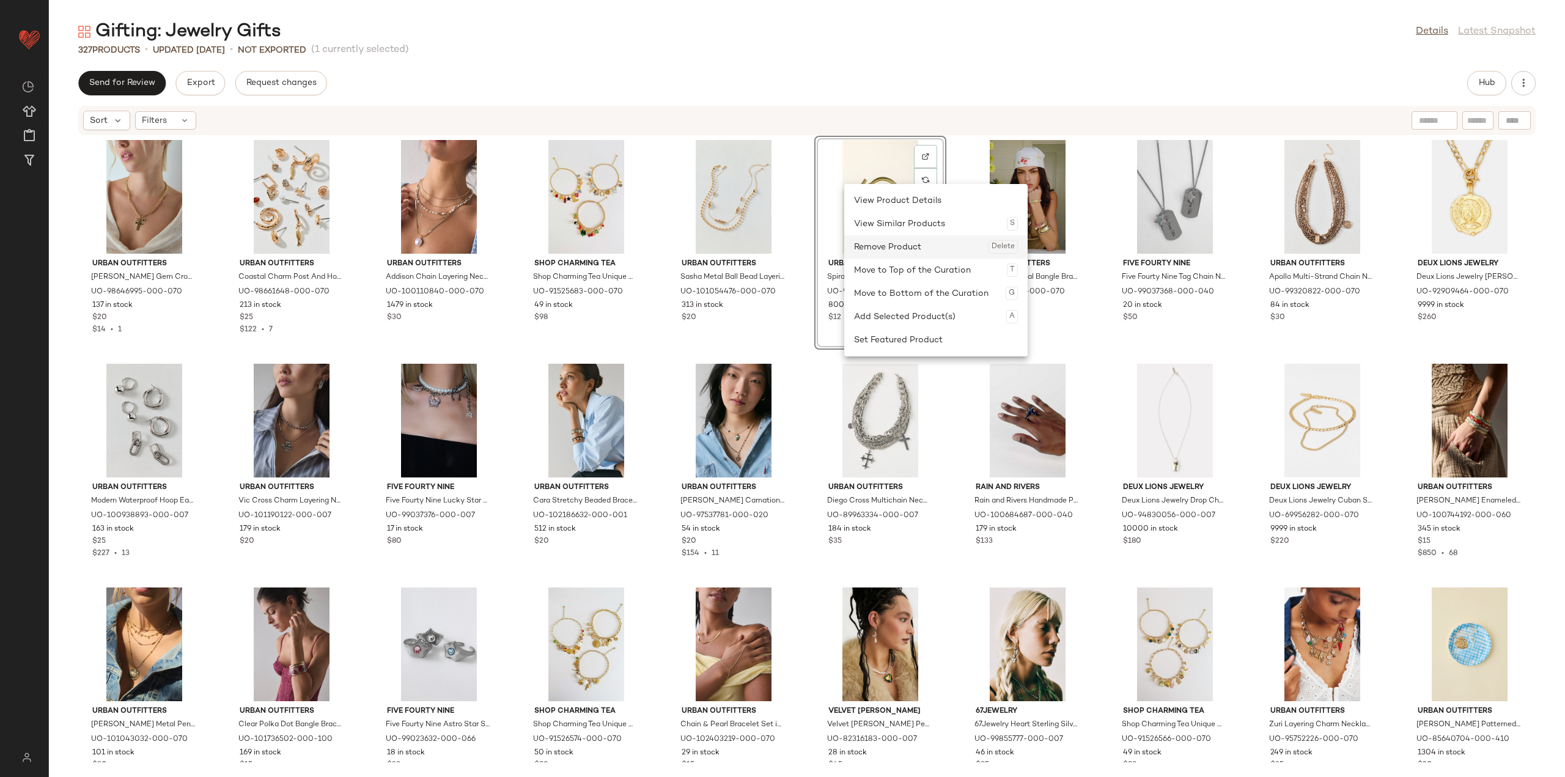
click at [890, 255] on div "Remove Product Delete" at bounding box center [936, 246] width 164 height 23
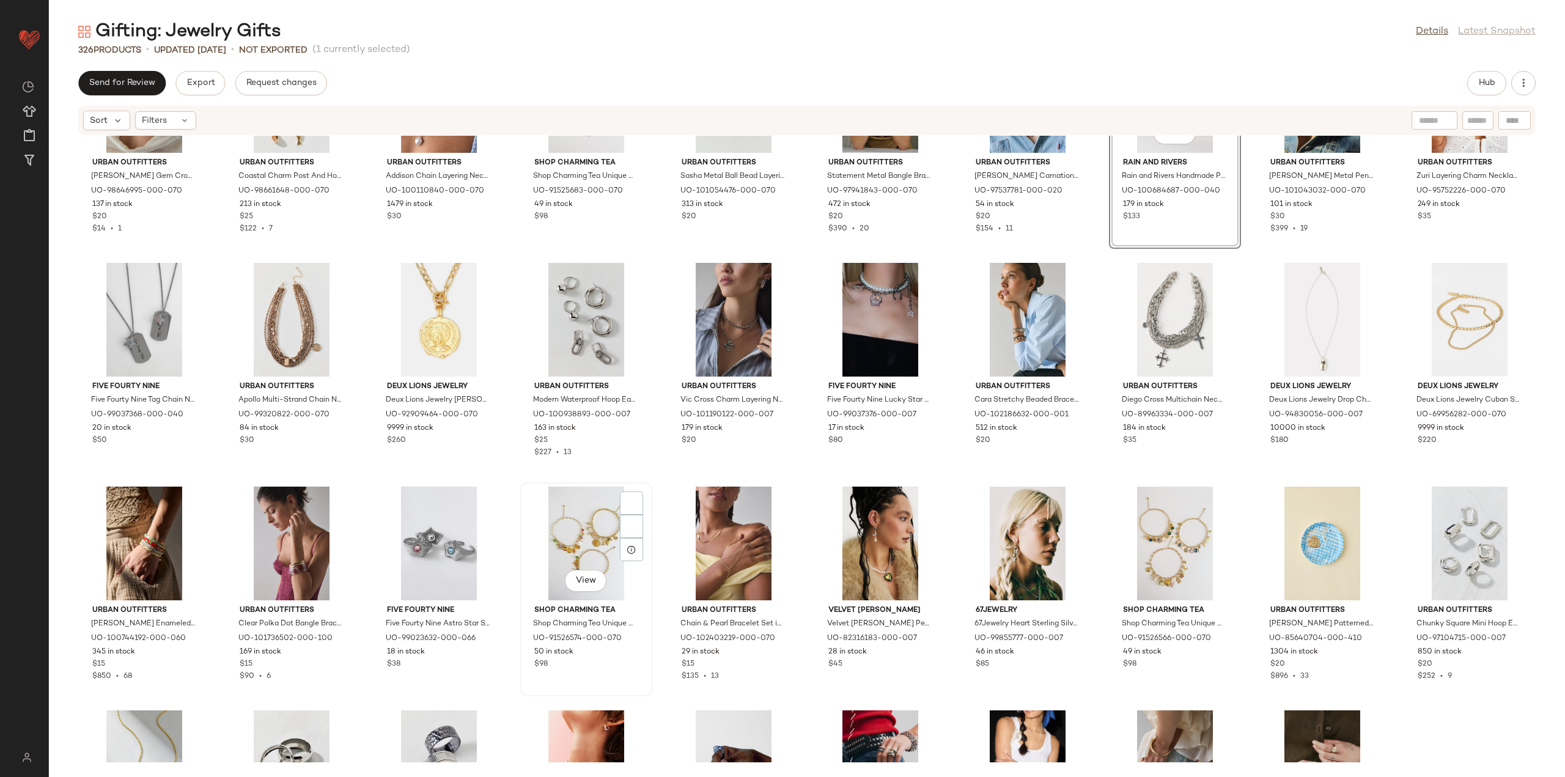
scroll to position [5710, 0]
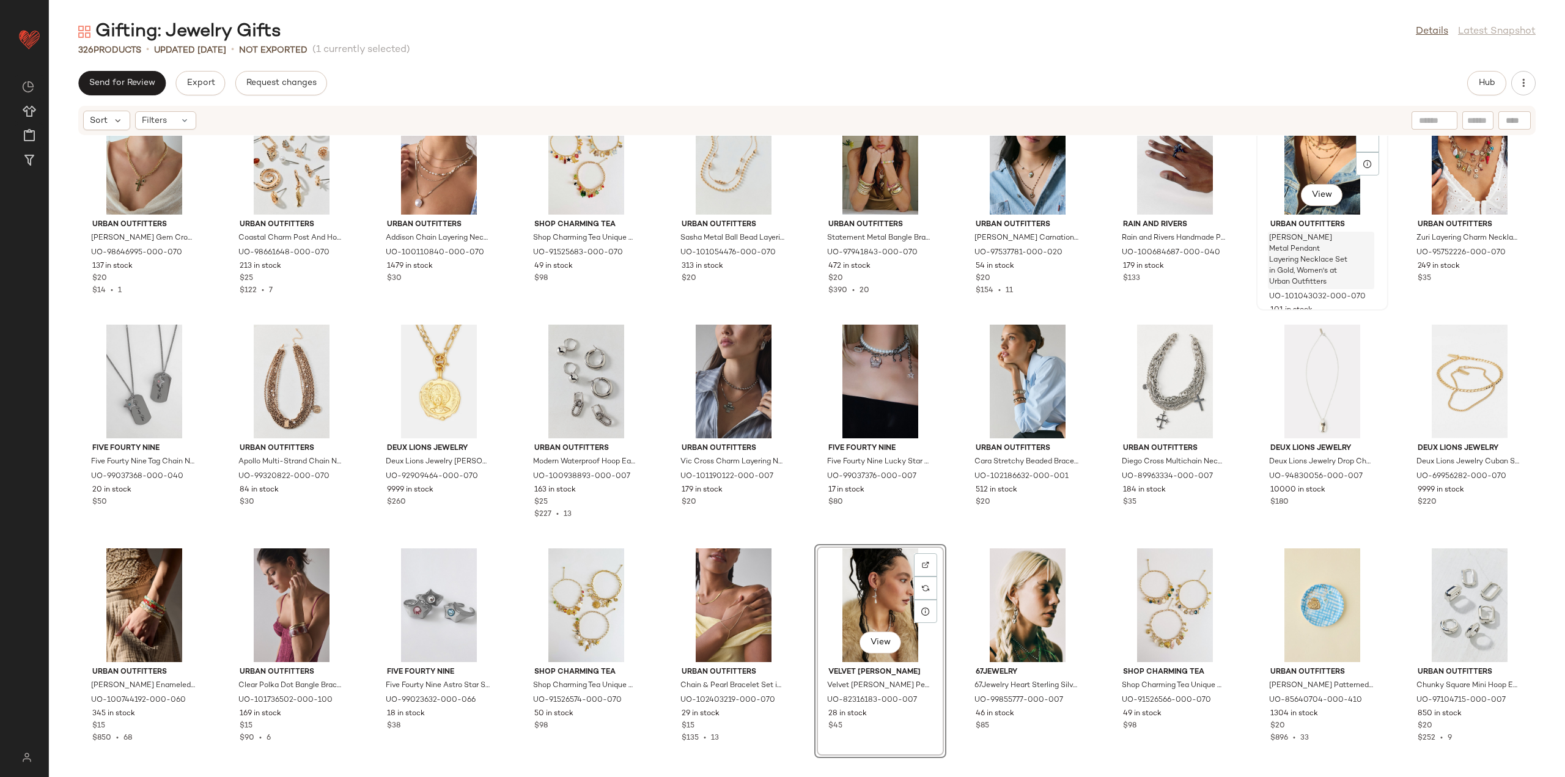
scroll to position [5641, 0]
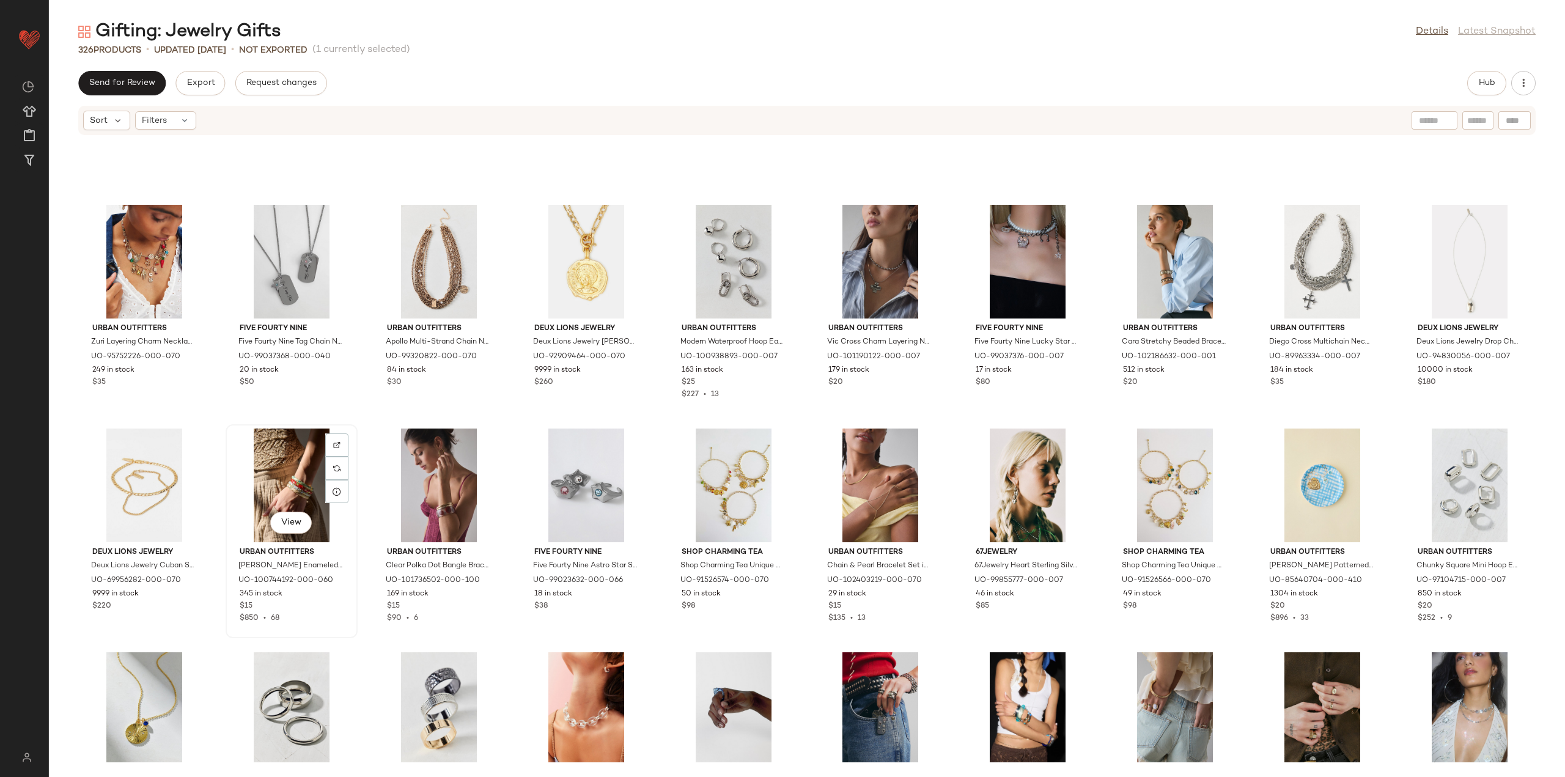
scroll to position [5825, 0]
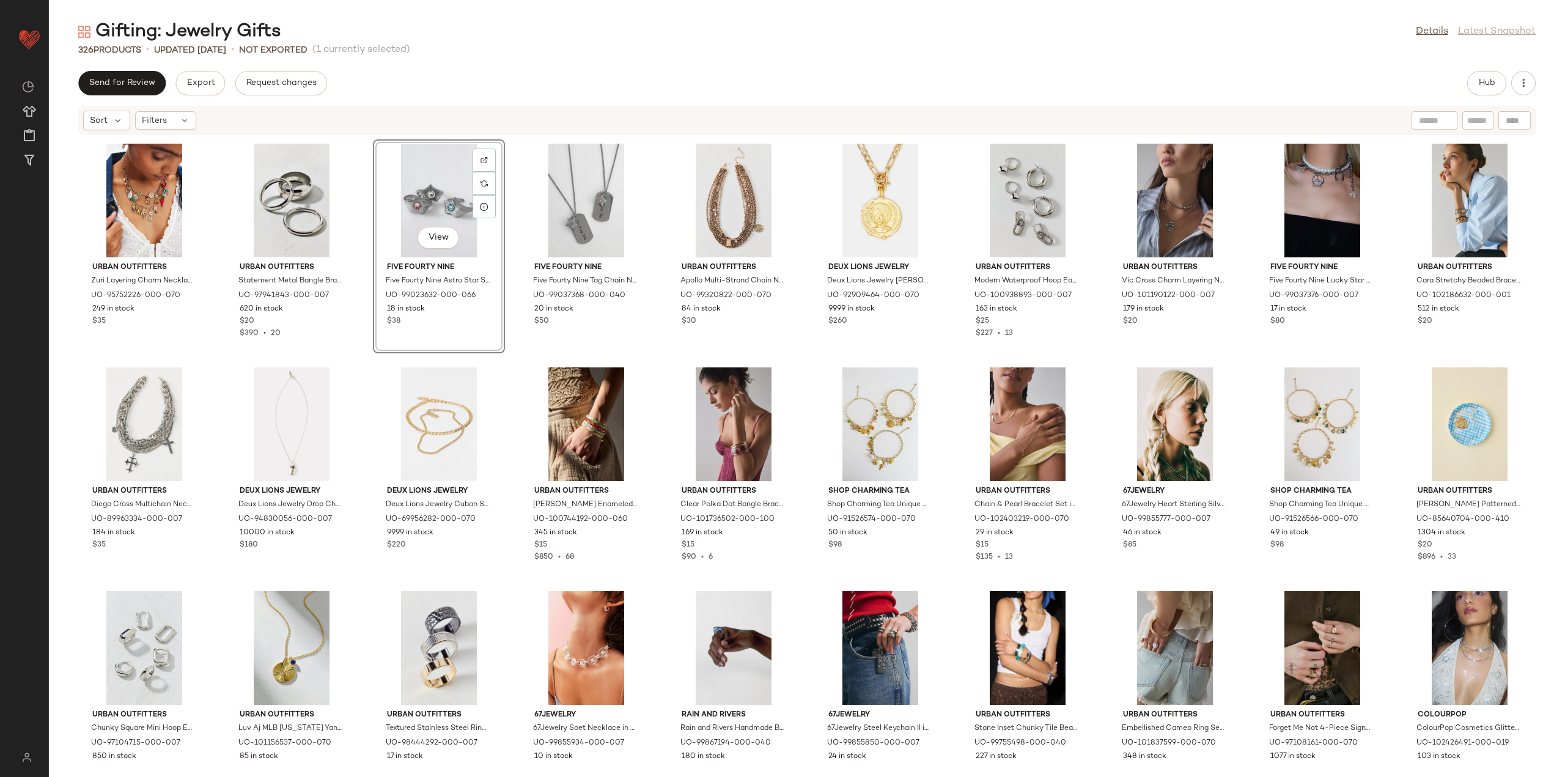
click at [362, 364] on div "Urban Outfitters Zuri Layering Charm Necklace Set in Gold, Women's at Urban Out…" at bounding box center [807, 449] width 1516 height 626
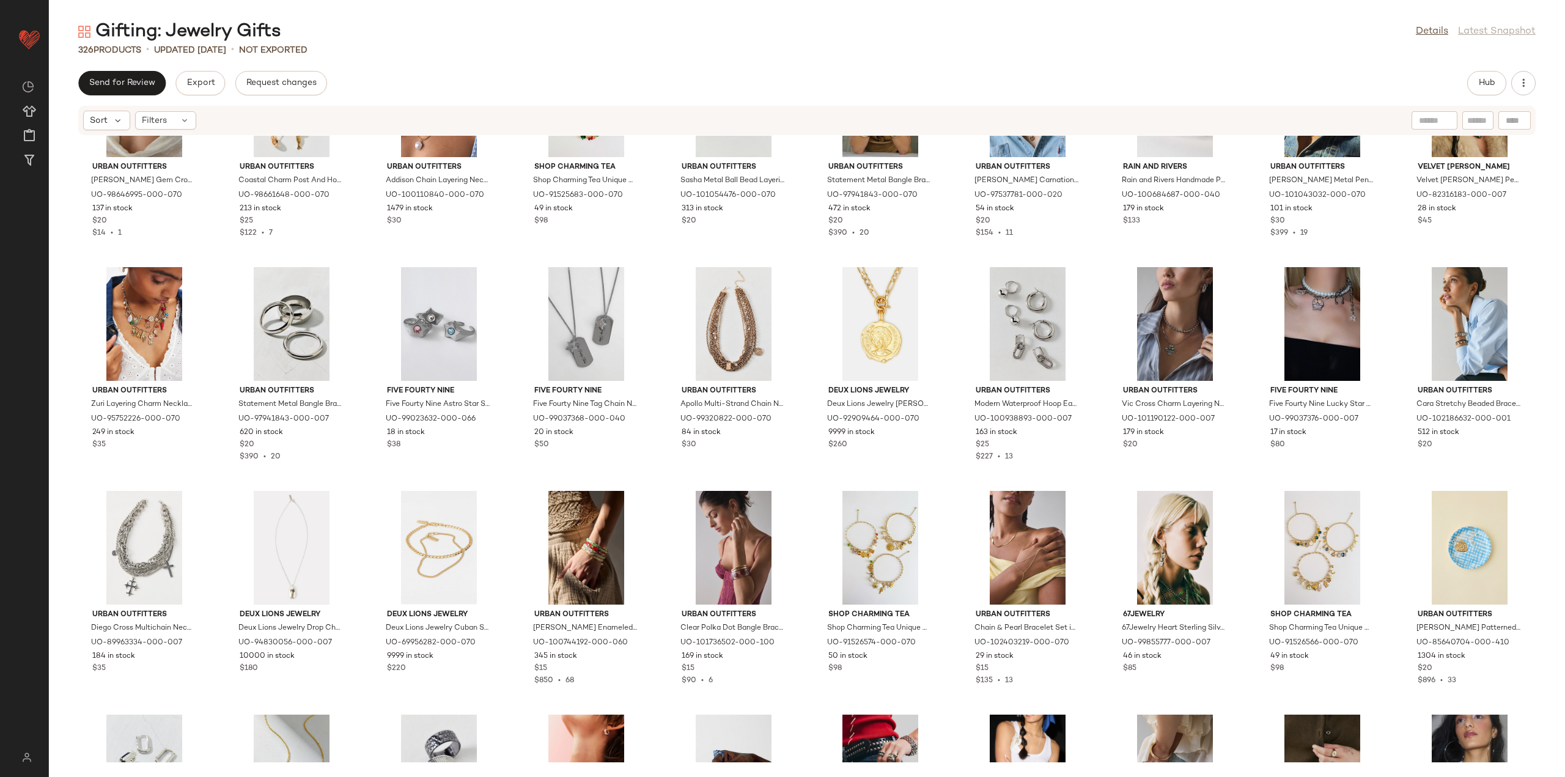
scroll to position [5702, 0]
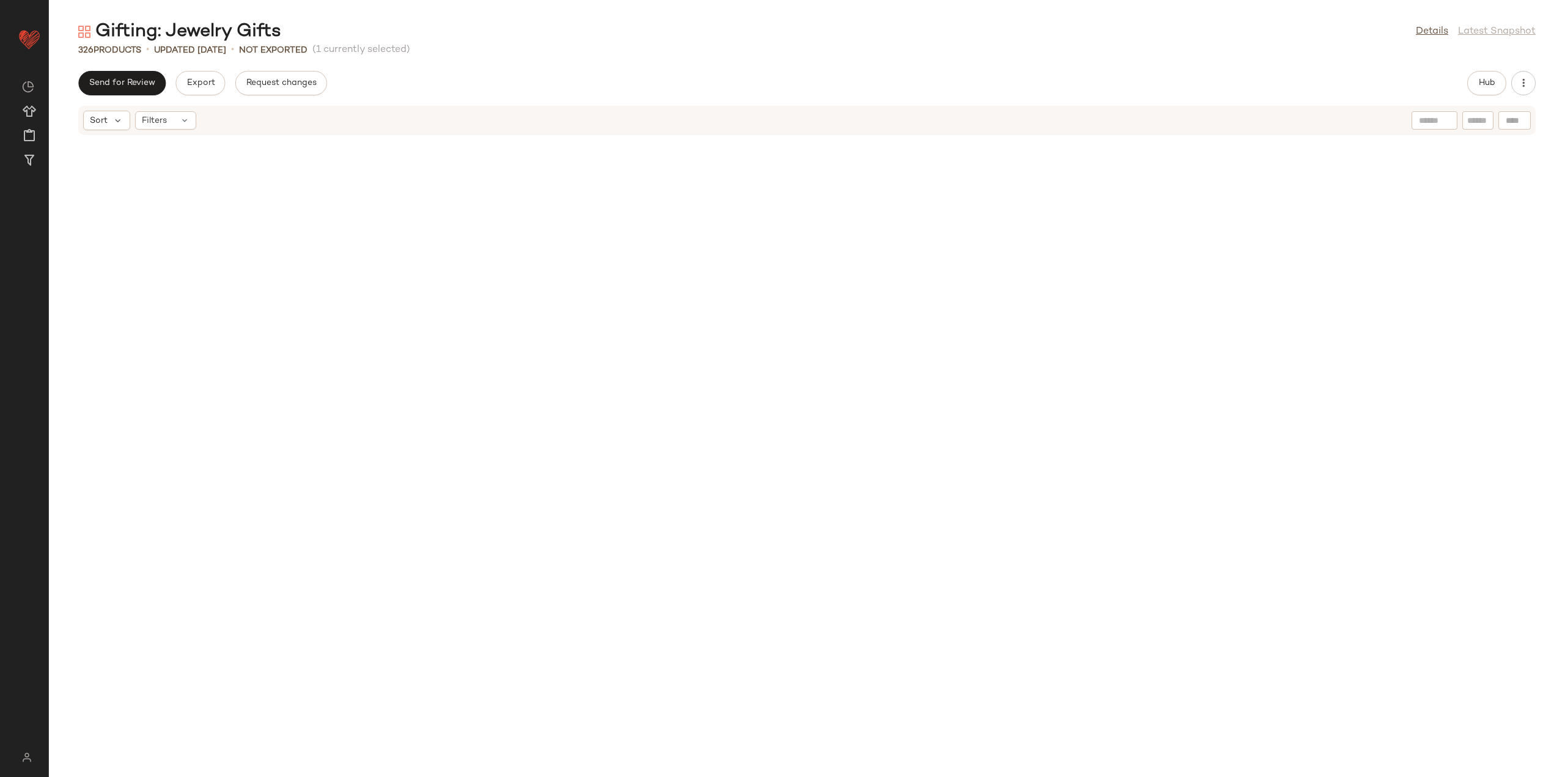
scroll to position [5702, 0]
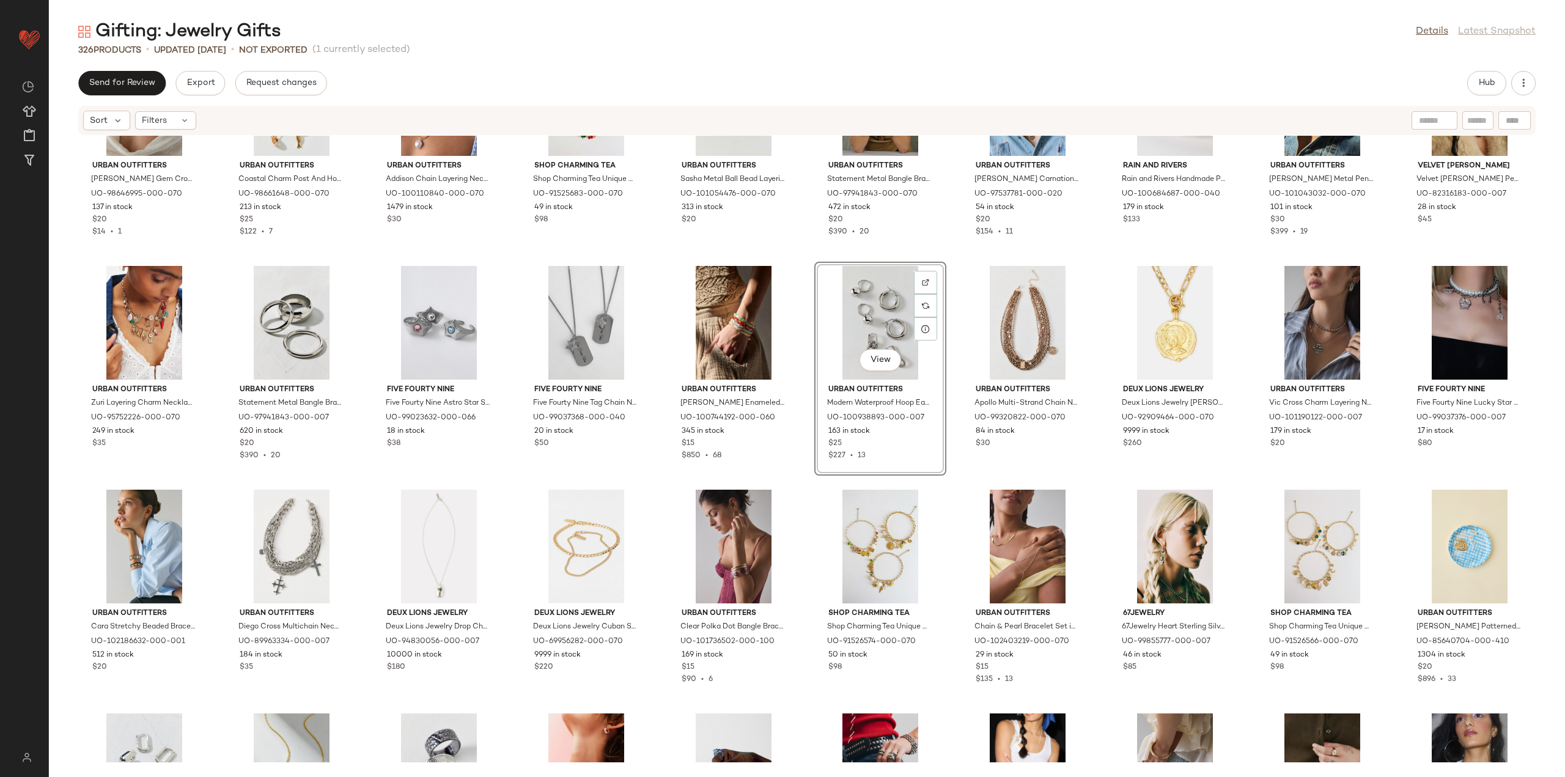
click at [810, 477] on div "Urban Outfitters [PERSON_NAME] Cross Pendant Curb Chain Necklace in Gold, Women…" at bounding box center [807, 449] width 1516 height 626
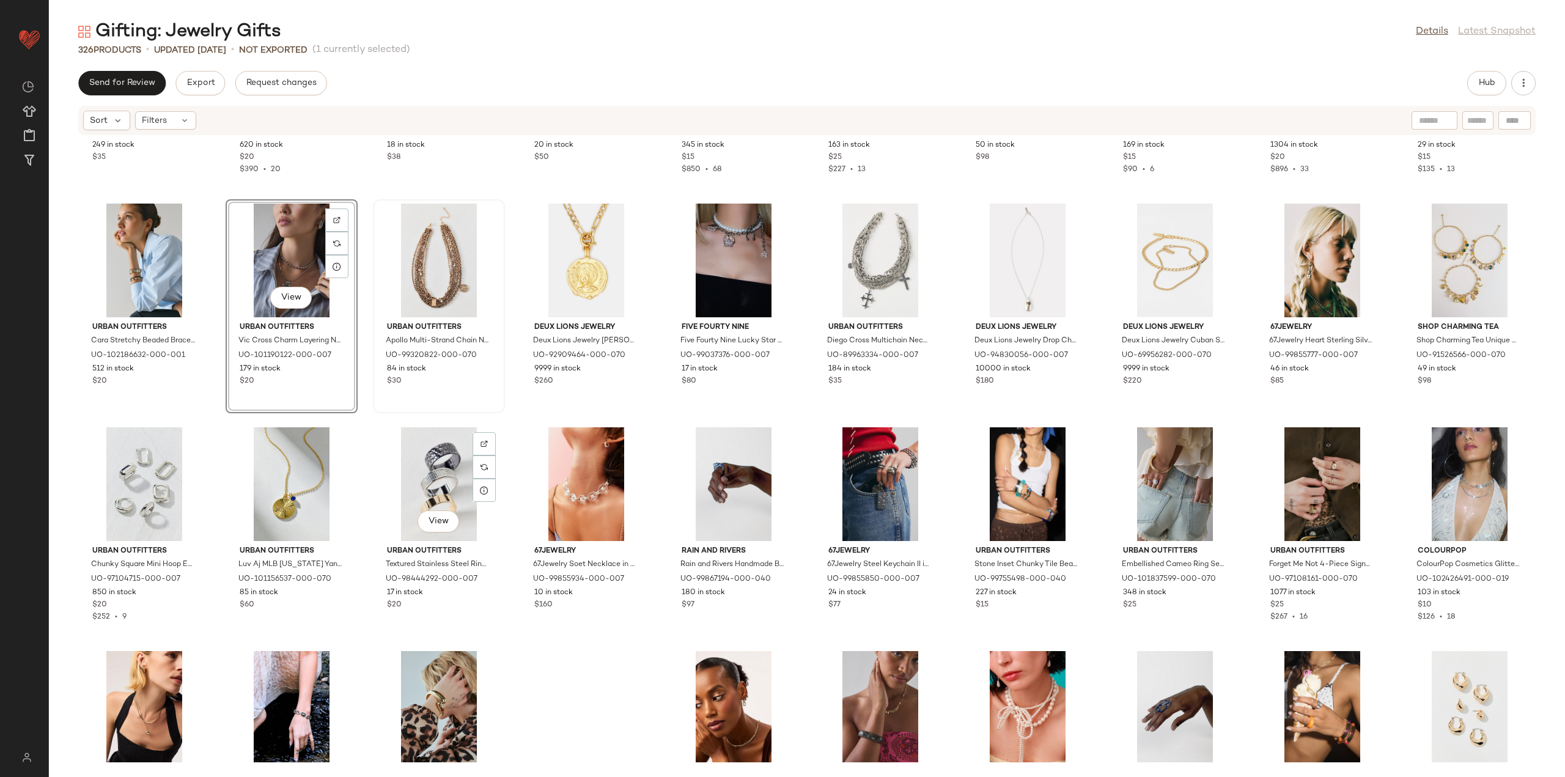
scroll to position [6008, 0]
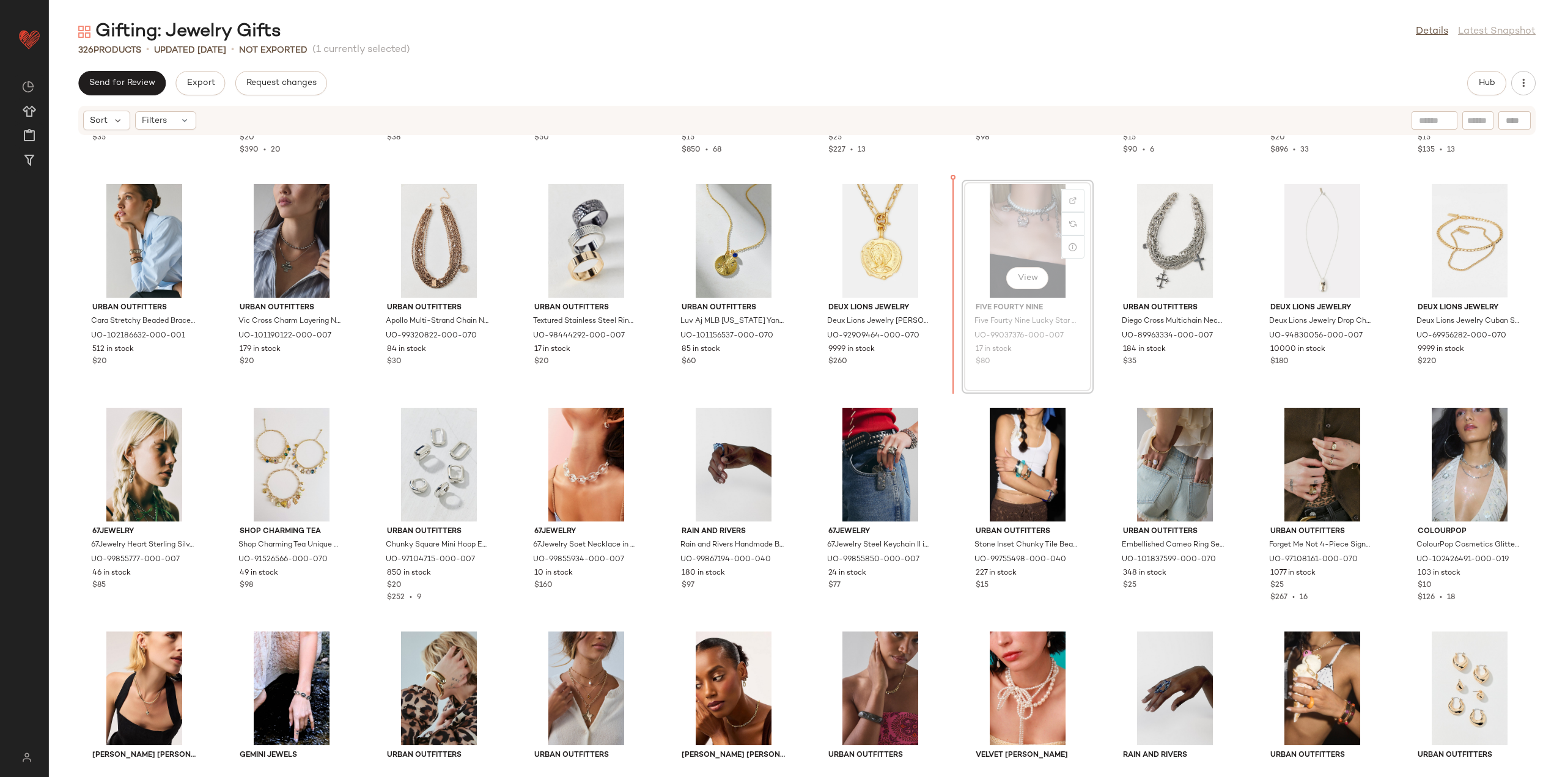
scroll to position [6006, 0]
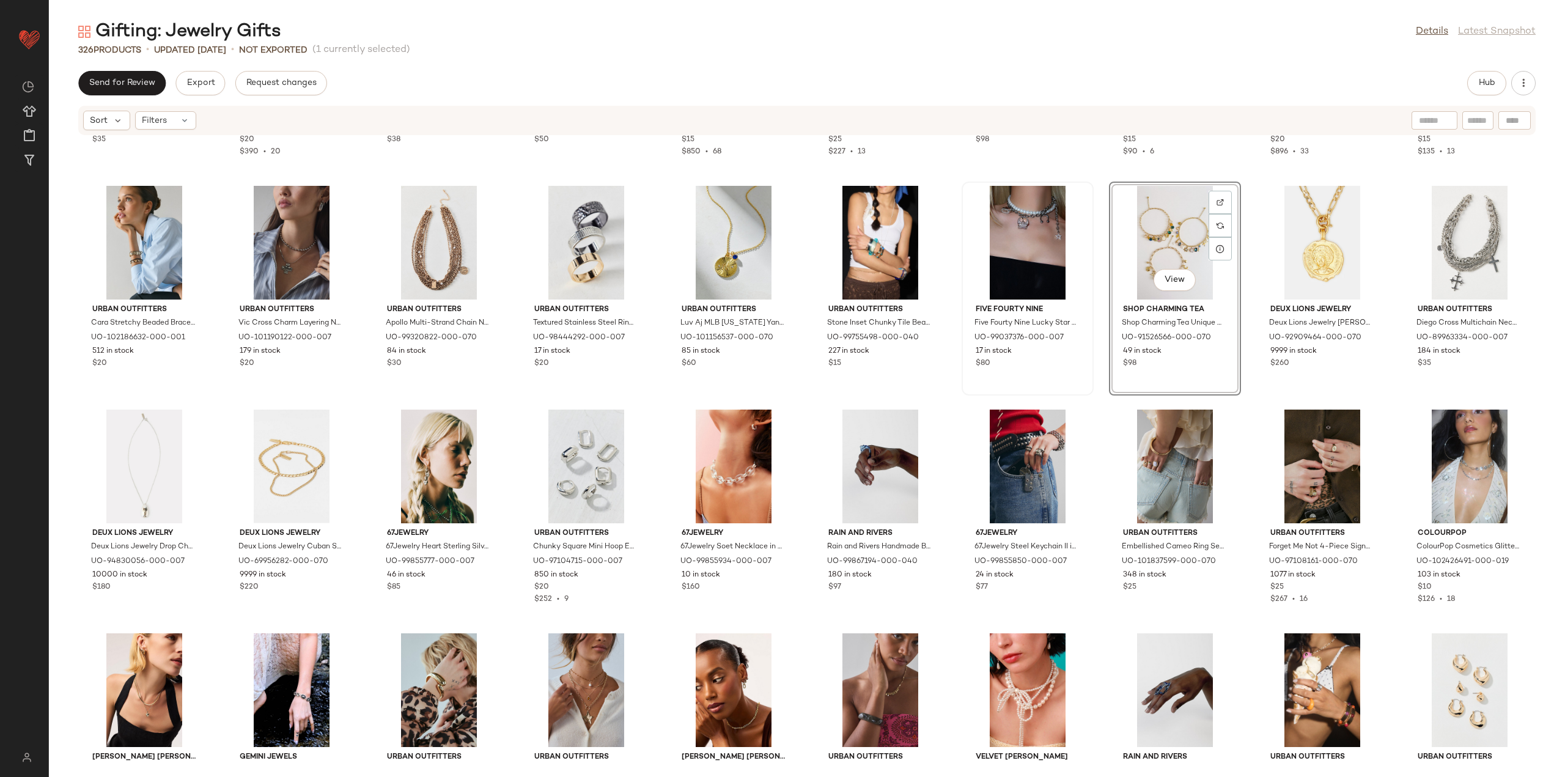
click at [1088, 382] on div "Five Fourty Nine Five Fourty Nine Lucky Star Ring Charm Necklace in Silver, Wom…" at bounding box center [1027, 289] width 132 height 214
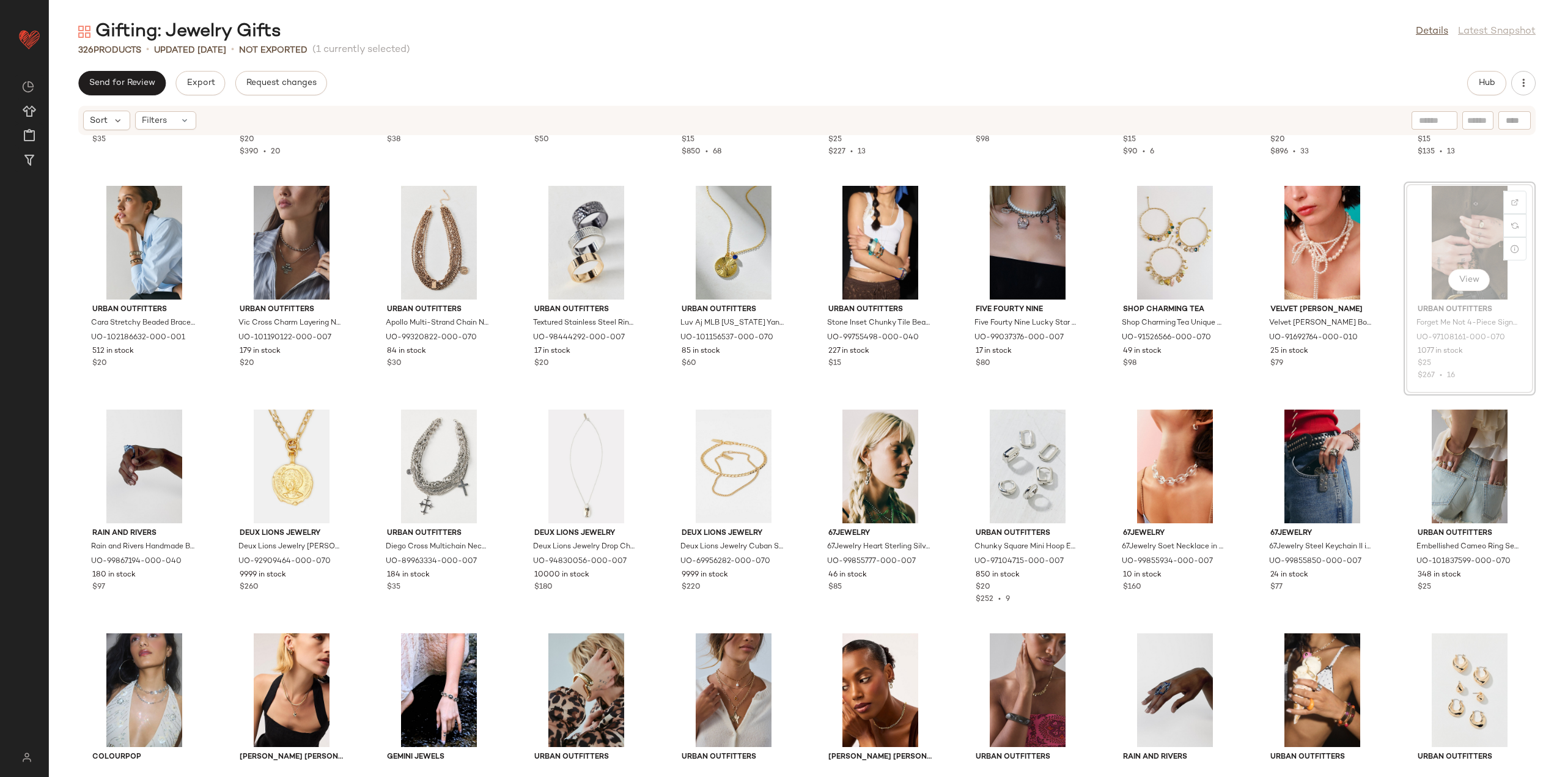
scroll to position [6005, 0]
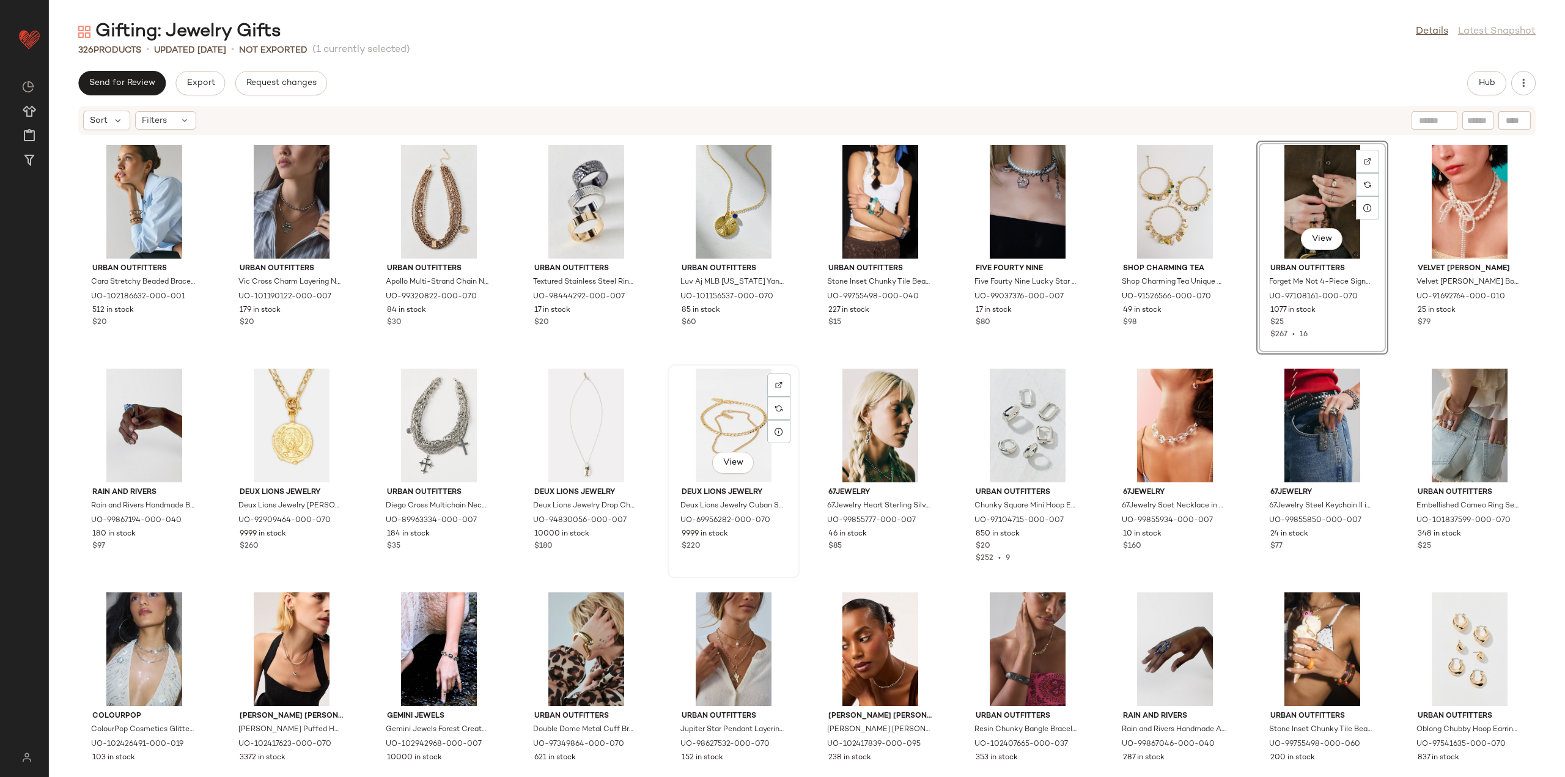
scroll to position [6127, 0]
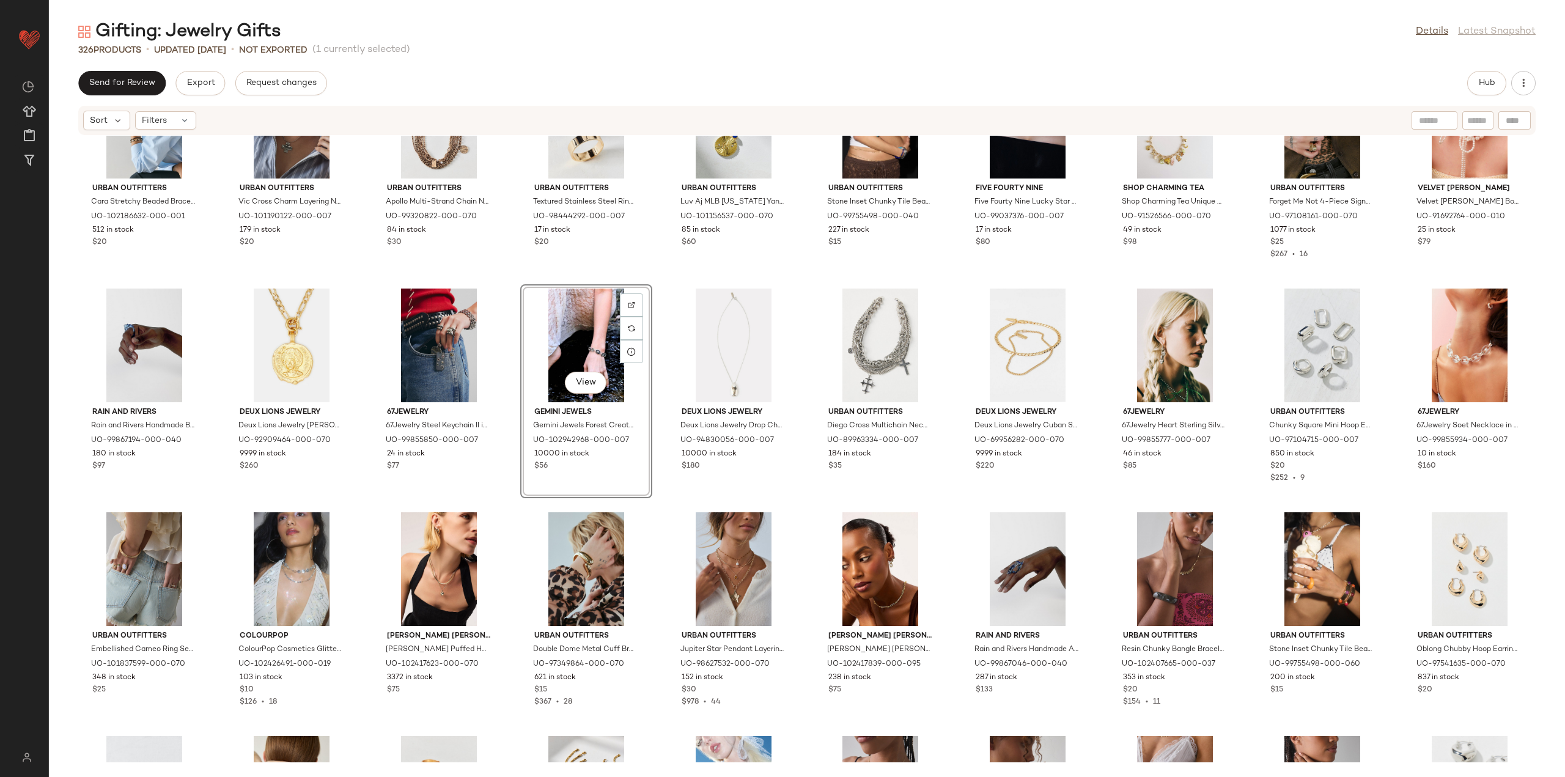
click at [508, 509] on div "Urban Outfitters Cara Stretchy Beaded Bracelet Set in Black, Women's at Urban O…" at bounding box center [807, 449] width 1516 height 626
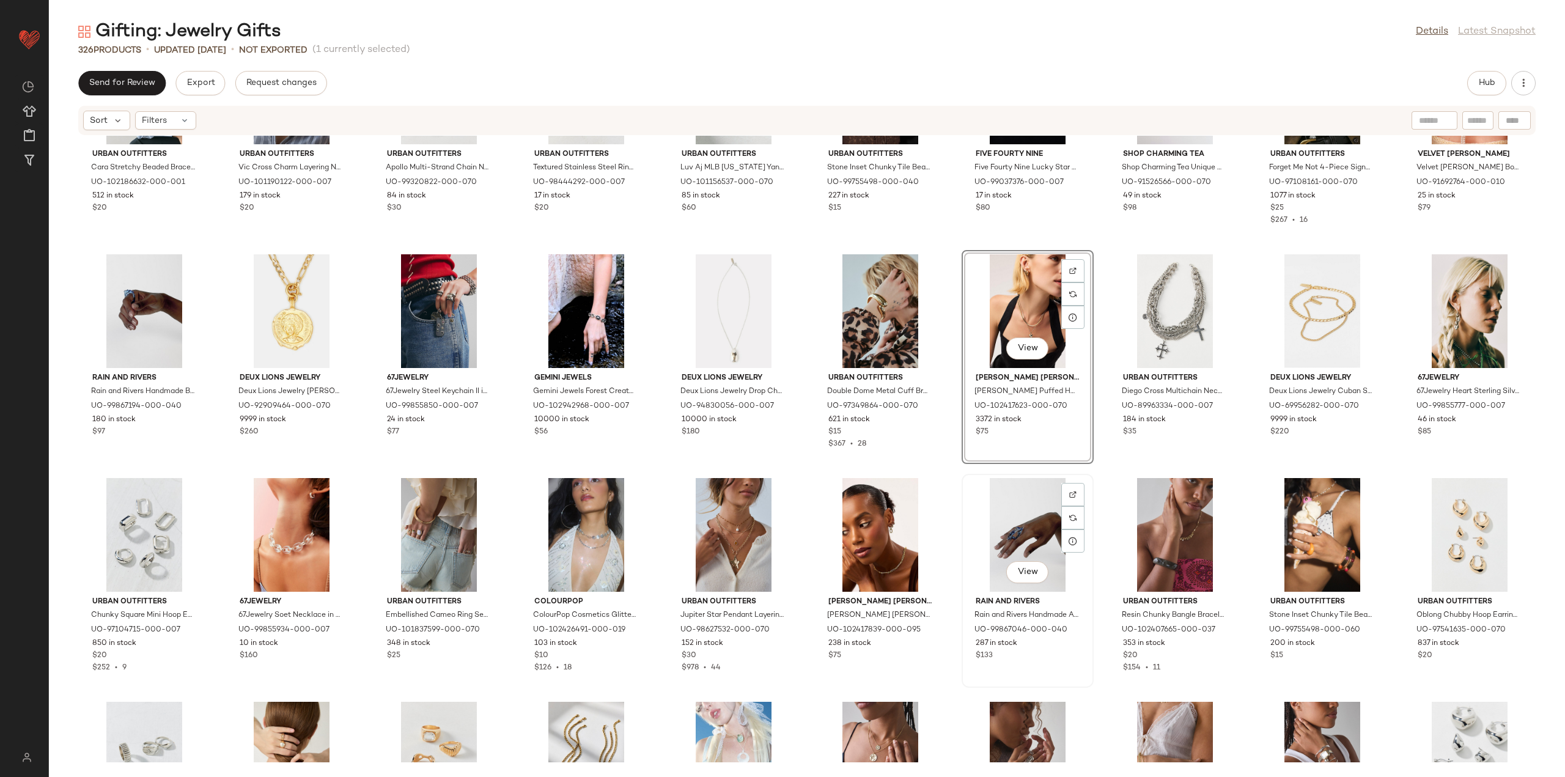
scroll to position [6188, 0]
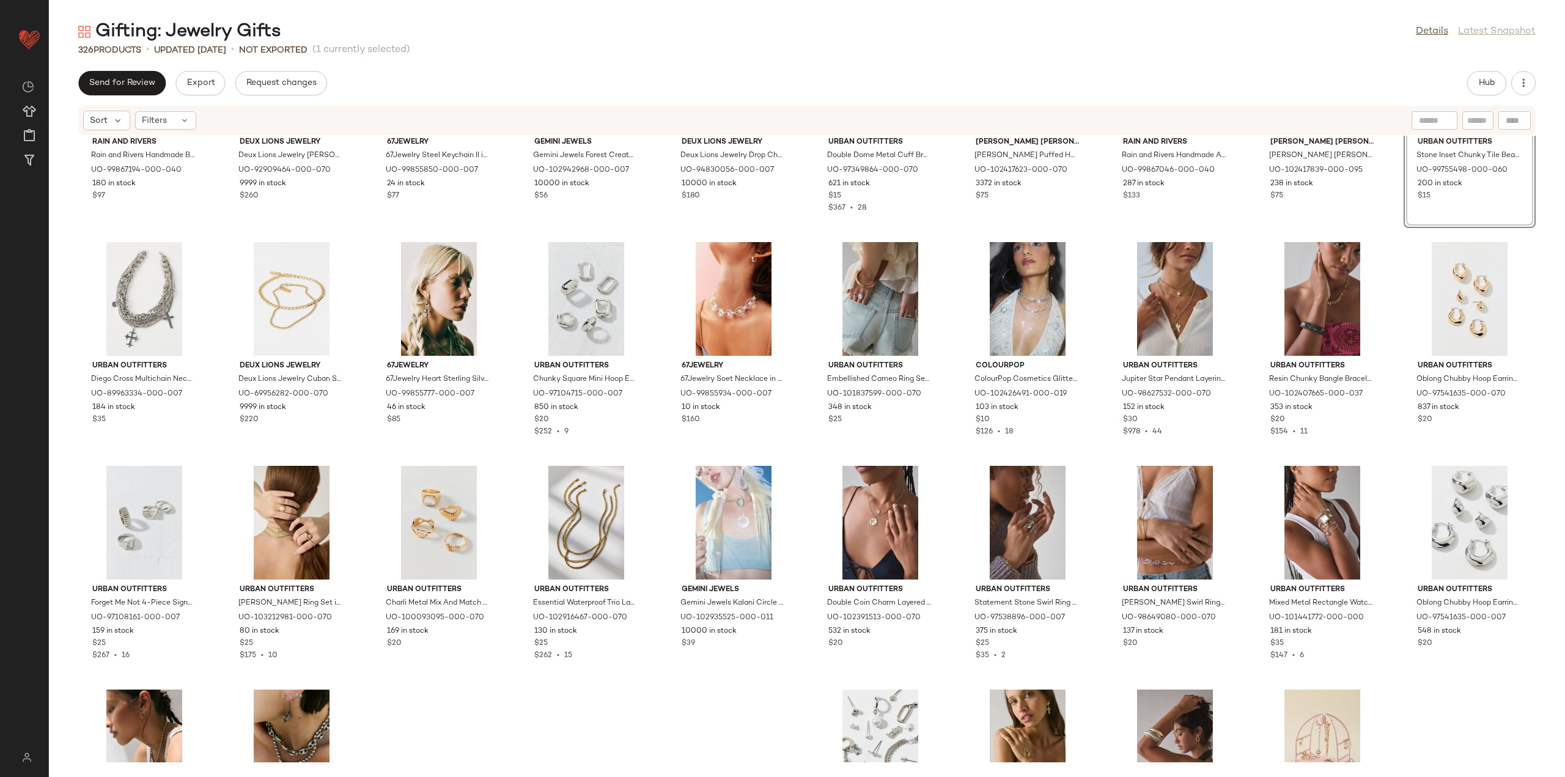
scroll to position [6433, 0]
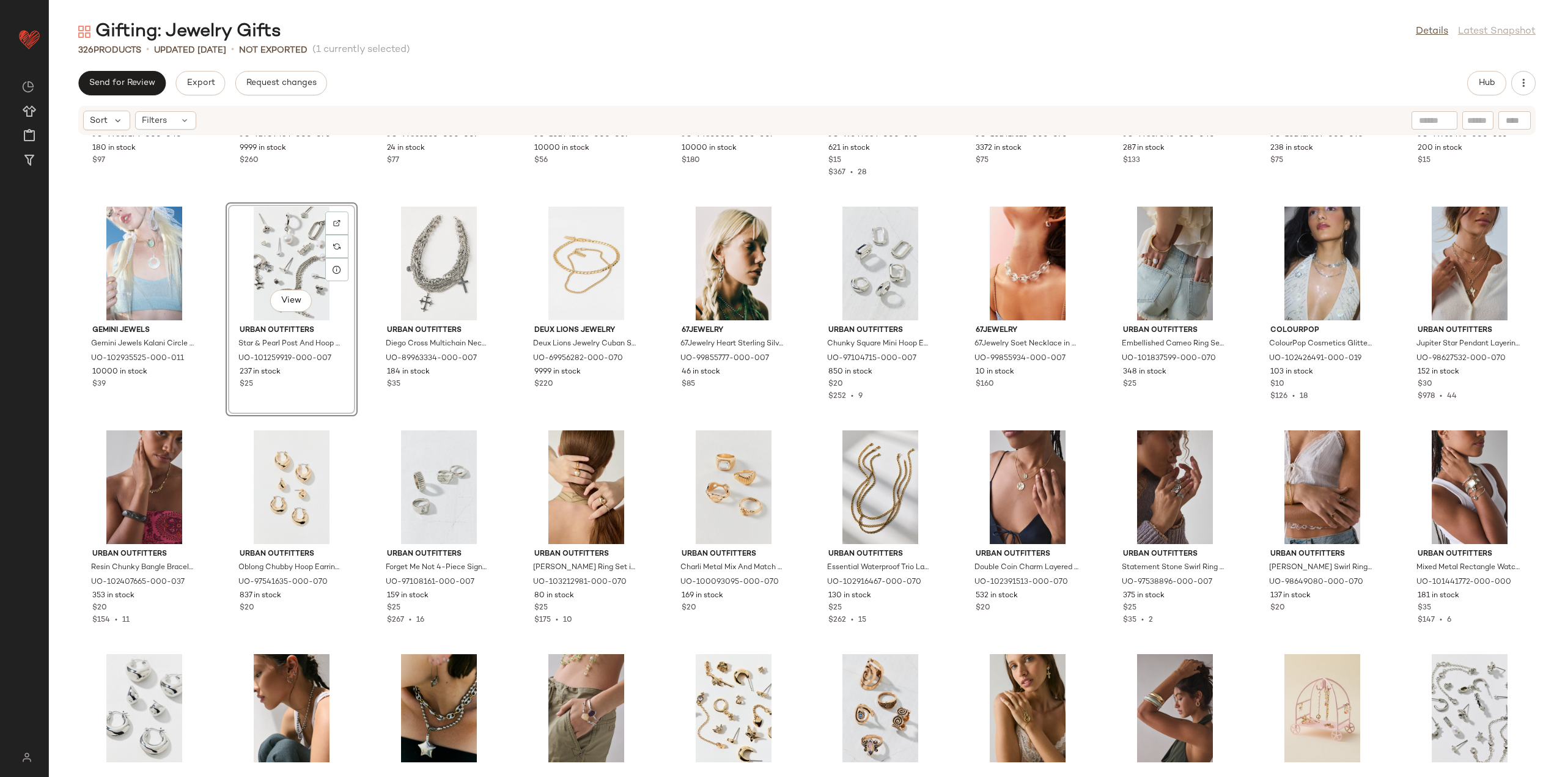
click at [367, 432] on div "rain and rivers Rain and Rivers Handmade Bubble Crown Glass Ring in Blue, Women…" at bounding box center [807, 449] width 1516 height 626
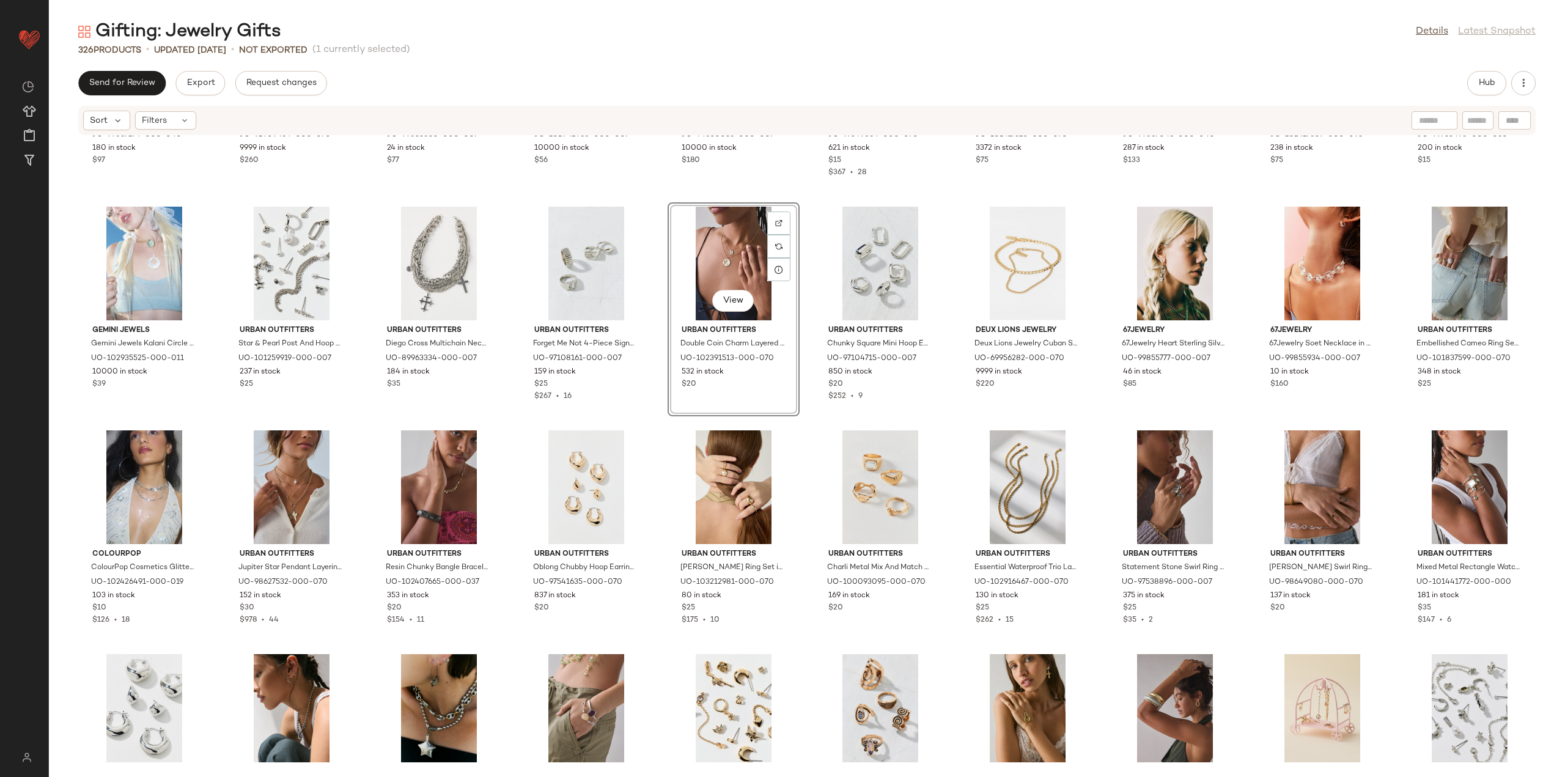
click at [670, 405] on div "View Urban Outfitters Double Coin Charm Layered Necklace in Gold, Women's at Ur…" at bounding box center [733, 309] width 132 height 214
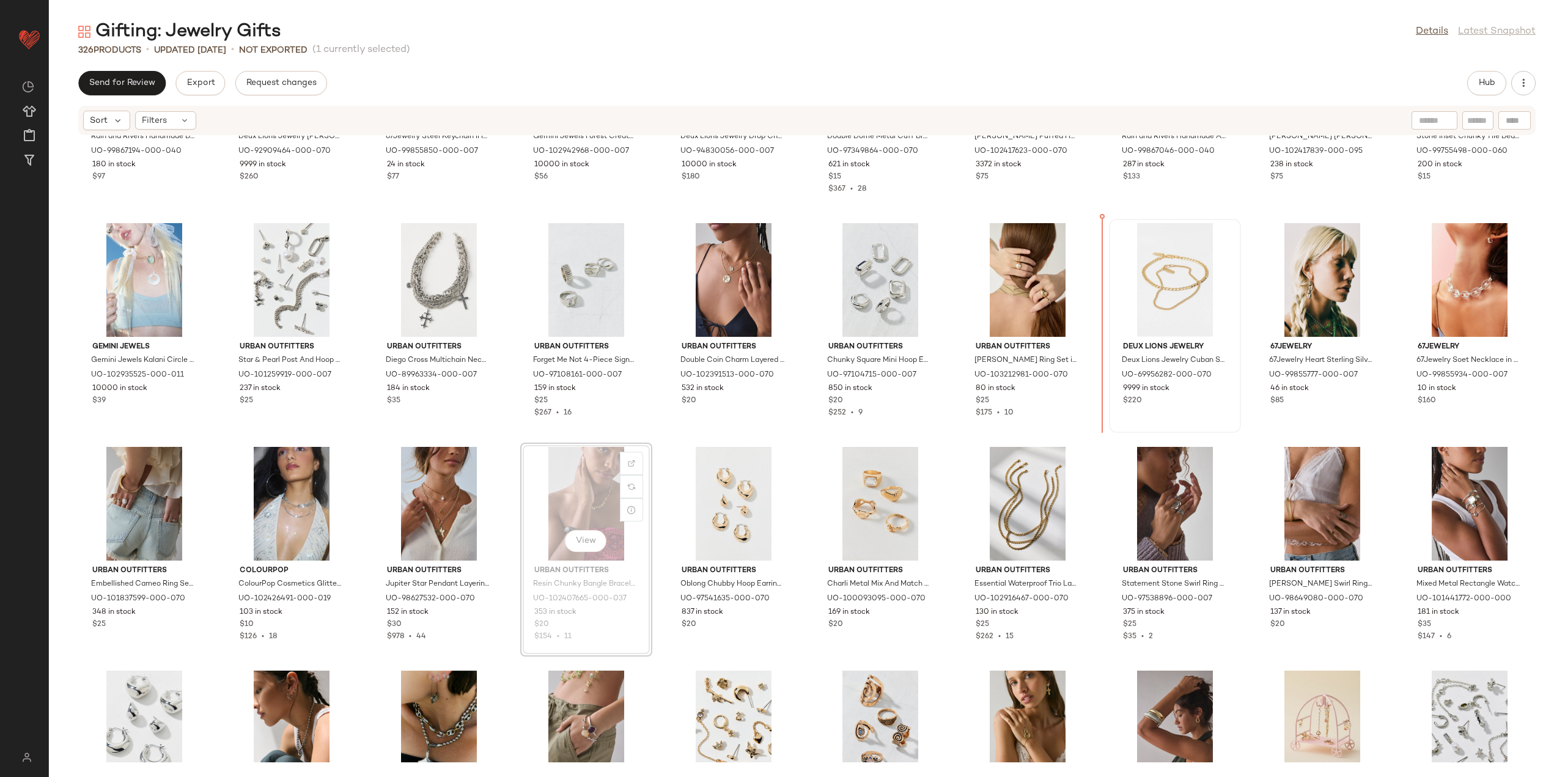
scroll to position [6413, 0]
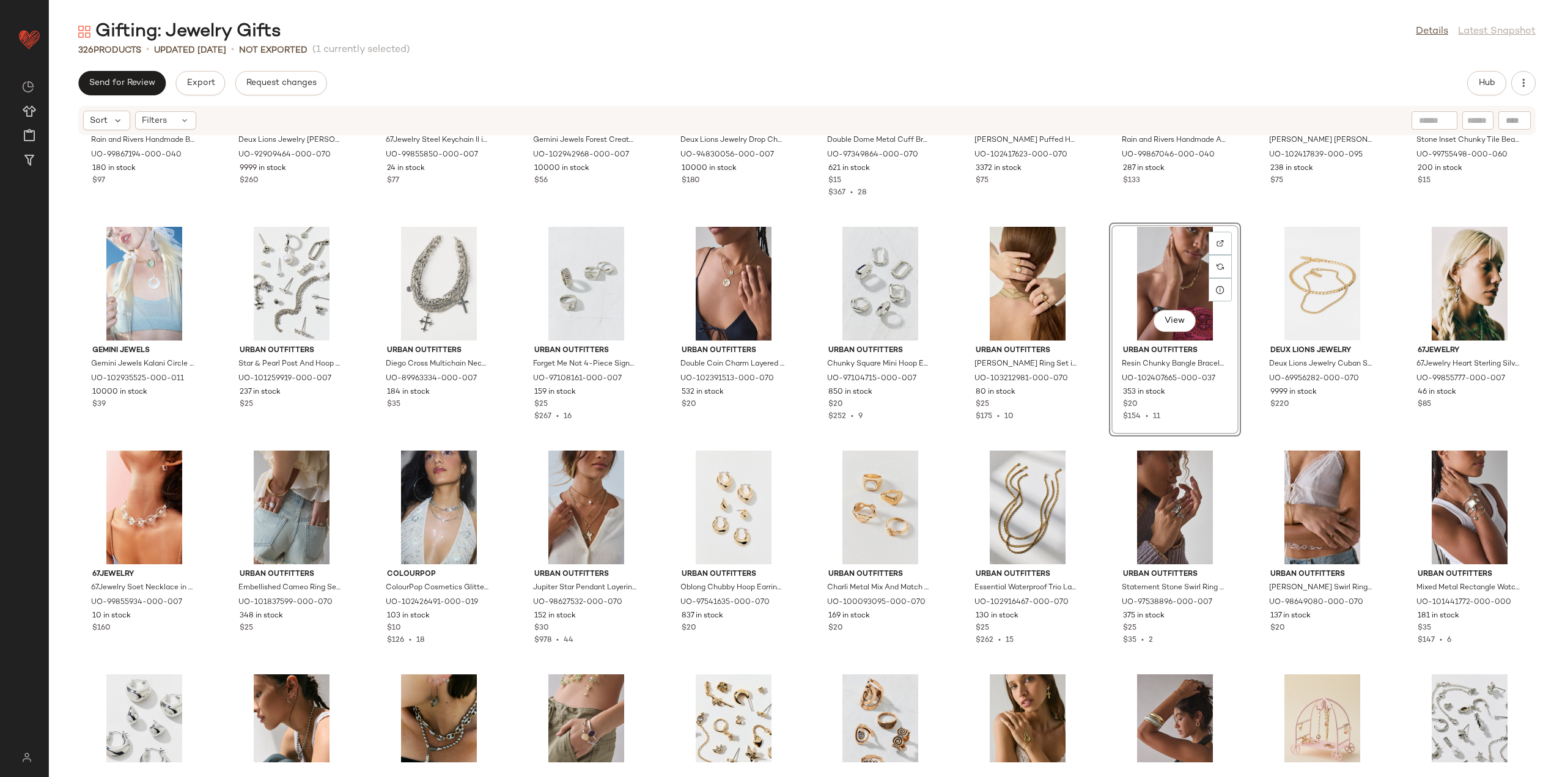
click at [1384, 441] on div "rain and rivers Rain and Rivers Handmade Bubble Crown Glass Ring in Blue, Women…" at bounding box center [807, 449] width 1516 height 626
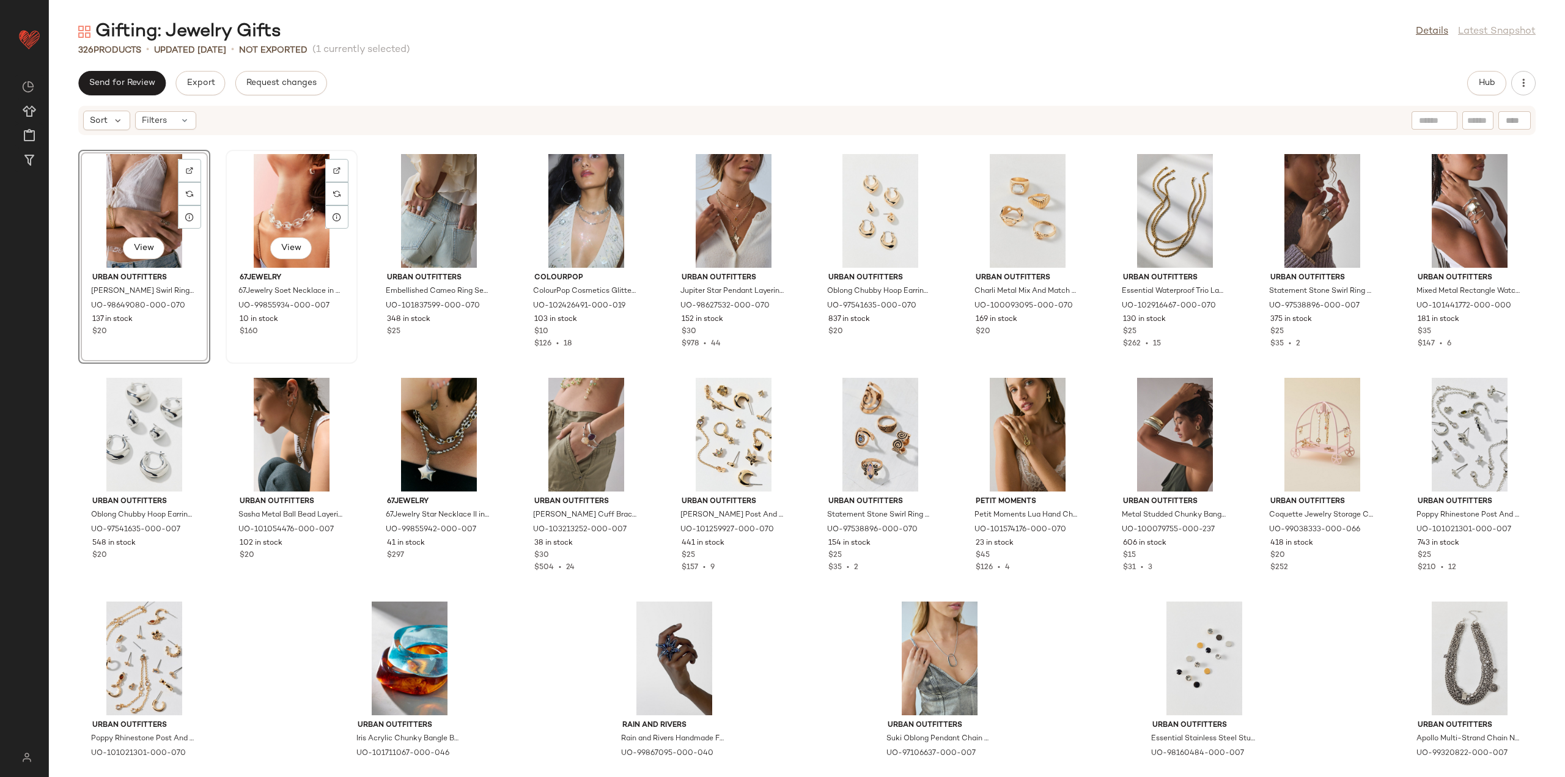
scroll to position [6718, 0]
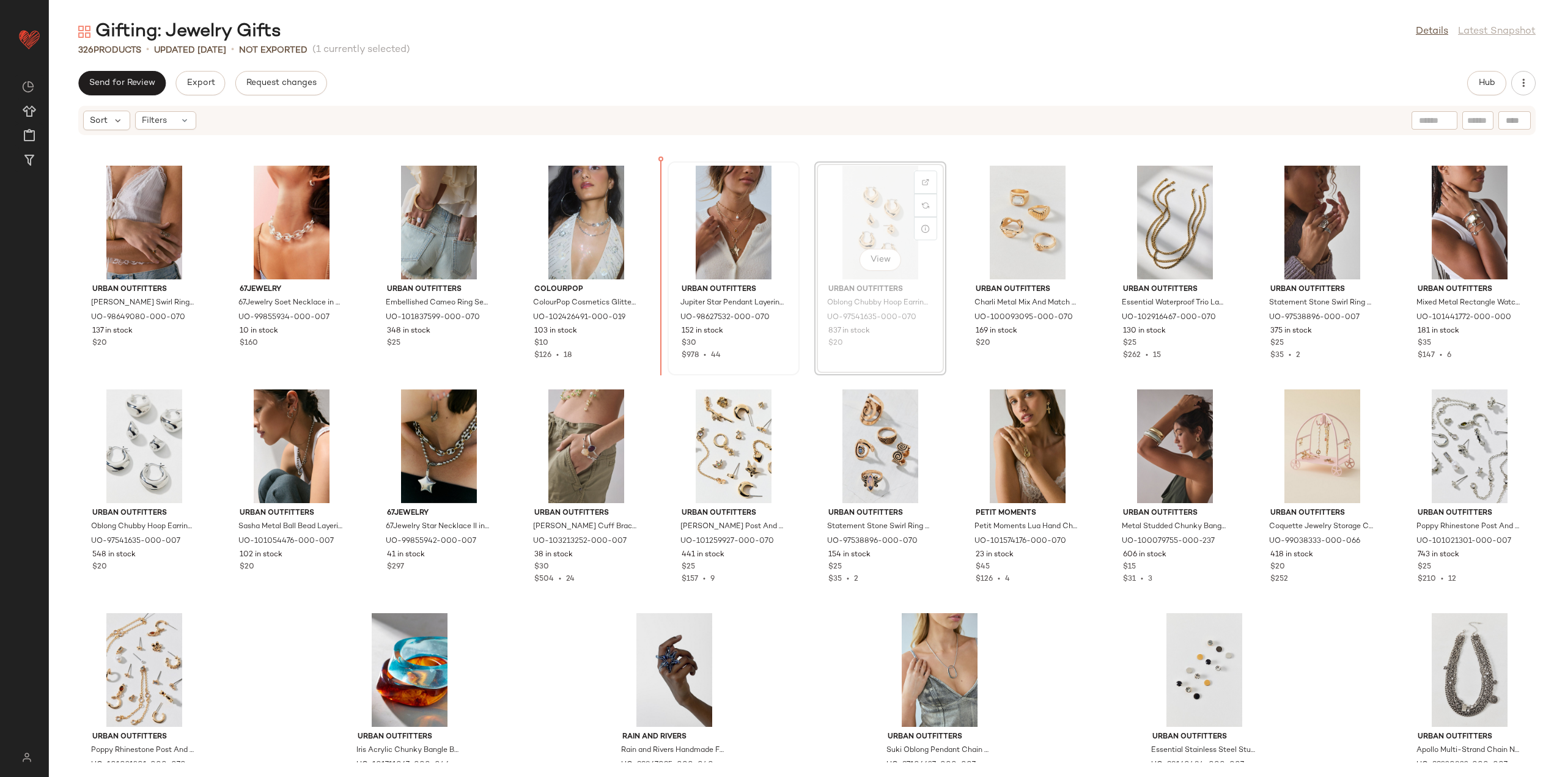
scroll to position [6681, 0]
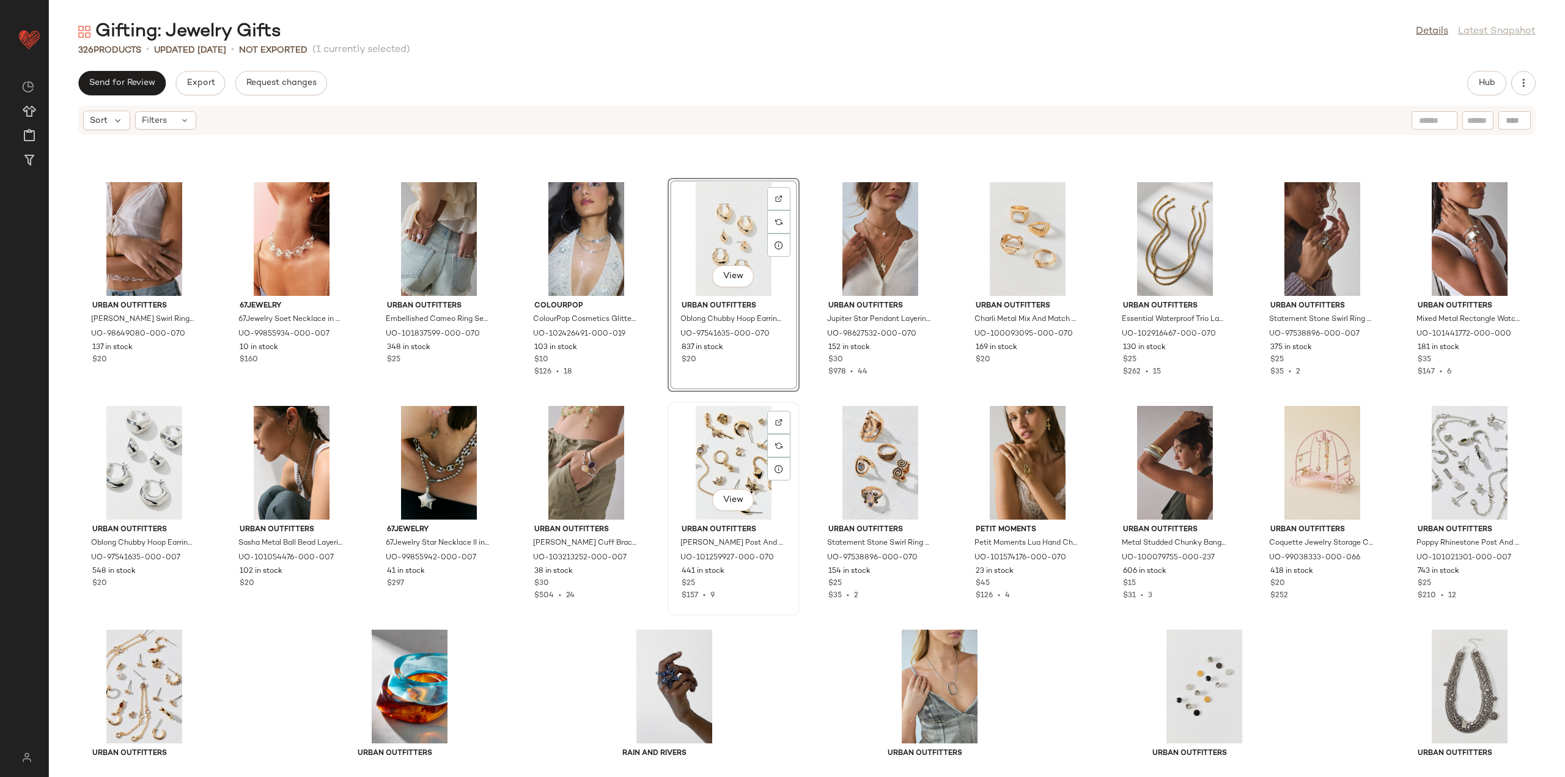
click at [667, 408] on div "View Urban Outfitters [PERSON_NAME] Post And Hoop Earring Set in Gold, Women's …" at bounding box center [733, 509] width 132 height 214
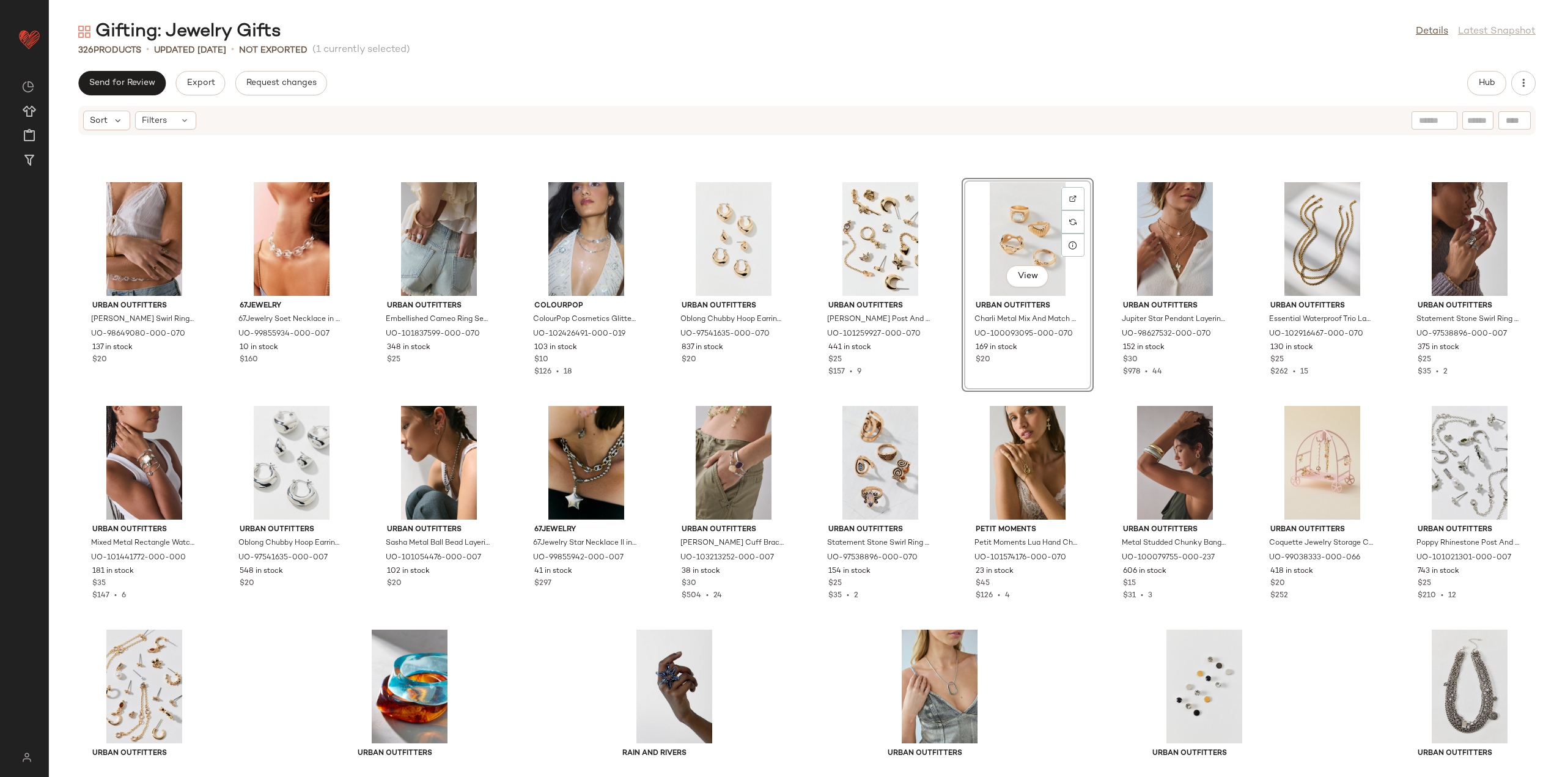
click at [955, 401] on div "Urban Outfitters [PERSON_NAME] Swirl Ring Set in Gold Ox/Brown/Amber, Women's a…" at bounding box center [807, 449] width 1516 height 626
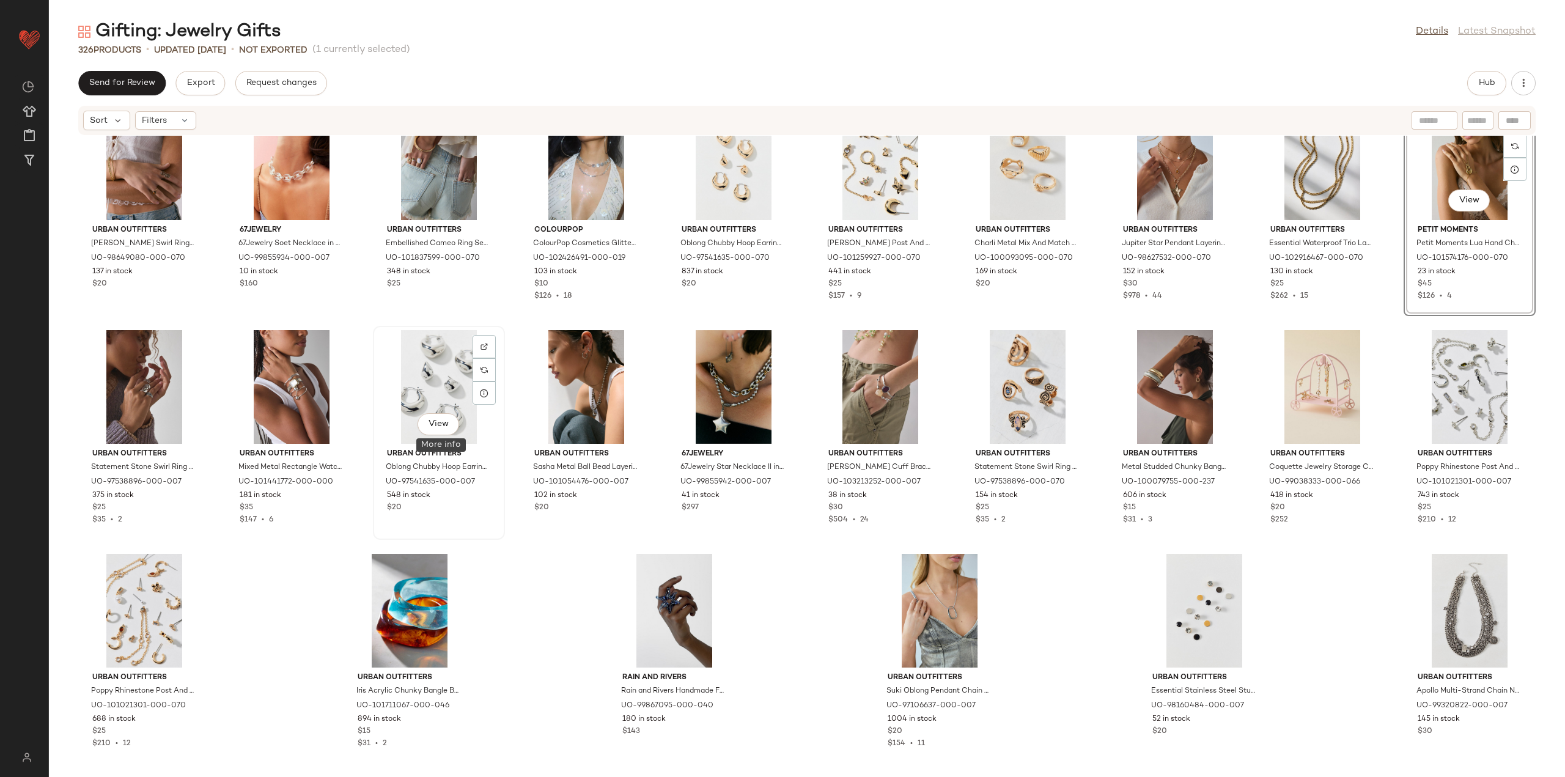
scroll to position [6758, 0]
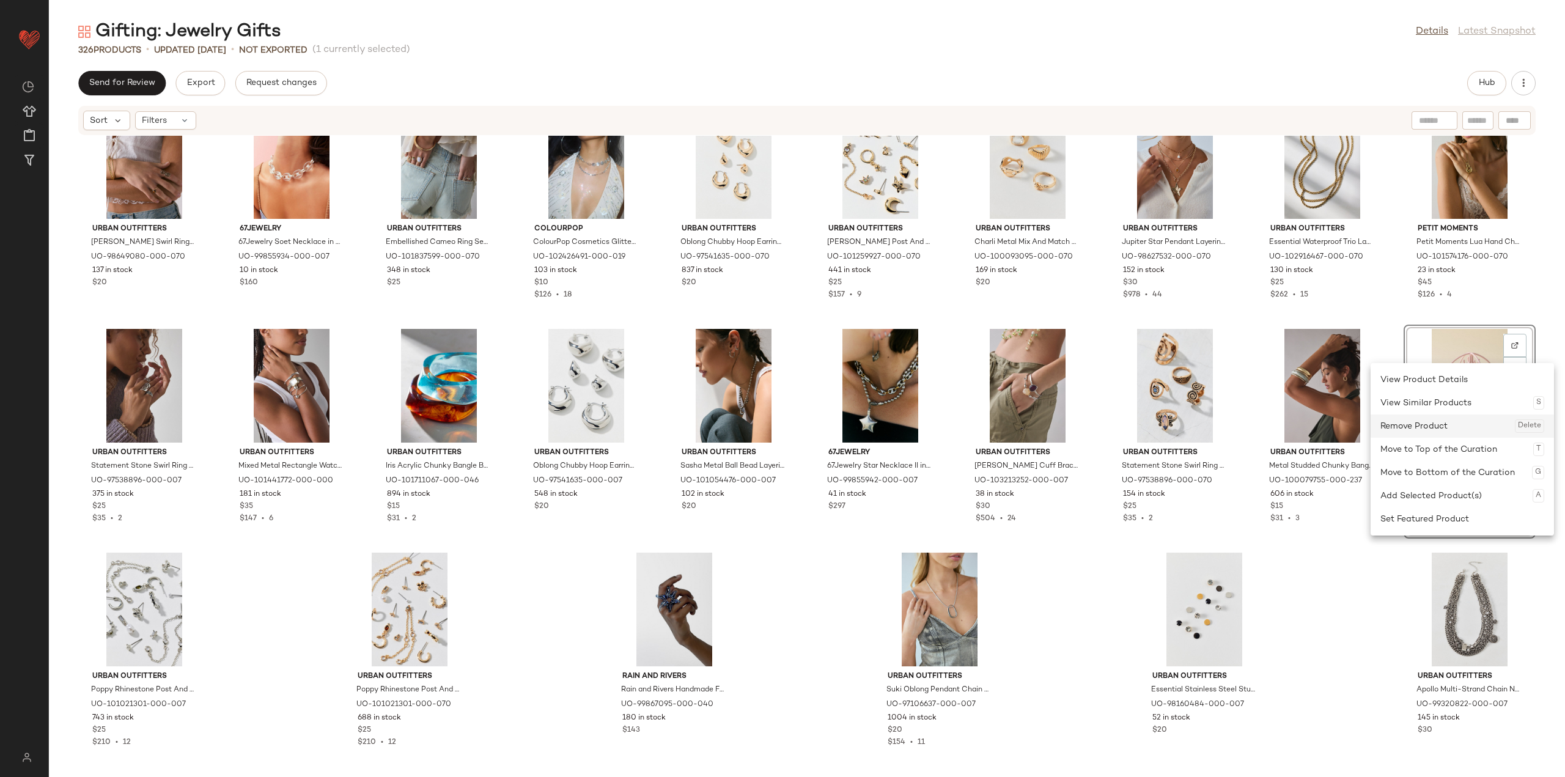
click at [1426, 433] on div "Remove Product Delete" at bounding box center [1462, 425] width 164 height 23
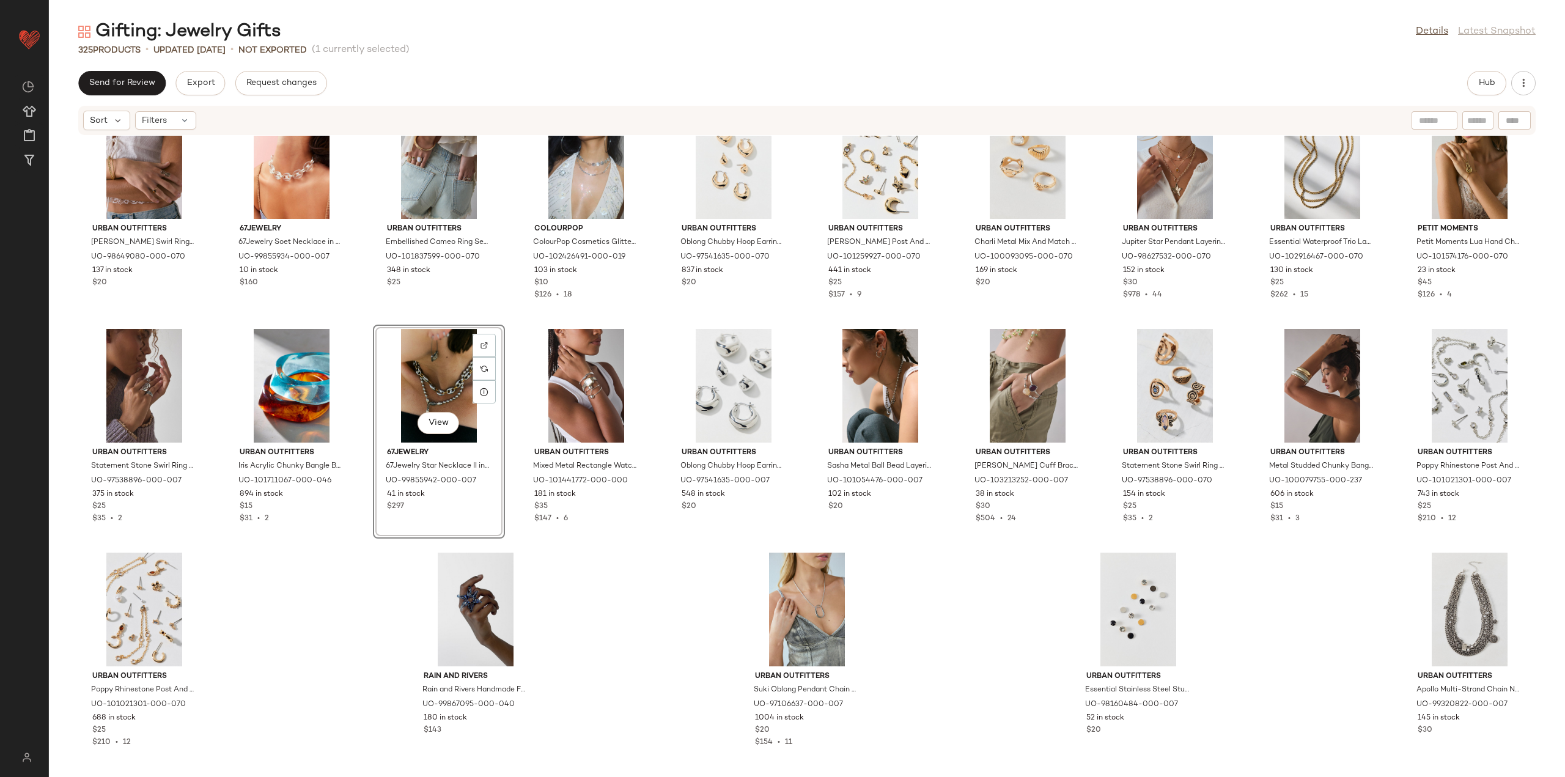
click at [332, 584] on div "Urban Outfitters [PERSON_NAME] Swirl Ring Set in Gold Ox/Brown/Amber, Women's a…" at bounding box center [807, 449] width 1516 height 626
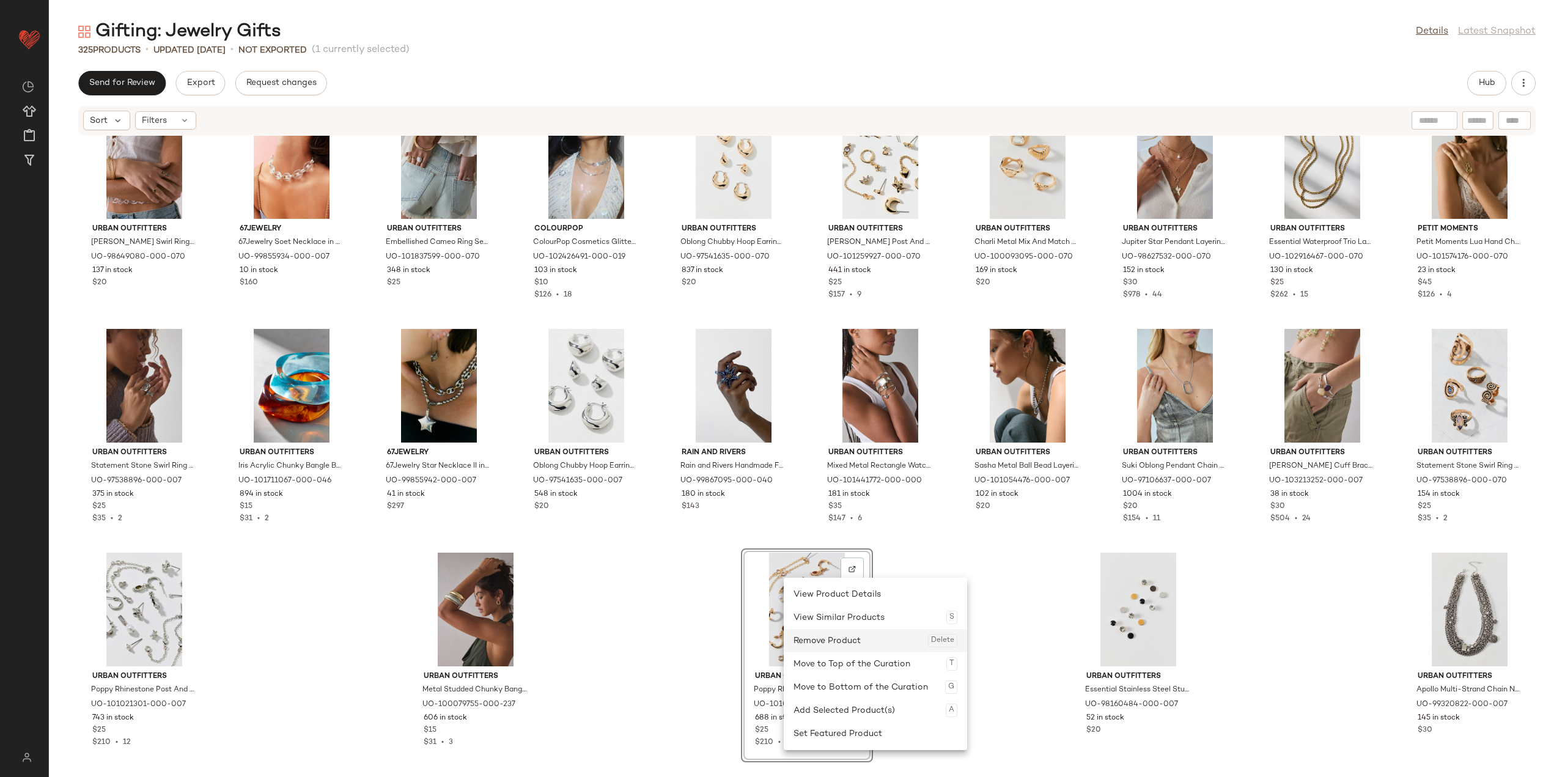
click at [809, 643] on div "Remove Product Delete" at bounding box center [875, 640] width 164 height 23
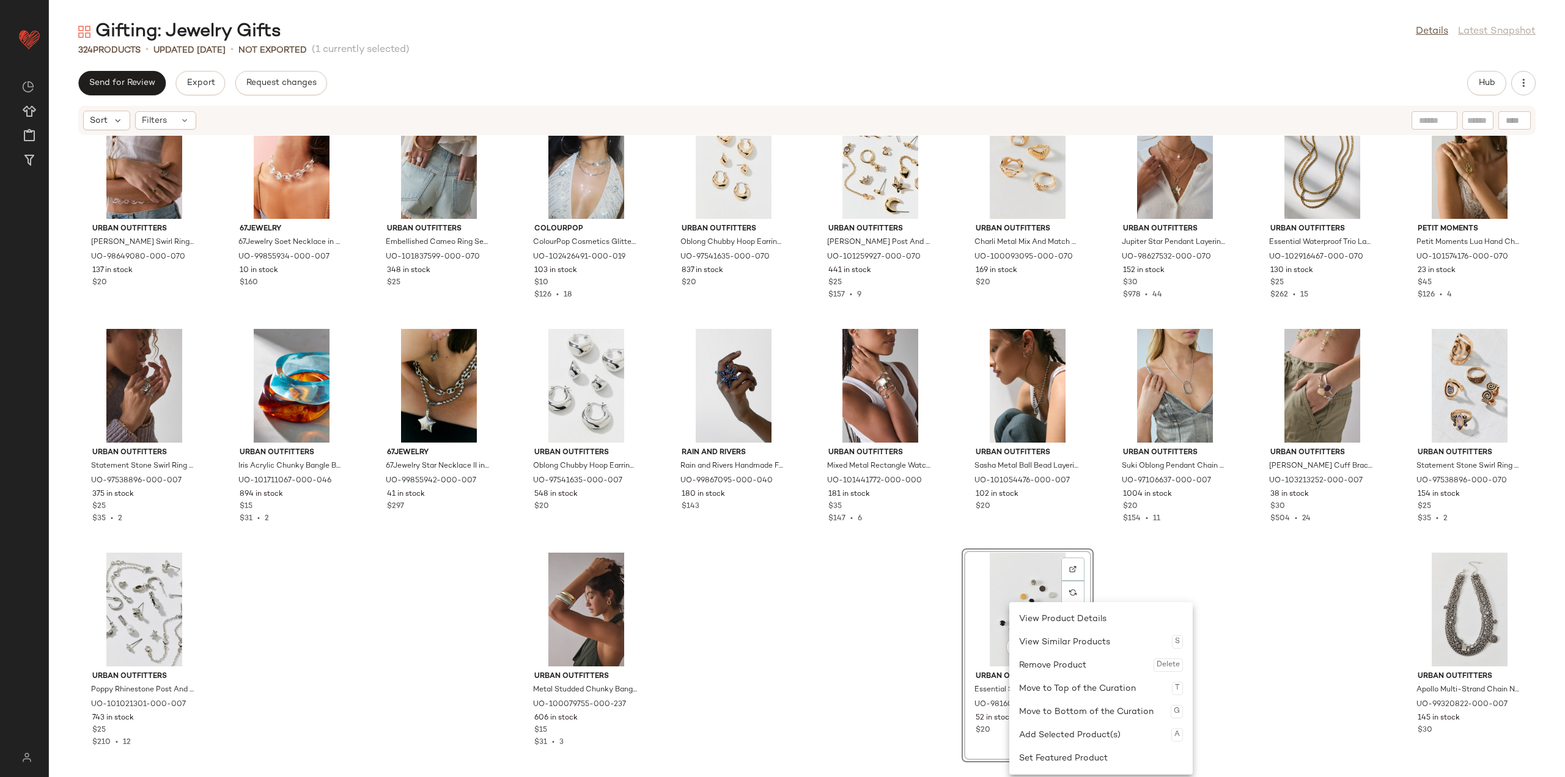
drag, startPoint x: 1032, startPoint y: 664, endPoint x: 1043, endPoint y: 660, distance: 12.2
click at [1032, 664] on div "Remove Product Delete" at bounding box center [1101, 664] width 164 height 23
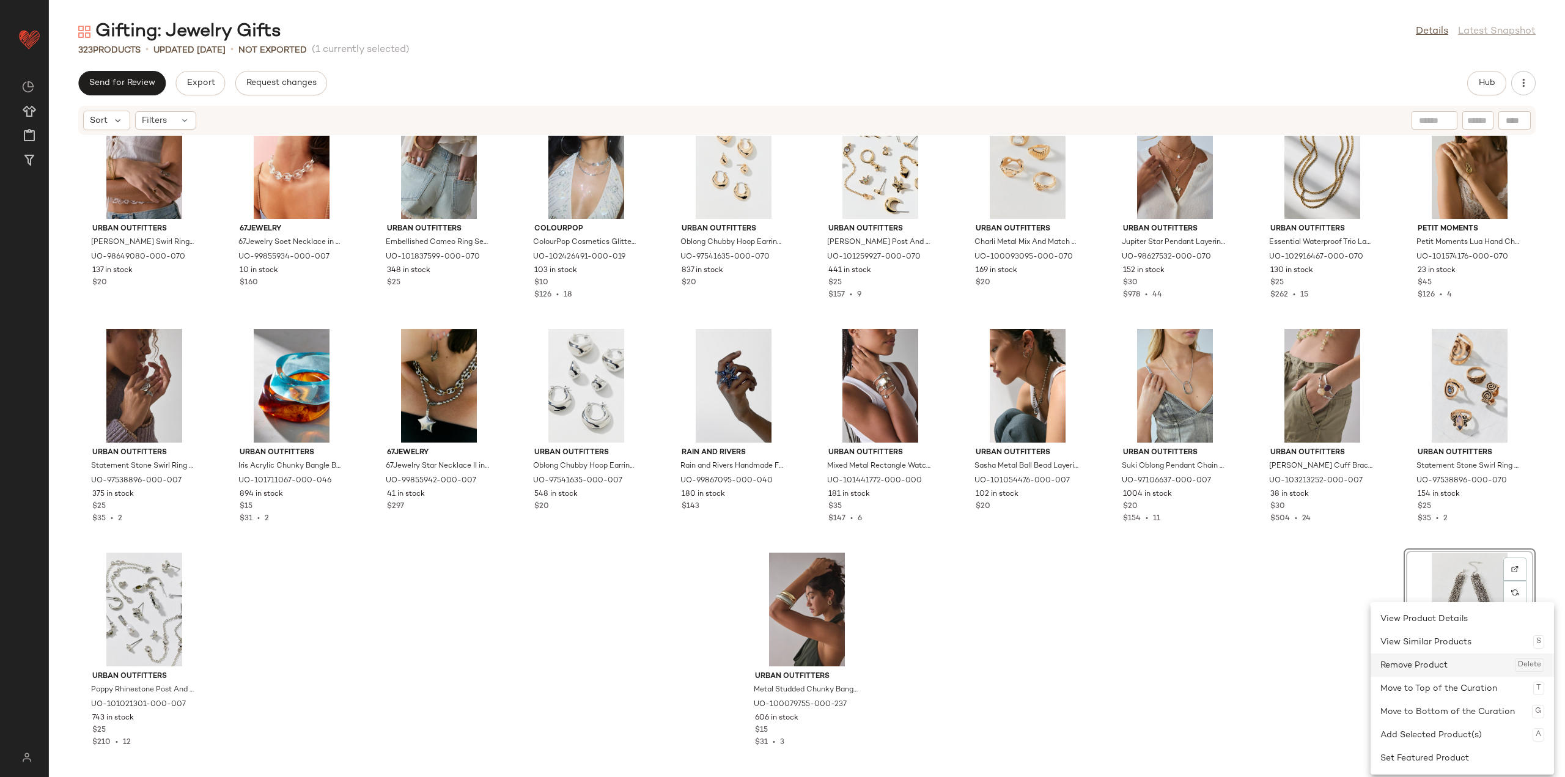
click at [1430, 660] on div "Remove Product Delete" at bounding box center [1462, 664] width 164 height 23
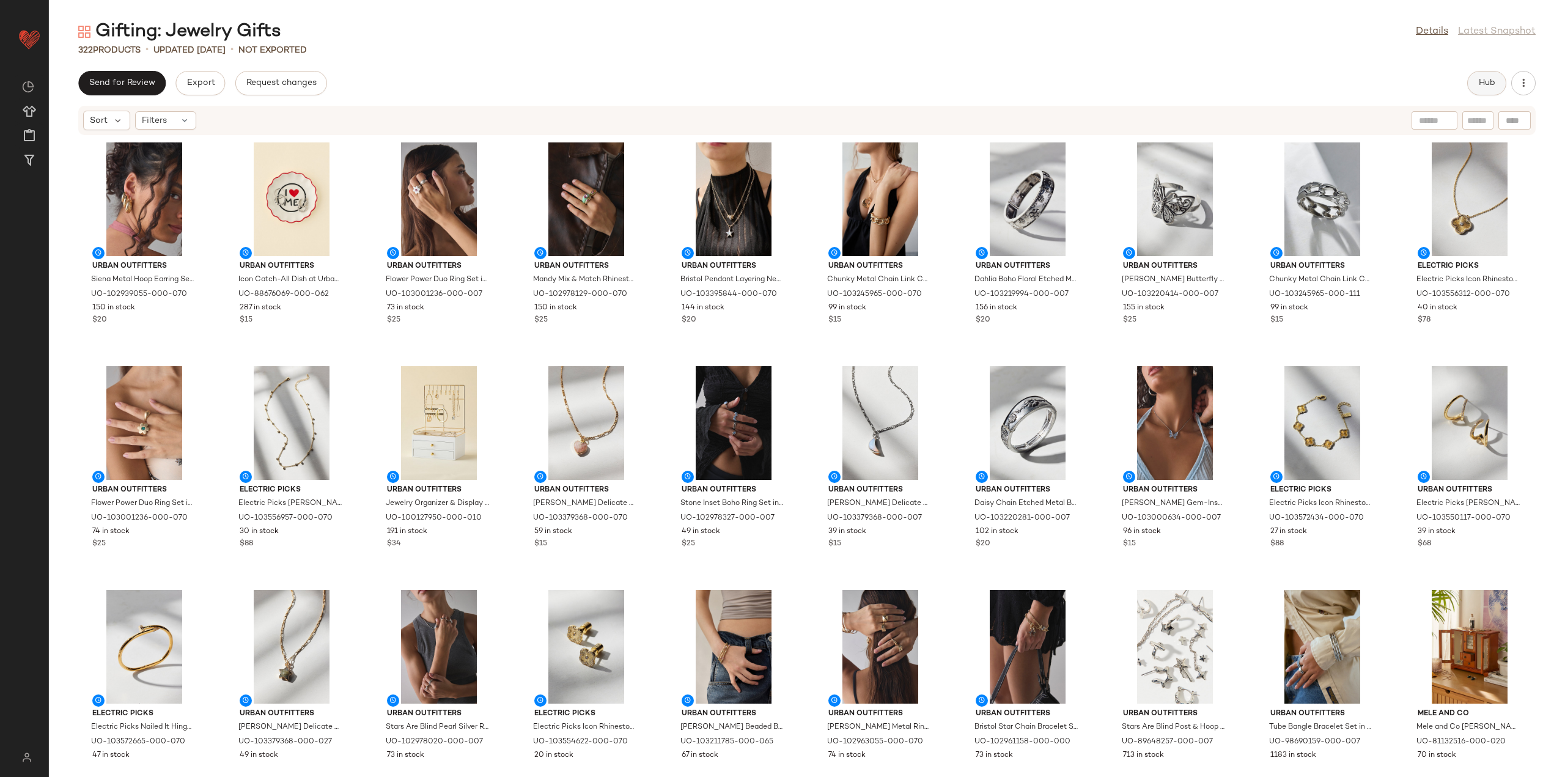
click at [1494, 81] on span "Hub" at bounding box center [1486, 83] width 17 height 10
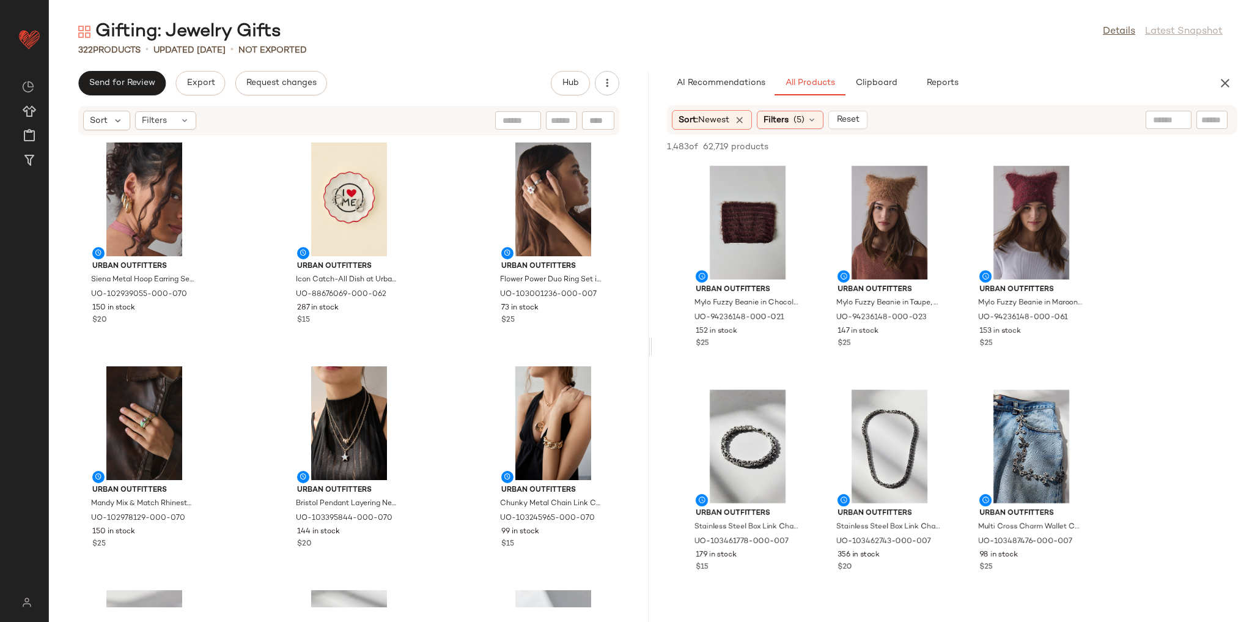
drag, startPoint x: 1332, startPoint y: 12, endPoint x: 445, endPoint y: 76, distance: 889.2
click at [445, 76] on div "Send for Review Export Request changes Hub" at bounding box center [348, 83] width 541 height 24
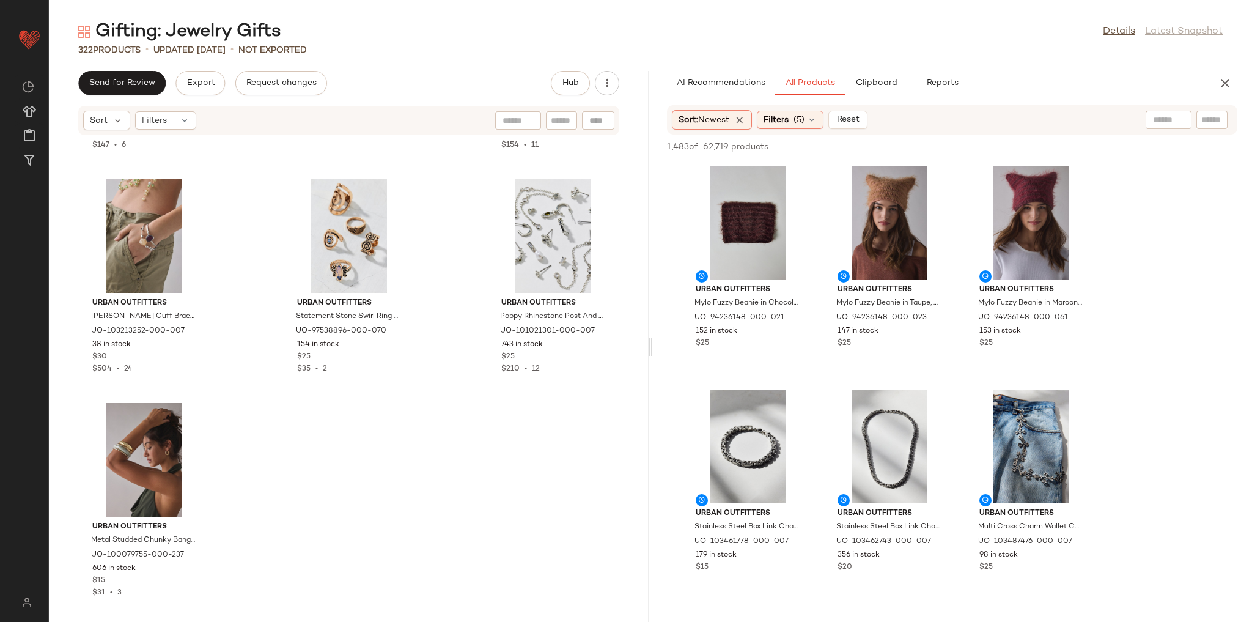
scroll to position [23690, 0]
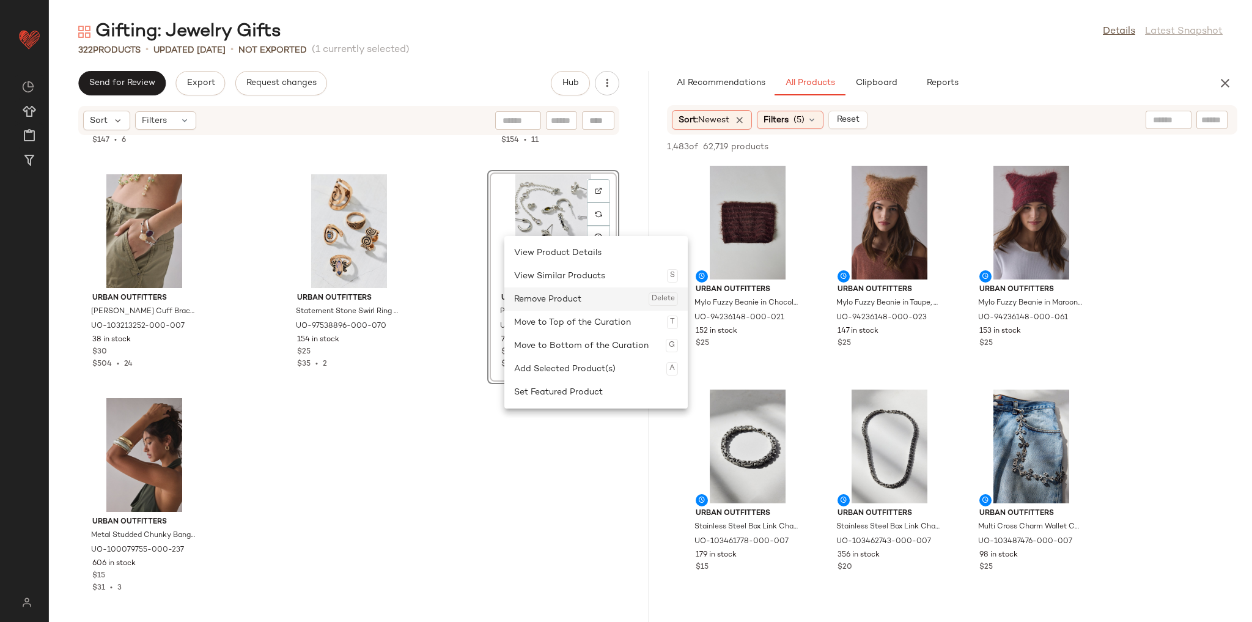
click at [550, 301] on div "Remove Product Delete" at bounding box center [596, 298] width 164 height 23
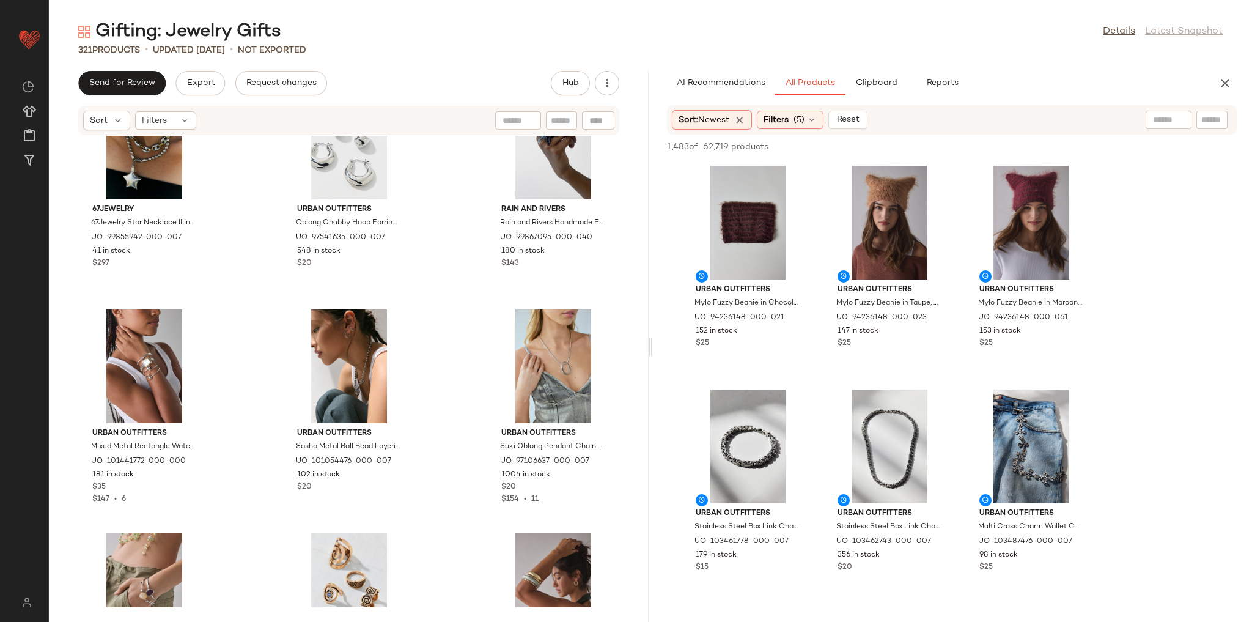
scroll to position [23320, 0]
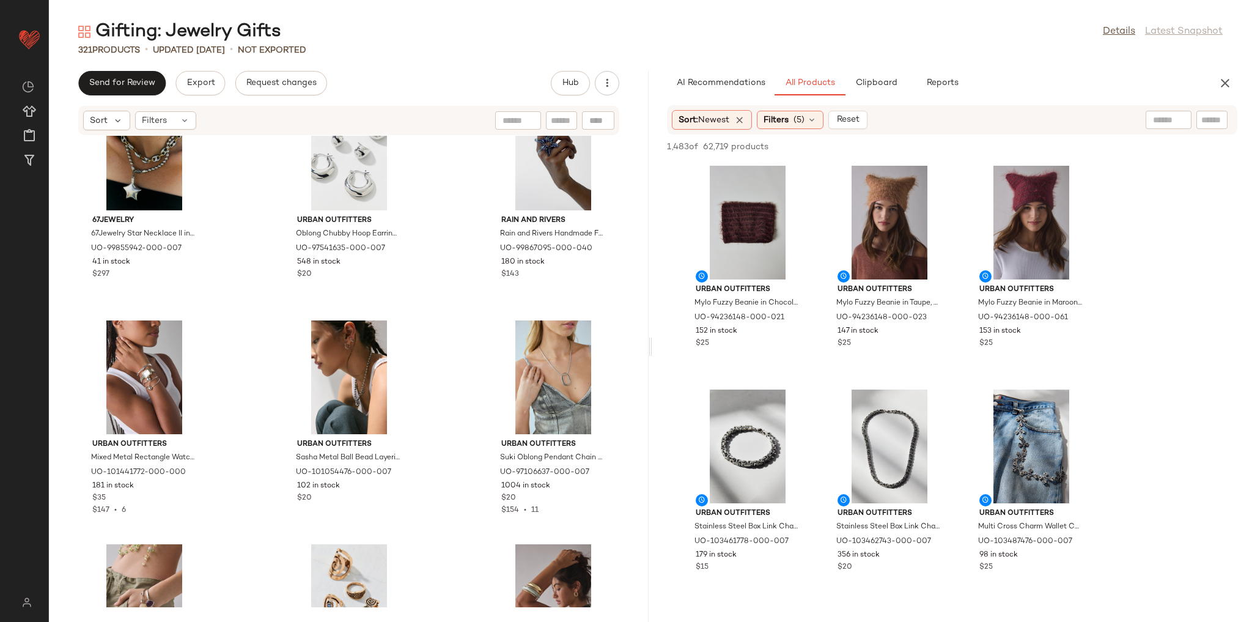
click at [457, 305] on div "67Jewelry 67Jewelry Star Necklace II in Silver, Women's at Urban Outfitters UO-…" at bounding box center [349, 371] width 600 height 471
click at [95, 217] on span "Create New Curation" at bounding box center [133, 222] width 100 height 10
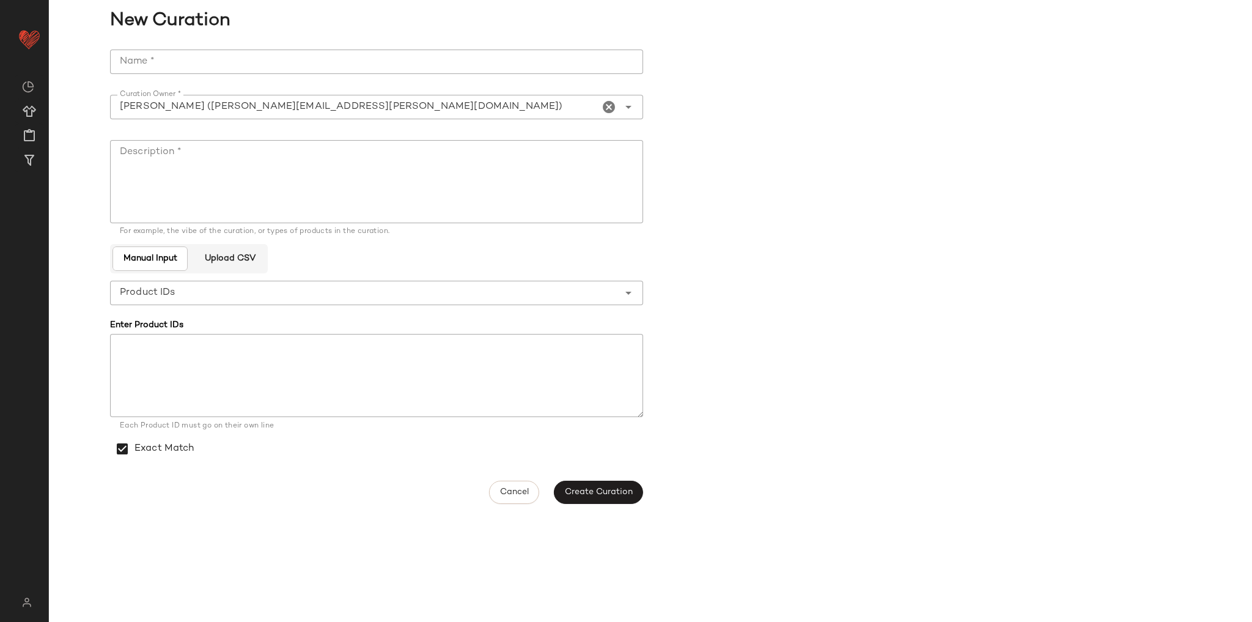
click at [253, 56] on input "Name *" at bounding box center [376, 62] width 533 height 24
type input "**********"
click at [247, 199] on textarea "Description *" at bounding box center [376, 181] width 533 height 83
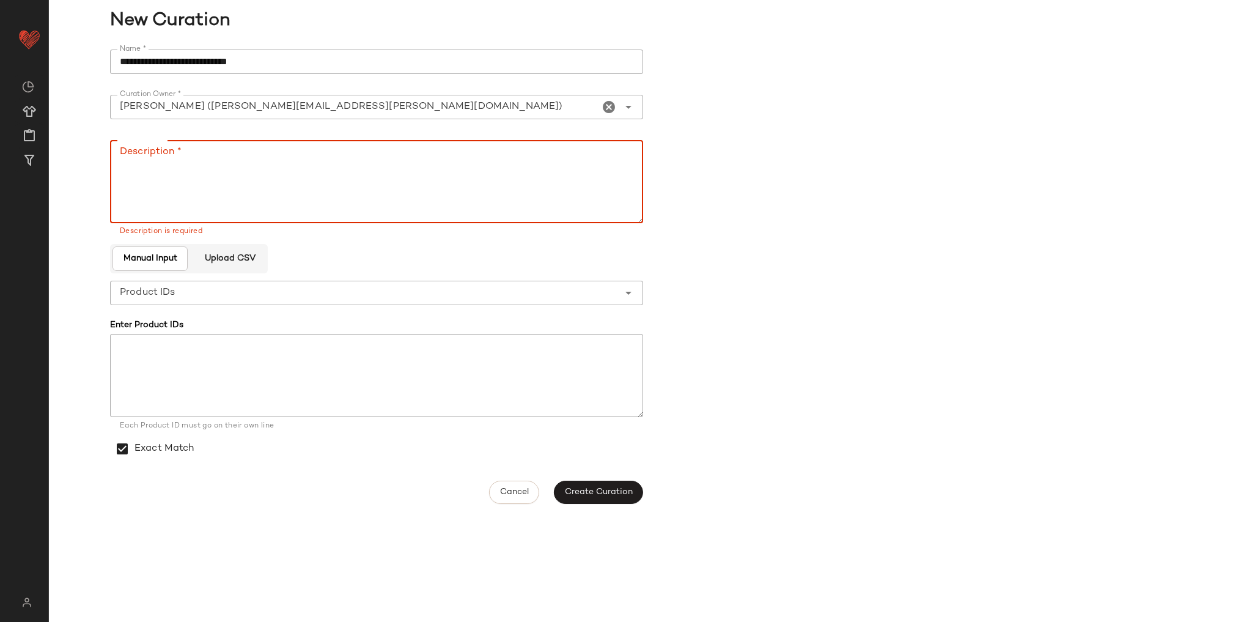
click at [484, 164] on textarea "Description *" at bounding box center [376, 181] width 533 height 83
click at [383, 200] on textarea "Description *" at bounding box center [376, 181] width 533 height 83
click at [475, 154] on textarea "Description *" at bounding box center [376, 181] width 533 height 83
paste textarea "**********"
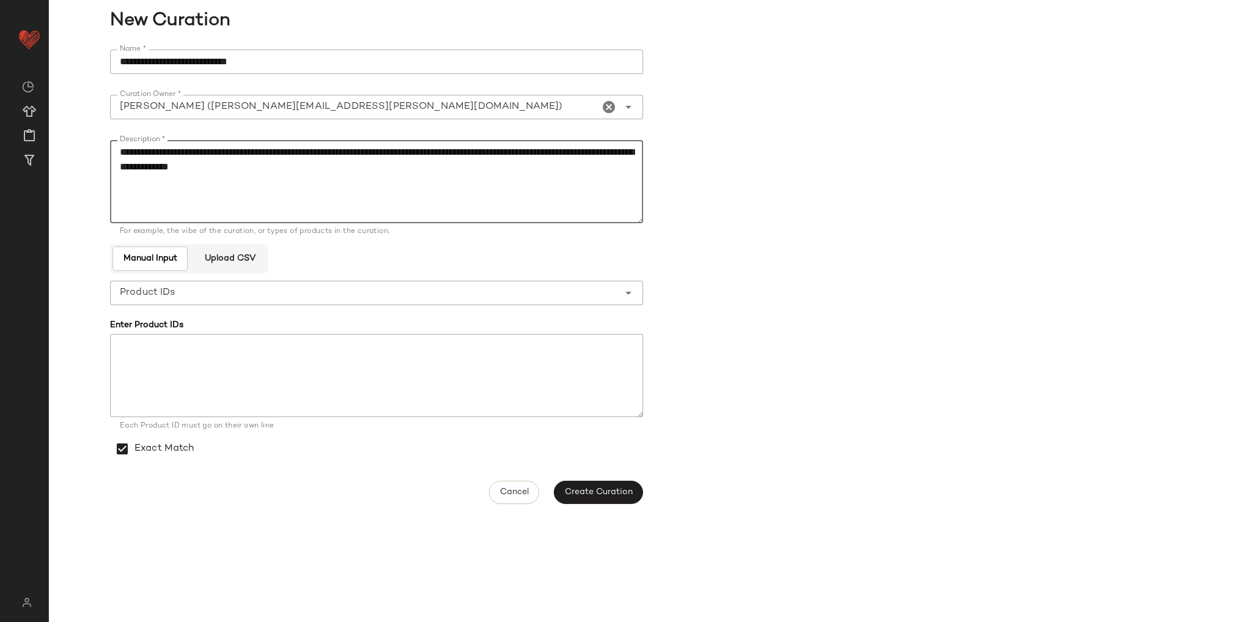
click at [451, 165] on textarea "**********" at bounding box center [376, 181] width 533 height 83
type textarea "**********"
click at [597, 504] on div "**********" at bounding box center [380, 276] width 540 height 469
click at [594, 496] on span "Create Curation" at bounding box center [598, 492] width 68 height 10
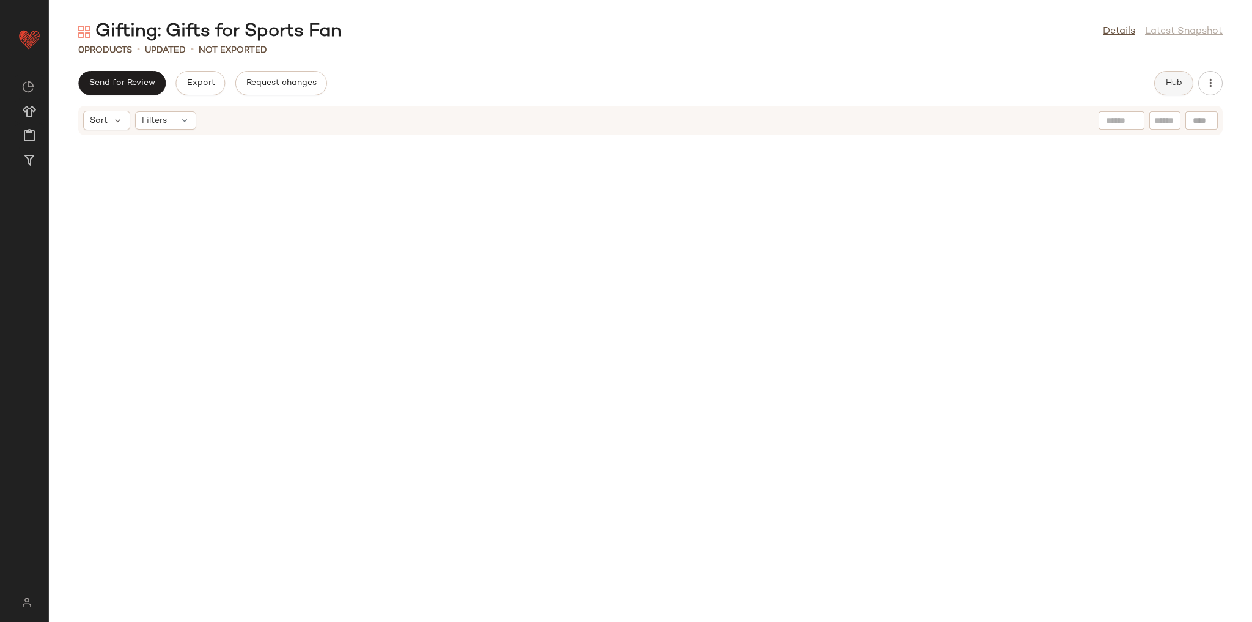
click at [1161, 88] on button "Hub" at bounding box center [1173, 83] width 39 height 24
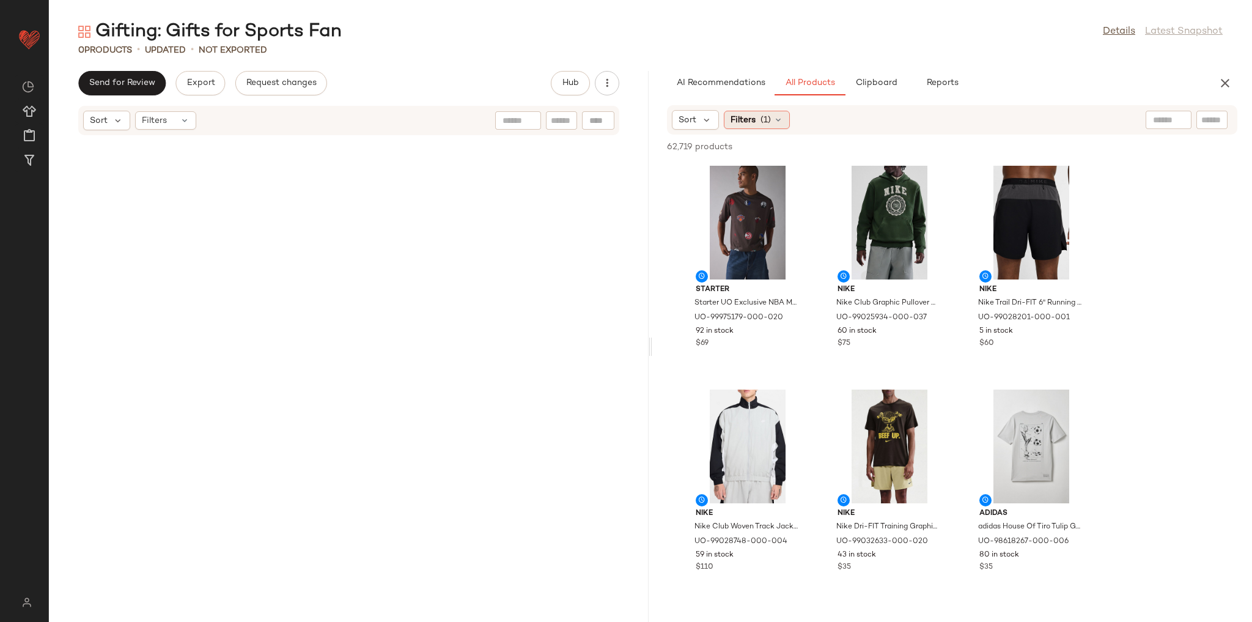
click at [777, 125] on div "Filters (1)" at bounding box center [757, 120] width 66 height 18
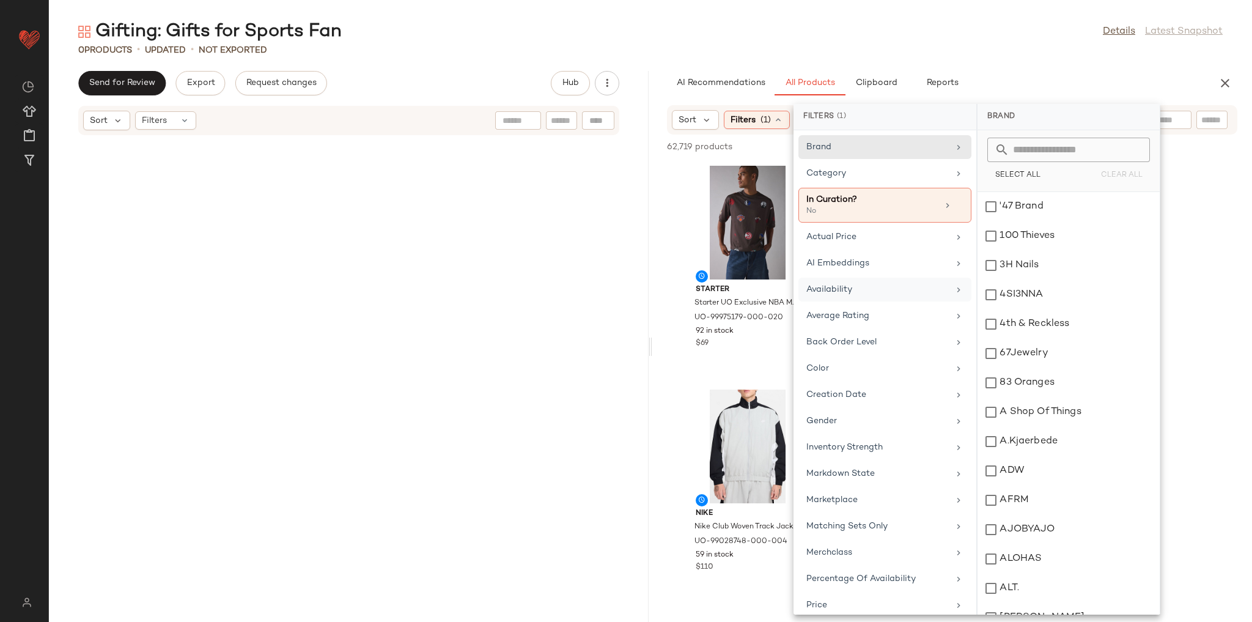
click at [861, 285] on div "Availability" at bounding box center [877, 289] width 142 height 13
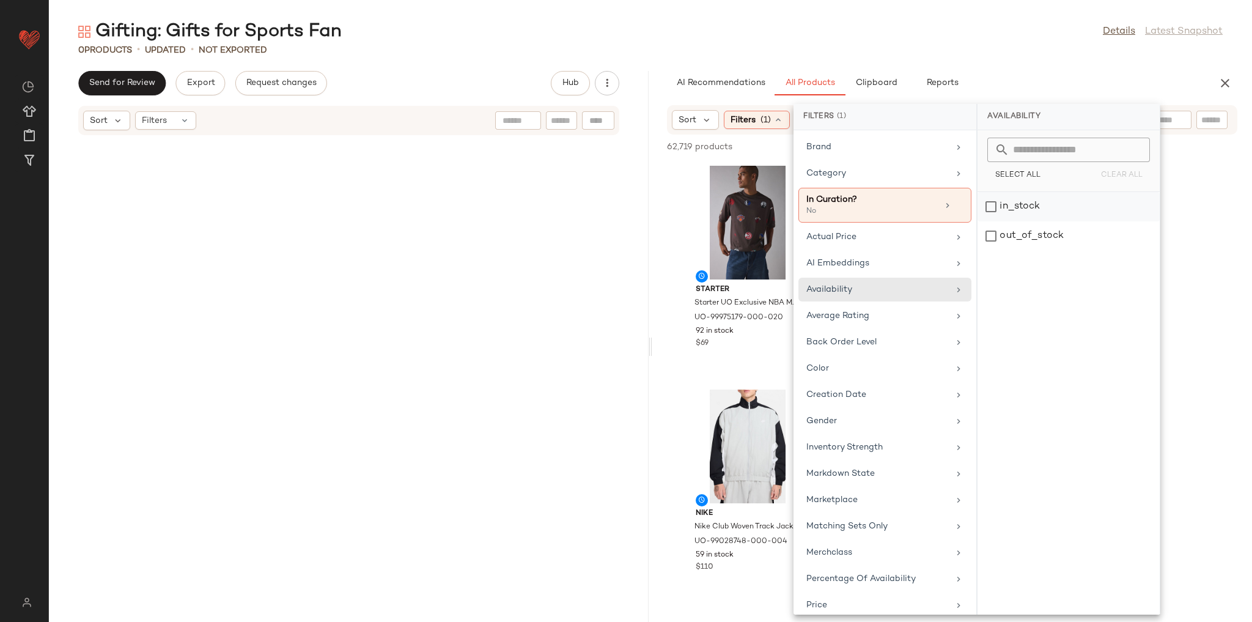
click at [1008, 221] on div "in_stock" at bounding box center [1068, 235] width 182 height 29
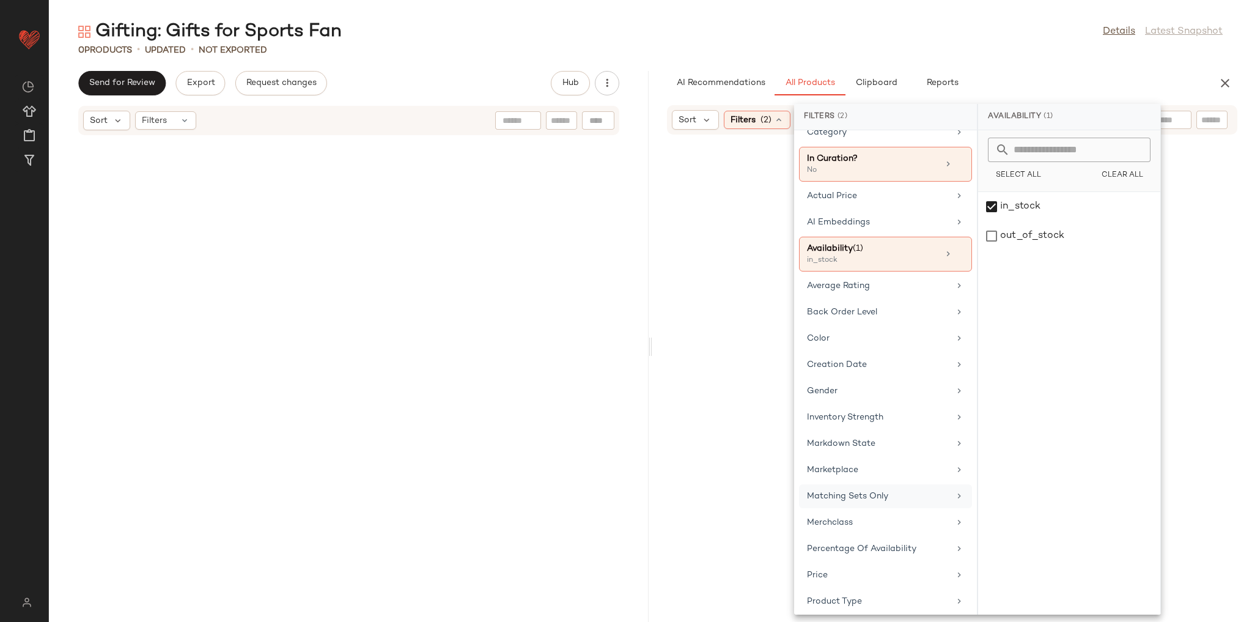
scroll to position [196, 0]
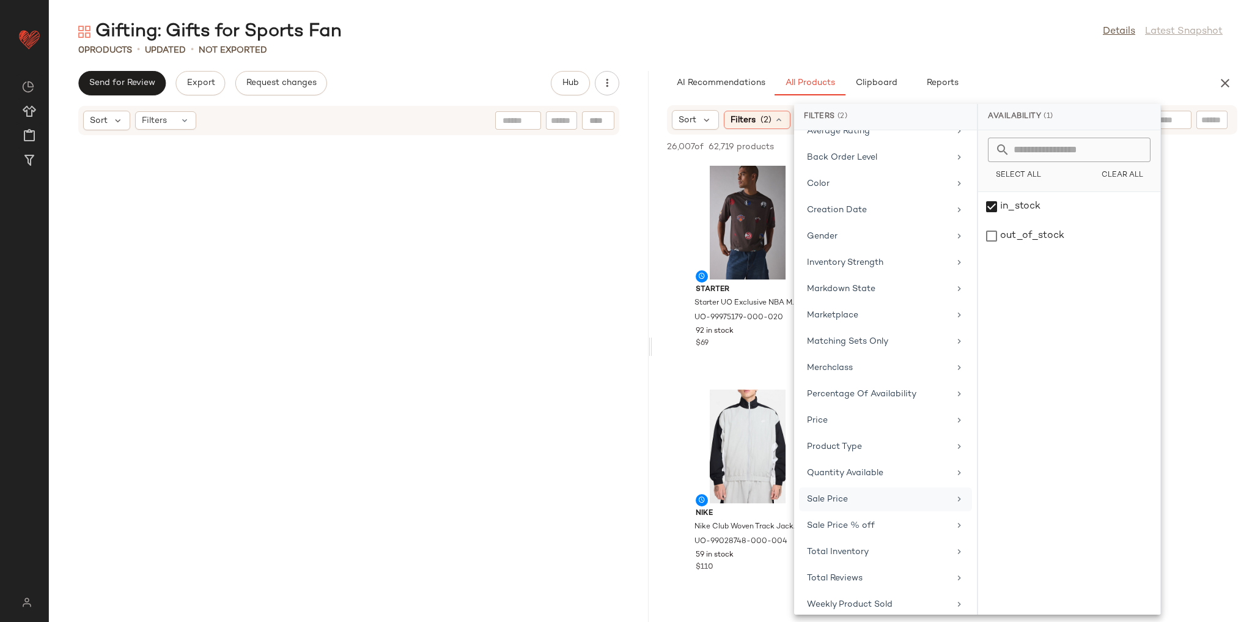
click at [859, 494] on div "Sale Price" at bounding box center [878, 499] width 142 height 13
click at [1093, 164] on div "Not on sale" at bounding box center [1069, 168] width 172 height 22
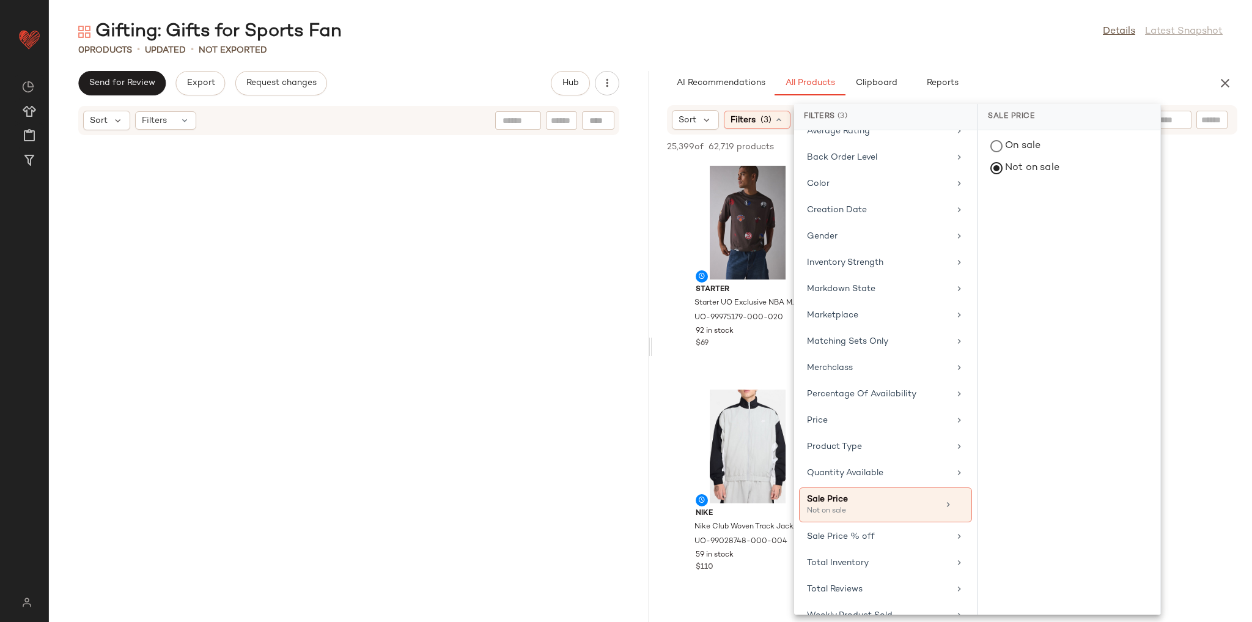
click at [1037, 55] on div "0 Products • updated • Not Exported" at bounding box center [650, 50] width 1203 height 12
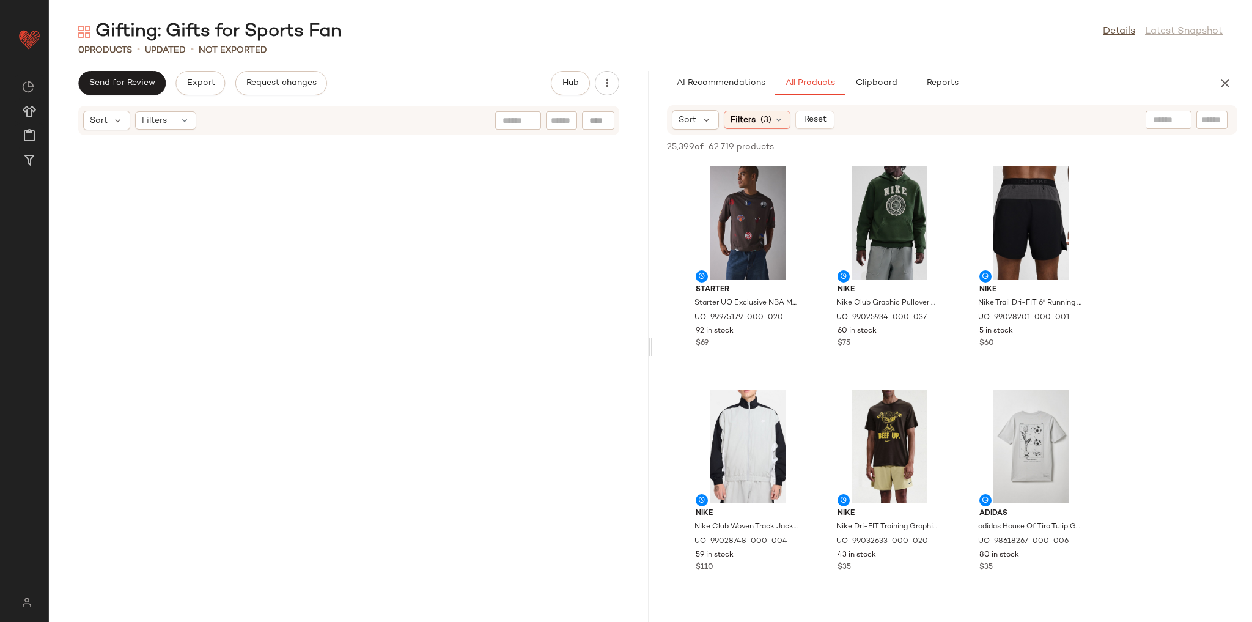
click at [1169, 119] on div at bounding box center [1168, 120] width 46 height 18
type input "******"
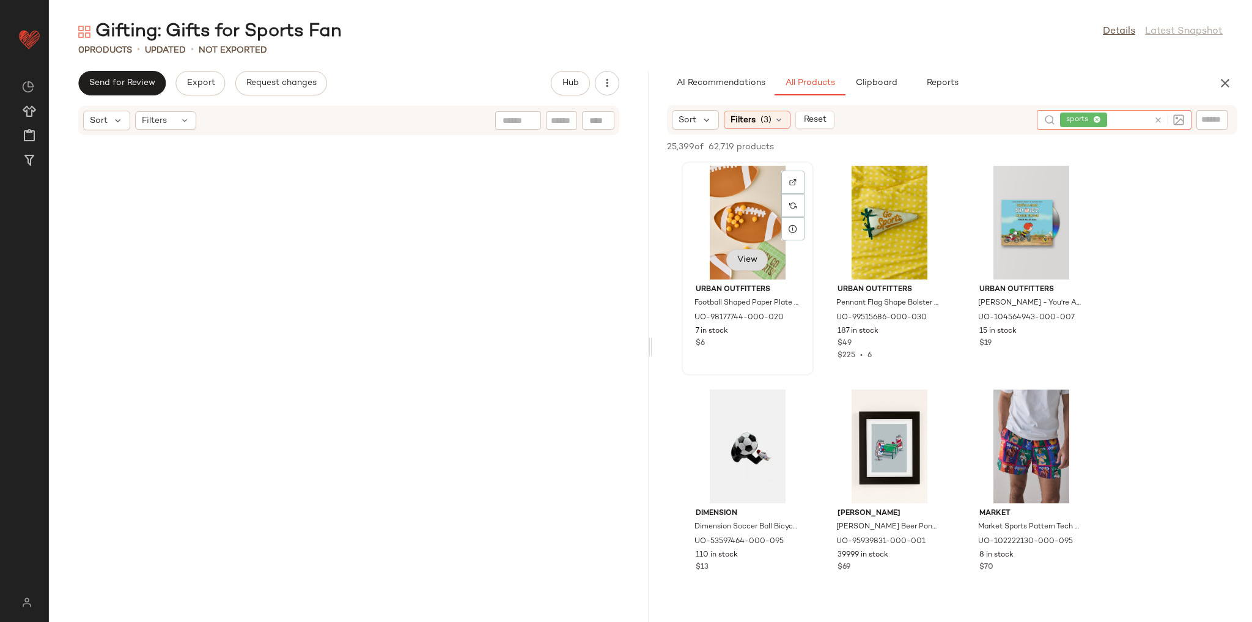
click at [735, 259] on button "View" at bounding box center [747, 260] width 42 height 22
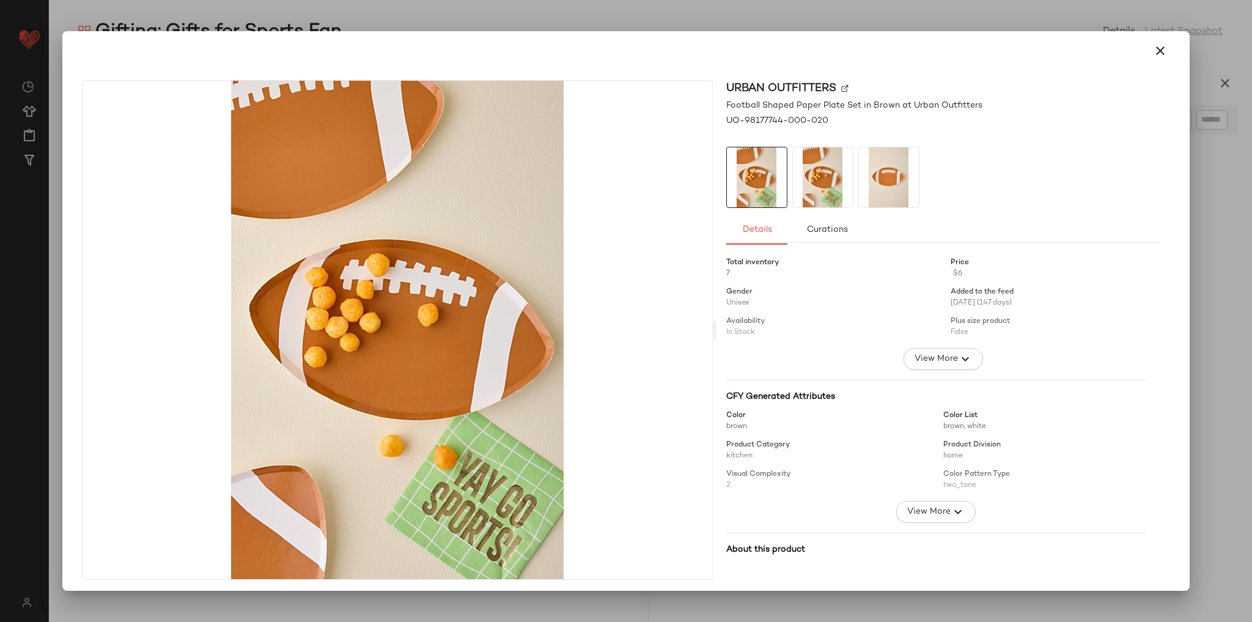
click at [808, 193] on img at bounding box center [823, 177] width 60 height 60
click at [878, 191] on img at bounding box center [889, 177] width 60 height 60
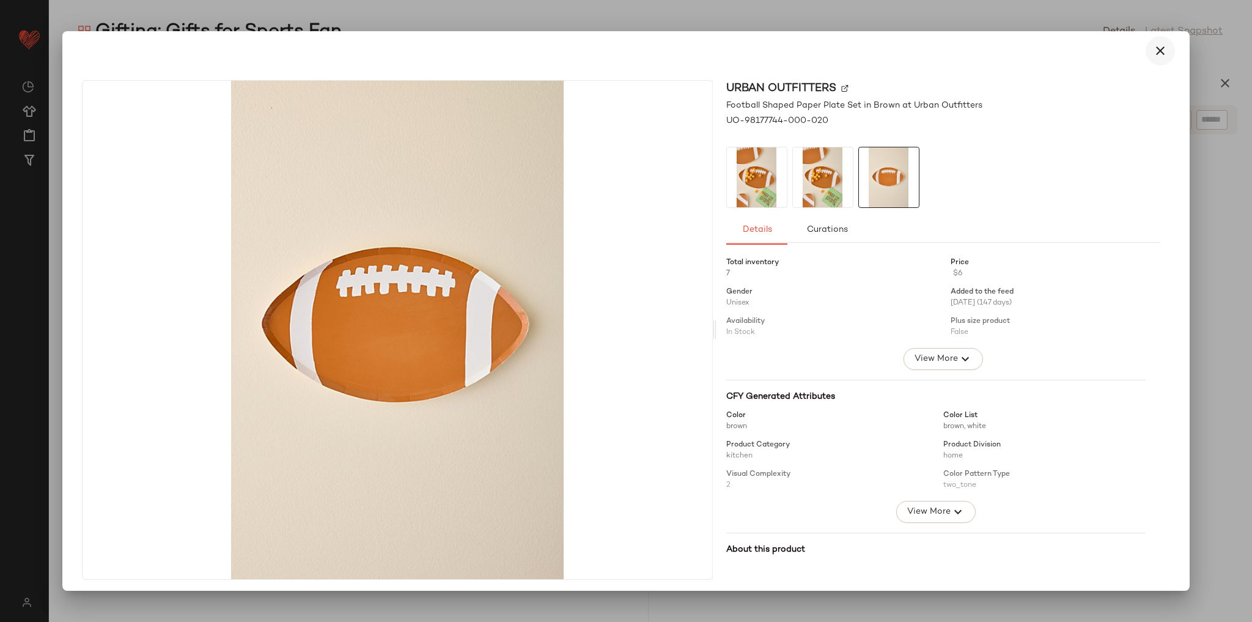
click at [1156, 54] on icon "button" at bounding box center [1160, 50] width 15 height 15
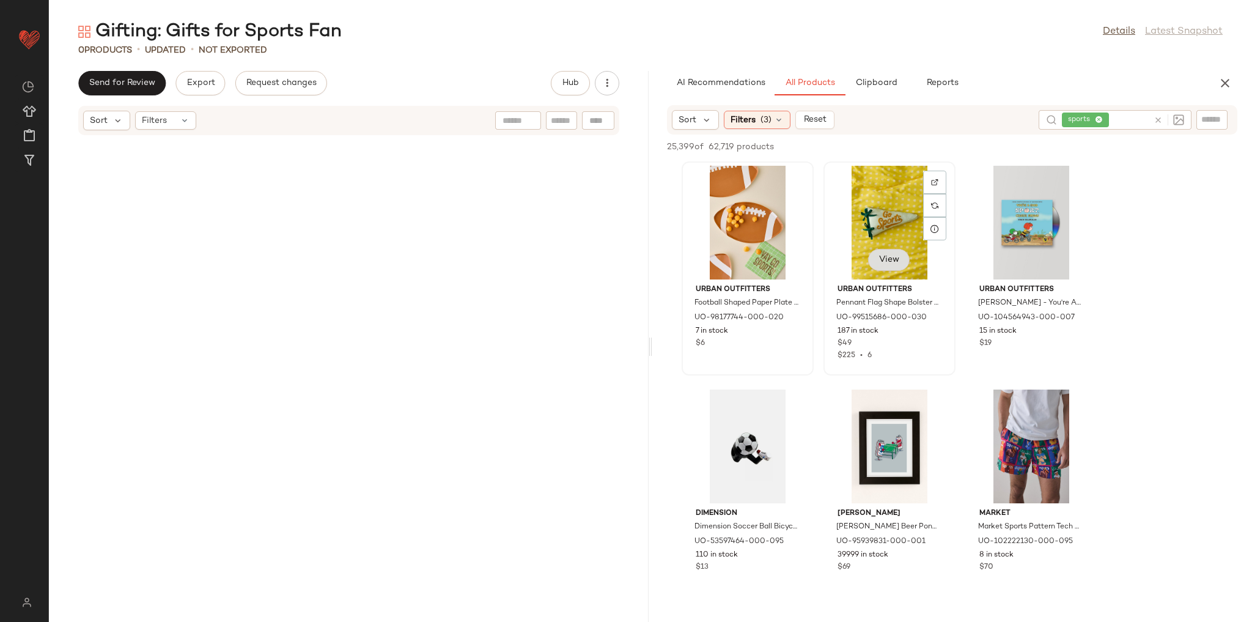
click at [888, 265] on button "View" at bounding box center [889, 260] width 42 height 22
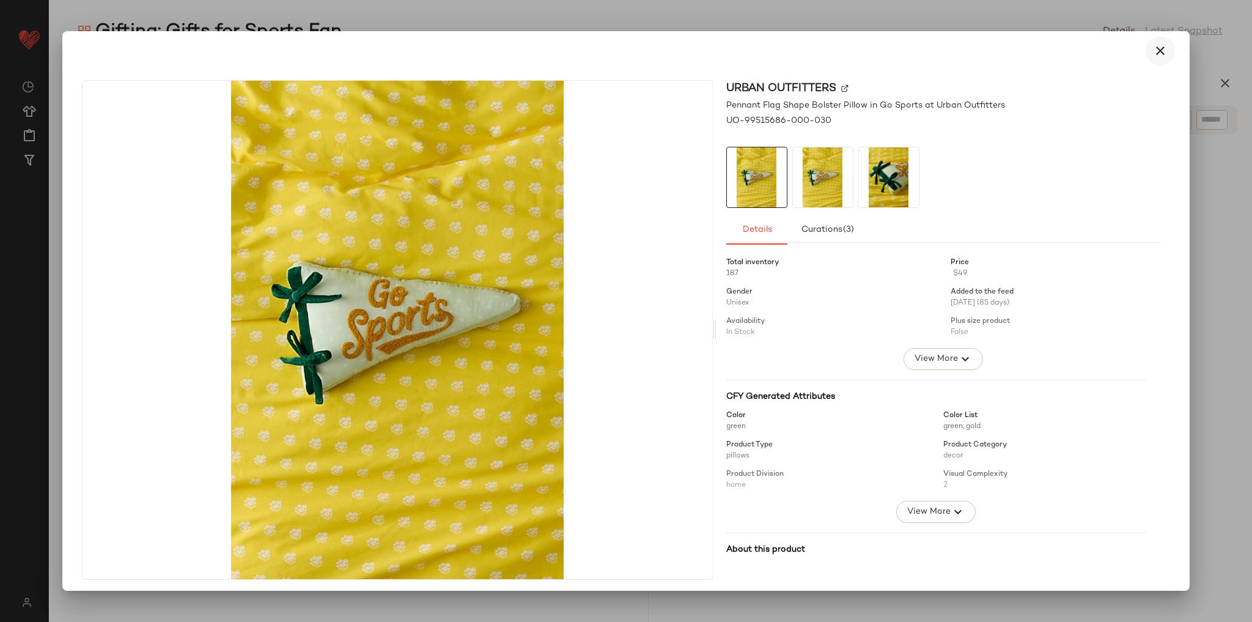
click at [1157, 48] on icon "button" at bounding box center [1160, 50] width 15 height 15
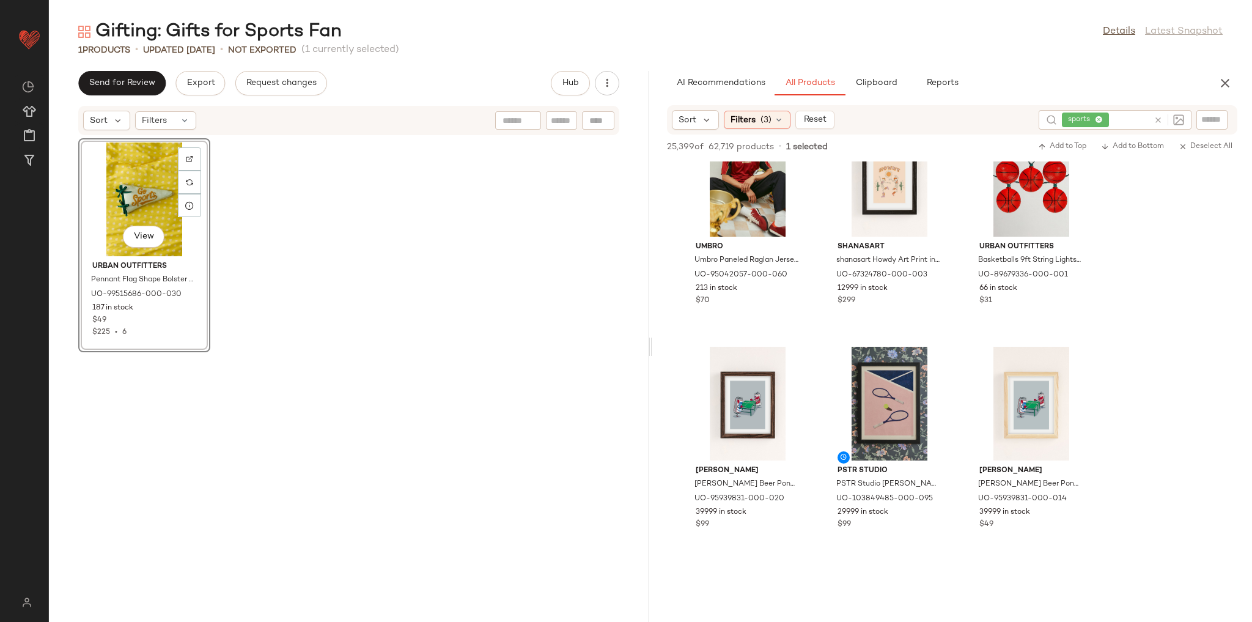
scroll to position [538, 0]
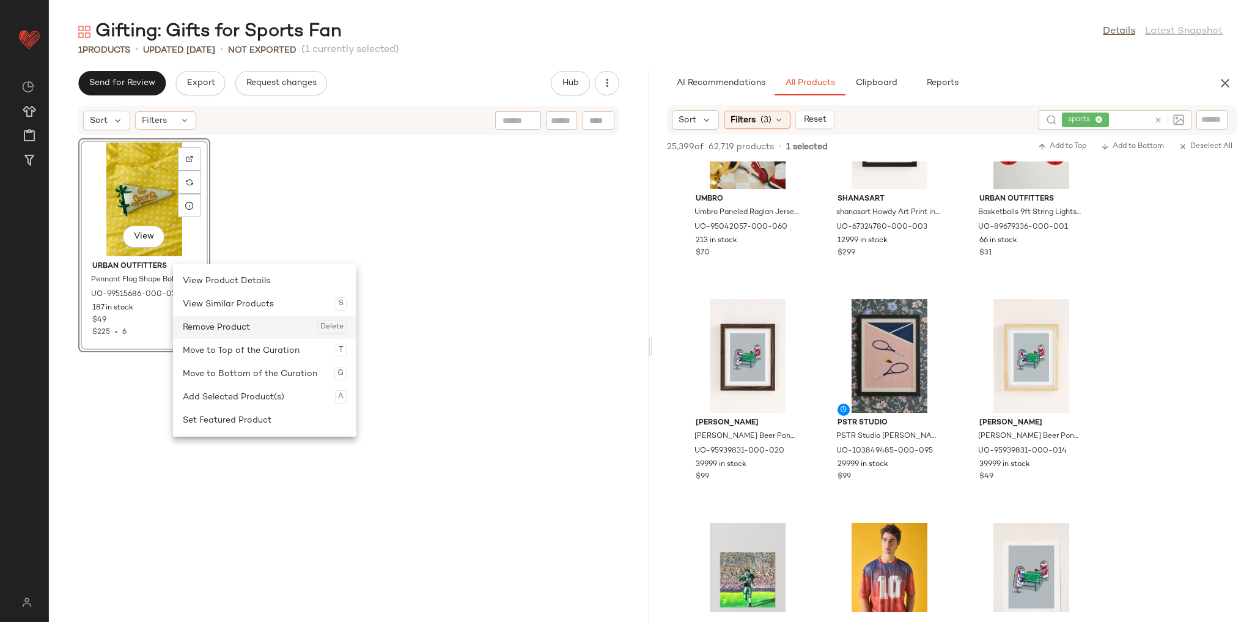
click at [226, 335] on div "Remove Product Delete" at bounding box center [265, 326] width 164 height 23
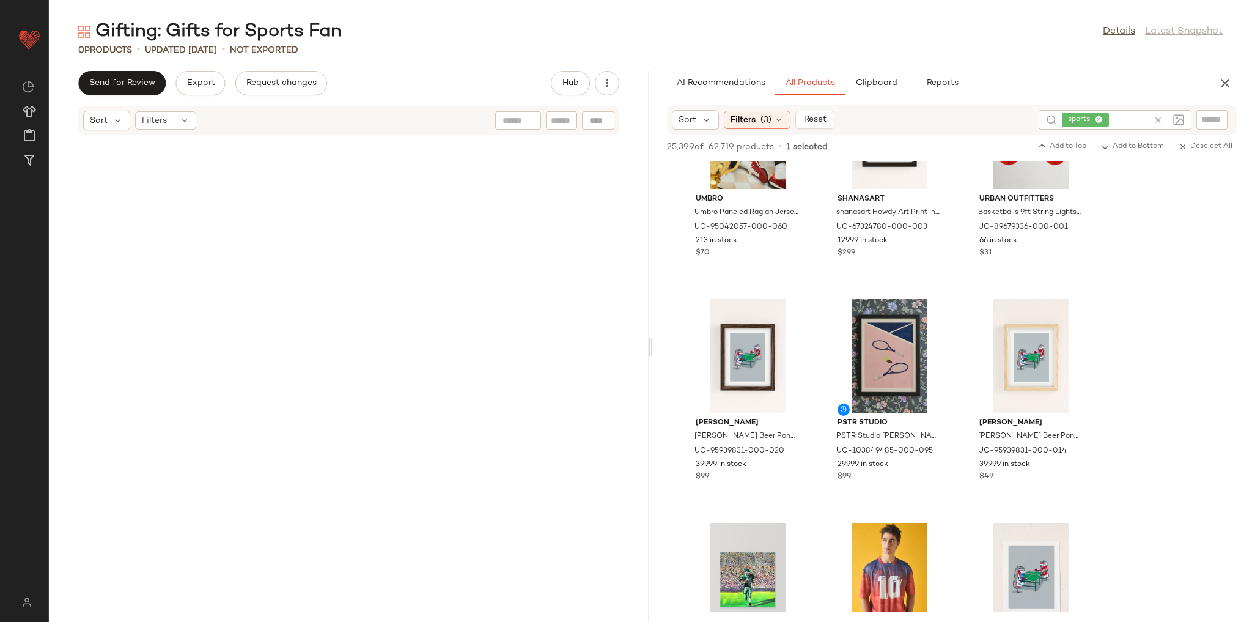
click at [1161, 120] on icon at bounding box center [1157, 120] width 9 height 9
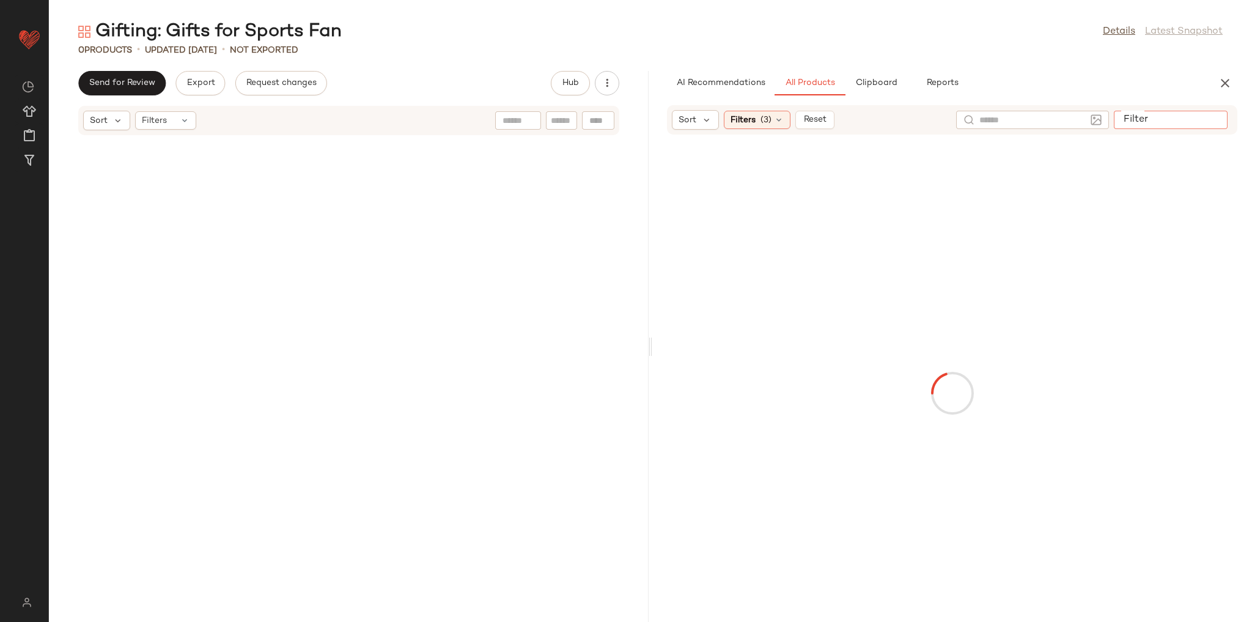
click at [1198, 125] on div at bounding box center [1171, 120] width 114 height 18
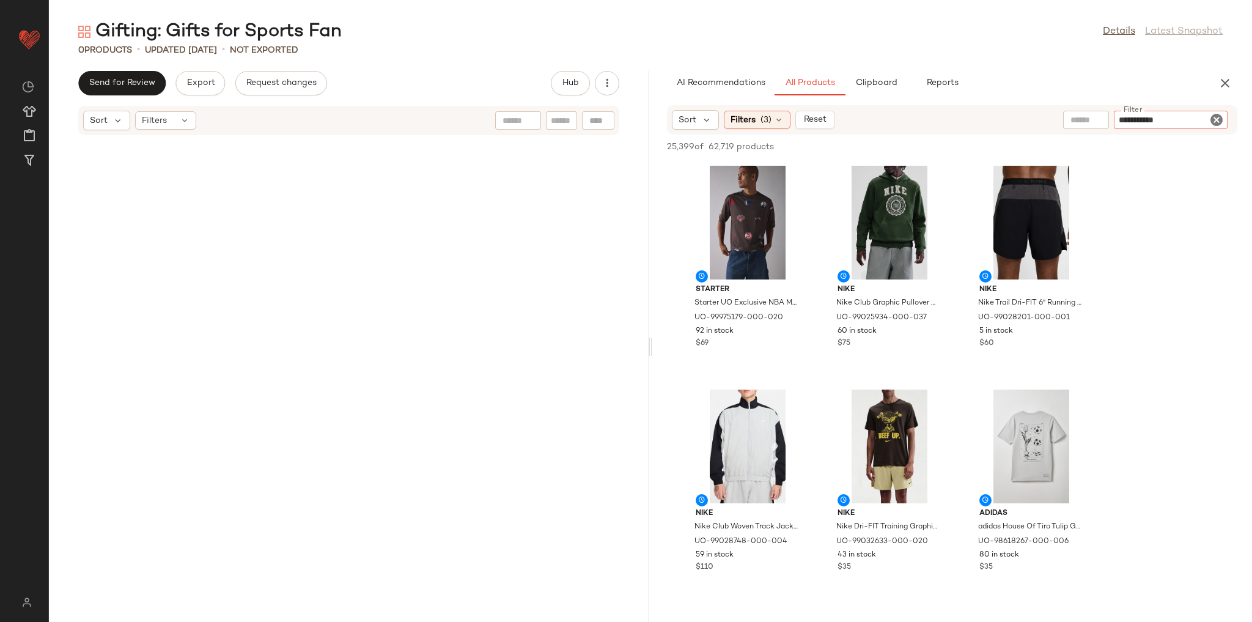
type input "**********"
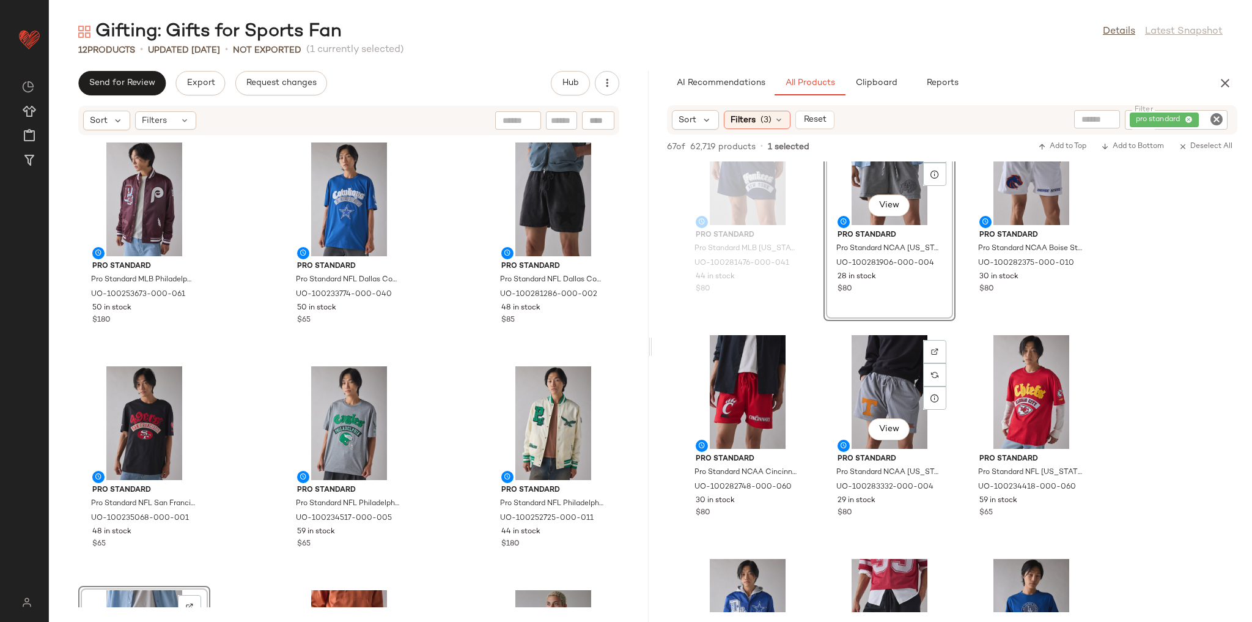
scroll to position [733, 0]
